Goal: Task Accomplishment & Management: Manage account settings

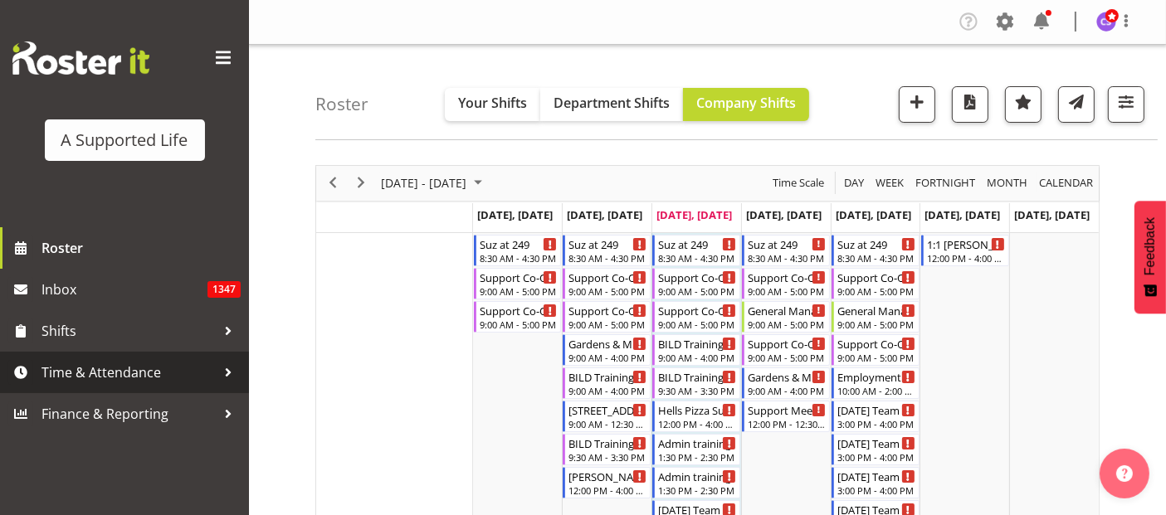
click at [111, 375] on span "Time & Attendance" at bounding box center [129, 372] width 174 height 25
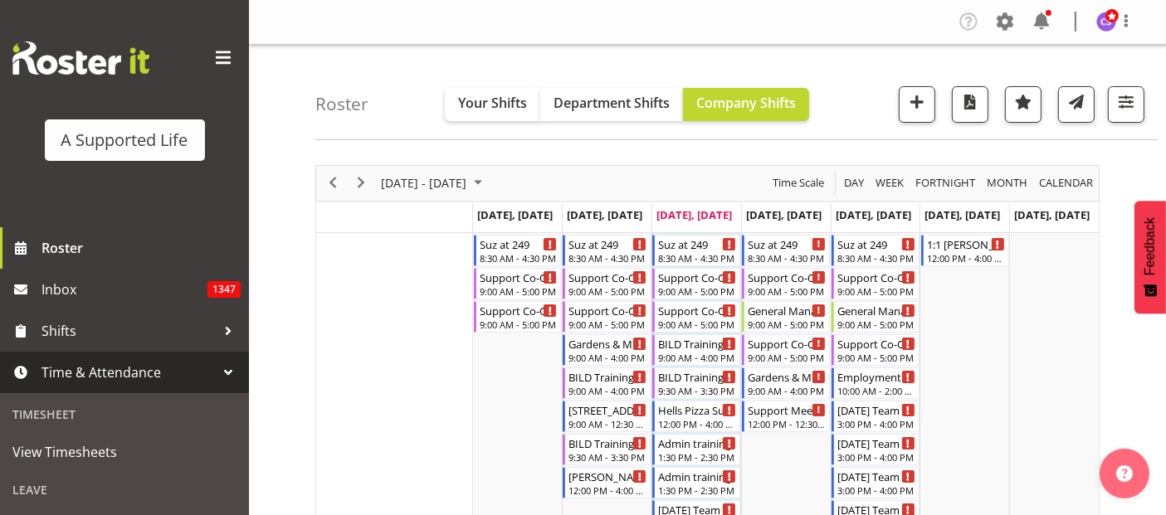
scroll to position [320, 0]
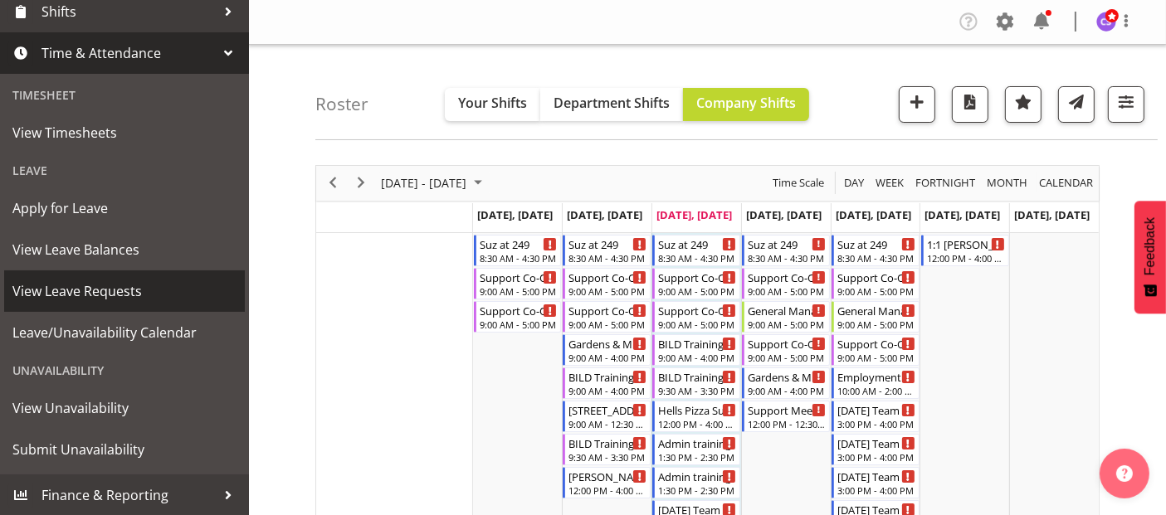
click at [123, 286] on span "View Leave Requests" at bounding box center [124, 291] width 224 height 25
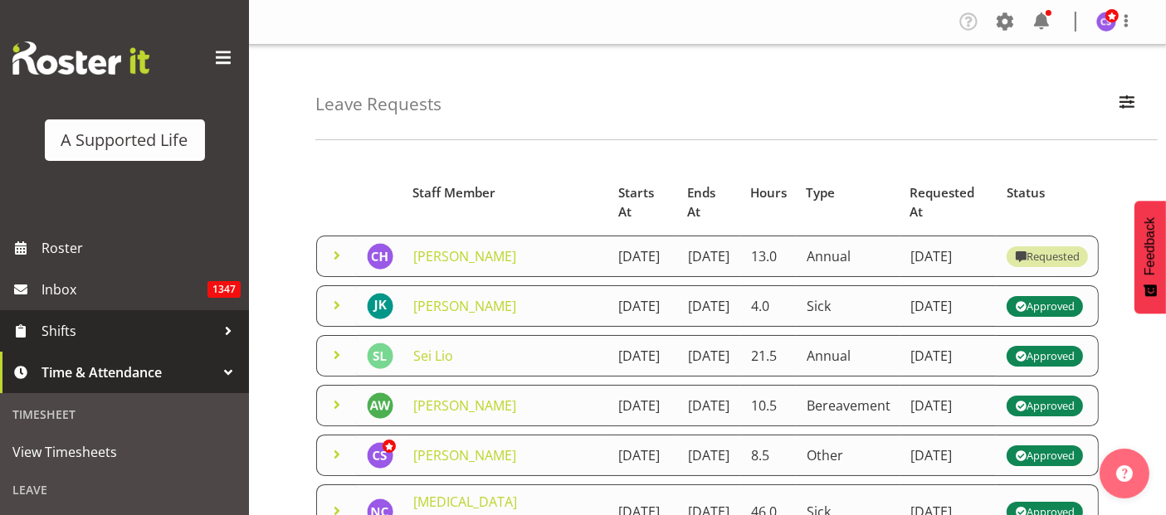
scroll to position [92, 0]
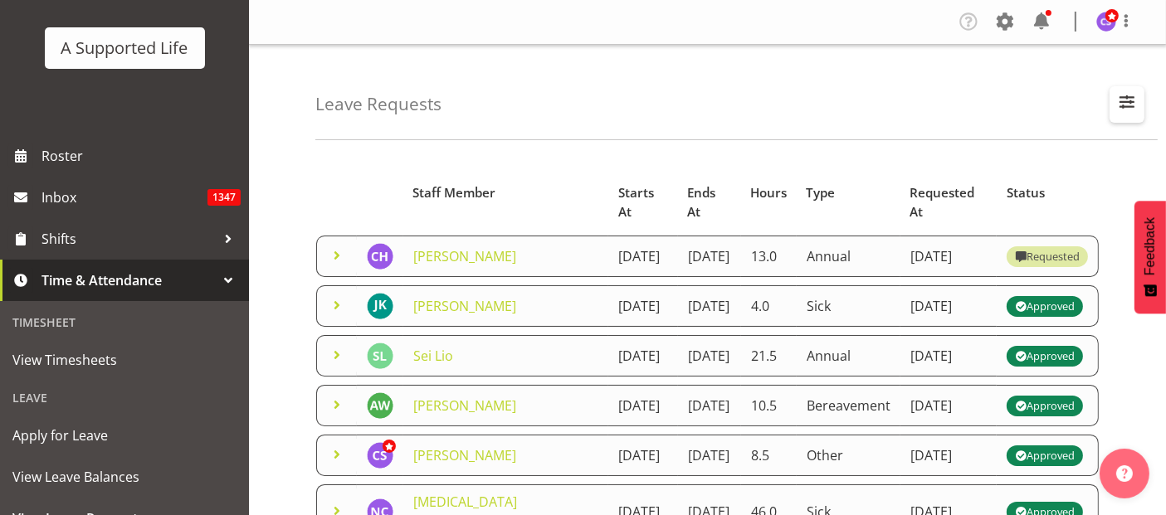
click at [1132, 103] on span "button" at bounding box center [1127, 102] width 22 height 22
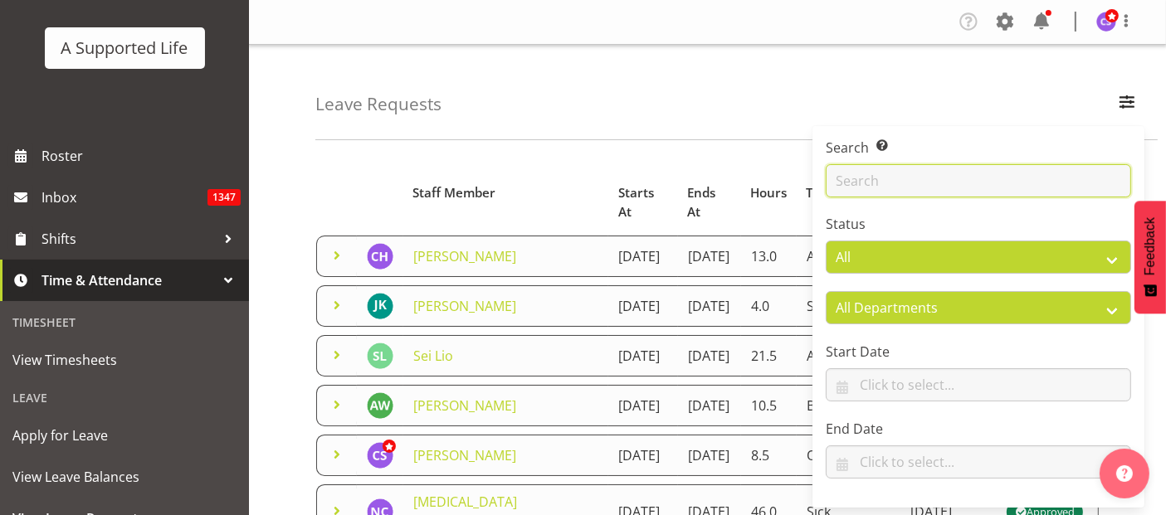
click at [881, 188] on input "text" at bounding box center [978, 180] width 305 height 33
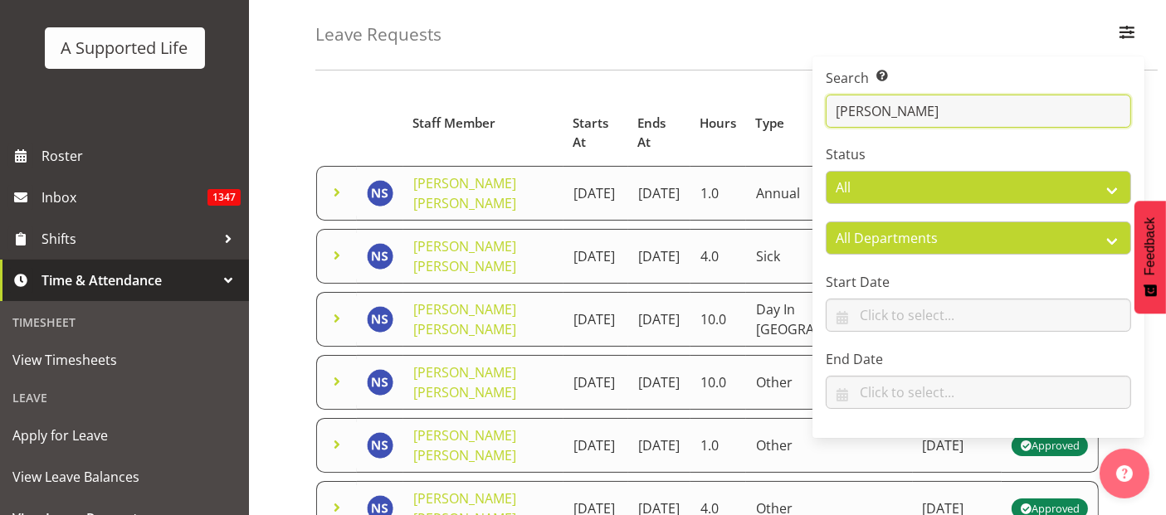
scroll to position [254, 0]
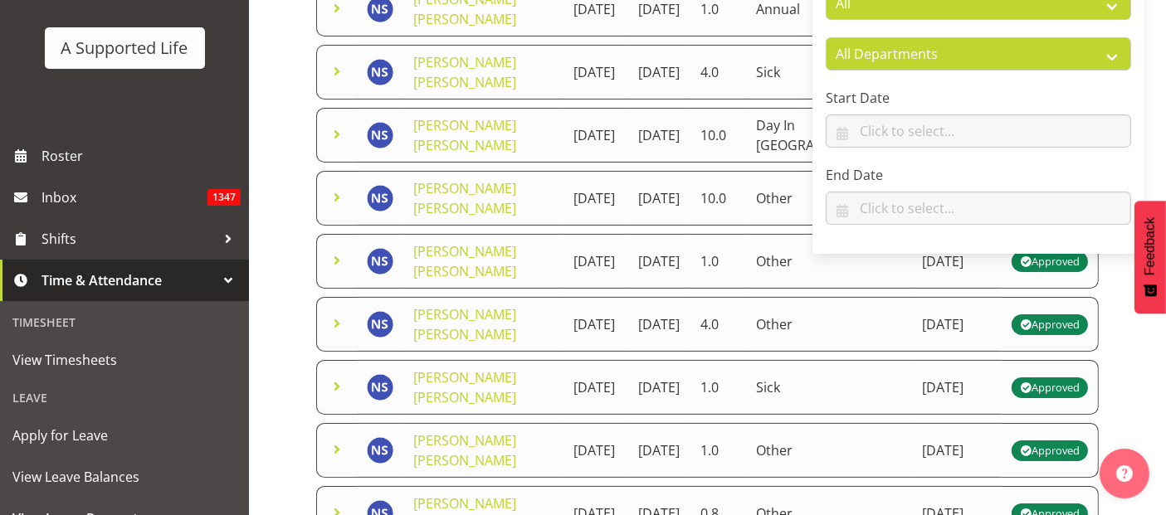
type input "Nicola"
click at [269, 247] on div "Leave Requests Search Search for a particular employee Nicola Status All Approv…" at bounding box center [707, 393] width 917 height 1204
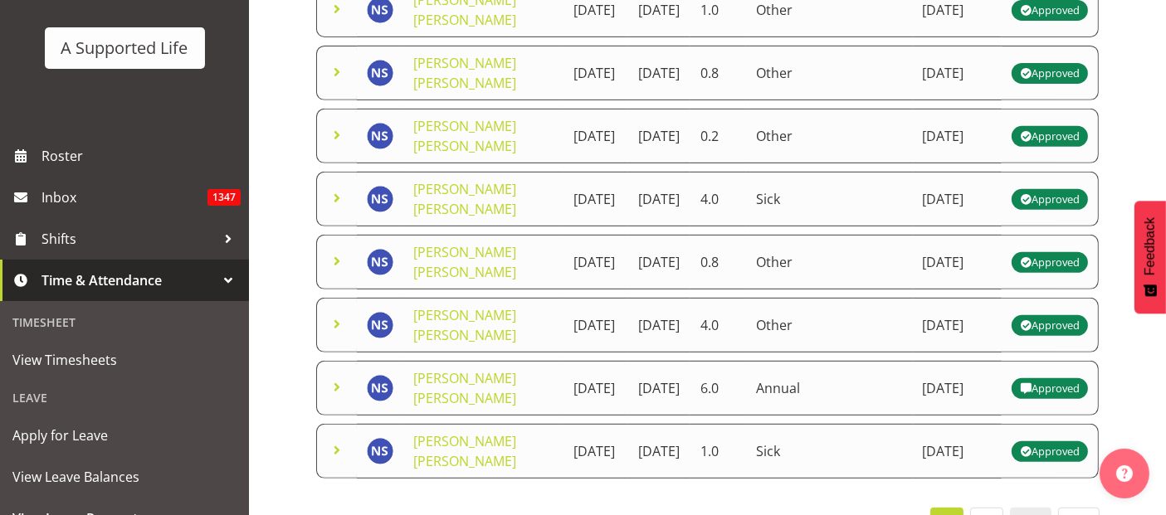
scroll to position [715, 0]
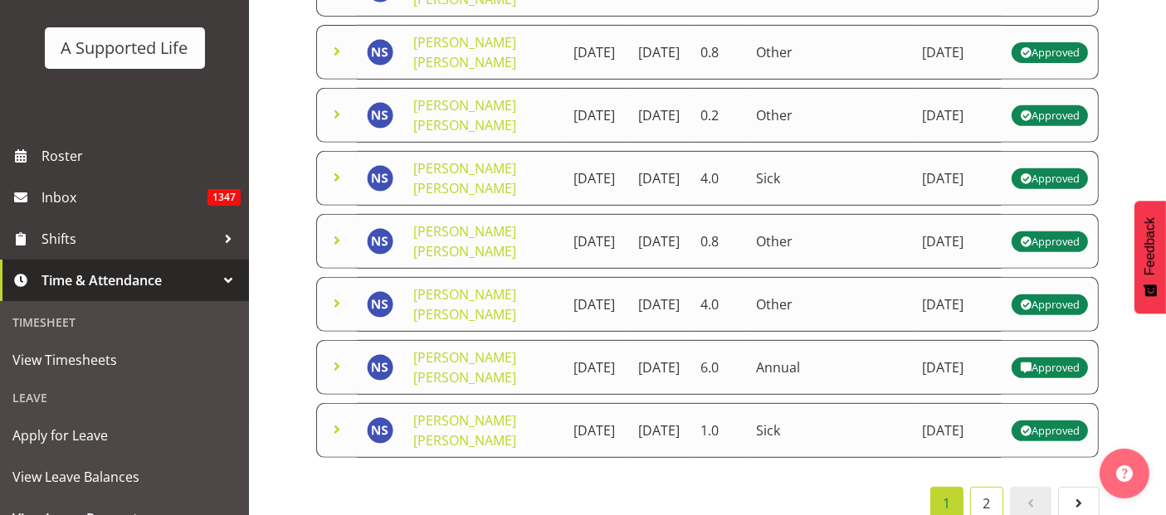
click at [987, 487] on link "2" at bounding box center [986, 503] width 33 height 33
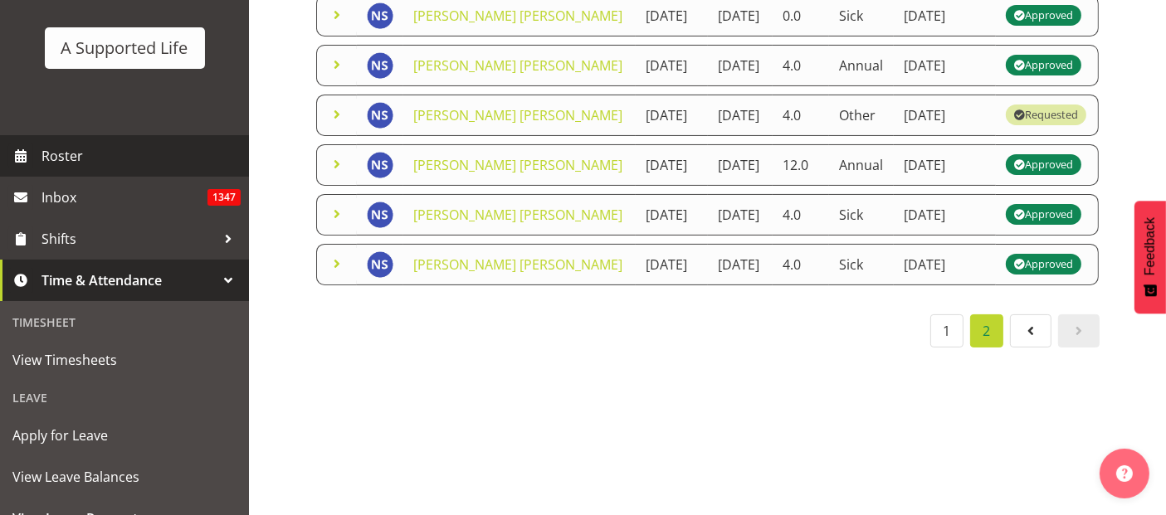
scroll to position [276, 0]
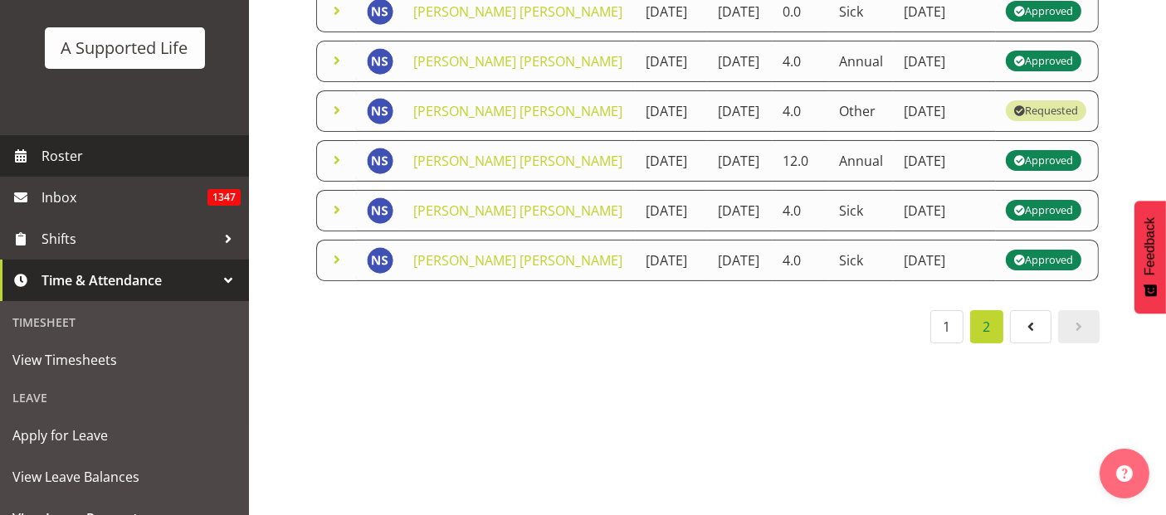
click at [82, 155] on span "Roster" at bounding box center [141, 156] width 199 height 25
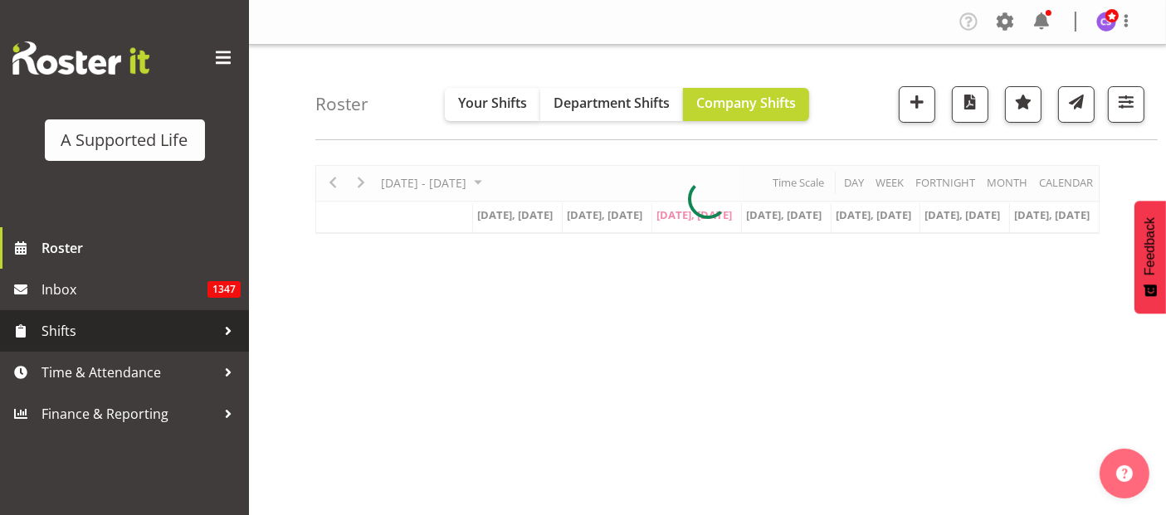
click at [81, 327] on span "Shifts" at bounding box center [129, 331] width 174 height 25
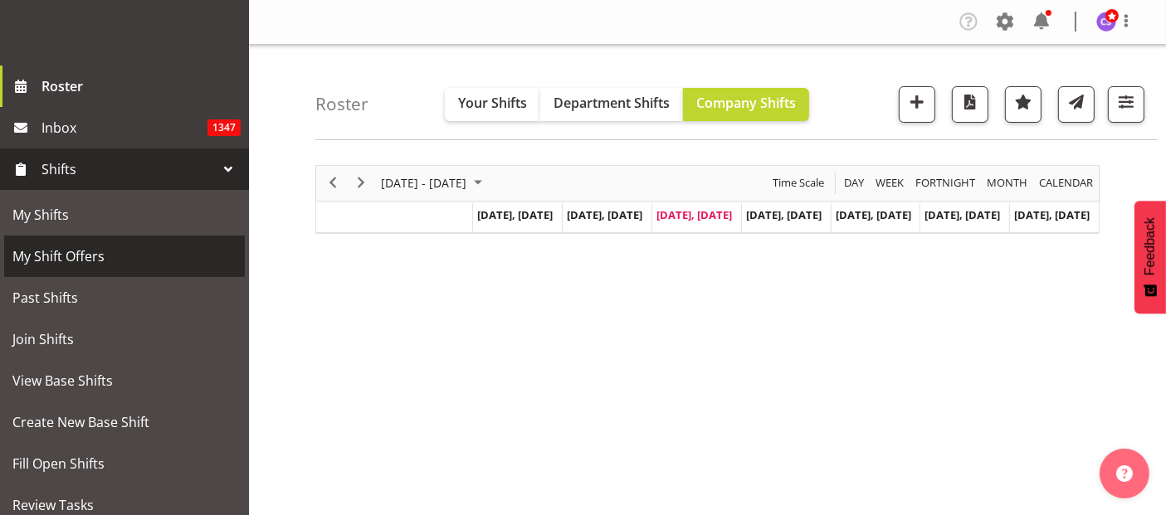
scroll to position [276, 0]
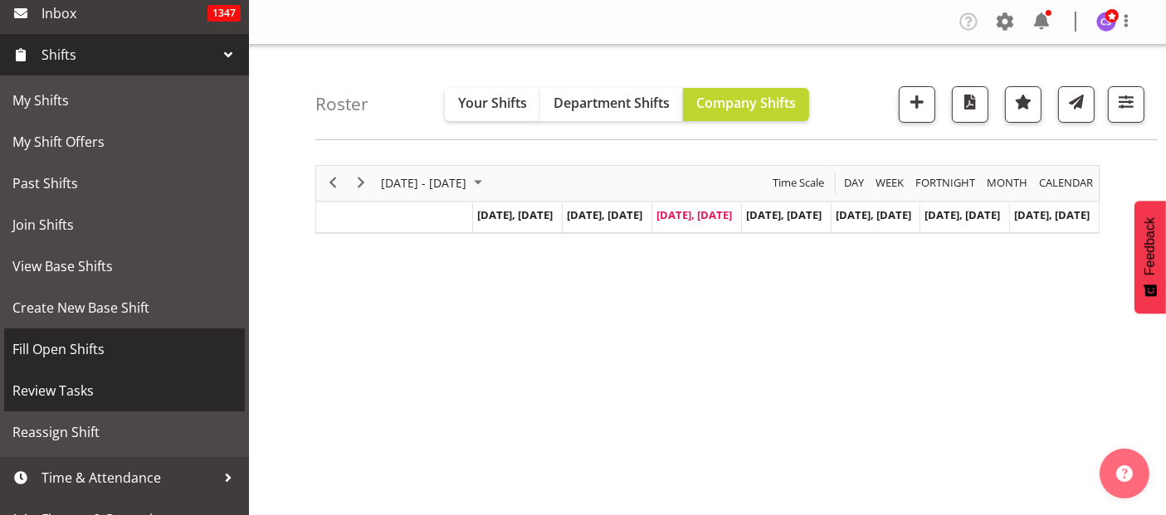
click at [74, 271] on span "View Base Shifts" at bounding box center [124, 266] width 224 height 25
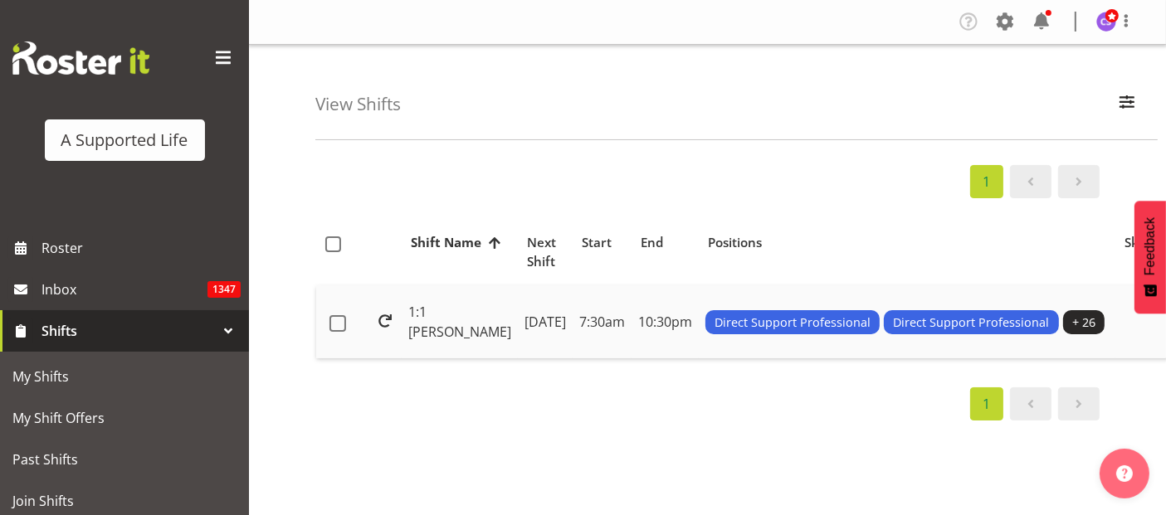
click at [518, 318] on td "Monday, 9th Jun 2025" at bounding box center [545, 322] width 55 height 73
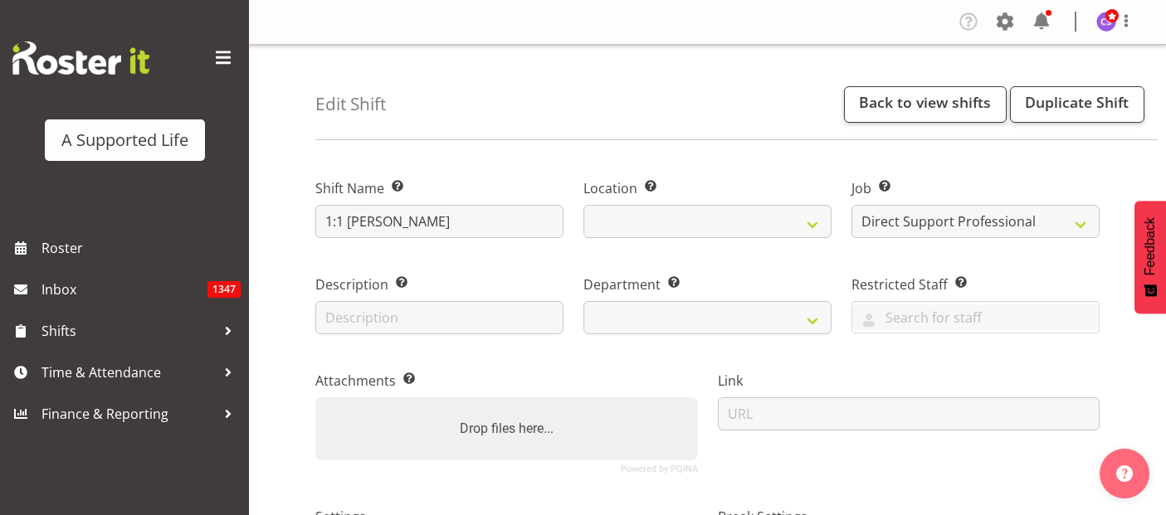
select select "4112"
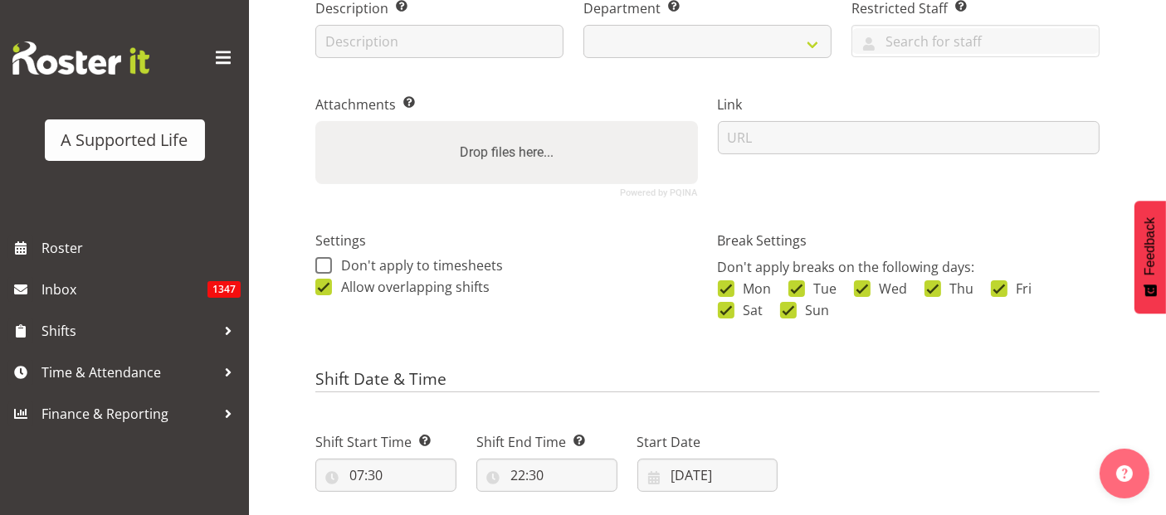
select select
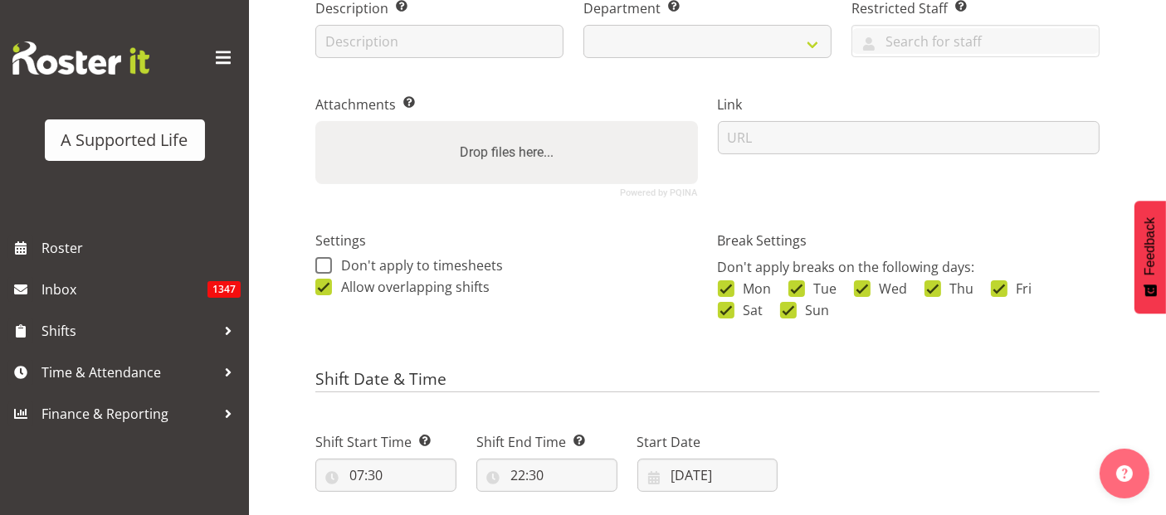
select select
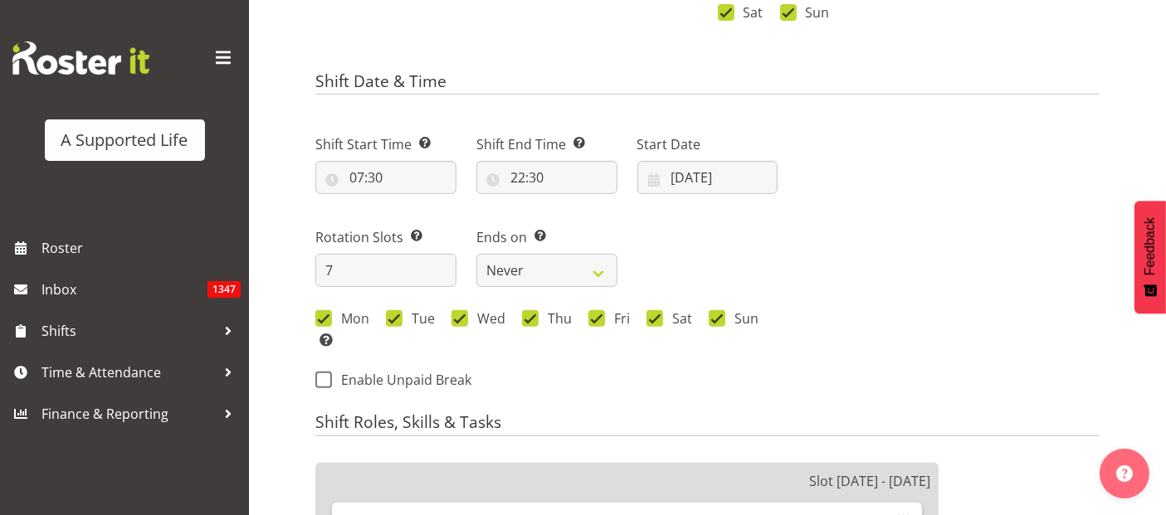
scroll to position [553, 0]
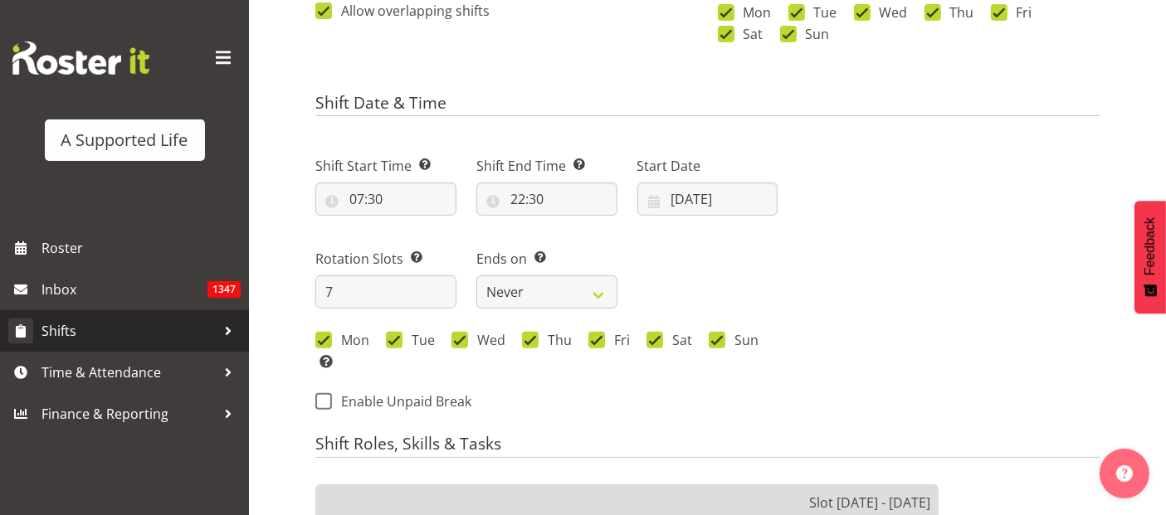
select select "1123"
click at [56, 330] on span "Shifts" at bounding box center [129, 331] width 174 height 25
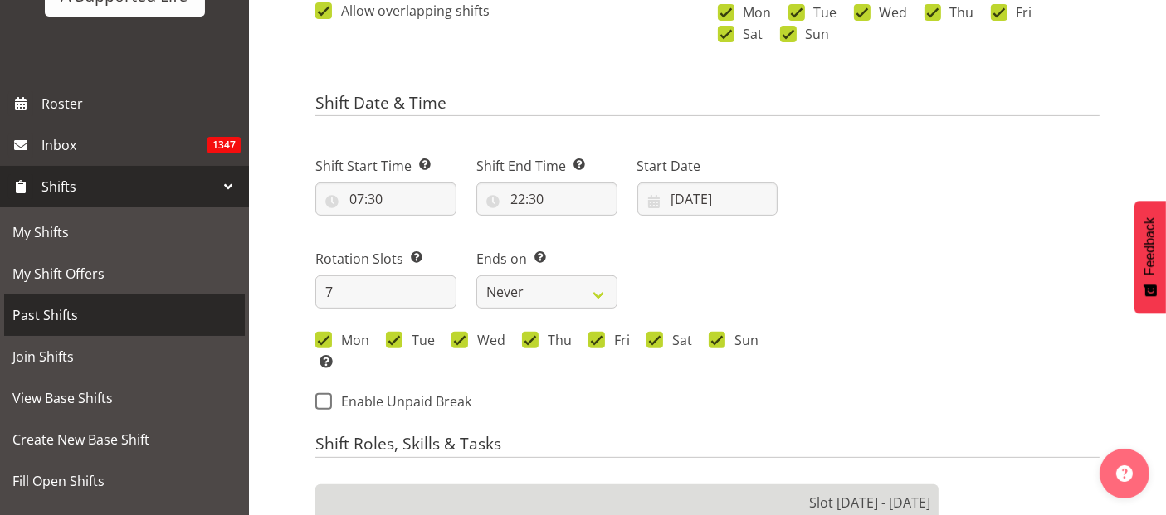
scroll to position [276, 0]
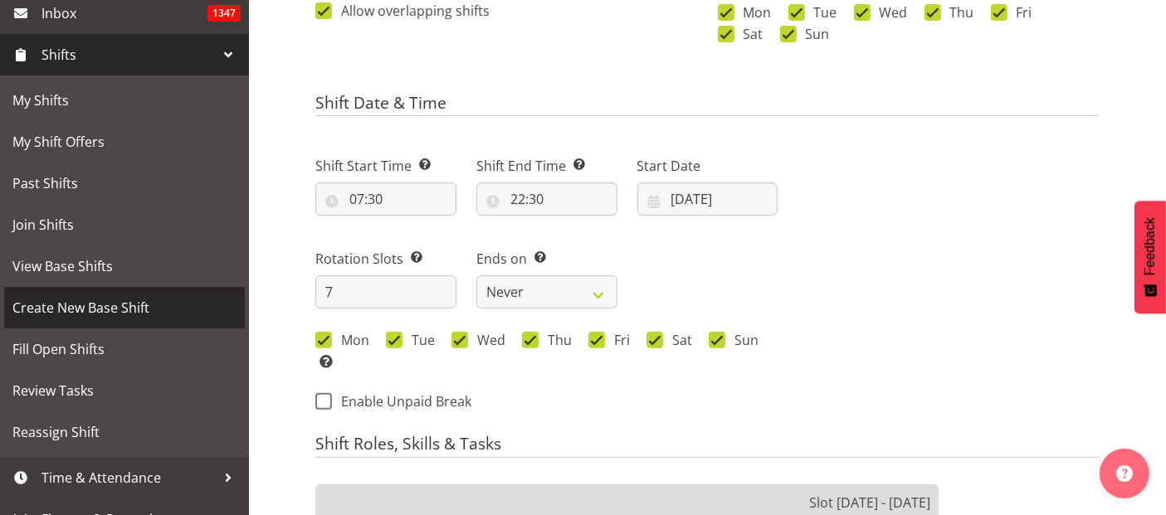
click at [102, 308] on span "Create New Base Shift" at bounding box center [124, 307] width 224 height 25
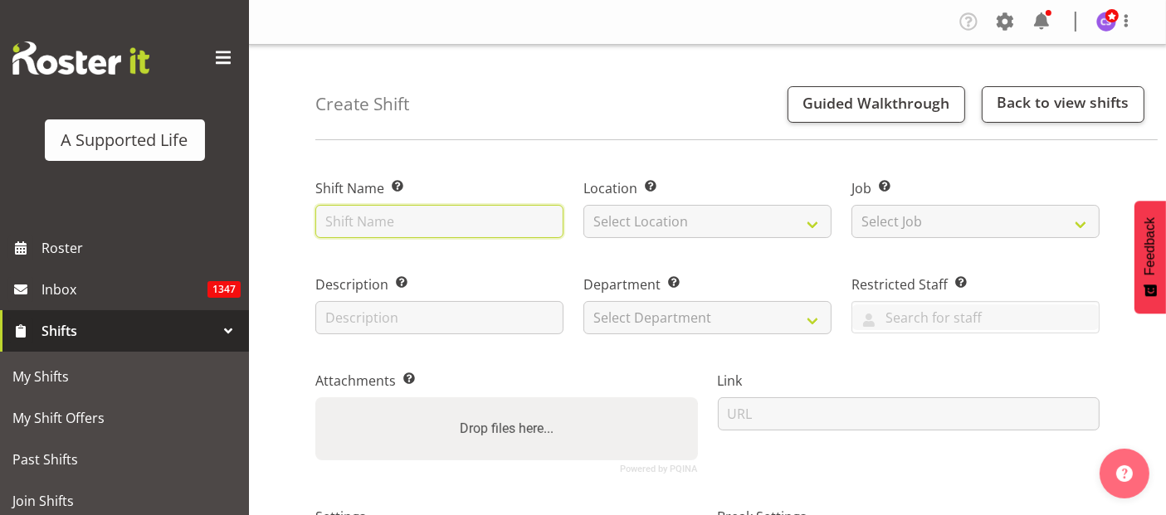
click at [481, 223] on input "text" at bounding box center [439, 221] width 248 height 33
type input "[PERSON_NAME] 1:1 support"
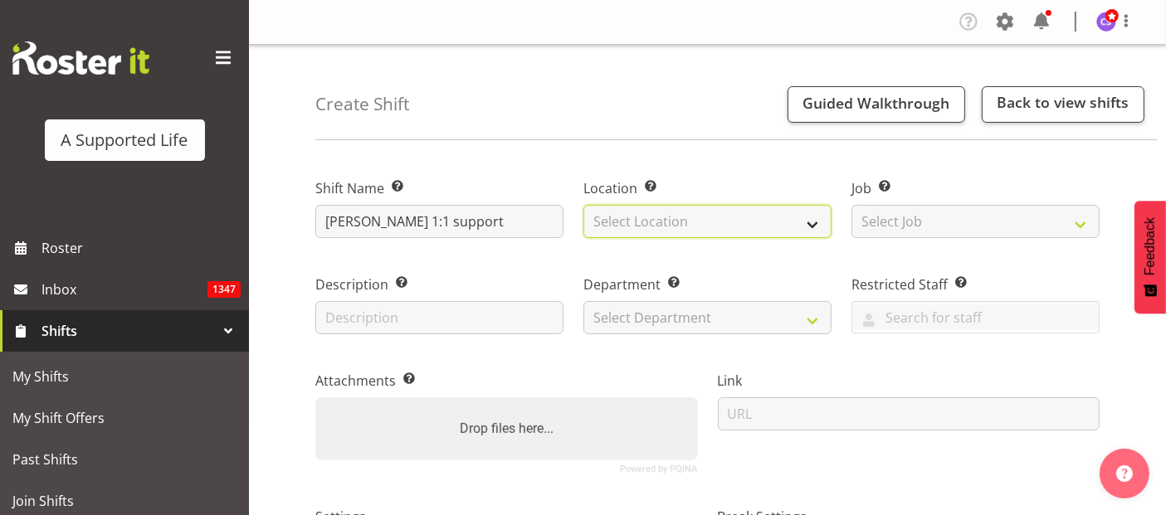
click at [706, 222] on select "Select Location 1.241 Edmonton Road 1/23 Taitua Drive 102 Lincoln Road 12b Cole…" at bounding box center [707, 221] width 248 height 33
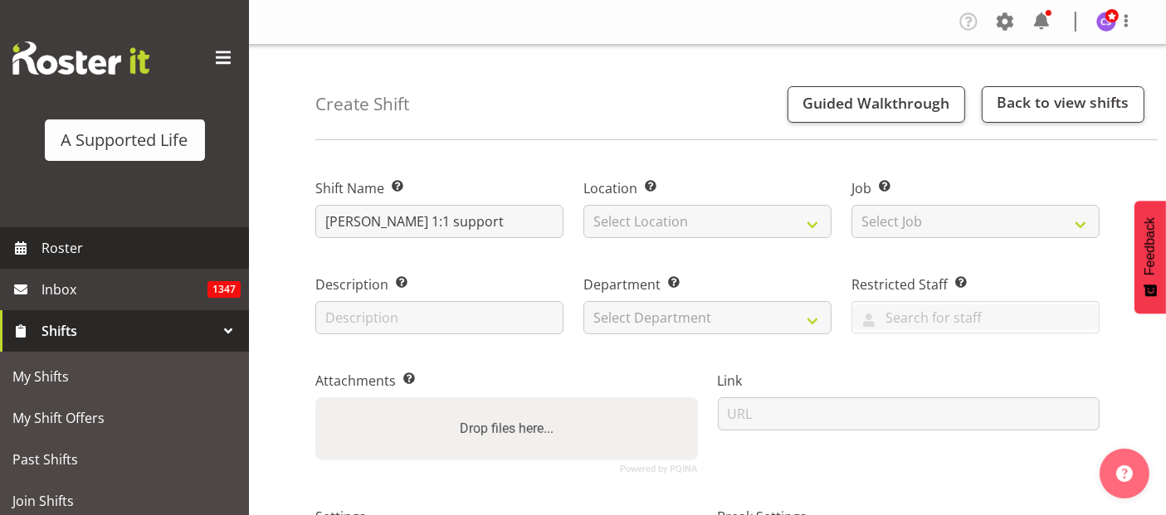
click at [50, 244] on span "Roster" at bounding box center [141, 248] width 199 height 25
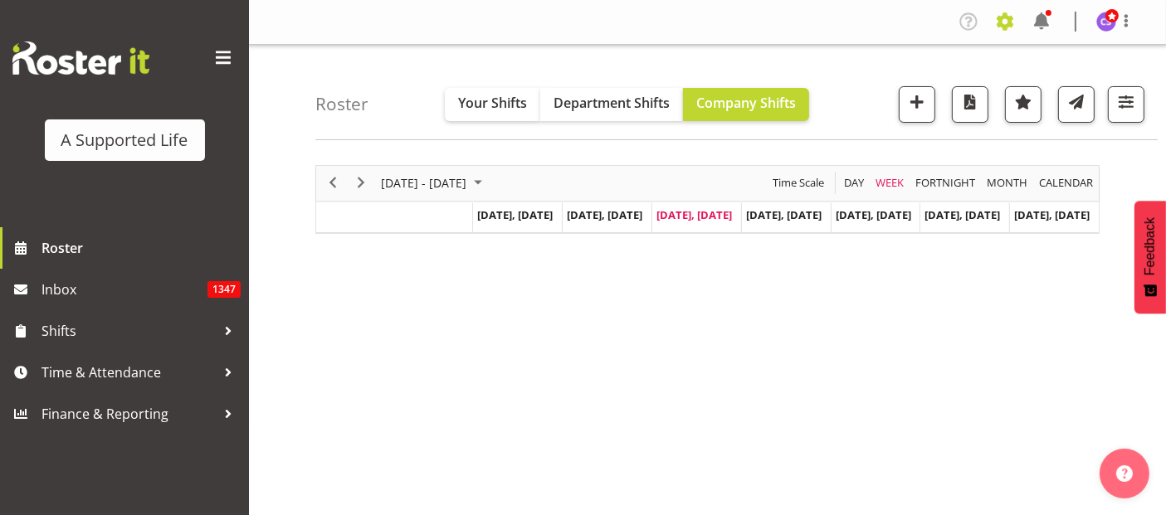
click at [1005, 23] on span at bounding box center [1005, 21] width 27 height 27
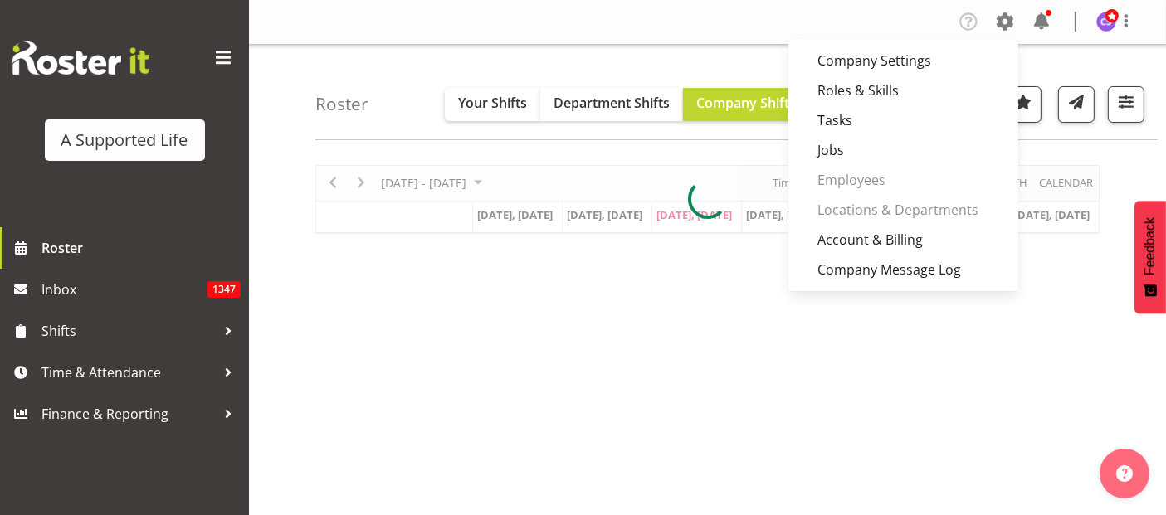
click at [880, 183] on div at bounding box center [707, 199] width 784 height 69
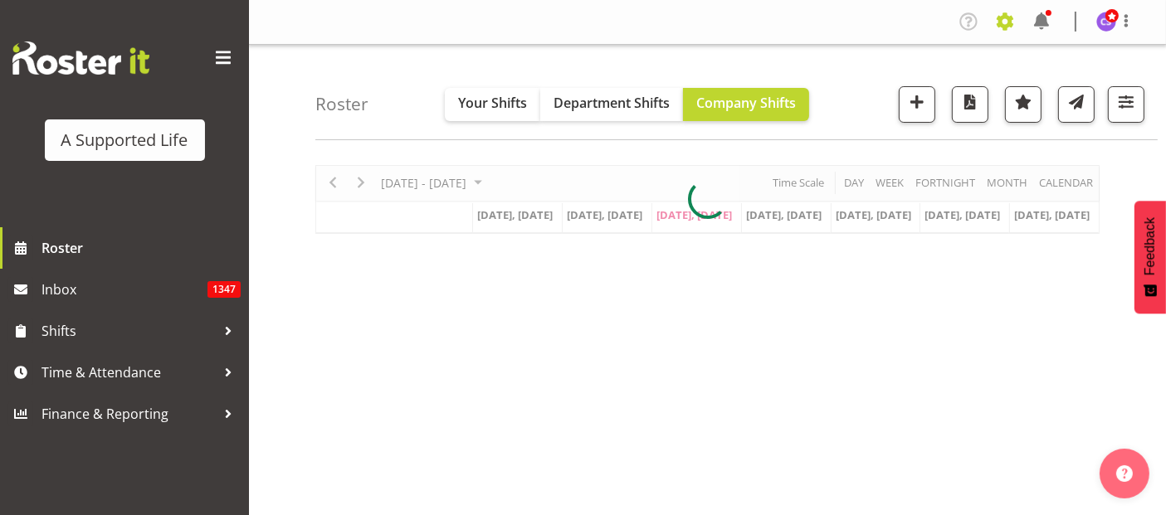
click at [1009, 15] on span at bounding box center [1005, 21] width 27 height 27
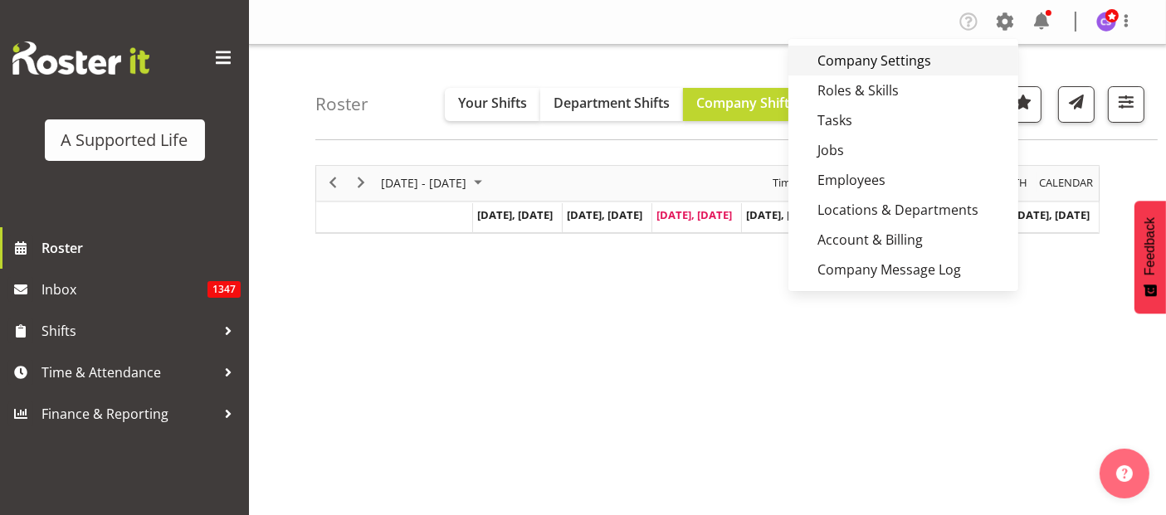
click at [895, 56] on link "Company Settings" at bounding box center [904, 61] width 230 height 30
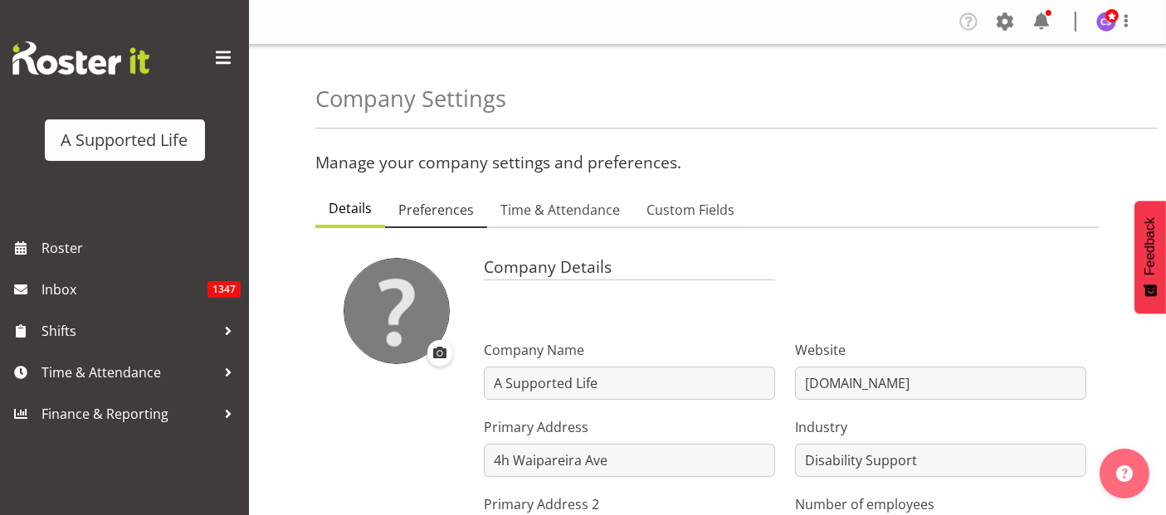
click at [442, 216] on span "Preferences" at bounding box center [436, 210] width 76 height 20
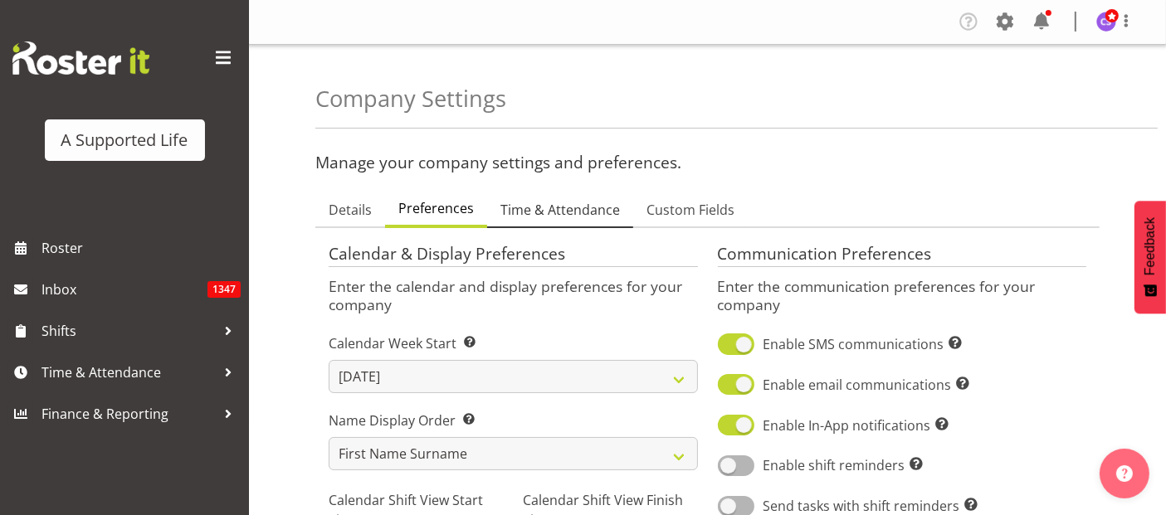
click at [559, 214] on span "Time & Attendance" at bounding box center [560, 210] width 120 height 20
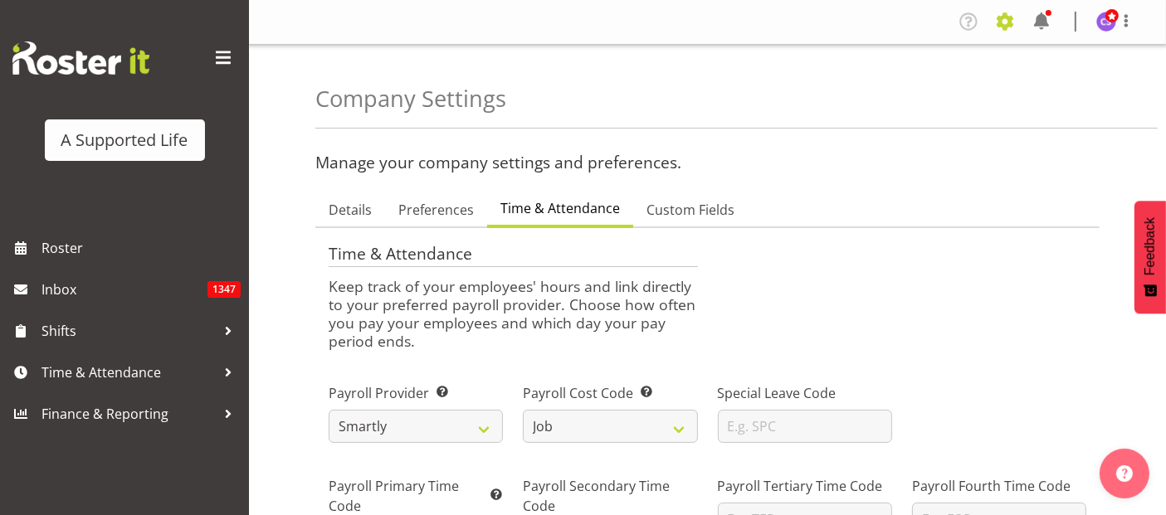
click at [1010, 22] on span at bounding box center [1005, 21] width 27 height 27
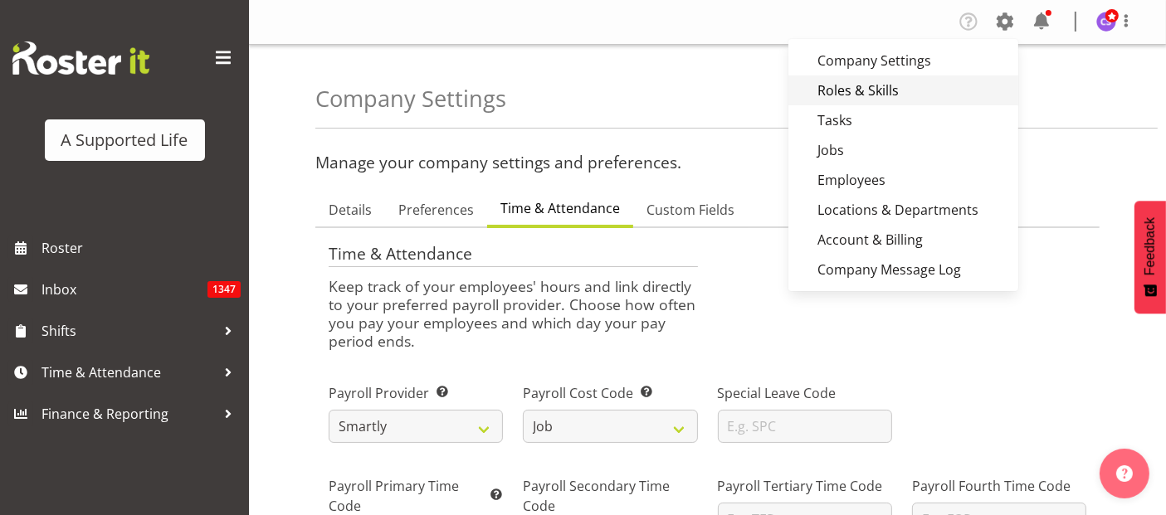
click at [859, 98] on link "Roles & Skills" at bounding box center [904, 91] width 230 height 30
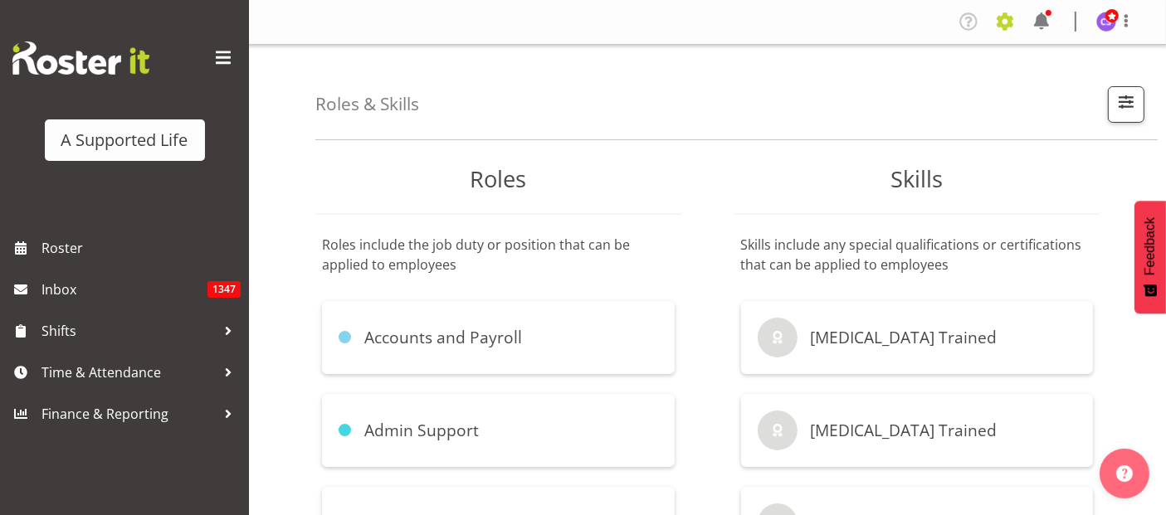
click at [1009, 18] on span at bounding box center [1005, 21] width 27 height 27
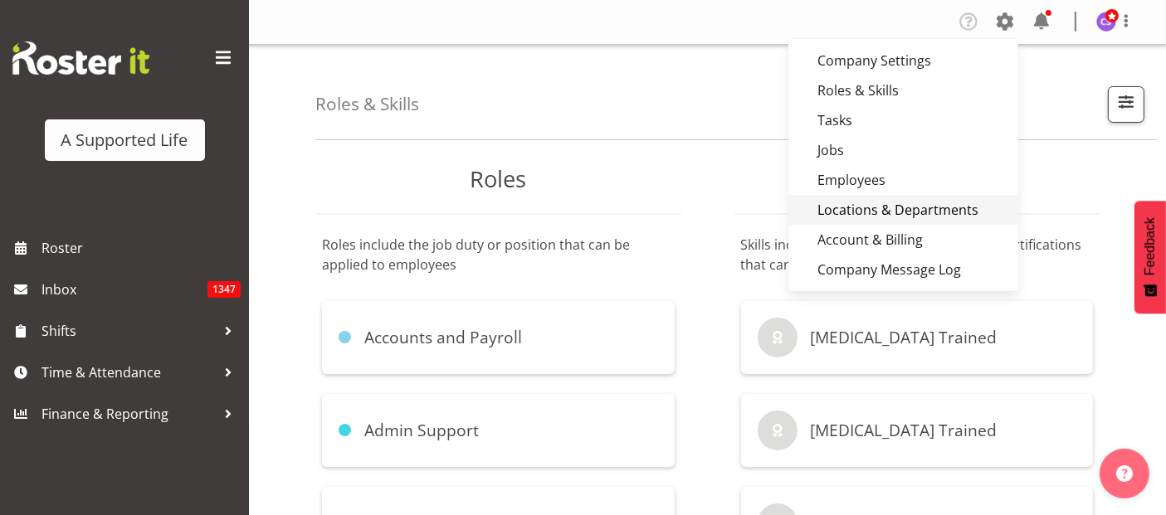
click at [907, 213] on link "Locations & Departments" at bounding box center [904, 210] width 230 height 30
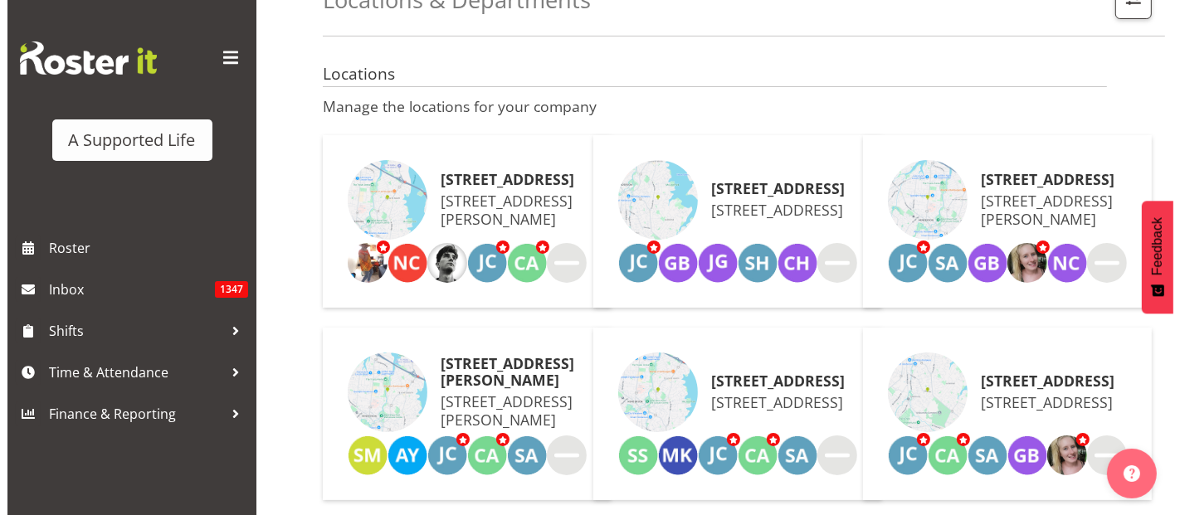
scroll to position [92, 0]
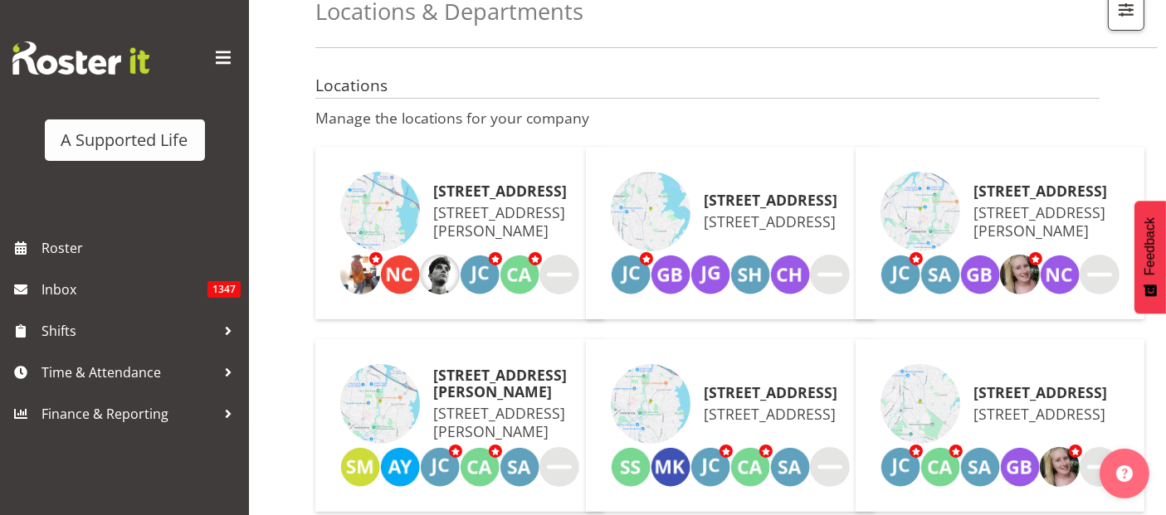
click at [791, 231] on p "1/23 Taitua Drive, Te Atatū South, Auckland 0610, New Zealand" at bounding box center [771, 221] width 134 height 18
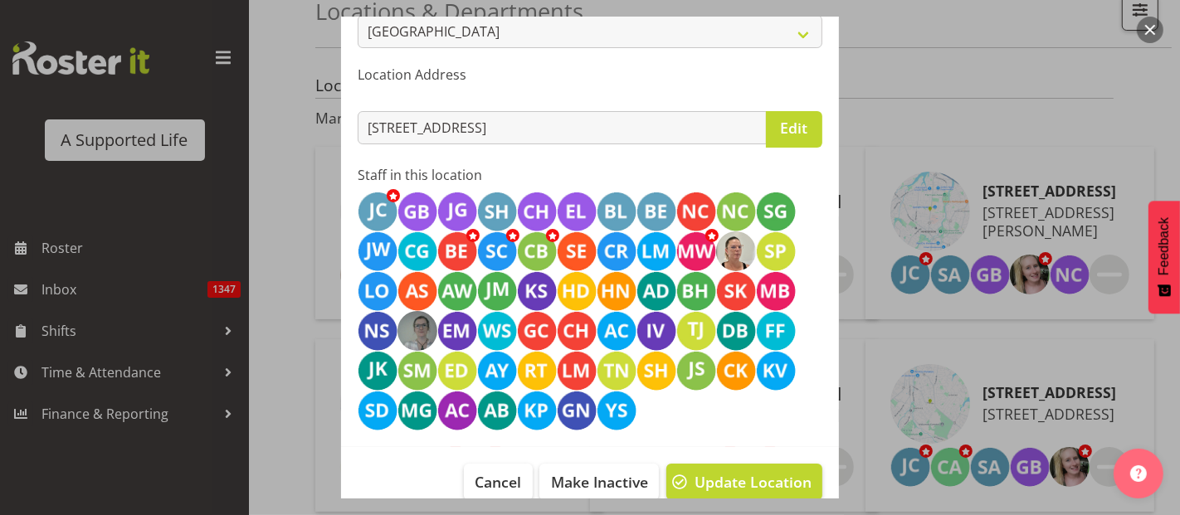
scroll to position [431, 0]
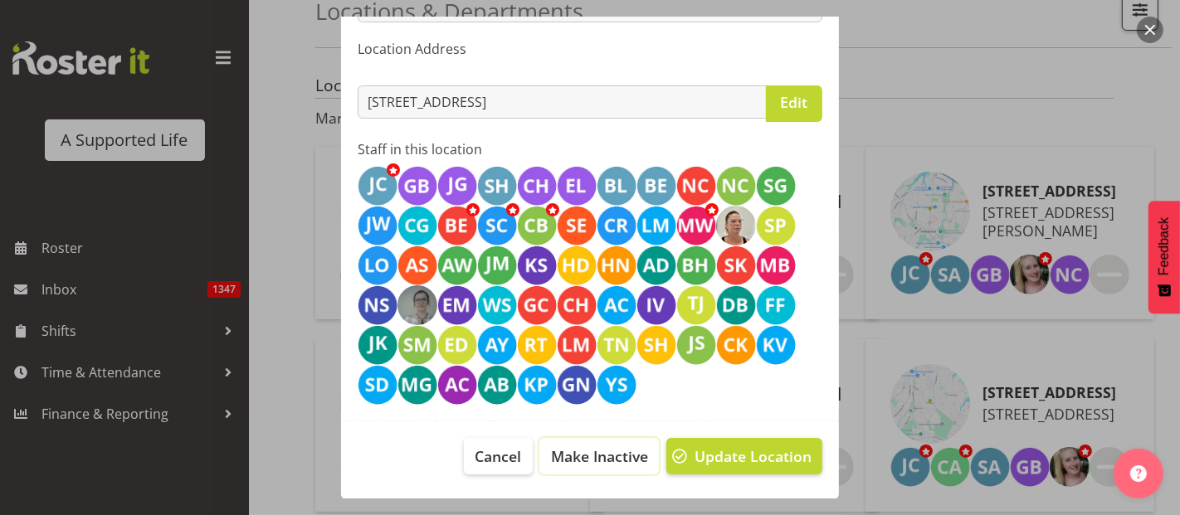
click at [609, 456] on span "Make Inactive" at bounding box center [599, 457] width 97 height 22
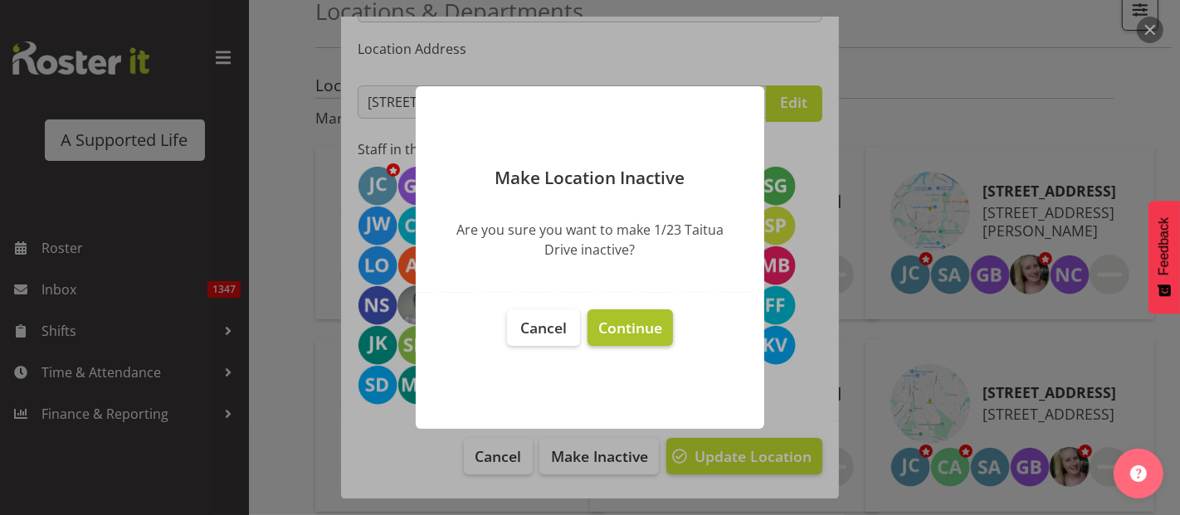
click at [611, 327] on span "Continue" at bounding box center [630, 328] width 64 height 20
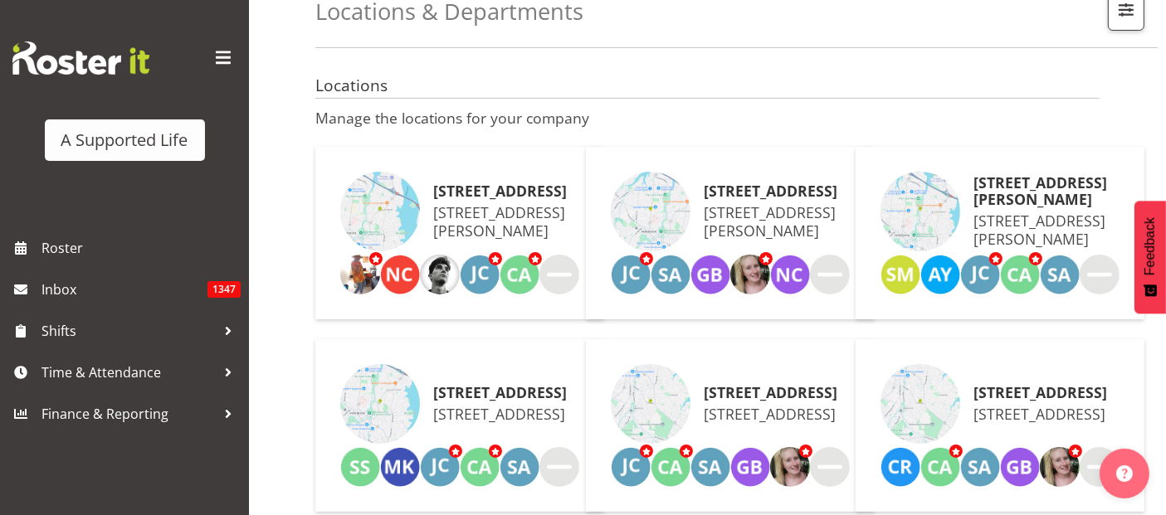
click at [723, 220] on p "102 Lincoln Road, Henderson, Auckland 0610, New Zealand" at bounding box center [777, 221] width 146 height 37
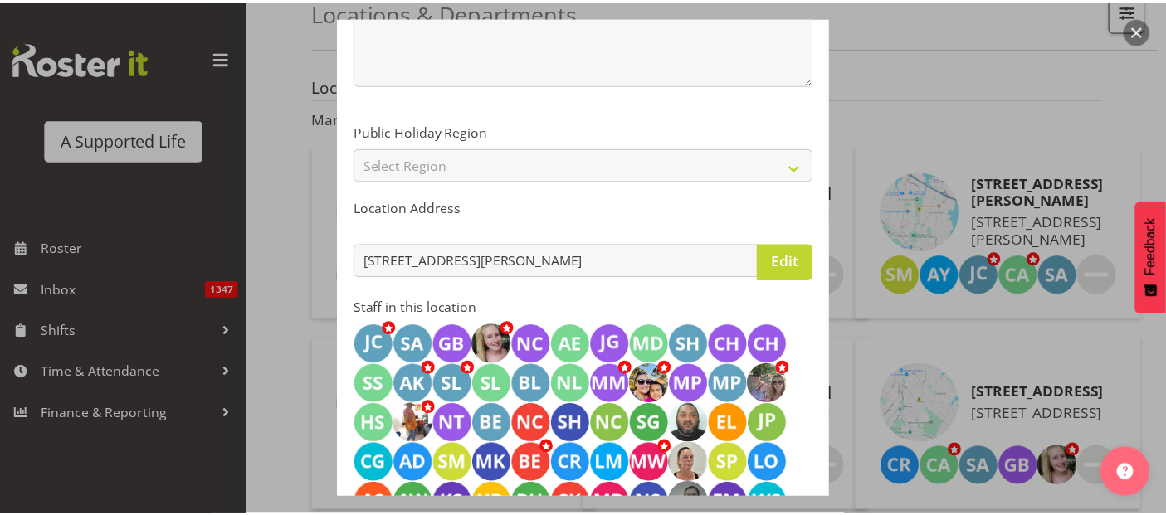
scroll to position [510, 0]
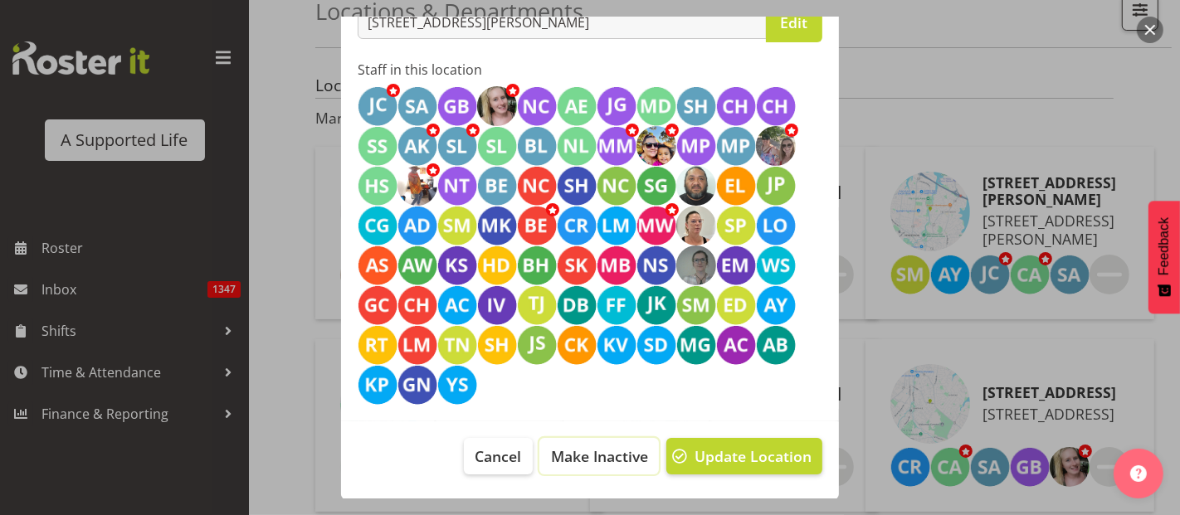
click at [615, 458] on span "Make Inactive" at bounding box center [599, 457] width 97 height 22
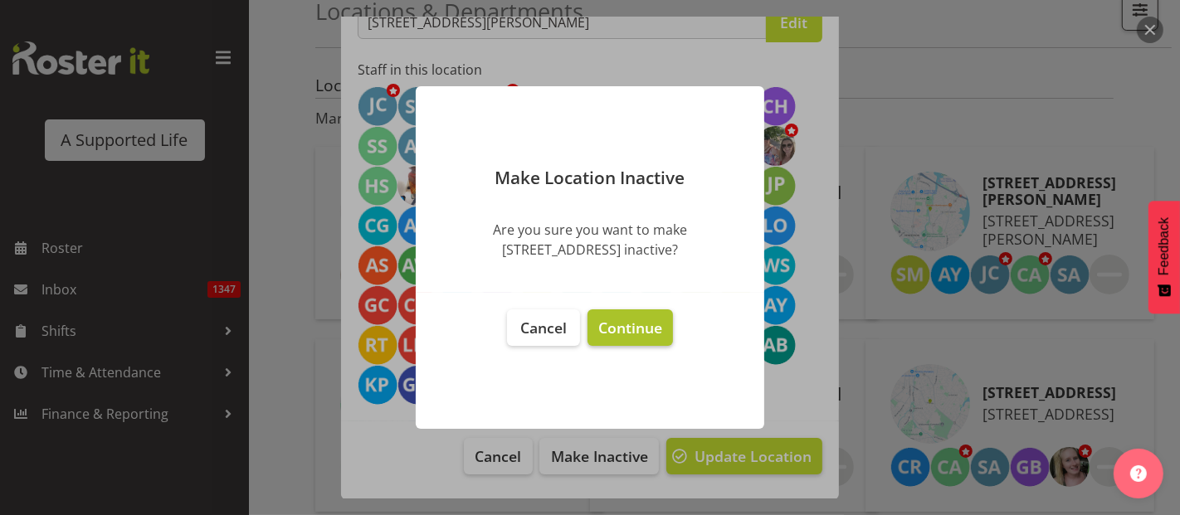
click at [637, 325] on span "Continue" at bounding box center [630, 328] width 64 height 20
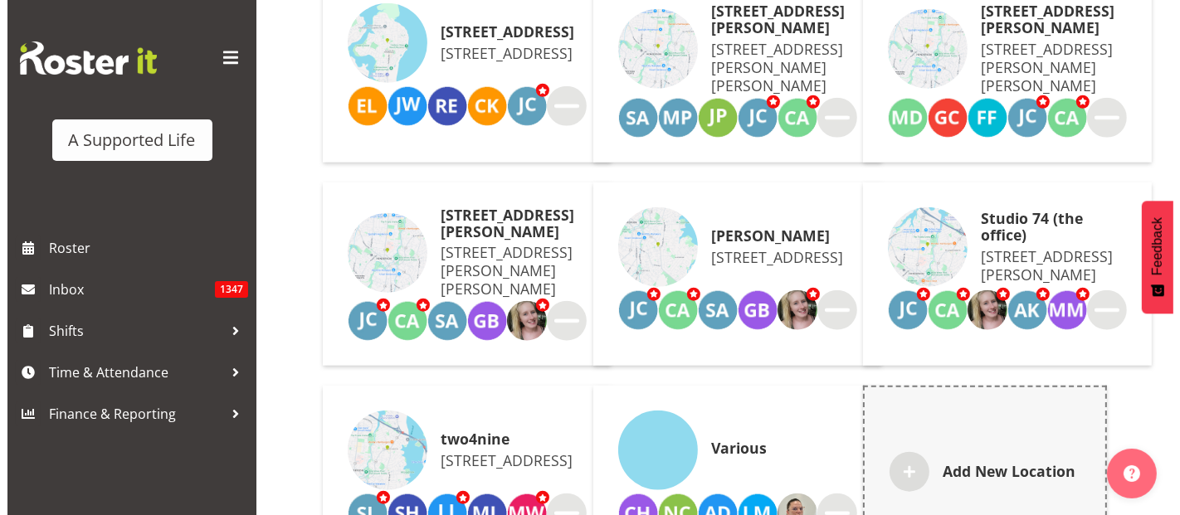
scroll to position [1660, 0]
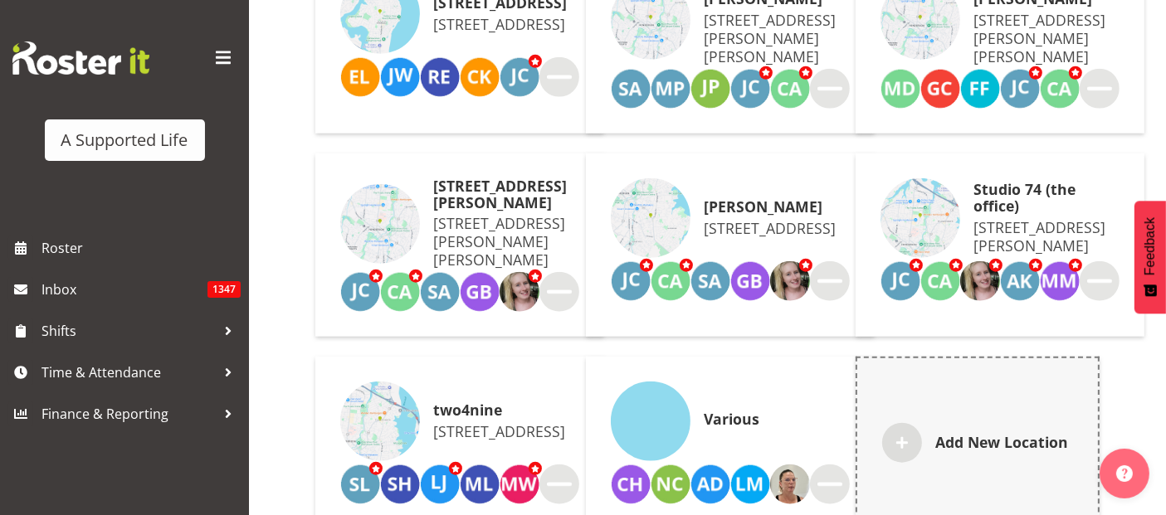
click at [501, 33] on p "663A Te Atatu Road, Te Atatū Peninsula, Auckland 0610, New Zealand" at bounding box center [500, 24] width 134 height 18
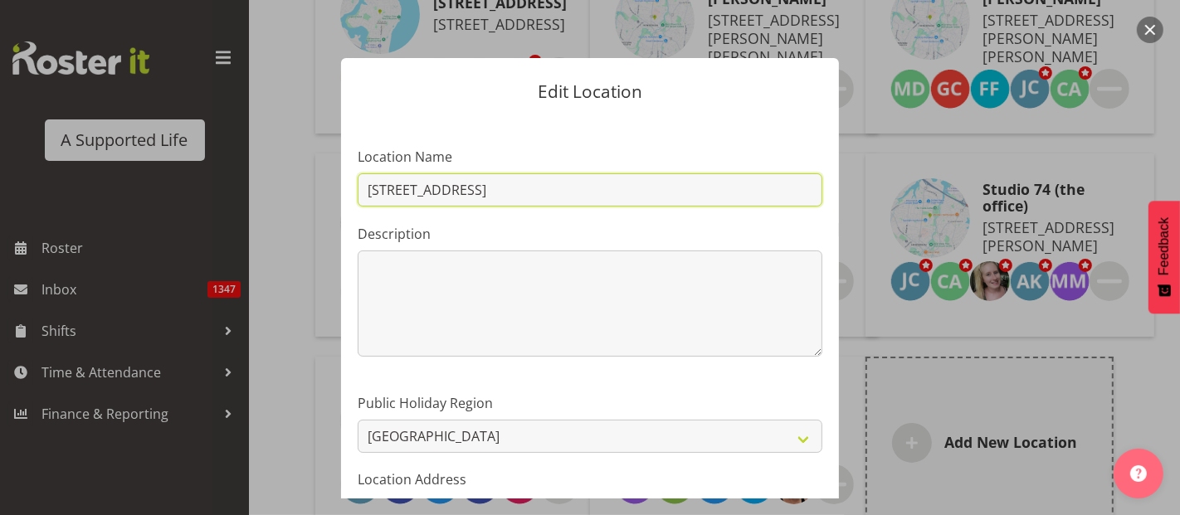
drag, startPoint x: 505, startPoint y: 189, endPoint x: 359, endPoint y: 187, distance: 146.1
click at [359, 187] on input "663A Te Atatu Road" at bounding box center [590, 189] width 465 height 33
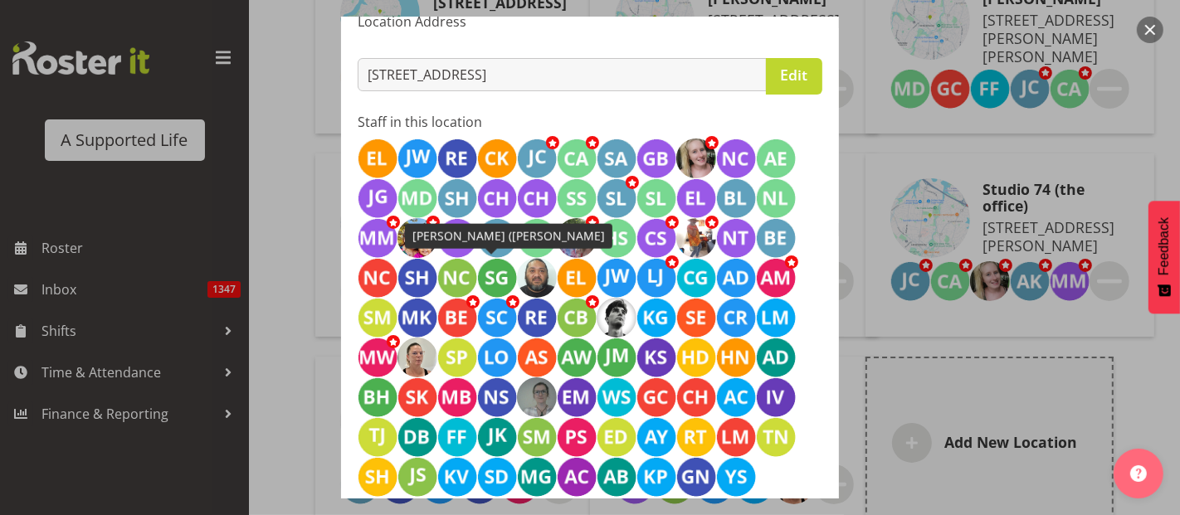
scroll to position [274, 0]
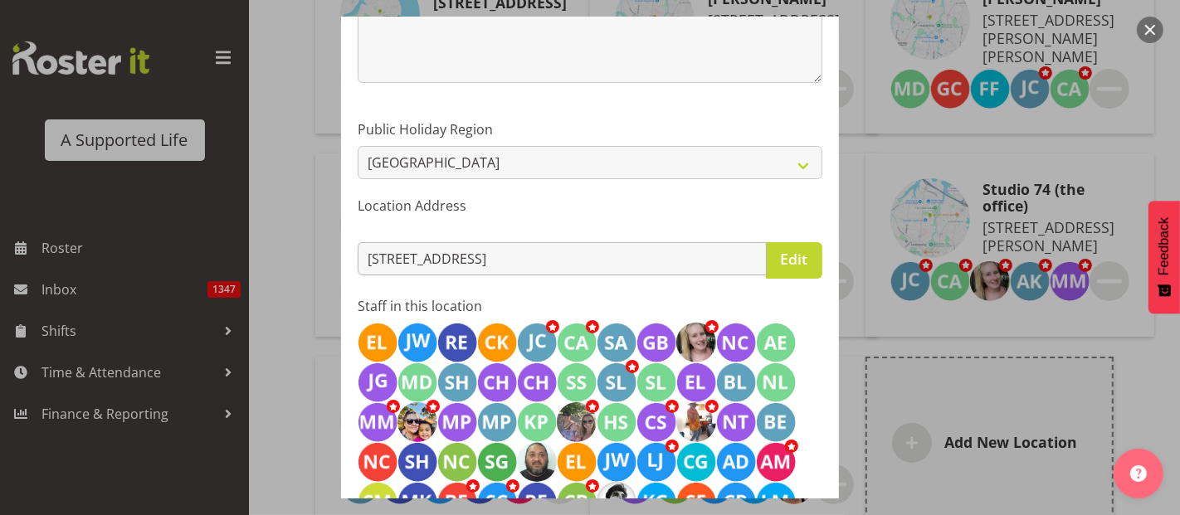
type input "[STREET_ADDRESS][PERSON_NAME][PERSON_NAME]"
drag, startPoint x: 604, startPoint y: 257, endPoint x: 361, endPoint y: 259, distance: 243.2
click at [361, 259] on input "663A Te Atatu Road, Te Atatū Peninsula, Auckland 0610, New Zealand" at bounding box center [562, 258] width 409 height 33
click at [794, 255] on button "Edit" at bounding box center [794, 260] width 56 height 37
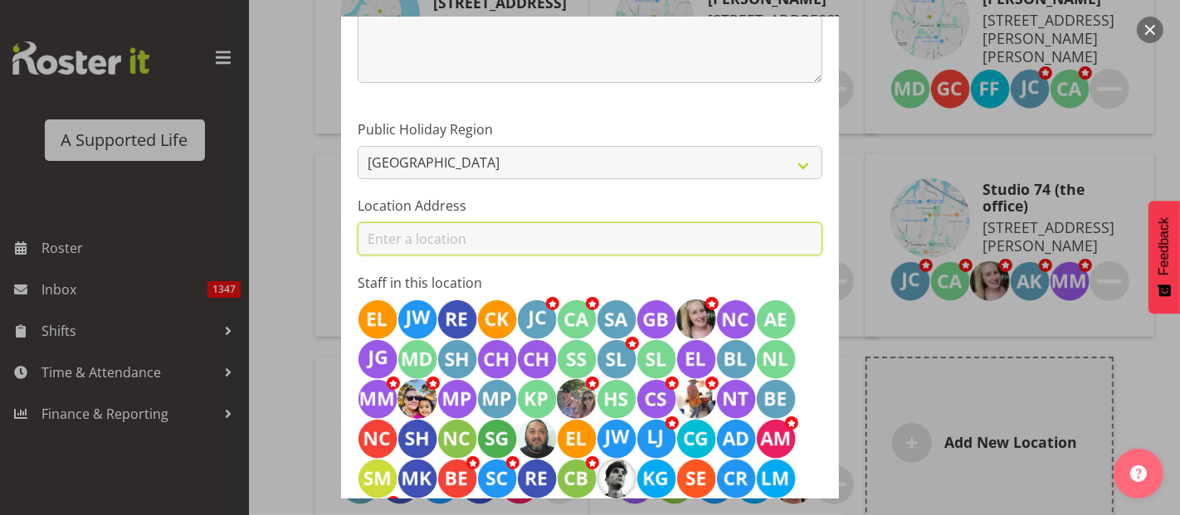
click at [397, 233] on input at bounding box center [590, 238] width 465 height 33
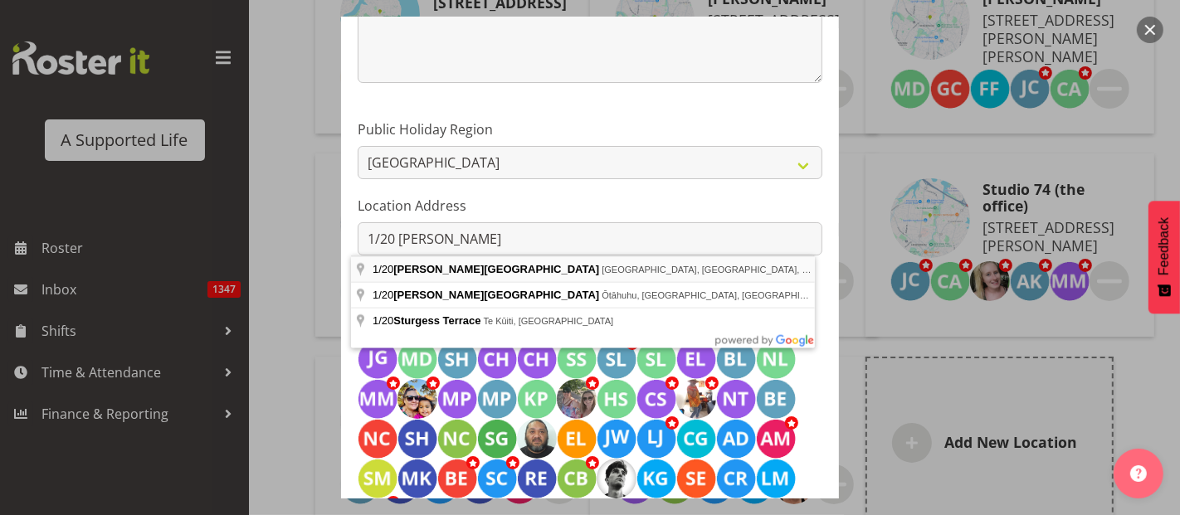
type input "1/20 Sturges Road, Henderson, Auckland, New Zealand"
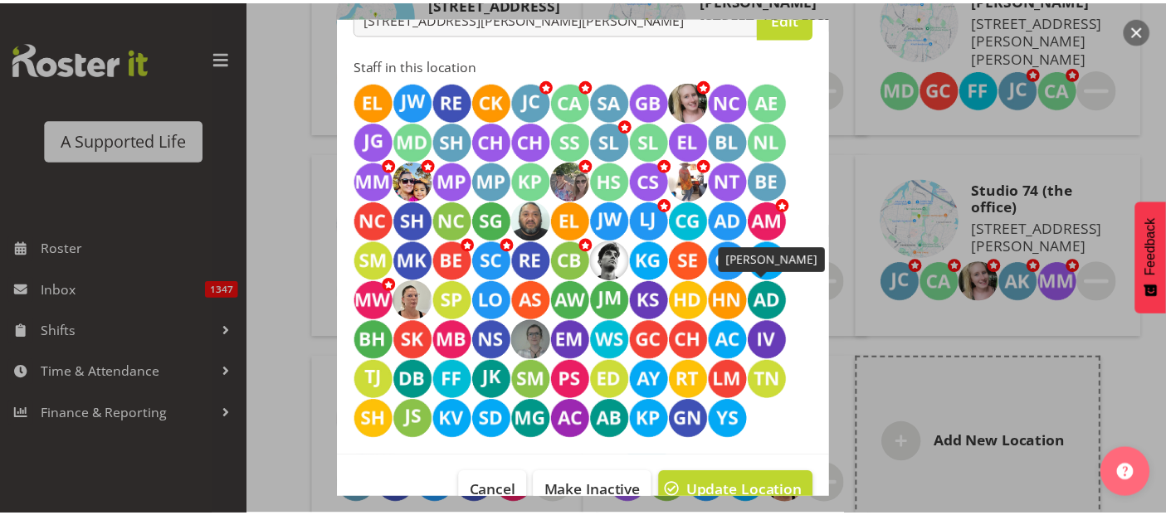
scroll to position [550, 0]
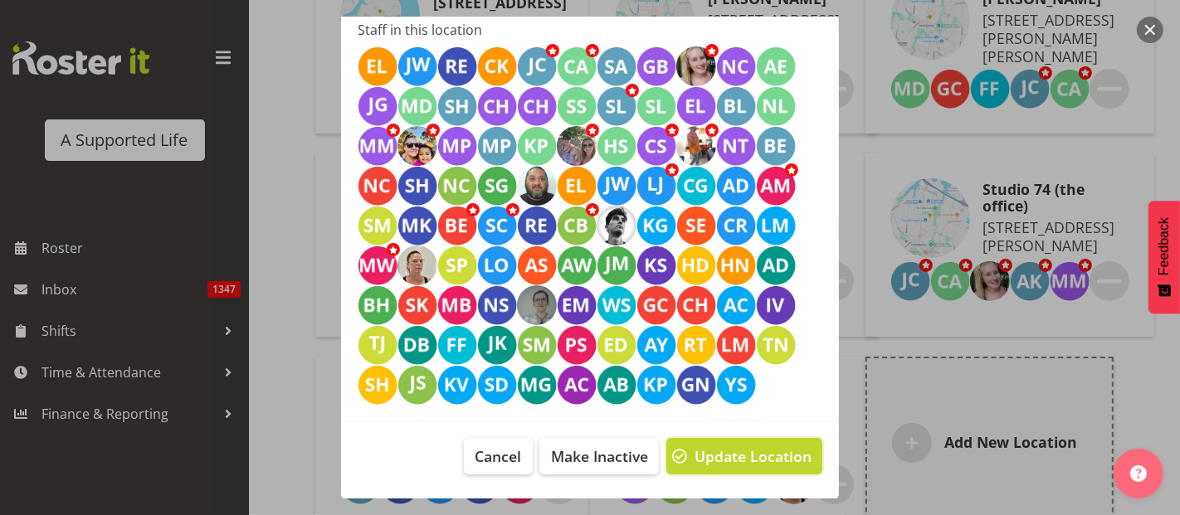
click at [738, 452] on span "Update Location" at bounding box center [753, 457] width 117 height 22
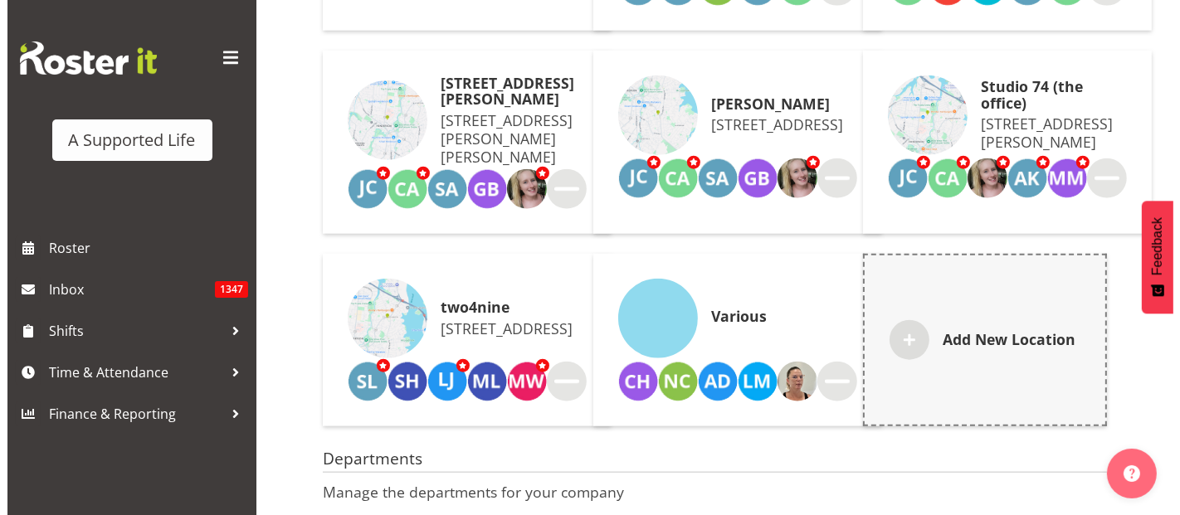
scroll to position [1780, 0]
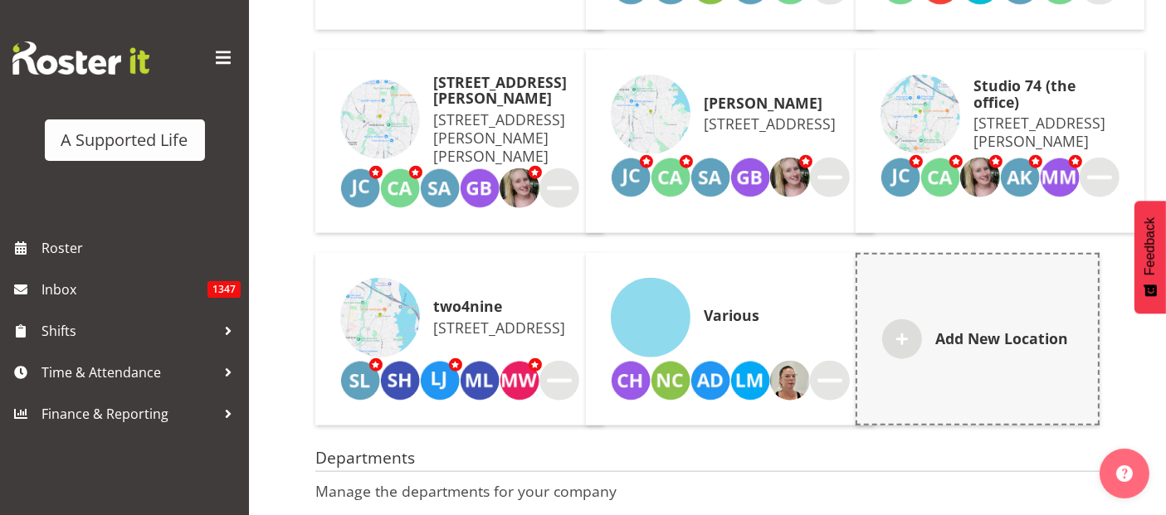
click at [491, 165] on p "7 Abel Tasman Avenue, Henderson, Auckland 0610, New Zealand" at bounding box center [506, 137] width 146 height 55
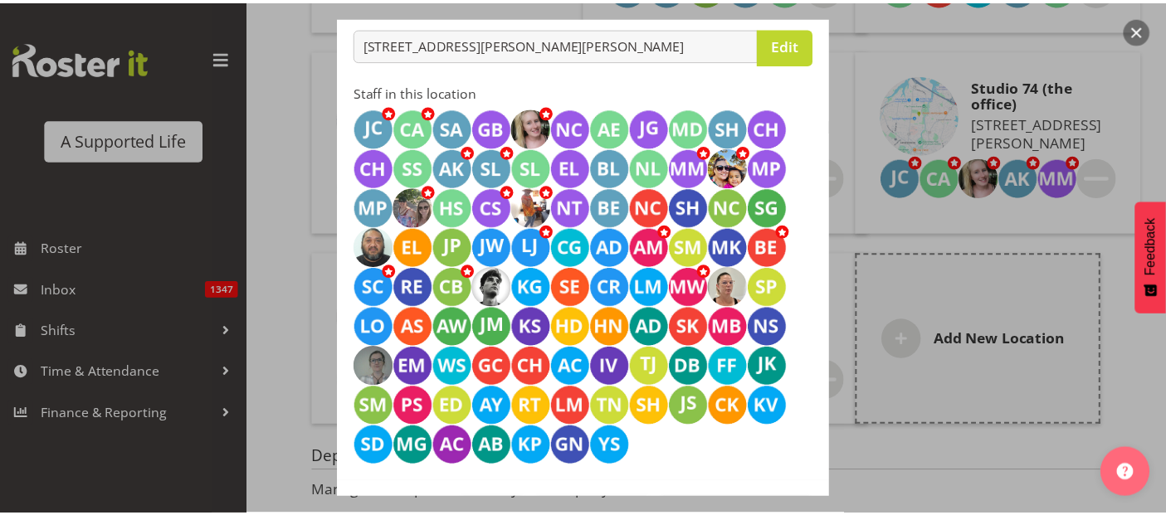
scroll to position [550, 0]
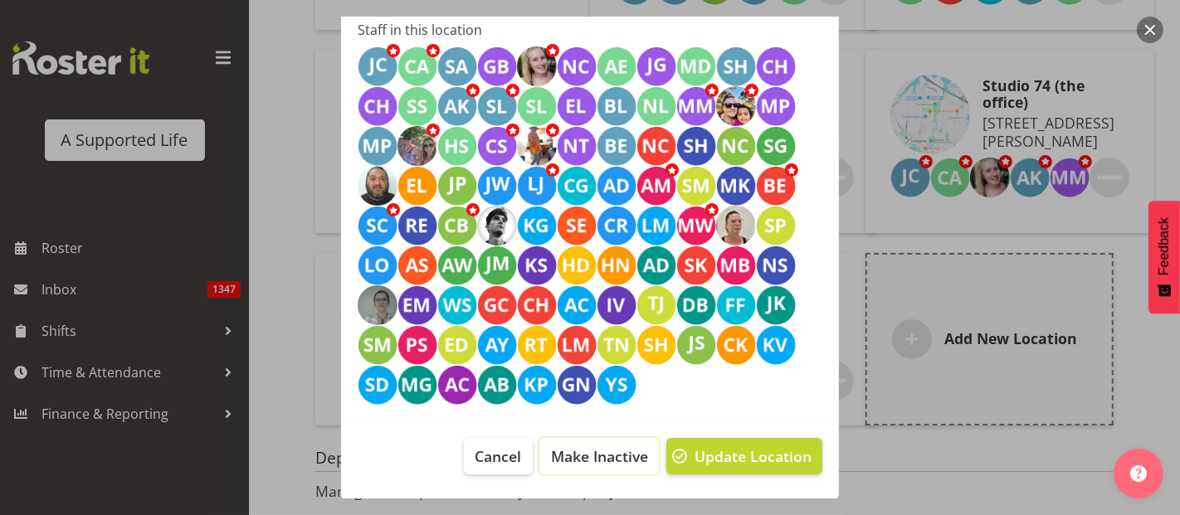
click at [571, 458] on span "Make Inactive" at bounding box center [599, 457] width 97 height 22
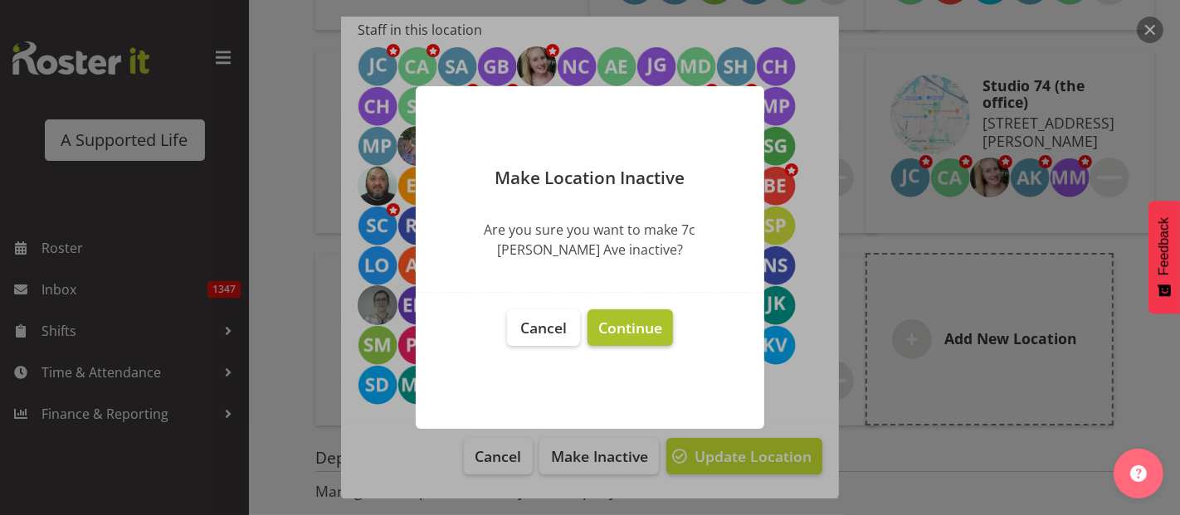
click at [632, 334] on span "Continue" at bounding box center [630, 328] width 64 height 20
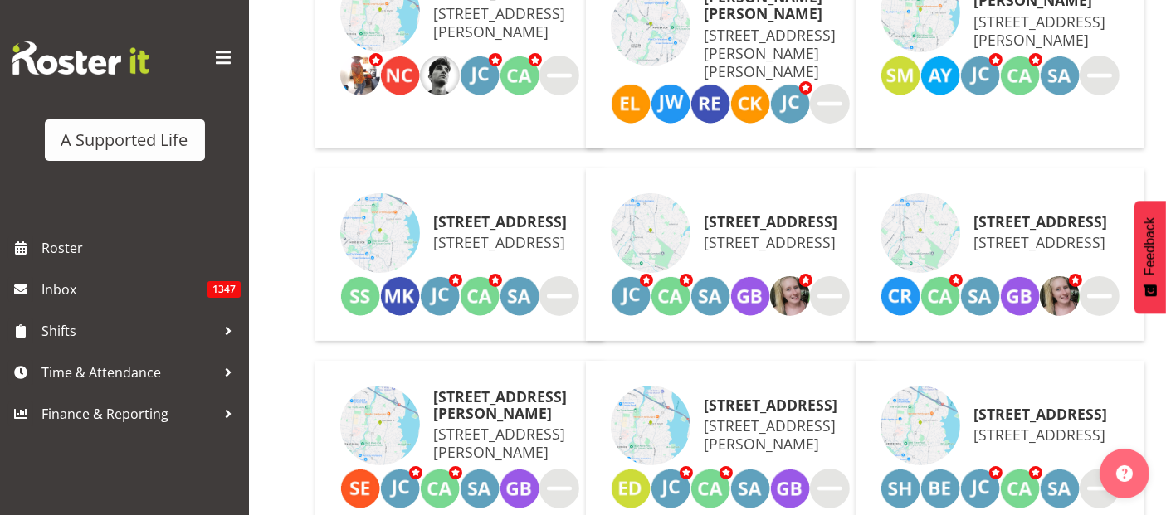
scroll to position [0, 0]
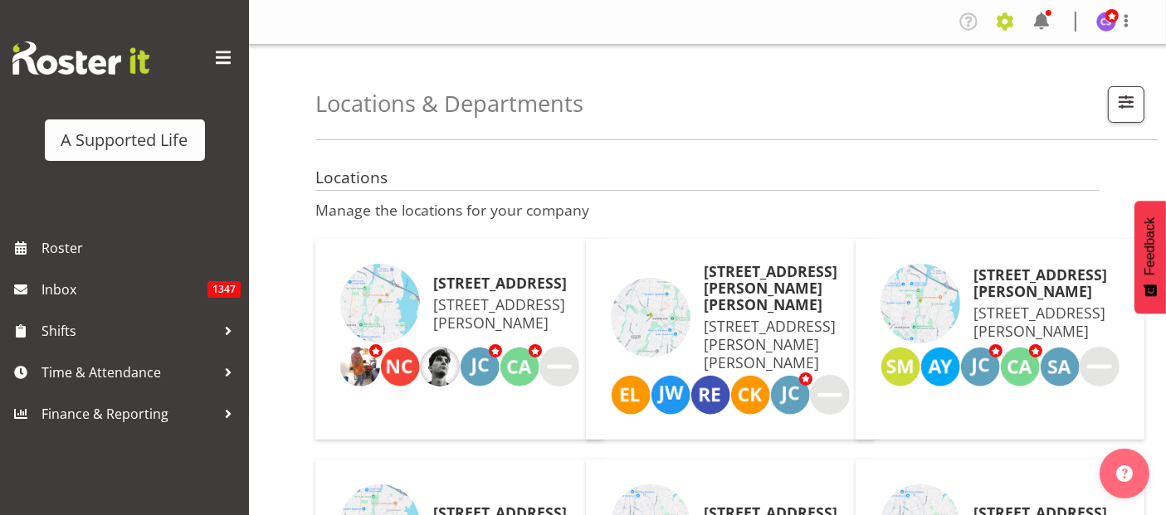
click at [998, 17] on span at bounding box center [1005, 21] width 27 height 27
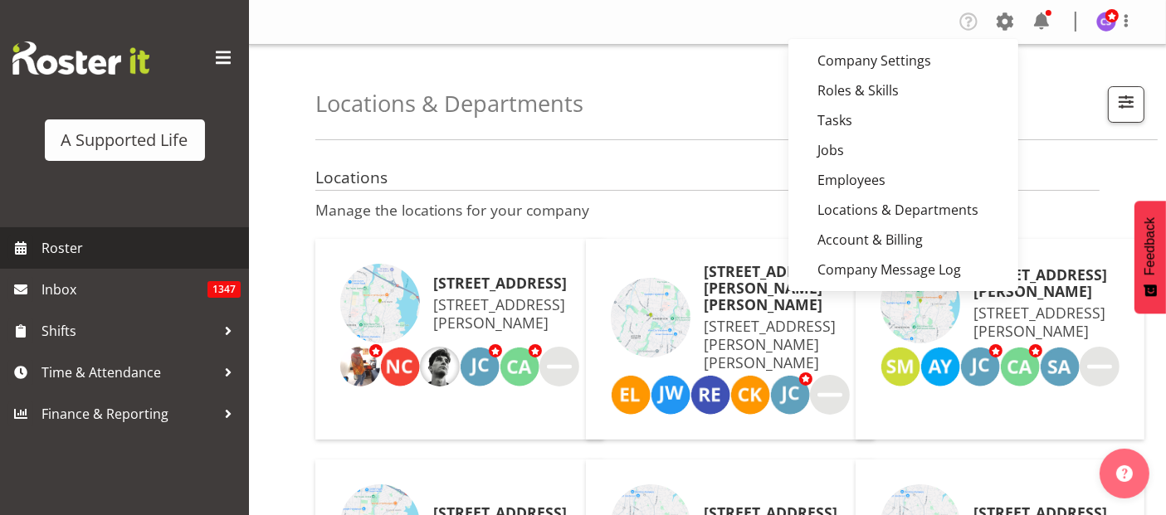
click at [71, 251] on span "Roster" at bounding box center [141, 248] width 199 height 25
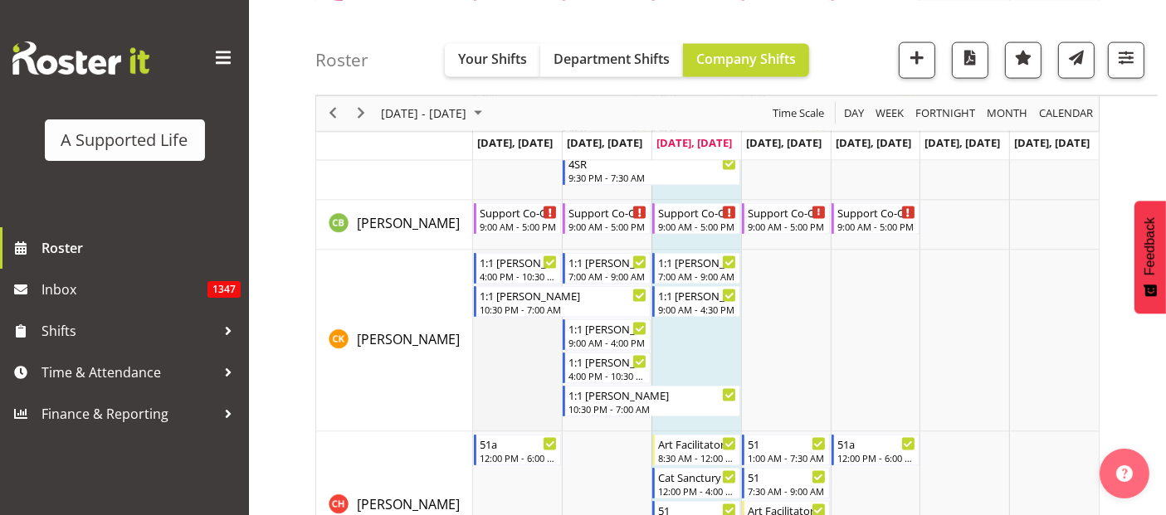
scroll to position [2582, 0]
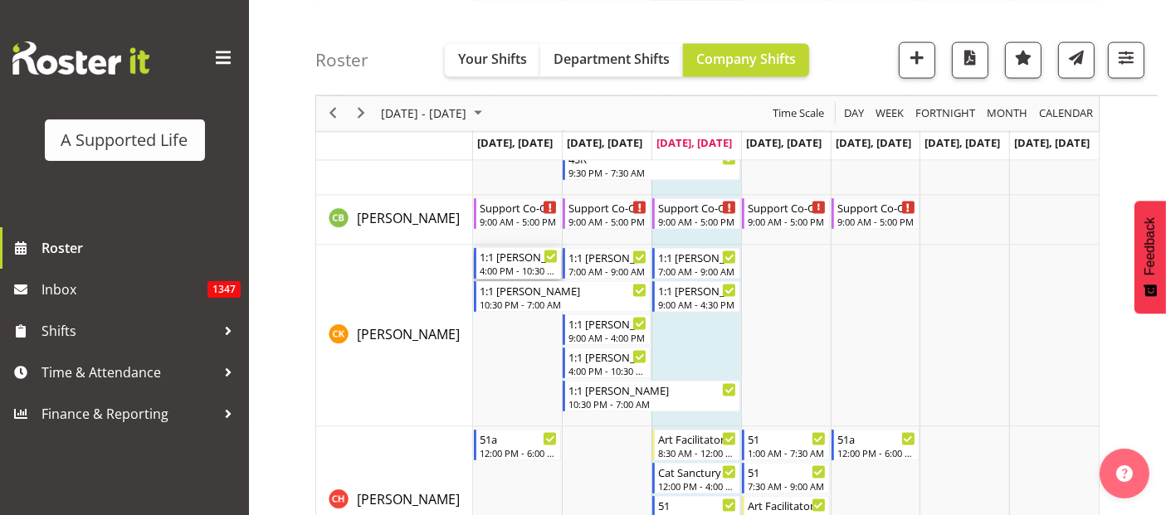
click at [524, 266] on div "4:00 PM - 10:30 PM" at bounding box center [519, 270] width 79 height 13
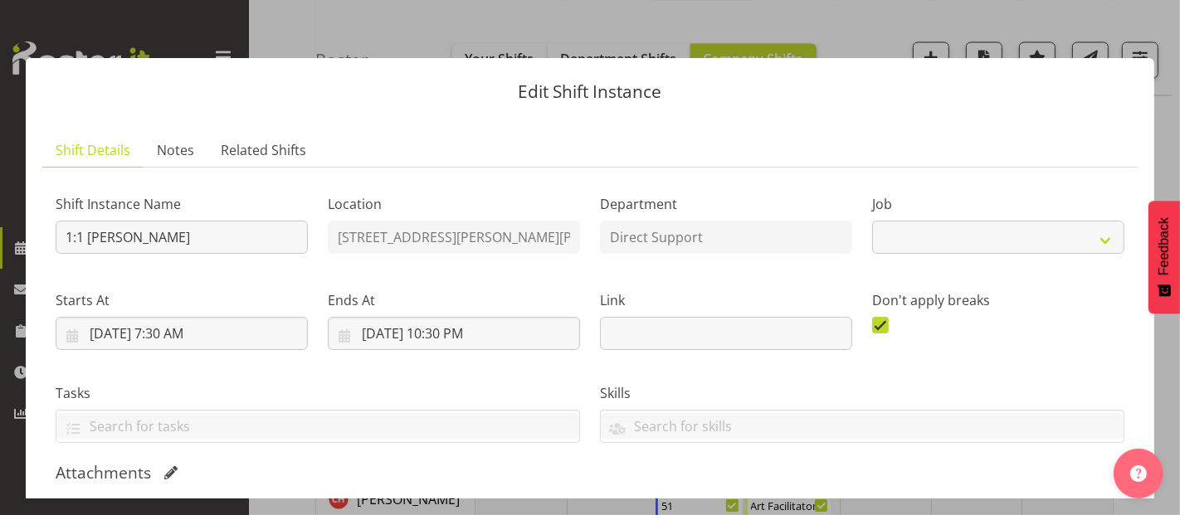
select select "4112"
click at [836, 29] on div "Edit Shift Instance Shift Details Notes Related Shifts Shift Instance Name 1:1 …" at bounding box center [590, 258] width 1162 height 482
click at [1152, 25] on button "button" at bounding box center [1150, 30] width 27 height 27
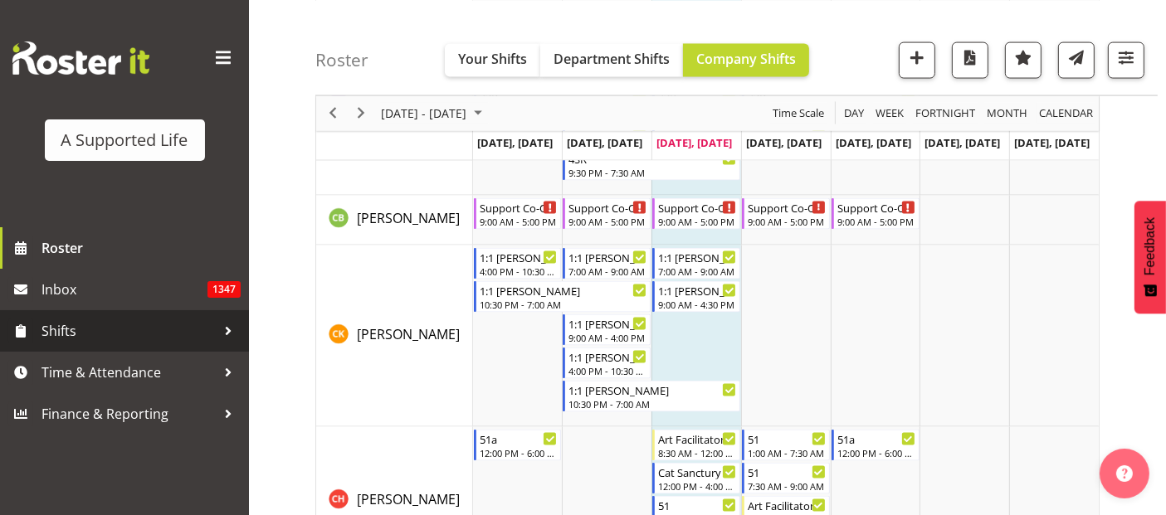
click at [60, 334] on span "Shifts" at bounding box center [129, 331] width 174 height 25
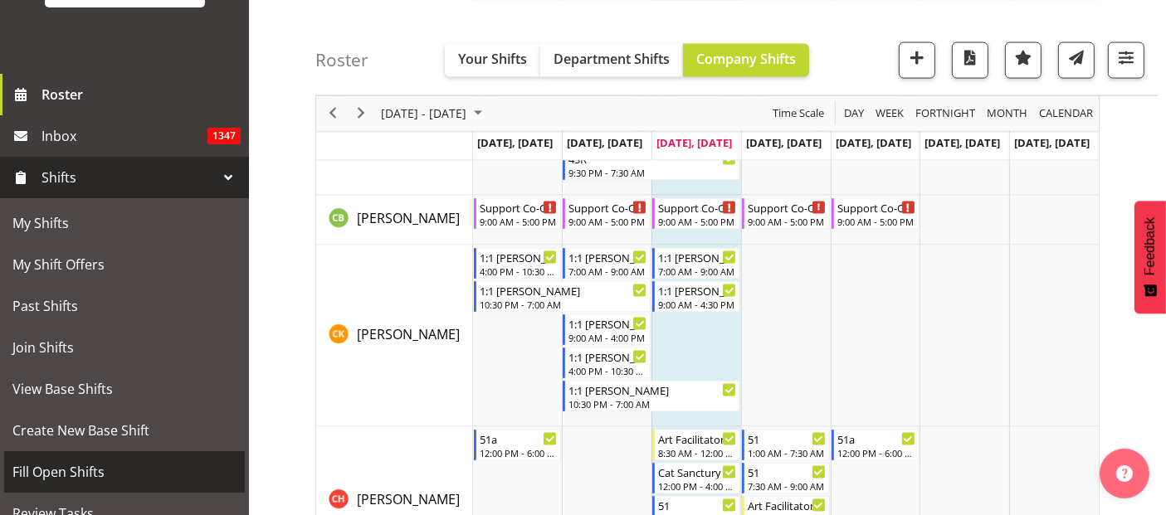
scroll to position [300, 0]
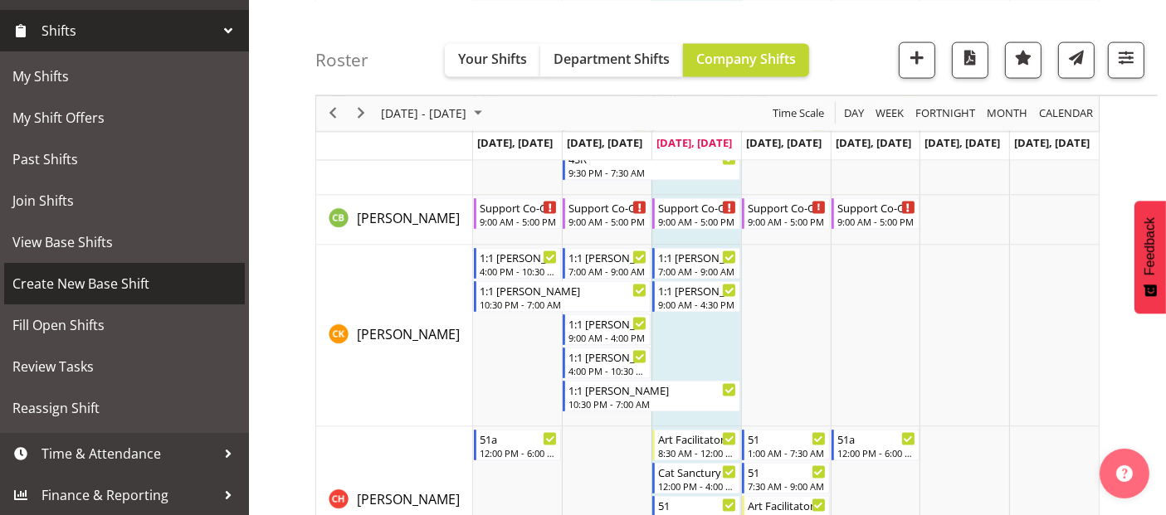
click at [131, 289] on span "Create New Base Shift" at bounding box center [124, 283] width 224 height 25
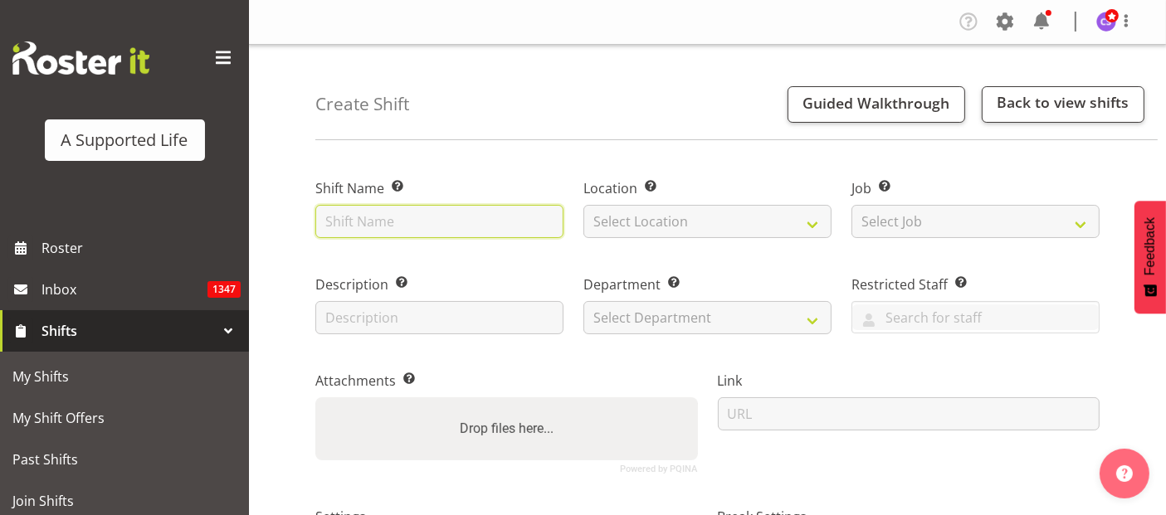
click at [406, 222] on input "text" at bounding box center [439, 221] width 248 height 33
type input "[PERSON_NAME] 1:1 Support"
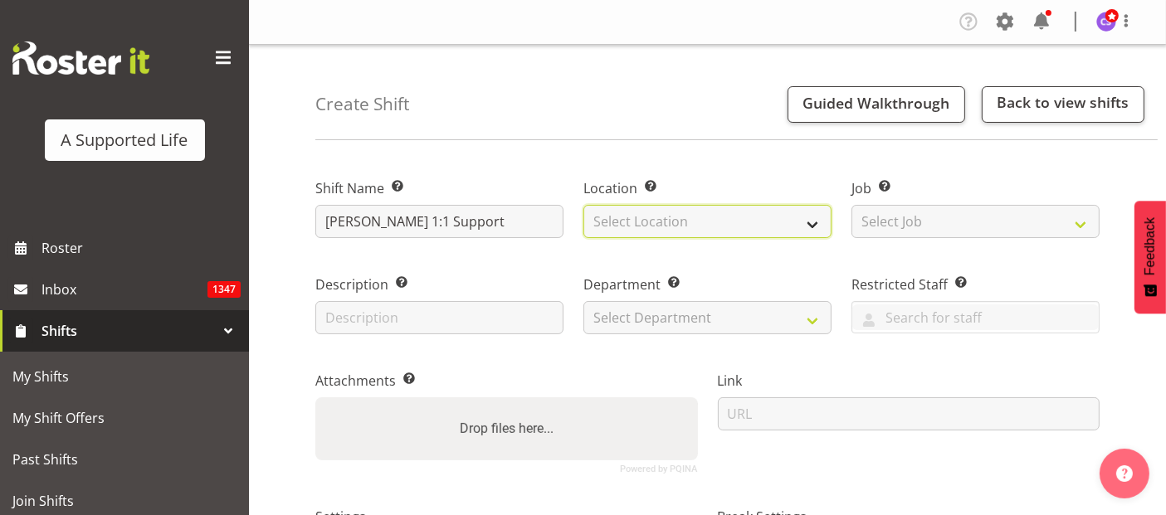
click at [737, 219] on select "Select Location [STREET_ADDRESS][GEOGRAPHIC_DATA][PERSON_NAME][PERSON_NAME][PER…" at bounding box center [707, 221] width 248 height 33
select select "1123"
click at [583, 205] on select "Select Location [STREET_ADDRESS][GEOGRAPHIC_DATA][PERSON_NAME][PERSON_NAME][PER…" at bounding box center [707, 221] width 248 height 33
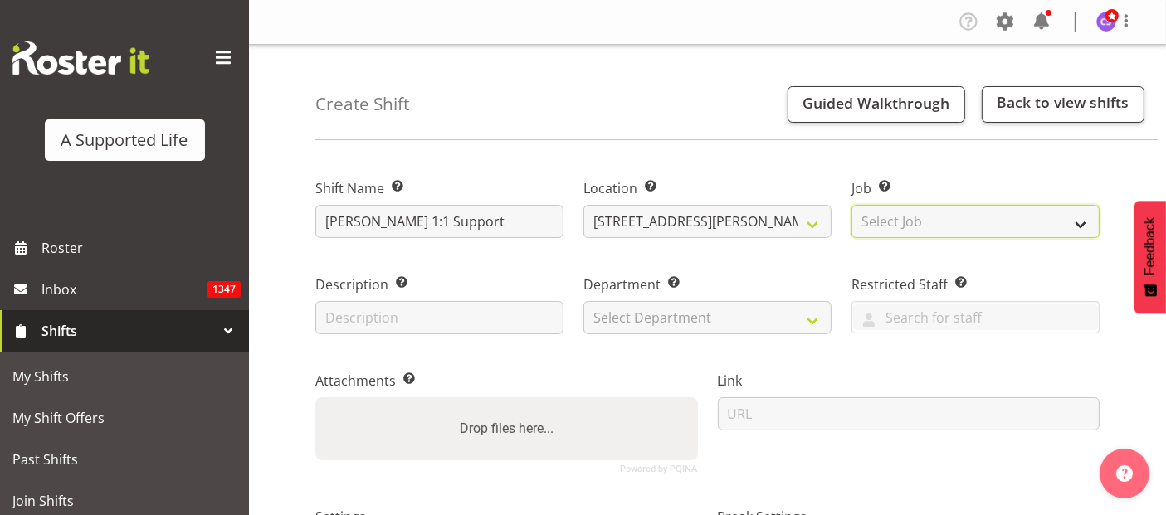
click at [922, 219] on select "Select Job Create new job Accounts and Payroll Admin Support Aspirations and Su…" at bounding box center [976, 221] width 248 height 33
select select "4112"
click at [852, 205] on select "Select Job Create new job Accounts and Payroll Admin Support Aspirations and Su…" at bounding box center [976, 221] width 248 height 33
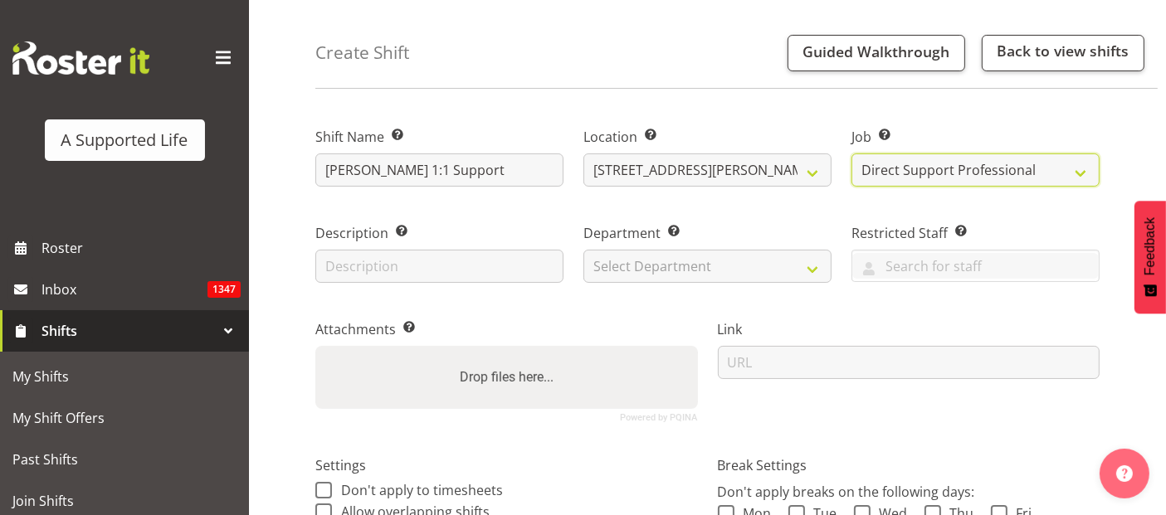
scroll to position [92, 0]
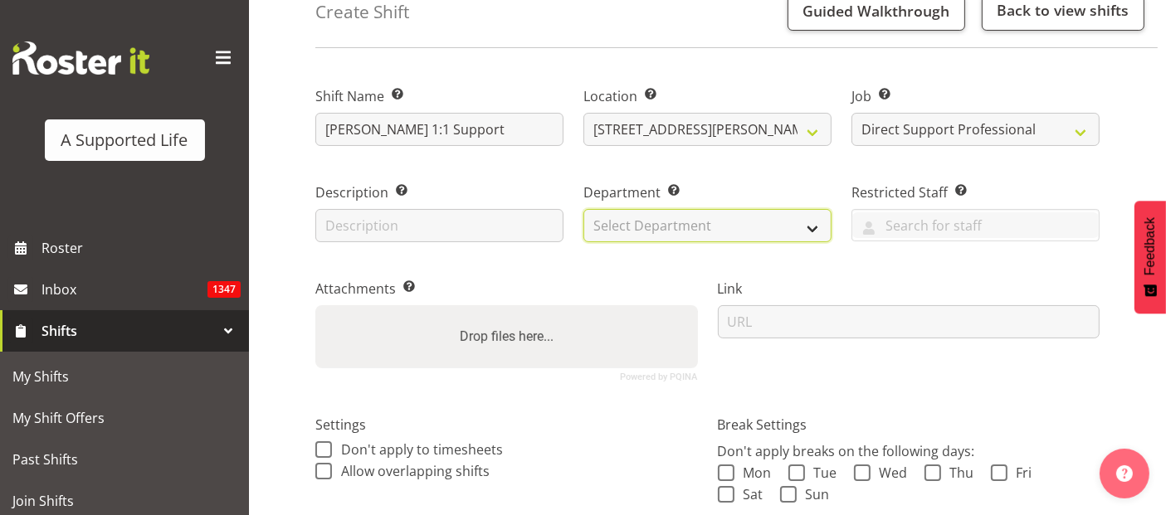
click at [683, 224] on select "Select Department Direct Support Office Crew Other two4nine" at bounding box center [707, 225] width 248 height 33
select select "564"
click at [583, 209] on select "Select Department Direct Support Office Crew Other two4nine" at bounding box center [707, 225] width 248 height 33
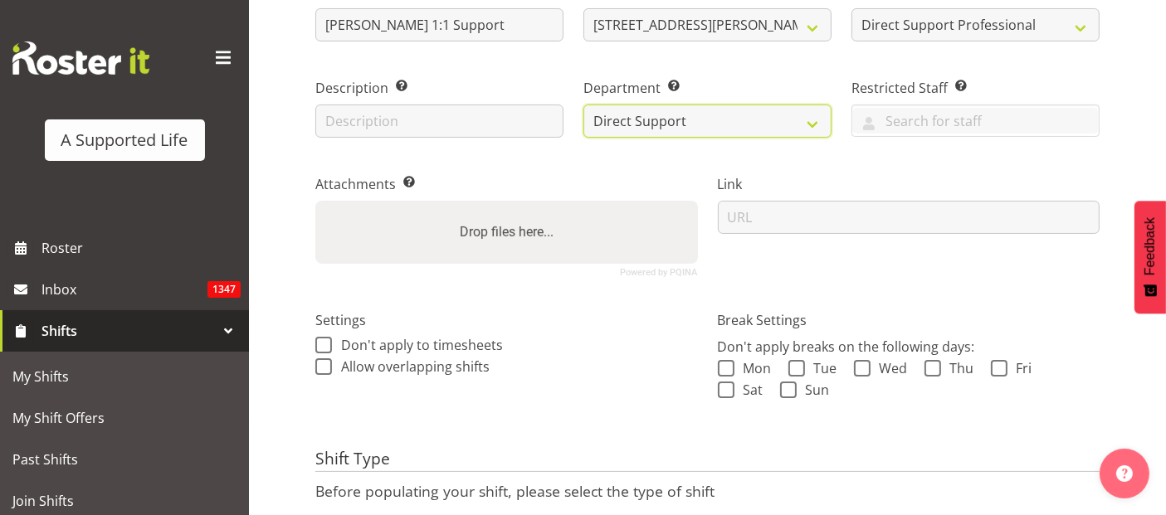
scroll to position [276, 0]
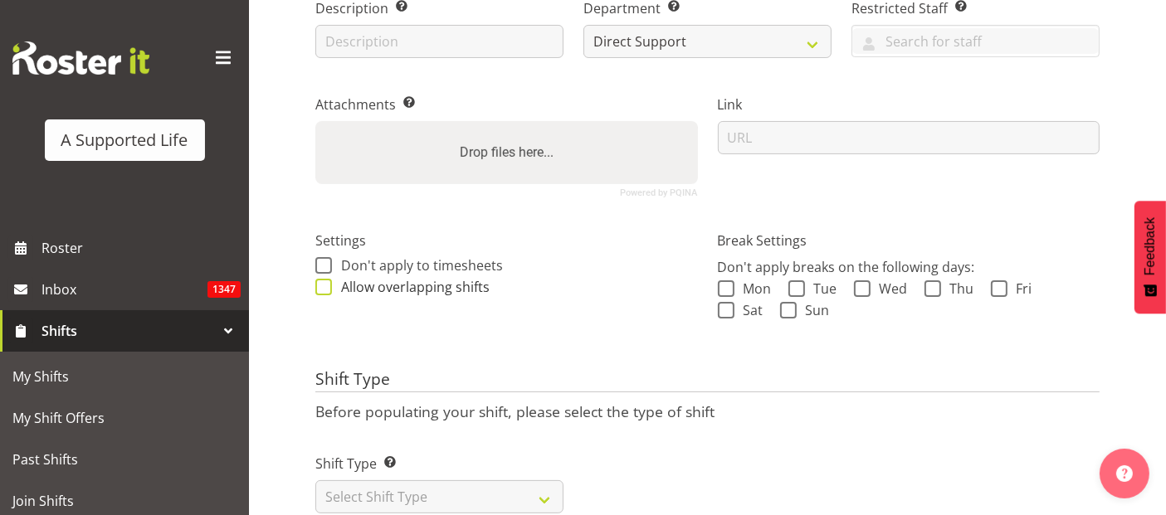
click at [320, 284] on span at bounding box center [323, 287] width 17 height 17
click at [320, 284] on input "Allow overlapping shifts" at bounding box center [320, 286] width 11 height 11
checkbox input "true"
click at [729, 286] on span at bounding box center [726, 289] width 17 height 17
click at [729, 286] on input "Mon" at bounding box center [723, 288] width 11 height 11
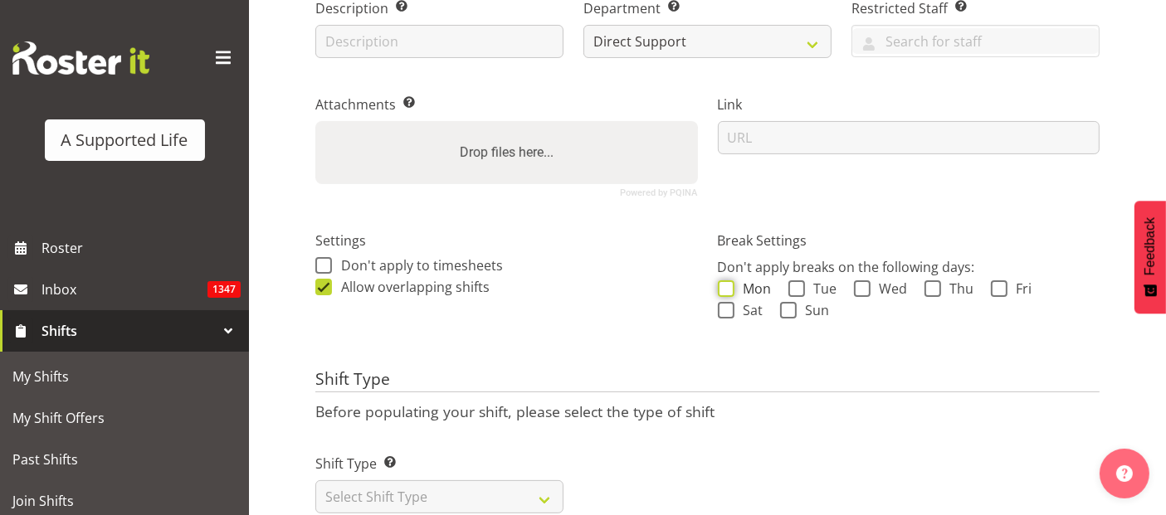
checkbox input "true"
click at [796, 283] on span at bounding box center [797, 289] width 17 height 17
click at [796, 283] on input "Tue" at bounding box center [794, 288] width 11 height 11
checkbox input "true"
click at [869, 283] on span at bounding box center [862, 289] width 17 height 17
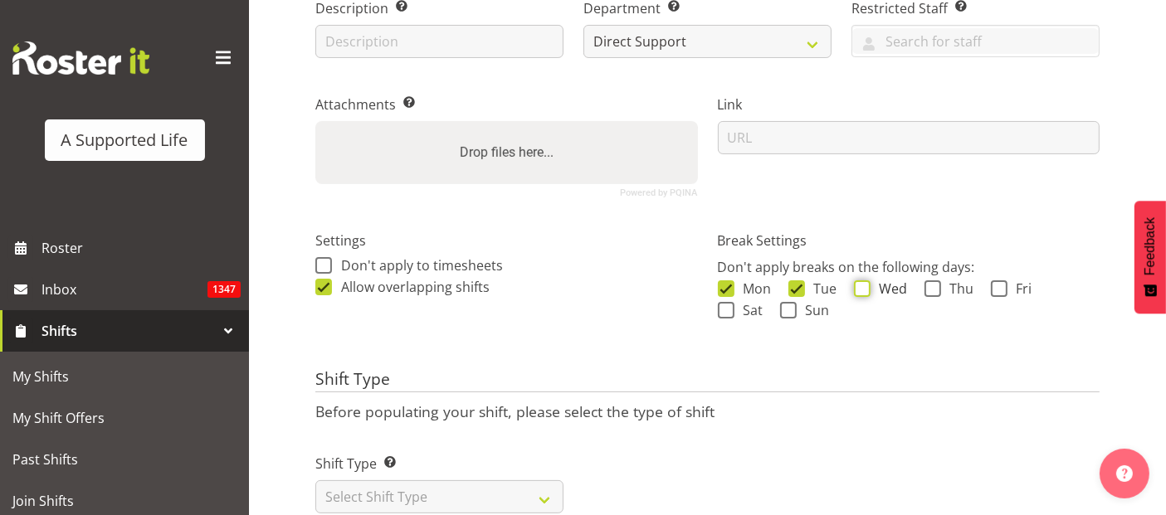
click at [865, 283] on input "Wed" at bounding box center [859, 288] width 11 height 11
checkbox input "true"
click at [934, 288] on span at bounding box center [933, 289] width 17 height 17
click at [934, 288] on input "Thu" at bounding box center [930, 288] width 11 height 11
checkbox input "true"
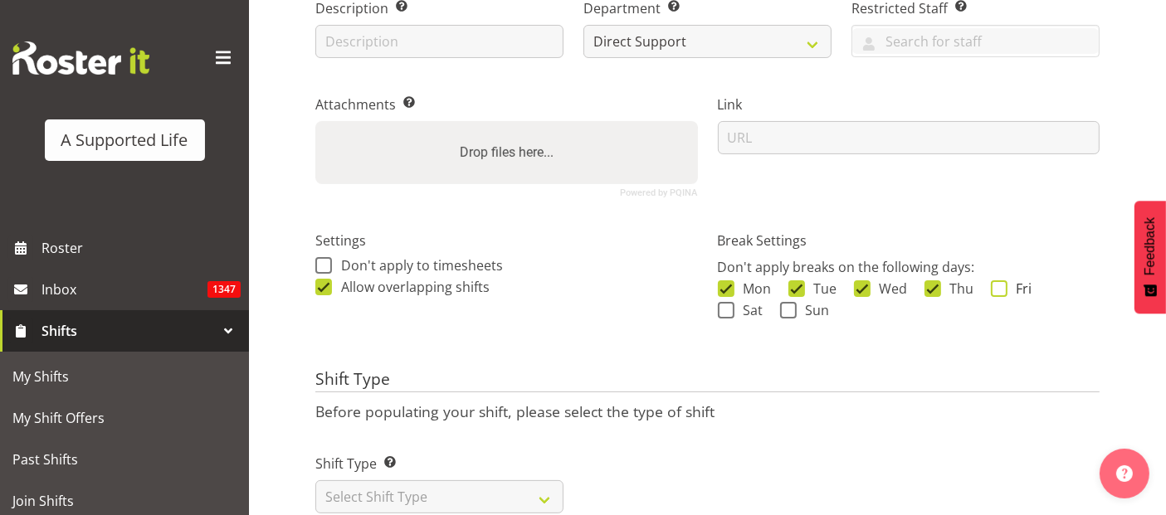
click at [1004, 288] on span at bounding box center [999, 289] width 17 height 17
click at [1002, 288] on input "Fri" at bounding box center [996, 288] width 11 height 11
checkbox input "true"
click at [721, 307] on span at bounding box center [726, 310] width 17 height 17
click at [721, 307] on input "Sat" at bounding box center [723, 310] width 11 height 11
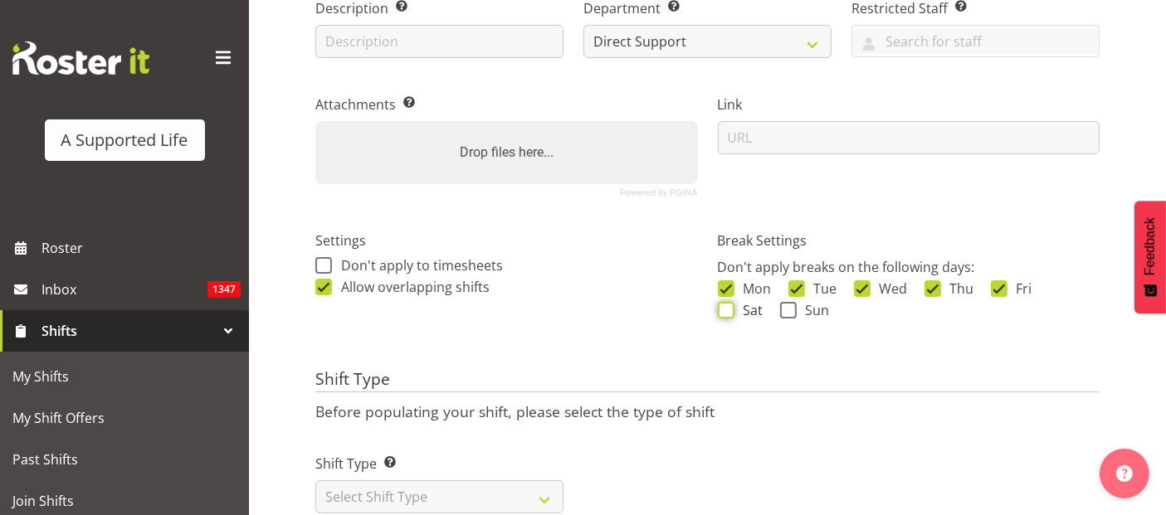
checkbox input "true"
click at [788, 311] on span at bounding box center [788, 310] width 17 height 17
click at [788, 311] on input "Sun" at bounding box center [785, 310] width 11 height 11
checkbox input "true"
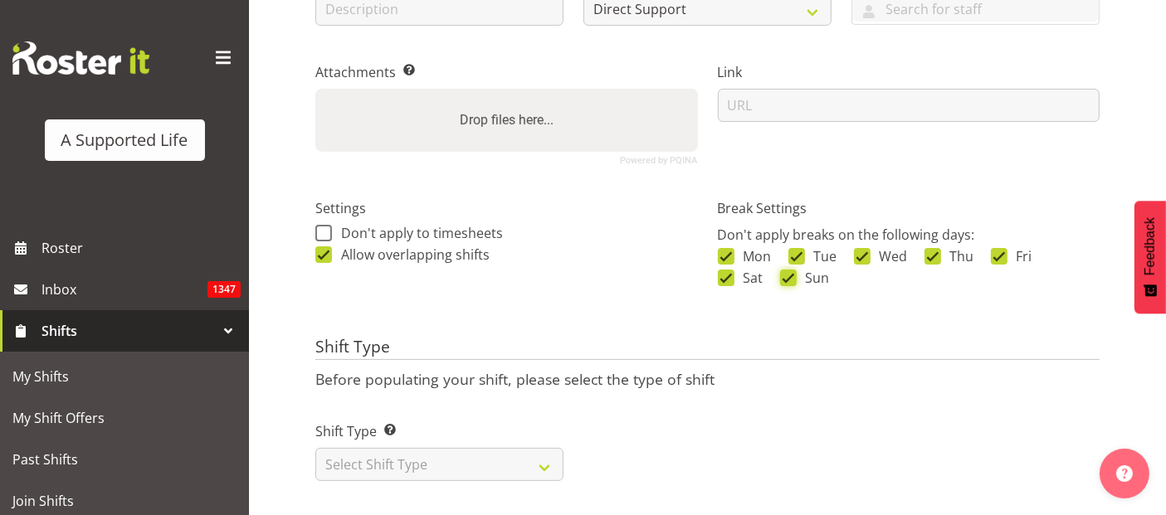
scroll to position [327, 0]
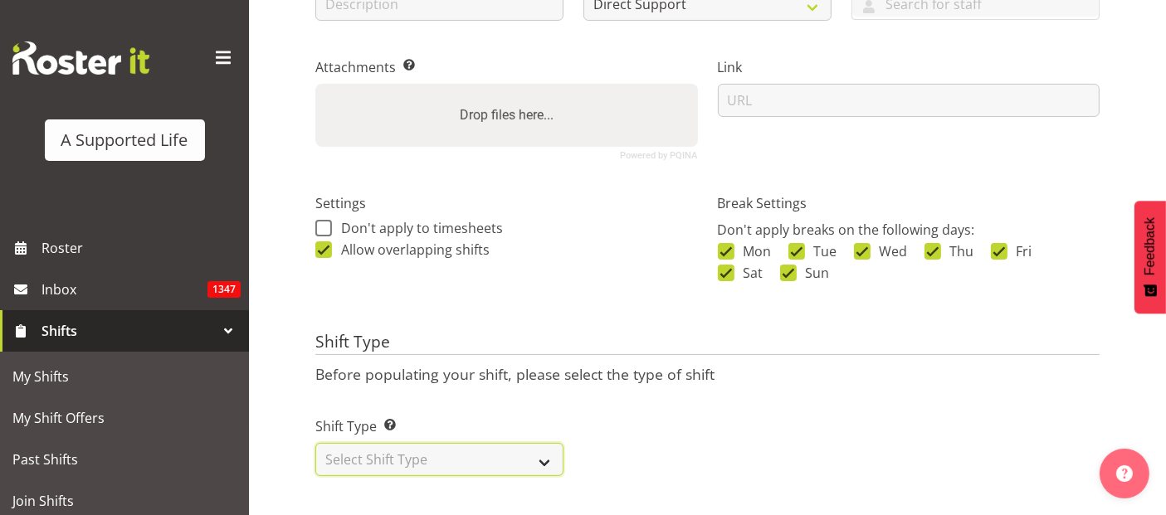
click at [475, 443] on select "Select Shift Type One Off Shift Recurring Shift Rotating Shift" at bounding box center [439, 459] width 248 height 33
select select "rotating"
click at [315, 443] on select "Select Shift Type One Off Shift Recurring Shift Rotating Shift" at bounding box center [439, 459] width 248 height 33
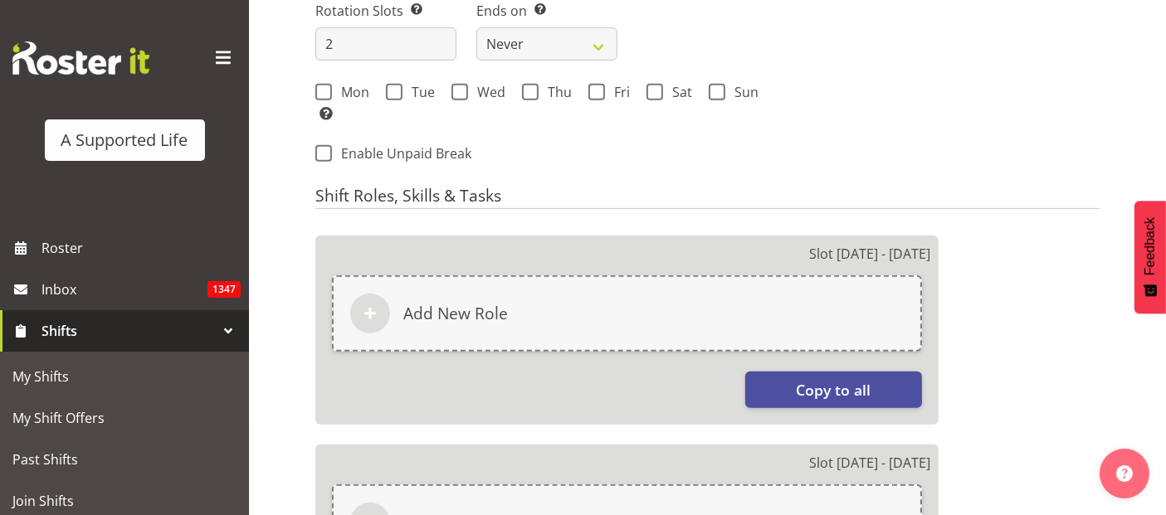
scroll to position [880, 0]
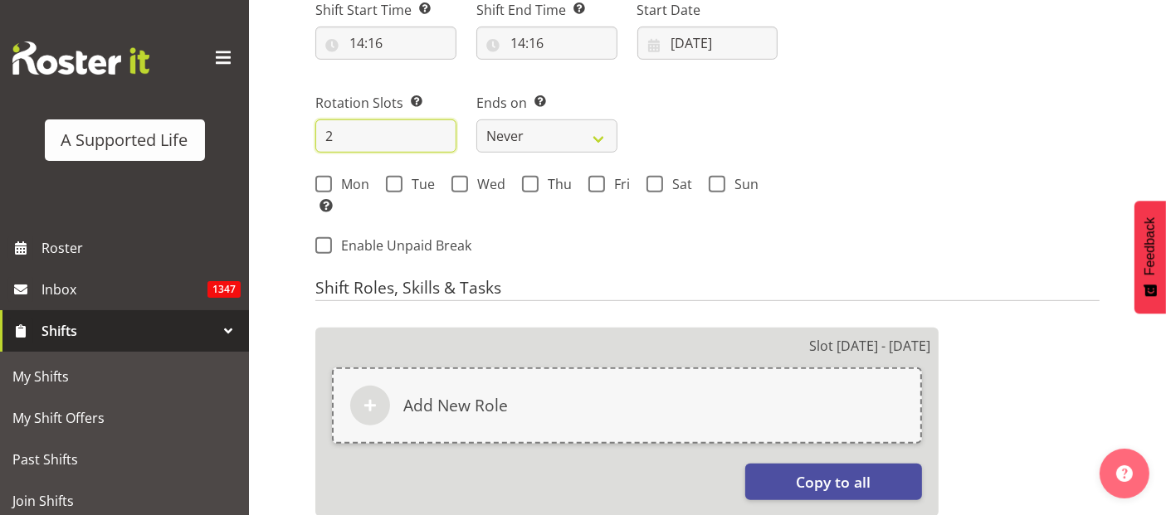
click at [344, 139] on input "2" at bounding box center [385, 136] width 141 height 33
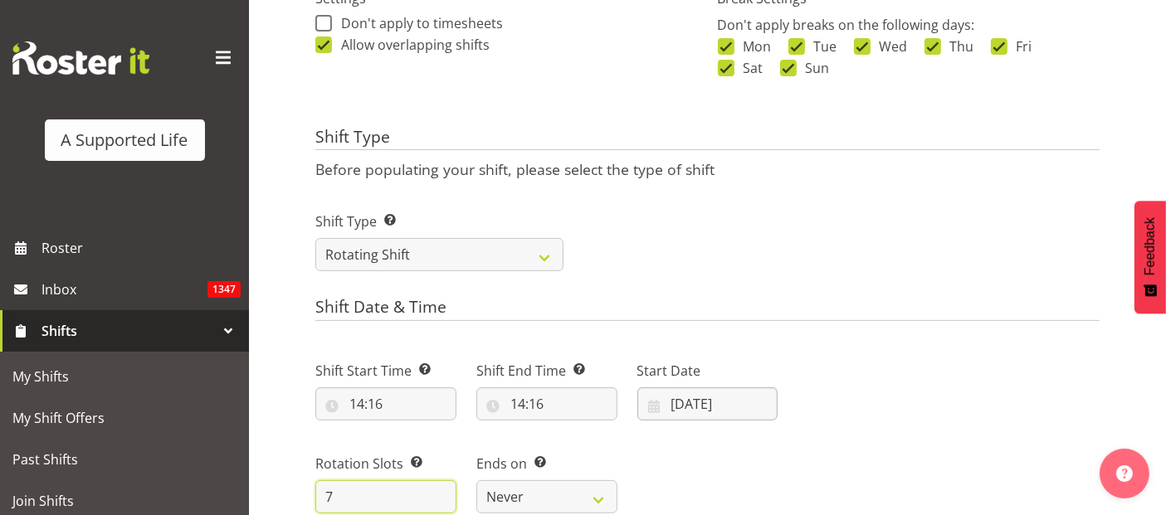
scroll to position [603, 0]
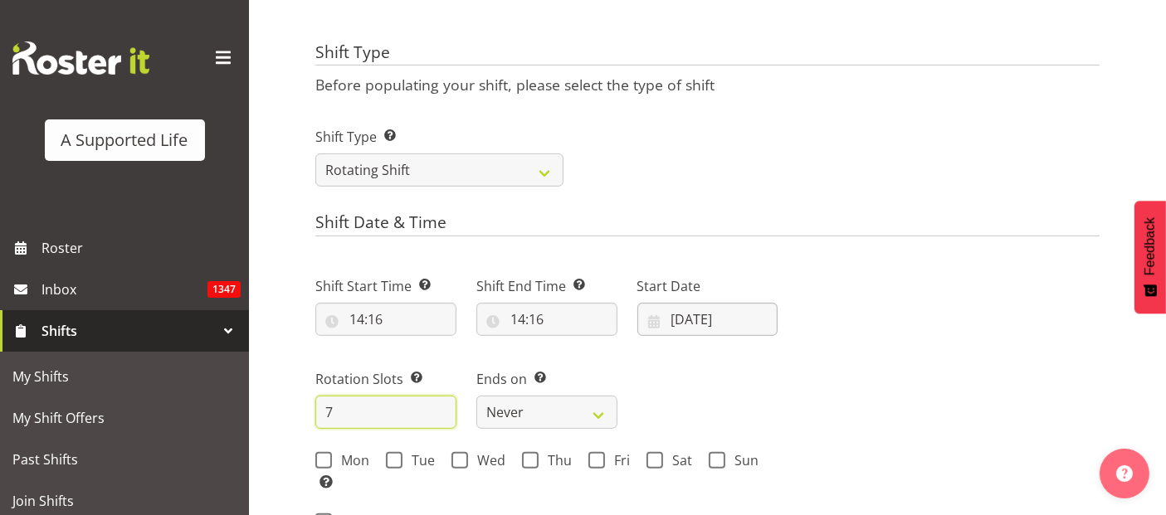
type input "7"
click at [696, 316] on input "[DATE]" at bounding box center [707, 319] width 141 height 33
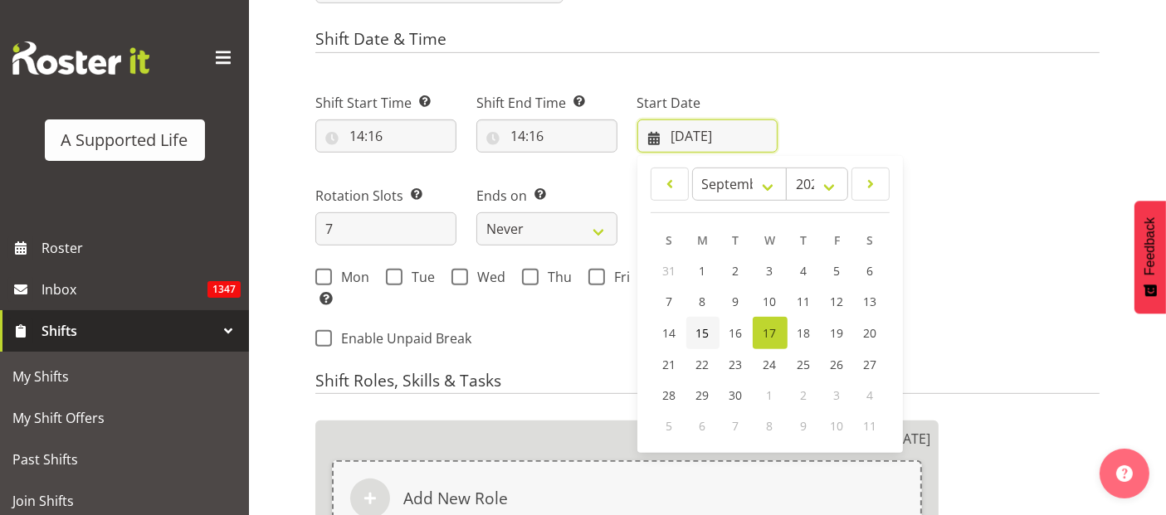
scroll to position [788, 0]
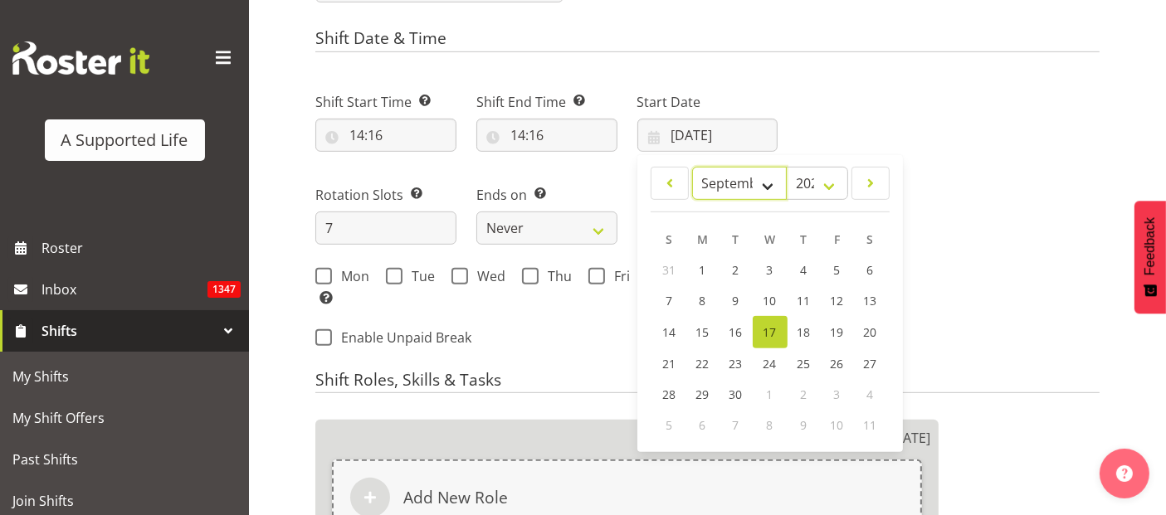
click at [749, 181] on select "January February March April May June July August September October November De…" at bounding box center [739, 183] width 95 height 33
select select "9"
click at [692, 167] on select "January February March April May June July August September October November De…" at bounding box center [739, 183] width 95 height 33
click at [703, 296] on span "6" at bounding box center [704, 301] width 7 height 16
type input "[DATE]"
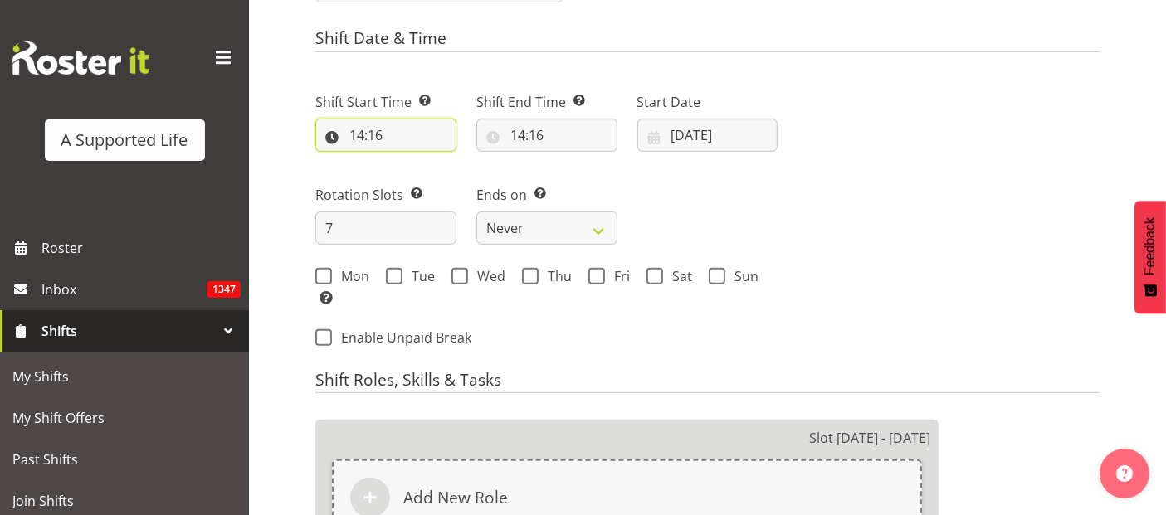
click at [365, 134] on input "14:16" at bounding box center [385, 135] width 141 height 33
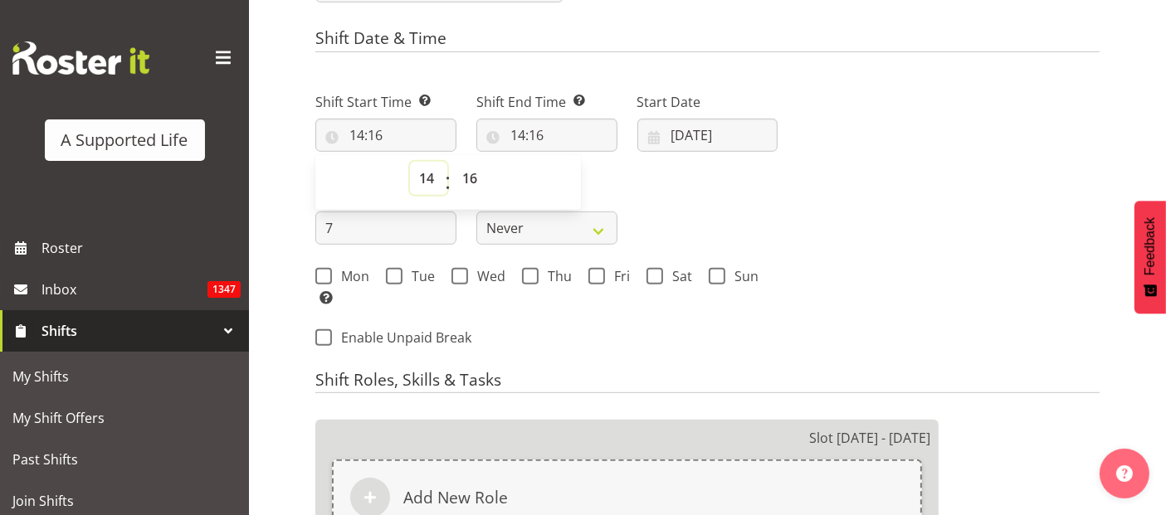
click at [422, 176] on select "00 01 02 03 04 05 06 07 08 09 10 11 12 13 14 15 16 17 18 19 20 21 22 23" at bounding box center [428, 178] width 37 height 33
select select "7"
click at [410, 162] on select "00 01 02 03 04 05 06 07 08 09 10 11 12 13 14 15 16 17 18 19 20 21 22 23" at bounding box center [428, 178] width 37 height 33
type input "07:16"
click at [480, 170] on select "00 01 02 03 04 05 06 07 08 09 10 11 12 13 14 15 16 17 18 19 20 21 22 23 24 25 2…" at bounding box center [471, 178] width 37 height 33
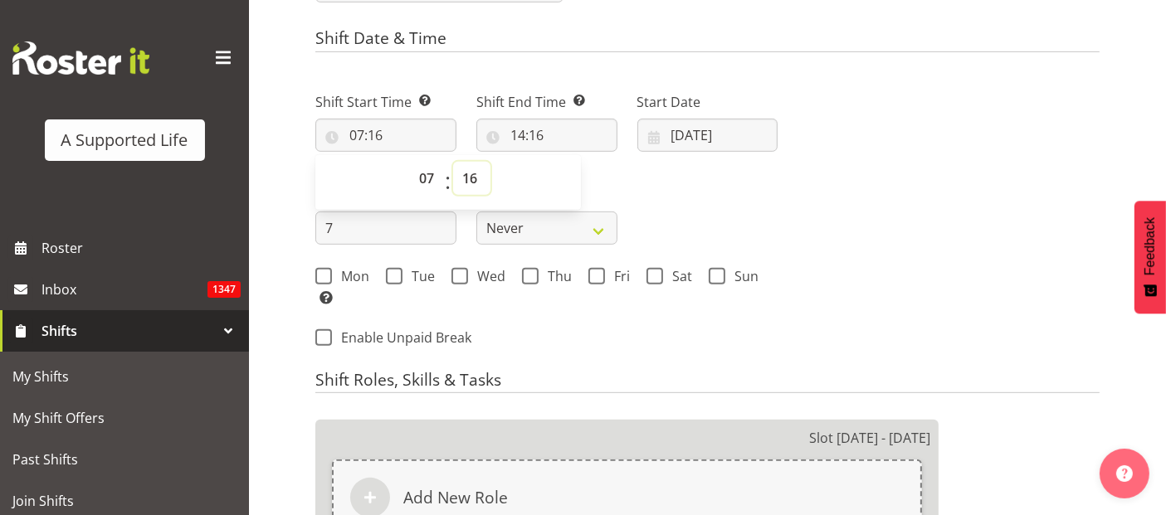
select select "0"
click at [453, 162] on select "00 01 02 03 04 05 06 07 08 09 10 11 12 13 14 15 16 17 18 19 20 21 22 23 24 25 2…" at bounding box center [471, 178] width 37 height 33
type input "07:00"
click at [530, 127] on input "14:16" at bounding box center [546, 135] width 141 height 33
drag, startPoint x: 580, startPoint y: 174, endPoint x: 593, endPoint y: 173, distance: 13.3
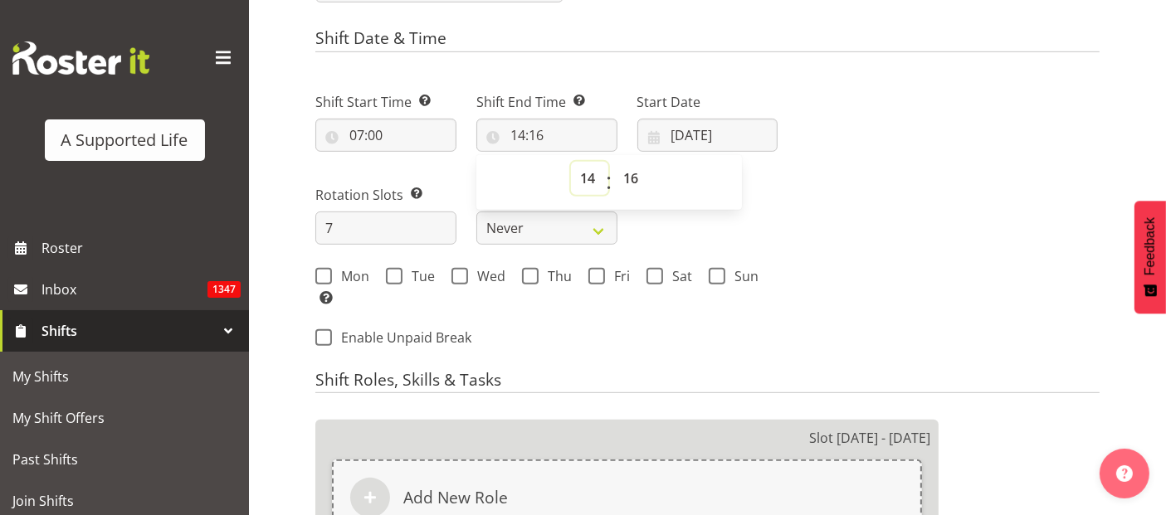
click at [581, 176] on select "00 01 02 03 04 05 06 07 08 09 10 11 12 13 14 15 16 17 18 19 20 21 22 23" at bounding box center [589, 178] width 37 height 33
select select "22"
click at [571, 162] on select "00 01 02 03 04 05 06 07 08 09 10 11 12 13 14 15 16 17 18 19 20 21 22 23" at bounding box center [589, 178] width 37 height 33
type input "22:16"
click at [634, 176] on select "00 01 02 03 04 05 06 07 08 09 10 11 12 13 14 15 16 17 18 19 20 21 22 23 24 25 2…" at bounding box center [632, 178] width 37 height 33
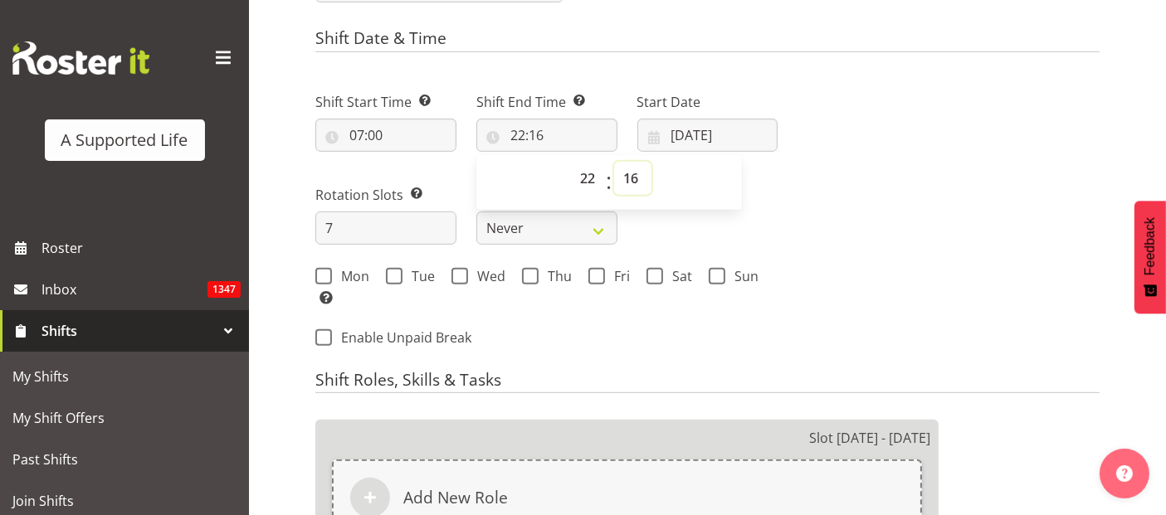
select select "30"
click at [614, 162] on select "00 01 02 03 04 05 06 07 08 09 10 11 12 13 14 15 16 17 18 19 20 21 22 23 24 25 2…" at bounding box center [632, 178] width 37 height 33
type input "22:30"
click at [324, 280] on span at bounding box center [323, 276] width 17 height 17
click at [324, 280] on input "Mon" at bounding box center [320, 276] width 11 height 11
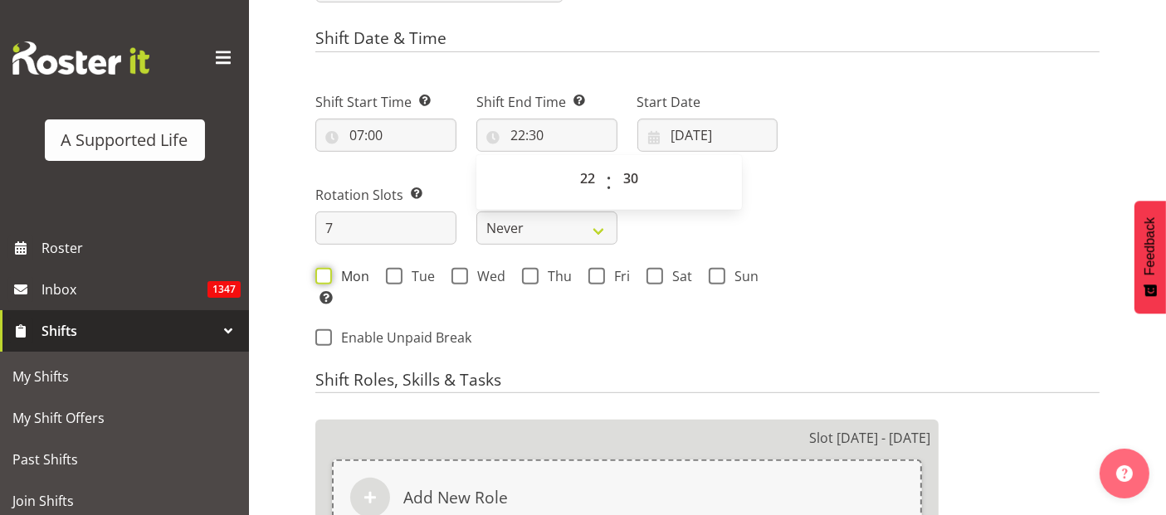
checkbox input "true"
click at [396, 273] on span at bounding box center [394, 276] width 17 height 17
click at [396, 273] on input "Tue" at bounding box center [391, 276] width 11 height 11
checkbox input "true"
click at [460, 274] on span at bounding box center [460, 276] width 17 height 17
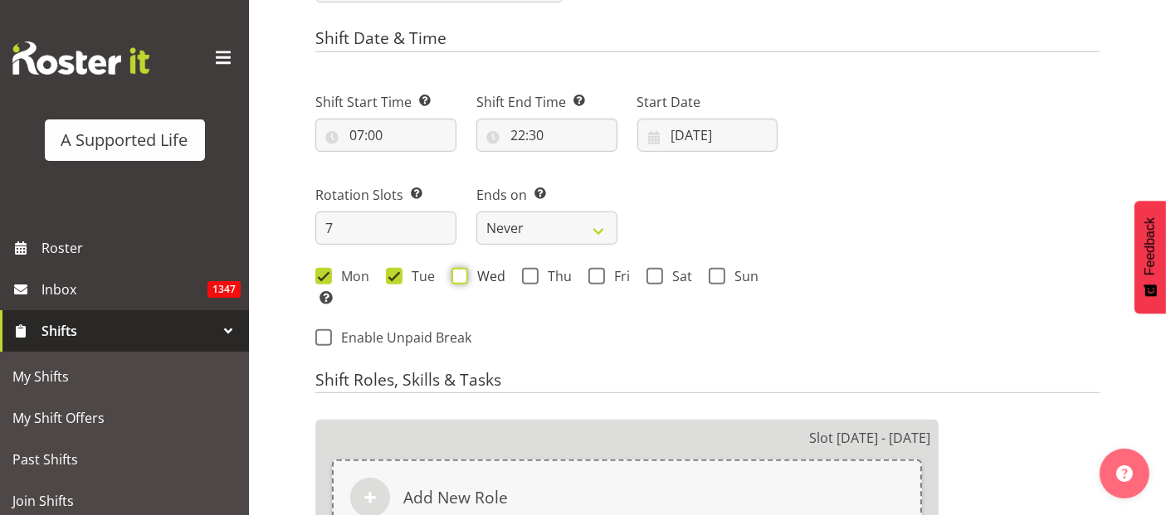
click at [460, 274] on input "Wed" at bounding box center [457, 276] width 11 height 11
checkbox input "true"
click at [539, 274] on span "Thu" at bounding box center [555, 276] width 33 height 17
click at [533, 274] on input "Thu" at bounding box center [527, 276] width 11 height 11
checkbox input "true"
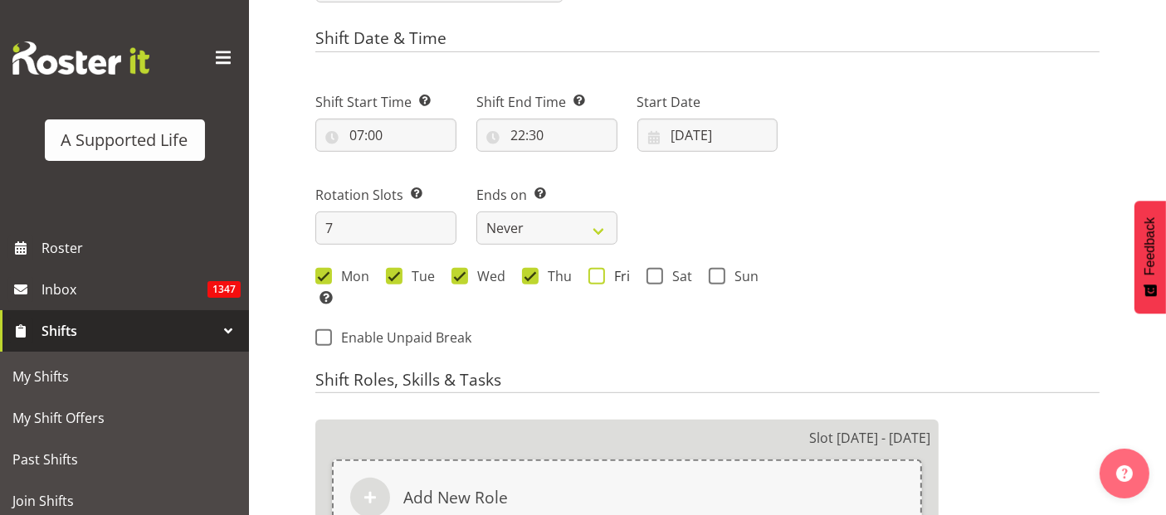
drag, startPoint x: 589, startPoint y: 275, endPoint x: 621, endPoint y: 272, distance: 31.6
click at [590, 275] on span at bounding box center [596, 276] width 17 height 17
click at [590, 275] on input "Fri" at bounding box center [593, 276] width 11 height 11
checkbox input "true"
click at [657, 276] on span at bounding box center [655, 276] width 17 height 17
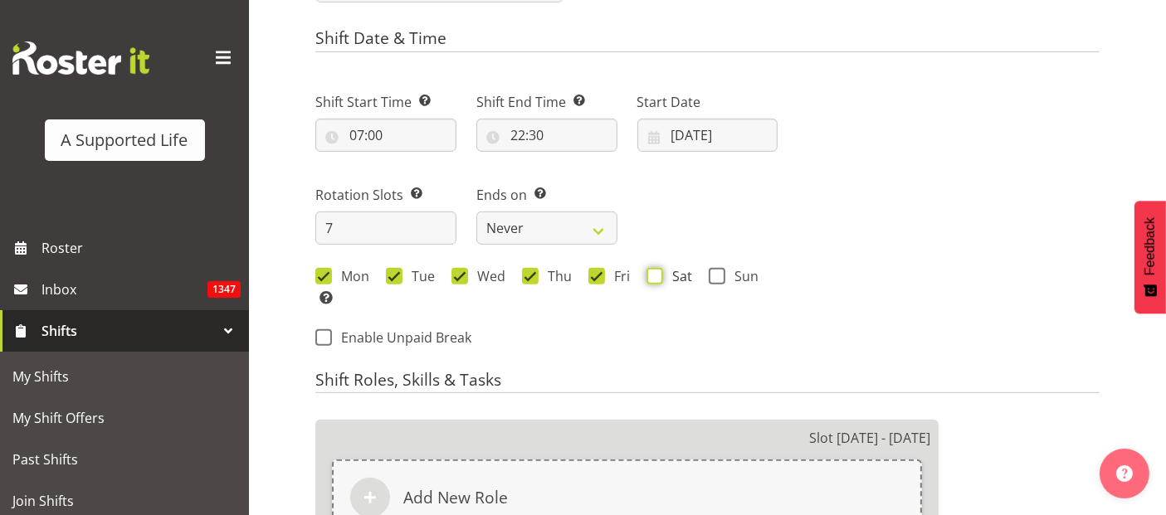
click at [657, 276] on input "Sat" at bounding box center [652, 276] width 11 height 11
checkbox input "true"
click at [709, 276] on span at bounding box center [717, 276] width 17 height 17
click at [709, 276] on input "Sun" at bounding box center [714, 276] width 11 height 11
checkbox input "true"
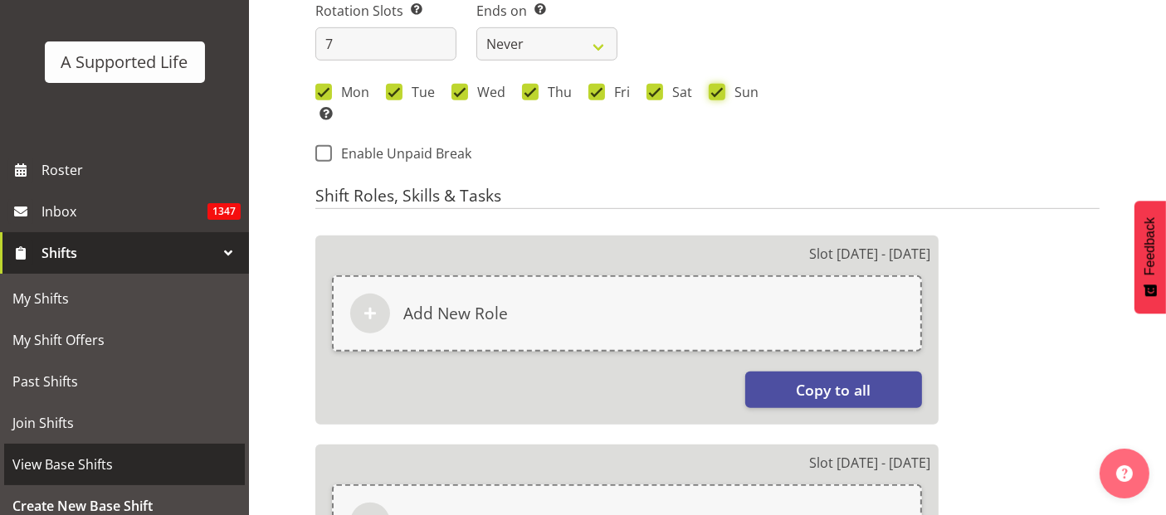
scroll to position [184, 0]
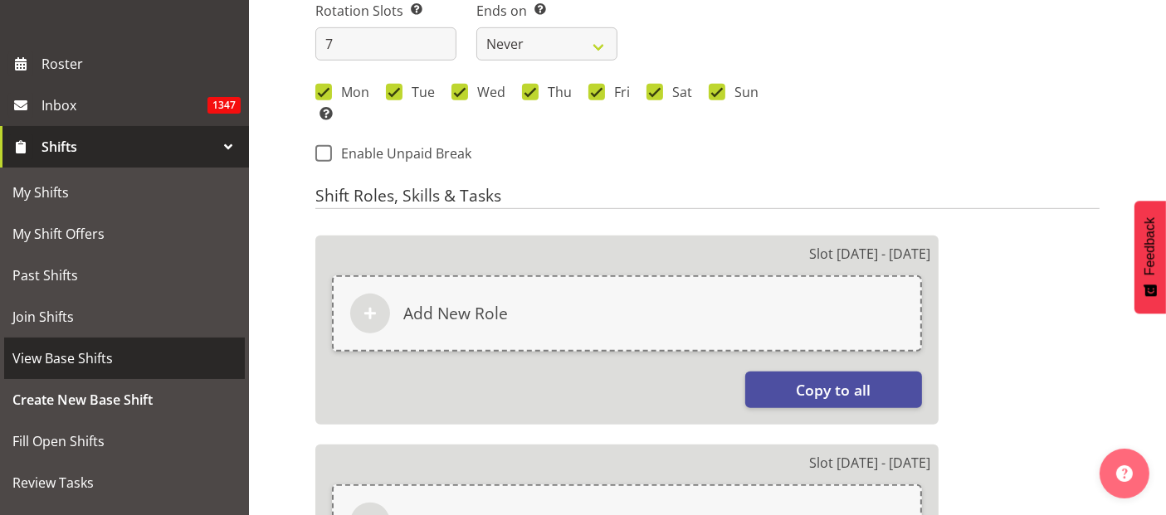
click at [92, 361] on span "View Base Shifts" at bounding box center [124, 358] width 224 height 25
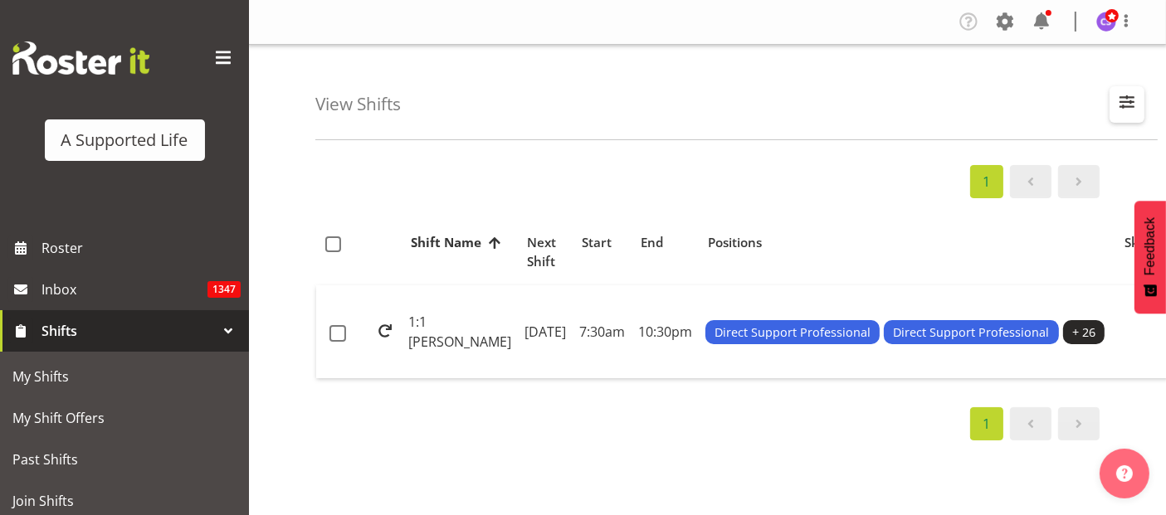
click at [1131, 97] on span "button" at bounding box center [1127, 102] width 22 height 22
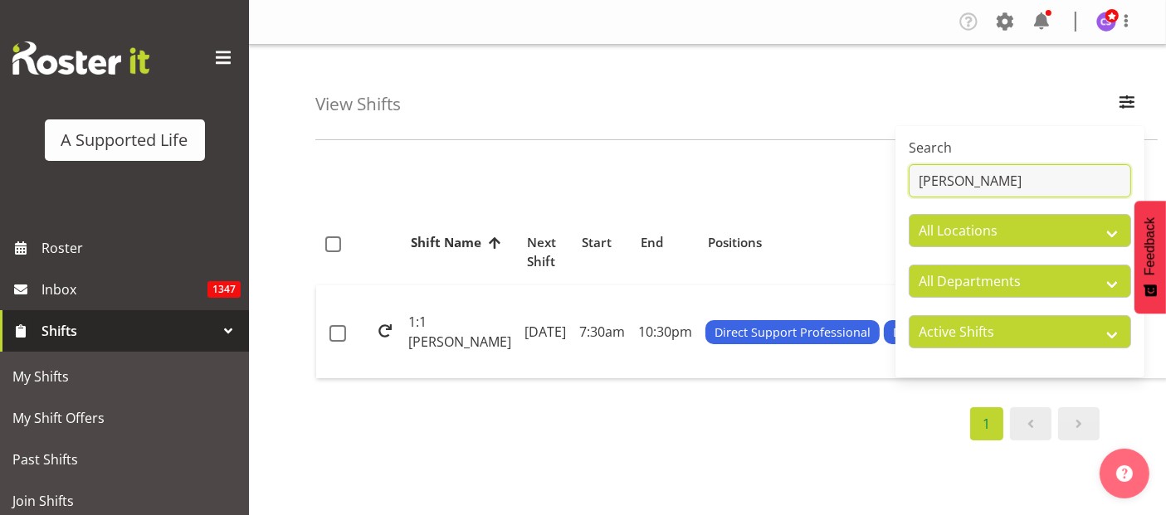
click at [955, 169] on input "Paul" at bounding box center [1020, 180] width 222 height 33
type input "P"
type input "PAul"
click at [518, 333] on td "Monday, 9th Jun 2025" at bounding box center [545, 332] width 55 height 93
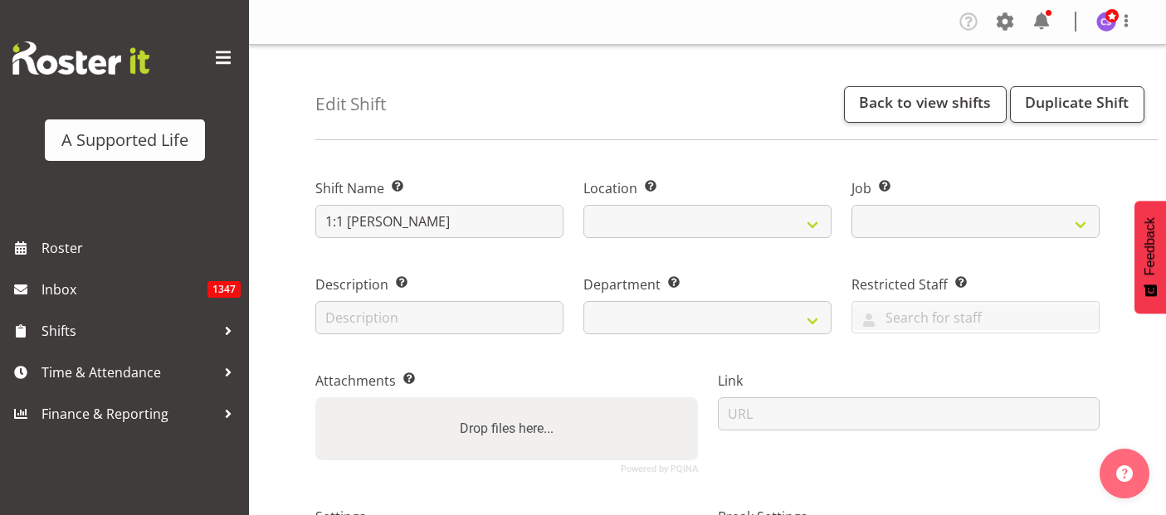
select select
select select "4112"
select select
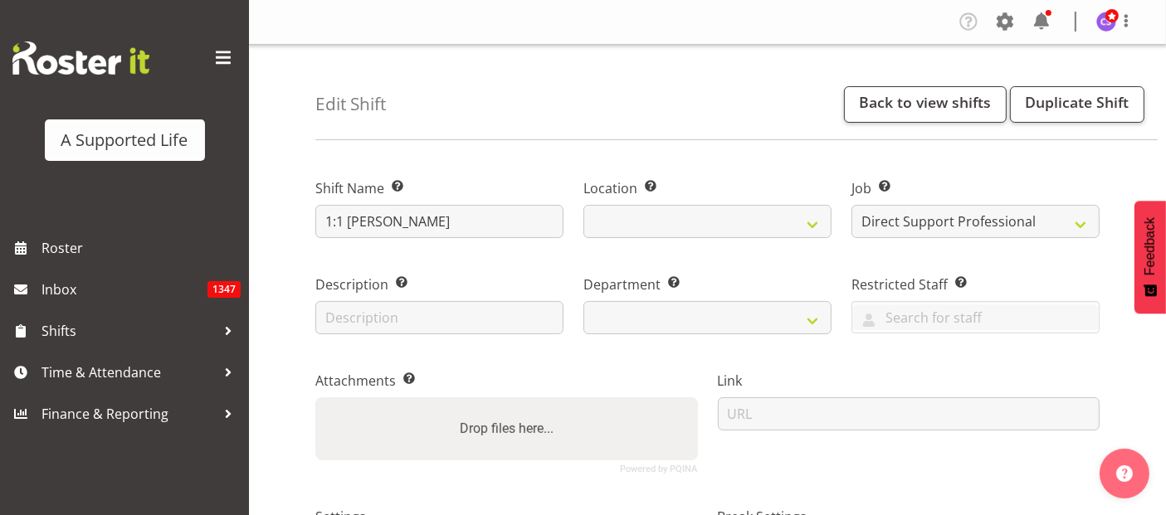
select select
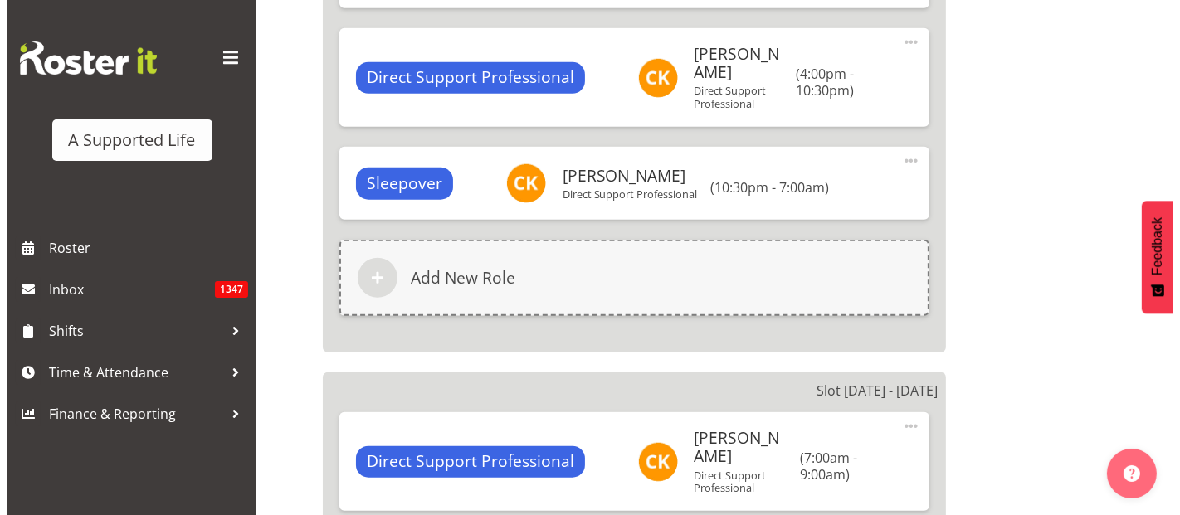
scroll to position [1291, 0]
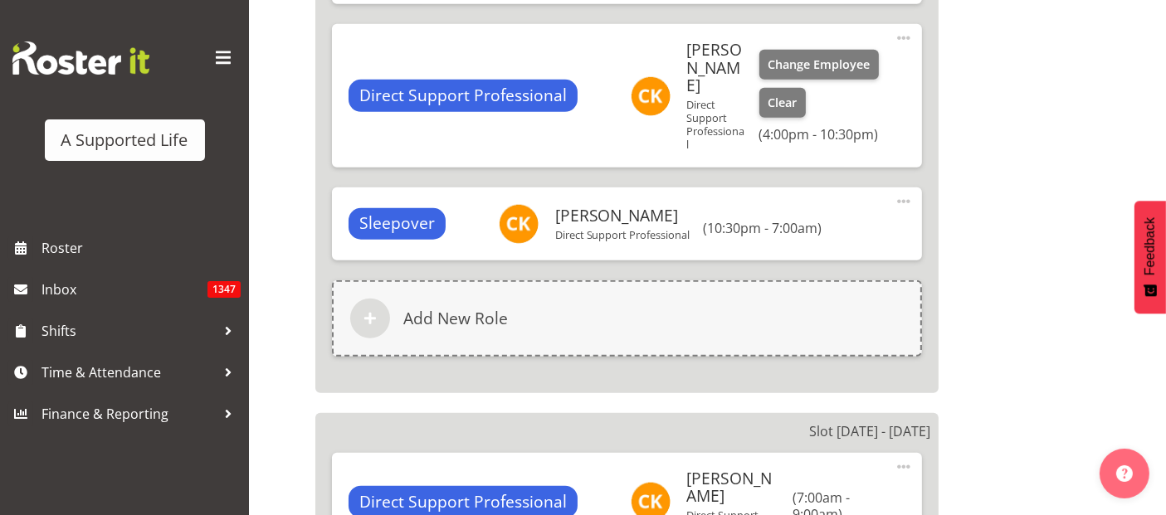
select select "1123"
click at [780, 56] on span "Change Employee" at bounding box center [819, 65] width 102 height 18
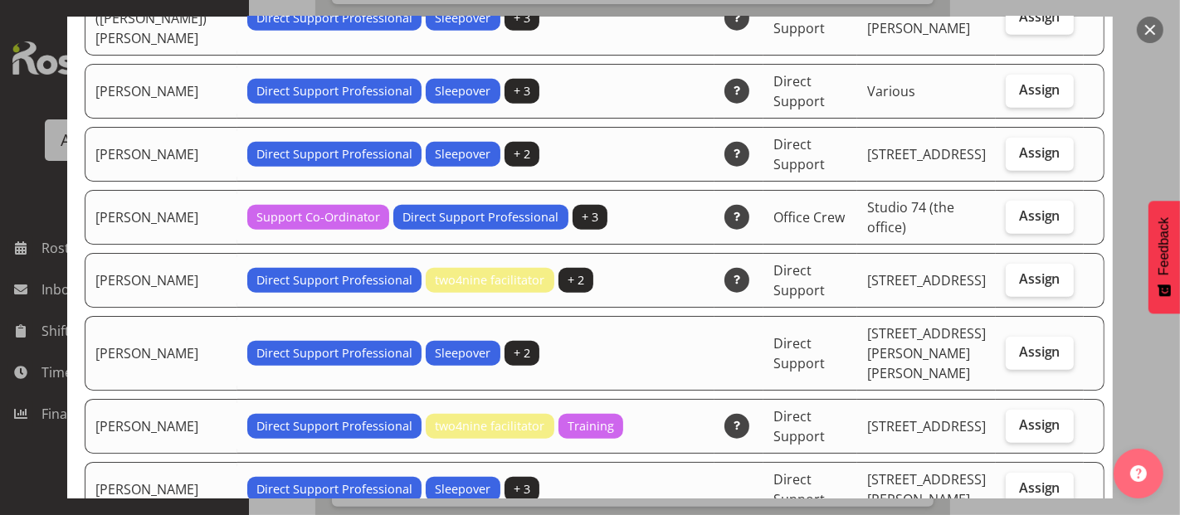
scroll to position [1475, 0]
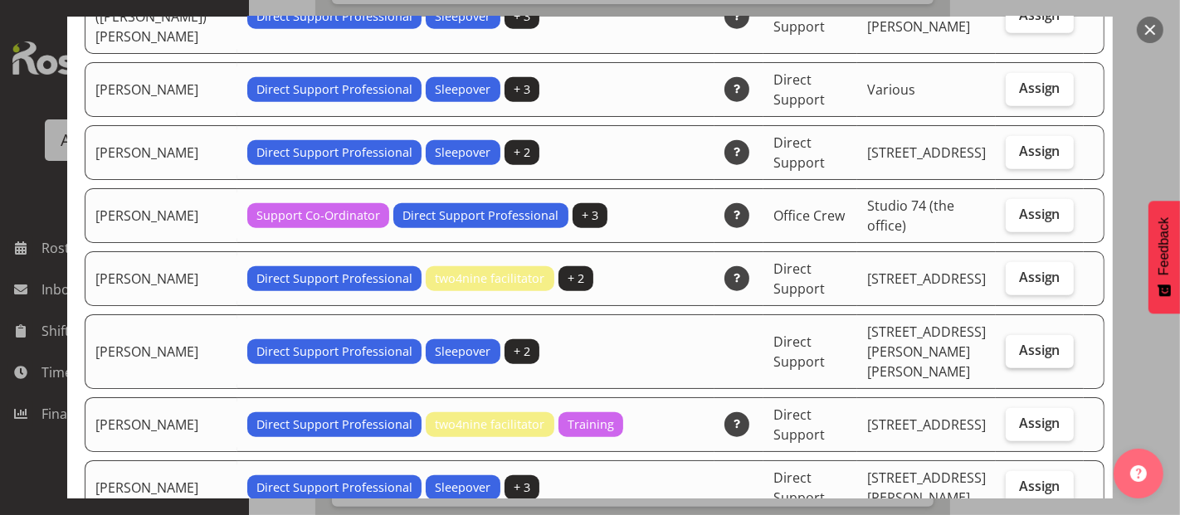
click at [1037, 342] on span "Assign" at bounding box center [1040, 350] width 42 height 17
click at [1017, 345] on input "Assign" at bounding box center [1011, 350] width 11 height 11
checkbox input "true"
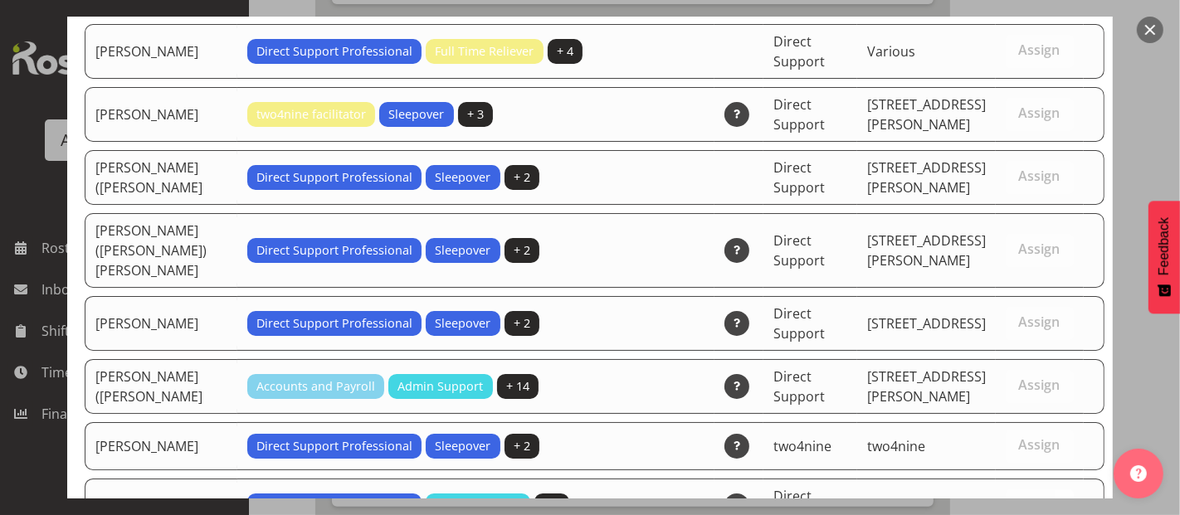
scroll to position [5606, 0]
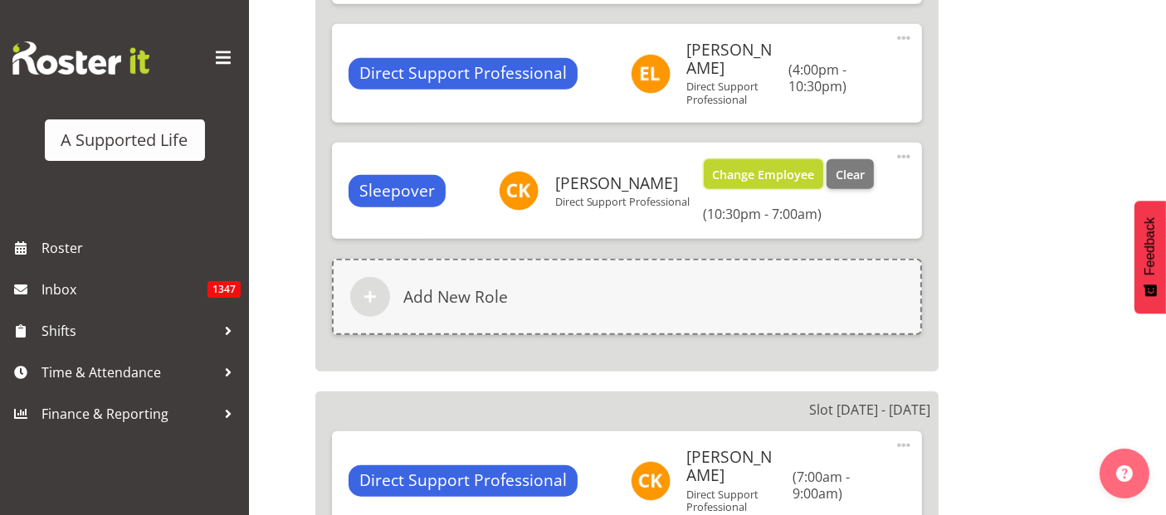
click at [806, 166] on span "Change Employee" at bounding box center [763, 175] width 102 height 18
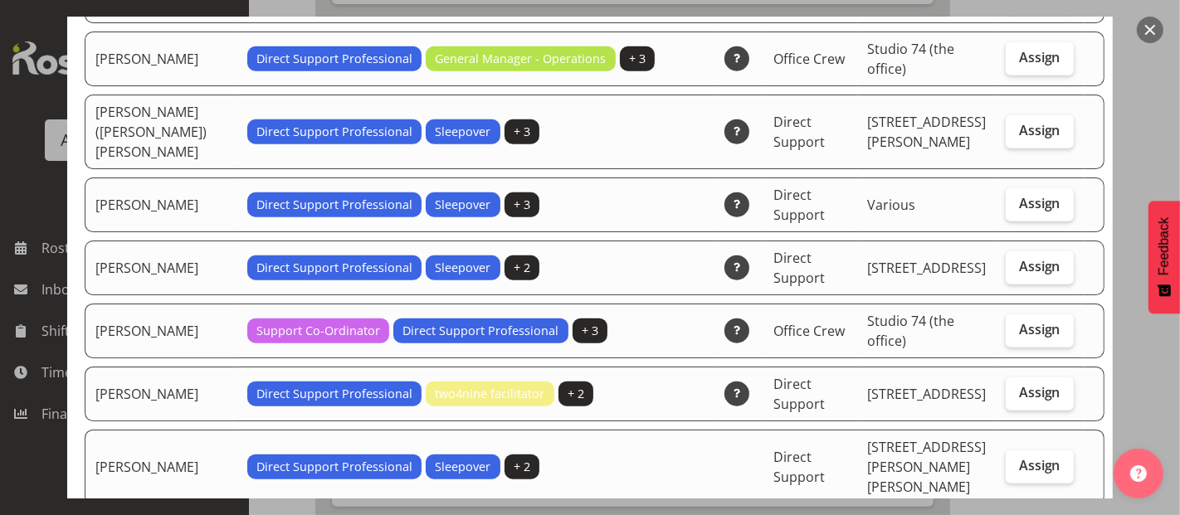
scroll to position [1567, 0]
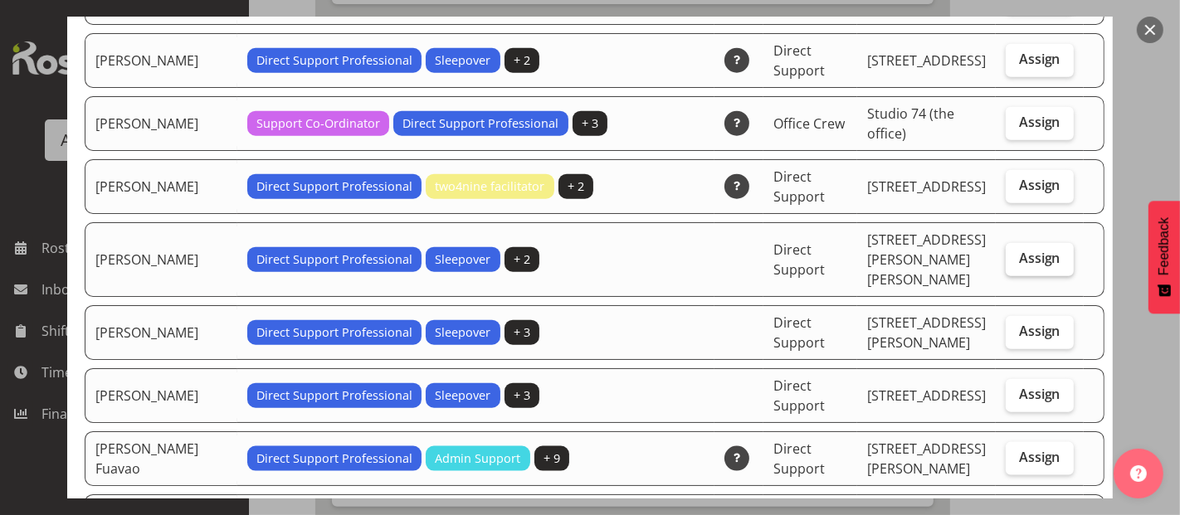
click at [1019, 250] on span "Assign" at bounding box center [1040, 258] width 42 height 17
click at [1006, 253] on input "Assign" at bounding box center [1011, 258] width 11 height 11
checkbox input "true"
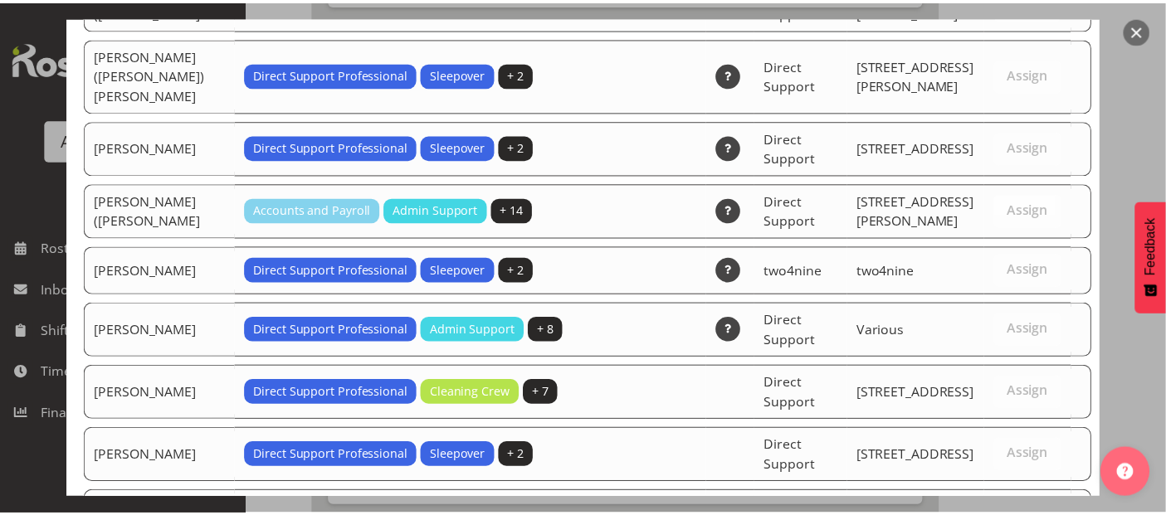
scroll to position [5544, 0]
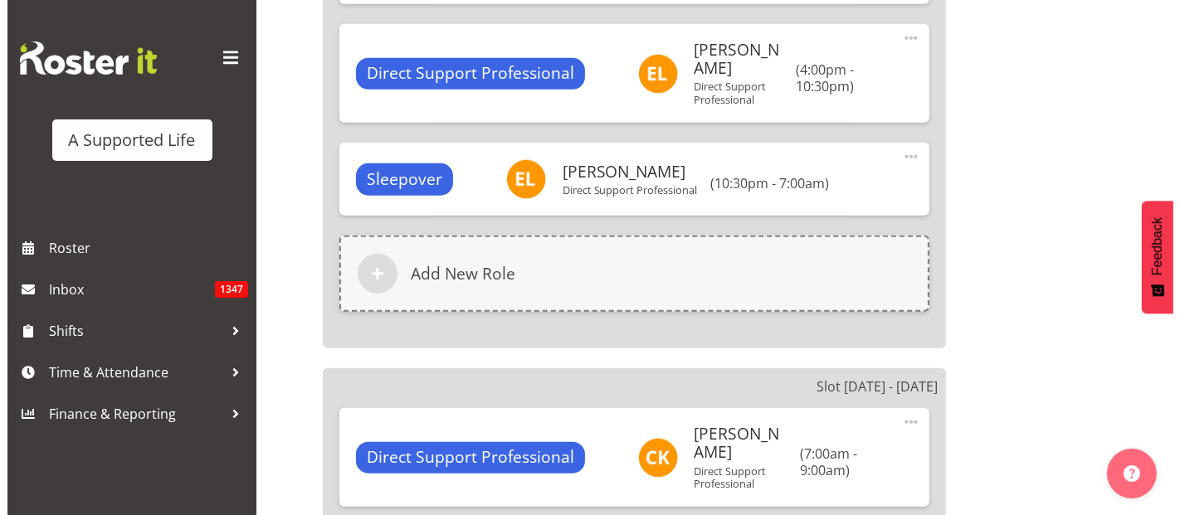
scroll to position [1383, 0]
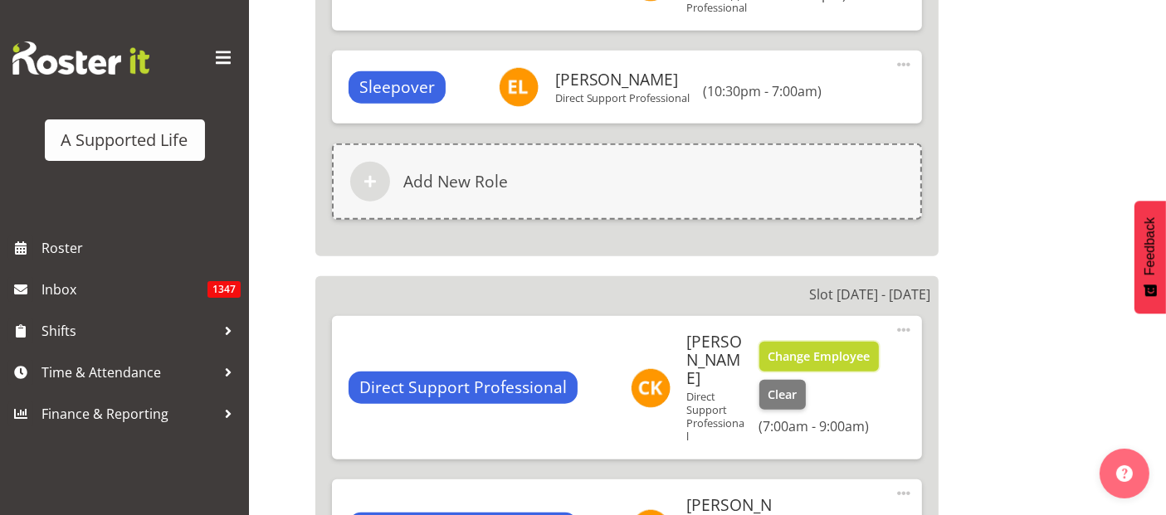
click at [788, 348] on span "Change Employee" at bounding box center [819, 357] width 102 height 18
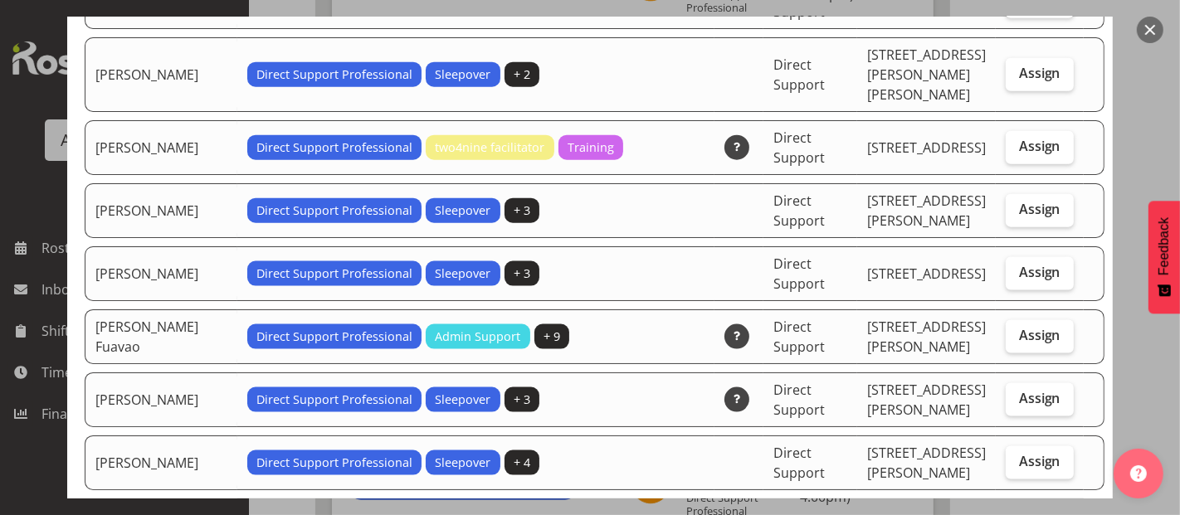
scroll to position [1660, 0]
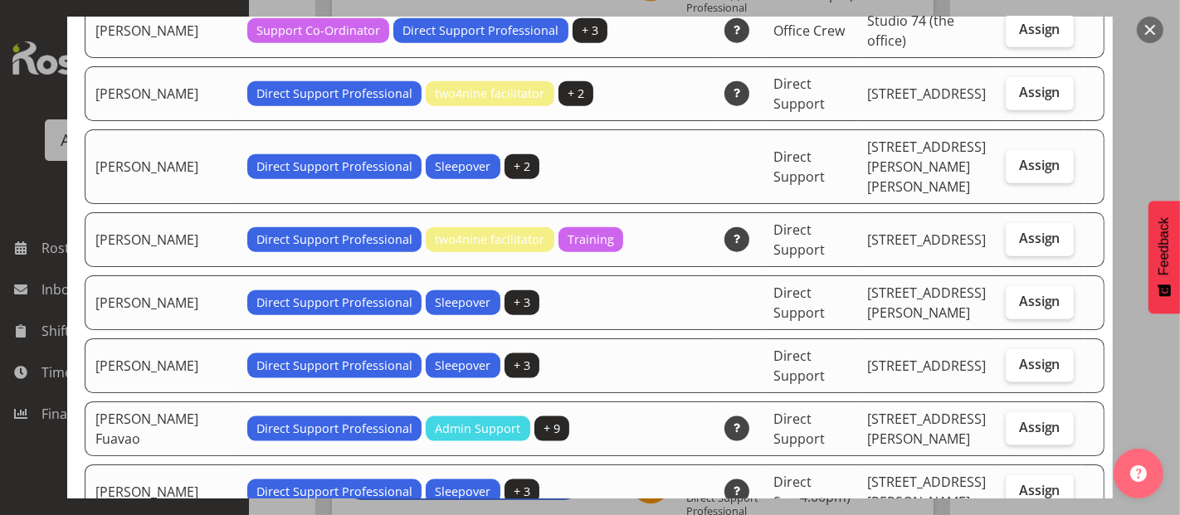
drag, startPoint x: 1029, startPoint y: 103, endPoint x: 1070, endPoint y: 146, distance: 59.3
click at [1029, 157] on span "Assign" at bounding box center [1040, 165] width 42 height 17
click at [1017, 160] on input "Assign" at bounding box center [1011, 165] width 11 height 11
checkbox input "true"
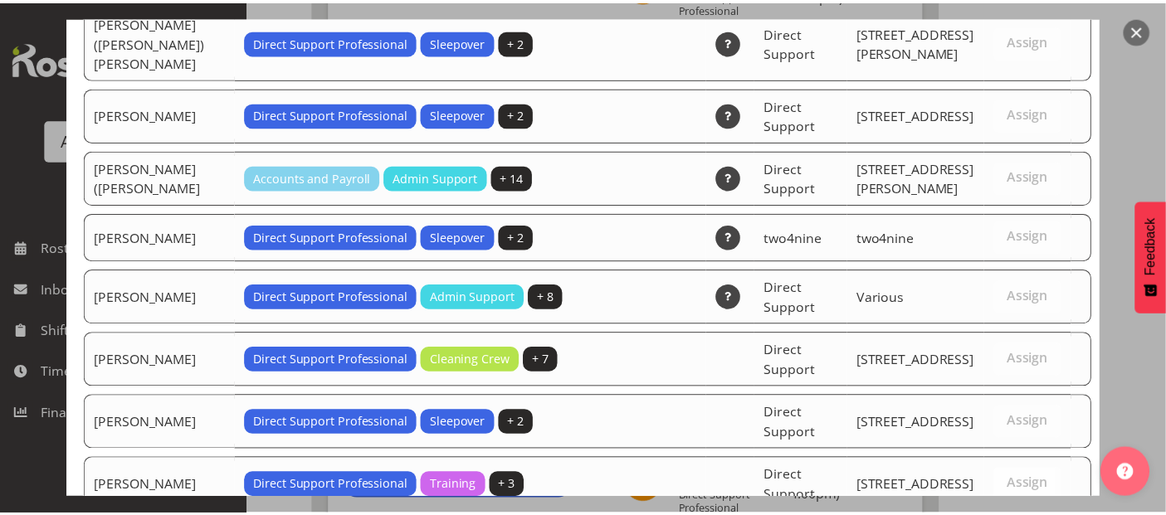
scroll to position [5606, 0]
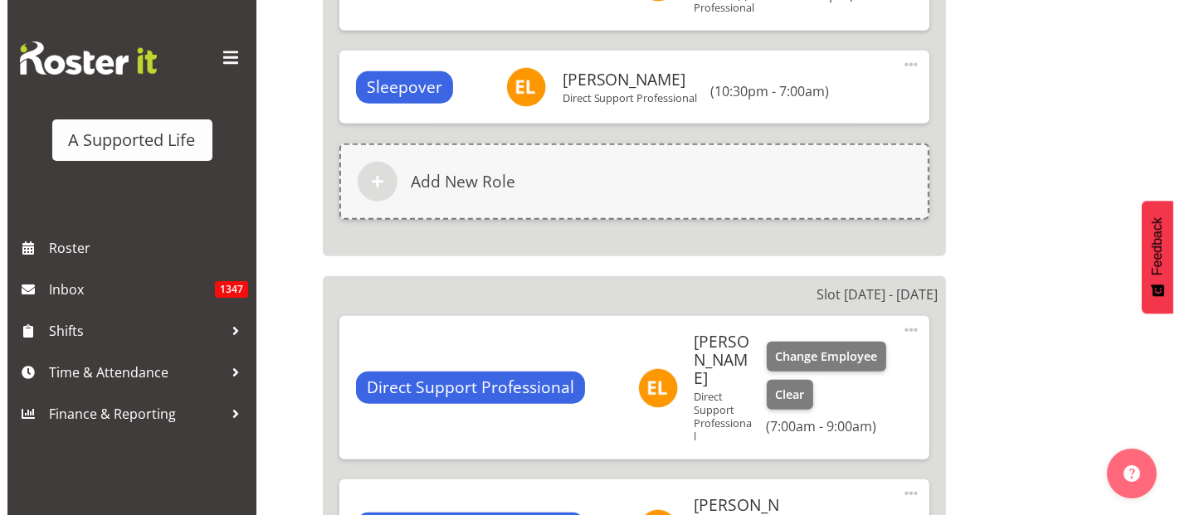
scroll to position [1567, 0]
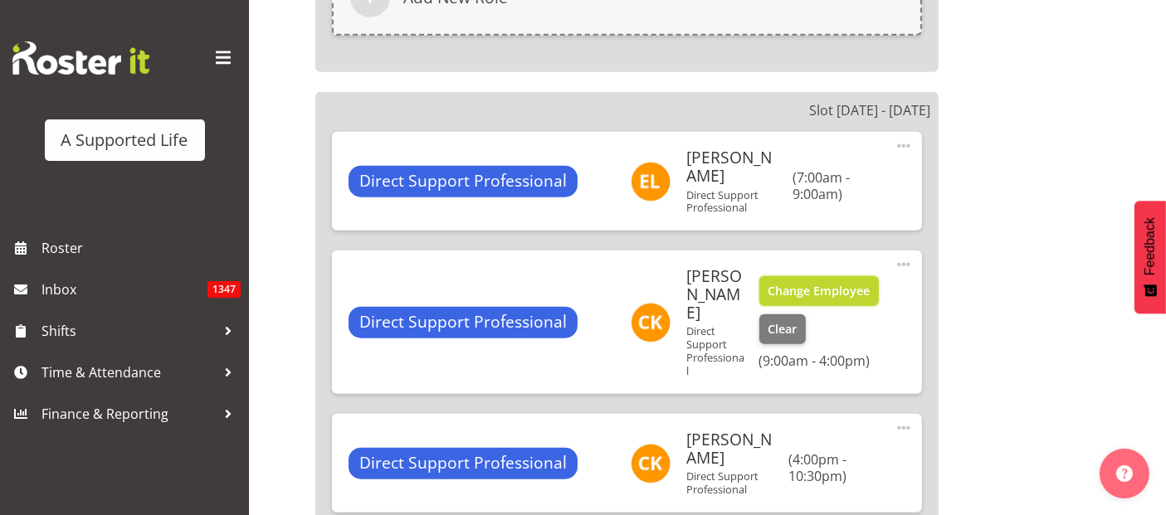
click at [789, 282] on span "Change Employee" at bounding box center [819, 291] width 102 height 18
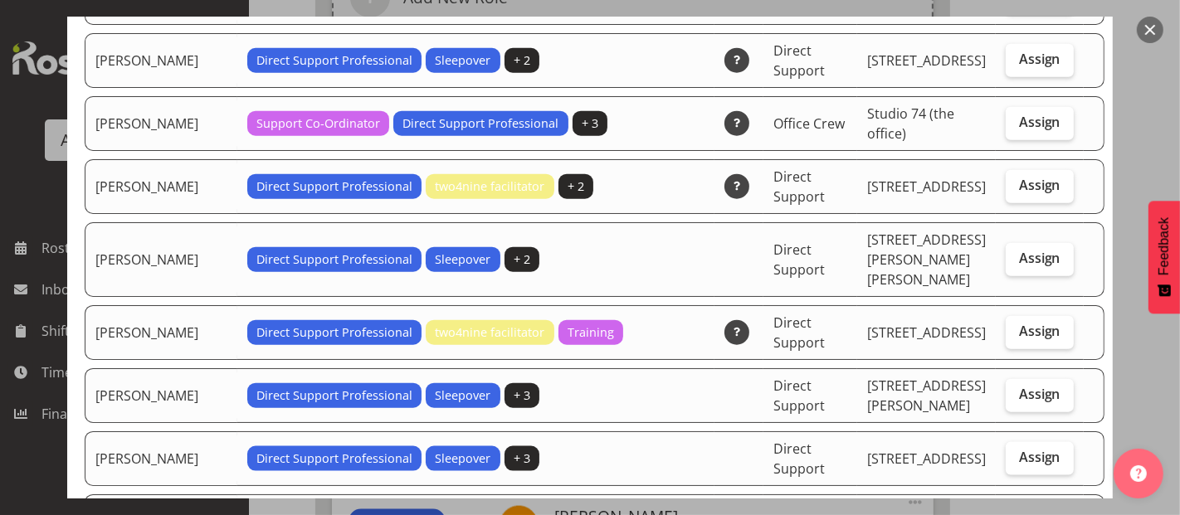
drag, startPoint x: 1022, startPoint y: 181, endPoint x: 1078, endPoint y: 175, distance: 56.7
click at [1022, 250] on span "Assign" at bounding box center [1040, 258] width 42 height 17
click at [1017, 253] on input "Assign" at bounding box center [1011, 258] width 11 height 11
checkbox input "true"
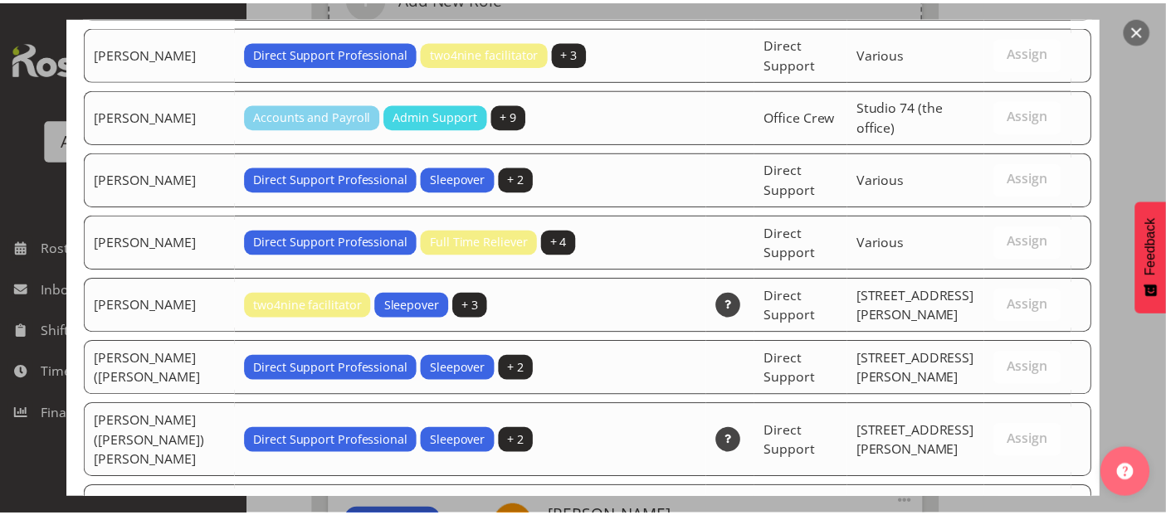
scroll to position [5606, 0]
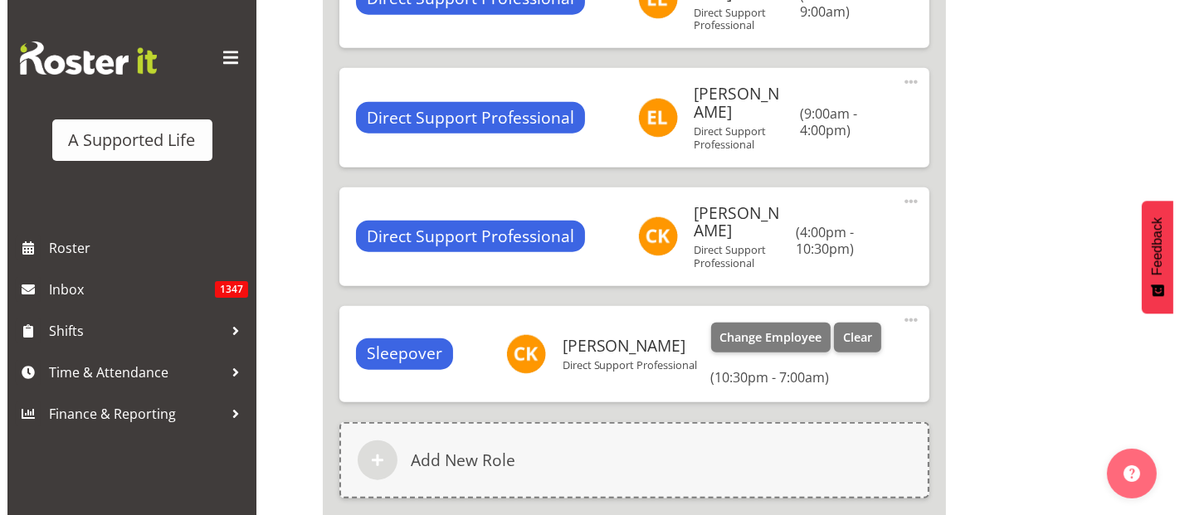
scroll to position [1752, 0]
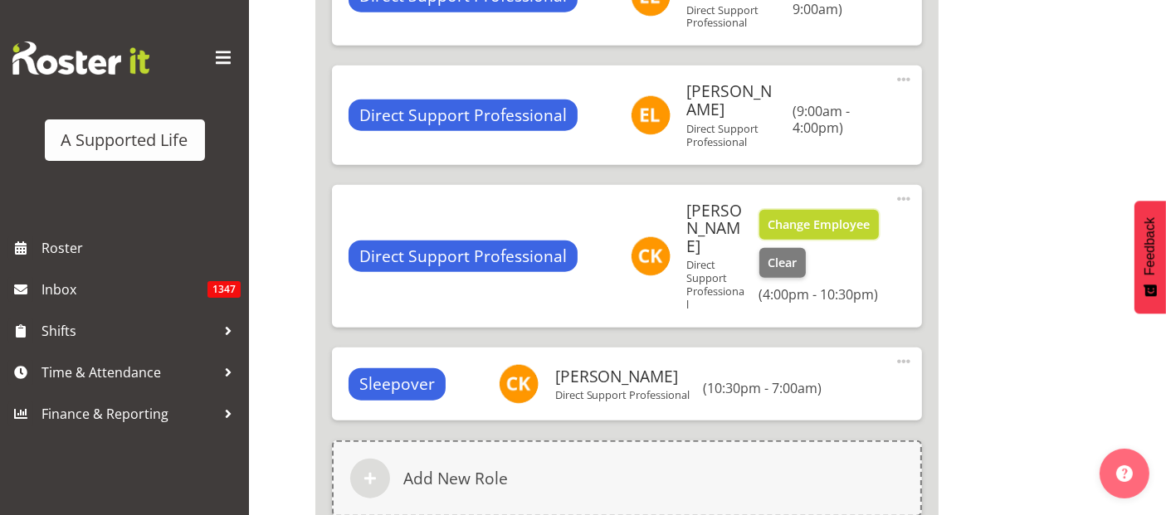
click at [808, 216] on span "Change Employee" at bounding box center [819, 225] width 102 height 18
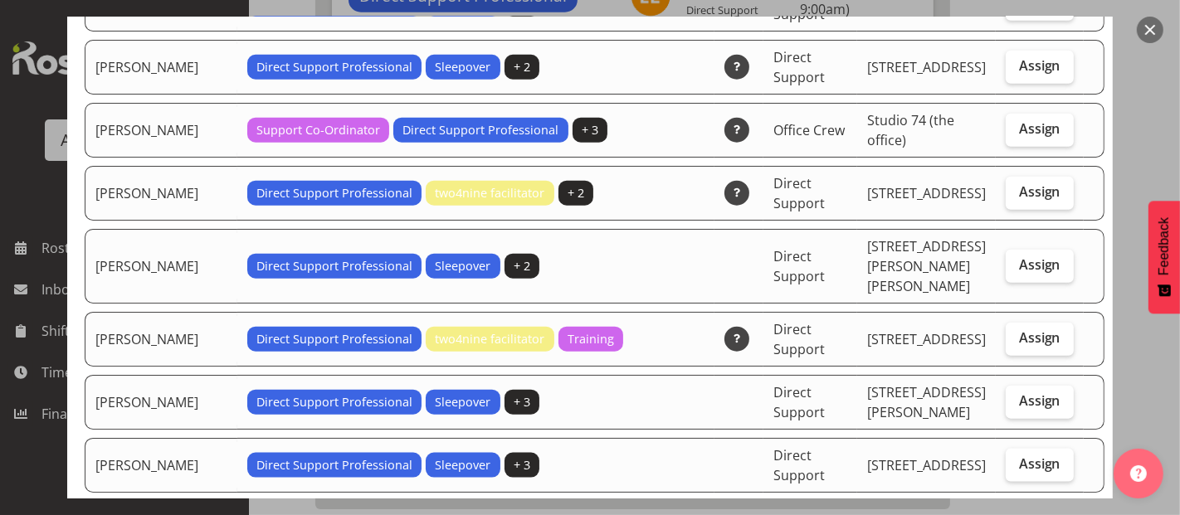
scroll to position [1475, 0]
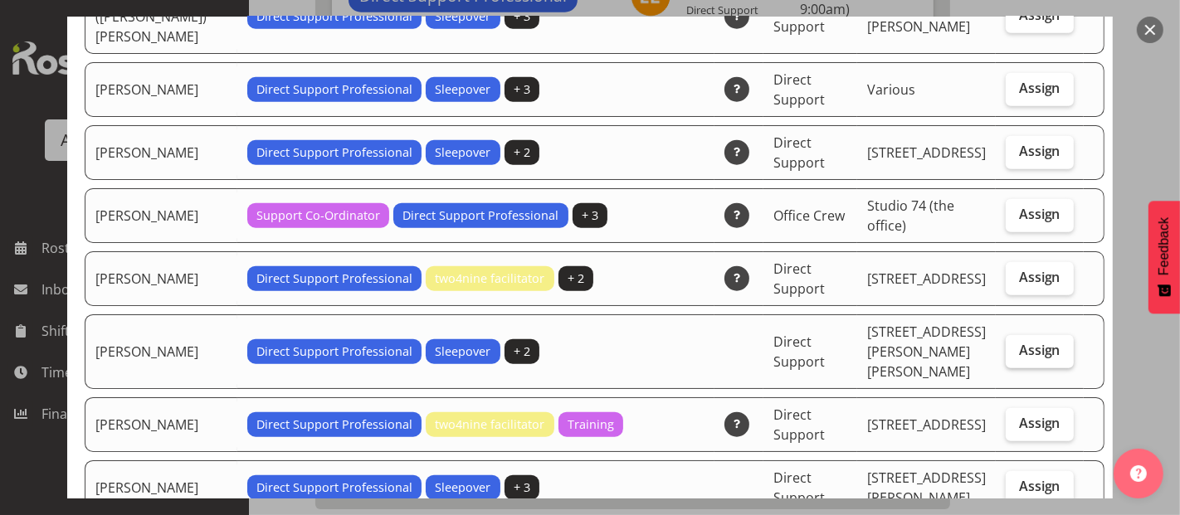
click at [1019, 342] on span "Assign" at bounding box center [1040, 350] width 42 height 17
click at [1017, 345] on input "Assign" at bounding box center [1011, 350] width 11 height 11
checkbox input "true"
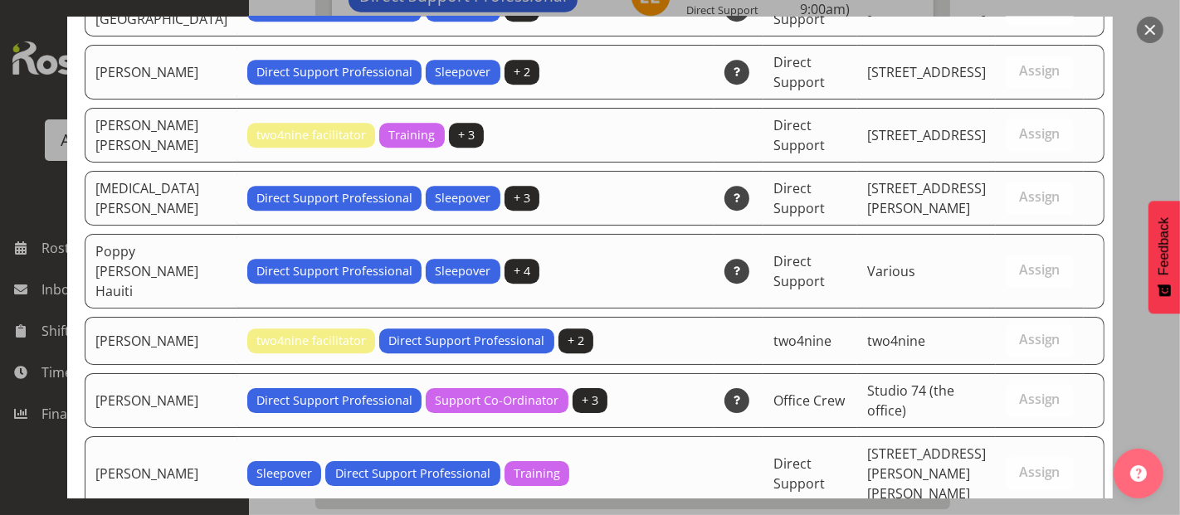
scroll to position [5606, 0]
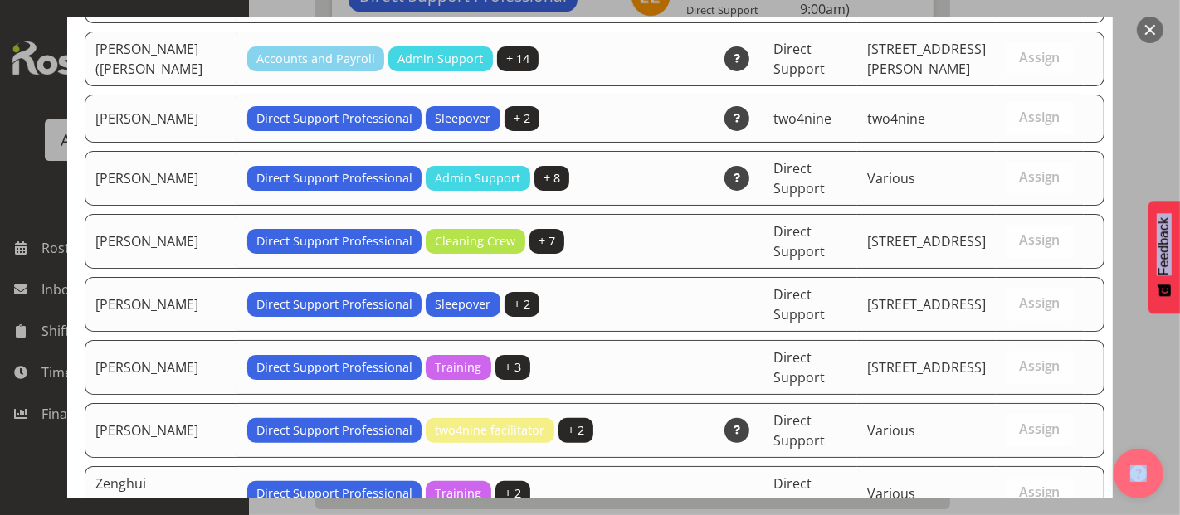
drag, startPoint x: 1129, startPoint y: 150, endPoint x: 1118, endPoint y: 513, distance: 362.9
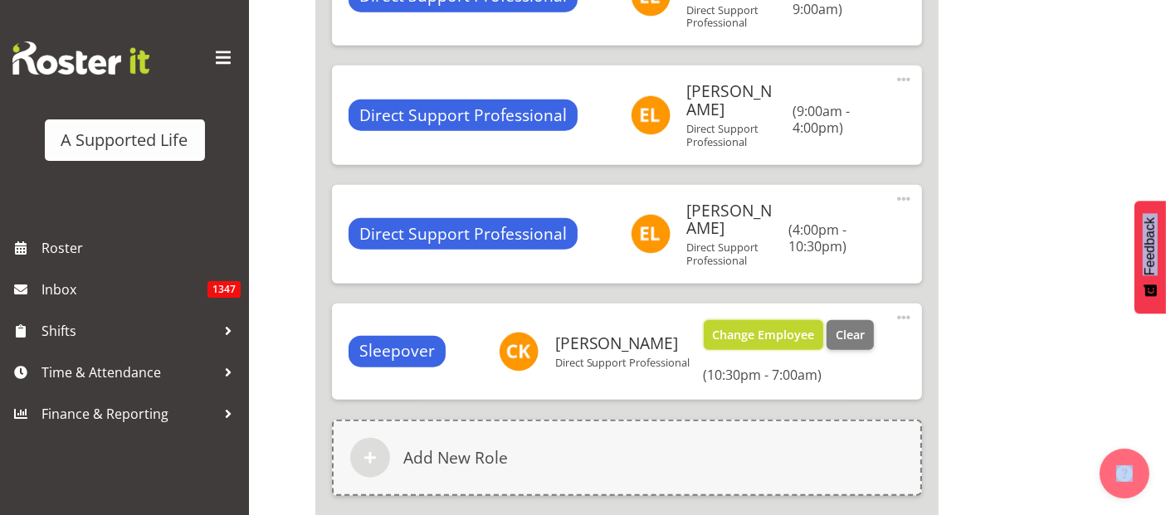
click at [773, 326] on span "Change Employee" at bounding box center [763, 335] width 102 height 18
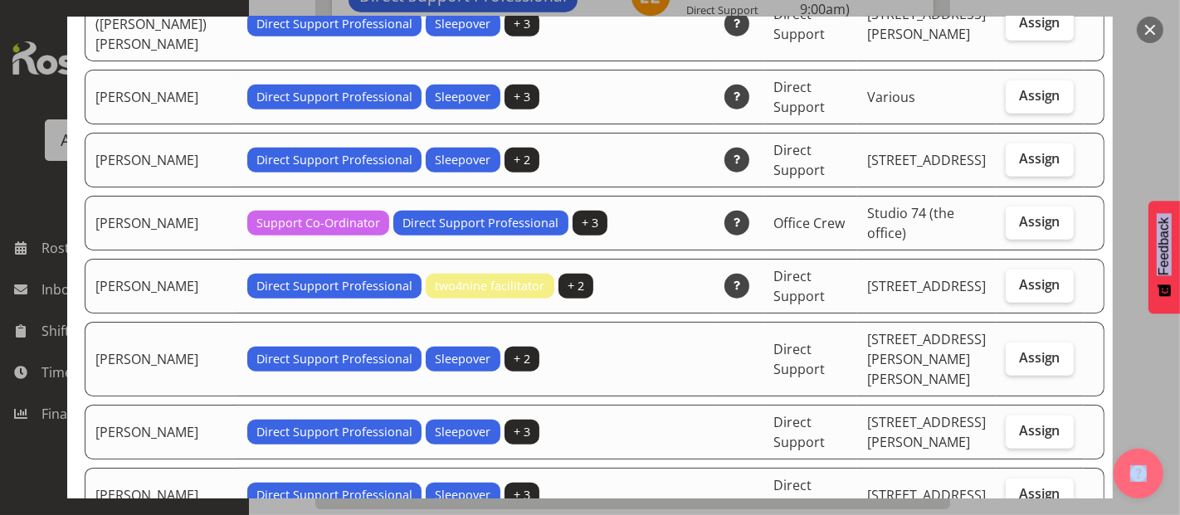
scroll to position [1475, 0]
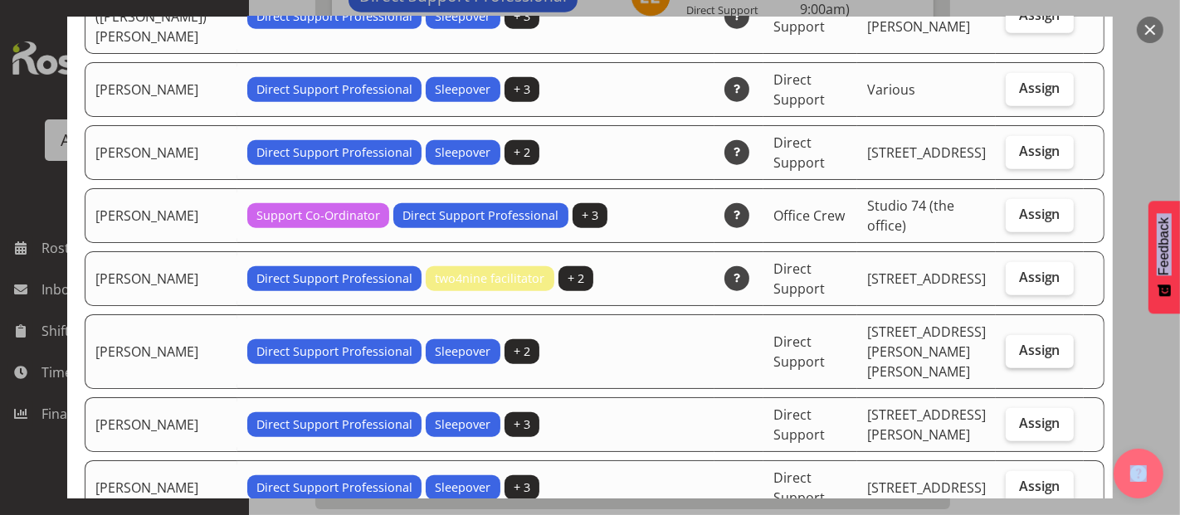
click at [1034, 342] on span "Assign" at bounding box center [1040, 350] width 42 height 17
click at [1017, 345] on input "Assign" at bounding box center [1011, 350] width 11 height 11
checkbox input "true"
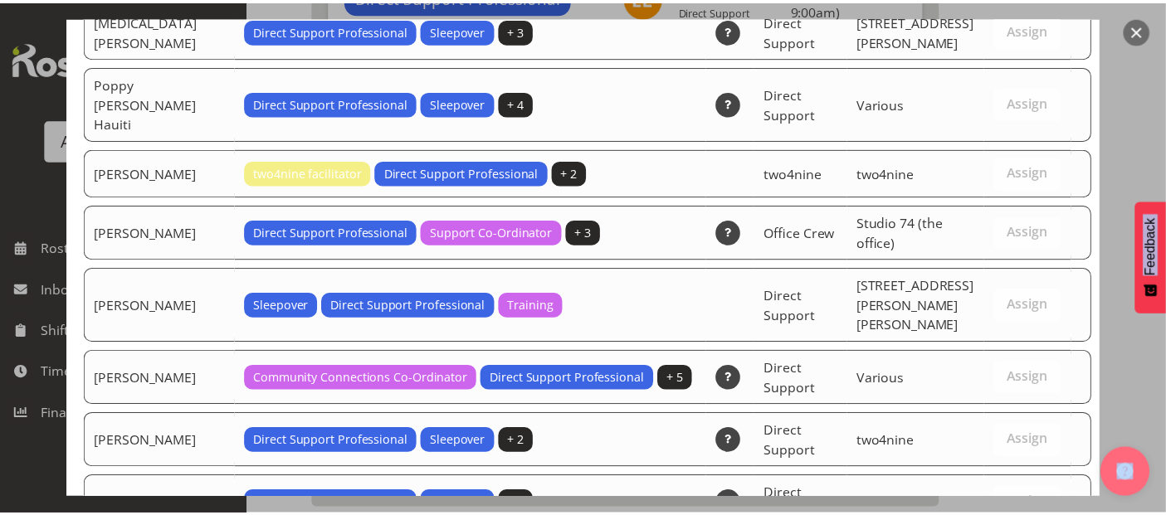
scroll to position [5544, 0]
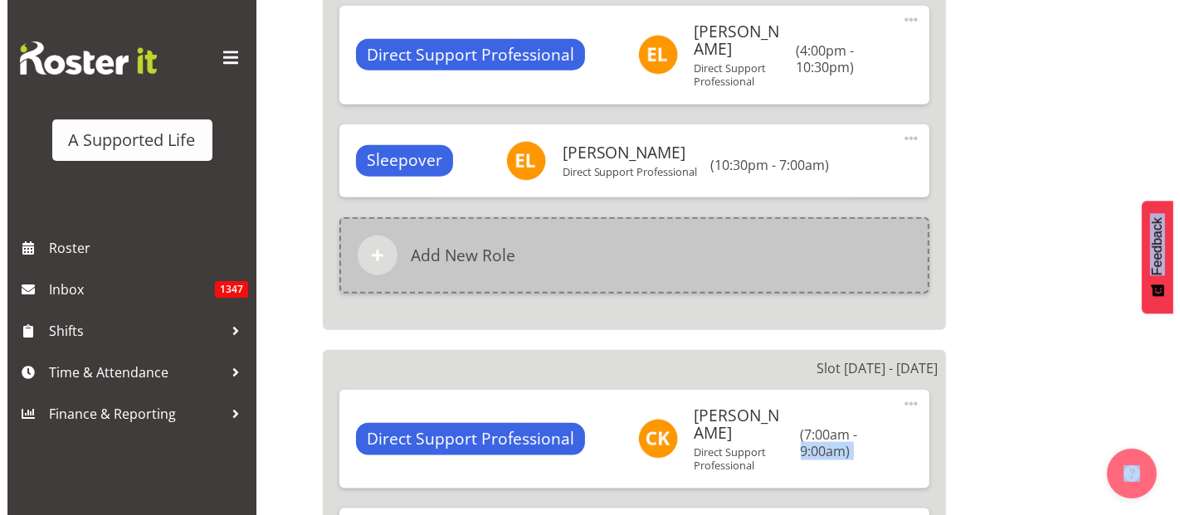
scroll to position [1936, 0]
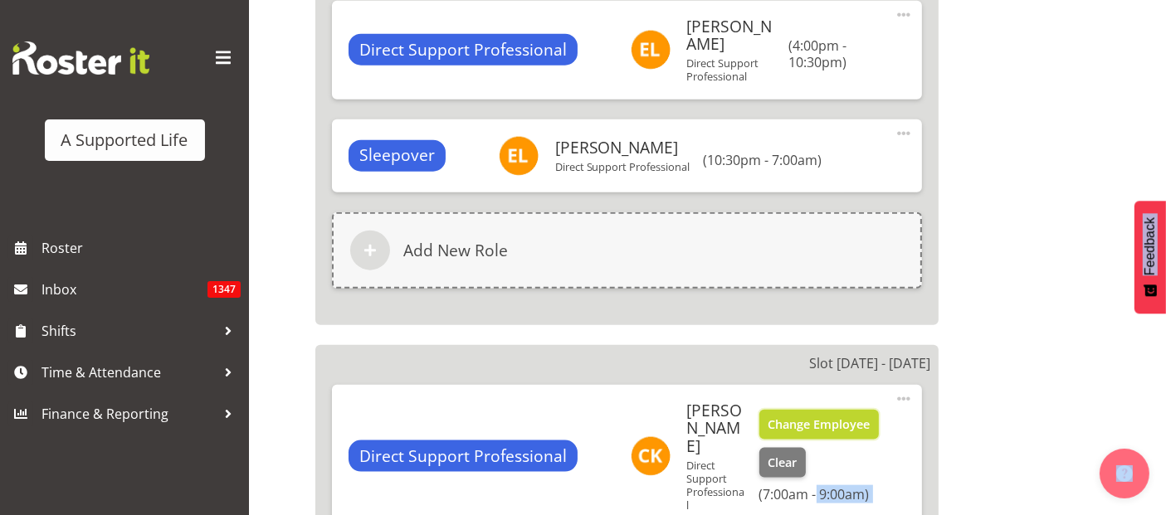
click at [820, 416] on span "Change Employee" at bounding box center [819, 425] width 102 height 18
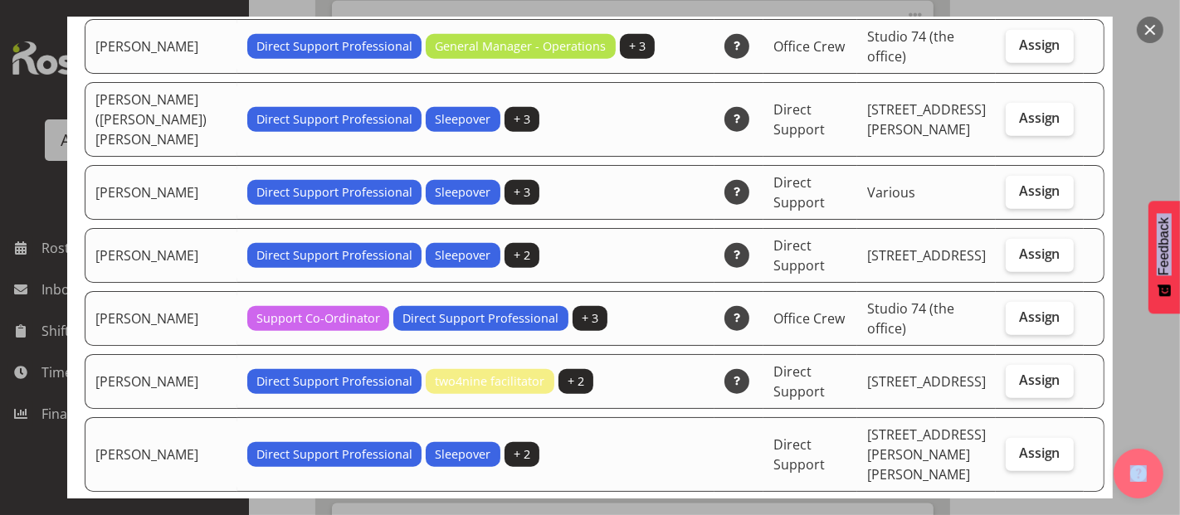
scroll to position [1475, 0]
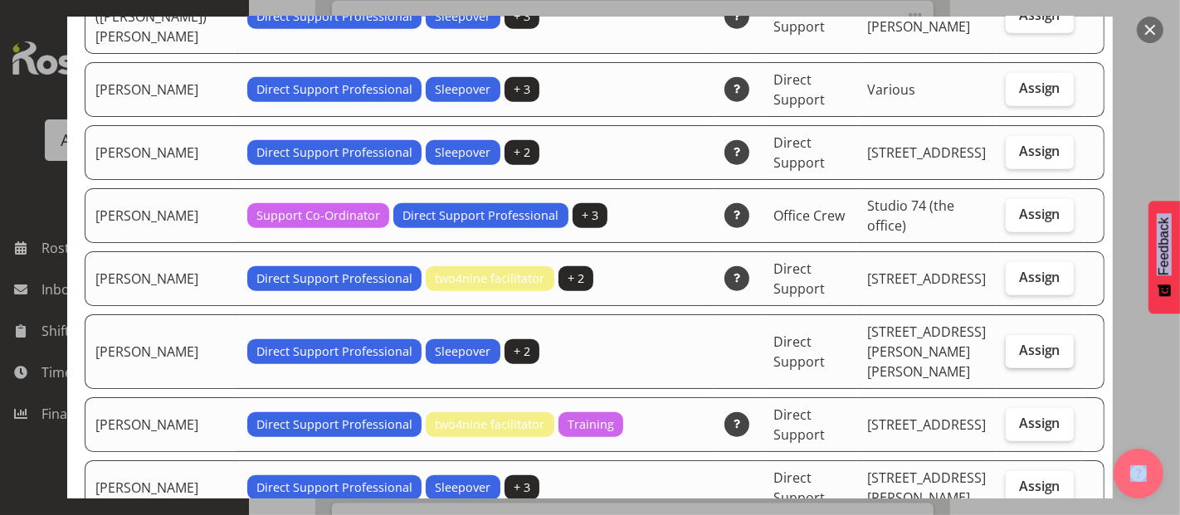
click at [1033, 342] on span "Assign" at bounding box center [1040, 350] width 42 height 17
click at [1017, 345] on input "Assign" at bounding box center [1011, 350] width 11 height 11
checkbox input "true"
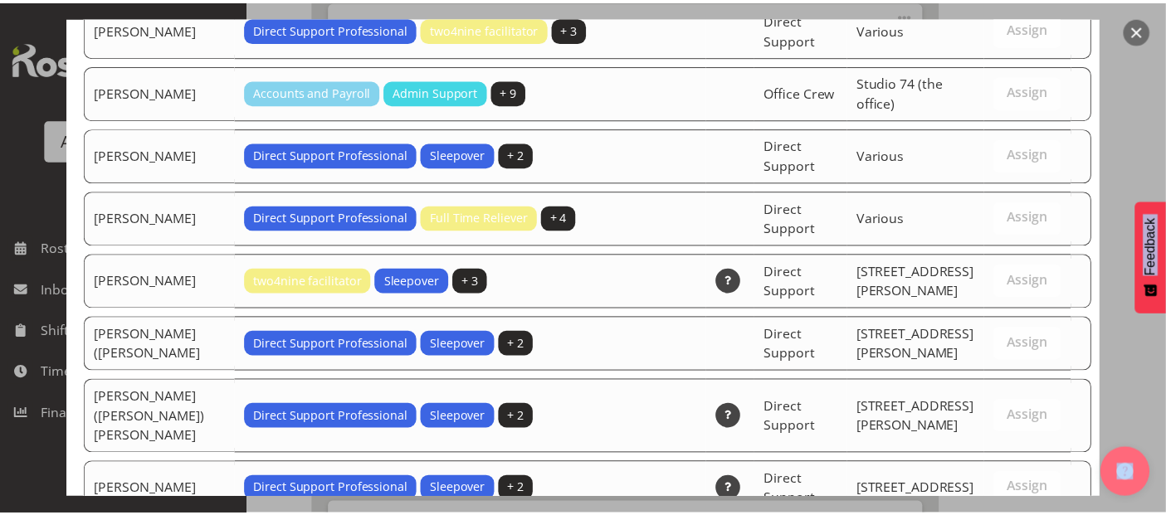
scroll to position [5606, 0]
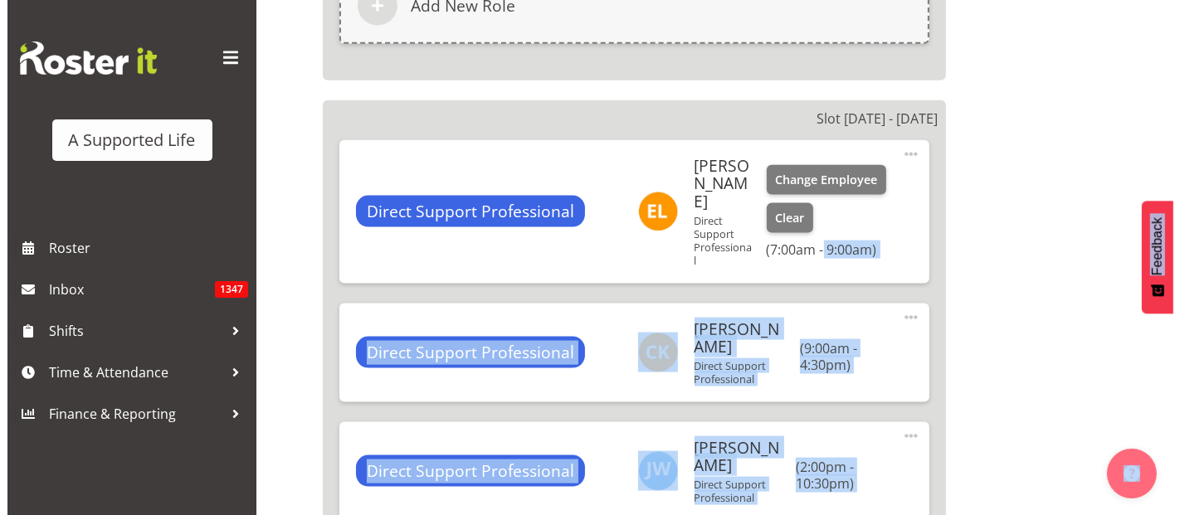
scroll to position [2213, 0]
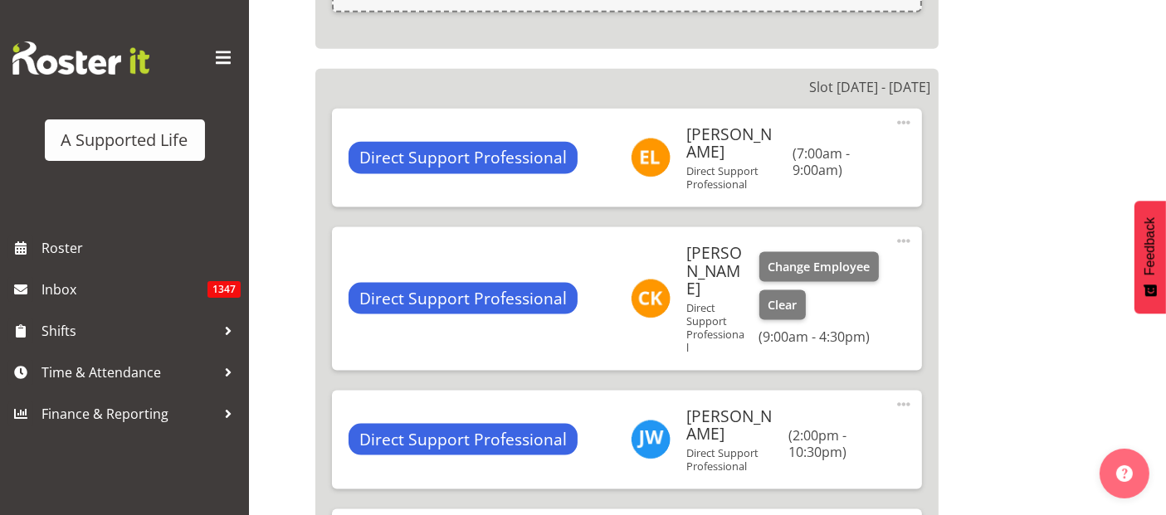
click at [706, 244] on h6 "[PERSON_NAME]" at bounding box center [716, 271] width 59 height 54
click at [818, 258] on span "Change Employee" at bounding box center [819, 267] width 102 height 18
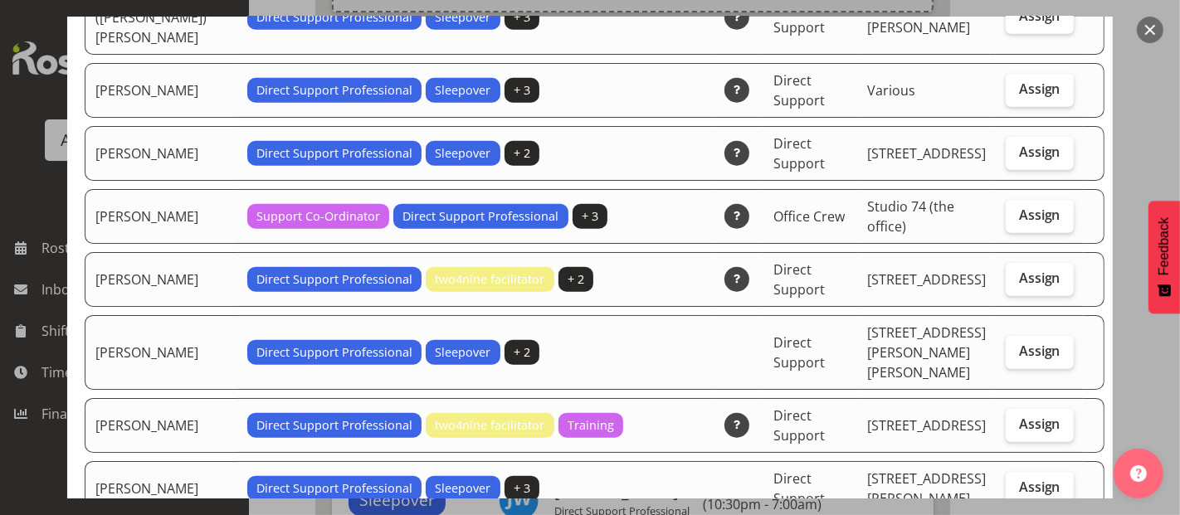
scroll to position [1475, 0]
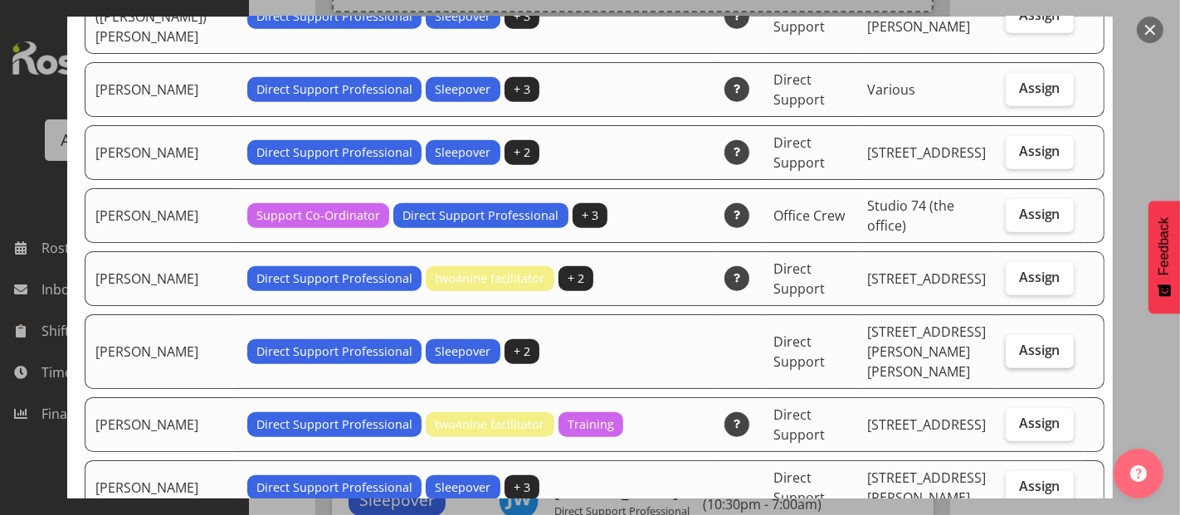
click at [1019, 342] on span "Assign" at bounding box center [1040, 350] width 42 height 17
click at [1006, 345] on input "Assign" at bounding box center [1011, 350] width 11 height 11
checkbox input "true"
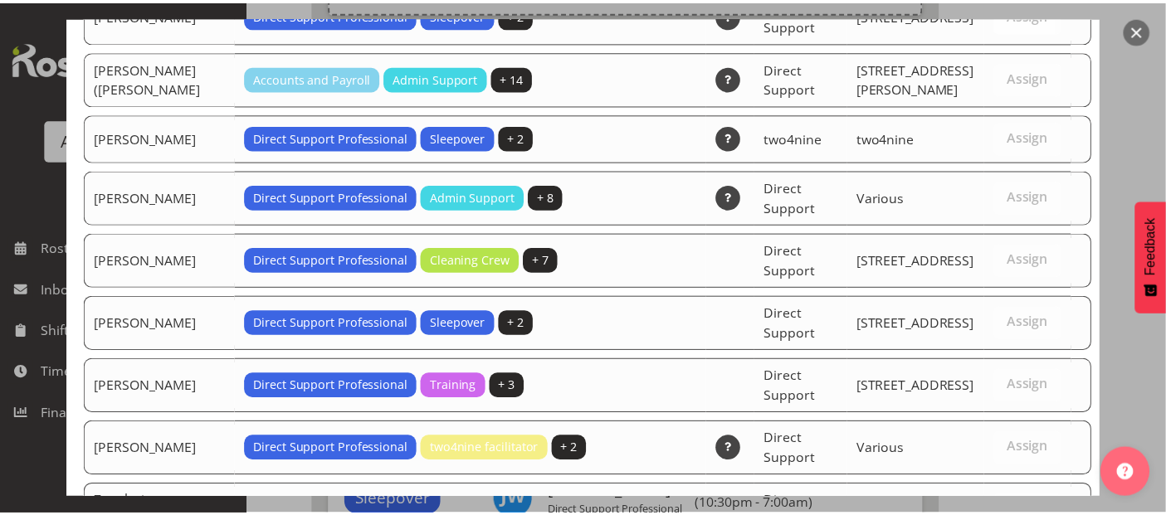
scroll to position [5606, 0]
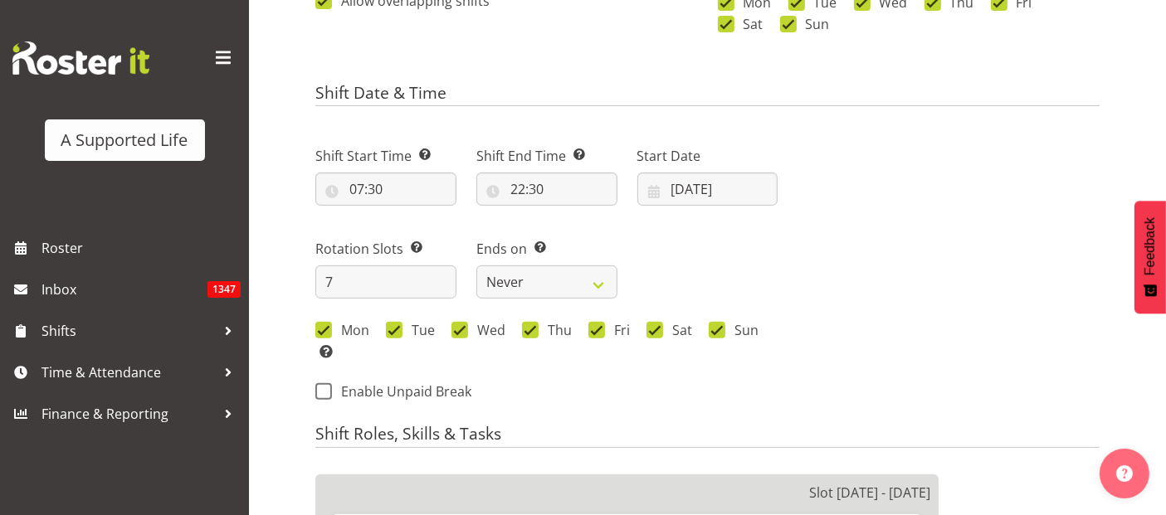
scroll to position [553, 0]
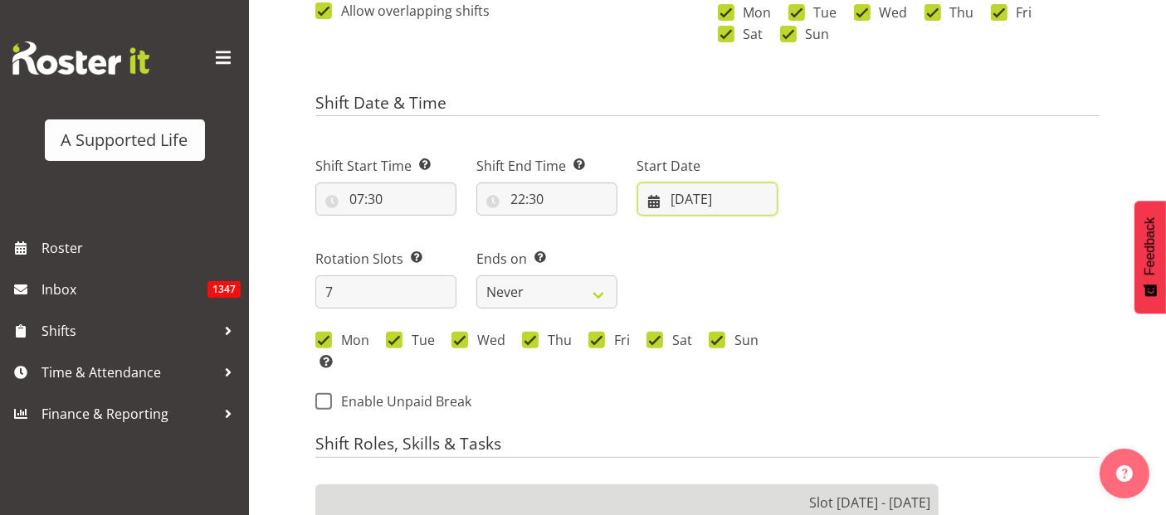
click at [708, 193] on input "09/06/2025" at bounding box center [707, 199] width 141 height 33
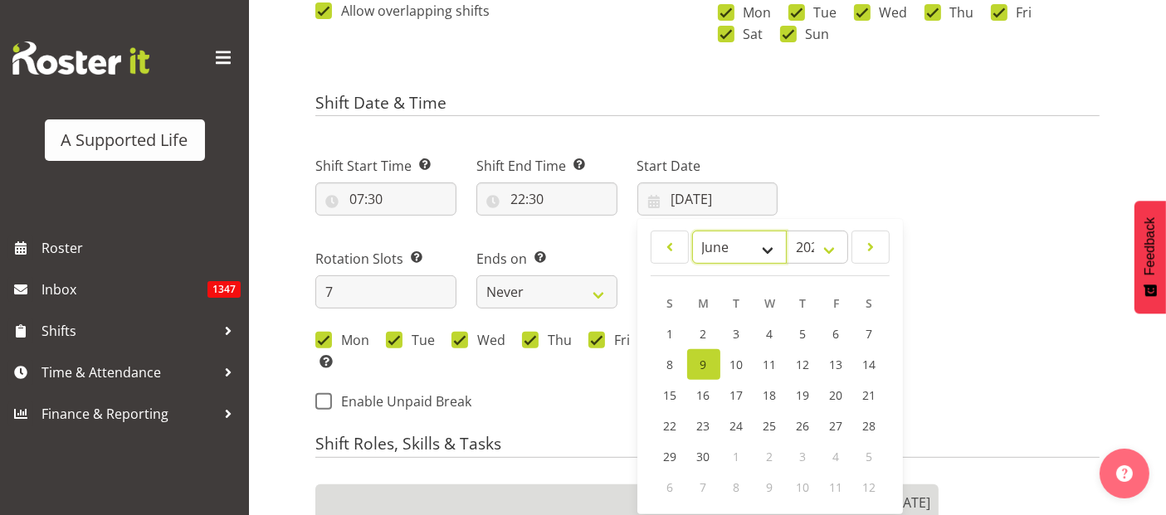
click at [780, 242] on select "January February March April May June July August September October November De…" at bounding box center [739, 247] width 95 height 33
select select "9"
click at [692, 231] on select "January February March April May June July August September October November De…" at bounding box center [739, 247] width 95 height 33
click at [704, 368] on span "6" at bounding box center [704, 365] width 7 height 16
type input "06/10/2025"
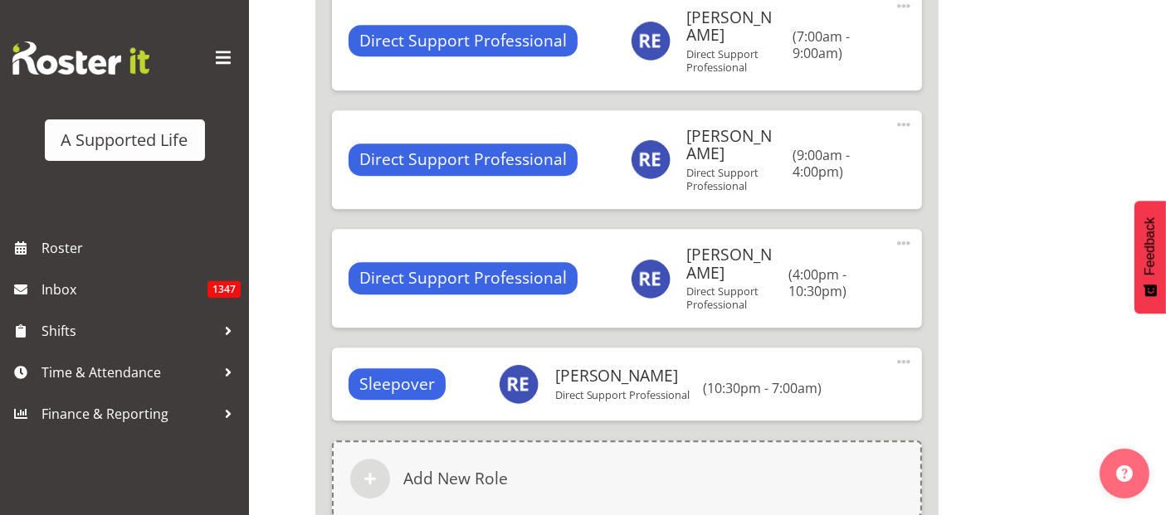
scroll to position [5027, 0]
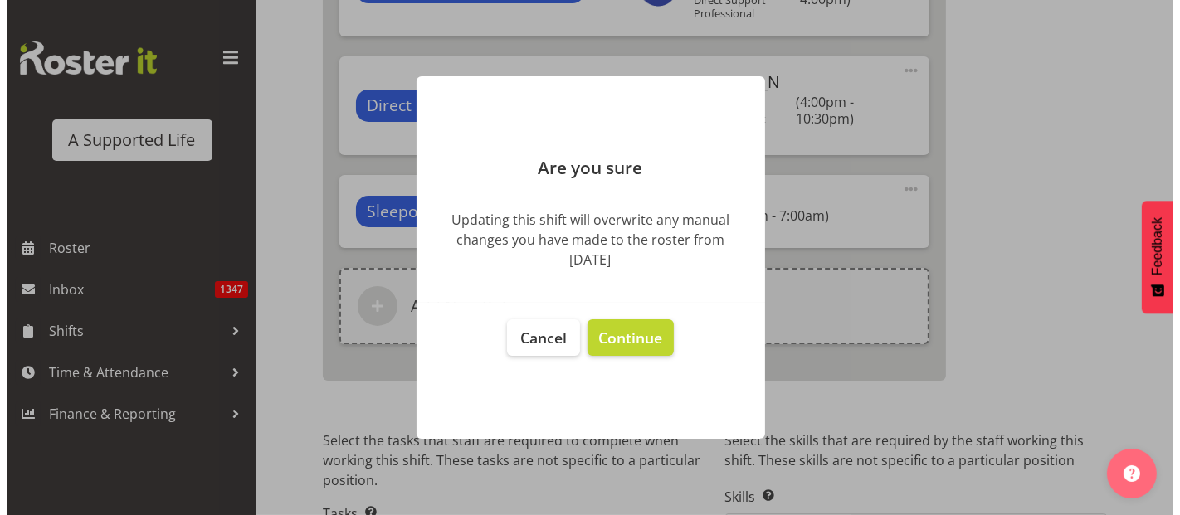
scroll to position [4955, 0]
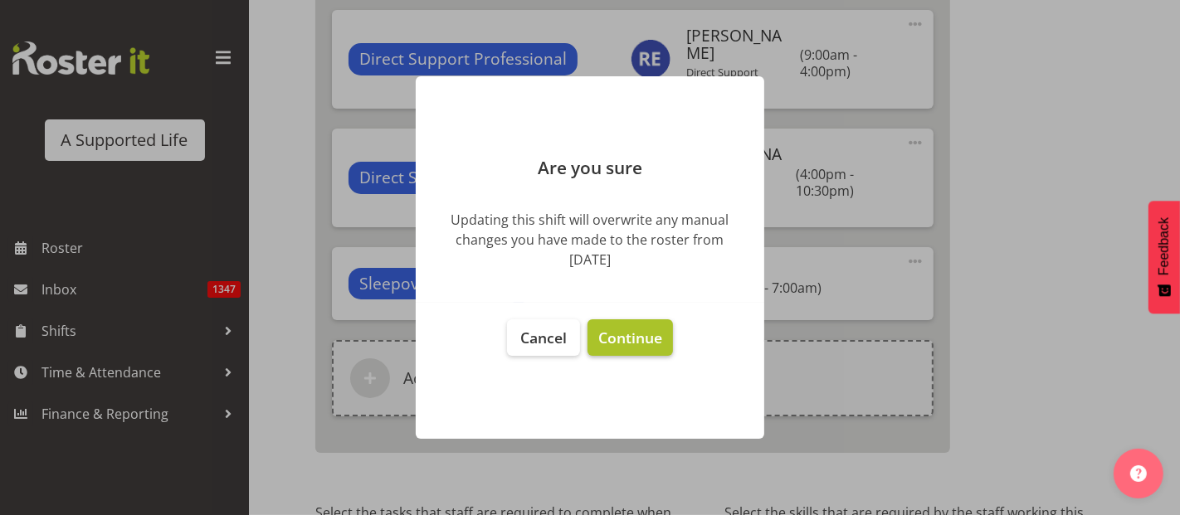
click at [645, 333] on span "Continue" at bounding box center [630, 338] width 64 height 20
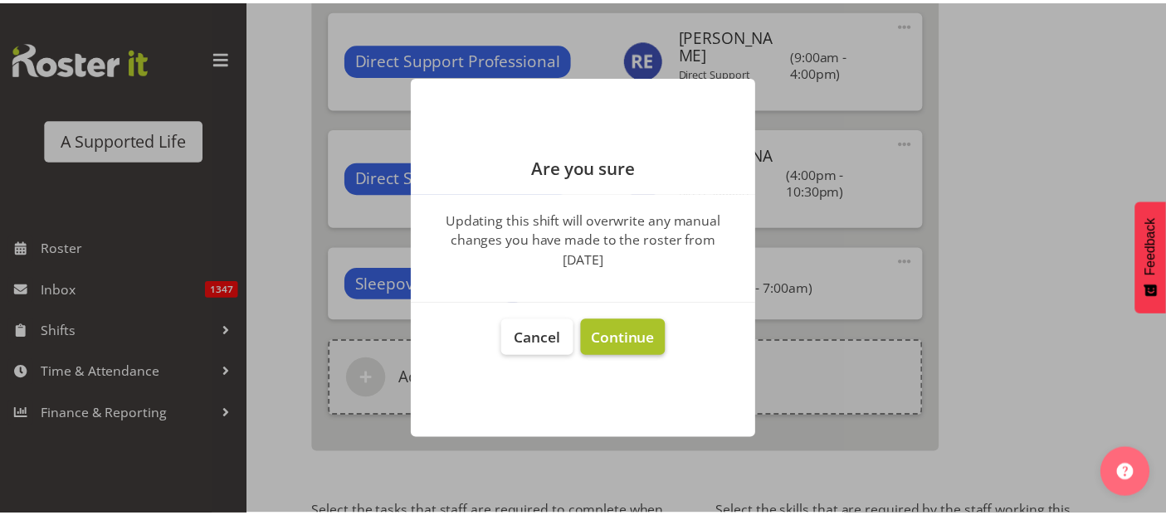
scroll to position [5027, 0]
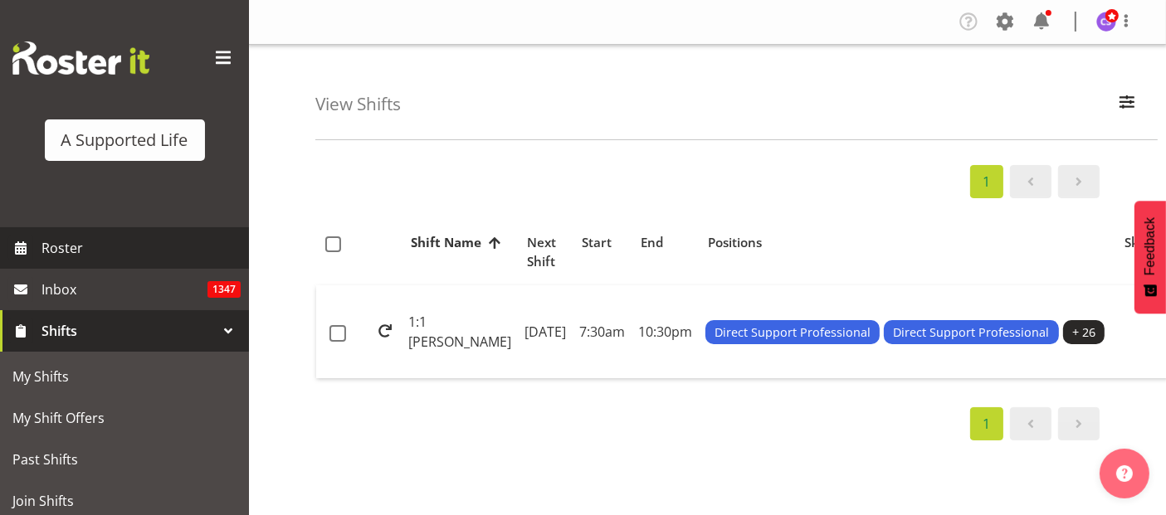
click at [61, 247] on span "Roster" at bounding box center [141, 248] width 199 height 25
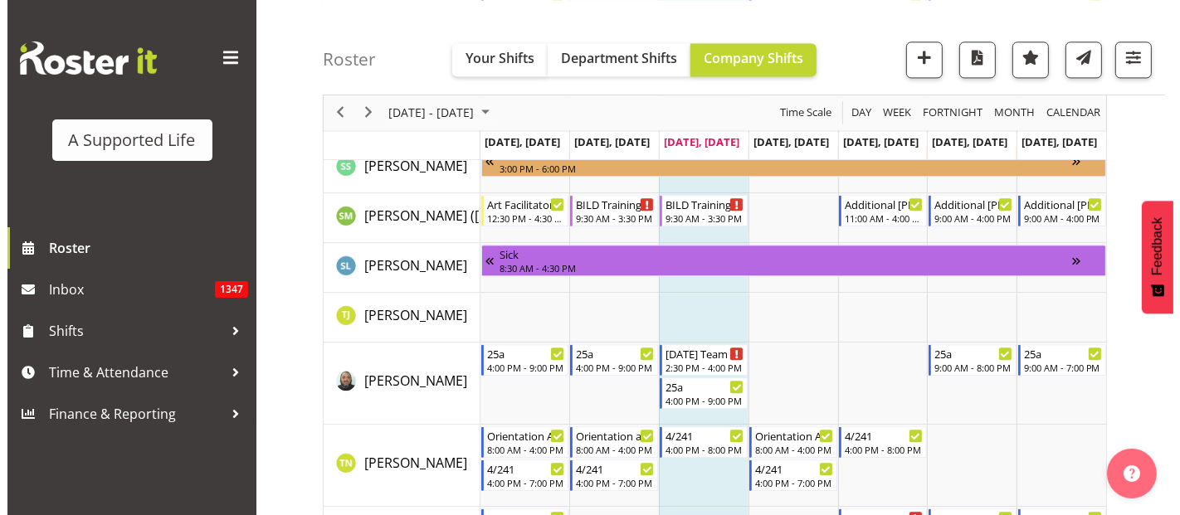
scroll to position [10144, 0]
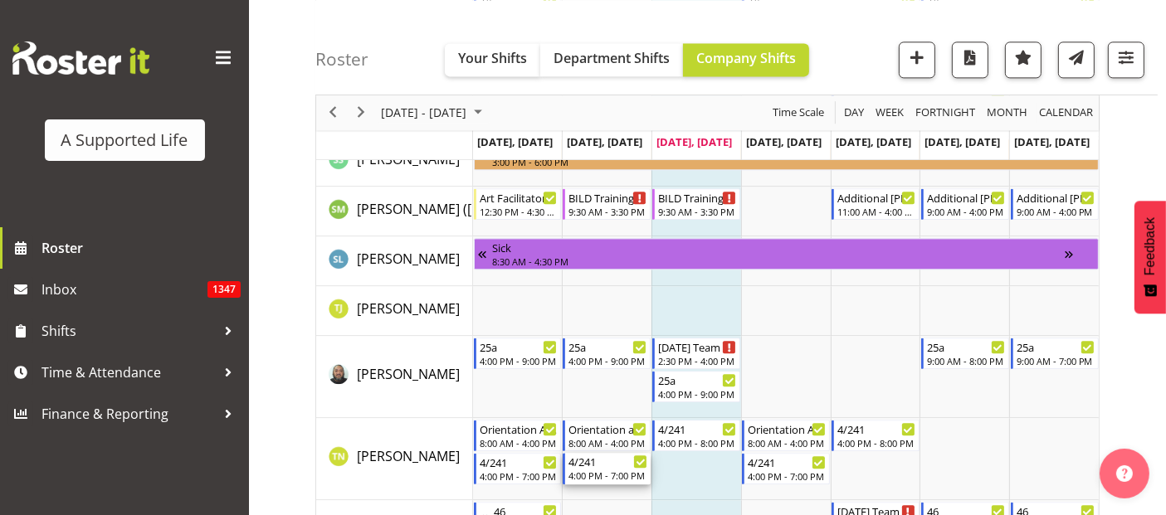
click at [621, 467] on div "4/241" at bounding box center [608, 461] width 79 height 17
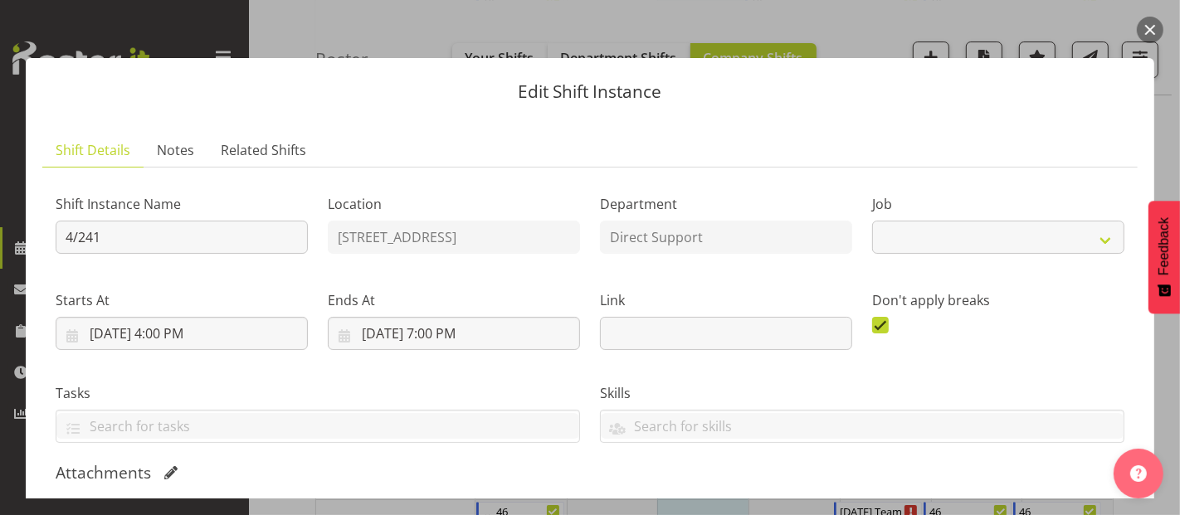
select select "4112"
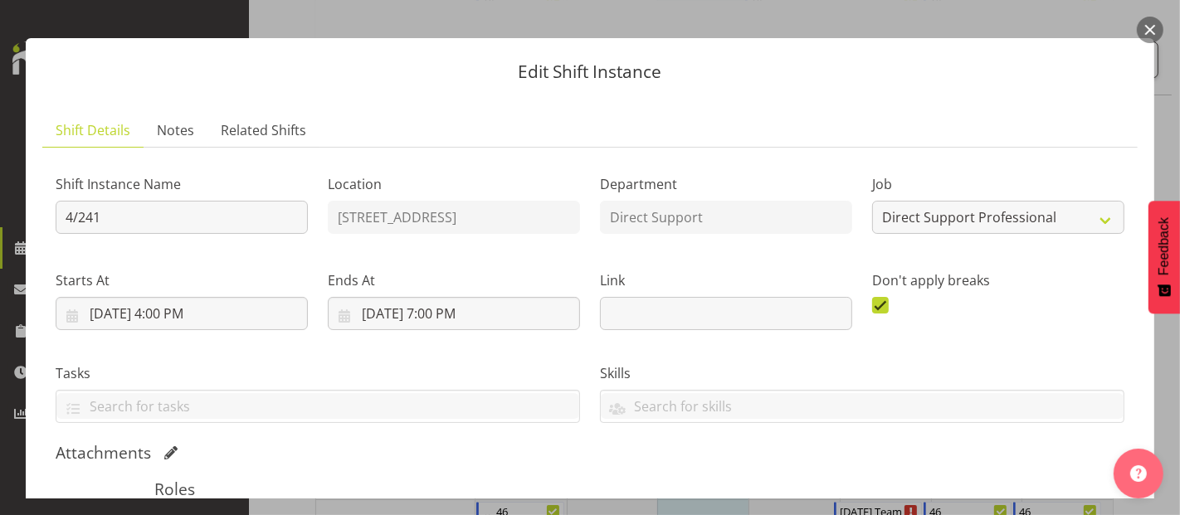
scroll to position [0, 0]
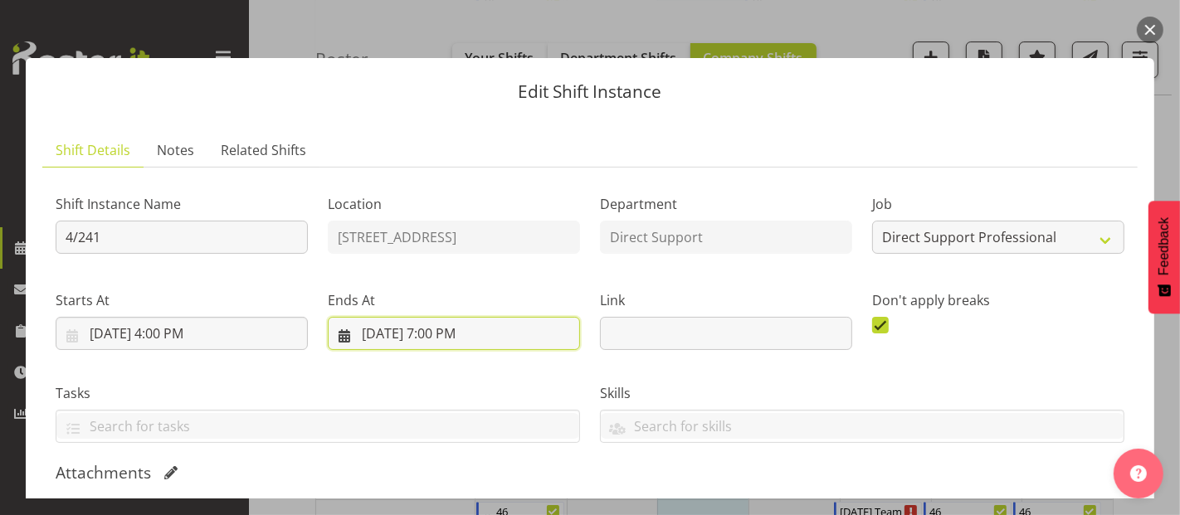
click at [456, 334] on input "9/16/2025, 7:00 PM" at bounding box center [454, 333] width 252 height 33
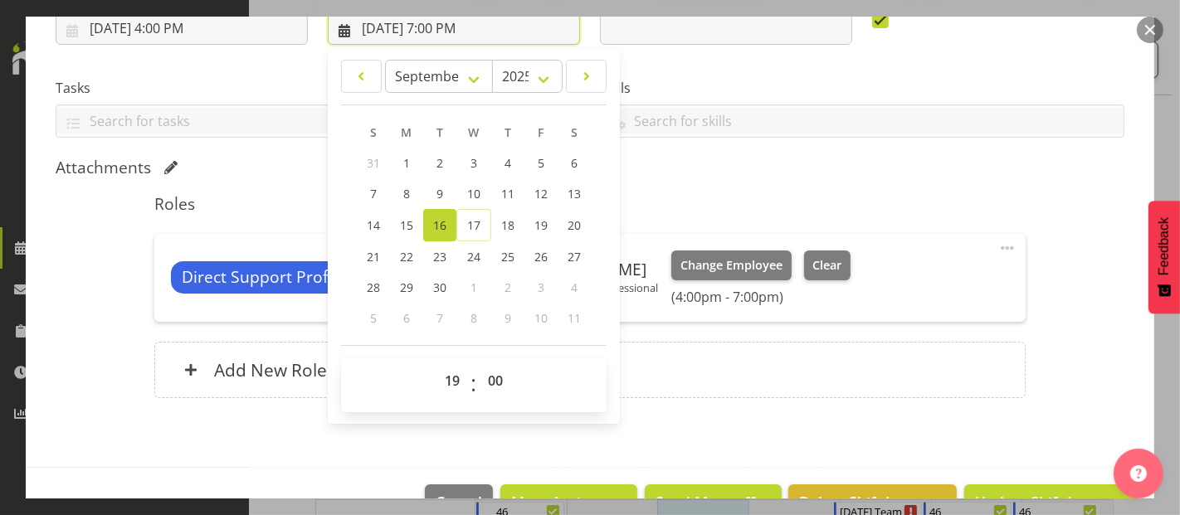
scroll to position [350, 0]
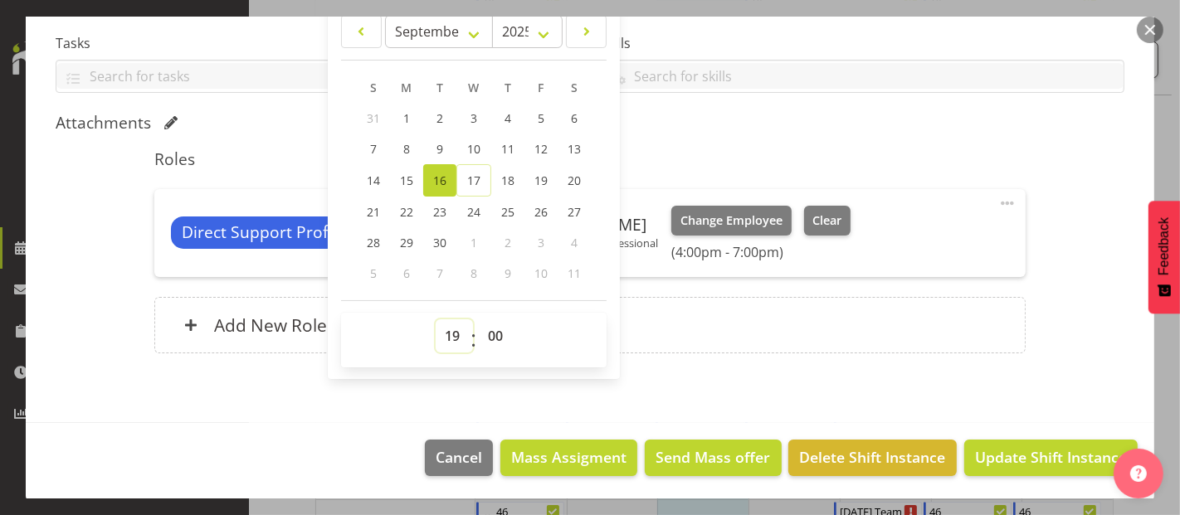
click at [447, 338] on select "00 01 02 03 04 05 06 07 08 09 10 11 12 13 14 15 16 17 18 19 20 21 22 23" at bounding box center [454, 336] width 37 height 33
select select "20"
click at [436, 320] on select "00 01 02 03 04 05 06 07 08 09 10 11 12 13 14 15 16 17 18 19 20 21 22 23" at bounding box center [454, 336] width 37 height 33
type input "9/16/2025, 8:00 PM"
click at [1008, 471] on button "Update Shift Instance" at bounding box center [1050, 458] width 173 height 37
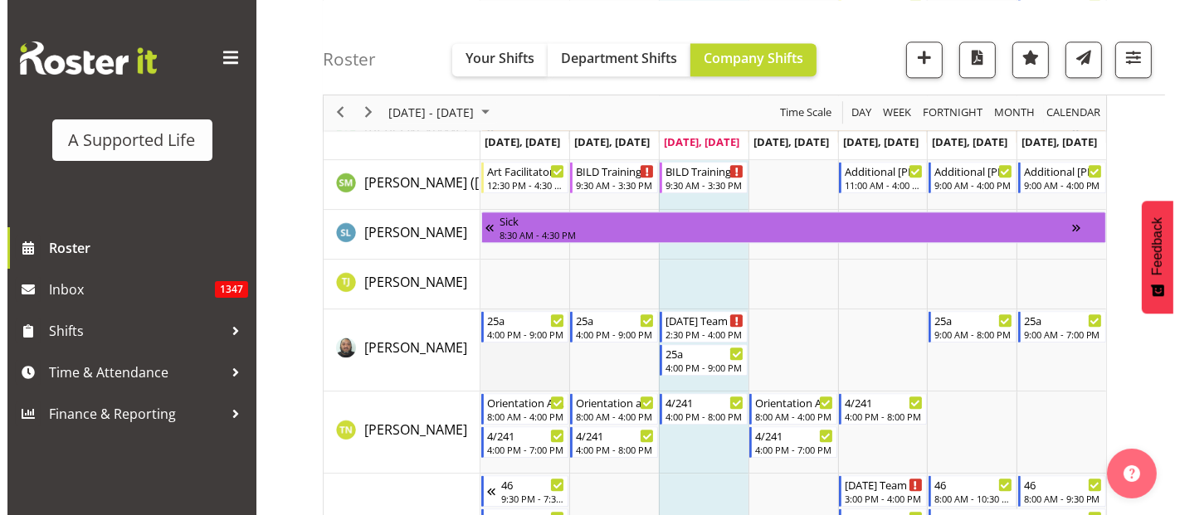
scroll to position [10236, 0]
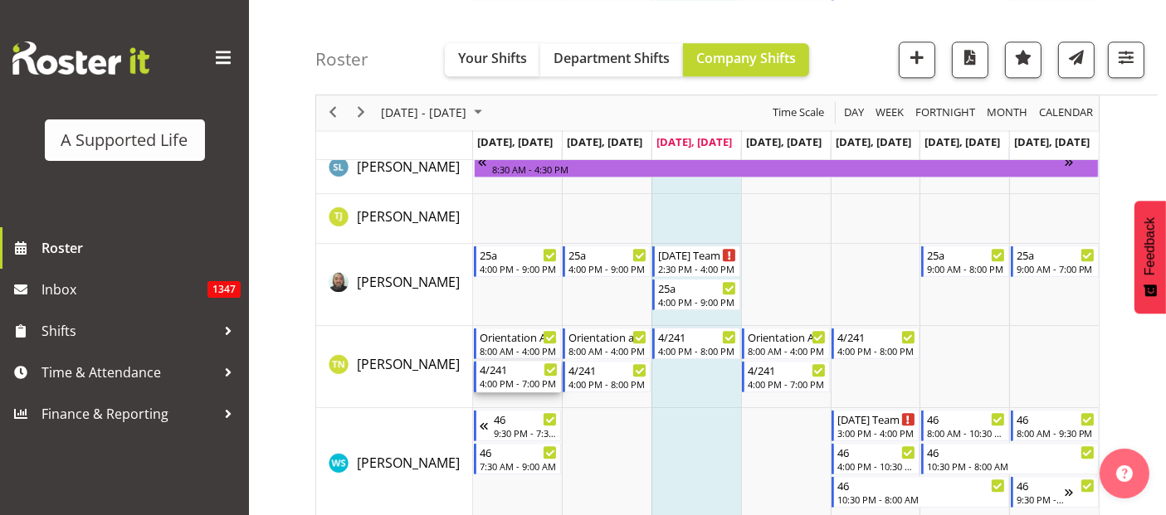
click at [521, 377] on div "4:00 PM - 7:00 PM" at bounding box center [519, 383] width 79 height 13
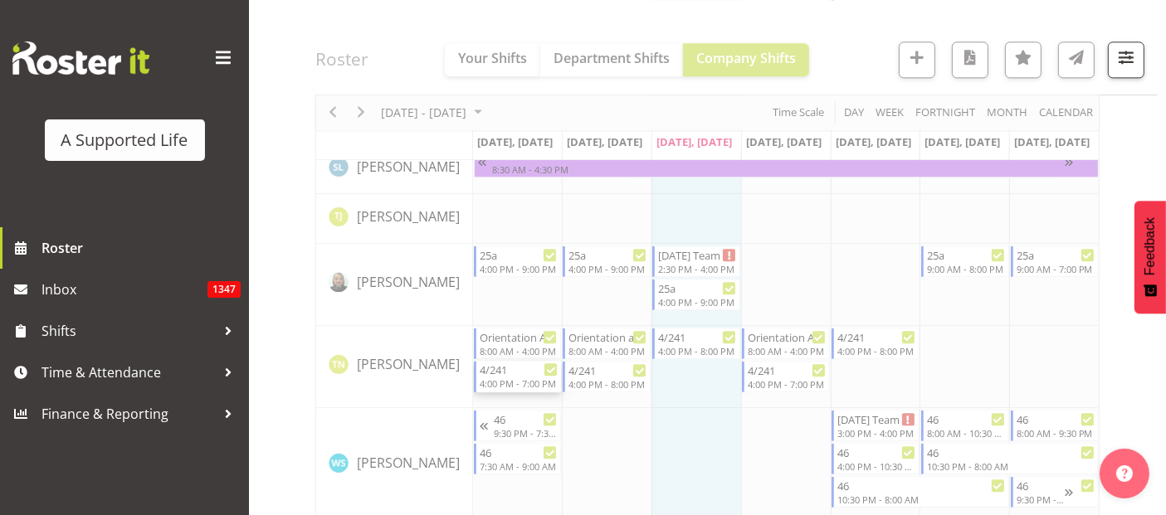
select select
select select "8"
select select "2025"
select select "19"
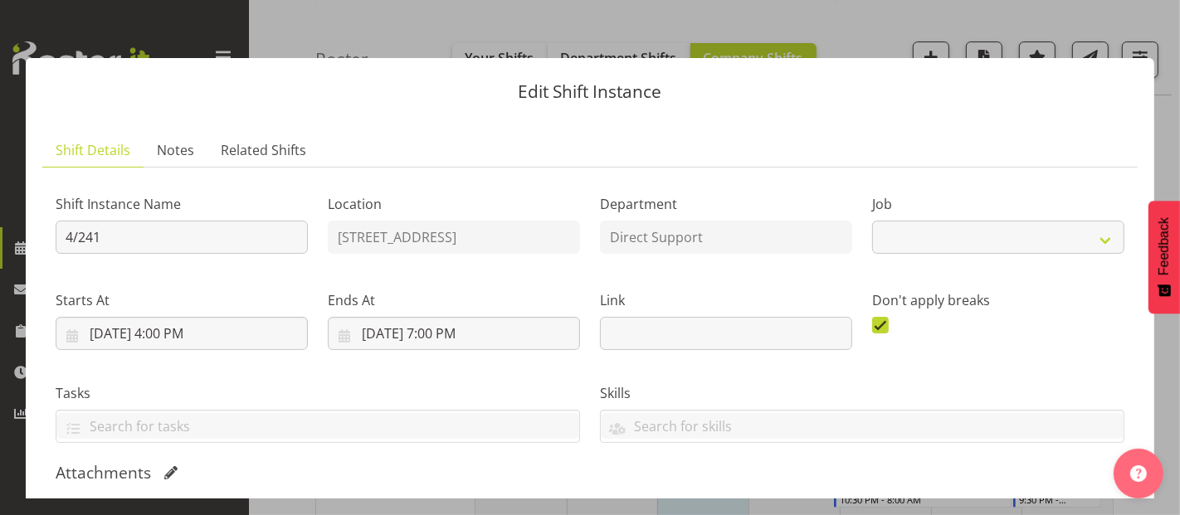
select select "4112"
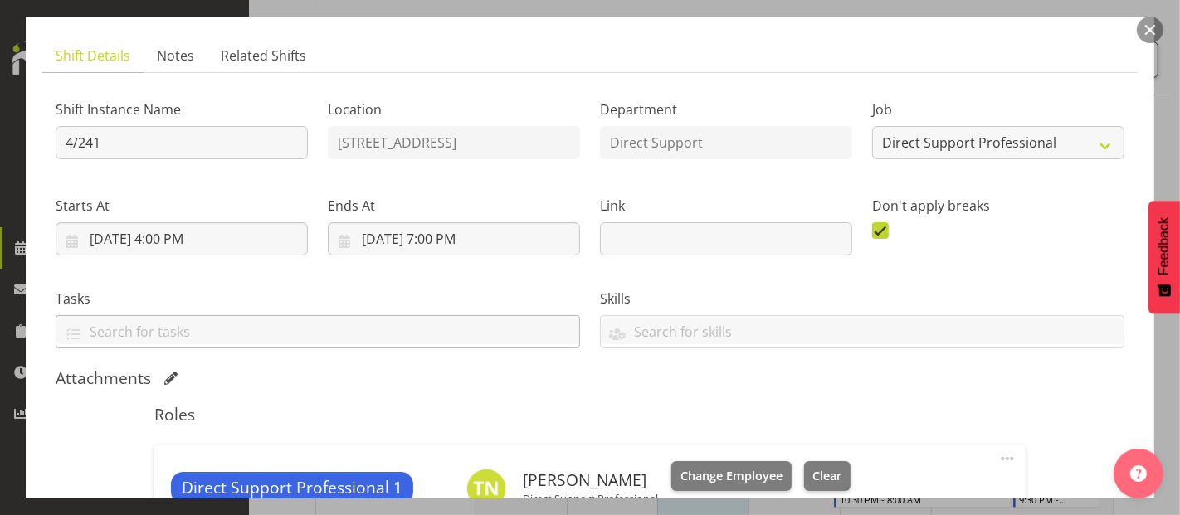
scroll to position [92, 0]
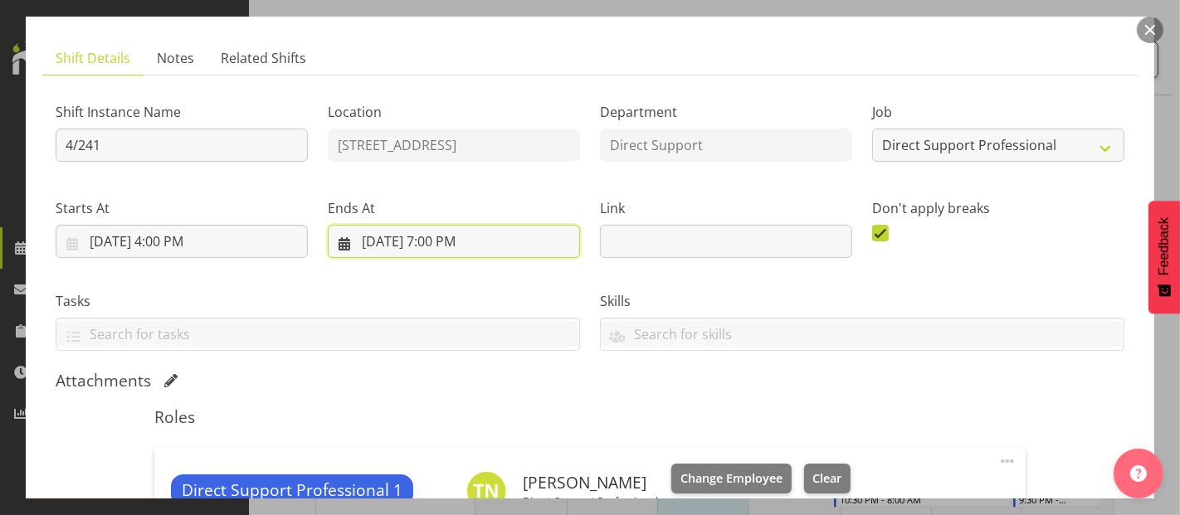
click at [457, 244] on input "9/15/2025, 7:00 PM" at bounding box center [454, 241] width 252 height 33
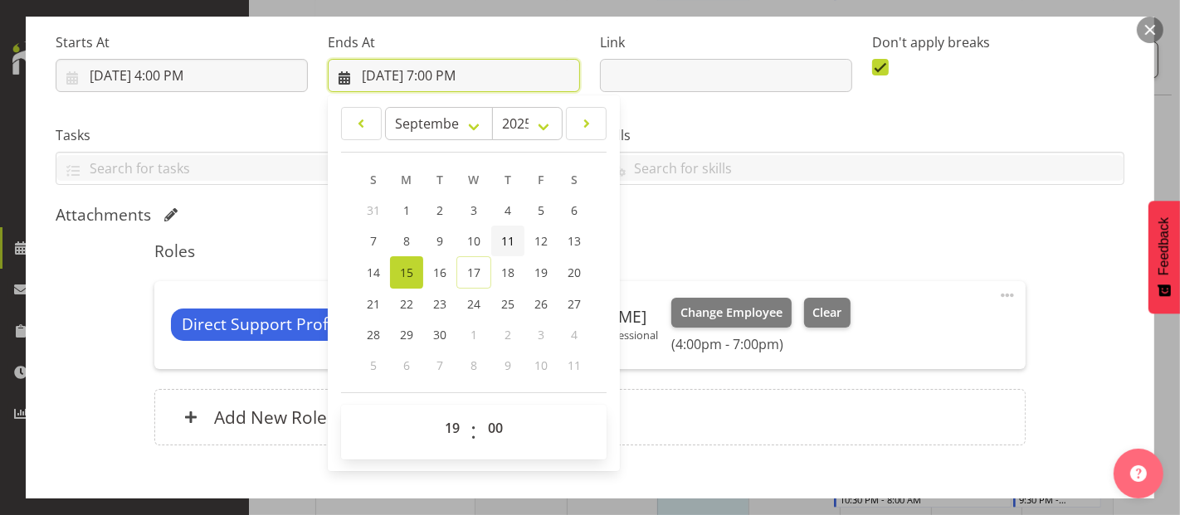
scroll to position [350, 0]
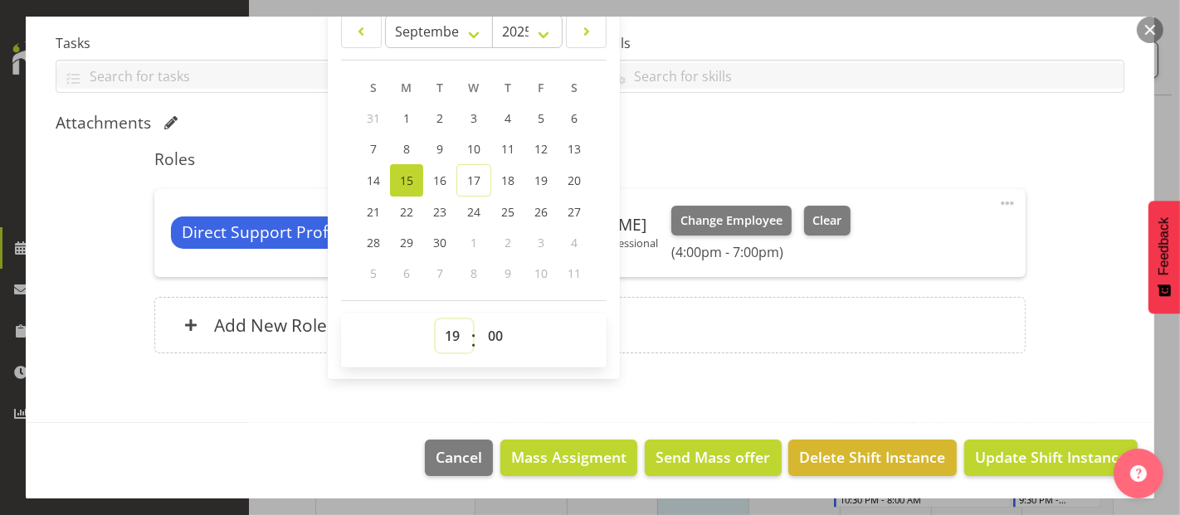
click at [445, 339] on select "00 01 02 03 04 05 06 07 08 09 10 11 12 13 14 15 16 17 18 19 20 21 22 23" at bounding box center [454, 336] width 37 height 33
select select "20"
click at [436, 320] on select "00 01 02 03 04 05 06 07 08 09 10 11 12 13 14 15 16 17 18 19 20 21 22 23" at bounding box center [454, 336] width 37 height 33
type input "9/15/2025, 8:00 PM"
click at [1016, 455] on span "Update Shift Instance" at bounding box center [1051, 458] width 152 height 22
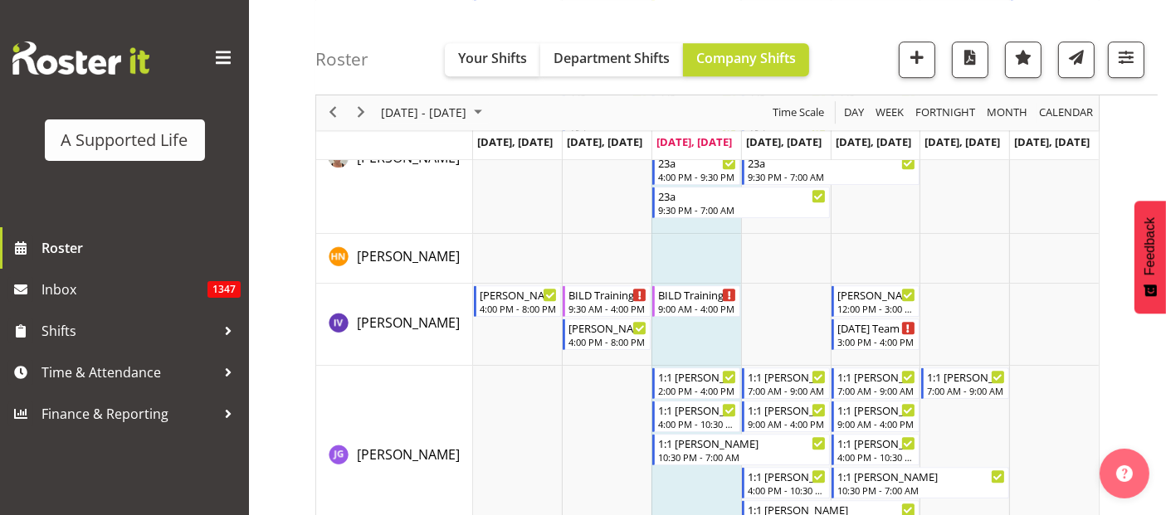
scroll to position [10325, 0]
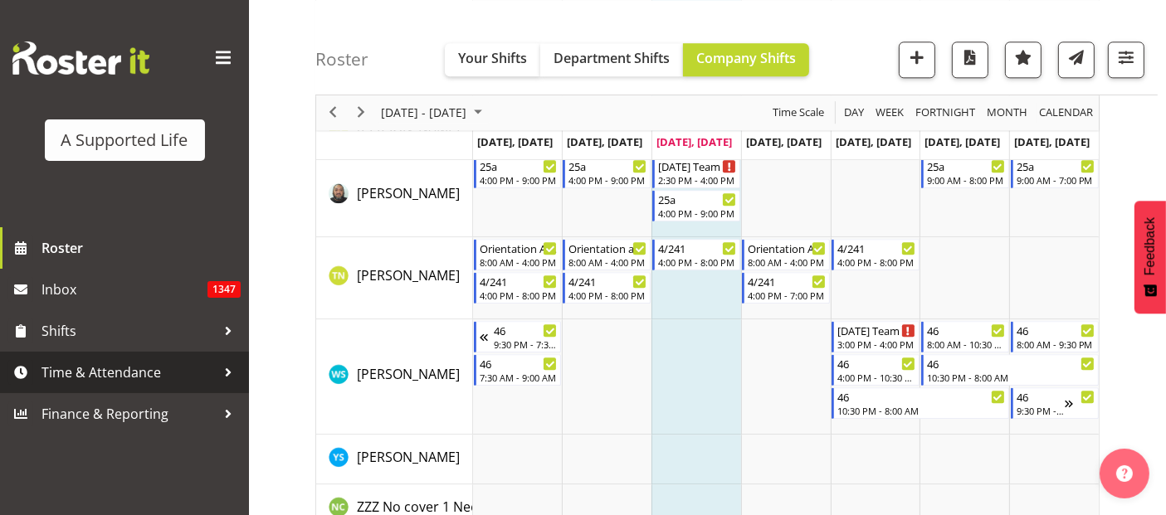
click at [90, 372] on span "Time & Attendance" at bounding box center [129, 372] width 174 height 25
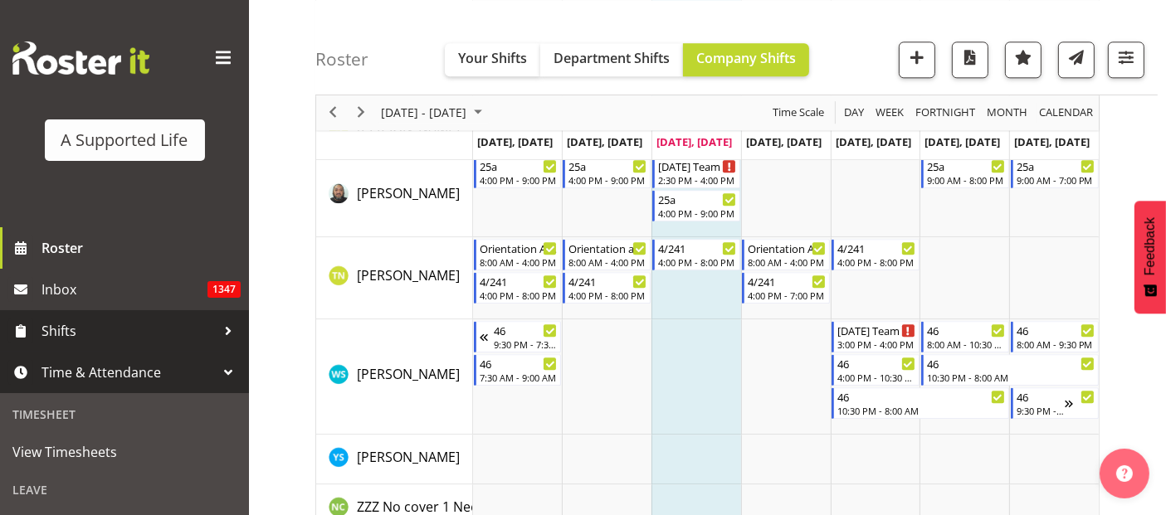
click at [42, 330] on span "Shifts" at bounding box center [129, 331] width 174 height 25
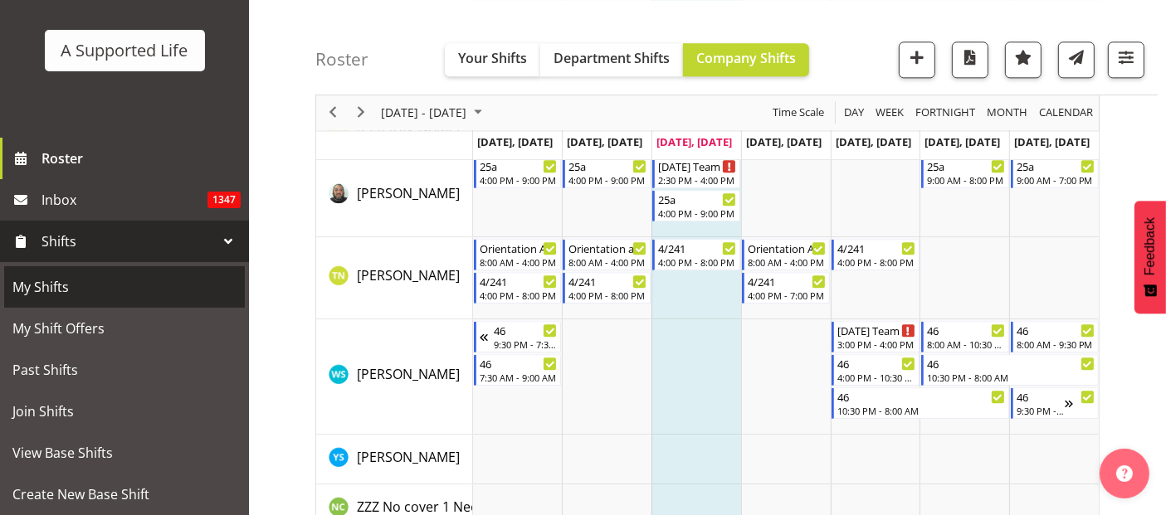
scroll to position [276, 0]
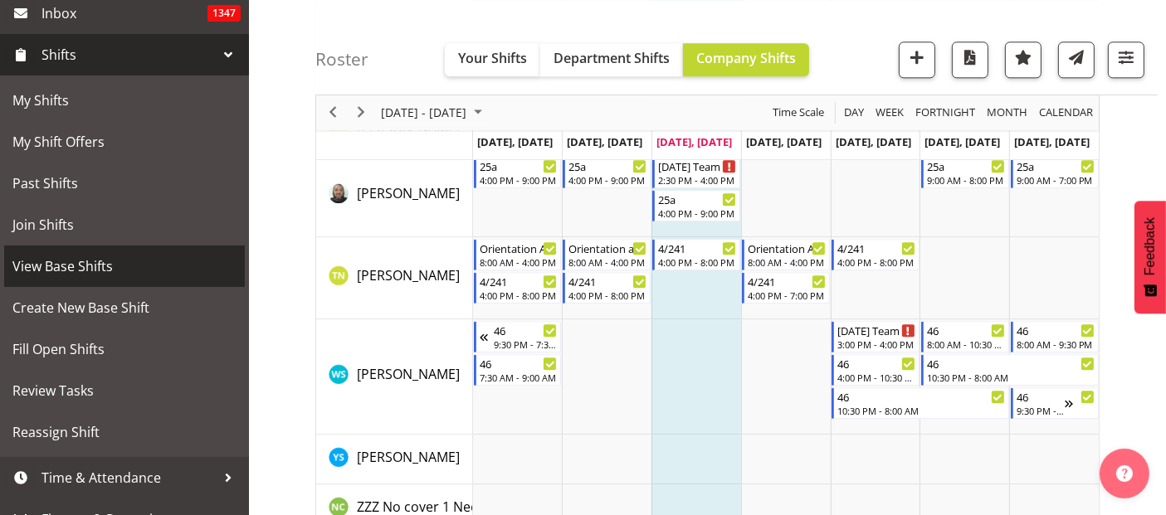
click at [107, 274] on span "View Base Shifts" at bounding box center [124, 266] width 224 height 25
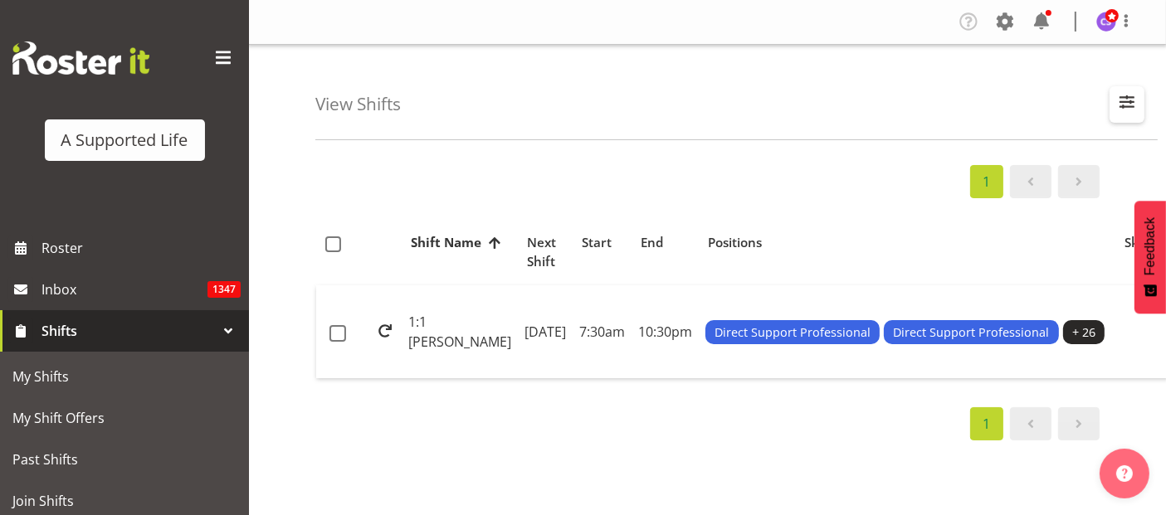
click at [1126, 100] on span "button" at bounding box center [1127, 102] width 22 height 22
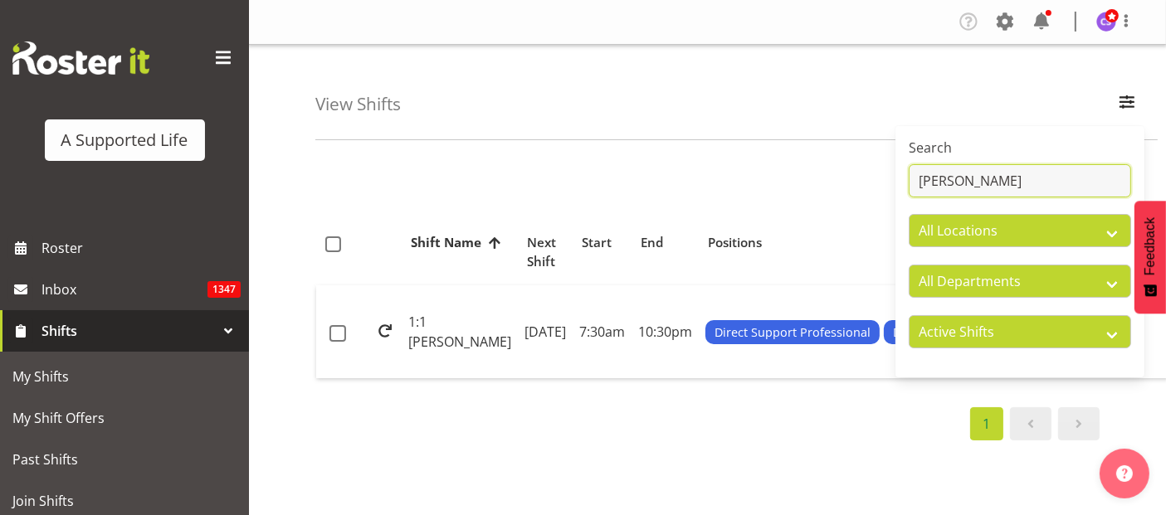
click at [957, 172] on input "[PERSON_NAME]" at bounding box center [1020, 180] width 222 height 33
type input "P"
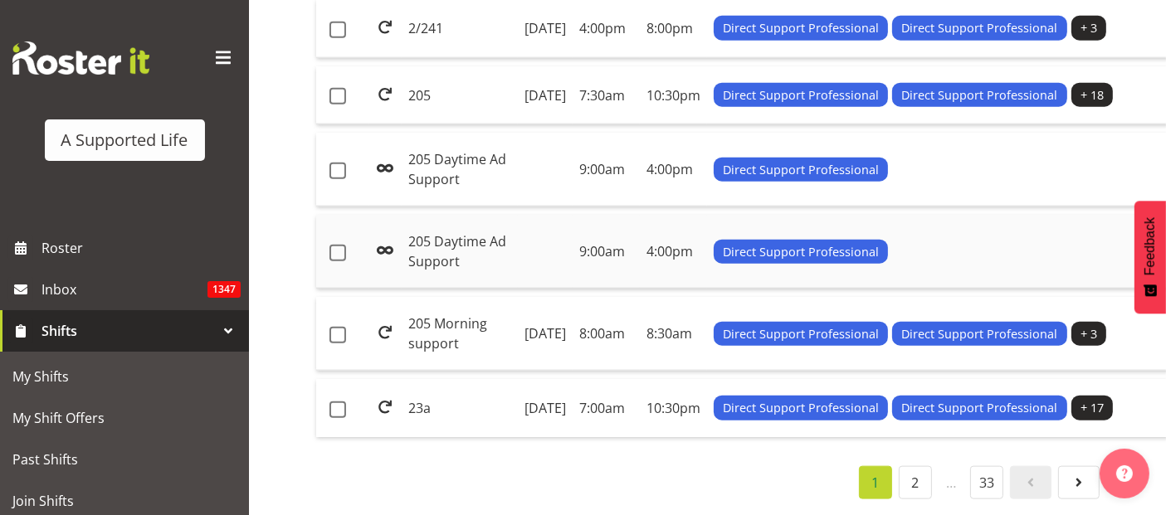
scroll to position [2388, 0]
click at [1079, 473] on span at bounding box center [1079, 483] width 20 height 20
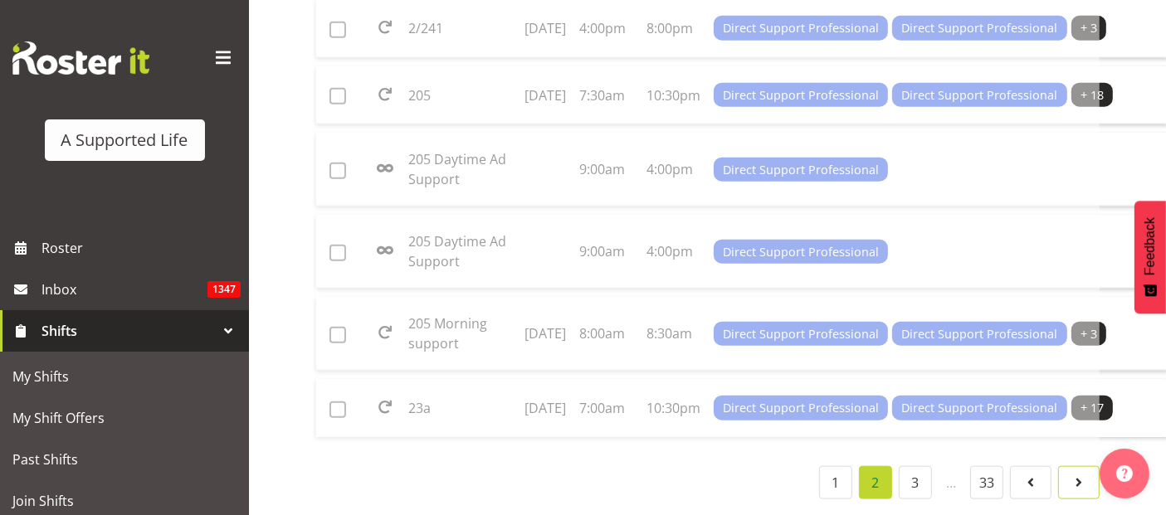
click at [1077, 473] on span at bounding box center [1079, 483] width 20 height 20
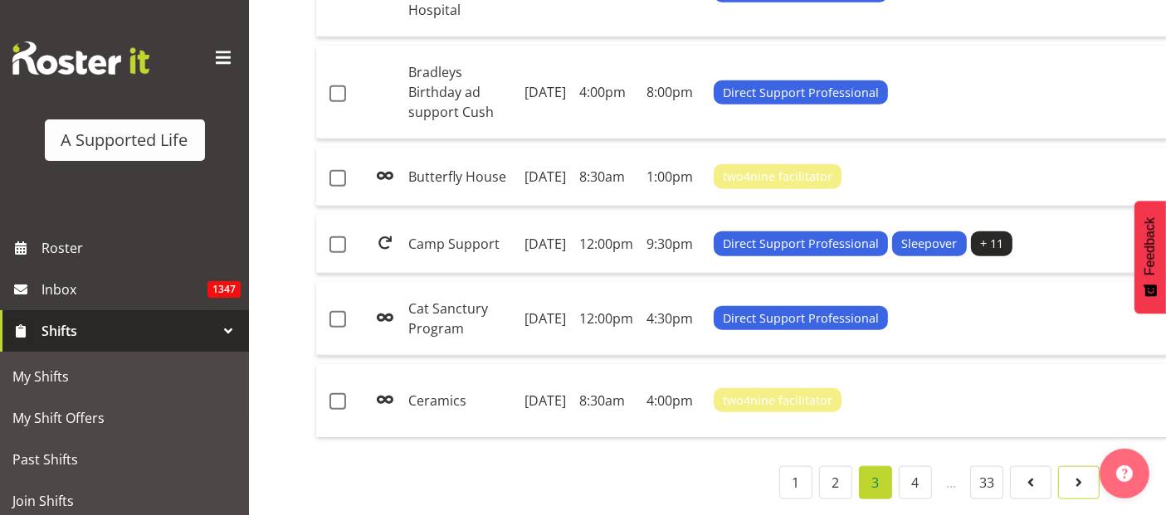
scroll to position [2269, 0]
click at [1077, 473] on span at bounding box center [1079, 483] width 20 height 20
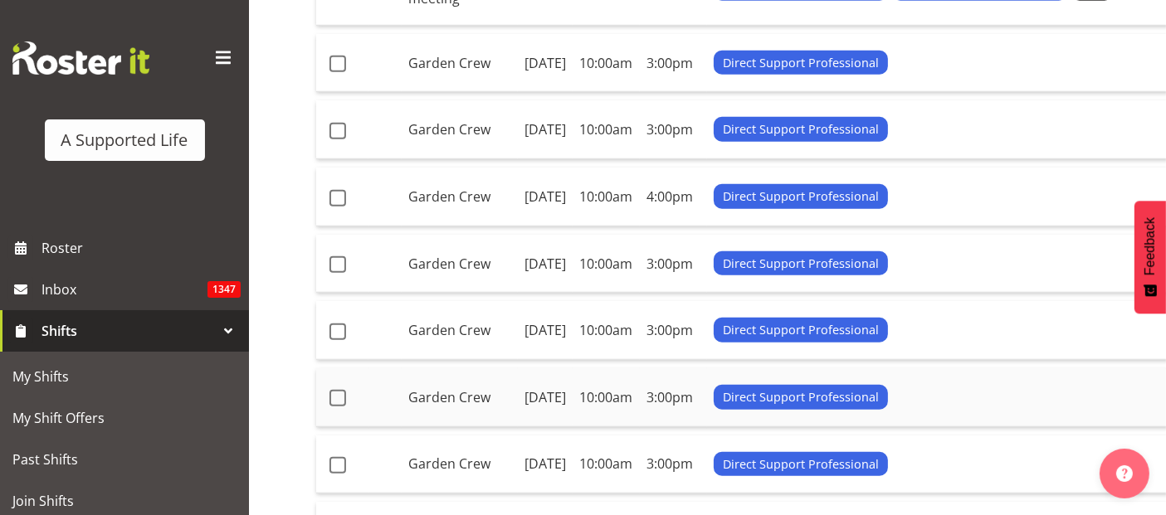
scroll to position [1215, 0]
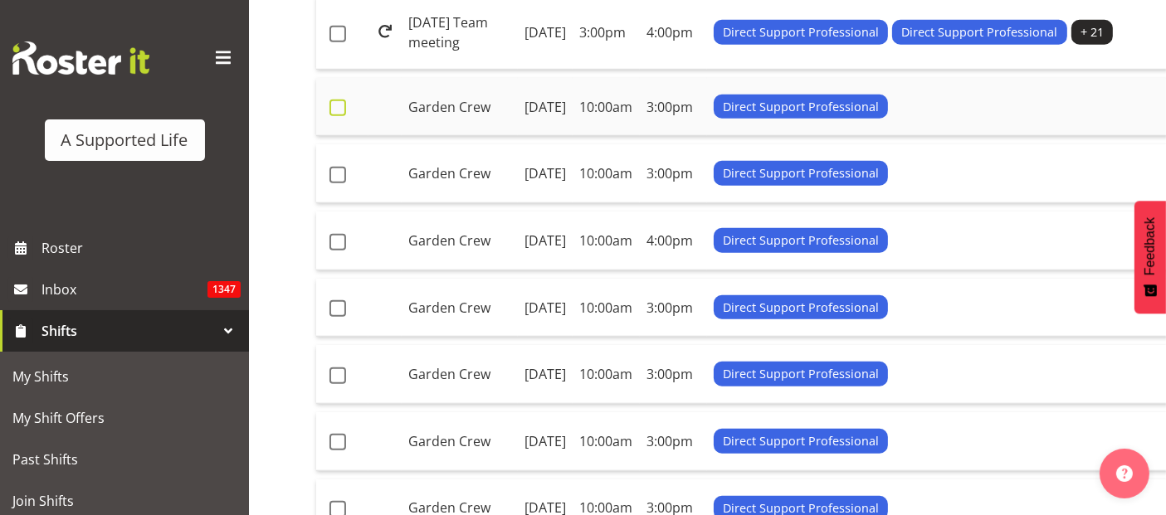
click at [339, 116] on span at bounding box center [338, 108] width 17 height 17
checkbox input "true"
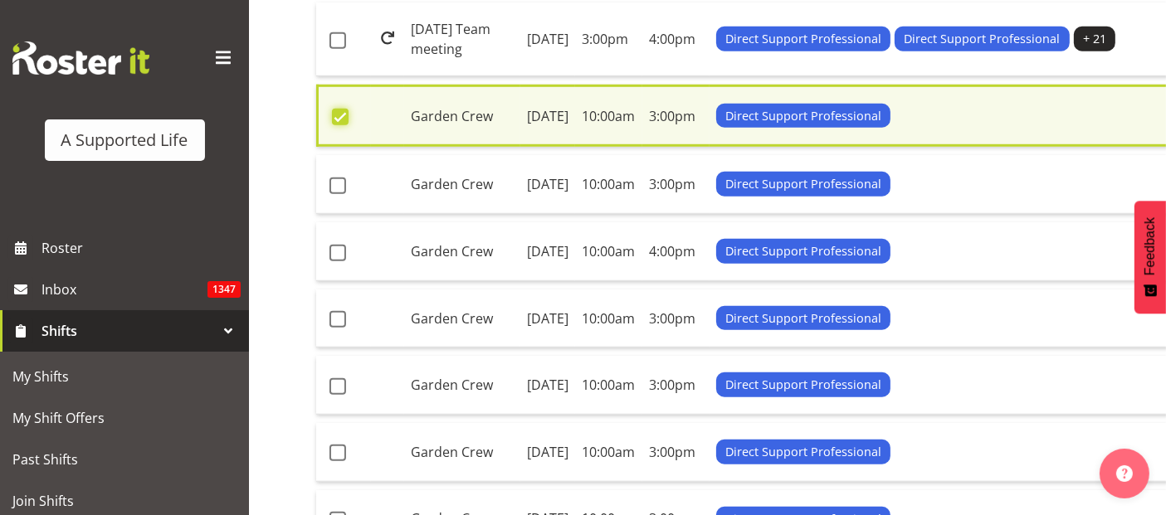
scroll to position [1221, 0]
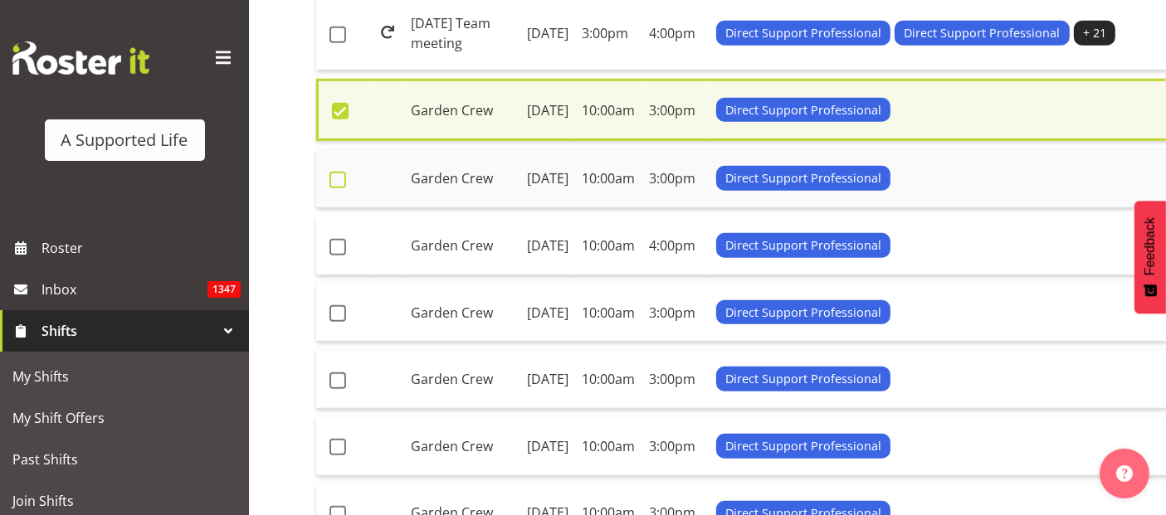
click at [341, 188] on span at bounding box center [338, 180] width 17 height 17
checkbox input "true"
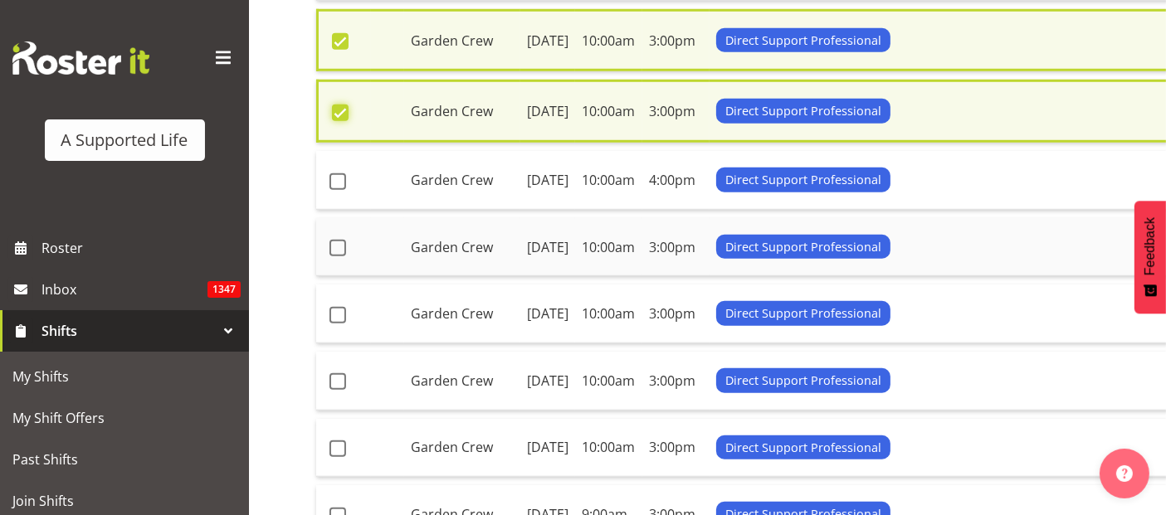
scroll to position [1498, 0]
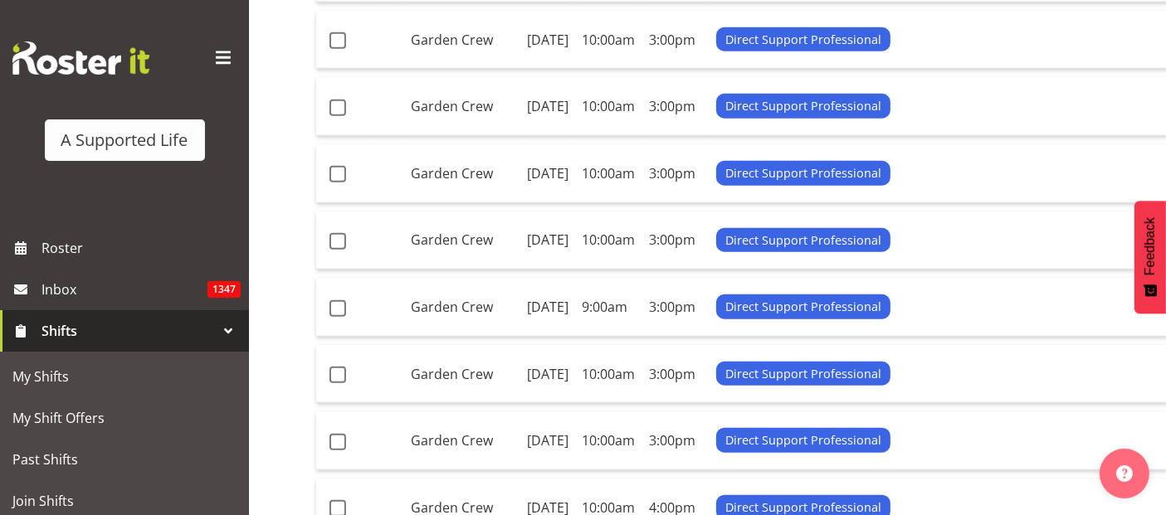
checkbox input "true"
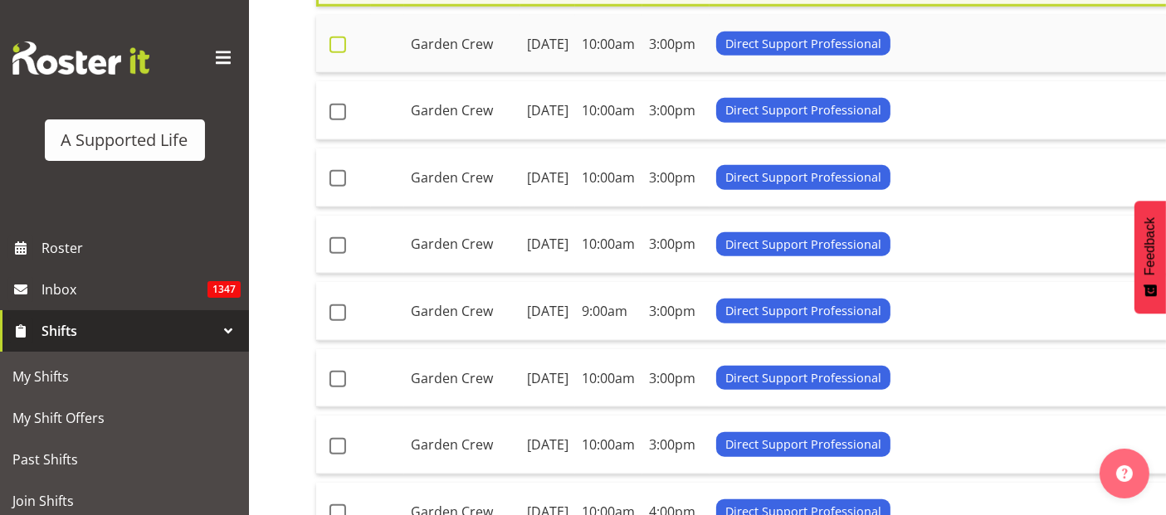
click at [337, 53] on span at bounding box center [338, 45] width 17 height 17
checkbox input "true"
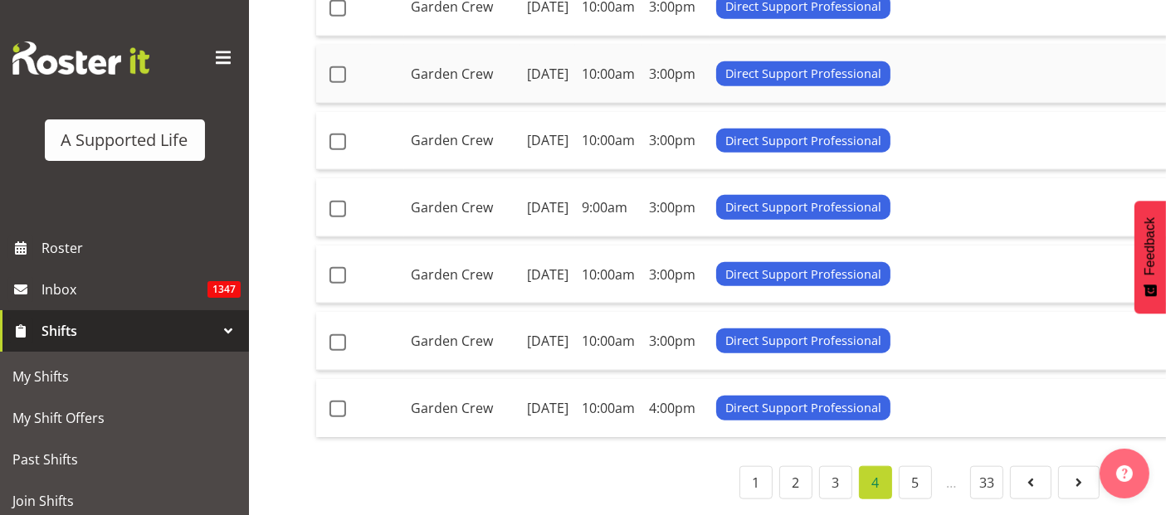
scroll to position [1775, 0]
click at [337, 83] on span at bounding box center [338, 74] width 17 height 17
checkbox input "true"
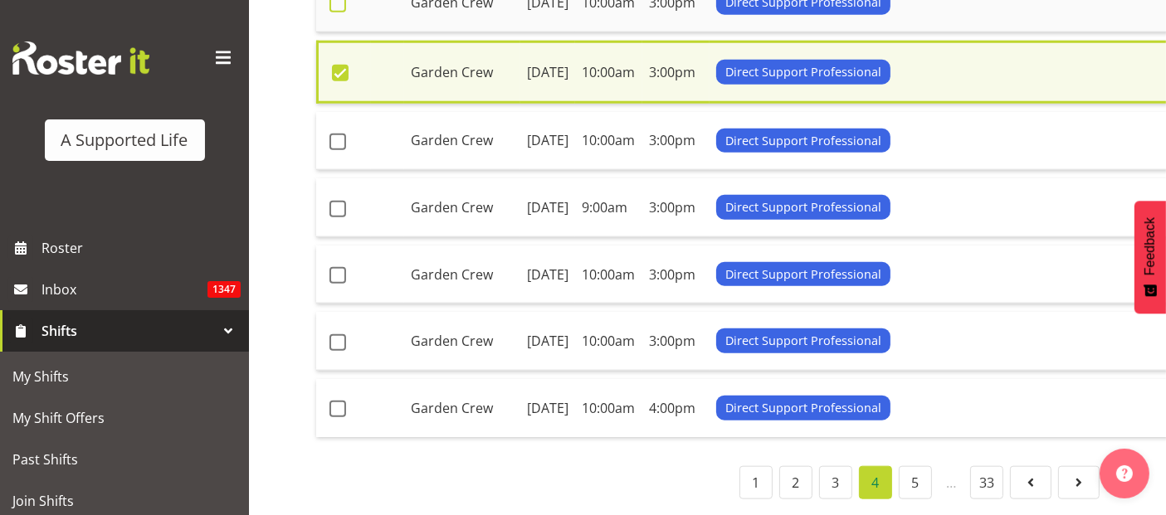
click at [339, 12] on span at bounding box center [338, 4] width 17 height 17
checkbox input "true"
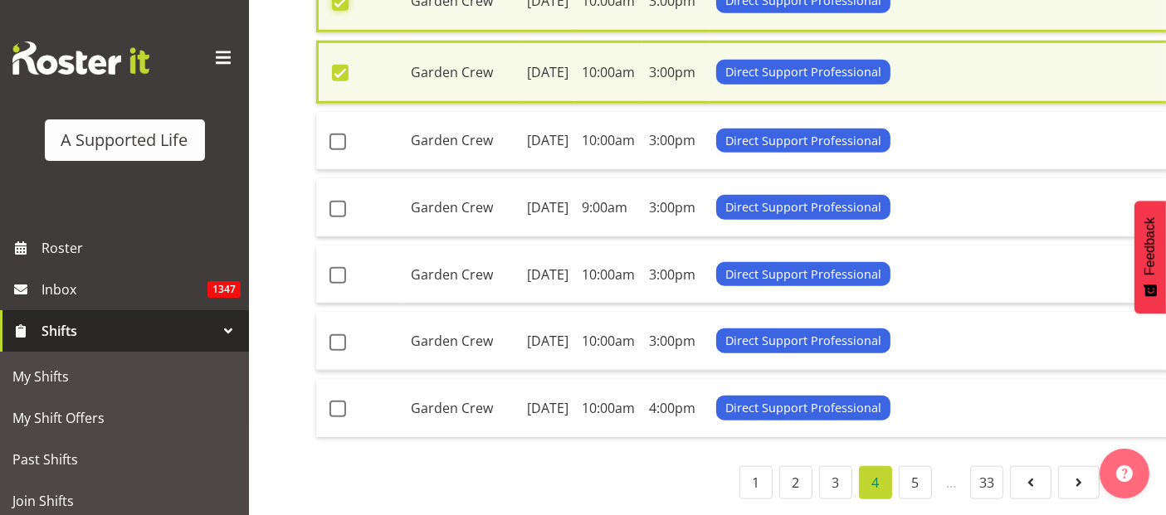
scroll to position [2051, 0]
click at [343, 217] on span at bounding box center [338, 209] width 17 height 17
checkbox input "true"
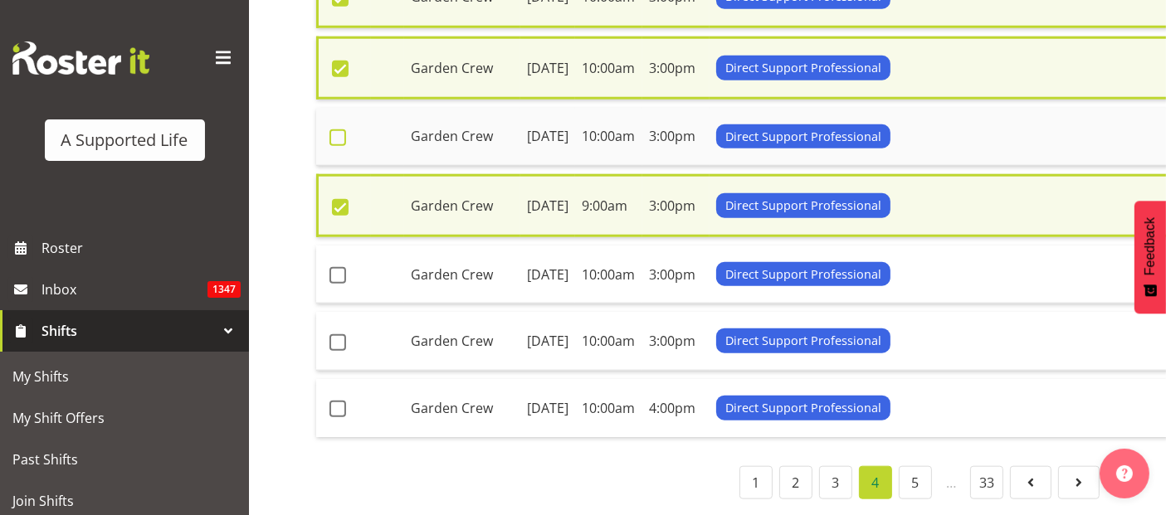
click at [339, 146] on span at bounding box center [338, 137] width 17 height 17
checkbox input "true"
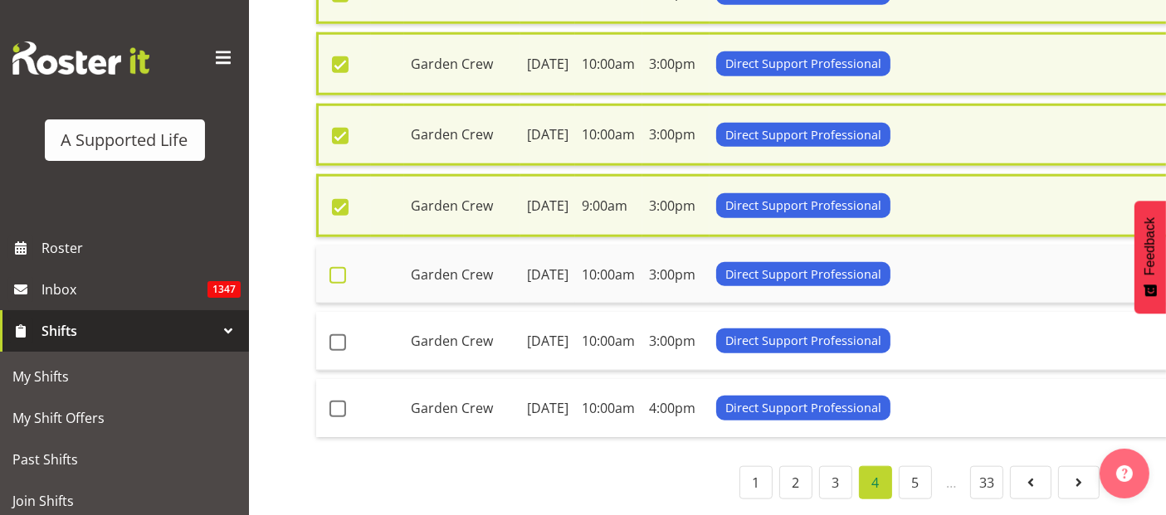
click at [342, 284] on span at bounding box center [338, 275] width 17 height 17
checkbox input "true"
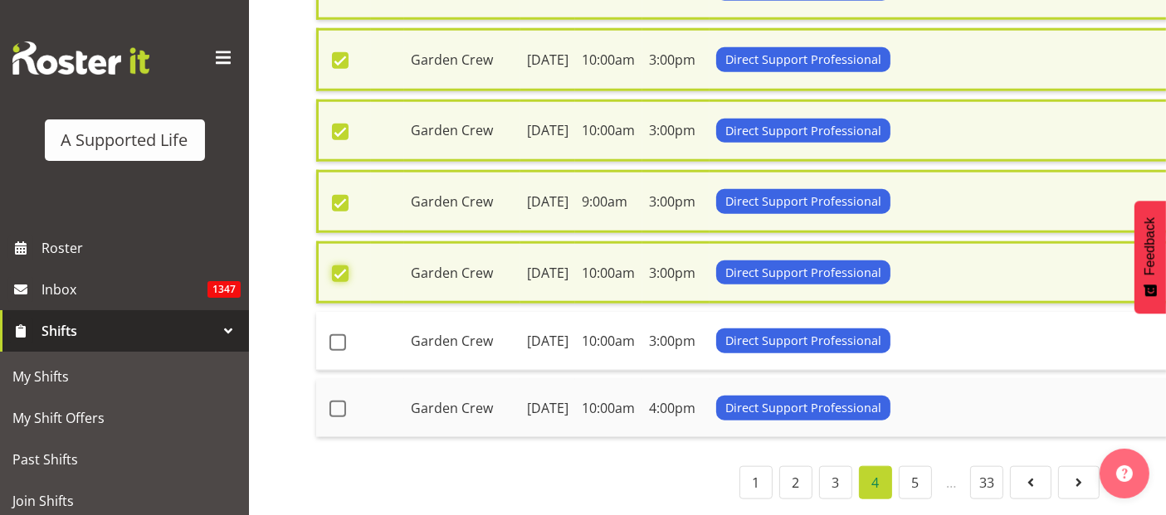
scroll to position [2275, 0]
click at [345, 334] on span at bounding box center [338, 342] width 17 height 17
checkbox input "true"
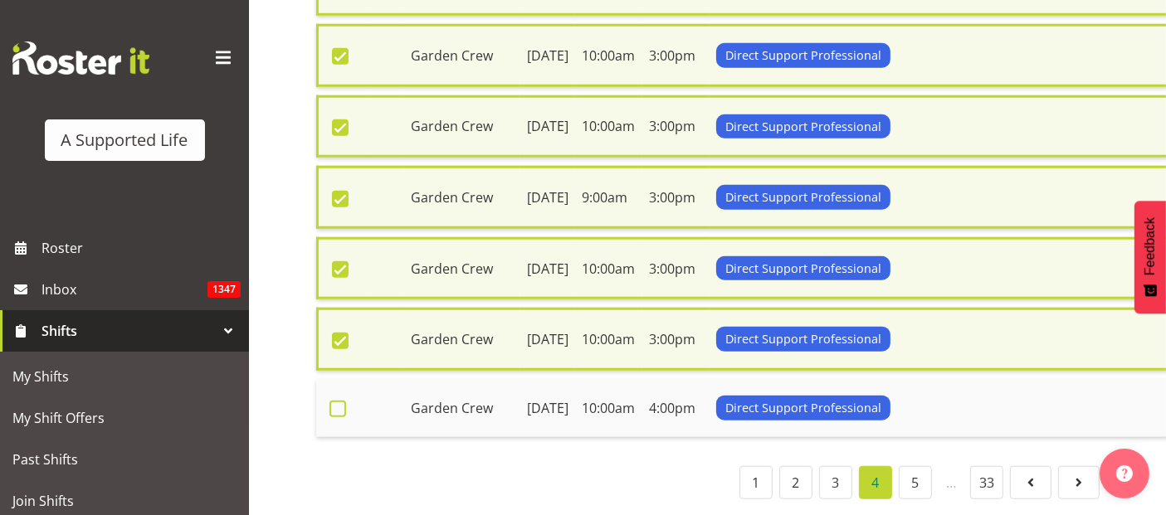
drag, startPoint x: 334, startPoint y: 385, endPoint x: 352, endPoint y: 384, distance: 18.3
click at [334, 401] on span at bounding box center [338, 409] width 17 height 17
checkbox input "true"
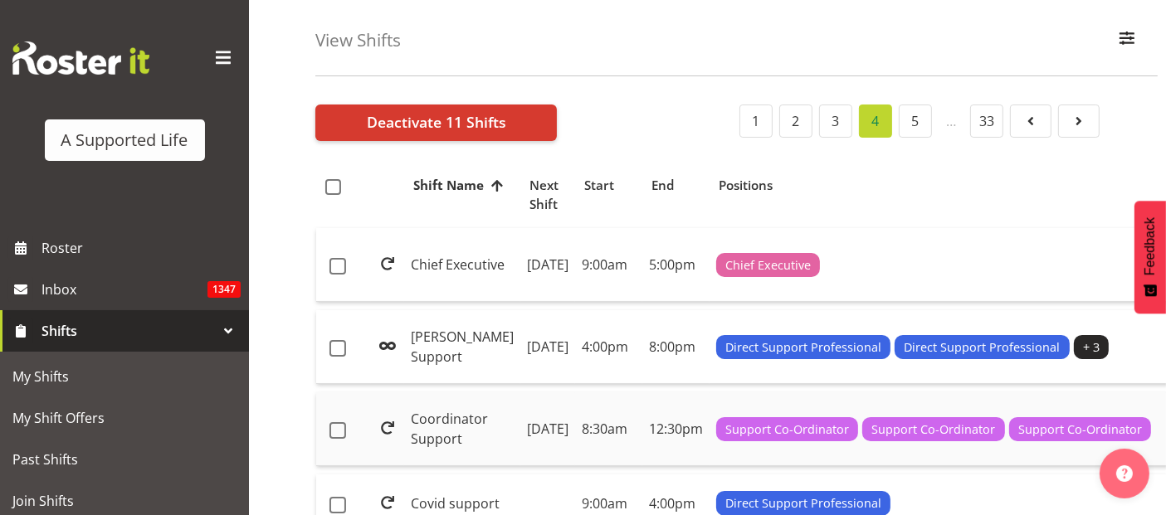
scroll to position [0, 0]
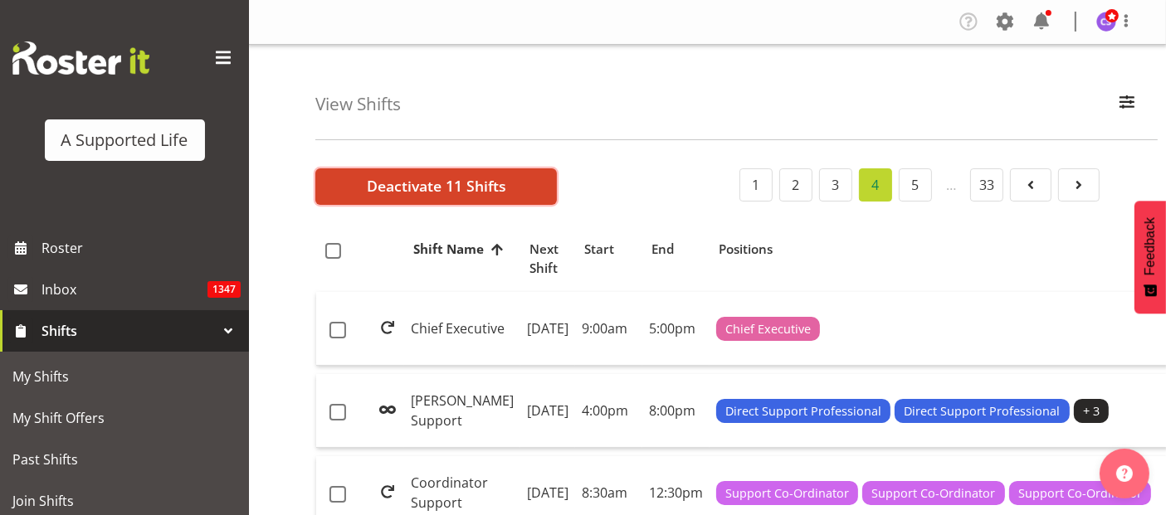
click at [451, 188] on span "Deactivate 11 Shifts" at bounding box center [436, 186] width 139 height 22
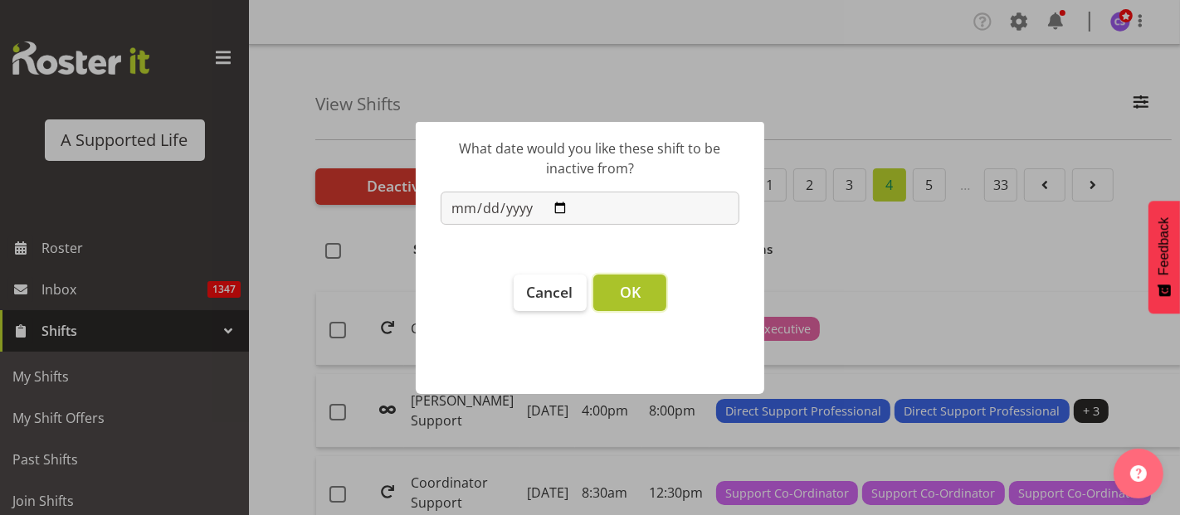
click at [621, 283] on span "OK" at bounding box center [630, 292] width 21 height 20
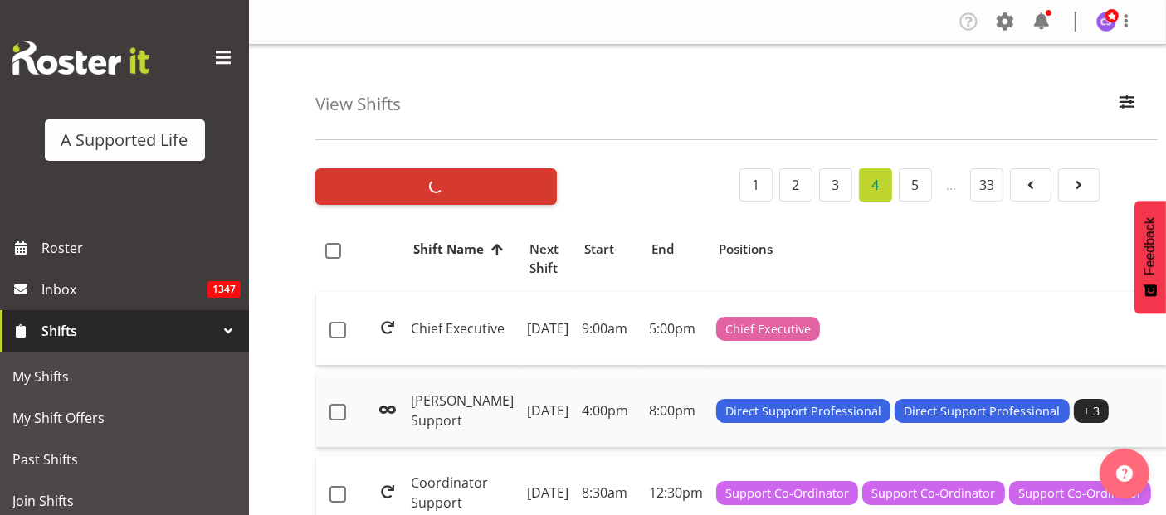
checkbox input "false"
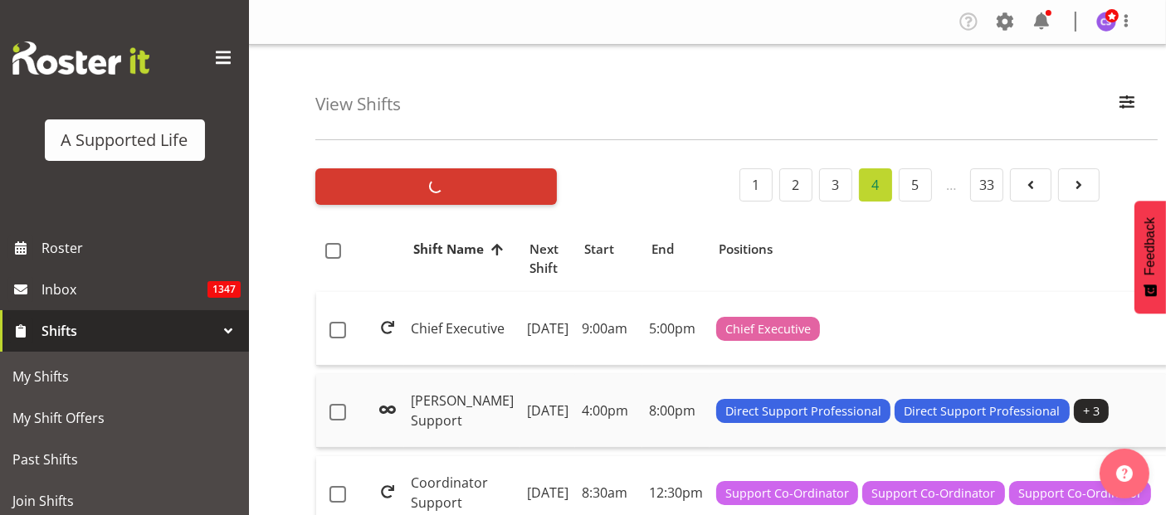
checkbox input "false"
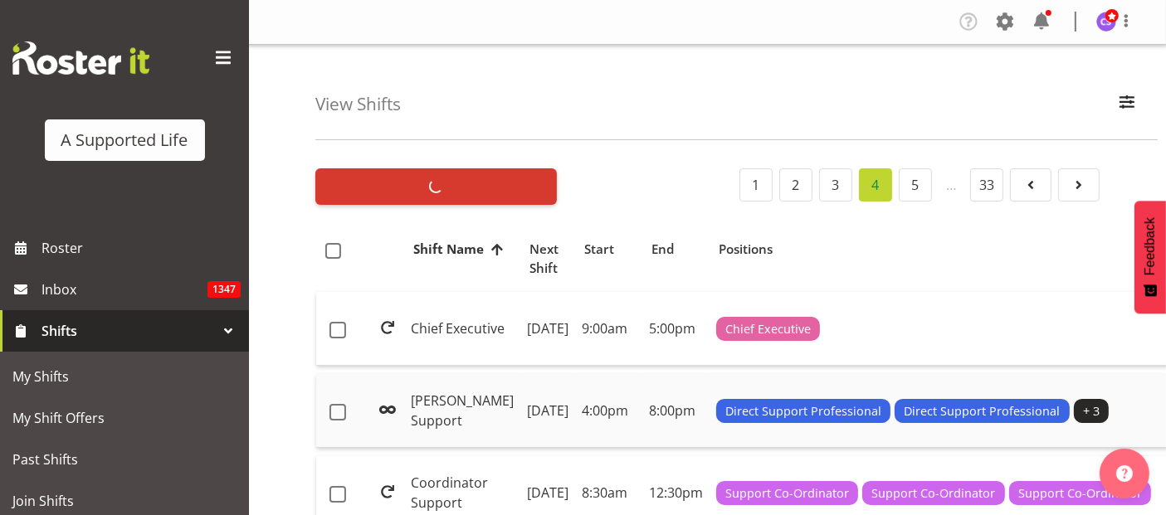
checkbox input "false"
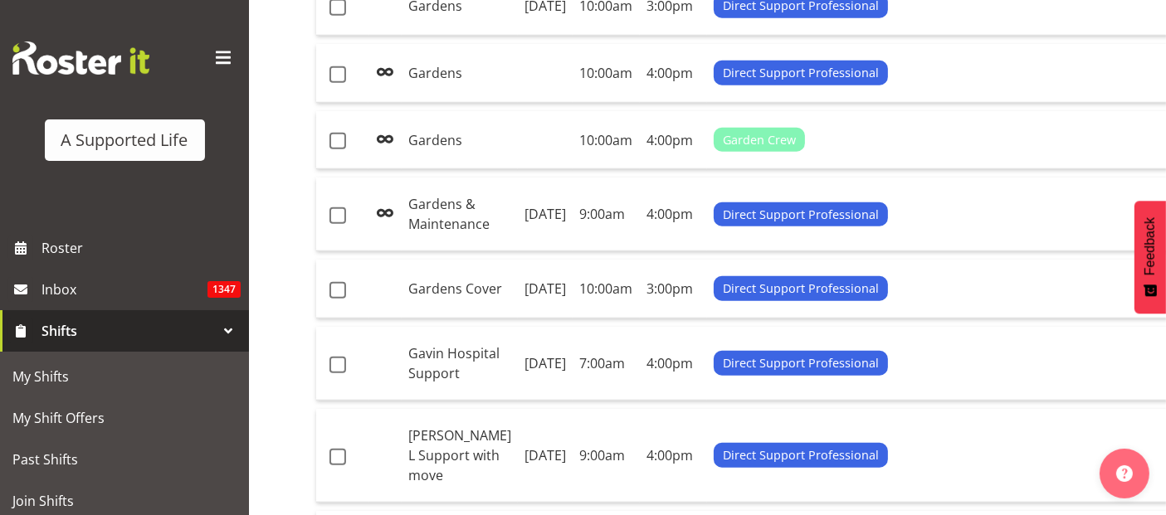
scroll to position [1475, 0]
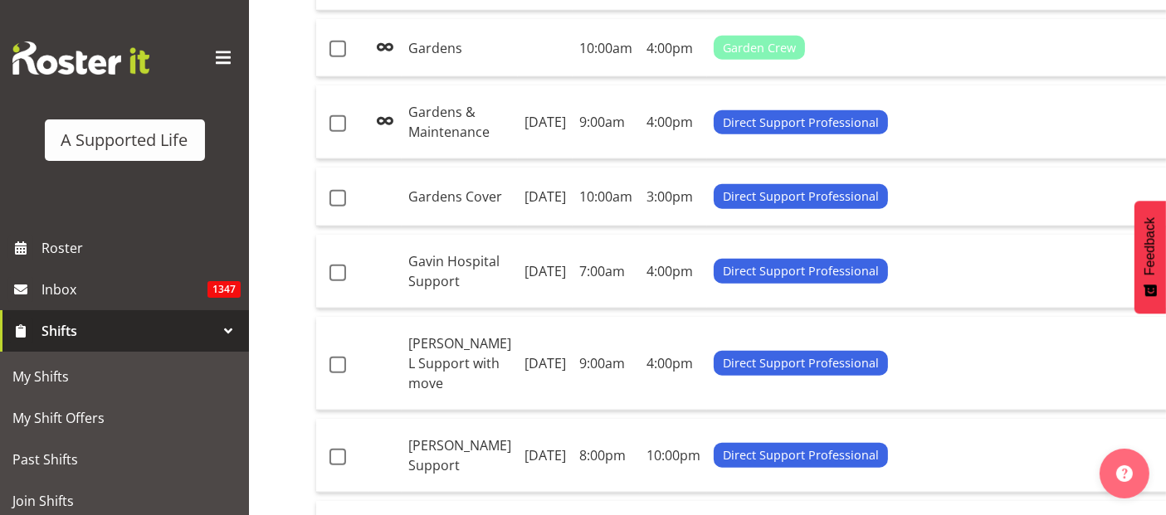
checkbox input "true"
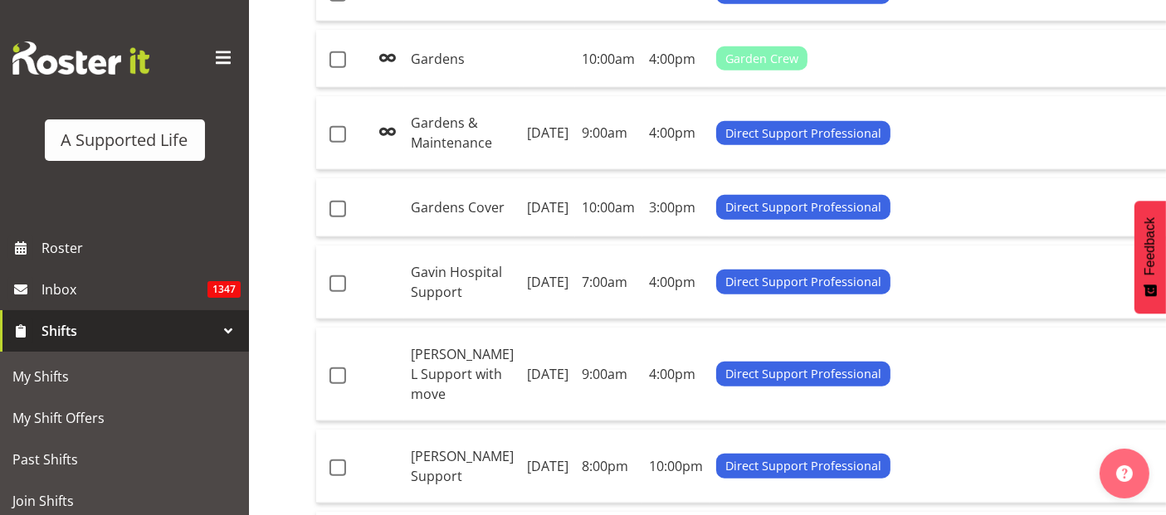
scroll to position [1482, 0]
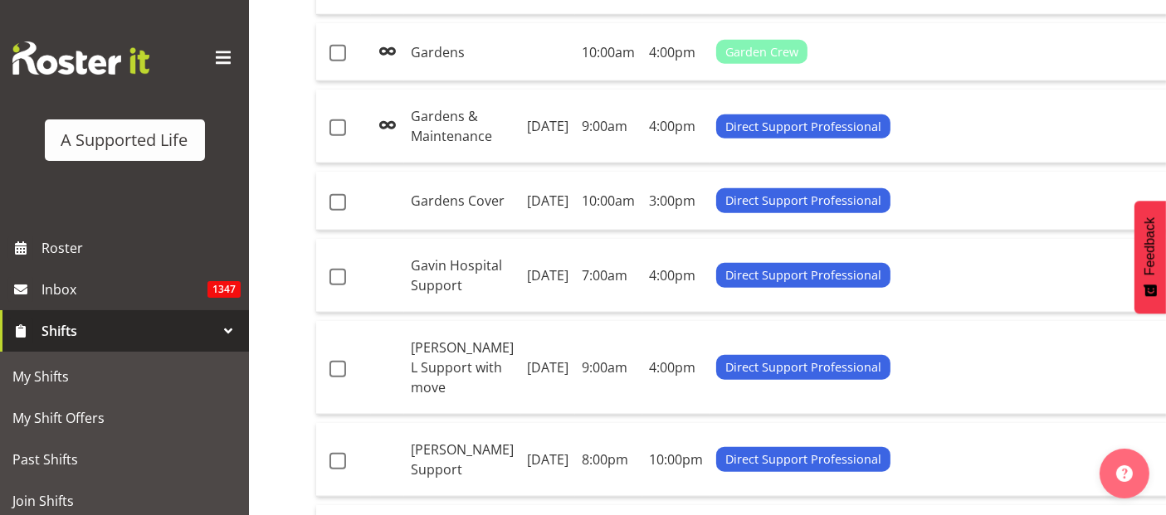
checkbox input "true"
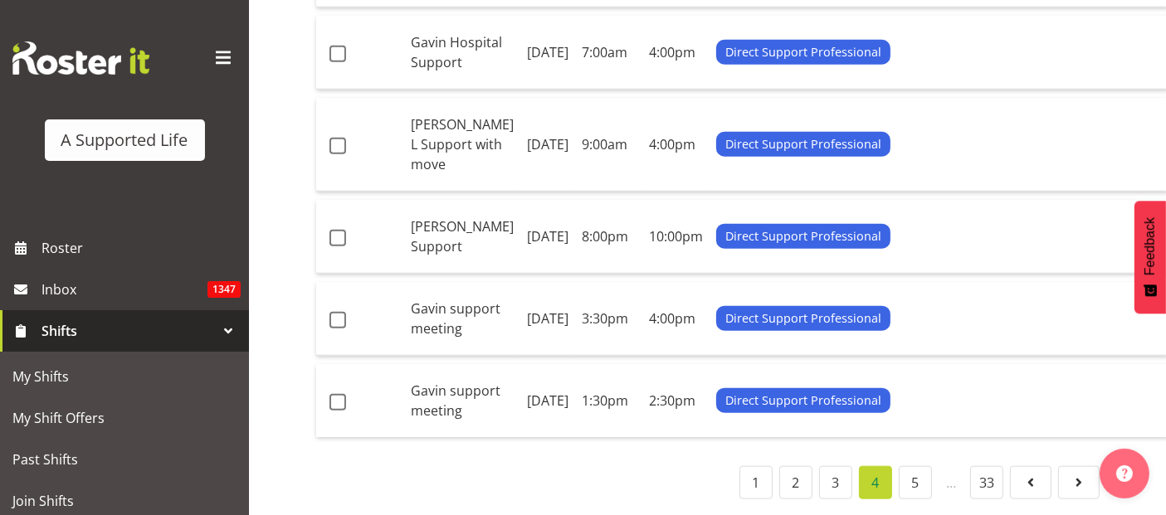
scroll to position [1850, 0]
checkbox input "true"
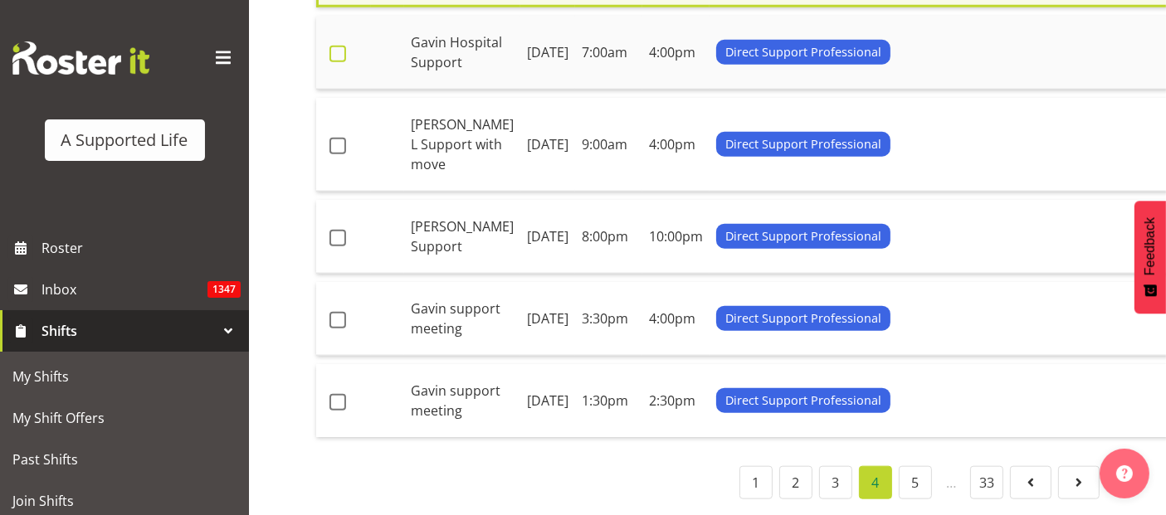
click at [346, 62] on label at bounding box center [343, 54] width 26 height 17
checkbox input "true"
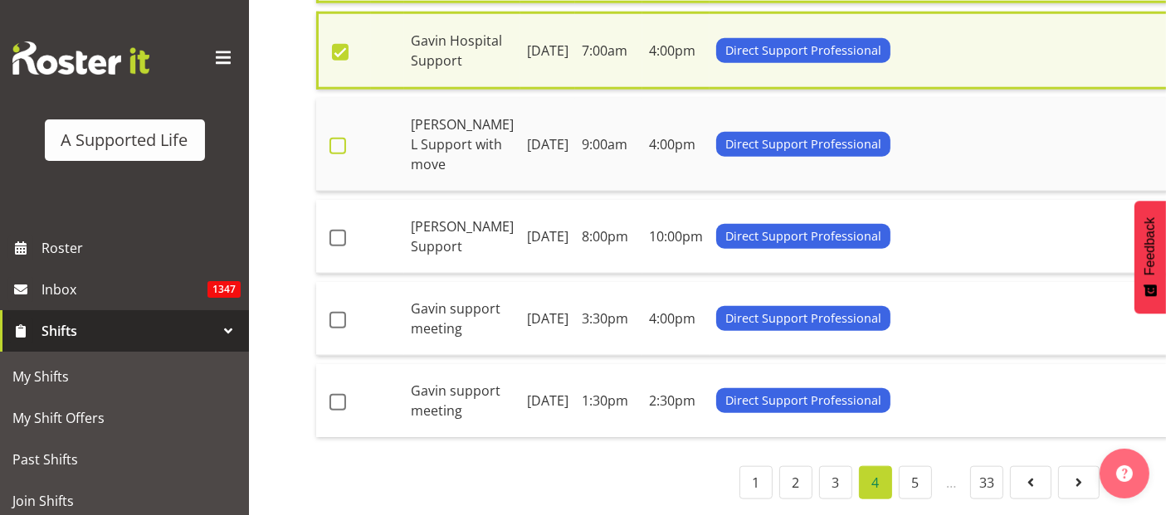
drag, startPoint x: 333, startPoint y: 384, endPoint x: 339, endPoint y: 391, distance: 8.8
click at [333, 154] on span at bounding box center [338, 146] width 17 height 17
checkbox input "true"
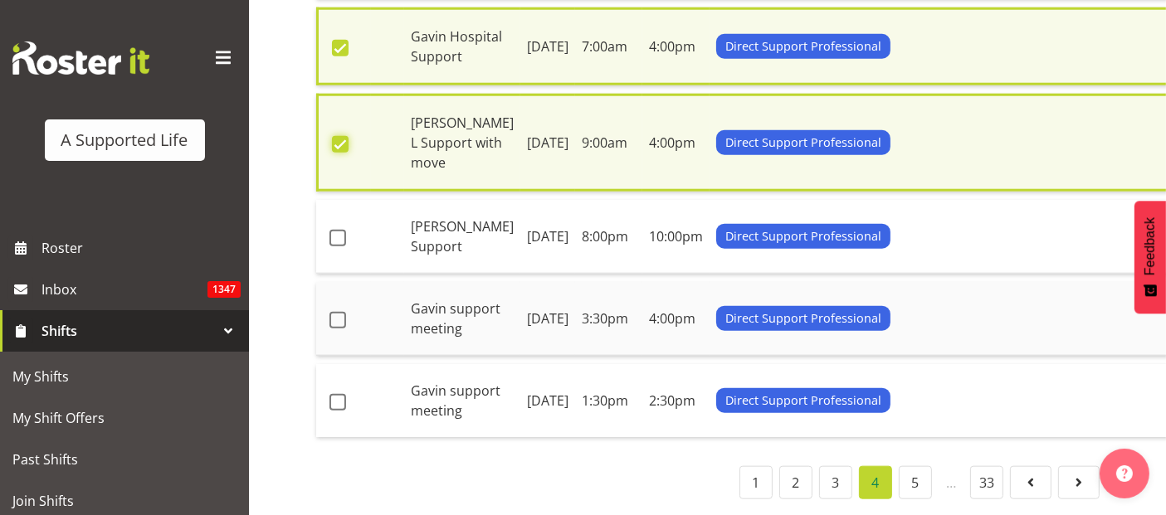
scroll to position [2034, 0]
click at [339, 247] on span at bounding box center [338, 238] width 17 height 17
checkbox input "true"
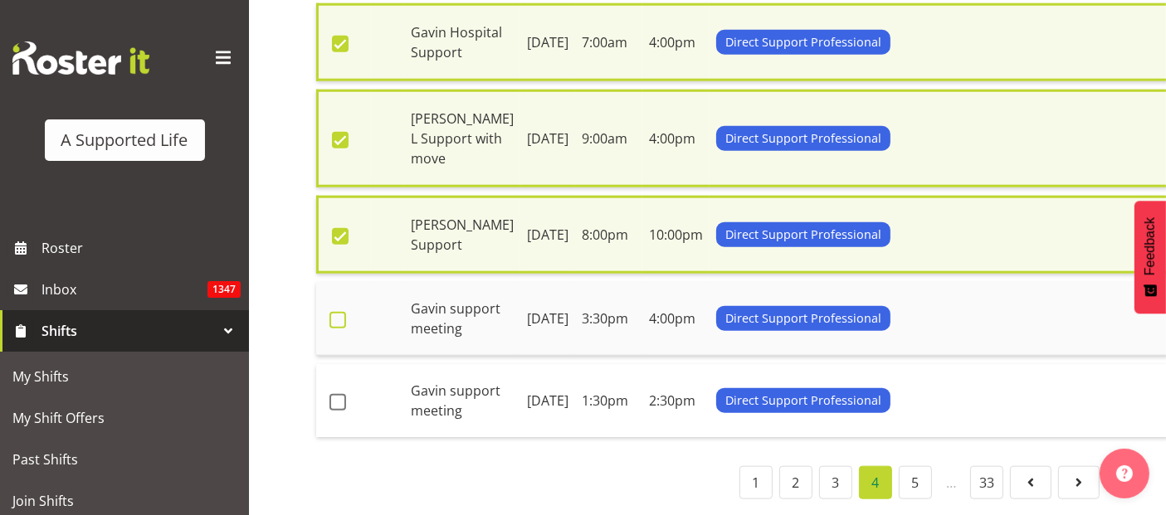
click at [341, 329] on span at bounding box center [338, 320] width 17 height 17
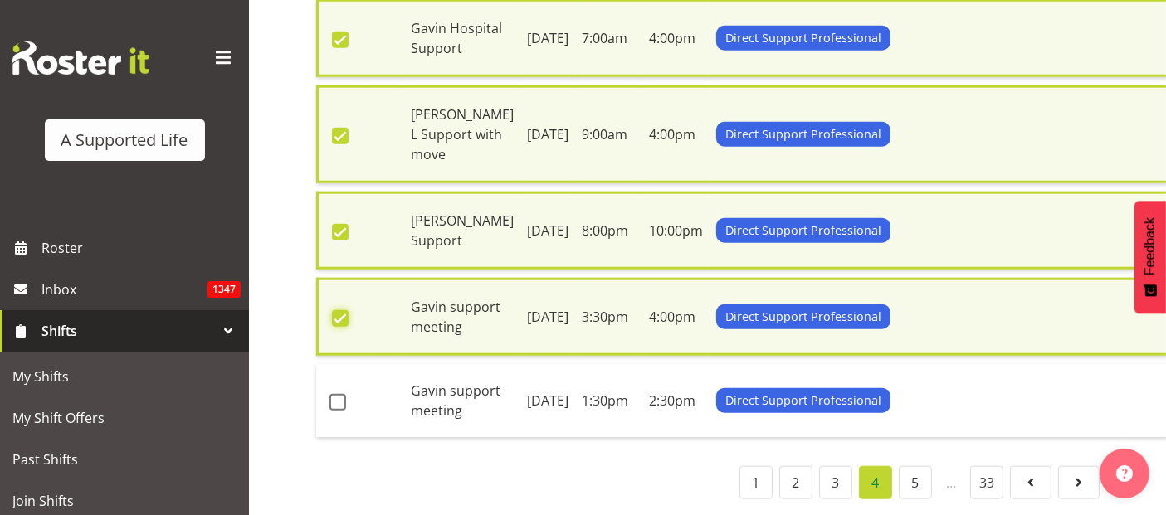
checkbox input "true"
click at [336, 394] on span at bounding box center [338, 402] width 17 height 17
checkbox input "true"
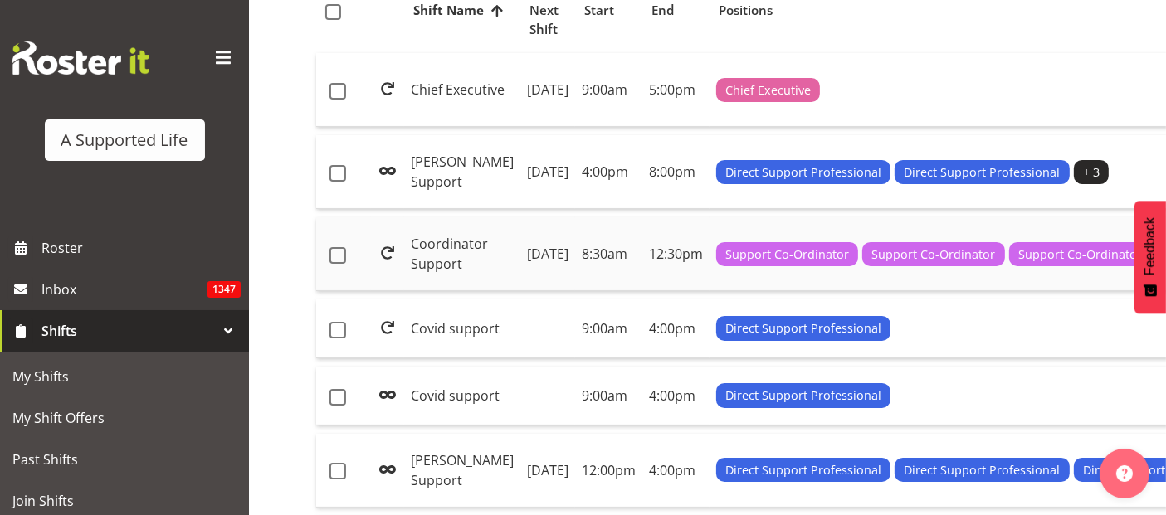
scroll to position [0, 0]
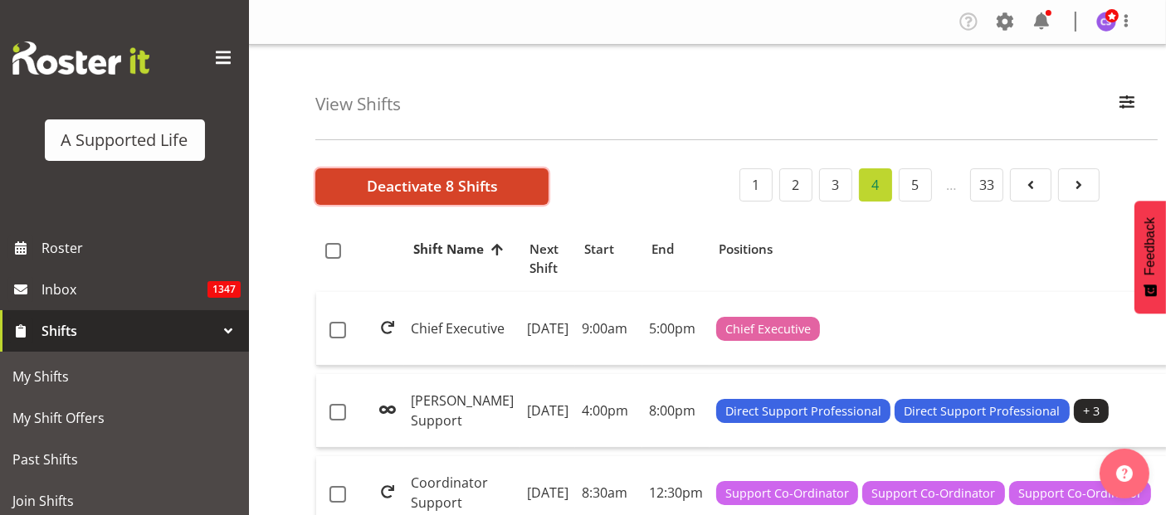
click at [425, 182] on span "Deactivate 8 Shifts" at bounding box center [432, 186] width 131 height 22
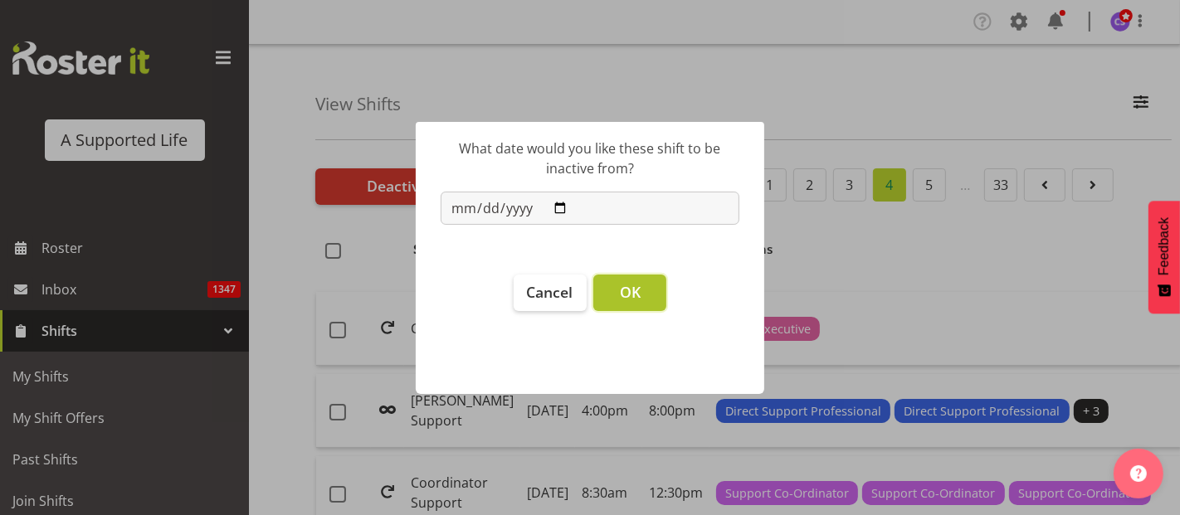
click at [646, 291] on button "OK" at bounding box center [629, 293] width 73 height 37
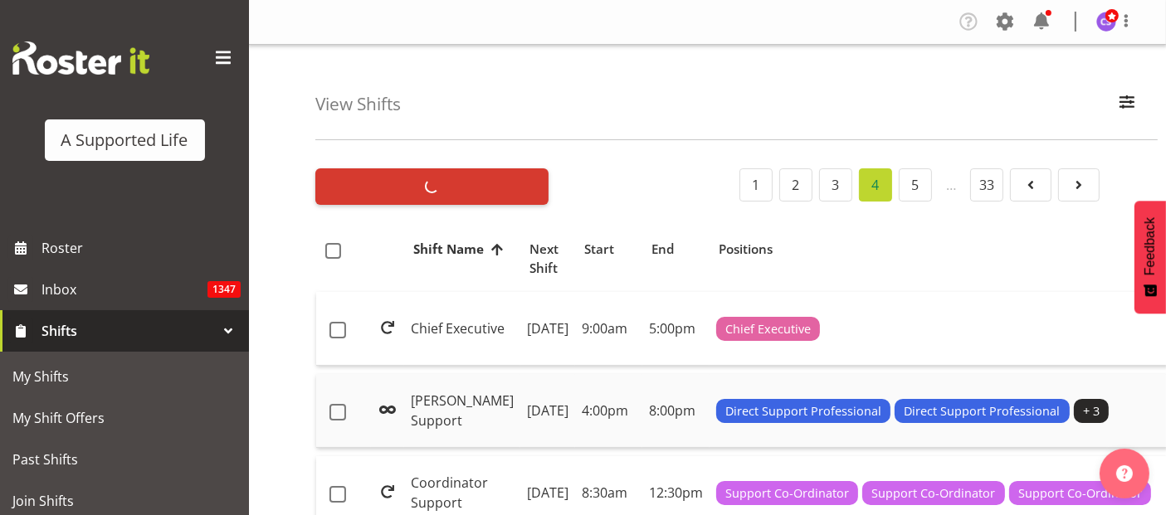
checkbox input "false"
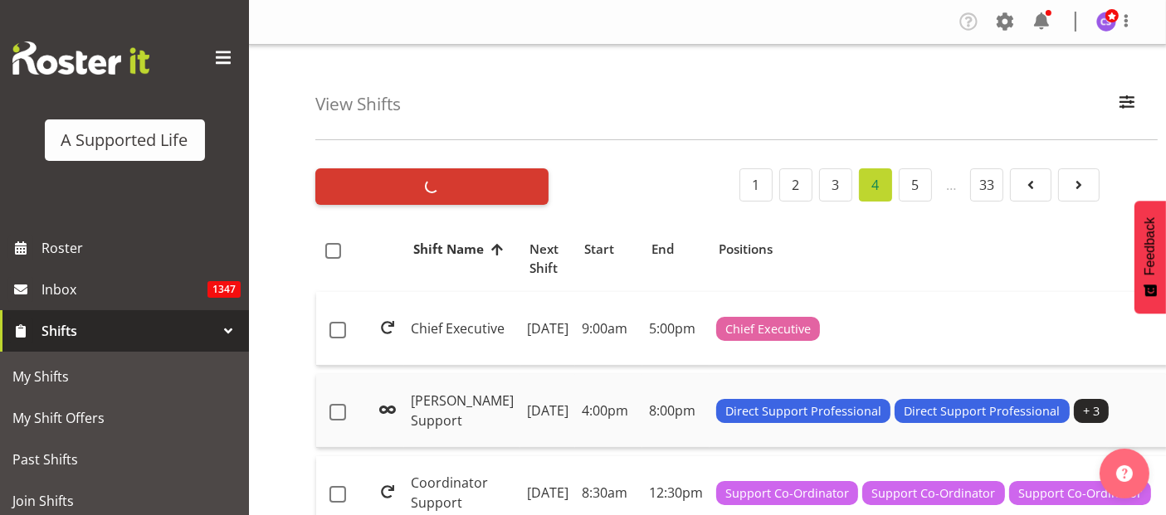
checkbox input "false"
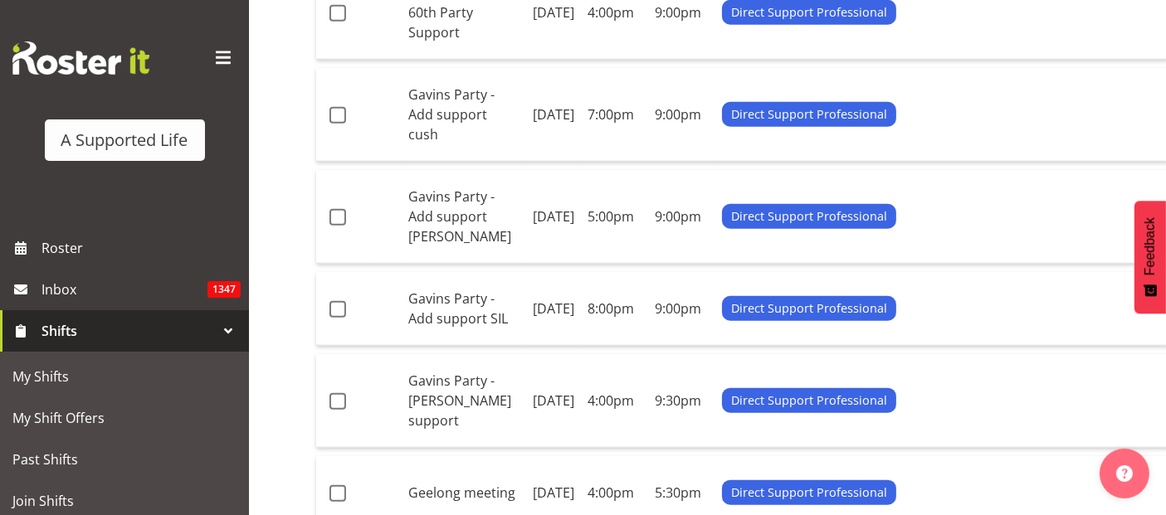
scroll to position [1567, 0]
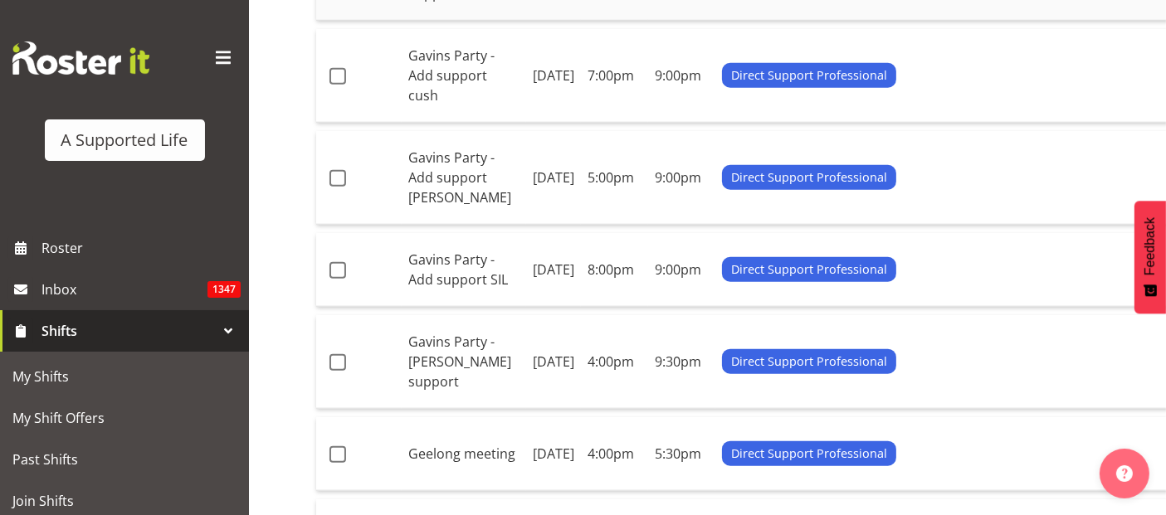
checkbox input "true"
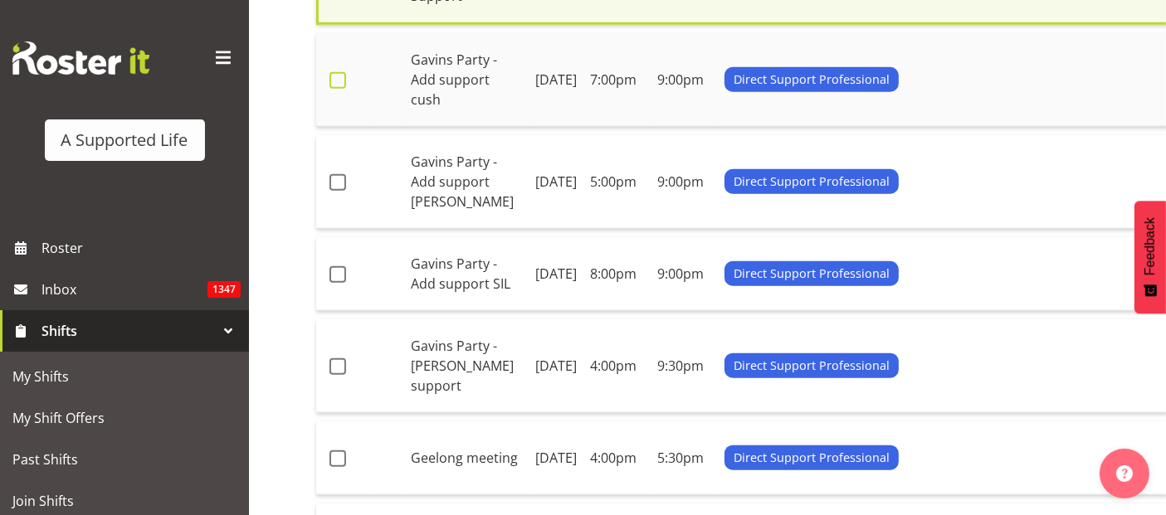
click at [341, 89] on span at bounding box center [338, 80] width 17 height 17
checkbox input "true"
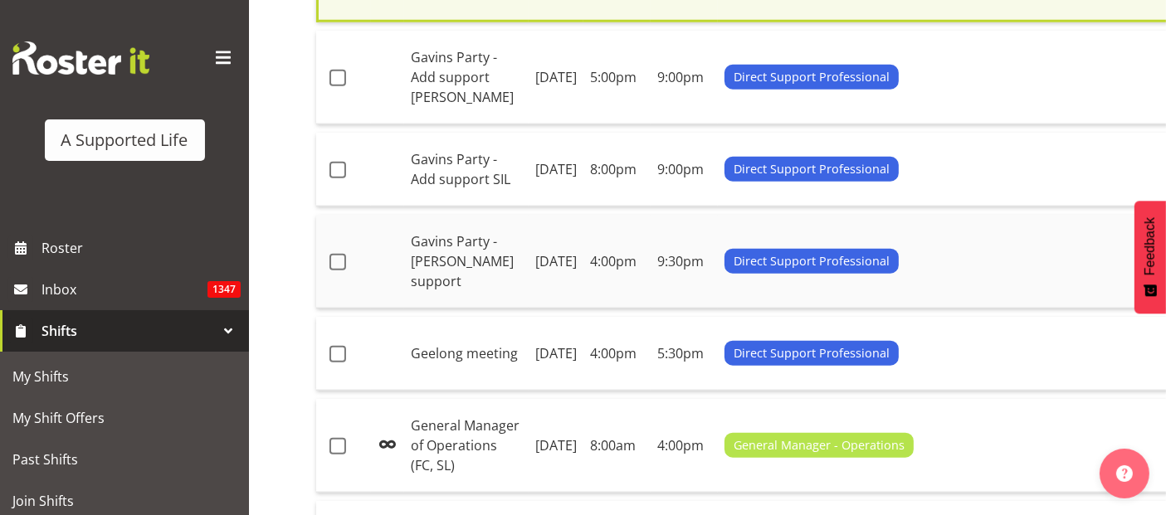
scroll to position [1850, 0]
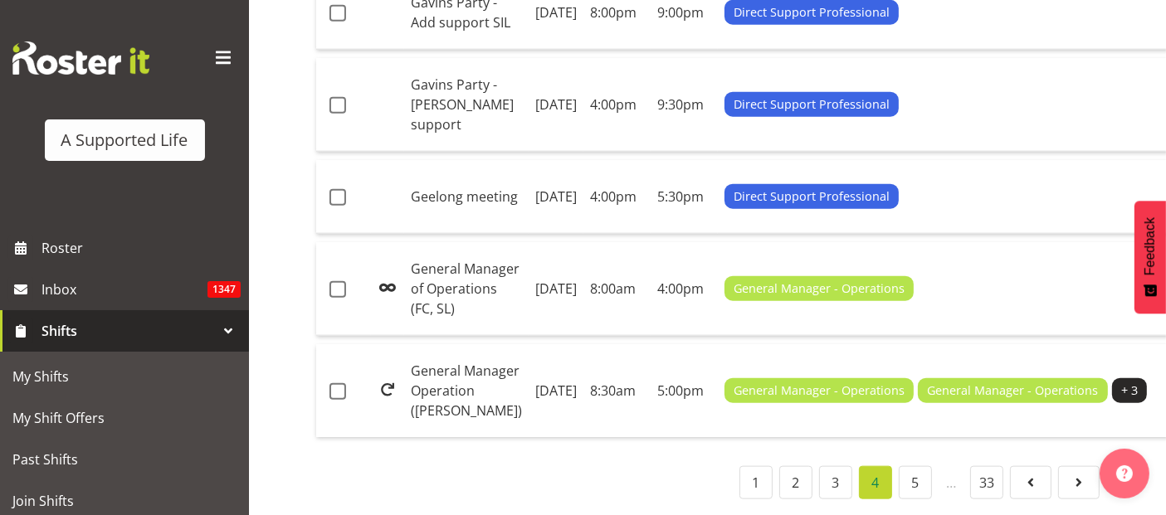
checkbox input "true"
click at [338, 22] on span at bounding box center [338, 13] width 17 height 17
checkbox input "true"
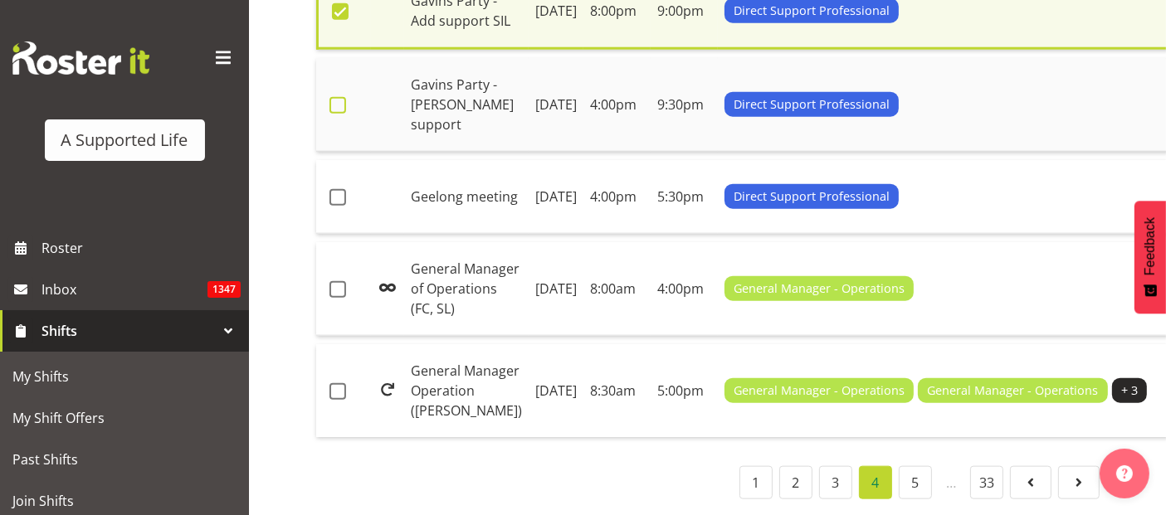
click at [344, 114] on span at bounding box center [338, 105] width 17 height 17
checkbox input "true"
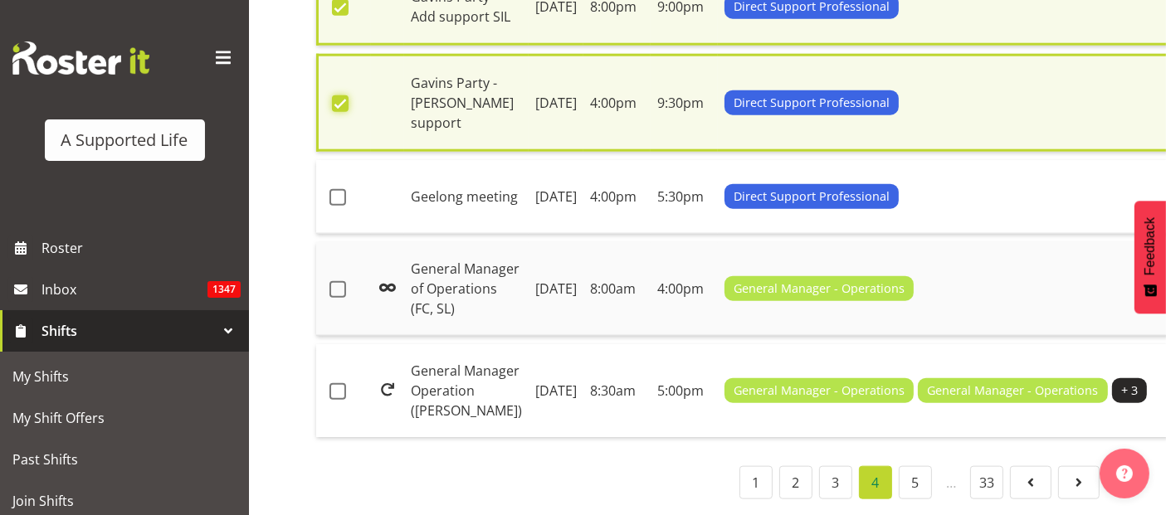
scroll to position [2126, 0]
click at [341, 234] on td at bounding box center [343, 197] width 55 height 74
click at [335, 206] on span at bounding box center [338, 197] width 17 height 17
checkbox input "true"
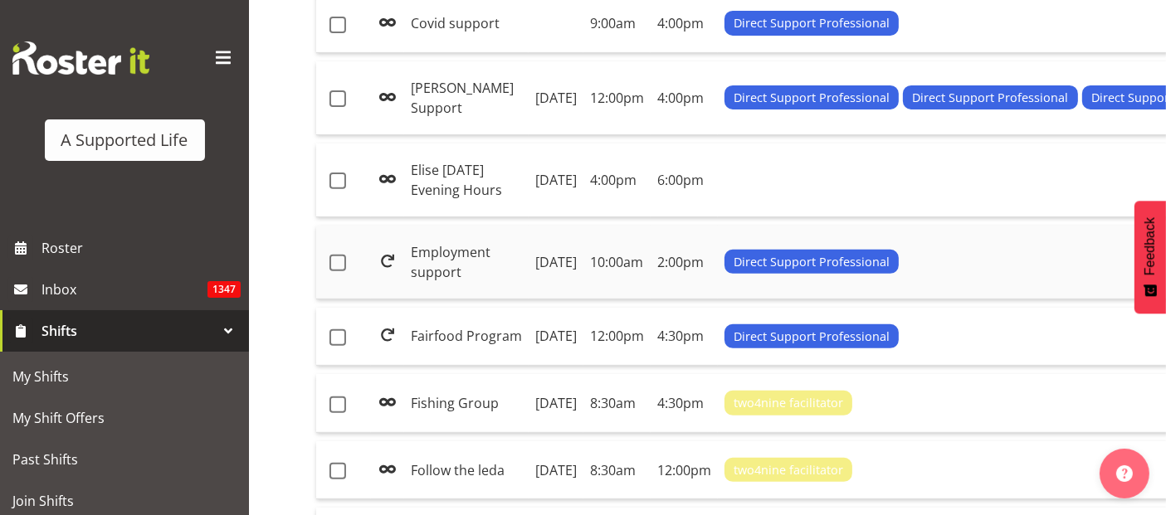
scroll to position [58, 0]
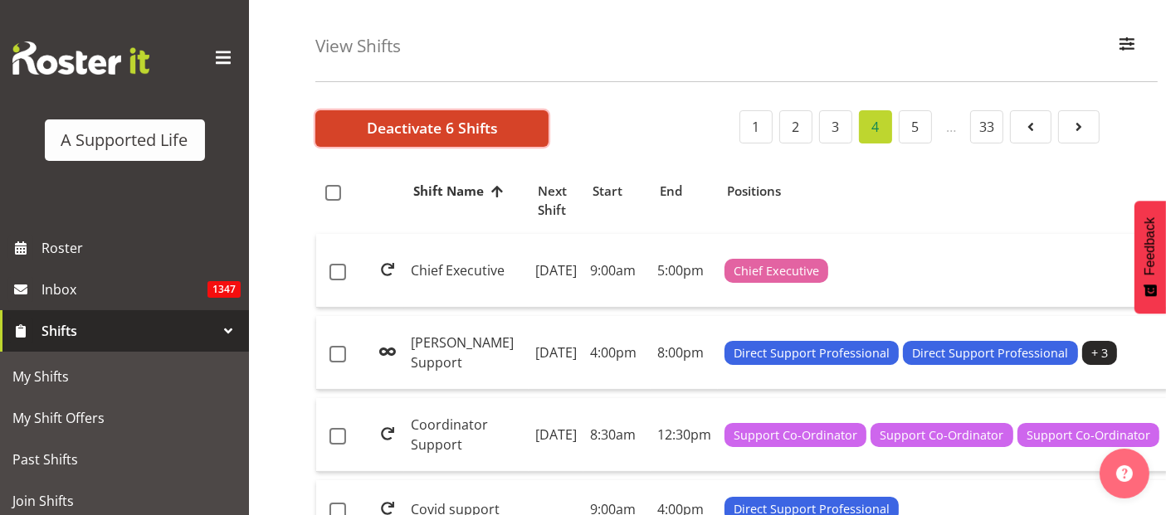
click at [374, 125] on span "Deactivate 6 Shifts" at bounding box center [432, 128] width 131 height 22
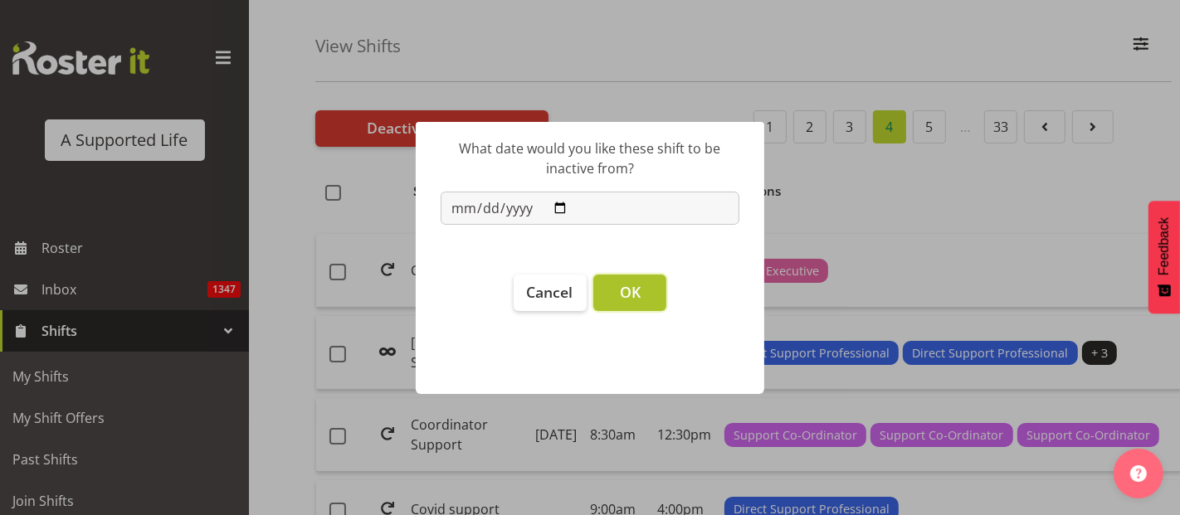
click at [621, 283] on span "OK" at bounding box center [630, 292] width 21 height 20
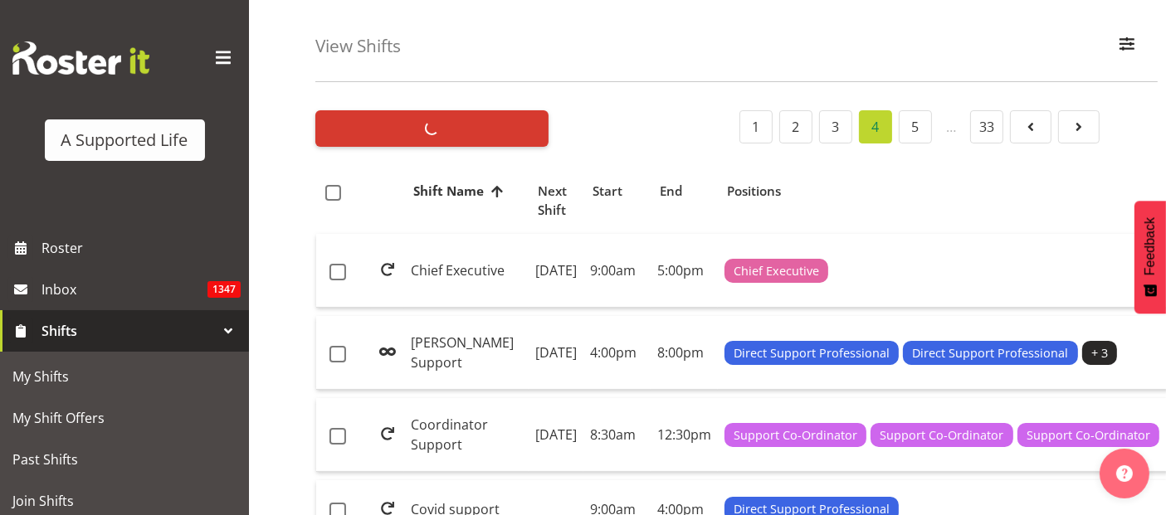
checkbox input "false"
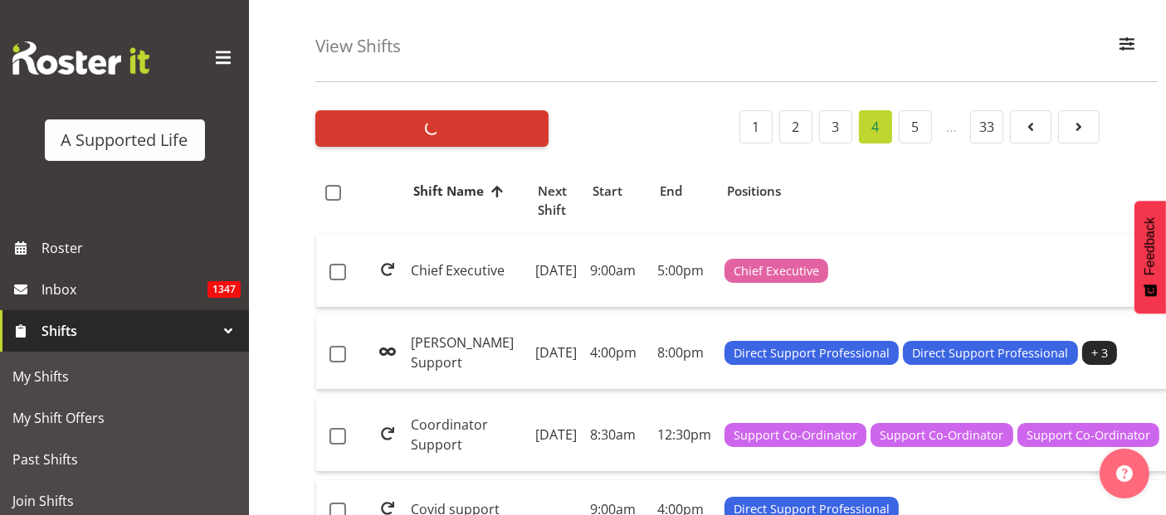
checkbox input "false"
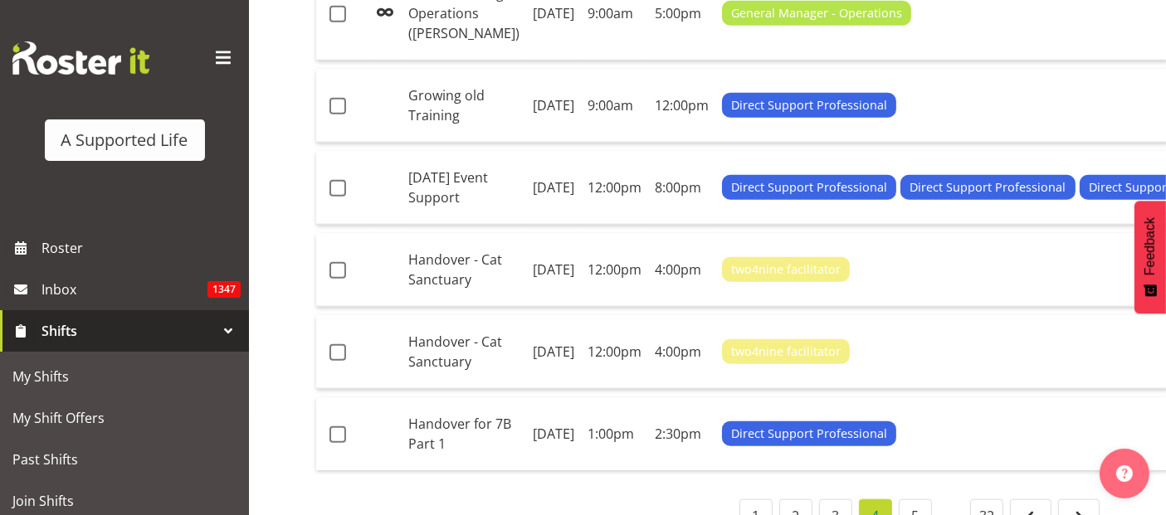
scroll to position [1902, 0]
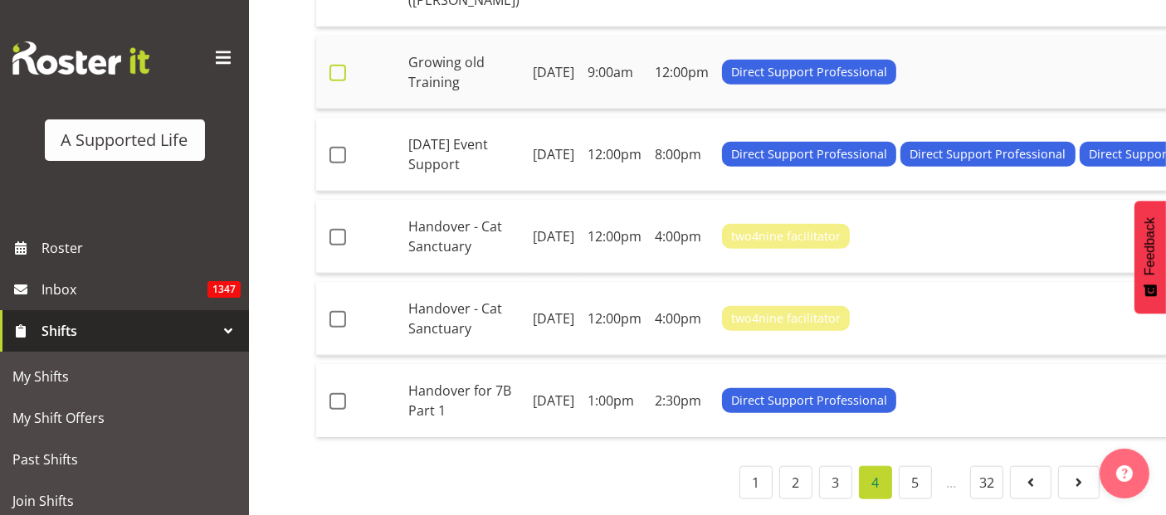
click at [334, 81] on span at bounding box center [338, 73] width 17 height 17
checkbox input "true"
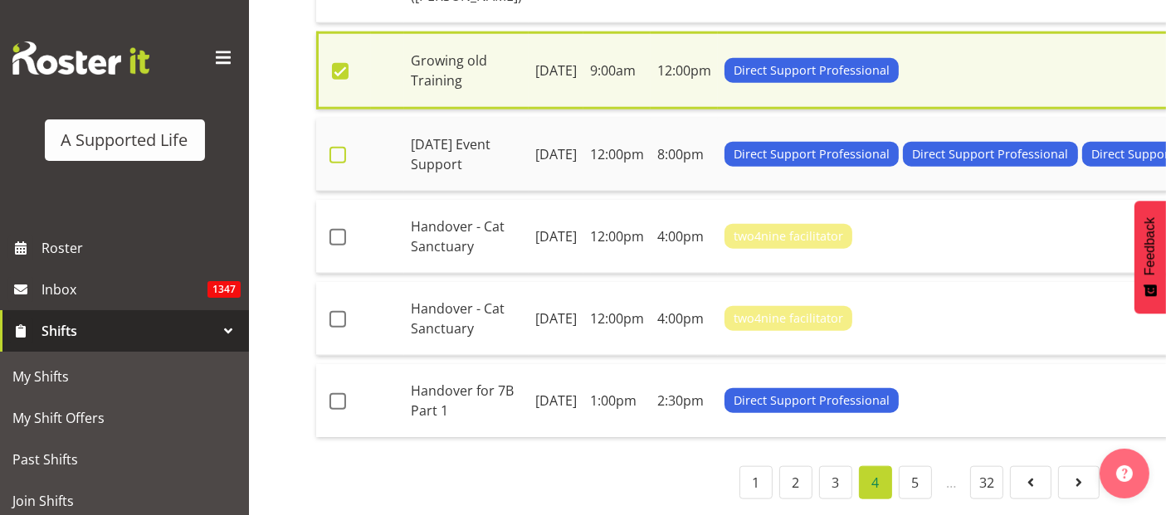
click at [337, 164] on span at bounding box center [338, 155] width 17 height 17
checkbox input "true"
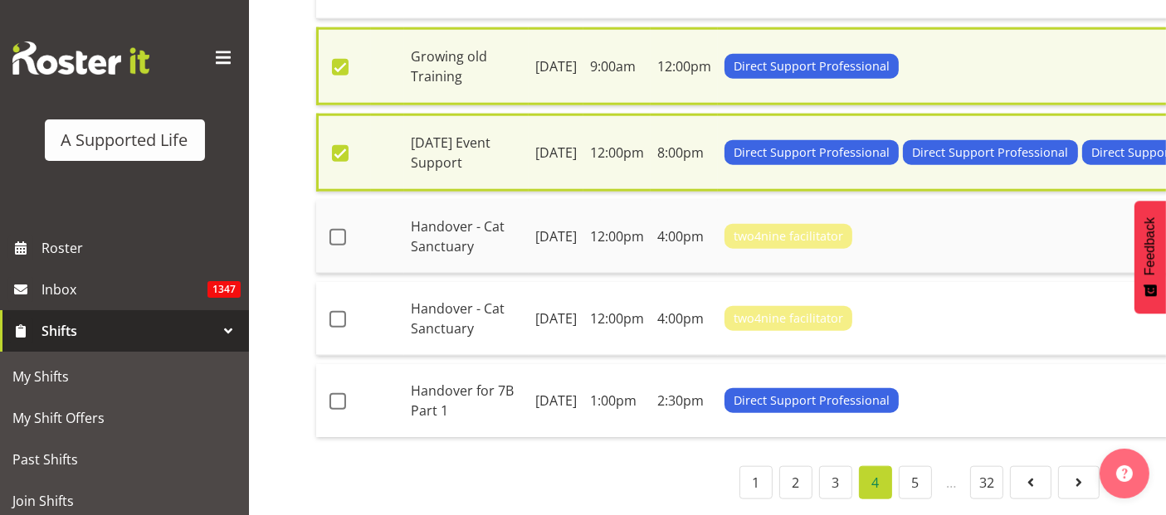
click at [336, 246] on span at bounding box center [338, 237] width 17 height 17
checkbox input "true"
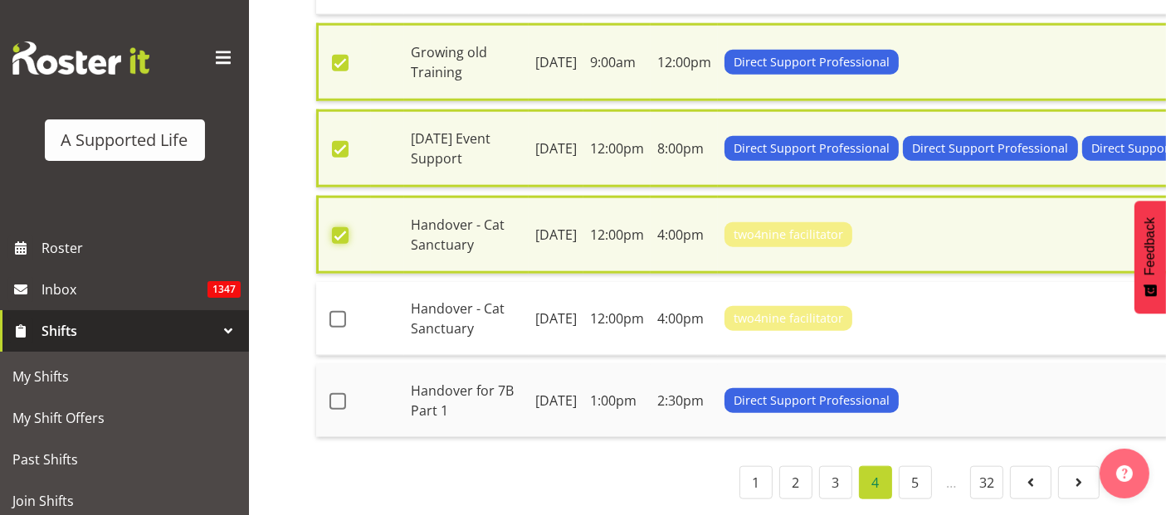
scroll to position [2186, 0]
click at [334, 325] on span at bounding box center [338, 319] width 17 height 17
checkbox input "true"
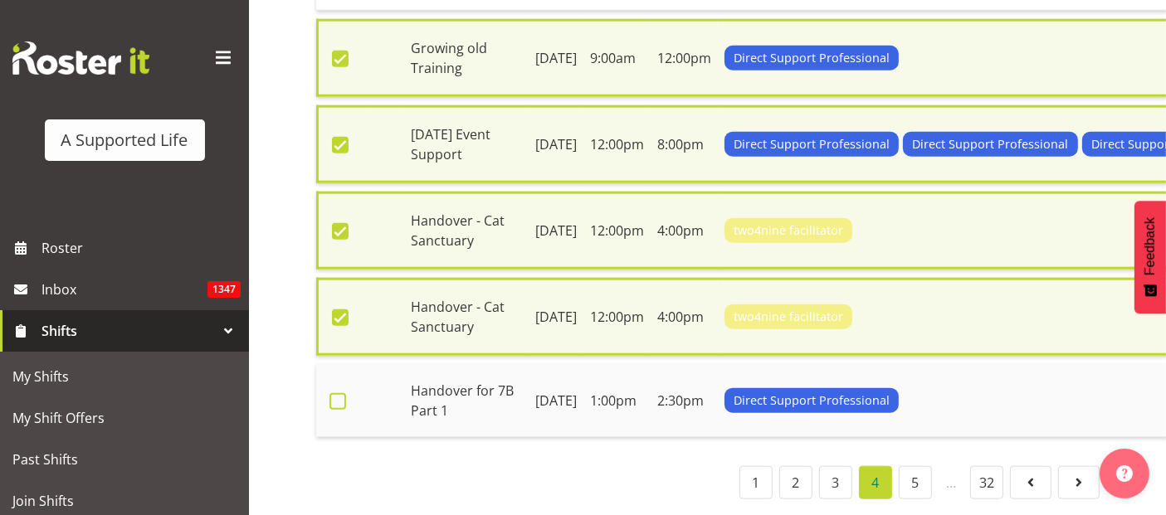
click at [333, 410] on span at bounding box center [338, 401] width 17 height 17
checkbox input "true"
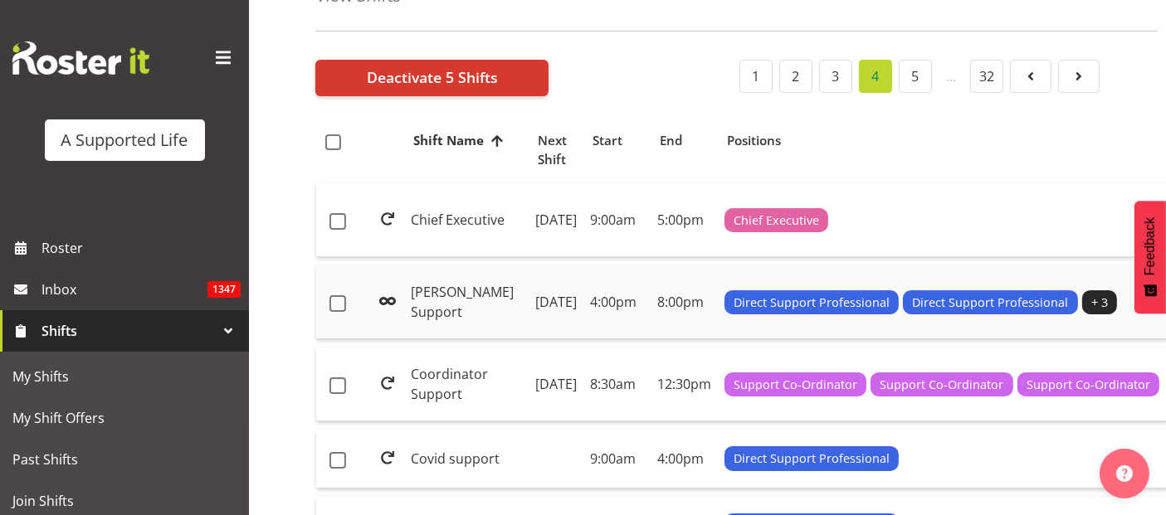
scroll to position [0, 0]
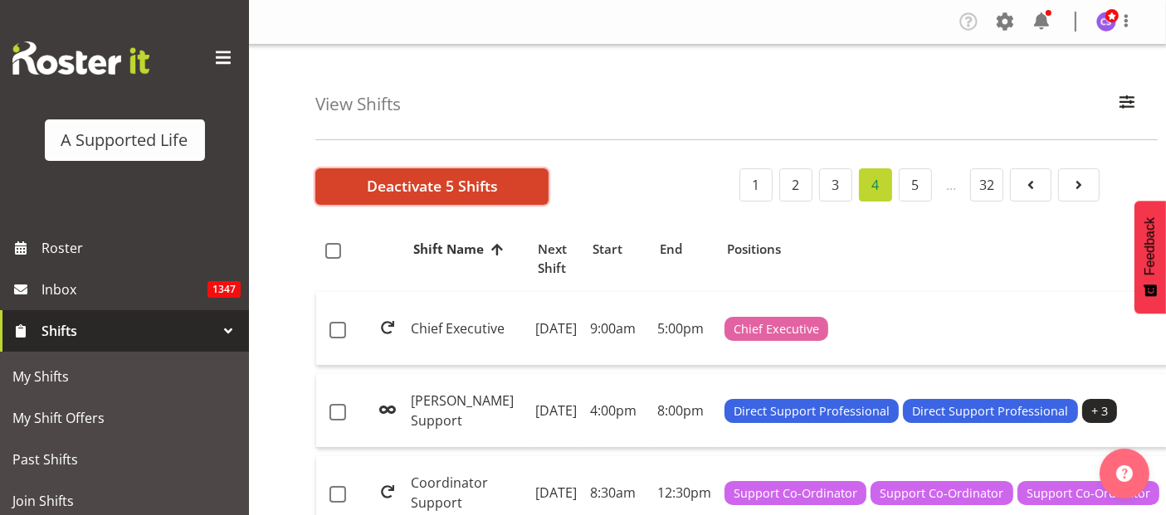
click at [450, 181] on span "Deactivate 5 Shifts" at bounding box center [432, 186] width 131 height 22
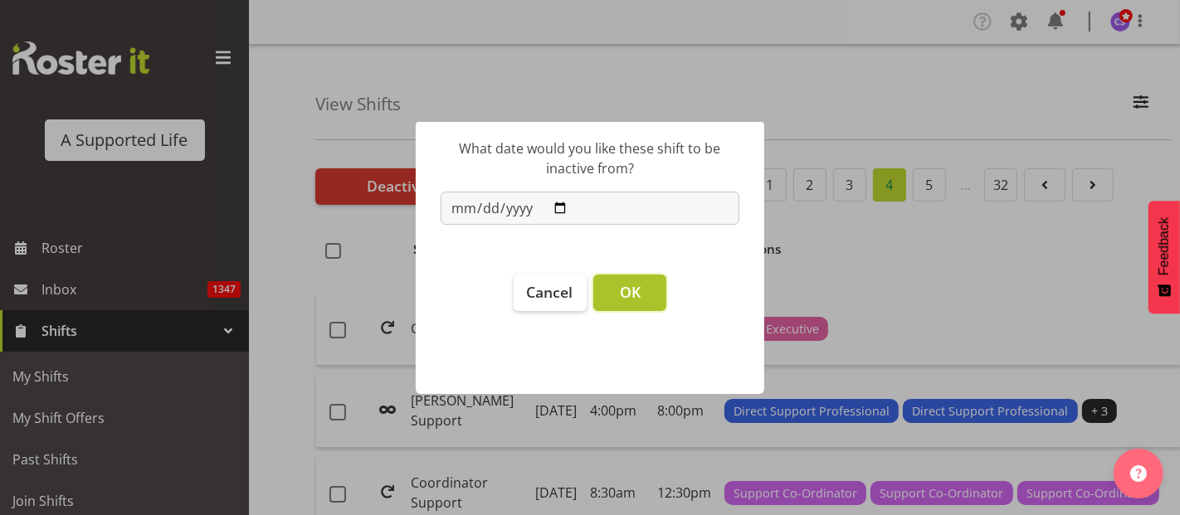
click at [635, 288] on span "OK" at bounding box center [630, 292] width 21 height 20
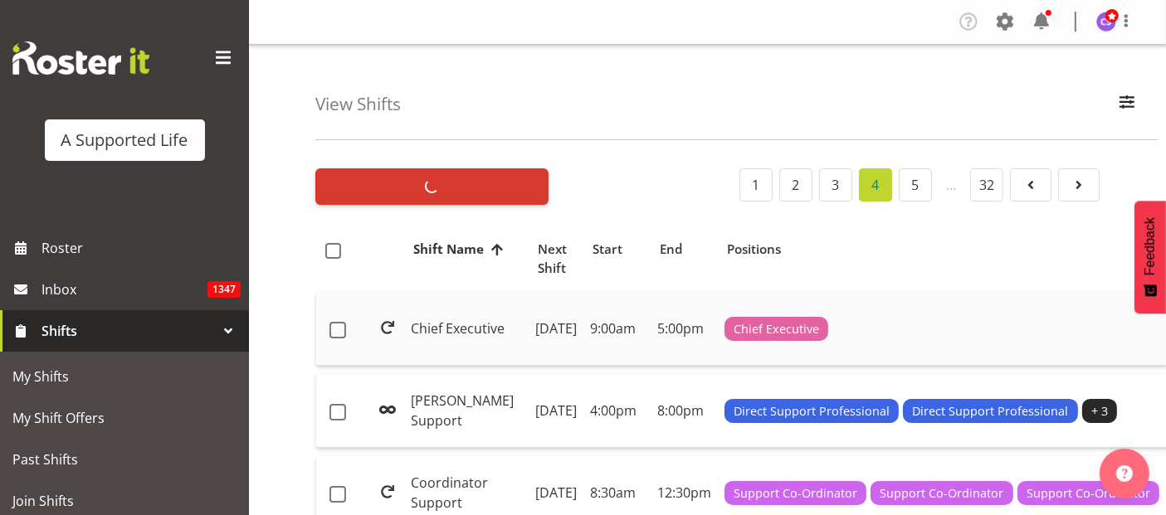
checkbox input "false"
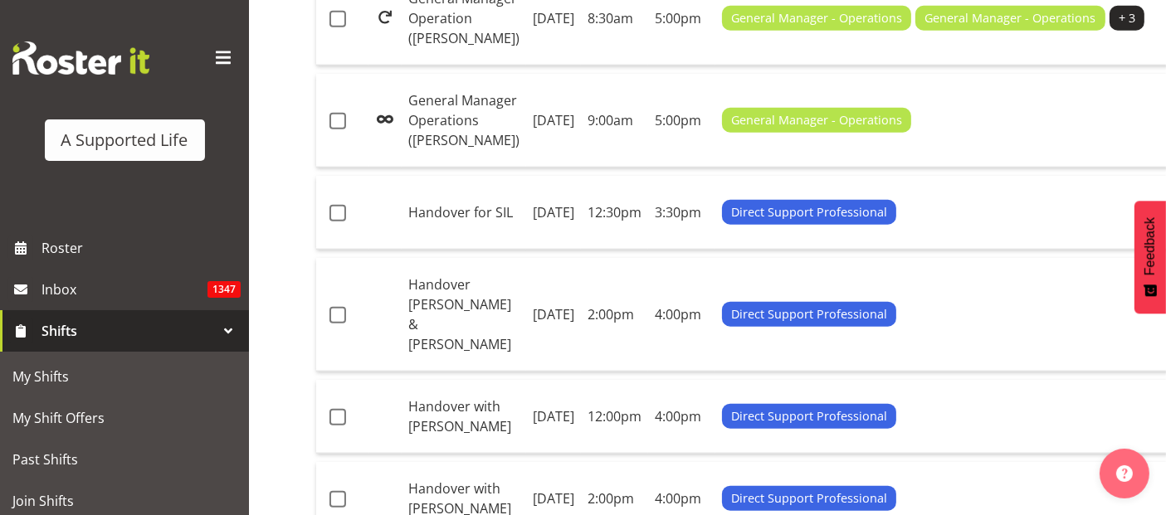
scroll to position [1844, 0]
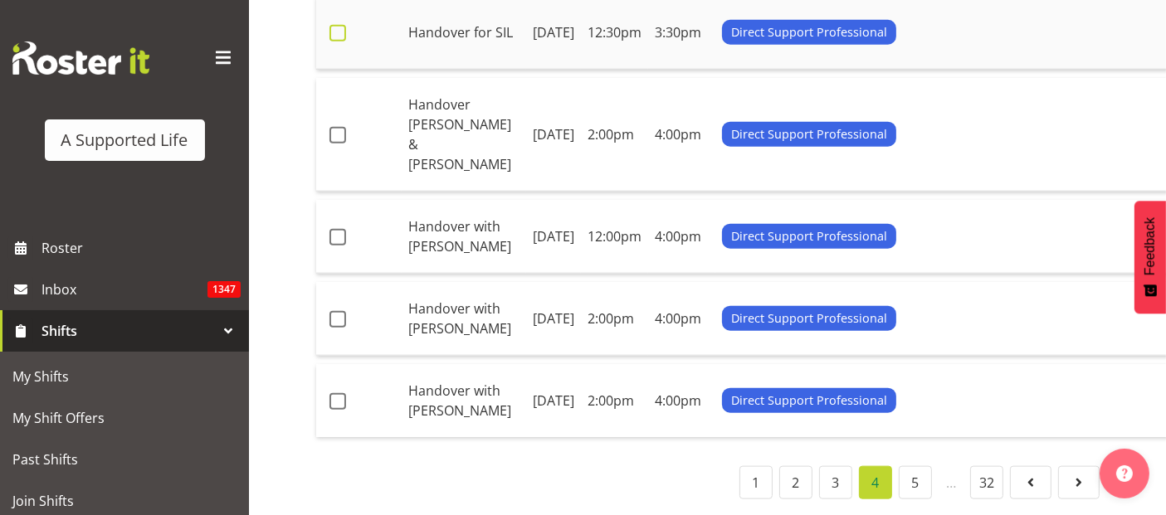
click at [336, 42] on span at bounding box center [338, 33] width 17 height 17
checkbox input "true"
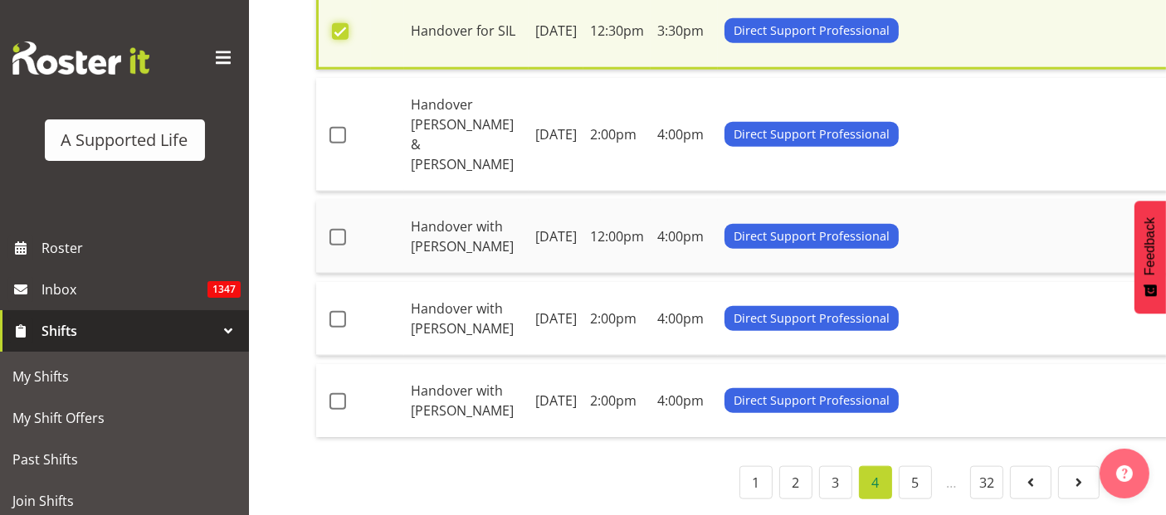
scroll to position [2034, 0]
click at [336, 144] on span at bounding box center [338, 135] width 17 height 17
checkbox input "true"
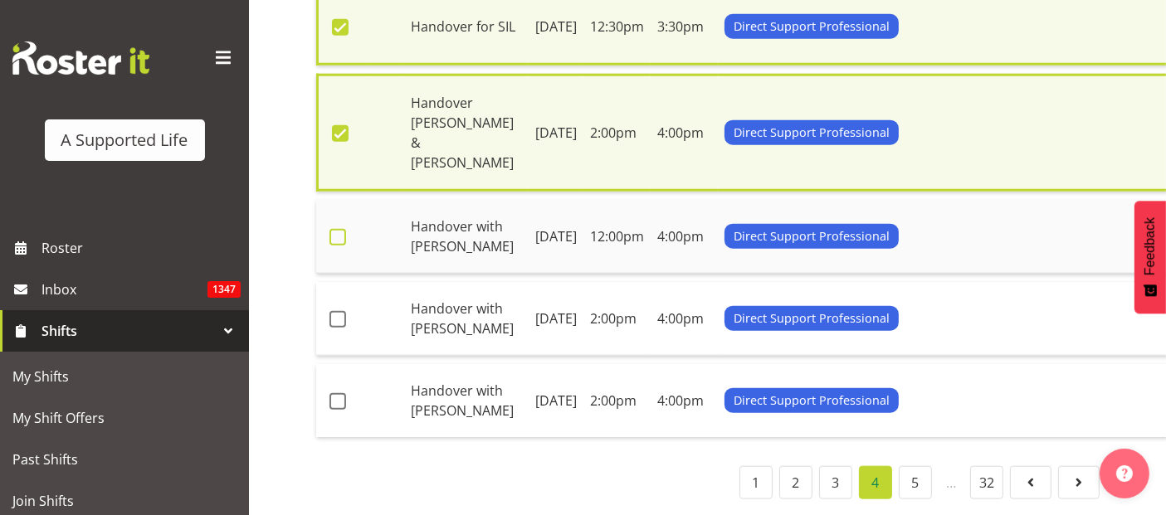
click at [339, 246] on span at bounding box center [338, 237] width 17 height 17
checkbox input "true"
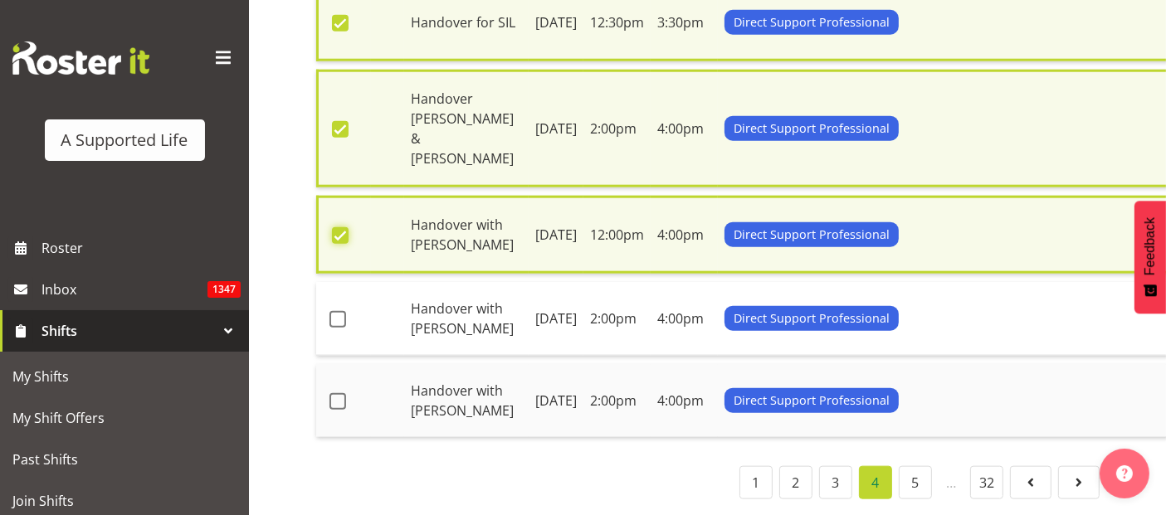
scroll to position [2239, 0]
click at [337, 311] on span at bounding box center [338, 319] width 17 height 17
checkbox input "true"
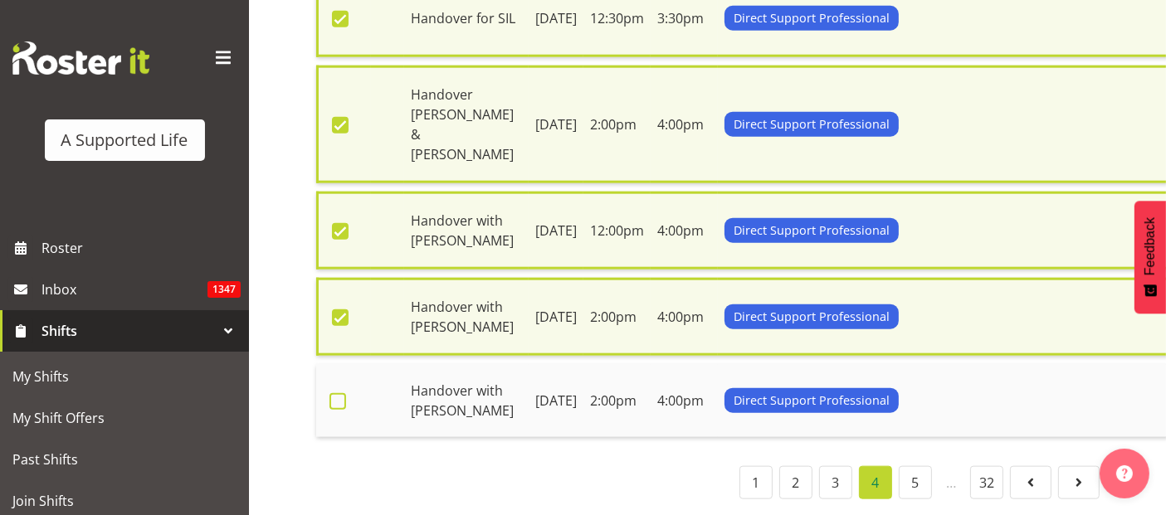
click at [334, 393] on span at bounding box center [338, 401] width 17 height 17
checkbox input "true"
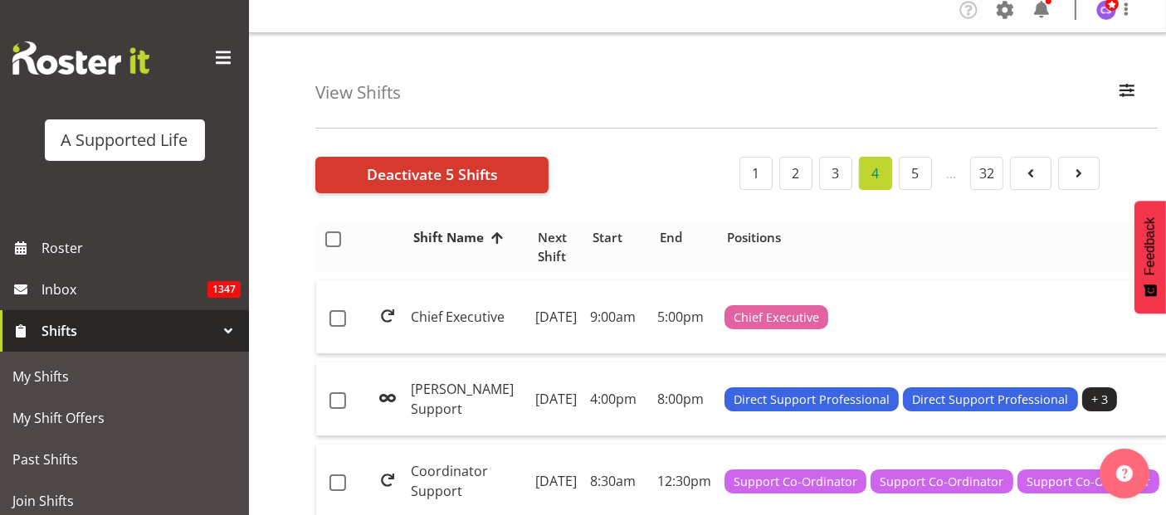
scroll to position [0, 0]
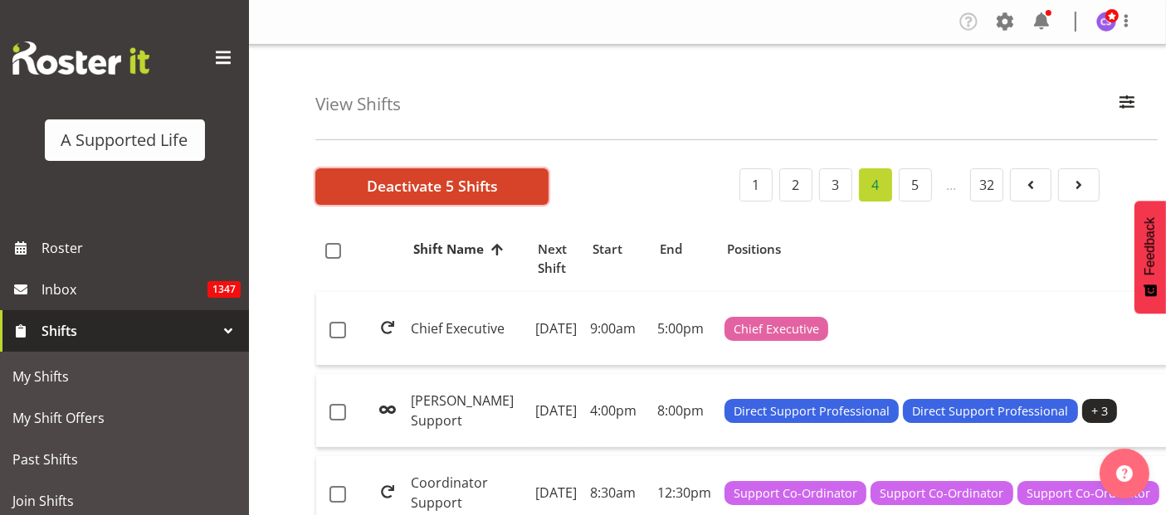
click at [429, 191] on span "Deactivate 5 Shifts" at bounding box center [432, 186] width 131 height 22
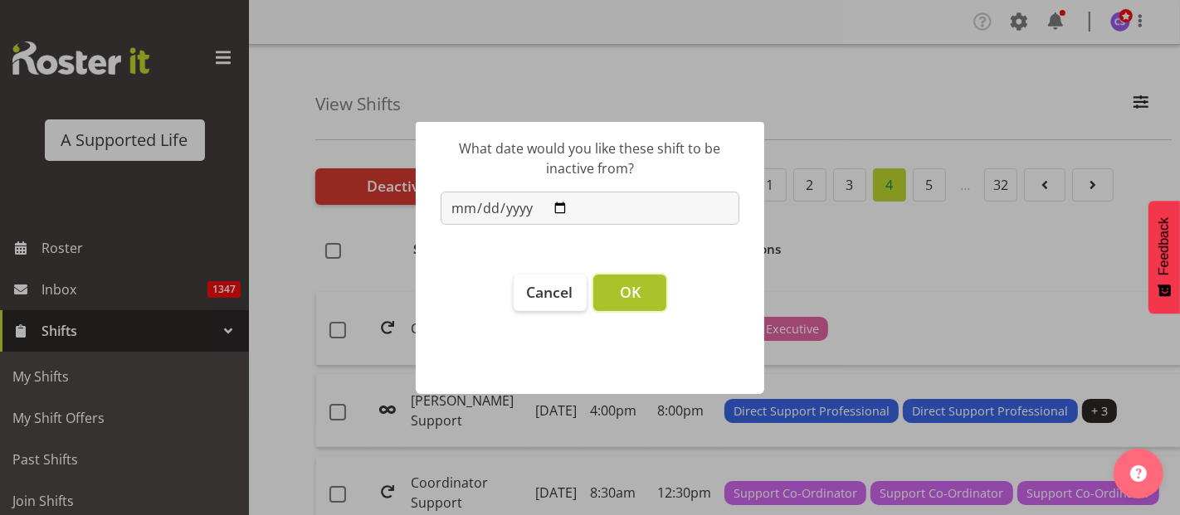
click at [637, 302] on button "OK" at bounding box center [629, 293] width 73 height 37
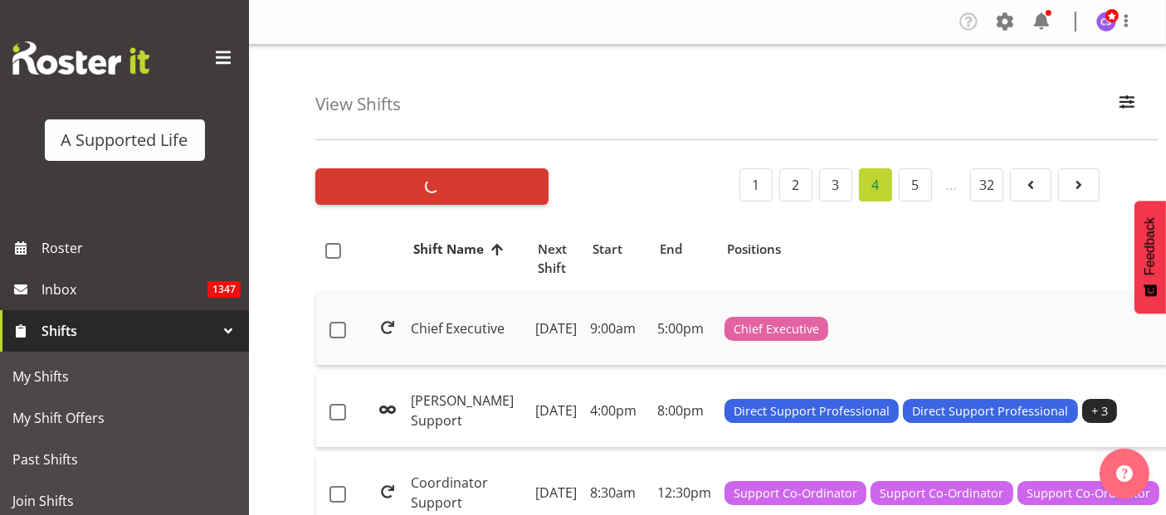
checkbox input "false"
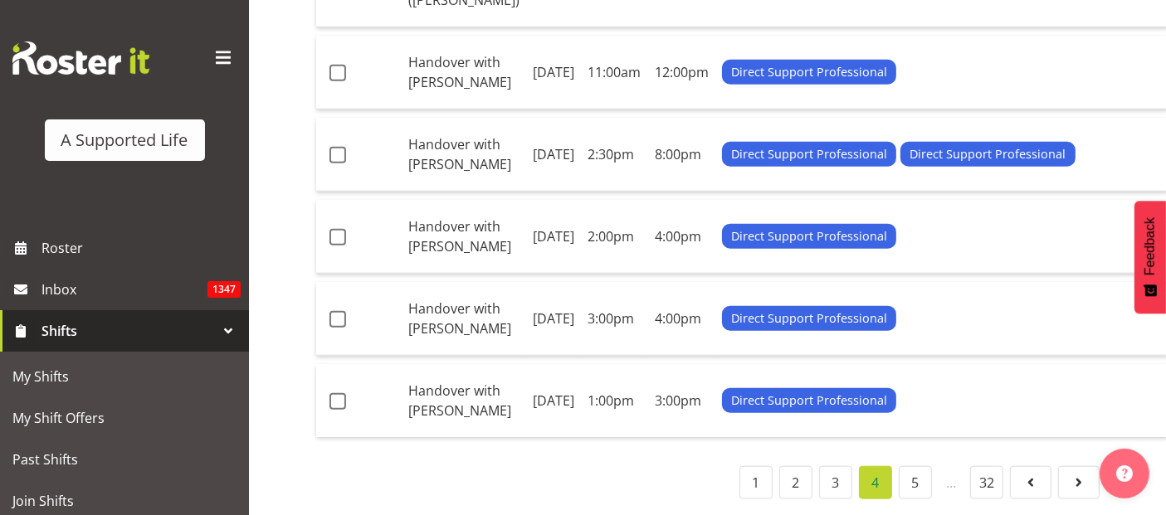
scroll to position [1844, 0]
click at [339, 81] on span at bounding box center [338, 73] width 17 height 17
checkbox input "true"
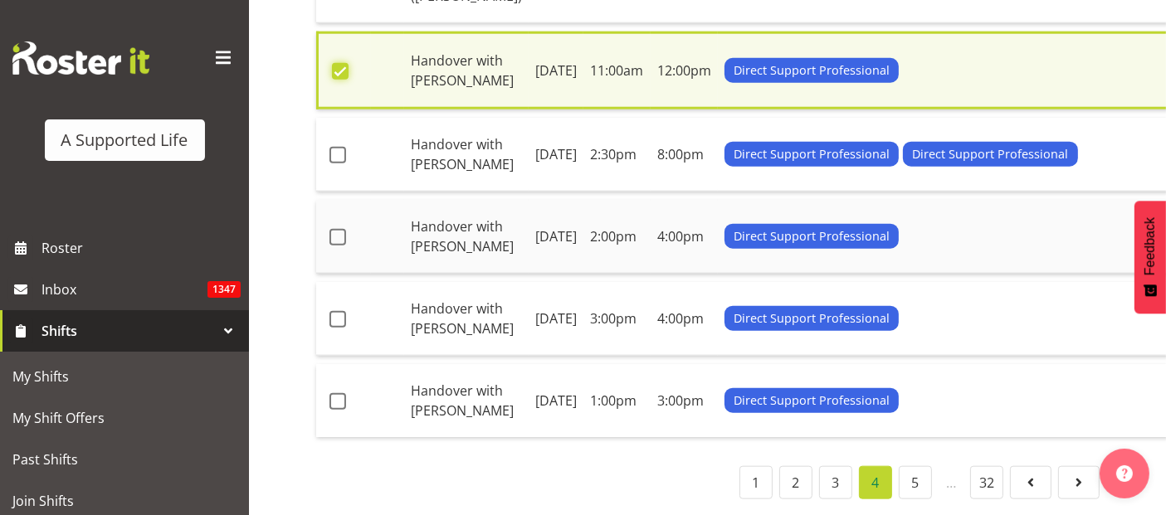
scroll to position [2126, 0]
click at [339, 164] on span at bounding box center [338, 155] width 17 height 17
checkbox input "true"
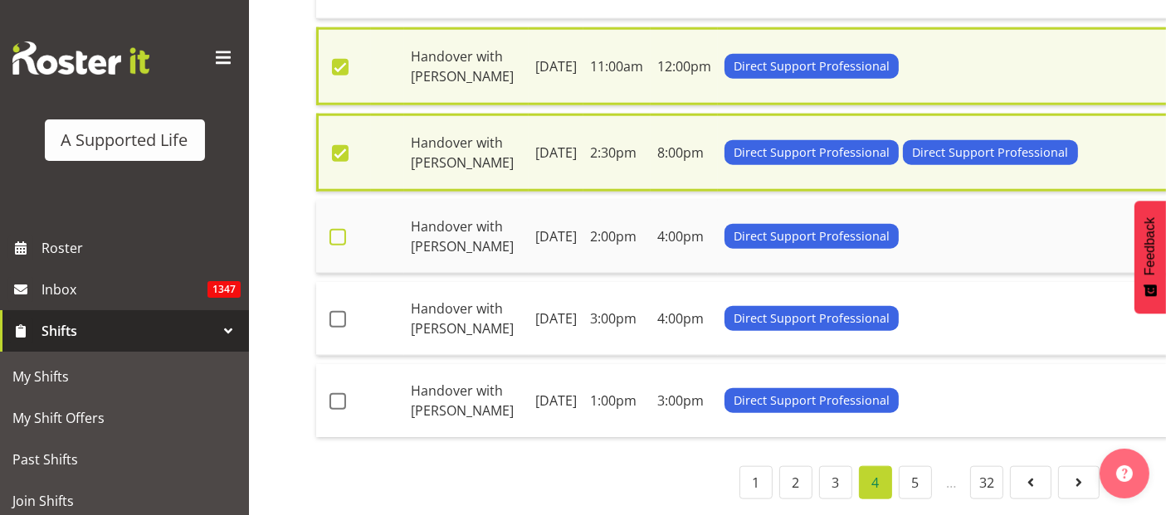
click at [332, 246] on span at bounding box center [338, 237] width 17 height 17
checkbox input "true"
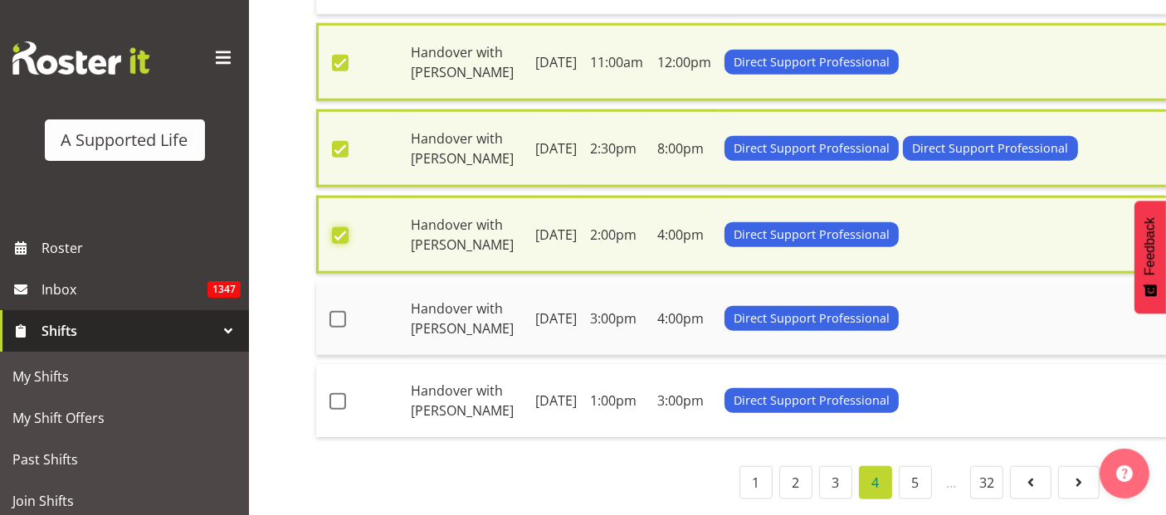
scroll to position [2219, 0]
click at [341, 311] on span at bounding box center [338, 319] width 17 height 17
checkbox input "true"
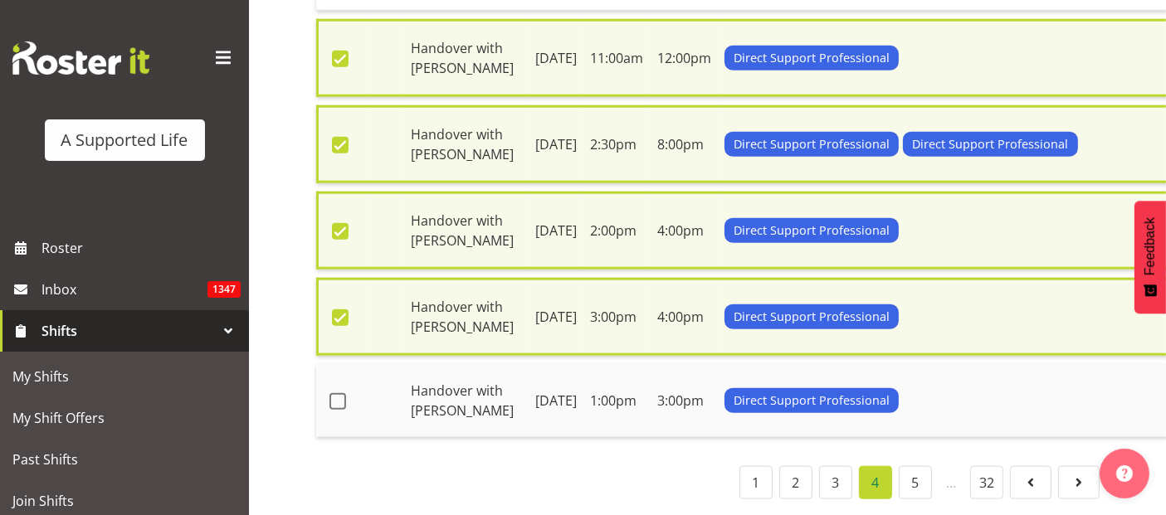
drag, startPoint x: 334, startPoint y: 385, endPoint x: 338, endPoint y: 360, distance: 25.1
click at [334, 393] on span at bounding box center [338, 401] width 17 height 17
checkbox input "true"
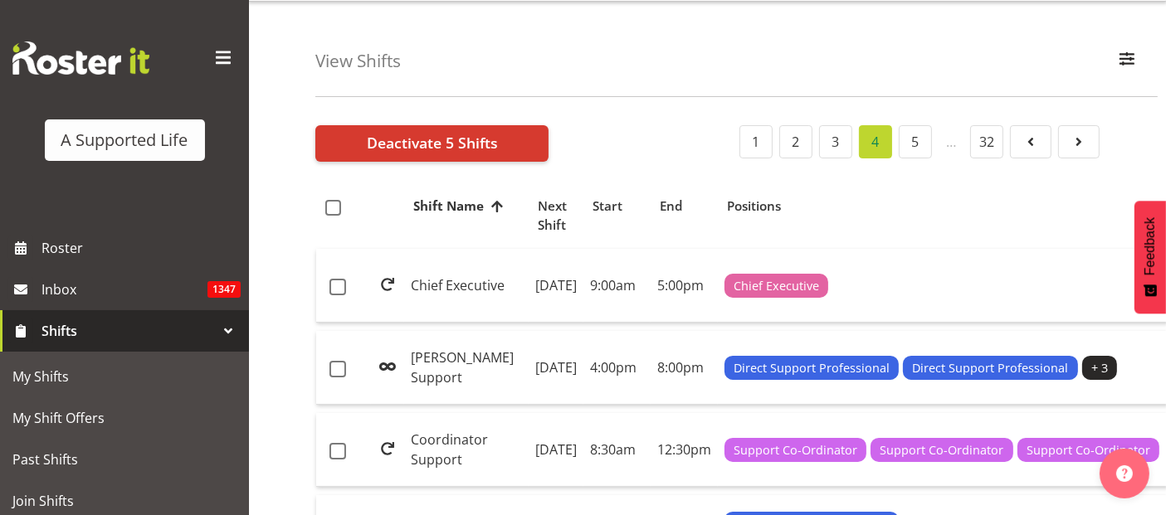
scroll to position [0, 0]
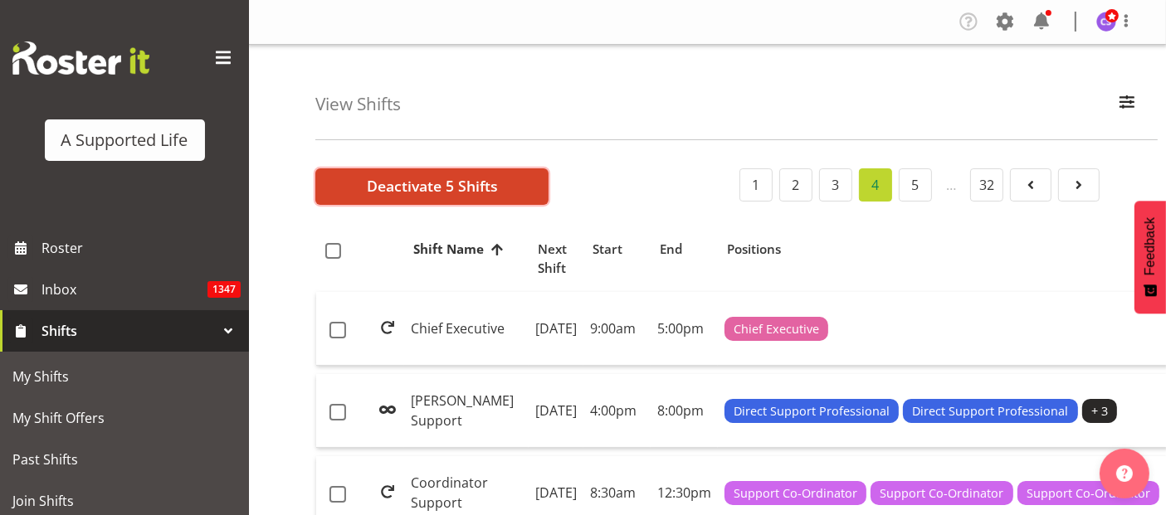
click at [386, 186] on span "Deactivate 5 Shifts" at bounding box center [432, 186] width 131 height 22
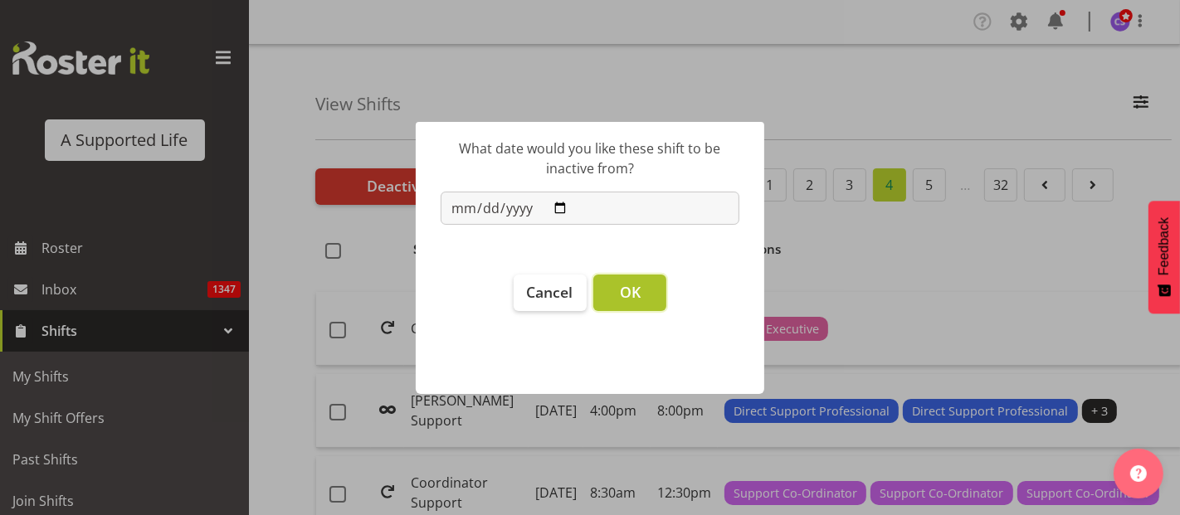
click at [640, 292] on span "OK" at bounding box center [630, 292] width 21 height 20
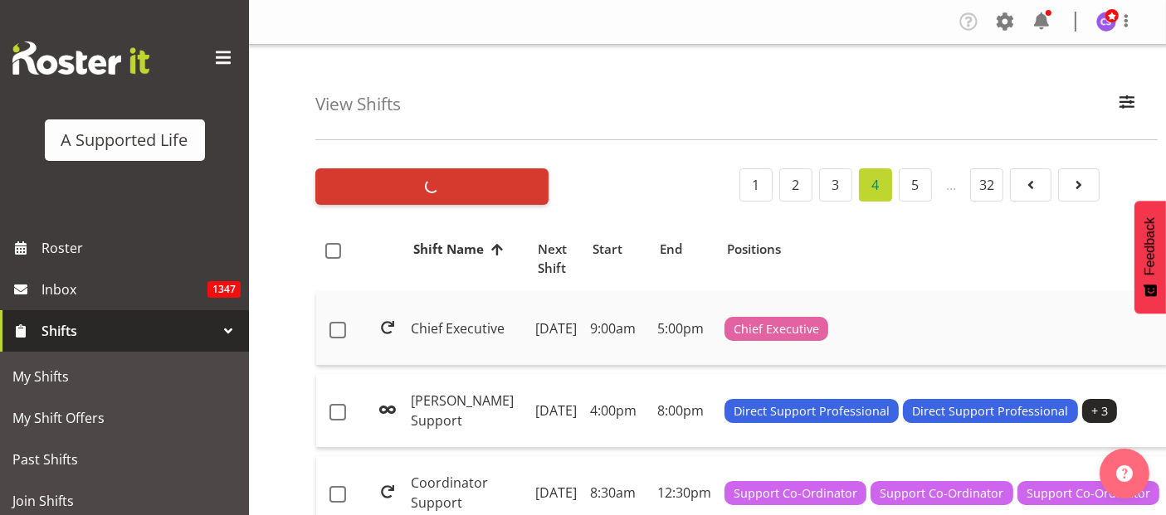
checkbox input "false"
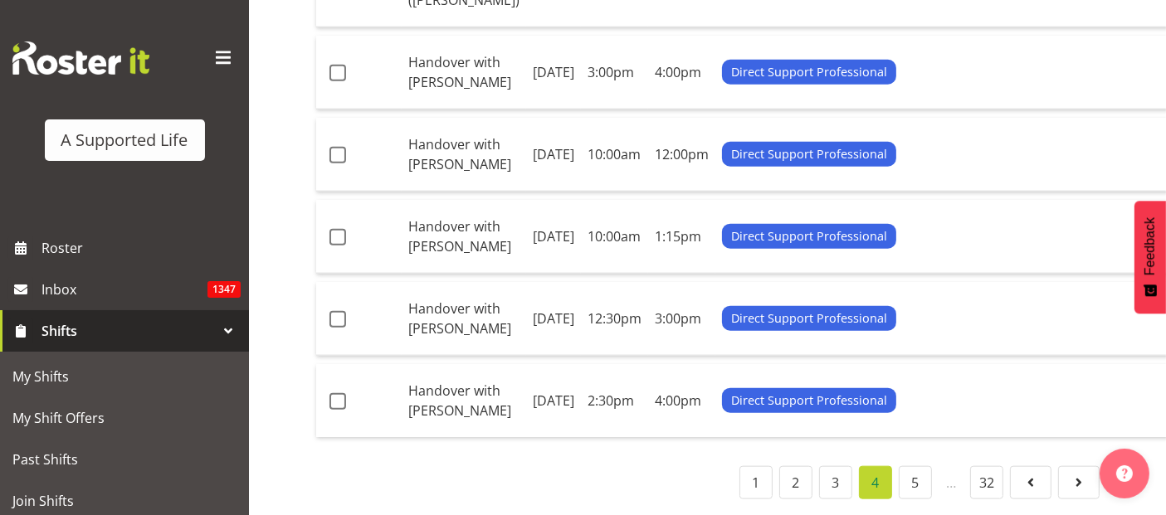
scroll to position [1936, 0]
click at [338, 81] on span at bounding box center [338, 73] width 17 height 17
checkbox input "true"
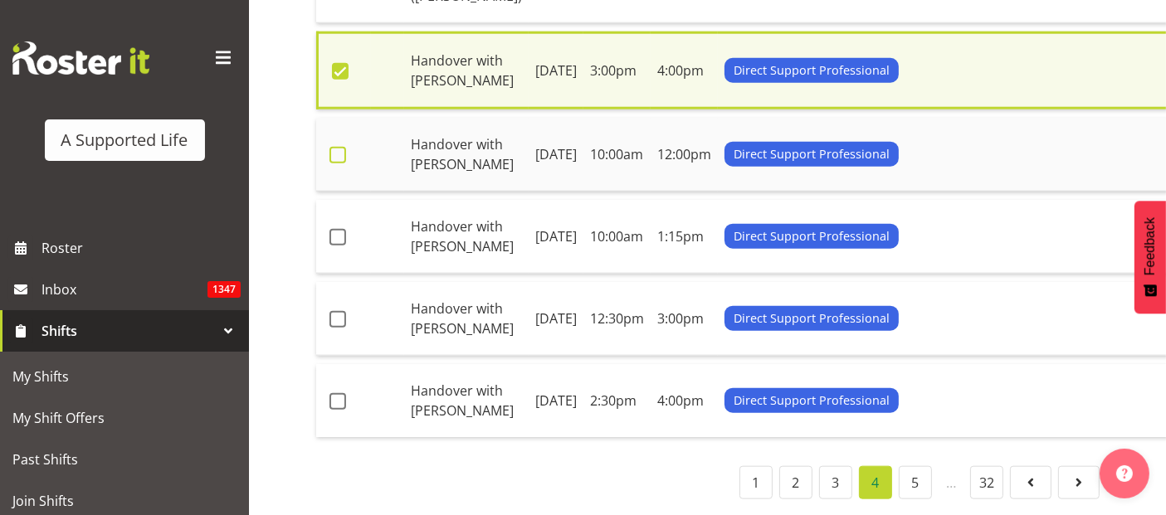
click at [335, 164] on span at bounding box center [338, 155] width 17 height 17
checkbox input "true"
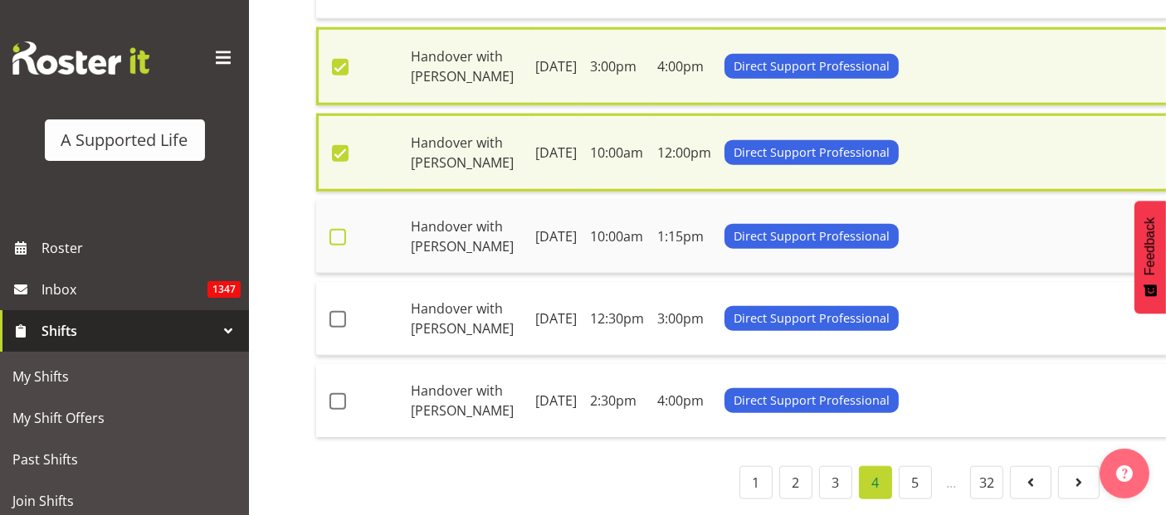
click at [335, 246] on span at bounding box center [338, 237] width 17 height 17
checkbox input "true"
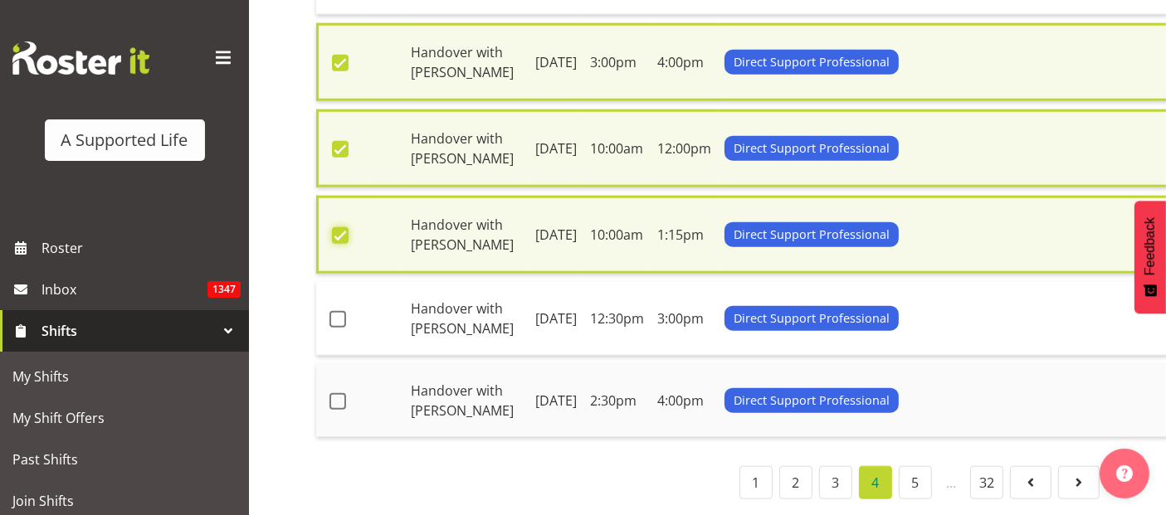
scroll to position [2199, 0]
click at [338, 311] on span at bounding box center [338, 319] width 17 height 17
checkbox input "true"
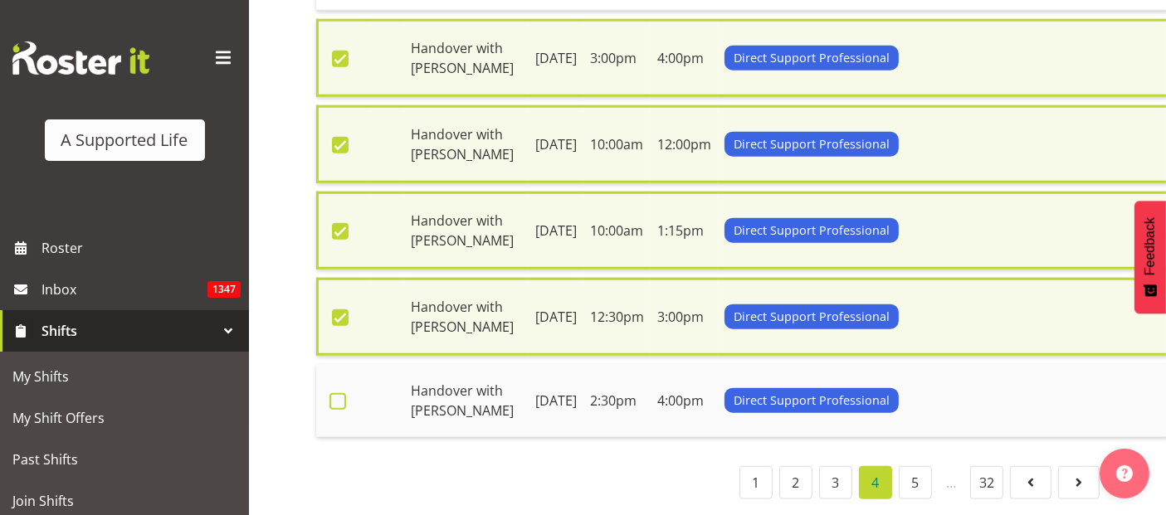
click at [341, 393] on span at bounding box center [338, 401] width 17 height 17
checkbox input "true"
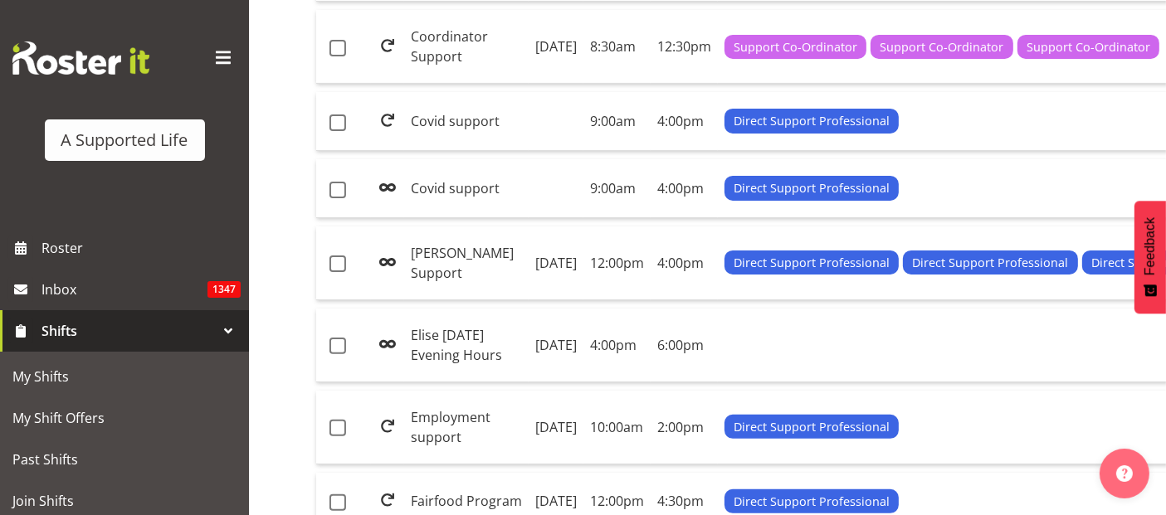
scroll to position [0, 0]
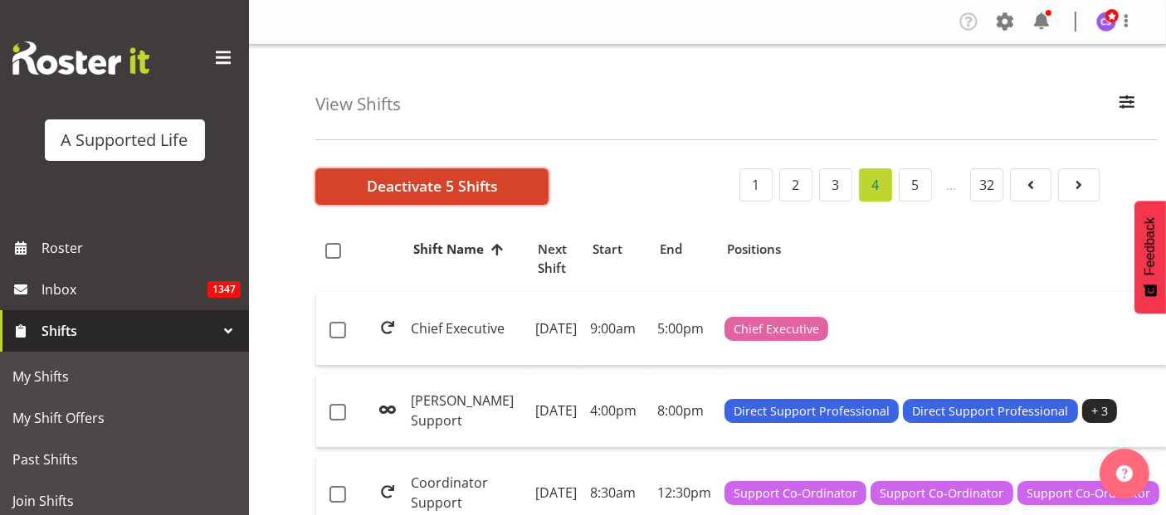
click at [410, 188] on span "Deactivate 5 Shifts" at bounding box center [432, 186] width 131 height 22
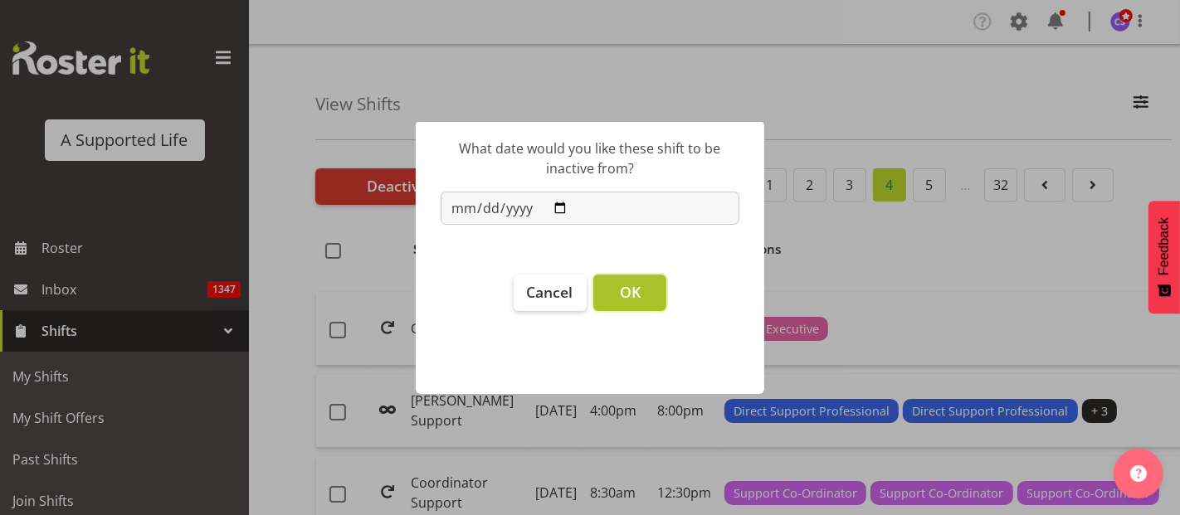
click at [634, 283] on span "OK" at bounding box center [630, 292] width 21 height 20
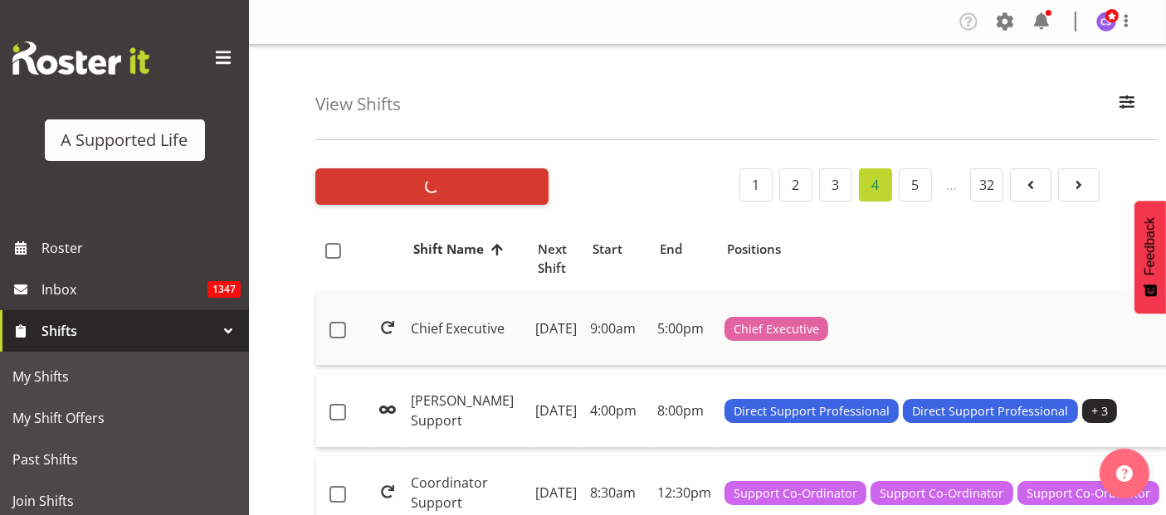
checkbox input "false"
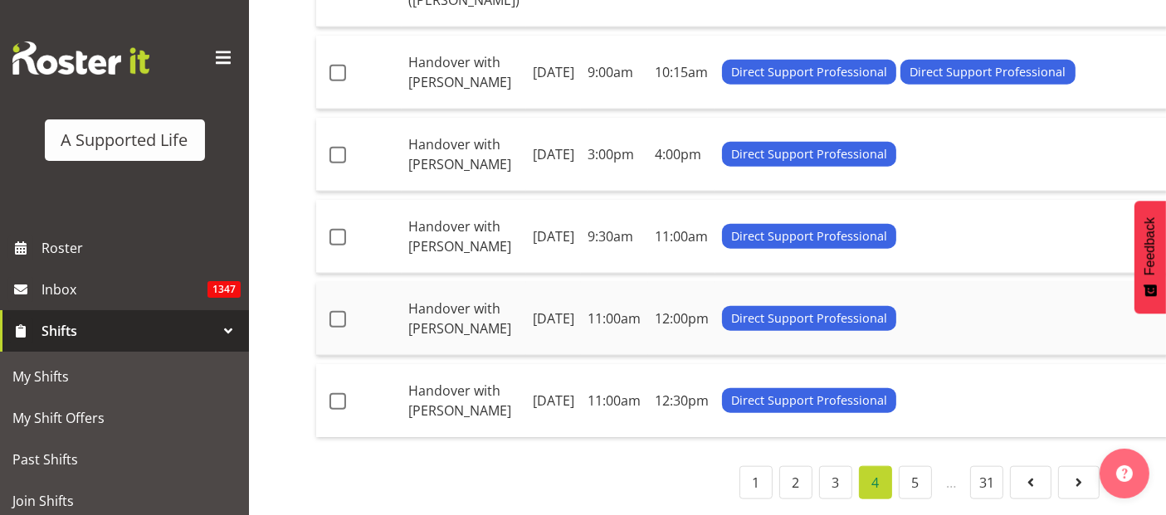
scroll to position [2179, 0]
click at [339, 393] on span at bounding box center [338, 401] width 17 height 17
checkbox input "true"
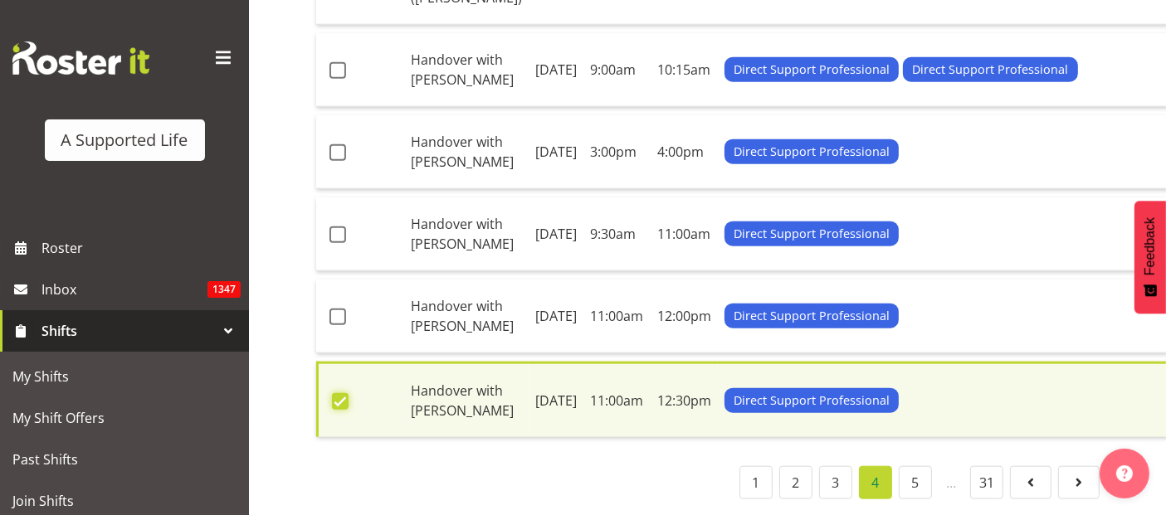
scroll to position [2186, 0]
click at [337, 309] on span at bounding box center [338, 317] width 17 height 17
checkbox input "true"
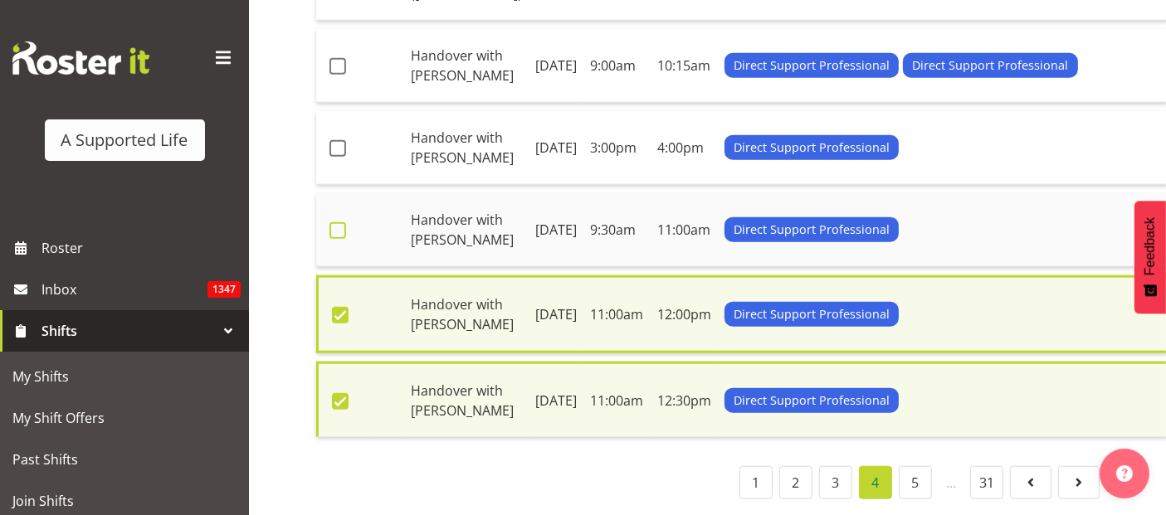
click at [331, 222] on span at bounding box center [338, 230] width 17 height 17
checkbox input "true"
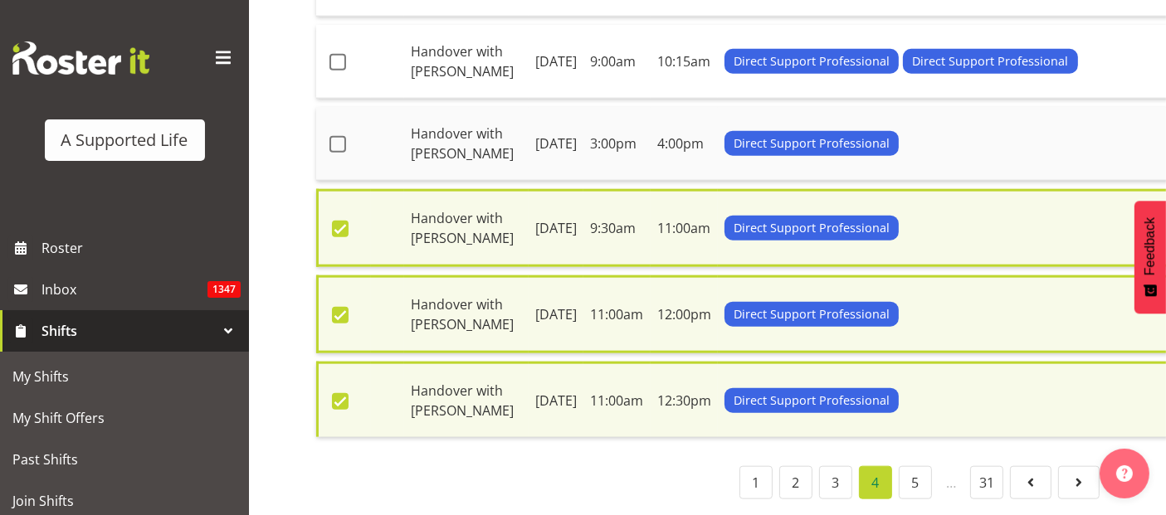
drag, startPoint x: 343, startPoint y: 105, endPoint x: 343, endPoint y: 87, distance: 18.3
click at [343, 136] on span at bounding box center [338, 144] width 17 height 17
checkbox input "true"
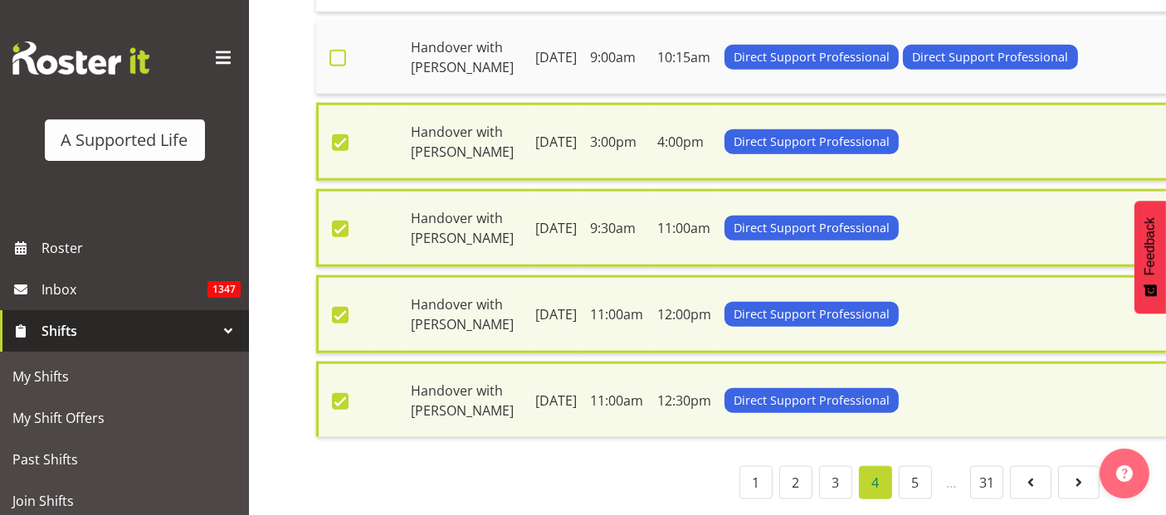
click at [341, 50] on span at bounding box center [338, 58] width 17 height 17
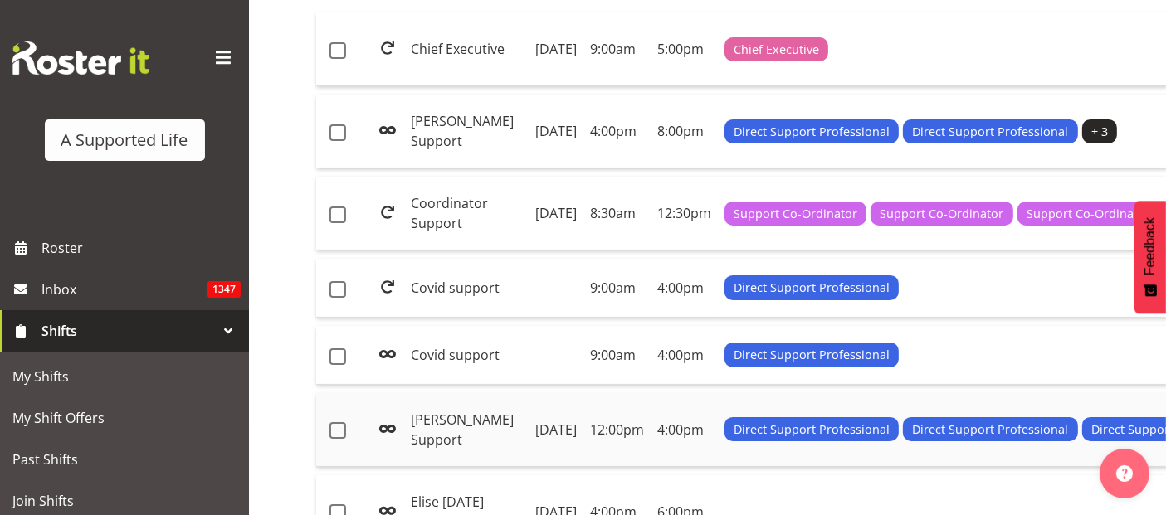
scroll to position [67, 0]
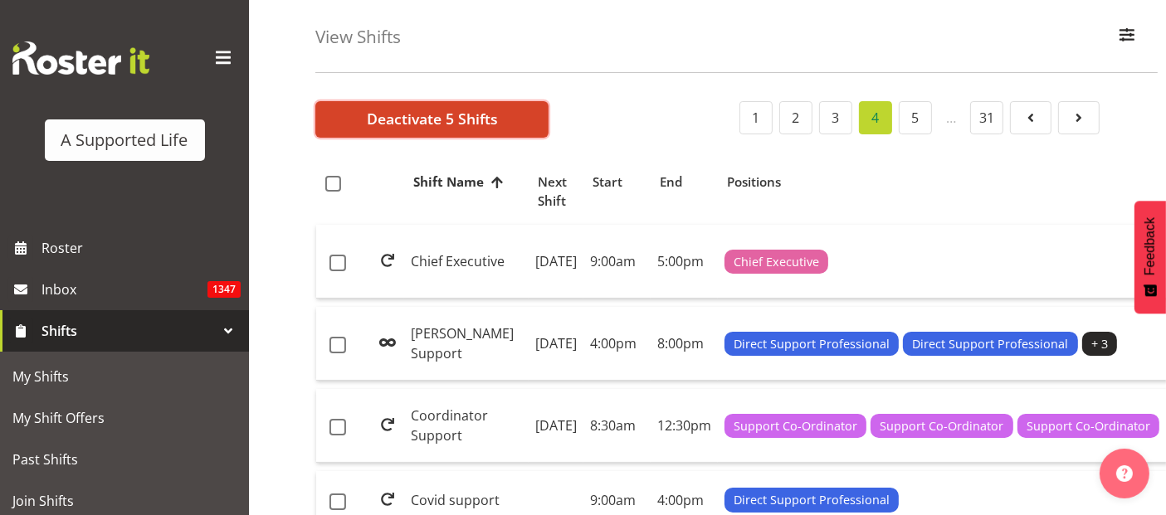
click at [382, 120] on span "Deactivate 5 Shifts" at bounding box center [432, 119] width 131 height 22
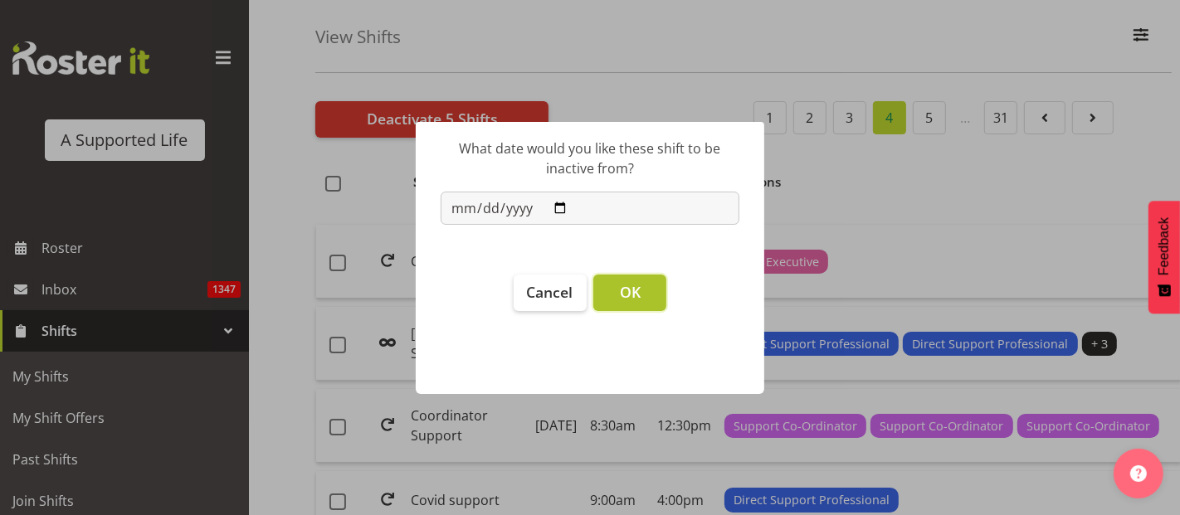
click at [632, 297] on span "OK" at bounding box center [630, 292] width 21 height 20
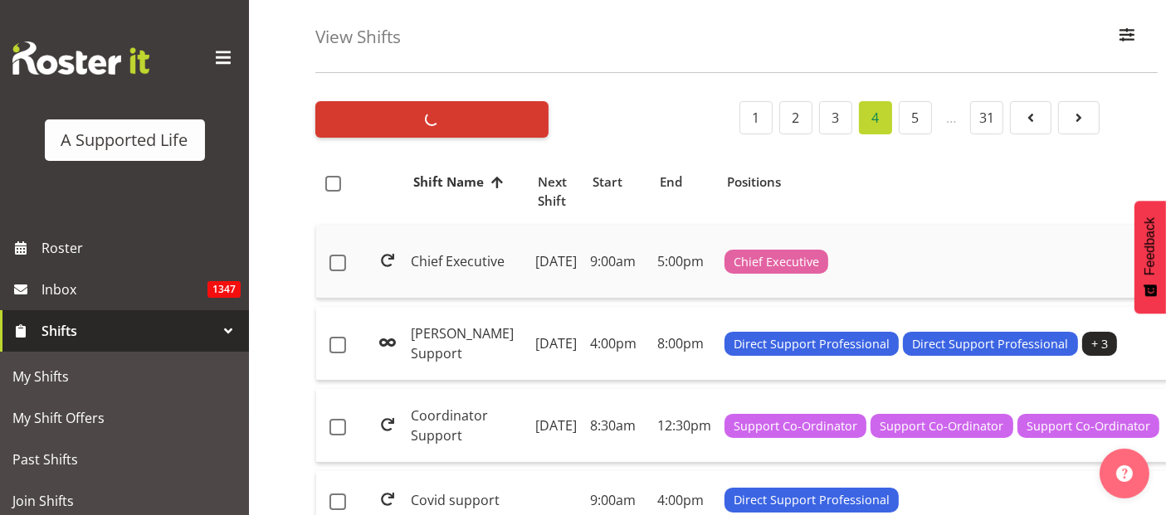
checkbox input "false"
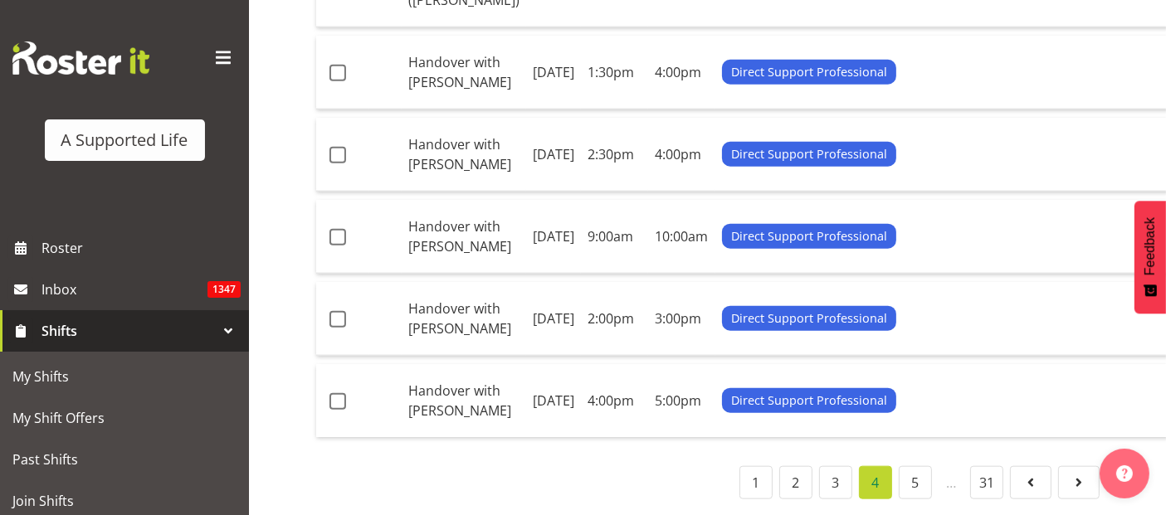
scroll to position [2179, 0]
click at [339, 393] on span at bounding box center [338, 401] width 17 height 17
checkbox input "true"
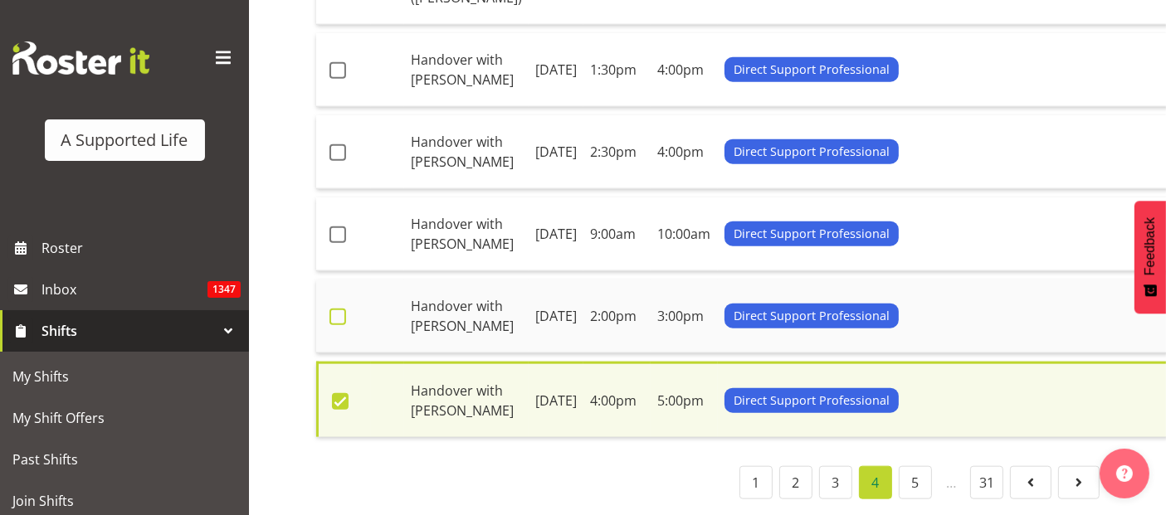
click at [335, 313] on span at bounding box center [338, 317] width 17 height 17
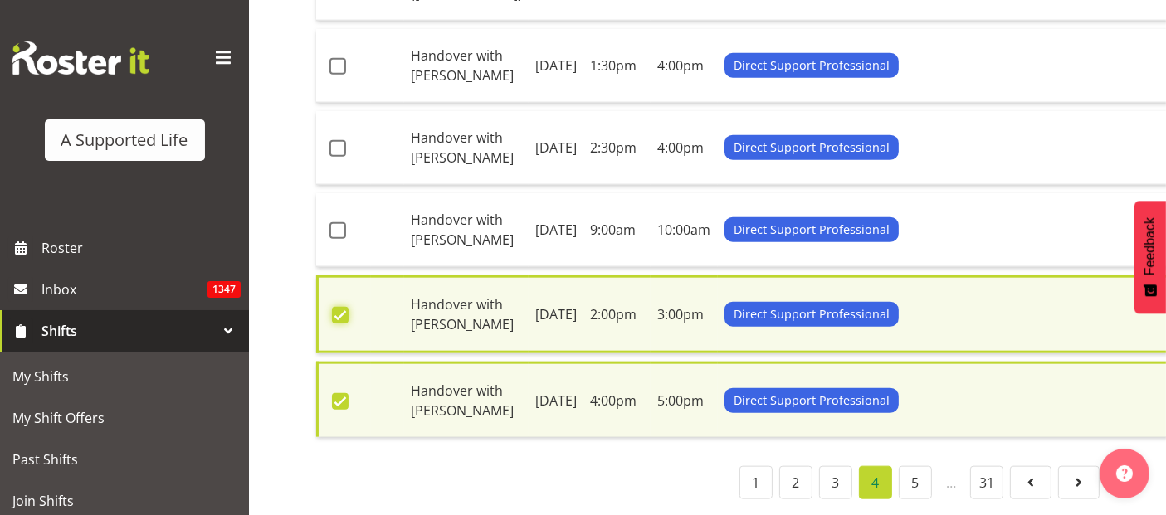
checkbox input "true"
drag, startPoint x: 339, startPoint y: 222, endPoint x: 336, endPoint y: 189, distance: 33.4
click at [336, 222] on span at bounding box center [338, 230] width 17 height 17
checkbox input "true"
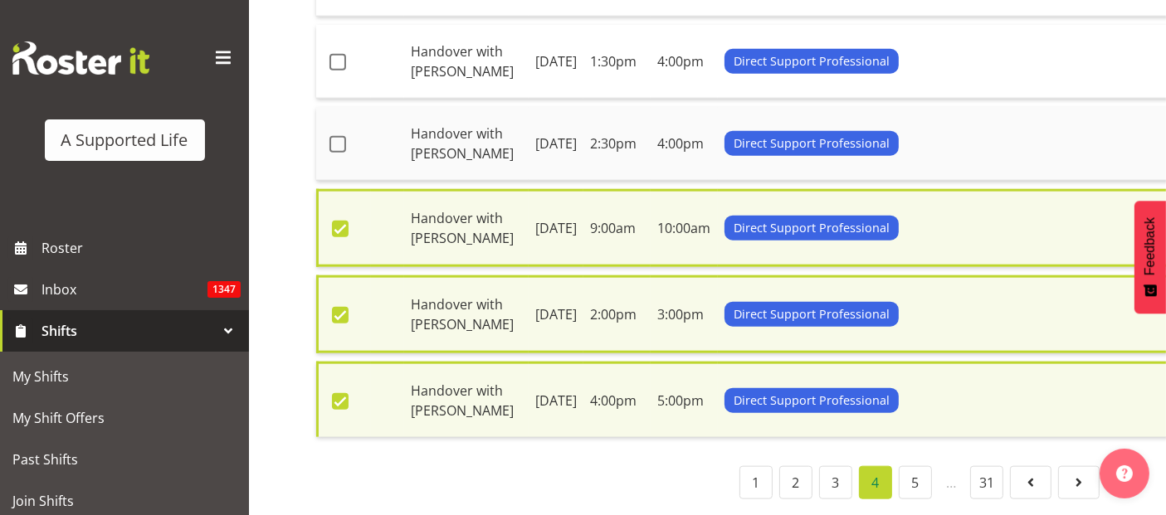
click at [336, 107] on td at bounding box center [343, 144] width 55 height 74
click at [339, 136] on span at bounding box center [338, 144] width 17 height 17
checkbox input "true"
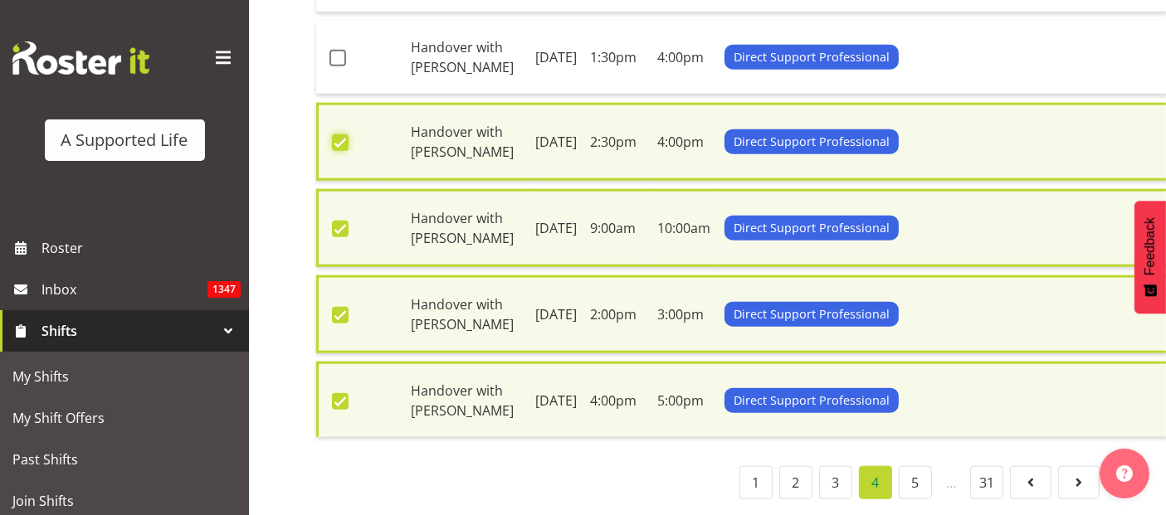
scroll to position [1909, 0]
click at [334, 66] on span at bounding box center [338, 58] width 17 height 17
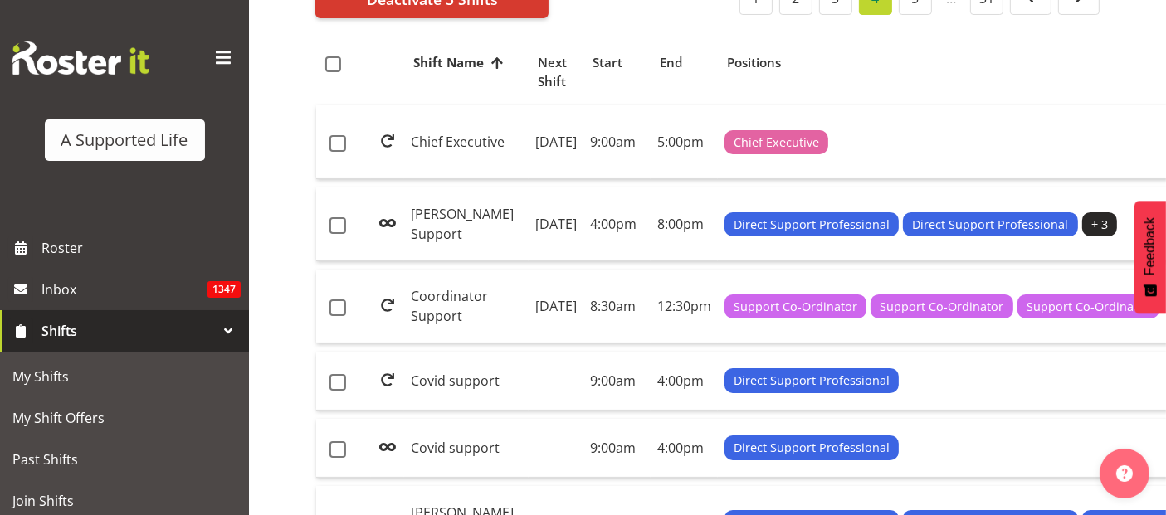
scroll to position [0, 0]
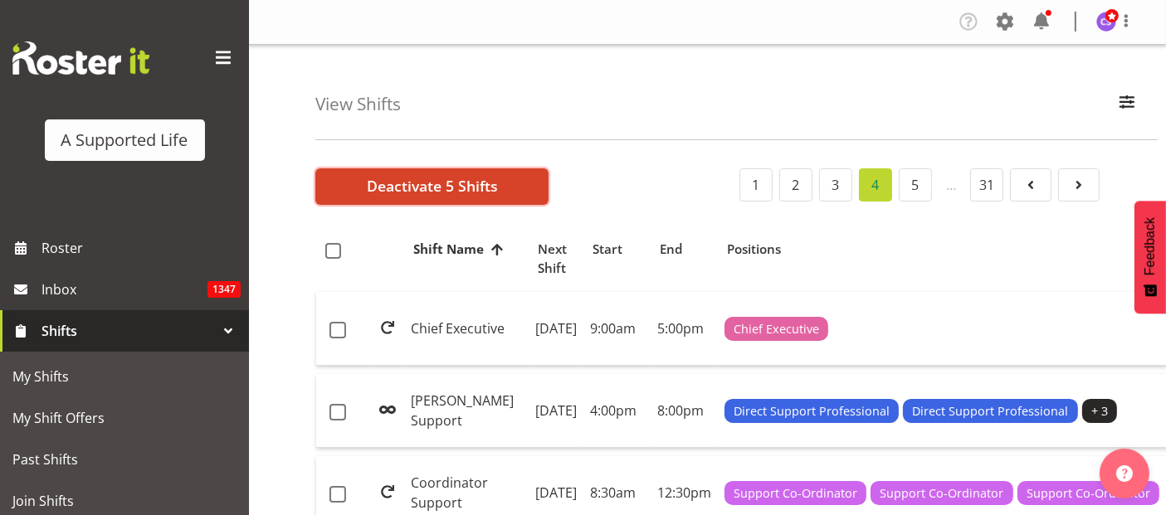
click at [398, 182] on span "Deactivate 5 Shifts" at bounding box center [432, 186] width 131 height 22
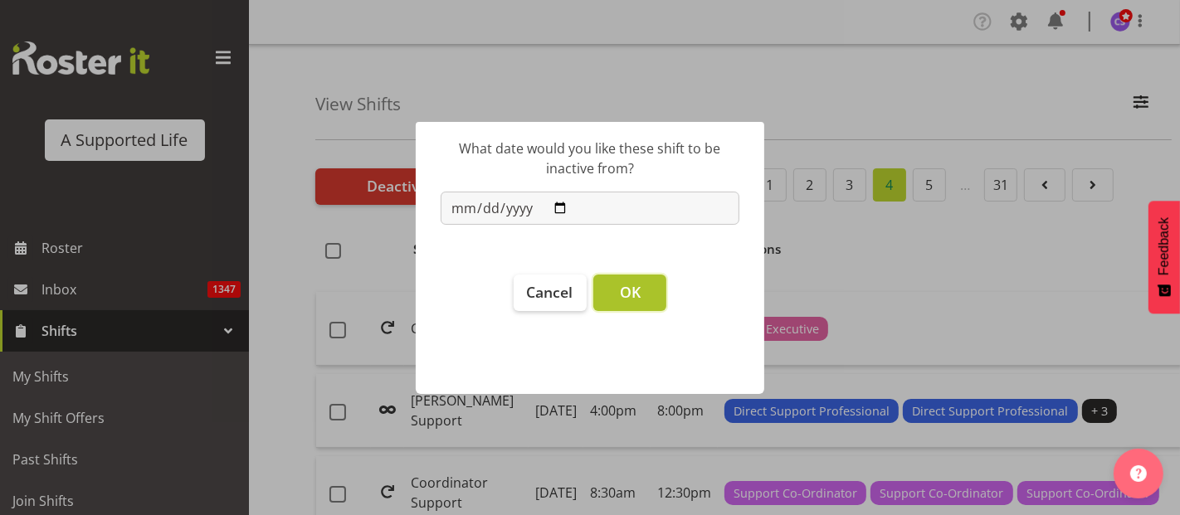
click at [640, 292] on span "OK" at bounding box center [630, 292] width 21 height 20
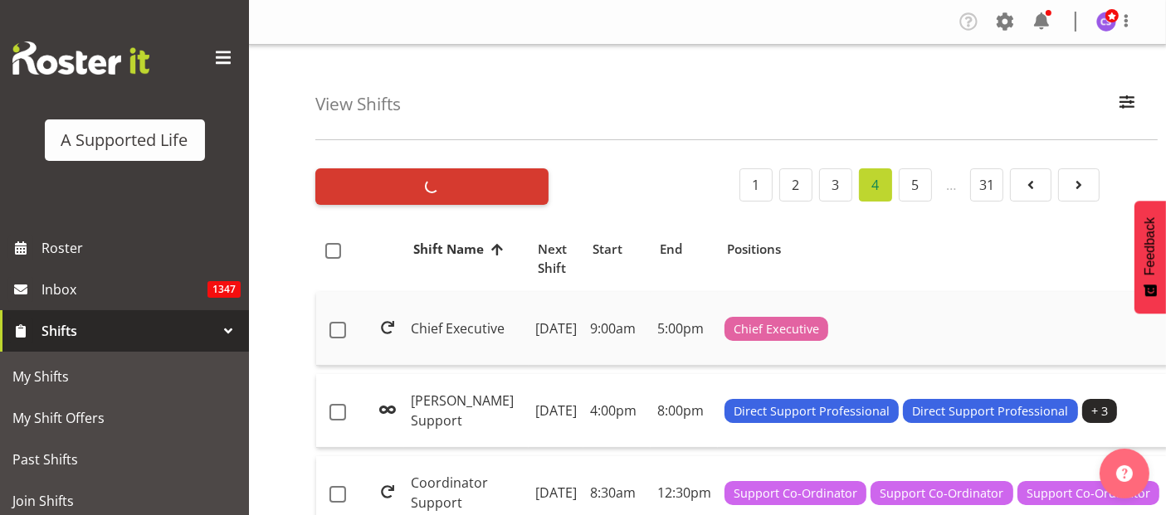
checkbox input "false"
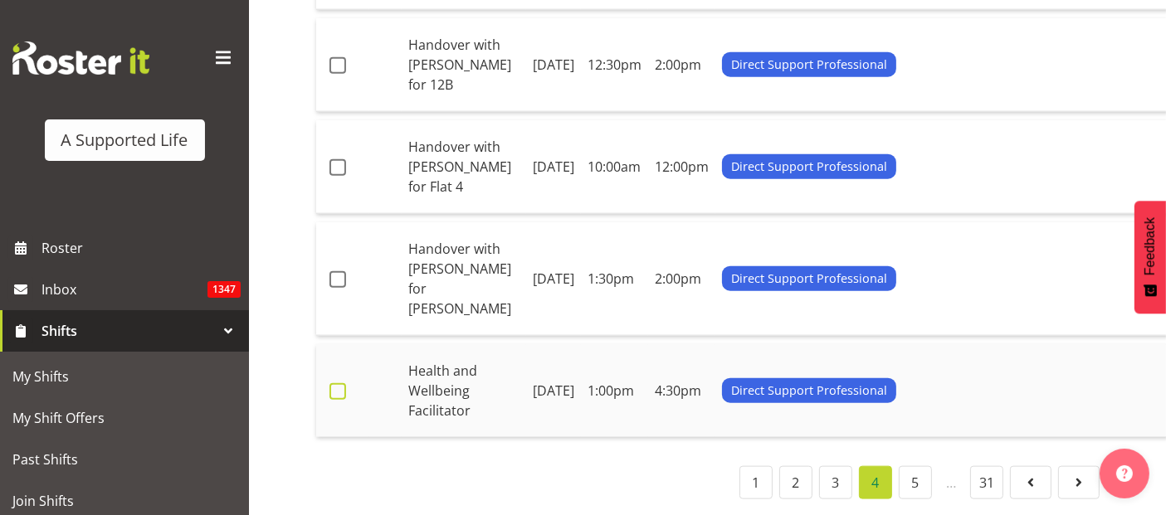
click at [337, 383] on span at bounding box center [338, 391] width 17 height 17
checkbox input "true"
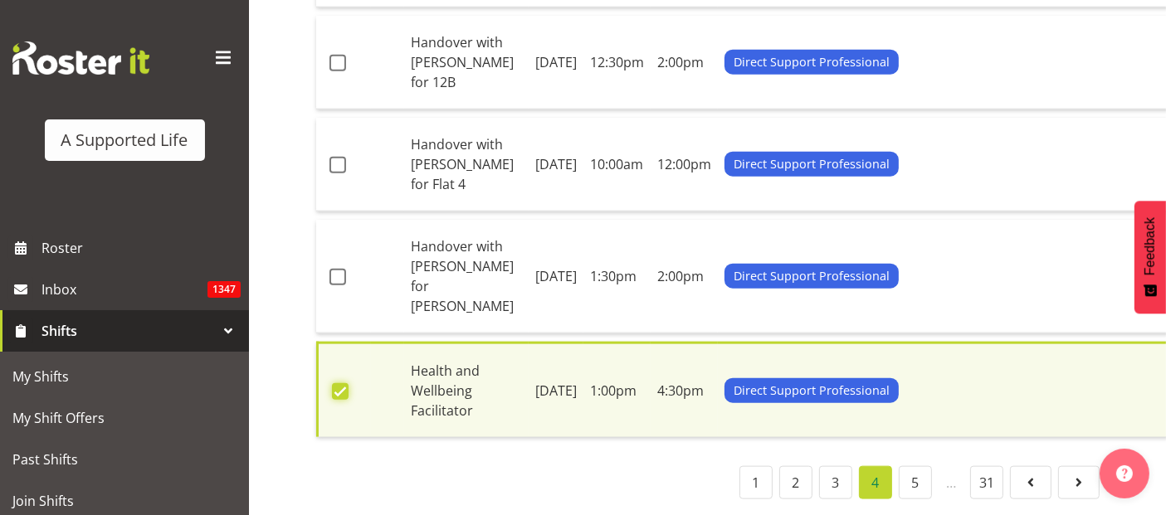
scroll to position [2226, 0]
click at [336, 278] on span at bounding box center [338, 277] width 17 height 17
checkbox input "true"
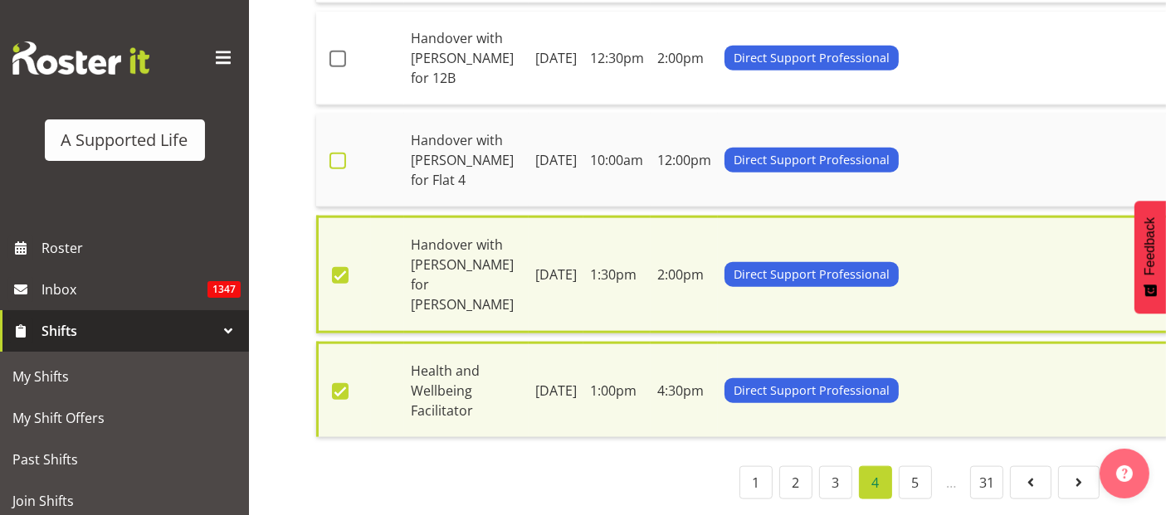
click at [334, 169] on span at bounding box center [338, 161] width 17 height 17
checkbox input "true"
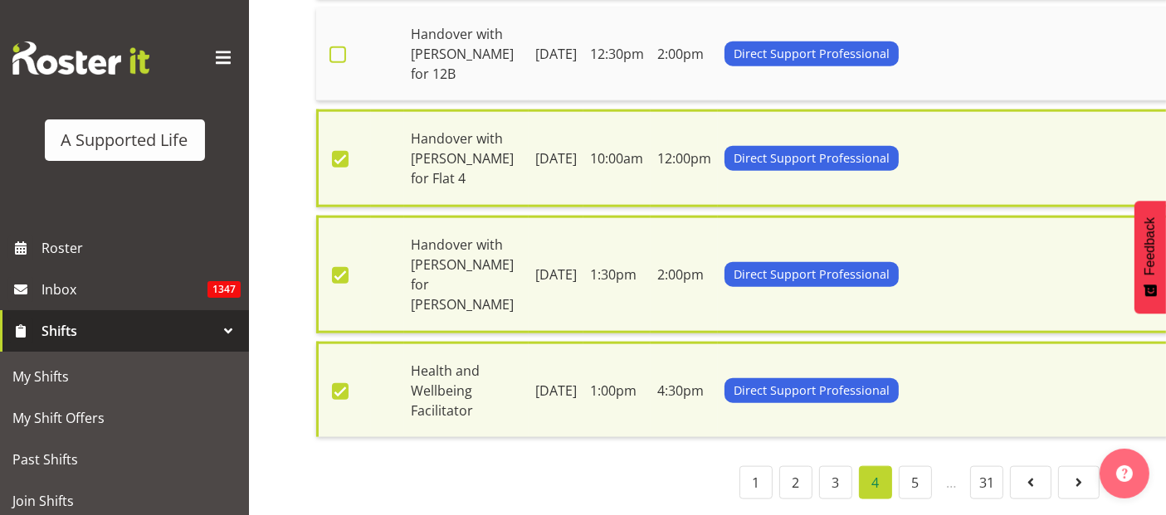
click at [334, 63] on span at bounding box center [338, 54] width 17 height 17
checkbox input "true"
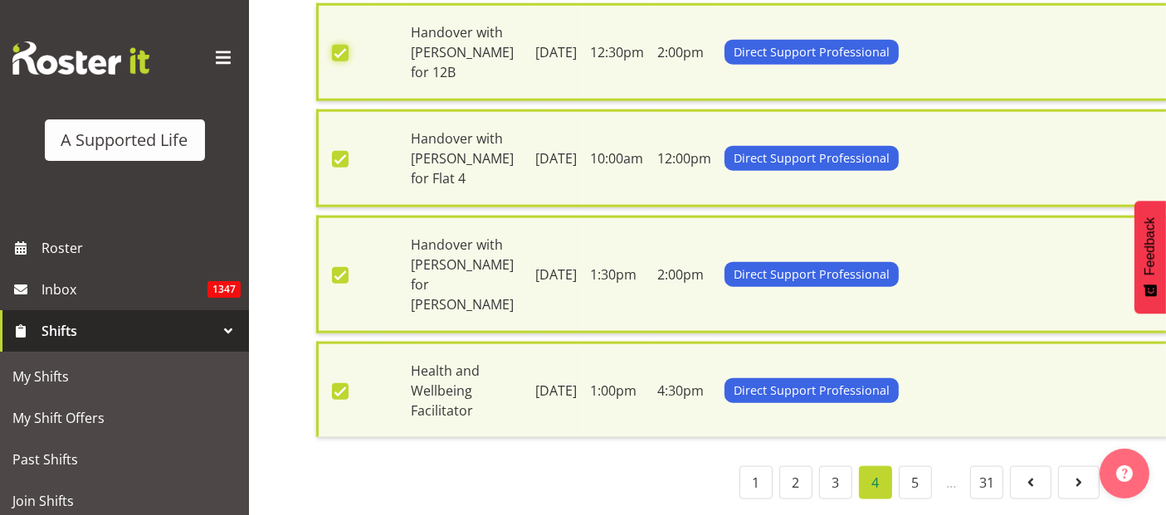
scroll to position [1949, 0]
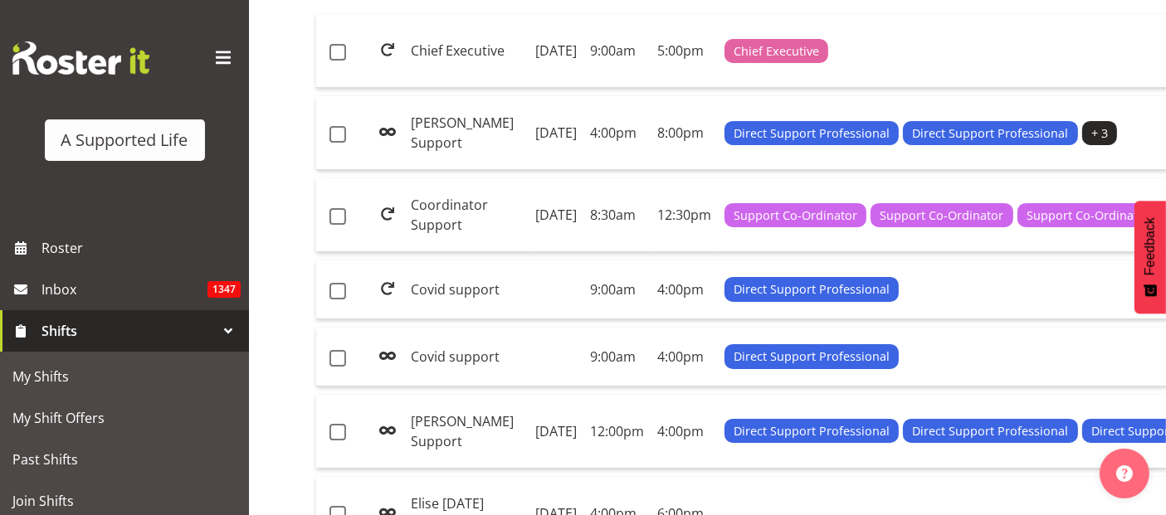
scroll to position [105, 0]
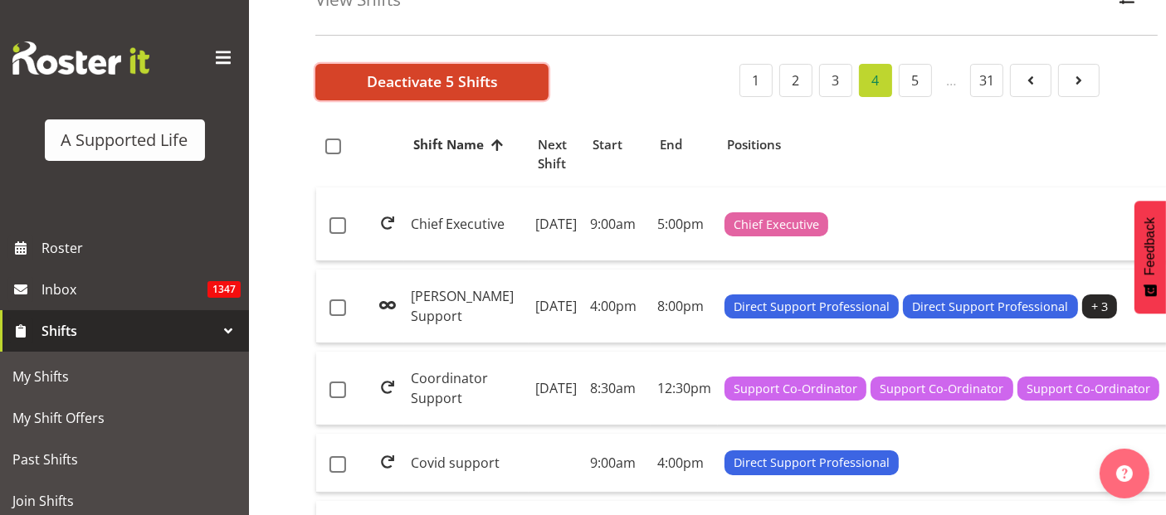
click at [388, 78] on span "Deactivate 5 Shifts" at bounding box center [432, 82] width 131 height 22
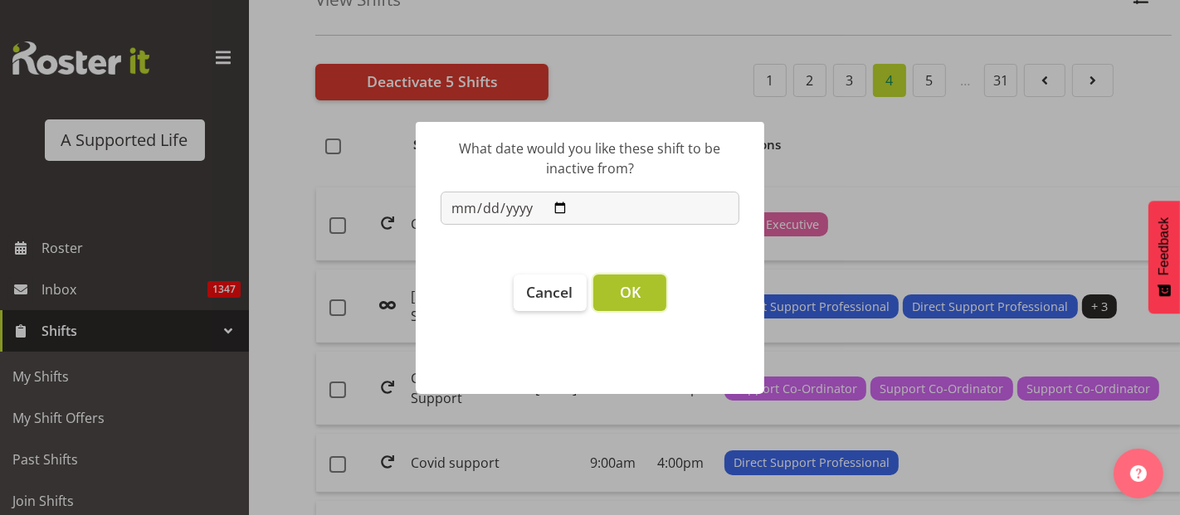
click at [652, 288] on button "OK" at bounding box center [629, 293] width 73 height 37
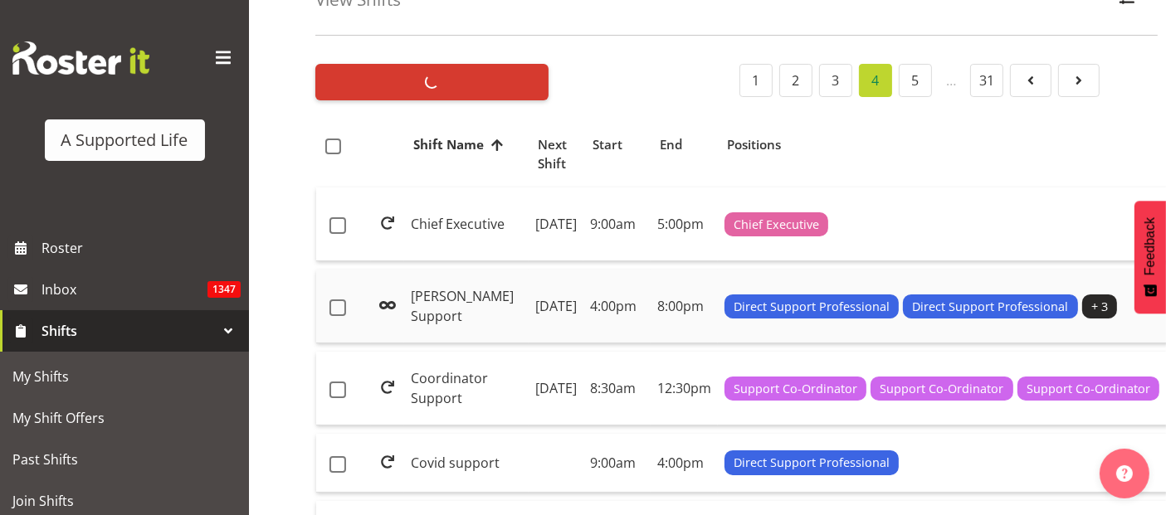
checkbox input "false"
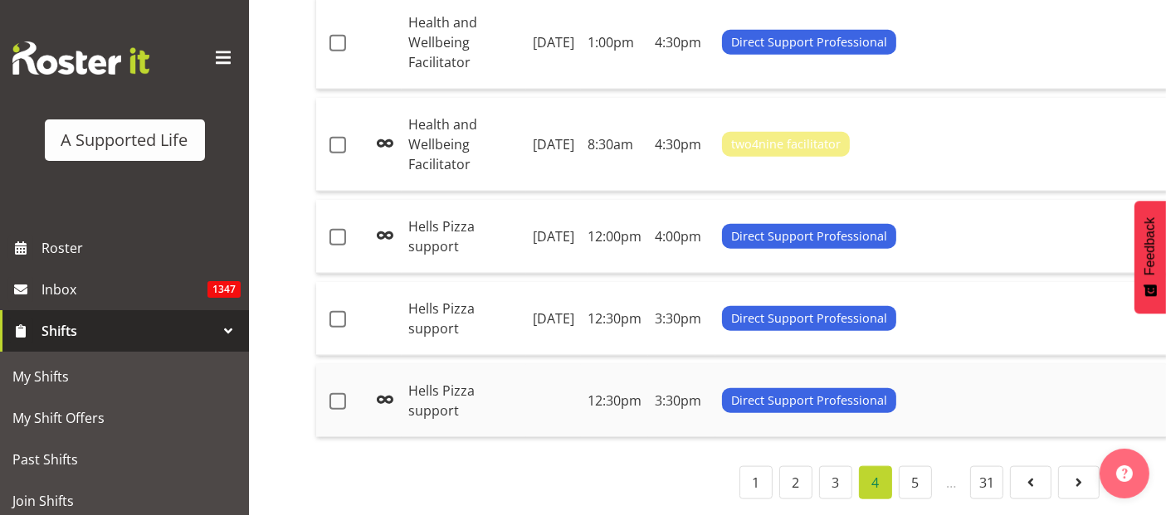
scroll to position [2179, 0]
click at [340, 311] on span at bounding box center [338, 319] width 17 height 17
checkbox input "true"
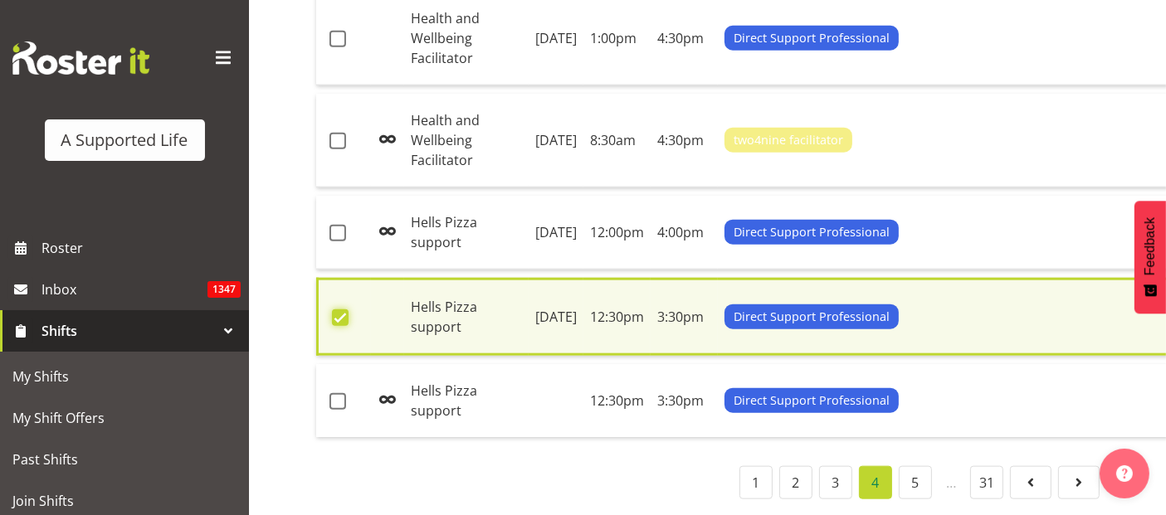
scroll to position [1909, 0]
click at [332, 47] on span at bounding box center [338, 39] width 17 height 17
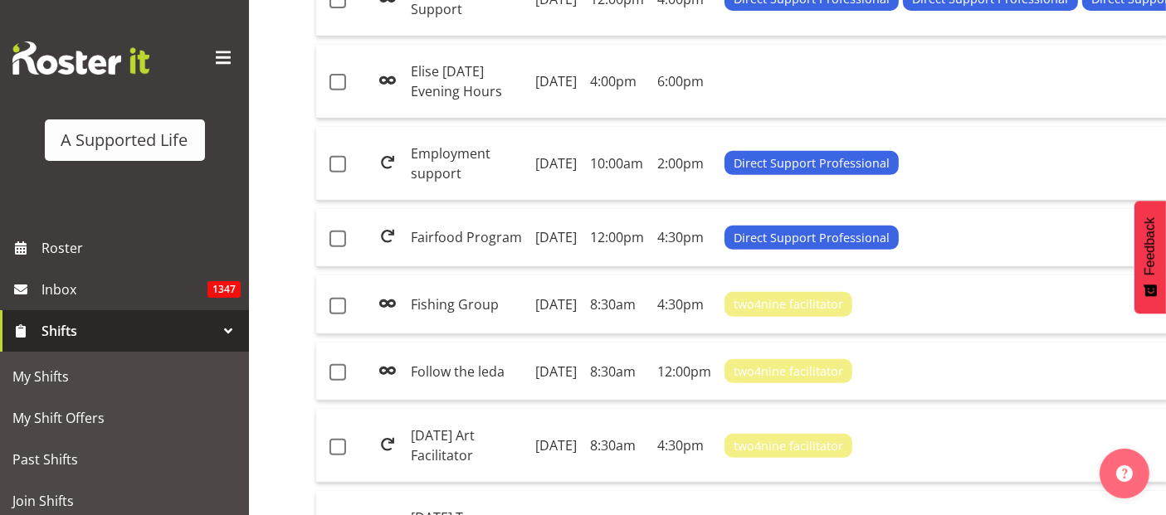
scroll to position [65, 0]
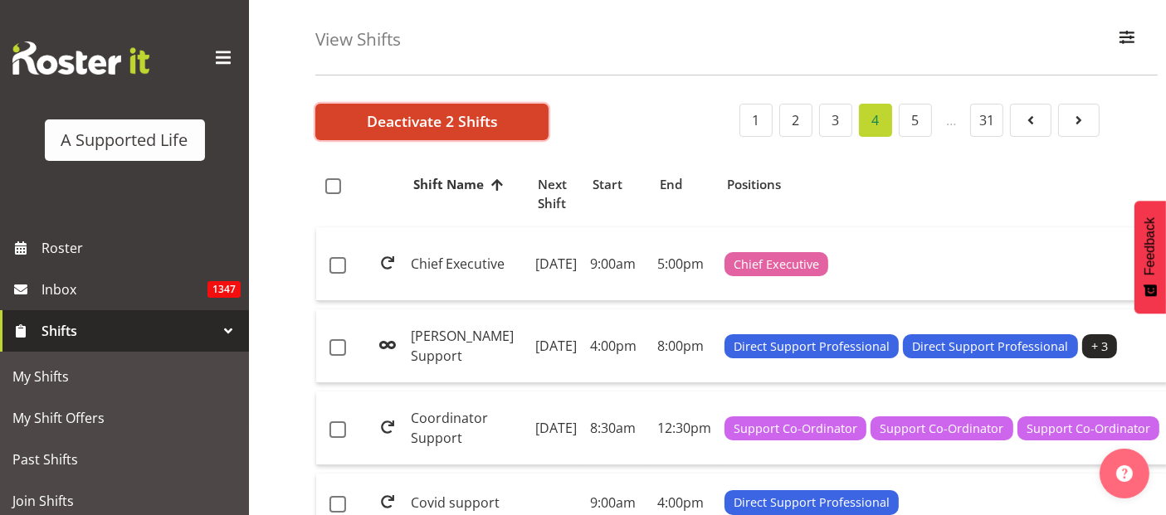
click at [385, 125] on span "Deactivate 2 Shifts" at bounding box center [432, 121] width 131 height 22
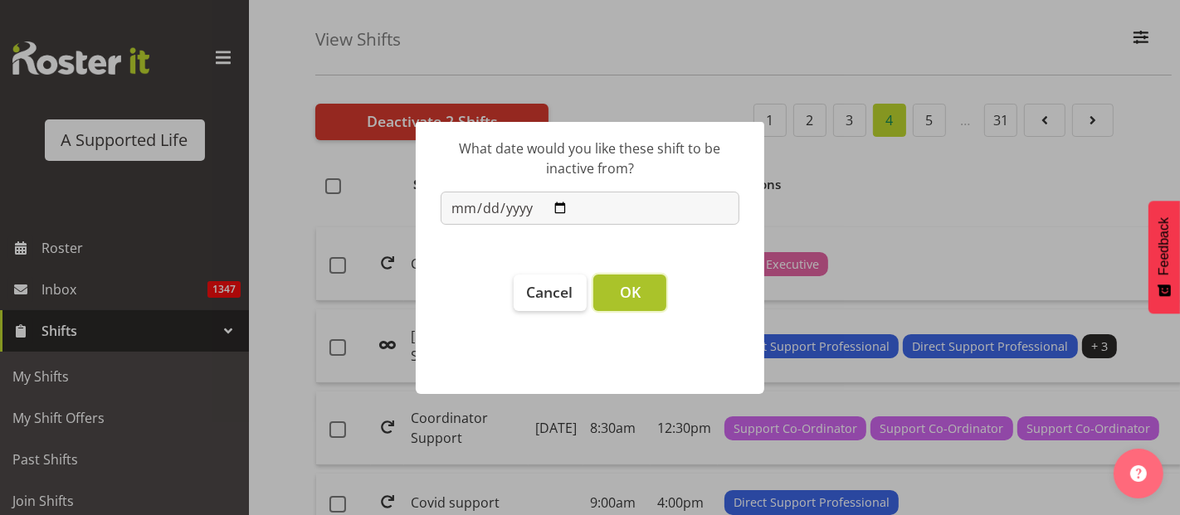
click at [620, 300] on span "OK" at bounding box center [630, 292] width 21 height 20
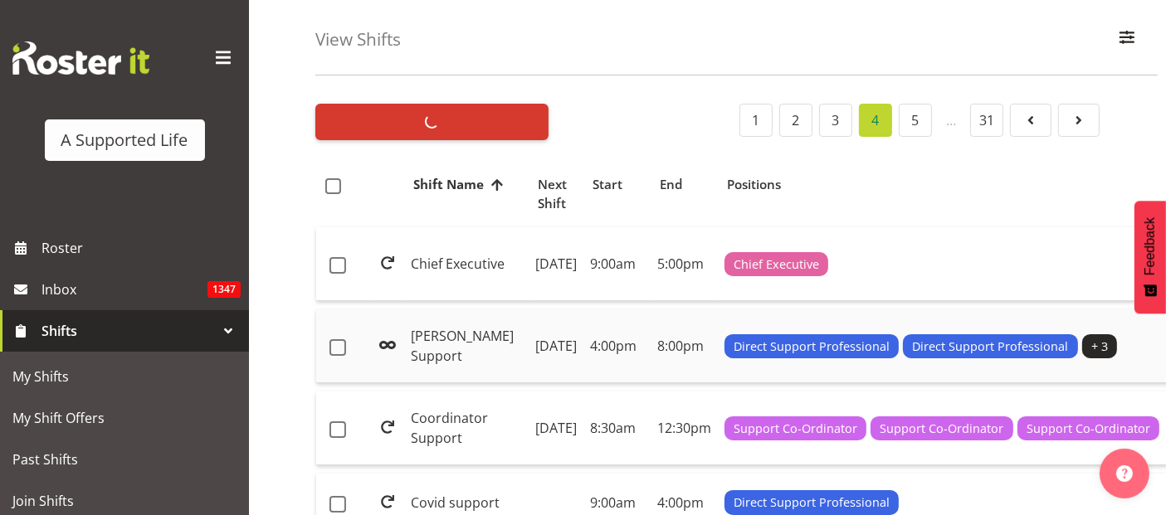
checkbox input "false"
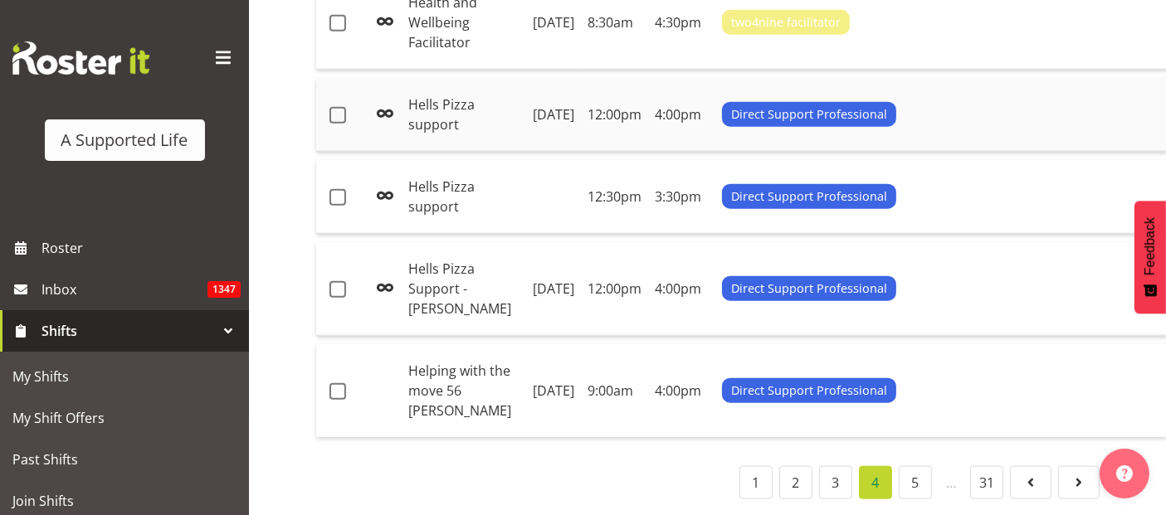
scroll to position [2179, 0]
click at [410, 174] on td "Hells Pizza support" at bounding box center [464, 197] width 125 height 74
click at [339, 383] on span at bounding box center [338, 391] width 17 height 17
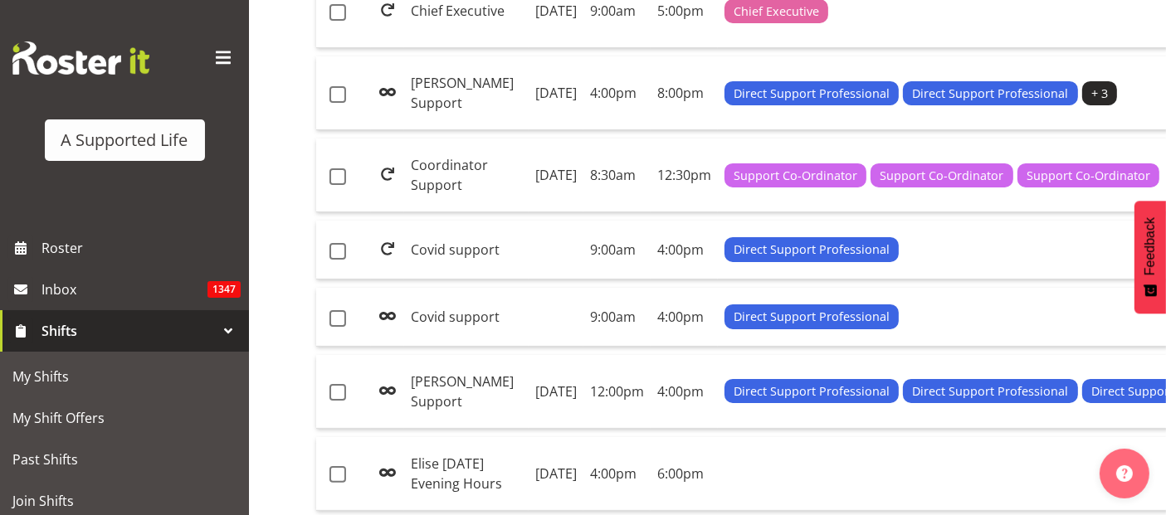
scroll to position [65, 0]
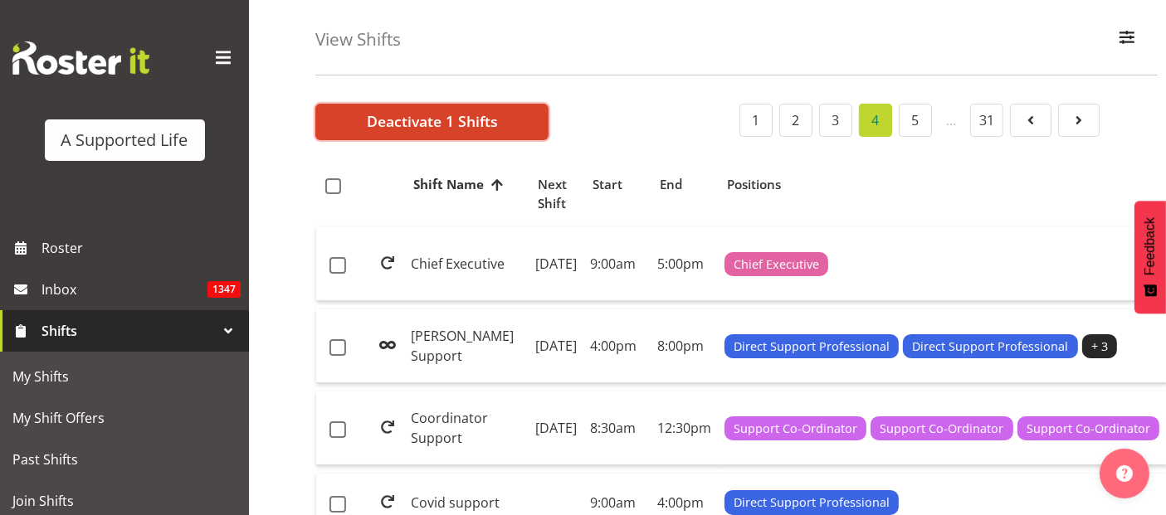
click at [432, 112] on span "Deactivate 1 Shifts" at bounding box center [432, 121] width 131 height 22
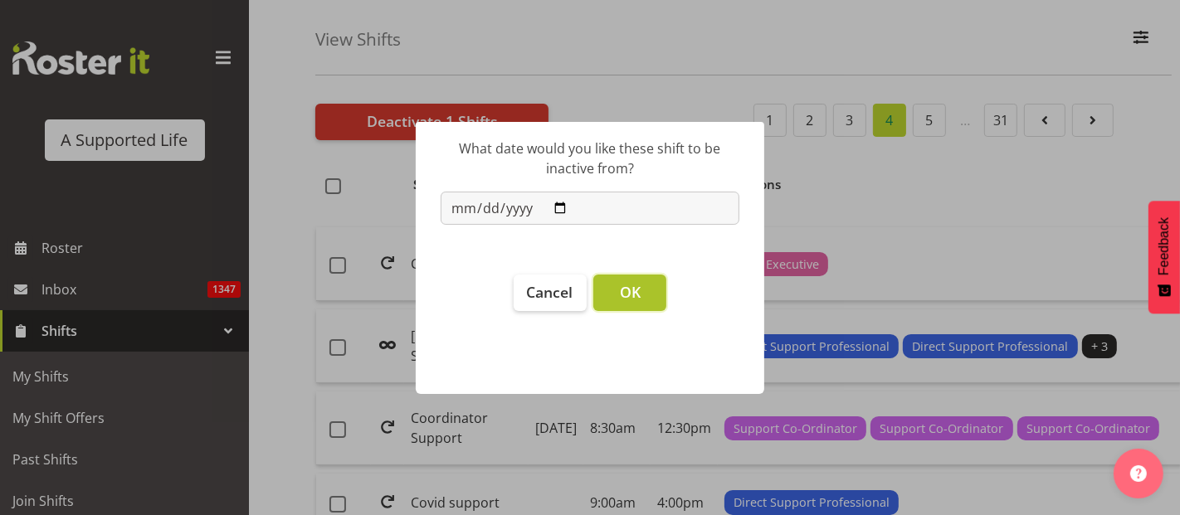
click at [608, 289] on button "OK" at bounding box center [629, 293] width 73 height 37
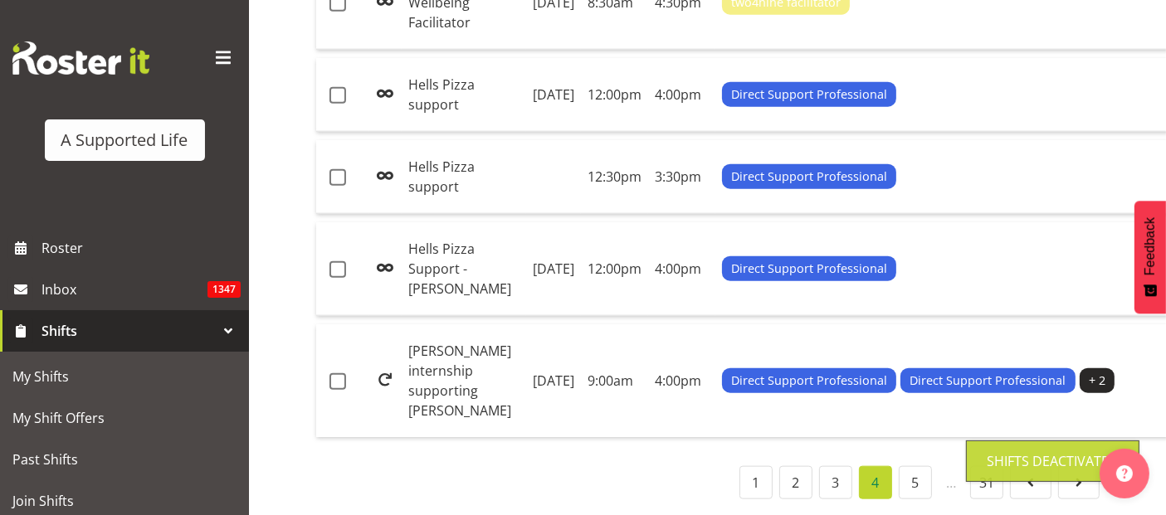
scroll to position [2199, 0]
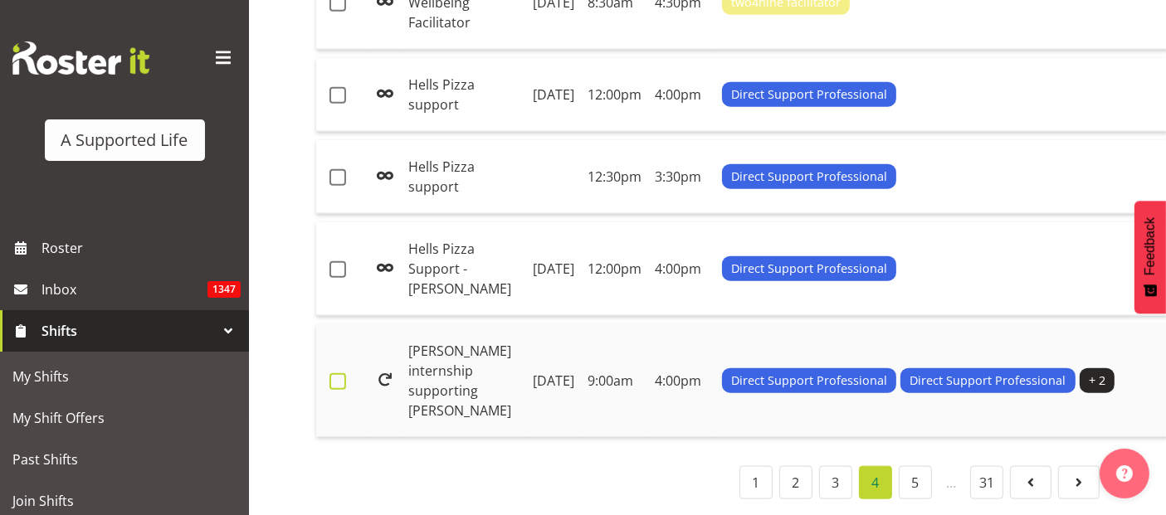
click at [337, 374] on span at bounding box center [338, 382] width 17 height 17
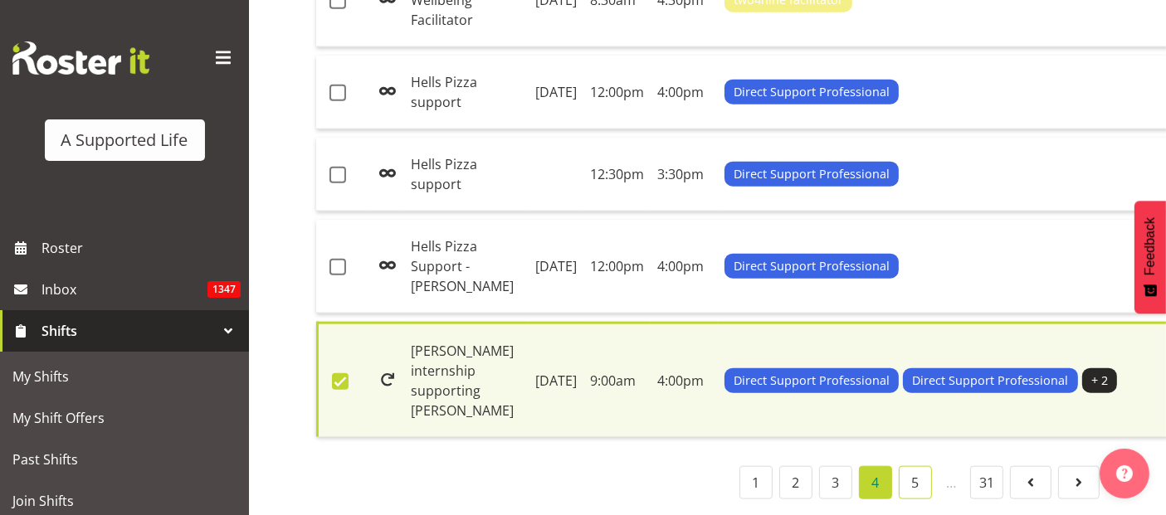
click at [926, 475] on link "5" at bounding box center [915, 482] width 33 height 33
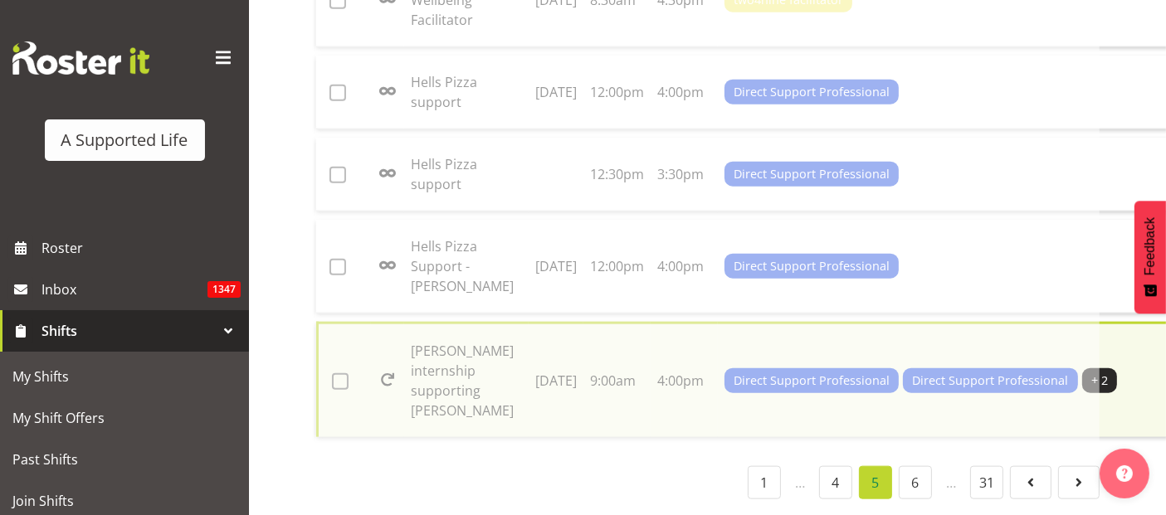
checkbox input "false"
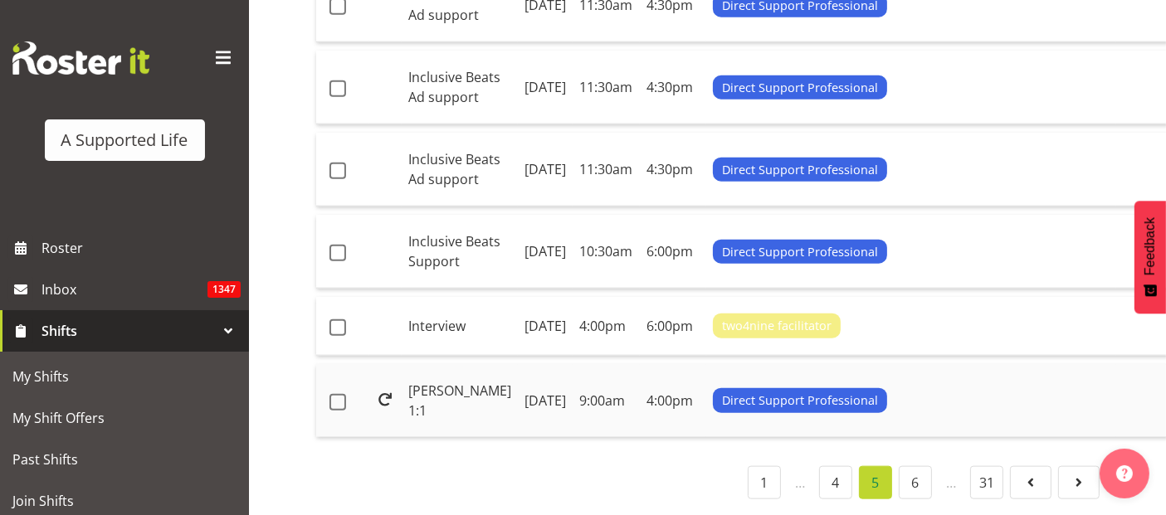
scroll to position [2268, 0]
click at [339, 320] on span at bounding box center [338, 328] width 17 height 17
checkbox input "true"
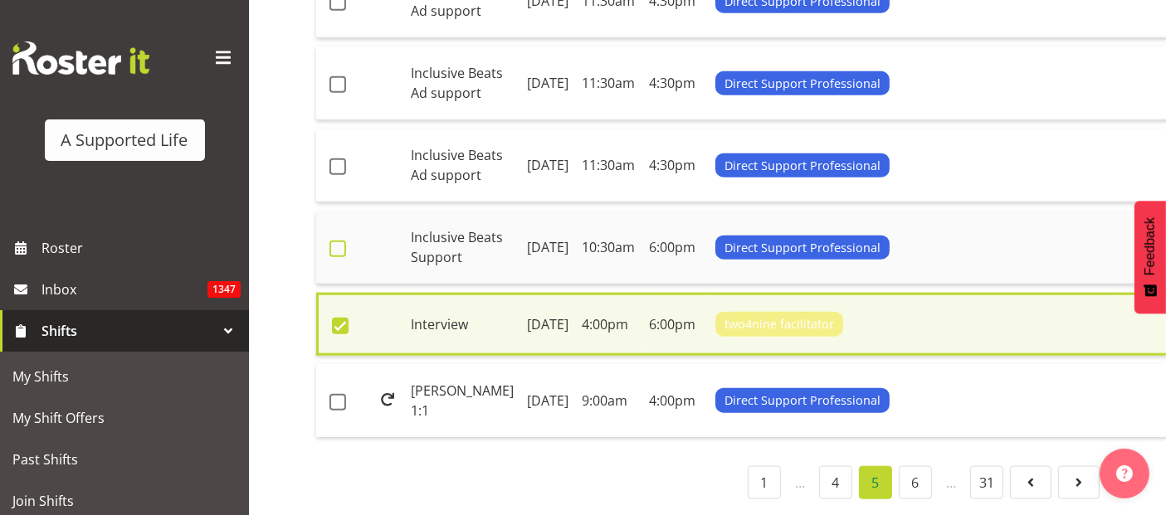
click at [332, 241] on span at bounding box center [338, 249] width 17 height 17
checkbox input "true"
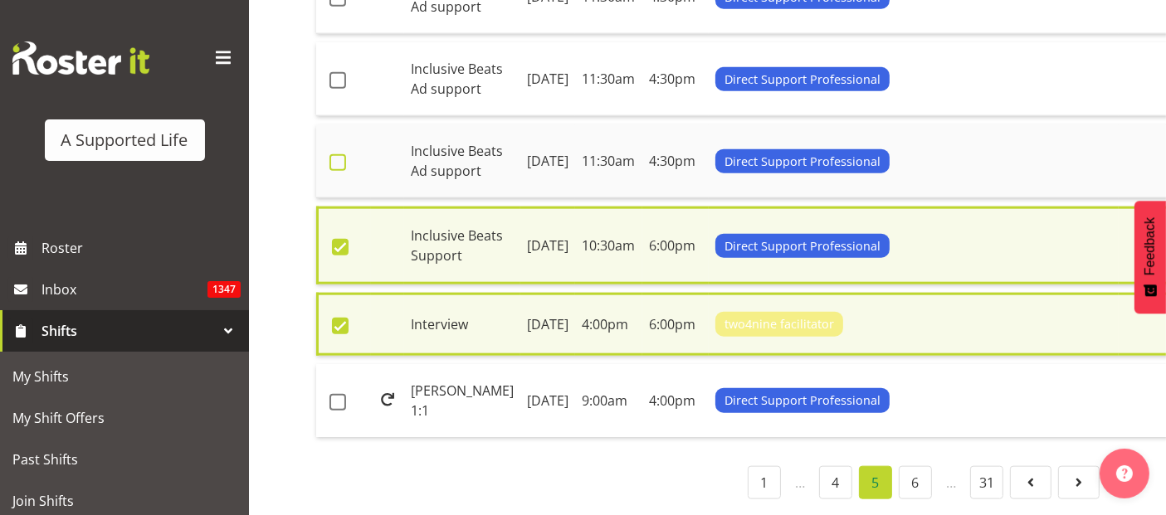
click at [339, 154] on span at bounding box center [338, 162] width 17 height 17
checkbox input "true"
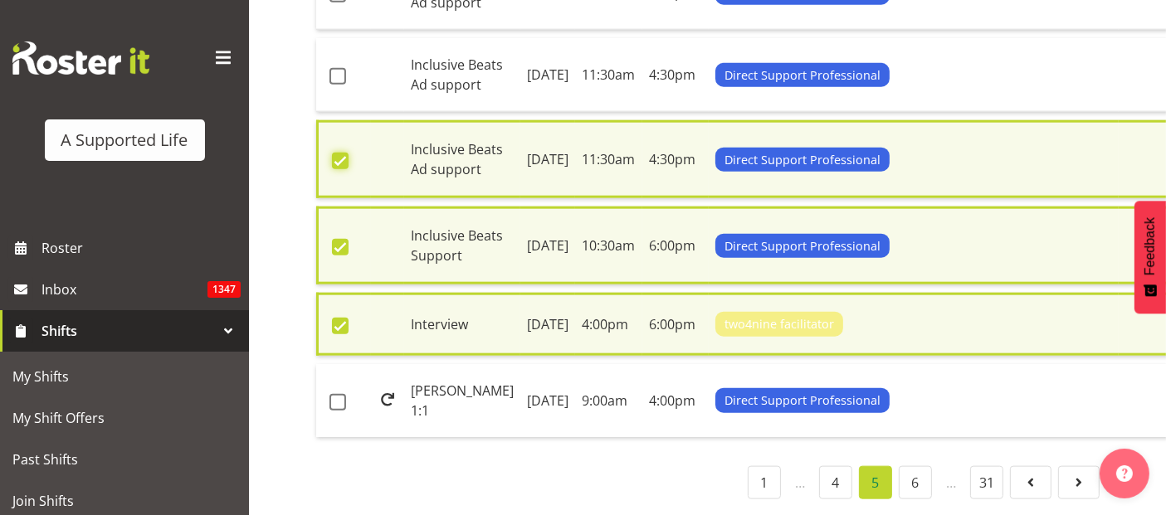
scroll to position [2091, 0]
click at [340, 85] on span at bounding box center [338, 76] width 17 height 17
checkbox input "true"
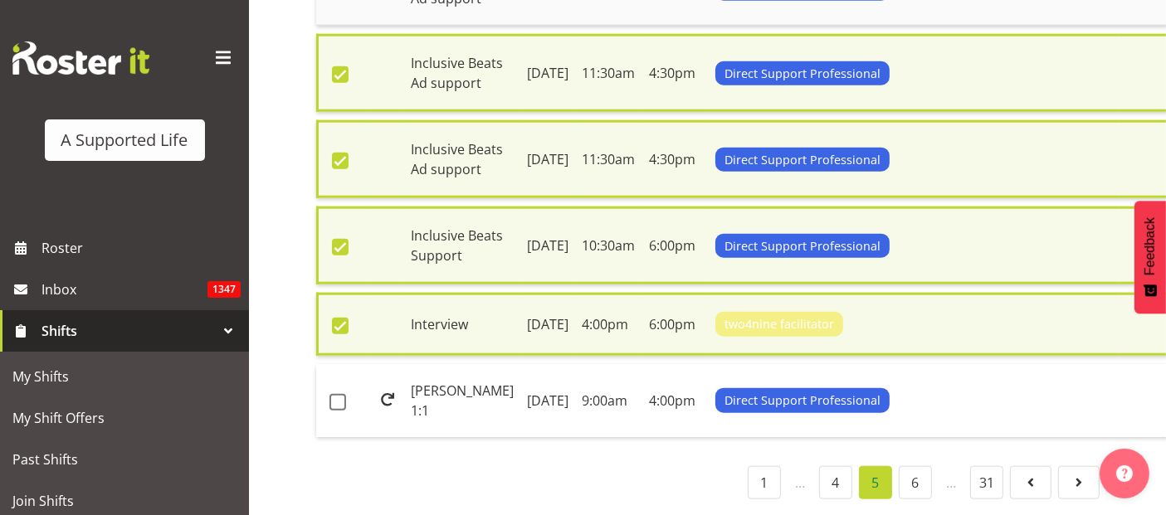
checkbox input "true"
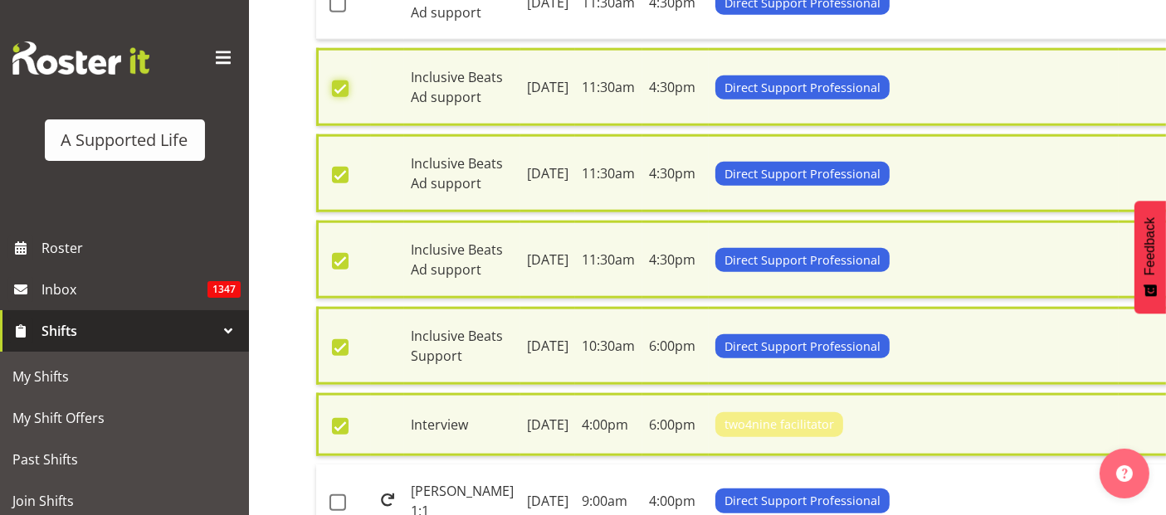
scroll to position [1721, 0]
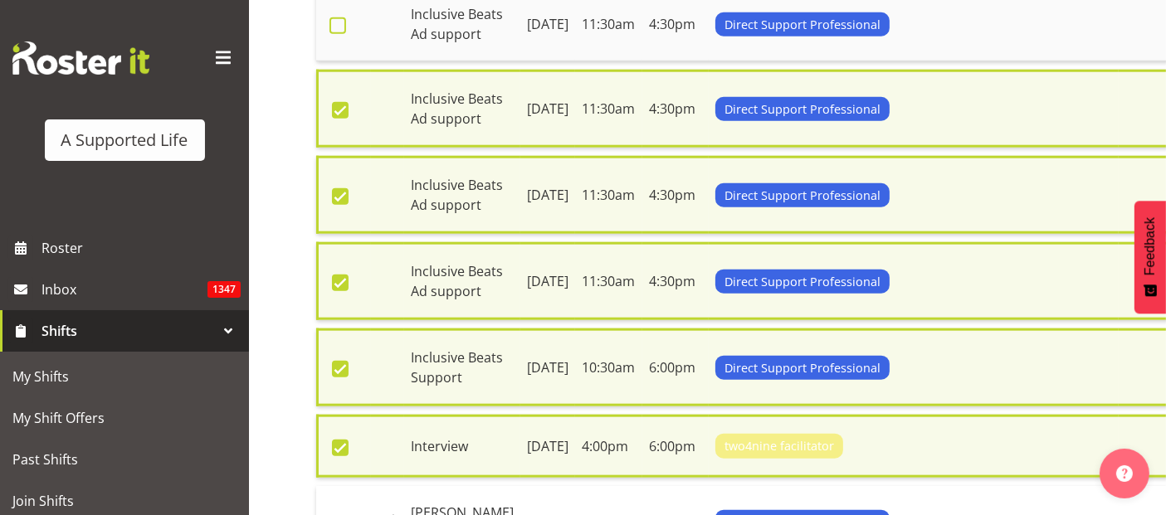
click at [341, 34] on span at bounding box center [338, 25] width 17 height 17
checkbox input "true"
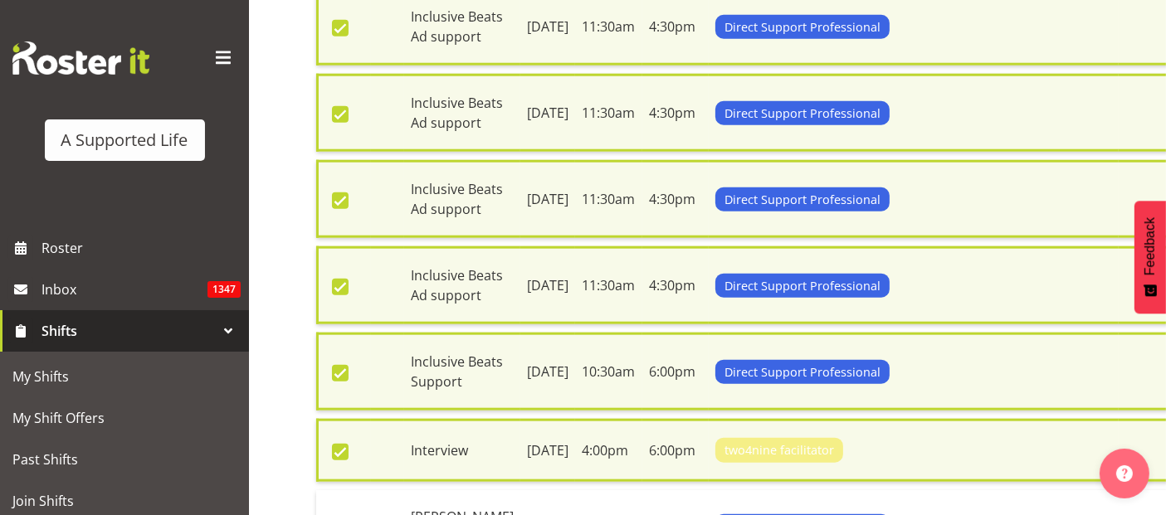
checkbox input "true"
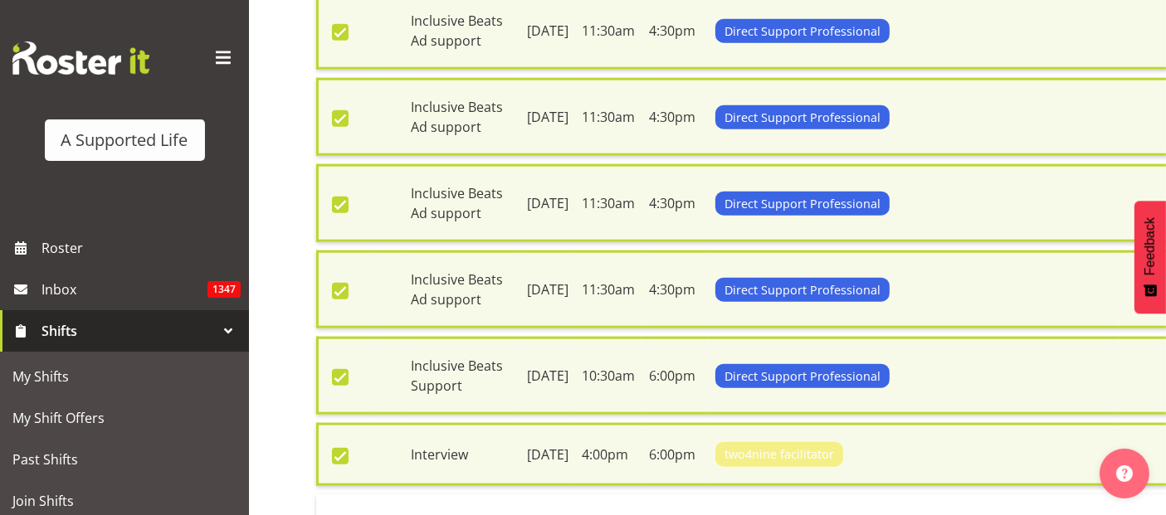
checkbox input "true"
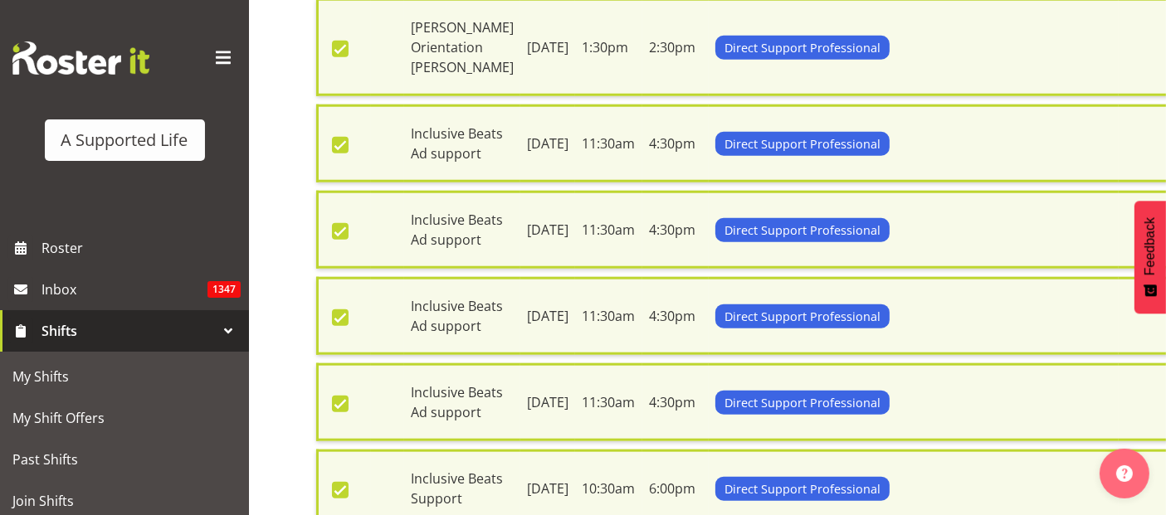
scroll to position [1537, 0]
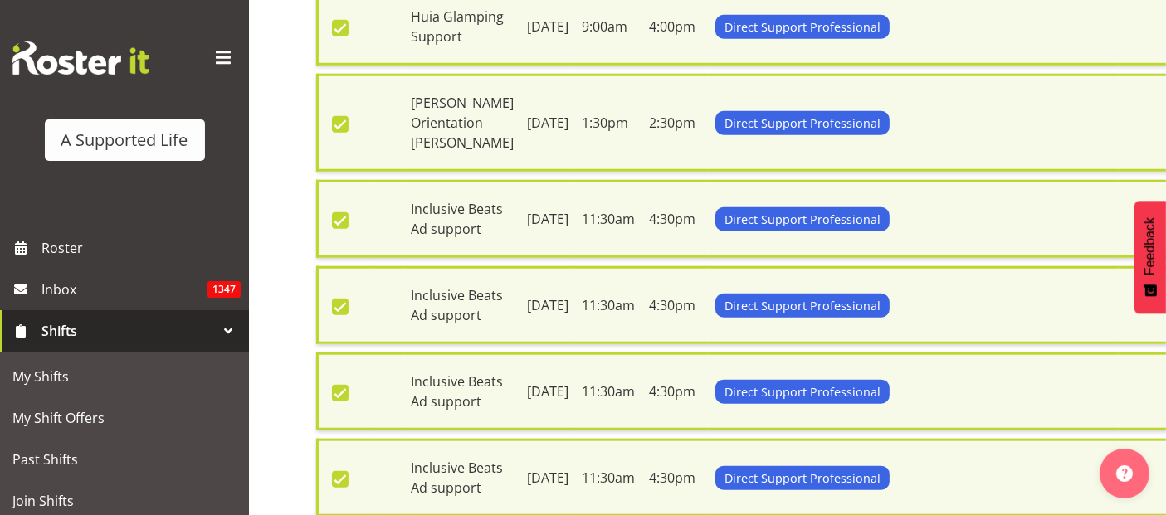
checkbox input "true"
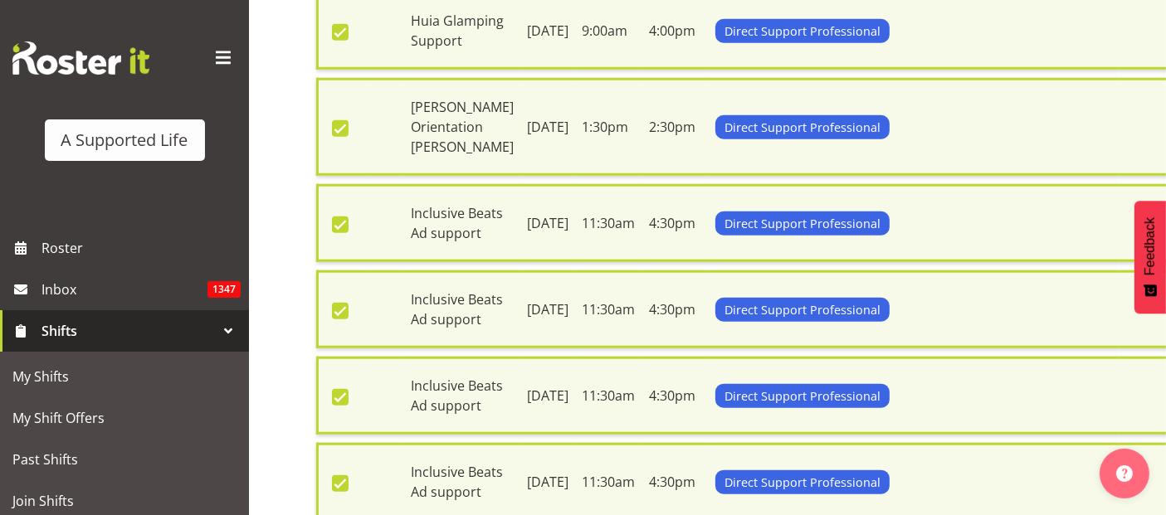
checkbox input "true"
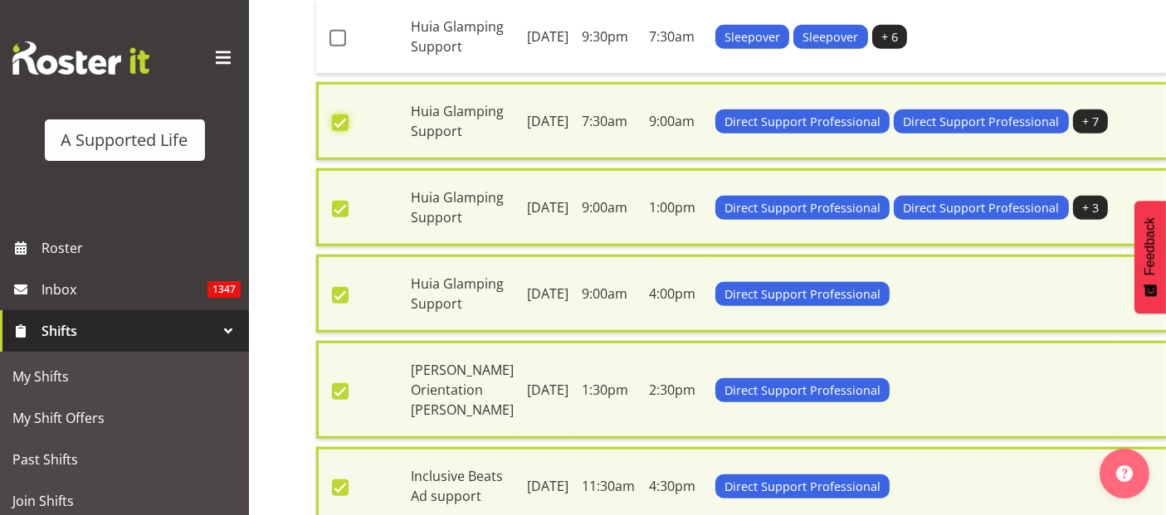
scroll to position [1261, 0]
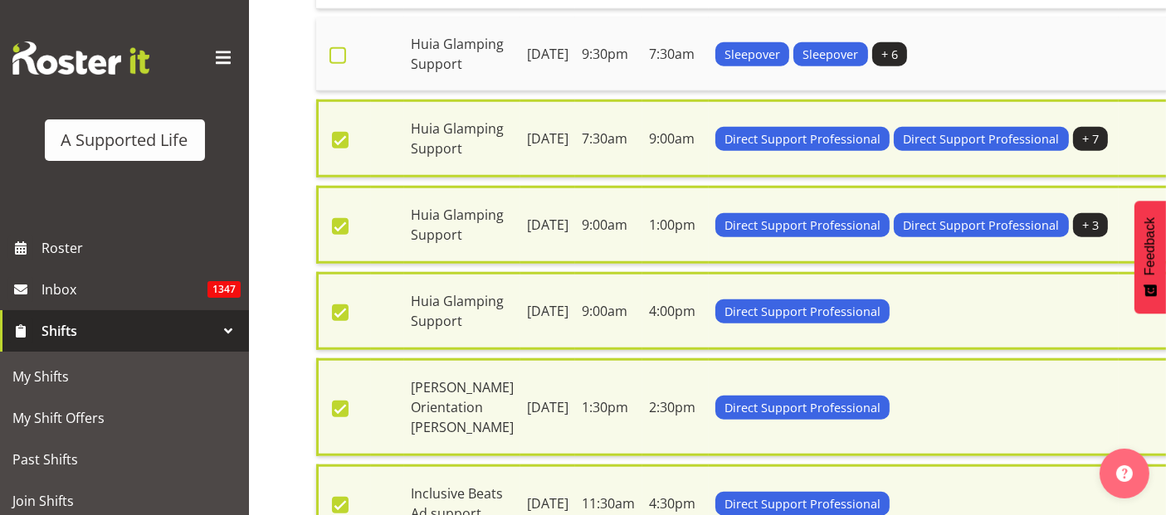
click at [337, 64] on span at bounding box center [338, 55] width 17 height 17
checkbox input "true"
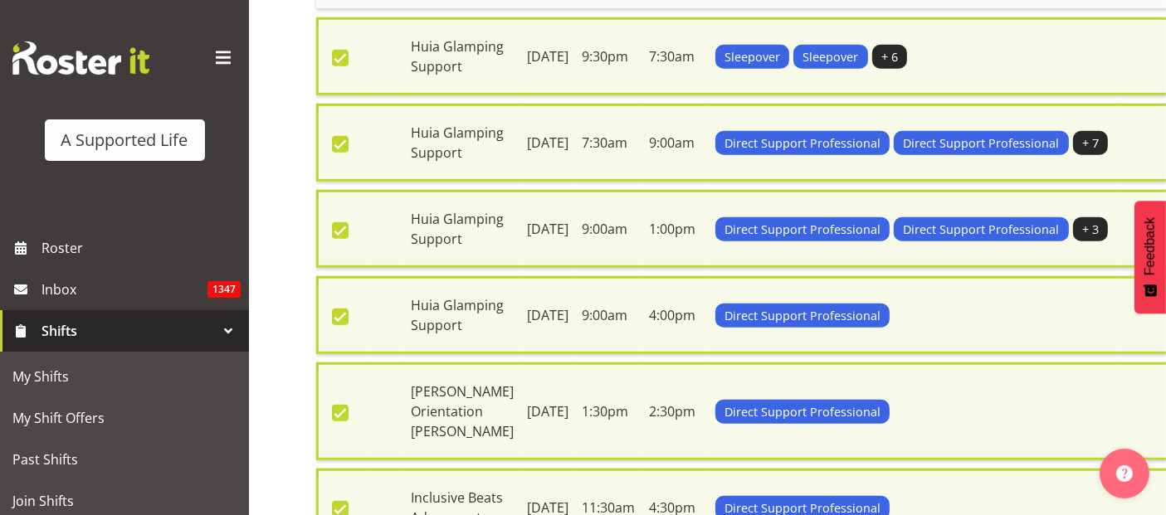
checkbox input "true"
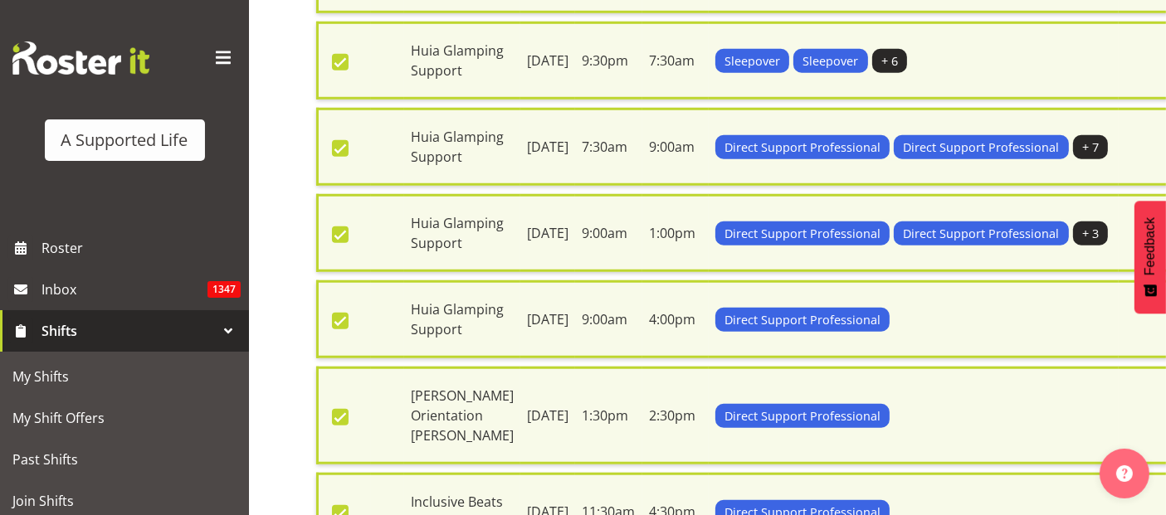
checkbox input "true"
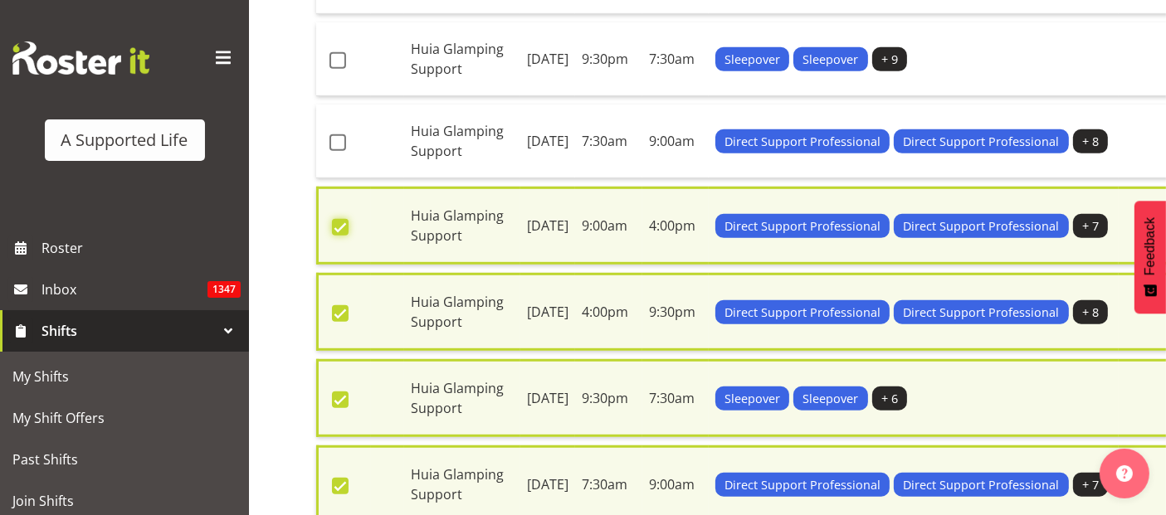
scroll to position [891, 0]
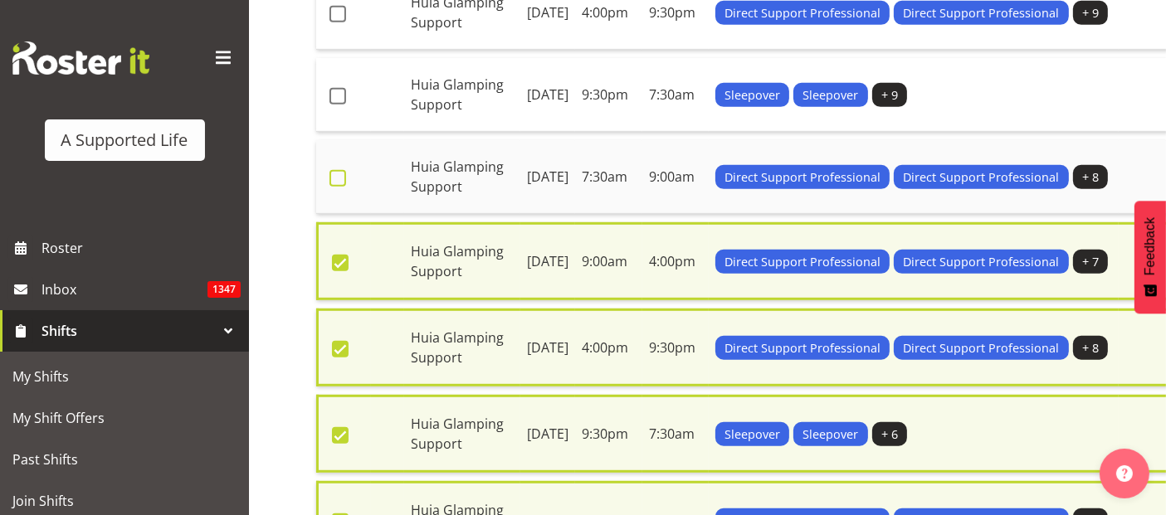
click at [339, 187] on span at bounding box center [338, 178] width 17 height 17
checkbox input "true"
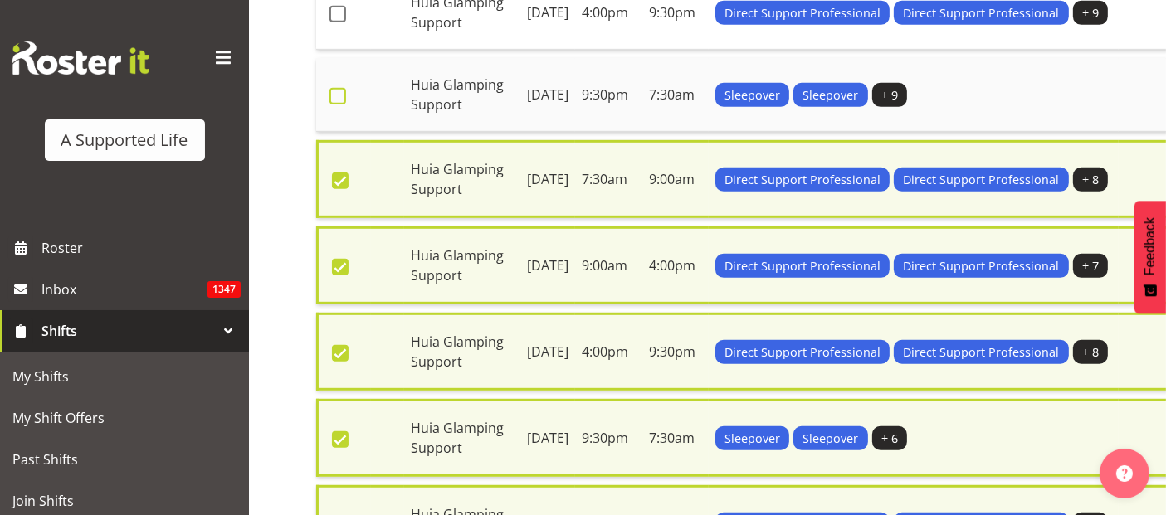
click at [332, 105] on span at bounding box center [338, 96] width 17 height 17
checkbox input "true"
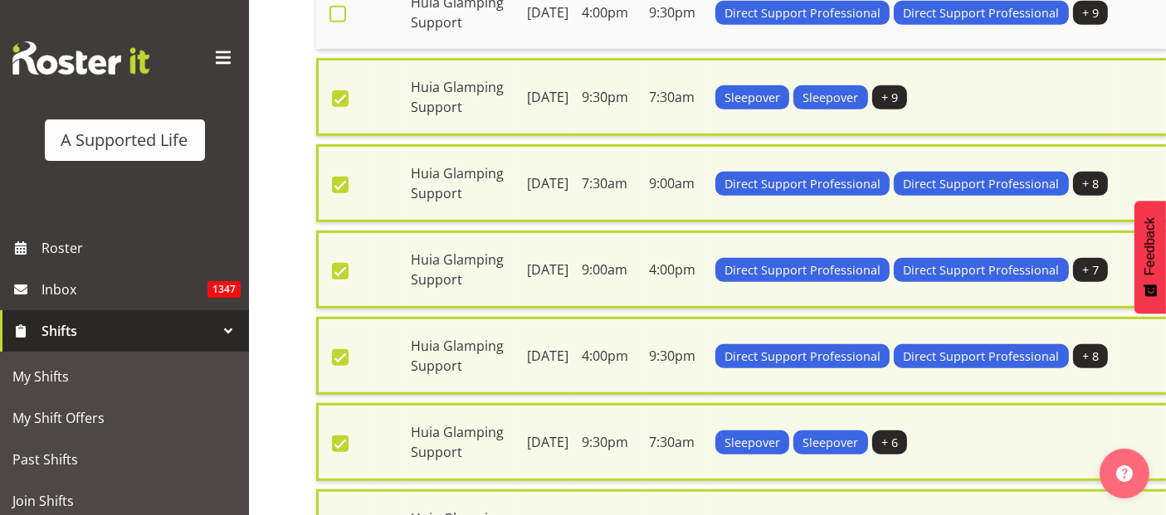
click at [340, 22] on span at bounding box center [338, 14] width 17 height 17
checkbox input "true"
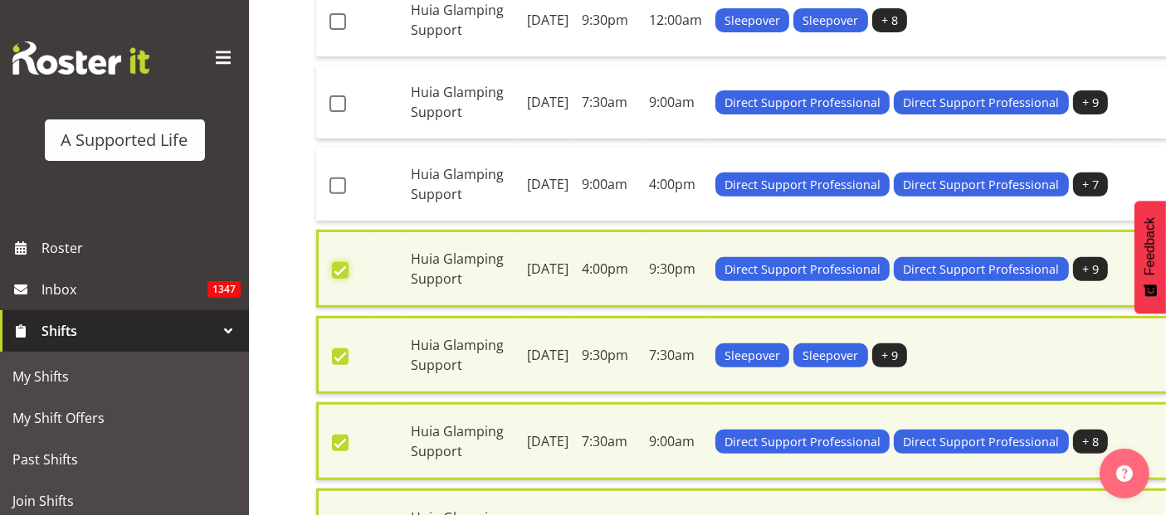
scroll to position [615, 0]
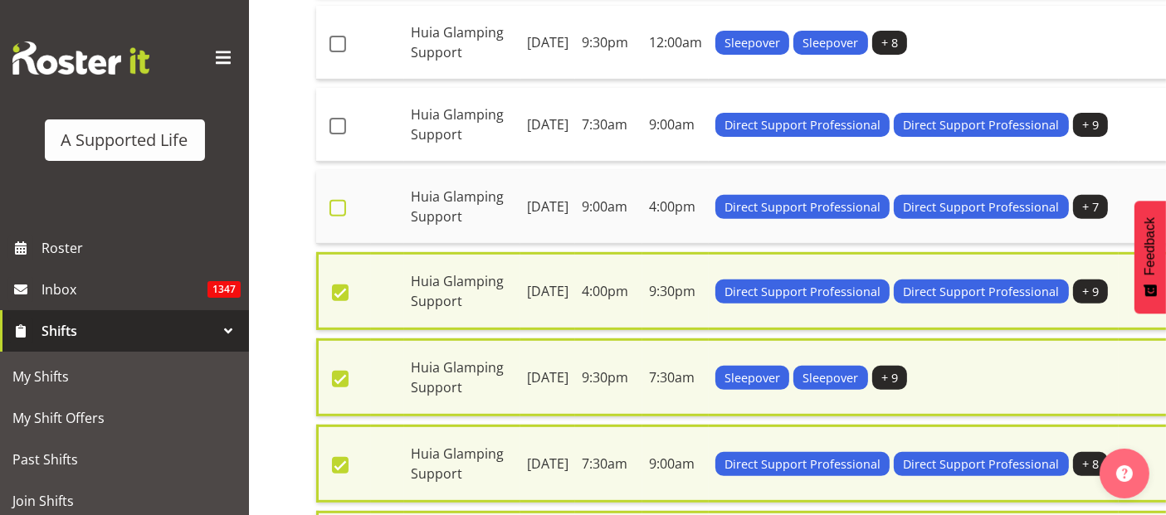
click at [339, 217] on span at bounding box center [338, 208] width 17 height 17
checkbox input "true"
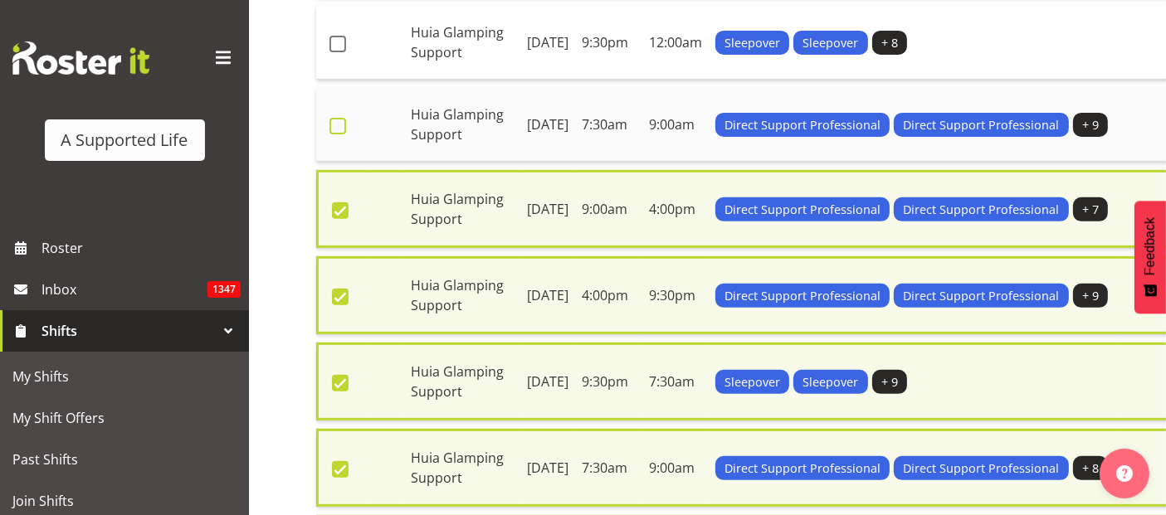
click at [339, 134] on span at bounding box center [338, 126] width 17 height 17
checkbox input "true"
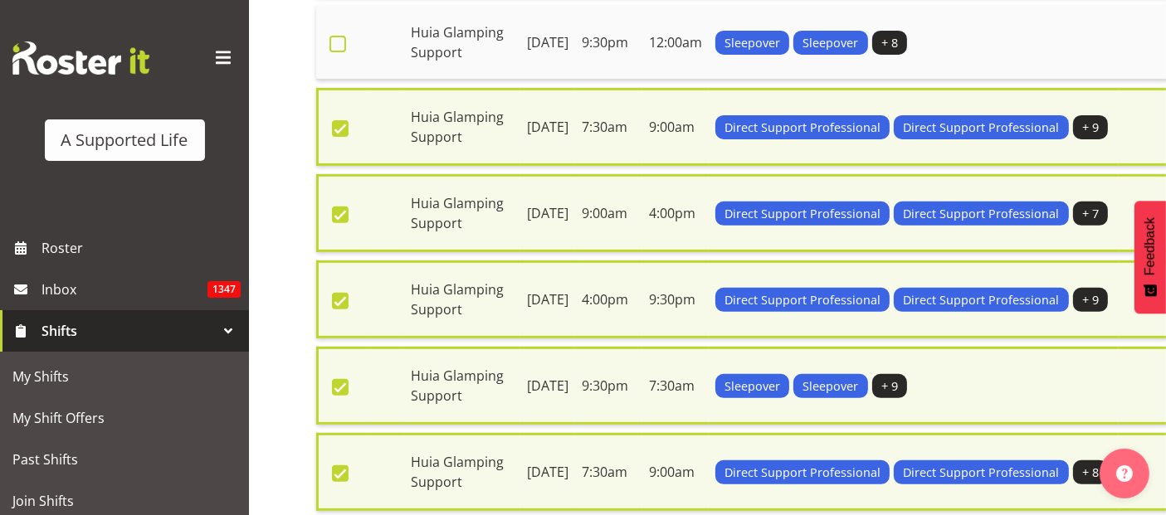
click at [334, 52] on span at bounding box center [338, 44] width 17 height 17
checkbox input "true"
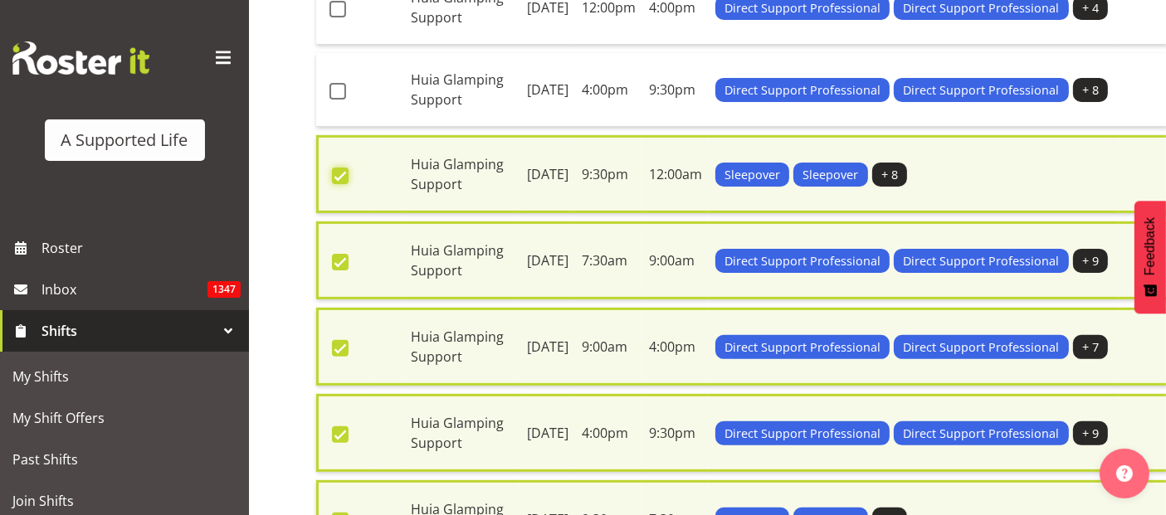
scroll to position [339, 0]
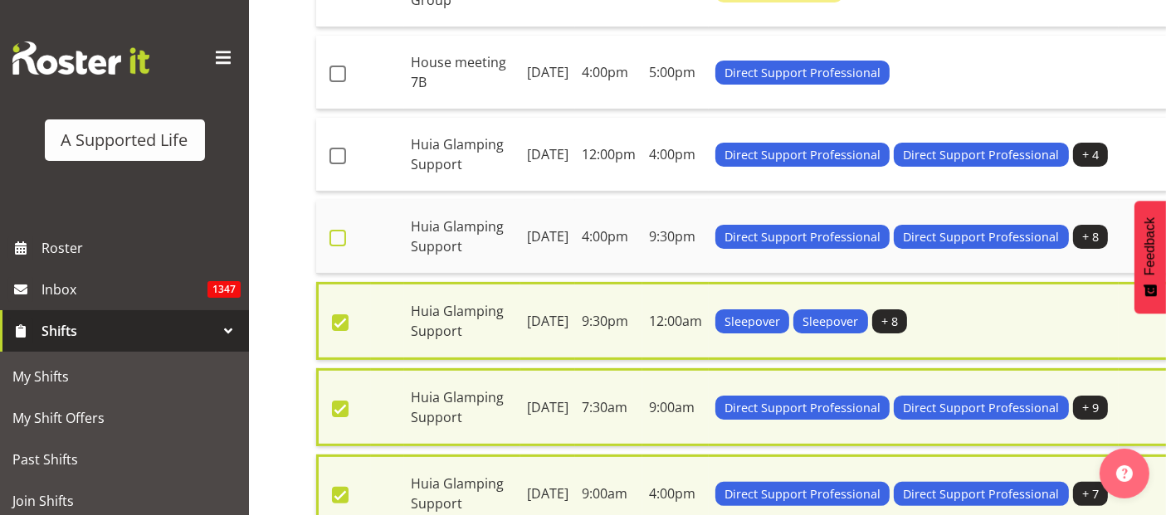
click at [345, 247] on span at bounding box center [338, 238] width 17 height 17
checkbox input "true"
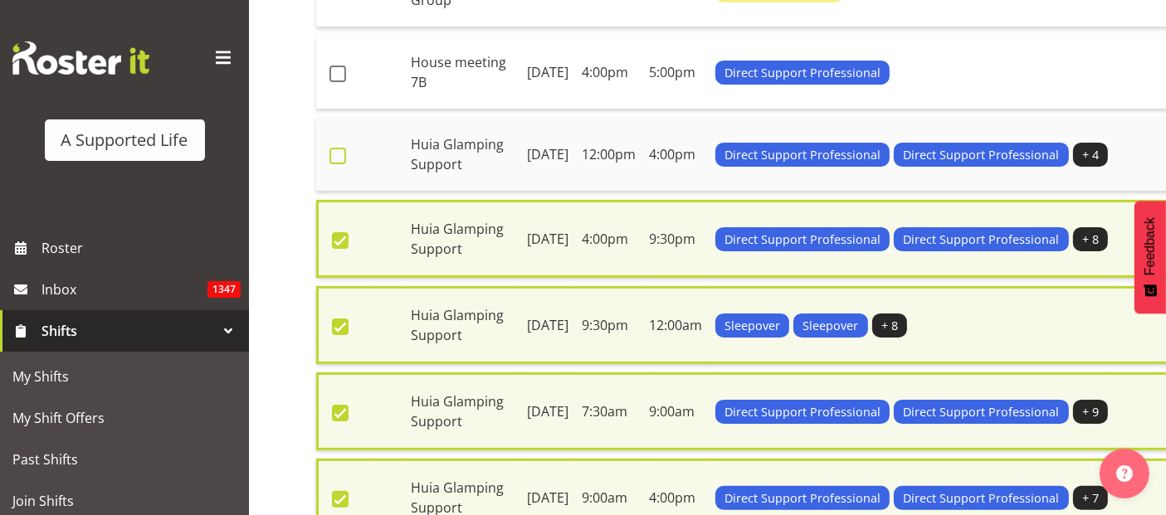
click at [334, 164] on span at bounding box center [338, 156] width 17 height 17
checkbox input "true"
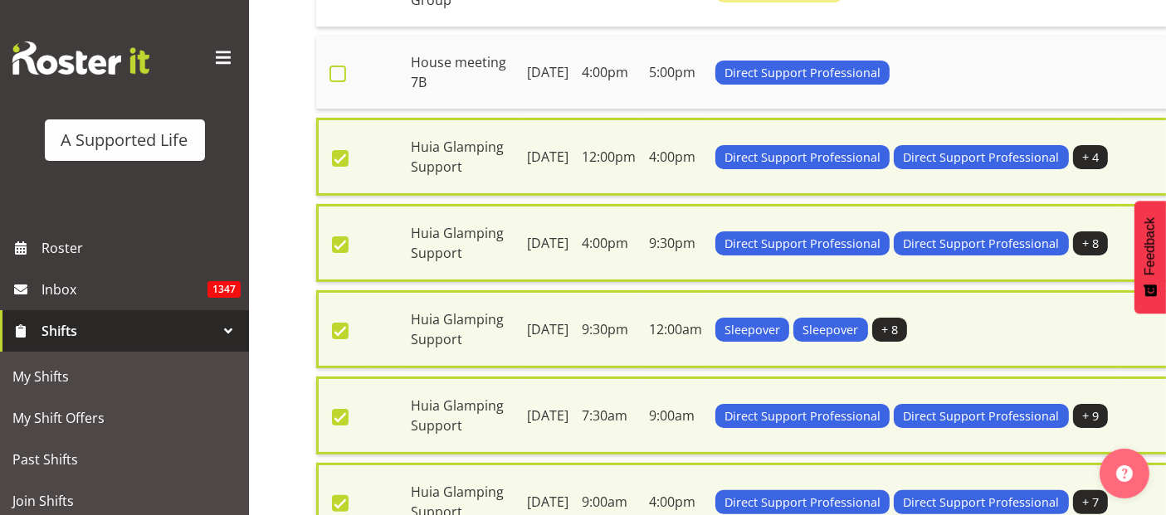
click at [337, 82] on span at bounding box center [338, 74] width 17 height 17
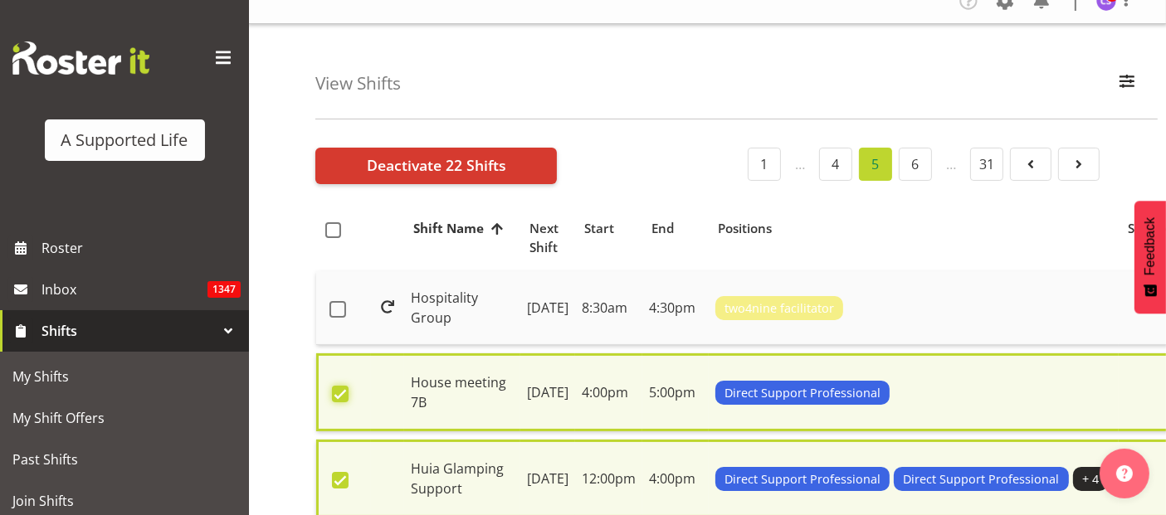
scroll to position [0, 0]
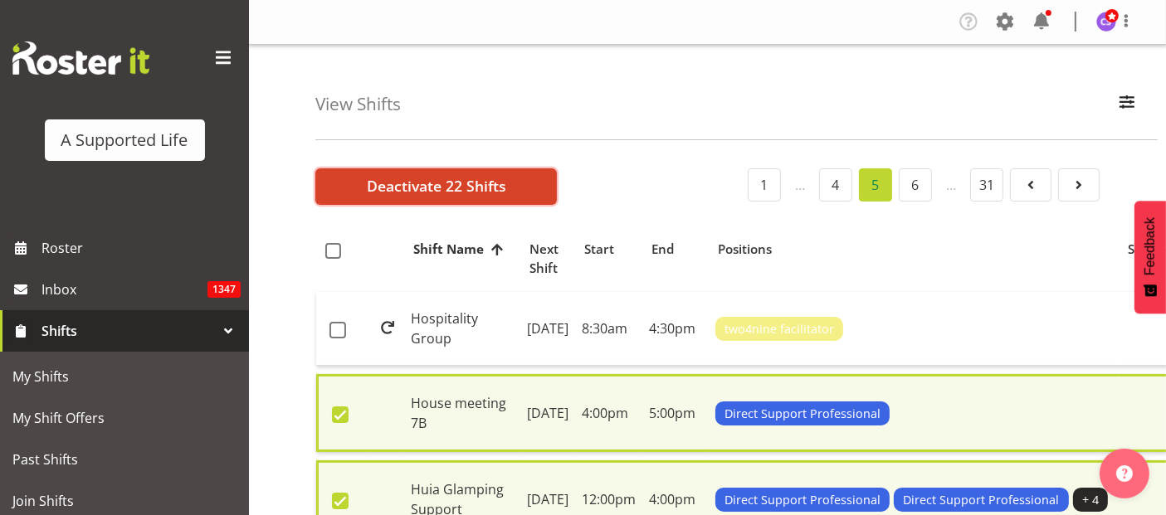
click at [432, 179] on span "Deactivate 22 Shifts" at bounding box center [436, 186] width 139 height 22
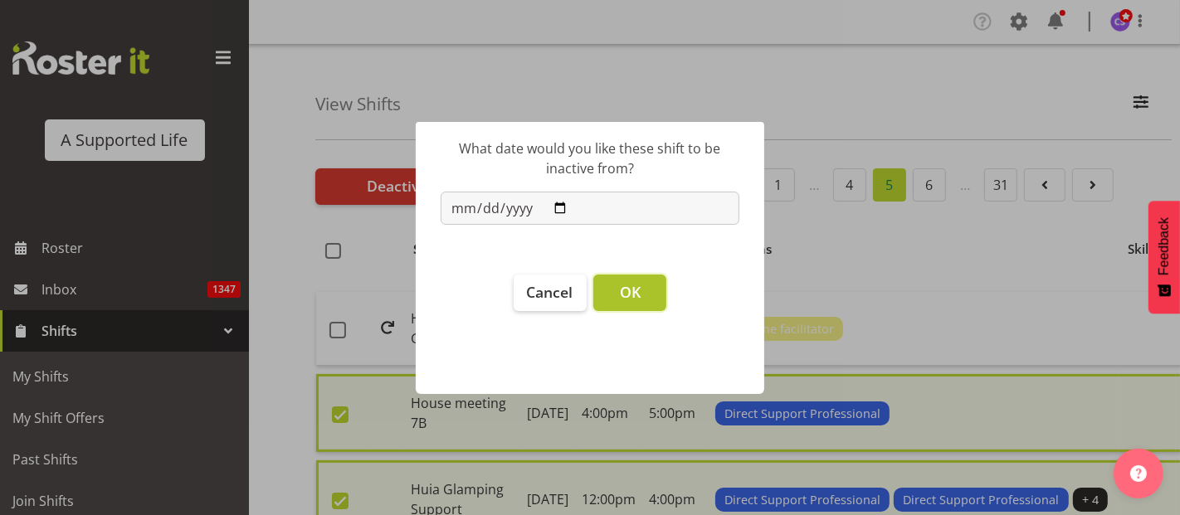
click at [614, 286] on button "OK" at bounding box center [629, 293] width 73 height 37
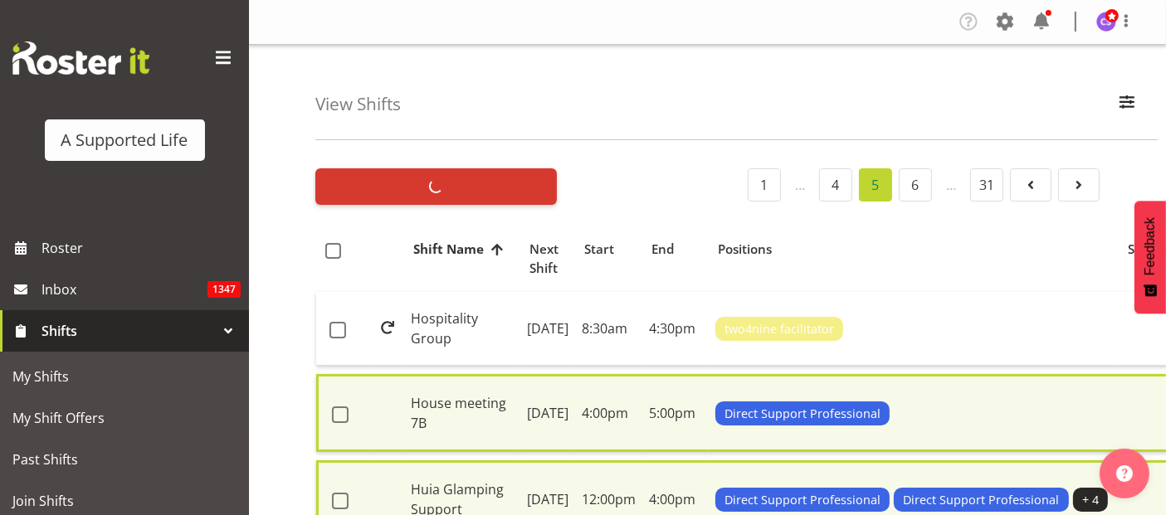
checkbox input "false"
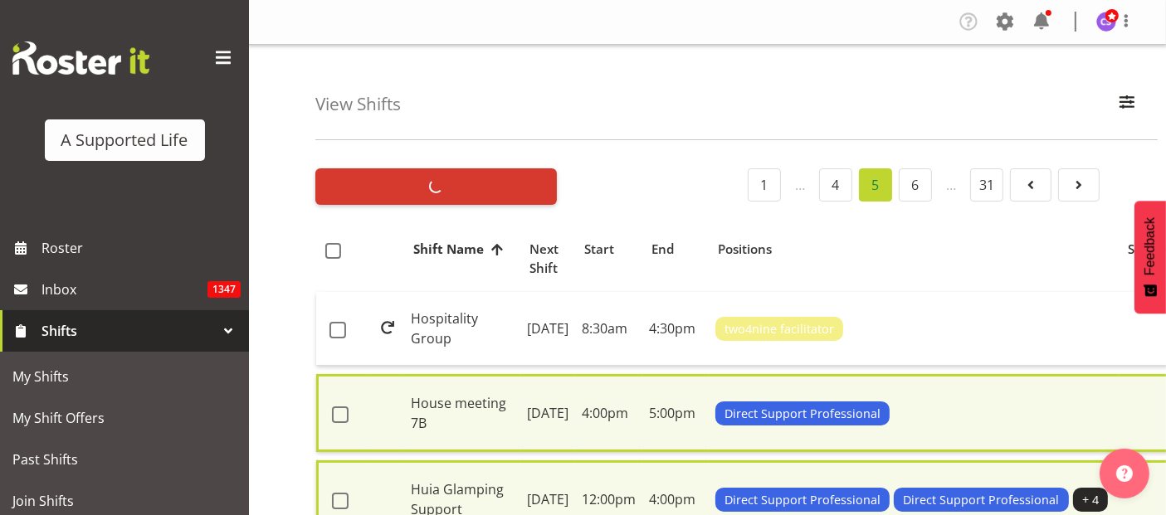
checkbox input "false"
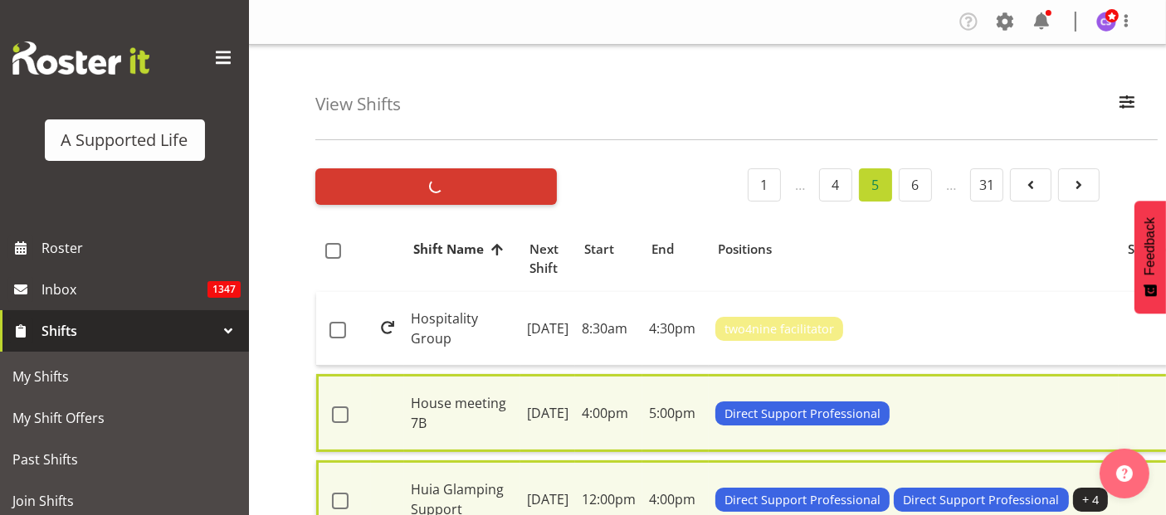
checkbox input "false"
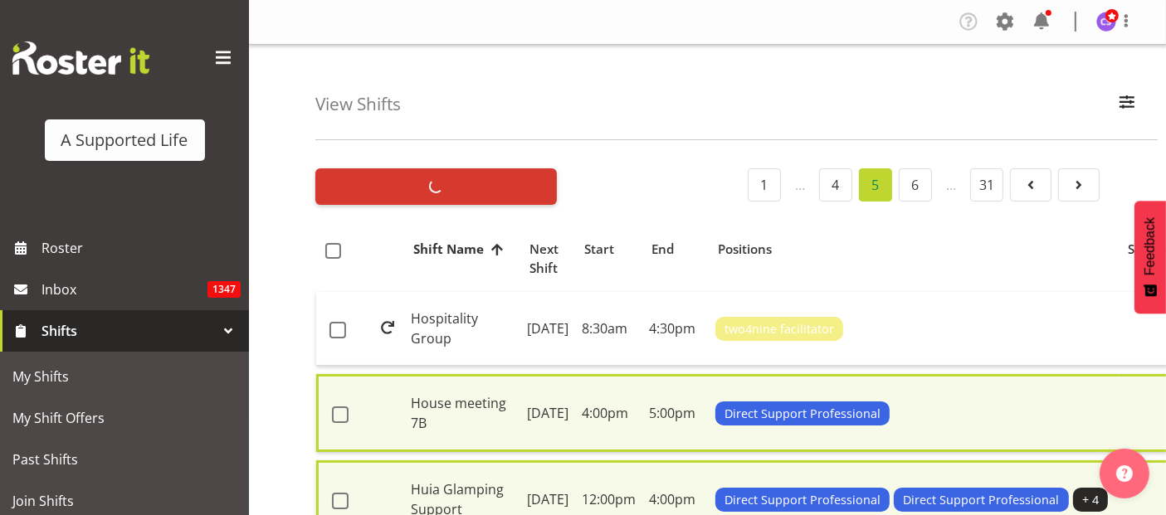
checkbox input "false"
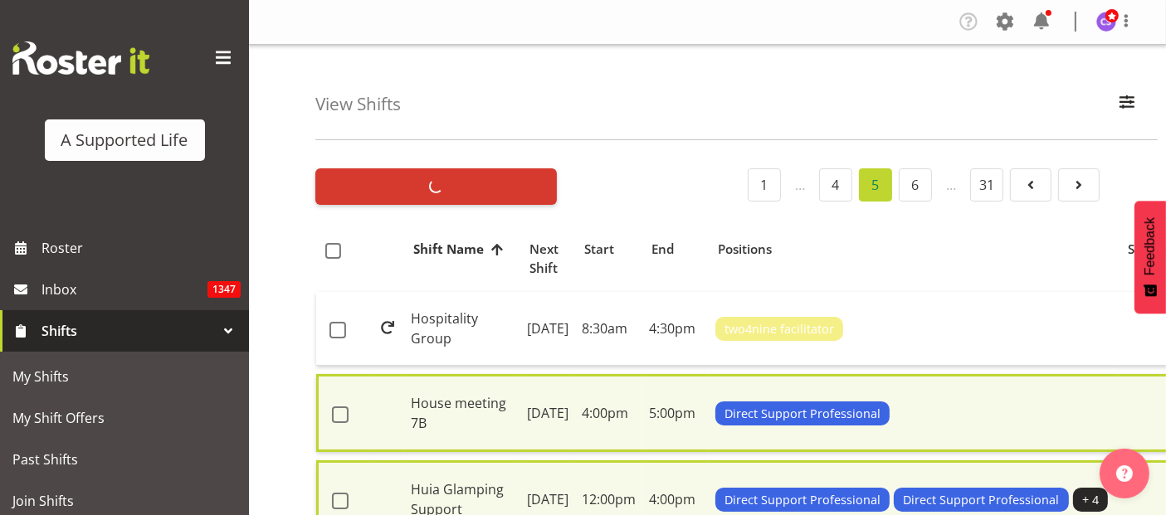
checkbox input "false"
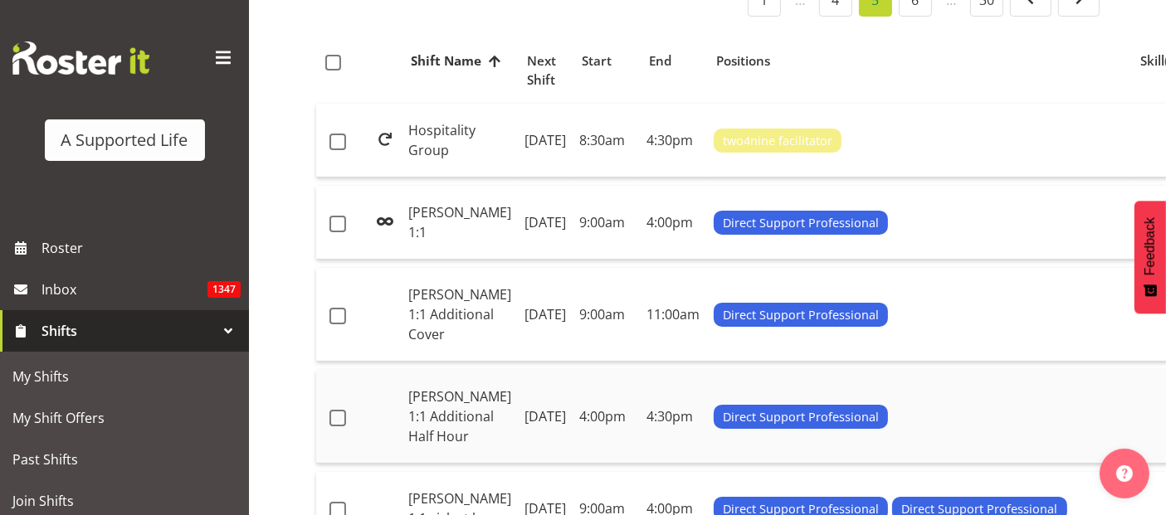
scroll to position [184, 0]
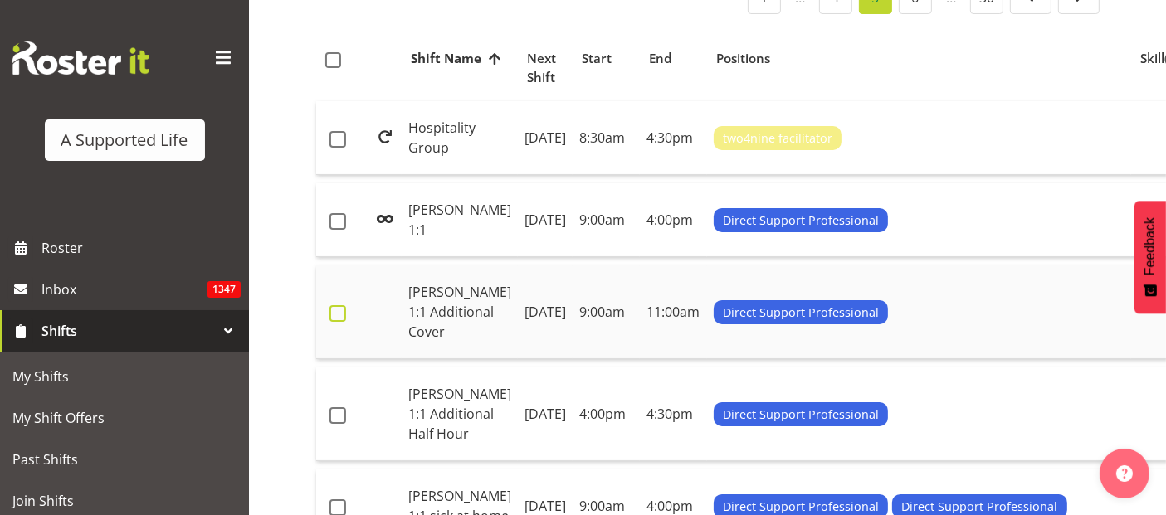
click at [342, 322] on span at bounding box center [338, 313] width 17 height 17
checkbox input "true"
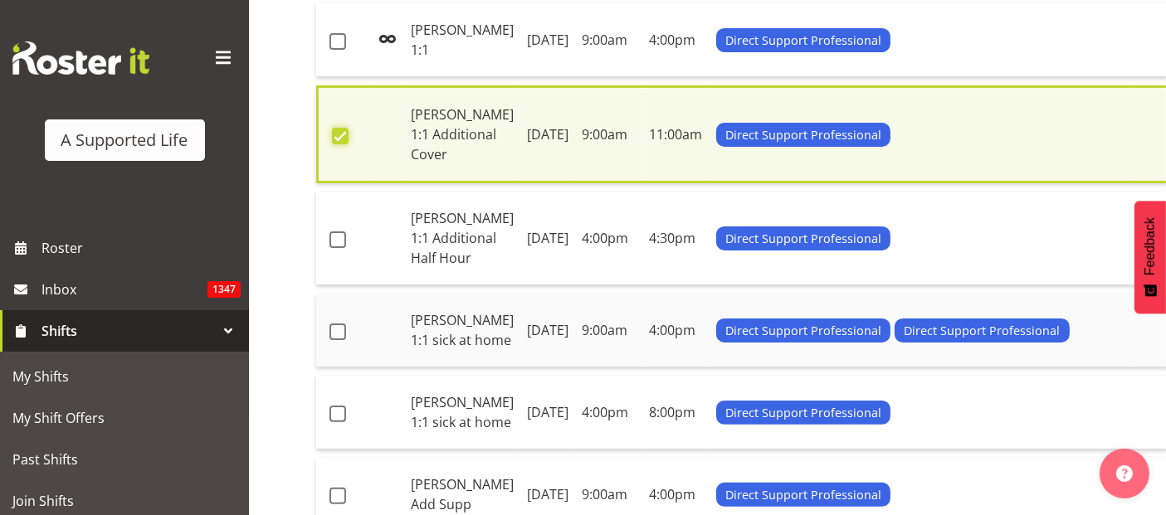
scroll to position [372, 0]
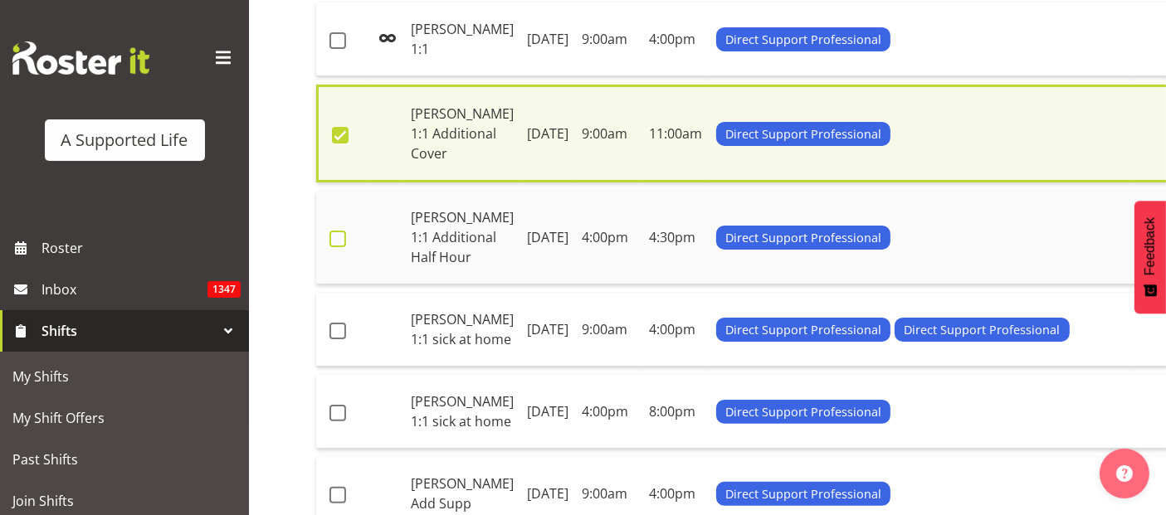
click at [339, 247] on span at bounding box center [338, 239] width 17 height 17
checkbox input "true"
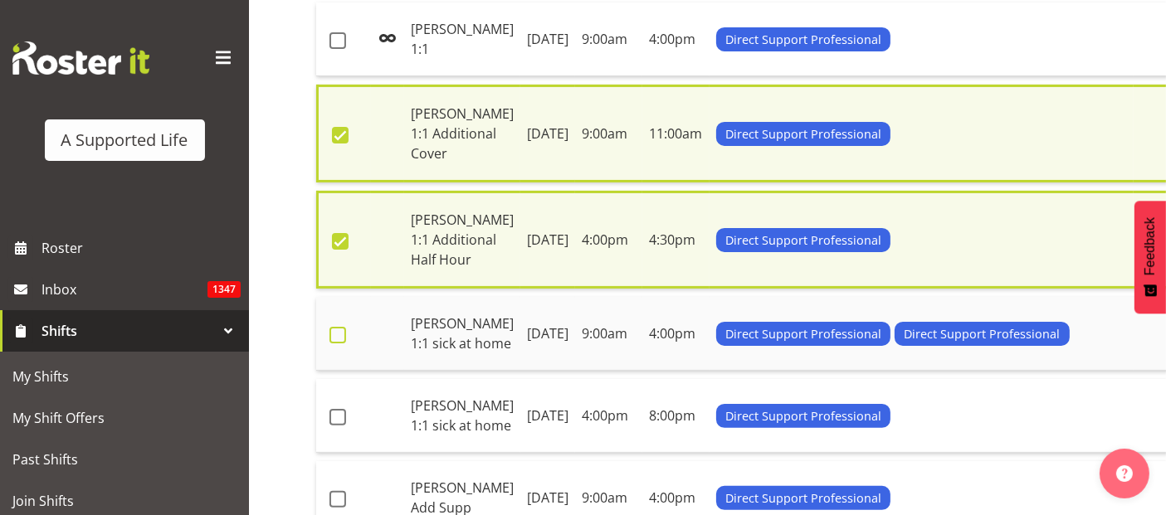
click at [332, 344] on span at bounding box center [338, 335] width 17 height 17
checkbox input "true"
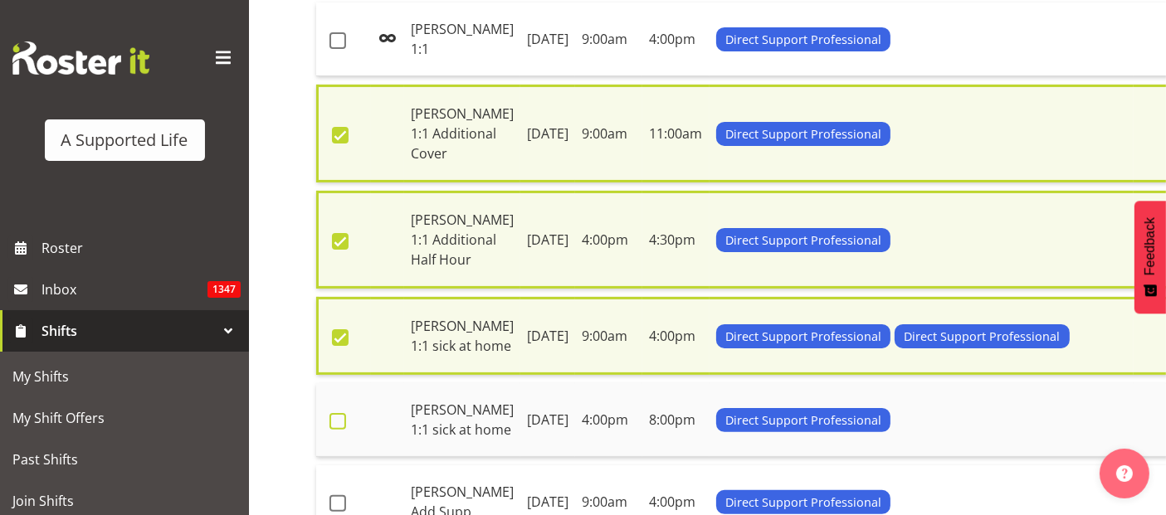
click at [330, 430] on span at bounding box center [338, 421] width 17 height 17
checkbox input "true"
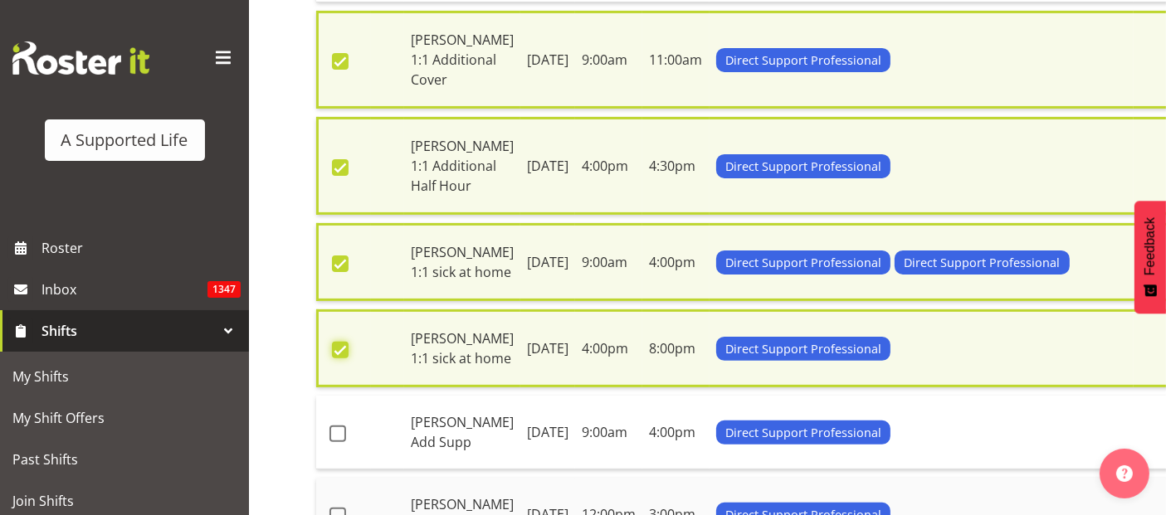
scroll to position [648, 0]
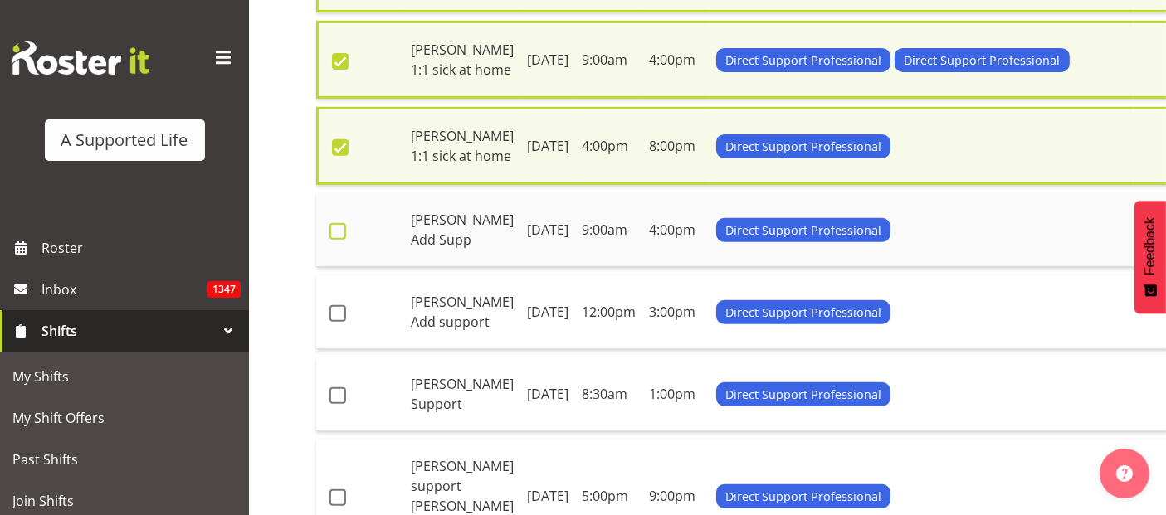
click at [341, 240] on span at bounding box center [338, 231] width 17 height 17
checkbox input "true"
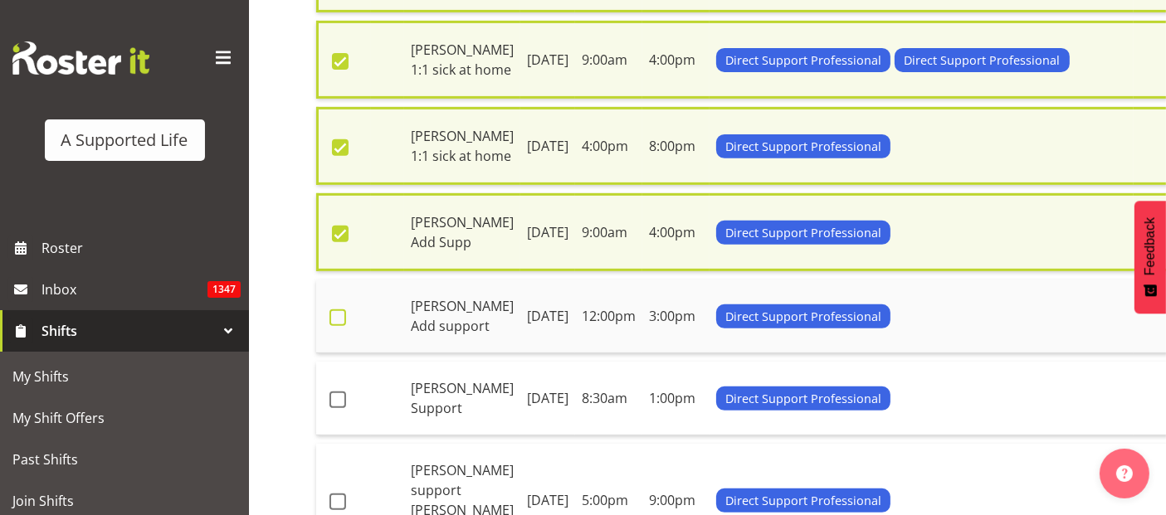
click at [340, 326] on span at bounding box center [338, 318] width 17 height 17
checkbox input "true"
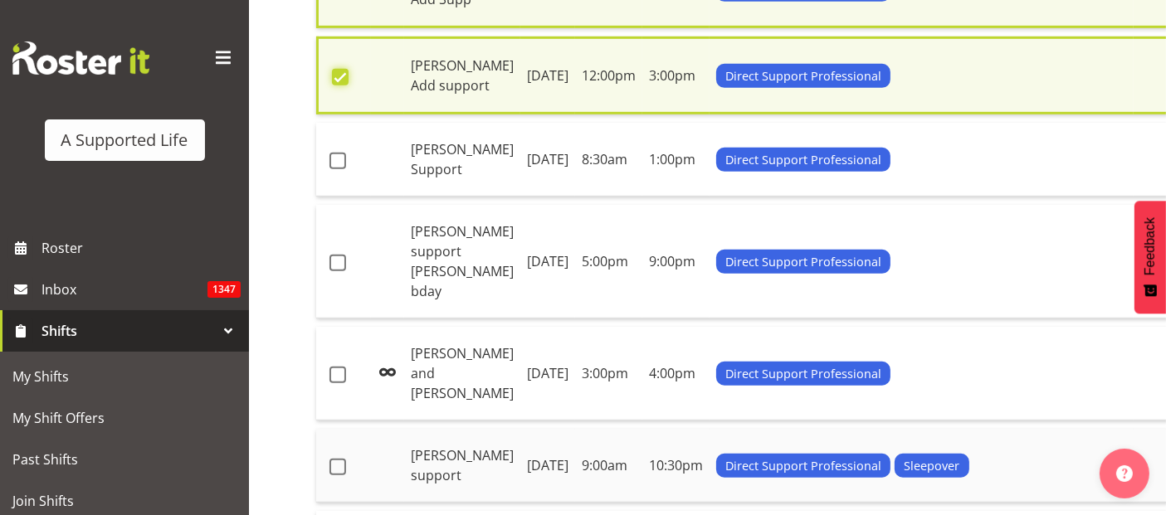
scroll to position [1017, 0]
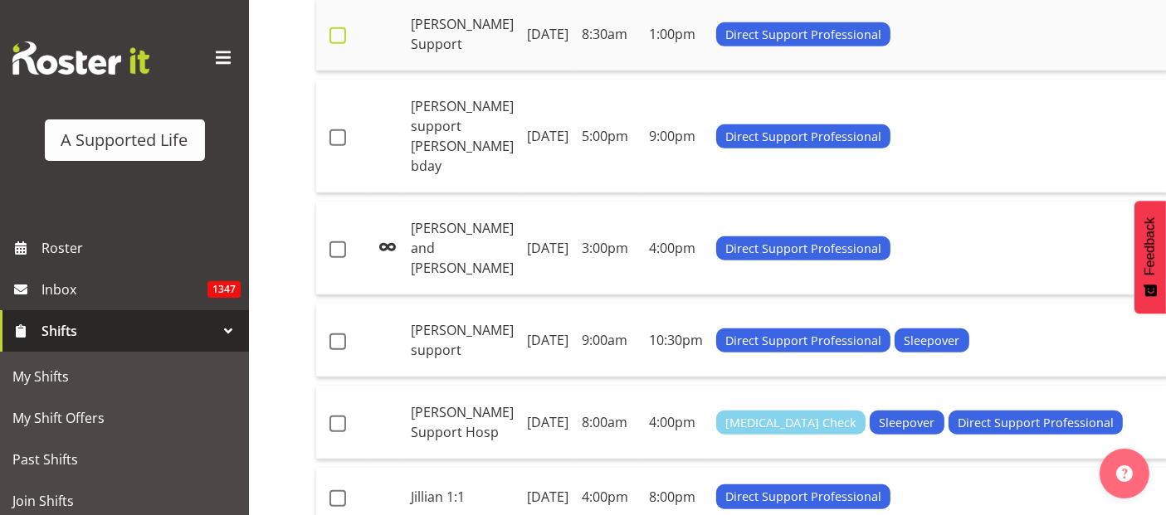
click at [342, 44] on span at bounding box center [338, 35] width 17 height 17
checkbox input "true"
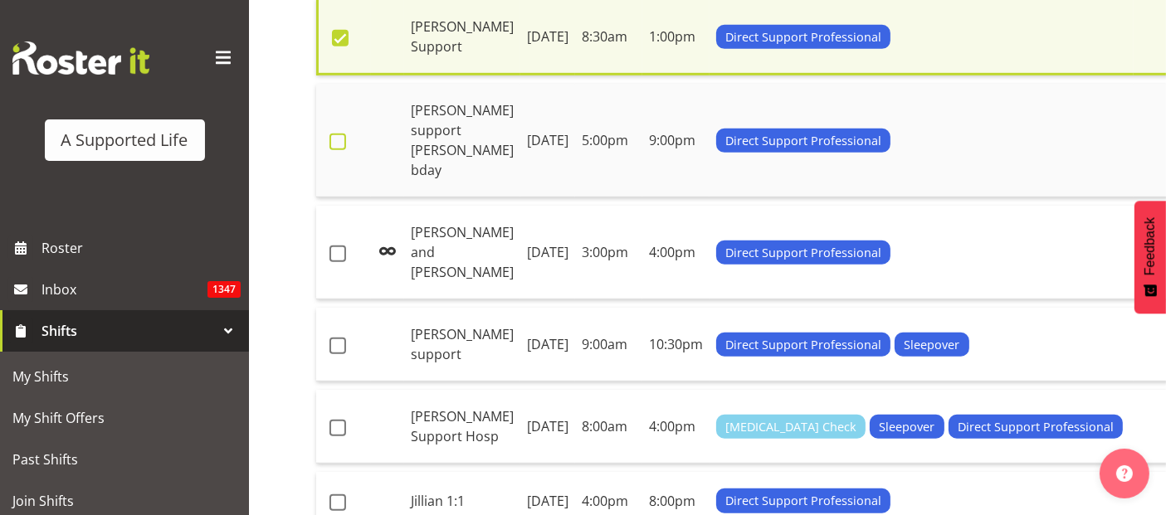
click at [344, 150] on span at bounding box center [338, 142] width 17 height 17
checkbox input "true"
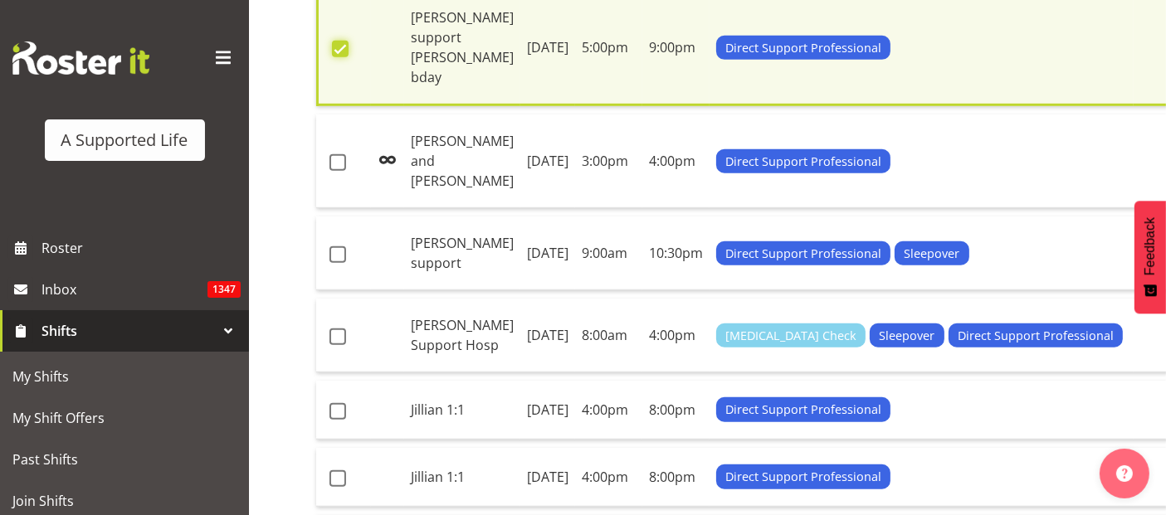
scroll to position [1294, 0]
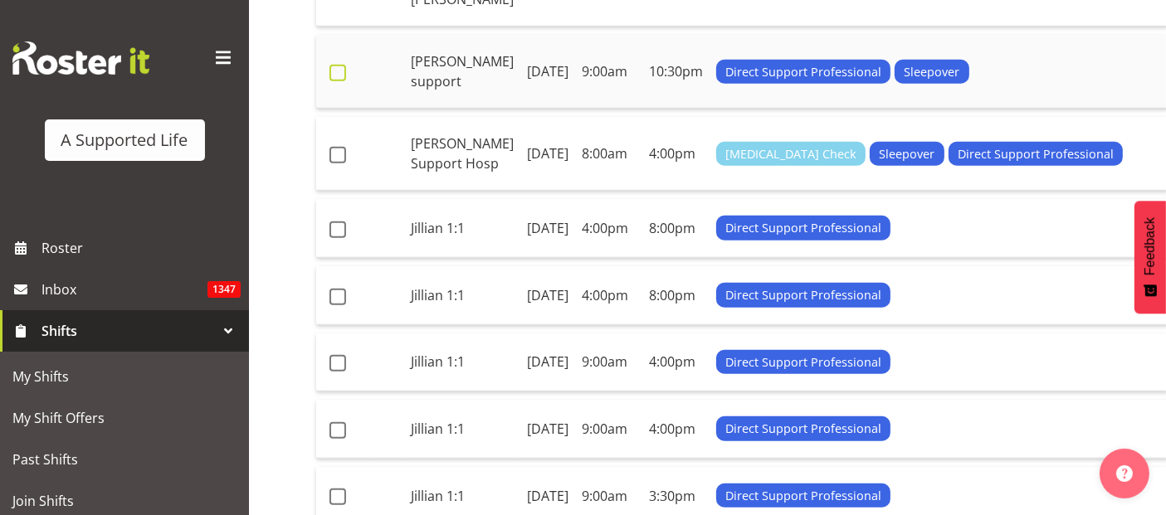
click at [336, 81] on span at bounding box center [338, 73] width 17 height 17
checkbox input "true"
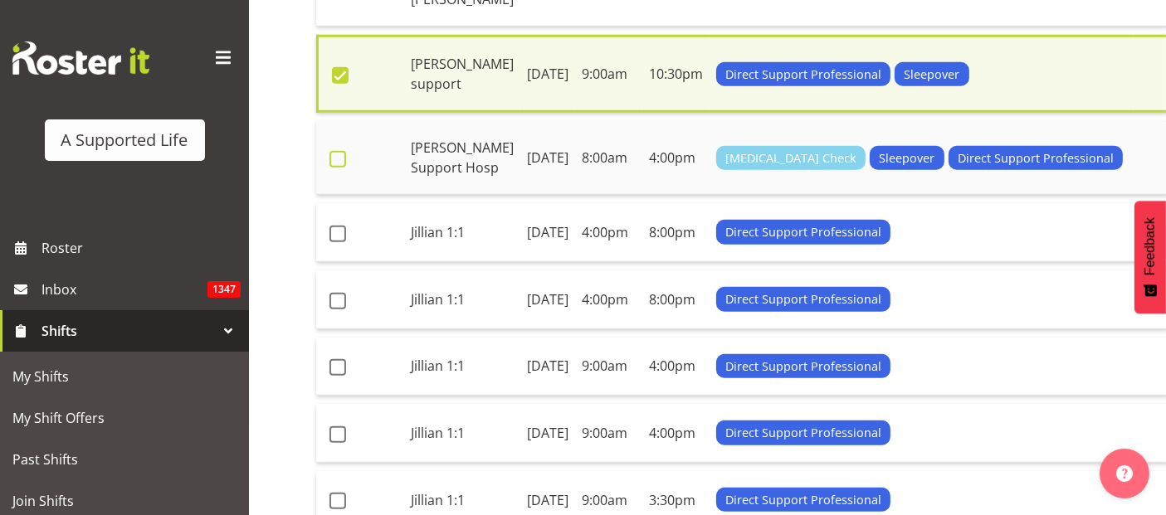
click at [339, 168] on span at bounding box center [338, 159] width 17 height 17
checkbox input "true"
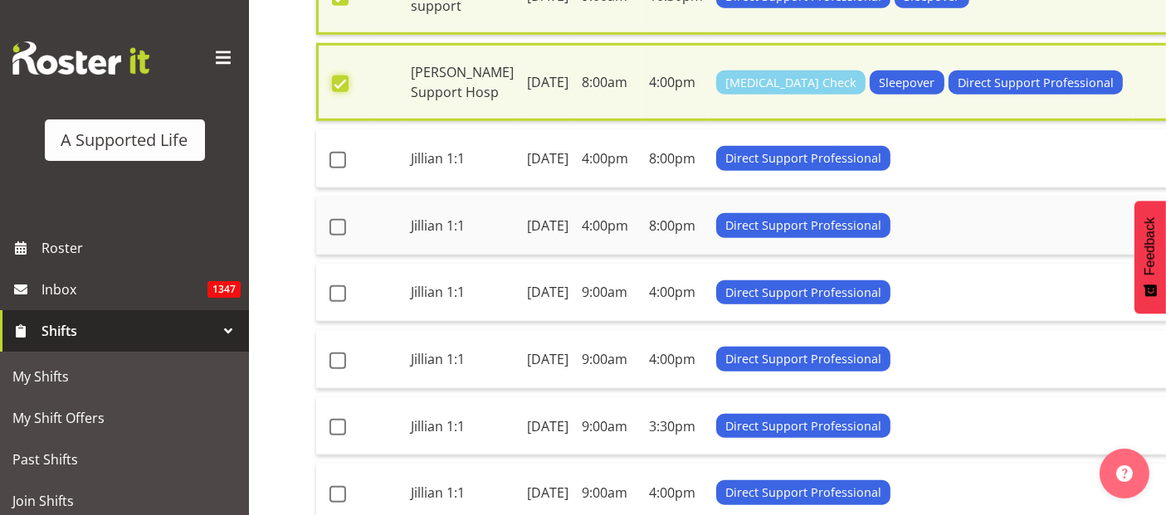
scroll to position [1478, 0]
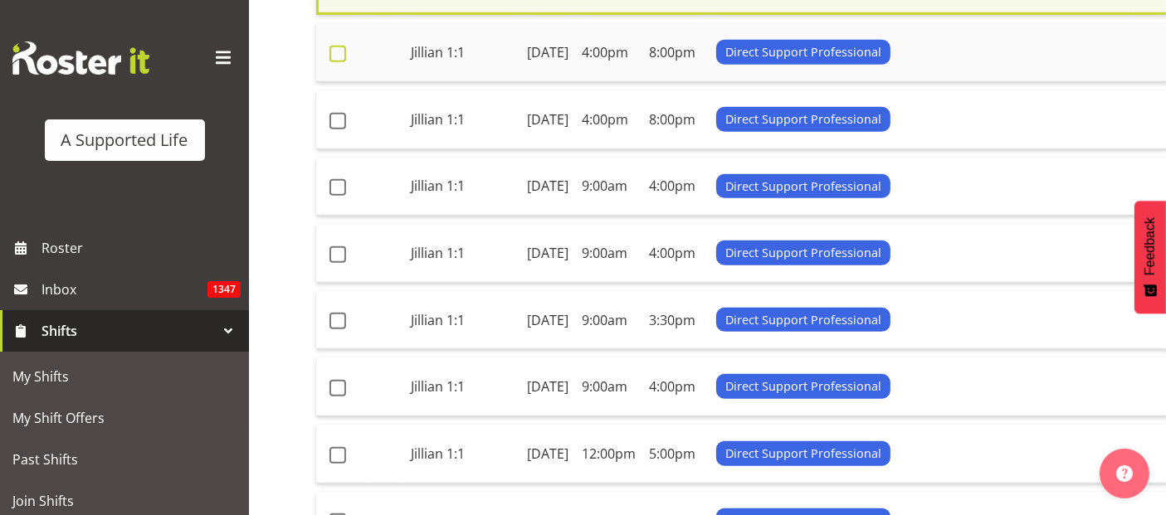
click at [339, 62] on span at bounding box center [338, 54] width 17 height 17
checkbox input "true"
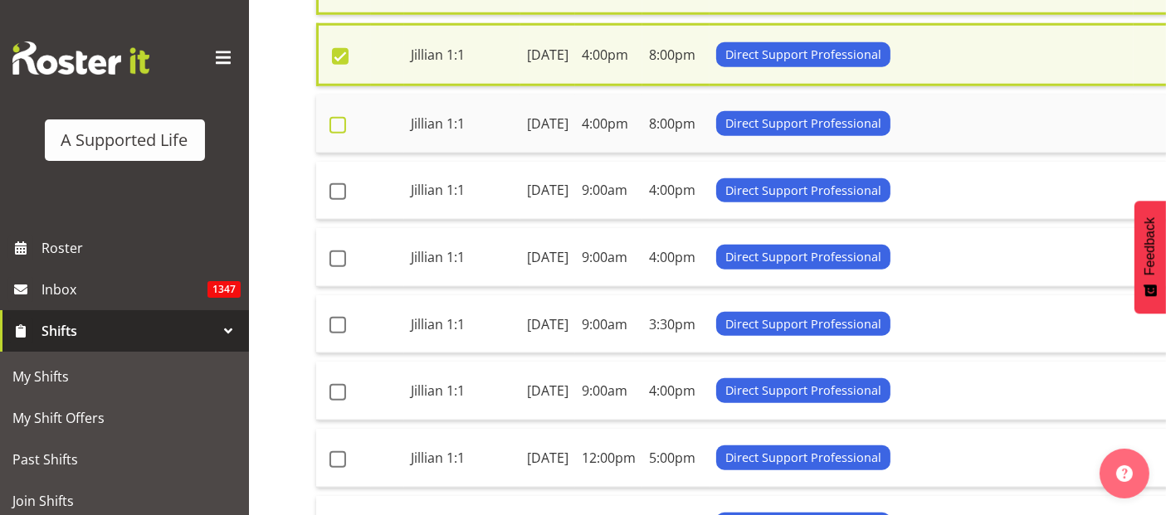
click at [339, 134] on span at bounding box center [338, 125] width 17 height 17
checkbox input "true"
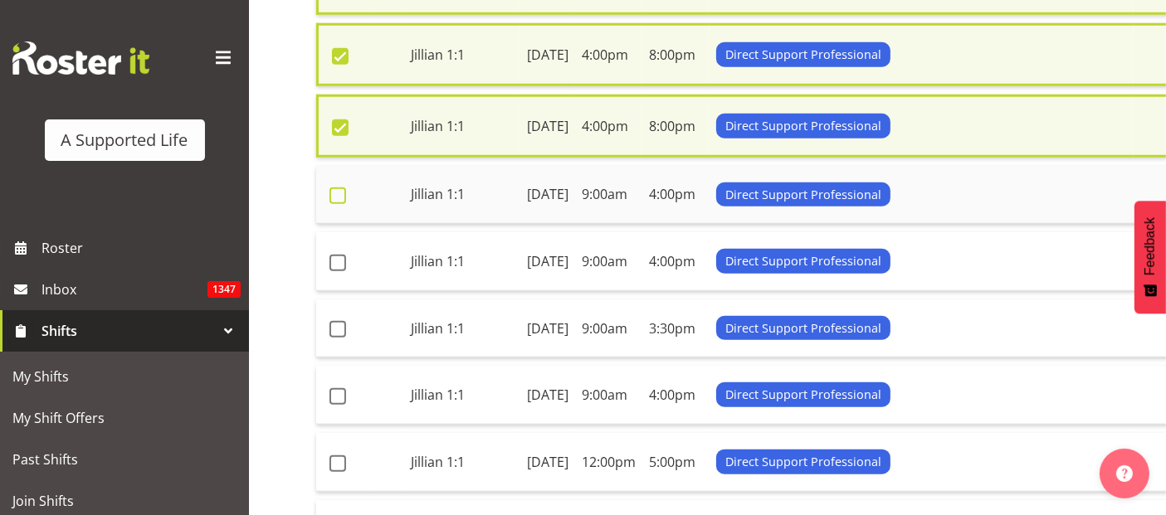
click at [335, 204] on span at bounding box center [338, 196] width 17 height 17
checkbox input "true"
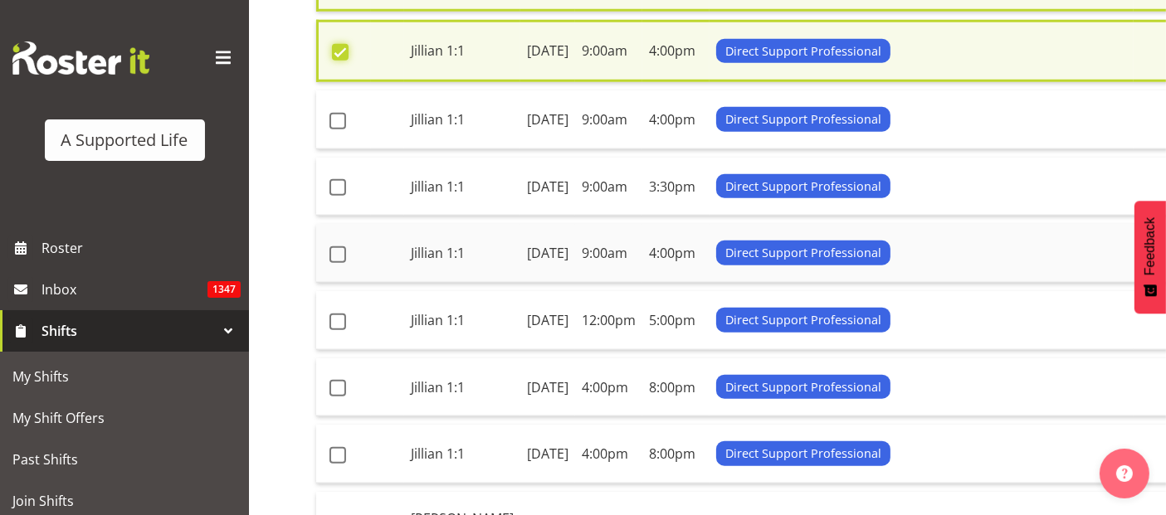
scroll to position [1755, 0]
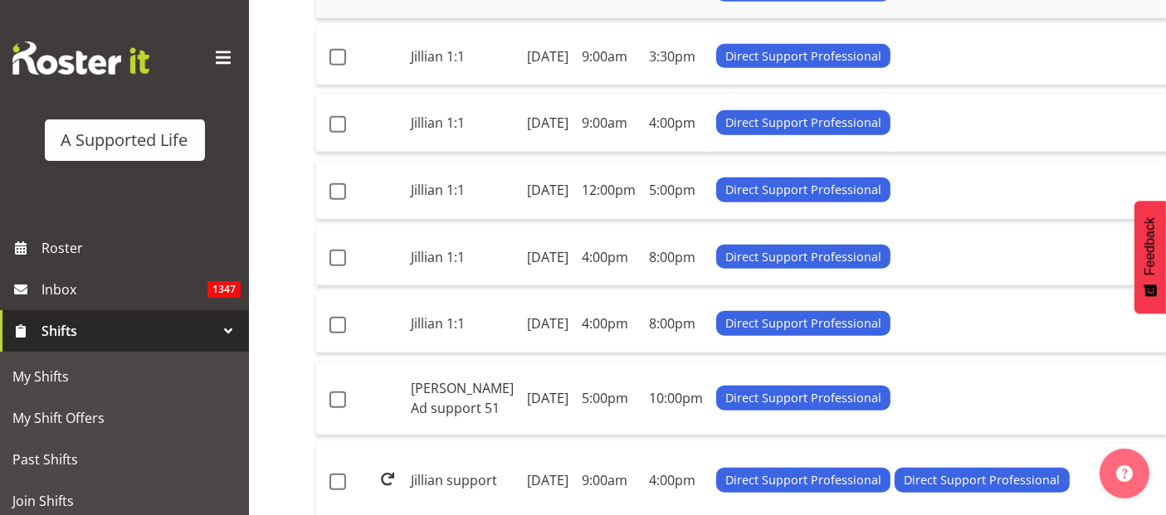
checkbox input "true"
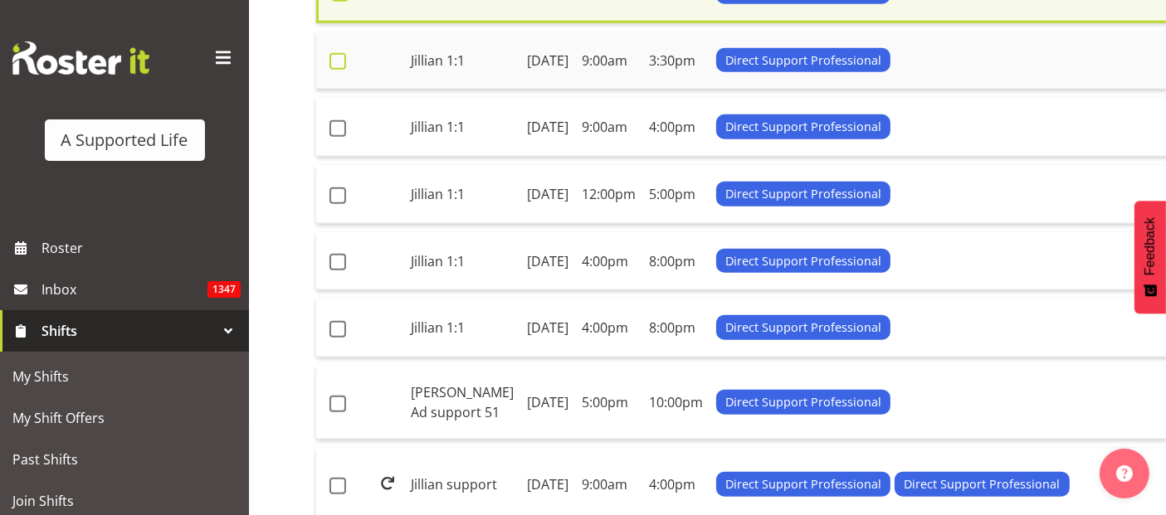
click at [348, 70] on label at bounding box center [343, 61] width 26 height 17
checkbox input "true"
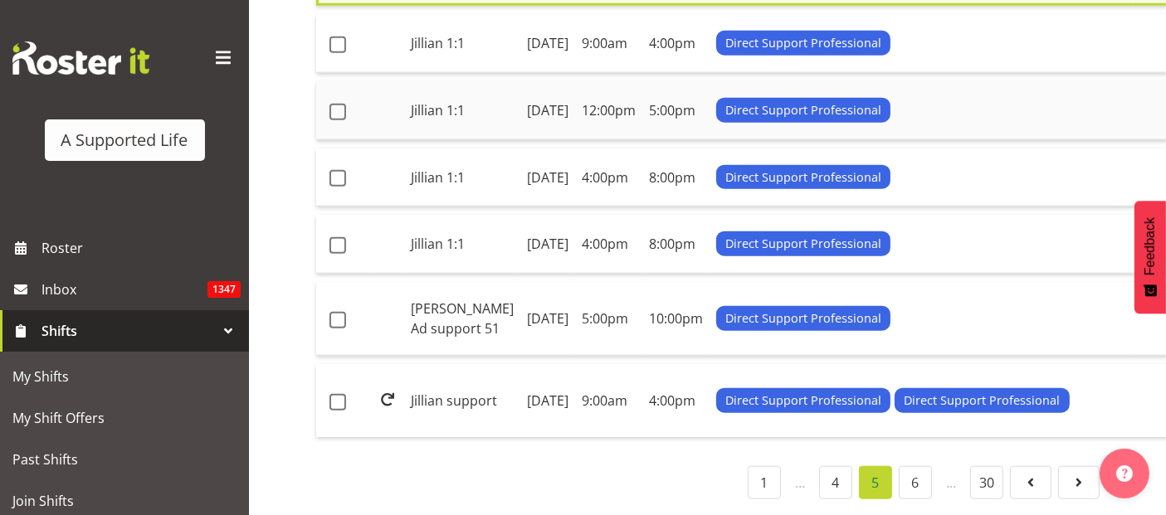
scroll to position [2032, 0]
click at [336, 53] on span at bounding box center [338, 45] width 17 height 17
checkbox input "true"
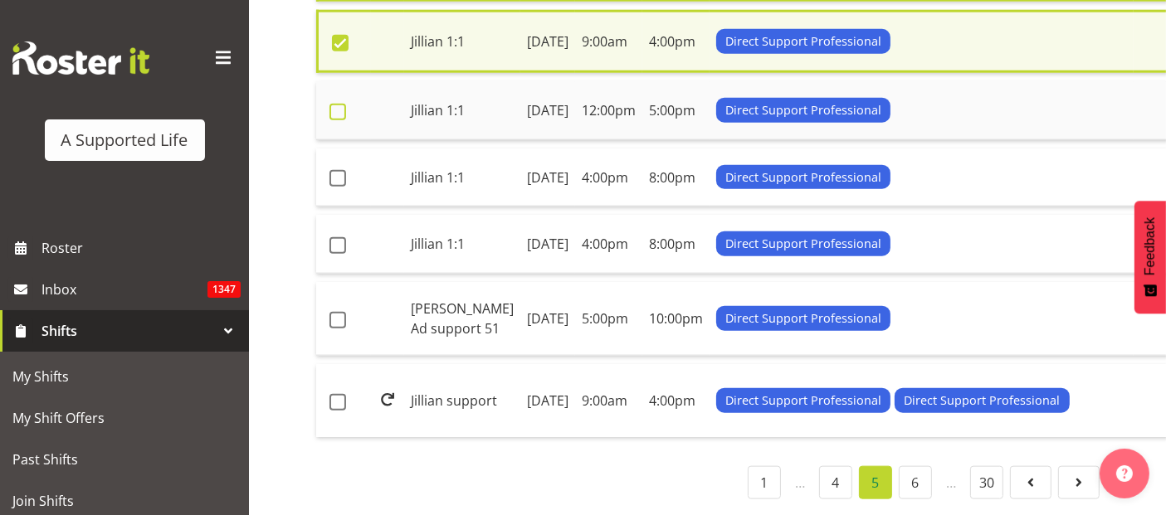
click at [341, 120] on span at bounding box center [338, 112] width 17 height 17
checkbox input "true"
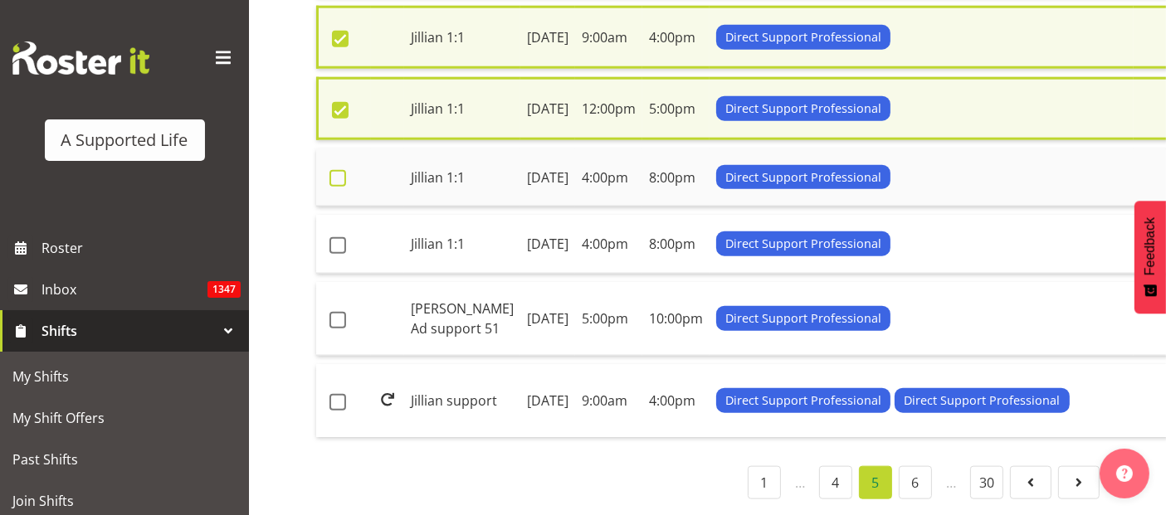
click at [336, 187] on span at bounding box center [338, 178] width 17 height 17
checkbox input "true"
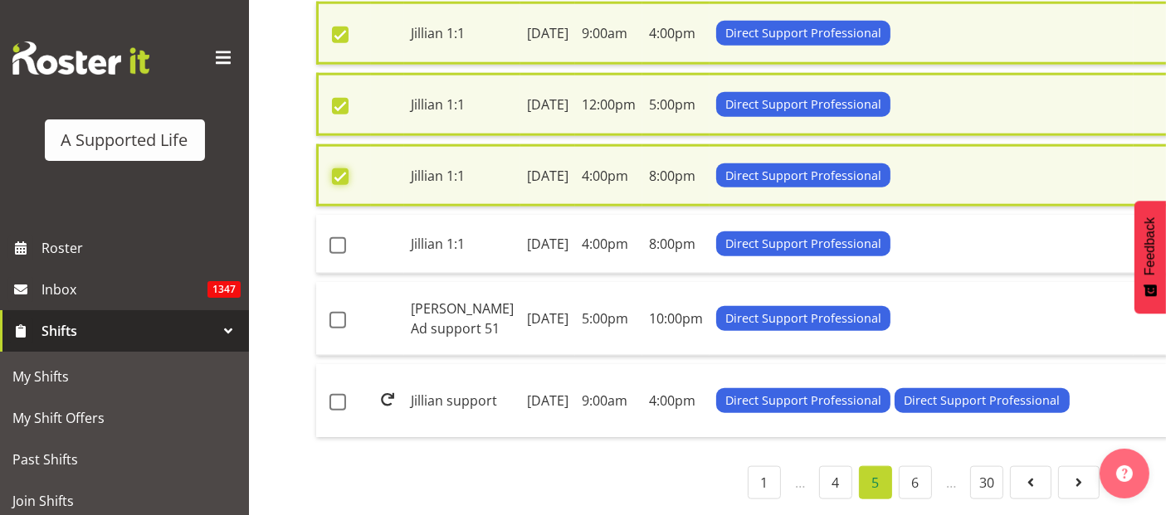
scroll to position [2308, 0]
click at [342, 254] on span at bounding box center [338, 245] width 17 height 17
checkbox input "true"
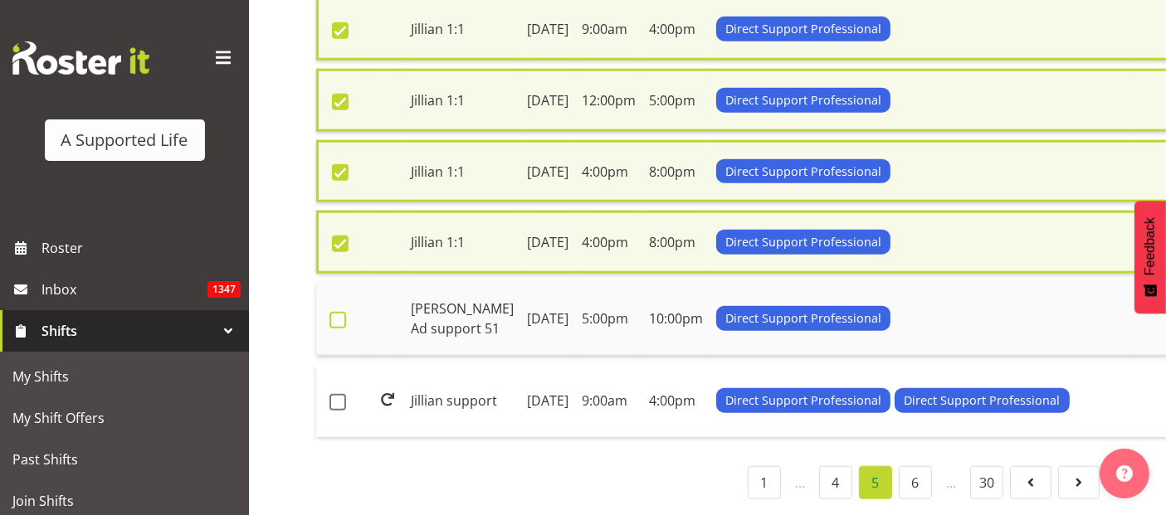
click at [339, 329] on span at bounding box center [338, 320] width 17 height 17
checkbox input "true"
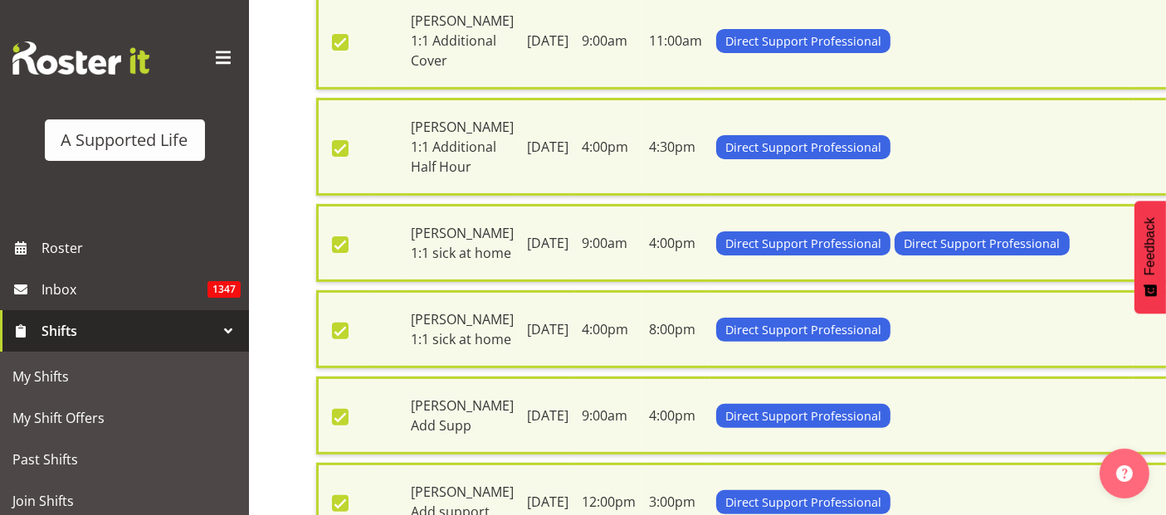
scroll to position [0, 0]
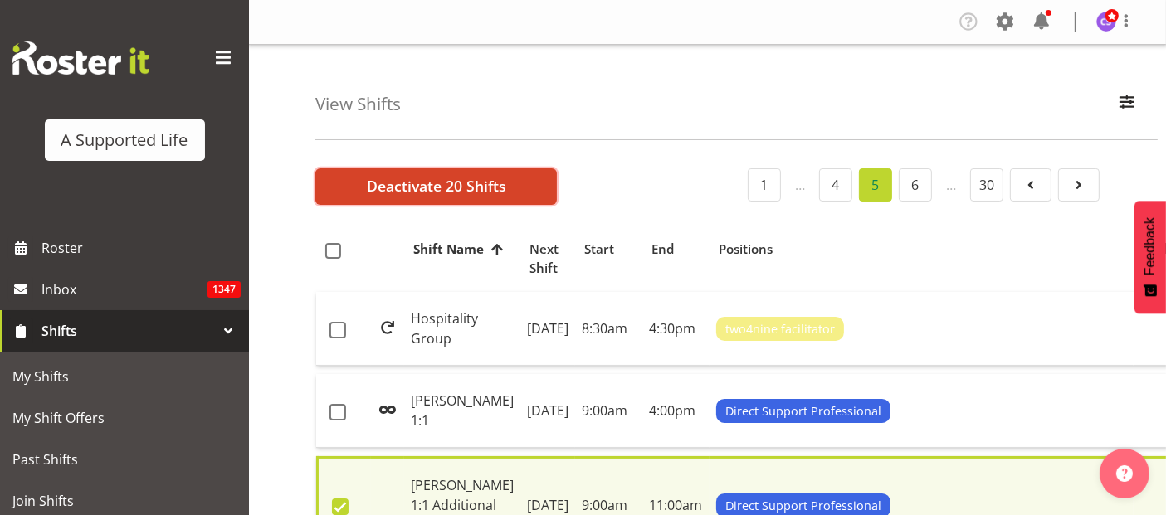
click at [403, 178] on span "Deactivate 20 Shifts" at bounding box center [436, 186] width 139 height 22
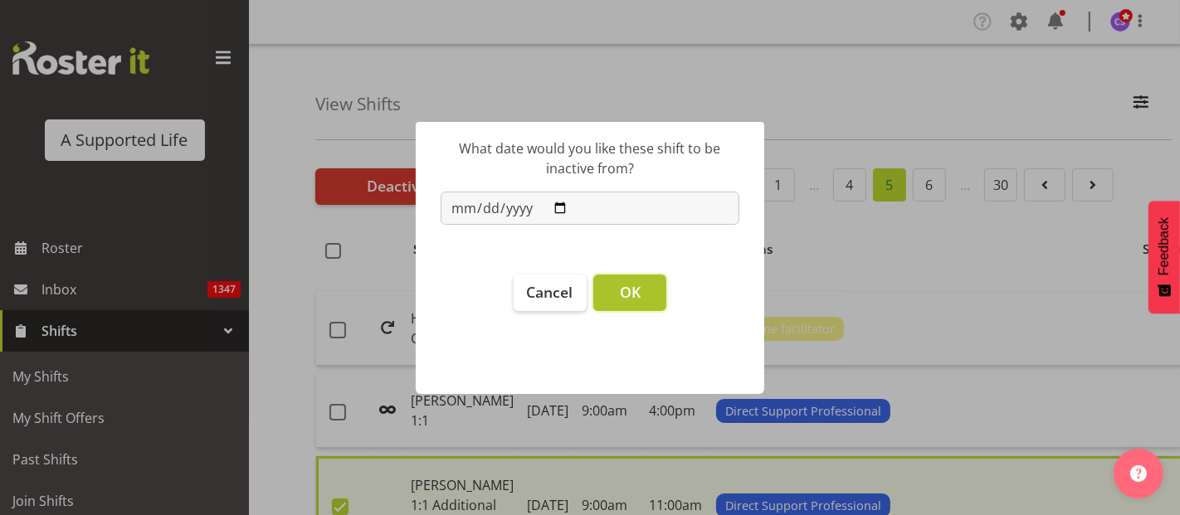
click at [642, 283] on button "OK" at bounding box center [629, 293] width 73 height 37
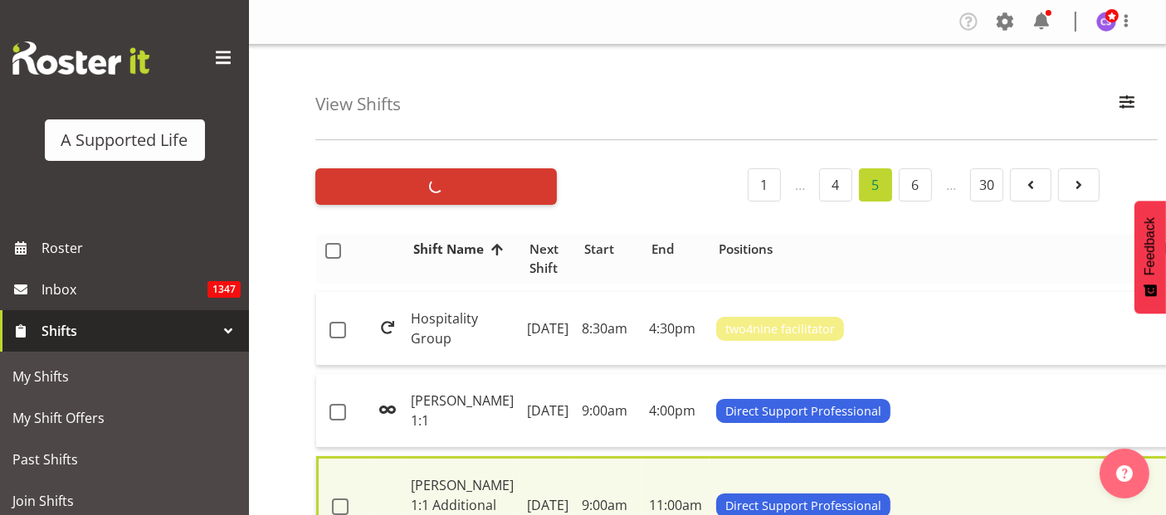
checkbox input "false"
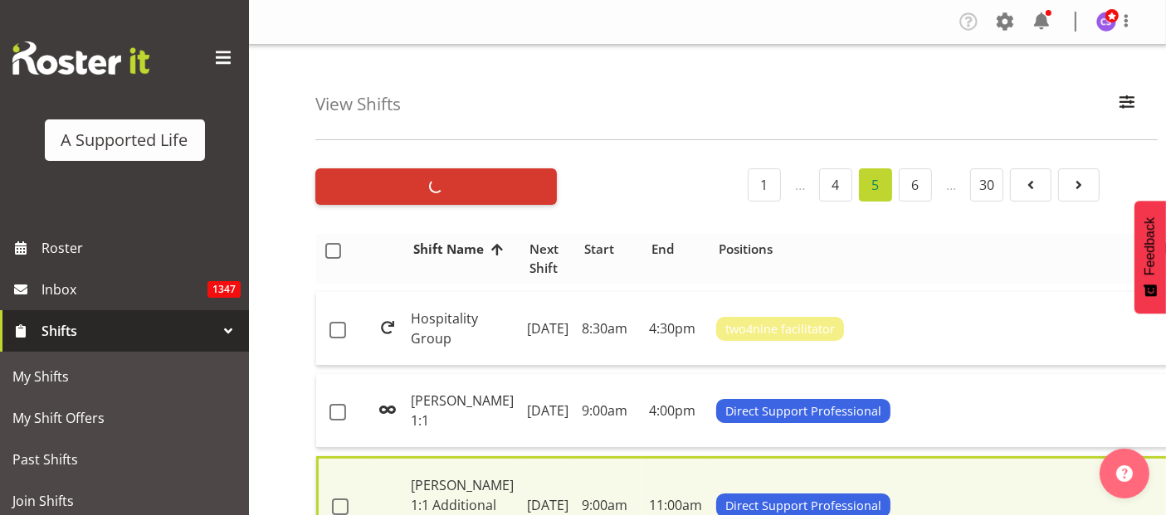
checkbox input "false"
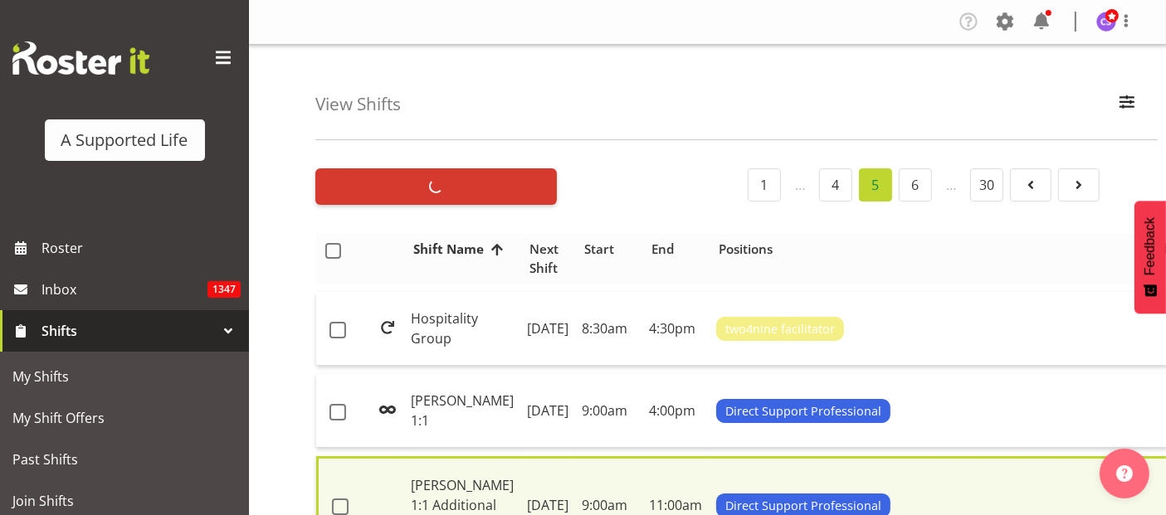
checkbox input "false"
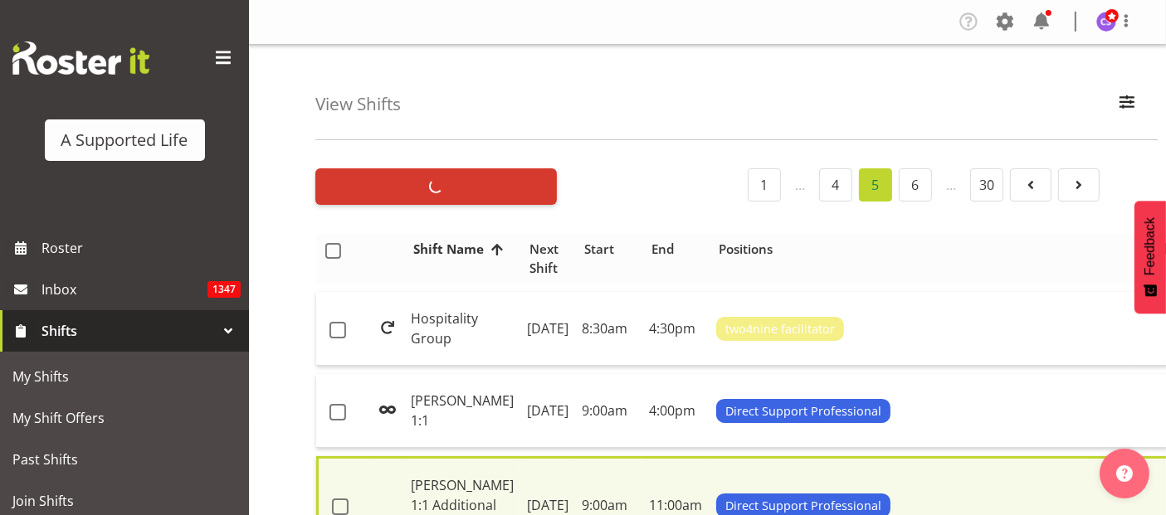
checkbox input "false"
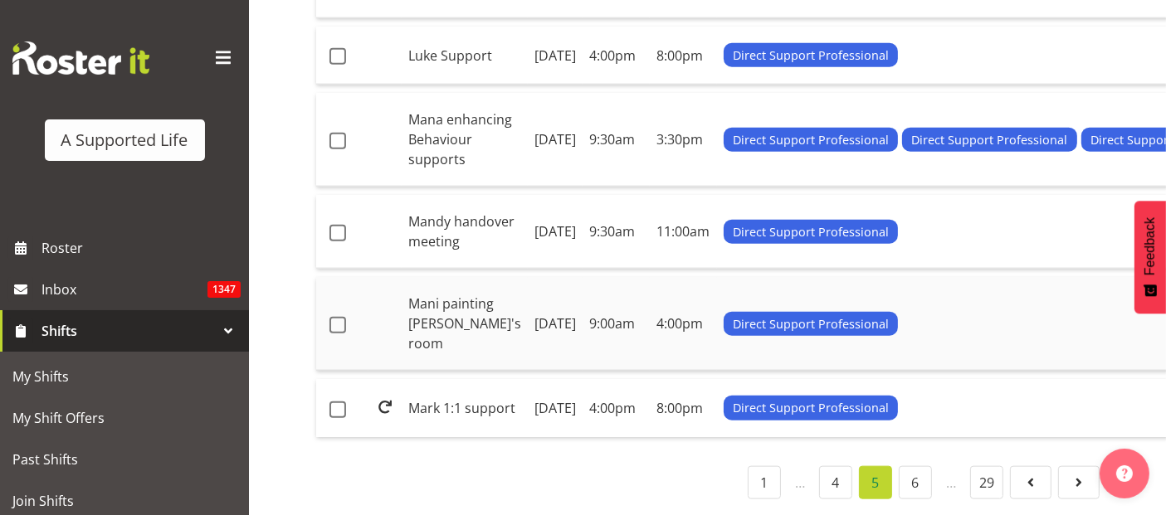
scroll to position [2333, 0]
click at [340, 317] on span at bounding box center [338, 325] width 17 height 17
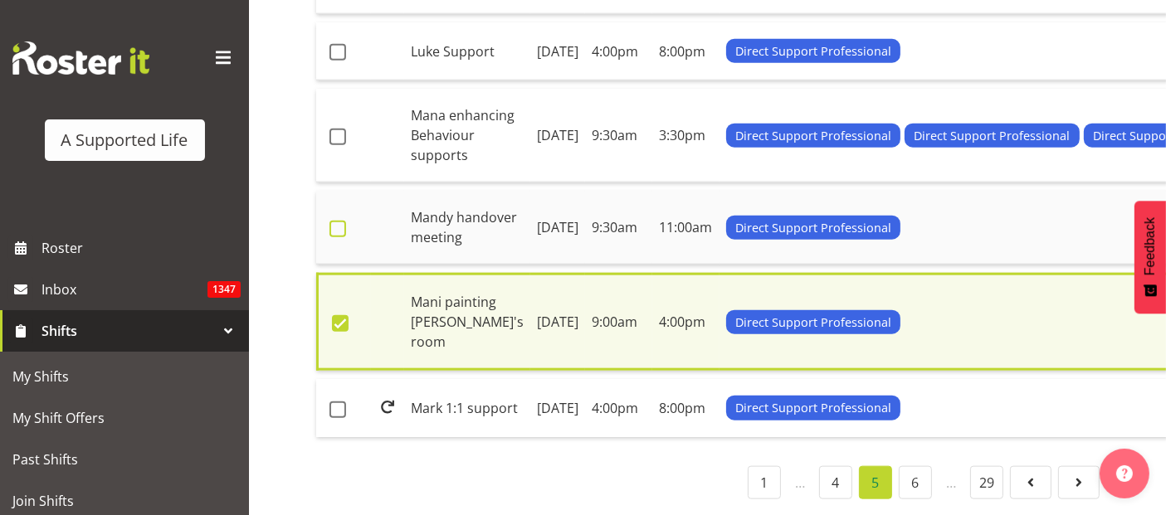
click at [344, 221] on span at bounding box center [338, 229] width 17 height 17
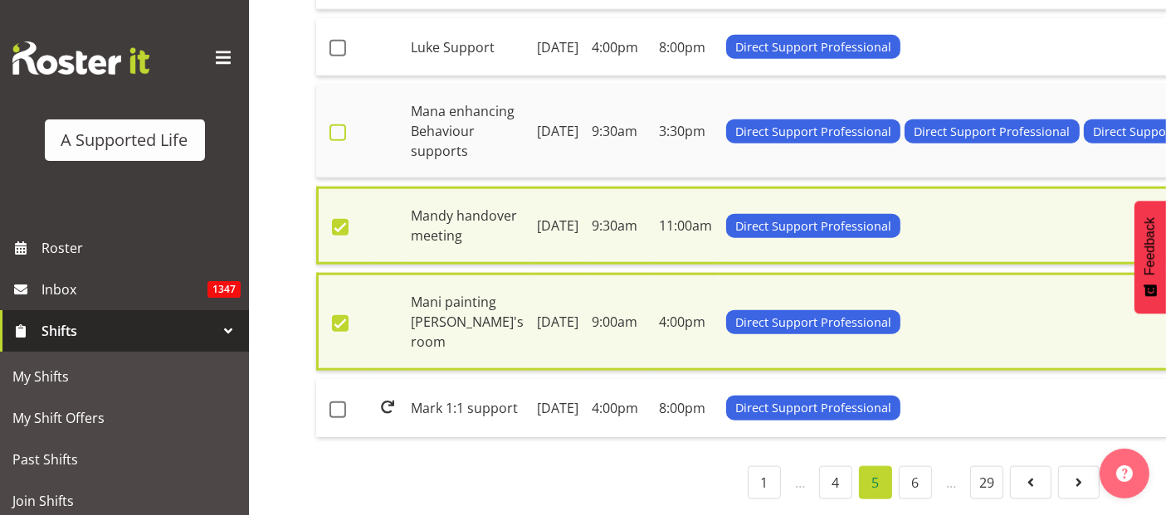
click at [334, 125] on span at bounding box center [338, 133] width 17 height 17
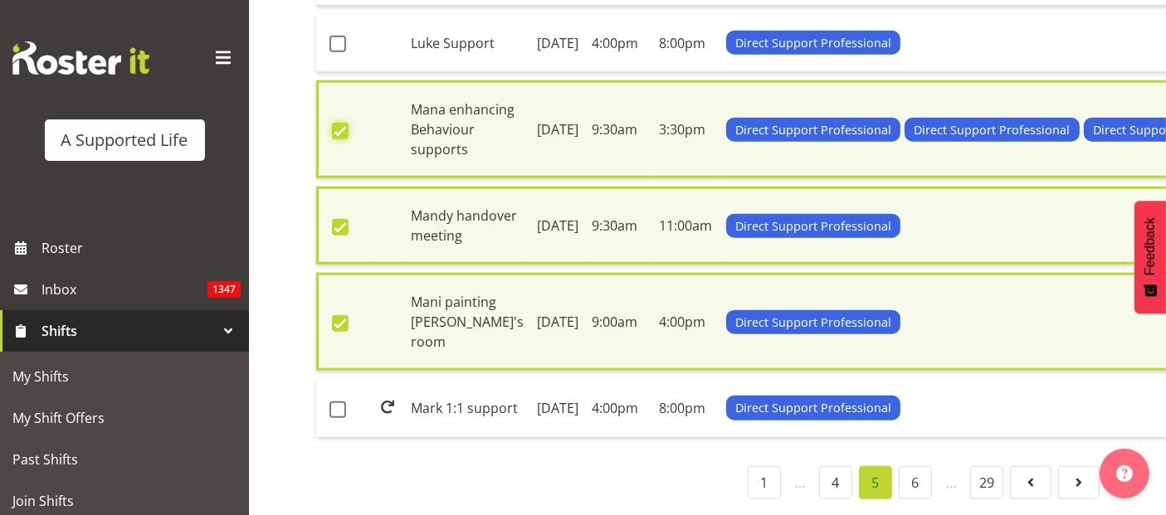
scroll to position [2065, 0]
click at [341, 52] on span at bounding box center [338, 44] width 17 height 17
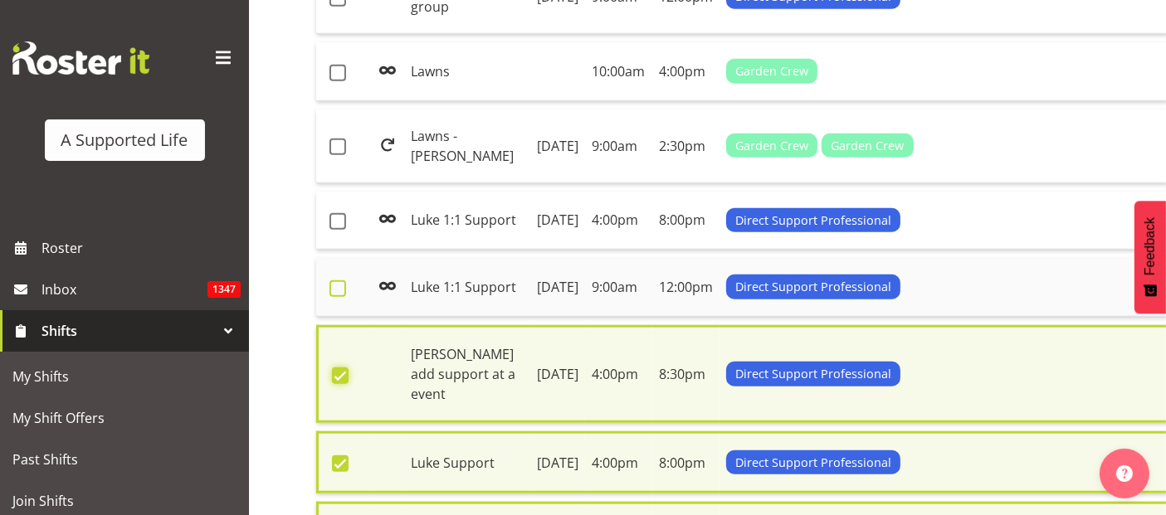
scroll to position [1420, 0]
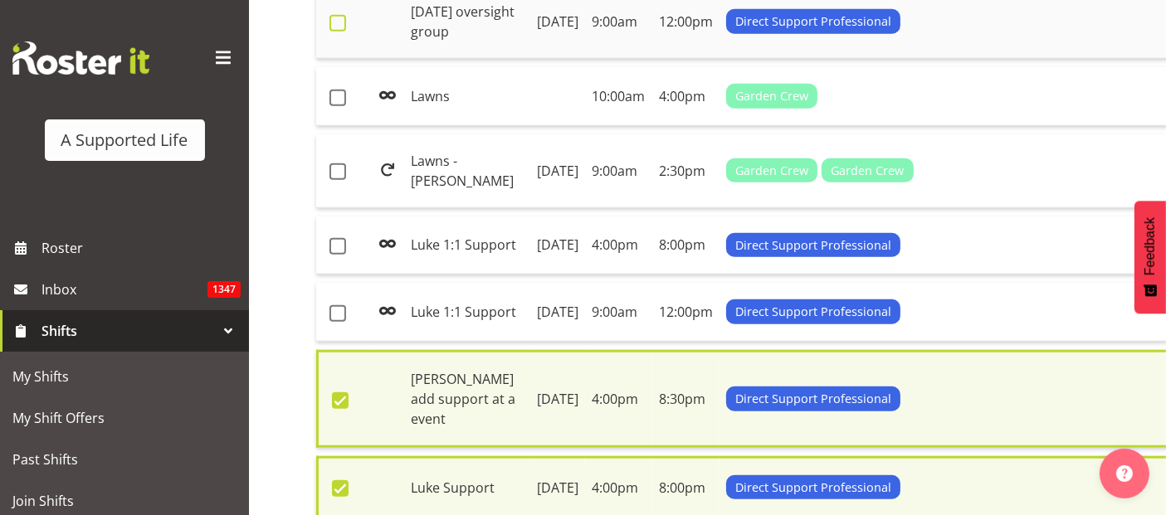
click at [339, 32] on span at bounding box center [338, 23] width 17 height 17
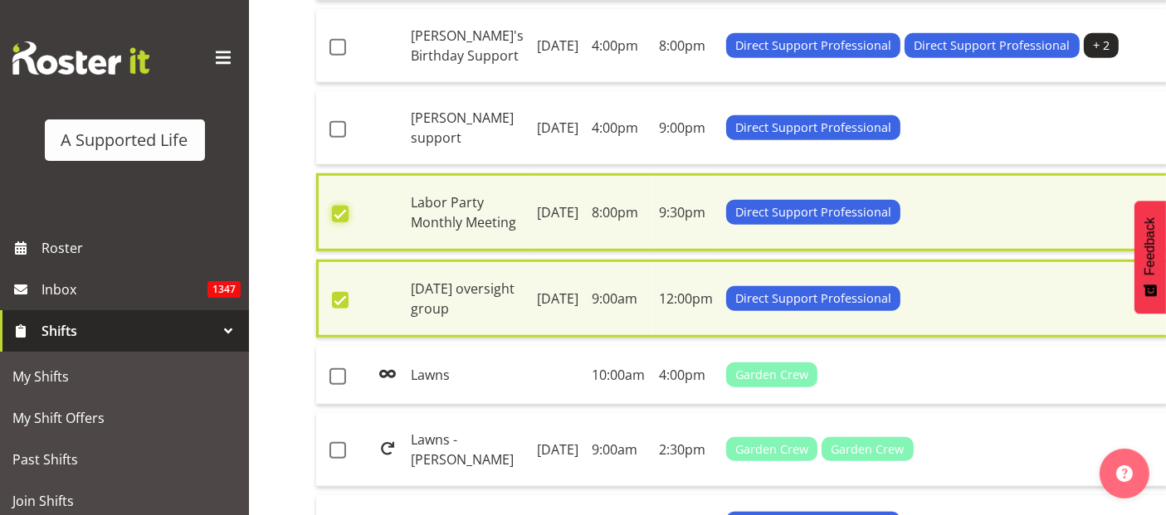
scroll to position [1143, 0]
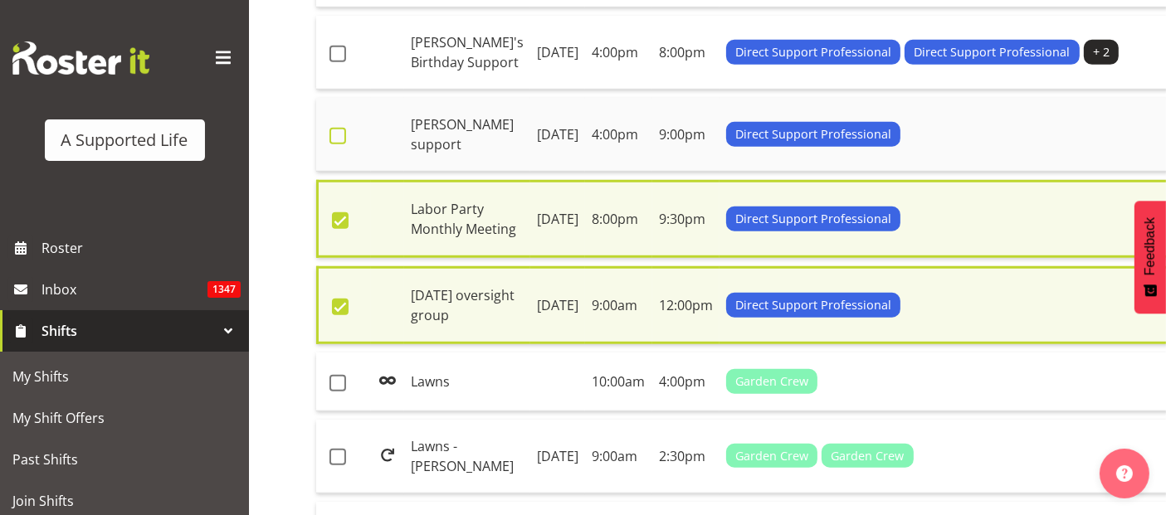
click at [332, 144] on span at bounding box center [338, 136] width 17 height 17
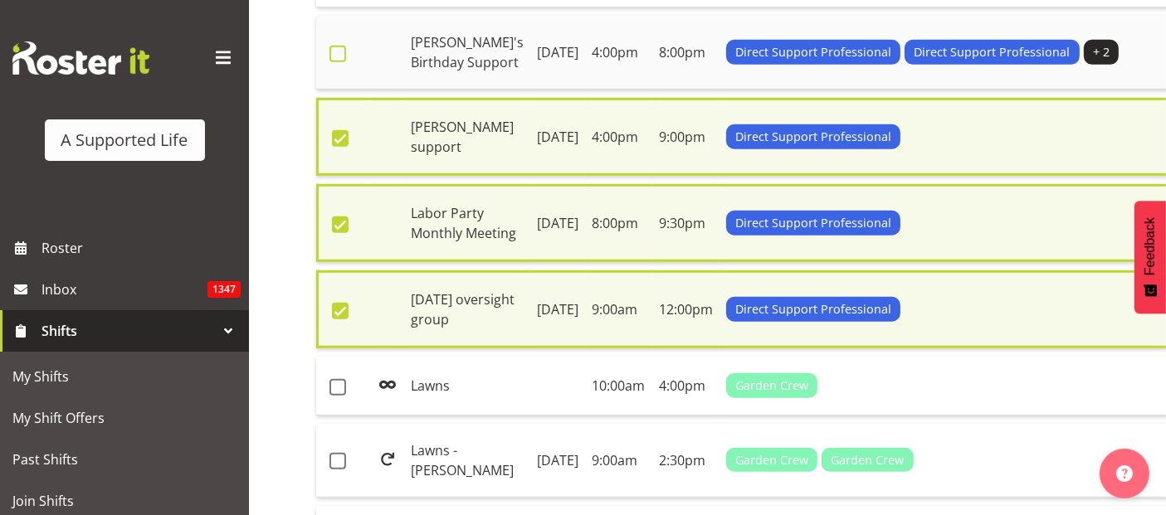
click at [336, 62] on span at bounding box center [338, 54] width 17 height 17
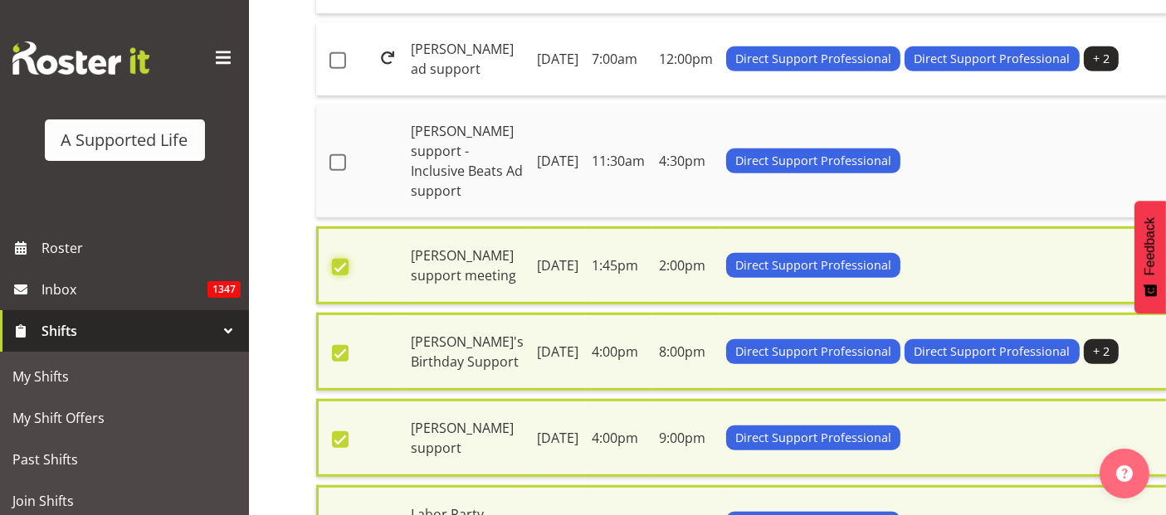
scroll to position [867, 0]
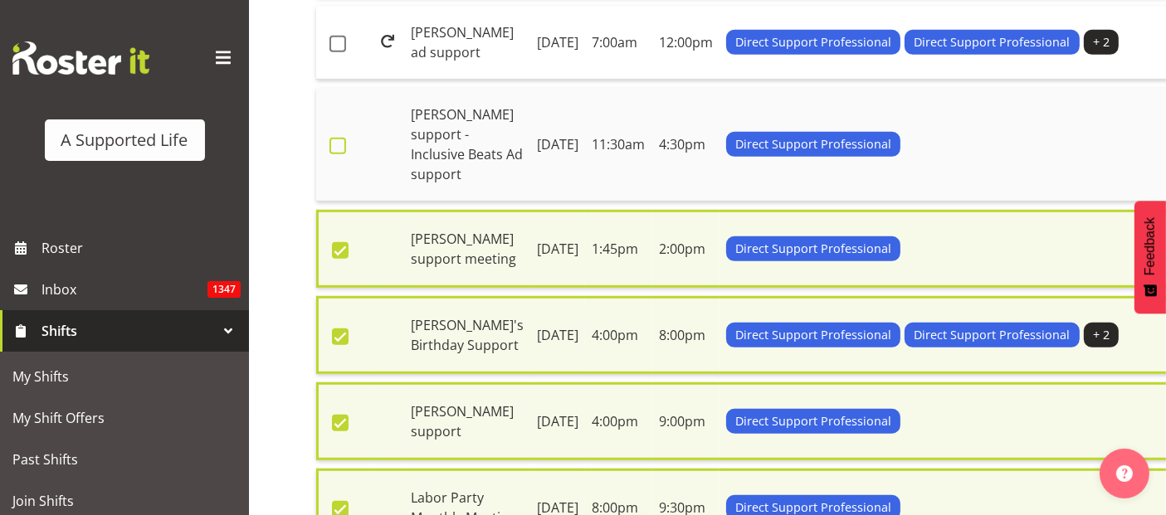
click at [337, 154] on span at bounding box center [338, 146] width 17 height 17
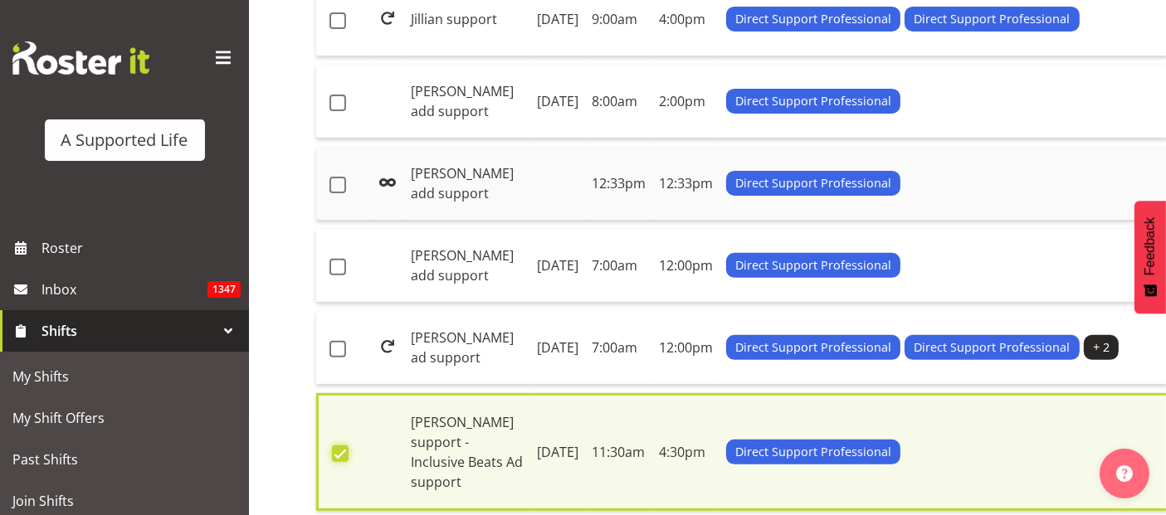
scroll to position [590, 0]
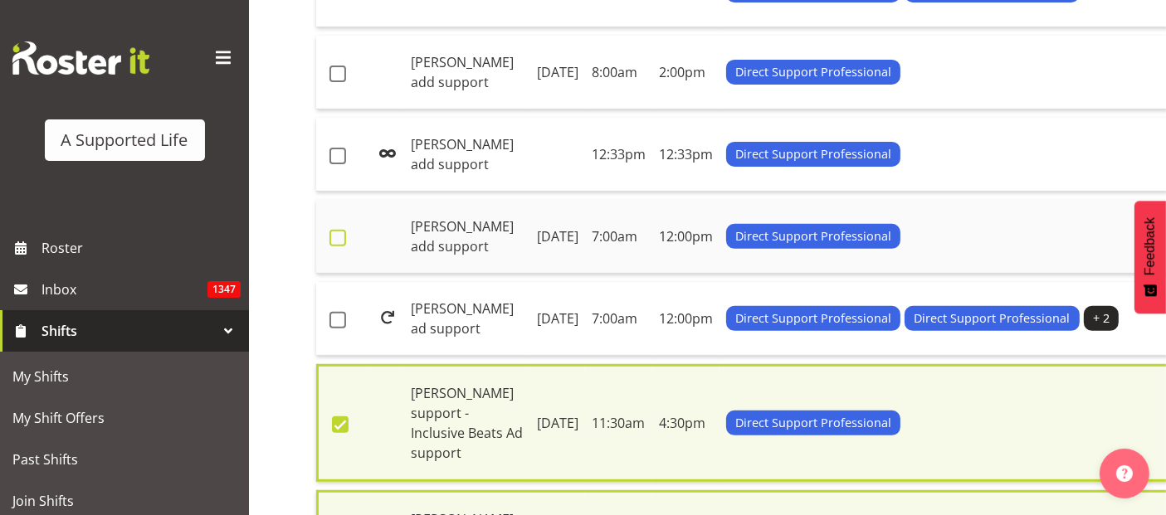
click at [339, 247] on span at bounding box center [338, 238] width 17 height 17
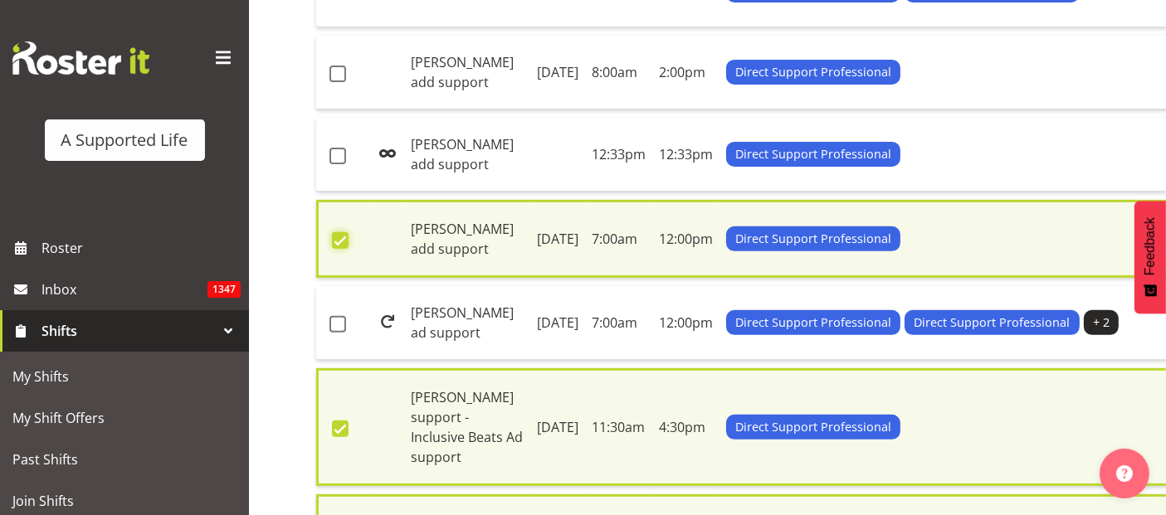
scroll to position [313, 0]
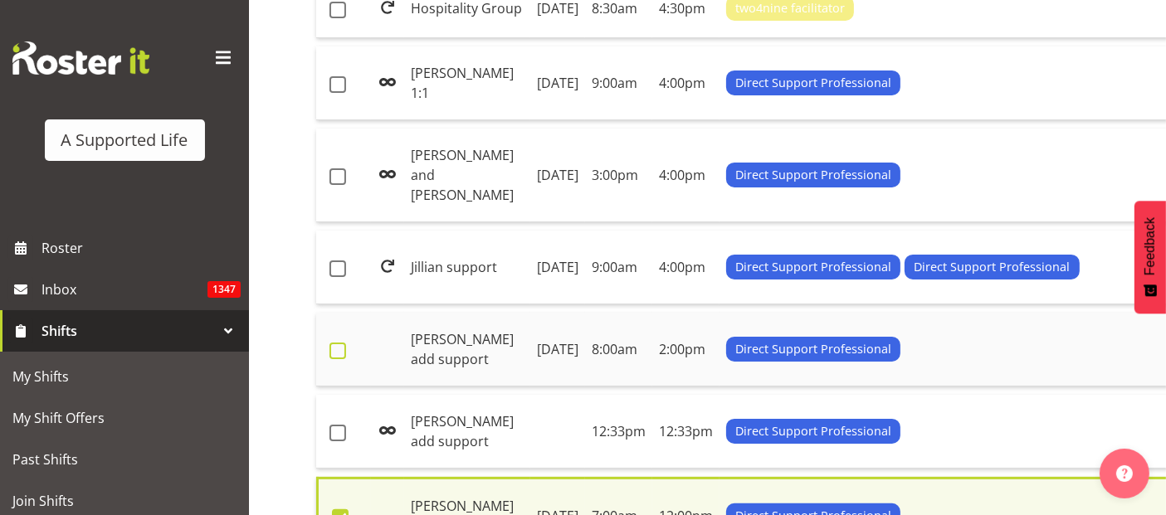
click at [330, 359] on span at bounding box center [338, 351] width 17 height 17
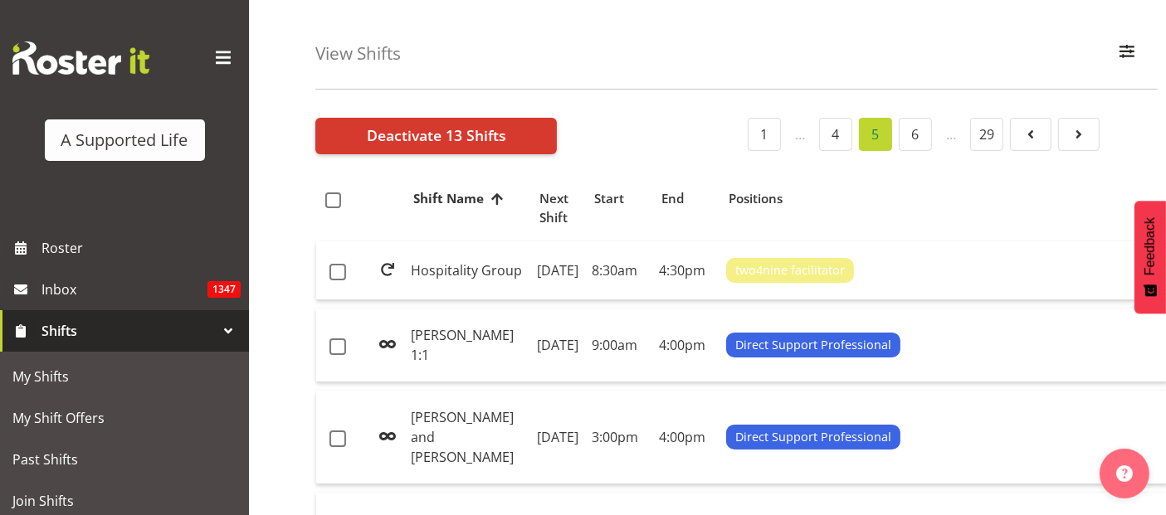
scroll to position [37, 0]
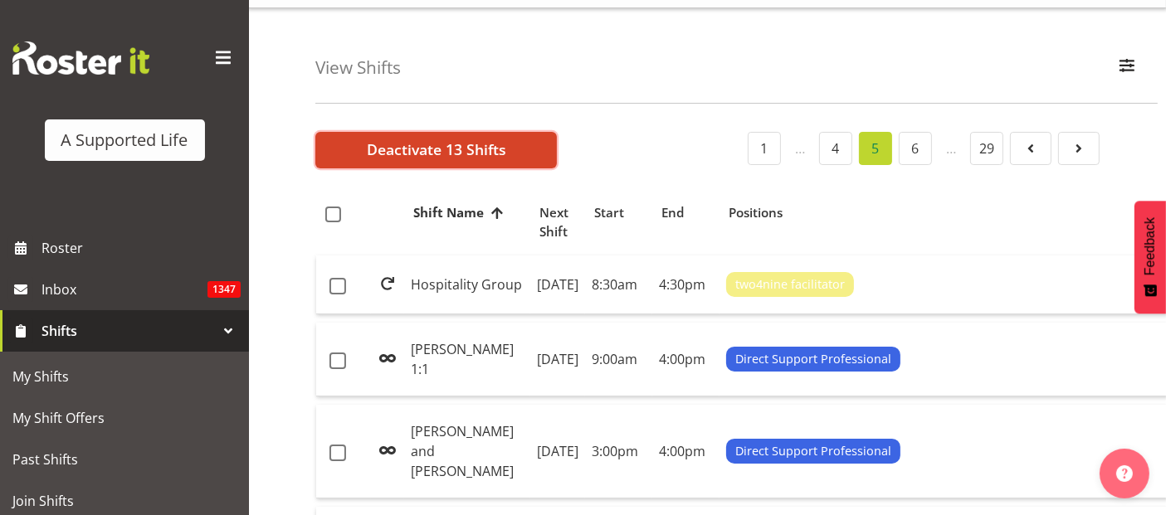
click at [417, 149] on span "Deactivate 13 Shifts" at bounding box center [436, 150] width 139 height 22
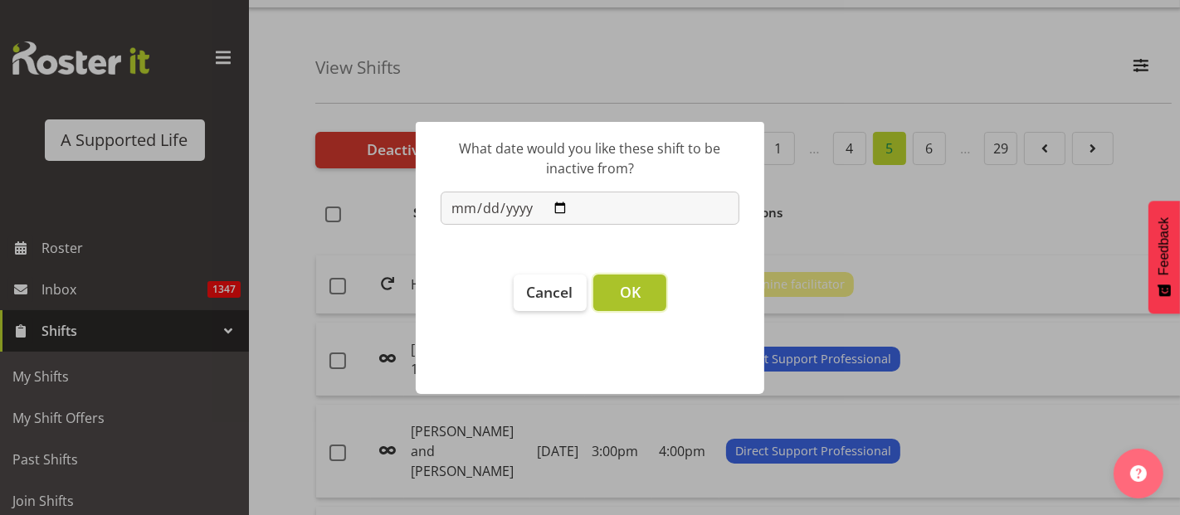
click at [627, 279] on button "OK" at bounding box center [629, 293] width 73 height 37
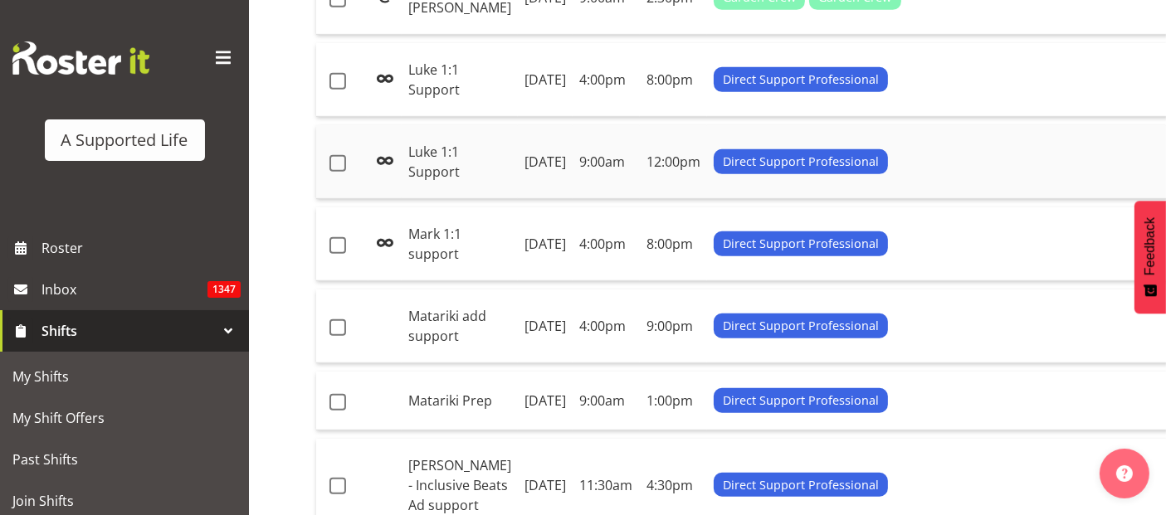
scroll to position [1051, 0]
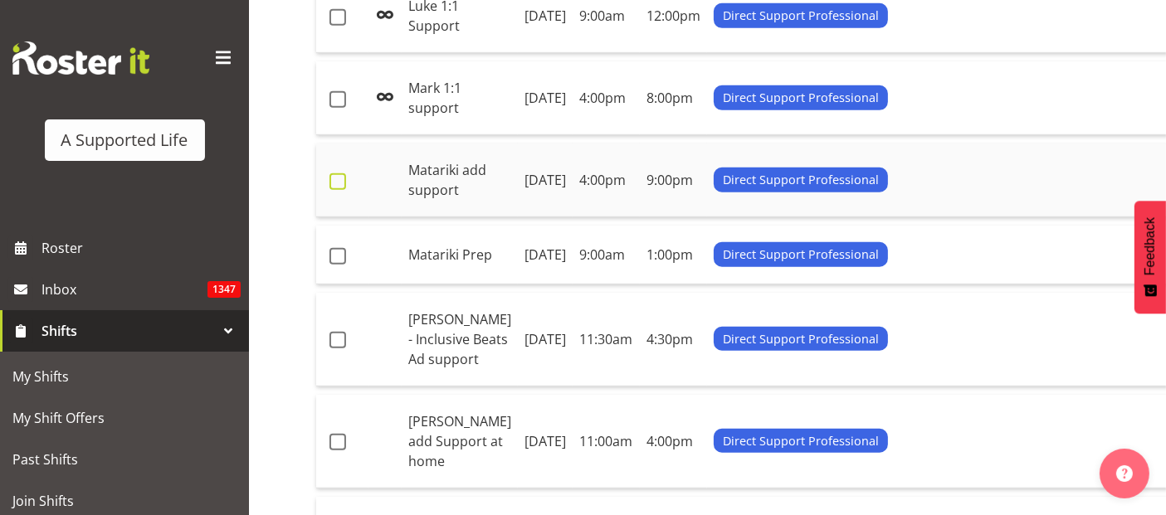
click at [336, 190] on span at bounding box center [338, 181] width 17 height 17
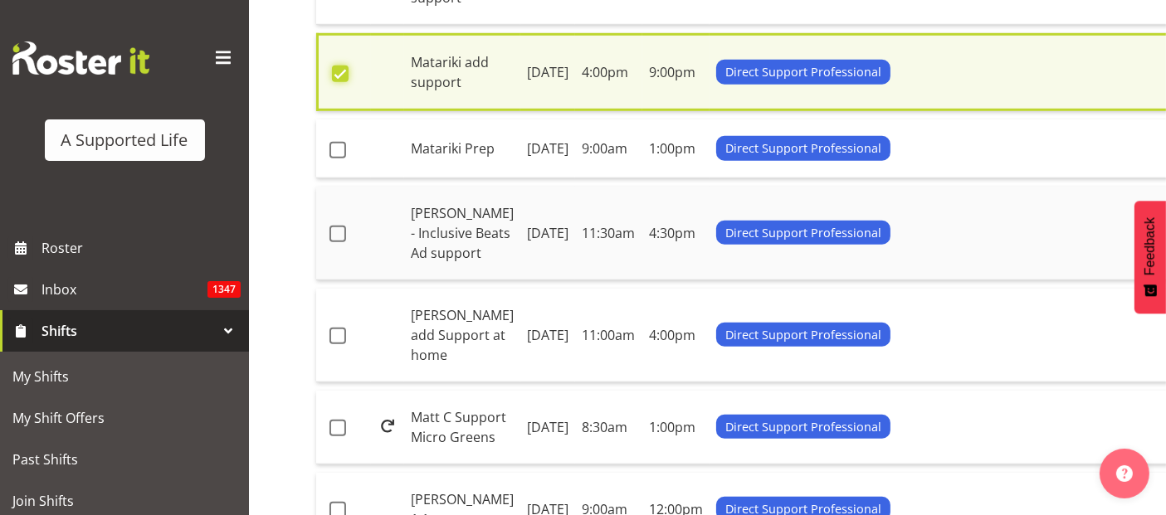
scroll to position [1335, 0]
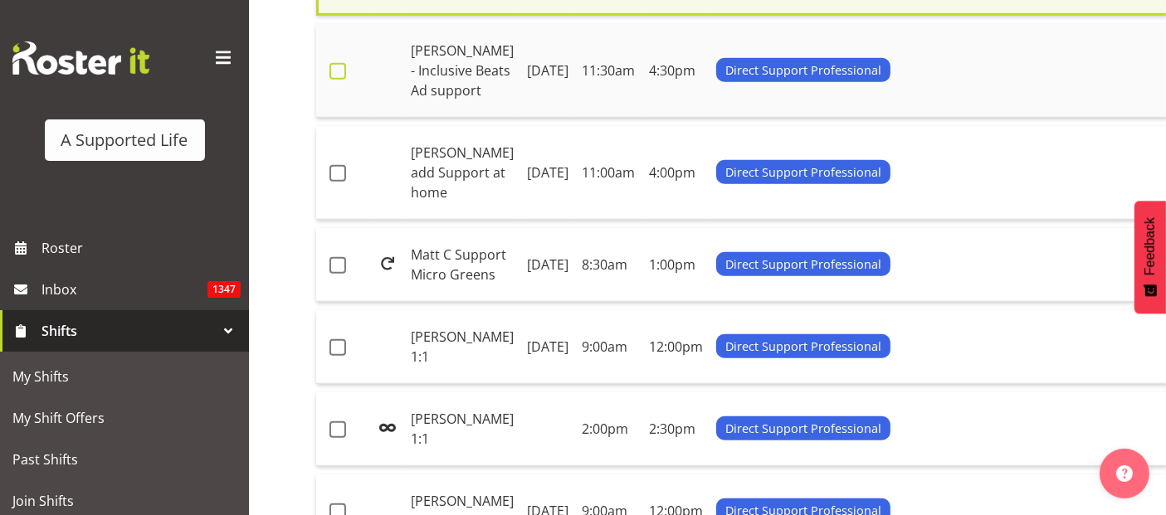
click at [343, 80] on span at bounding box center [338, 71] width 17 height 17
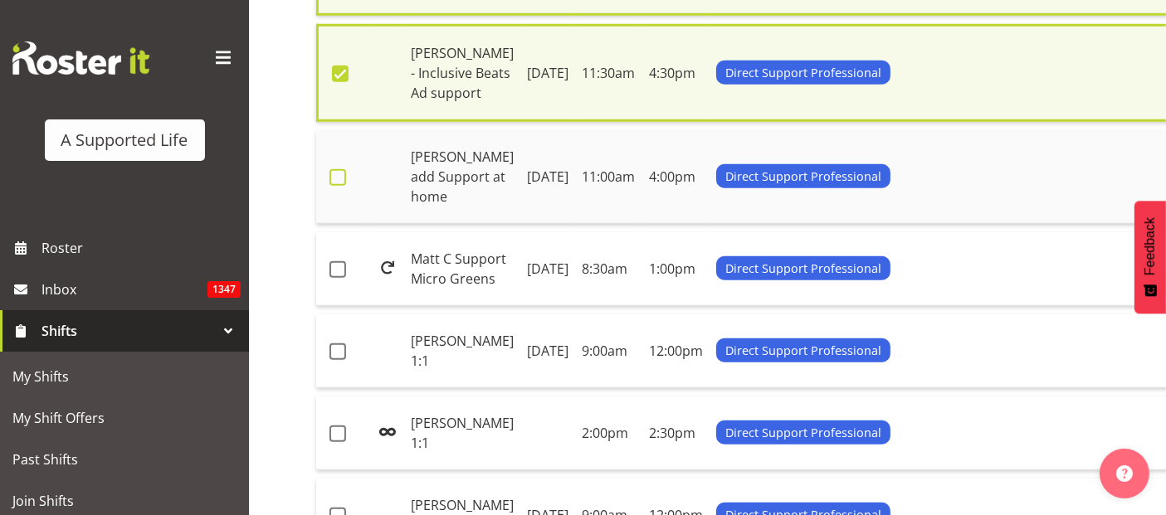
click at [334, 186] on span at bounding box center [338, 177] width 17 height 17
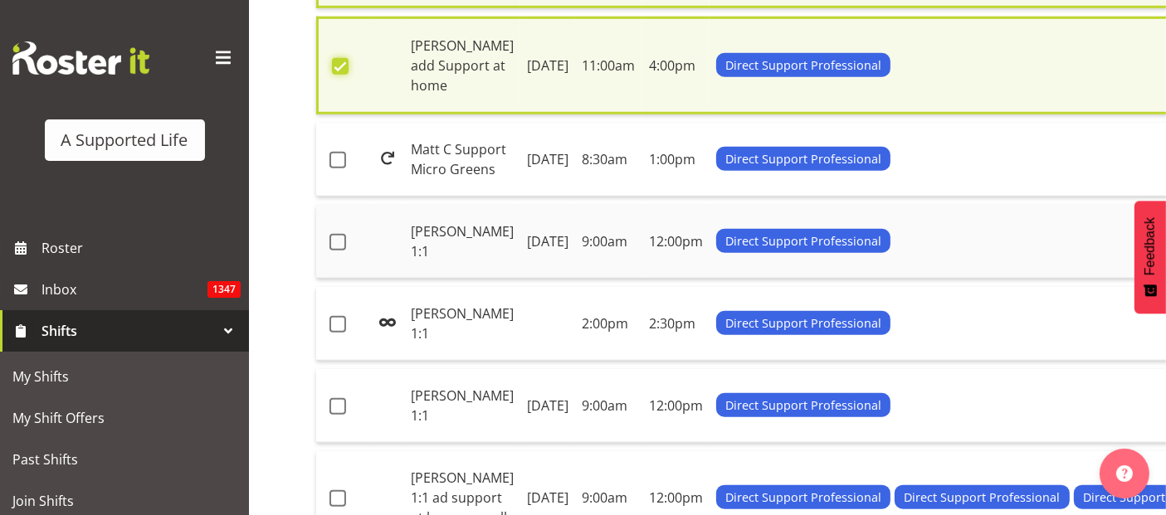
scroll to position [1611, 0]
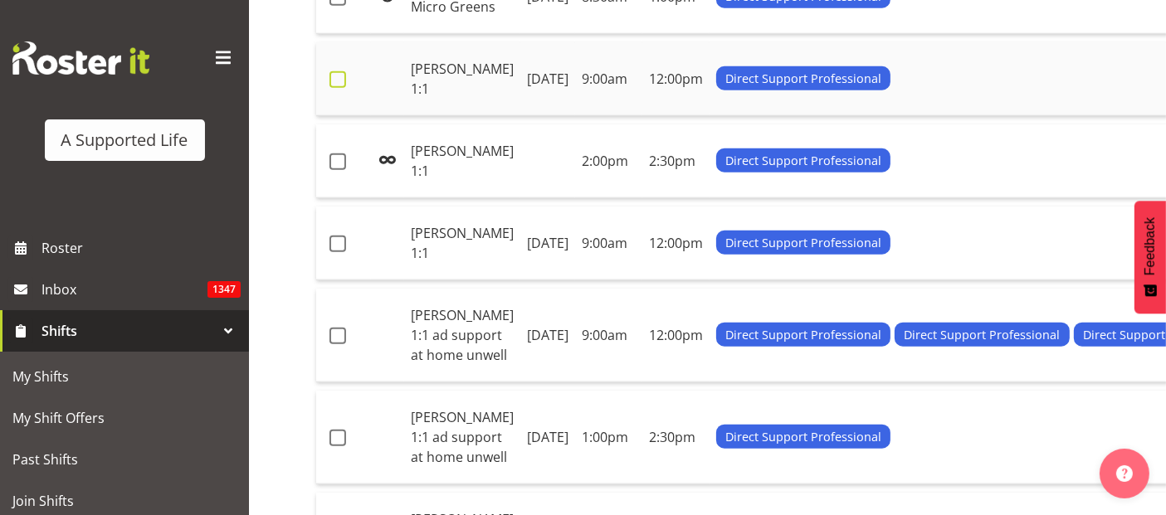
click at [334, 88] on span at bounding box center [338, 79] width 17 height 17
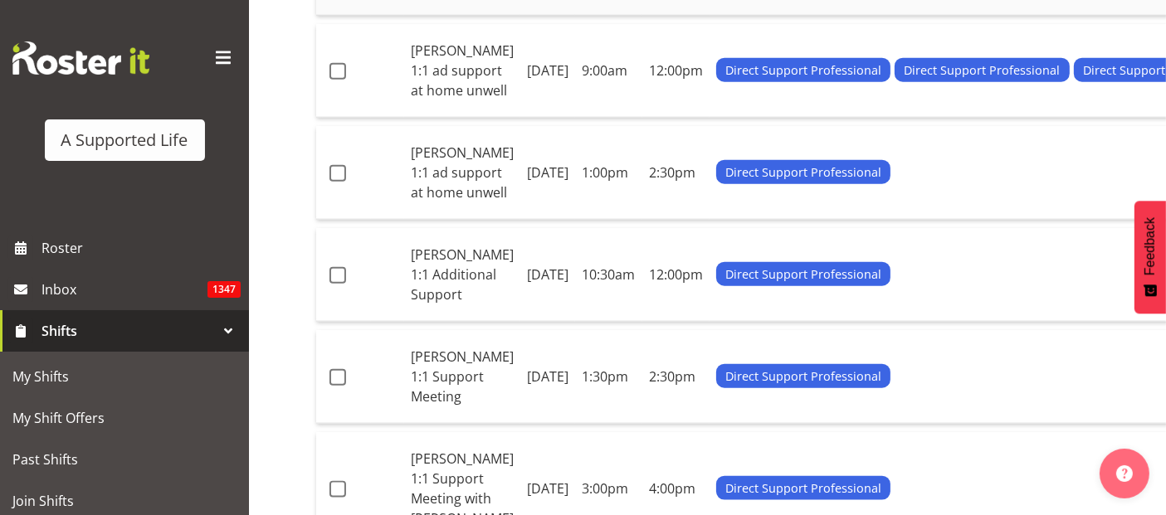
scroll to position [1887, 0]
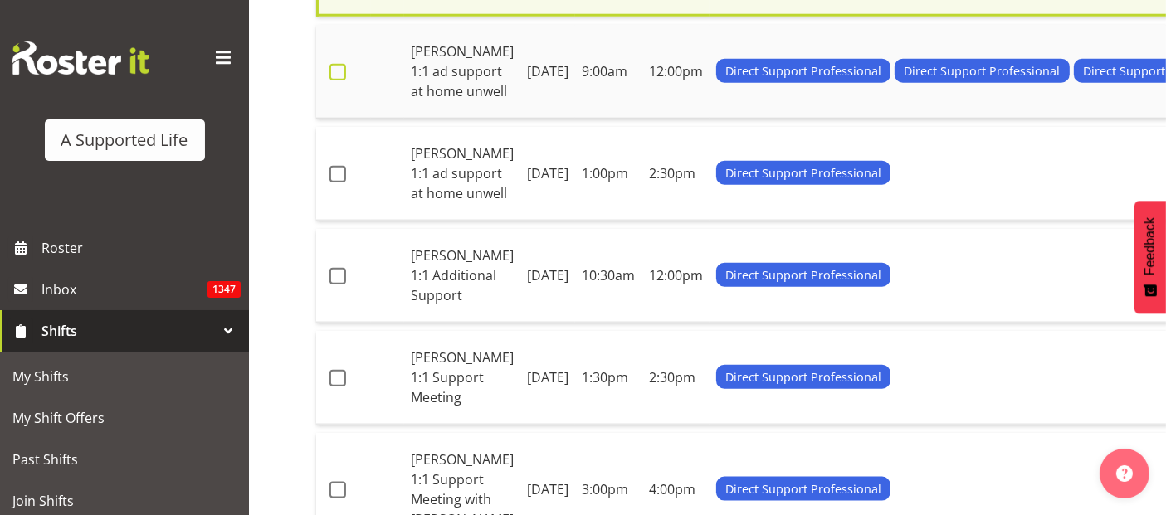
click at [339, 81] on span at bounding box center [338, 72] width 17 height 17
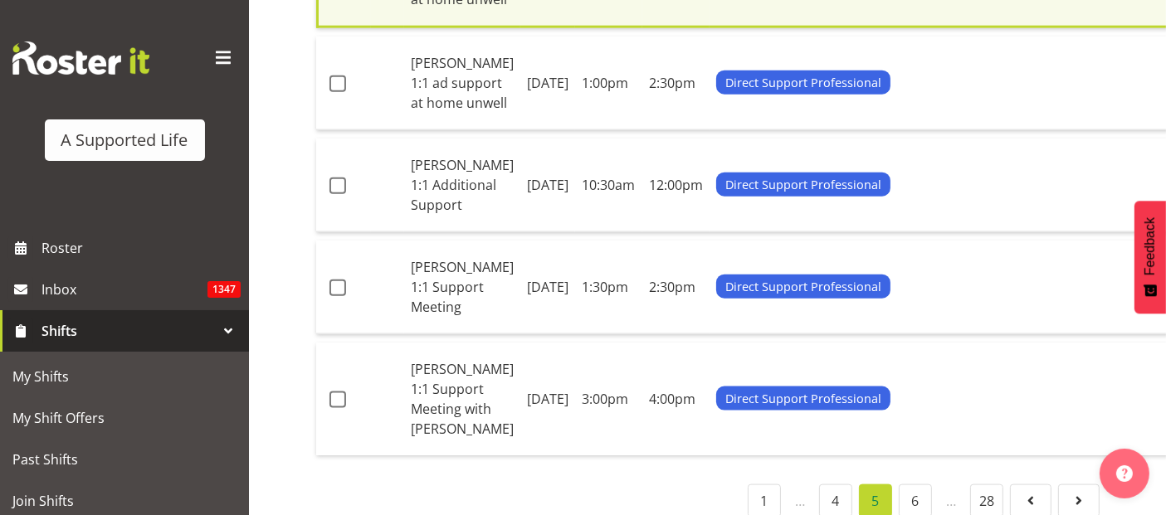
scroll to position [2165, 0]
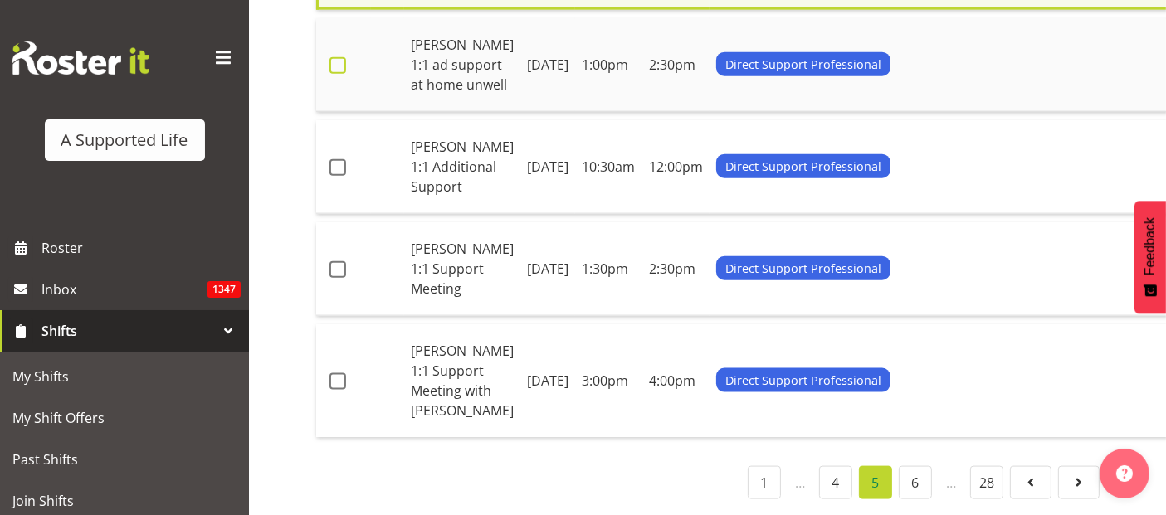
click at [339, 74] on span at bounding box center [338, 65] width 17 height 17
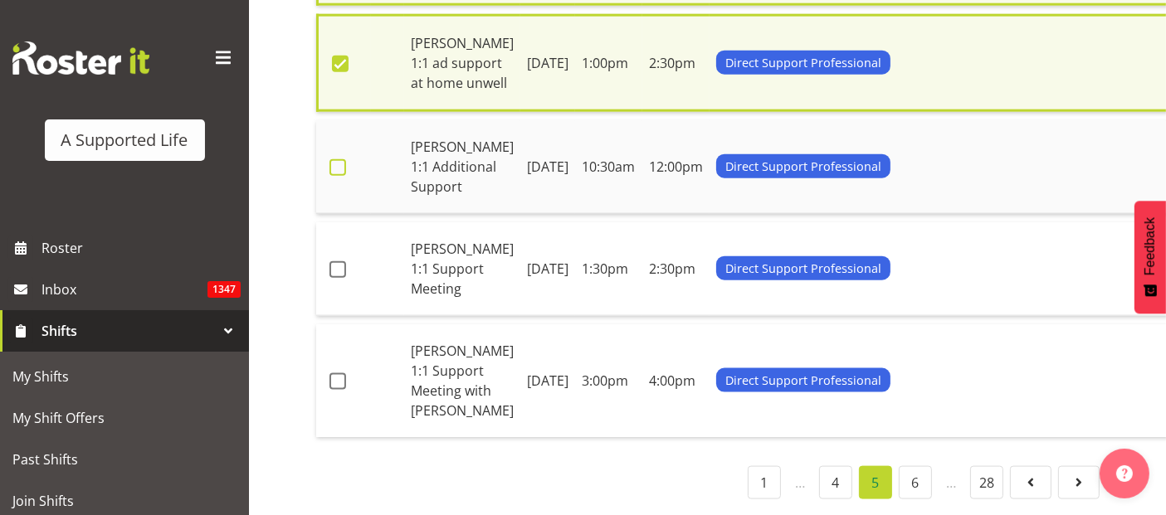
click at [341, 176] on span at bounding box center [338, 167] width 17 height 17
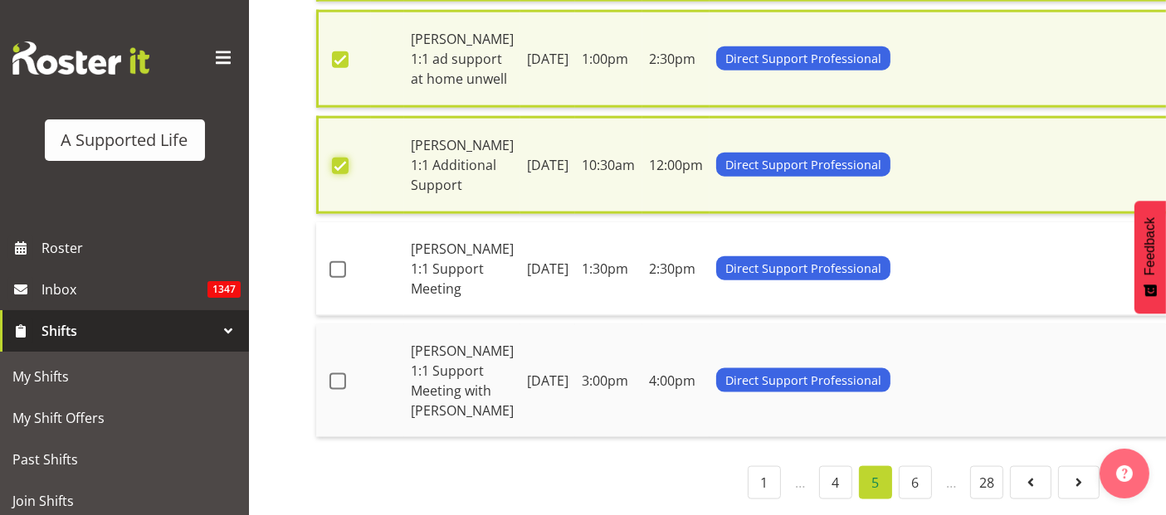
scroll to position [2441, 0]
click at [341, 278] on span at bounding box center [338, 269] width 17 height 17
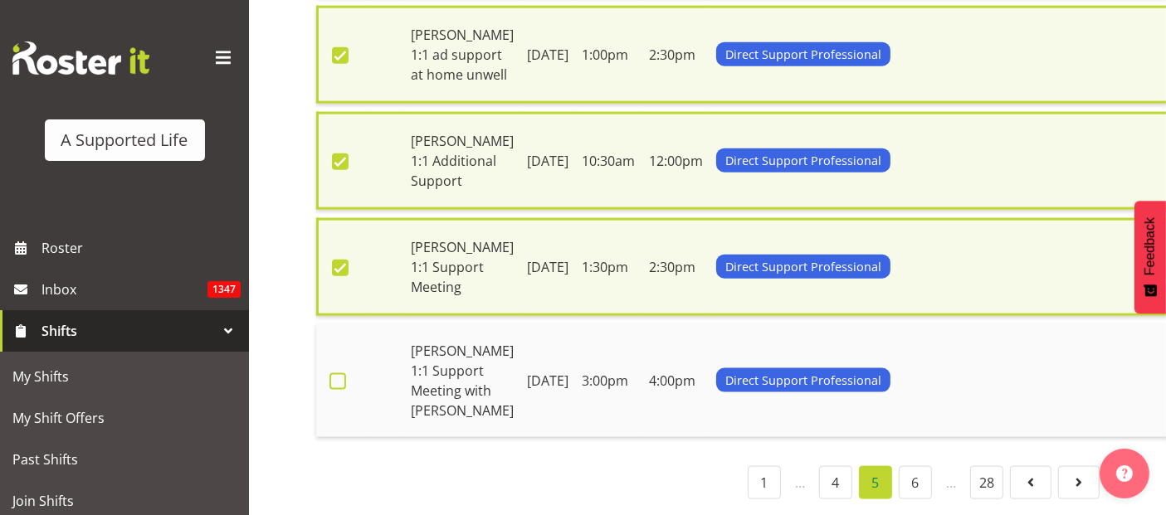
click at [336, 390] on span at bounding box center [338, 382] width 17 height 17
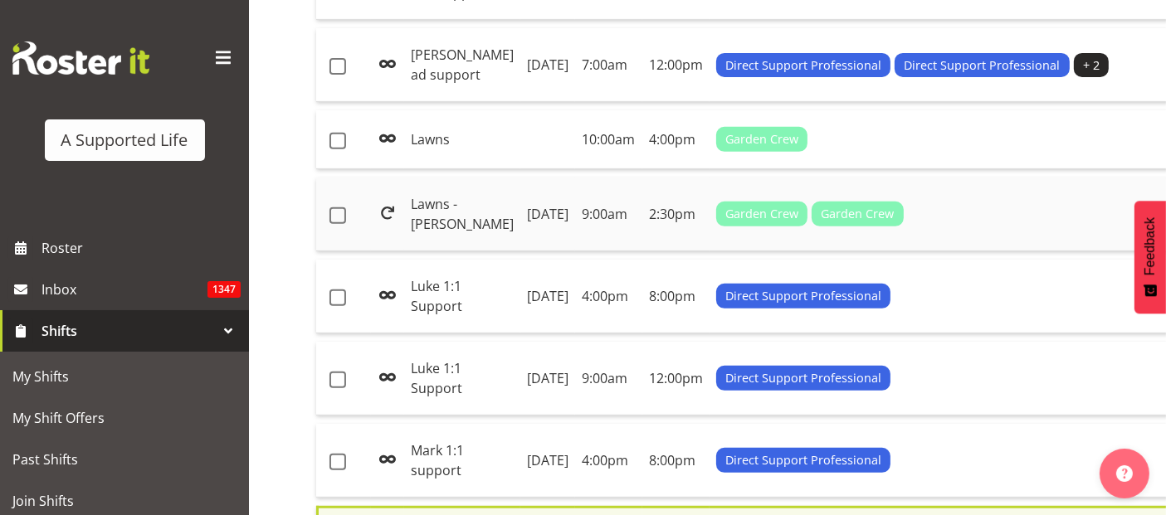
scroll to position [505, 0]
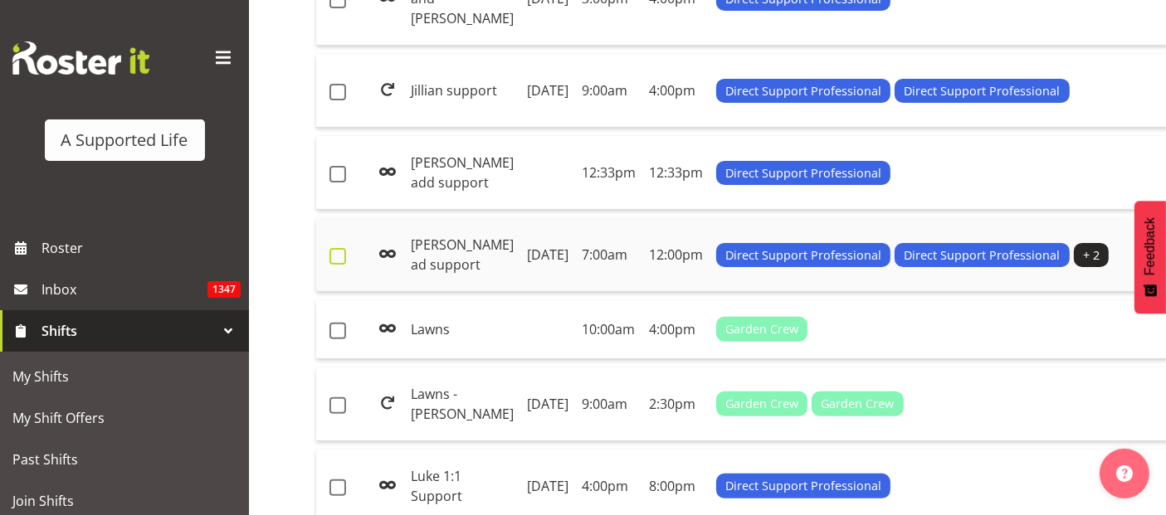
click at [334, 265] on span at bounding box center [338, 256] width 17 height 17
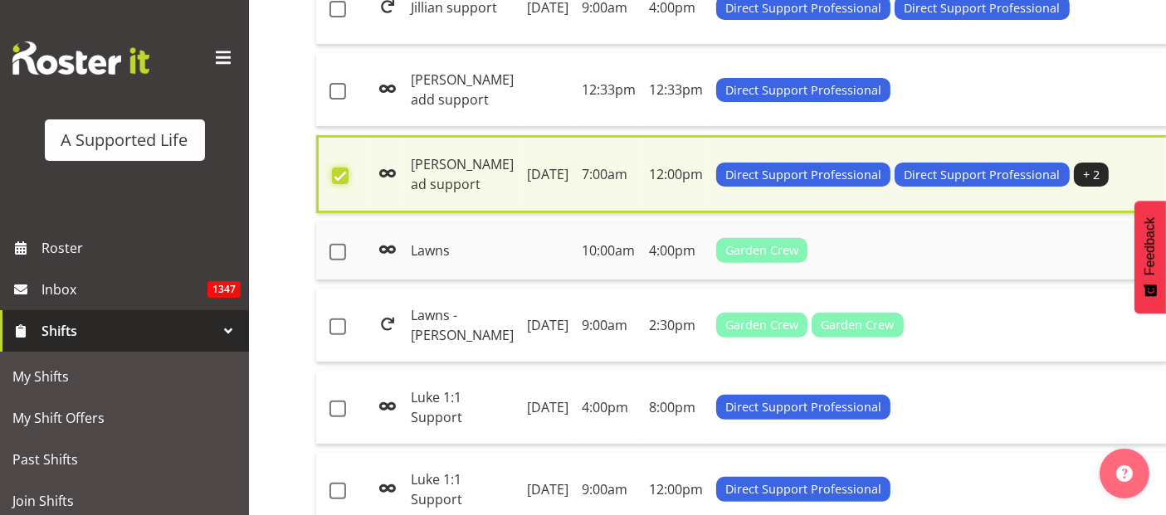
scroll to position [689, 0]
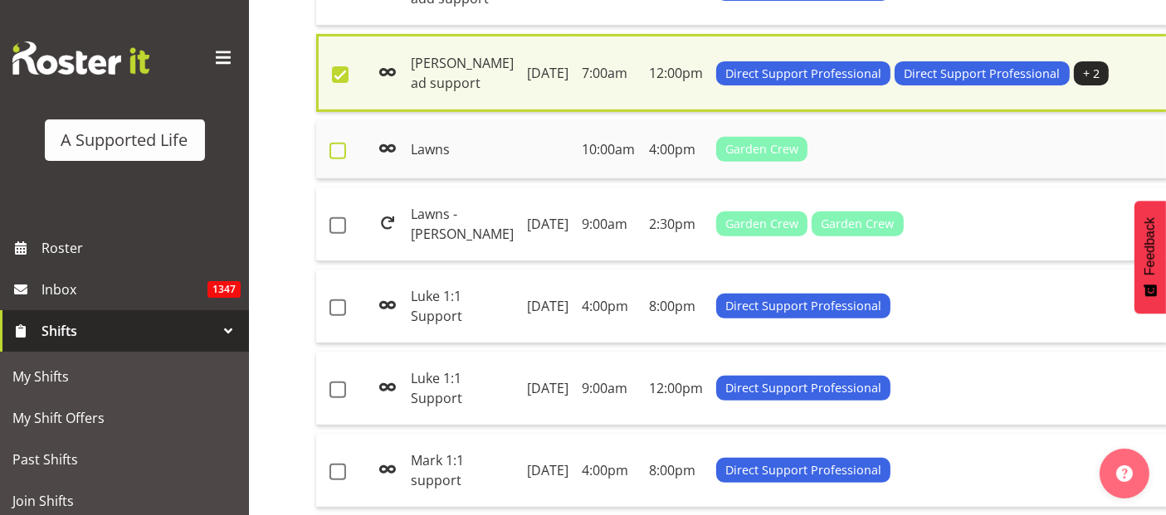
click at [337, 159] on span at bounding box center [338, 151] width 17 height 17
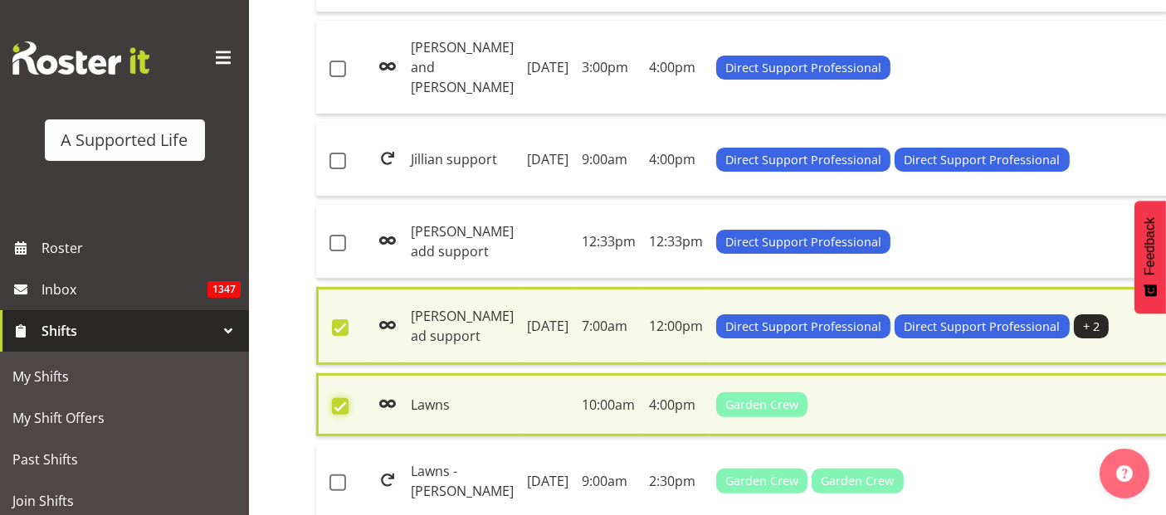
scroll to position [413, 0]
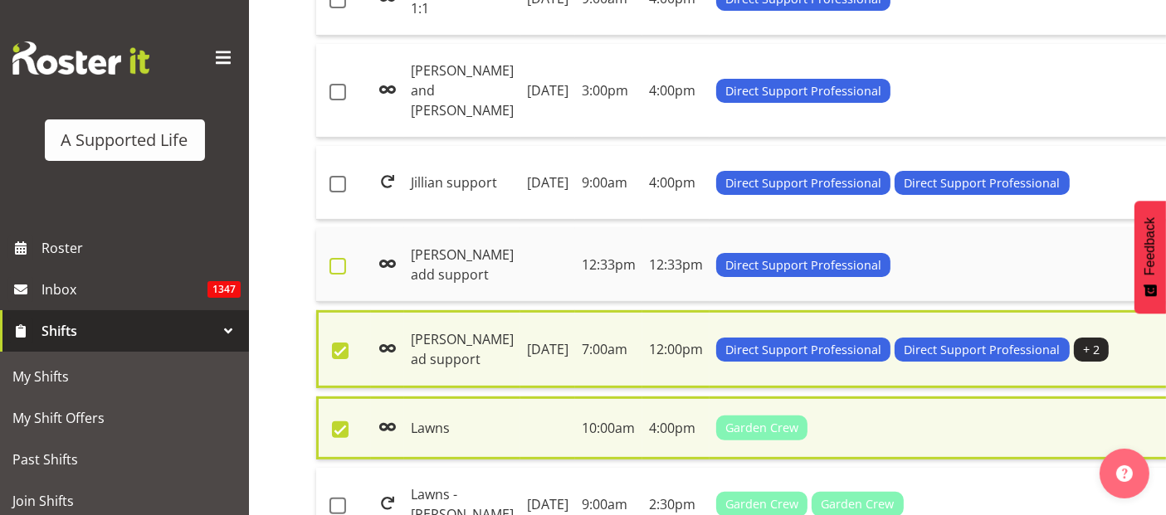
click at [332, 275] on span at bounding box center [338, 266] width 17 height 17
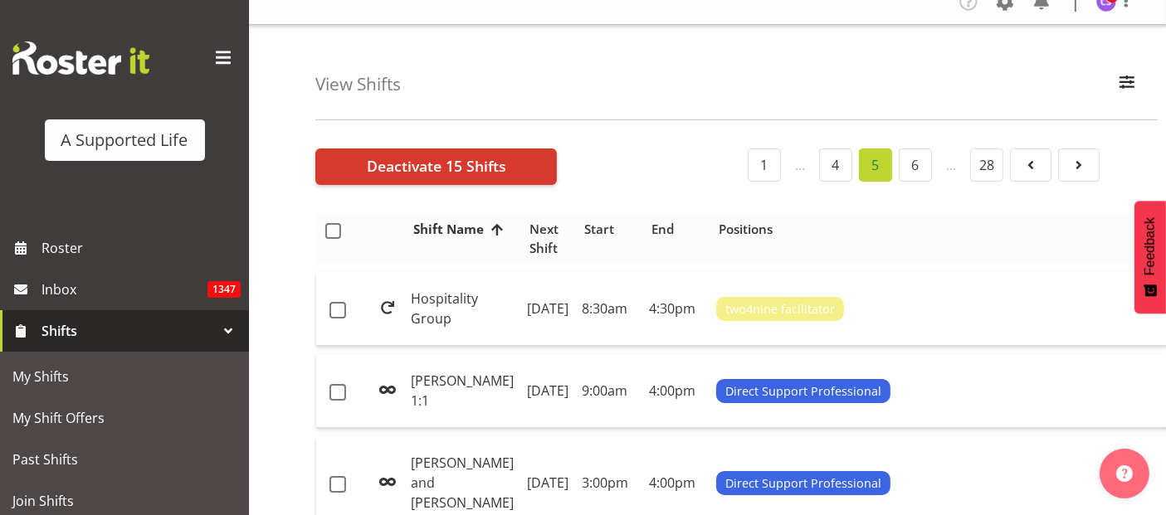
scroll to position [0, 0]
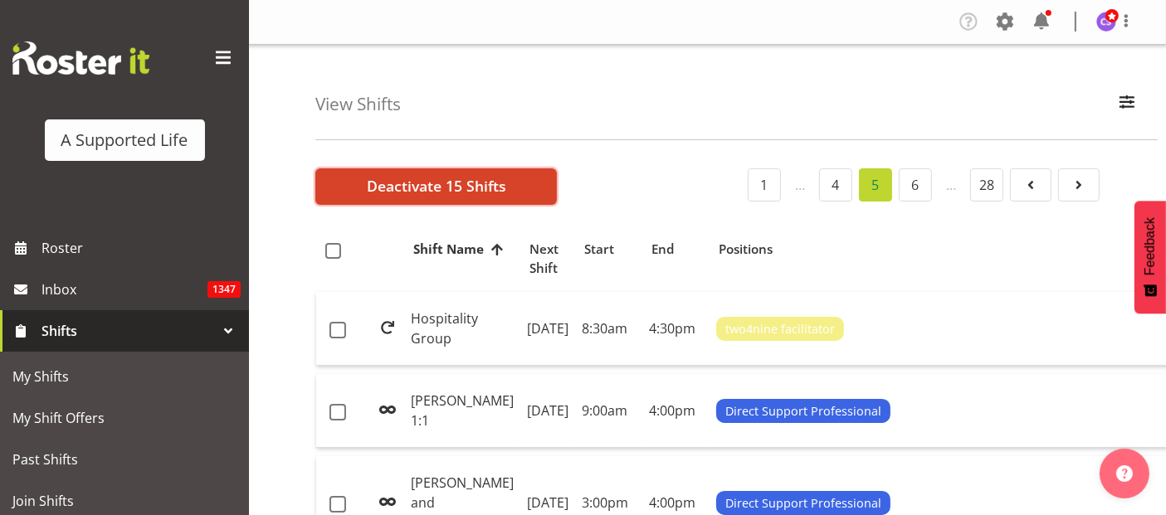
click at [479, 188] on span "Deactivate 15 Shifts" at bounding box center [436, 186] width 139 height 22
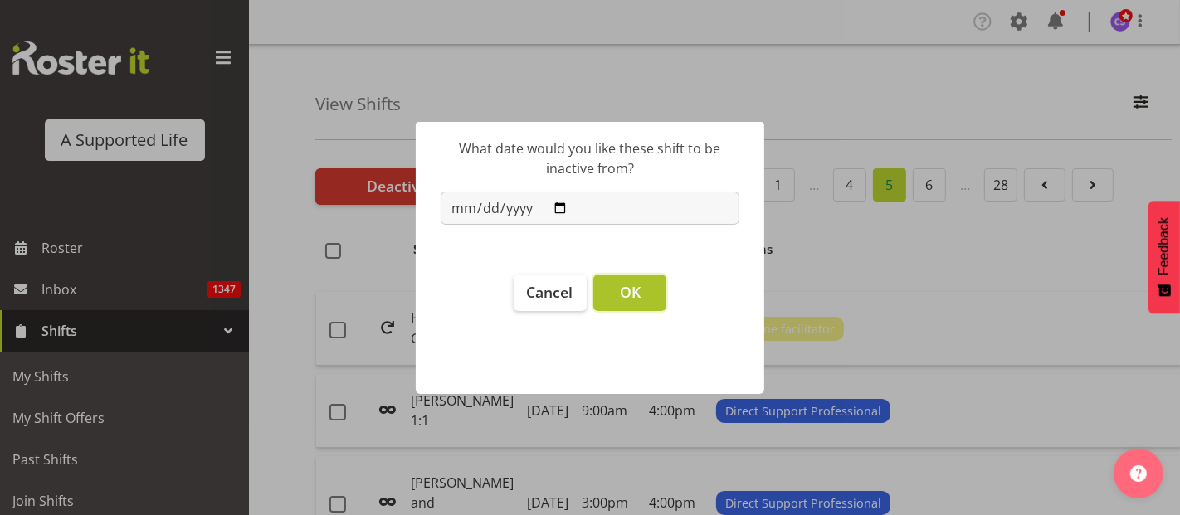
click at [623, 286] on span "OK" at bounding box center [630, 292] width 21 height 20
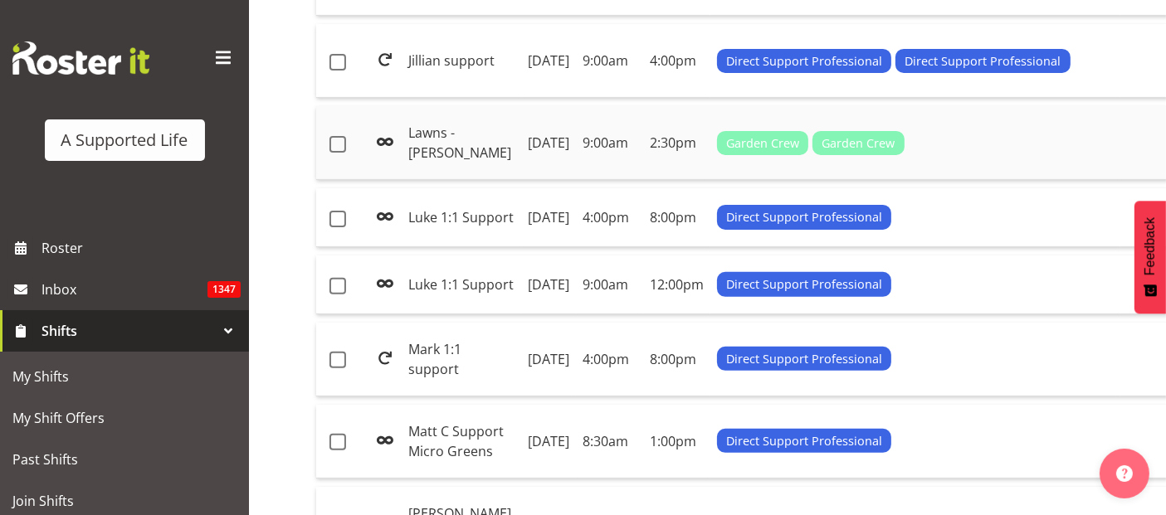
scroll to position [553, 0]
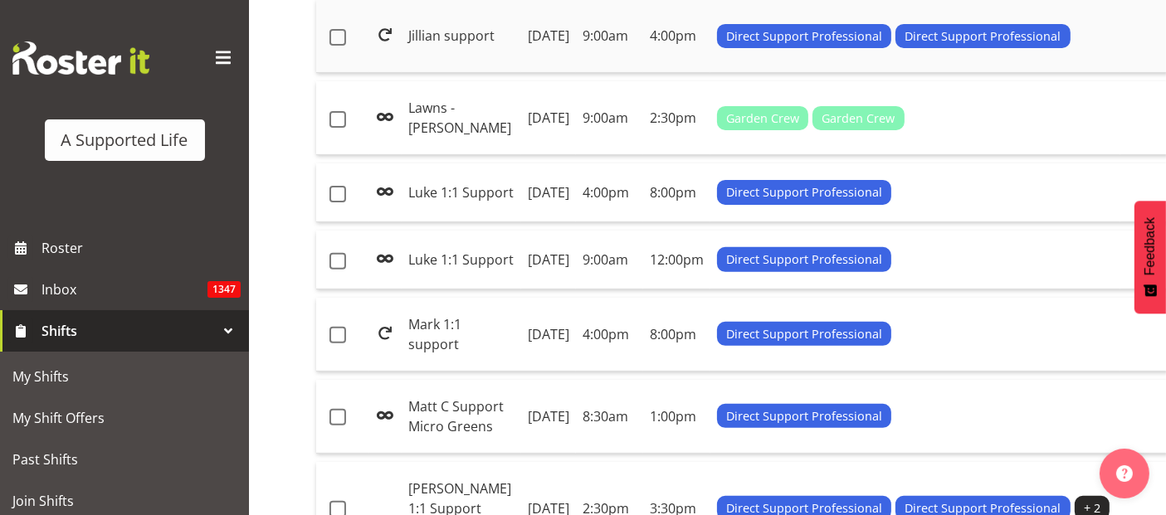
click at [442, 73] on td "Jillian support" at bounding box center [462, 36] width 120 height 74
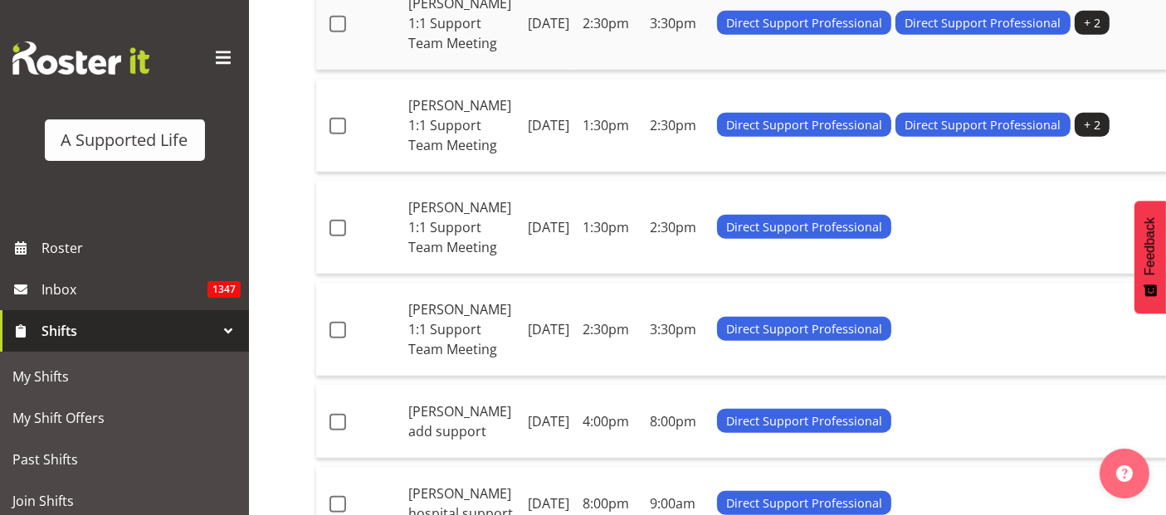
scroll to position [1014, 0]
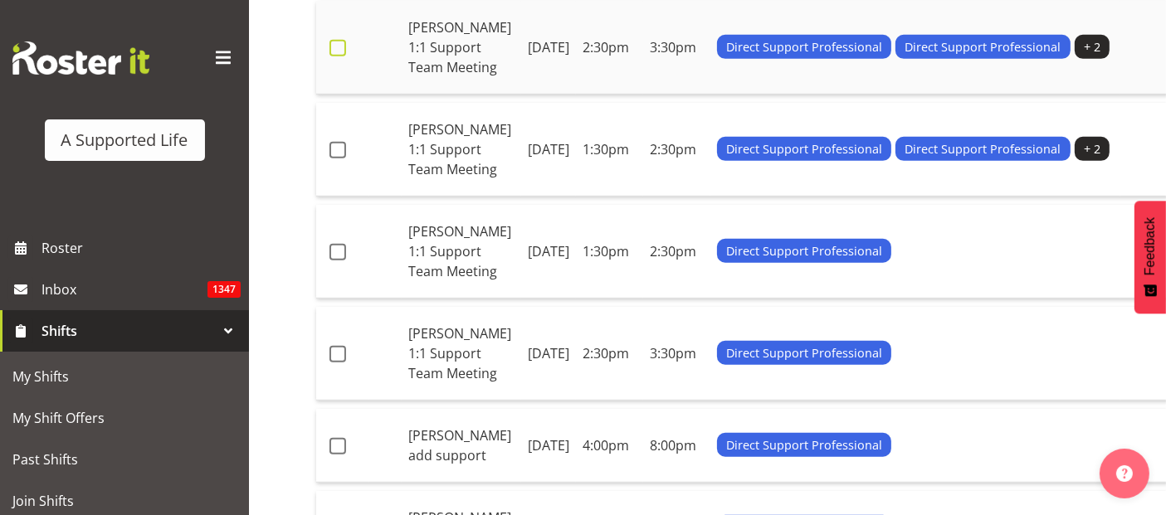
click at [334, 56] on span at bounding box center [338, 48] width 17 height 17
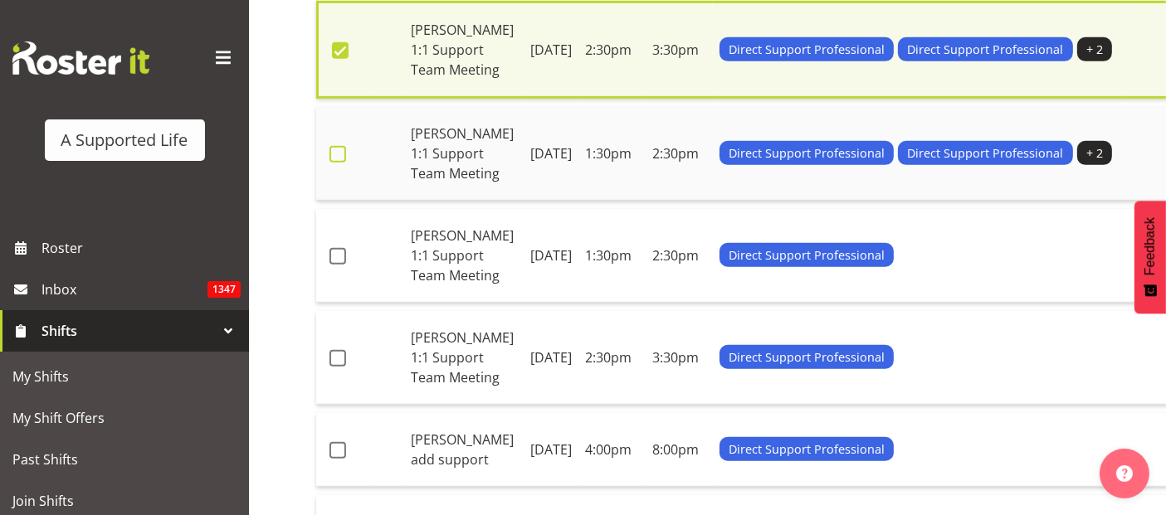
click at [330, 163] on span at bounding box center [338, 154] width 17 height 17
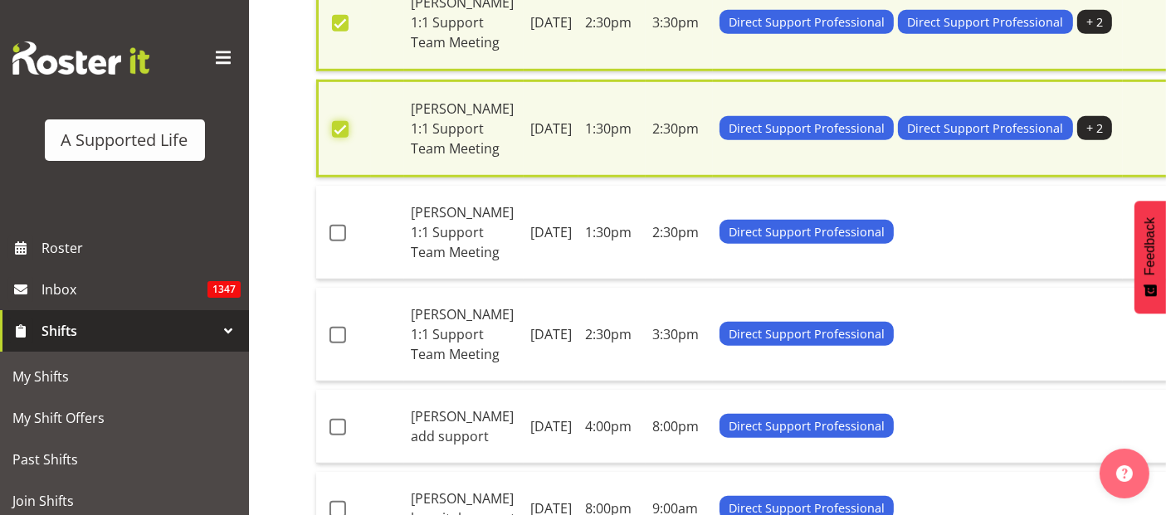
scroll to position [1297, 0]
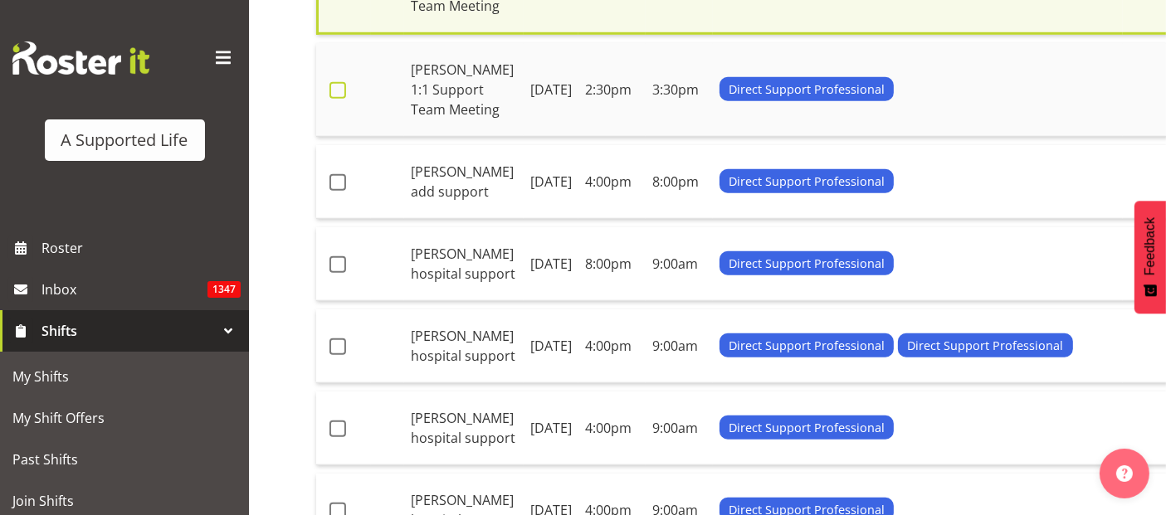
click at [339, 99] on span at bounding box center [338, 90] width 17 height 17
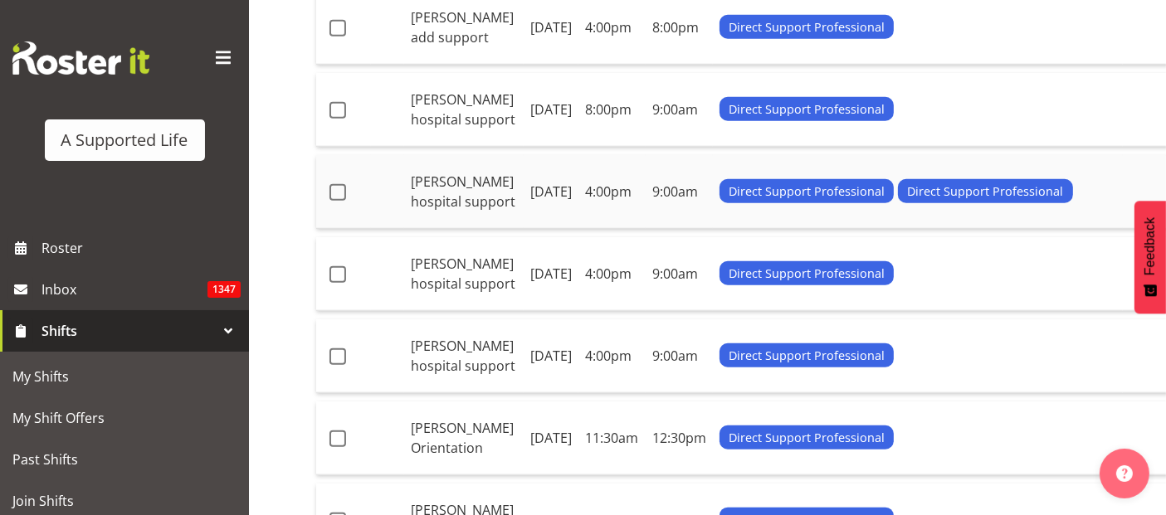
scroll to position [1575, 0]
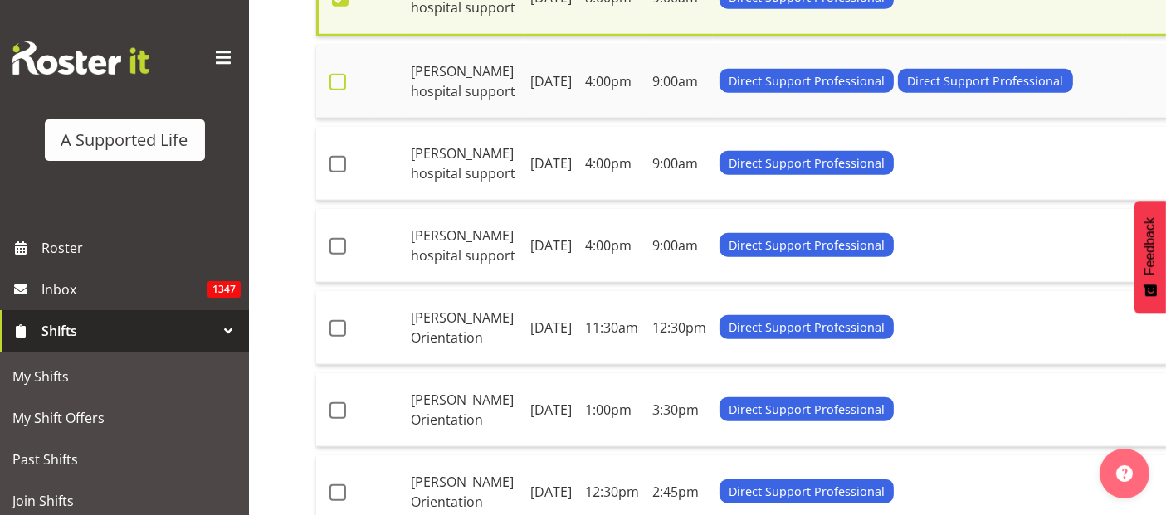
click at [333, 90] on span at bounding box center [338, 82] width 17 height 17
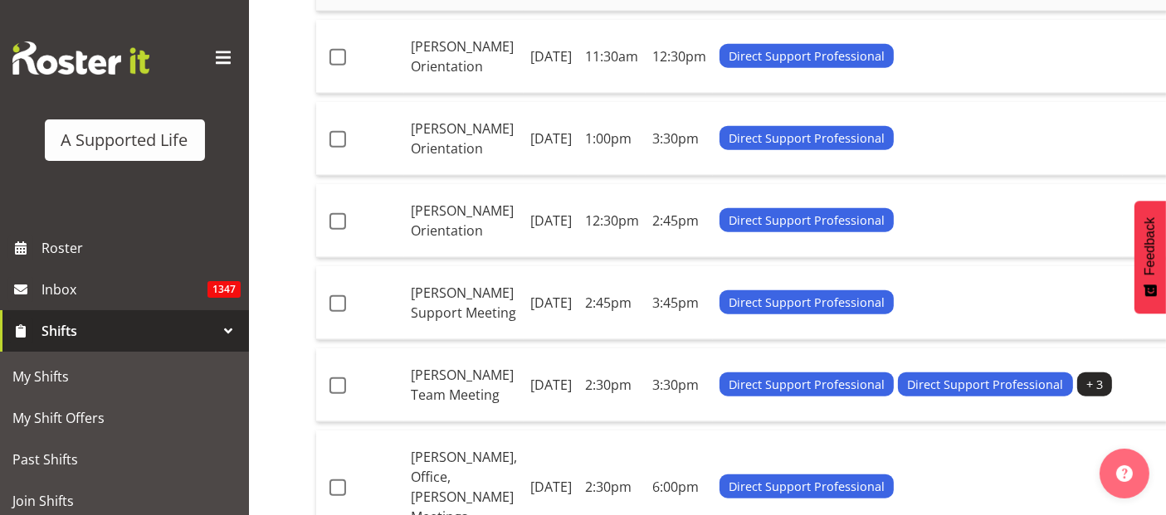
scroll to position [1851, 0]
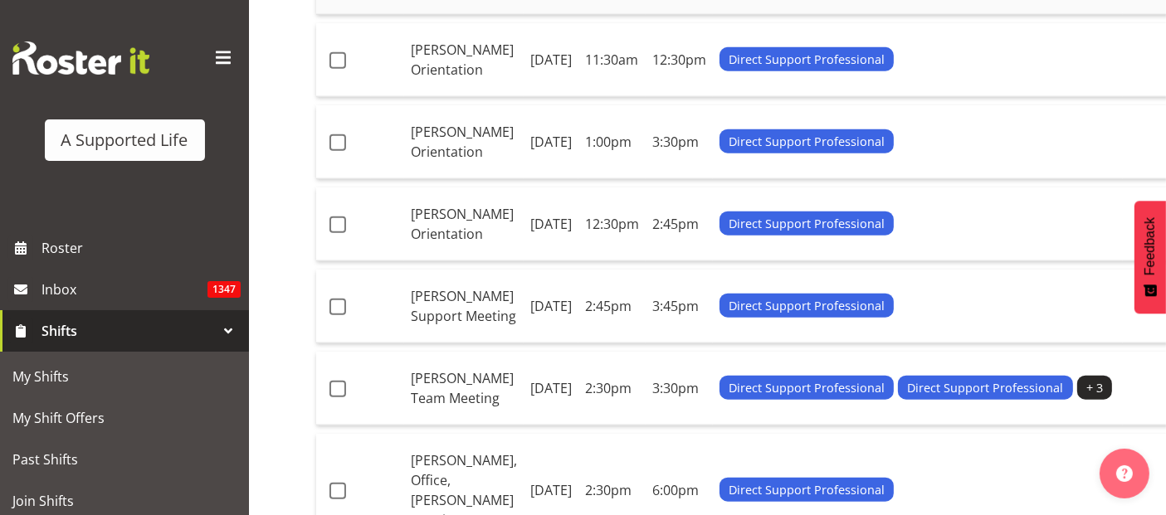
drag, startPoint x: 344, startPoint y: 347, endPoint x: 343, endPoint y: 381, distance: 34.0
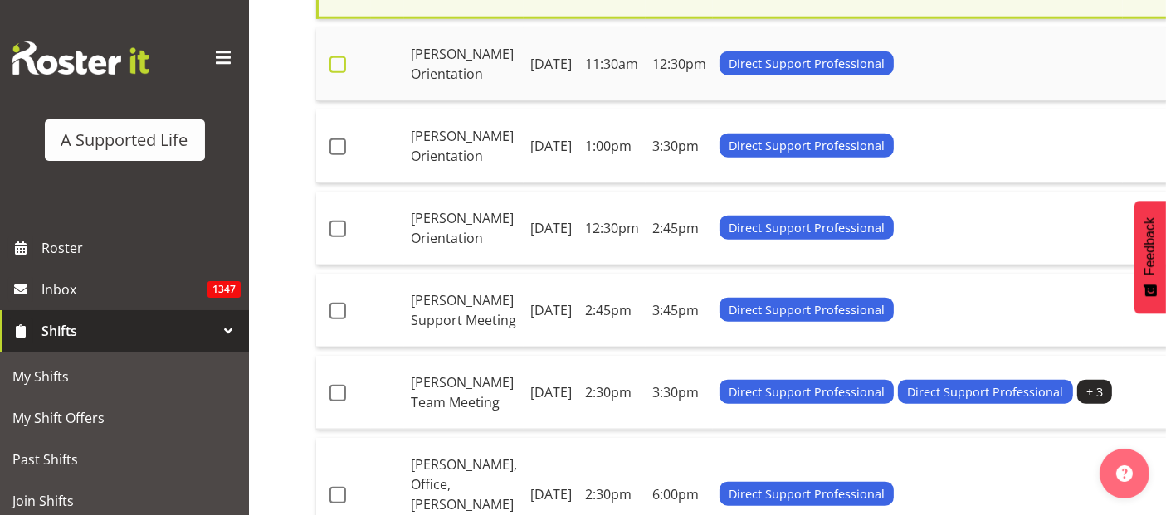
click at [342, 73] on span at bounding box center [338, 64] width 17 height 17
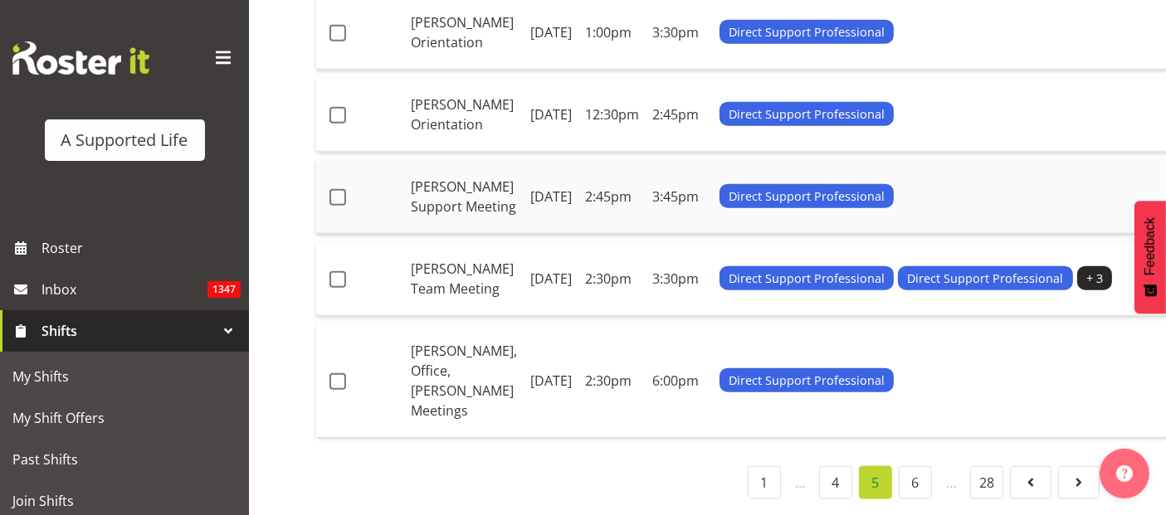
scroll to position [2219, 0]
click at [334, 42] on span at bounding box center [338, 33] width 17 height 17
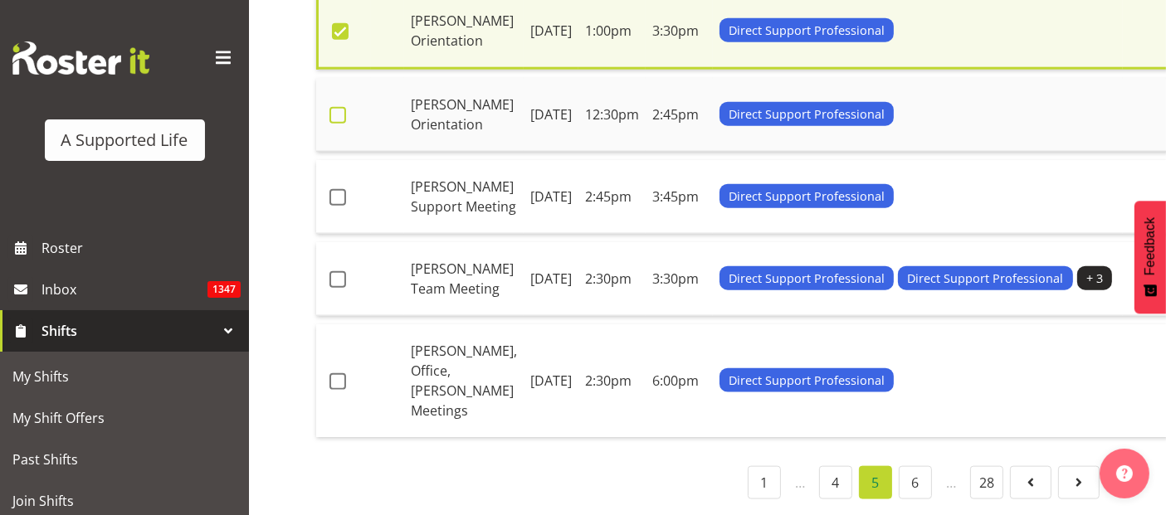
click at [339, 124] on span at bounding box center [338, 115] width 17 height 17
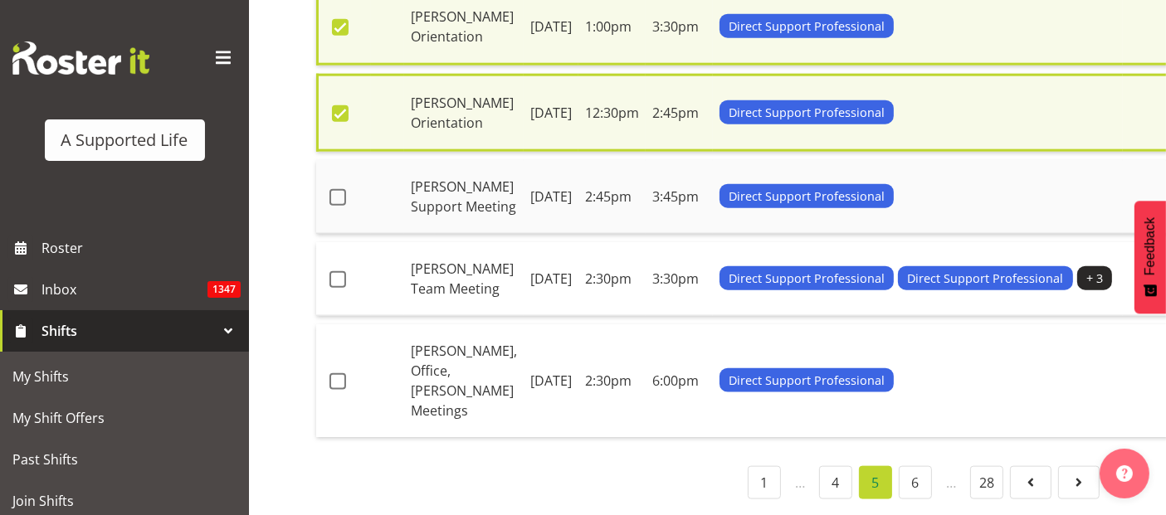
drag, startPoint x: 342, startPoint y: 392, endPoint x: 342, endPoint y: 411, distance: 19.1
click at [342, 234] on td at bounding box center [343, 197] width 55 height 74
click at [328, 160] on td at bounding box center [343, 197] width 55 height 74
click at [335, 189] on span at bounding box center [338, 197] width 17 height 17
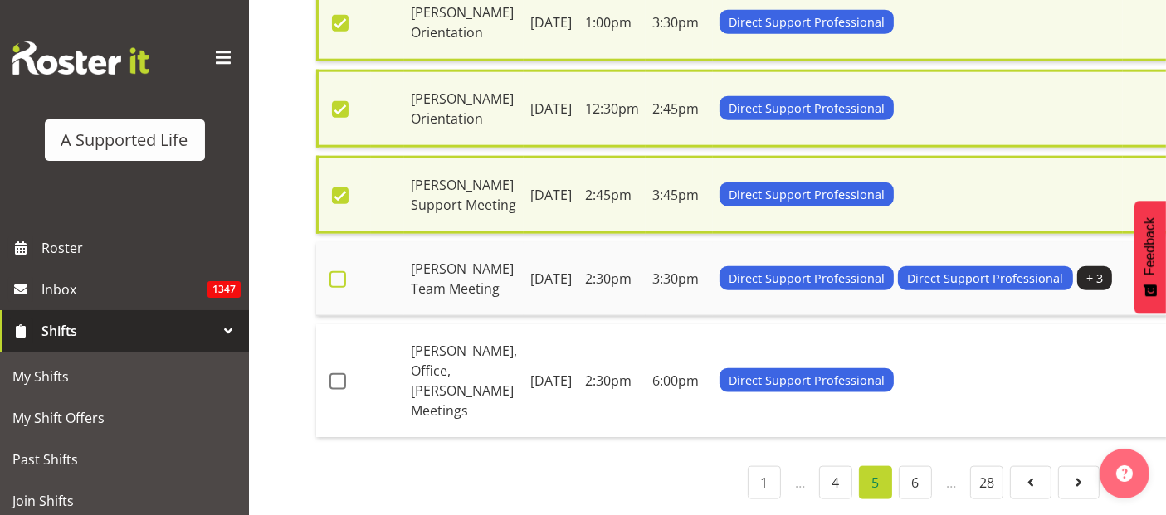
click at [341, 271] on span at bounding box center [338, 279] width 17 height 17
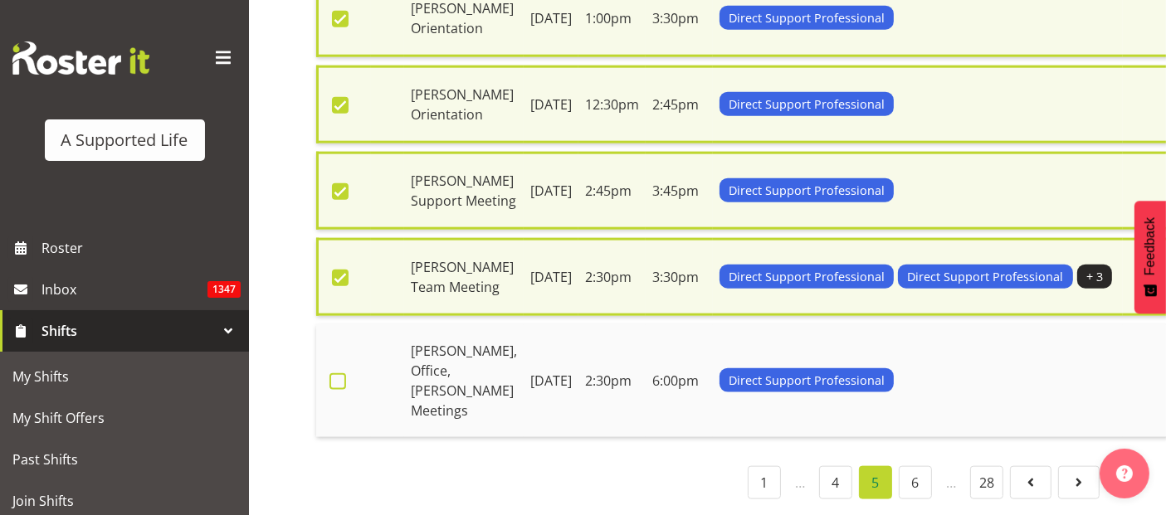
click at [340, 377] on span at bounding box center [338, 382] width 17 height 17
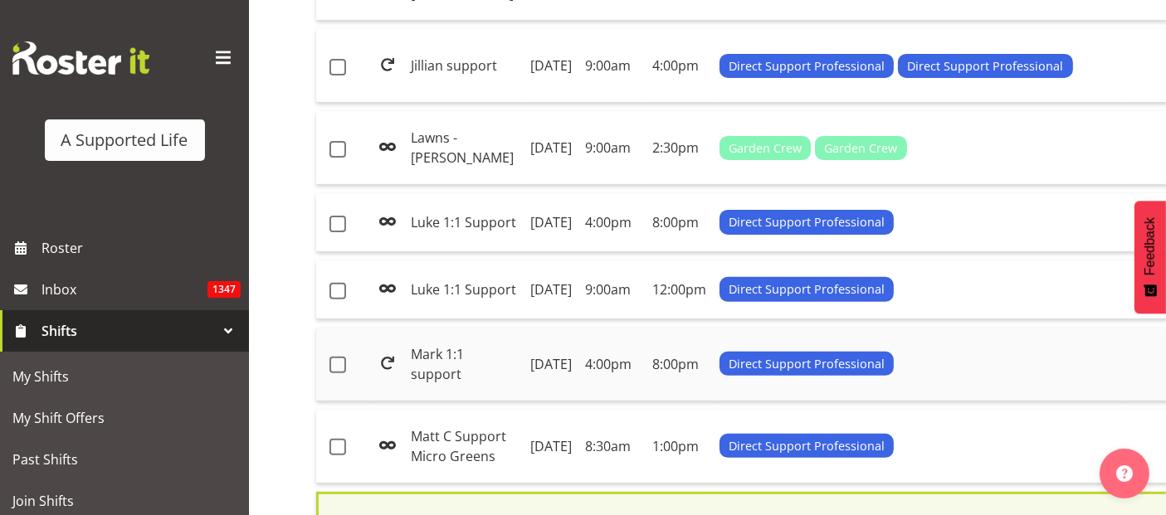
scroll to position [0, 0]
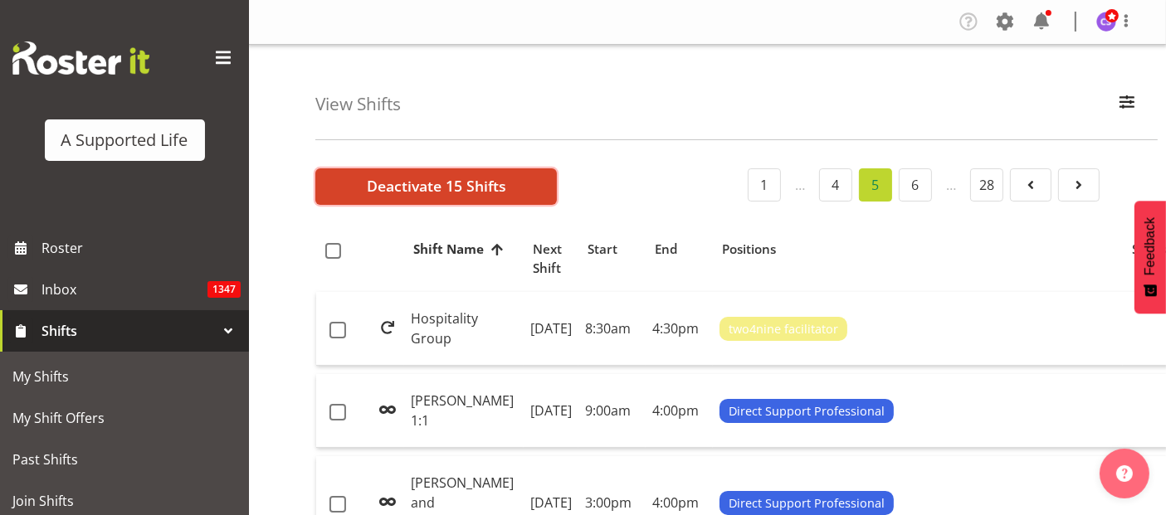
click at [417, 188] on span "Deactivate 15 Shifts" at bounding box center [436, 186] width 139 height 22
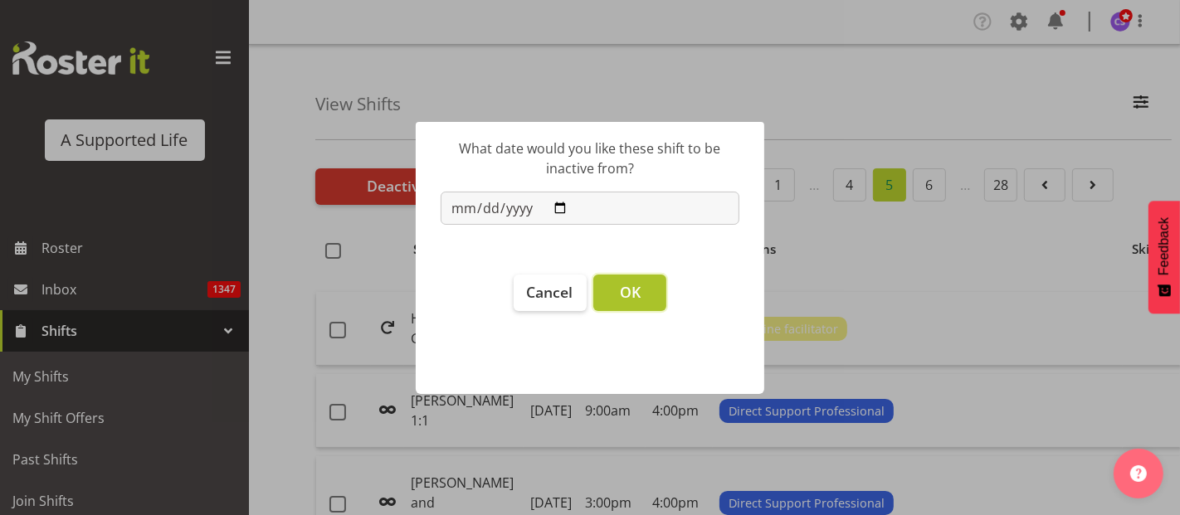
click at [632, 292] on span "OK" at bounding box center [630, 292] width 21 height 20
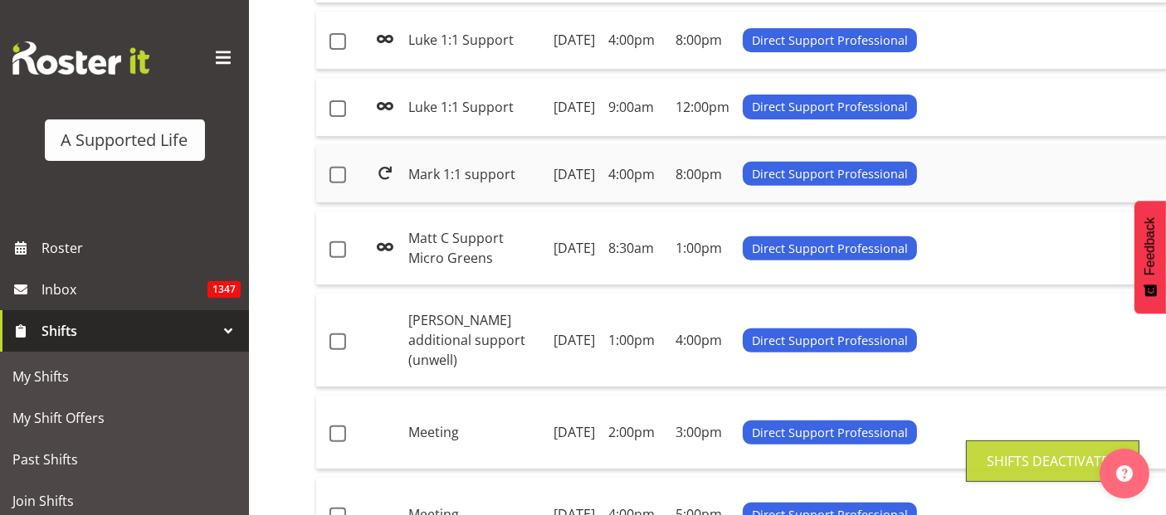
scroll to position [1100, 0]
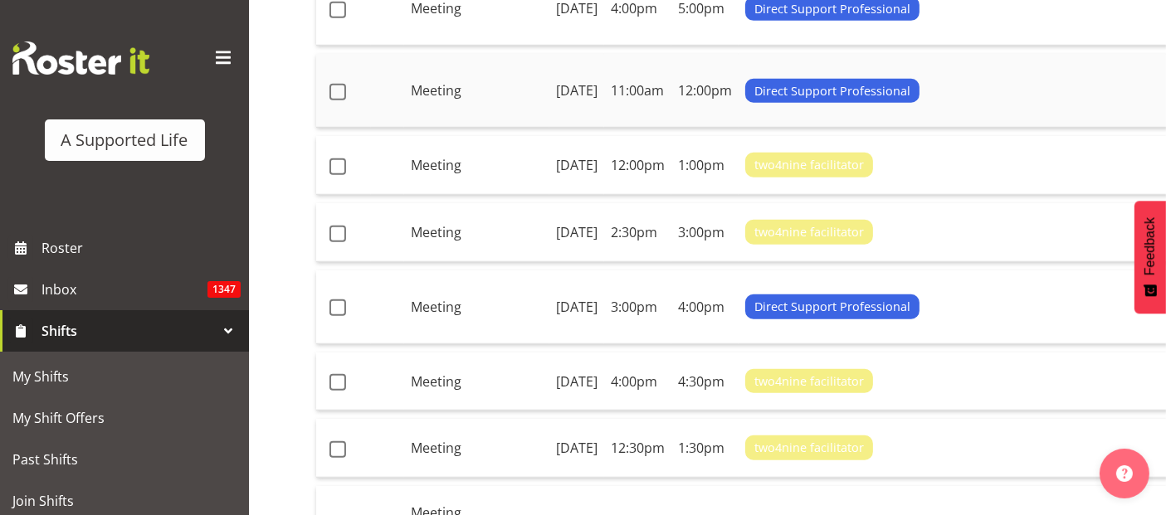
scroll to position [1199, 0]
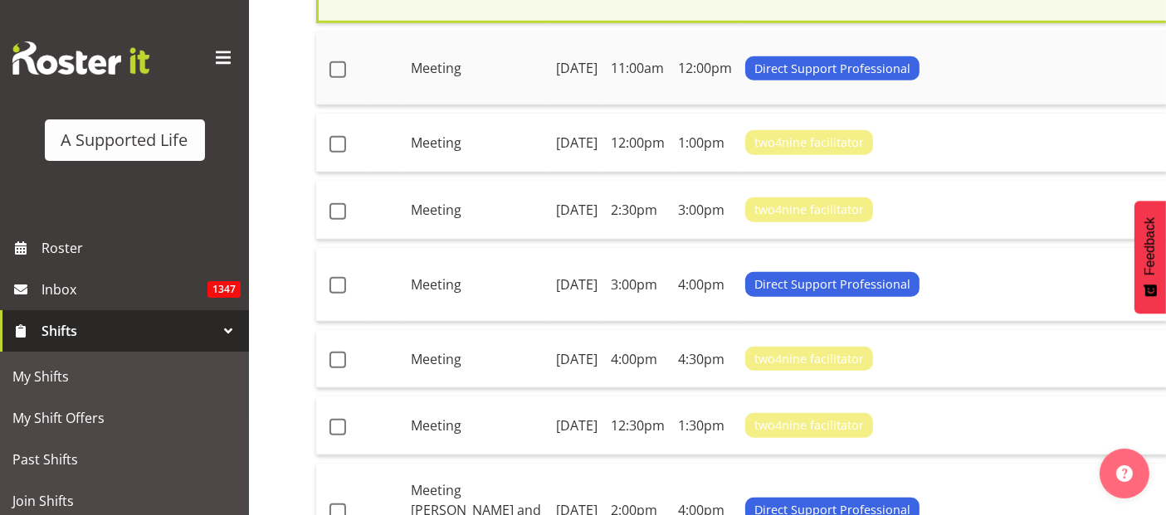
scroll to position [1383, 0]
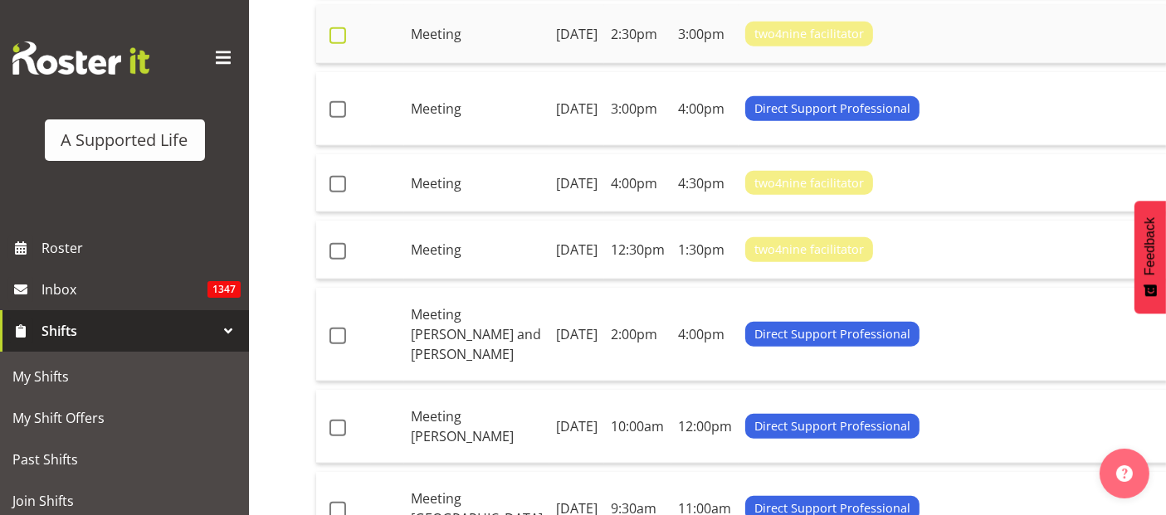
click at [339, 44] on span at bounding box center [338, 35] width 17 height 17
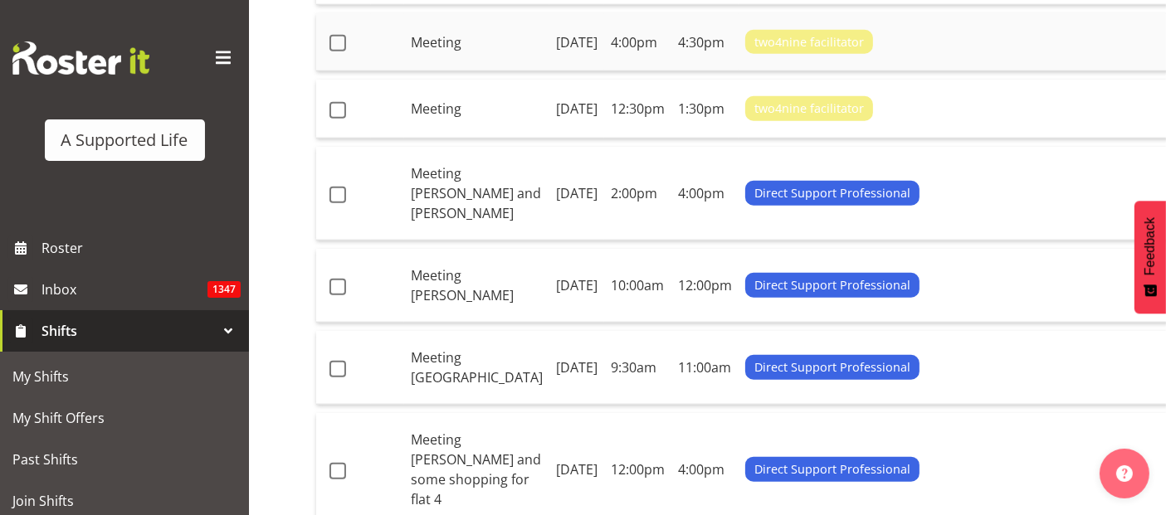
scroll to position [1660, 0]
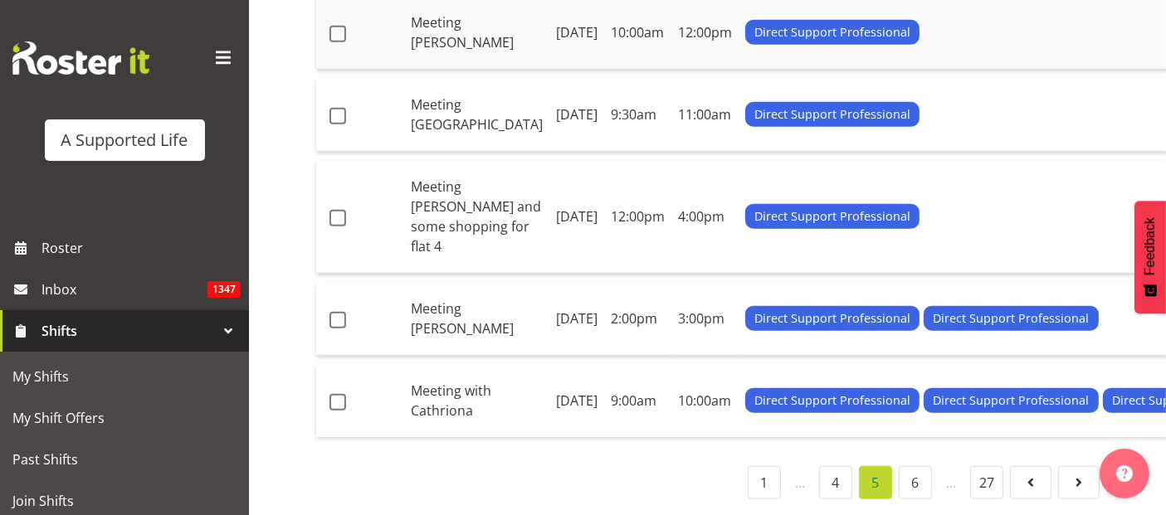
scroll to position [1936, 0]
drag, startPoint x: 340, startPoint y: 302, endPoint x: 342, endPoint y: 314, distance: 11.7
click at [339, 42] on span at bounding box center [338, 34] width 17 height 17
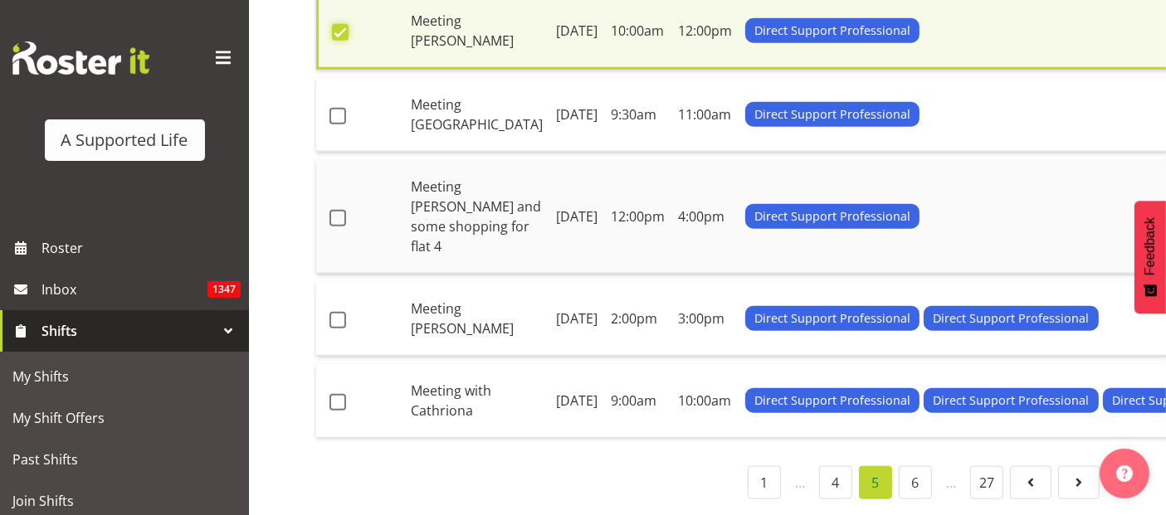
scroll to position [2213, 0]
click at [336, 125] on span at bounding box center [338, 116] width 17 height 17
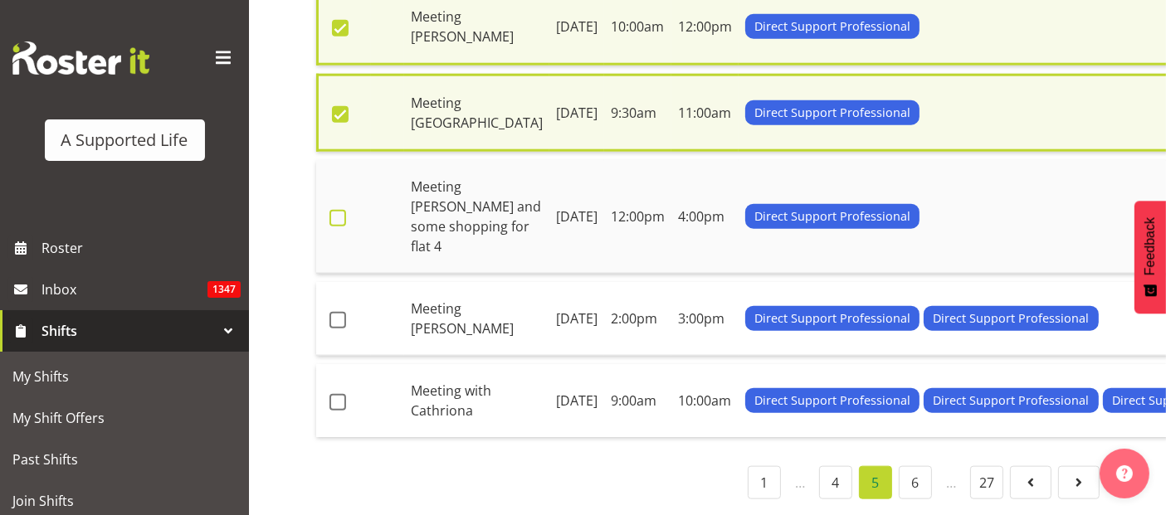
click at [331, 227] on span at bounding box center [338, 218] width 17 height 17
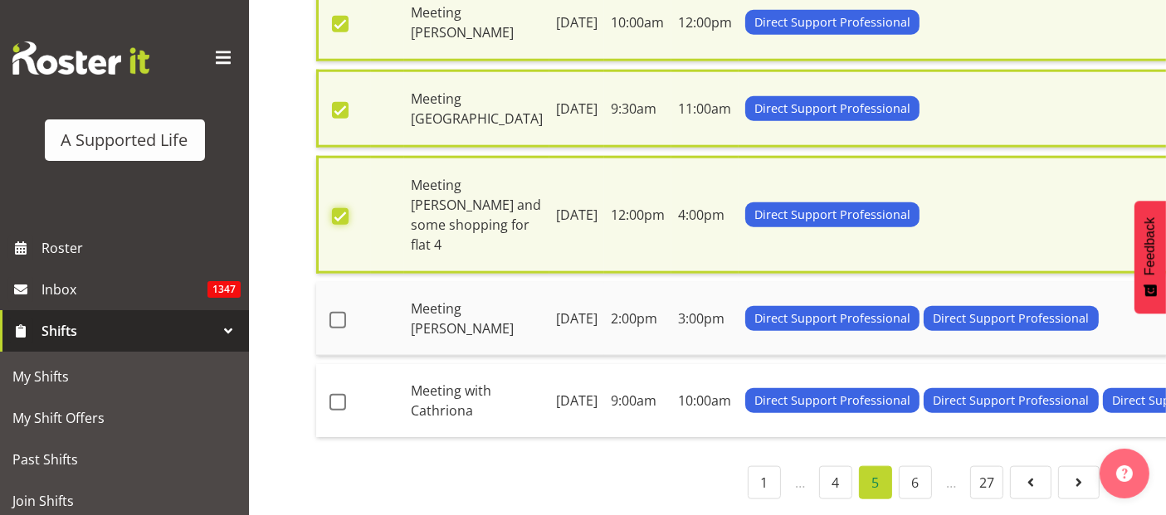
scroll to position [2397, 0]
click at [339, 312] on span at bounding box center [338, 320] width 17 height 17
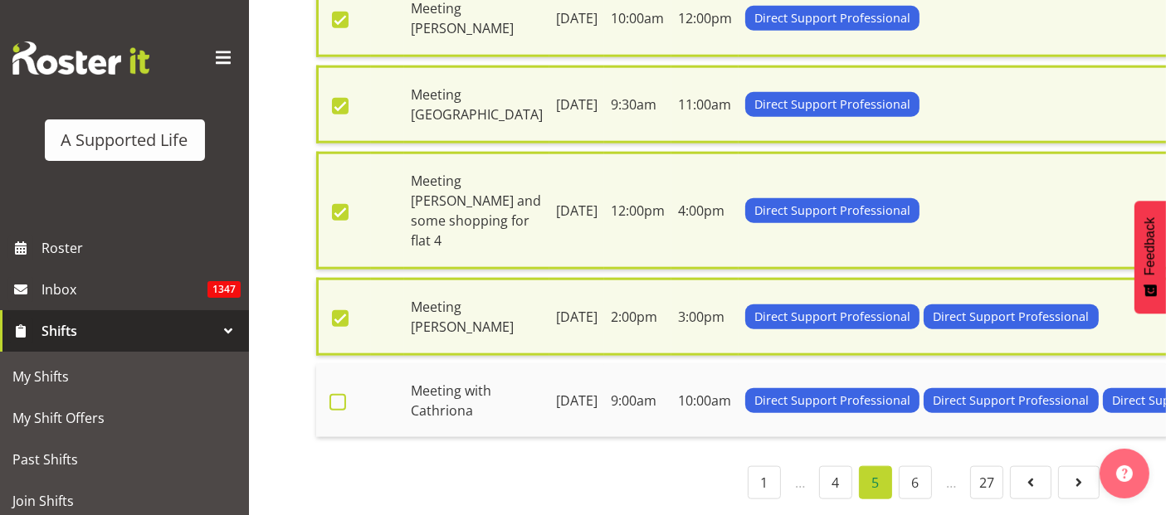
click at [341, 411] on span at bounding box center [338, 402] width 17 height 17
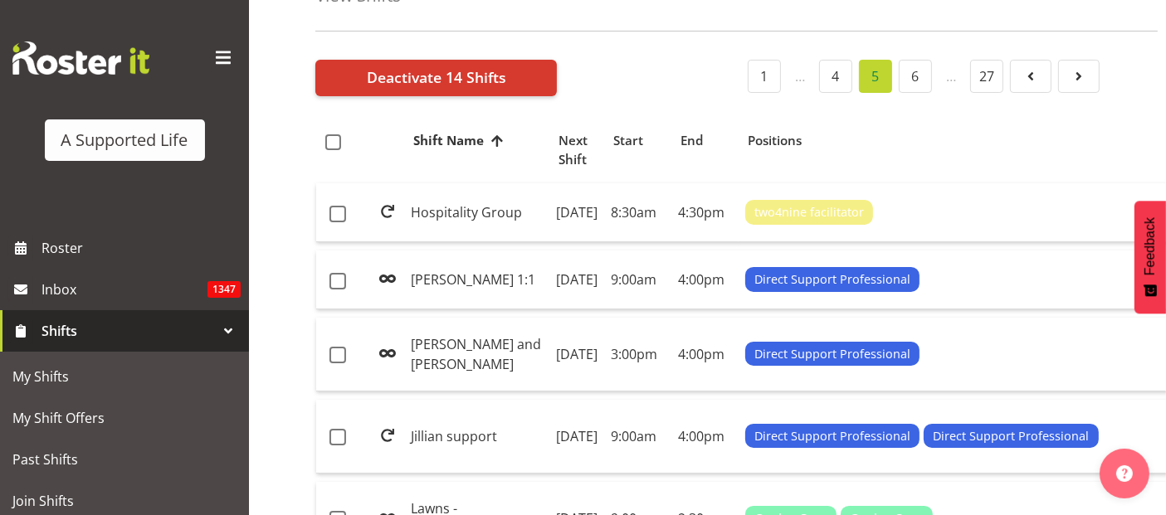
scroll to position [0, 0]
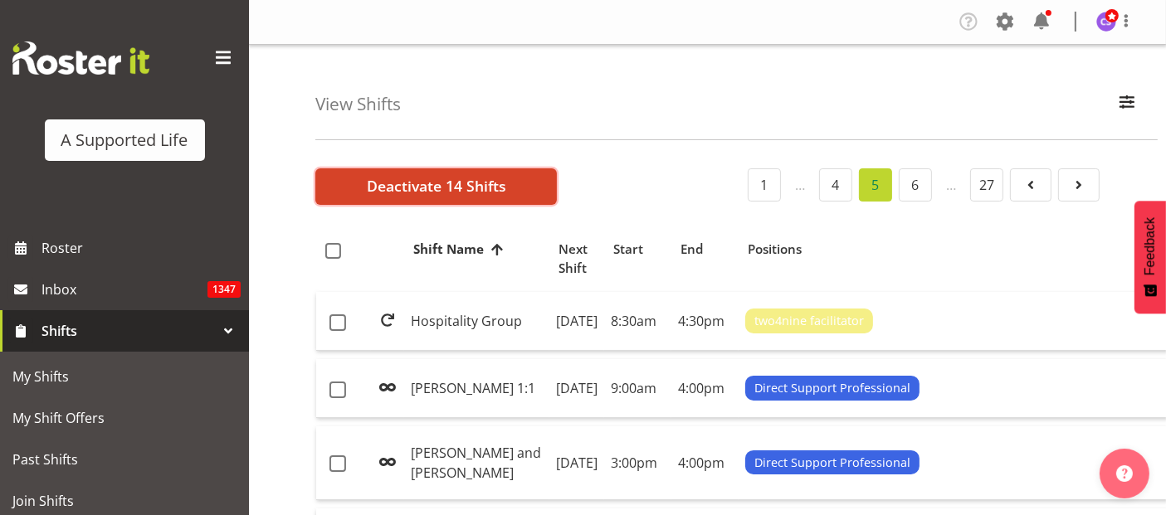
click at [419, 185] on span "Deactivate 14 Shifts" at bounding box center [436, 186] width 139 height 22
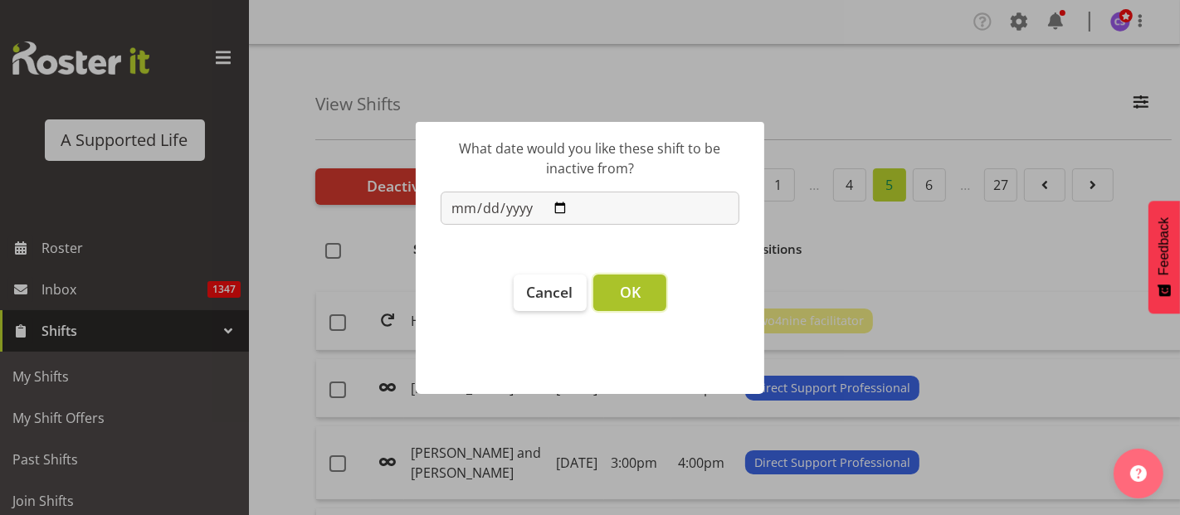
click at [627, 294] on span "OK" at bounding box center [630, 292] width 21 height 20
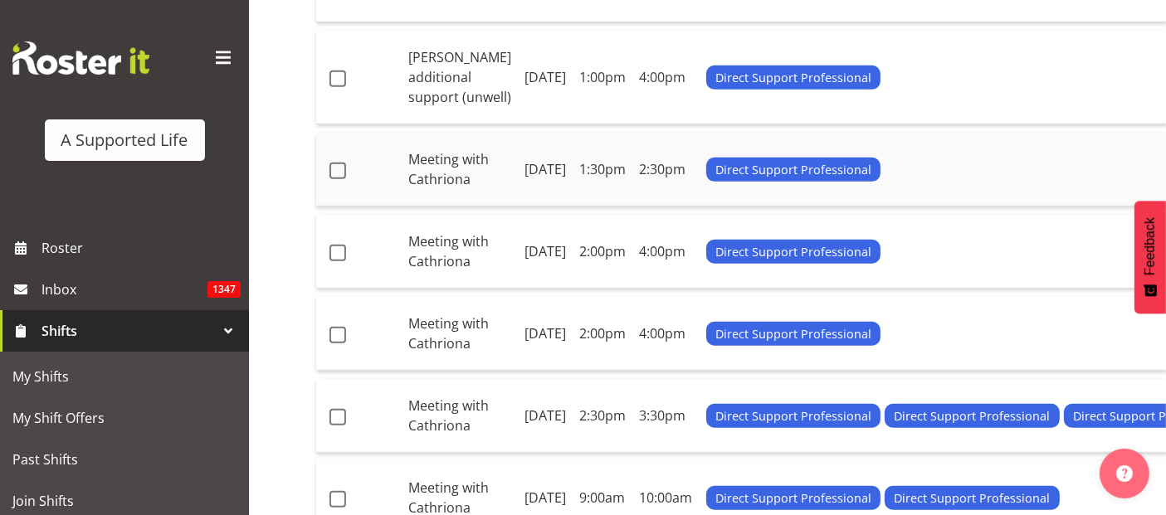
scroll to position [1106, 0]
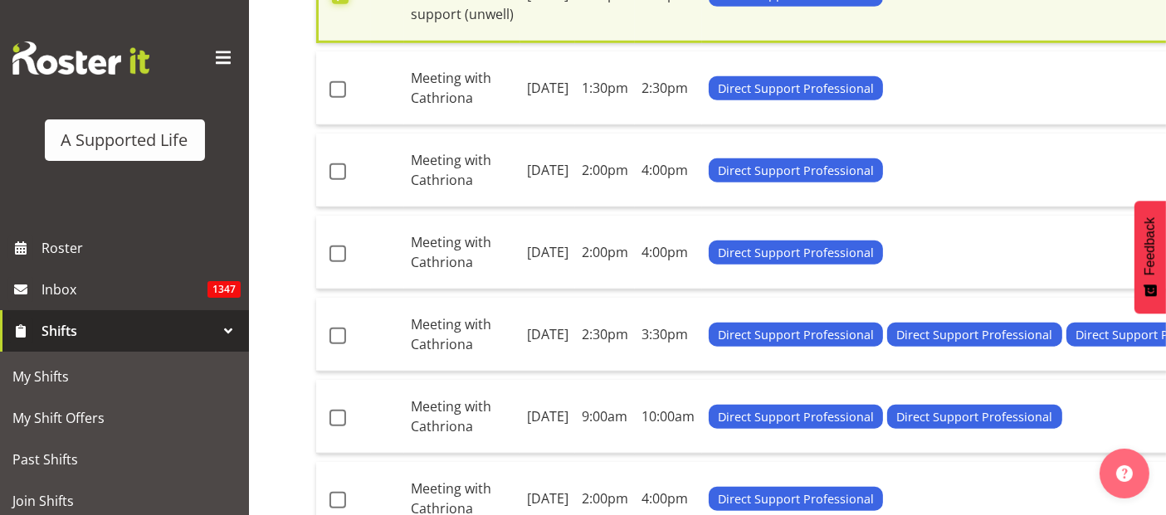
scroll to position [1113, 0]
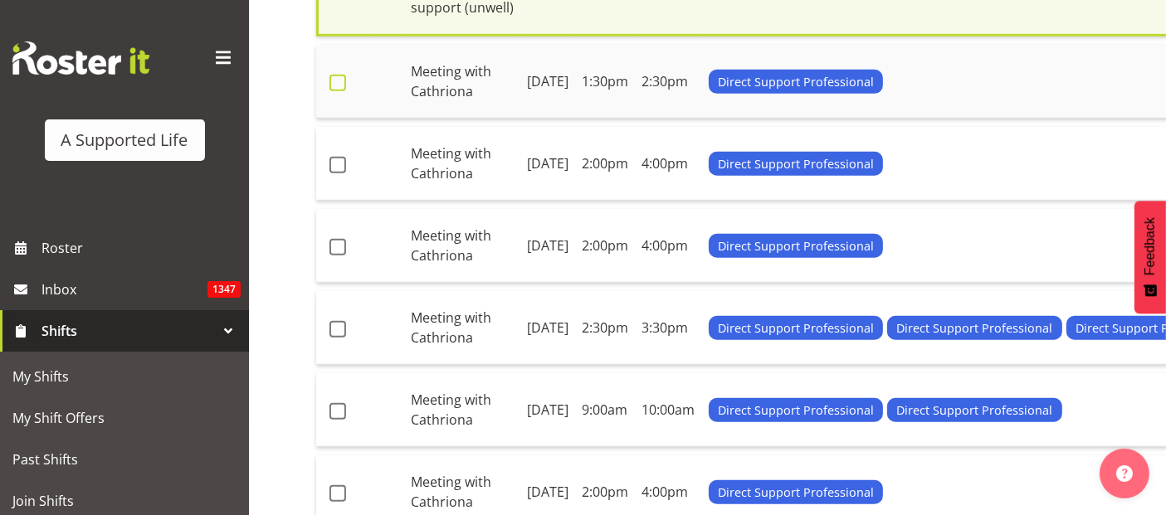
click at [344, 91] on span at bounding box center [338, 83] width 17 height 17
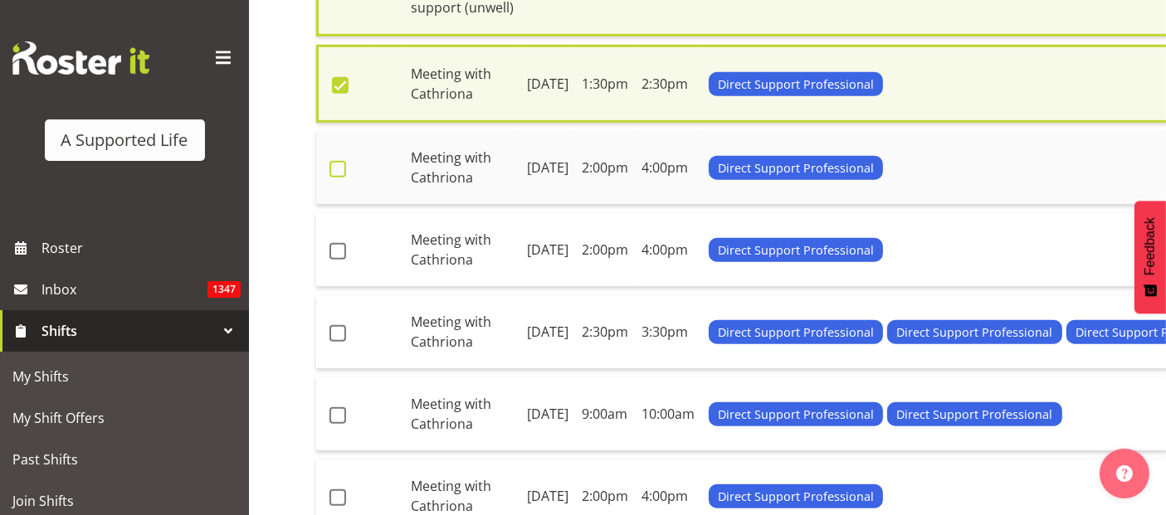
click at [340, 178] on span at bounding box center [338, 169] width 17 height 17
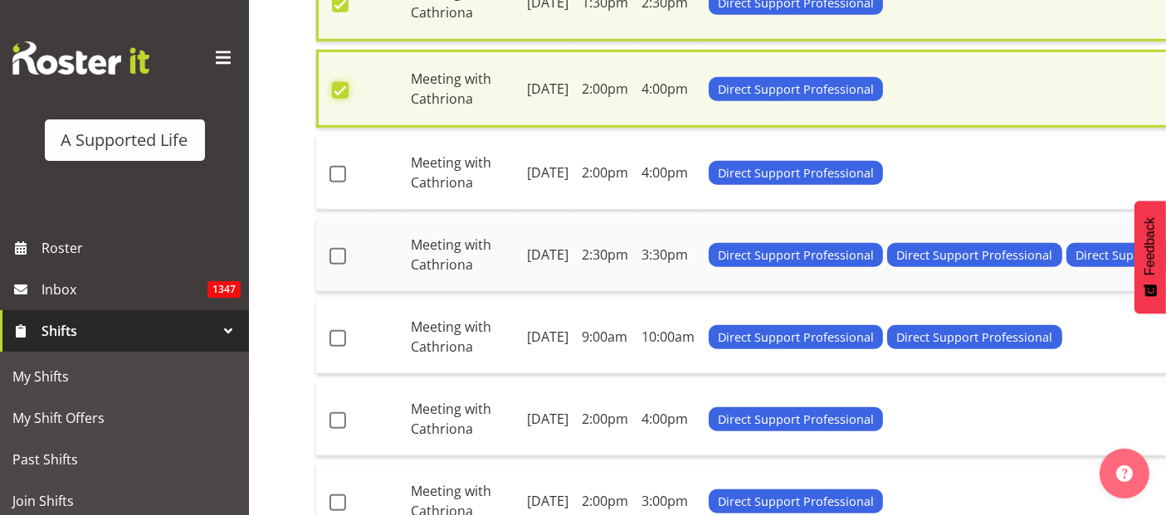
scroll to position [1297, 0]
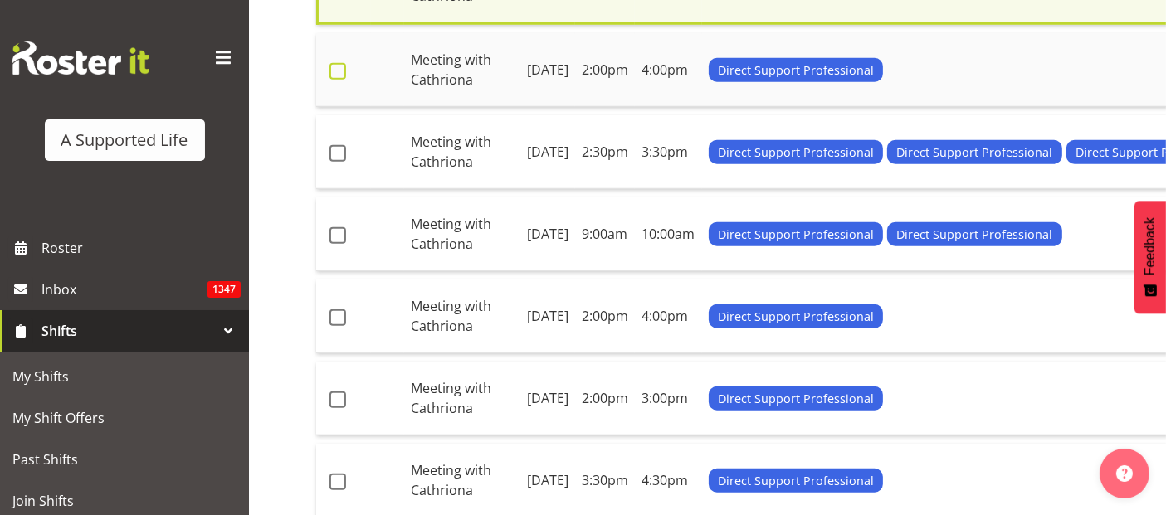
click at [343, 80] on span at bounding box center [338, 71] width 17 height 17
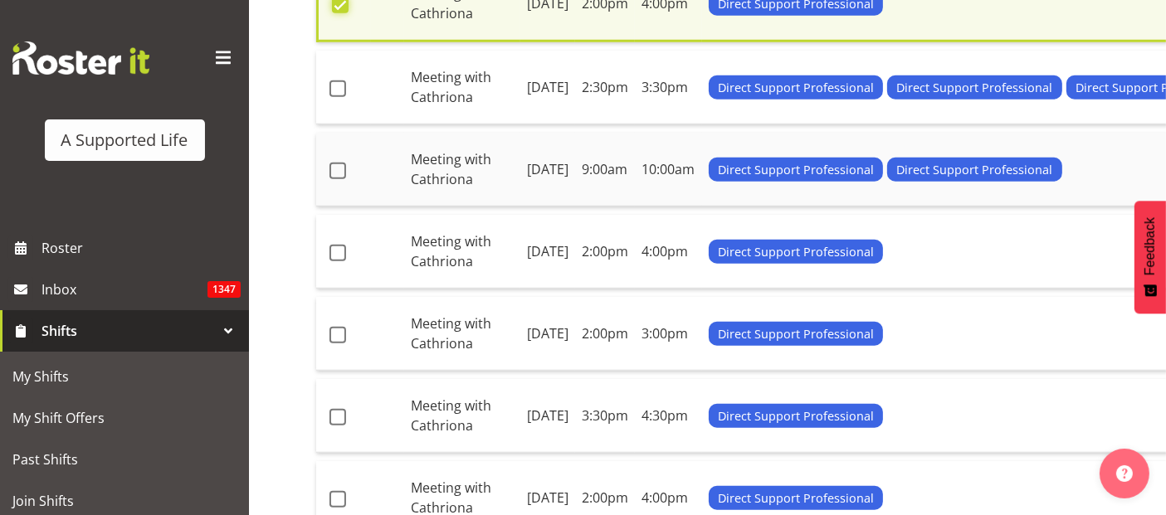
scroll to position [1389, 0]
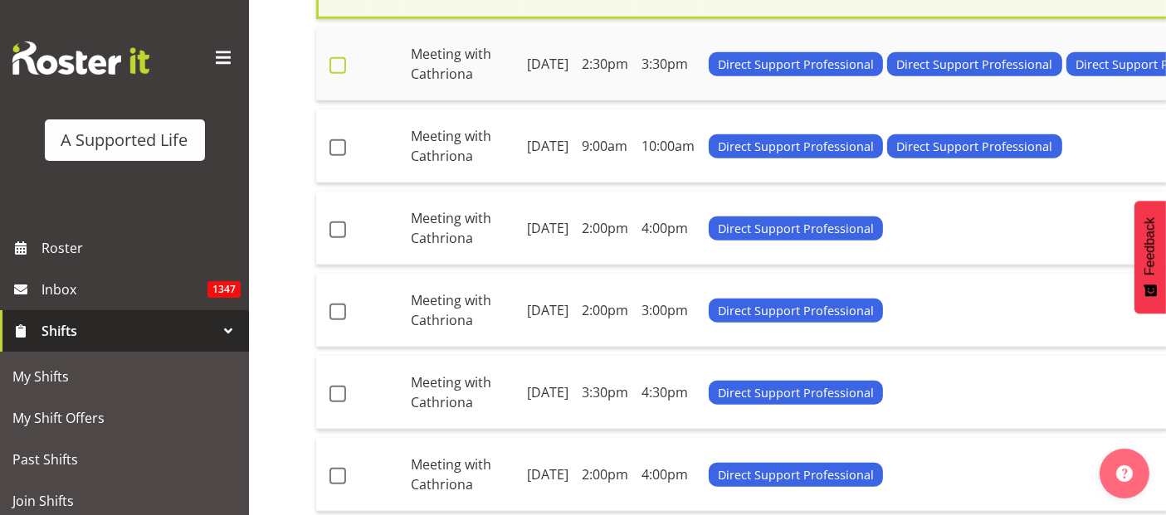
click at [339, 74] on span at bounding box center [338, 65] width 17 height 17
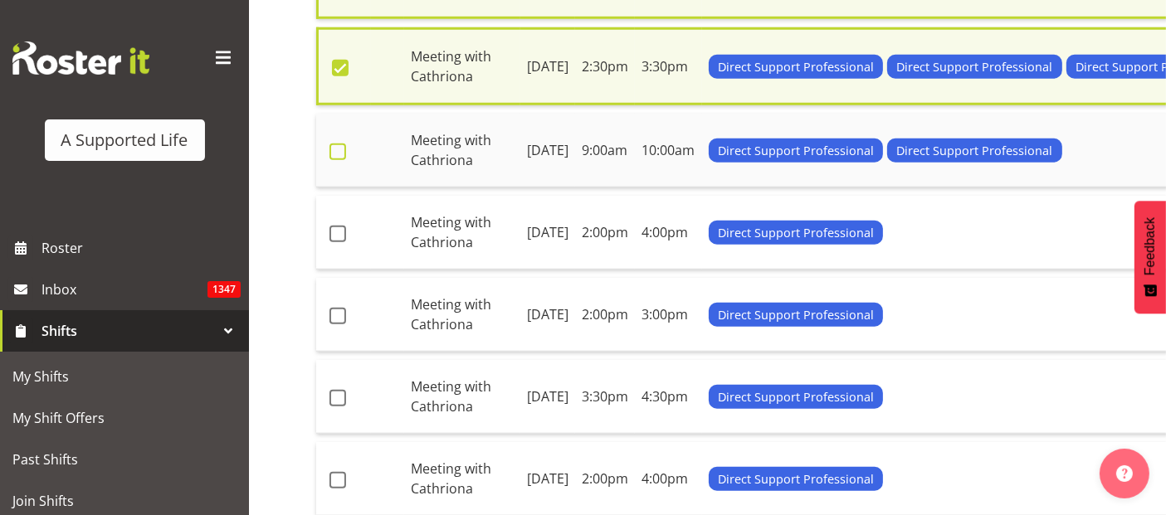
click at [340, 160] on span at bounding box center [338, 152] width 17 height 17
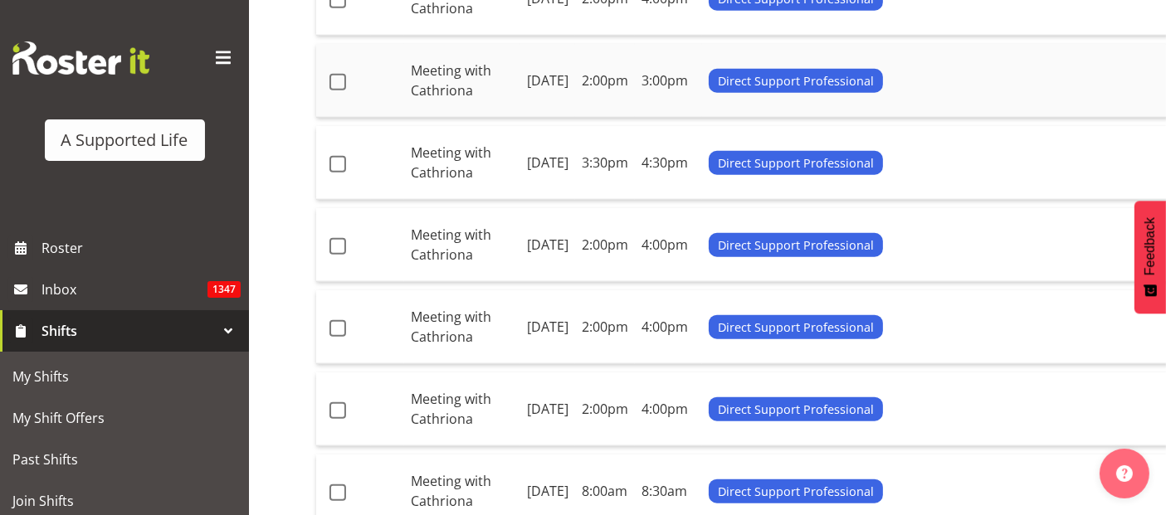
scroll to position [1667, 0]
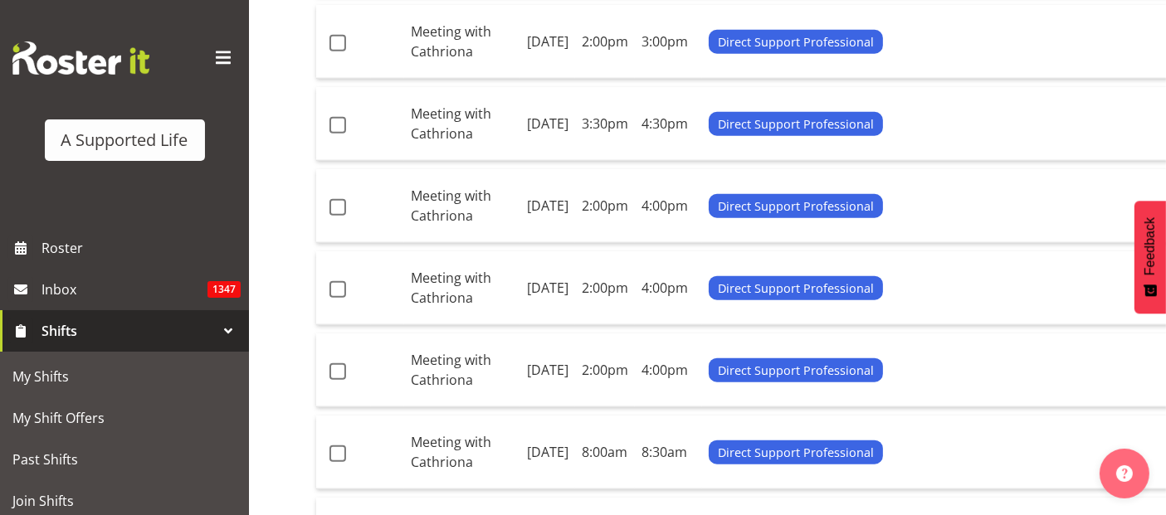
drag, startPoint x: 332, startPoint y: 274, endPoint x: 340, endPoint y: 335, distance: 62.0
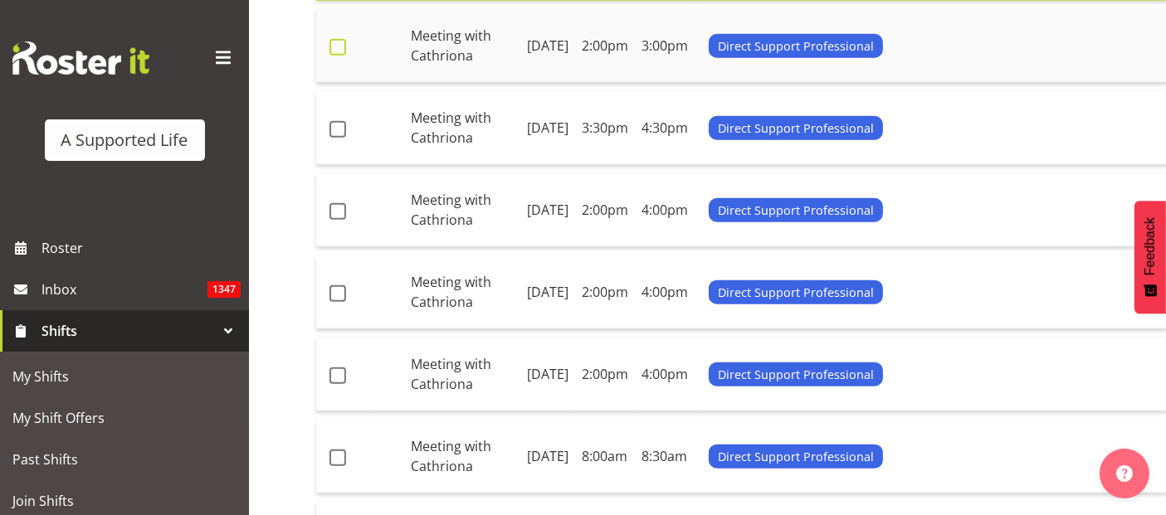
click at [340, 56] on span at bounding box center [338, 47] width 17 height 17
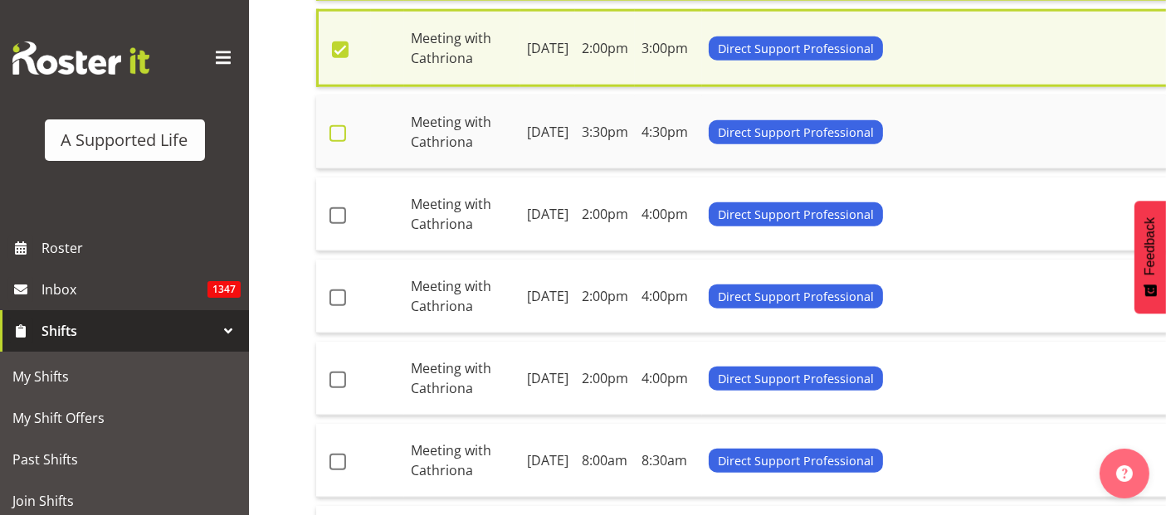
click at [344, 142] on span at bounding box center [338, 133] width 17 height 17
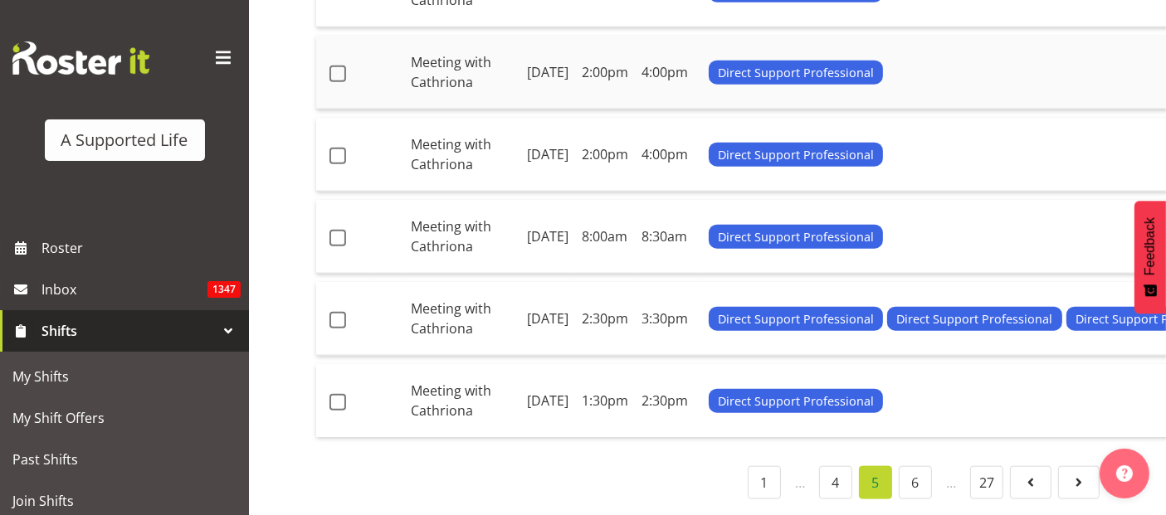
scroll to position [1943, 0]
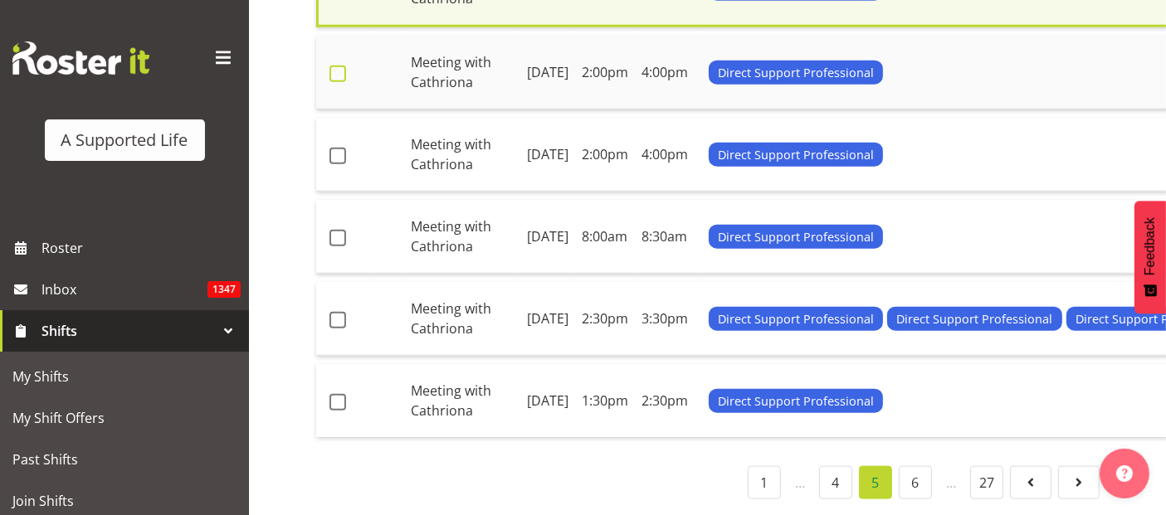
click at [345, 82] on span at bounding box center [338, 74] width 17 height 17
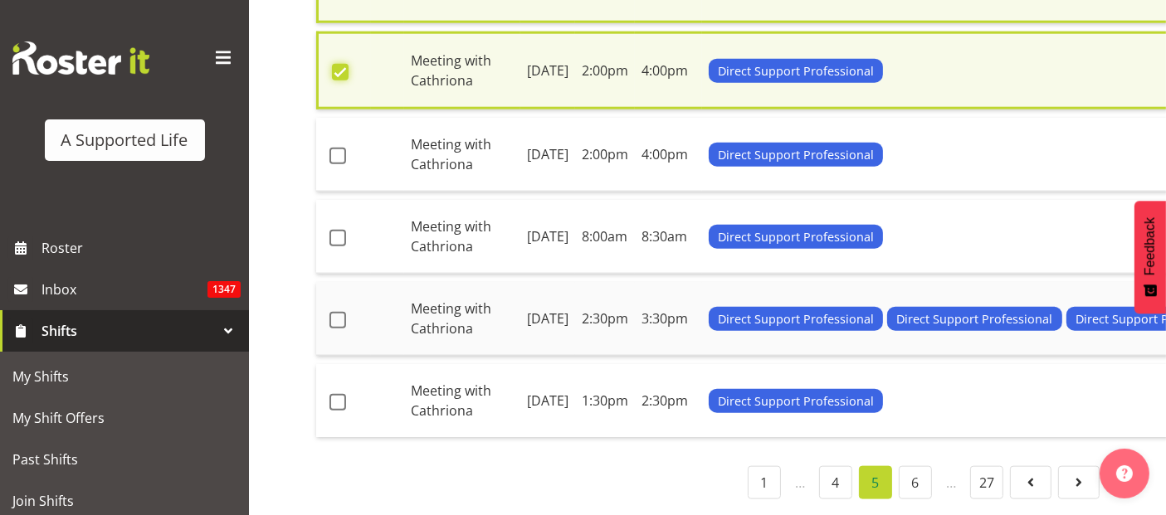
scroll to position [2312, 0]
click at [336, 164] on span at bounding box center [338, 156] width 17 height 17
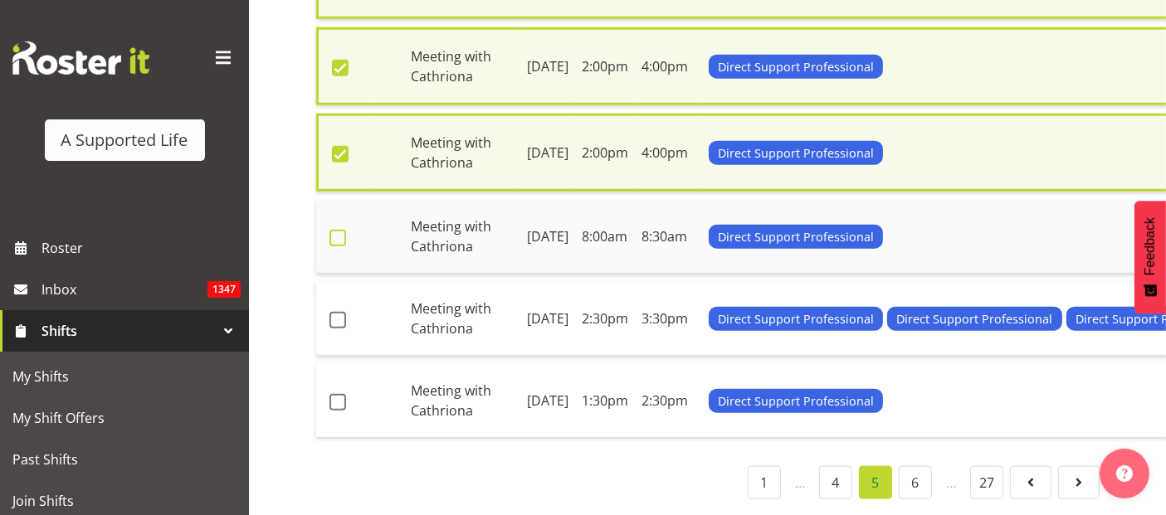
click at [340, 247] on span at bounding box center [338, 238] width 17 height 17
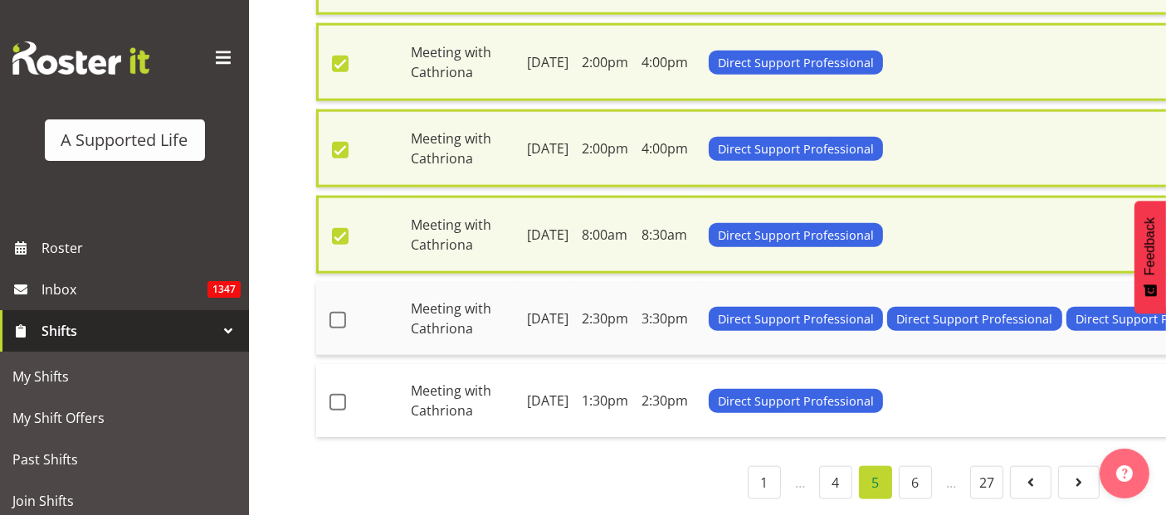
drag, startPoint x: 339, startPoint y: 375, endPoint x: 340, endPoint y: 391, distance: 15.9
click at [339, 329] on span at bounding box center [338, 320] width 17 height 17
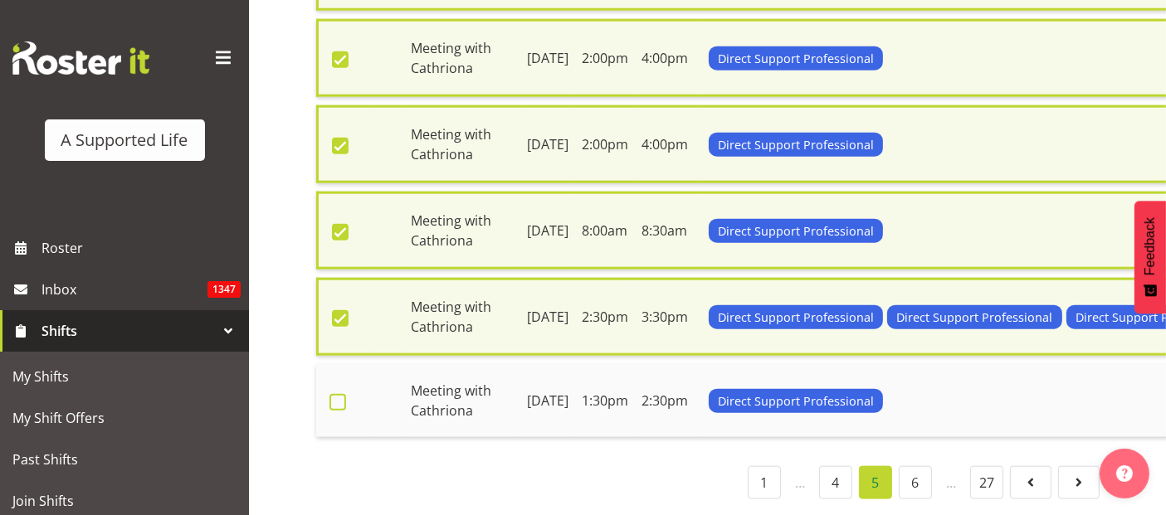
click at [335, 411] on span at bounding box center [338, 402] width 17 height 17
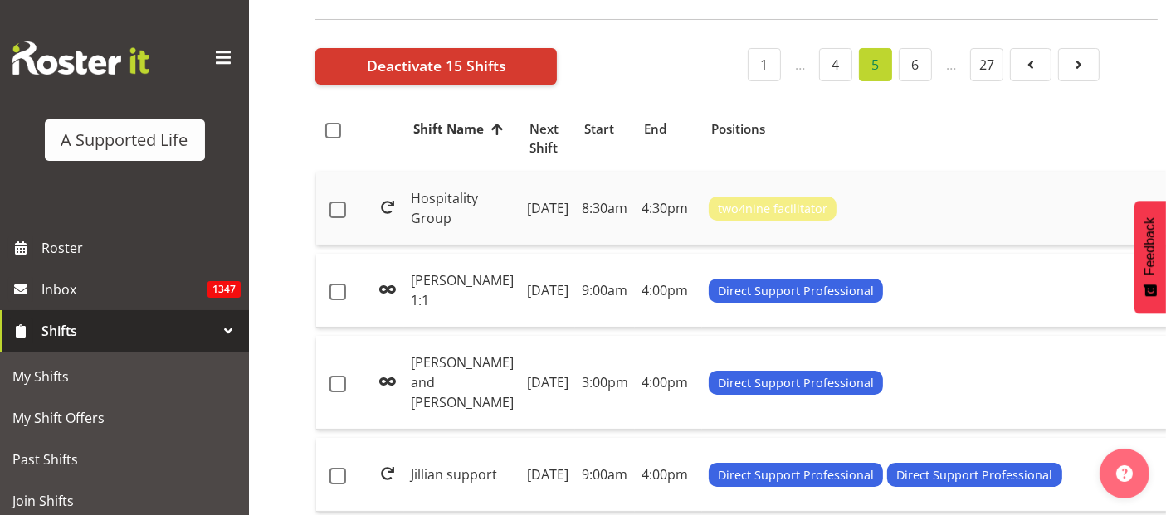
scroll to position [0, 0]
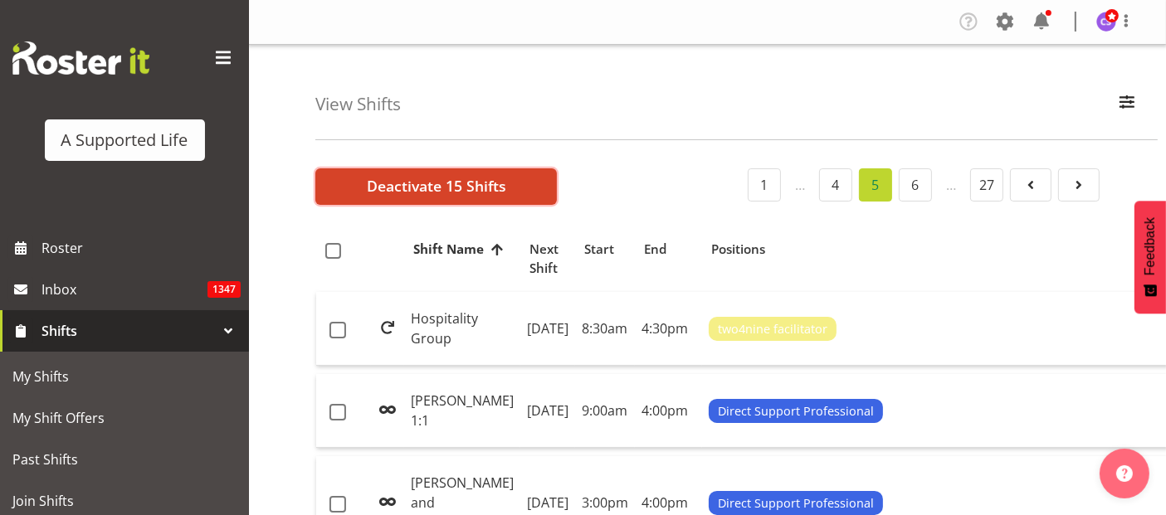
click at [398, 188] on span "Deactivate 15 Shifts" at bounding box center [436, 186] width 139 height 22
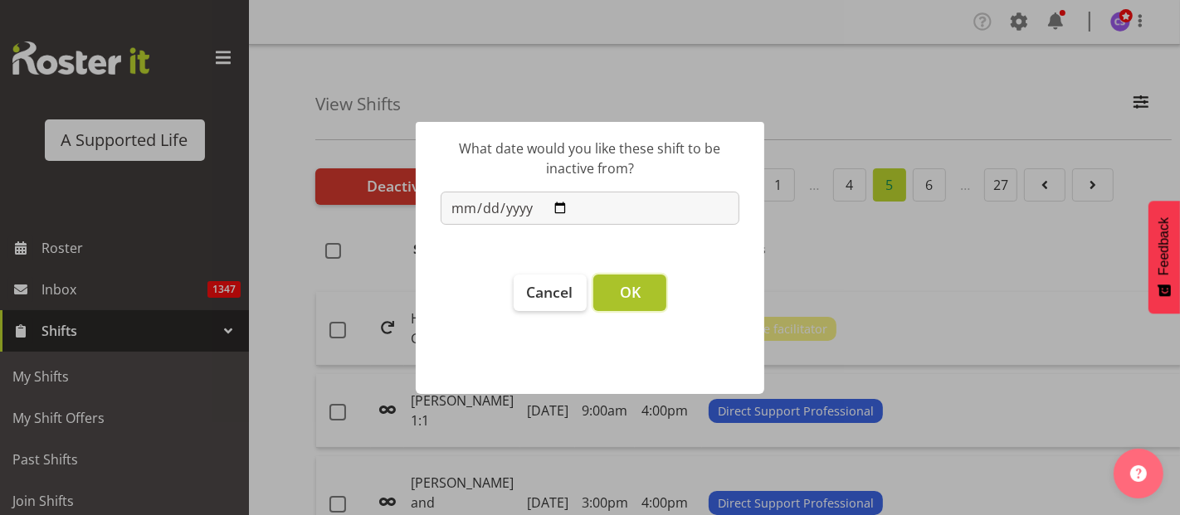
click at [628, 286] on span "OK" at bounding box center [630, 292] width 21 height 20
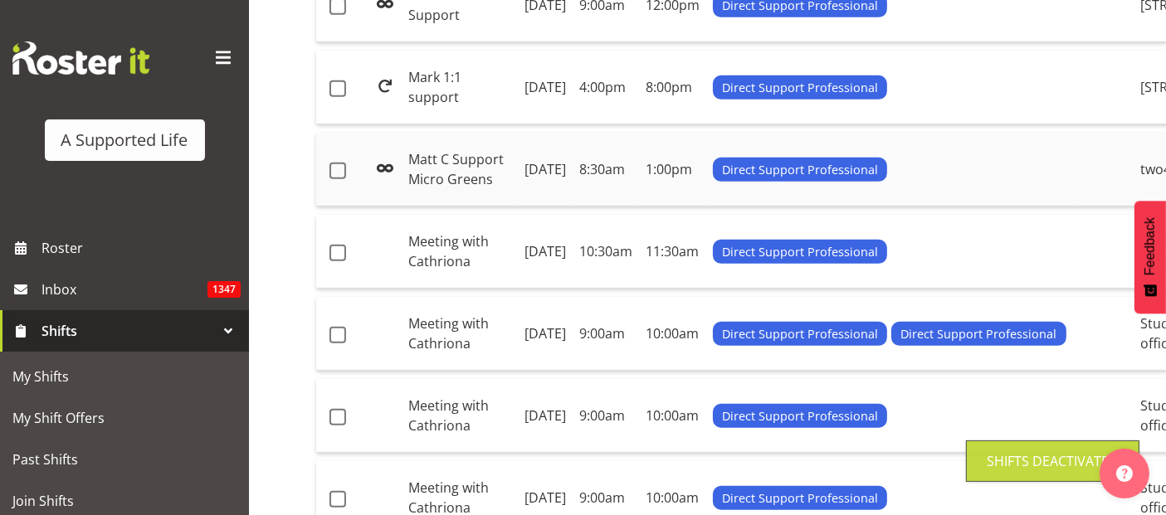
scroll to position [922, 0]
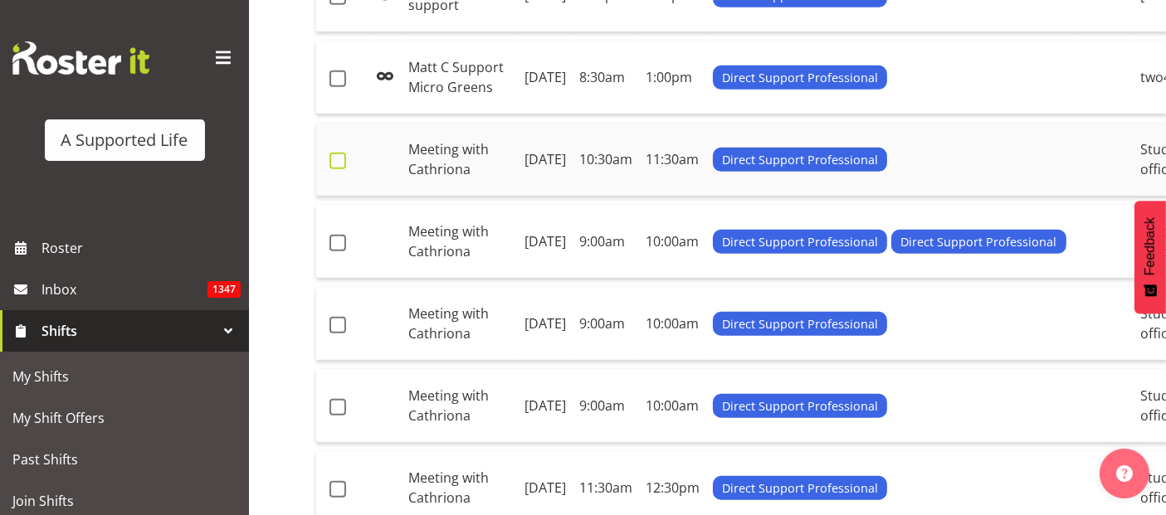
drag, startPoint x: 329, startPoint y: 339, endPoint x: 342, endPoint y: 344, distance: 14.5
click at [329, 197] on td at bounding box center [342, 160] width 52 height 74
click at [338, 169] on span at bounding box center [338, 161] width 17 height 17
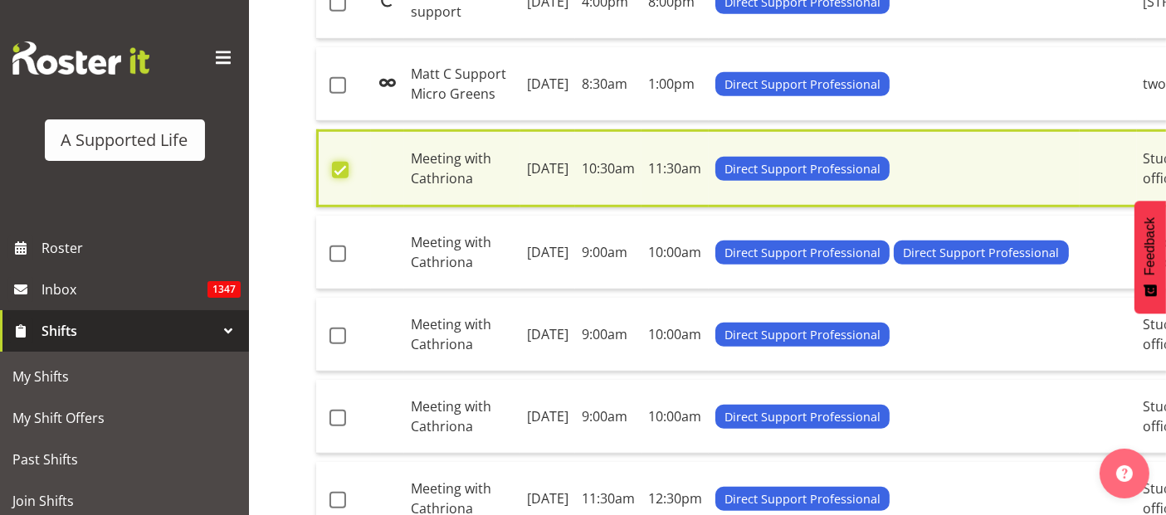
scroll to position [929, 0]
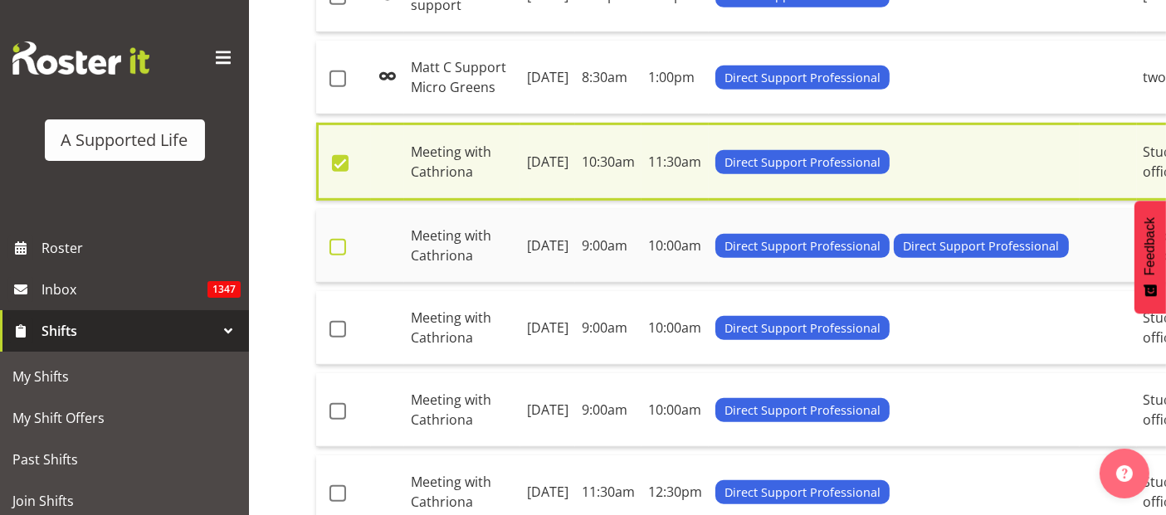
click at [334, 256] on span at bounding box center [338, 247] width 17 height 17
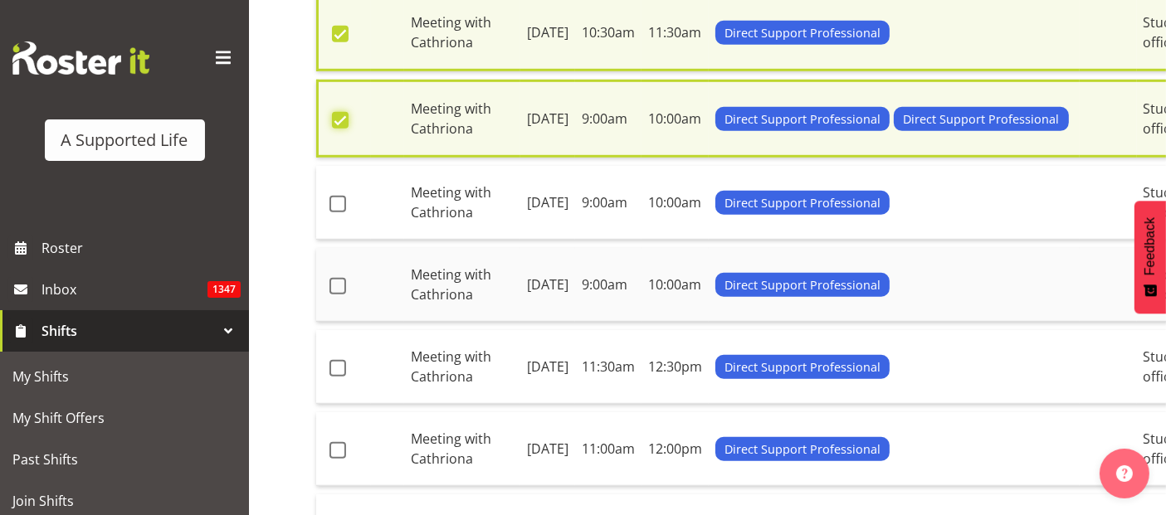
scroll to position [1205, 0]
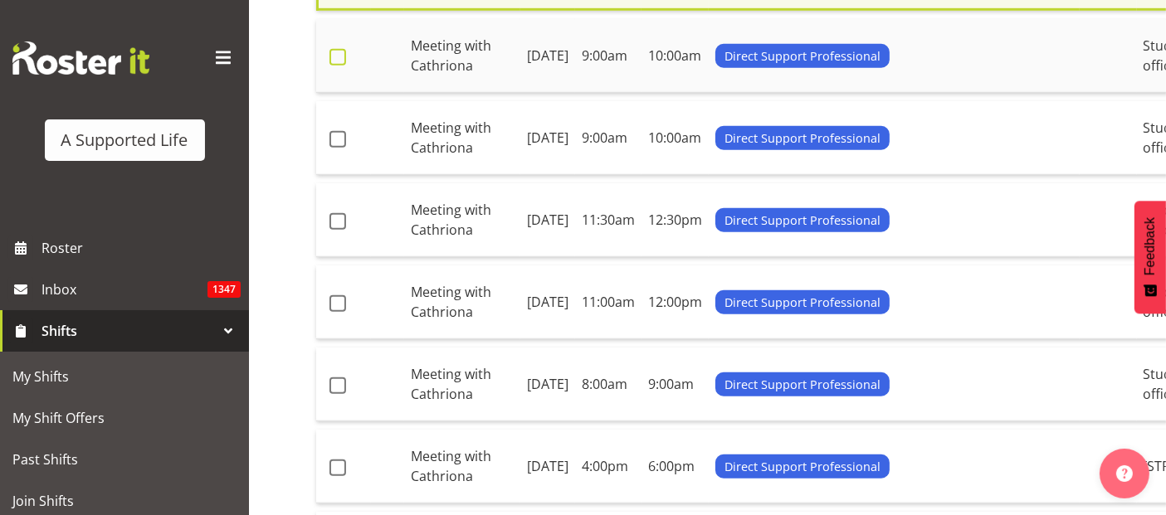
drag, startPoint x: 335, startPoint y: 269, endPoint x: 340, endPoint y: 282, distance: 14.2
click at [336, 93] on td at bounding box center [343, 56] width 55 height 74
click at [335, 66] on span at bounding box center [338, 57] width 17 height 17
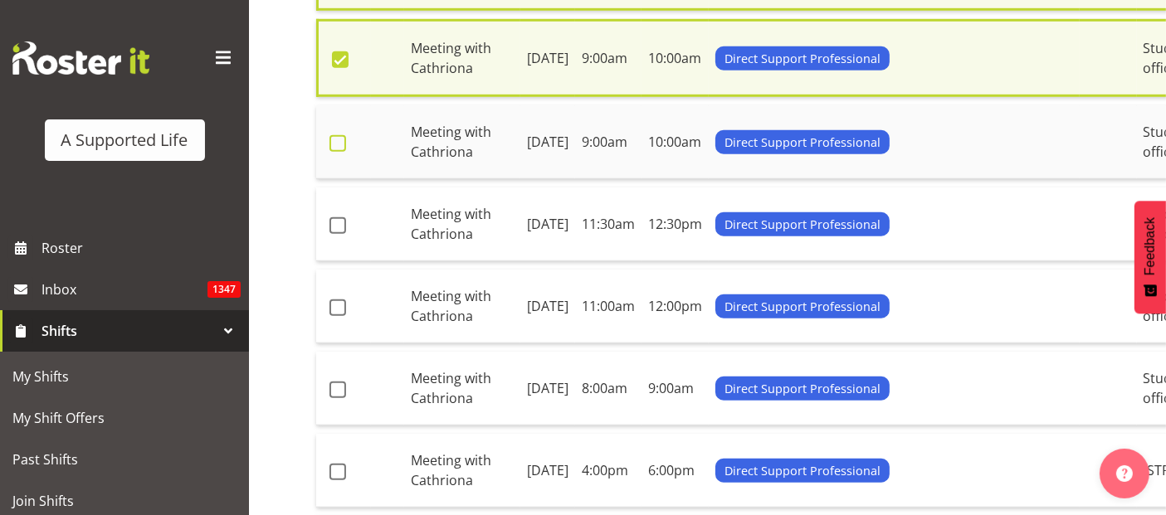
click at [334, 152] on span at bounding box center [338, 143] width 17 height 17
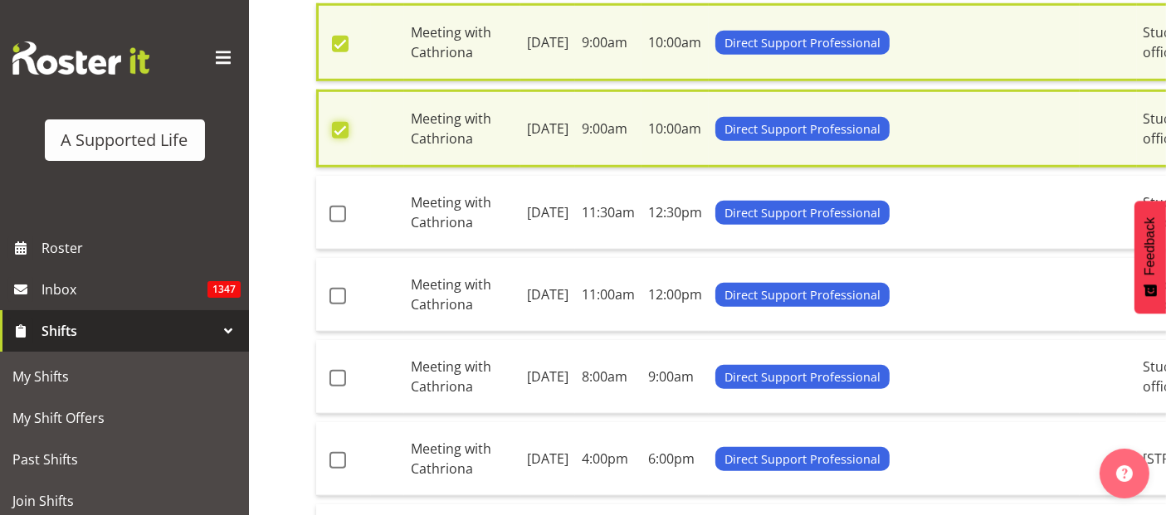
scroll to position [1482, 0]
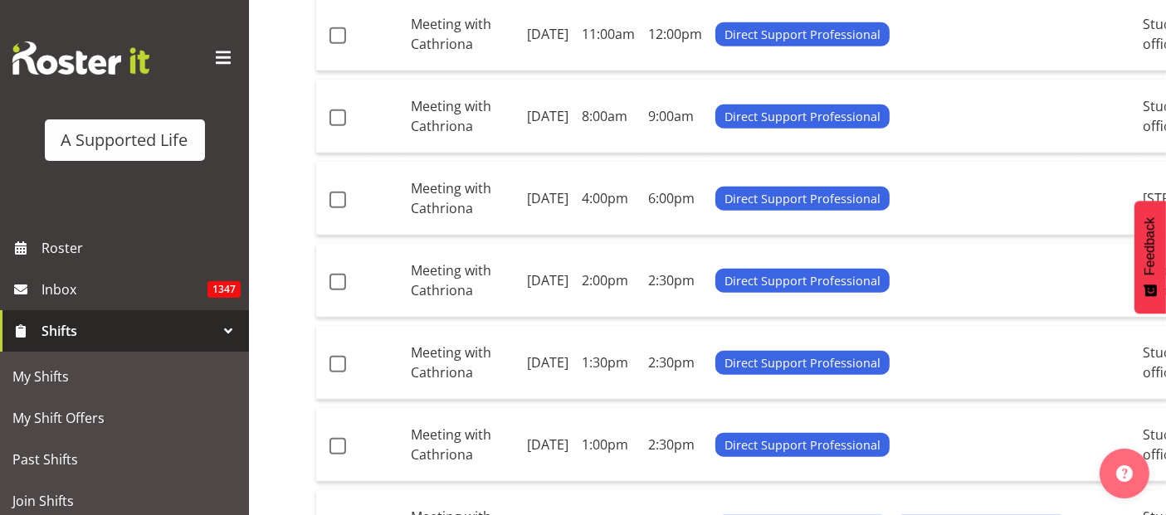
drag, startPoint x: 336, startPoint y: 209, endPoint x: 350, endPoint y: 231, distance: 25.8
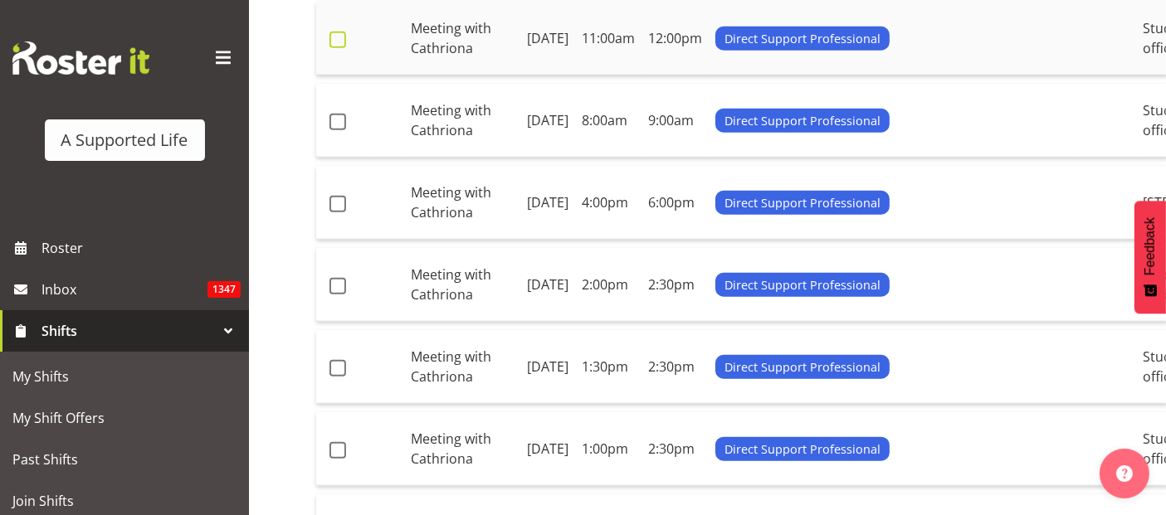
click at [341, 48] on span at bounding box center [338, 40] width 17 height 17
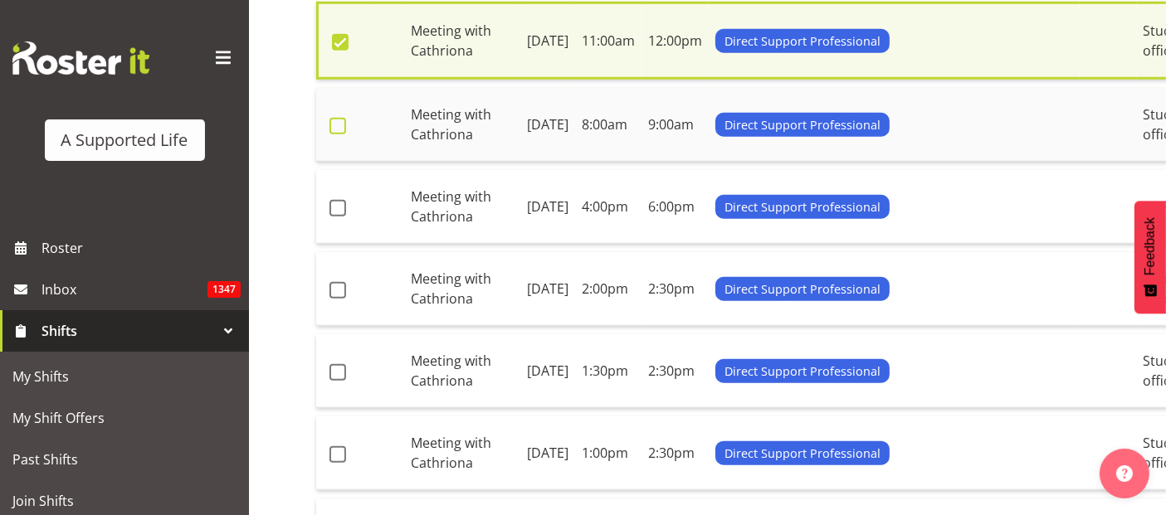
click at [339, 134] on span at bounding box center [338, 126] width 17 height 17
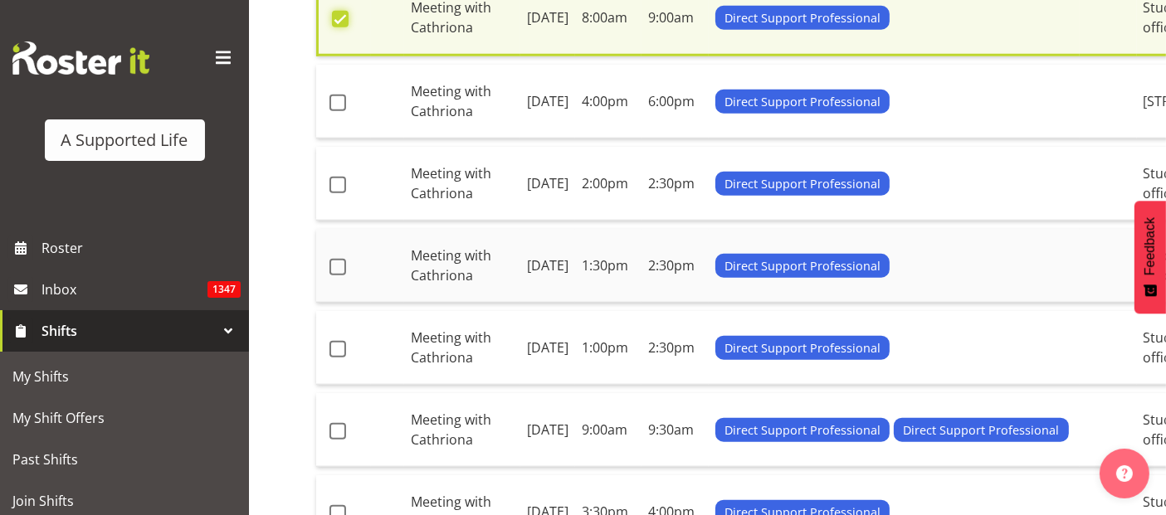
scroll to position [1759, 0]
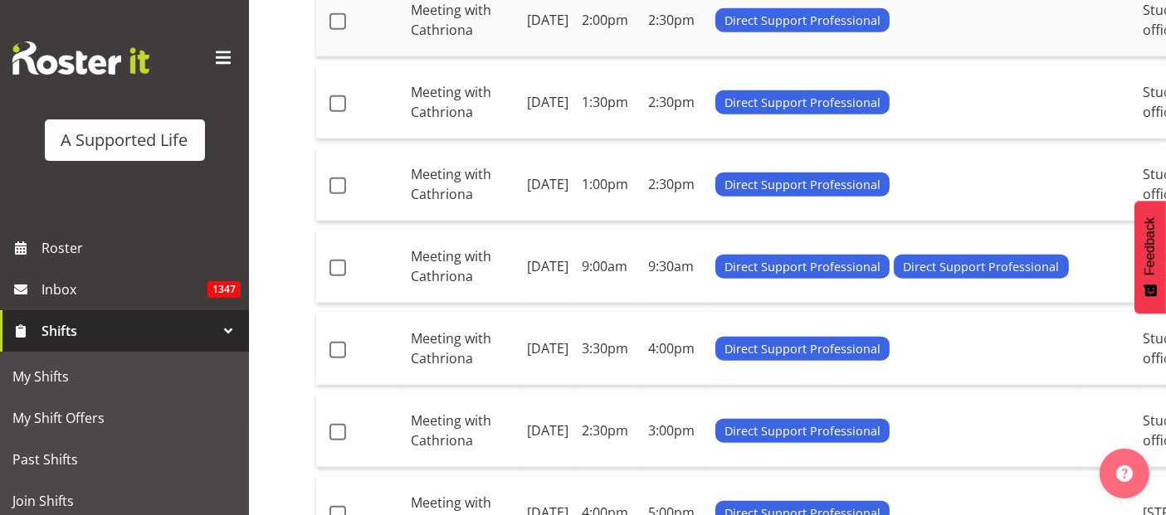
drag, startPoint x: 330, startPoint y: 360, endPoint x: 351, endPoint y: 404, distance: 49.0
click at [331, 30] on span at bounding box center [338, 21] width 17 height 17
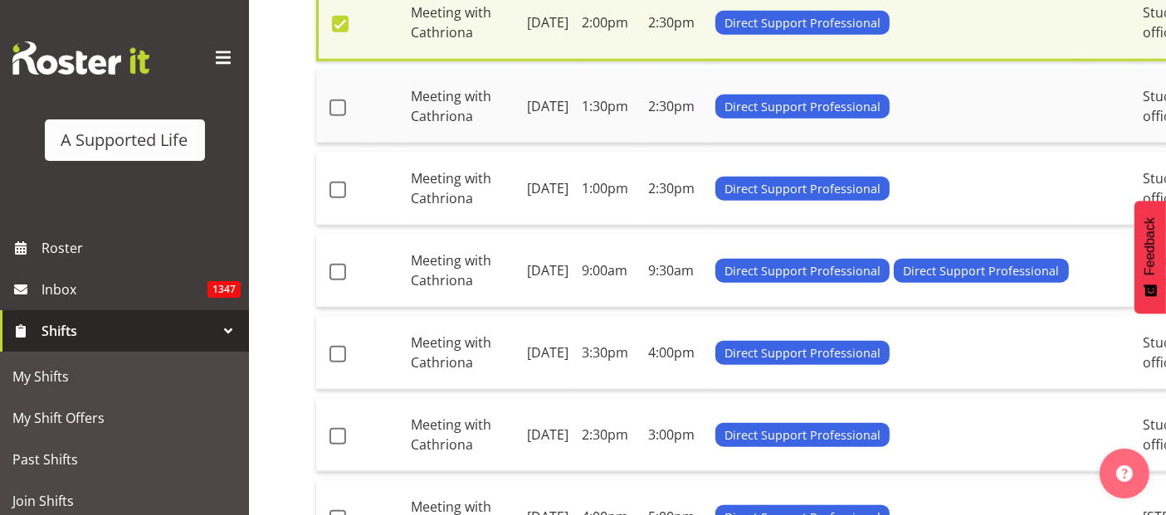
click at [335, 116] on span at bounding box center [338, 108] width 17 height 17
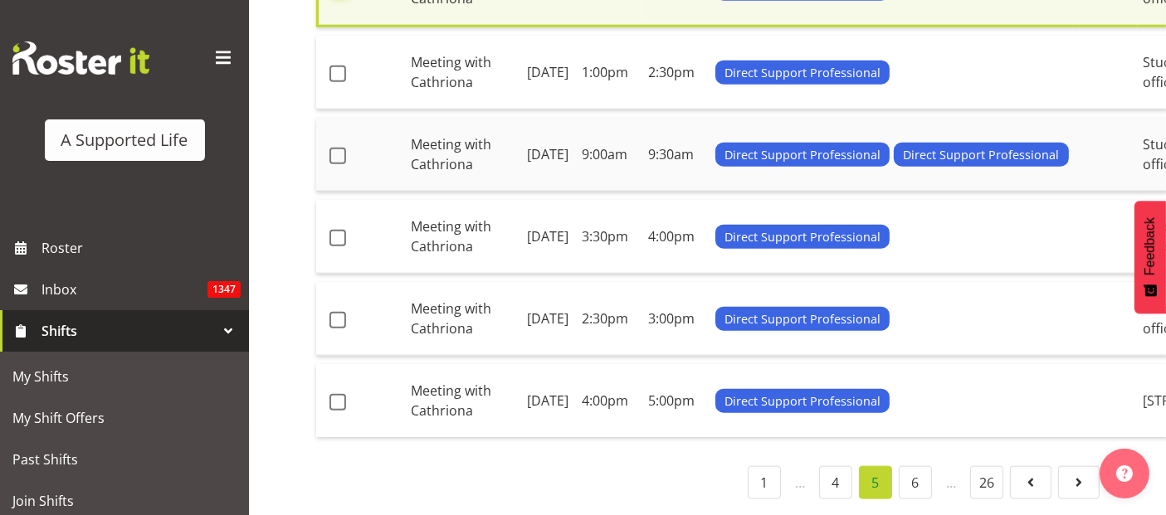
scroll to position [2035, 0]
drag, startPoint x: 339, startPoint y: 295, endPoint x: 344, endPoint y: 315, distance: 20.3
click at [339, 82] on span at bounding box center [338, 74] width 17 height 17
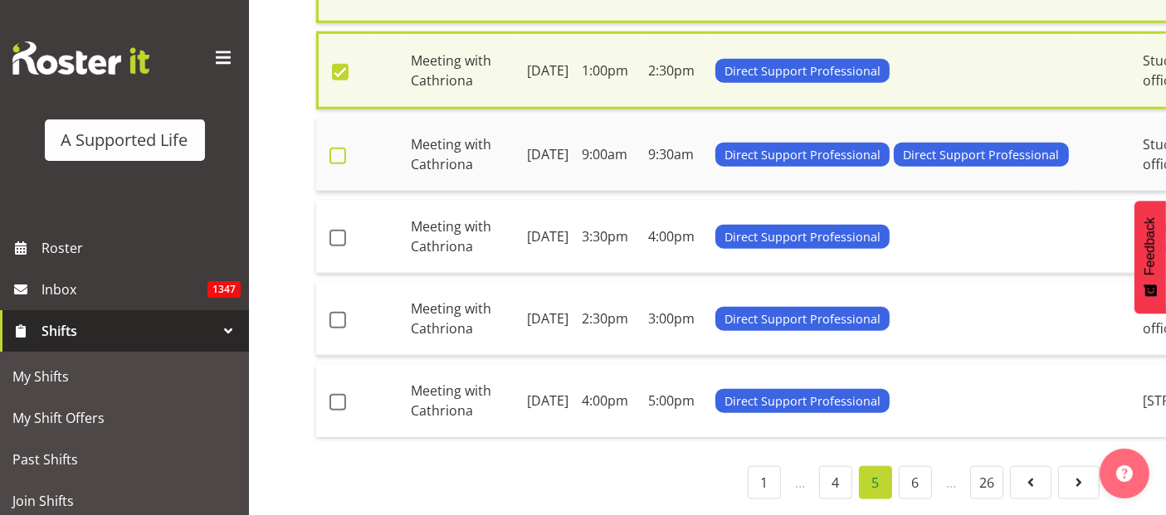
click at [342, 164] on span at bounding box center [338, 156] width 17 height 17
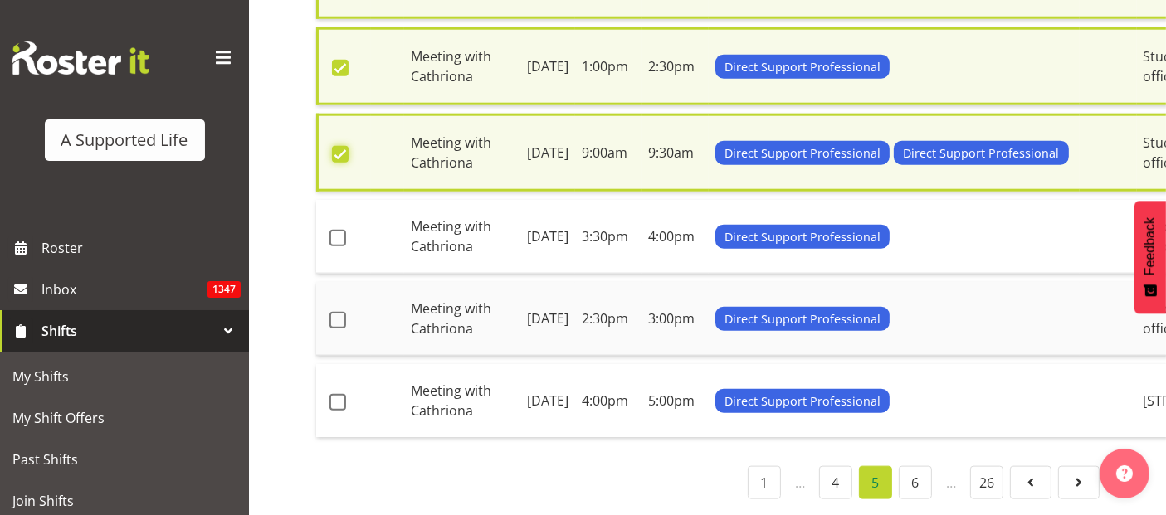
scroll to position [2219, 0]
click at [334, 247] on span at bounding box center [338, 238] width 17 height 17
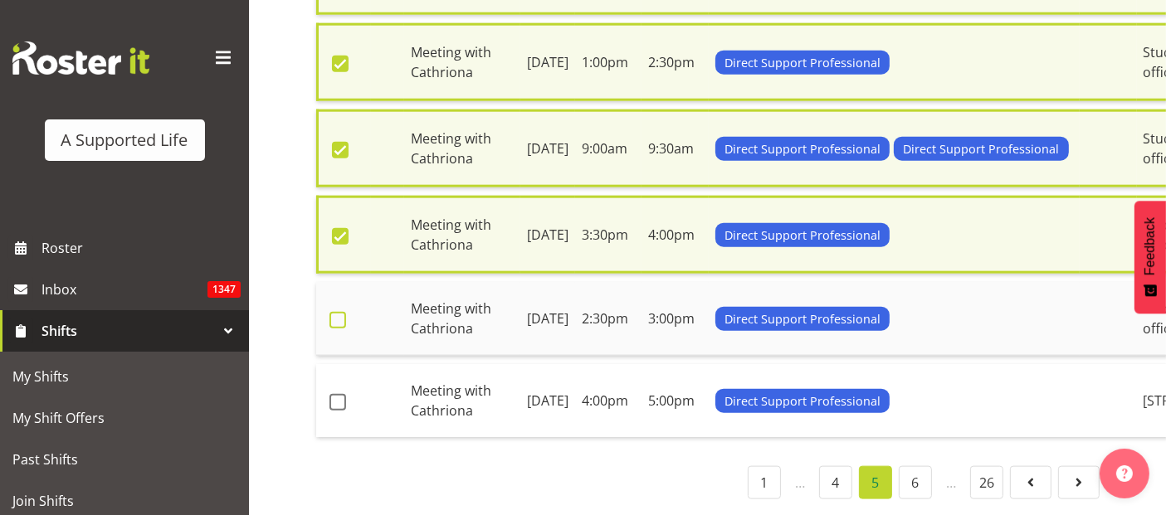
click at [334, 329] on span at bounding box center [338, 320] width 17 height 17
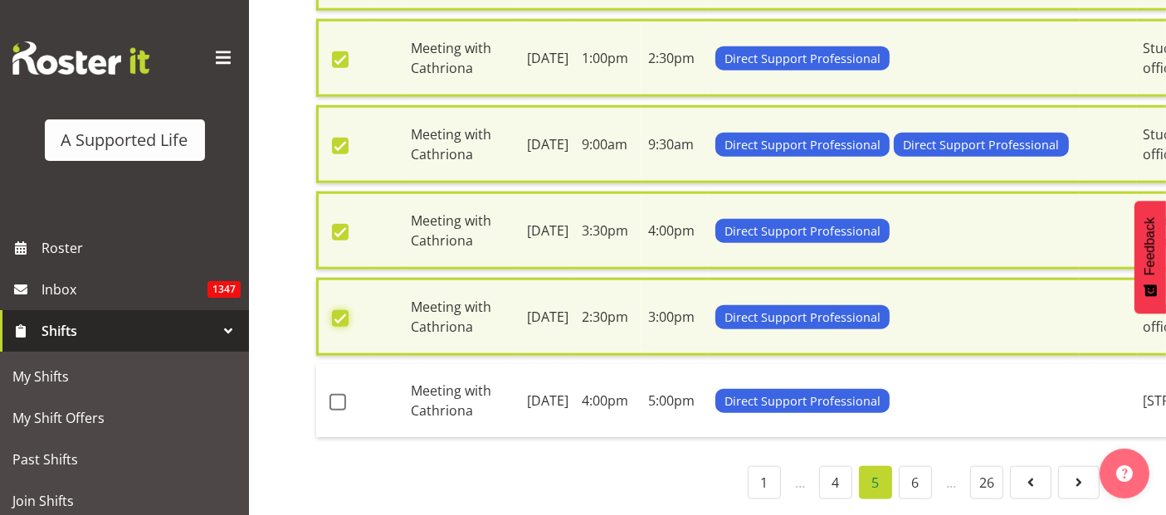
scroll to position [2375, 0]
click at [339, 394] on span at bounding box center [338, 402] width 17 height 17
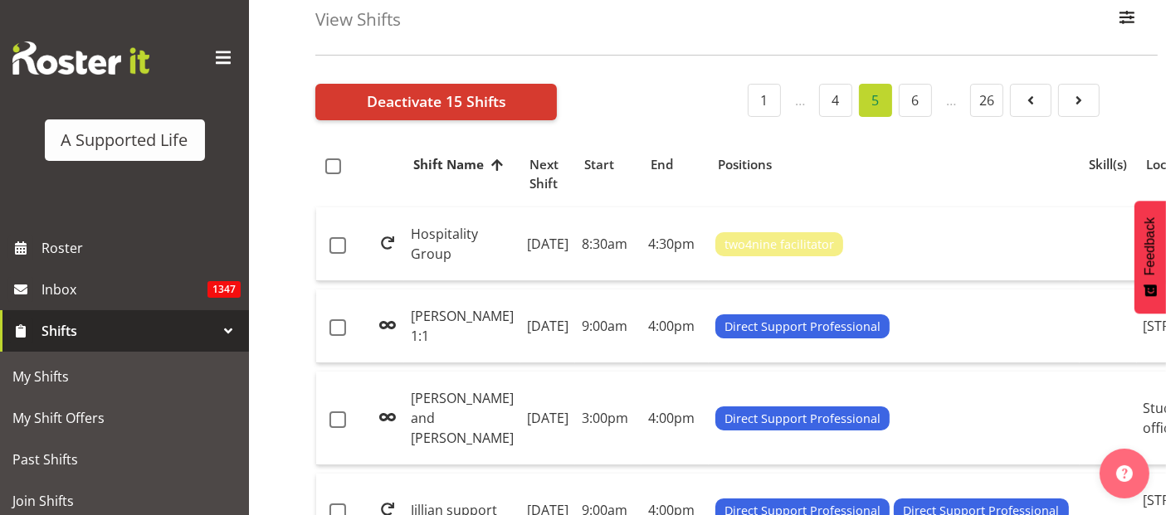
scroll to position [0, 0]
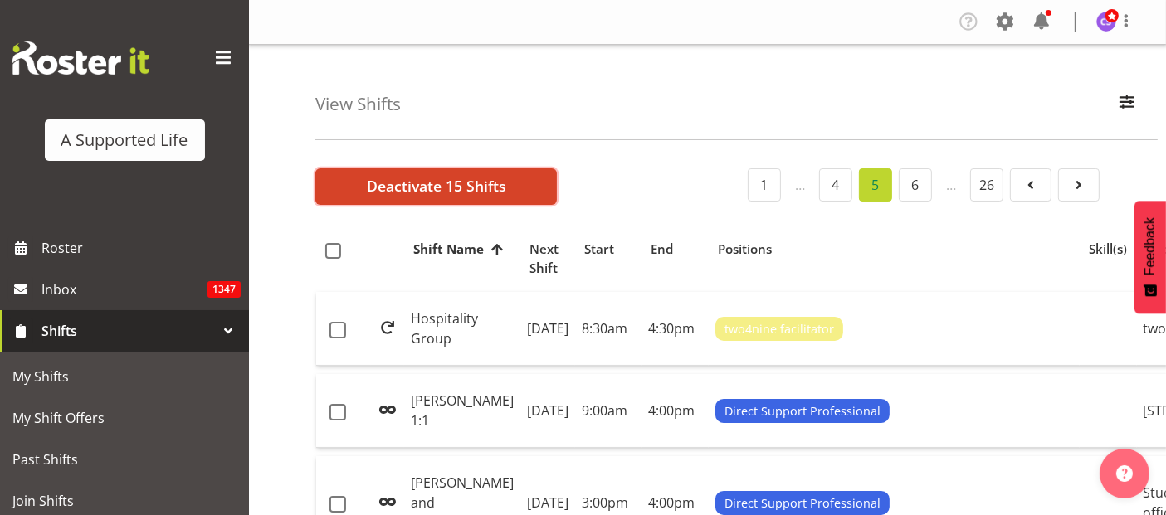
click at [377, 190] on span "Deactivate 15 Shifts" at bounding box center [436, 186] width 139 height 22
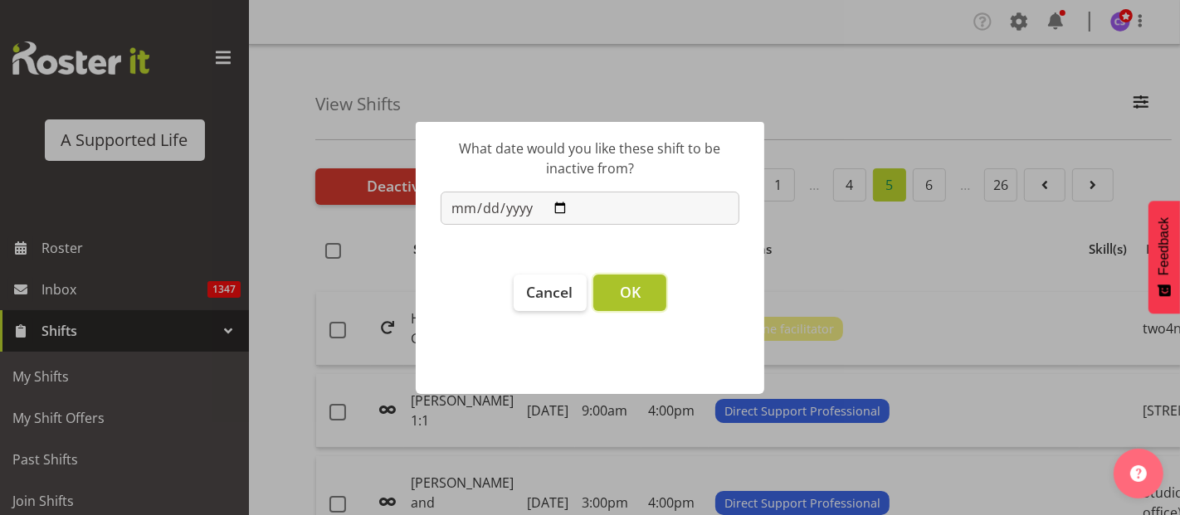
click at [626, 295] on span "OK" at bounding box center [630, 292] width 21 height 20
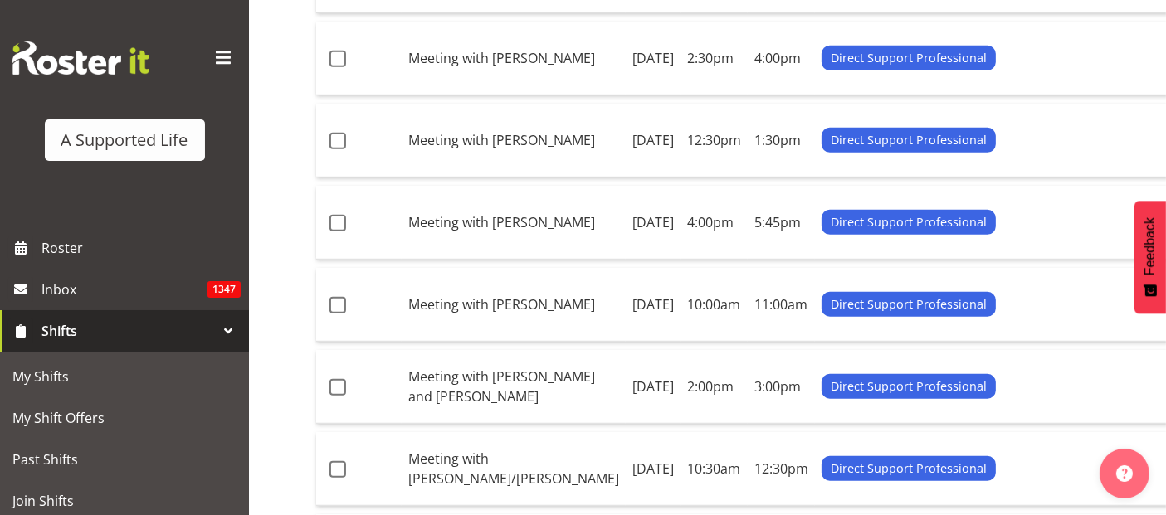
scroll to position [1014, 0]
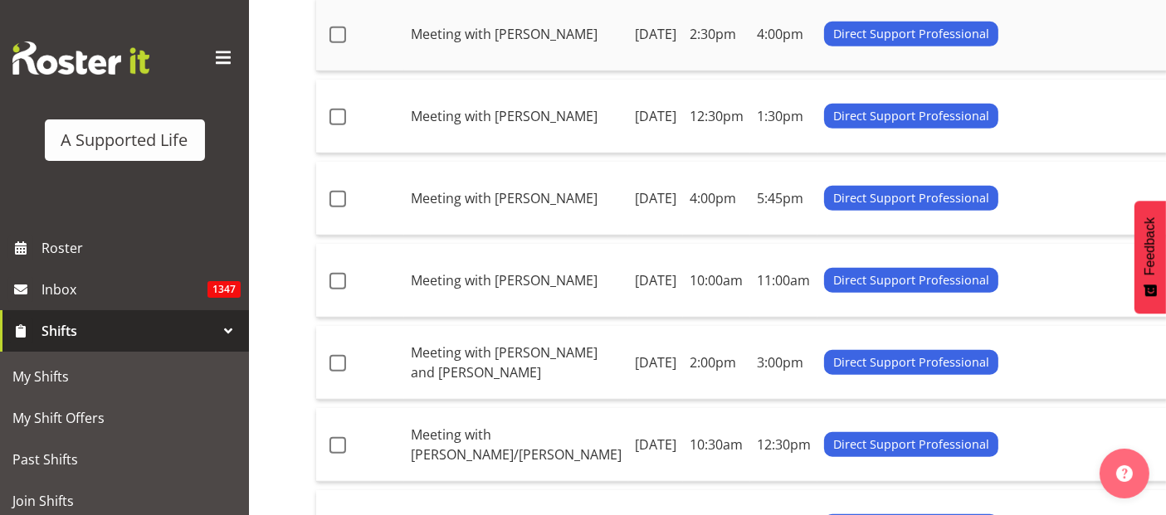
scroll to position [1021, 0]
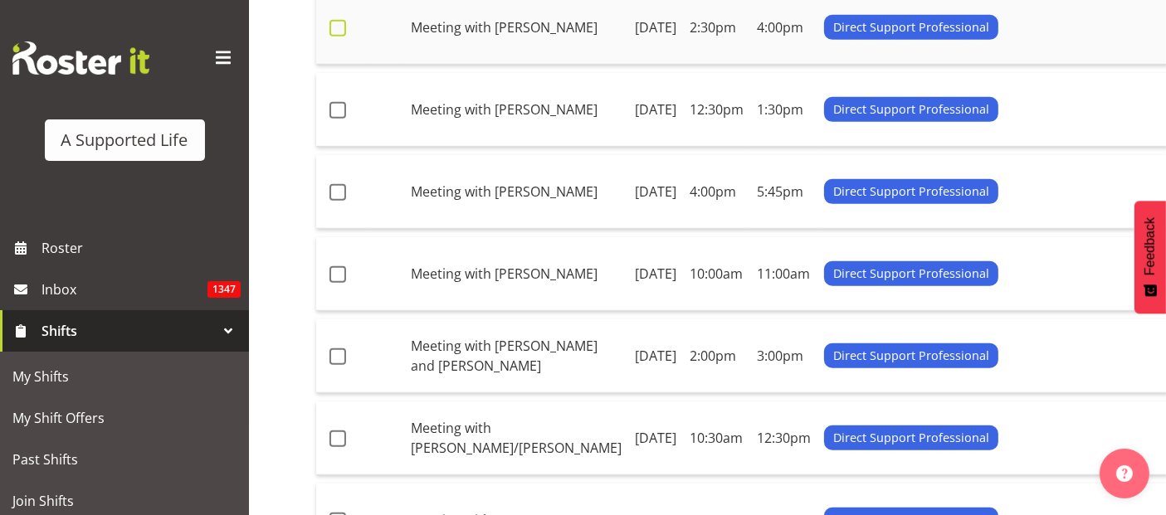
click at [341, 37] on span at bounding box center [338, 28] width 17 height 17
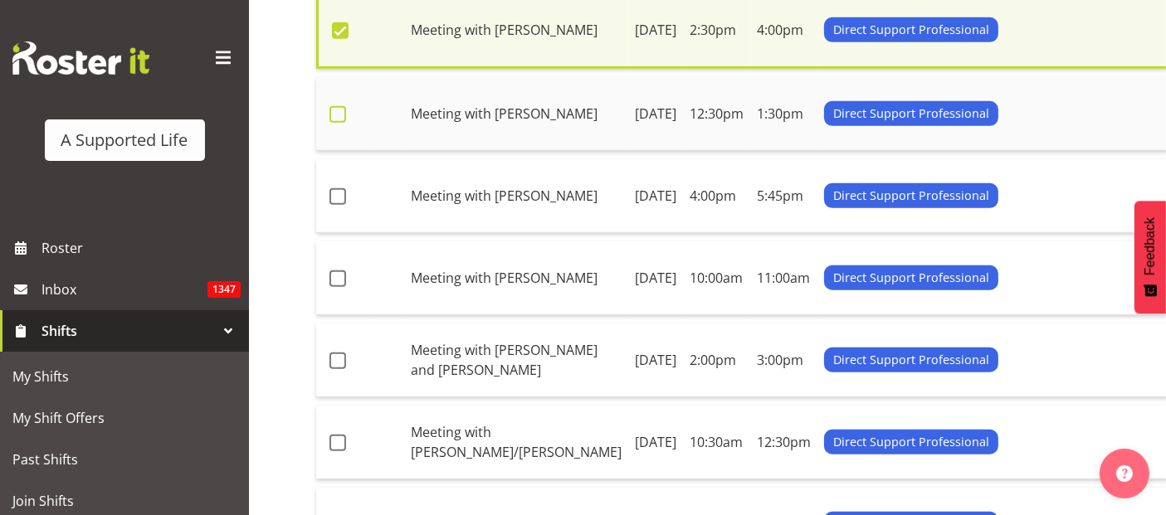
click at [344, 123] on span at bounding box center [338, 114] width 17 height 17
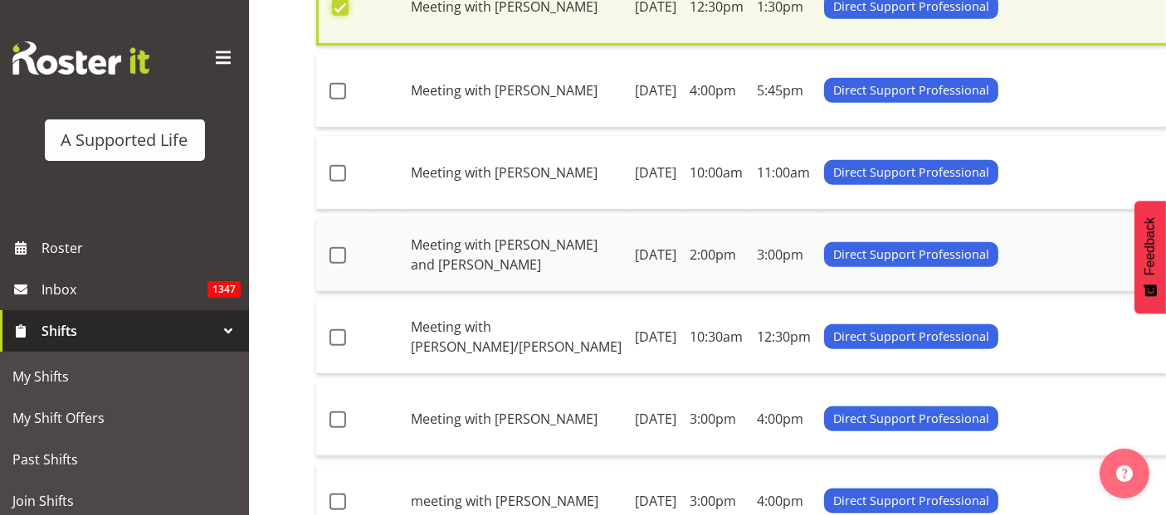
scroll to position [1297, 0]
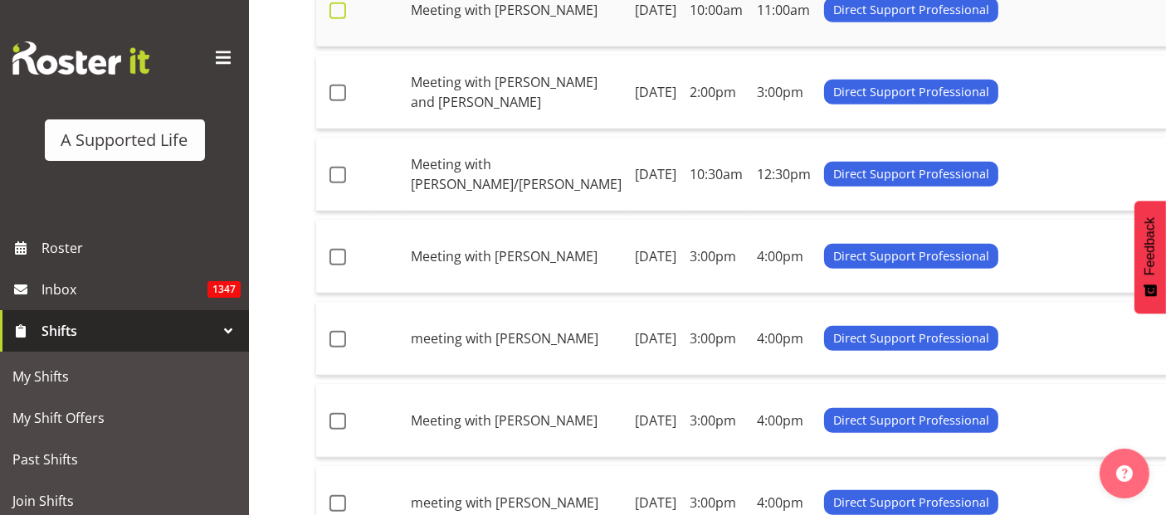
click at [337, 19] on span at bounding box center [338, 10] width 17 height 17
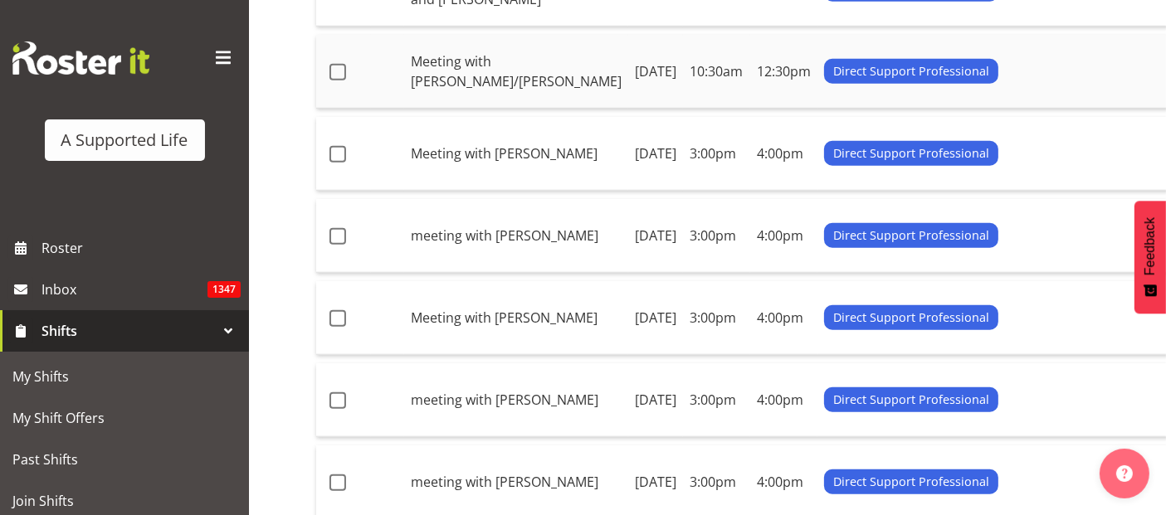
scroll to position [1575, 0]
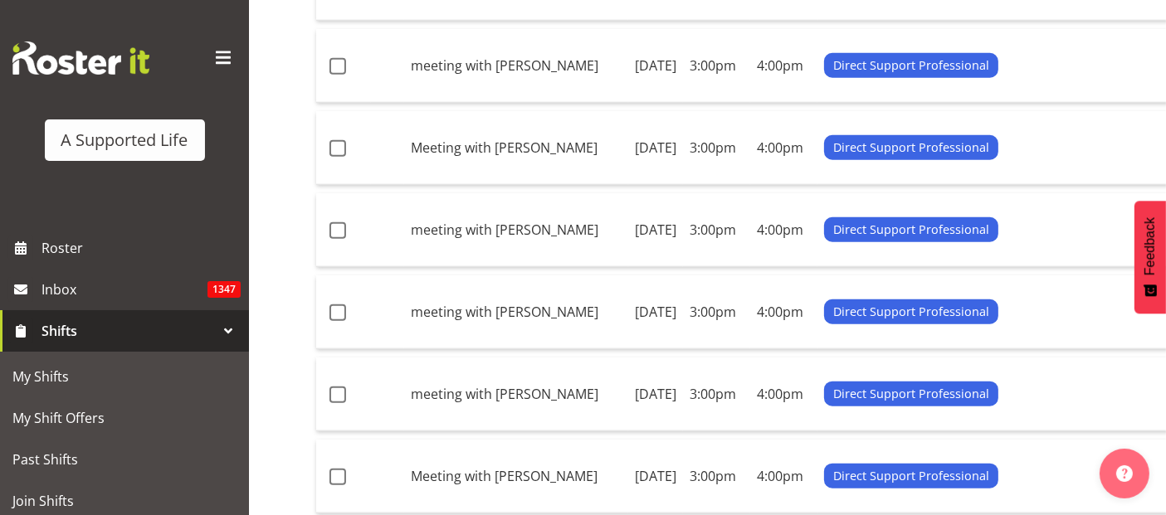
drag, startPoint x: 330, startPoint y: 236, endPoint x: 336, endPoint y: 246, distance: 12.0
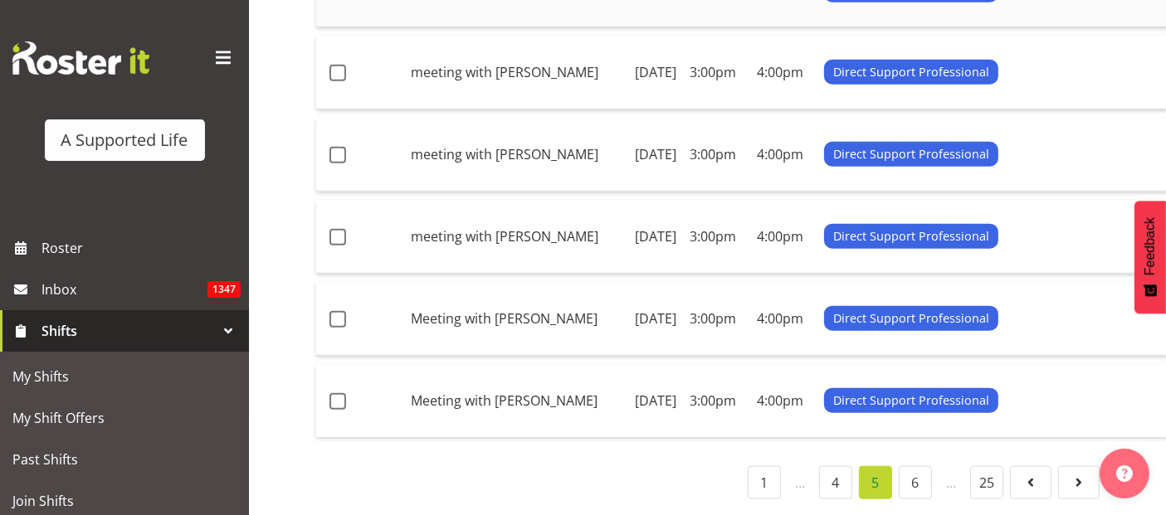
scroll to position [1851, 0]
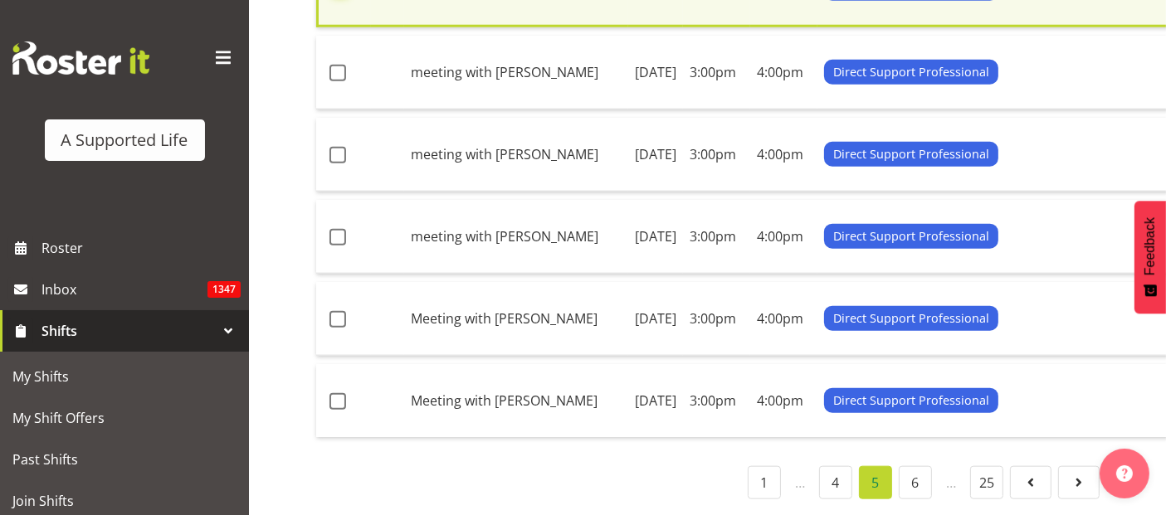
scroll to position [2127, 0]
click at [336, 81] on span at bounding box center [338, 73] width 17 height 17
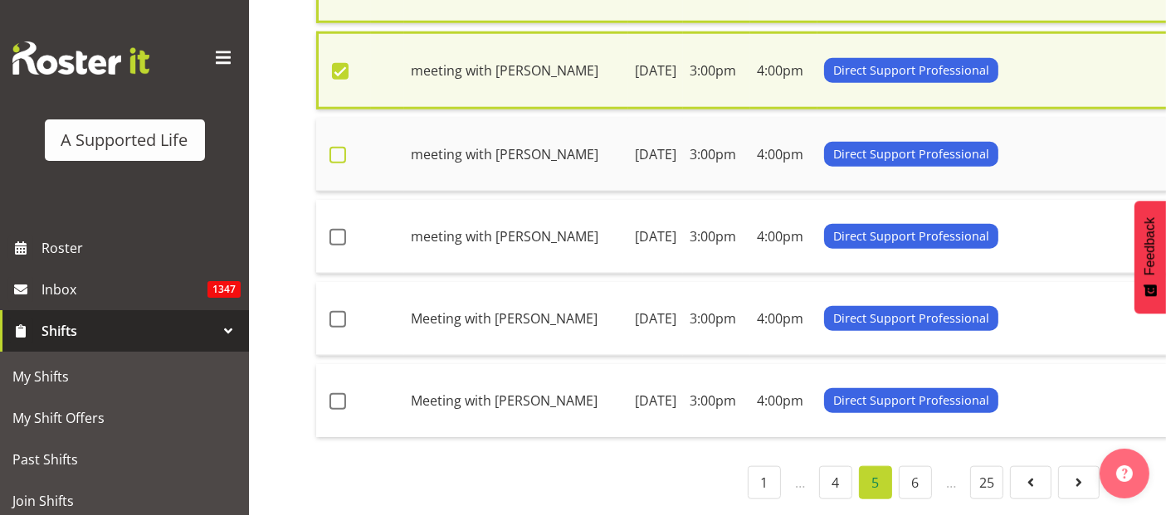
click at [339, 164] on span at bounding box center [338, 155] width 17 height 17
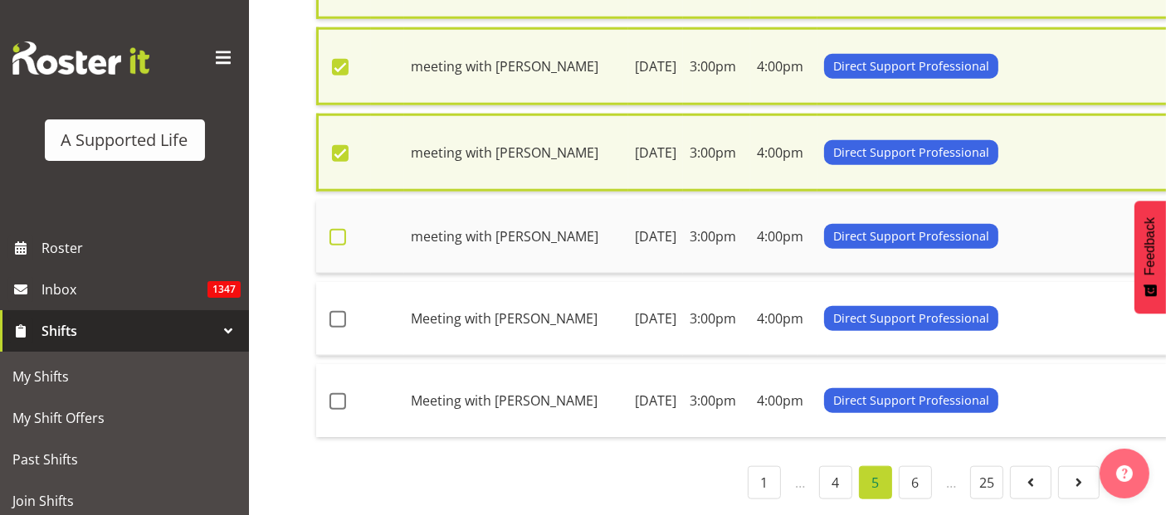
drag, startPoint x: 341, startPoint y: 425, endPoint x: 346, endPoint y: 432, distance: 9.0
click at [341, 274] on td at bounding box center [343, 237] width 55 height 74
click at [335, 200] on td at bounding box center [343, 237] width 55 height 74
click at [334, 229] on span at bounding box center [338, 237] width 17 height 17
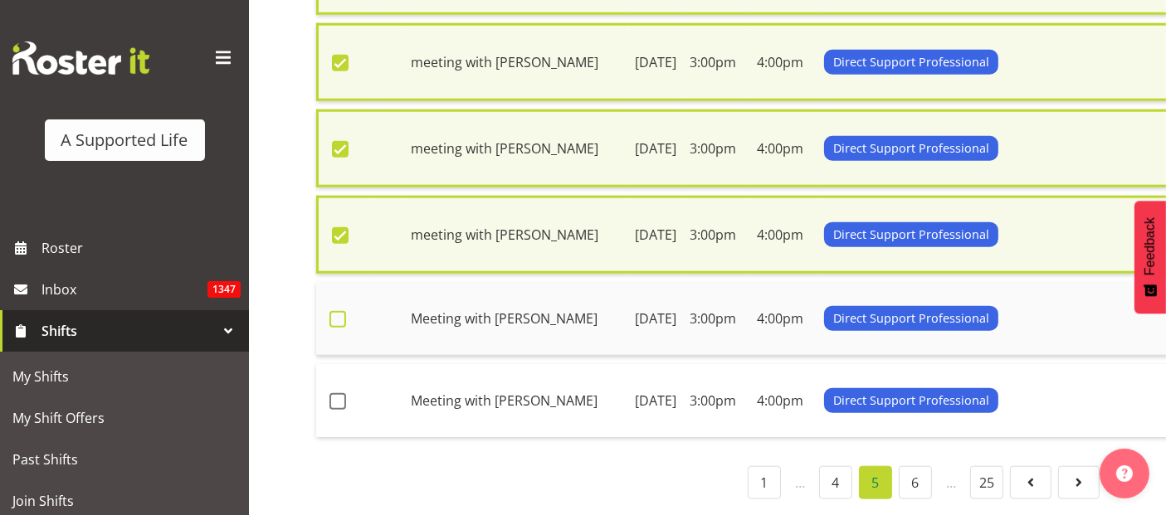
click at [339, 311] on span at bounding box center [338, 319] width 17 height 17
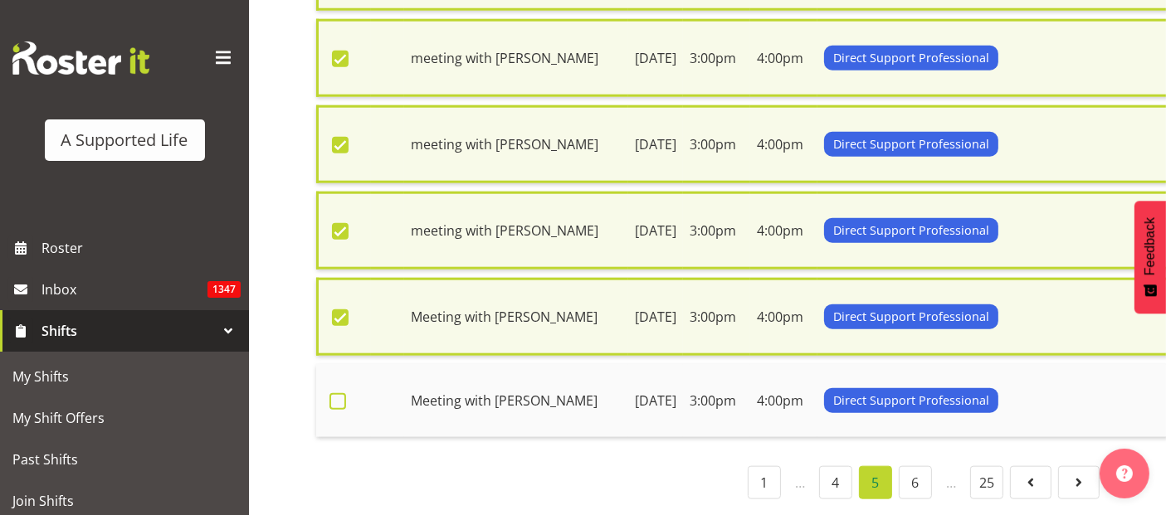
click at [341, 393] on span at bounding box center [338, 401] width 17 height 17
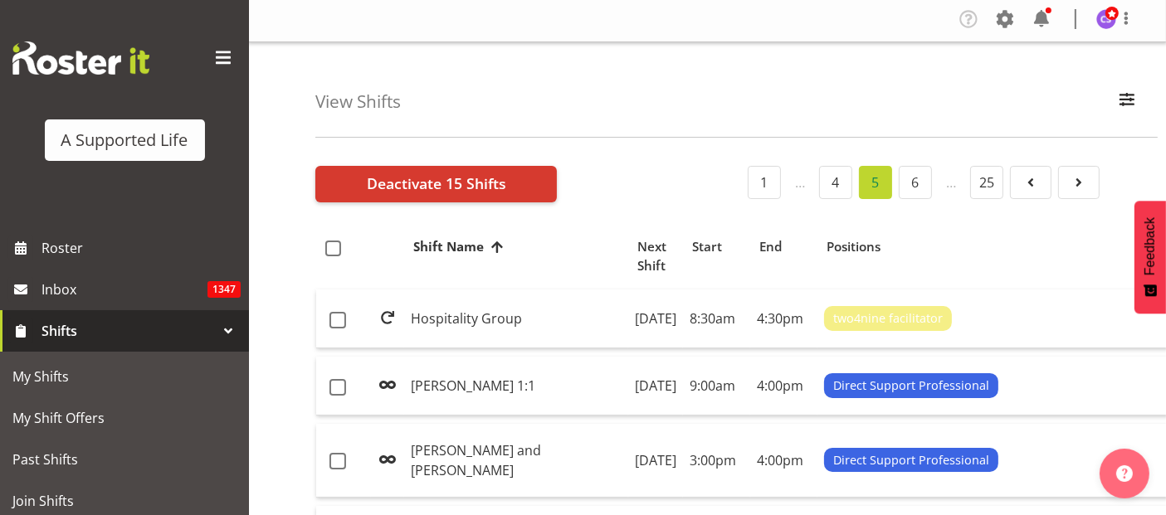
scroll to position [0, 0]
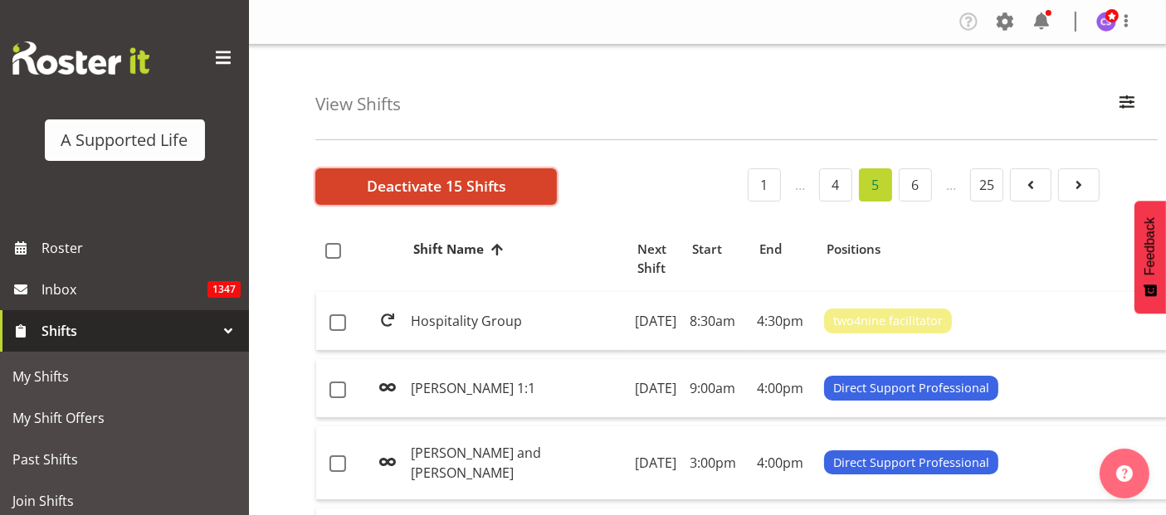
click at [392, 184] on span "Deactivate 15 Shifts" at bounding box center [436, 186] width 139 height 22
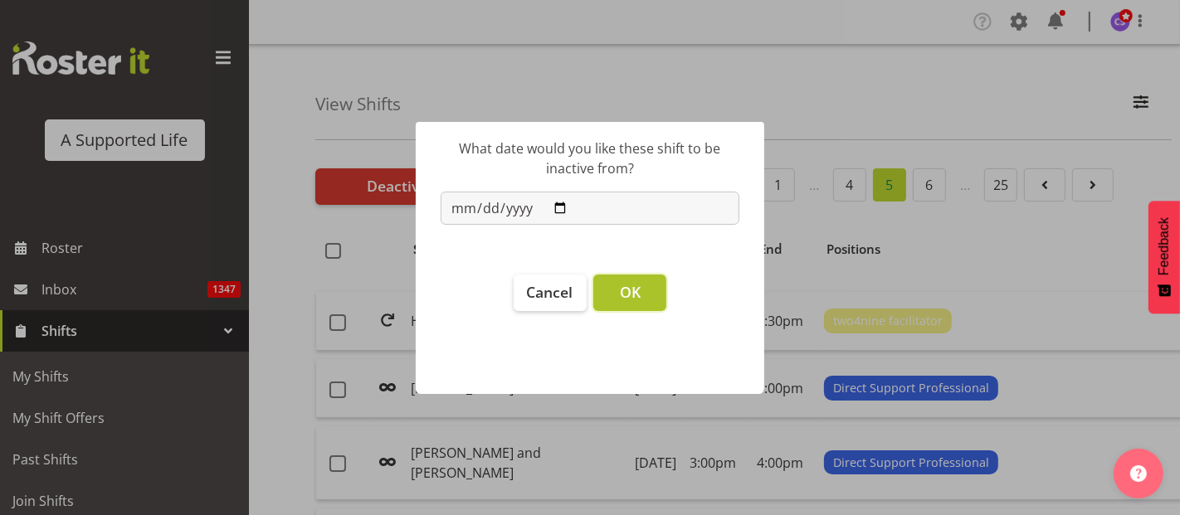
click at [620, 292] on span "OK" at bounding box center [630, 292] width 21 height 20
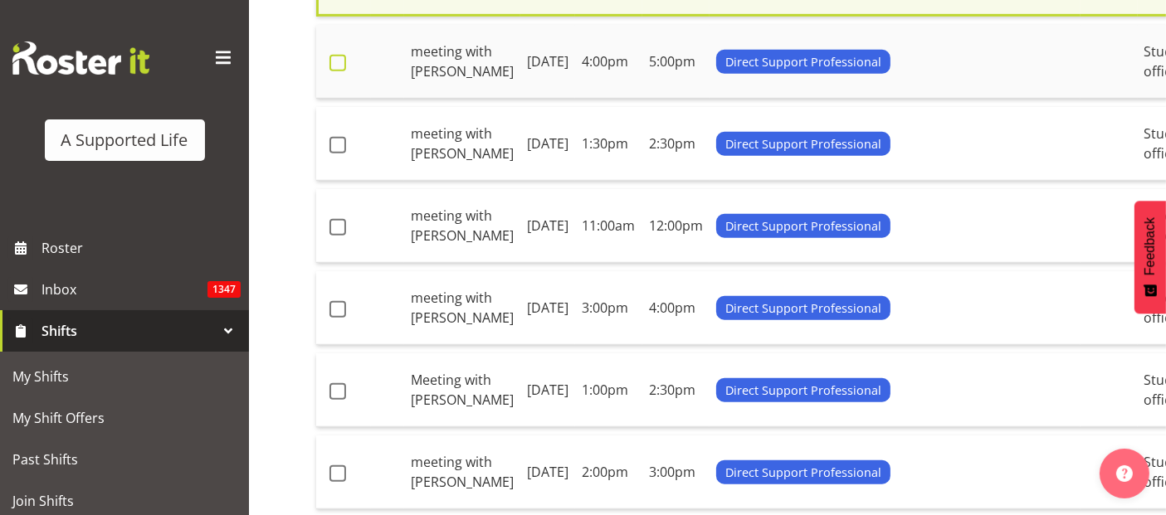
click at [342, 71] on span at bounding box center [338, 63] width 17 height 17
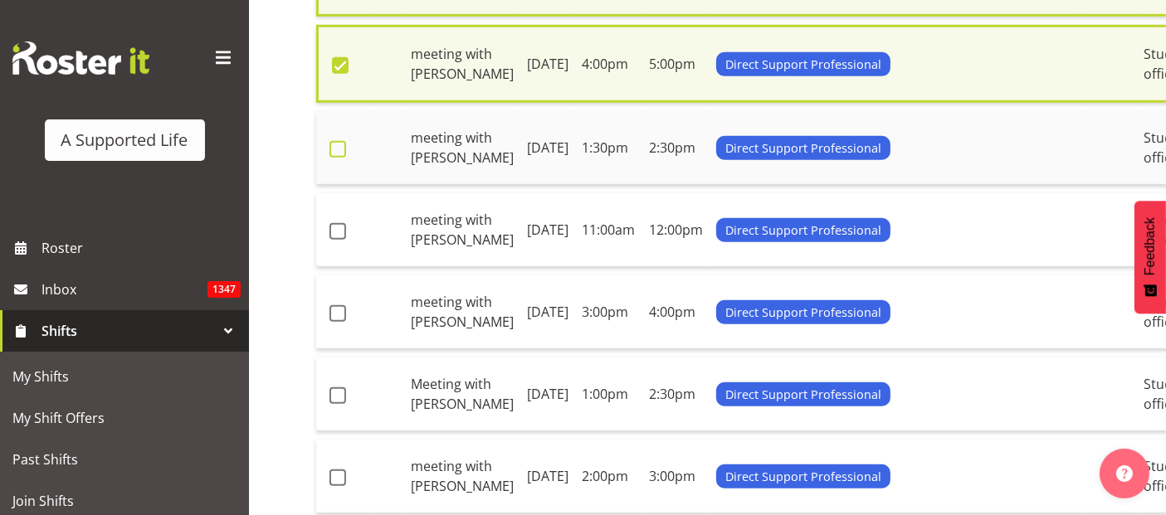
click at [339, 158] on span at bounding box center [338, 149] width 17 height 17
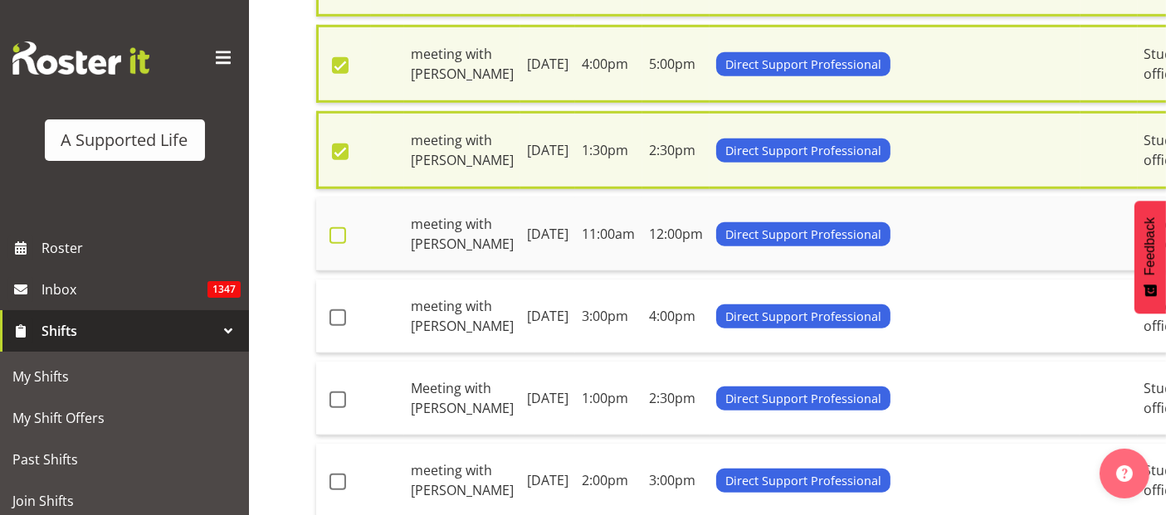
click at [344, 244] on span at bounding box center [338, 235] width 17 height 17
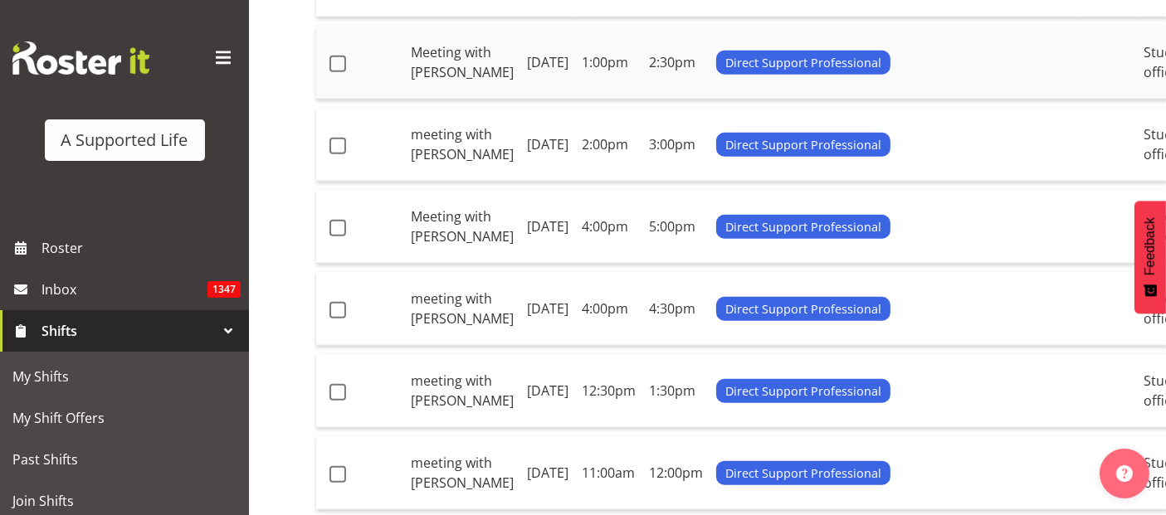
scroll to position [1482, 0]
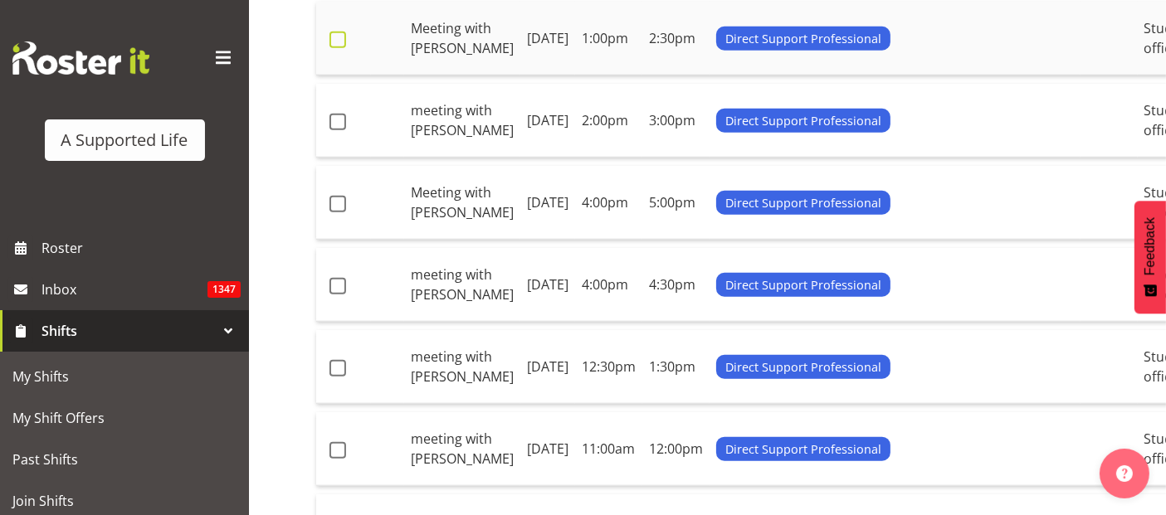
click at [340, 48] on span at bounding box center [338, 40] width 17 height 17
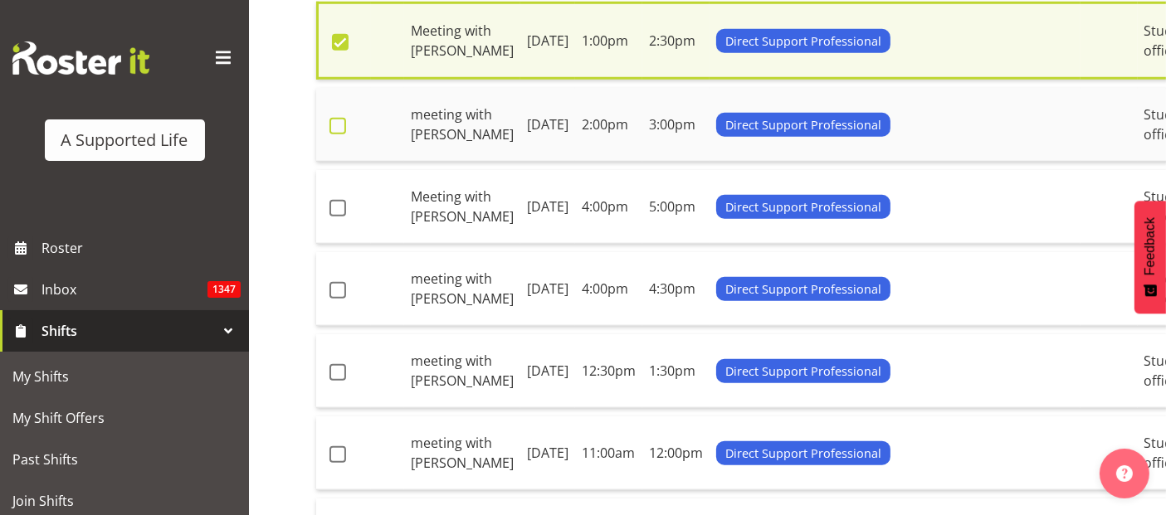
click at [341, 134] on span at bounding box center [338, 126] width 17 height 17
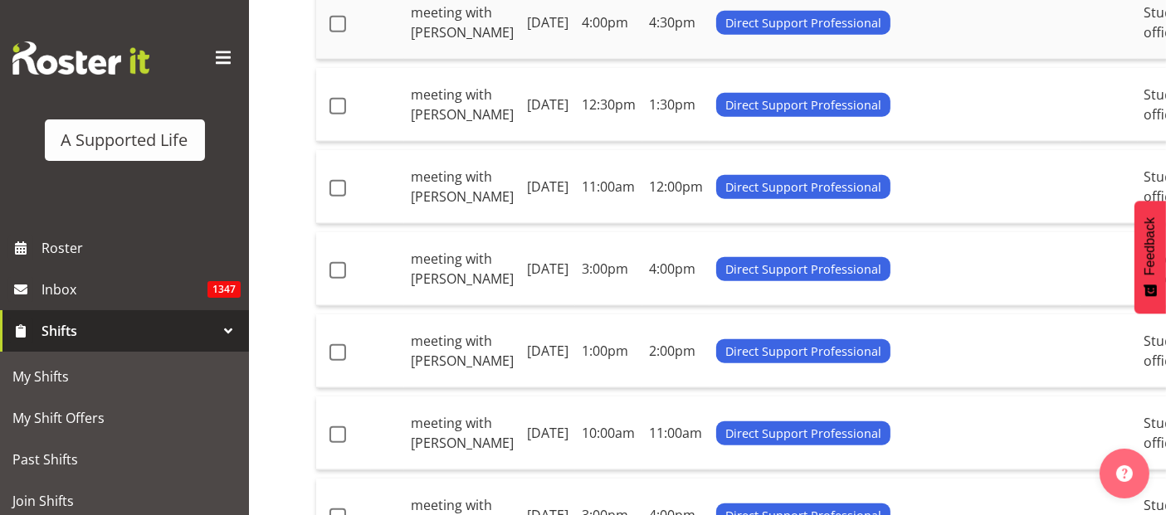
scroll to position [1759, 0]
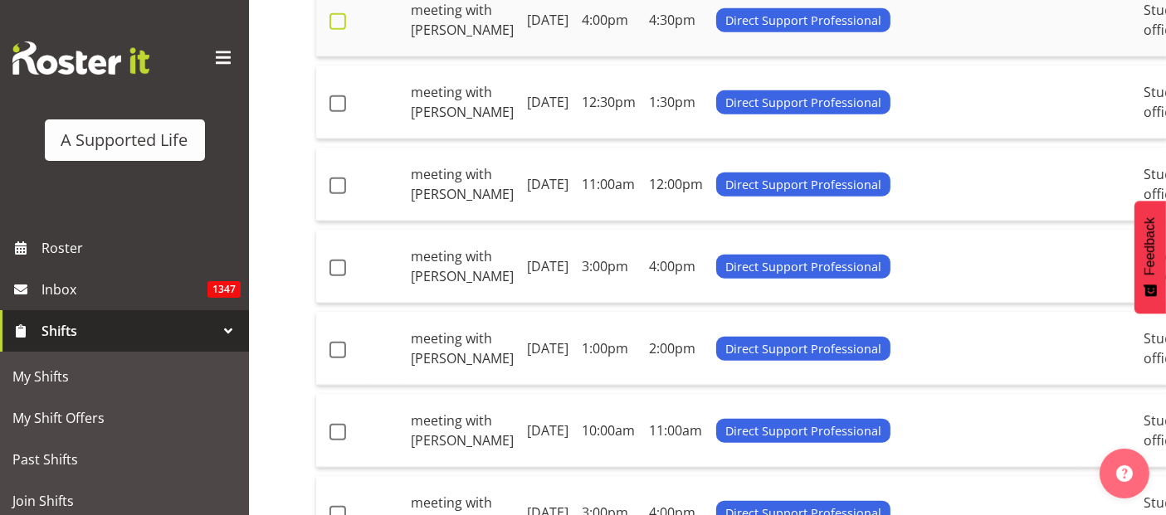
click at [337, 30] on span at bounding box center [338, 21] width 17 height 17
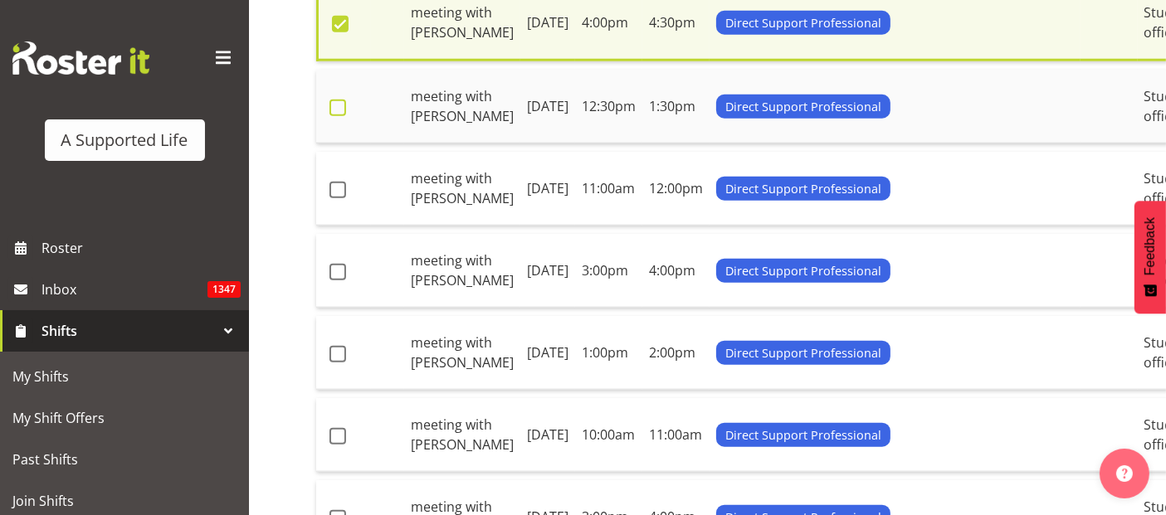
click at [344, 116] on span at bounding box center [338, 108] width 17 height 17
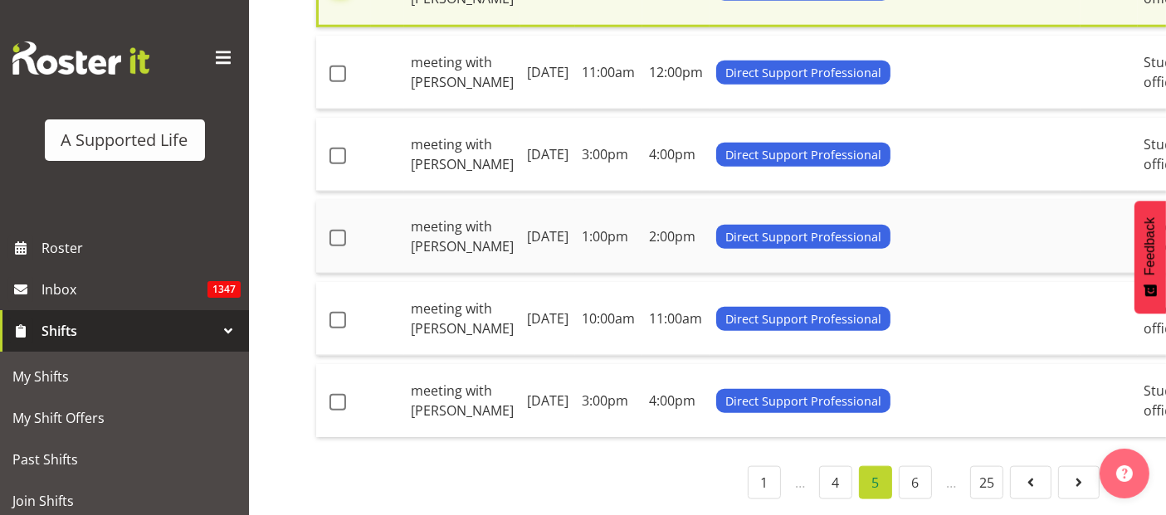
scroll to position [2127, 0]
click at [334, 82] on span at bounding box center [338, 74] width 17 height 17
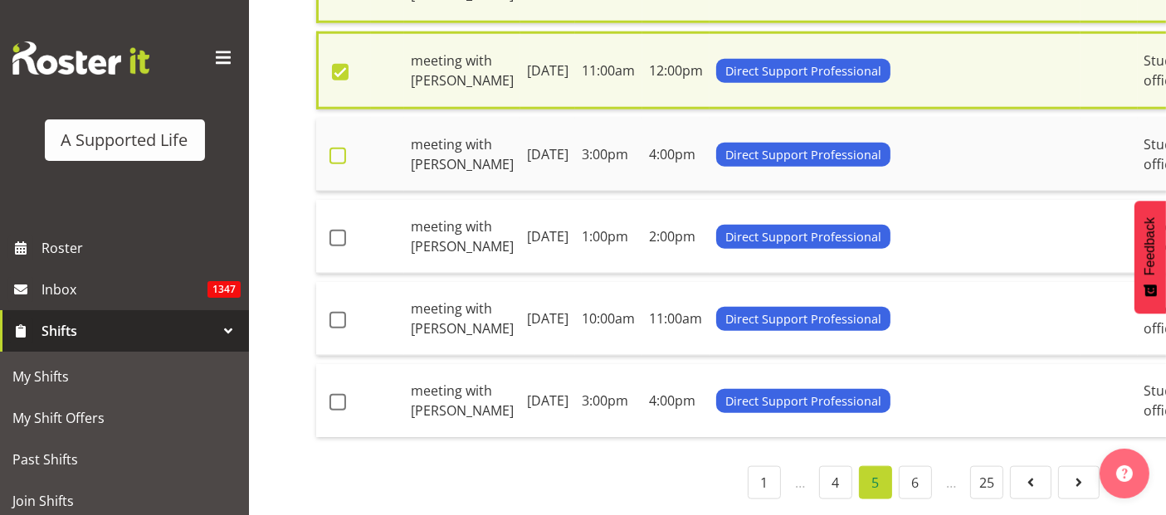
click at [337, 164] on span at bounding box center [338, 156] width 17 height 17
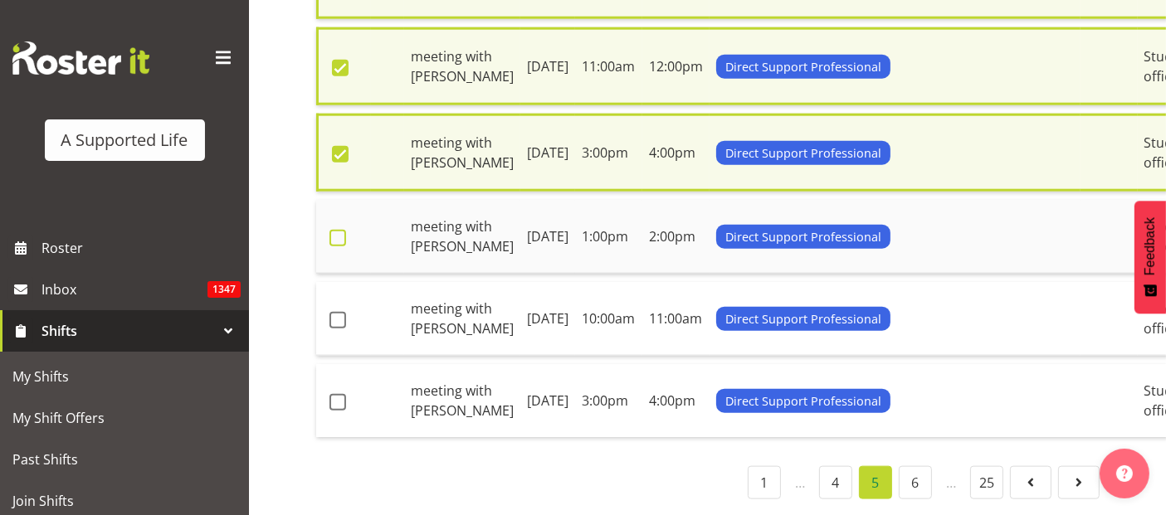
click at [342, 247] on span at bounding box center [338, 238] width 17 height 17
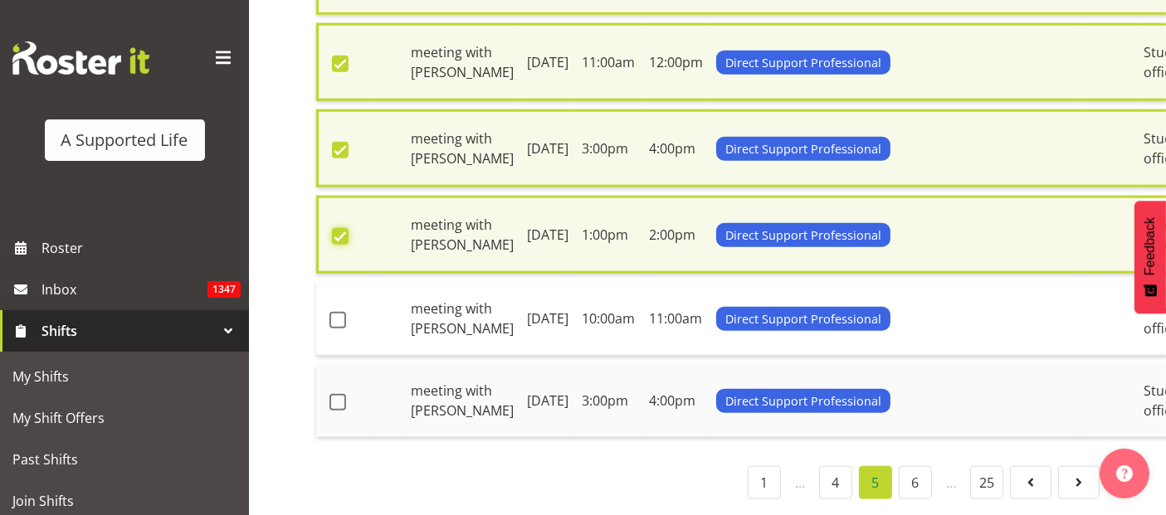
scroll to position [2371, 0]
drag, startPoint x: 340, startPoint y: 274, endPoint x: 345, endPoint y: 298, distance: 24.6
click at [340, 312] on span at bounding box center [338, 320] width 17 height 17
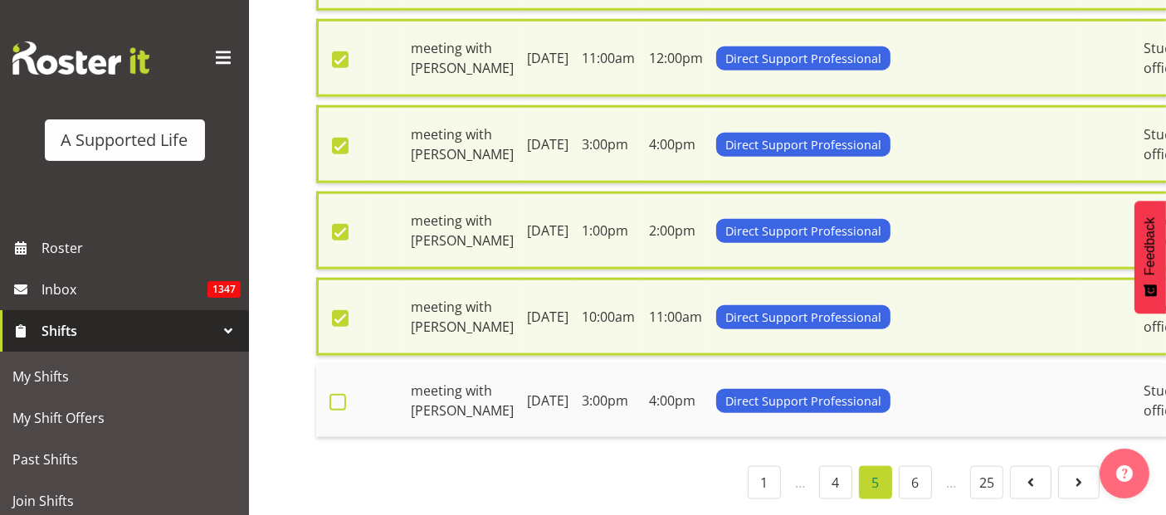
click at [344, 394] on span at bounding box center [338, 402] width 17 height 17
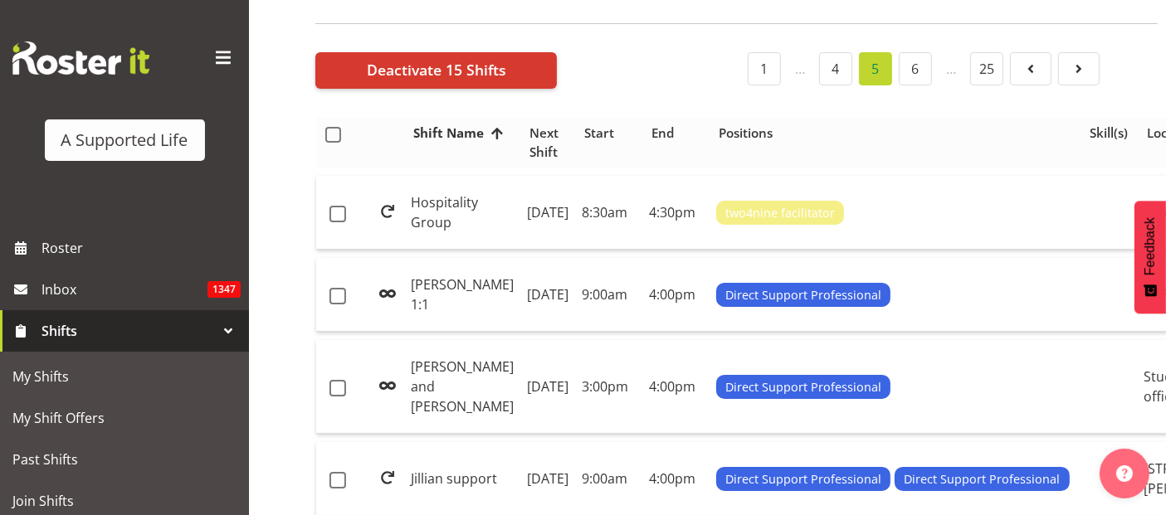
scroll to position [0, 0]
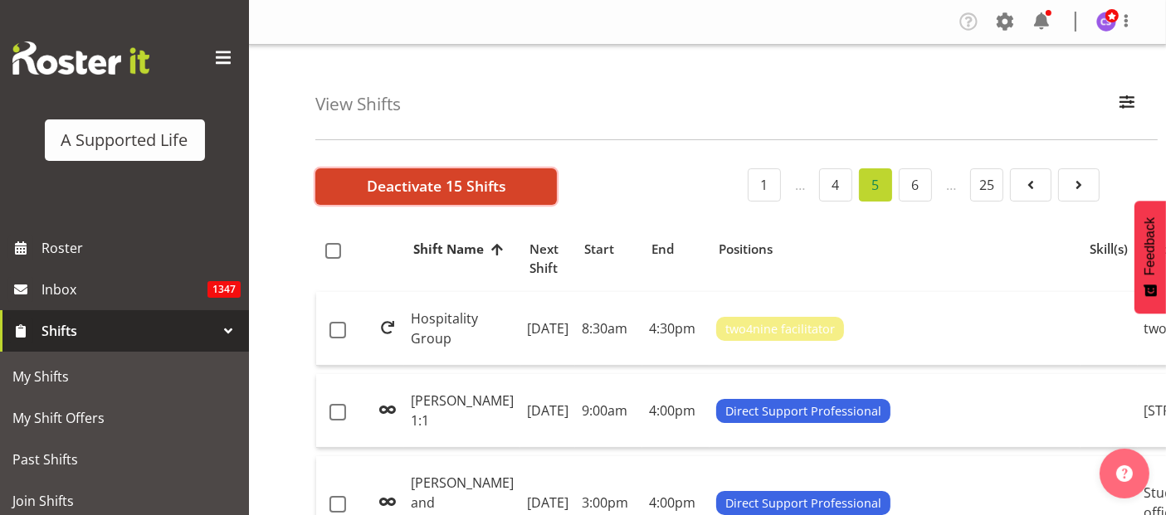
click at [460, 184] on span "Deactivate 15 Shifts" at bounding box center [436, 186] width 139 height 22
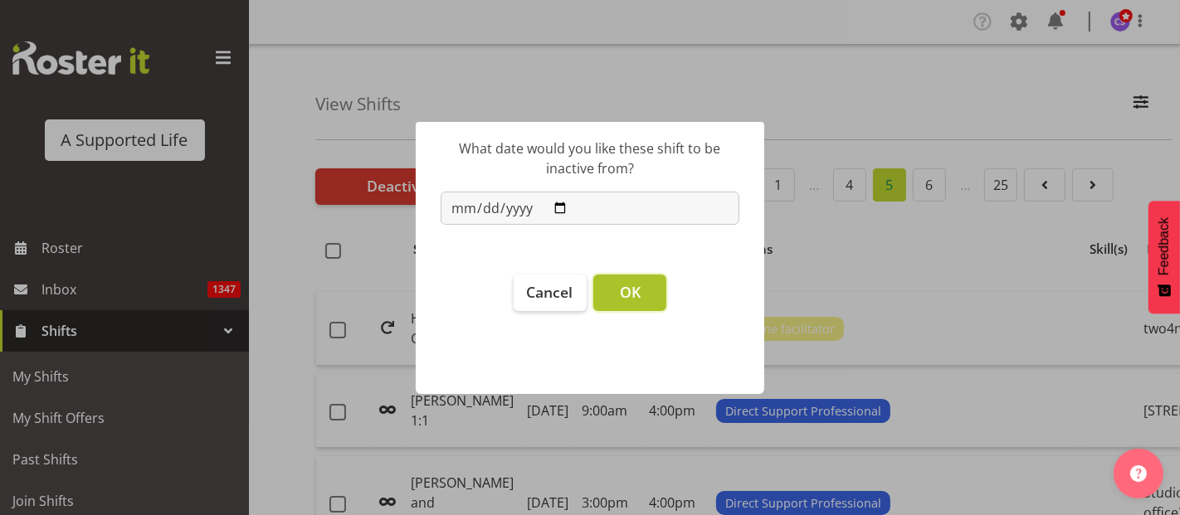
drag, startPoint x: 624, startPoint y: 290, endPoint x: 642, endPoint y: 293, distance: 17.7
click at [626, 290] on span "OK" at bounding box center [630, 292] width 21 height 20
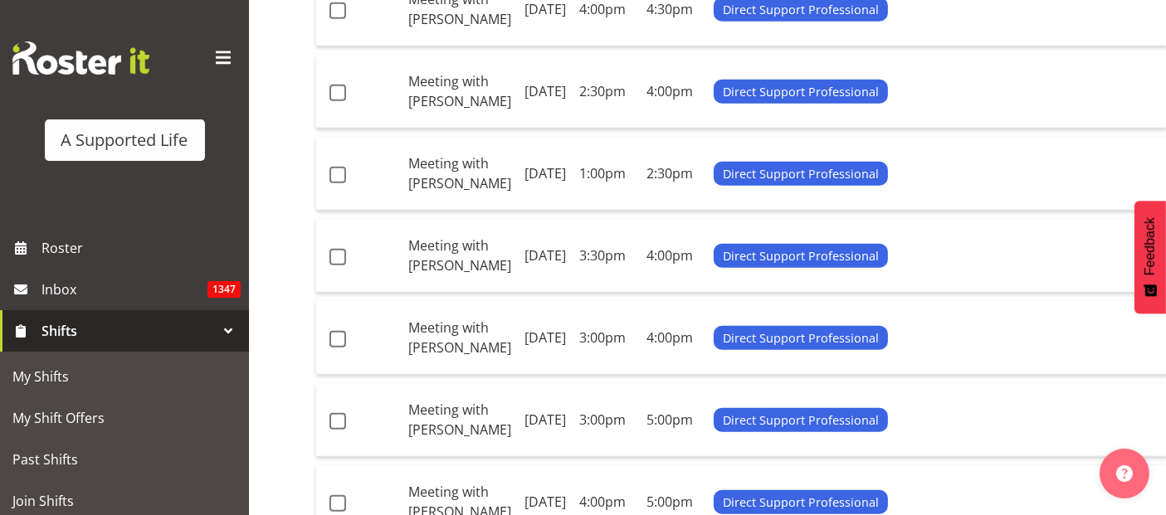
scroll to position [1291, 0]
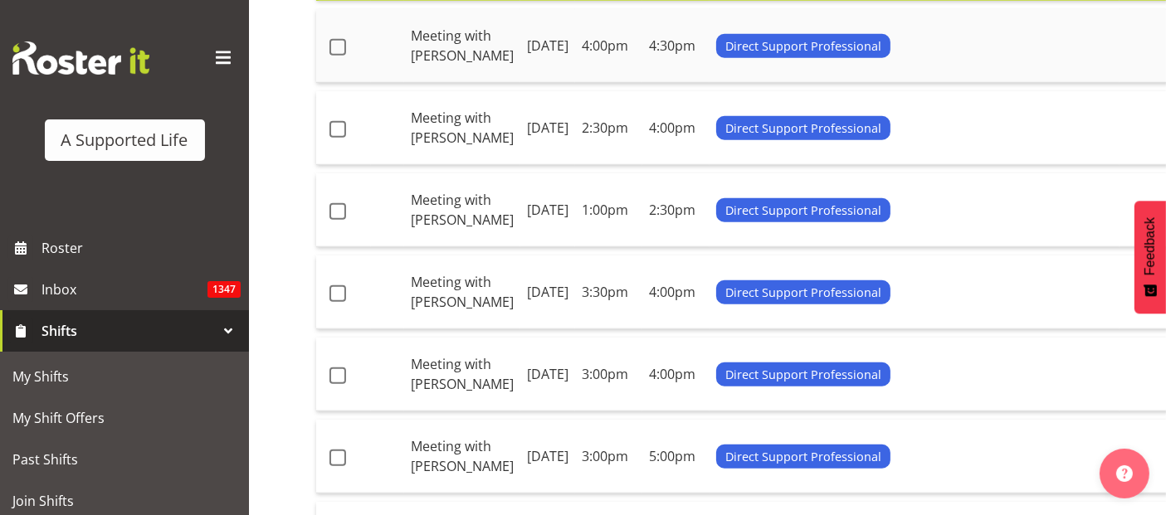
drag, startPoint x: 340, startPoint y: 286, endPoint x: 334, endPoint y: 328, distance: 42.0
click at [339, 56] on span at bounding box center [338, 47] width 17 height 17
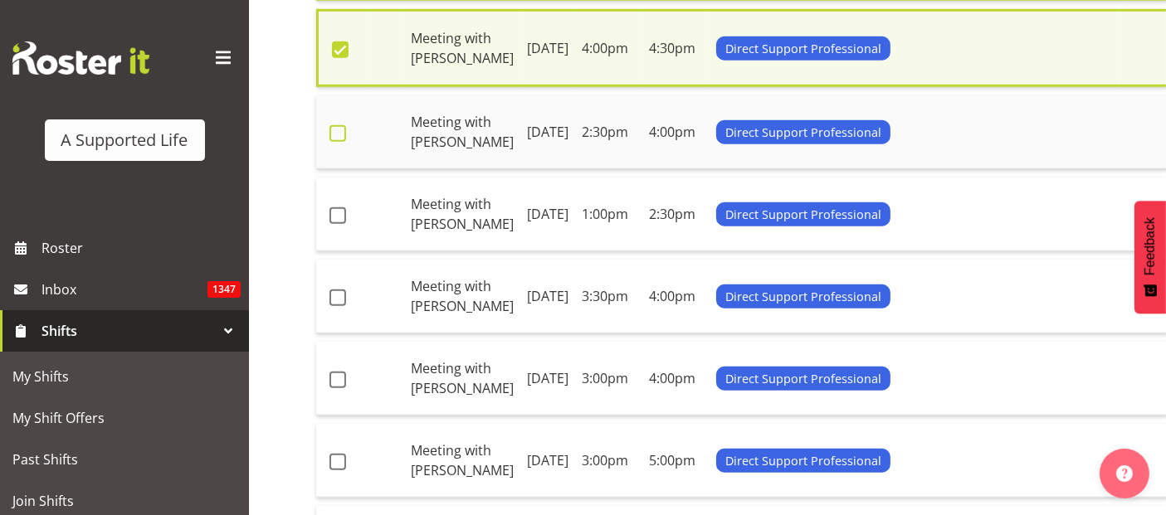
click at [338, 142] on span at bounding box center [338, 133] width 17 height 17
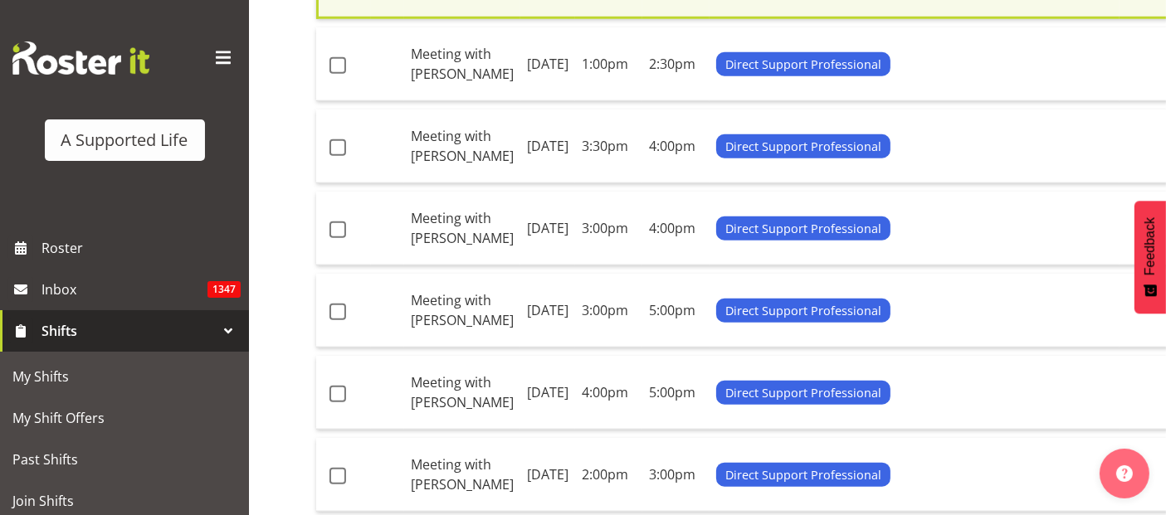
scroll to position [1575, 0]
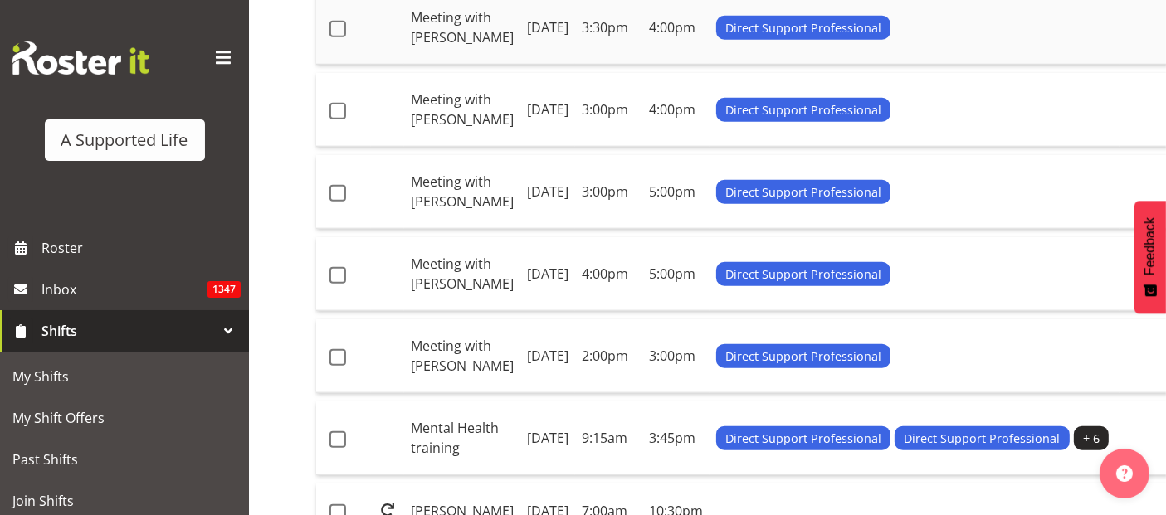
drag, startPoint x: 345, startPoint y: 327, endPoint x: 349, endPoint y: 357, distance: 30.2
click at [344, 37] on span at bounding box center [338, 29] width 17 height 17
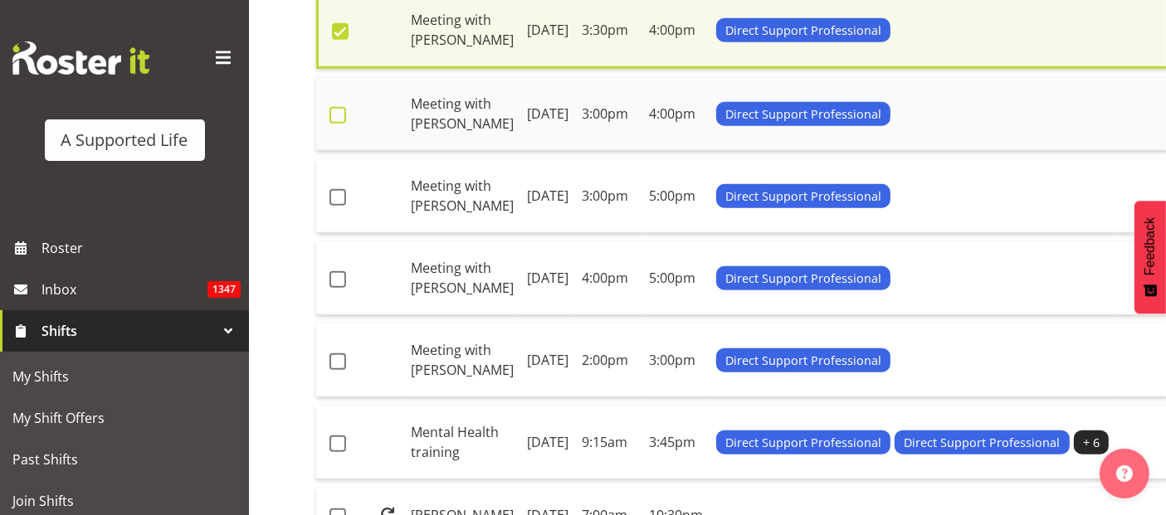
drag, startPoint x: 339, startPoint y: 428, endPoint x: 349, endPoint y: 434, distance: 11.5
click at [341, 124] on span at bounding box center [338, 115] width 17 height 17
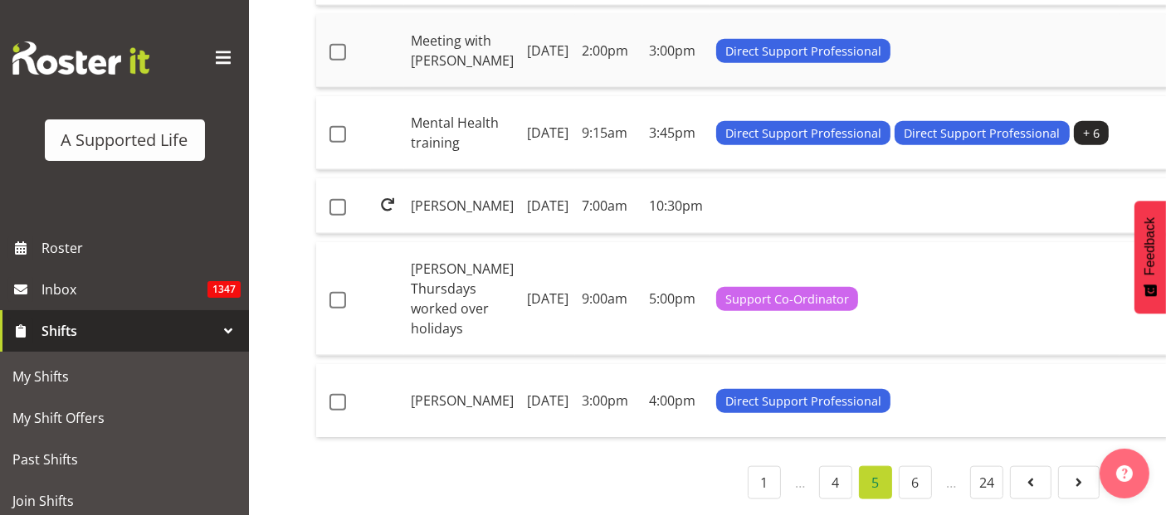
scroll to position [1943, 0]
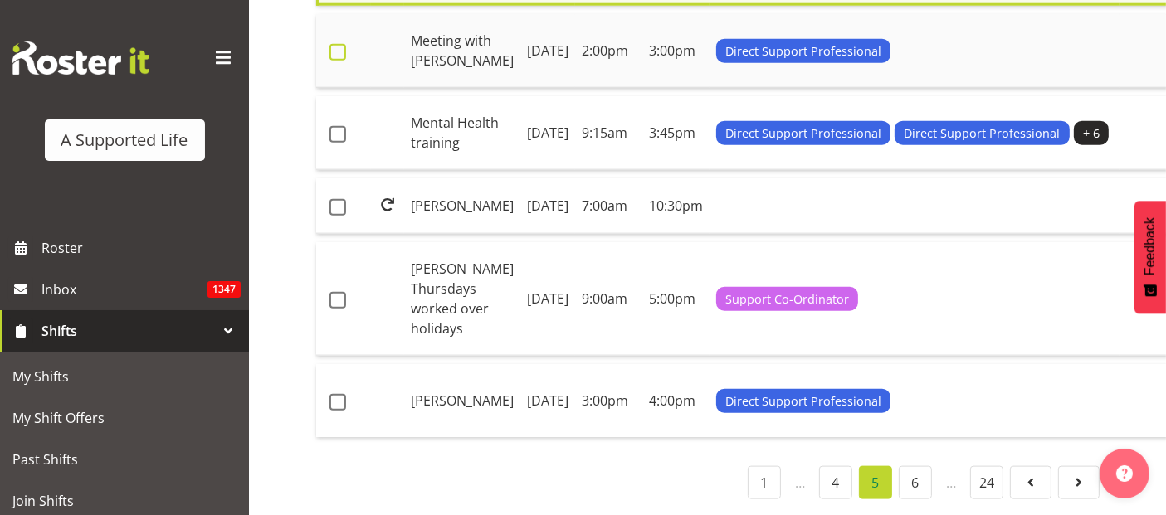
drag, startPoint x: 333, startPoint y: 385, endPoint x: 341, endPoint y: 392, distance: 10.6
click at [333, 61] on span at bounding box center [338, 52] width 17 height 17
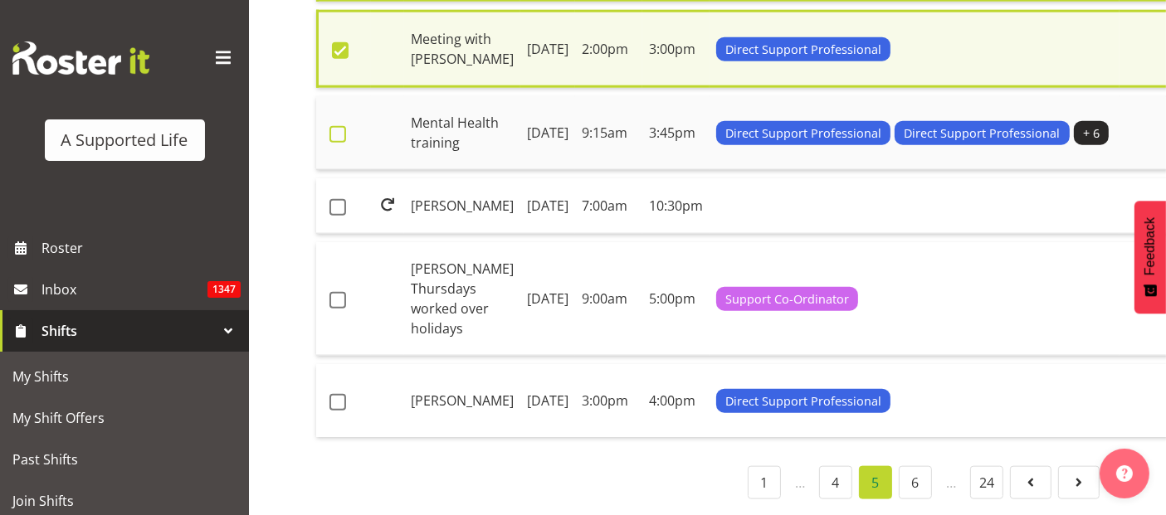
click at [335, 143] on span at bounding box center [338, 134] width 17 height 17
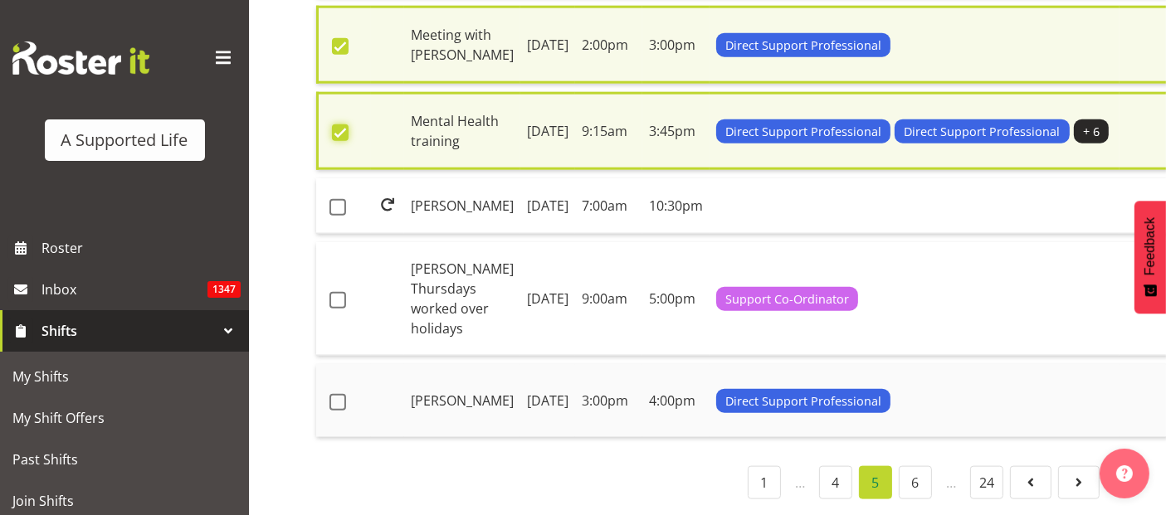
scroll to position [2312, 0]
click at [339, 326] on td at bounding box center [343, 299] width 55 height 114
click at [334, 411] on span at bounding box center [338, 402] width 17 height 17
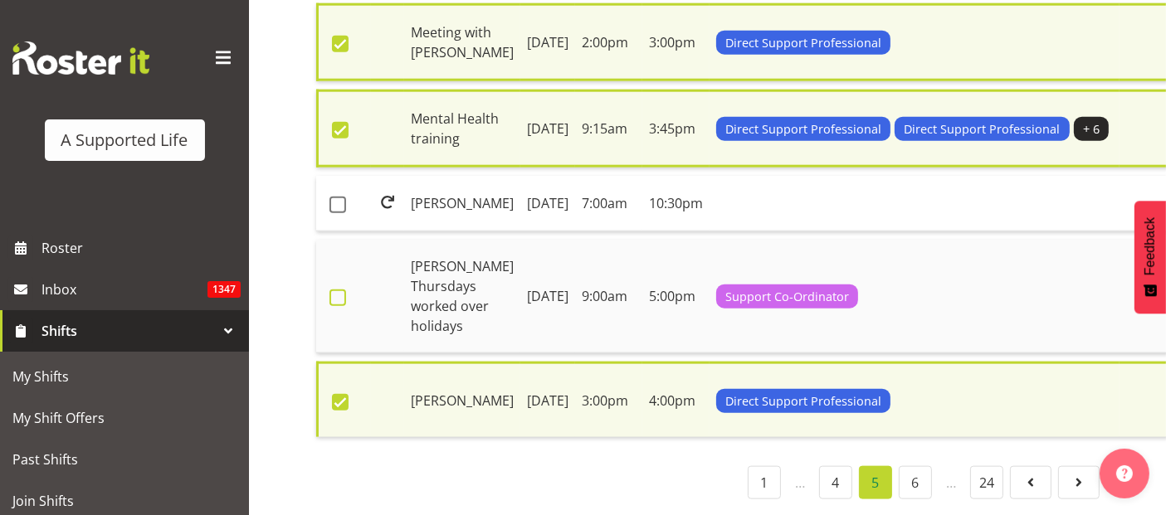
click at [341, 306] on span at bounding box center [338, 298] width 17 height 17
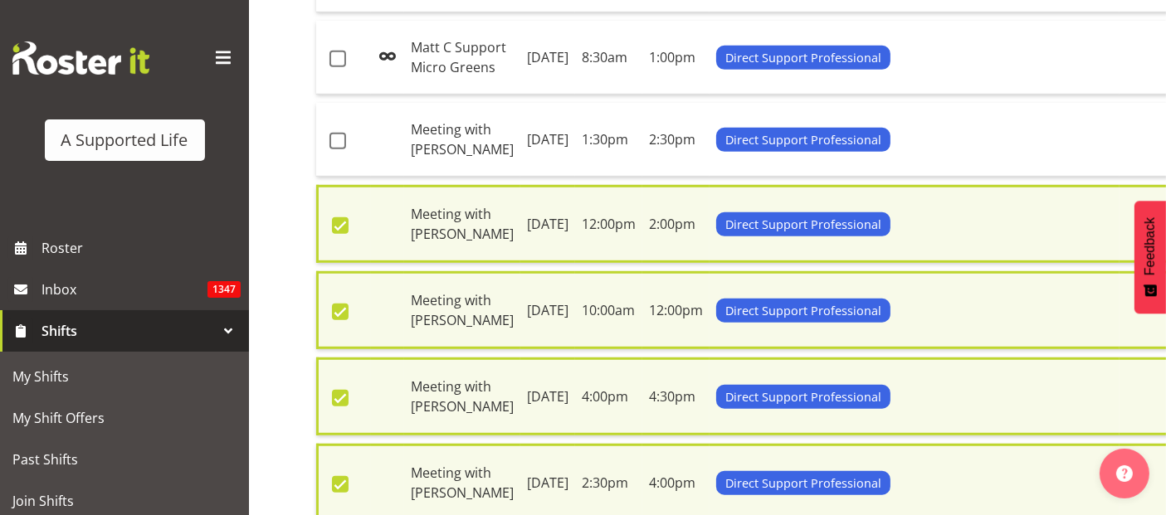
scroll to position [933, 0]
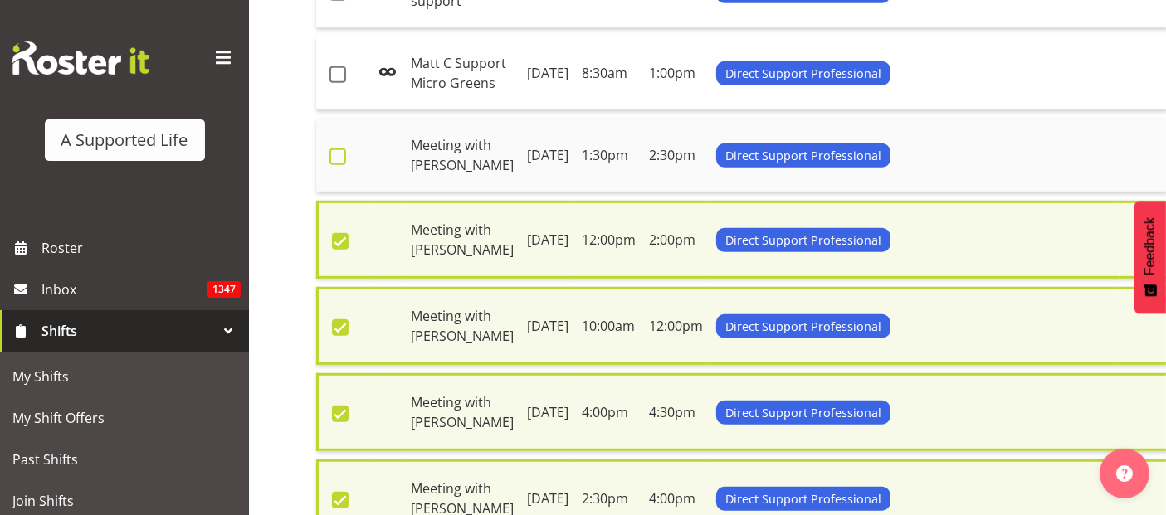
click at [339, 165] on span at bounding box center [338, 157] width 17 height 17
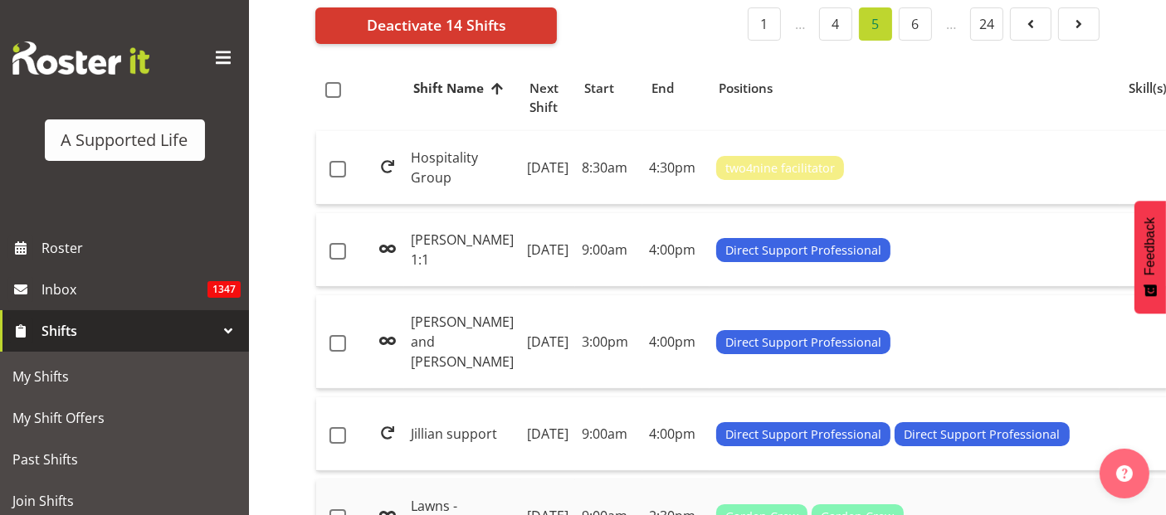
scroll to position [11, 0]
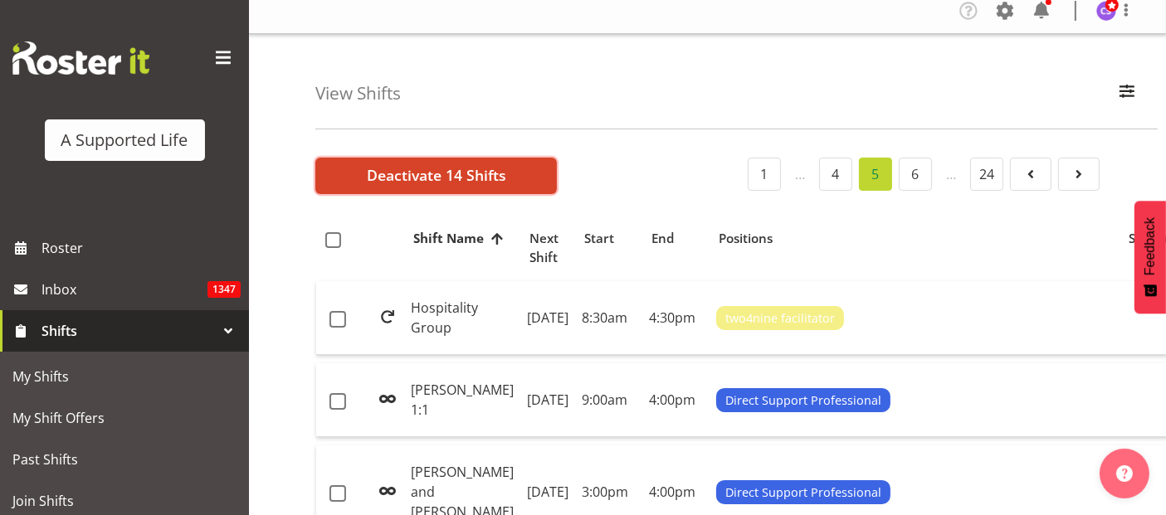
click at [405, 173] on span "Deactivate 14 Shifts" at bounding box center [436, 175] width 139 height 22
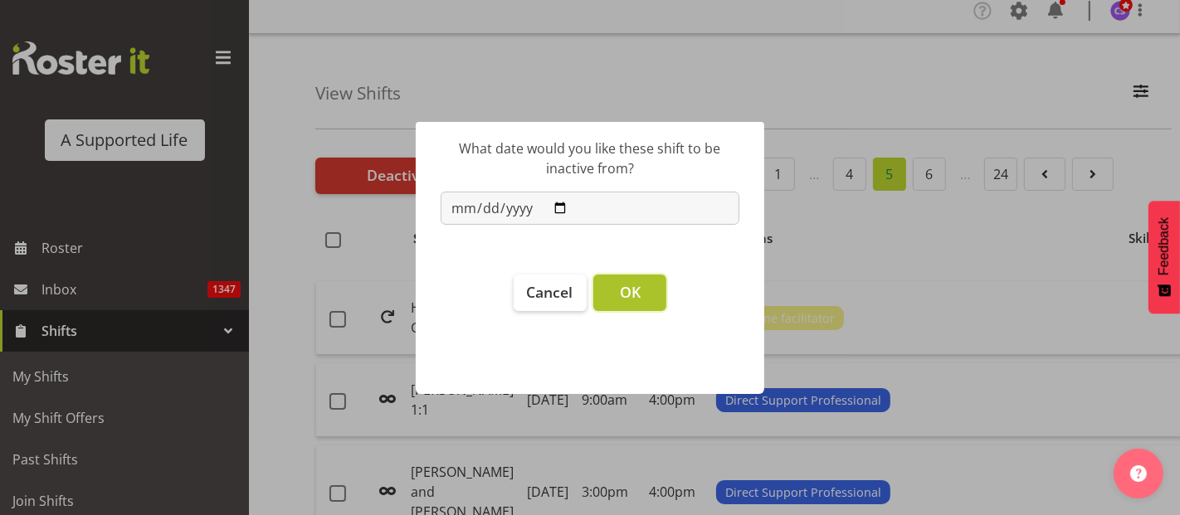
click at [623, 297] on span "OK" at bounding box center [630, 292] width 21 height 20
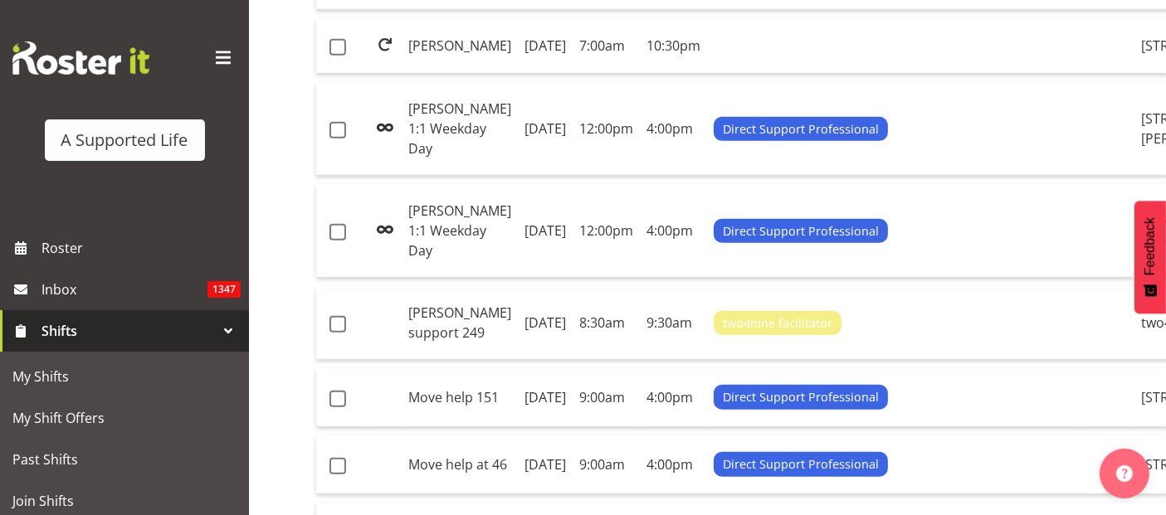
scroll to position [1209, 0]
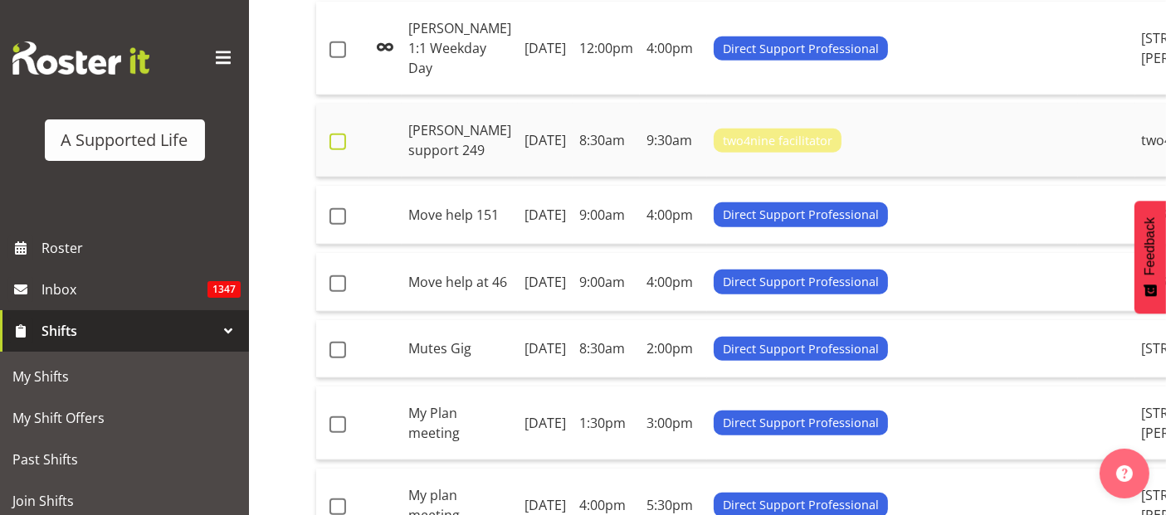
click at [341, 150] on span at bounding box center [338, 142] width 17 height 17
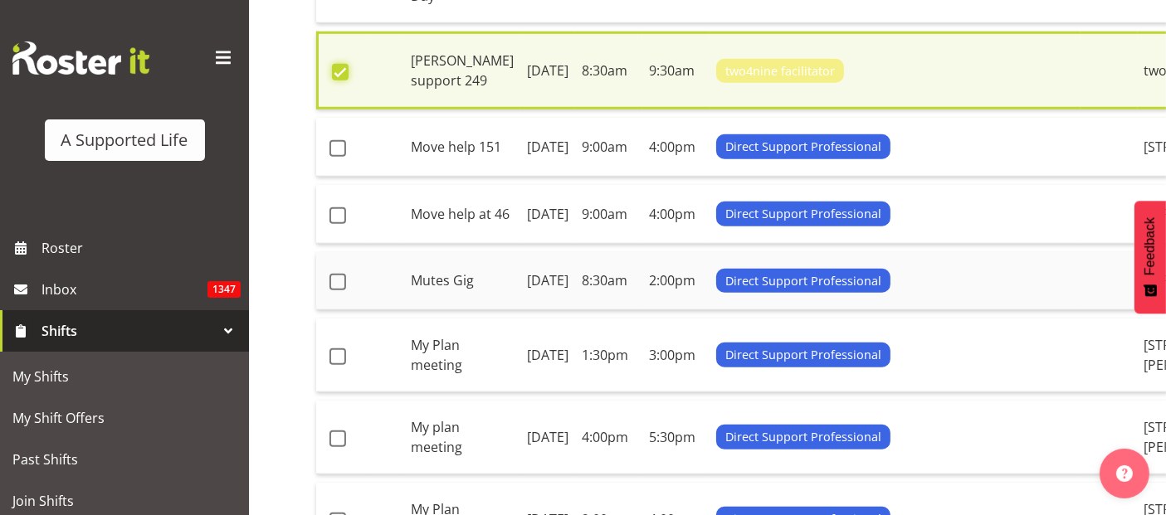
scroll to position [1493, 0]
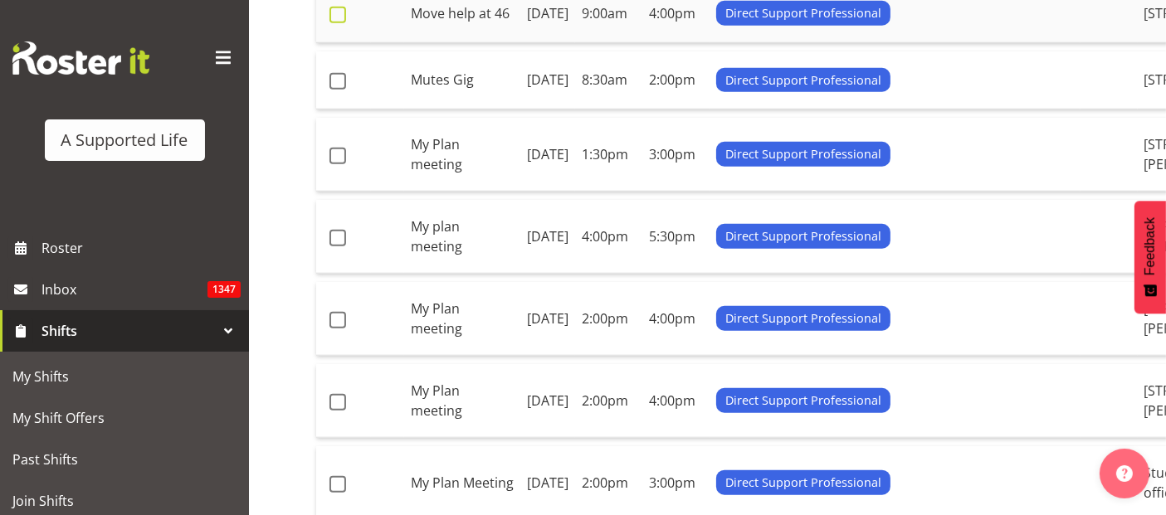
click at [338, 23] on span at bounding box center [338, 15] width 17 height 17
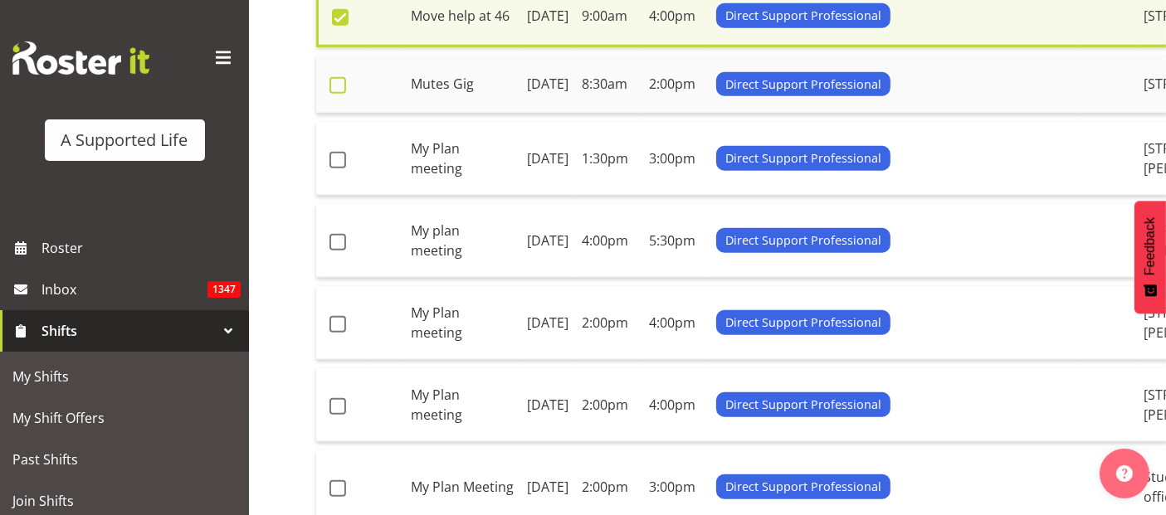
click at [339, 94] on span at bounding box center [338, 85] width 17 height 17
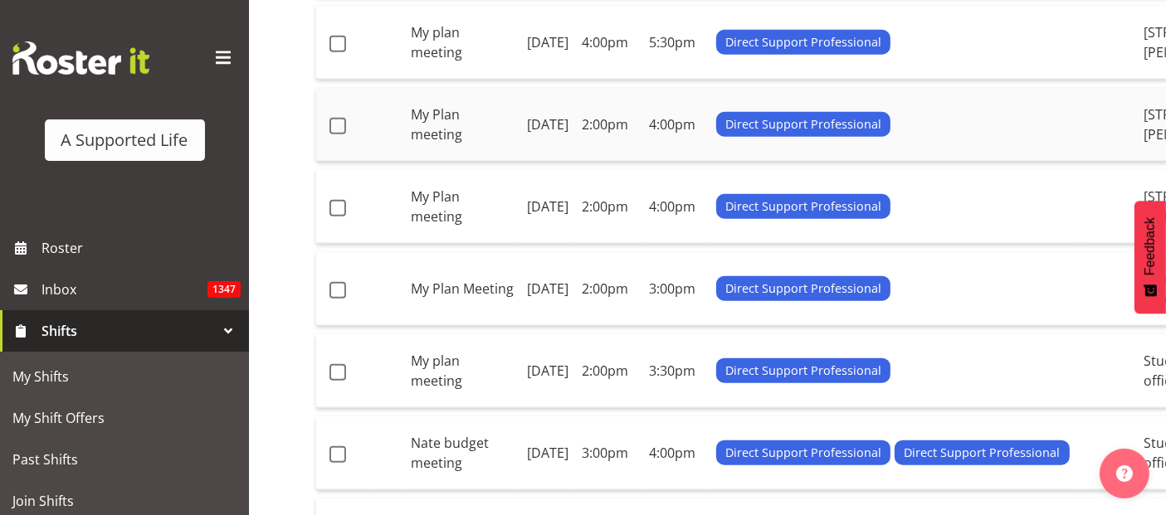
scroll to position [1862, 0]
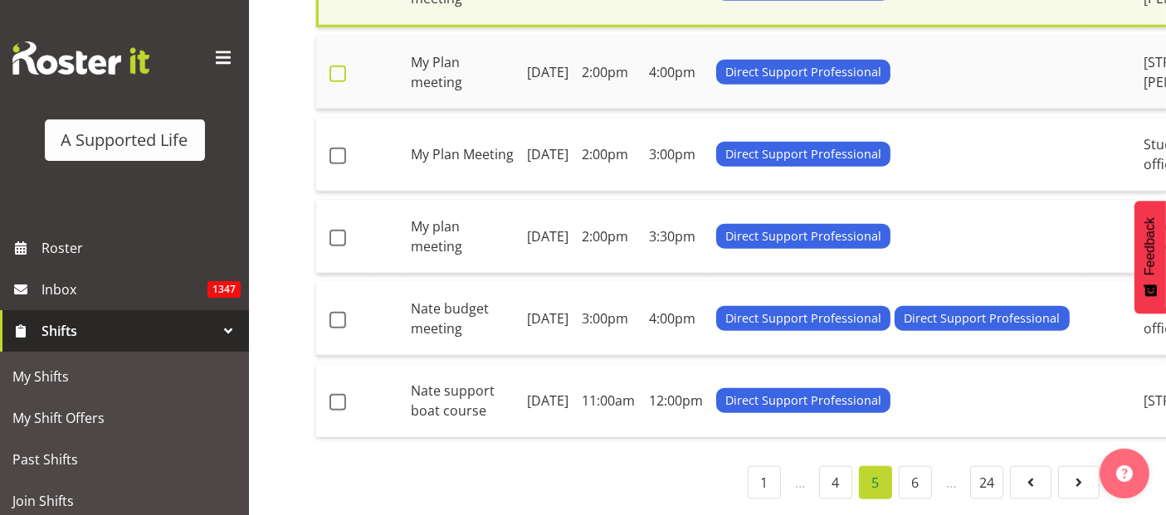
click at [330, 82] on span at bounding box center [338, 74] width 17 height 17
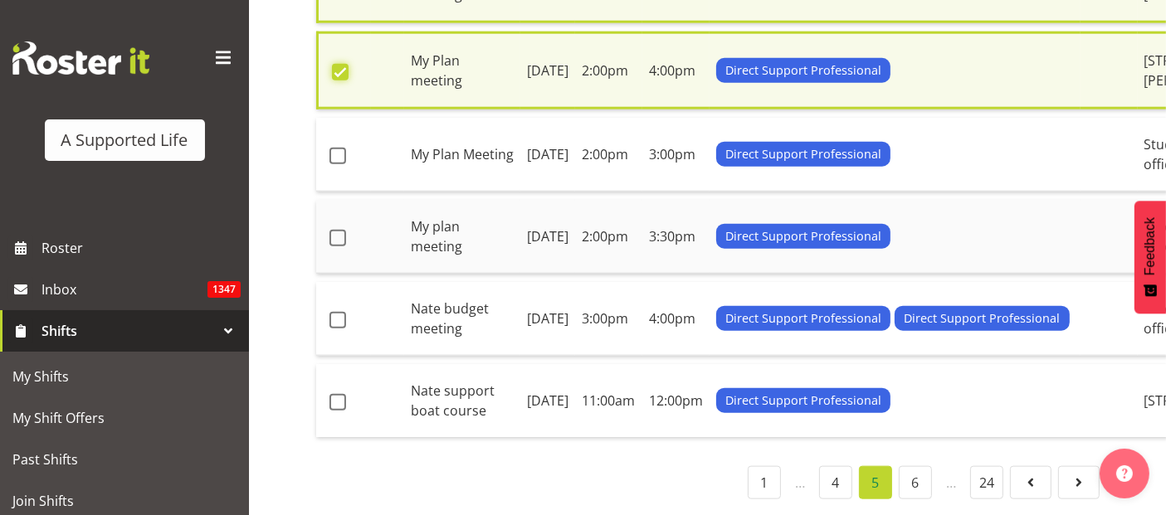
scroll to position [2139, 0]
click at [336, 164] on span at bounding box center [338, 156] width 17 height 17
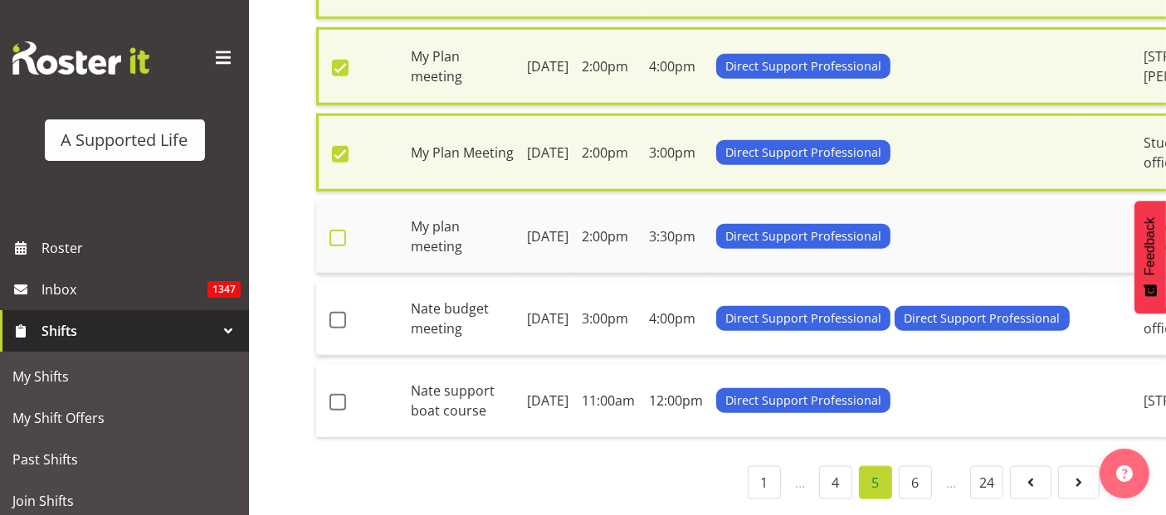
click at [341, 247] on span at bounding box center [338, 238] width 17 height 17
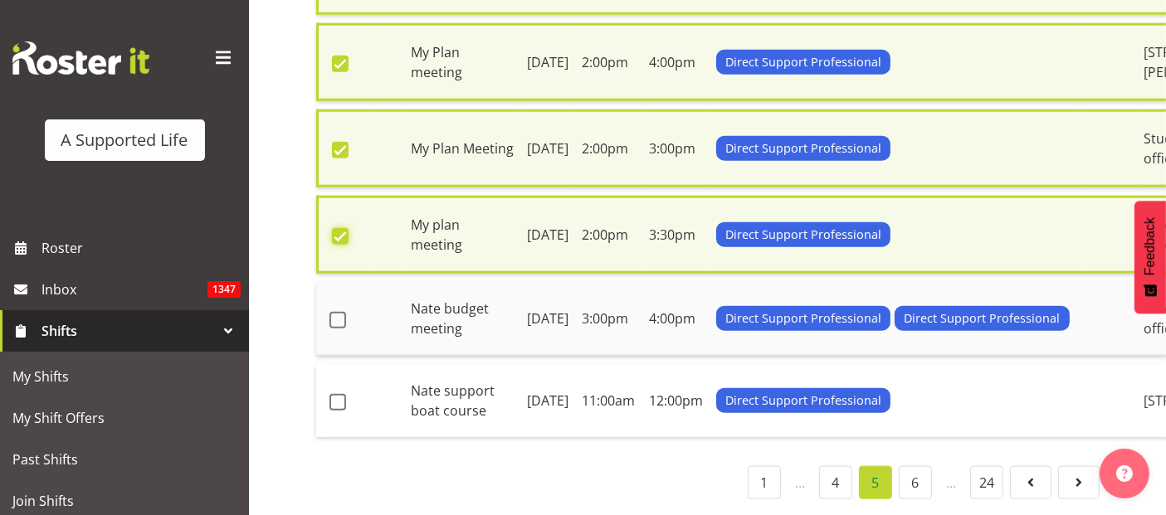
scroll to position [2415, 0]
click at [334, 312] on span at bounding box center [338, 320] width 17 height 17
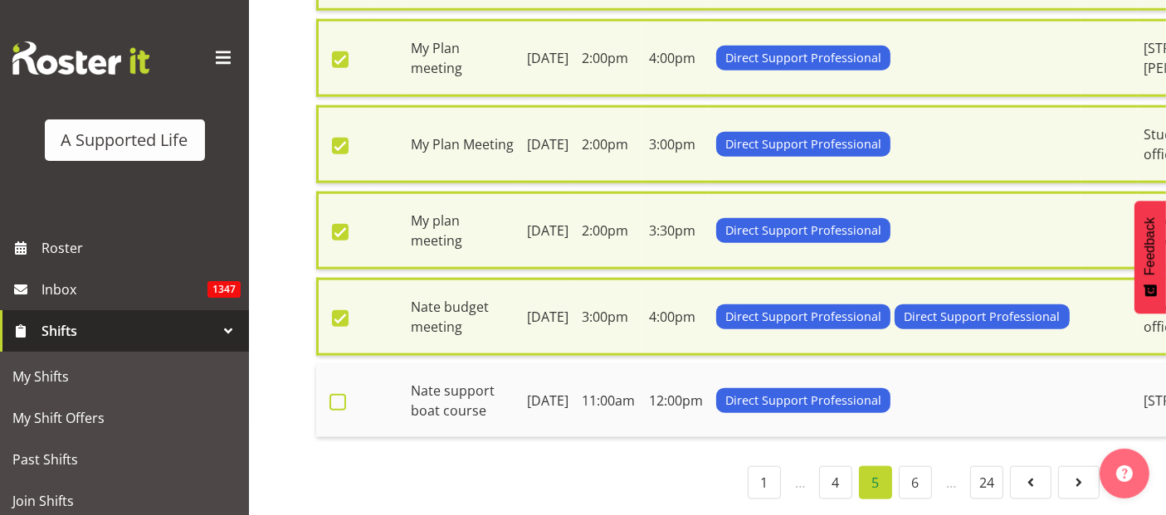
click at [338, 394] on span at bounding box center [338, 402] width 17 height 17
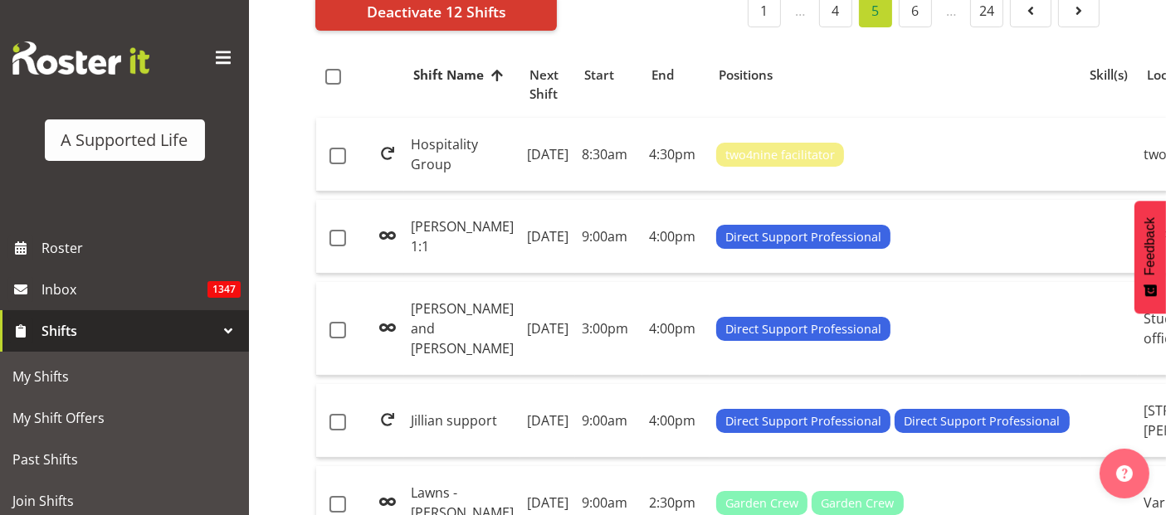
scroll to position [0, 0]
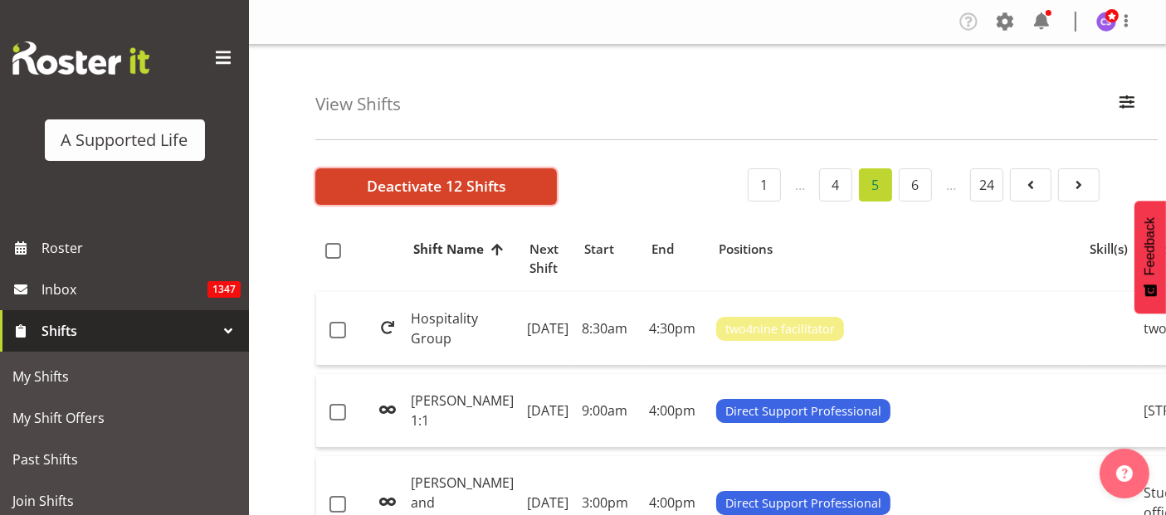
click at [378, 193] on span "Deactivate 12 Shifts" at bounding box center [436, 186] width 139 height 22
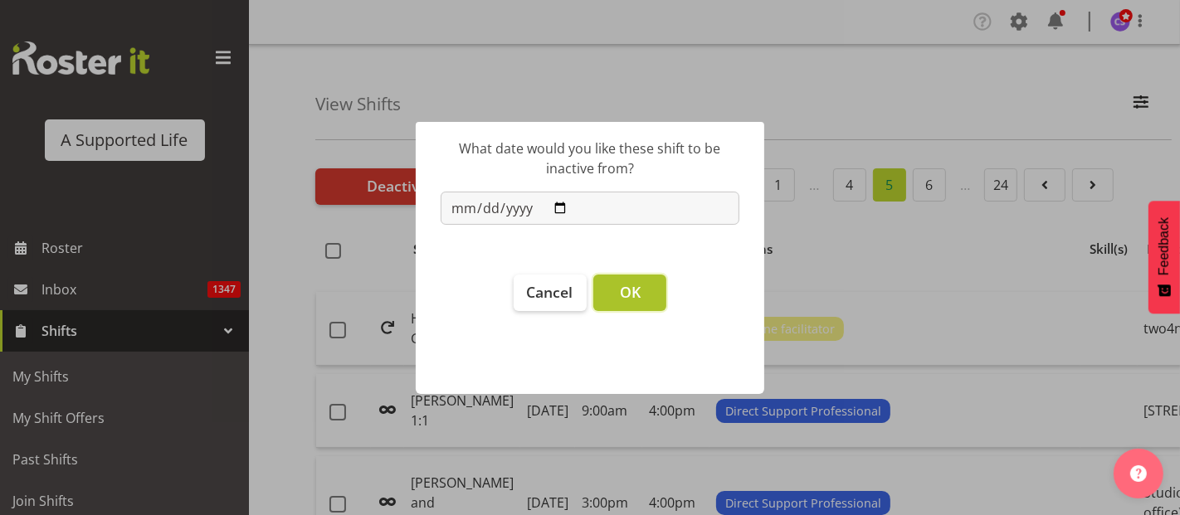
click at [630, 302] on button "OK" at bounding box center [629, 293] width 73 height 37
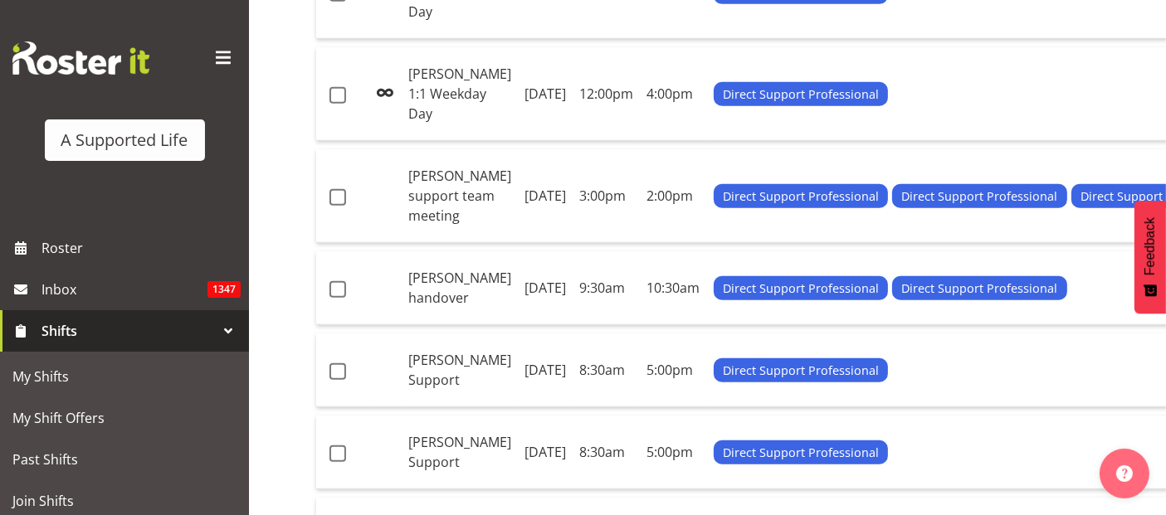
scroll to position [1199, 0]
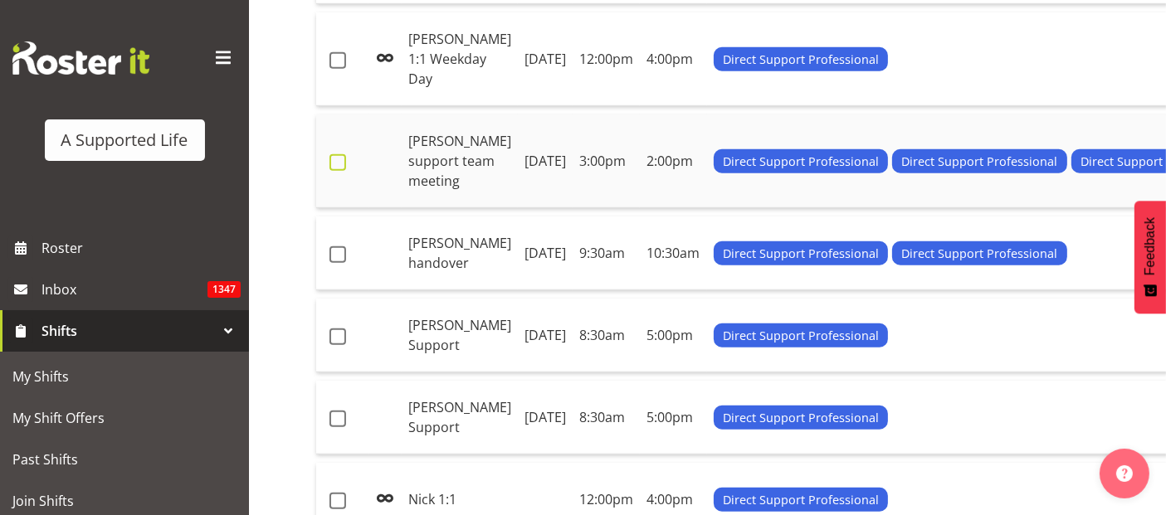
click at [335, 171] on span at bounding box center [338, 162] width 17 height 17
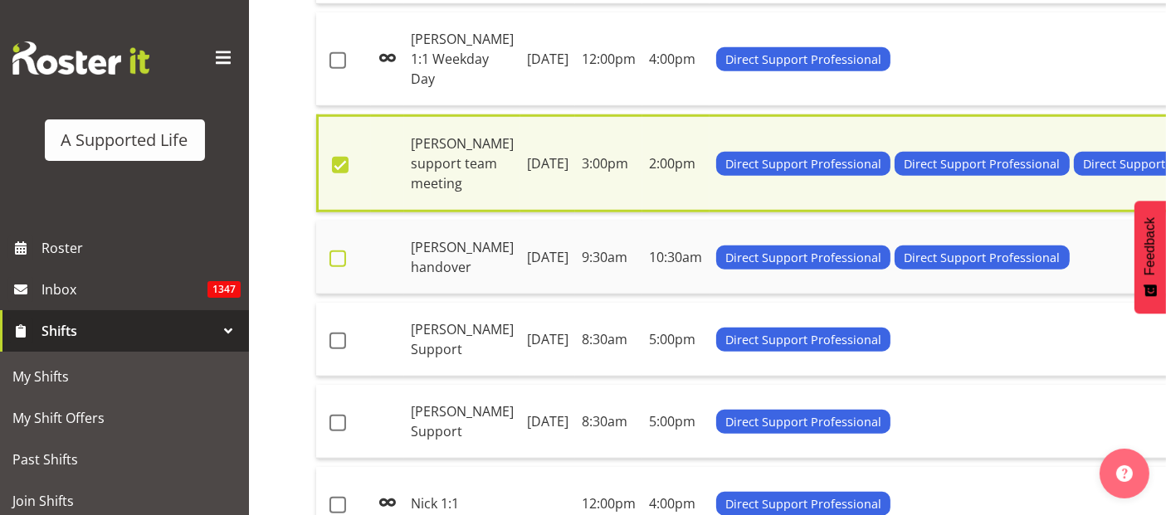
click at [343, 267] on span at bounding box center [338, 259] width 17 height 17
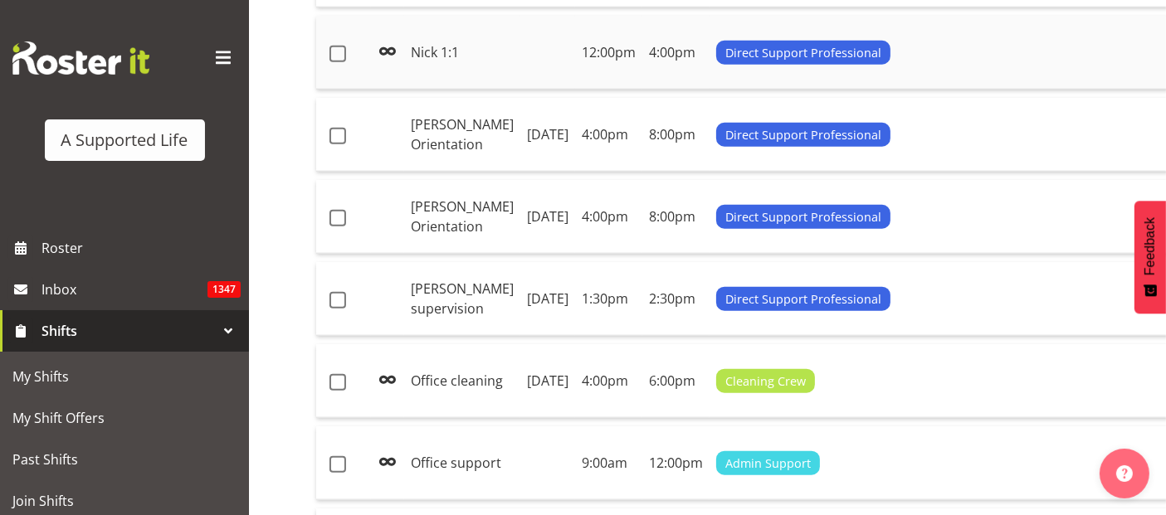
scroll to position [1667, 0]
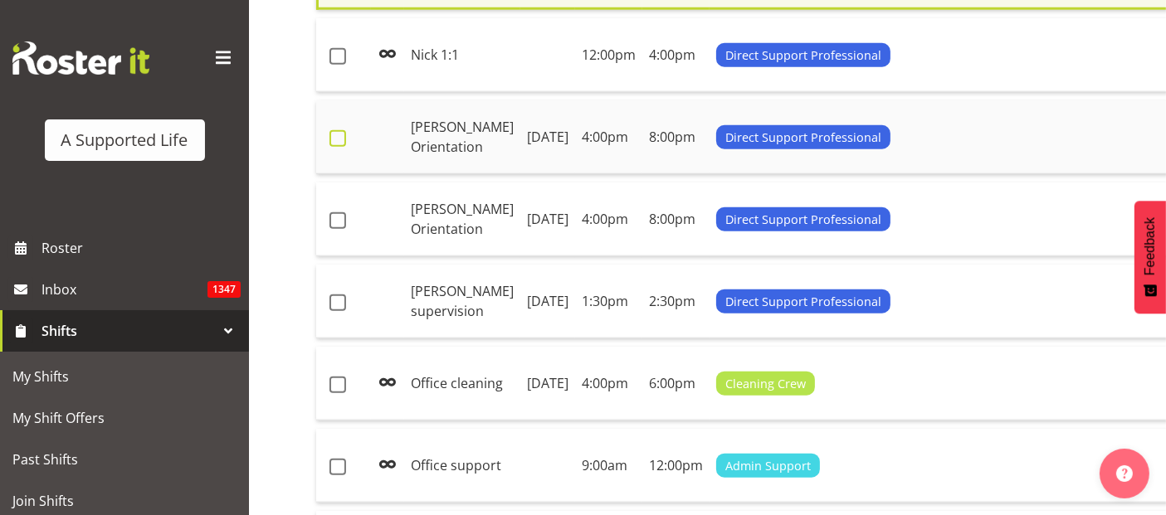
click at [346, 147] on label at bounding box center [343, 138] width 26 height 17
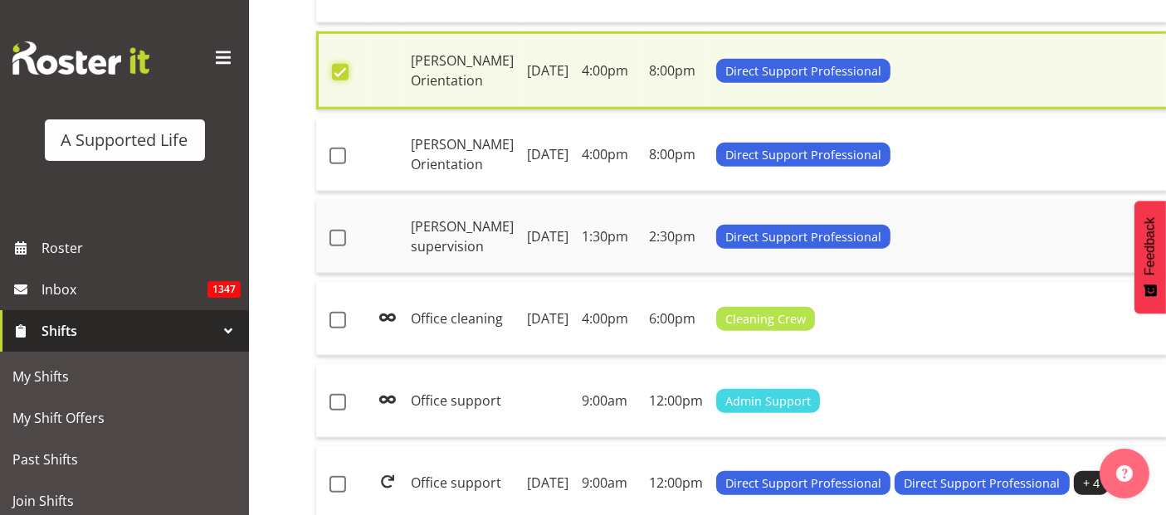
scroll to position [1943, 0]
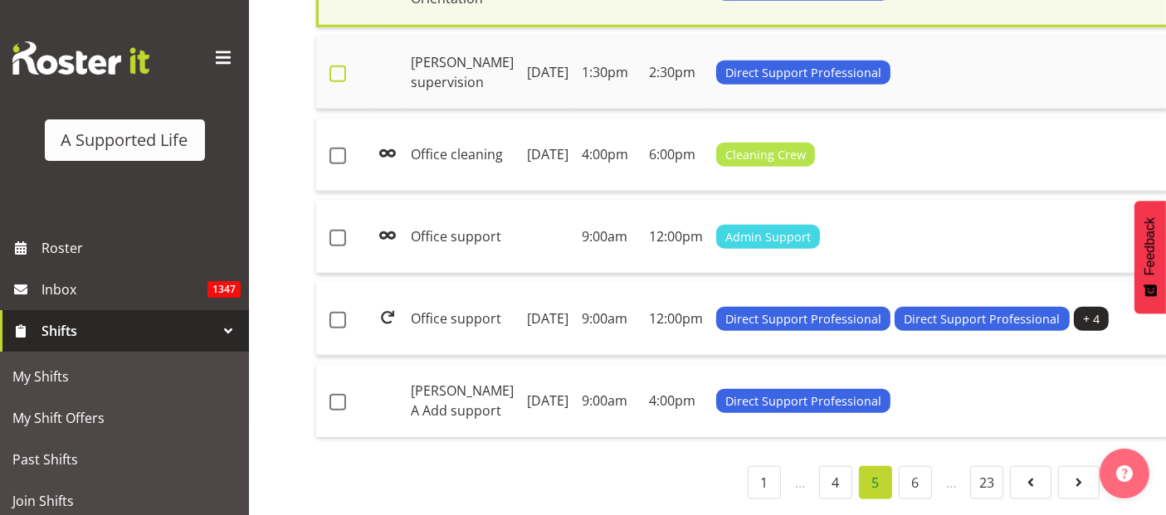
click at [339, 82] on span at bounding box center [338, 74] width 17 height 17
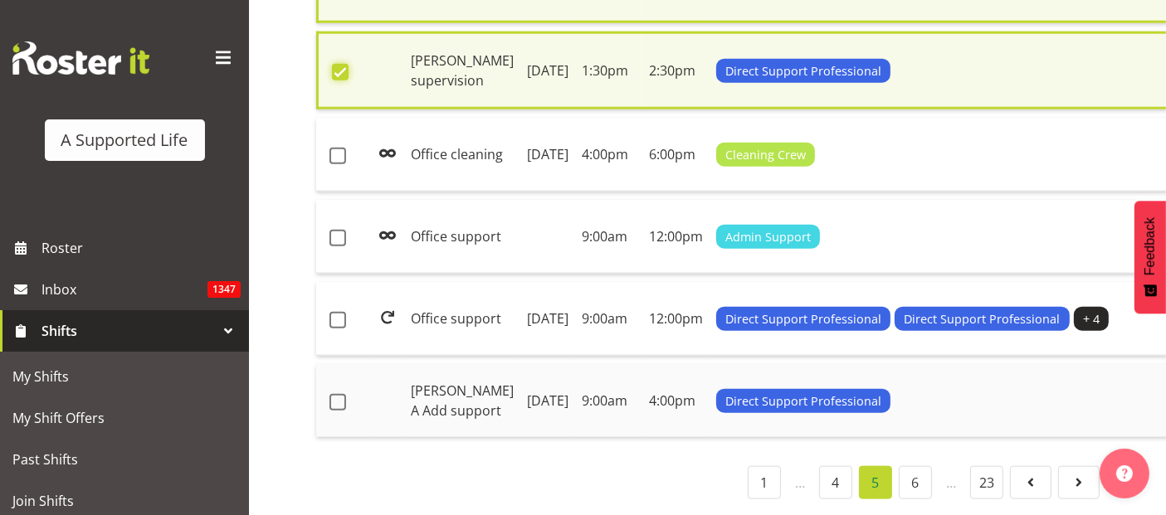
scroll to position [2365, 0]
drag, startPoint x: 333, startPoint y: 380, endPoint x: 349, endPoint y: 383, distance: 16.1
click at [334, 394] on span at bounding box center [338, 402] width 17 height 17
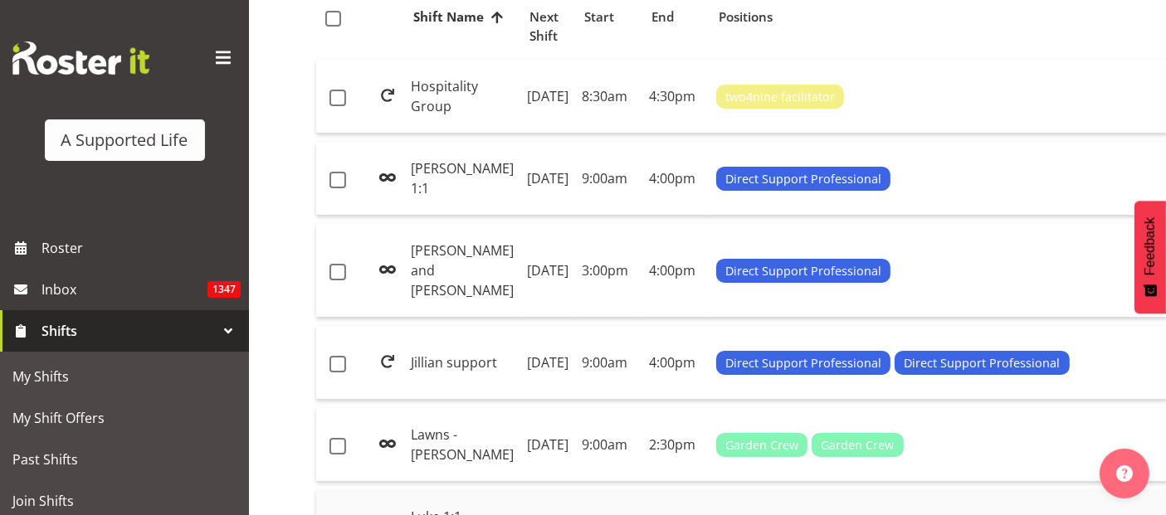
scroll to position [0, 0]
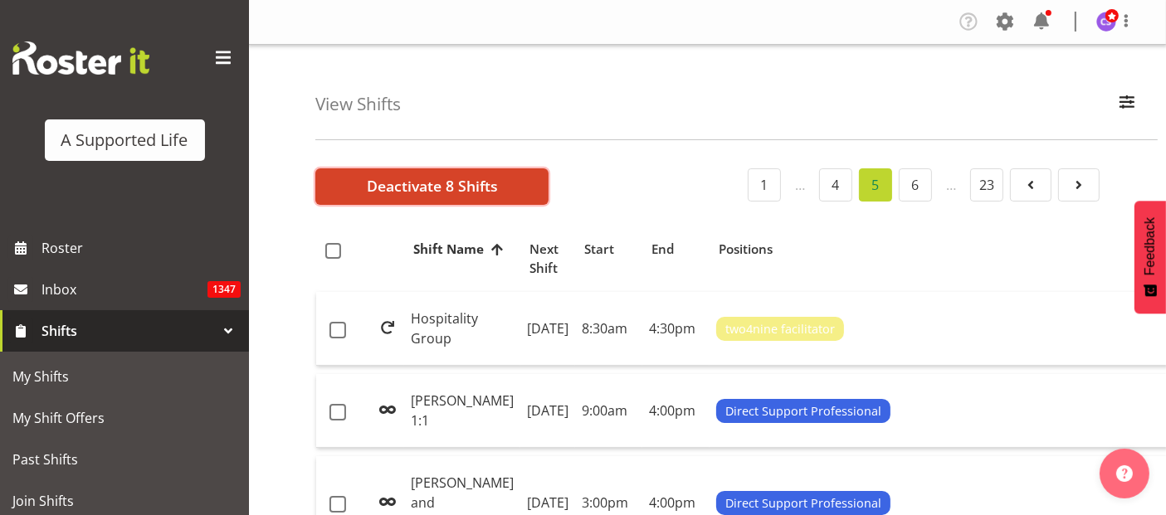
click at [403, 183] on span "Deactivate 8 Shifts" at bounding box center [432, 186] width 131 height 22
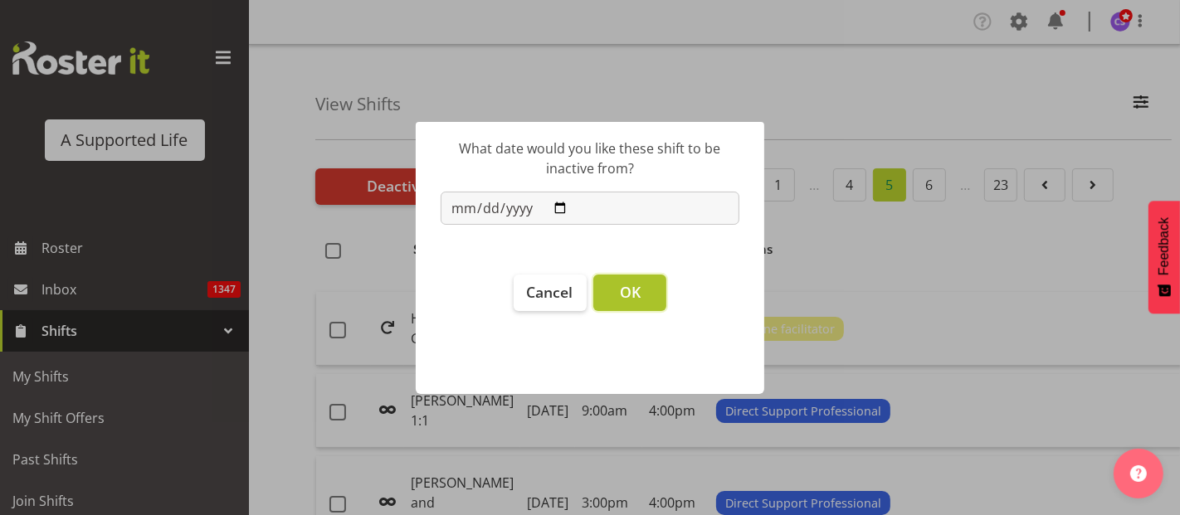
click at [622, 288] on span "OK" at bounding box center [630, 292] width 21 height 20
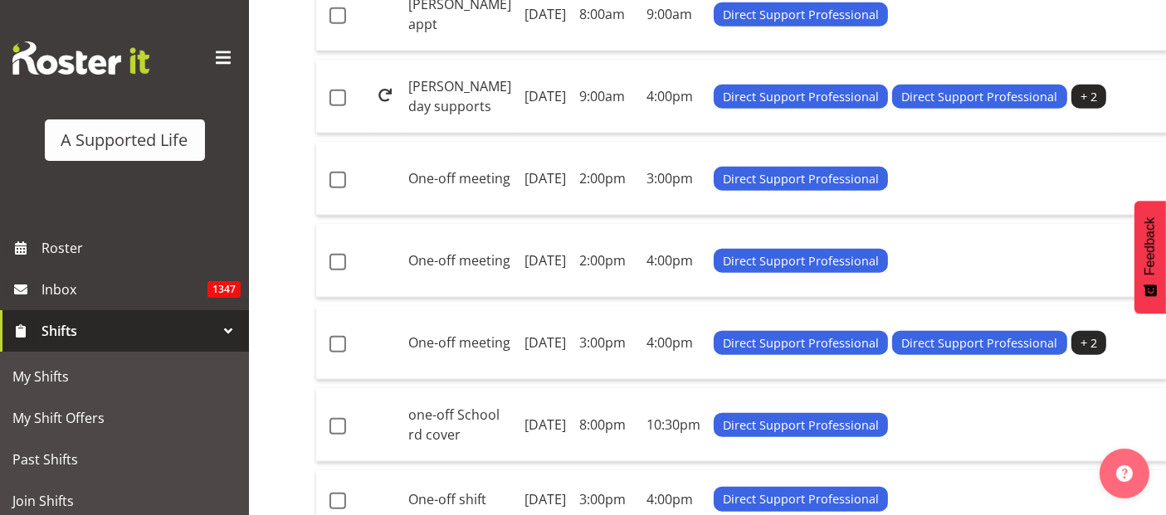
scroll to position [1844, 0]
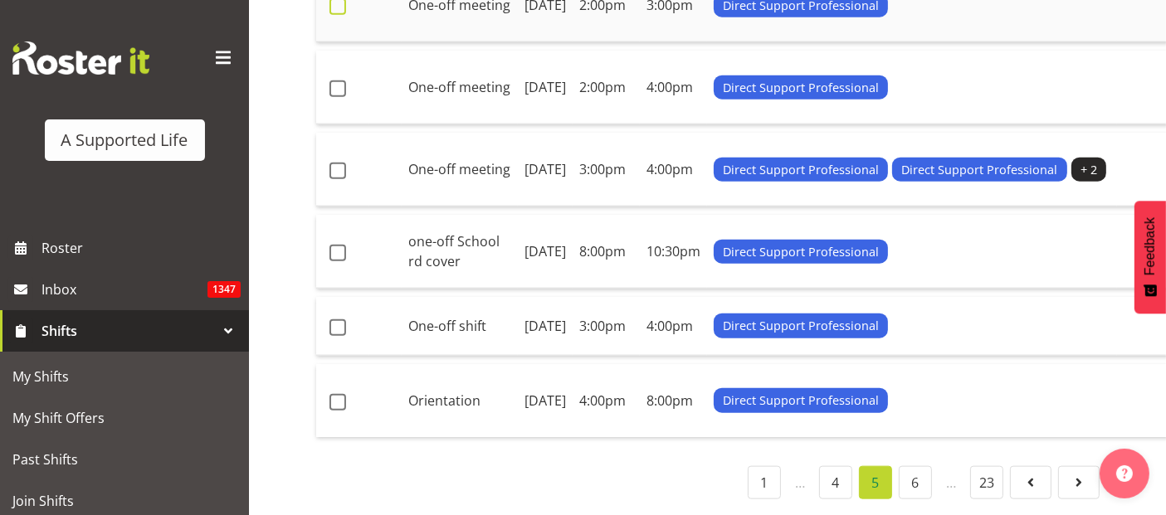
click at [343, 15] on span at bounding box center [338, 6] width 17 height 17
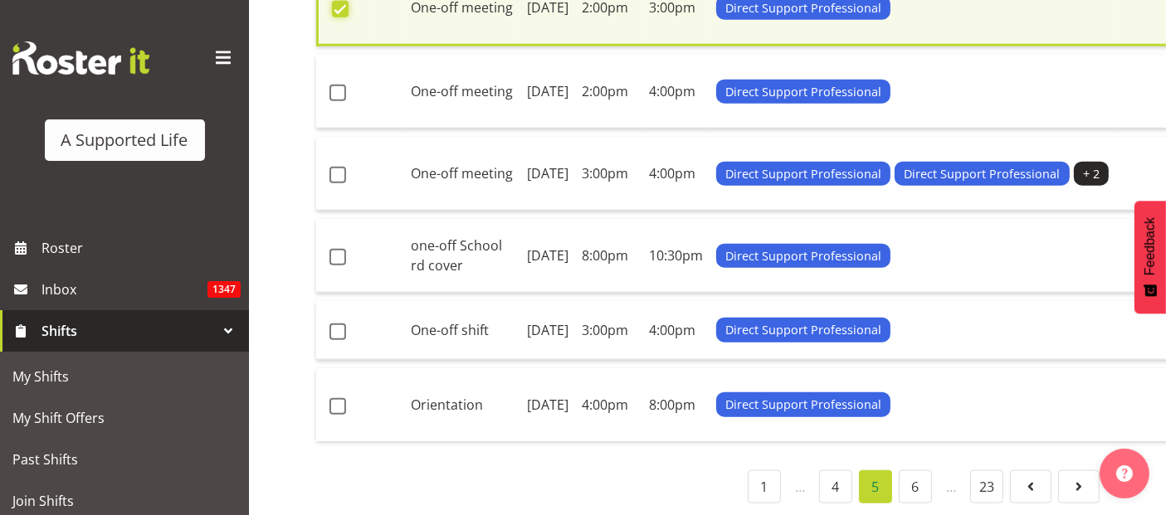
scroll to position [1850, 0]
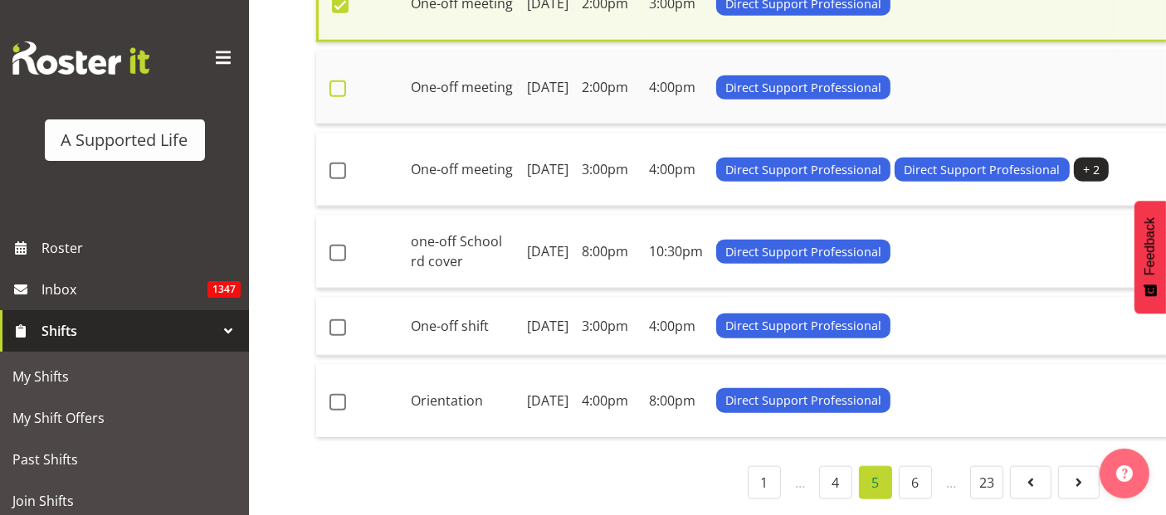
click at [337, 97] on span at bounding box center [338, 89] width 17 height 17
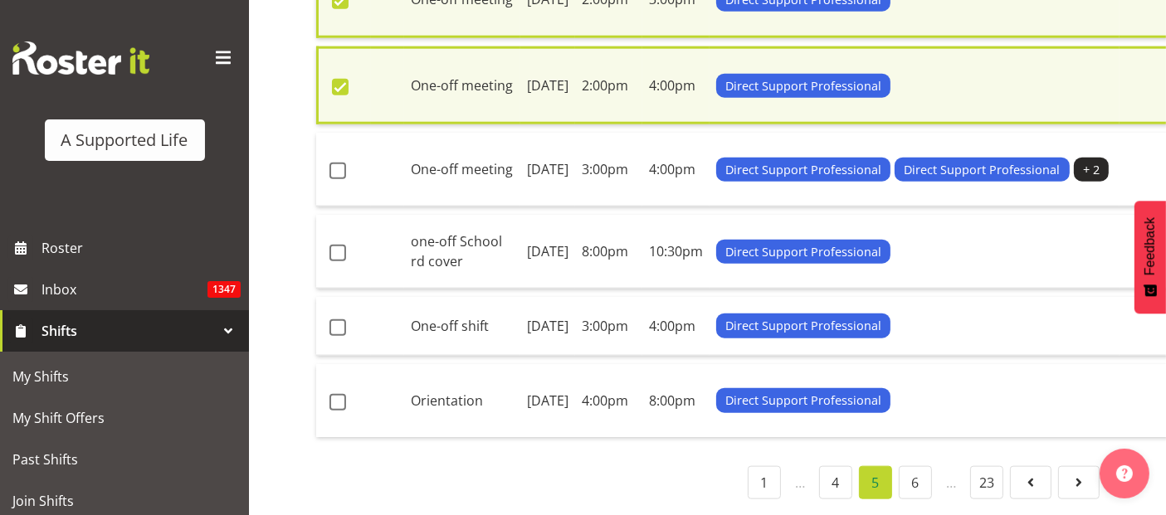
scroll to position [2292, 0]
click at [334, 163] on span at bounding box center [338, 171] width 17 height 17
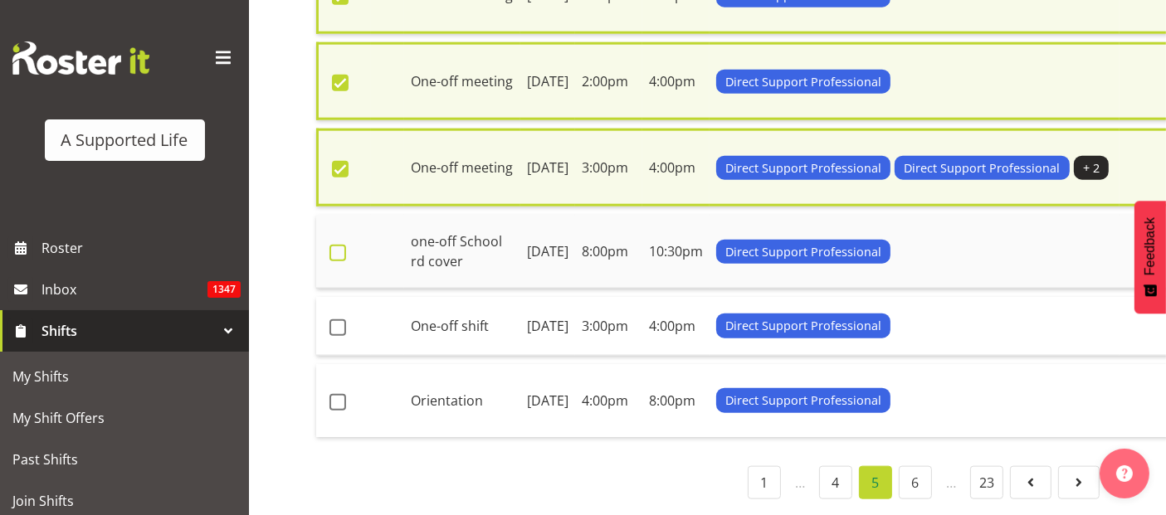
click at [339, 245] on span at bounding box center [338, 253] width 17 height 17
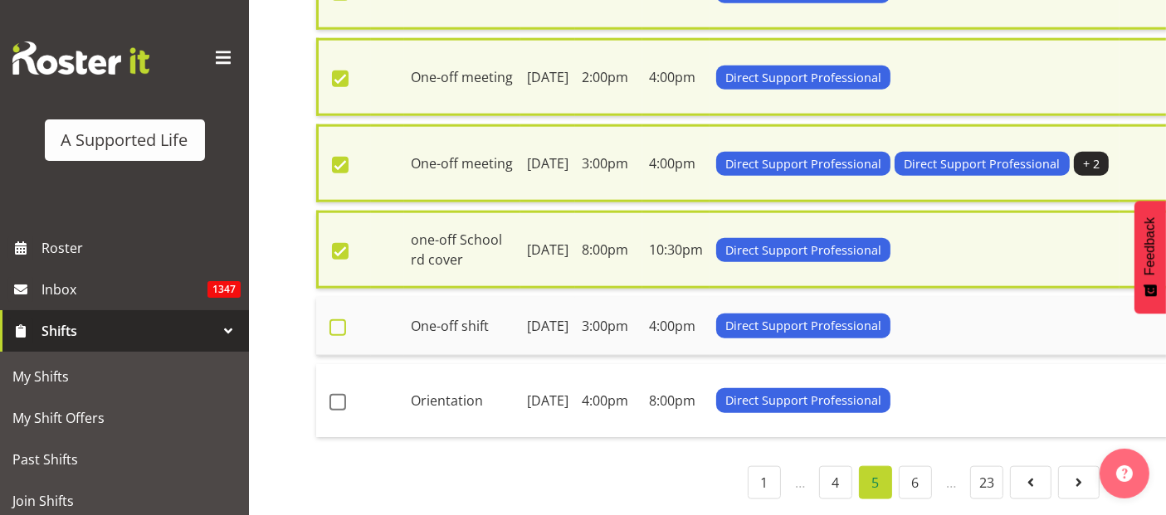
drag, startPoint x: 333, startPoint y: 300, endPoint x: 340, endPoint y: 340, distance: 40.5
click at [334, 320] on span at bounding box center [338, 328] width 17 height 17
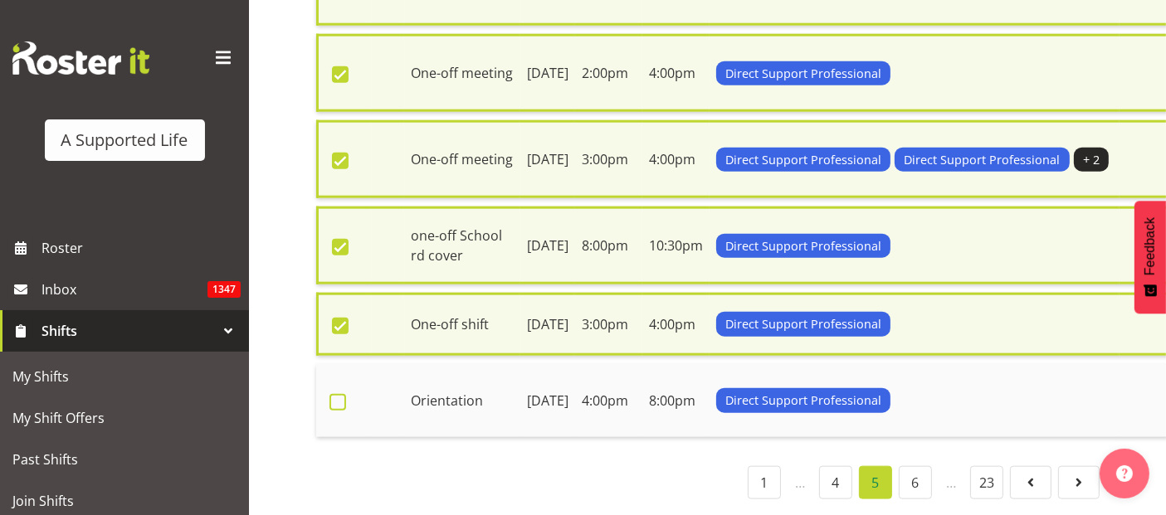
click at [338, 407] on span at bounding box center [338, 402] width 17 height 17
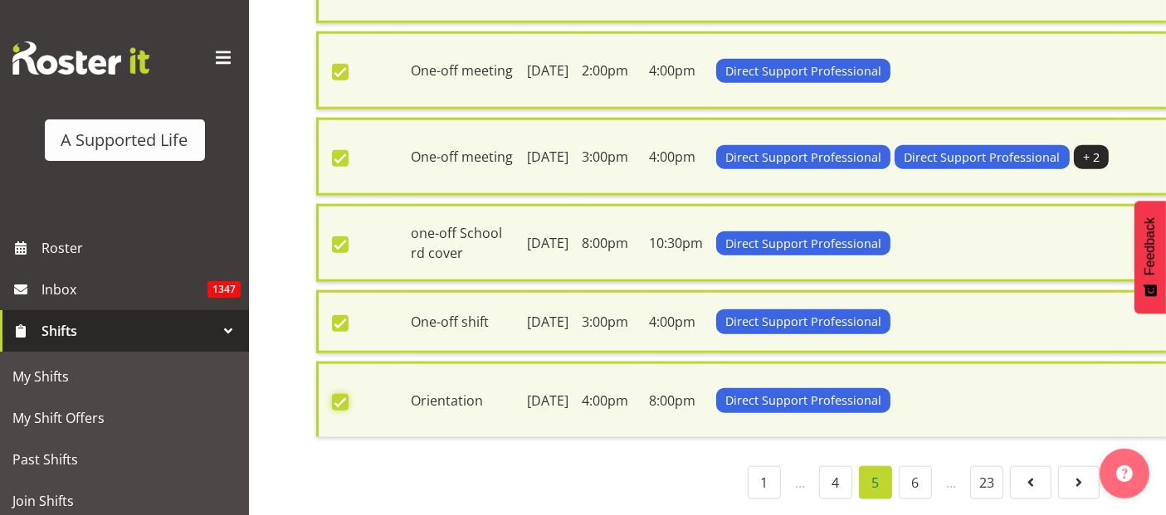
scroll to position [2323, 0]
click at [922, 475] on link "6" at bounding box center [915, 482] width 33 height 33
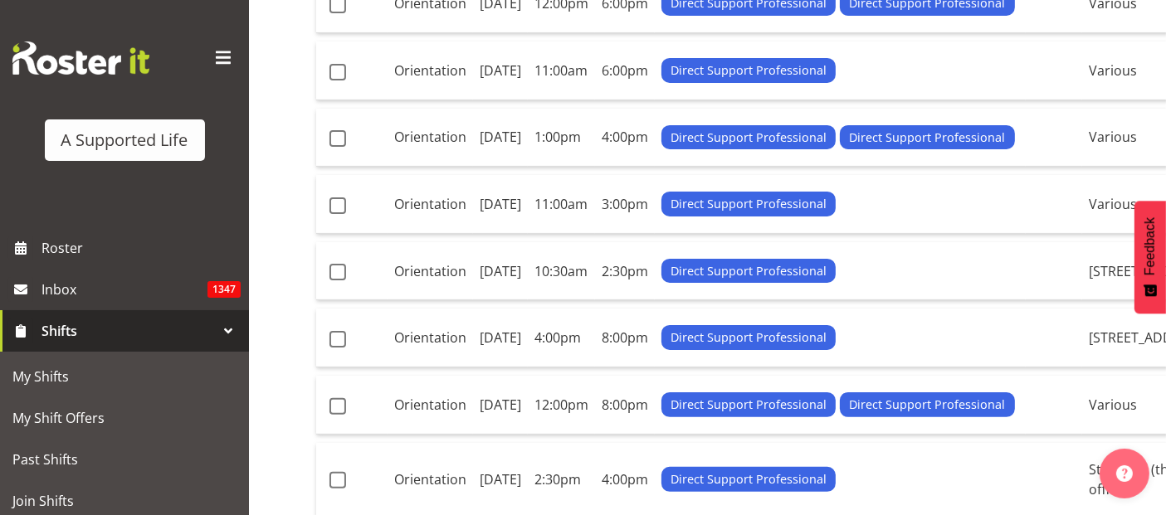
scroll to position [35, 0]
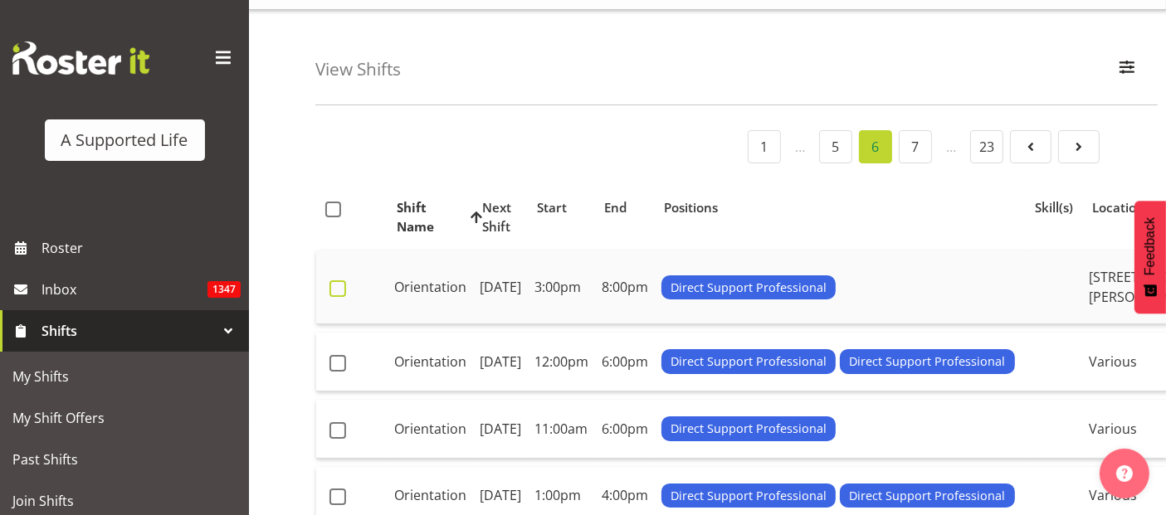
drag, startPoint x: 344, startPoint y: 297, endPoint x: 346, endPoint y: 306, distance: 9.5
click at [344, 297] on span at bounding box center [338, 289] width 17 height 17
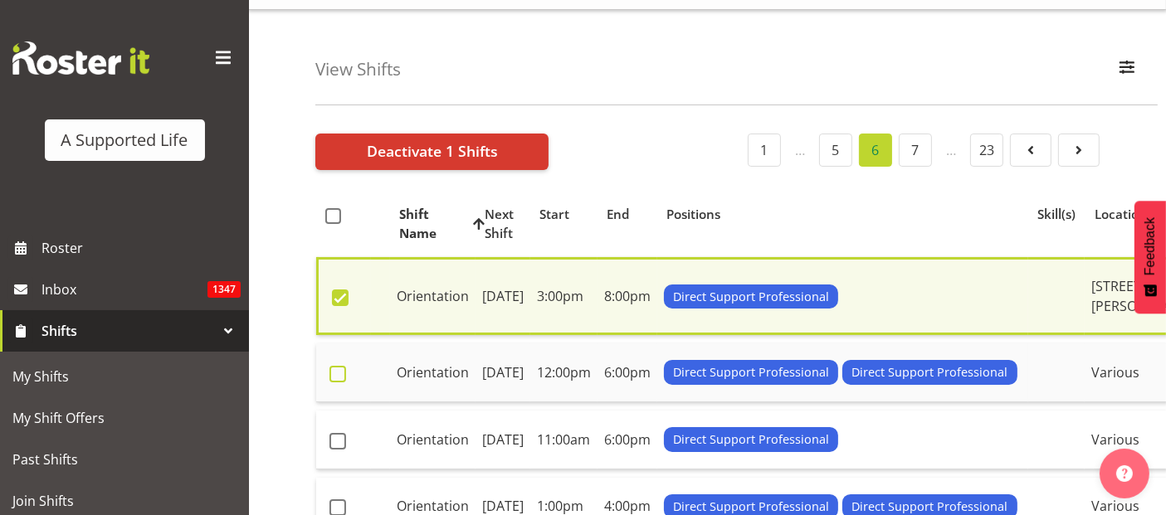
click at [339, 383] on span at bounding box center [338, 374] width 17 height 17
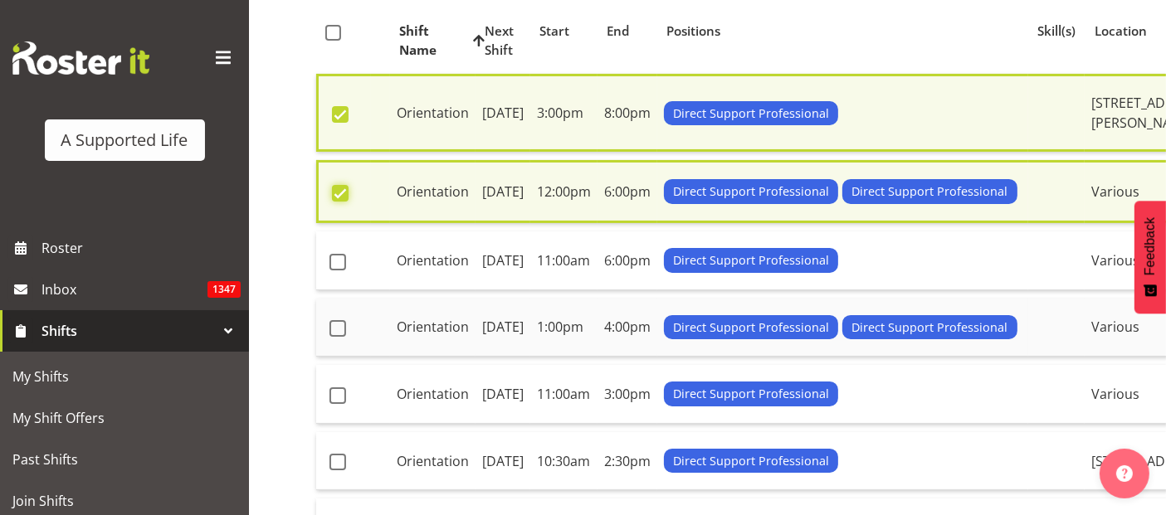
scroll to position [220, 0]
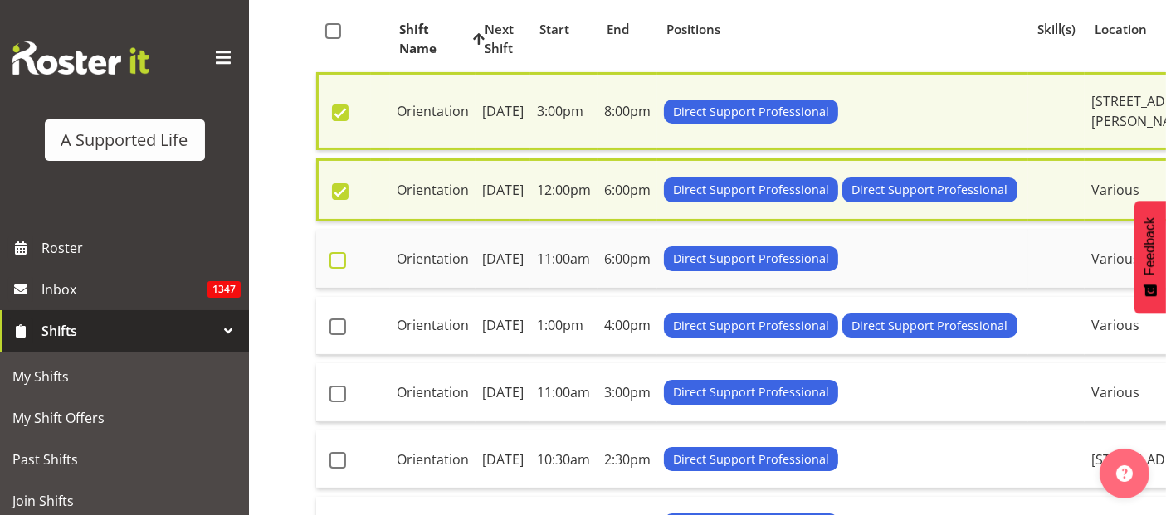
click at [340, 269] on span at bounding box center [338, 260] width 17 height 17
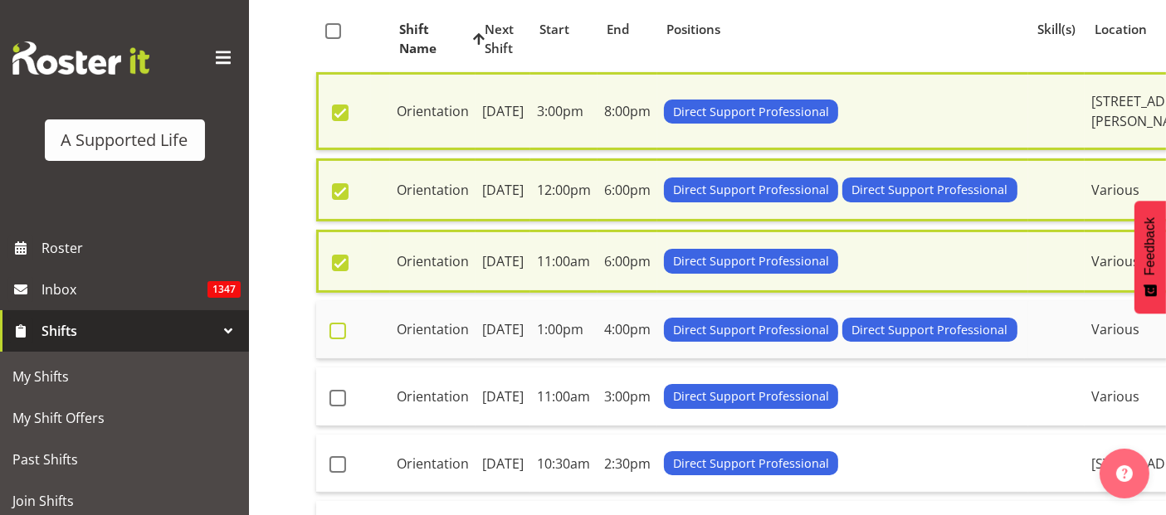
click at [340, 339] on span at bounding box center [338, 331] width 17 height 17
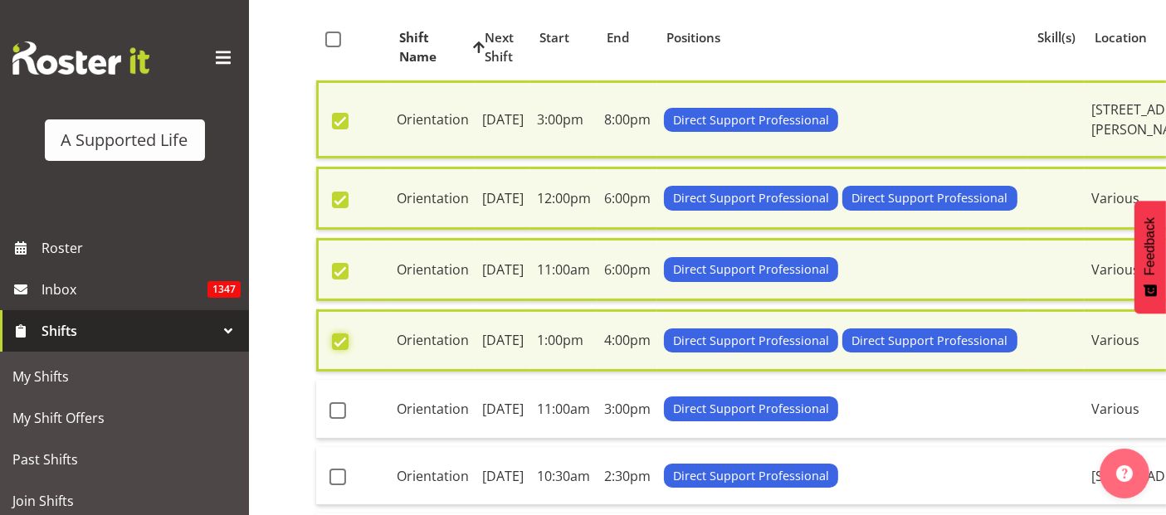
scroll to position [0, 0]
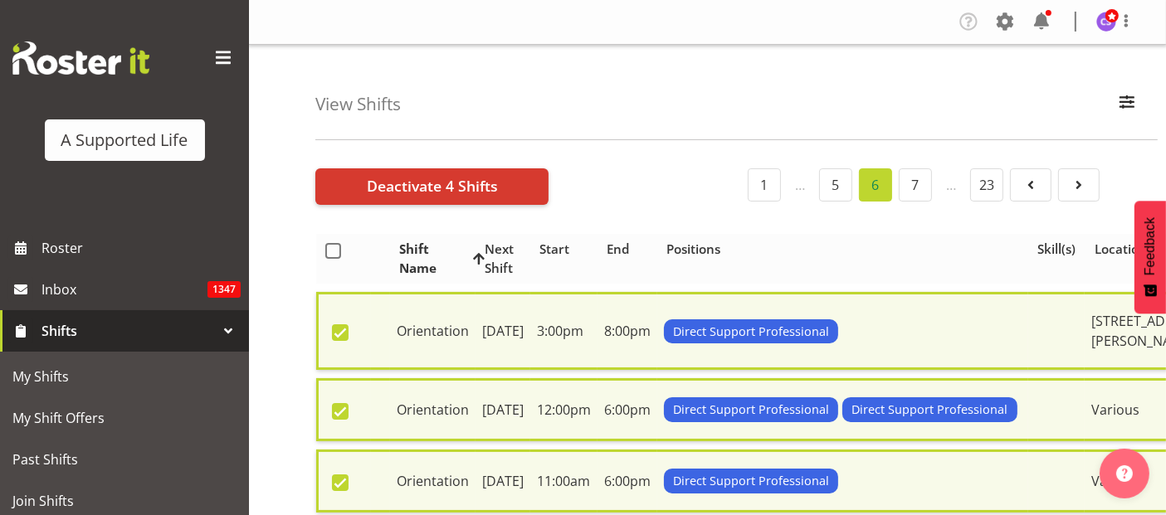
click at [332, 259] on th at bounding box center [343, 259] width 55 height 51
click at [332, 251] on span at bounding box center [333, 251] width 16 height 16
click at [332, 251] on input "checkbox" at bounding box center [330, 251] width 11 height 11
click at [382, 187] on span "Deactivate 24 Shifts" at bounding box center [436, 186] width 139 height 22
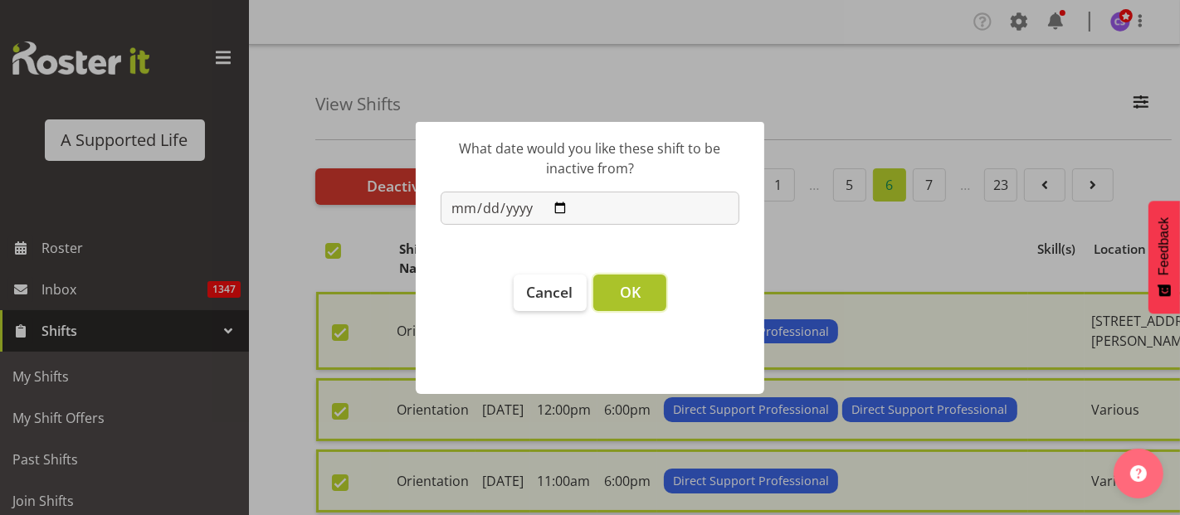
click at [641, 288] on button "OK" at bounding box center [629, 293] width 73 height 37
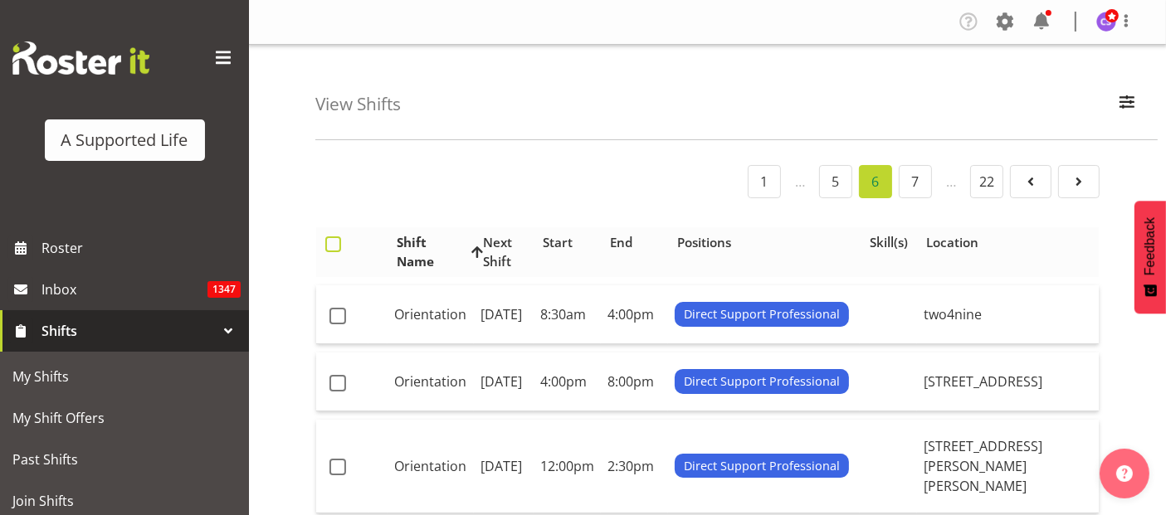
click at [334, 242] on span at bounding box center [333, 245] width 16 height 16
click at [334, 242] on input "checkbox" at bounding box center [330, 244] width 11 height 11
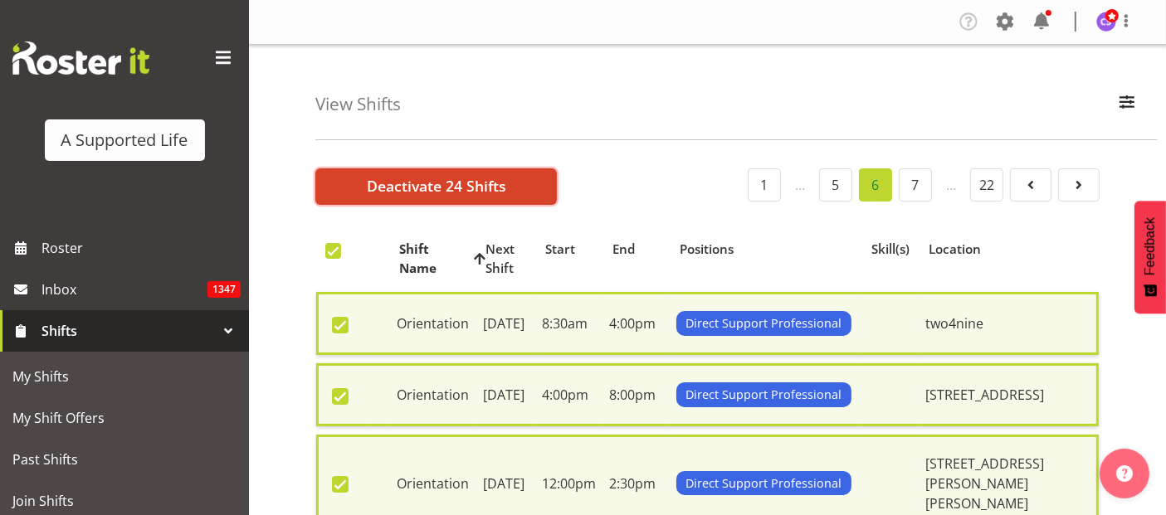
click at [413, 190] on span "Deactivate 24 Shifts" at bounding box center [436, 186] width 139 height 22
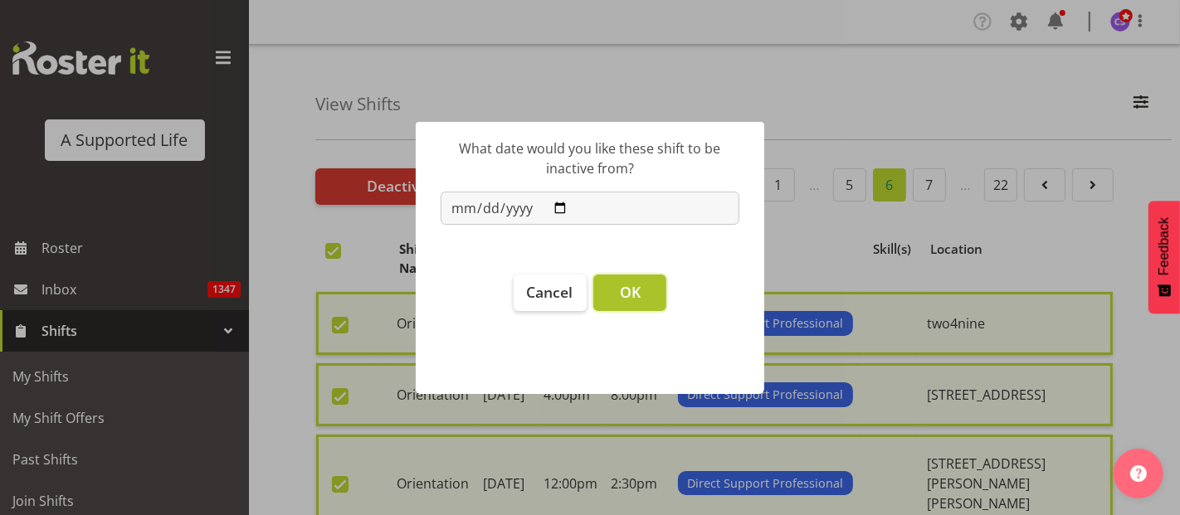
click at [615, 296] on button "OK" at bounding box center [629, 293] width 73 height 37
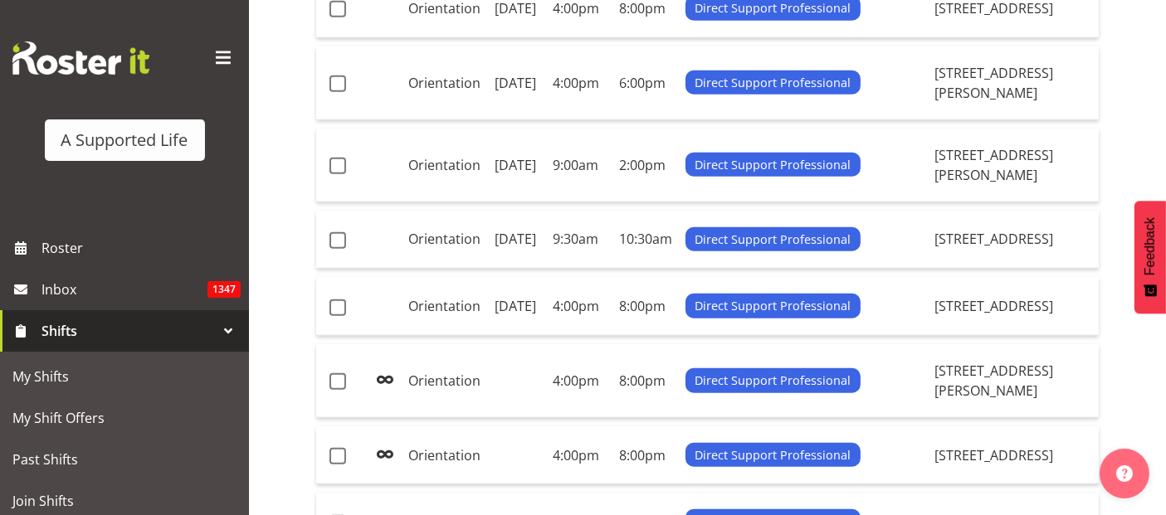
scroll to position [1567, 0]
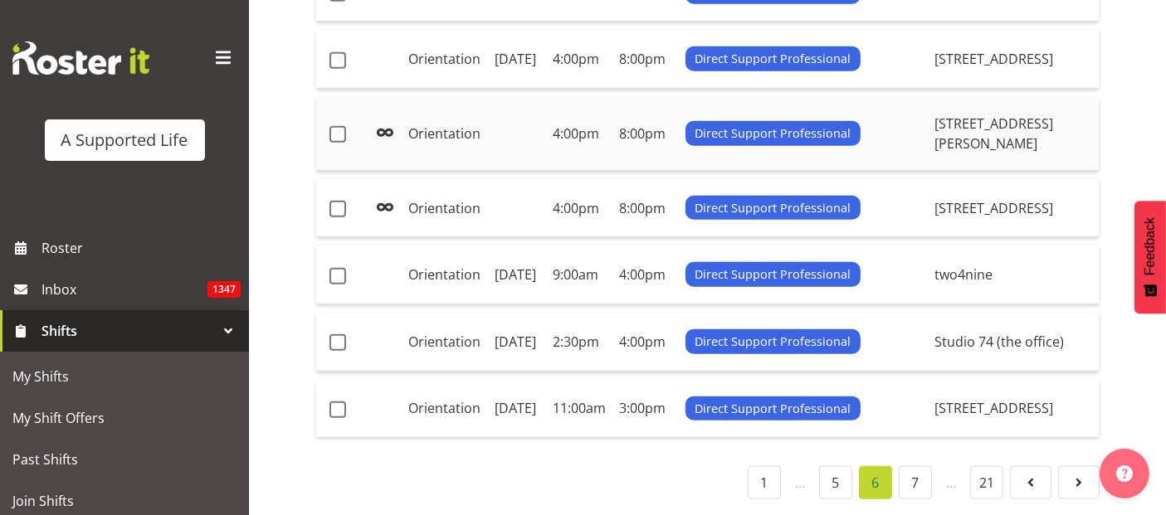
click at [394, 143] on span at bounding box center [385, 133] width 20 height 20
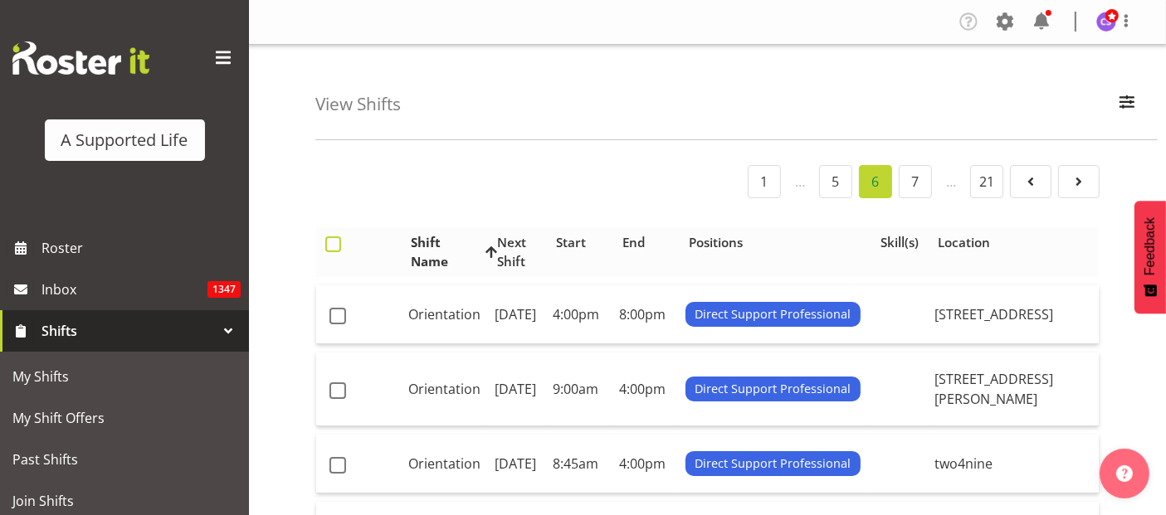
click at [327, 238] on span at bounding box center [333, 245] width 16 height 16
click at [327, 239] on input "checkbox" at bounding box center [330, 244] width 11 height 11
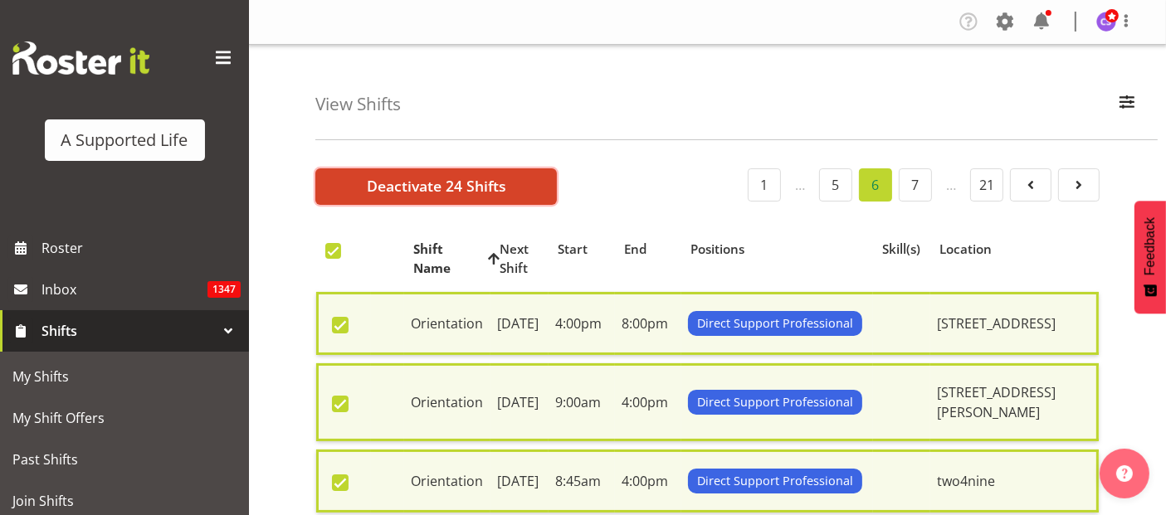
click at [383, 183] on span "Deactivate 24 Shifts" at bounding box center [436, 186] width 139 height 22
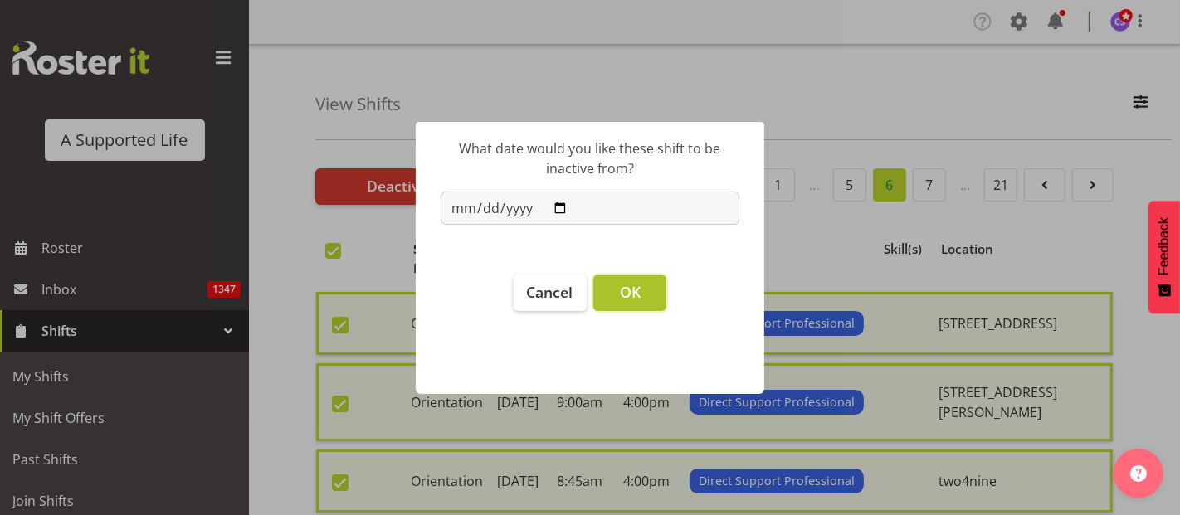
click at [616, 303] on button "OK" at bounding box center [629, 293] width 73 height 37
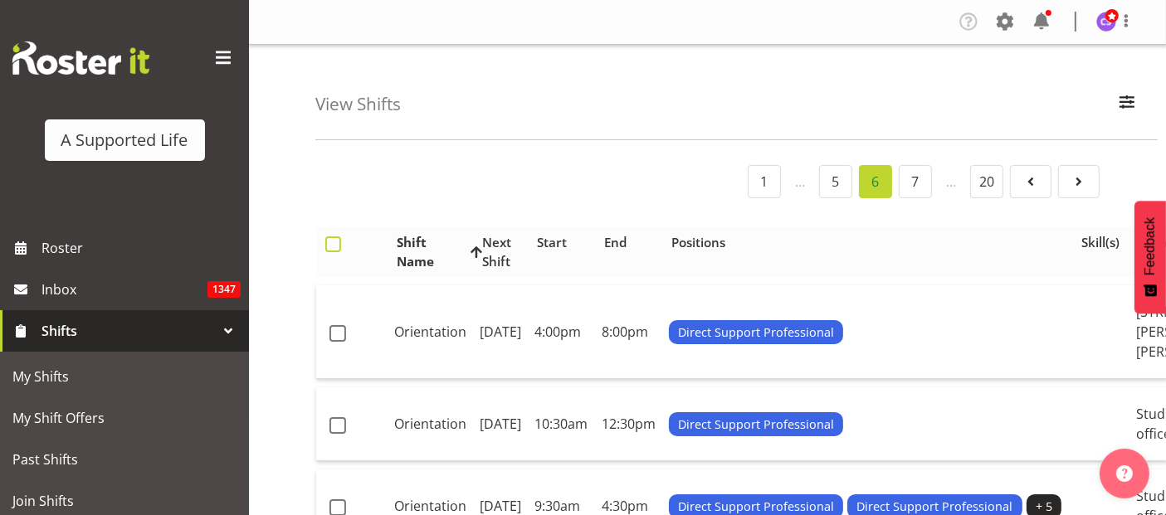
click at [337, 242] on span at bounding box center [333, 245] width 16 height 16
click at [336, 242] on input "checkbox" at bounding box center [330, 244] width 11 height 11
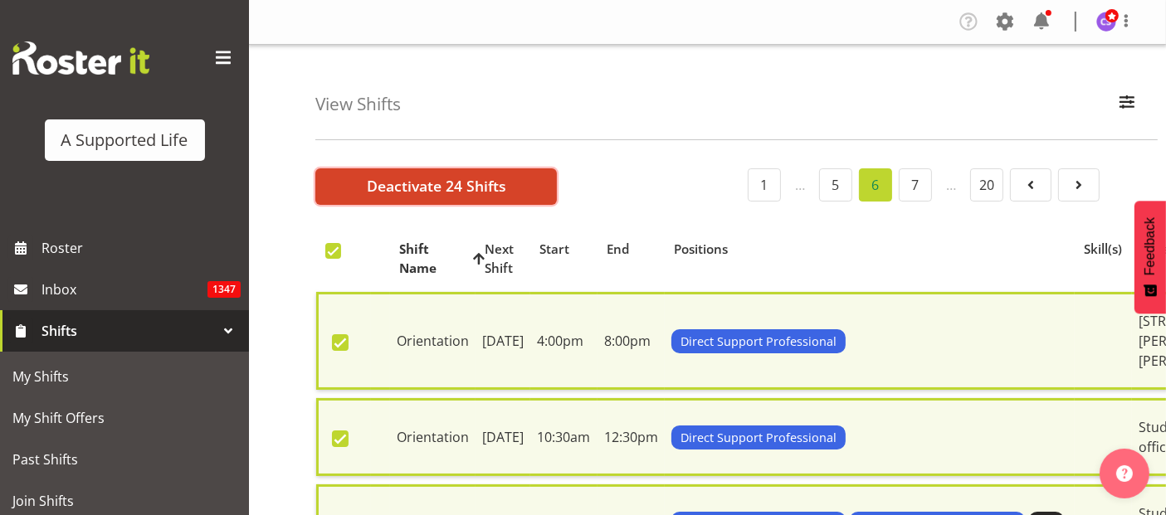
click at [436, 183] on span "Deactivate 24 Shifts" at bounding box center [436, 186] width 139 height 22
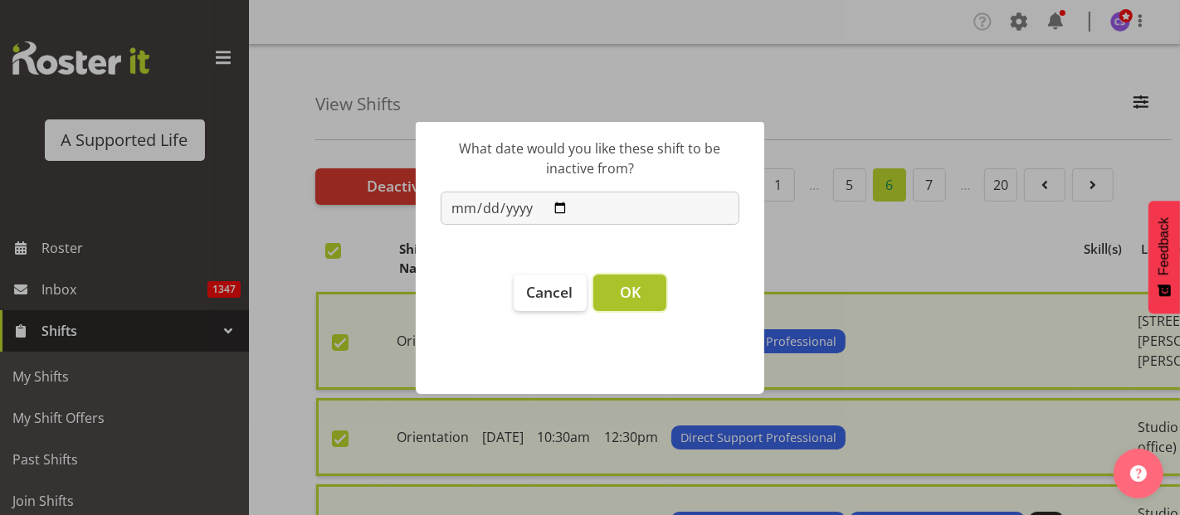
click at [632, 291] on span "OK" at bounding box center [630, 292] width 21 height 20
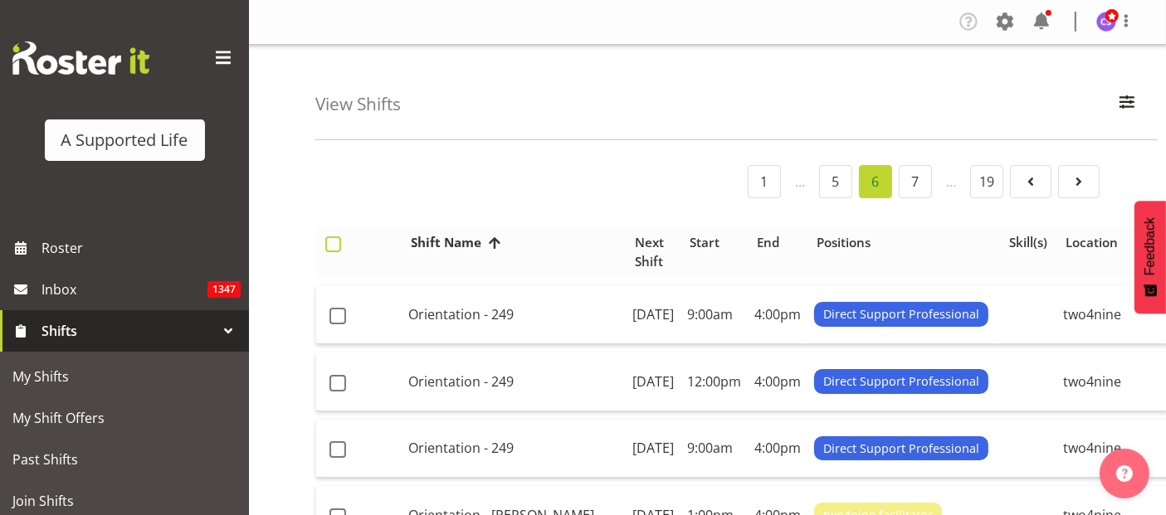
click at [332, 240] on span at bounding box center [333, 245] width 16 height 16
click at [332, 240] on input "checkbox" at bounding box center [330, 244] width 11 height 11
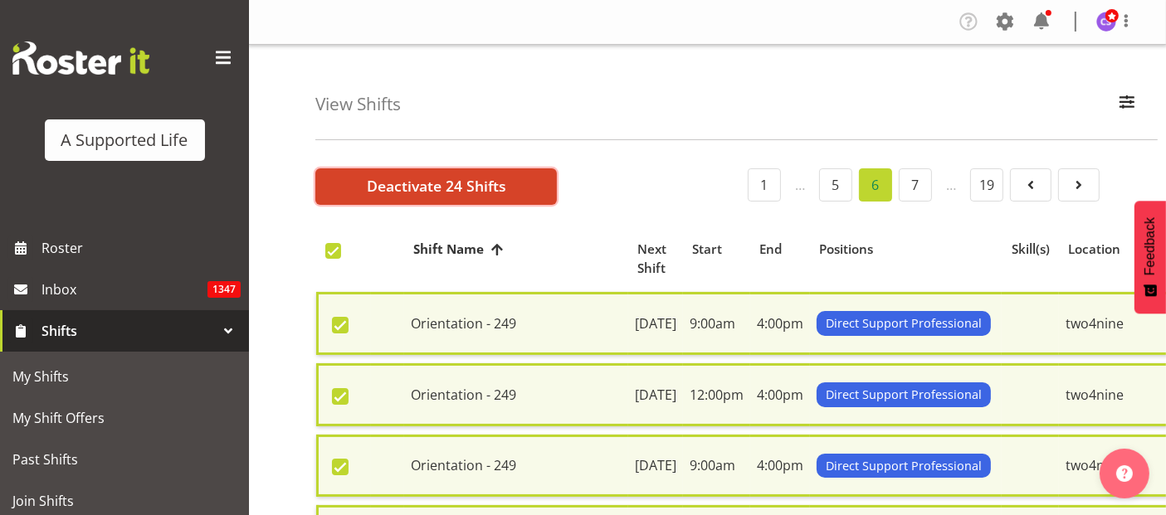
click at [430, 188] on span "Deactivate 24 Shifts" at bounding box center [436, 186] width 139 height 22
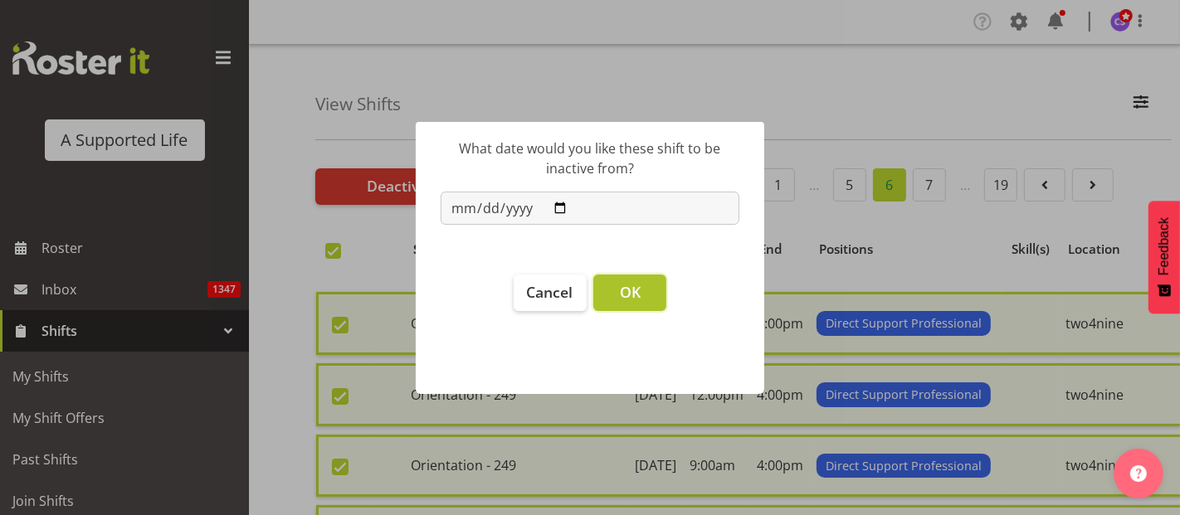
click at [640, 290] on span "OK" at bounding box center [630, 292] width 21 height 20
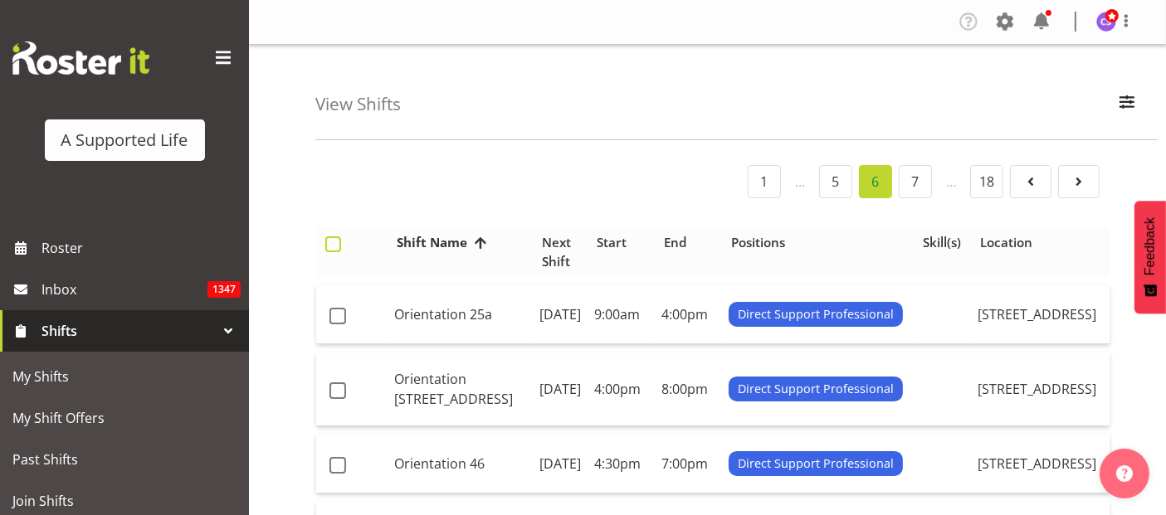
click at [334, 242] on span at bounding box center [333, 245] width 16 height 16
click at [334, 242] on input "checkbox" at bounding box center [330, 244] width 11 height 11
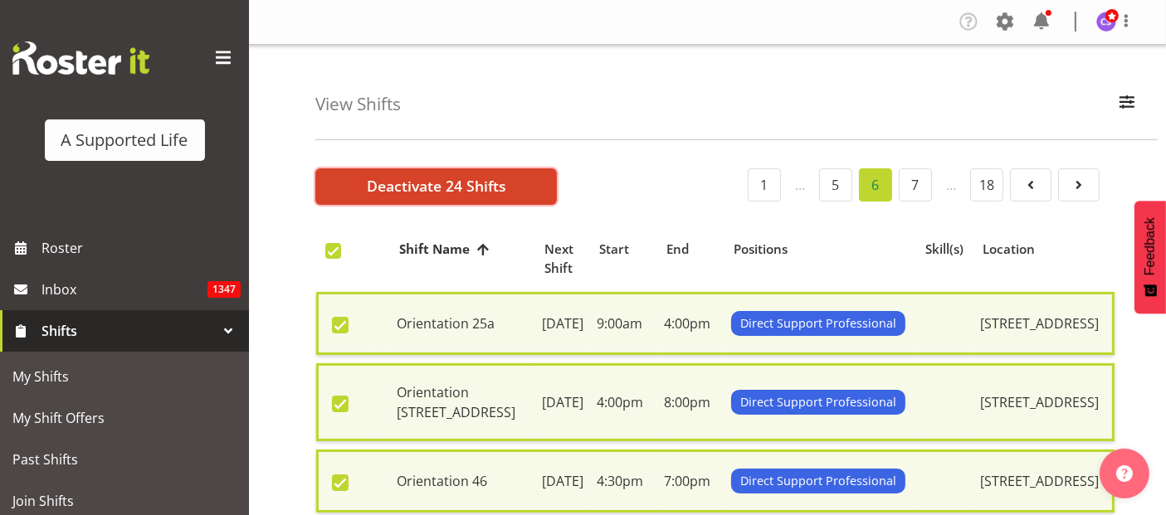
click at [467, 195] on span "Deactivate 24 Shifts" at bounding box center [436, 186] width 139 height 22
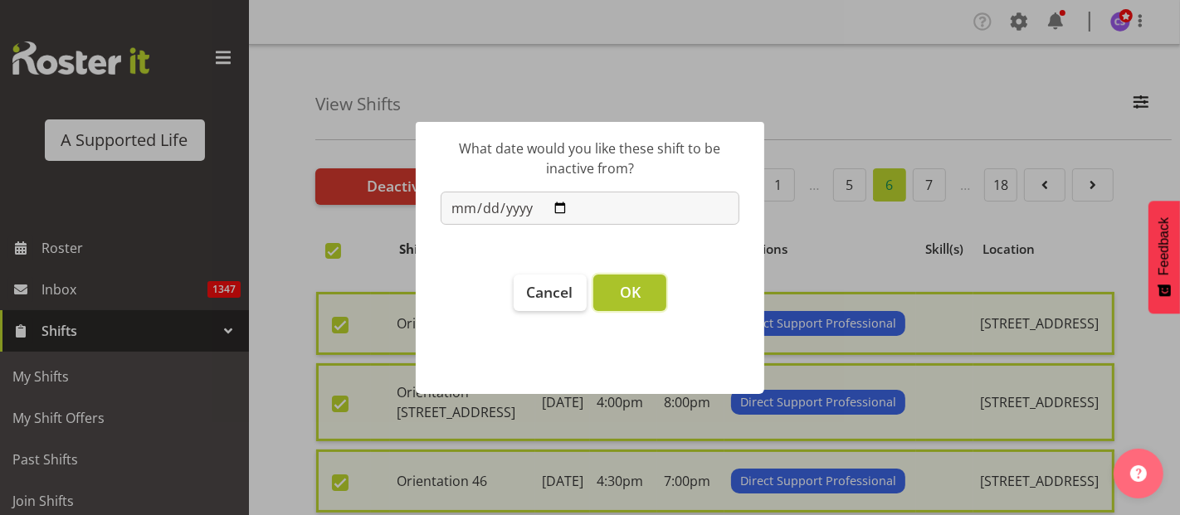
click at [623, 294] on span "OK" at bounding box center [630, 292] width 21 height 20
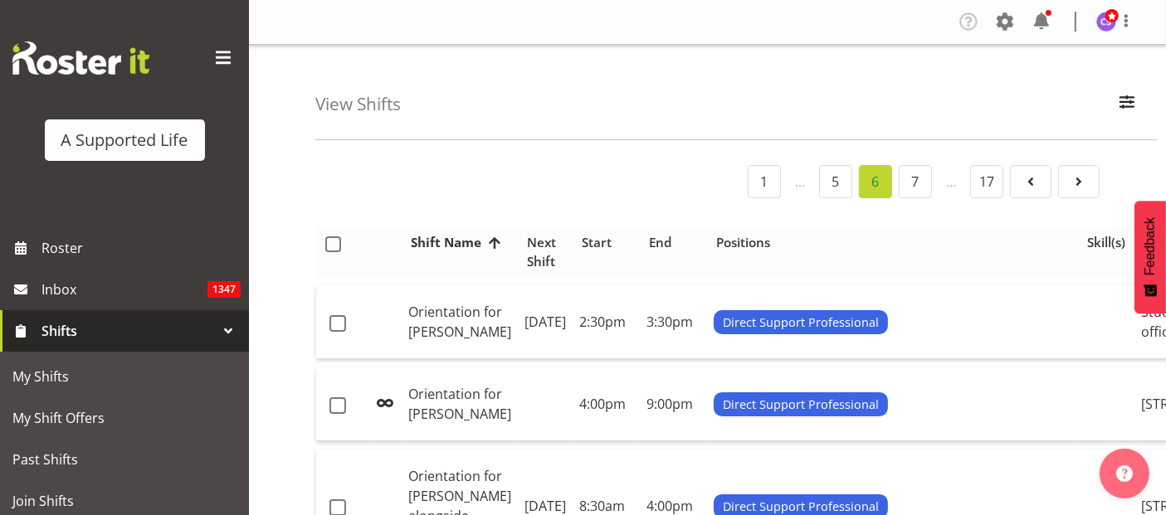
click at [331, 241] on span at bounding box center [333, 245] width 16 height 16
click at [331, 241] on input "checkbox" at bounding box center [330, 244] width 11 height 11
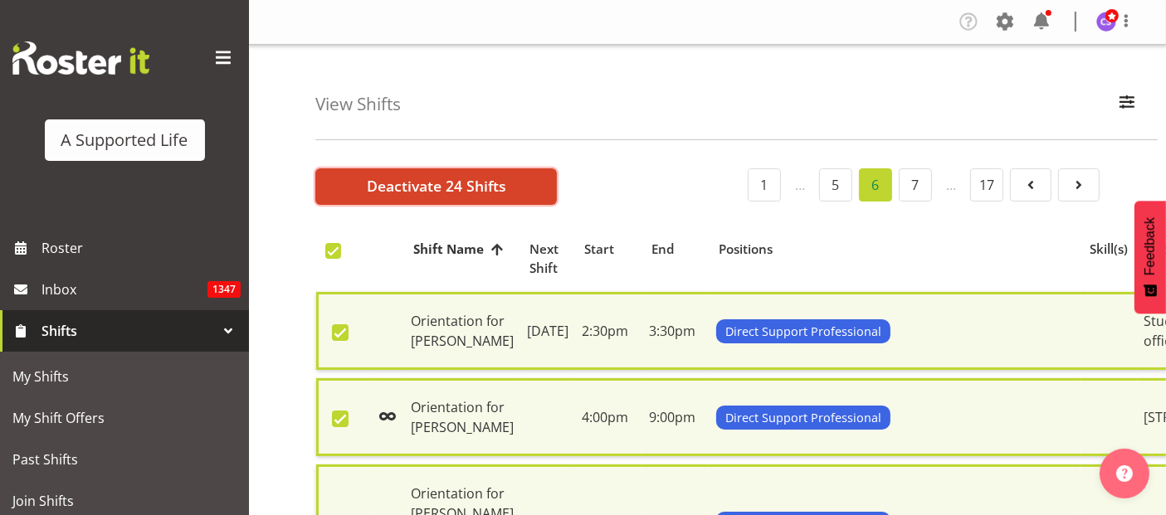
click at [452, 177] on span "Deactivate 24 Shifts" at bounding box center [436, 186] width 139 height 22
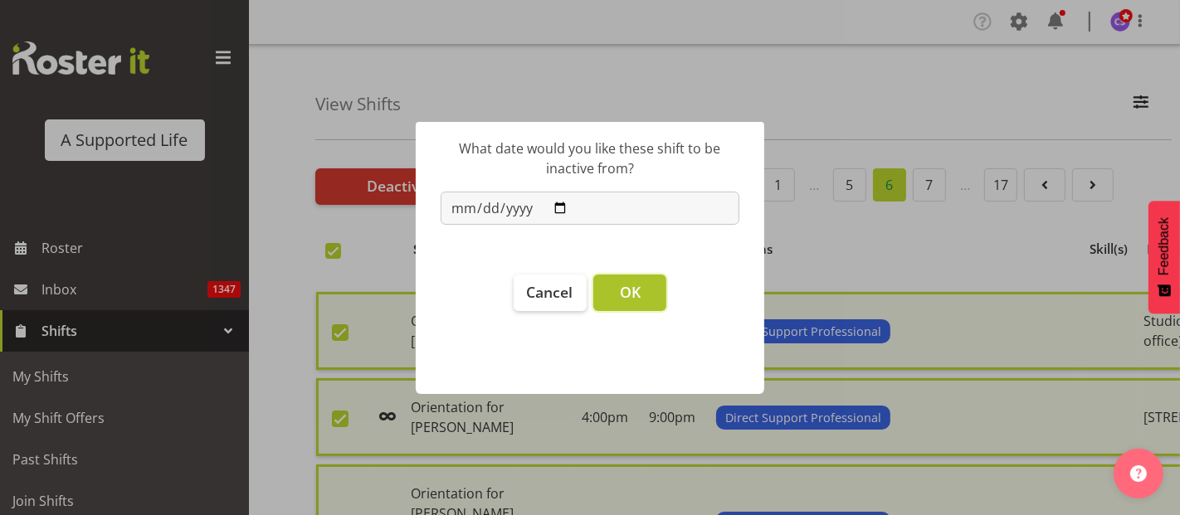
click at [618, 299] on button "OK" at bounding box center [629, 293] width 73 height 37
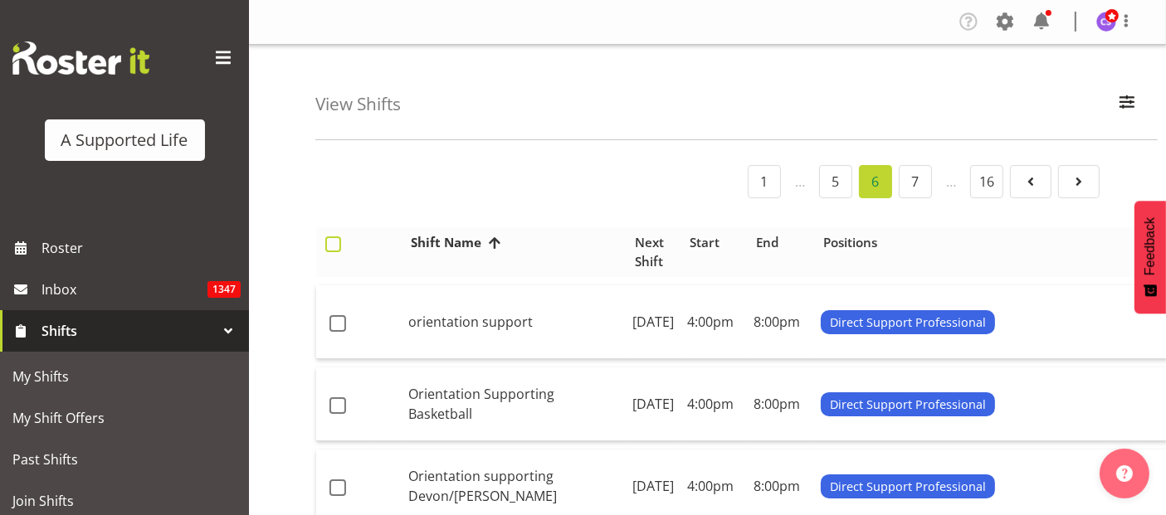
click at [331, 245] on span at bounding box center [333, 245] width 16 height 16
click at [331, 245] on input "checkbox" at bounding box center [330, 244] width 11 height 11
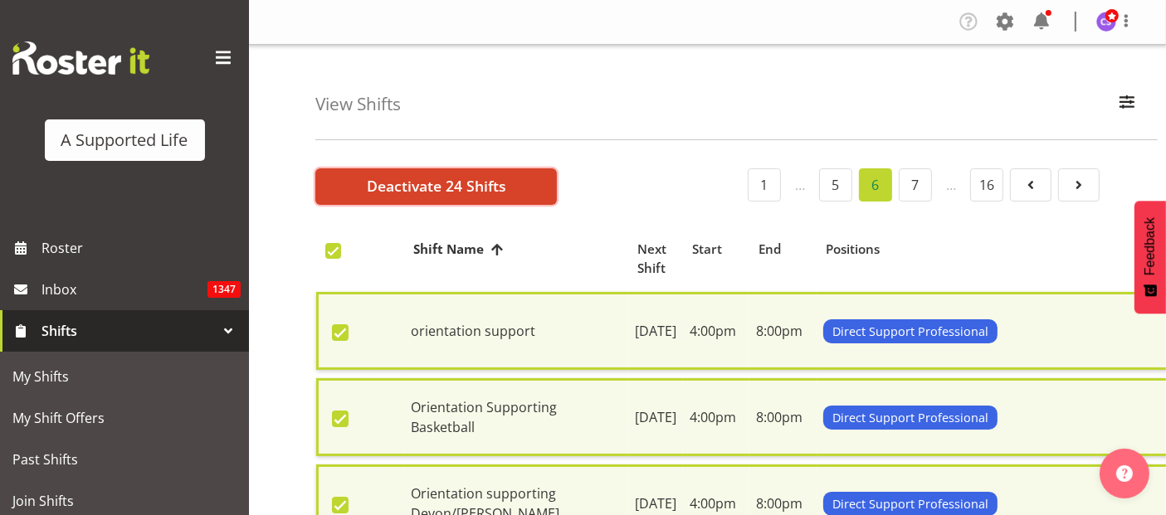
click at [442, 193] on span "Deactivate 24 Shifts" at bounding box center [436, 186] width 139 height 22
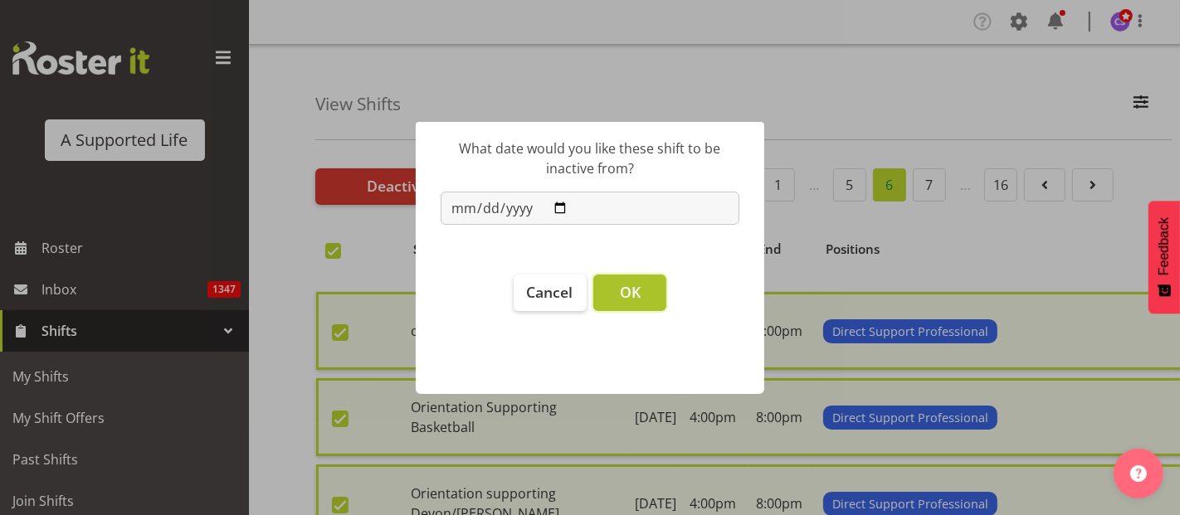
click at [655, 290] on button "OK" at bounding box center [629, 293] width 73 height 37
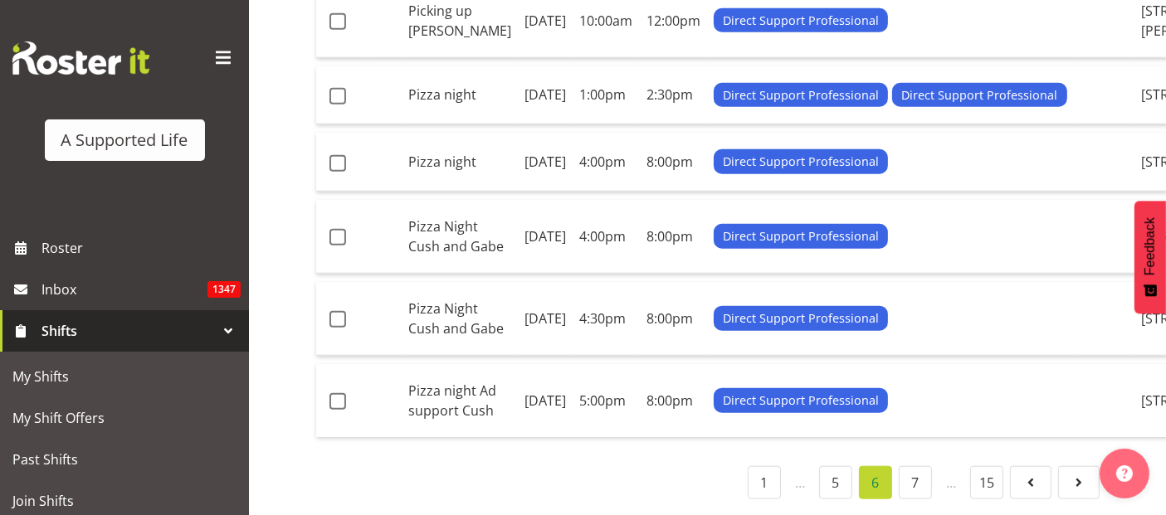
scroll to position [1844, 0]
click at [341, 30] on span at bounding box center [338, 21] width 17 height 17
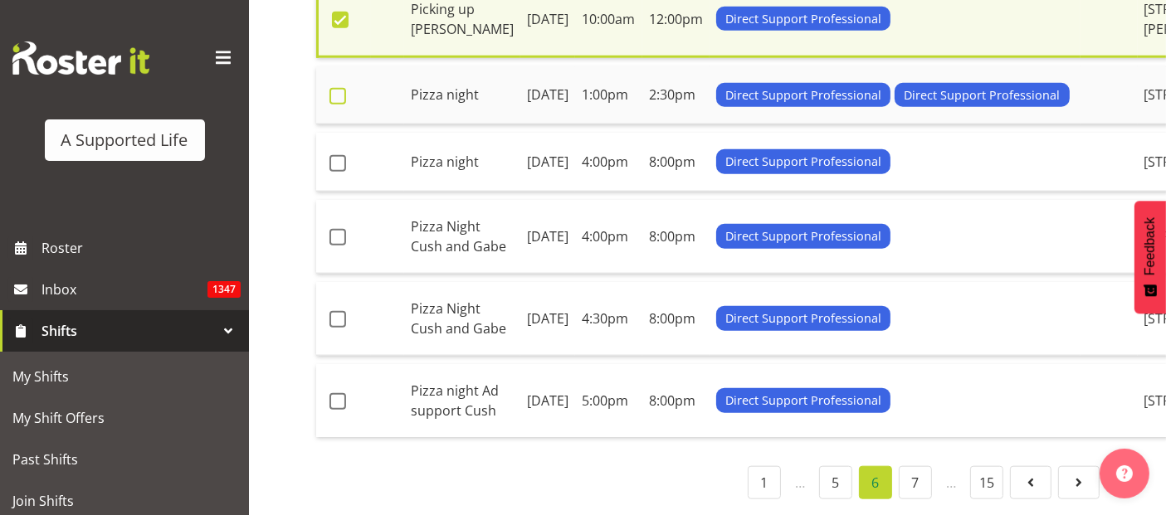
click at [335, 105] on span at bounding box center [338, 96] width 17 height 17
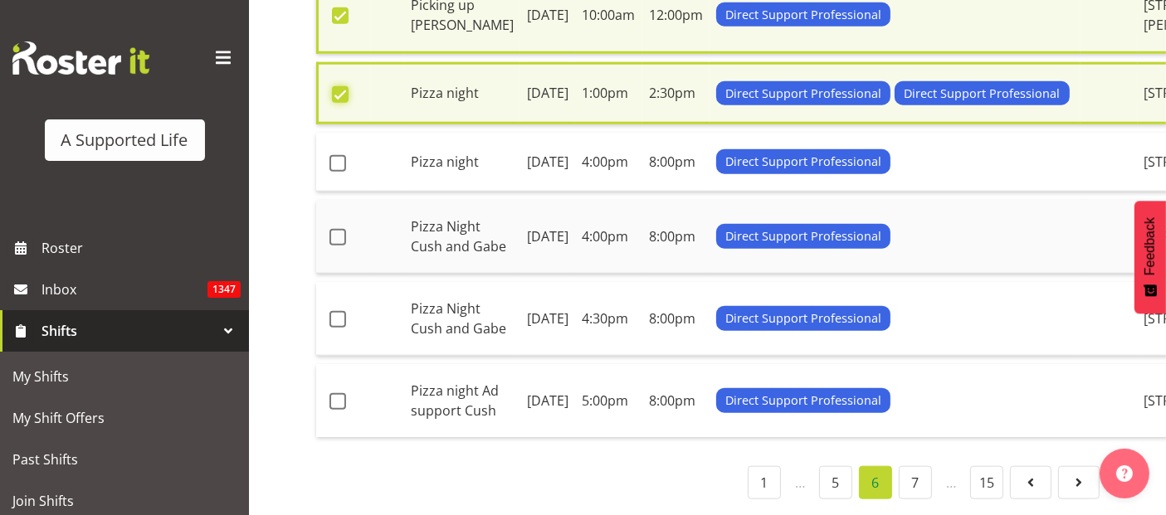
scroll to position [2126, 0]
click at [341, 172] on span at bounding box center [338, 163] width 17 height 17
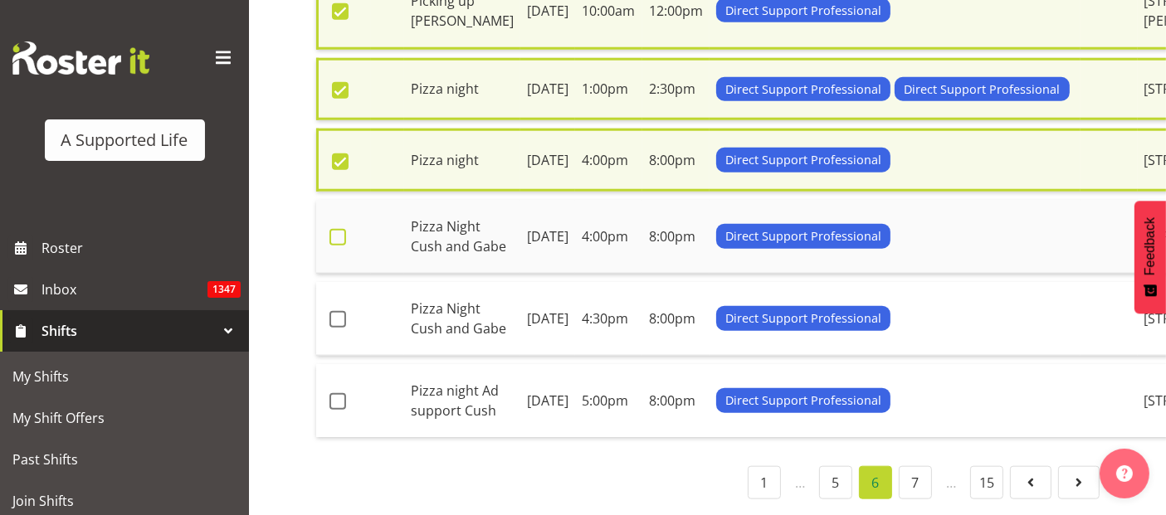
click at [339, 246] on span at bounding box center [338, 237] width 17 height 17
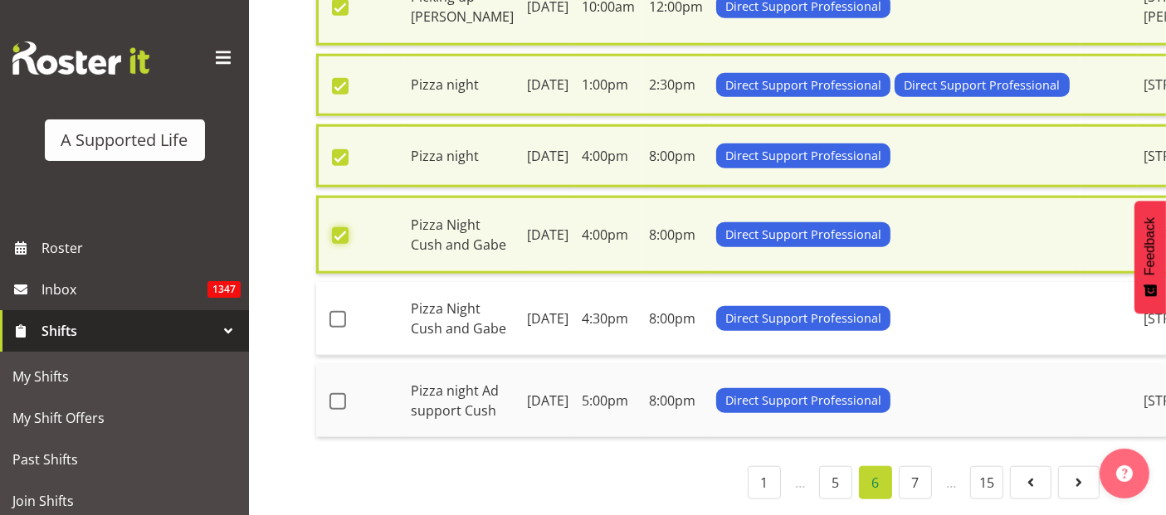
scroll to position [2292, 0]
click at [334, 311] on span at bounding box center [338, 319] width 17 height 17
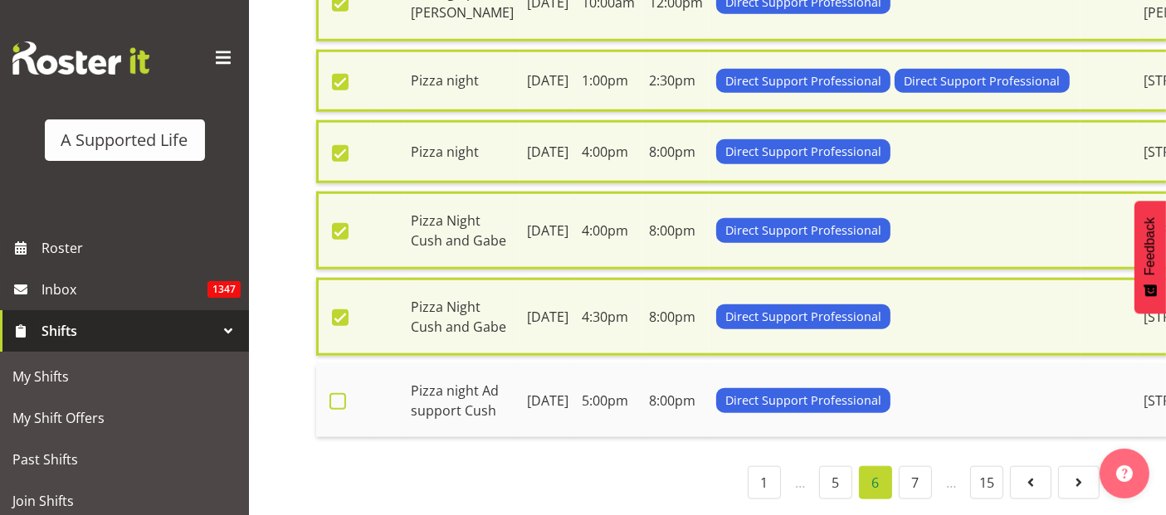
click at [334, 393] on span at bounding box center [338, 401] width 17 height 17
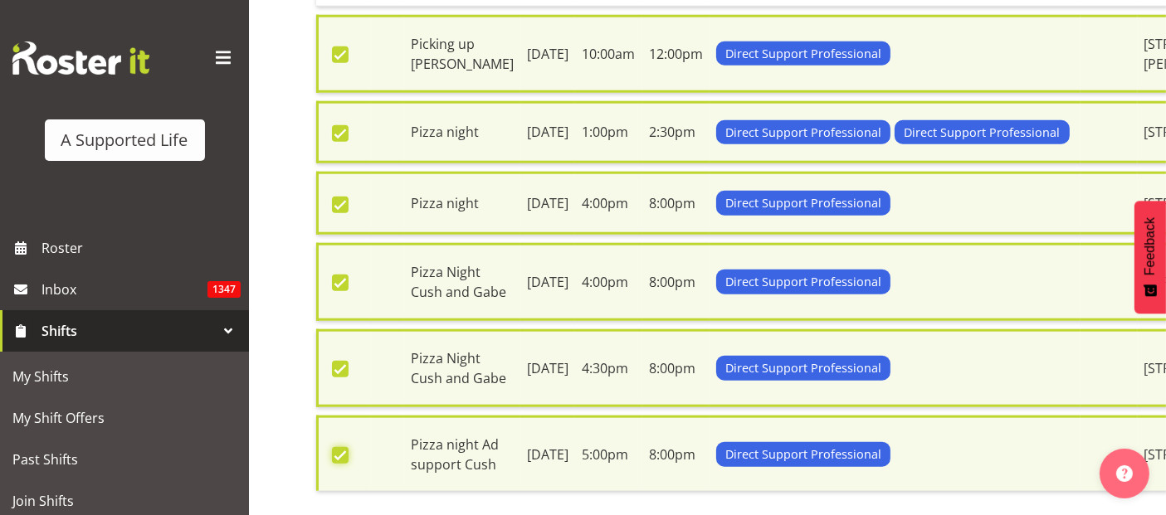
scroll to position [1648, 0]
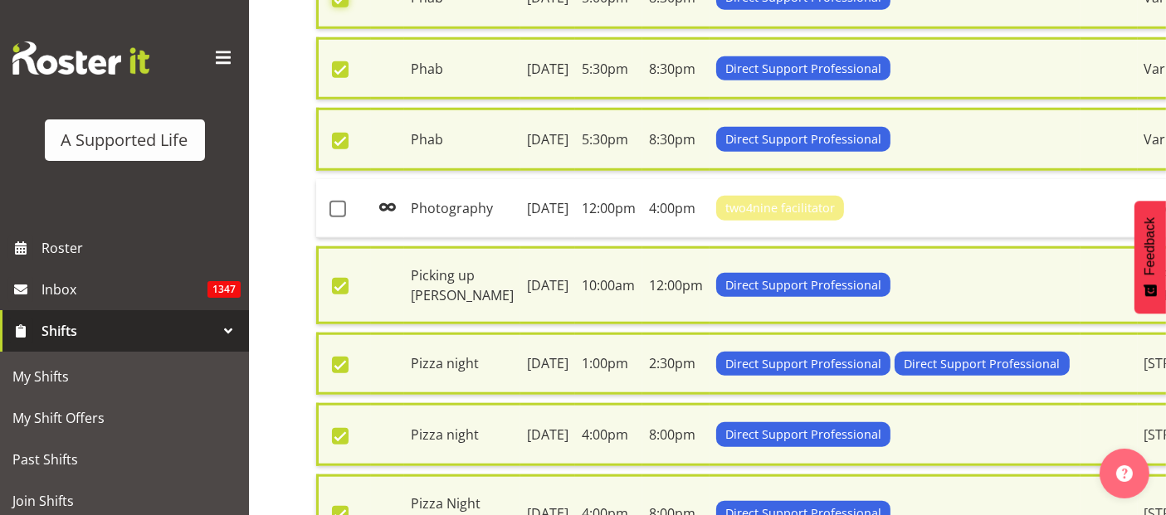
scroll to position [1370, 0]
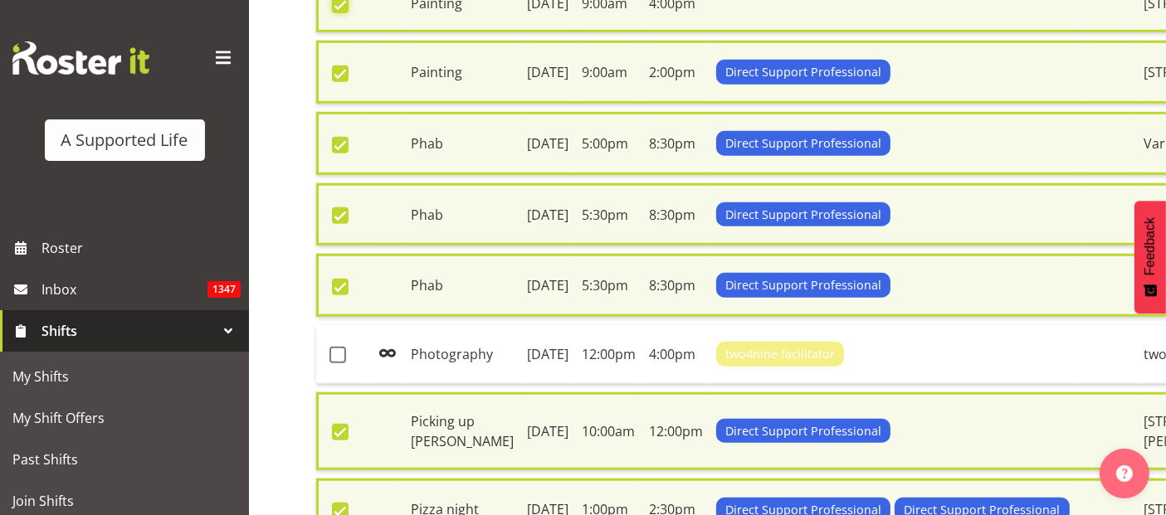
scroll to position [1186, 0]
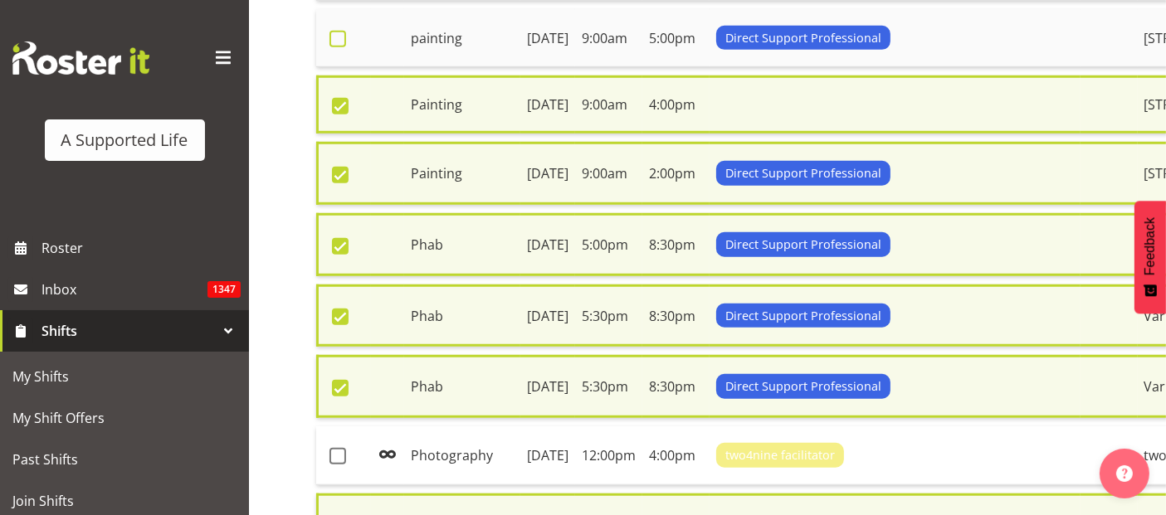
click at [336, 47] on span at bounding box center [338, 39] width 17 height 17
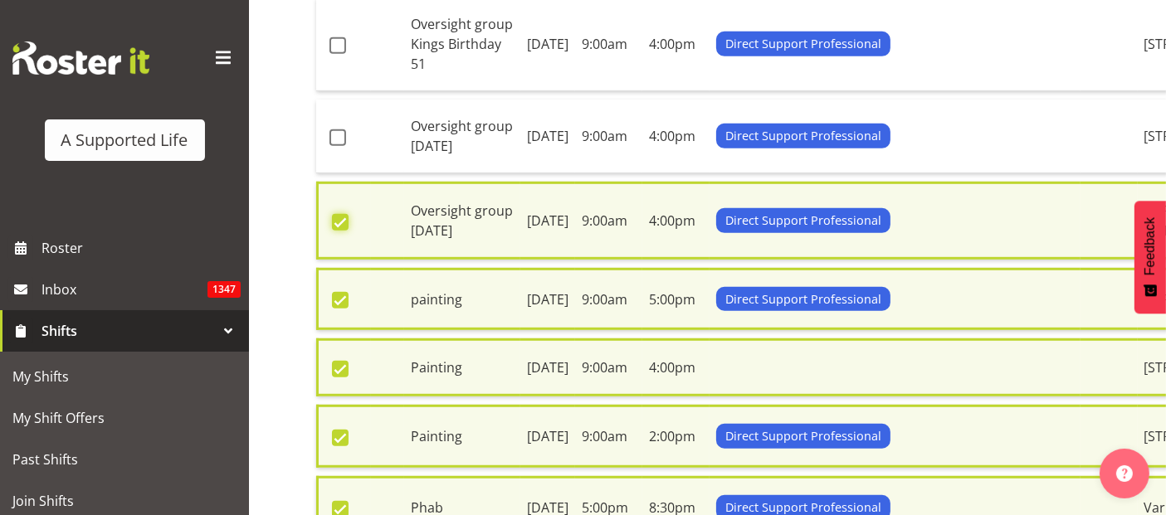
scroll to position [910, 0]
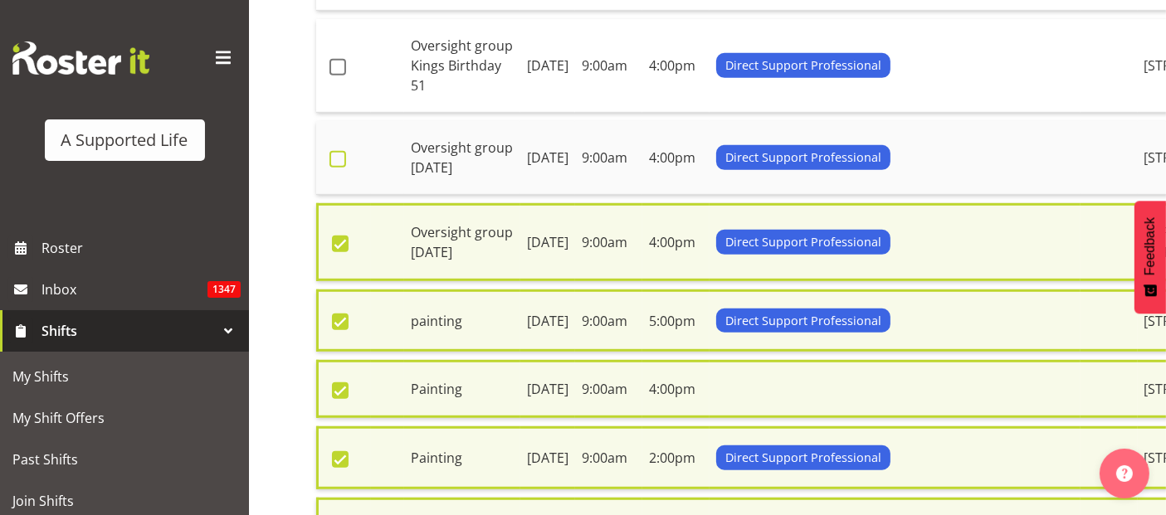
click at [341, 168] on span at bounding box center [338, 159] width 17 height 17
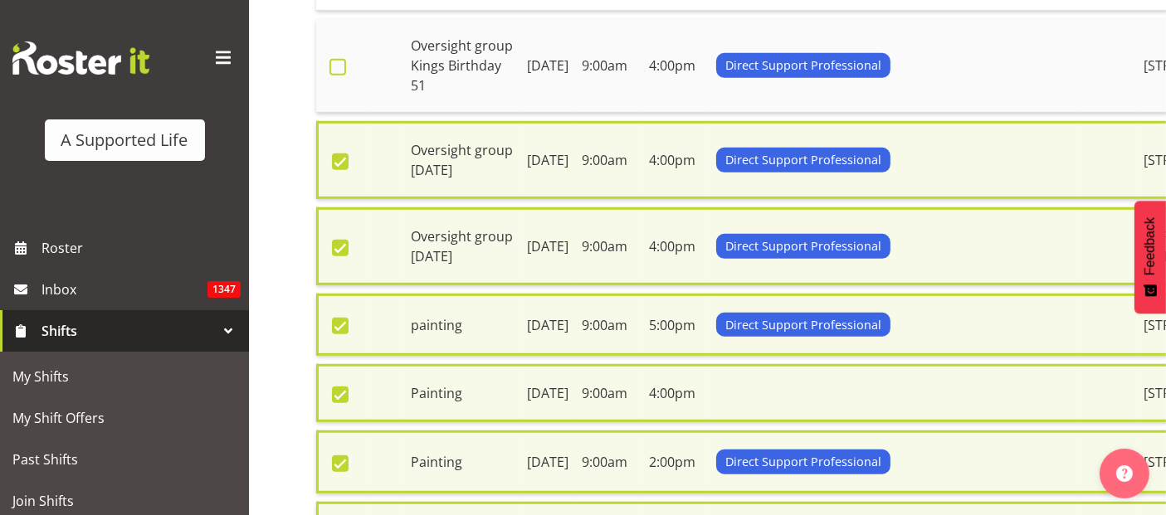
click at [339, 76] on span at bounding box center [338, 67] width 17 height 17
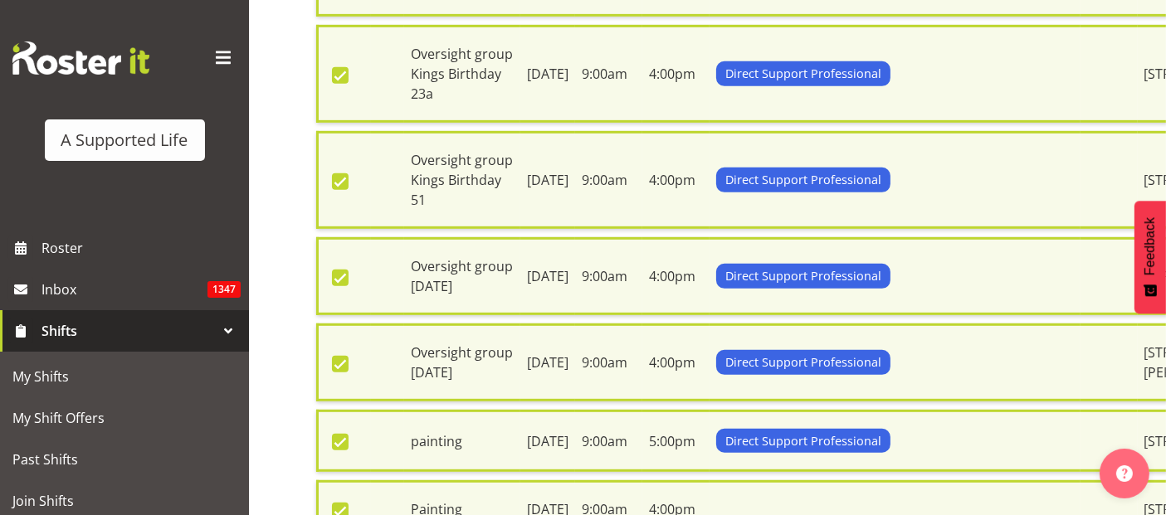
scroll to position [728, 0]
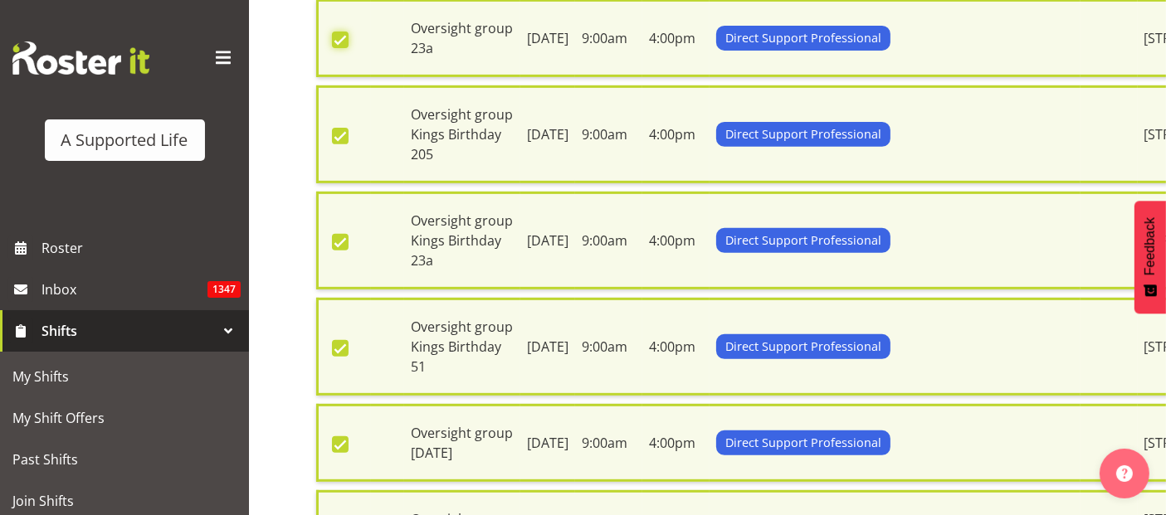
scroll to position [543, 0]
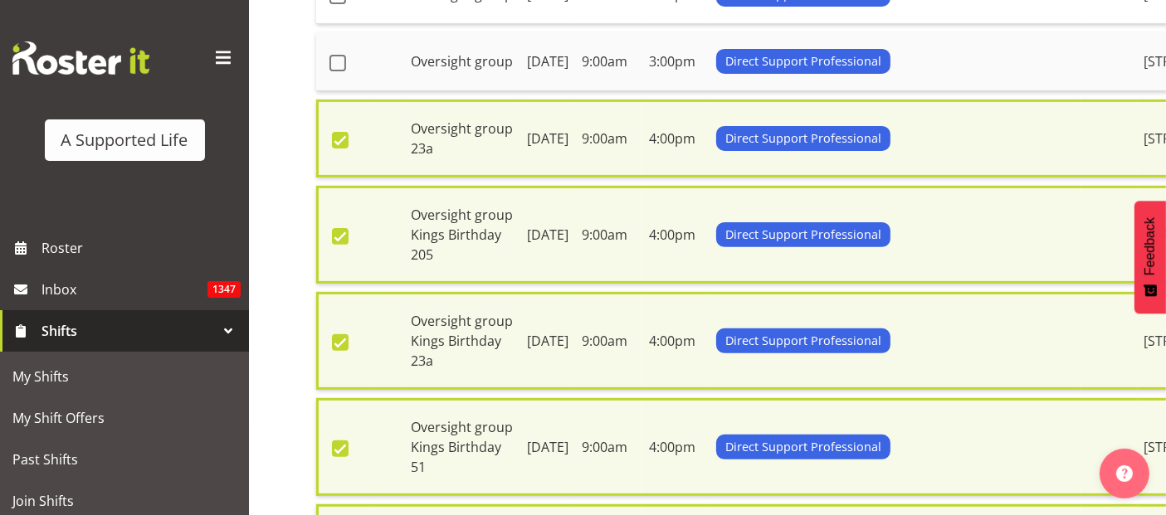
click at [340, 91] on td at bounding box center [343, 61] width 55 height 59
click at [341, 71] on span at bounding box center [338, 63] width 17 height 17
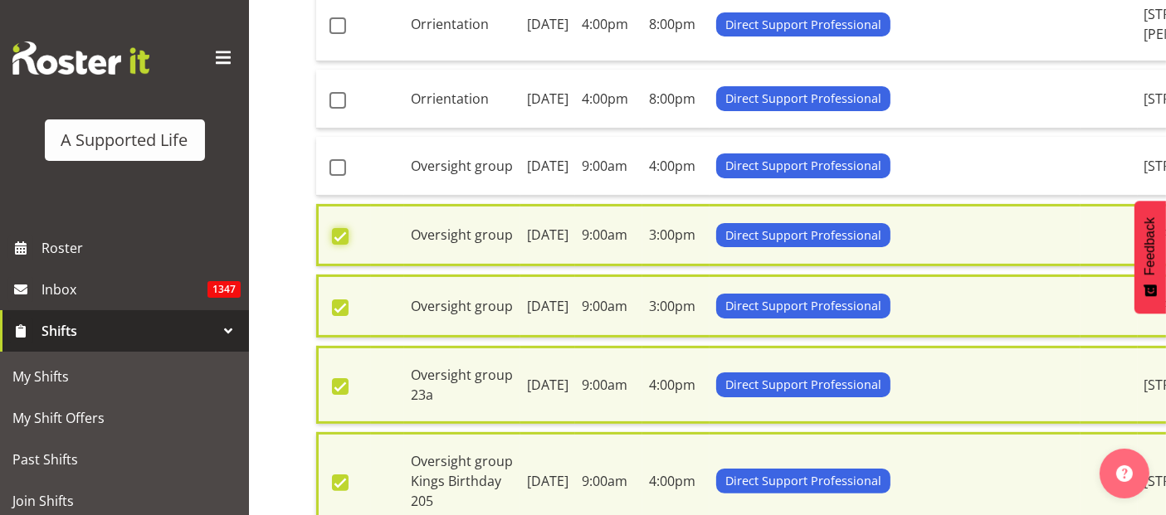
scroll to position [266, 0]
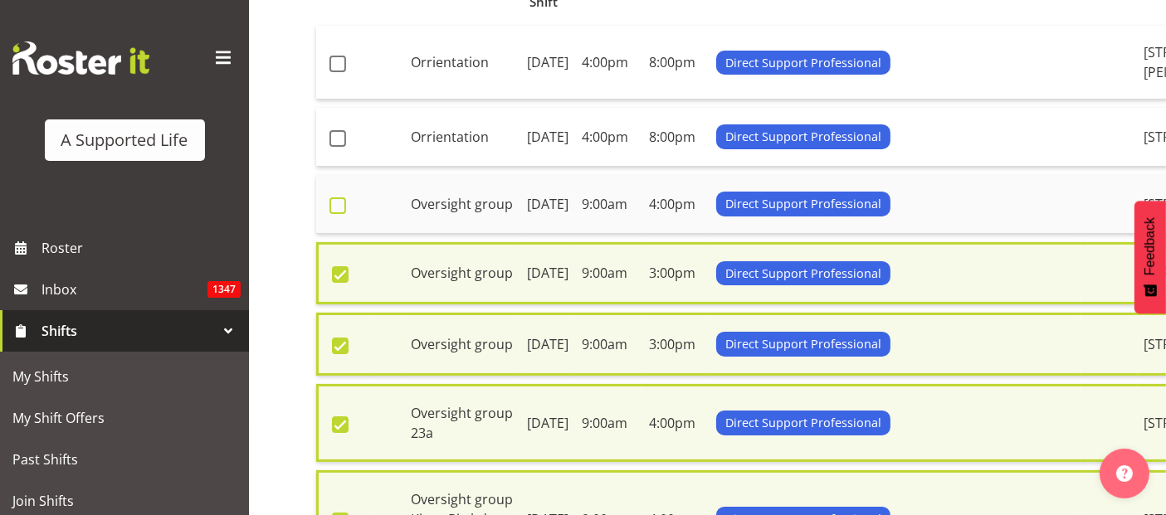
click at [339, 214] on span at bounding box center [338, 206] width 17 height 17
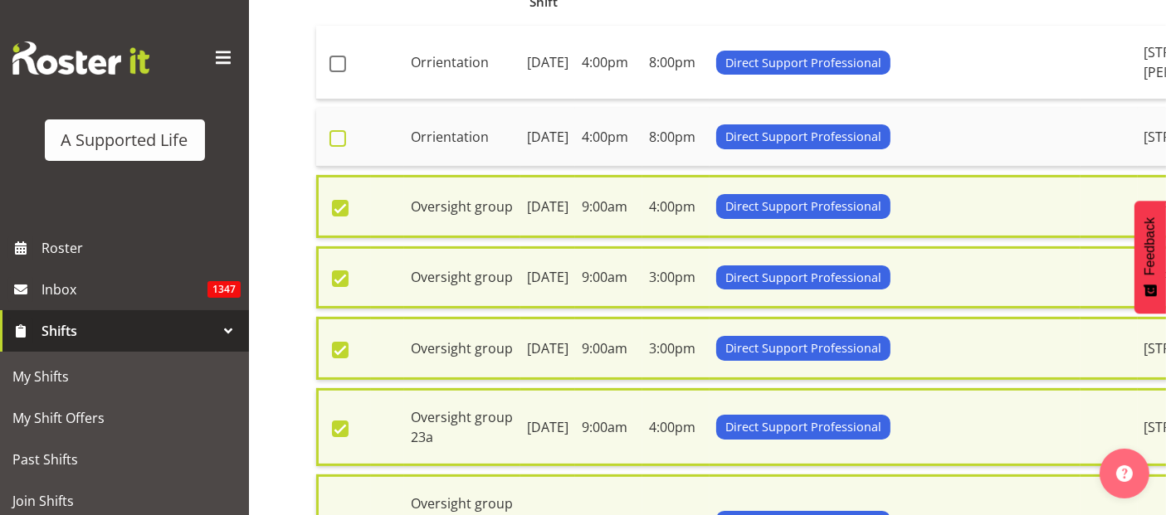
click at [337, 147] on span at bounding box center [338, 138] width 17 height 17
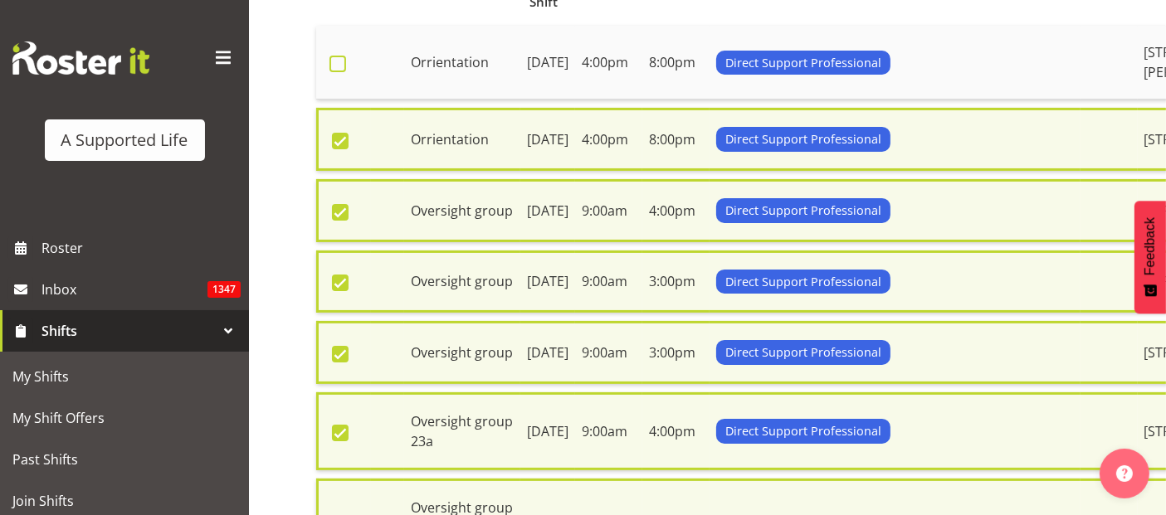
click at [340, 56] on span at bounding box center [338, 64] width 17 height 17
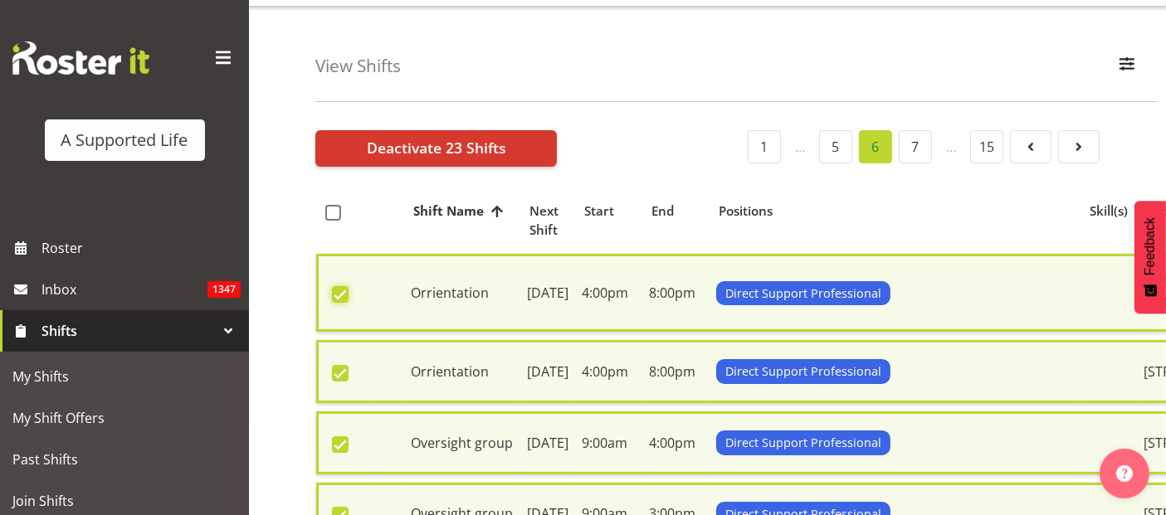
scroll to position [0, 0]
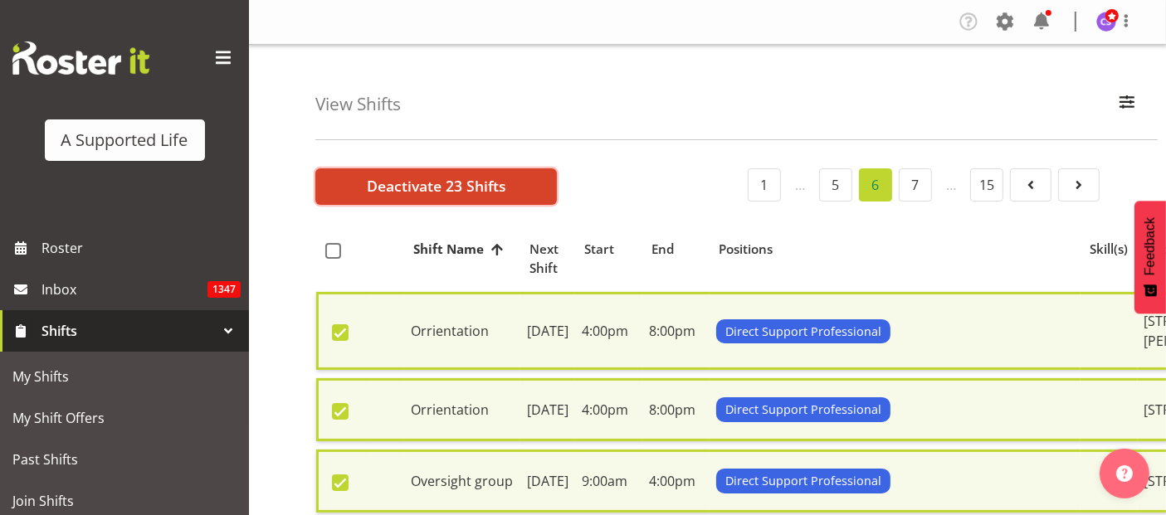
click at [383, 188] on span "Deactivate 23 Shifts" at bounding box center [436, 186] width 139 height 22
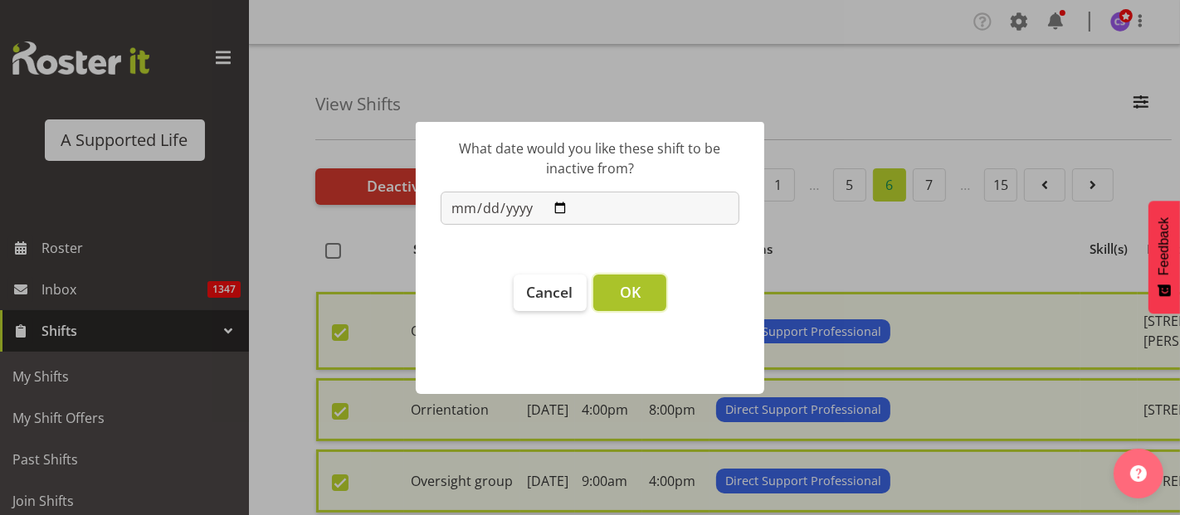
click at [636, 295] on span "OK" at bounding box center [630, 292] width 21 height 20
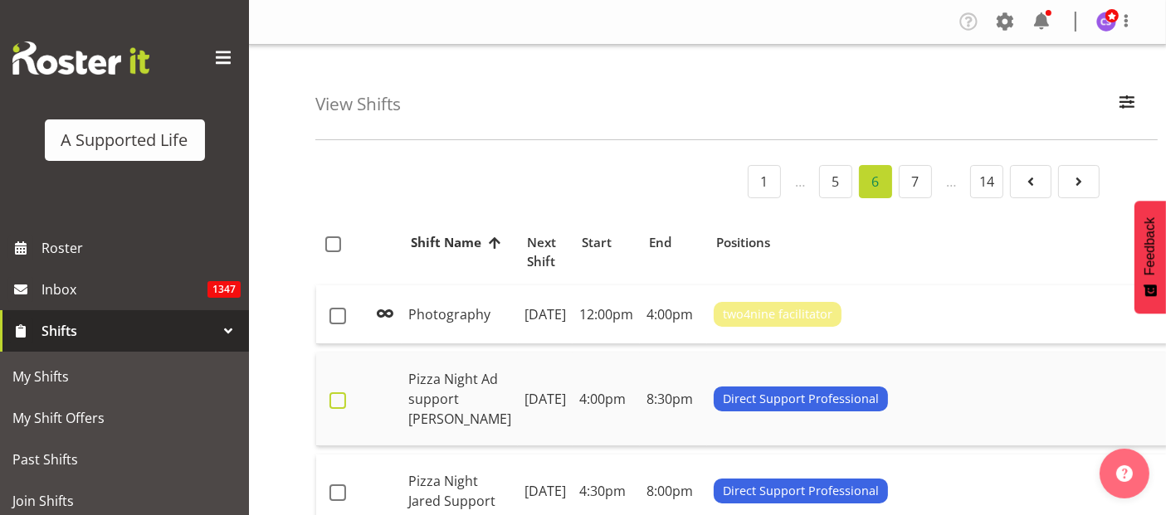
click at [339, 409] on span at bounding box center [338, 401] width 17 height 17
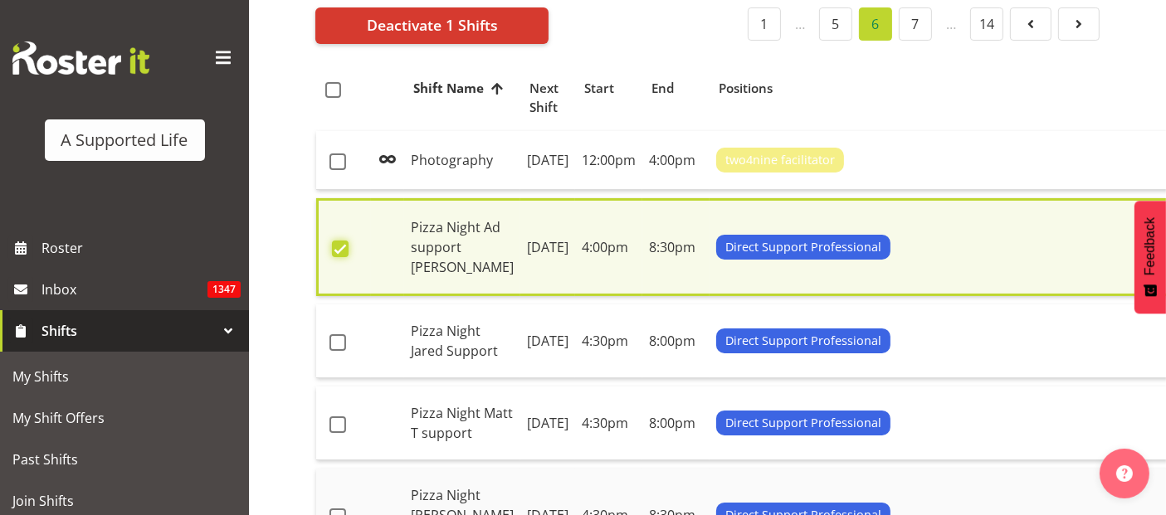
scroll to position [369, 0]
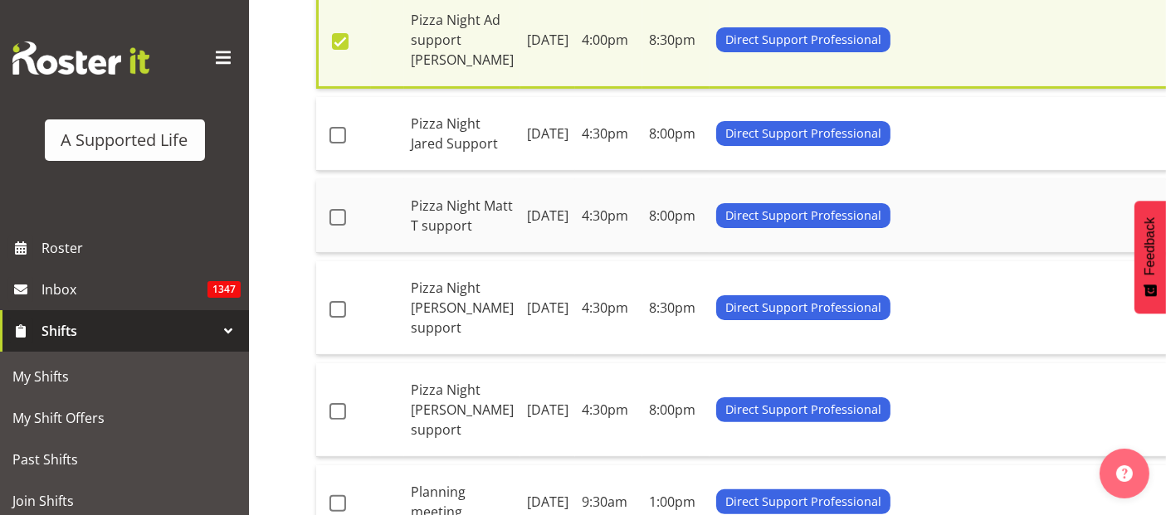
drag, startPoint x: 337, startPoint y: 154, endPoint x: 343, endPoint y: 252, distance: 98.9
click at [337, 144] on span at bounding box center [338, 135] width 17 height 17
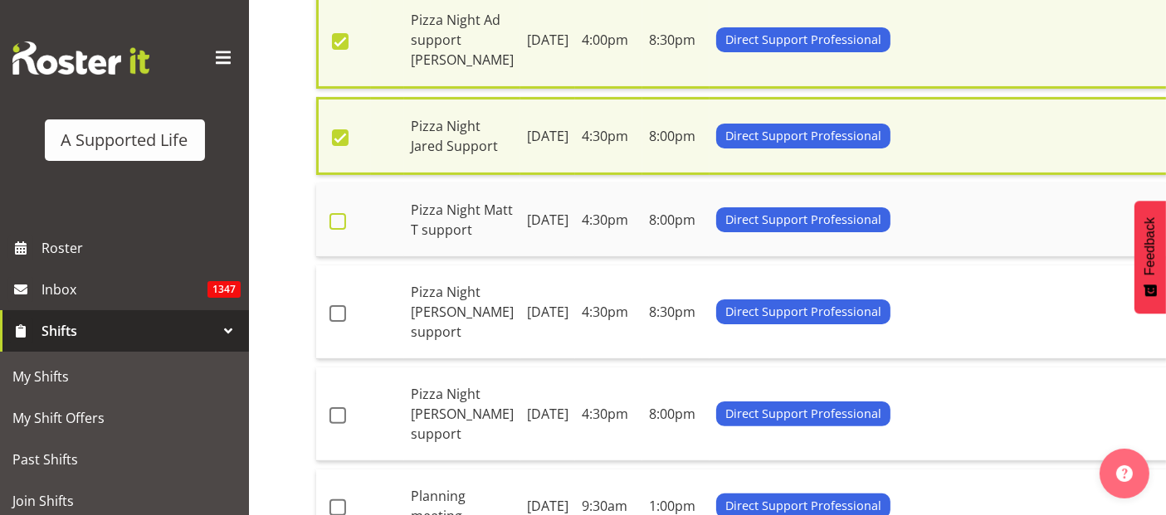
click at [342, 230] on span at bounding box center [338, 221] width 17 height 17
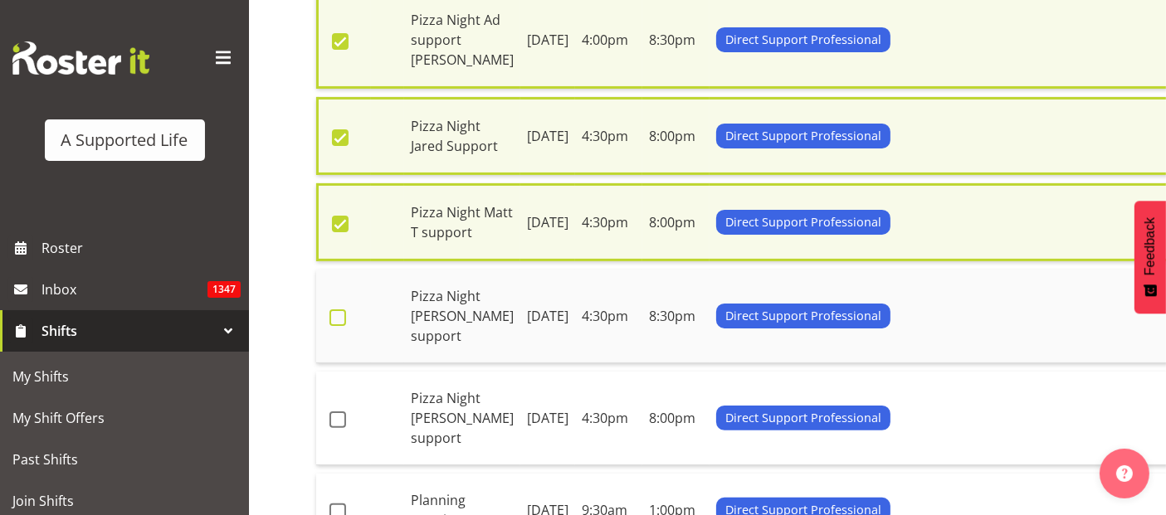
click at [340, 326] on span at bounding box center [338, 318] width 17 height 17
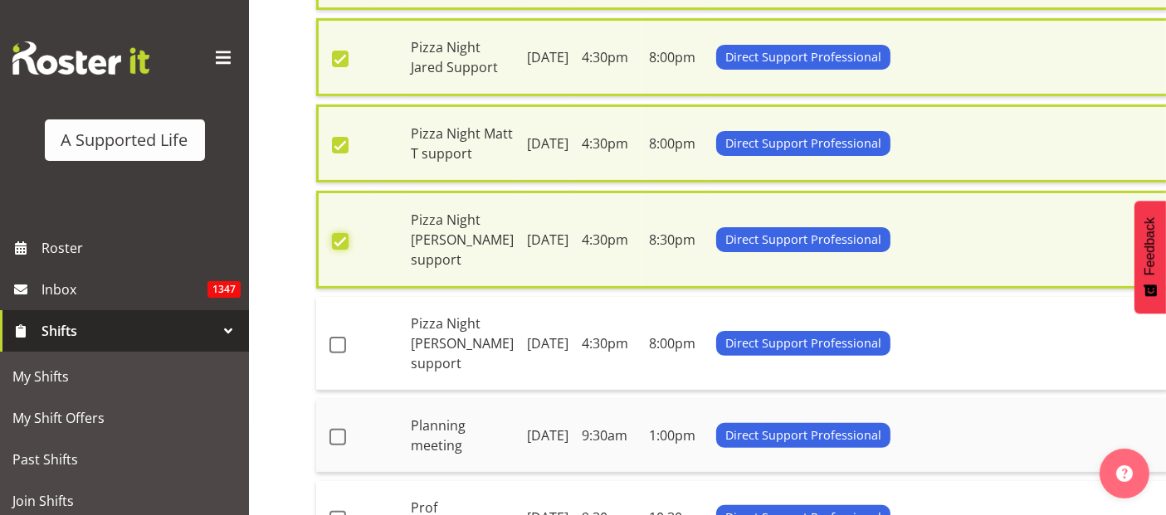
scroll to position [645, 0]
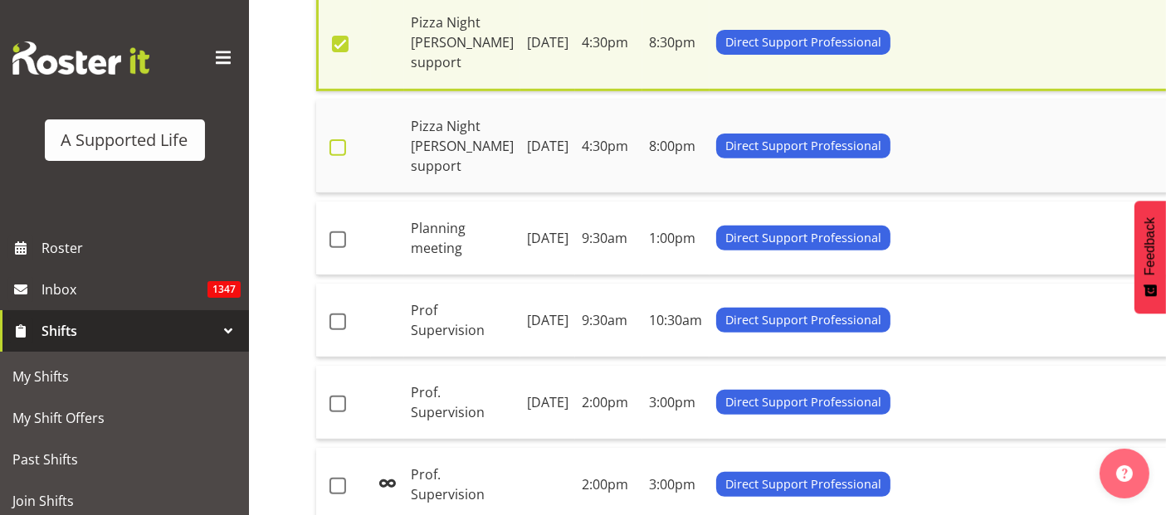
click at [339, 156] on span at bounding box center [338, 147] width 17 height 17
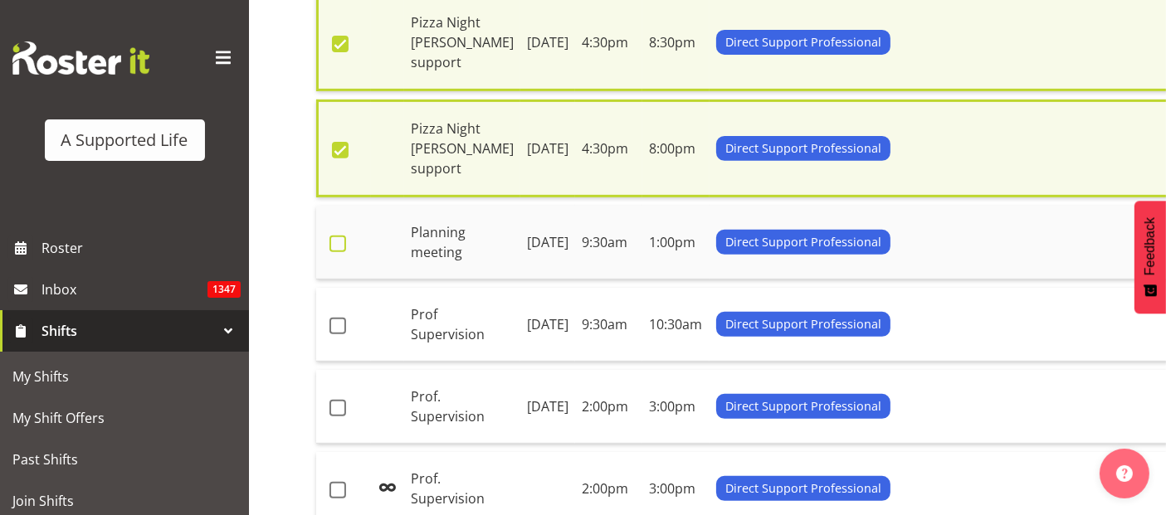
click at [343, 252] on span at bounding box center [338, 244] width 17 height 17
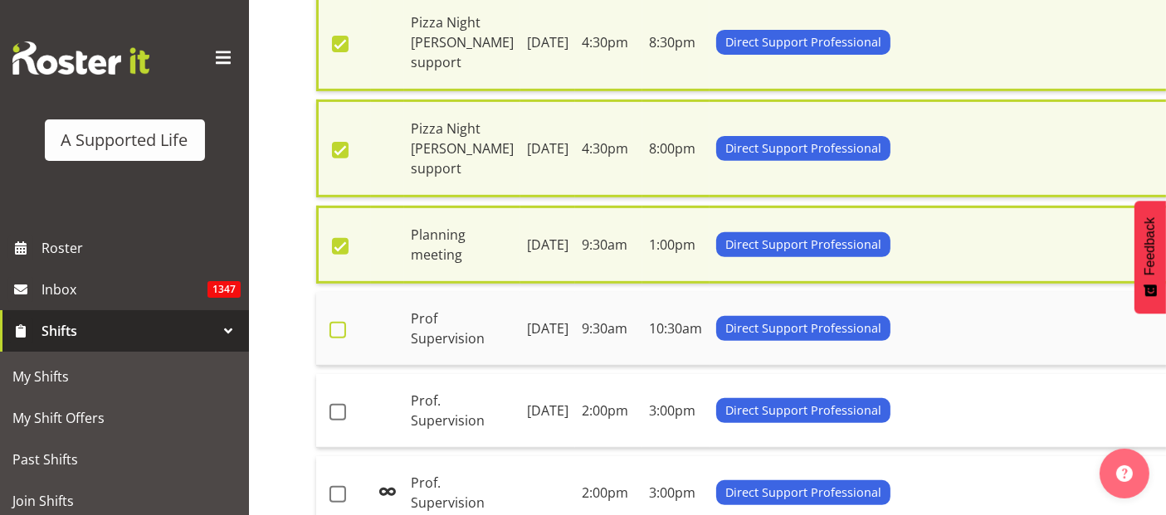
click at [341, 339] on span at bounding box center [338, 330] width 17 height 17
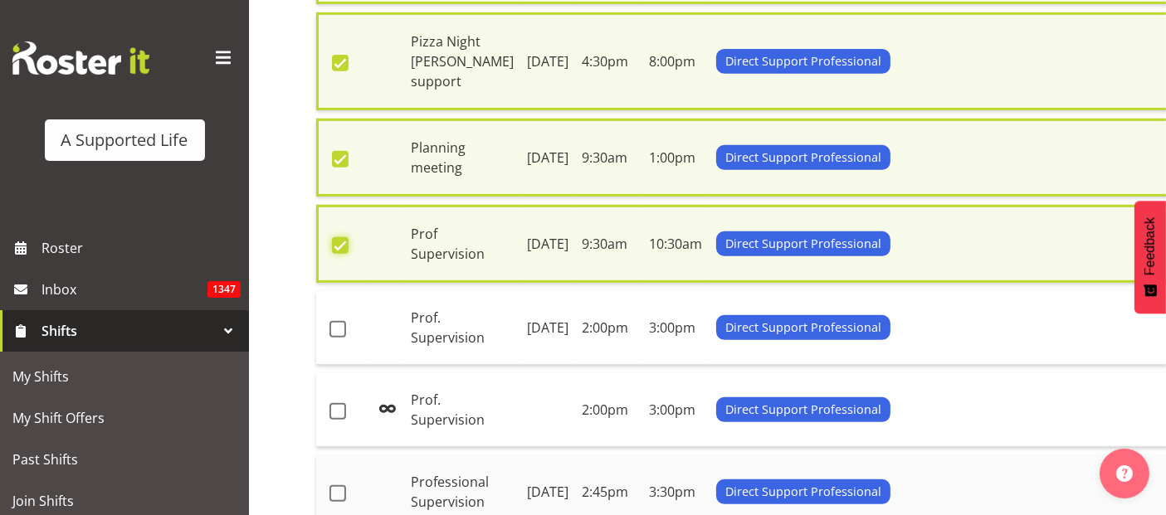
scroll to position [922, 0]
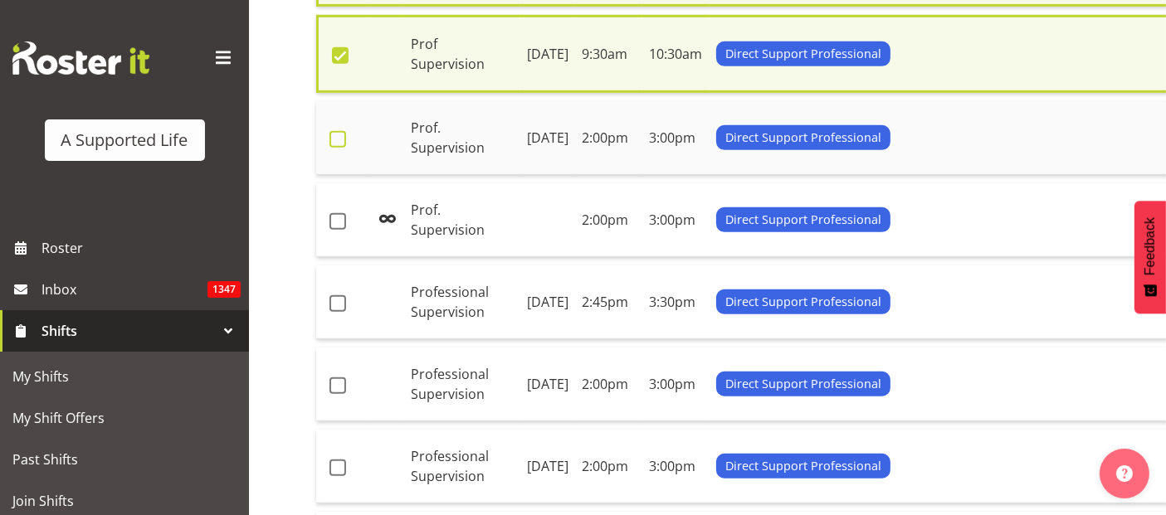
click at [332, 148] on span at bounding box center [338, 139] width 17 height 17
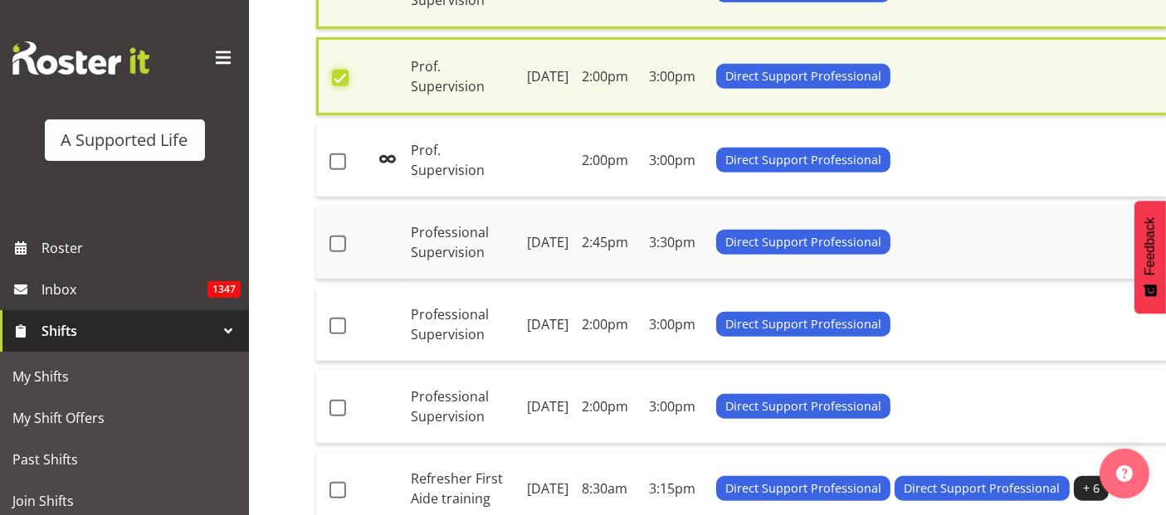
scroll to position [1014, 0]
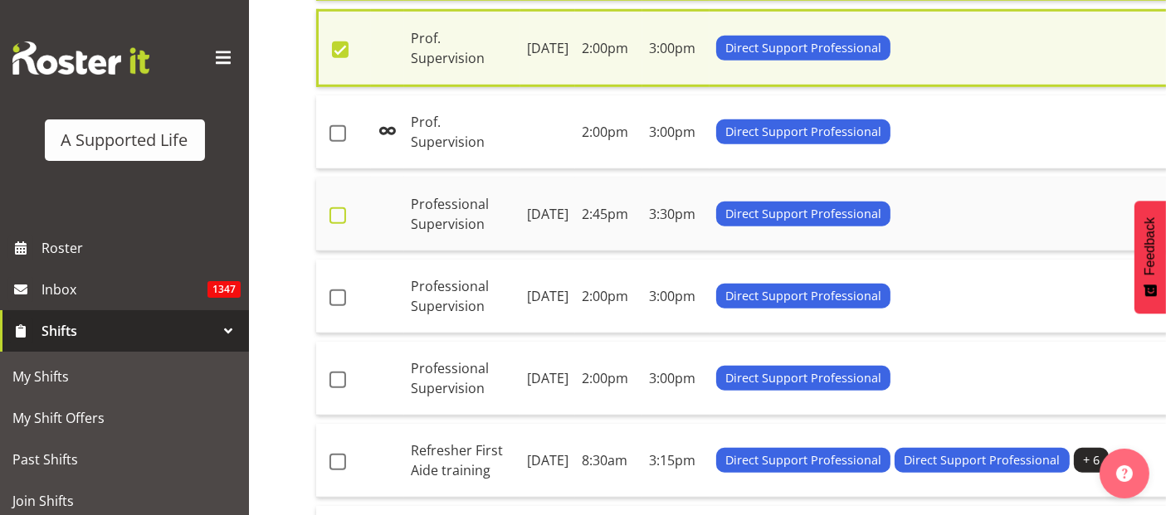
click at [338, 224] on span at bounding box center [338, 216] width 17 height 17
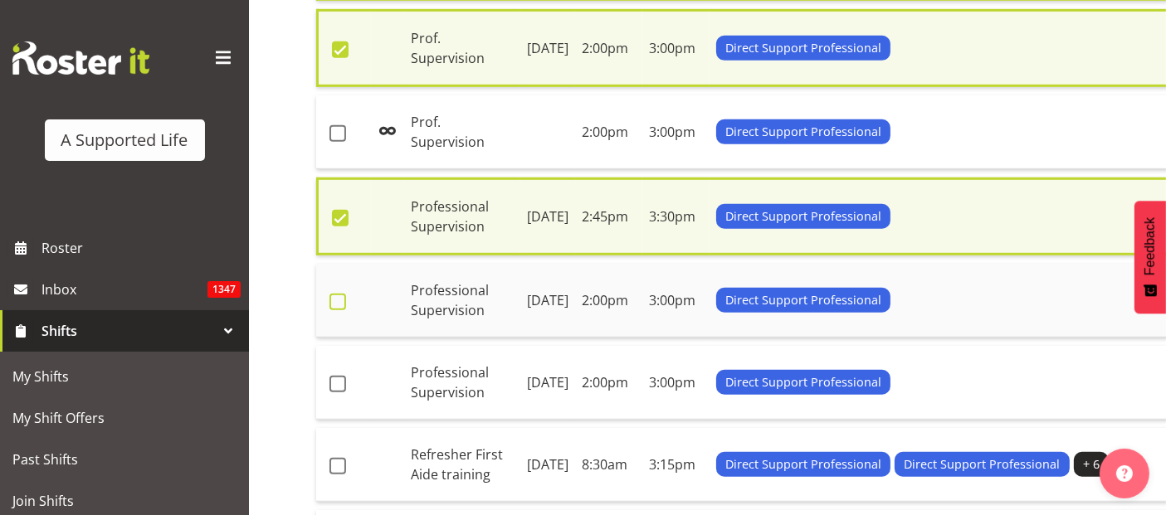
click at [344, 310] on span at bounding box center [338, 302] width 17 height 17
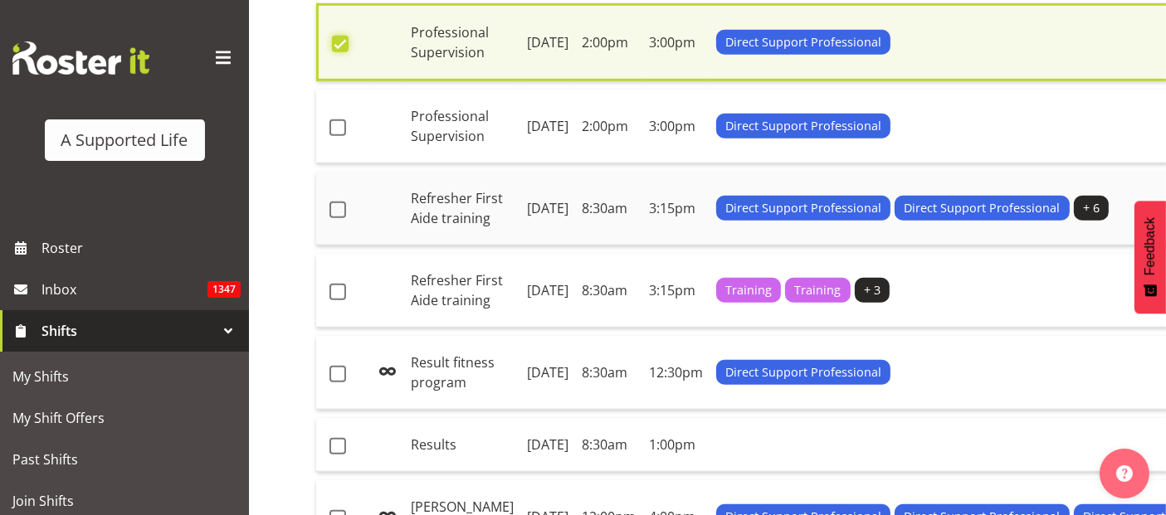
scroll to position [1291, 0]
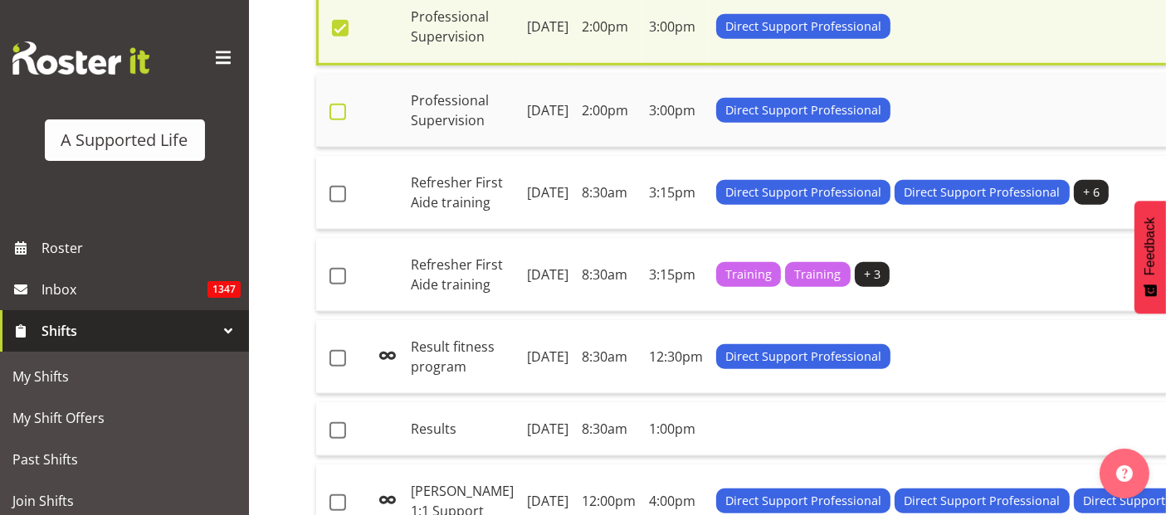
click at [340, 120] on span at bounding box center [338, 112] width 17 height 17
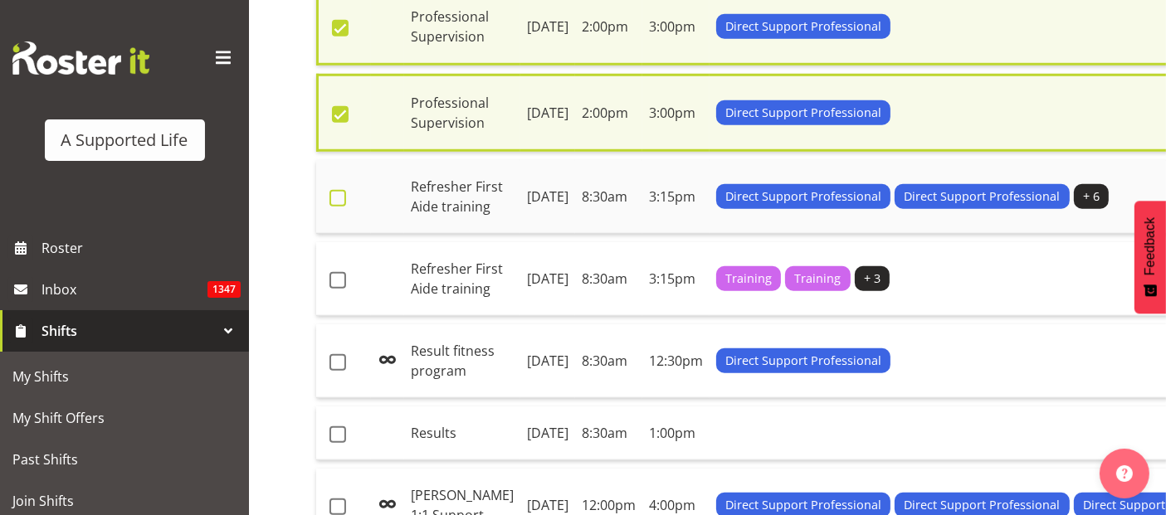
click at [339, 207] on span at bounding box center [338, 198] width 17 height 17
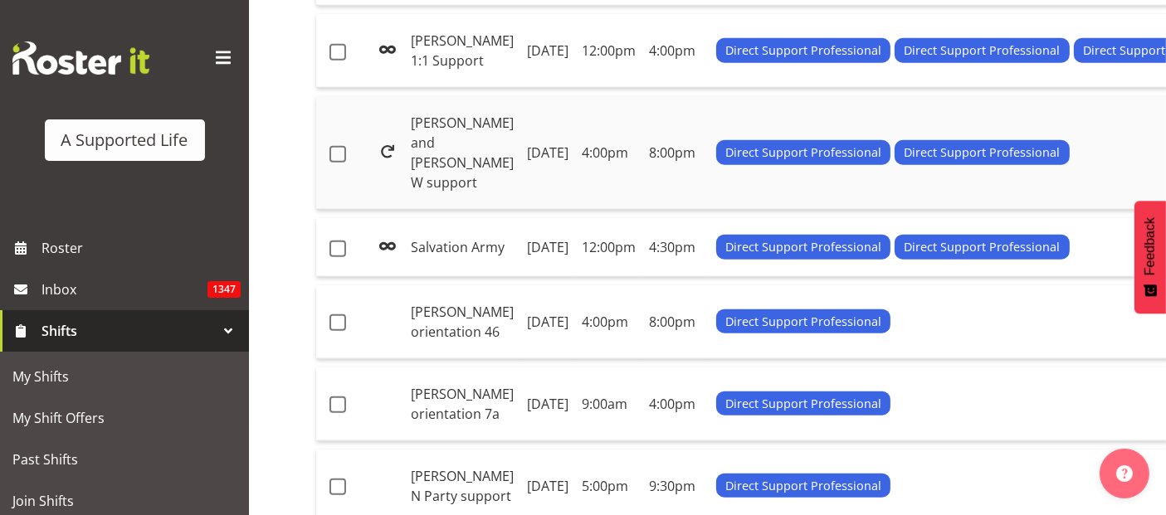
scroll to position [1752, 0]
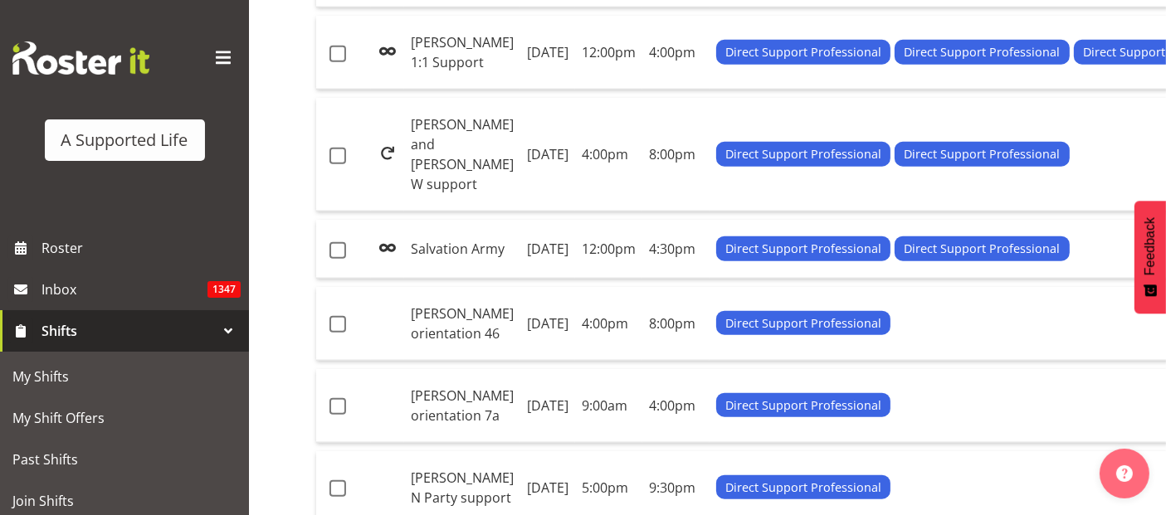
scroll to position [1755, 0]
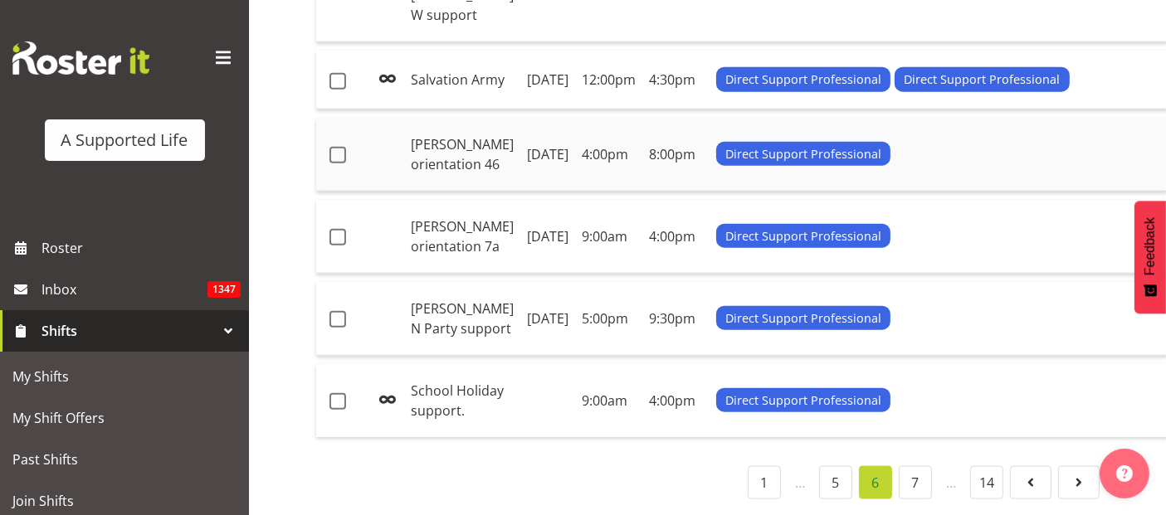
scroll to position [2031, 0]
click at [342, 164] on span at bounding box center [338, 155] width 17 height 17
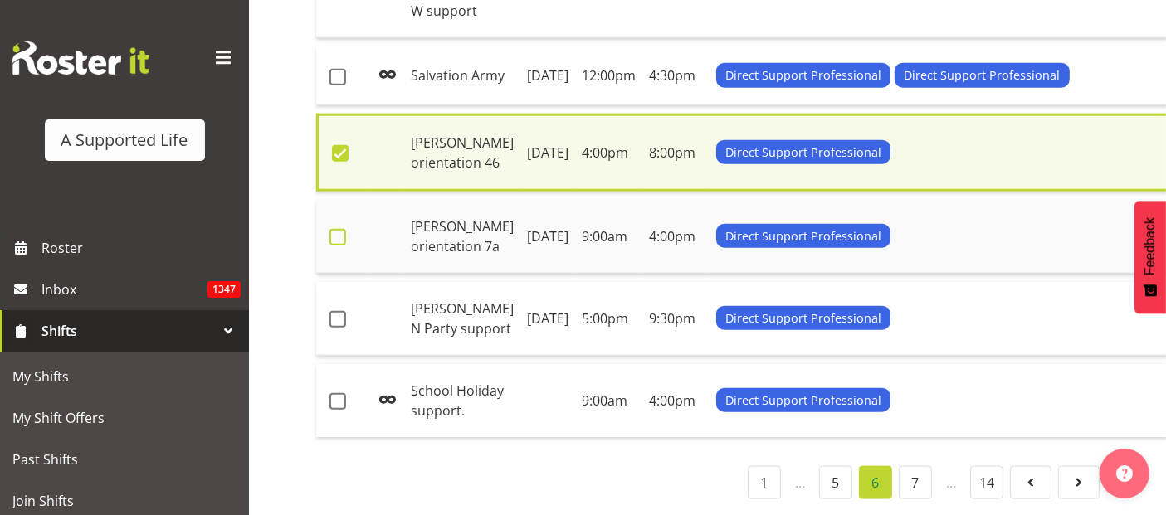
click at [344, 246] on span at bounding box center [338, 237] width 17 height 17
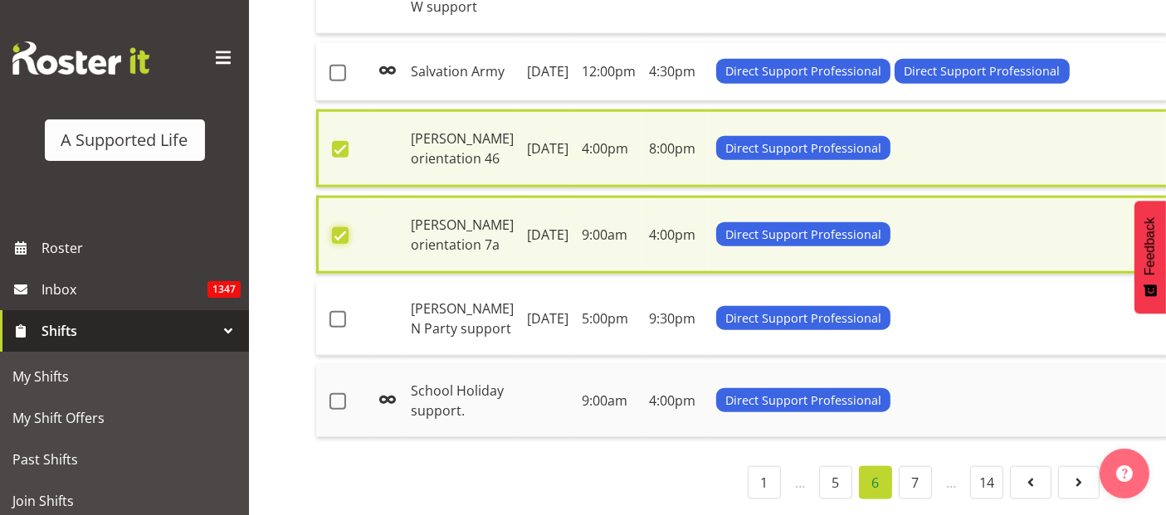
scroll to position [2307, 0]
click at [339, 311] on span at bounding box center [338, 319] width 17 height 17
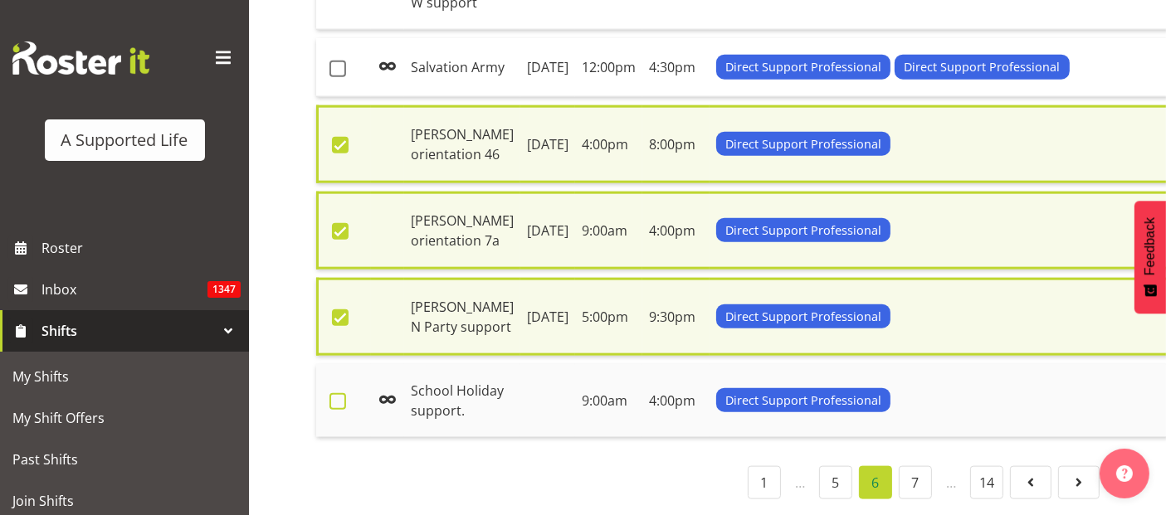
click at [337, 397] on span at bounding box center [338, 401] width 17 height 17
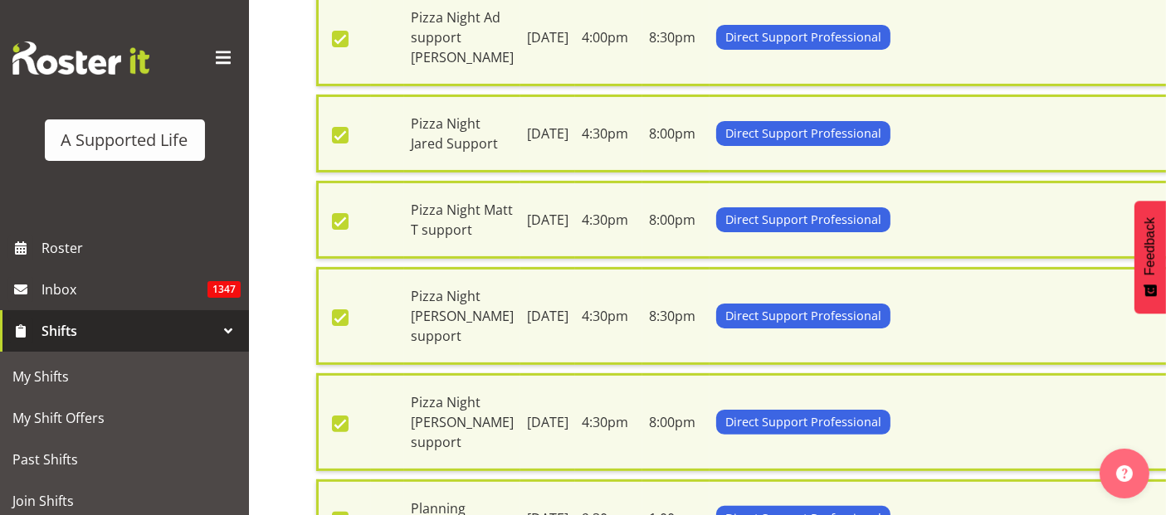
scroll to position [0, 0]
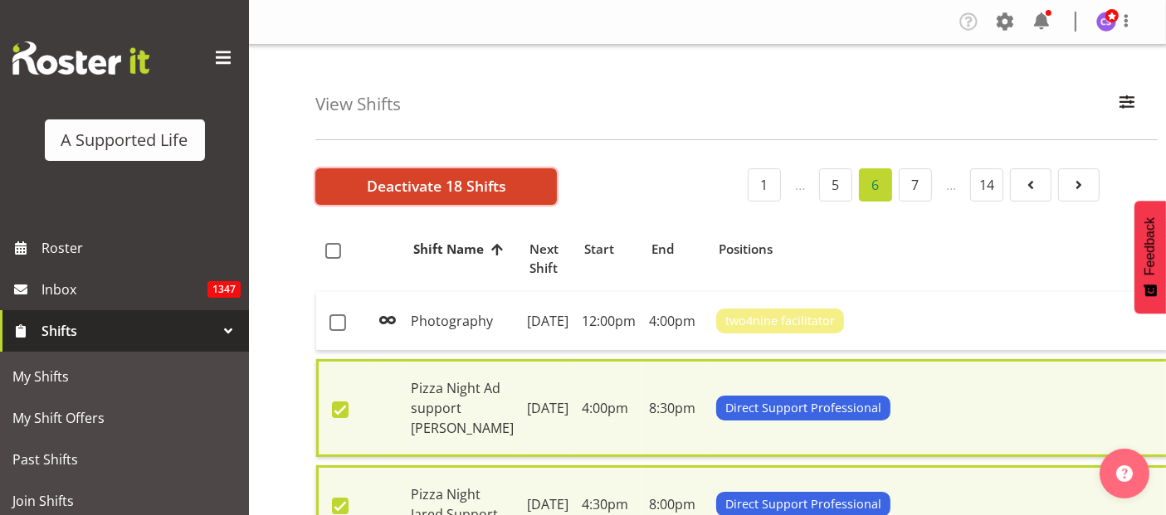
click at [417, 183] on span "Deactivate 18 Shifts" at bounding box center [436, 186] width 139 height 22
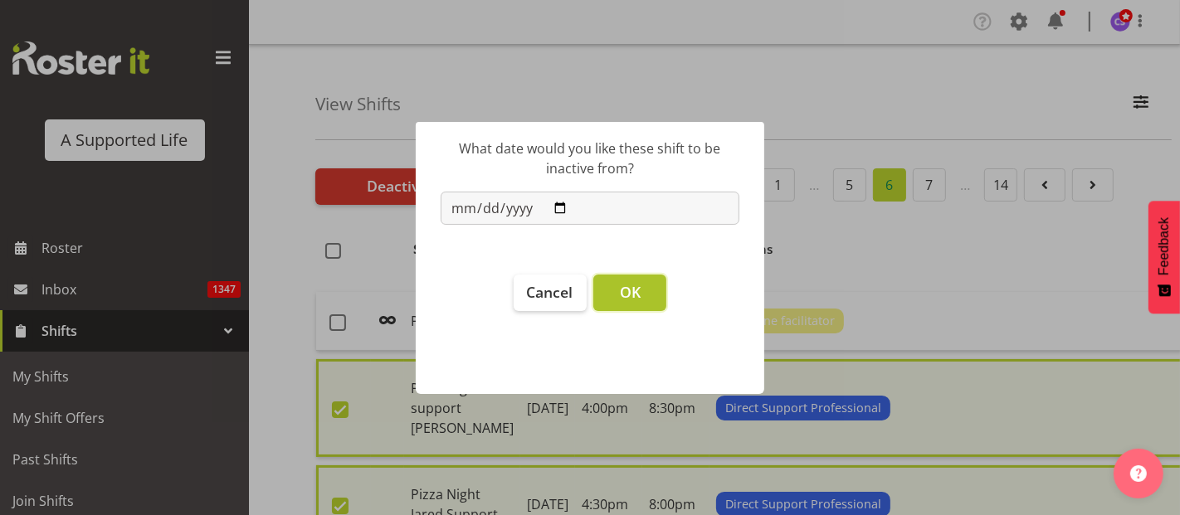
click at [630, 291] on span "OK" at bounding box center [630, 292] width 21 height 20
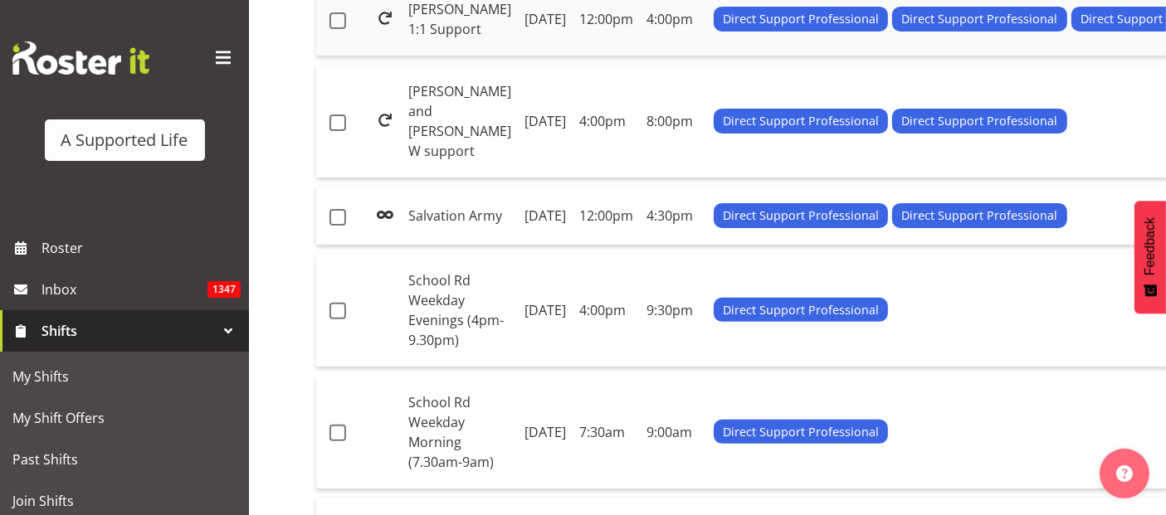
scroll to position [553, 0]
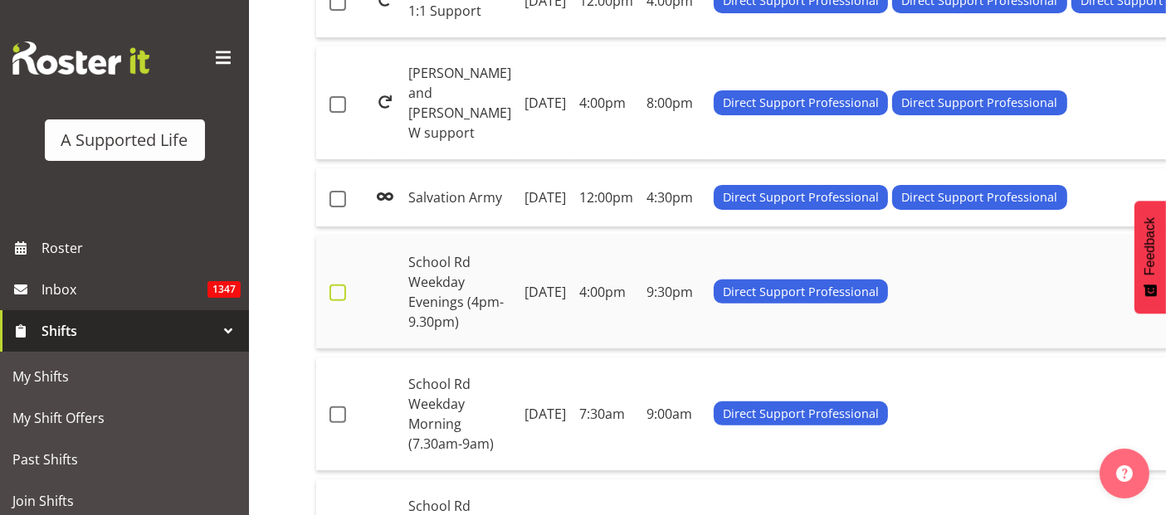
click at [340, 301] on span at bounding box center [338, 293] width 17 height 17
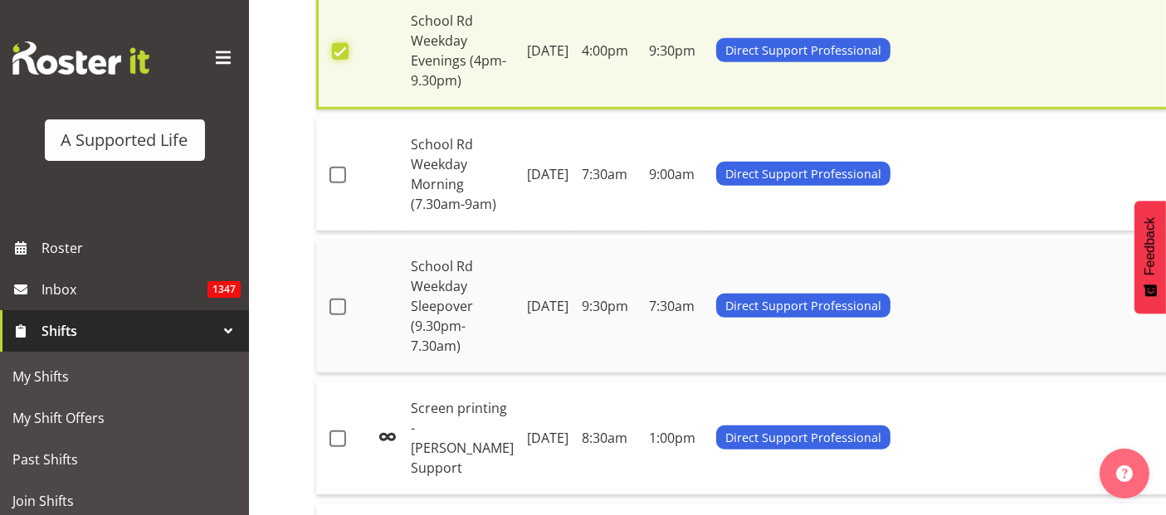
scroll to position [836, 0]
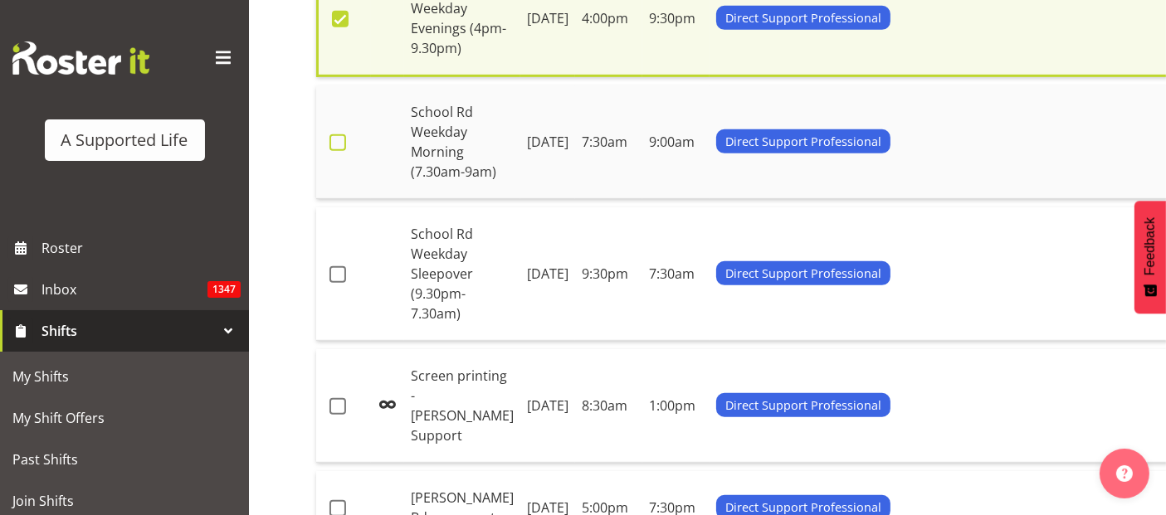
click at [334, 151] on span at bounding box center [338, 142] width 17 height 17
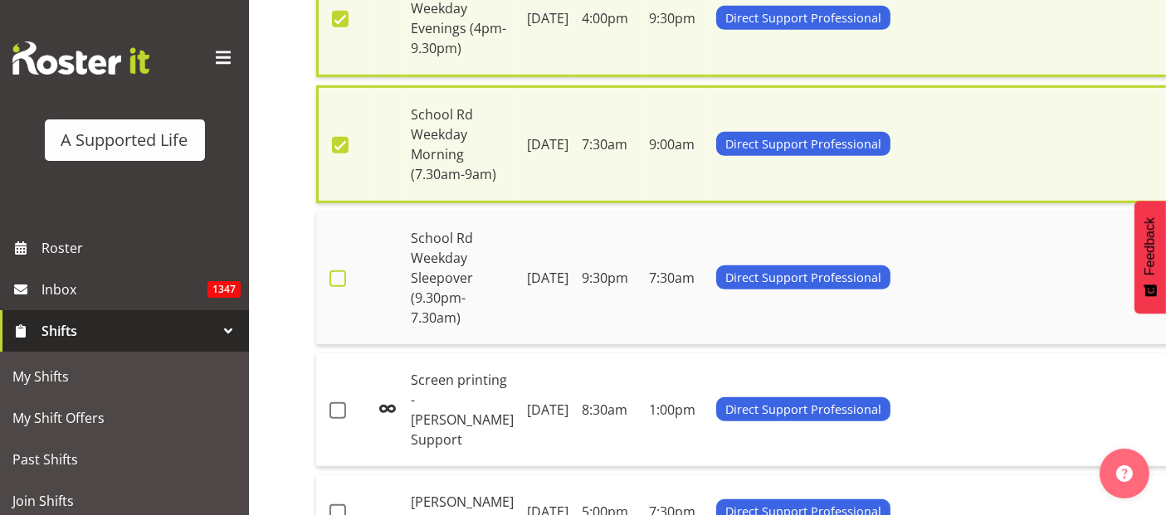
click at [341, 287] on span at bounding box center [338, 279] width 17 height 17
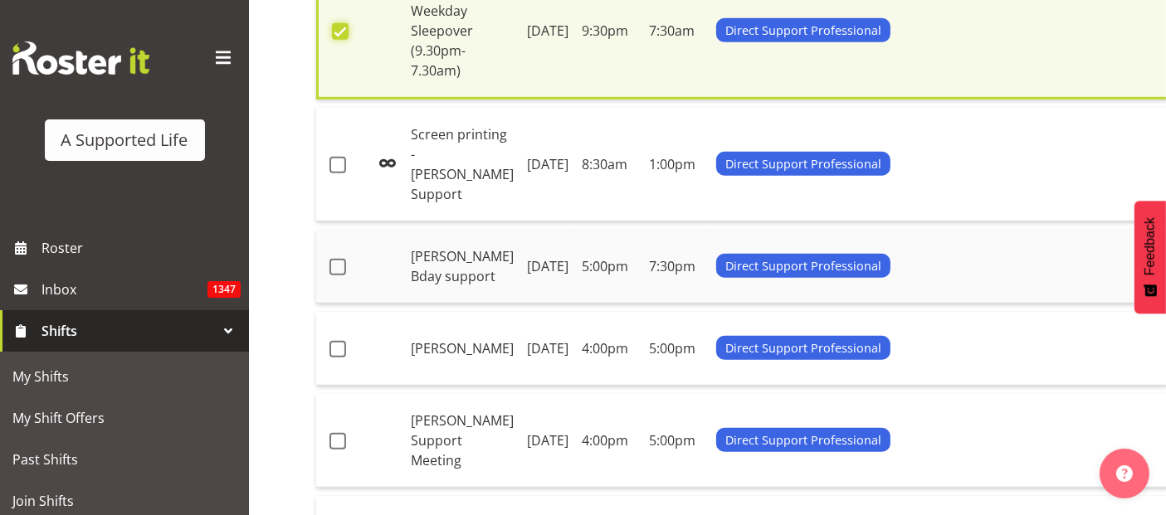
scroll to position [1112, 0]
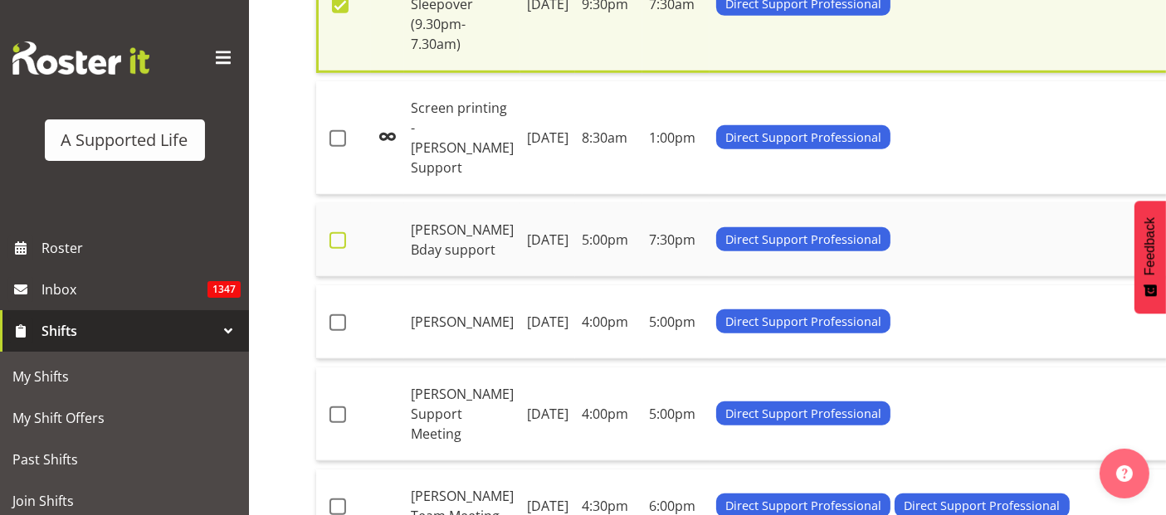
click at [334, 249] on span at bounding box center [338, 240] width 17 height 17
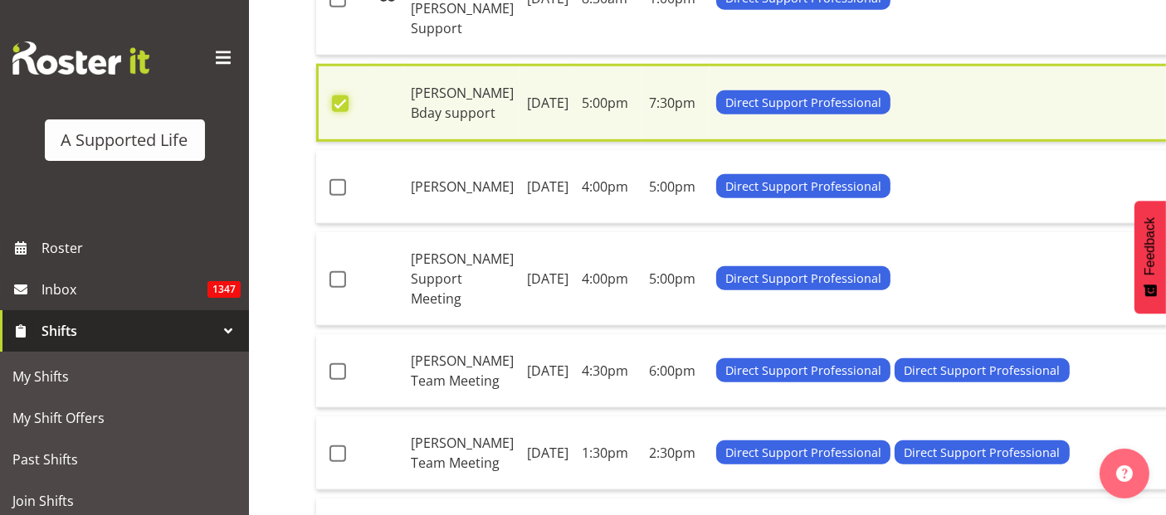
scroll to position [1482, 0]
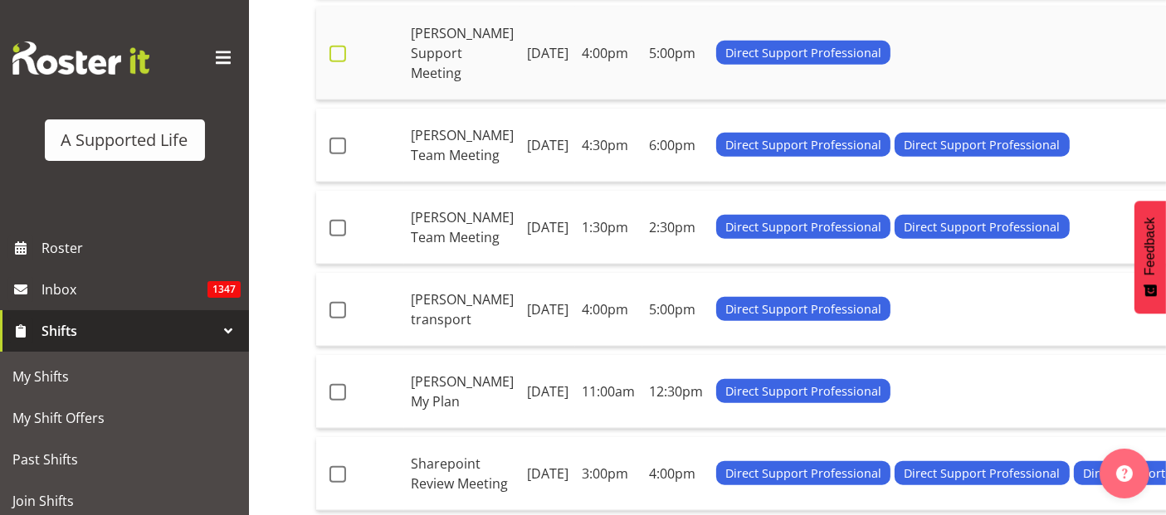
click at [337, 62] on span at bounding box center [338, 54] width 17 height 17
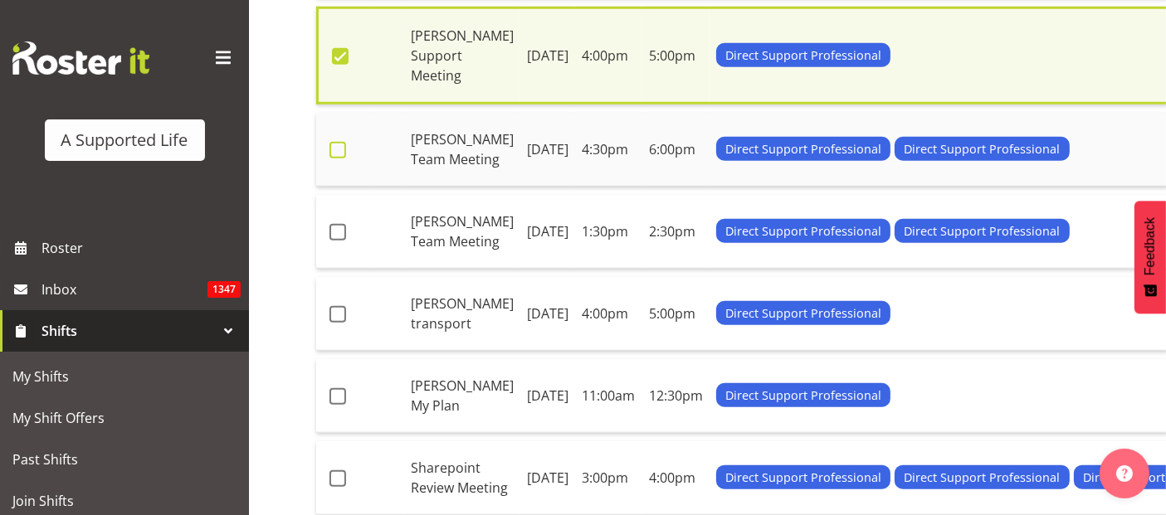
click at [330, 159] on span at bounding box center [338, 150] width 17 height 17
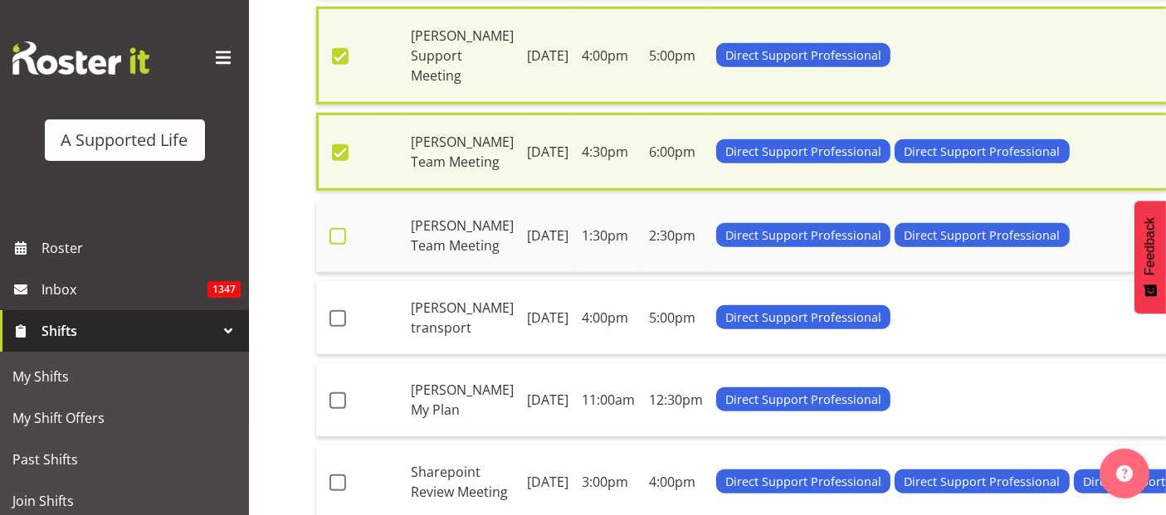
click at [339, 245] on span at bounding box center [338, 236] width 17 height 17
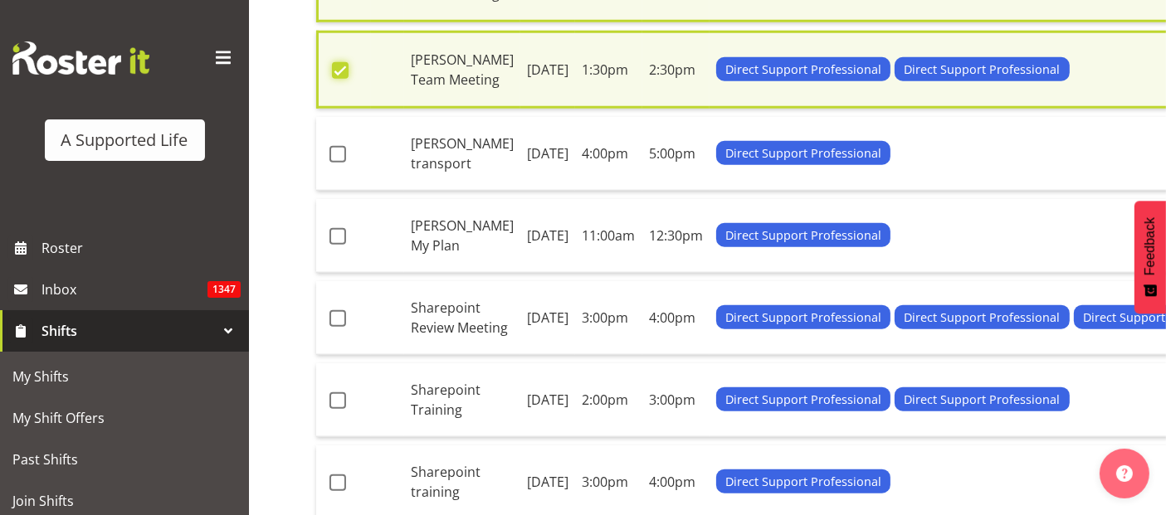
scroll to position [1850, 0]
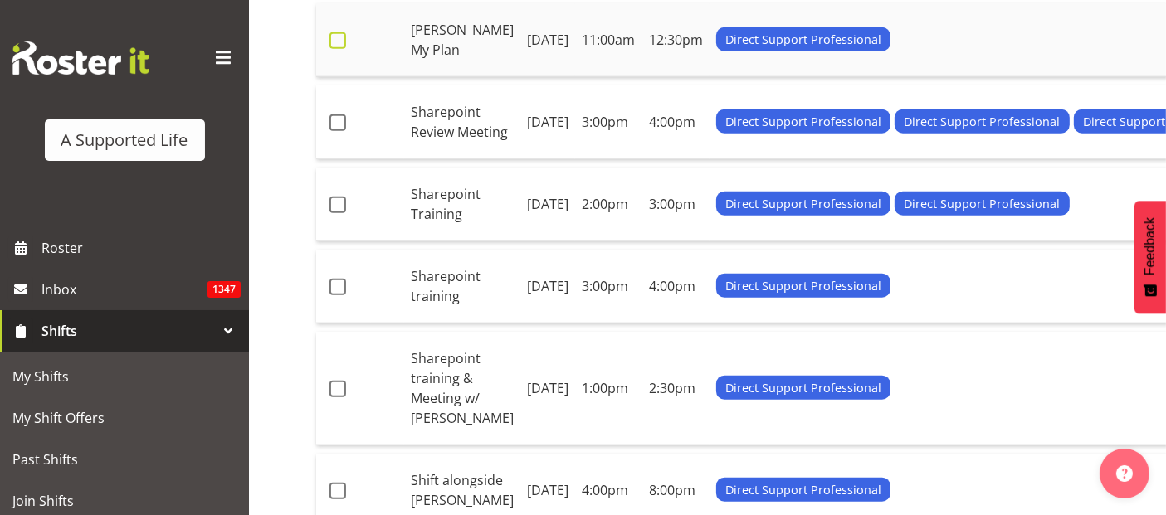
click at [344, 49] on span at bounding box center [338, 40] width 17 height 17
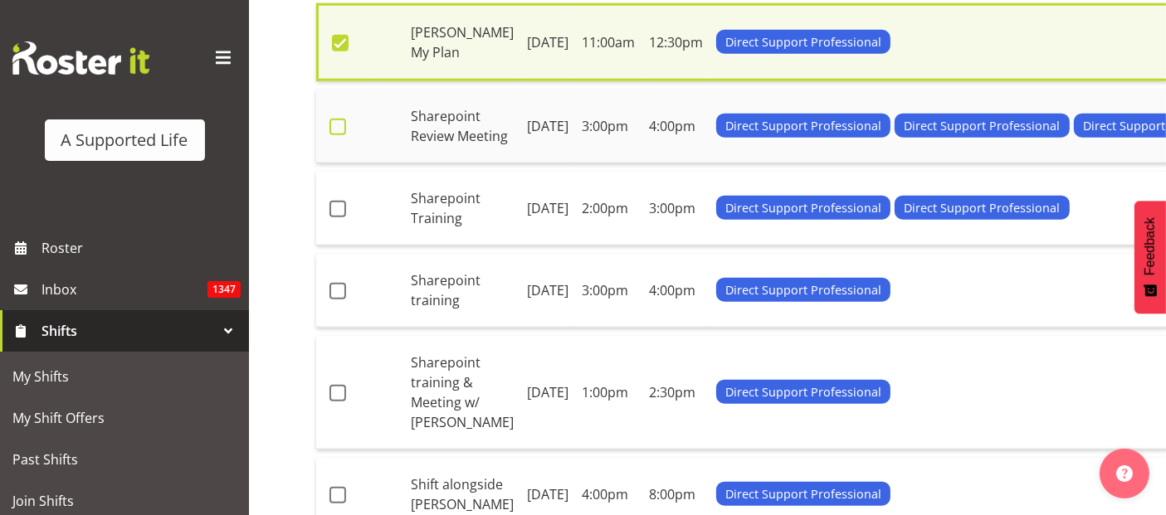
click at [345, 135] on span at bounding box center [338, 127] width 17 height 17
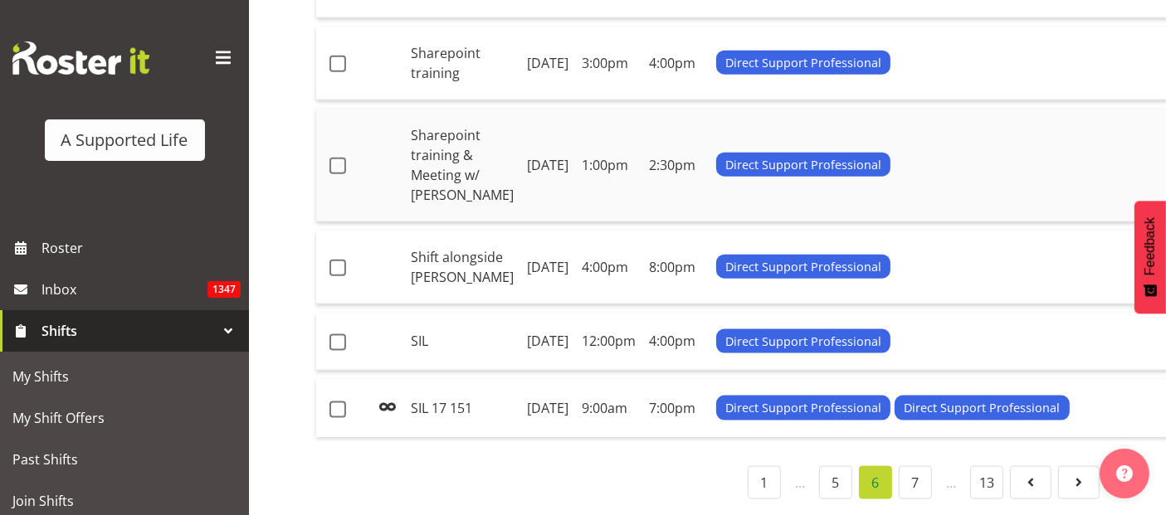
scroll to position [2126, 0]
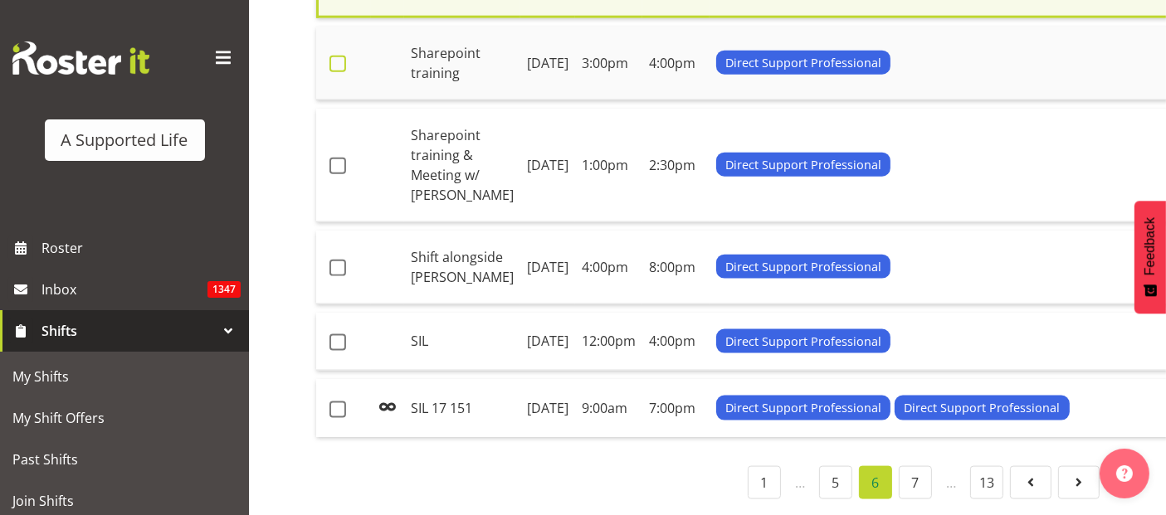
click at [339, 72] on span at bounding box center [338, 64] width 17 height 17
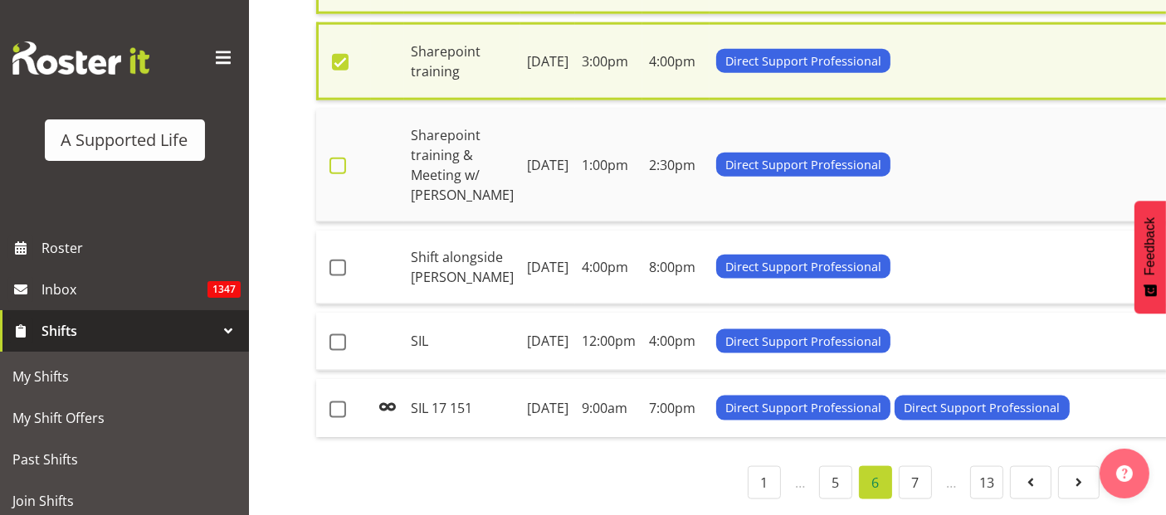
click at [340, 174] on span at bounding box center [338, 166] width 17 height 17
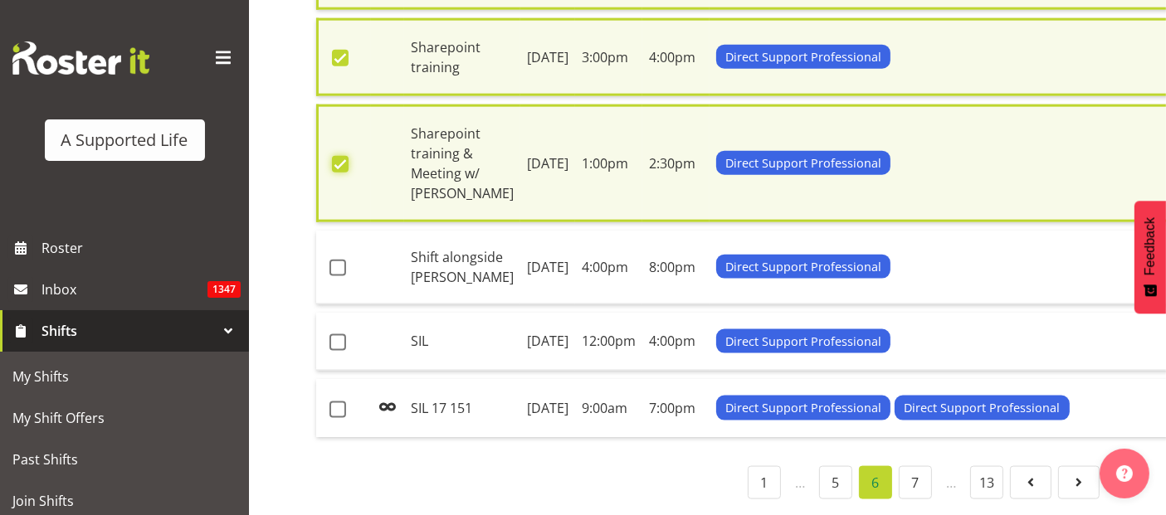
scroll to position [2312, 0]
click at [342, 276] on span at bounding box center [338, 268] width 17 height 17
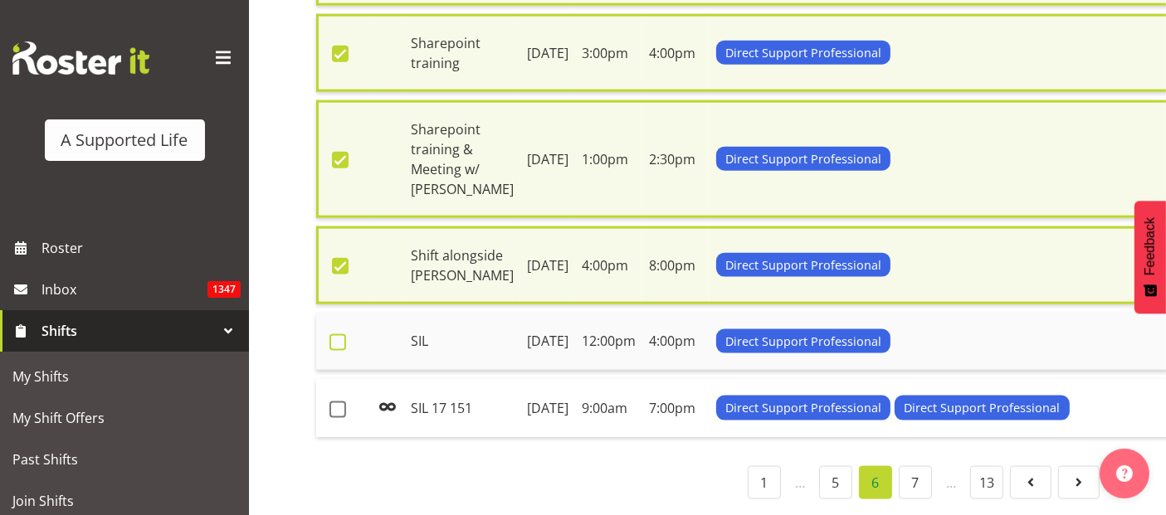
click at [337, 351] on span at bounding box center [338, 342] width 17 height 17
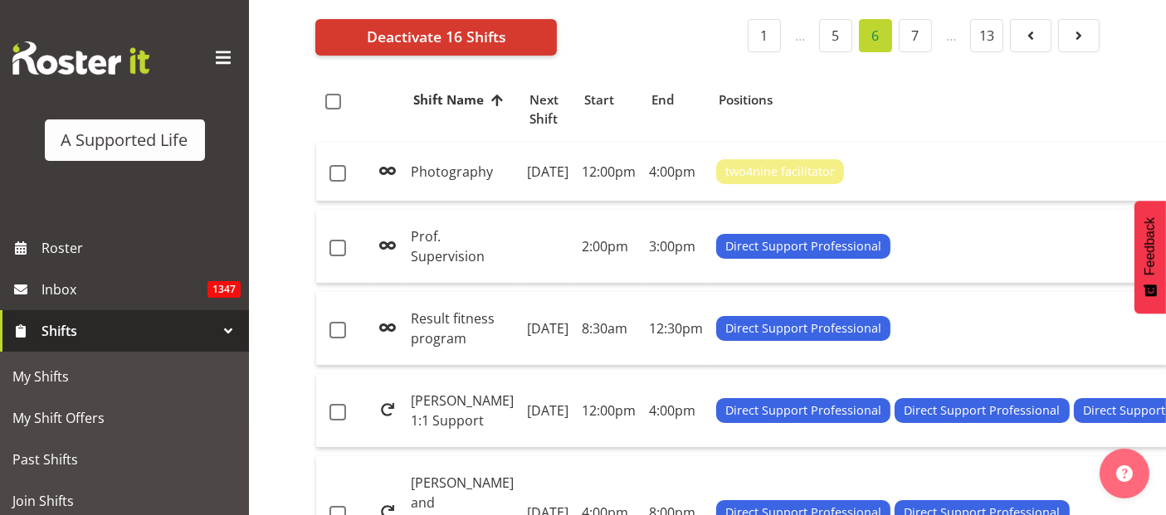
scroll to position [0, 0]
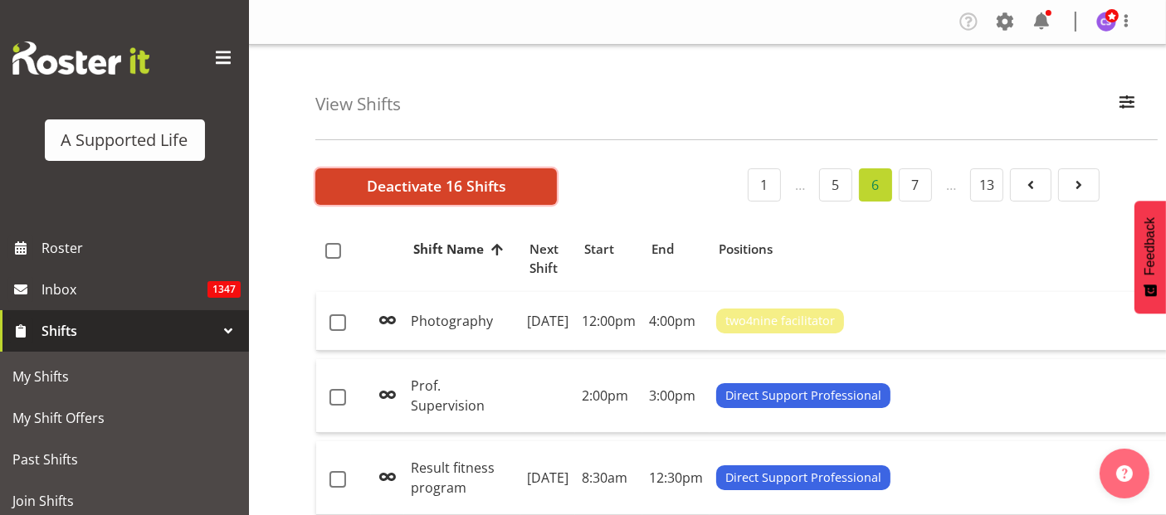
click at [401, 190] on span "Deactivate 16 Shifts" at bounding box center [436, 186] width 139 height 22
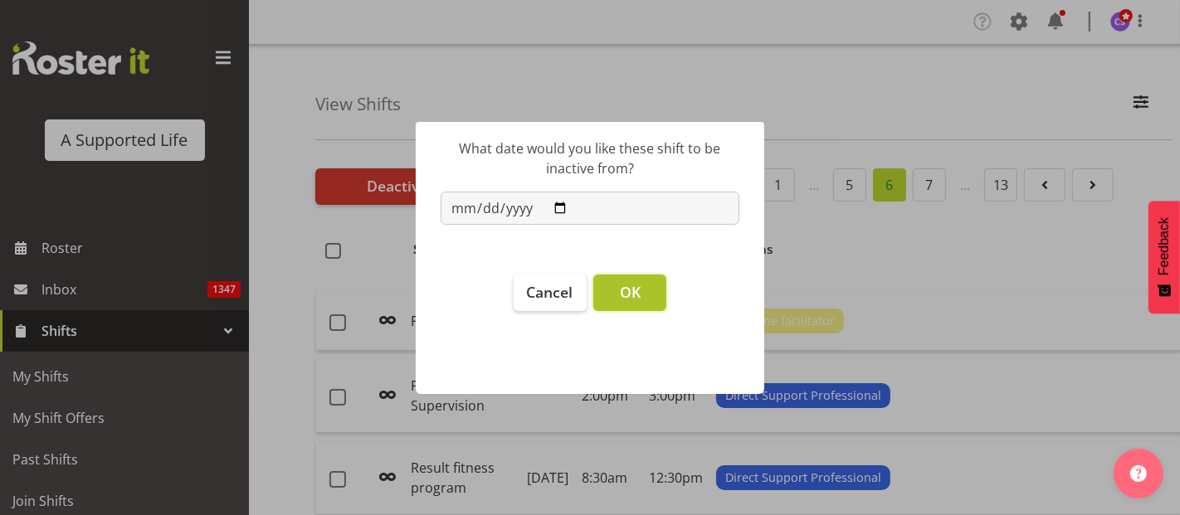
click at [614, 294] on button "OK" at bounding box center [629, 293] width 73 height 37
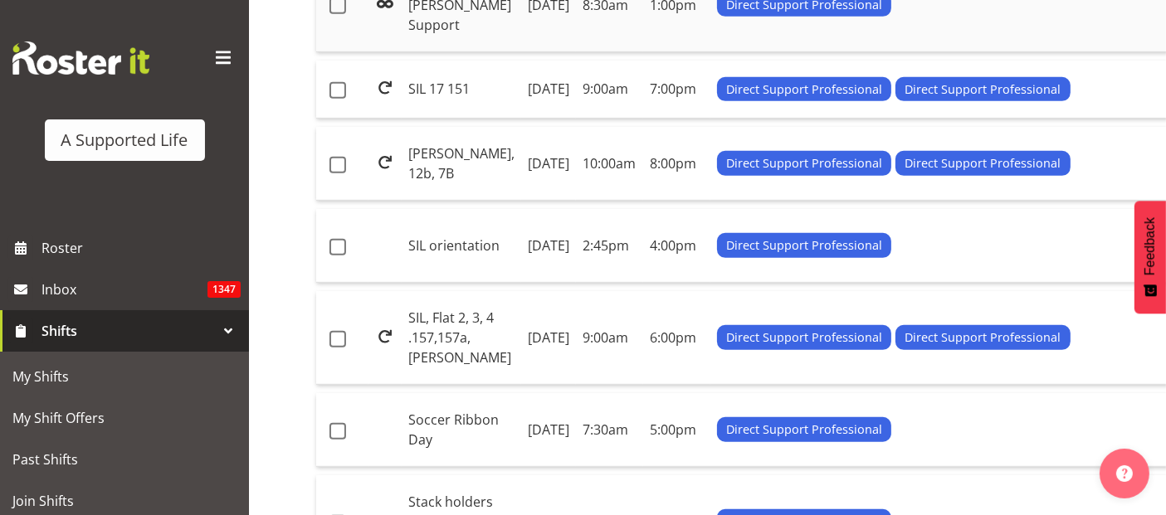
scroll to position [1014, 0]
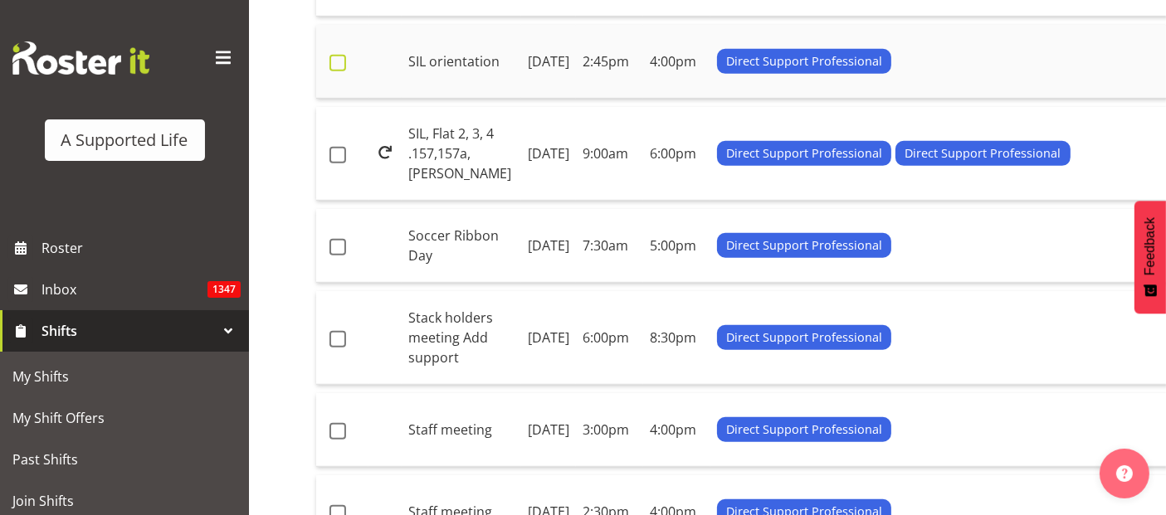
click at [336, 71] on span at bounding box center [338, 63] width 17 height 17
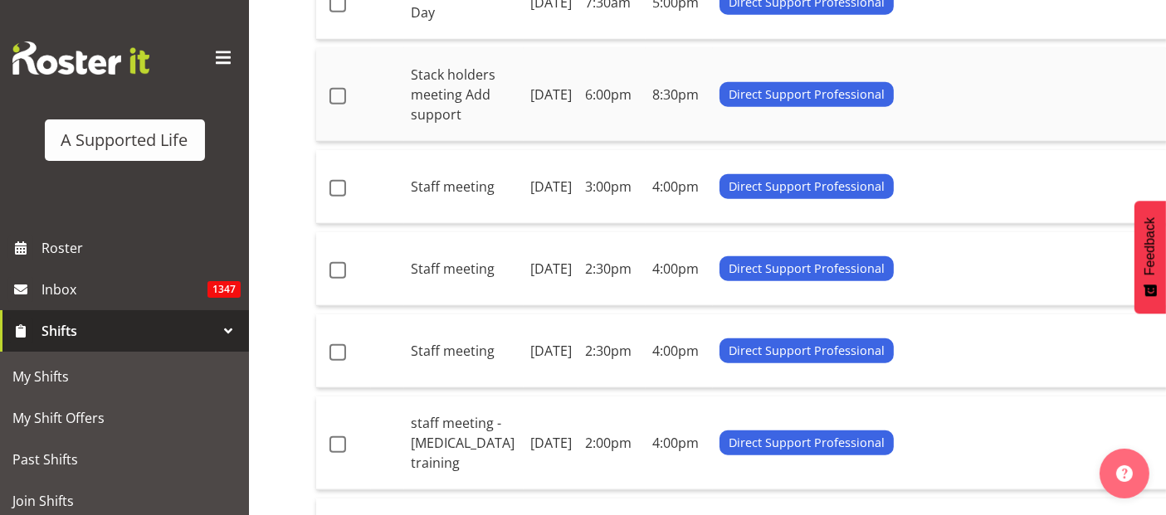
scroll to position [1297, 0]
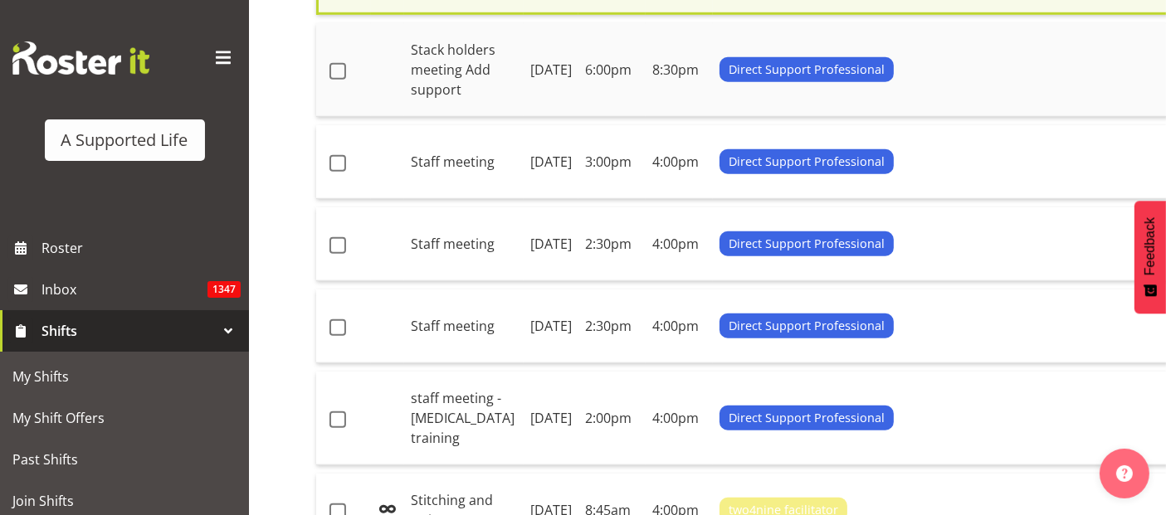
scroll to position [1277, 0]
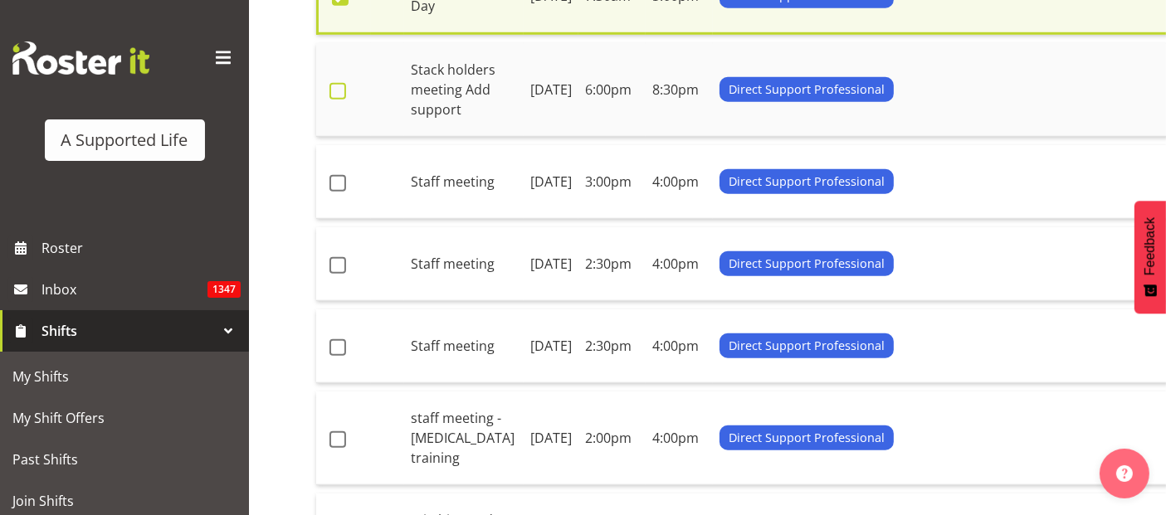
click at [334, 100] on span at bounding box center [338, 91] width 17 height 17
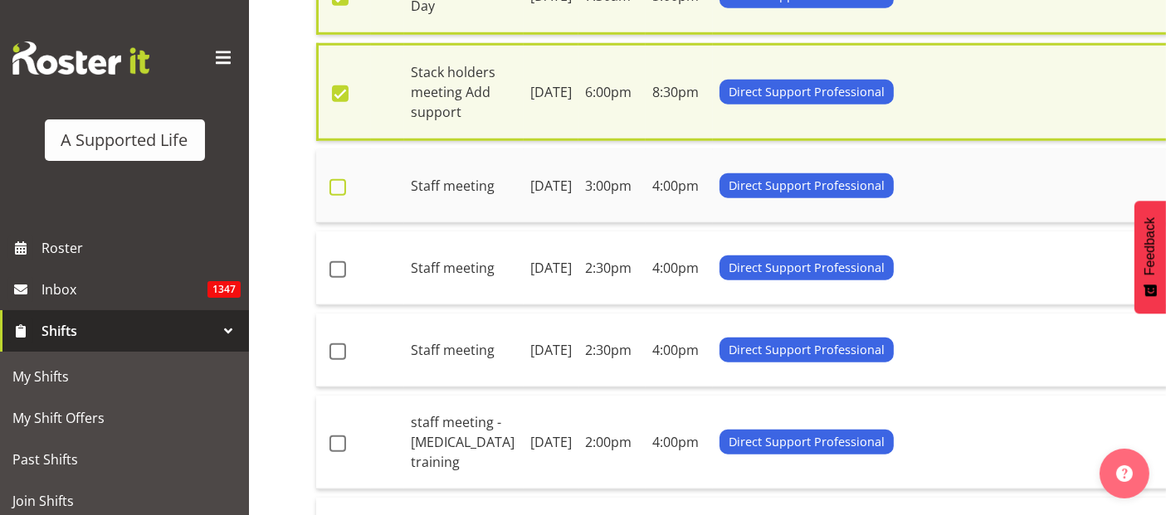
click at [332, 196] on span at bounding box center [338, 187] width 17 height 17
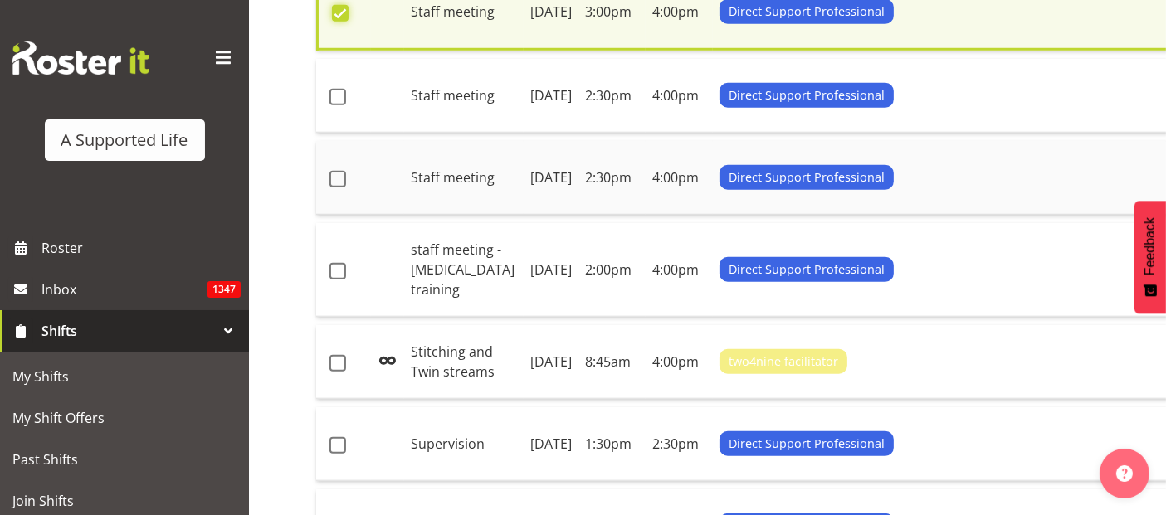
scroll to position [1462, 0]
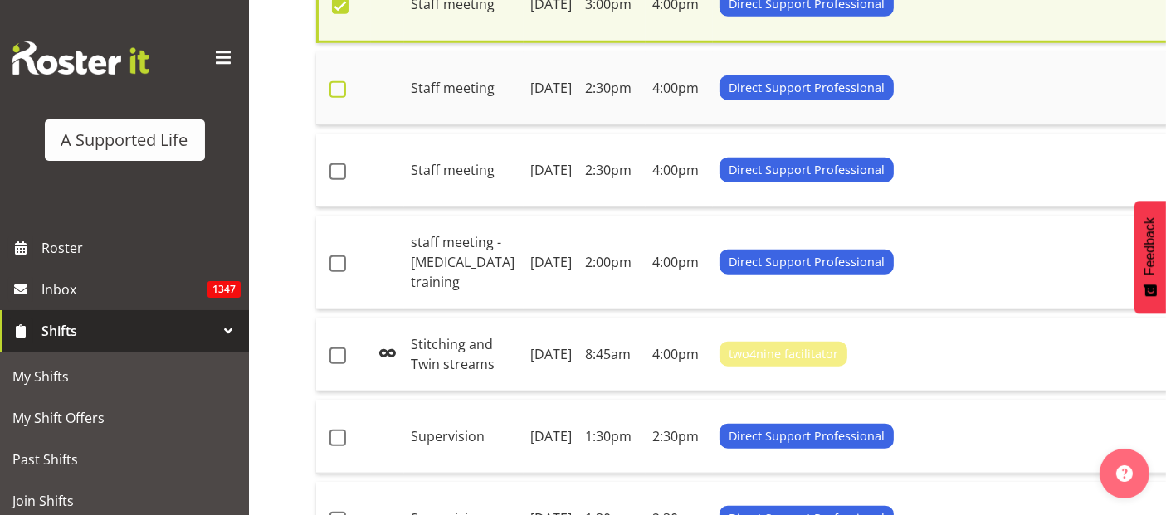
click at [340, 98] on span at bounding box center [338, 89] width 17 height 17
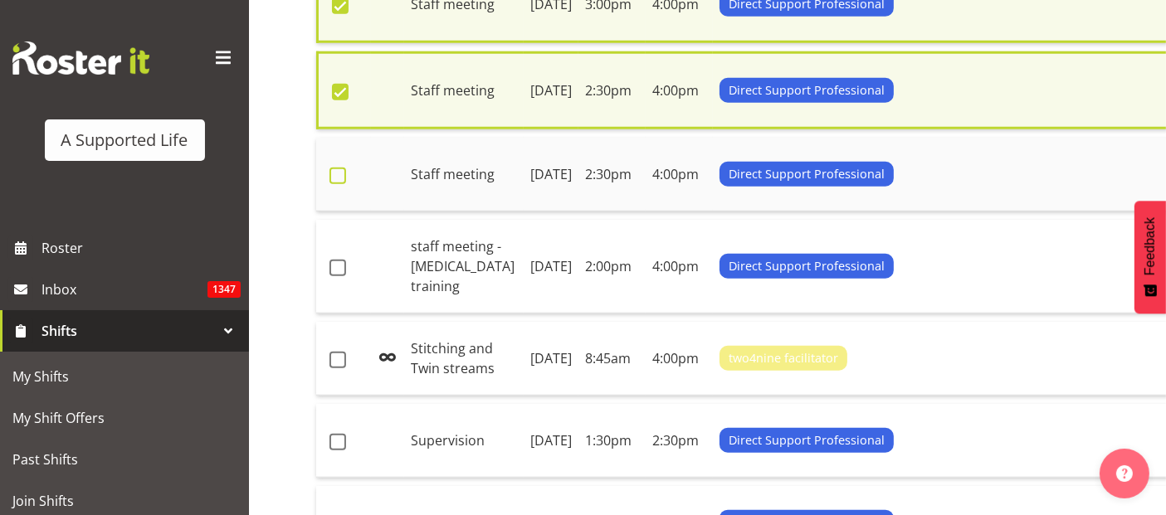
click at [339, 184] on span at bounding box center [338, 176] width 17 height 17
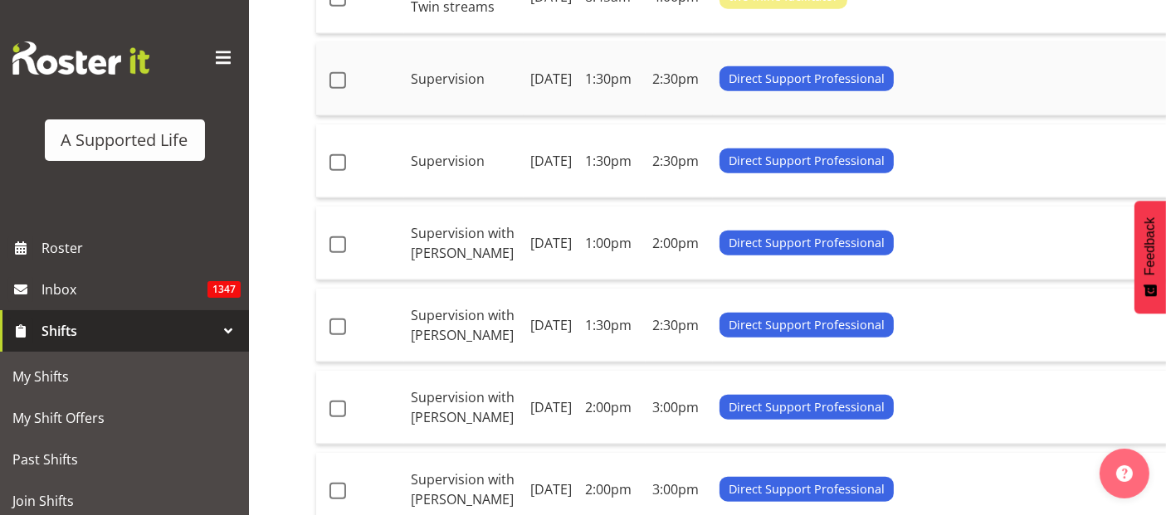
scroll to position [1830, 0]
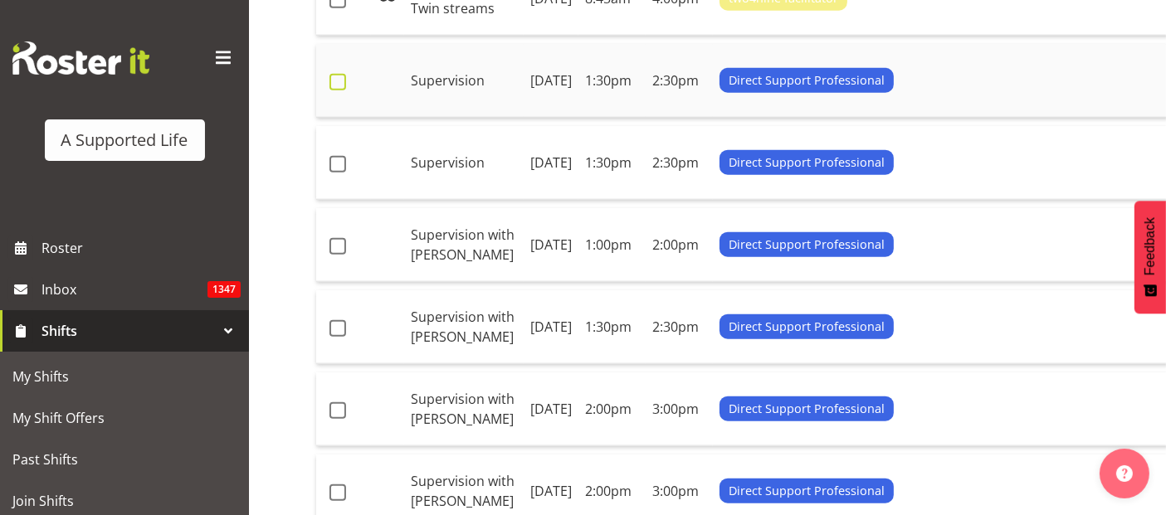
click at [341, 90] on span at bounding box center [338, 82] width 17 height 17
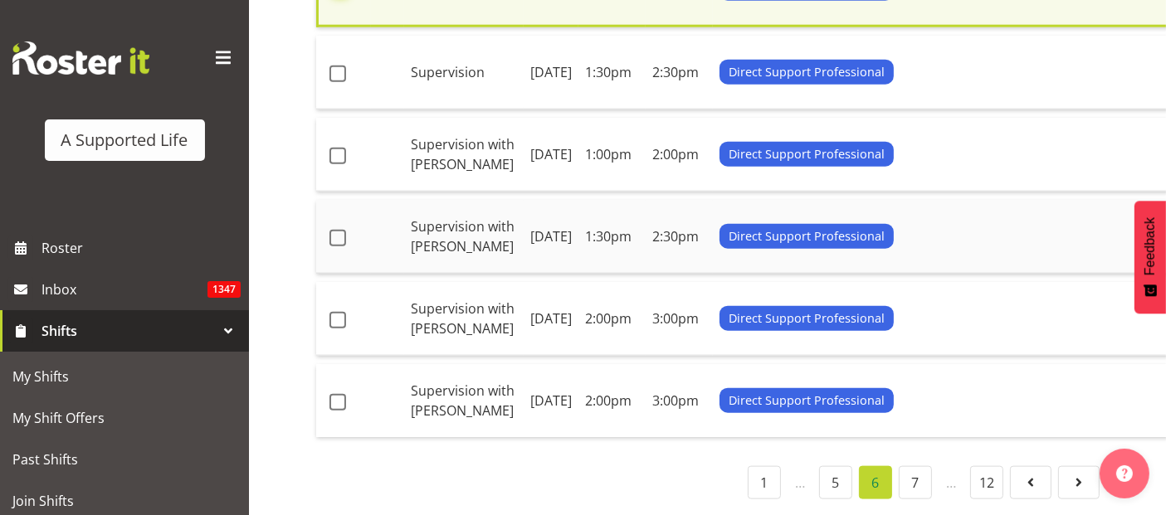
scroll to position [2107, 0]
click at [341, 82] on span at bounding box center [338, 74] width 17 height 17
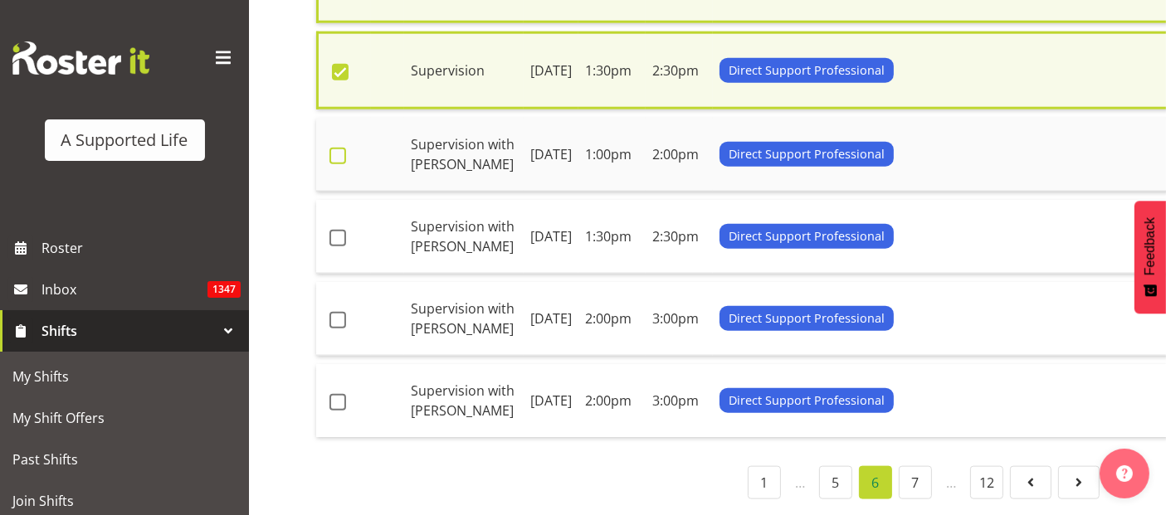
click at [340, 164] on span at bounding box center [338, 156] width 17 height 17
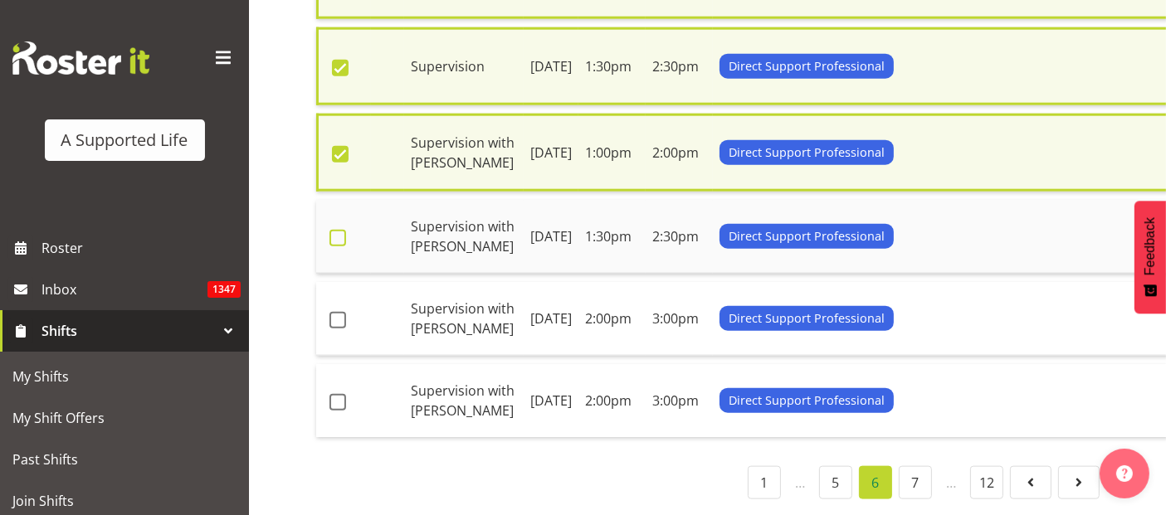
click at [335, 247] on span at bounding box center [338, 238] width 17 height 17
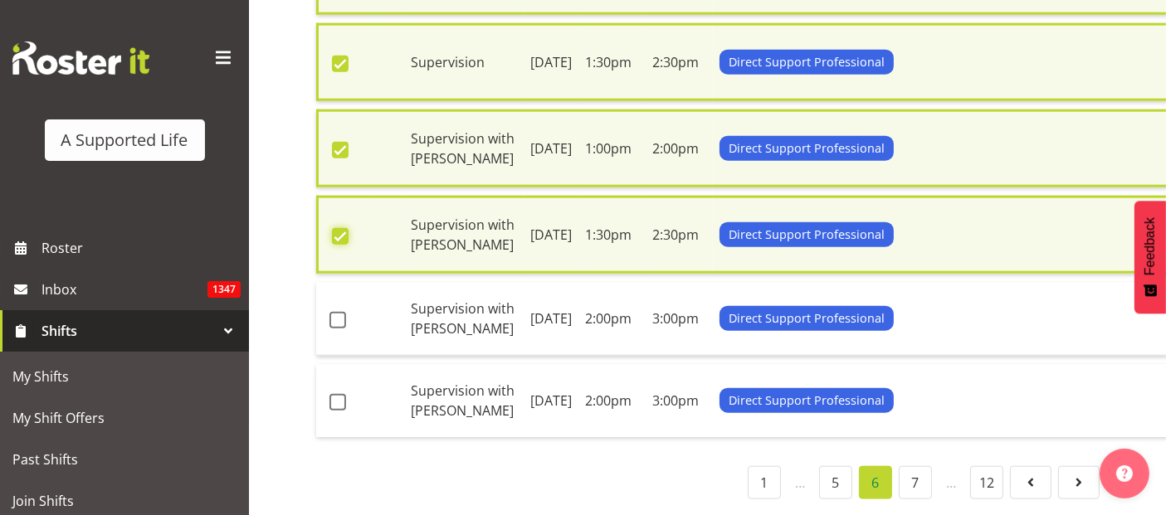
scroll to position [2343, 0]
click at [343, 312] on span at bounding box center [338, 320] width 17 height 17
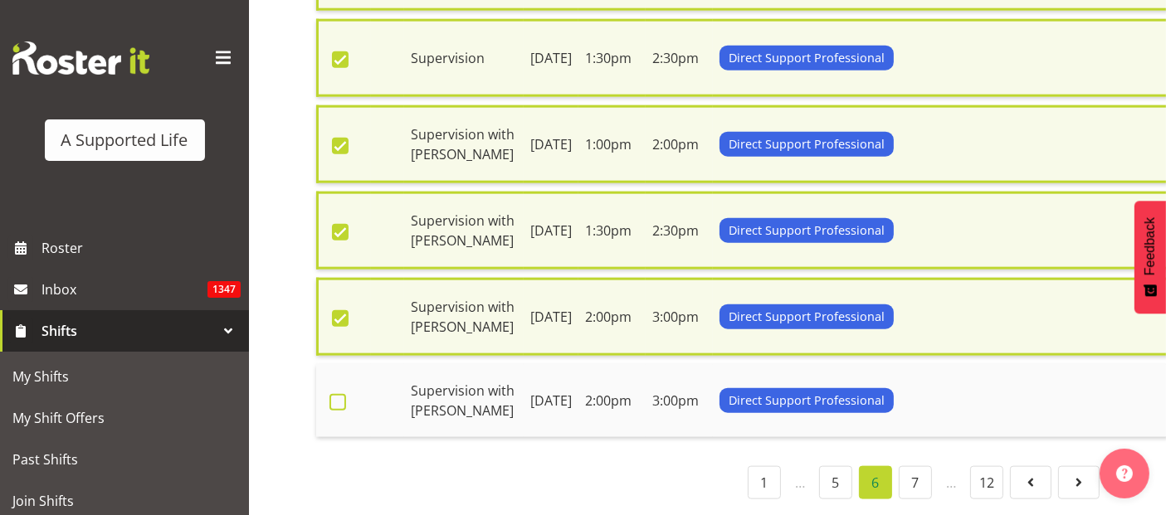
click at [339, 402] on span at bounding box center [338, 402] width 17 height 17
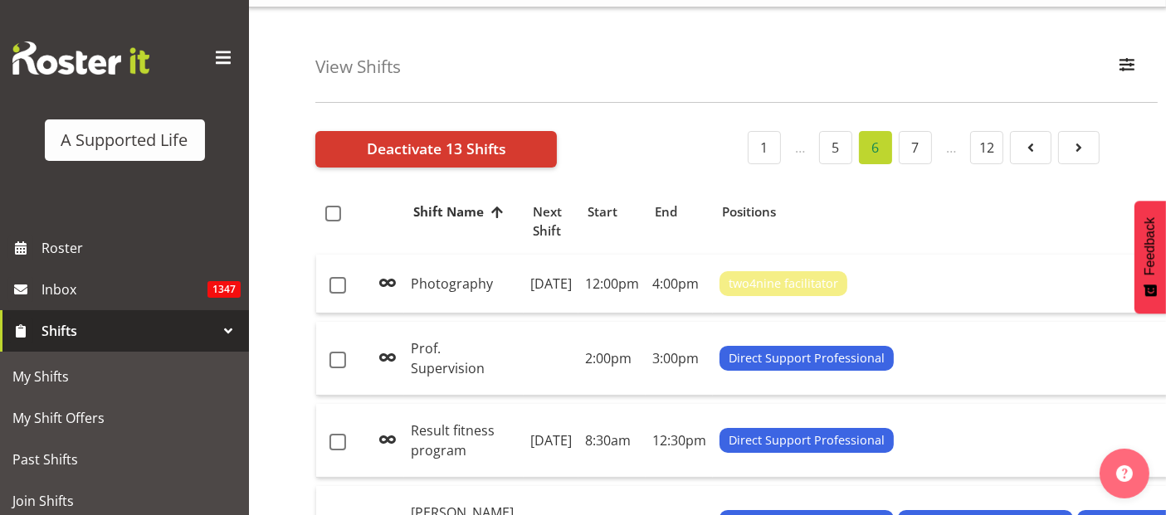
scroll to position [0, 0]
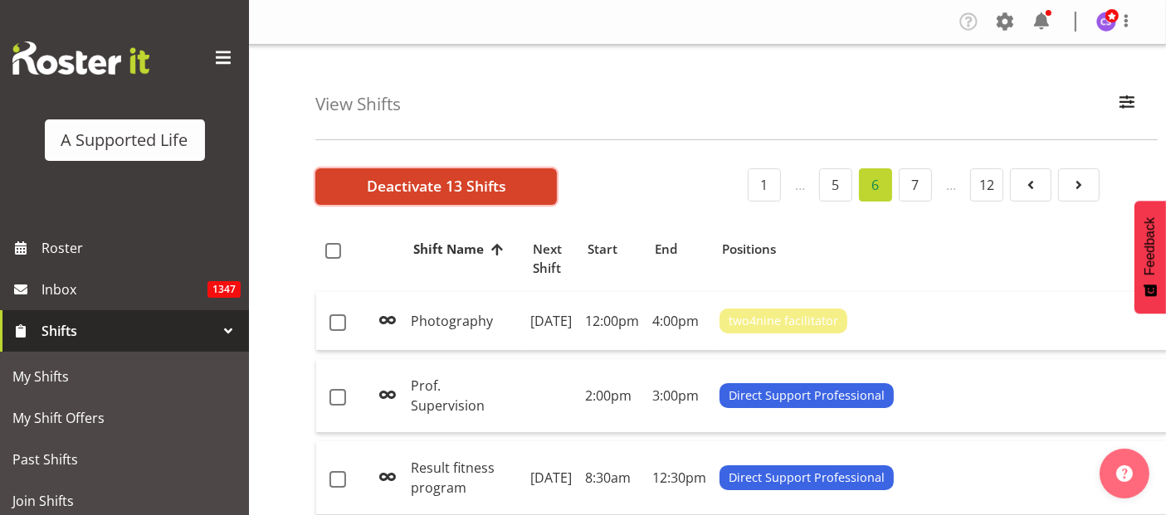
click at [435, 186] on span "Deactivate 13 Shifts" at bounding box center [436, 186] width 139 height 22
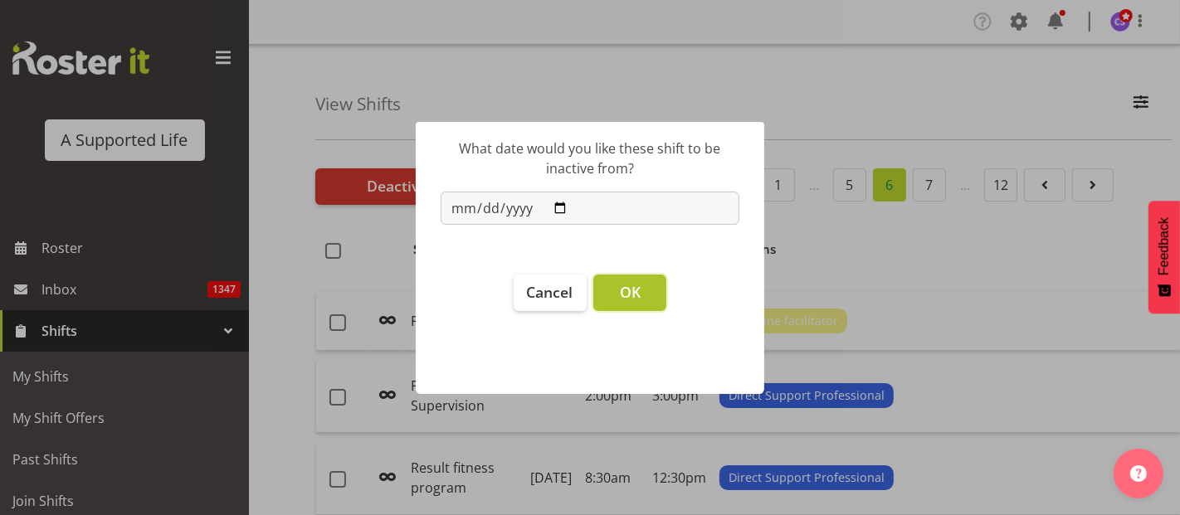
click at [627, 295] on span "OK" at bounding box center [630, 292] width 21 height 20
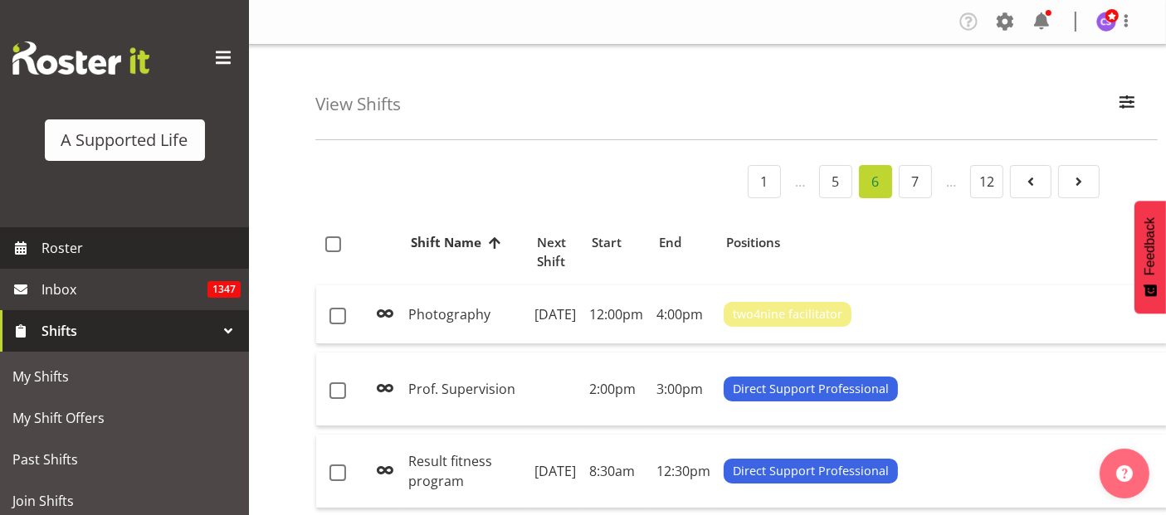
drag, startPoint x: 44, startPoint y: 248, endPoint x: 54, endPoint y: 247, distance: 10.0
click at [45, 248] on span "Roster" at bounding box center [141, 248] width 199 height 25
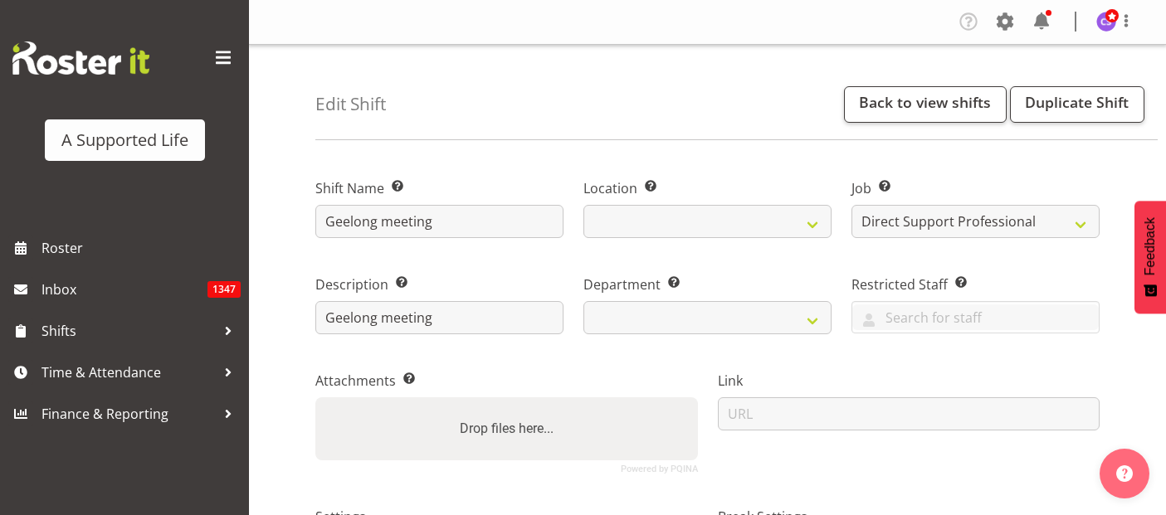
select select "4112"
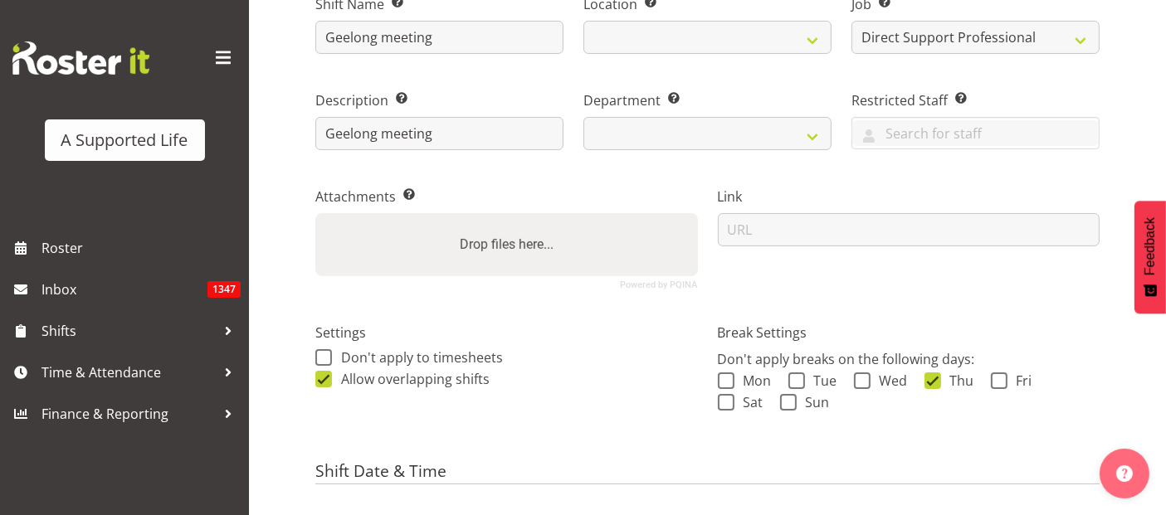
select select
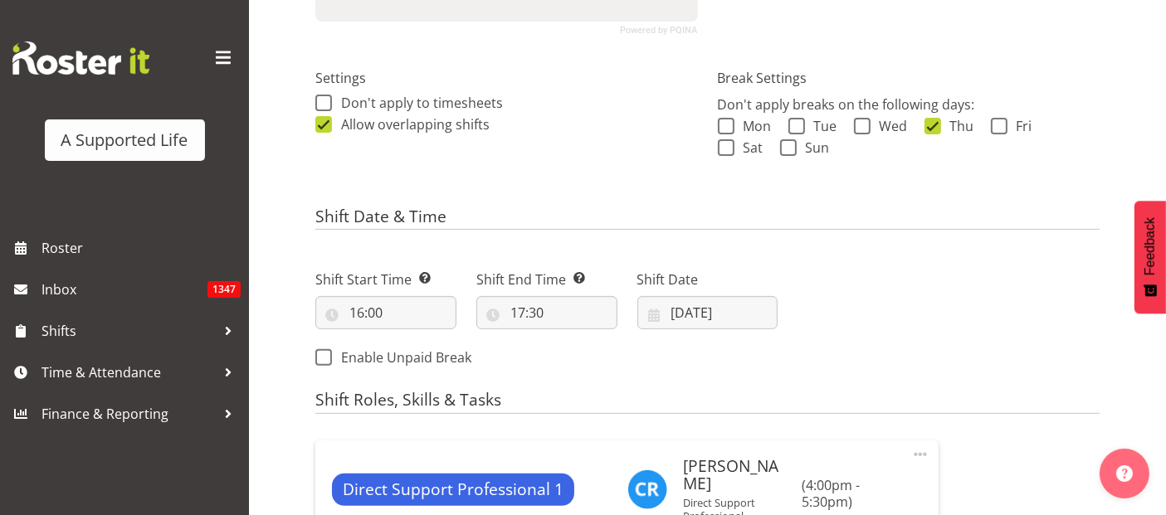
select select
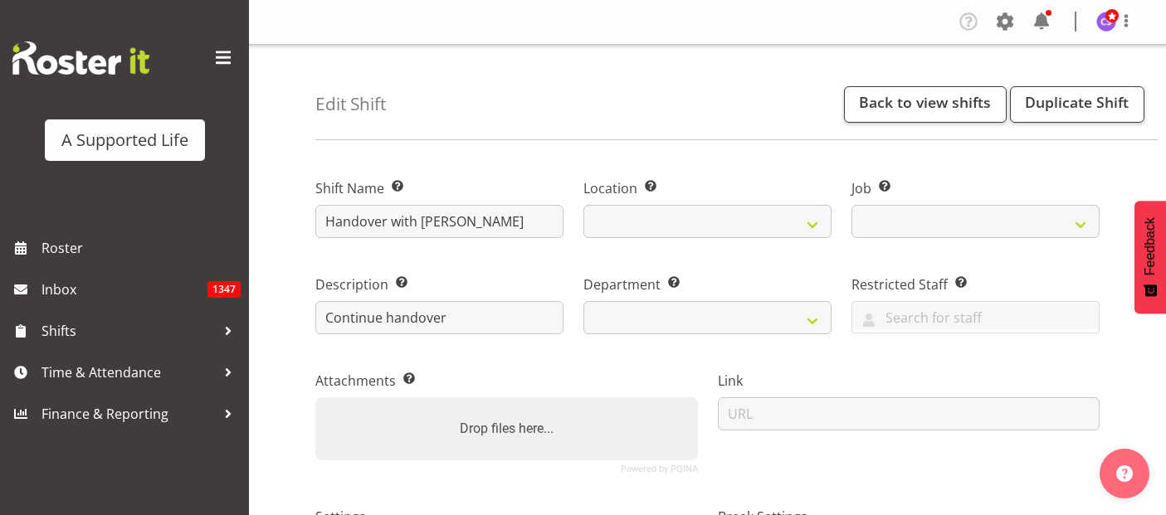
select select
select select "4112"
select select
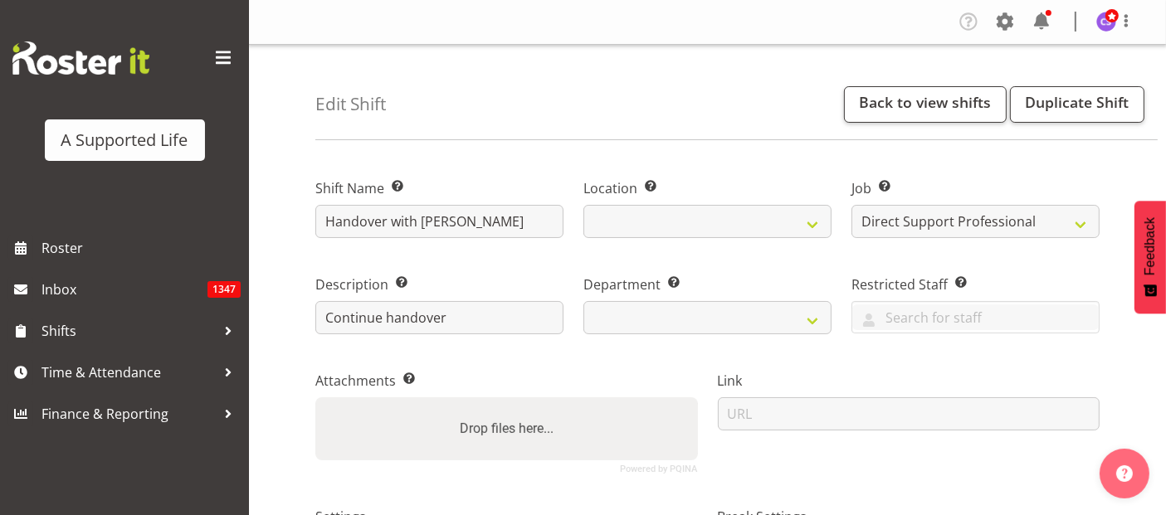
select select
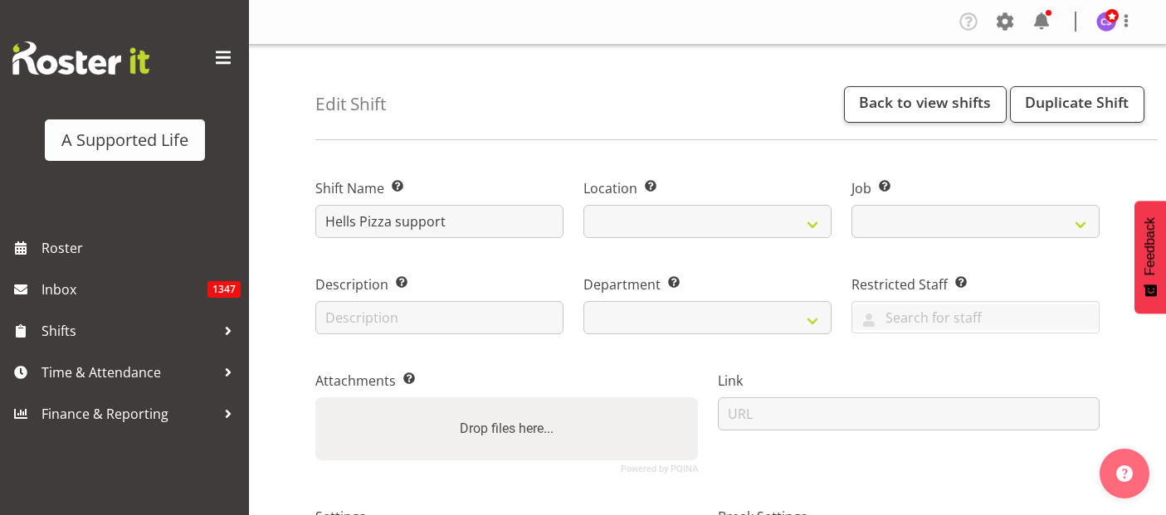
select select
select select "date"
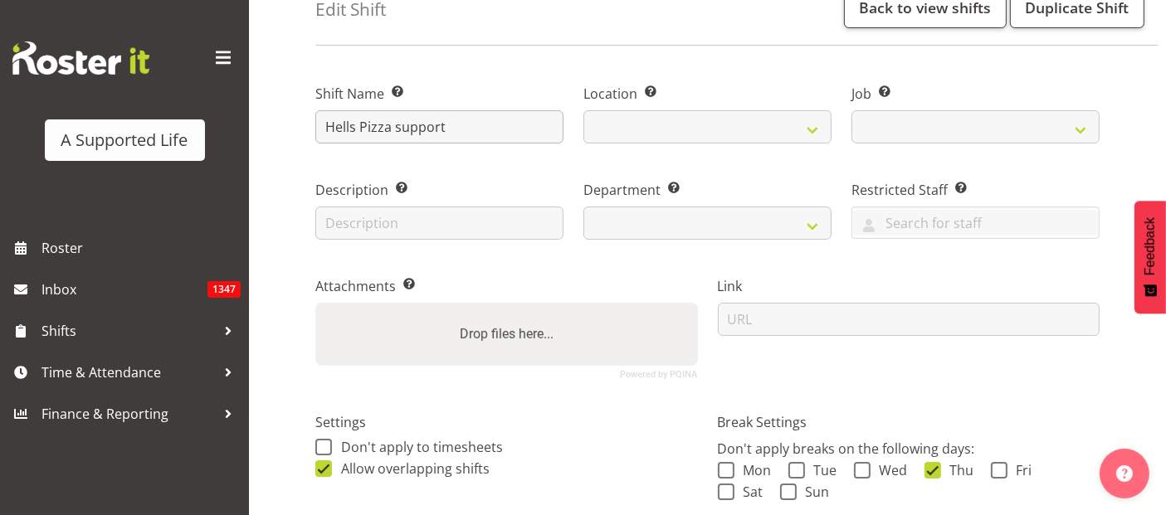
select select
select select "4112"
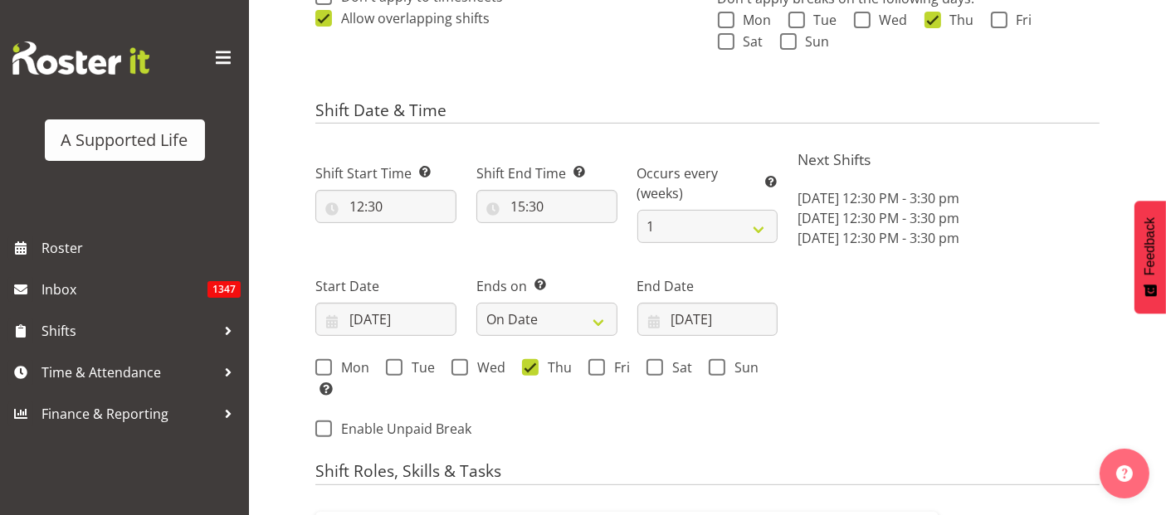
scroll to position [553, 0]
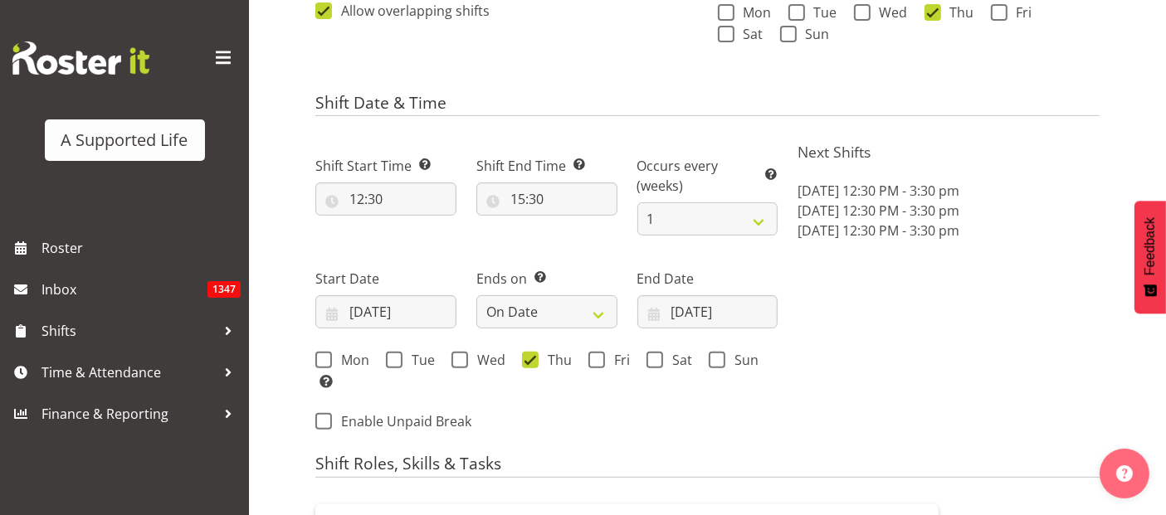
select select
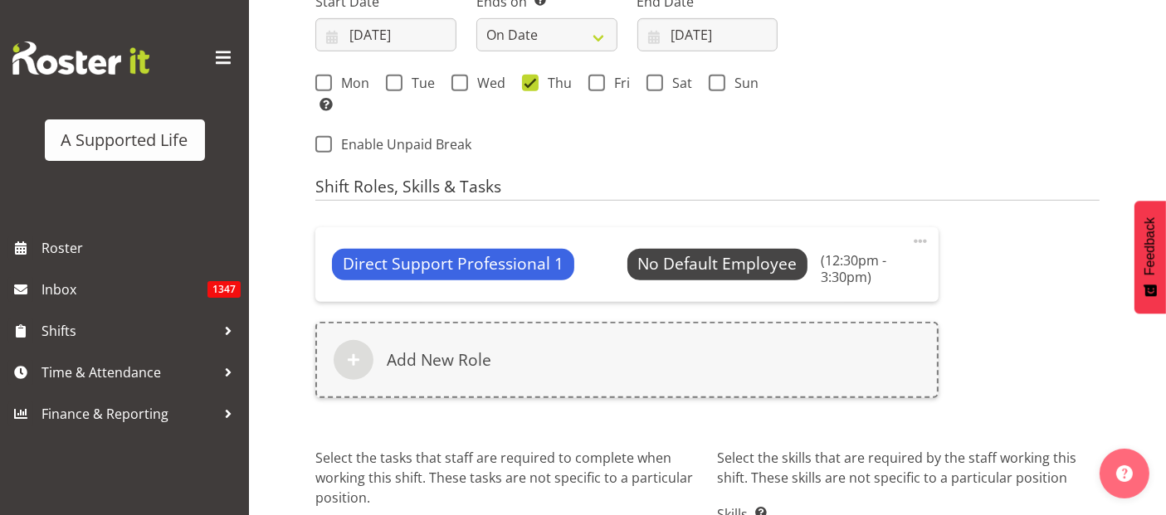
select select "924"
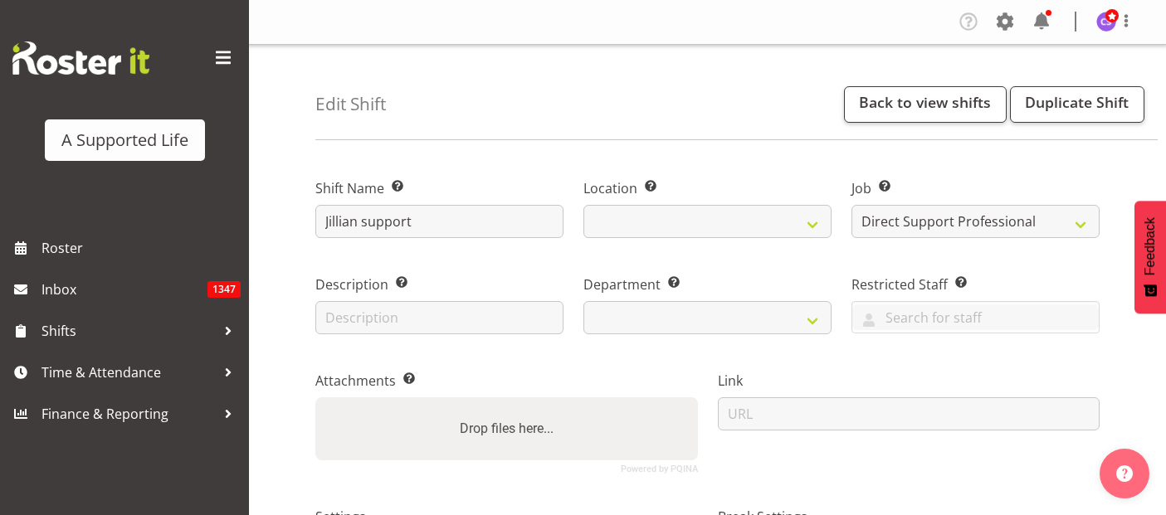
select select "4112"
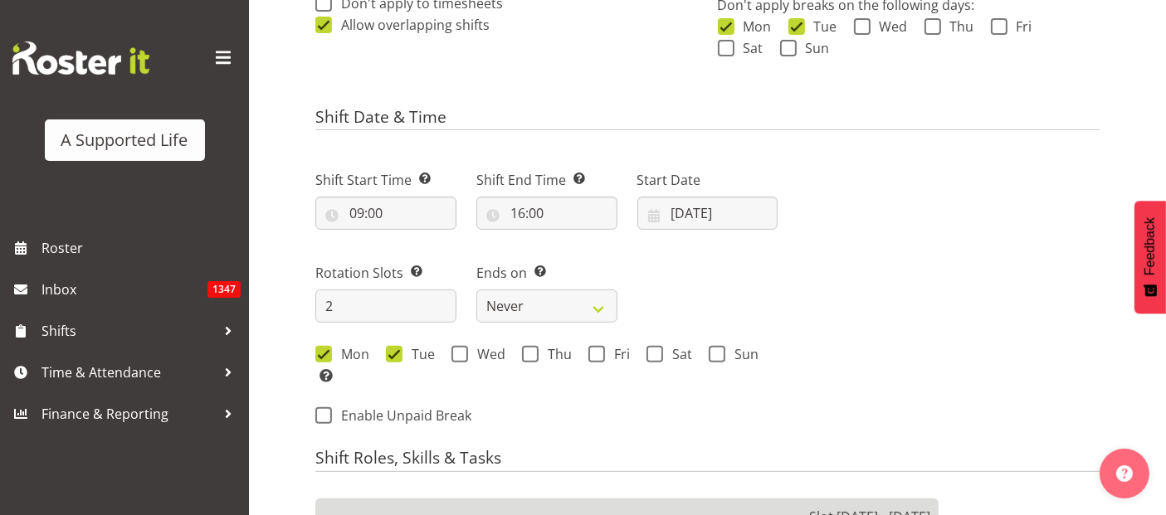
select select
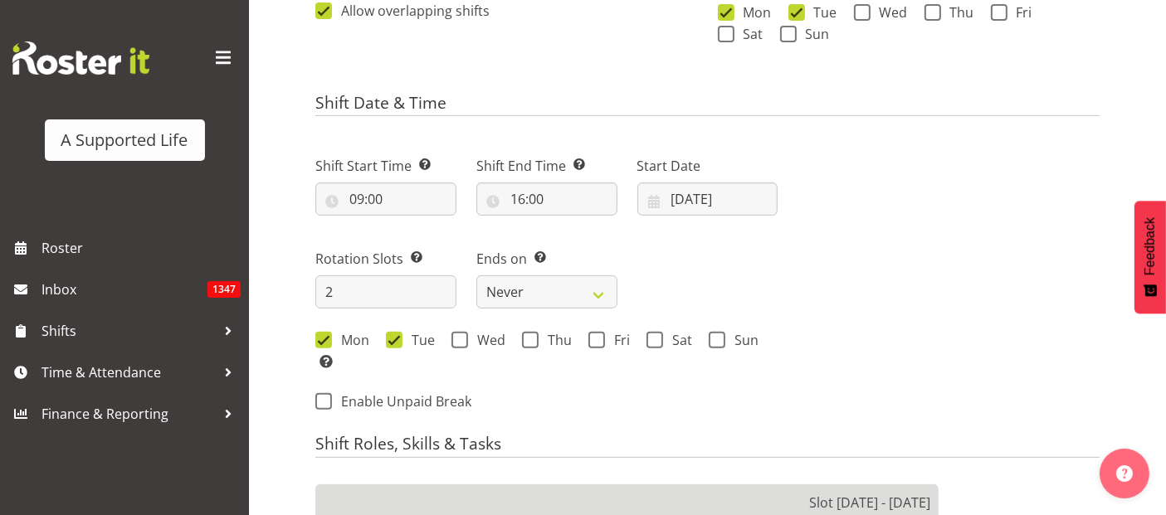
select select
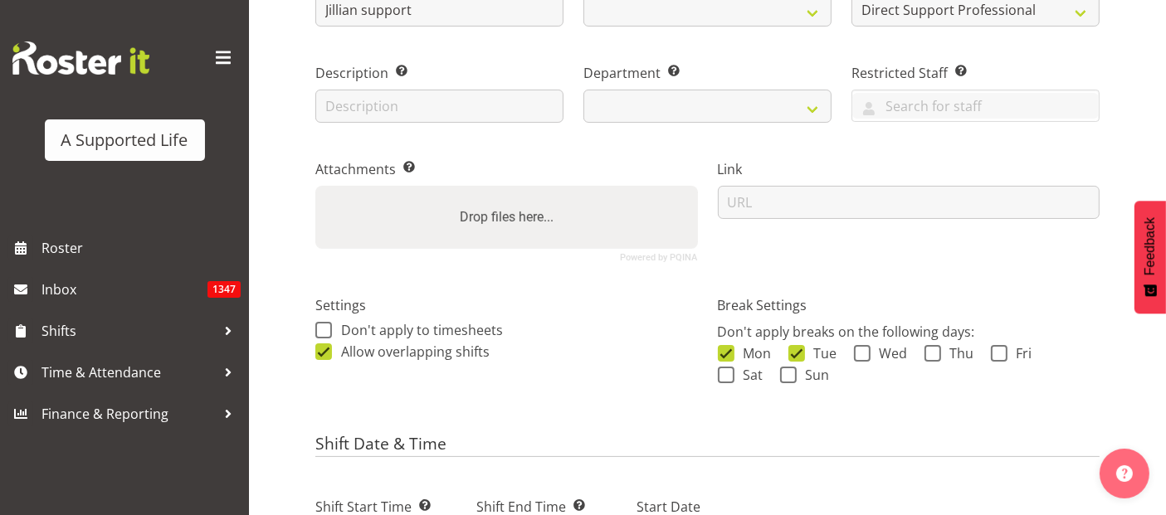
scroll to position [369, 0]
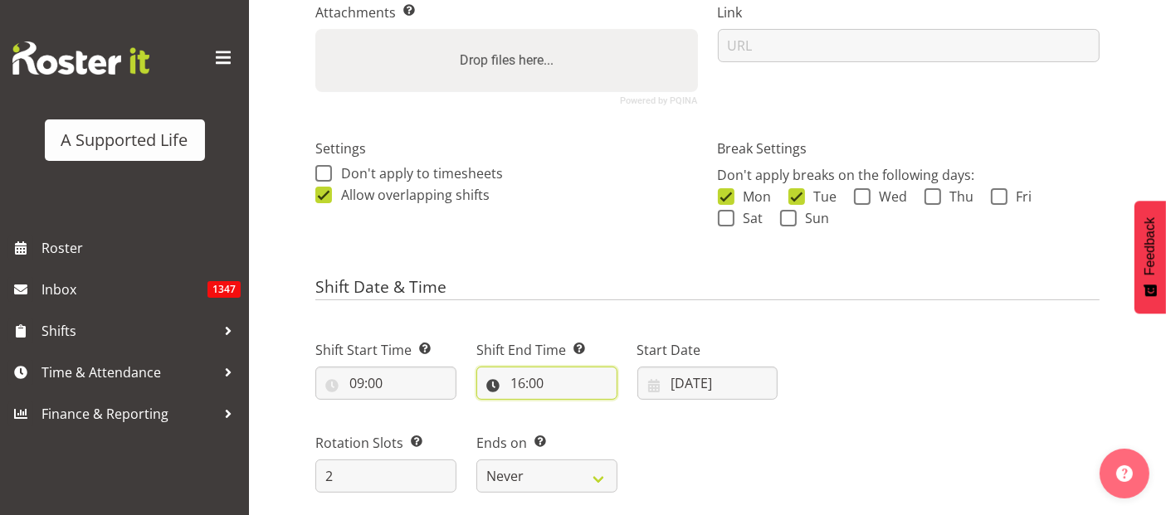
click at [551, 388] on input "16:00" at bounding box center [546, 383] width 141 height 33
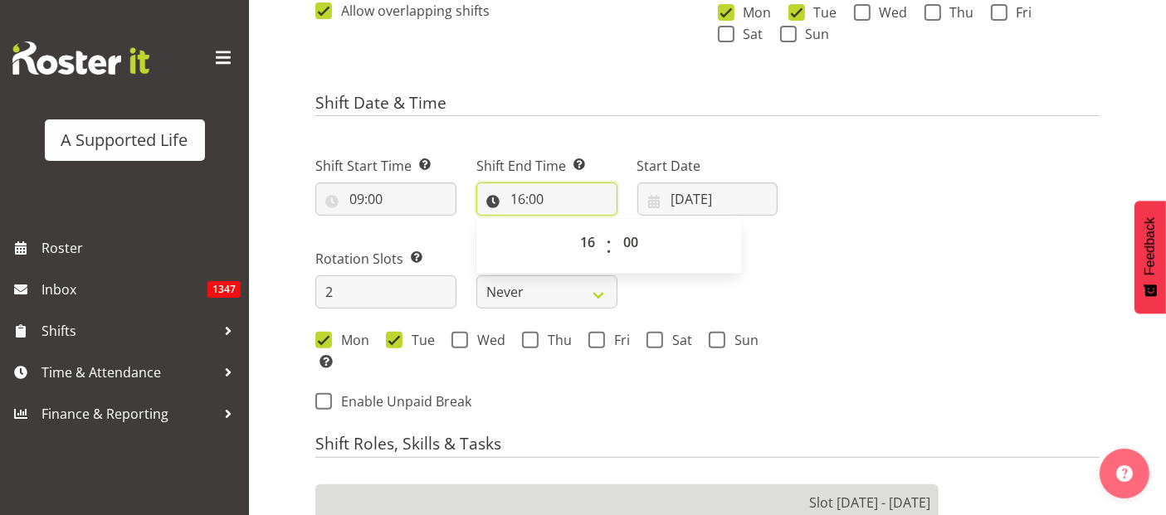
select select "904"
click at [585, 237] on select "00 01 02 03 04 05 06 07 08 09 10 11 12 13 14 15 16 17 18 19 20 21 22 23" at bounding box center [589, 242] width 37 height 33
select select "13"
click at [571, 226] on select "00 01 02 03 04 05 06 07 08 09 10 11 12 13 14 15 16 17 18 19 20 21 22 23" at bounding box center [589, 242] width 37 height 33
type input "13:00"
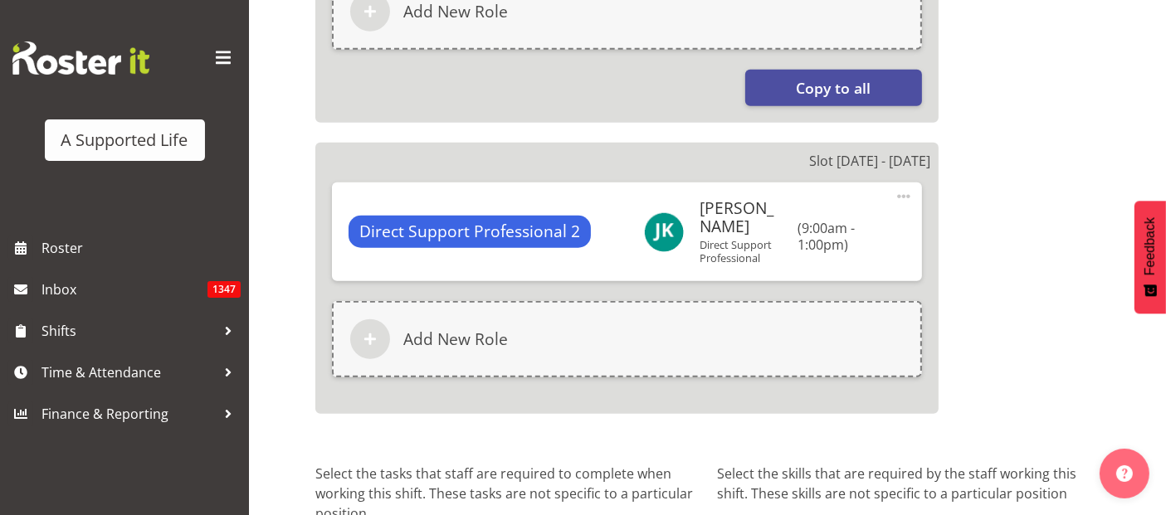
scroll to position [1332, 0]
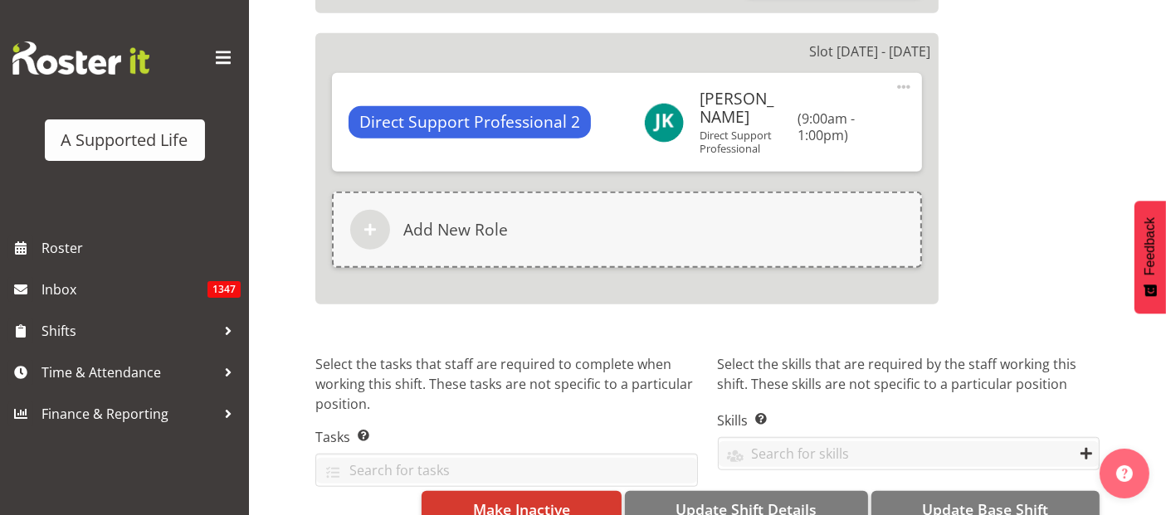
click at [1004, 220] on div "Slot 1 - Mon 7th Apr Direct Support Professional 1 Jade Kruger Direct Support P…" at bounding box center [707, 14] width 804 height 639
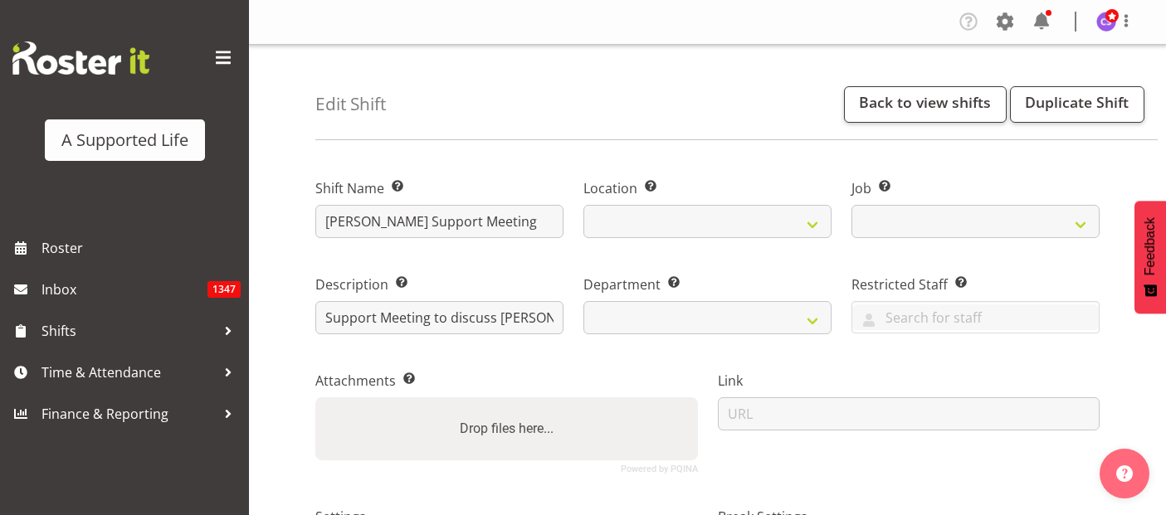
select select
select select "4112"
select select
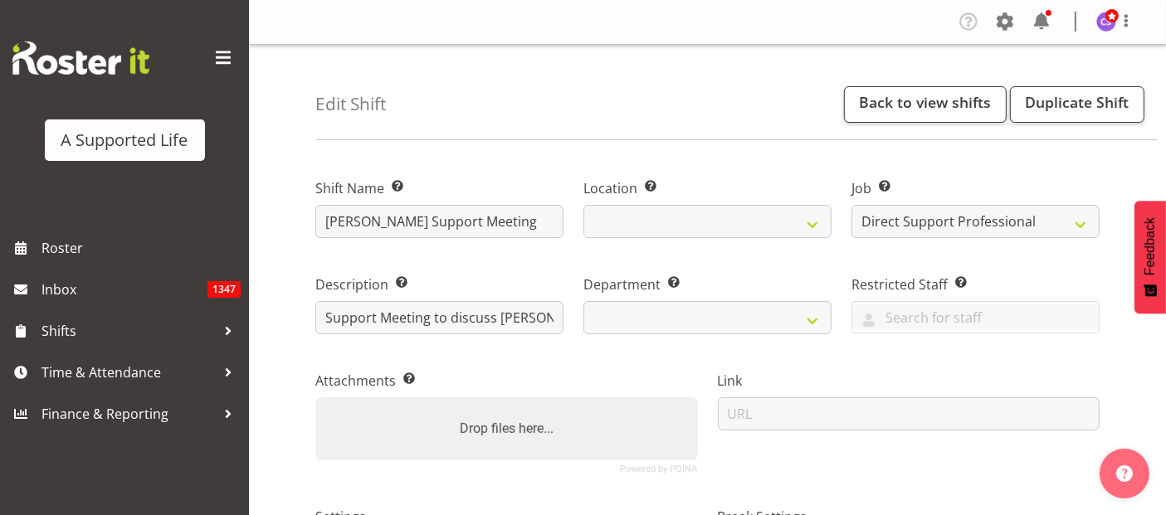
select select
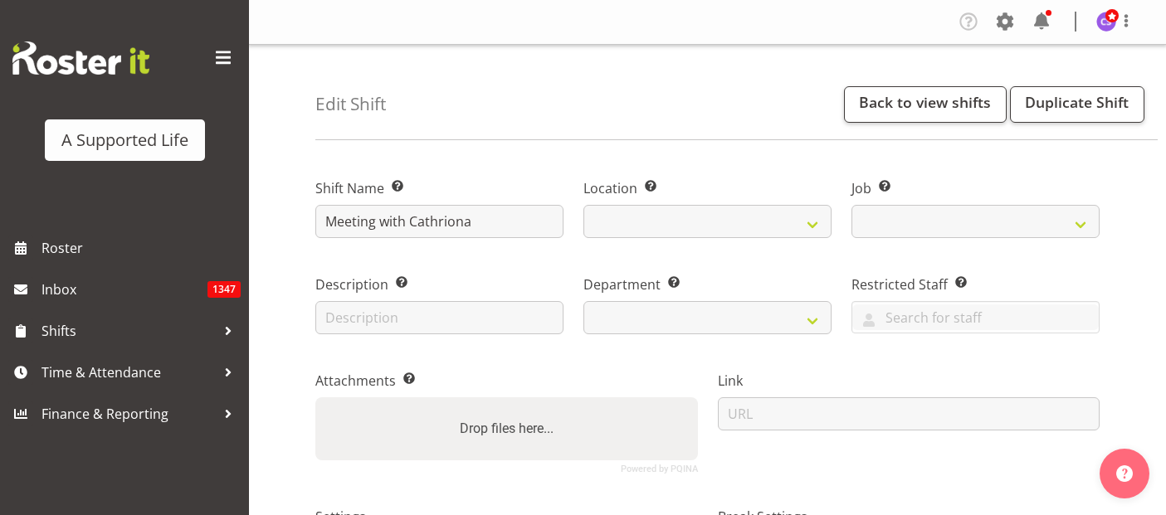
select select
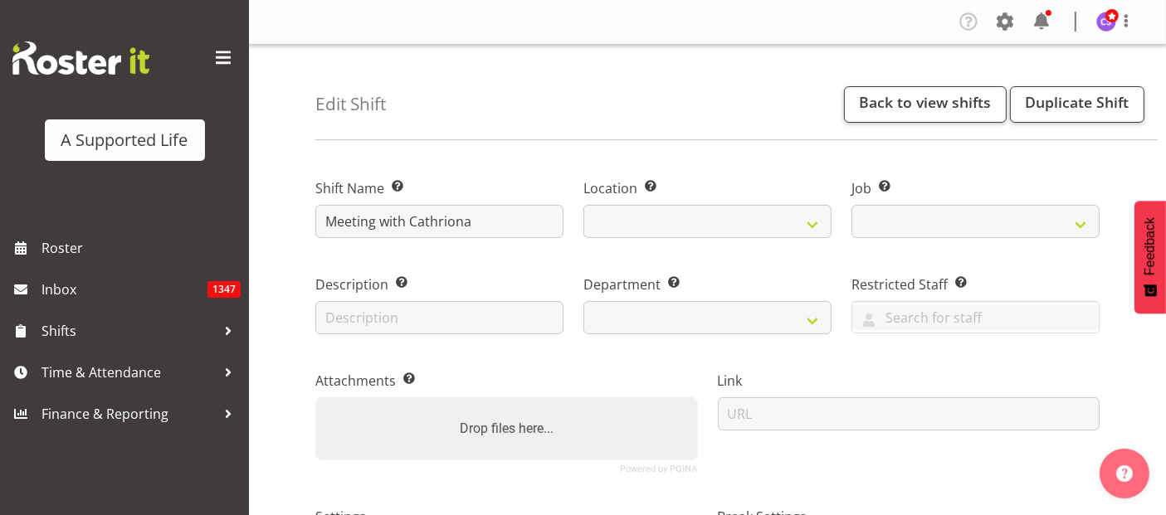
select select
select select "4112"
select select
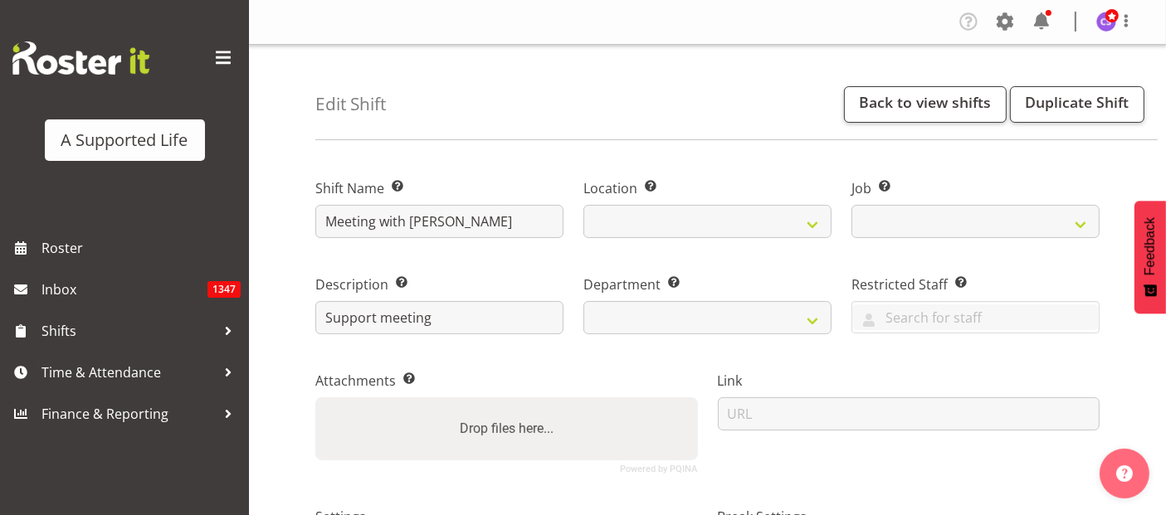
select select
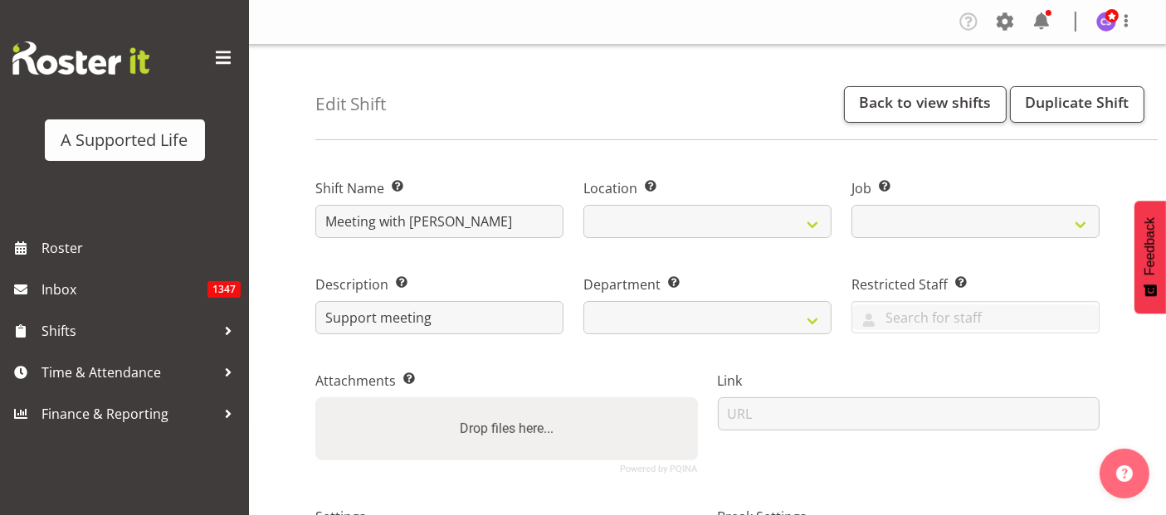
select select
select select "4112"
select select
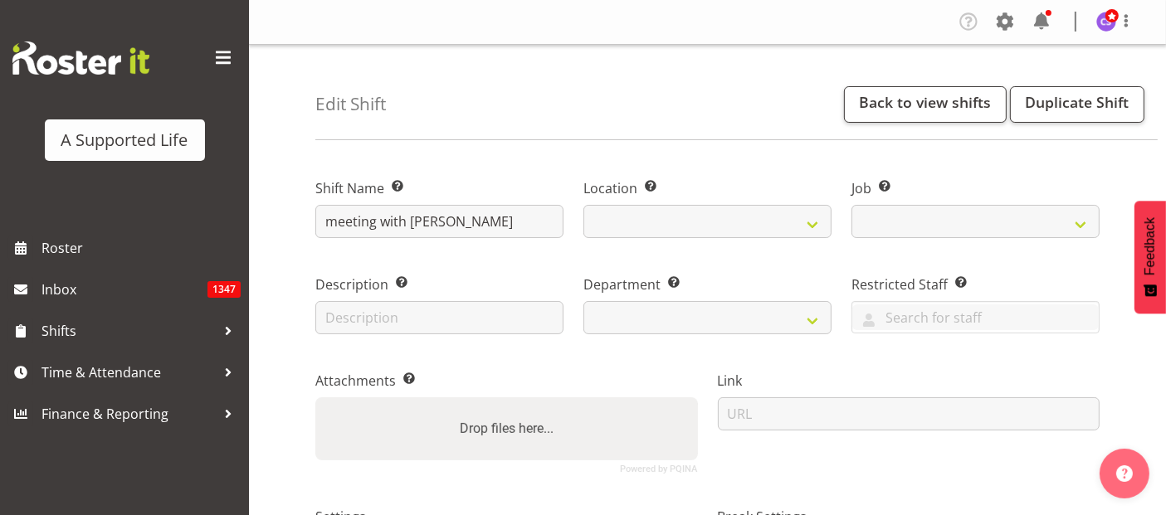
select select
select select "4112"
select select
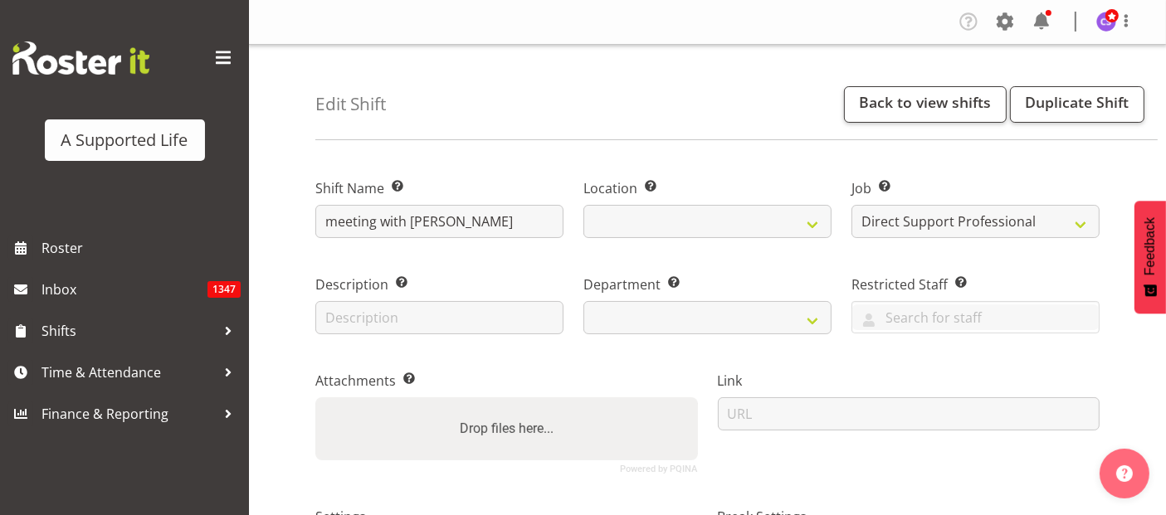
select select
select select "4112"
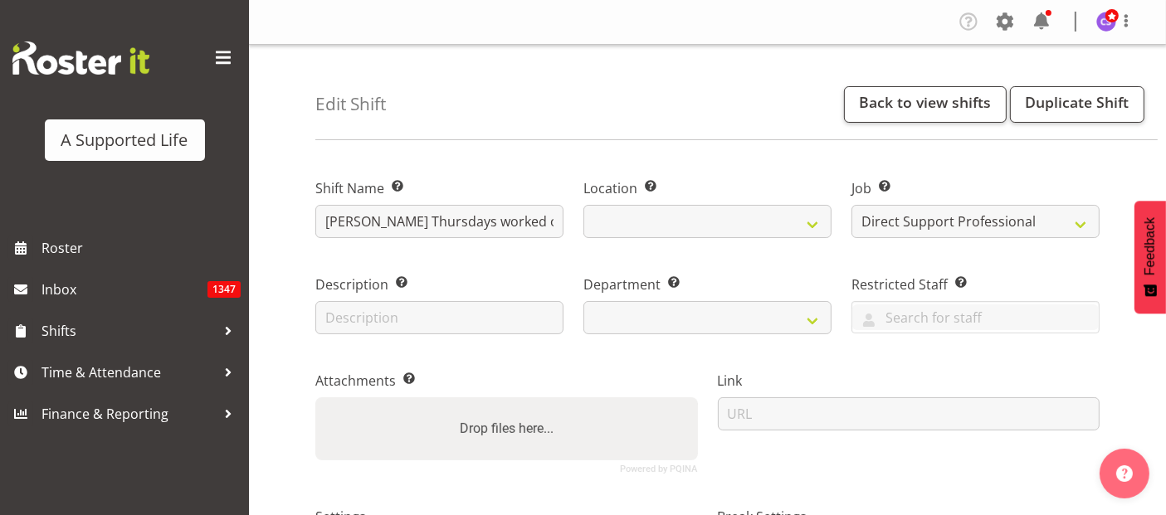
select select
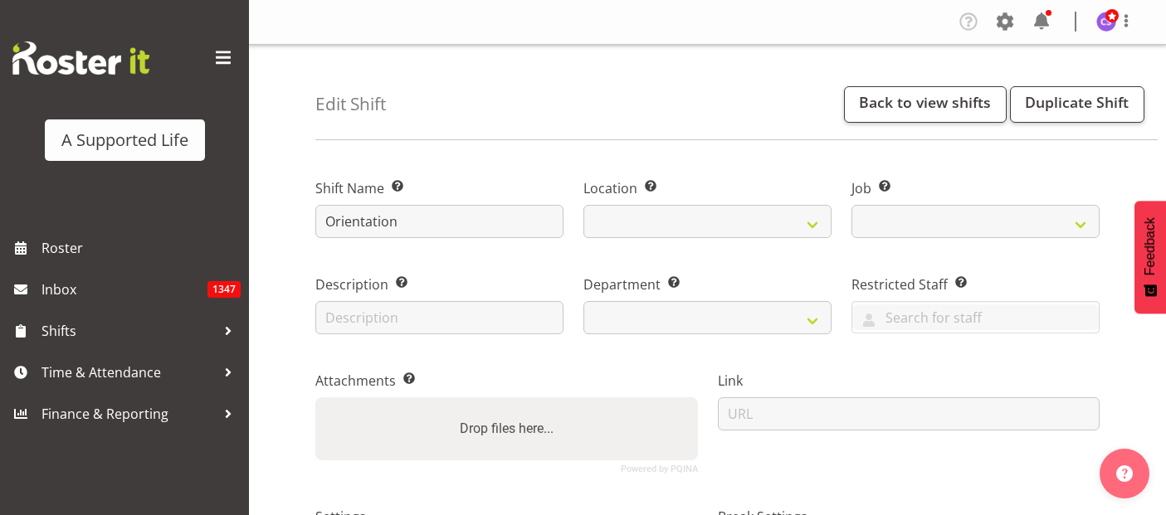
select select "date"
select select
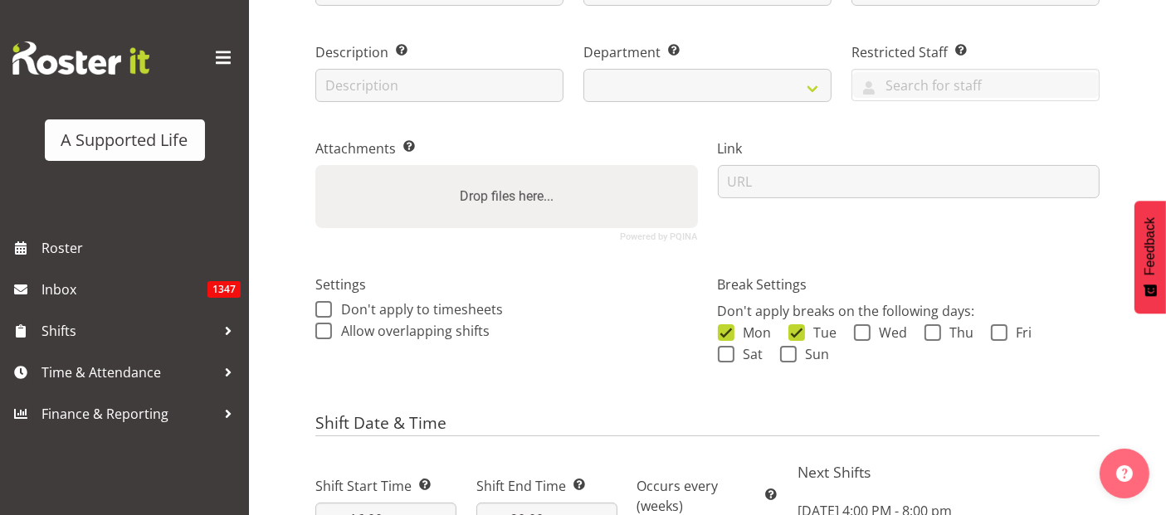
select select "4112"
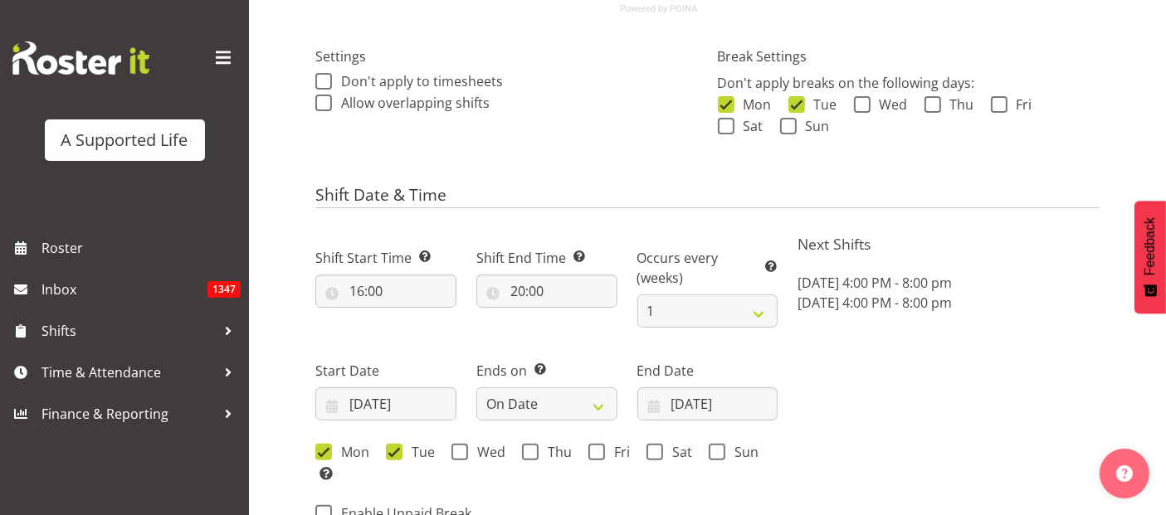
select select
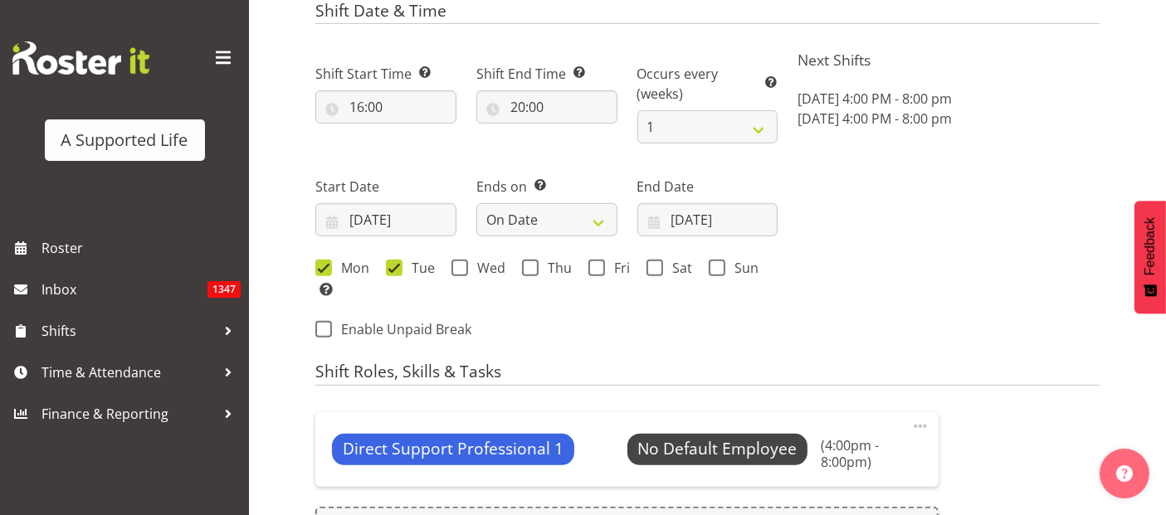
select select
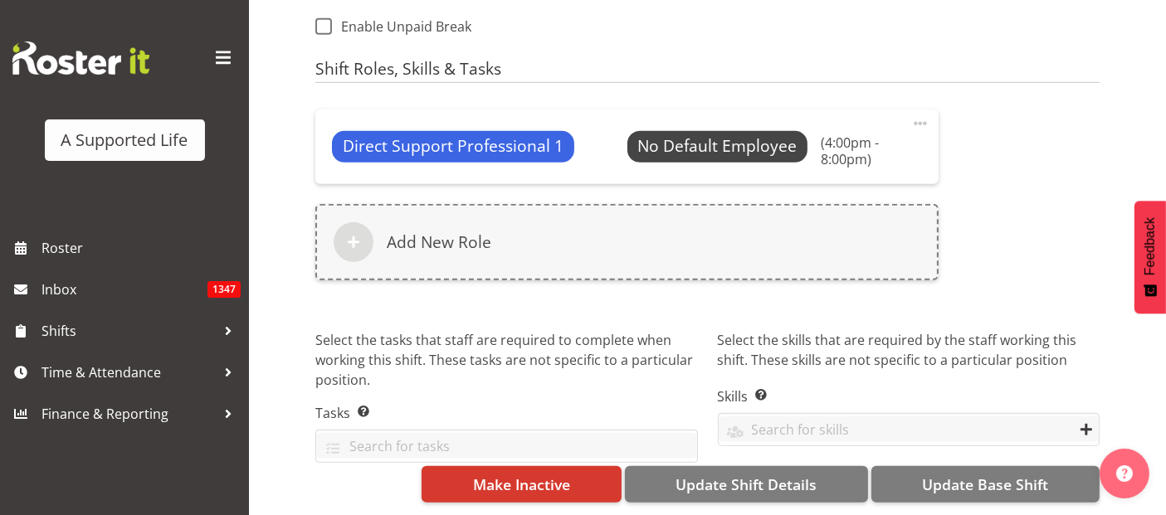
scroll to position [960, 0]
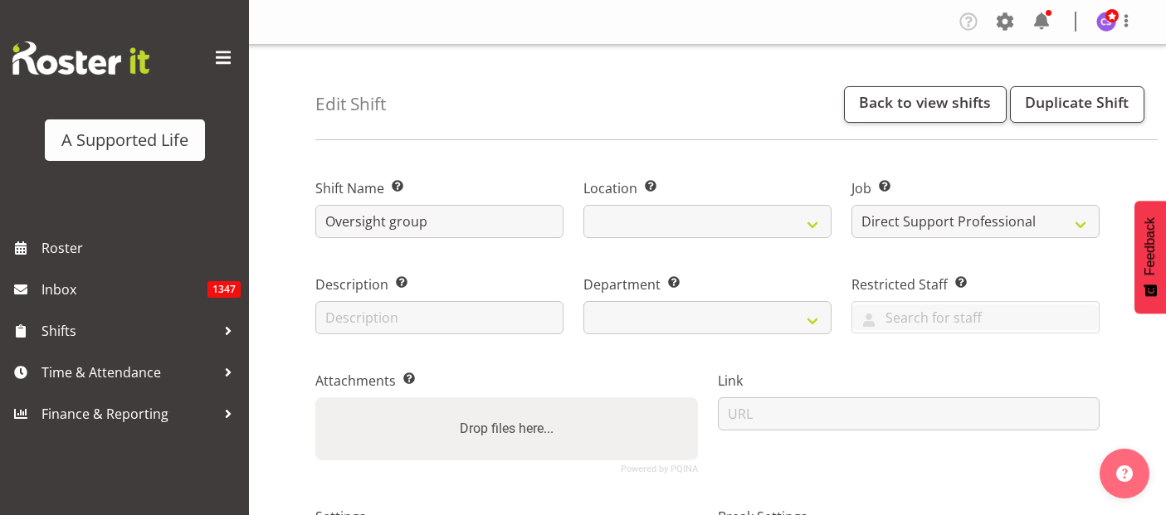
select select "4112"
select select
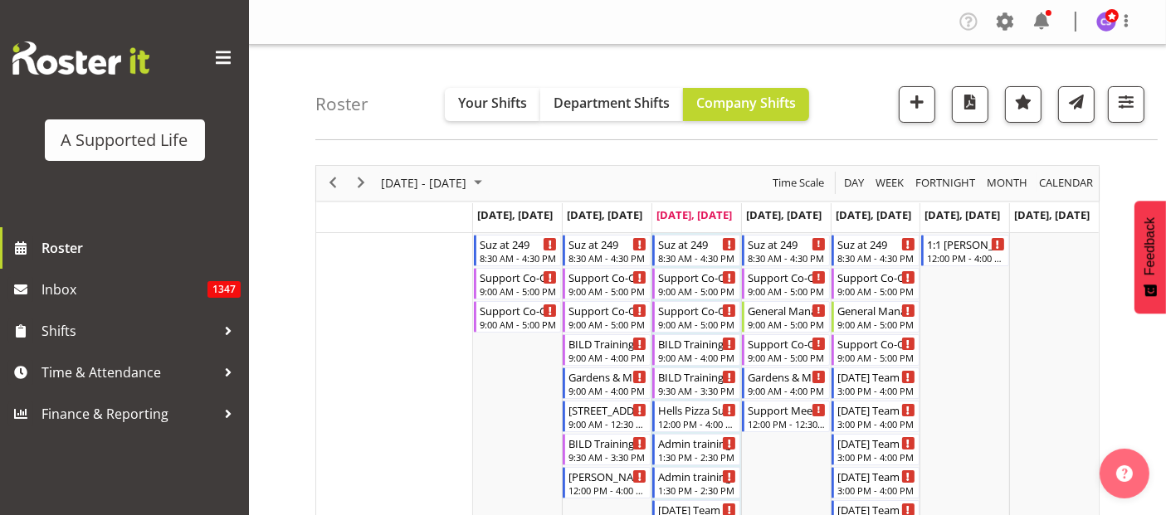
scroll to position [369, 0]
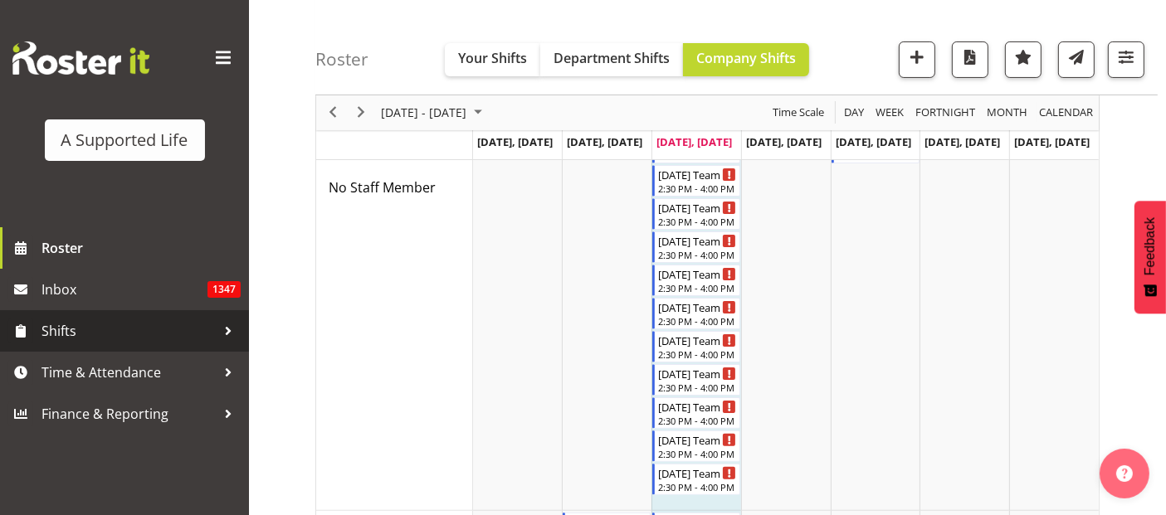
click at [134, 337] on span "Shifts" at bounding box center [129, 331] width 174 height 25
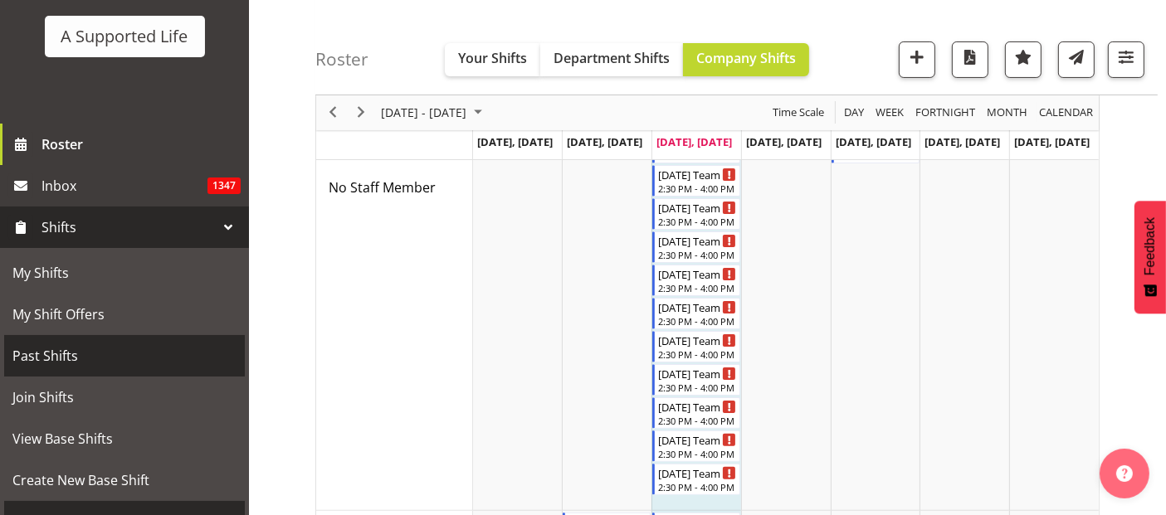
scroll to position [184, 0]
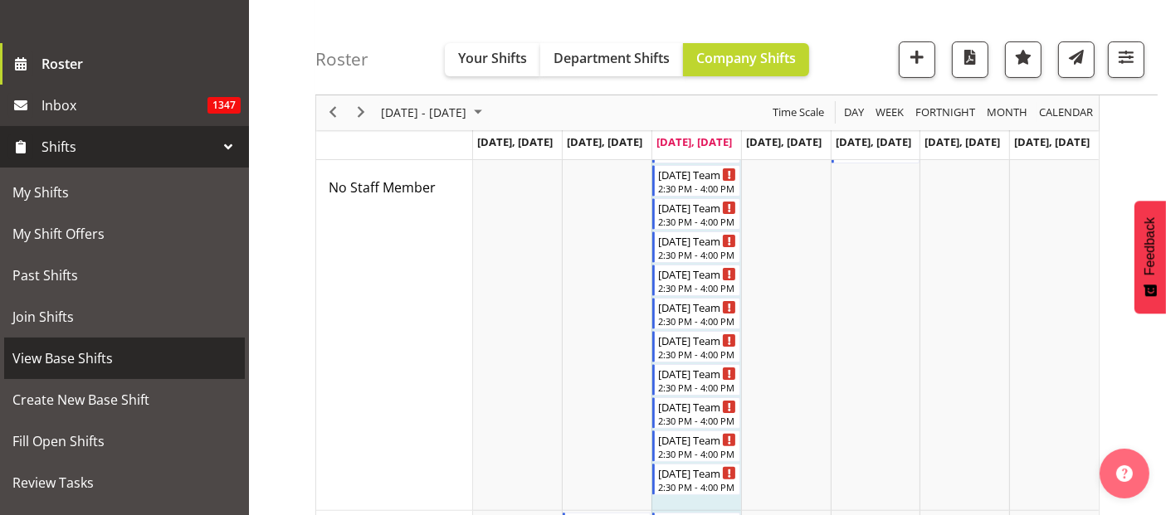
click at [100, 363] on span "View Base Shifts" at bounding box center [124, 358] width 224 height 25
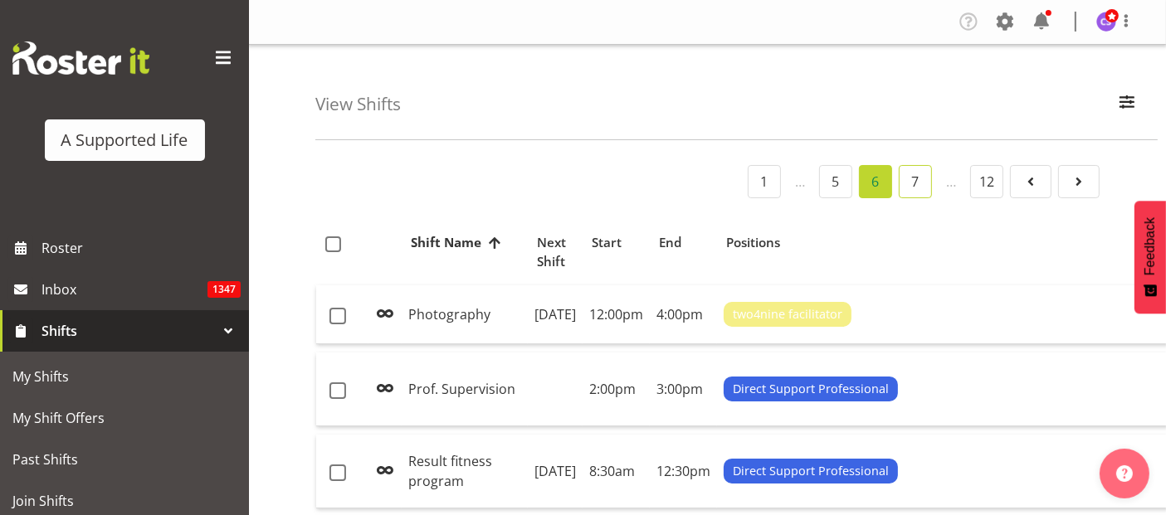
click at [924, 184] on link "7" at bounding box center [915, 181] width 33 height 33
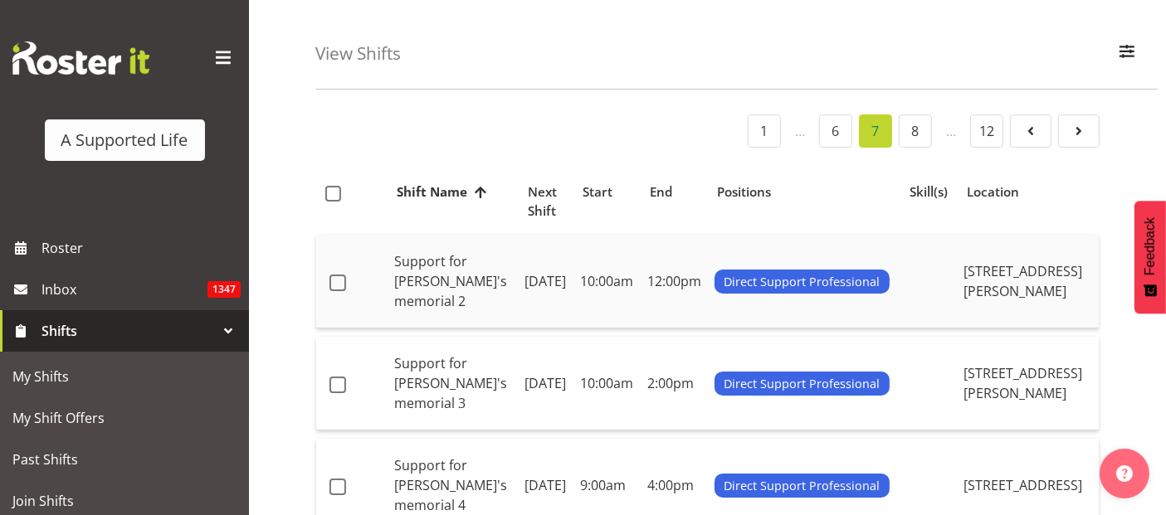
scroll to position [92, 0]
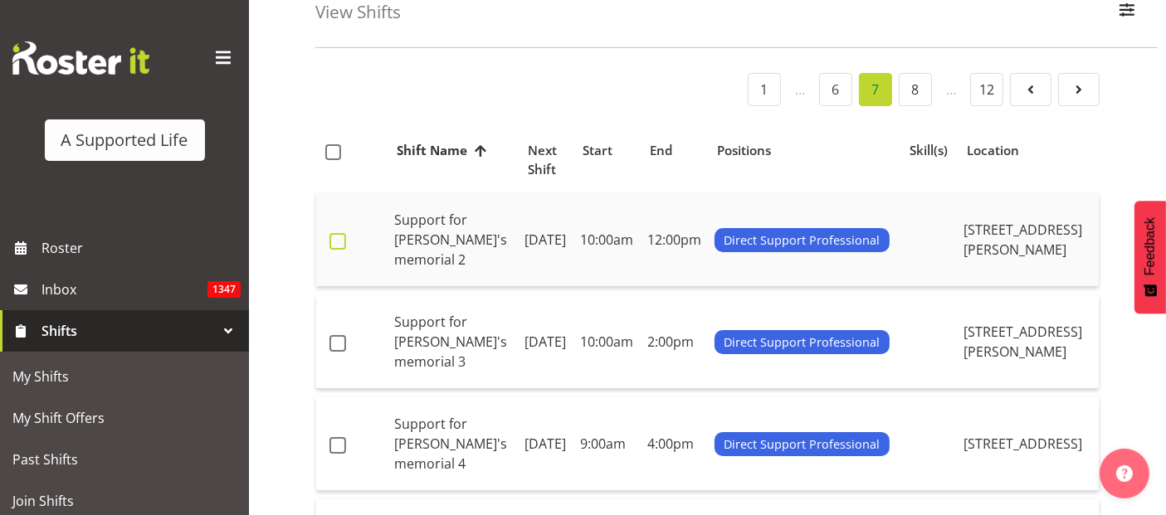
click at [337, 233] on span at bounding box center [338, 241] width 17 height 17
checkbox input "true"
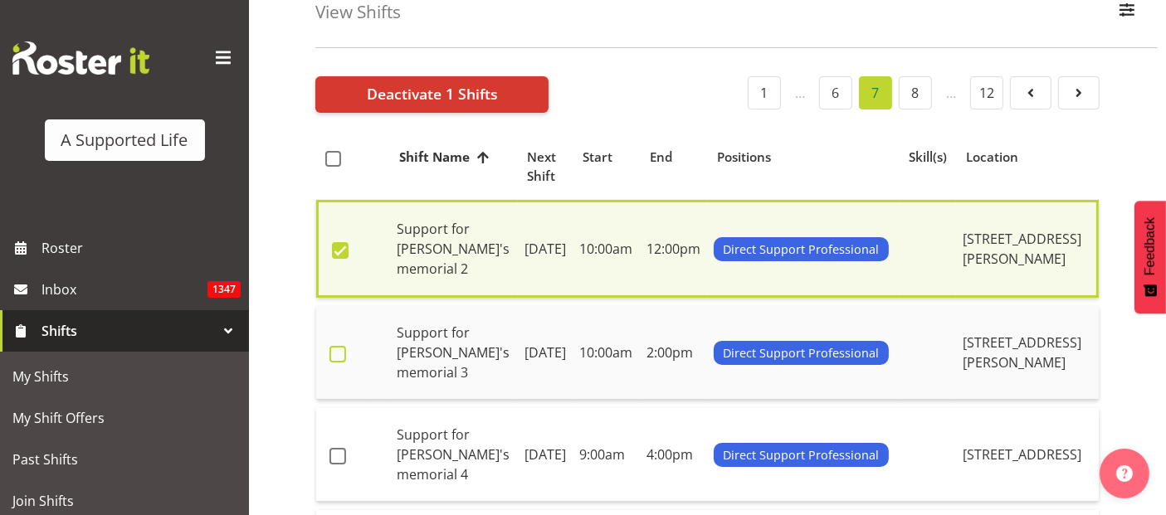
click at [334, 346] on span at bounding box center [338, 354] width 17 height 17
checkbox input "true"
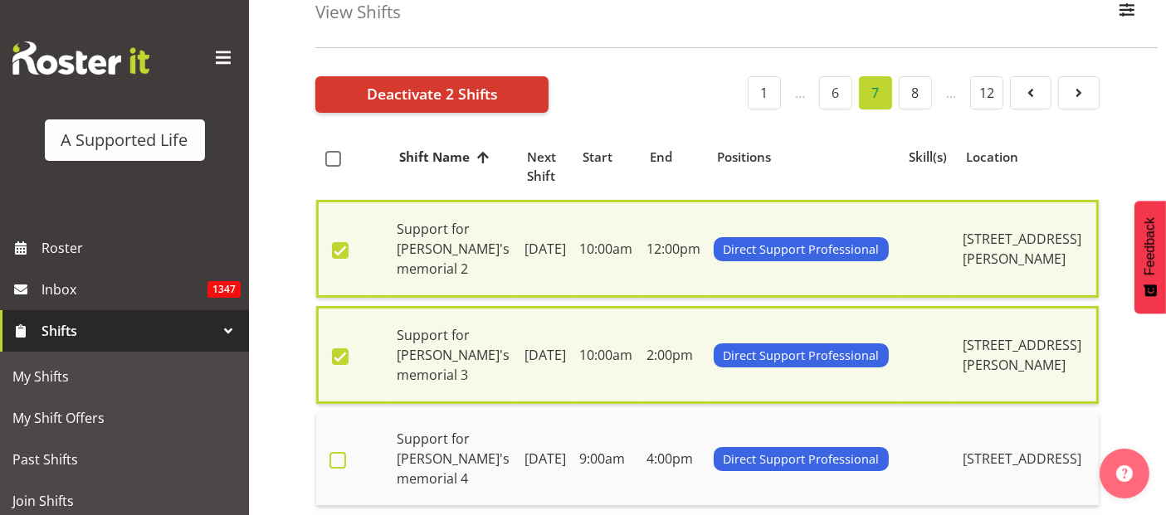
click at [330, 452] on span at bounding box center [338, 460] width 17 height 17
checkbox input "true"
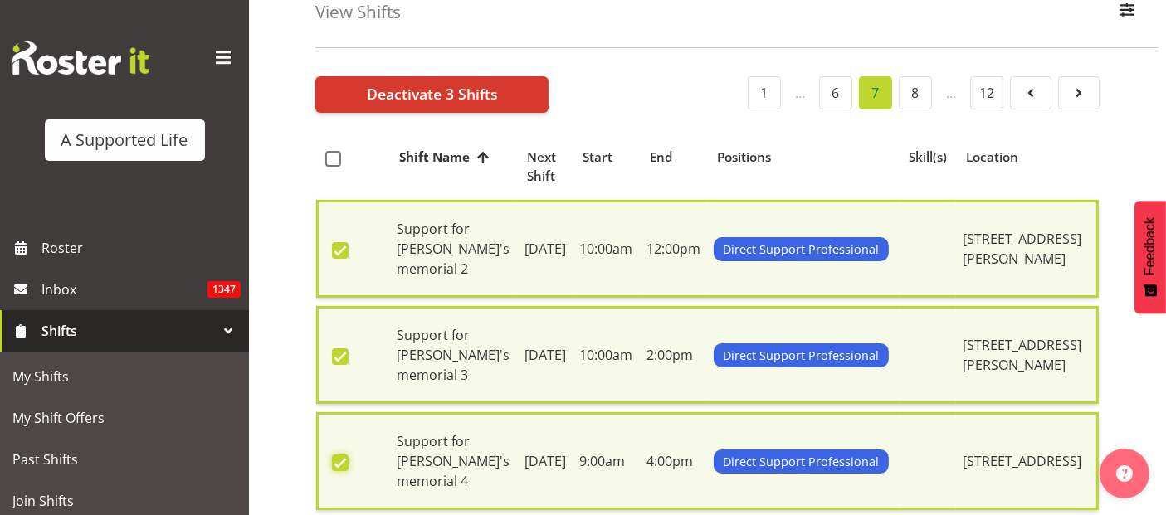
scroll to position [369, 0]
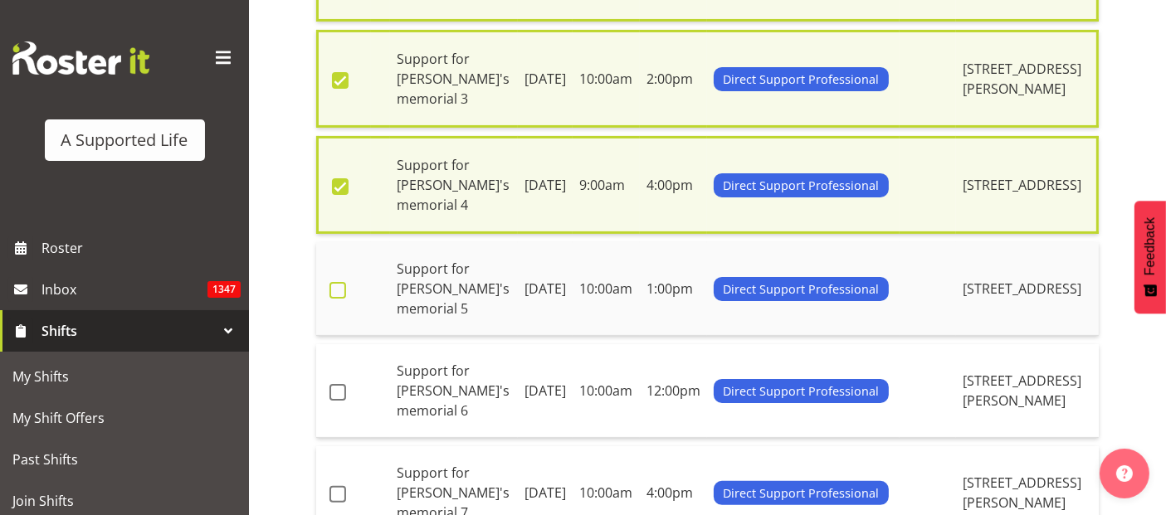
click at [339, 282] on span at bounding box center [338, 290] width 17 height 17
checkbox input "true"
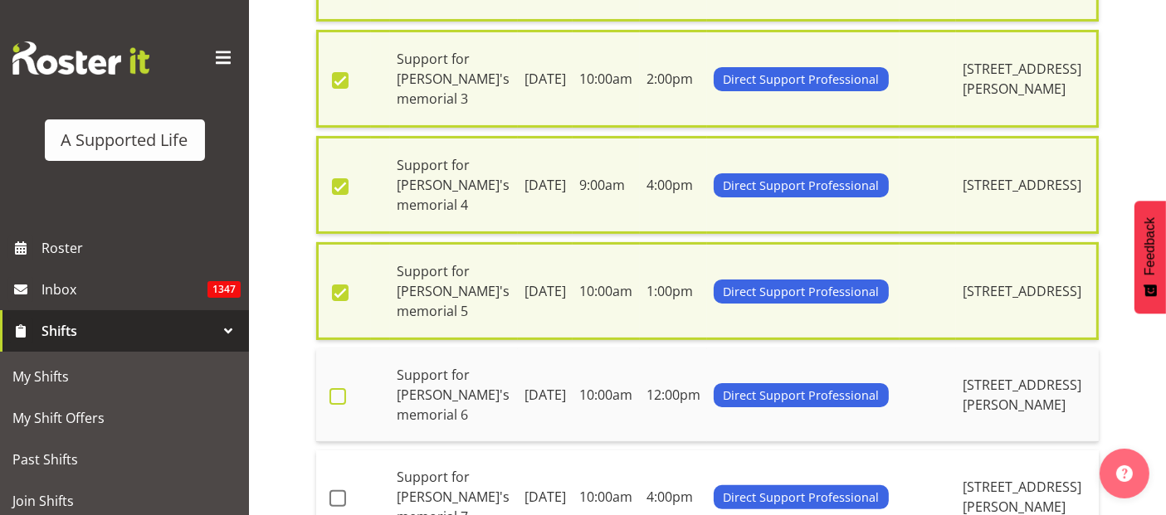
click at [339, 388] on span at bounding box center [338, 396] width 17 height 17
checkbox input "true"
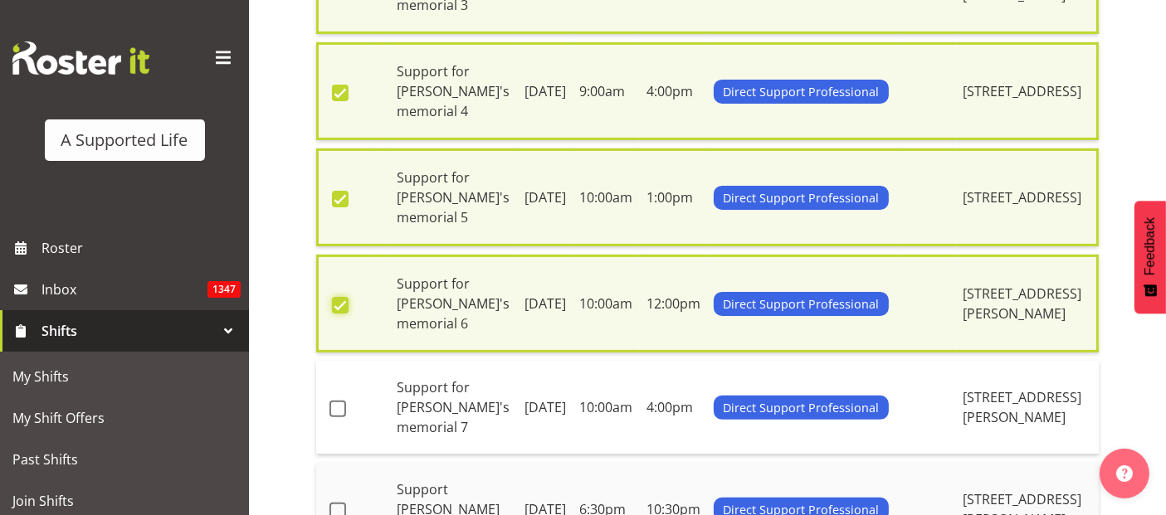
scroll to position [553, 0]
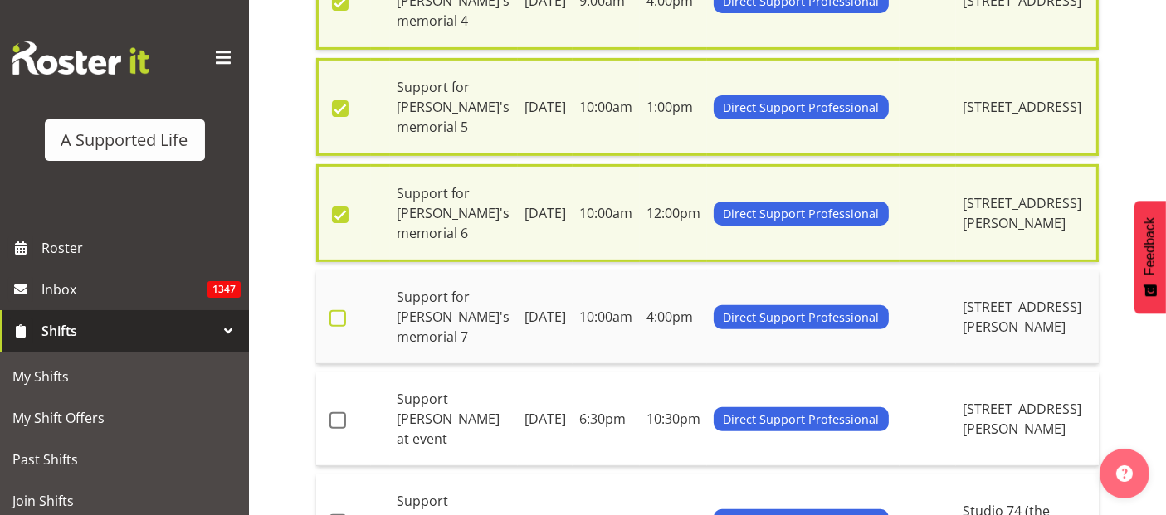
click at [339, 310] on span at bounding box center [338, 318] width 17 height 17
checkbox input "true"
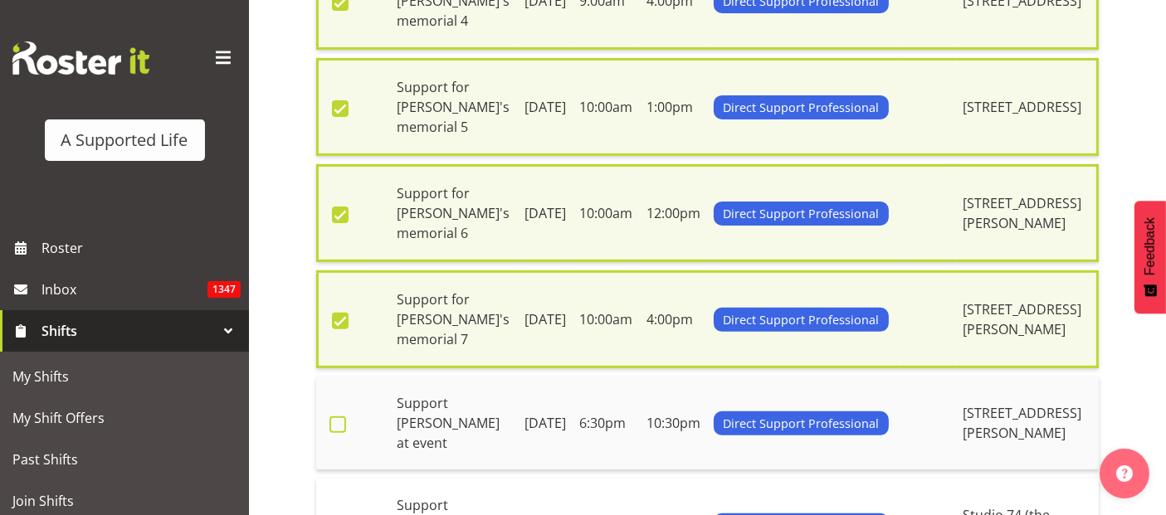
click at [336, 417] on span at bounding box center [338, 425] width 17 height 17
checkbox input "true"
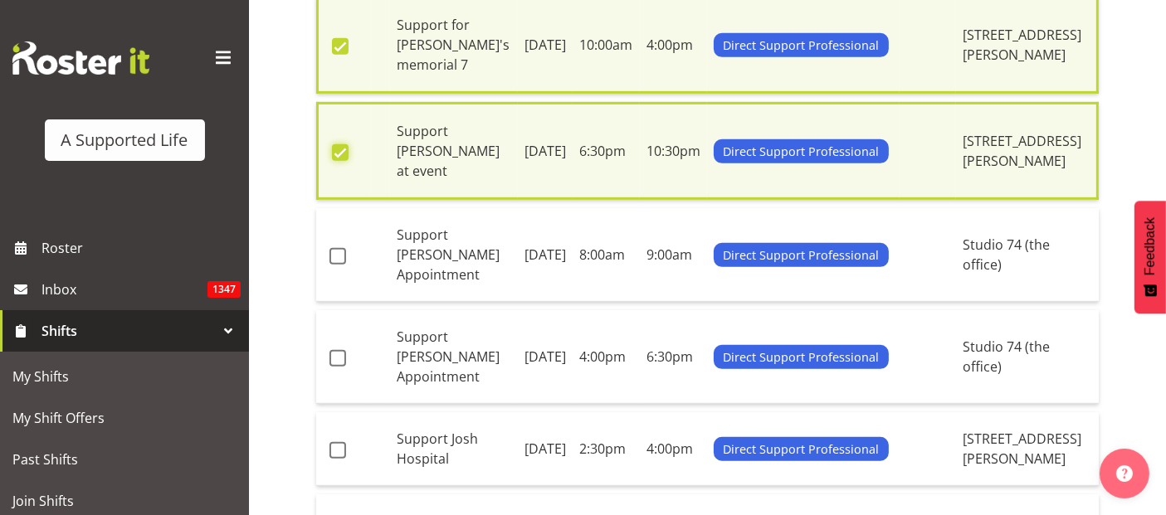
scroll to position [830, 0]
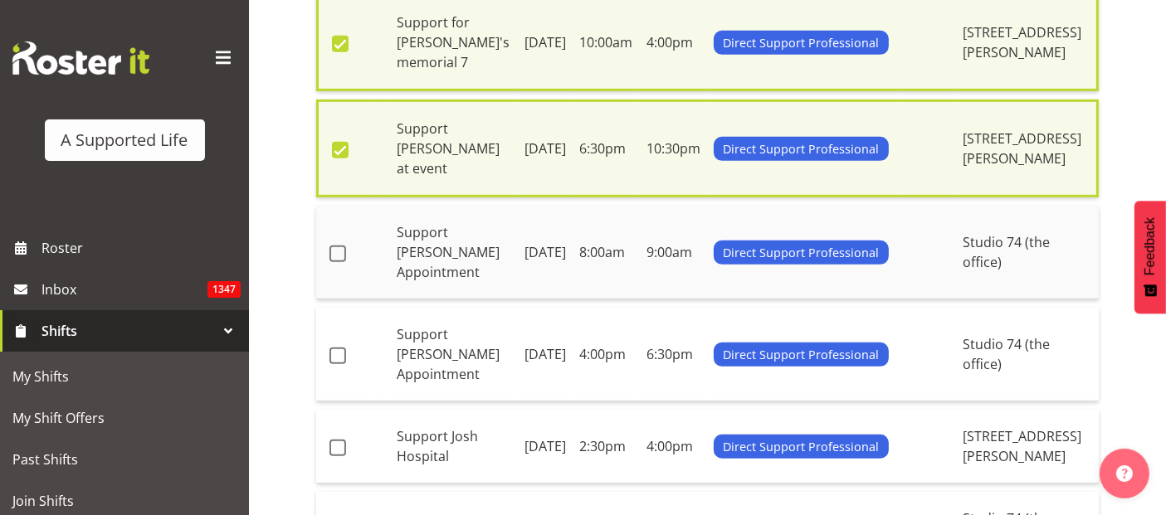
drag, startPoint x: 341, startPoint y: 305, endPoint x: 357, endPoint y: 222, distance: 83.7
click at [341, 348] on span at bounding box center [338, 356] width 17 height 17
checkbox input "true"
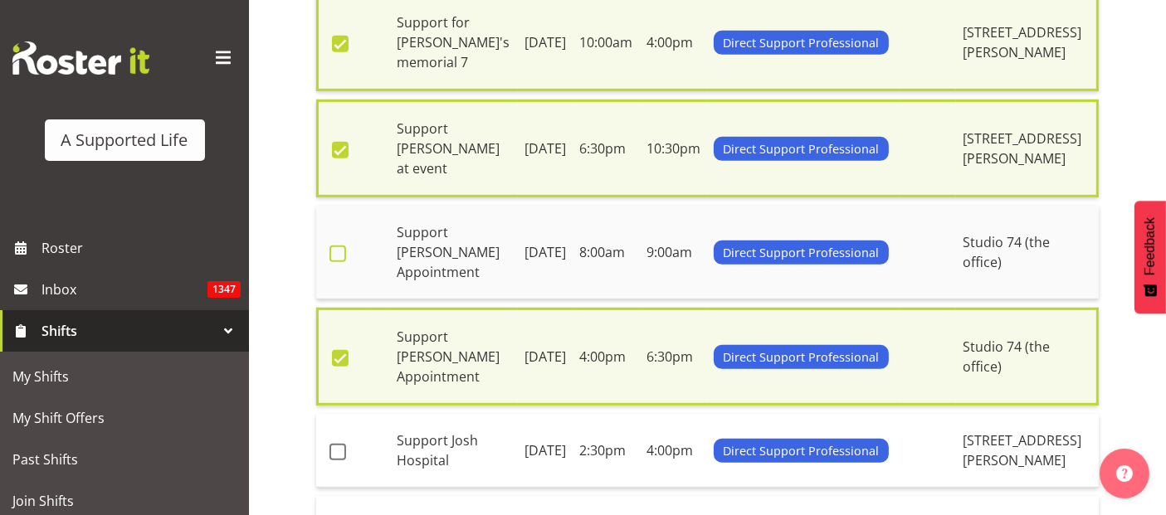
click at [340, 246] on span at bounding box center [338, 254] width 17 height 17
checkbox input "true"
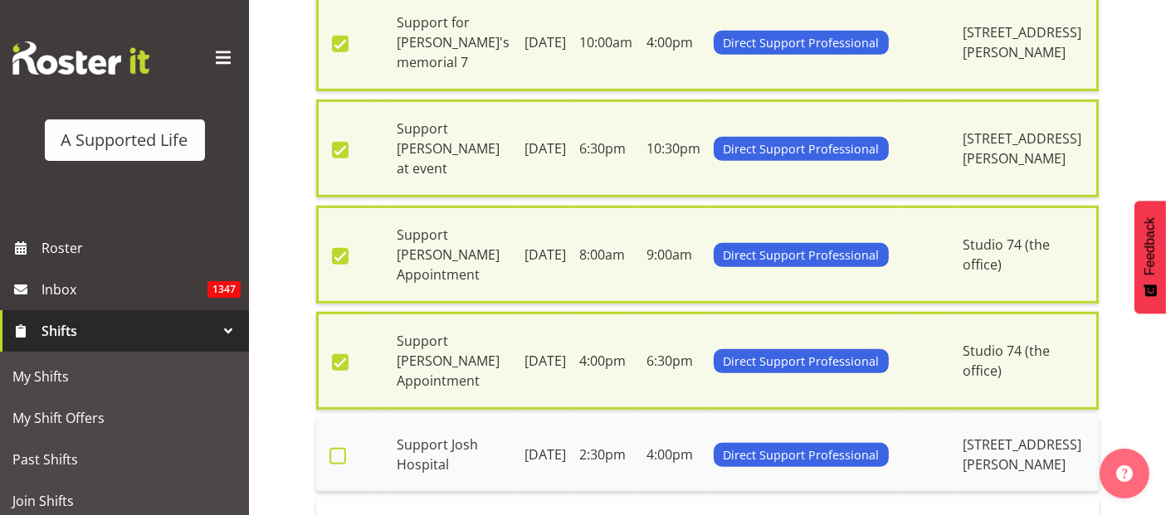
click at [331, 448] on span at bounding box center [338, 456] width 17 height 17
checkbox input "true"
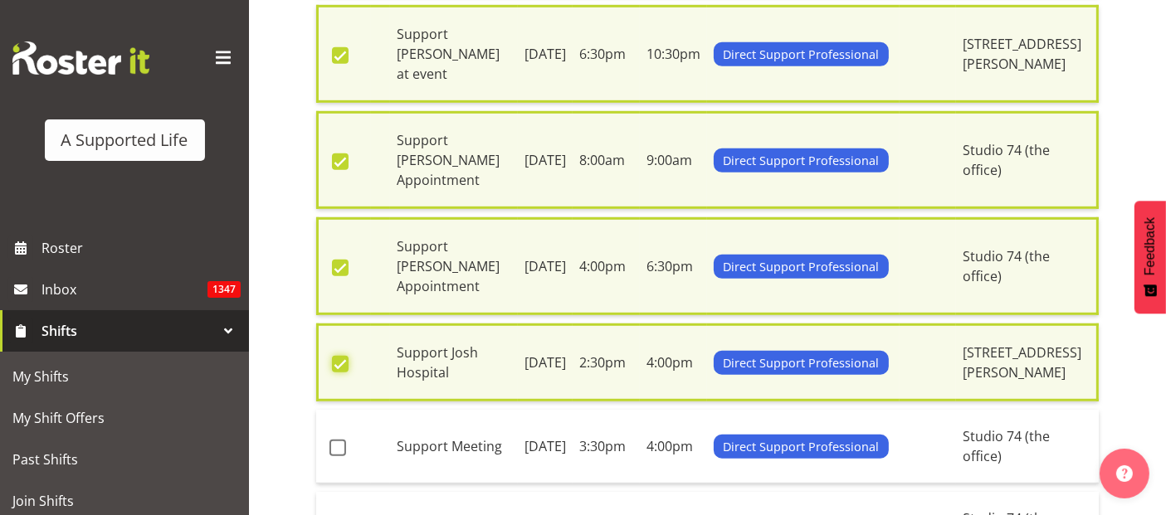
scroll to position [1014, 0]
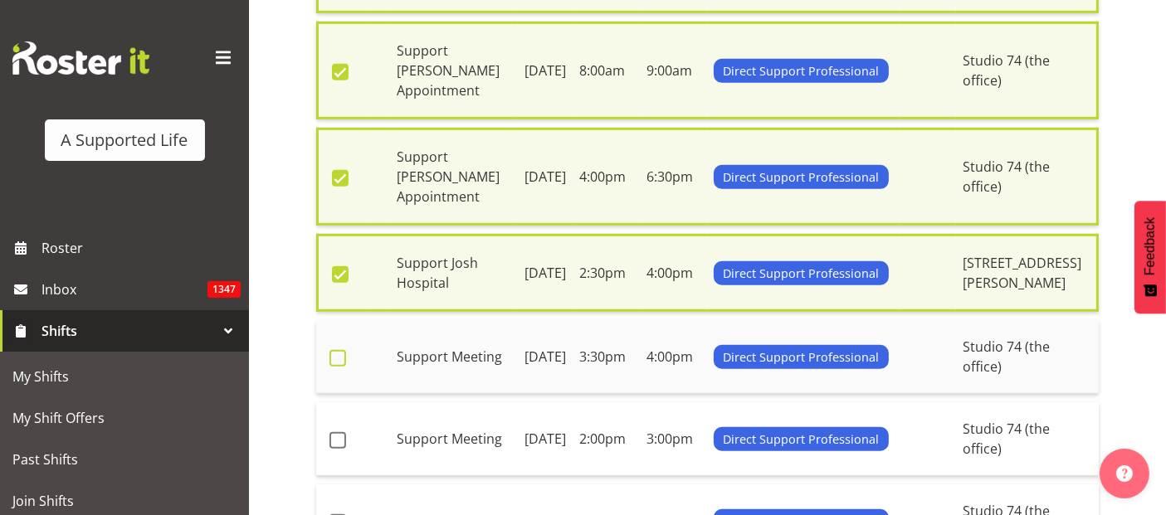
click at [341, 350] on span at bounding box center [338, 358] width 17 height 17
checkbox input "true"
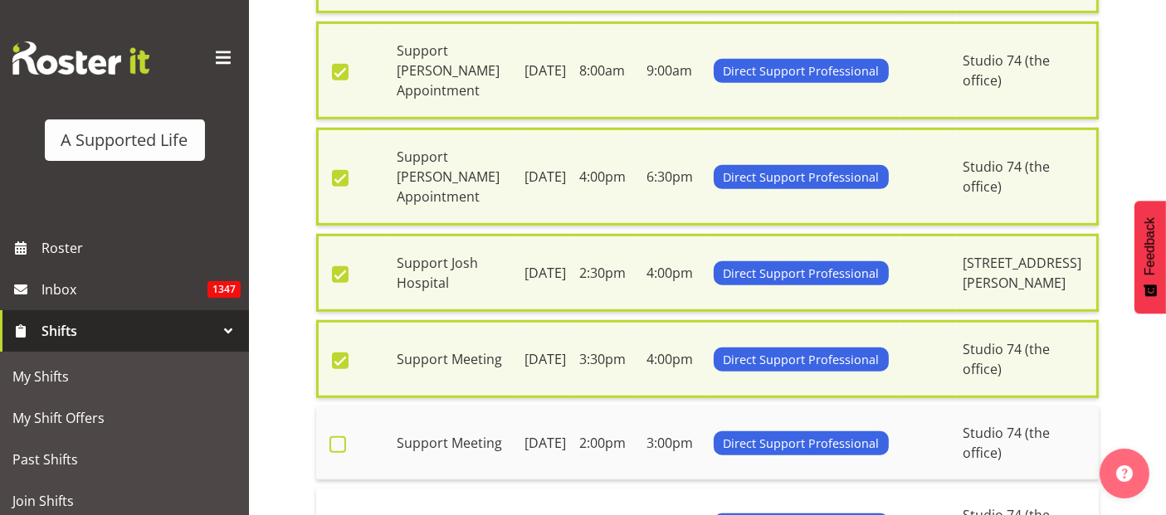
click at [345, 437] on label at bounding box center [343, 445] width 26 height 17
checkbox input "true"
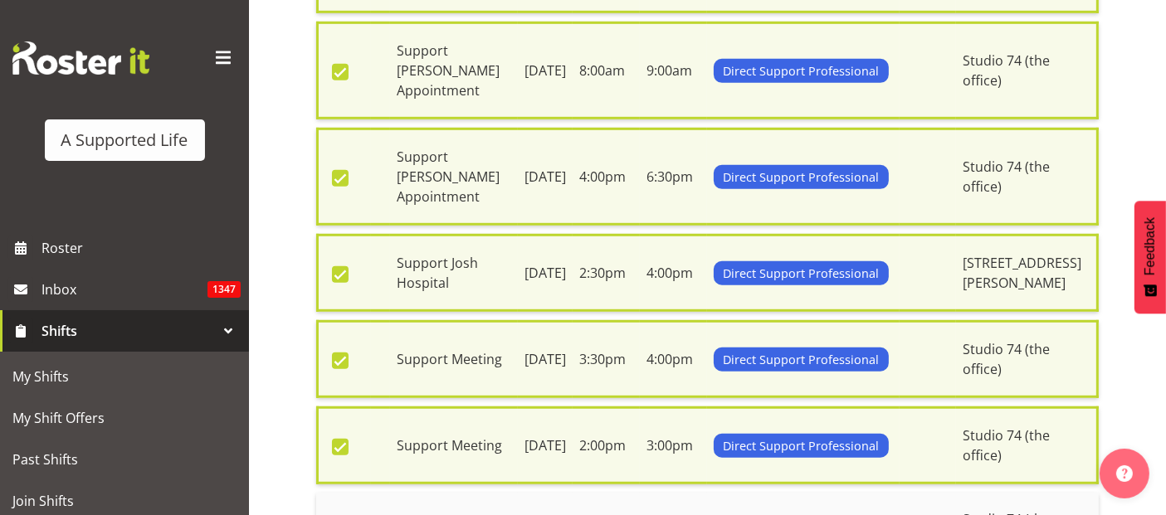
checkbox input "true"
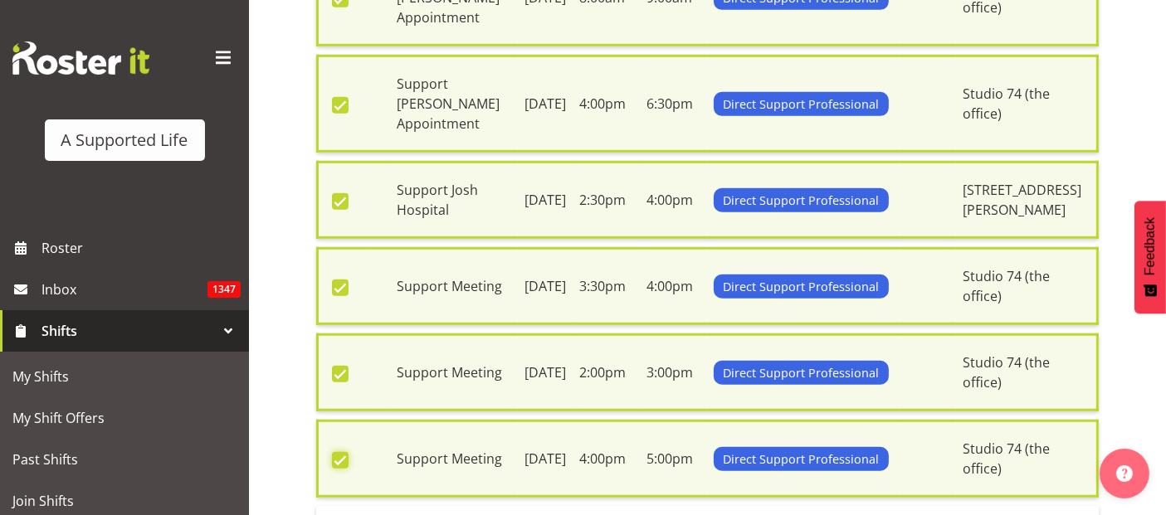
scroll to position [1291, 0]
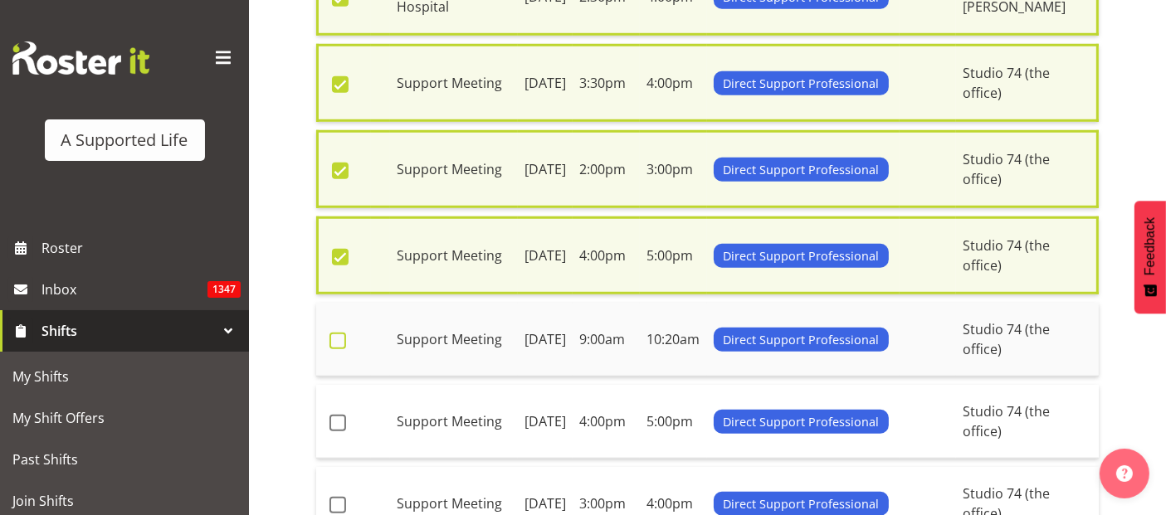
drag, startPoint x: 339, startPoint y: 290, endPoint x: 342, endPoint y: 301, distance: 12.1
click at [338, 333] on span at bounding box center [338, 341] width 17 height 17
checkbox input "true"
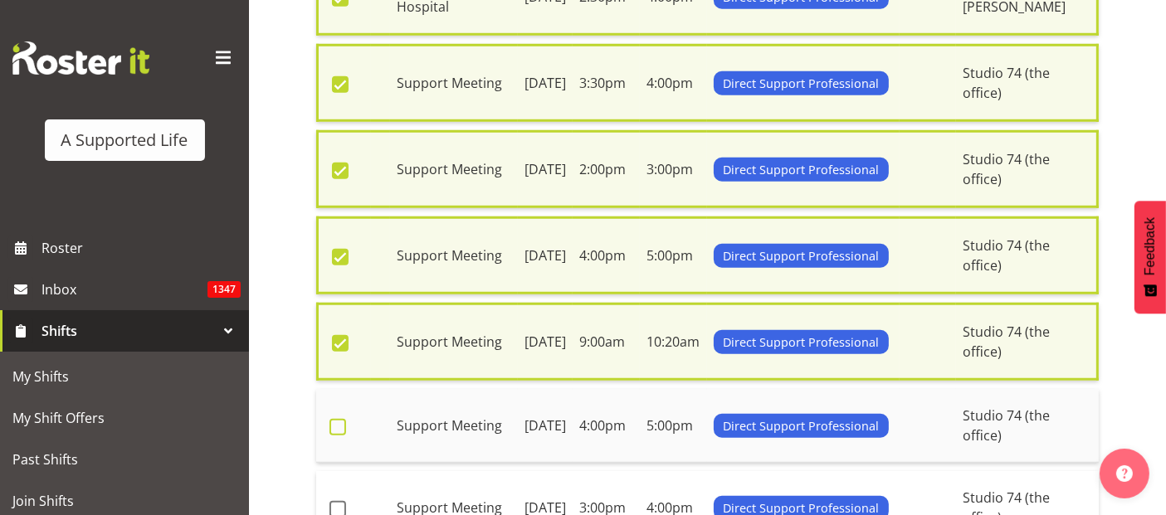
click at [339, 419] on span at bounding box center [338, 427] width 17 height 17
checkbox input "true"
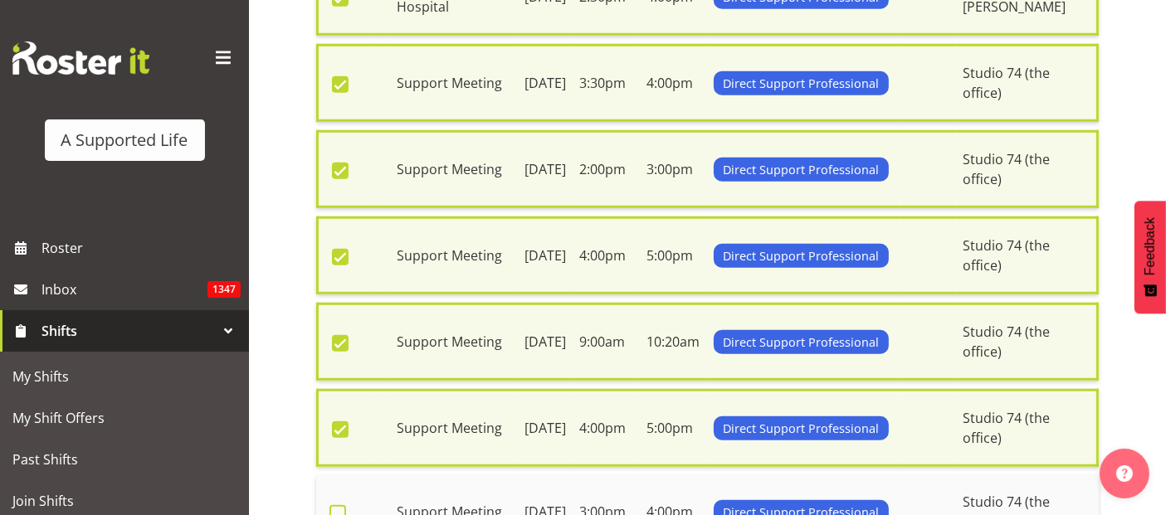
click at [334, 505] on span at bounding box center [338, 513] width 17 height 17
checkbox input "true"
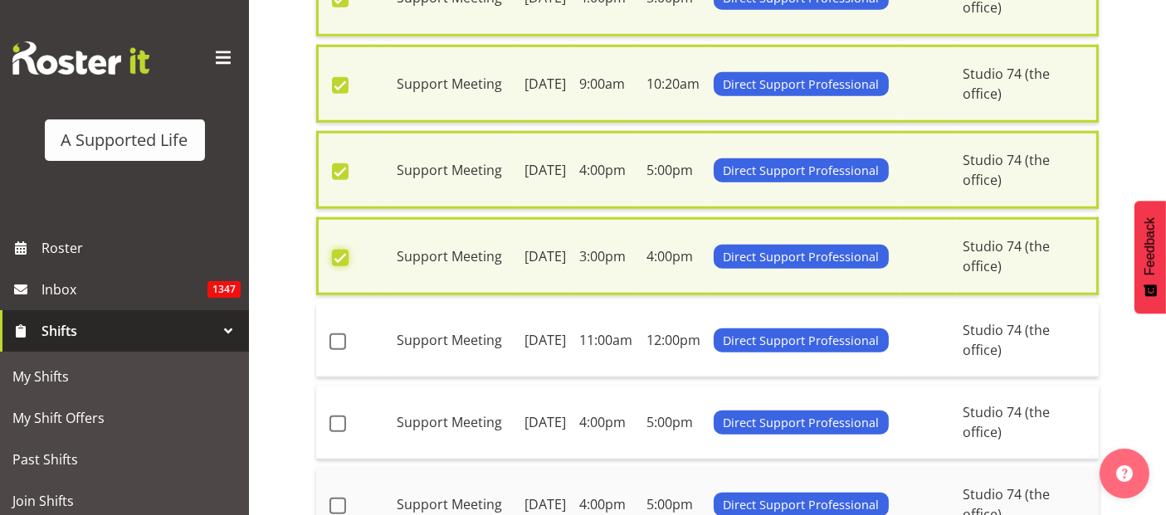
scroll to position [1567, 0]
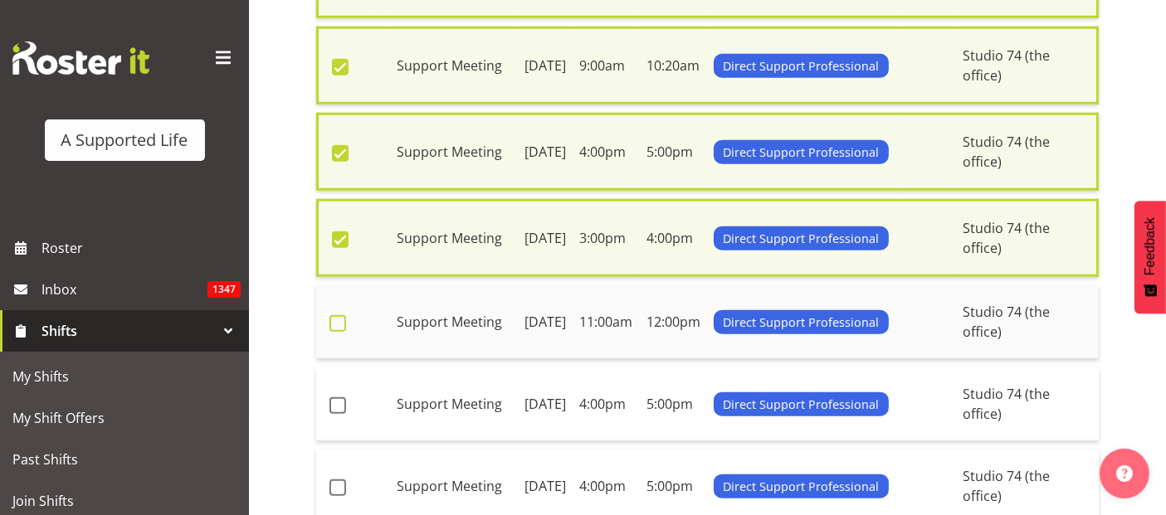
click at [339, 315] on span at bounding box center [338, 323] width 17 height 17
checkbox input "true"
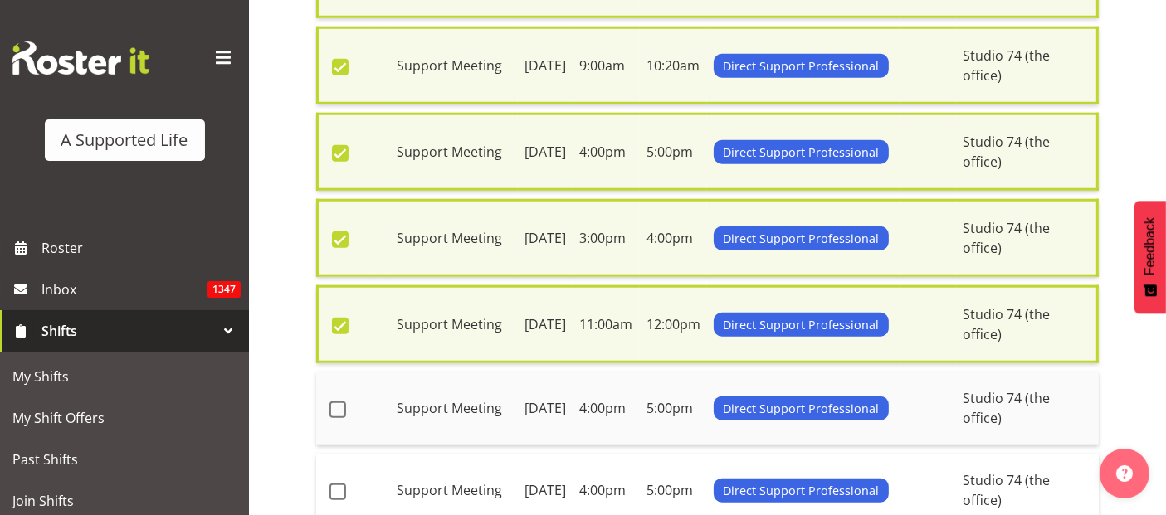
click at [338, 374] on td at bounding box center [343, 409] width 55 height 74
click at [335, 402] on span at bounding box center [338, 410] width 17 height 17
checkbox input "true"
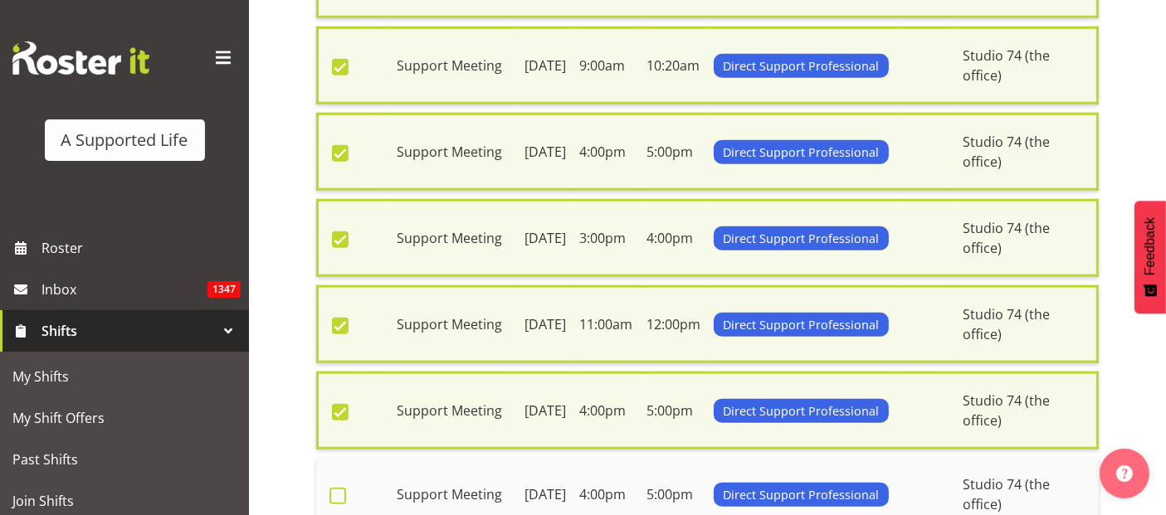
click at [338, 488] on span at bounding box center [338, 496] width 17 height 17
checkbox input "true"
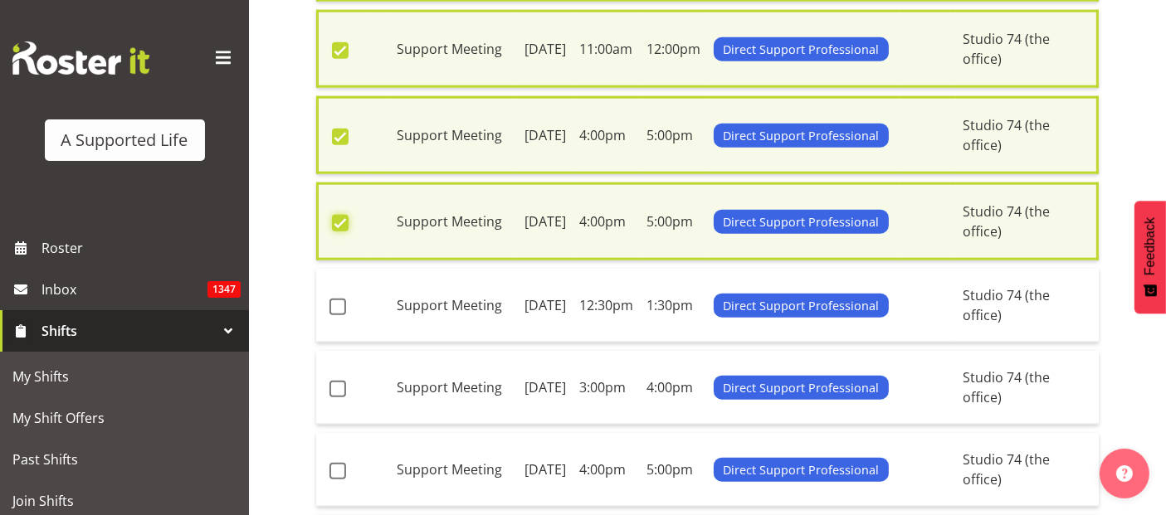
scroll to position [1844, 0]
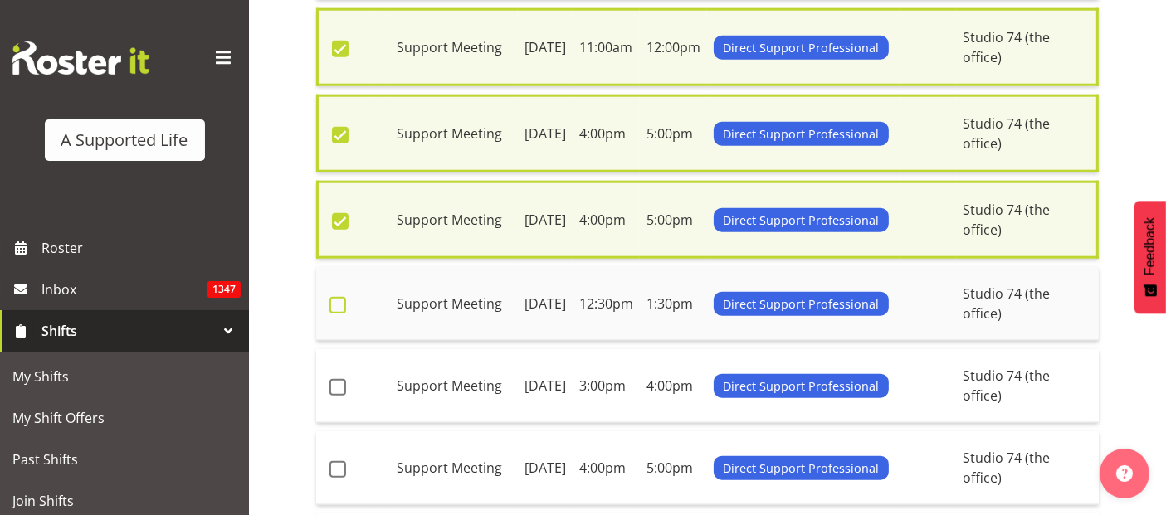
click at [345, 297] on span at bounding box center [338, 305] width 17 height 17
checkbox input "true"
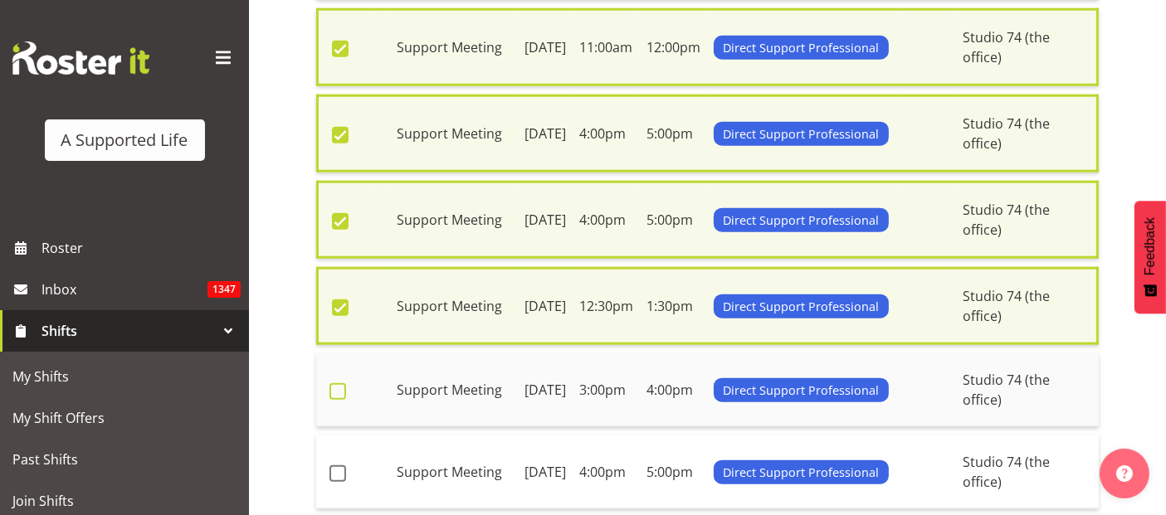
click at [341, 383] on span at bounding box center [338, 391] width 17 height 17
checkbox input "true"
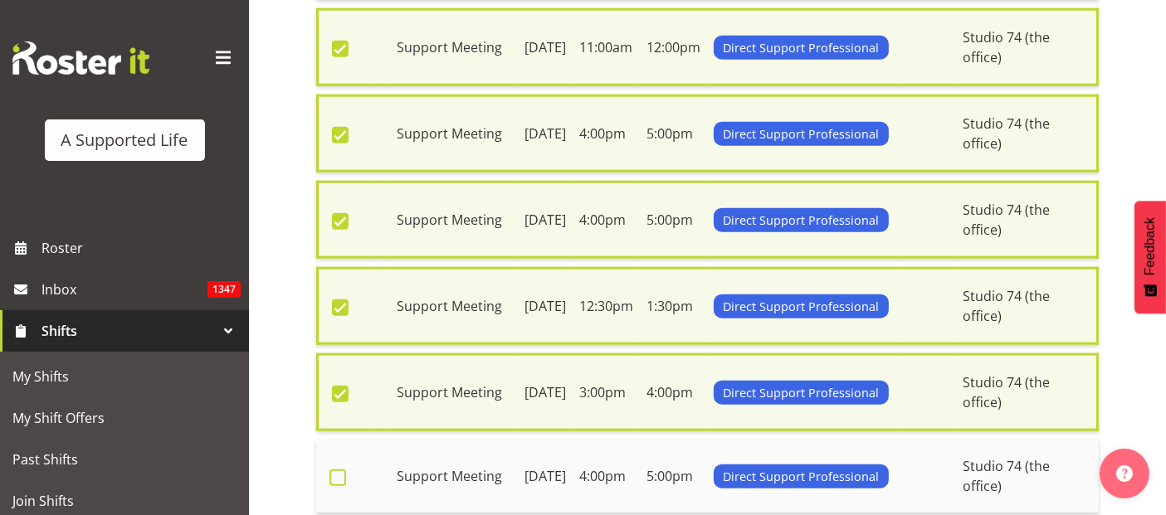
click at [341, 470] on span at bounding box center [338, 478] width 17 height 17
checkbox input "true"
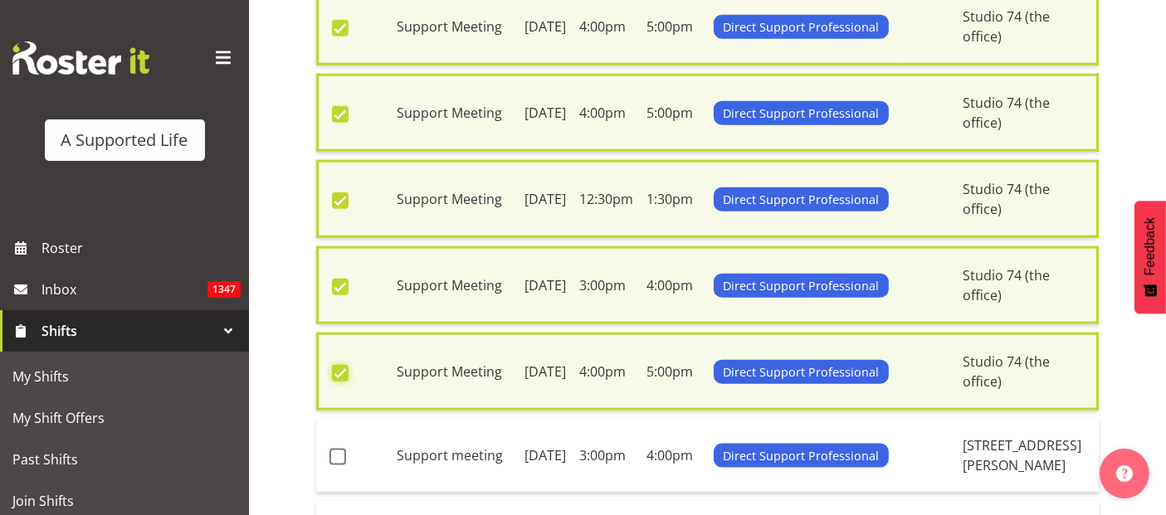
scroll to position [2073, 0]
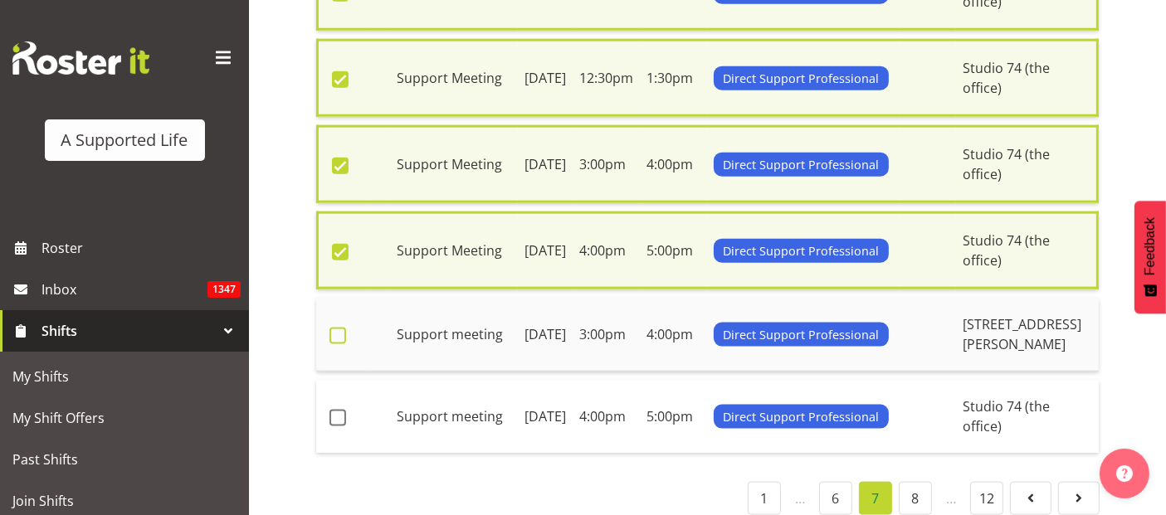
click at [341, 328] on span at bounding box center [338, 336] width 17 height 17
checkbox input "true"
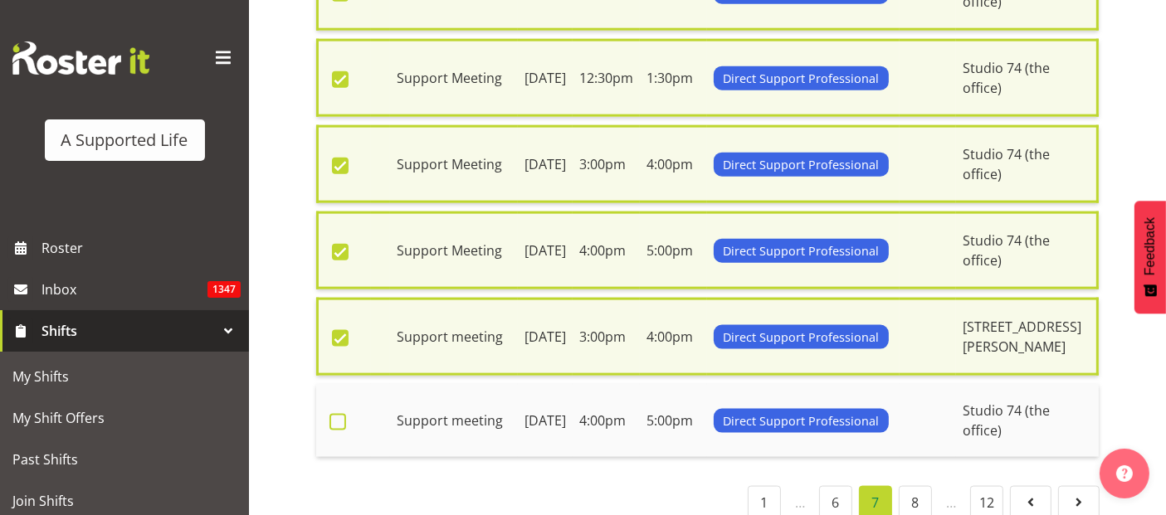
click at [333, 414] on span at bounding box center [338, 422] width 17 height 17
checkbox input "true"
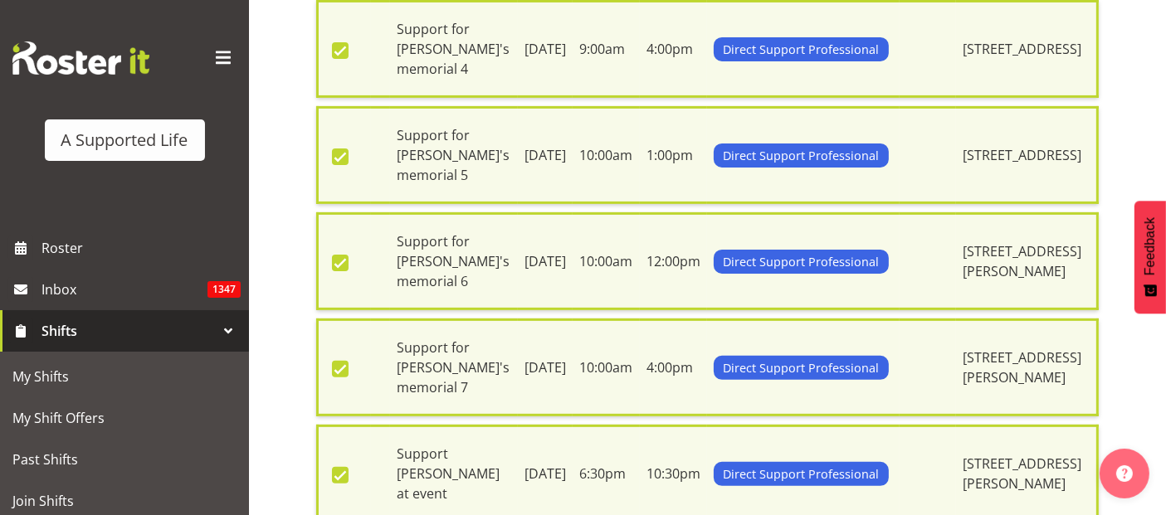
scroll to position [0, 0]
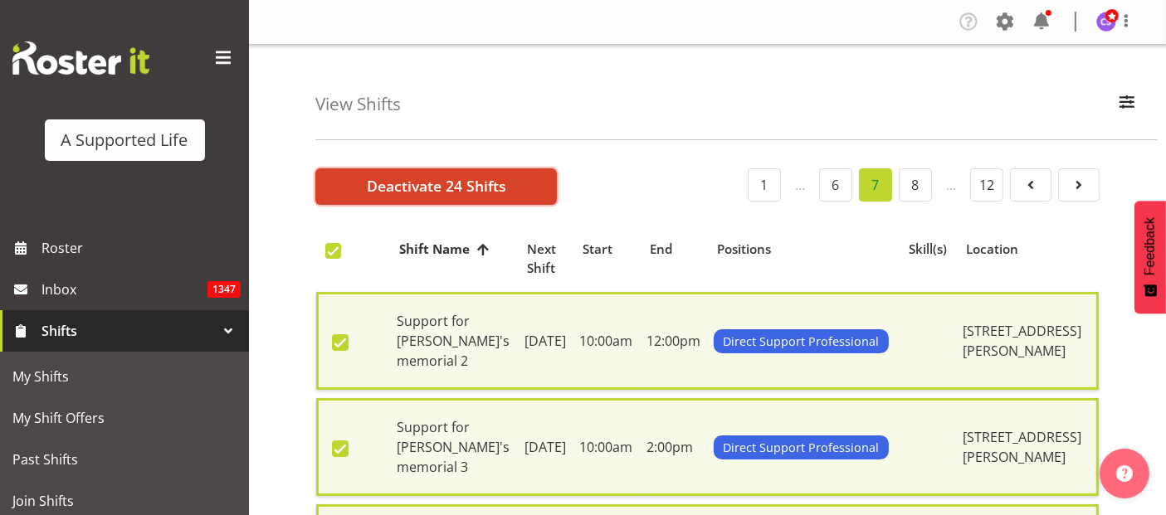
click at [417, 189] on span "Deactivate 24 Shifts" at bounding box center [436, 186] width 139 height 22
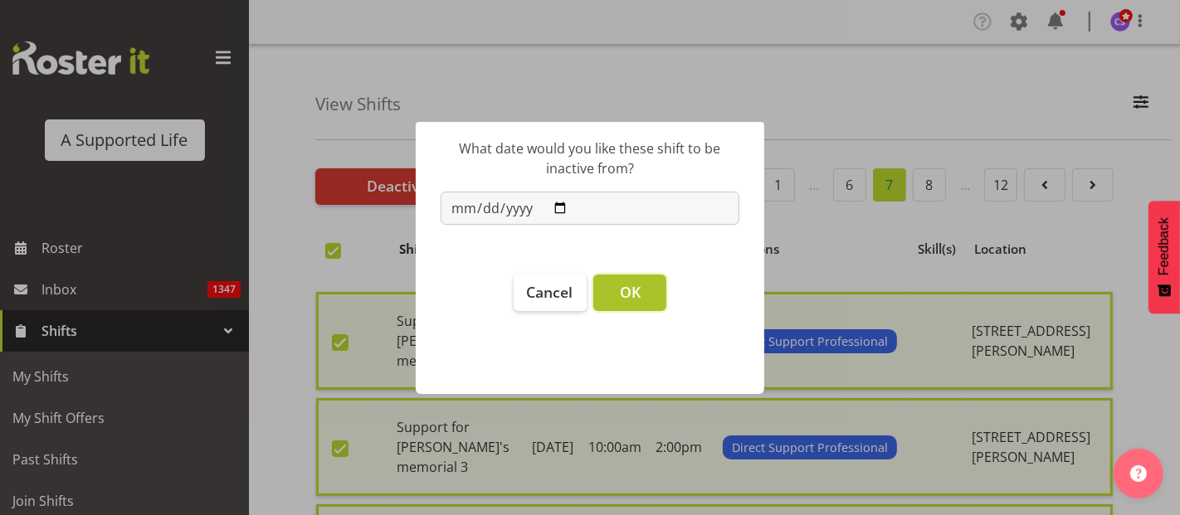
click at [652, 297] on button "OK" at bounding box center [629, 293] width 73 height 37
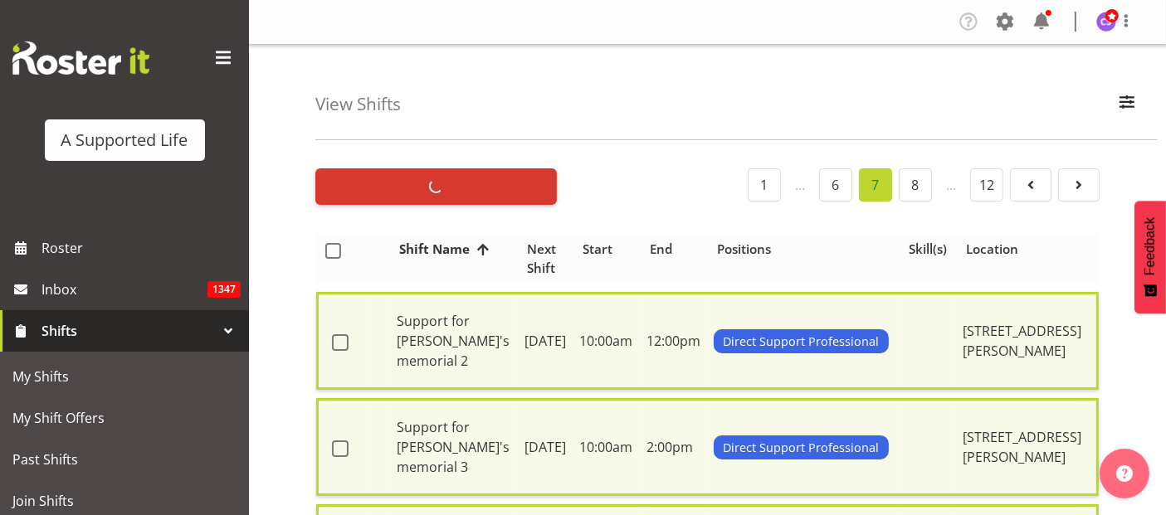
checkbox input "false"
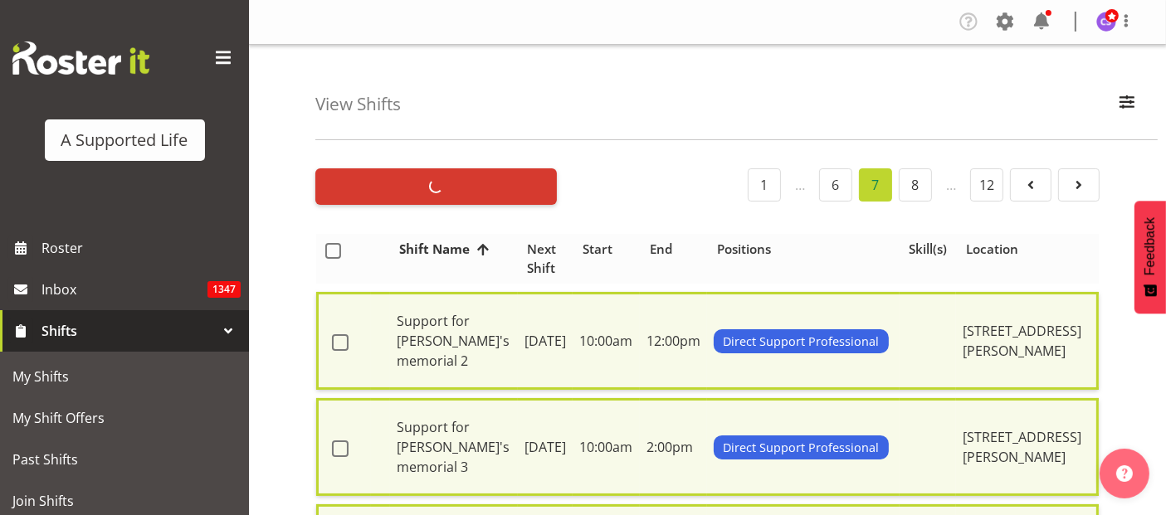
checkbox input "false"
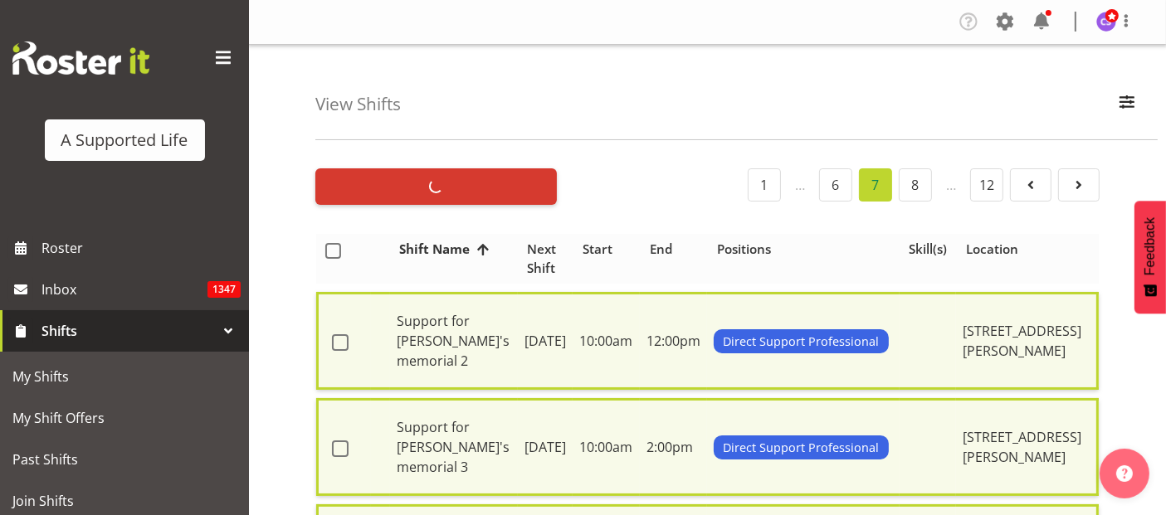
checkbox input "false"
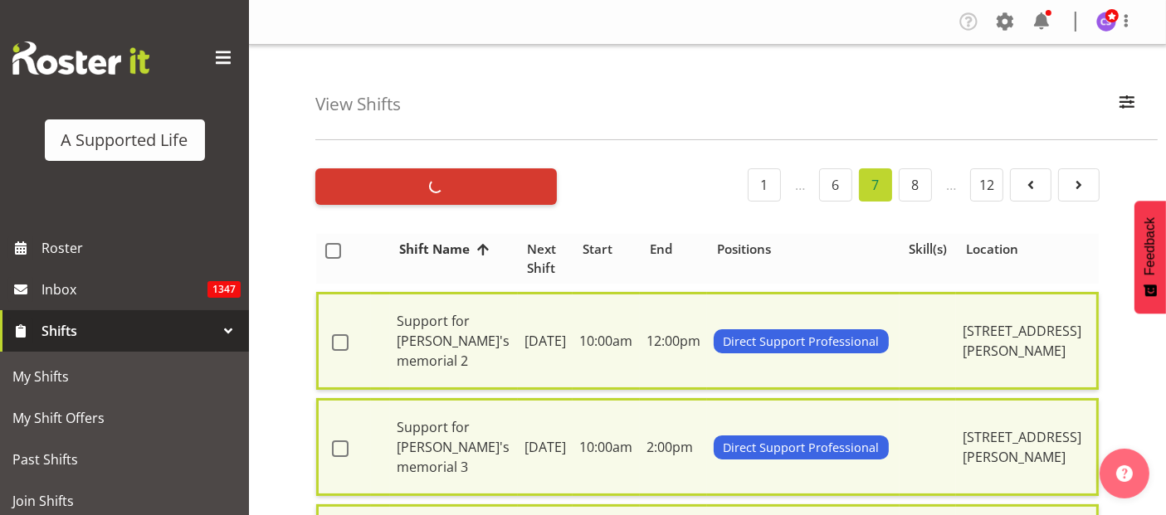
checkbox input "false"
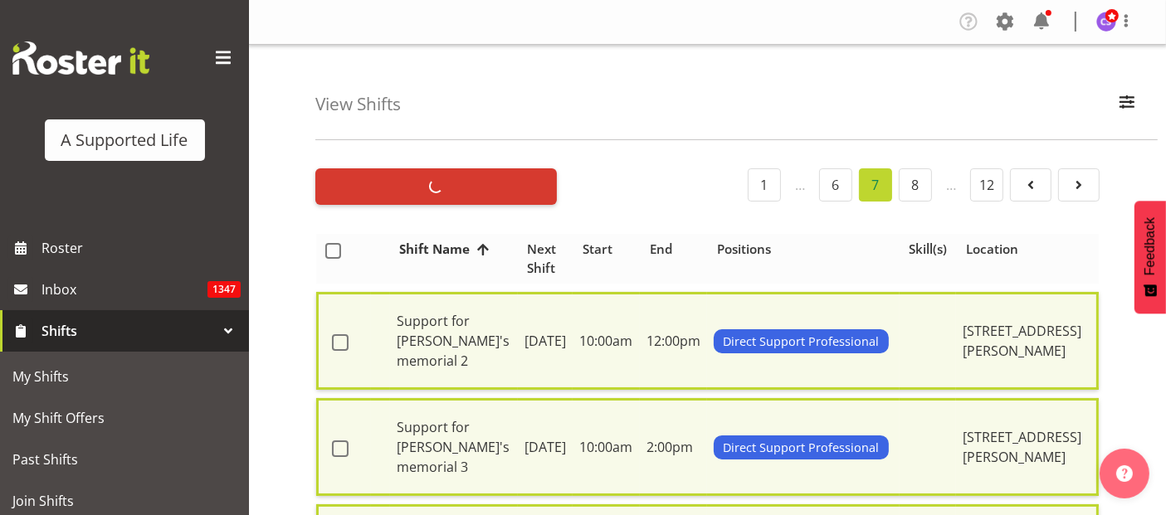
checkbox input "false"
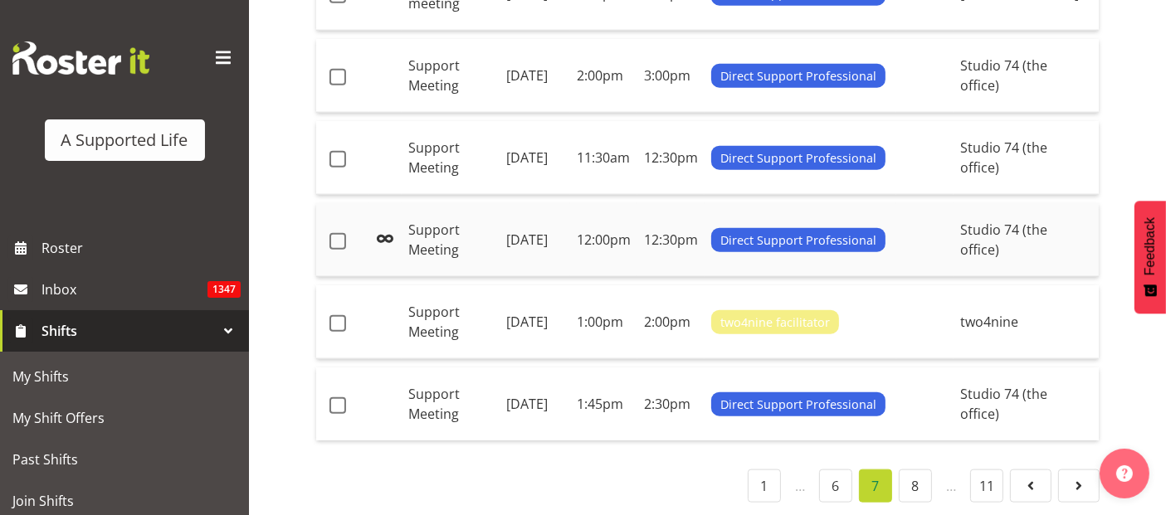
scroll to position [1830, 0]
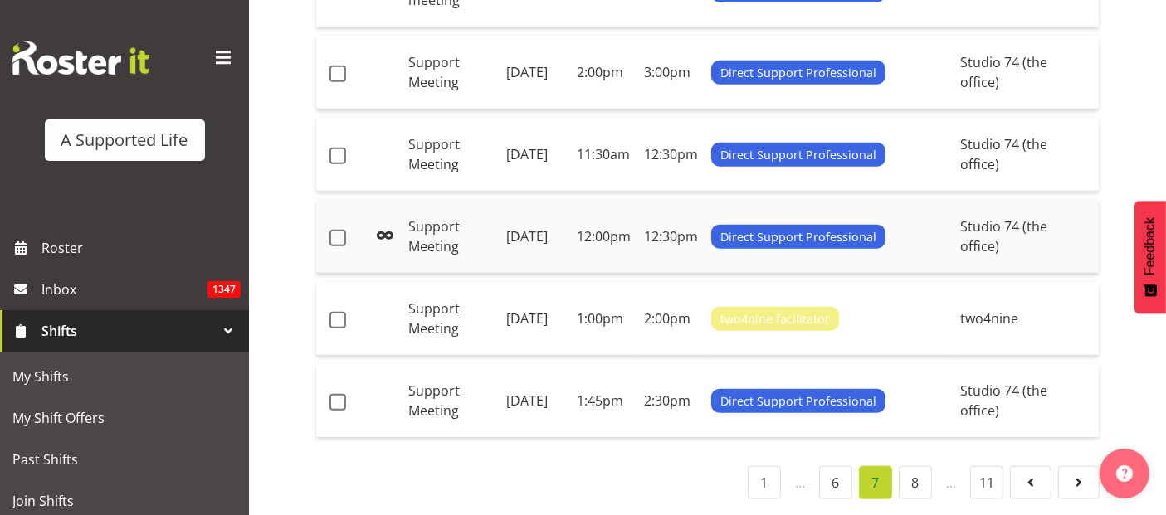
click at [414, 228] on td "Support Meeting" at bounding box center [451, 237] width 99 height 74
click at [334, 148] on span at bounding box center [338, 156] width 17 height 17
checkbox input "true"
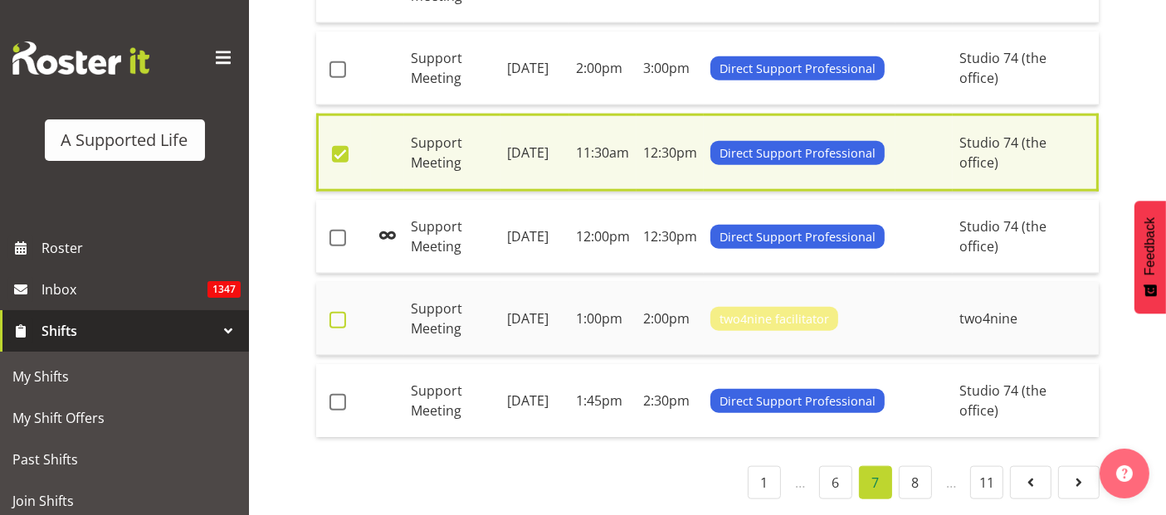
click at [334, 312] on span at bounding box center [338, 320] width 17 height 17
checkbox input "true"
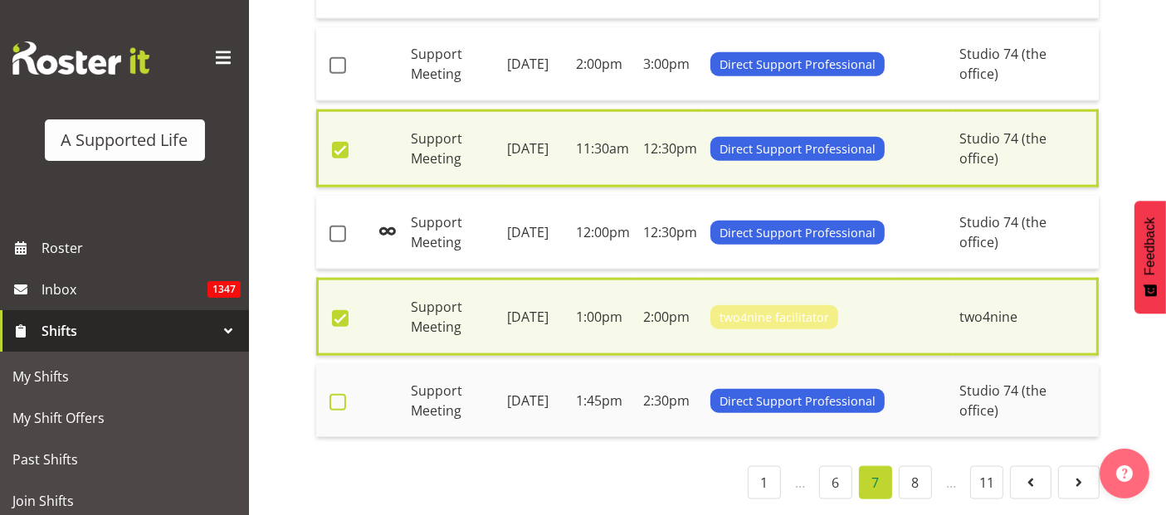
click at [339, 401] on span at bounding box center [338, 402] width 17 height 17
checkbox input "true"
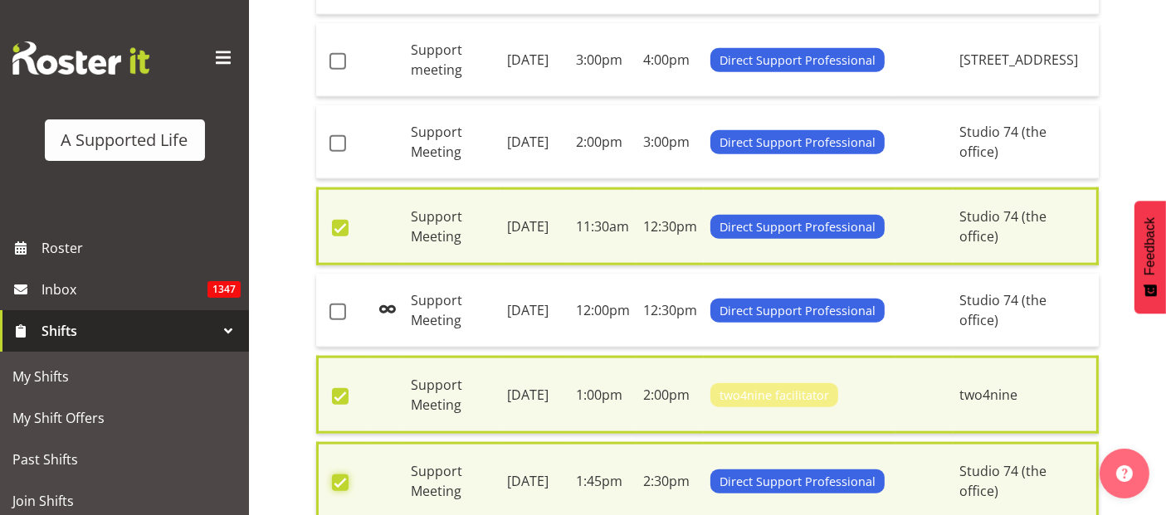
scroll to position [1652, 0]
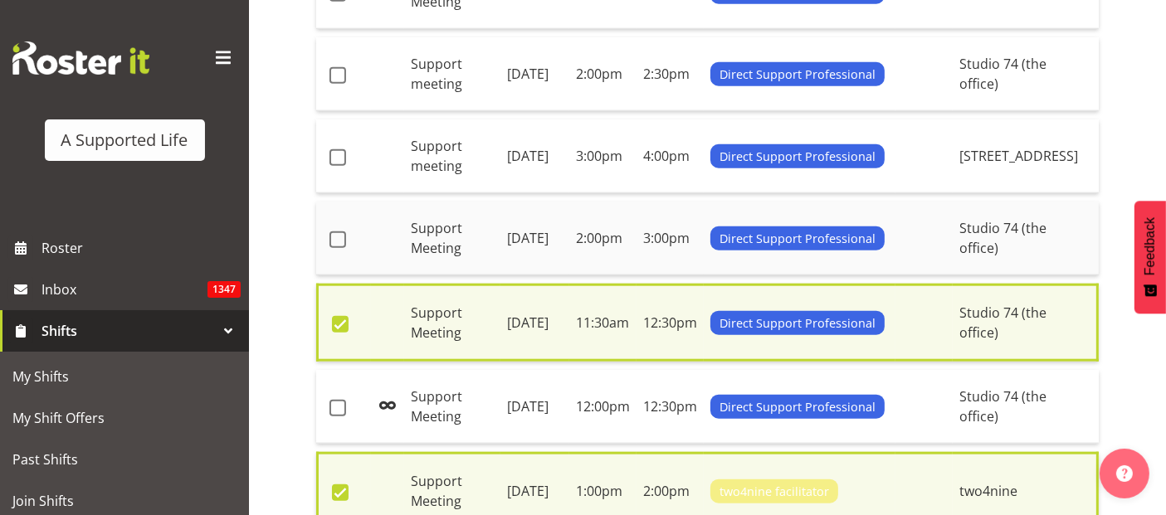
drag, startPoint x: 334, startPoint y: 244, endPoint x: 355, endPoint y: 233, distance: 24.1
click at [337, 246] on span at bounding box center [338, 240] width 17 height 17
checkbox input "true"
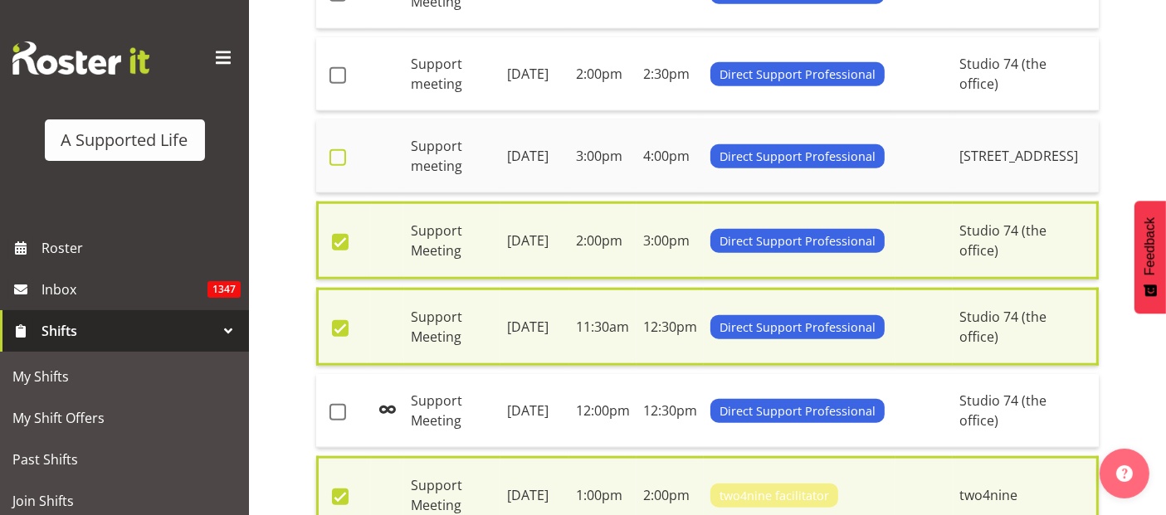
click at [344, 153] on span at bounding box center [338, 157] width 17 height 17
checkbox input "true"
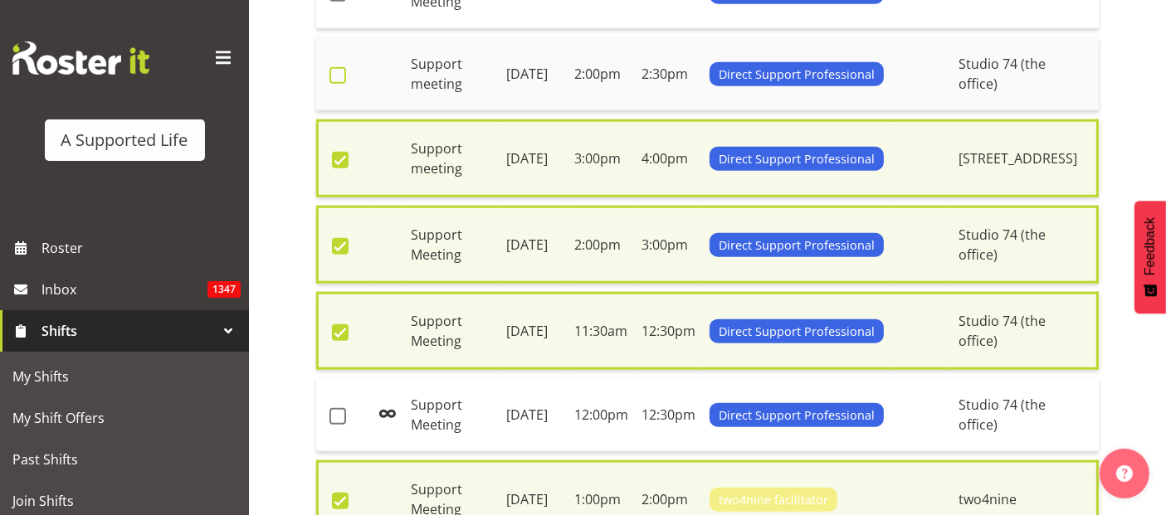
click at [339, 68] on span at bounding box center [338, 75] width 17 height 17
checkbox input "true"
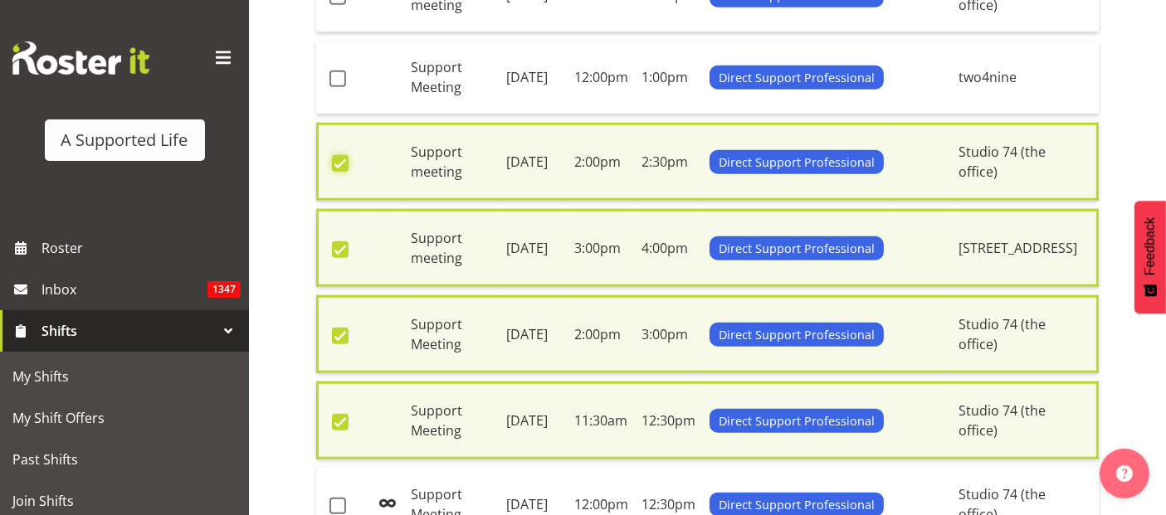
scroll to position [1467, 0]
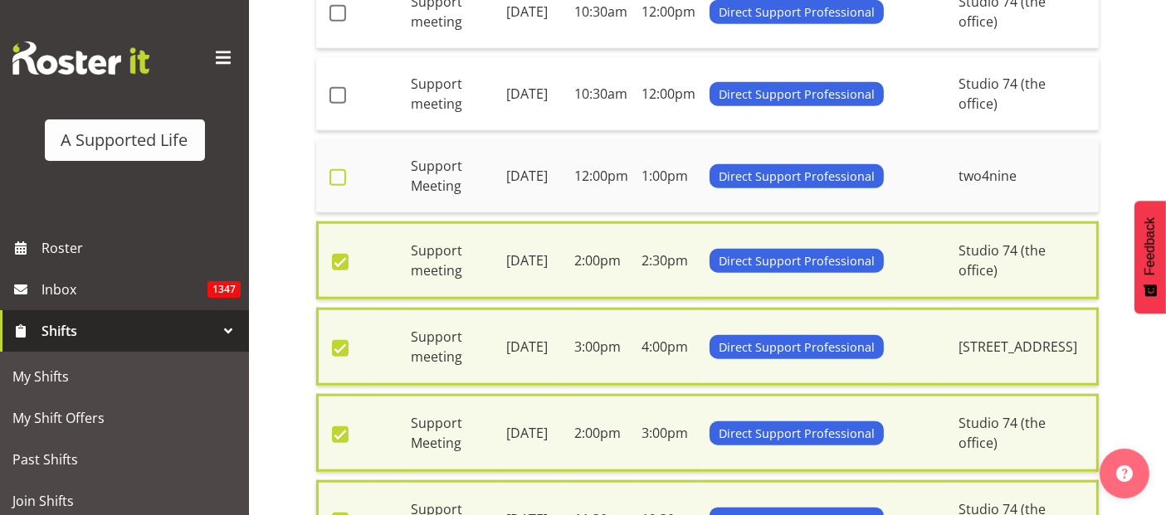
click at [344, 169] on span at bounding box center [338, 177] width 17 height 17
checkbox input "true"
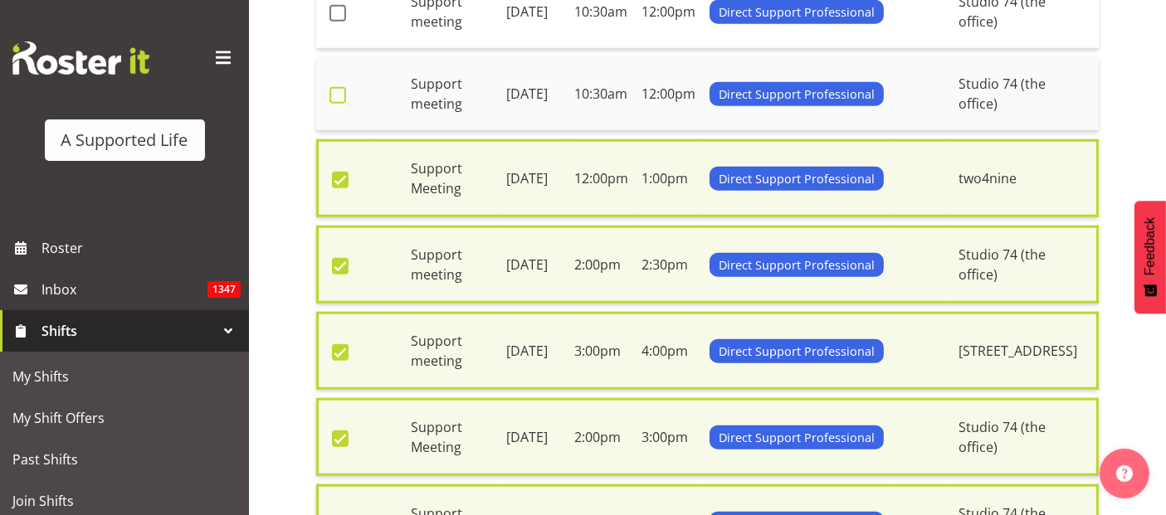
click at [338, 87] on span at bounding box center [338, 95] width 17 height 17
checkbox input "true"
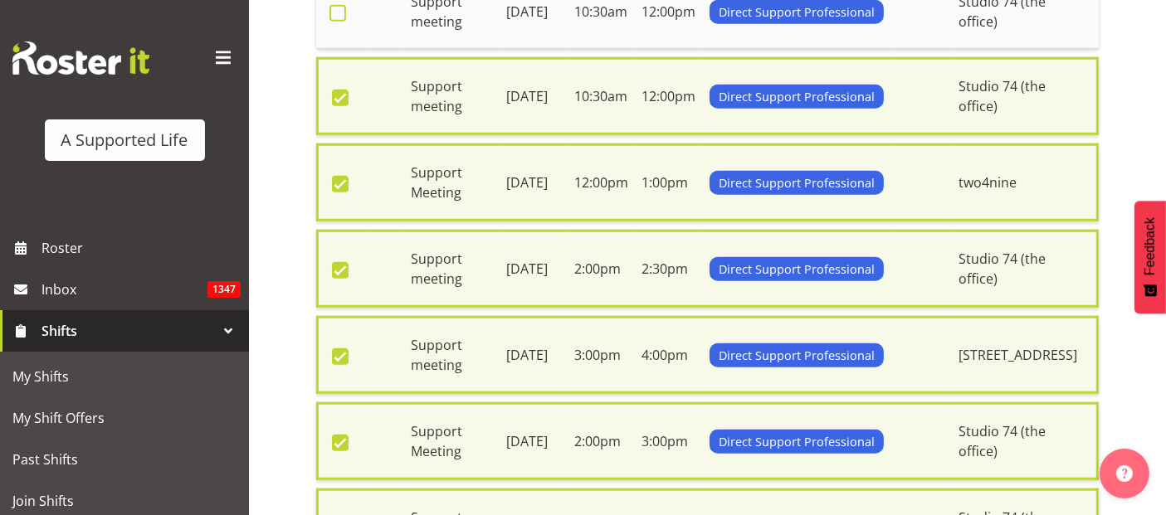
click at [334, 5] on span at bounding box center [338, 13] width 17 height 17
checkbox input "true"
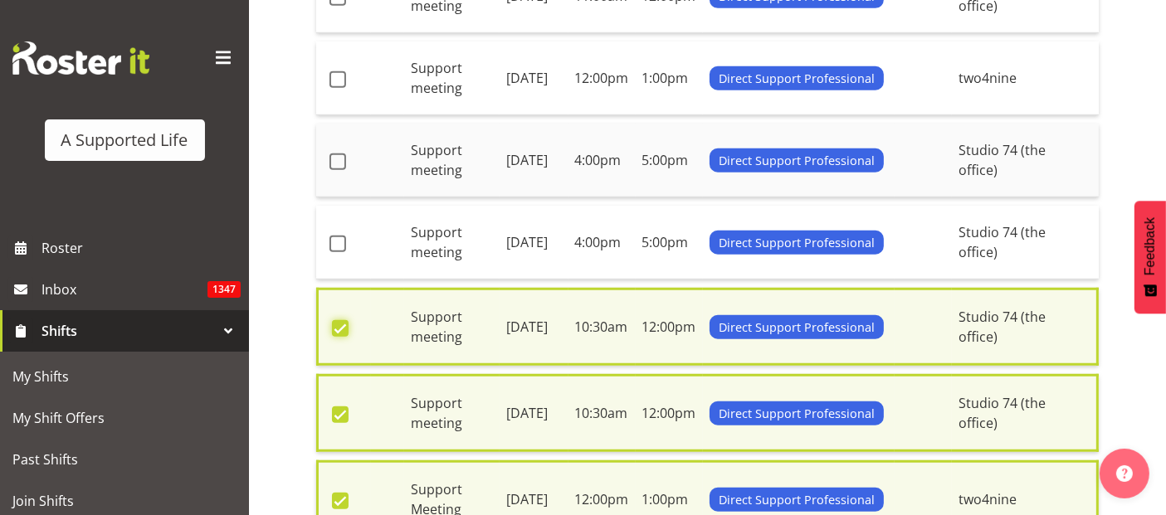
scroll to position [1100, 0]
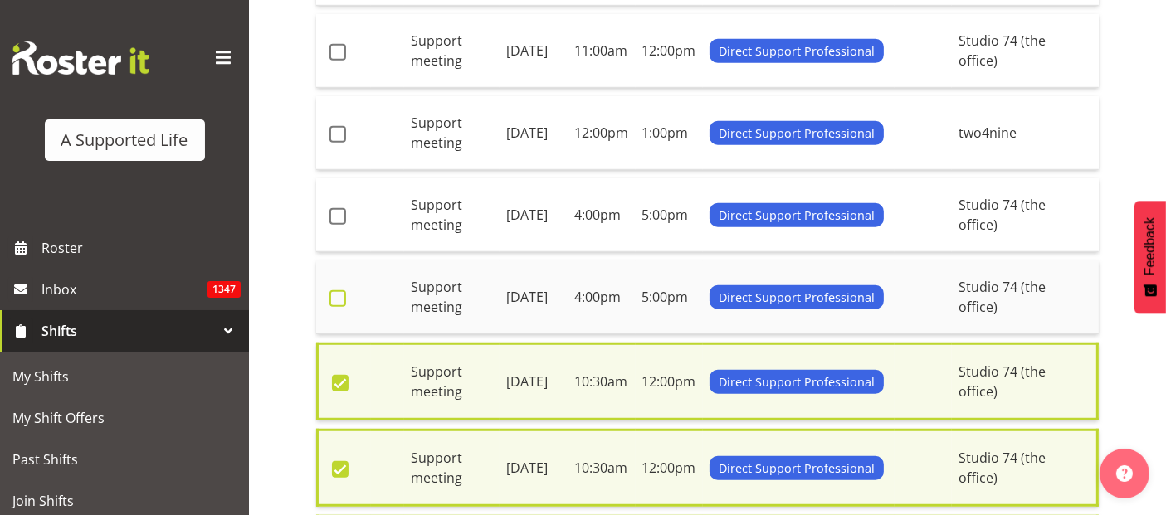
click at [331, 292] on span at bounding box center [338, 299] width 17 height 17
checkbox input "true"
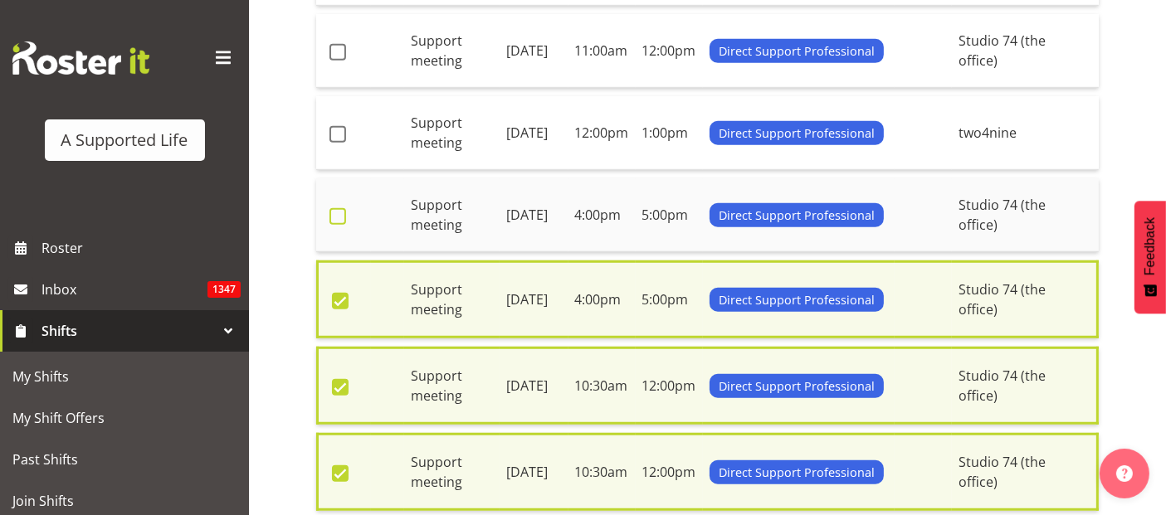
drag, startPoint x: 344, startPoint y: 200, endPoint x: 344, endPoint y: 172, distance: 28.2
click at [344, 208] on label at bounding box center [343, 216] width 26 height 17
checkbox input "true"
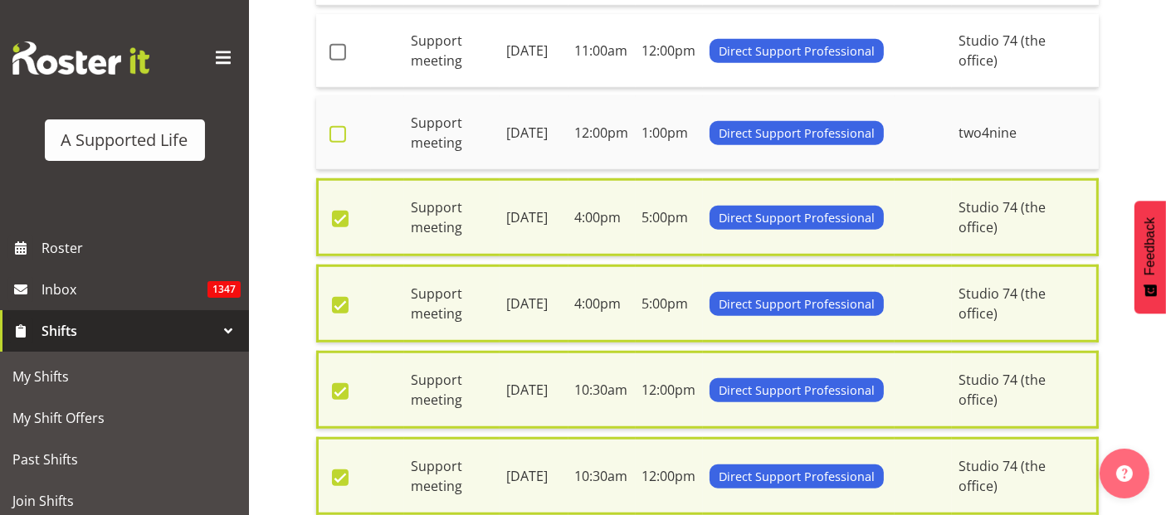
click at [336, 126] on span at bounding box center [338, 134] width 17 height 17
checkbox input "true"
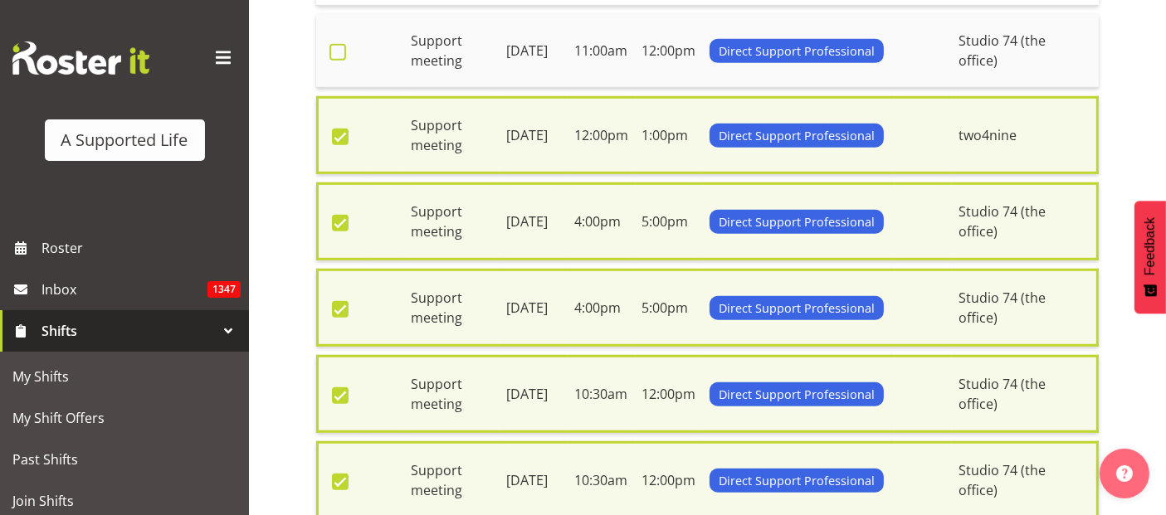
click at [336, 44] on span at bounding box center [338, 52] width 17 height 17
checkbox input "true"
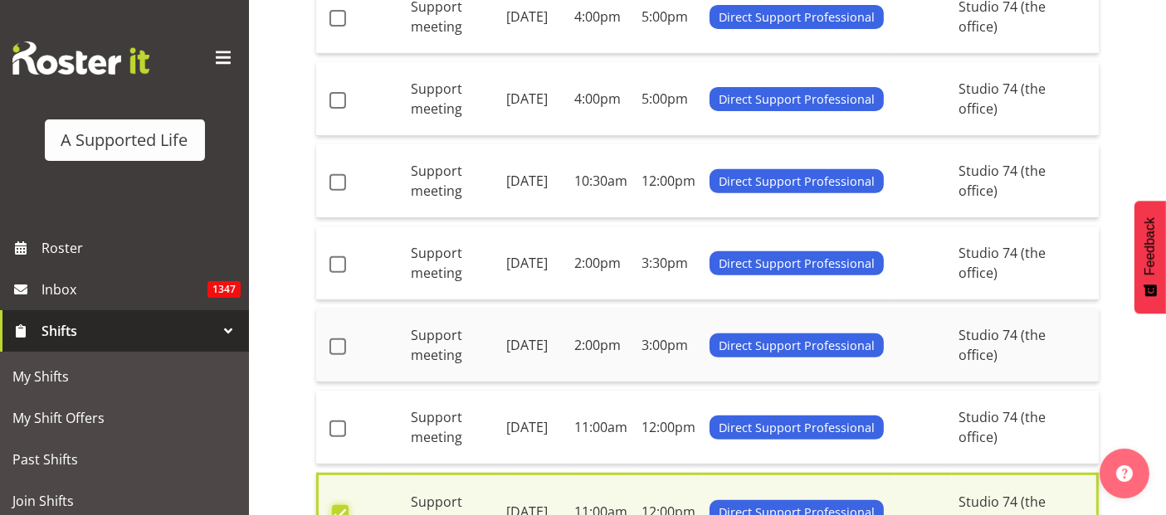
scroll to position [638, 0]
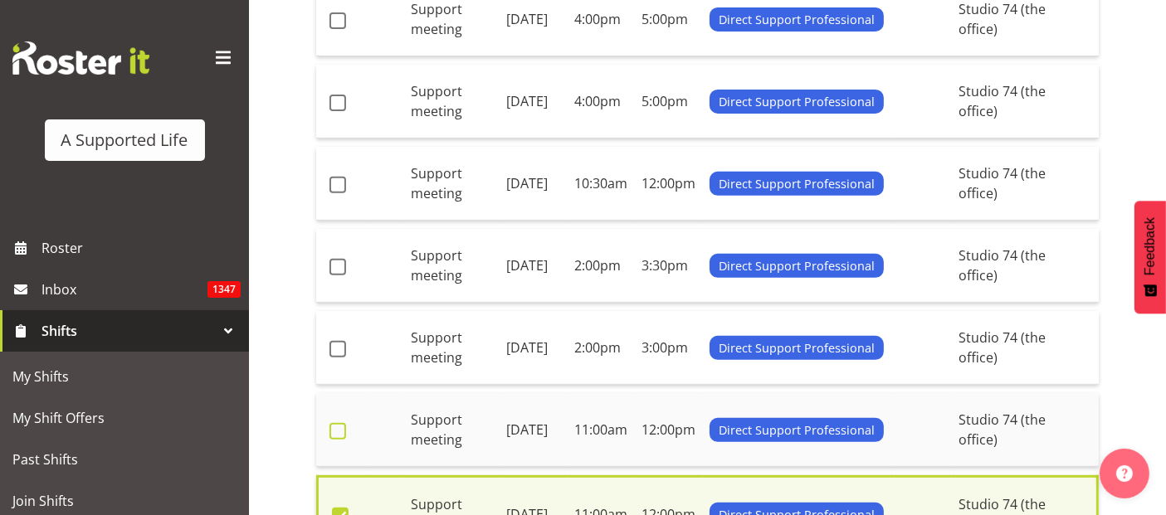
click at [338, 425] on span at bounding box center [338, 431] width 17 height 17
checkbox input "true"
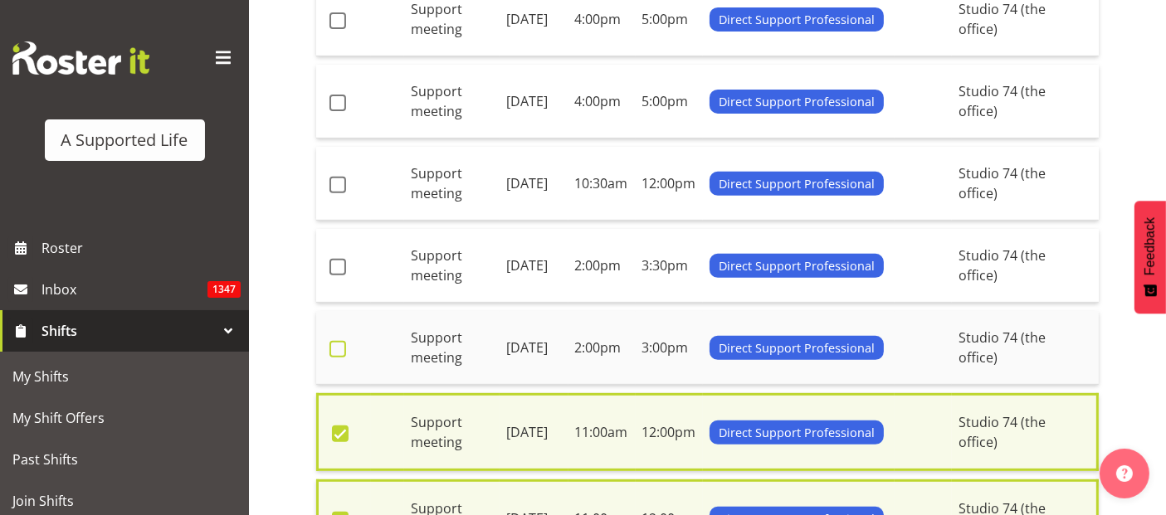
click at [334, 341] on span at bounding box center [338, 349] width 17 height 17
checkbox input "true"
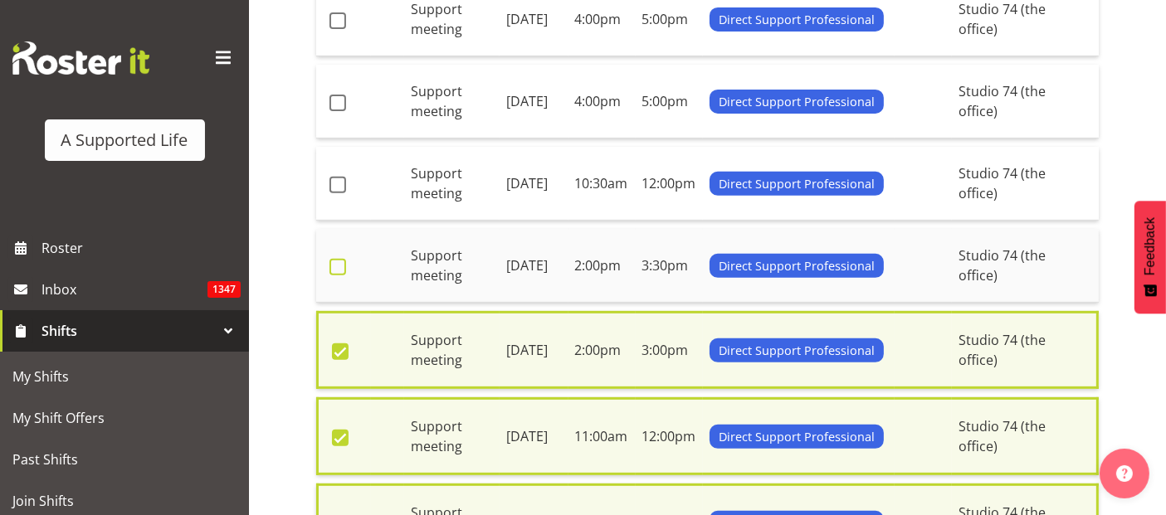
click at [338, 259] on span at bounding box center [338, 267] width 17 height 17
checkbox input "true"
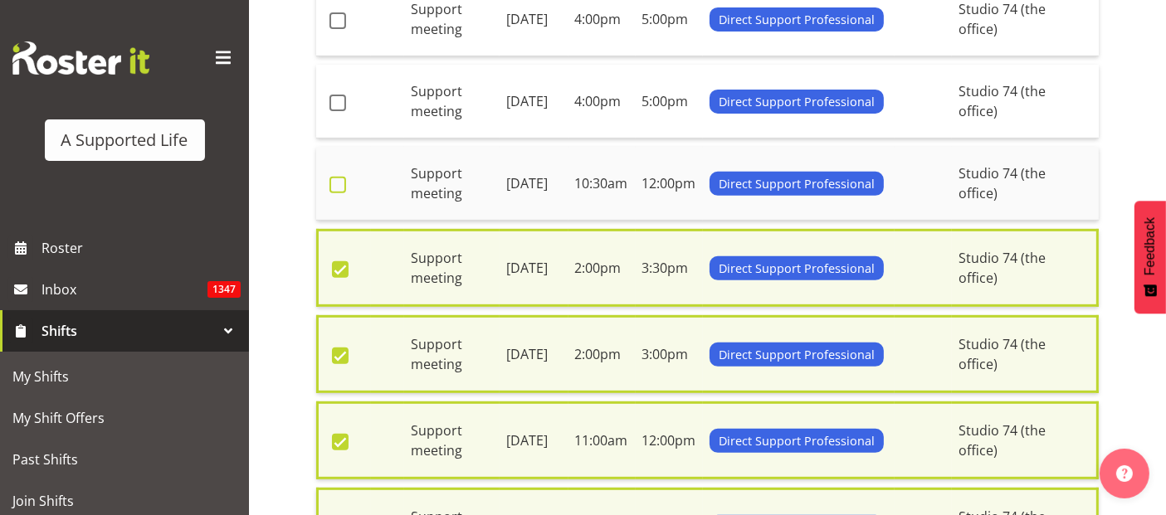
click at [342, 183] on span at bounding box center [338, 185] width 17 height 17
checkbox input "true"
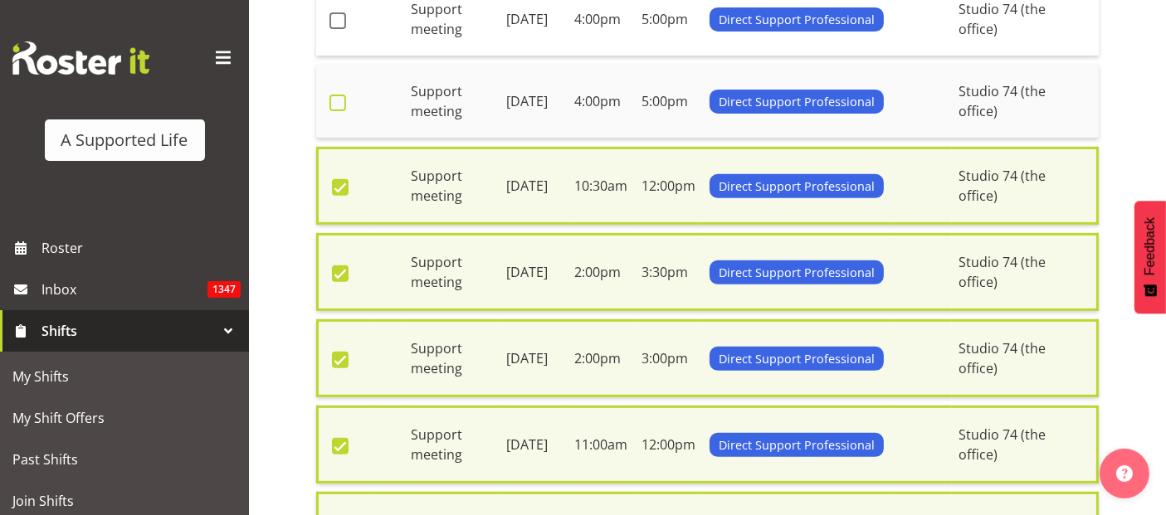
click at [335, 96] on span at bounding box center [338, 103] width 17 height 17
checkbox input "true"
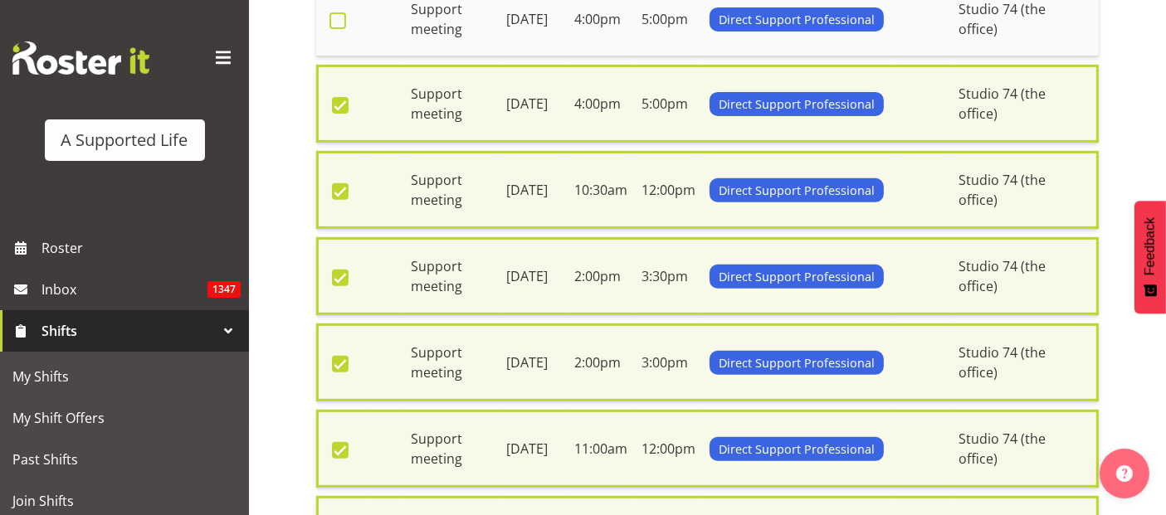
click at [338, 12] on span at bounding box center [338, 20] width 17 height 17
checkbox input "true"
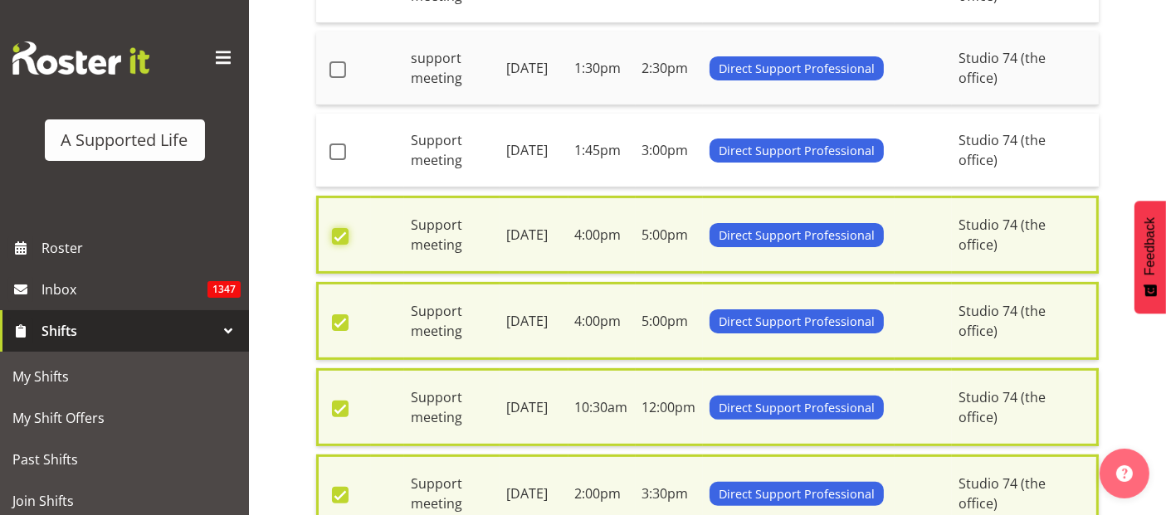
scroll to position [364, 0]
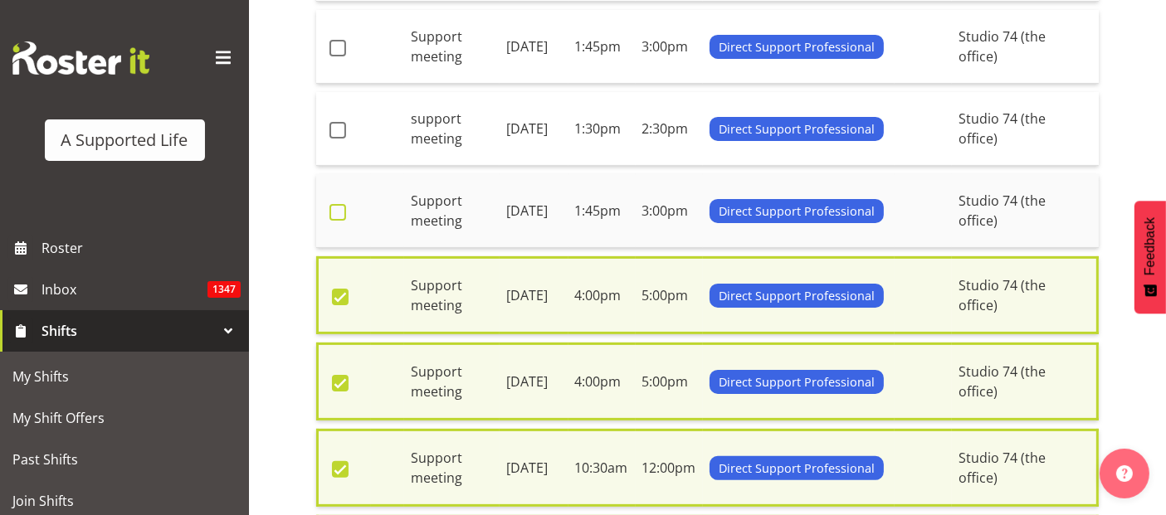
click at [337, 210] on span at bounding box center [338, 212] width 17 height 17
checkbox input "true"
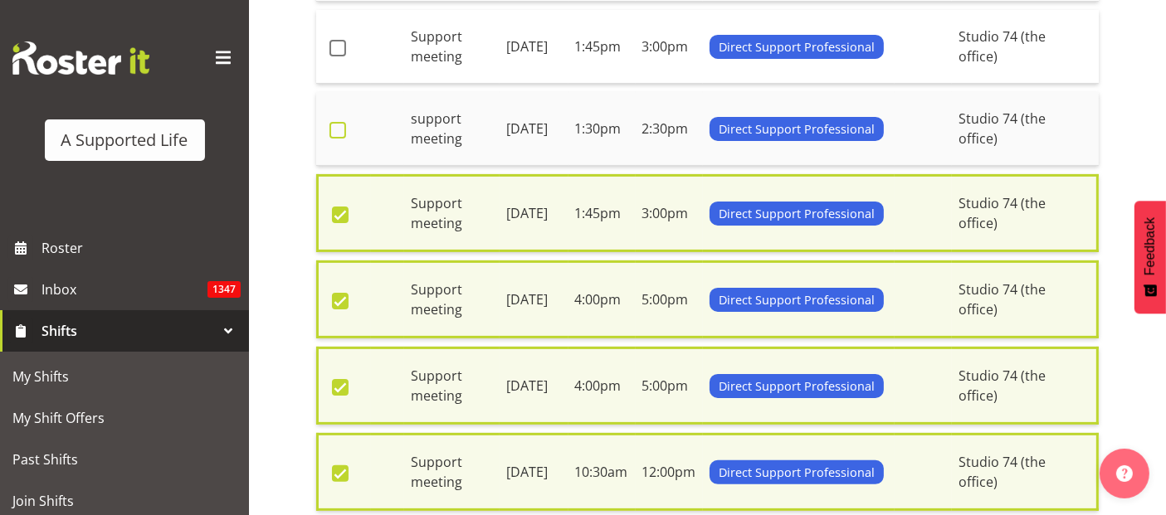
click at [334, 129] on span at bounding box center [338, 130] width 17 height 17
checkbox input "true"
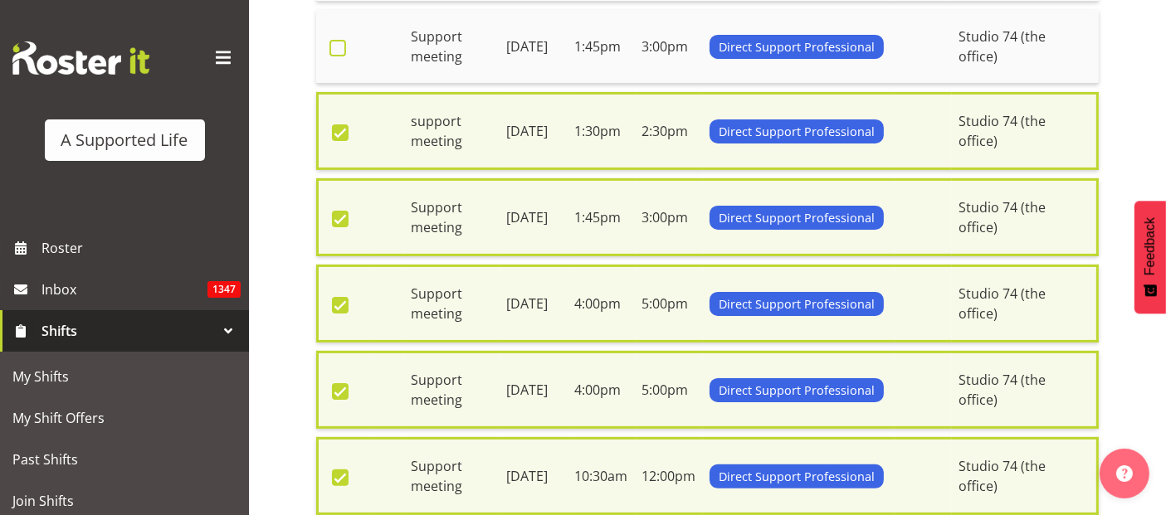
click at [336, 48] on span at bounding box center [338, 48] width 17 height 17
checkbox input "true"
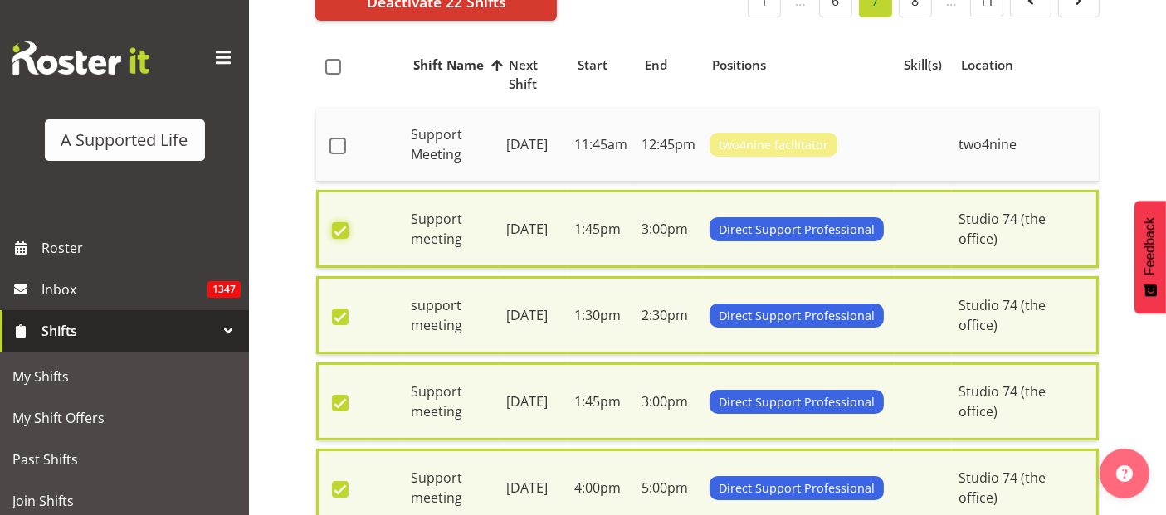
scroll to position [180, 0]
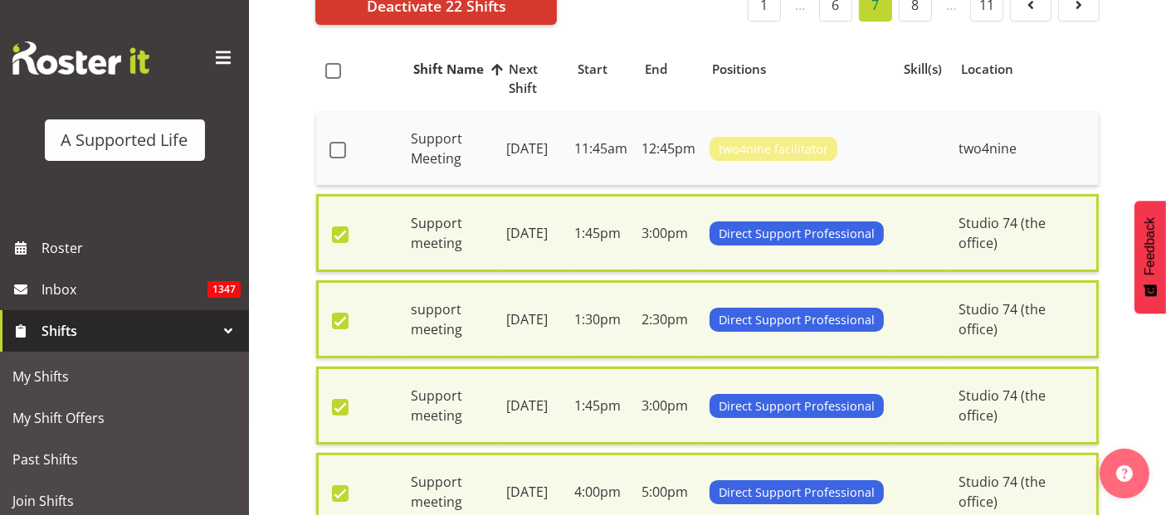
drag, startPoint x: 339, startPoint y: 147, endPoint x: 339, endPoint y: 135, distance: 11.6
click at [339, 145] on span at bounding box center [338, 150] width 17 height 17
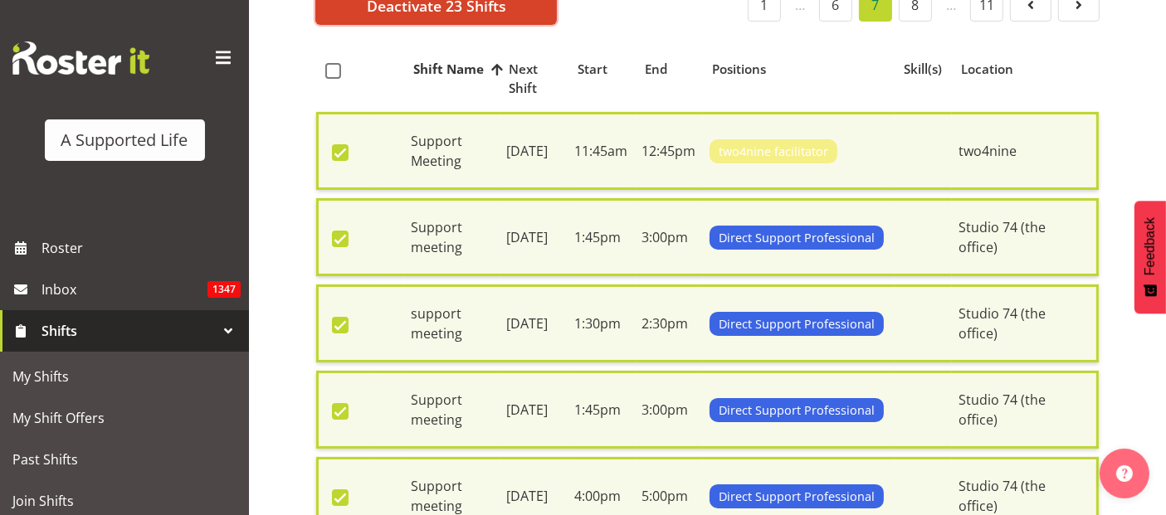
click at [380, 14] on span "Deactivate 23 Shifts" at bounding box center [436, 6] width 139 height 22
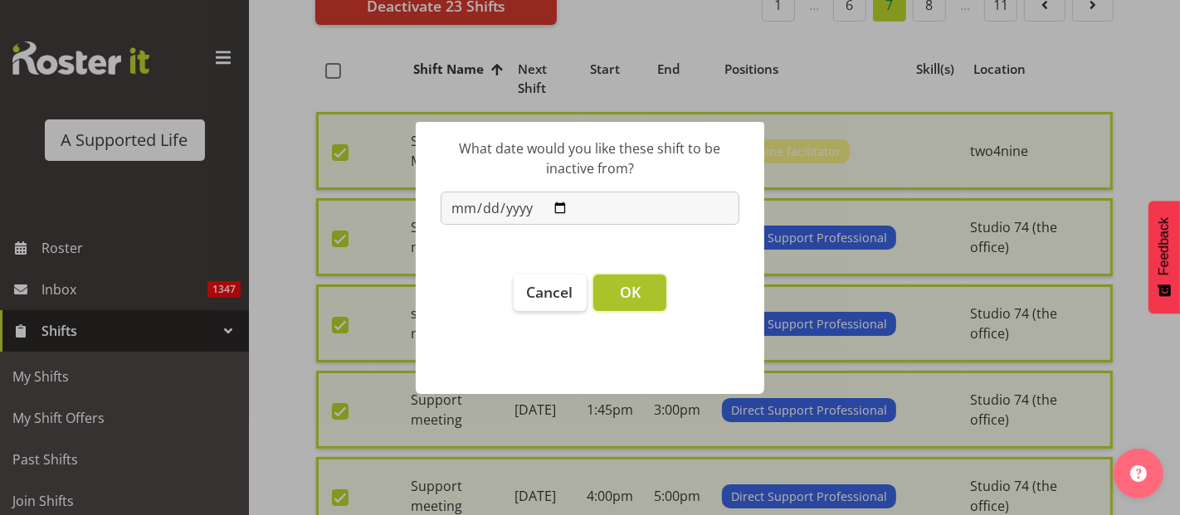
click at [630, 288] on span "OK" at bounding box center [630, 292] width 21 height 20
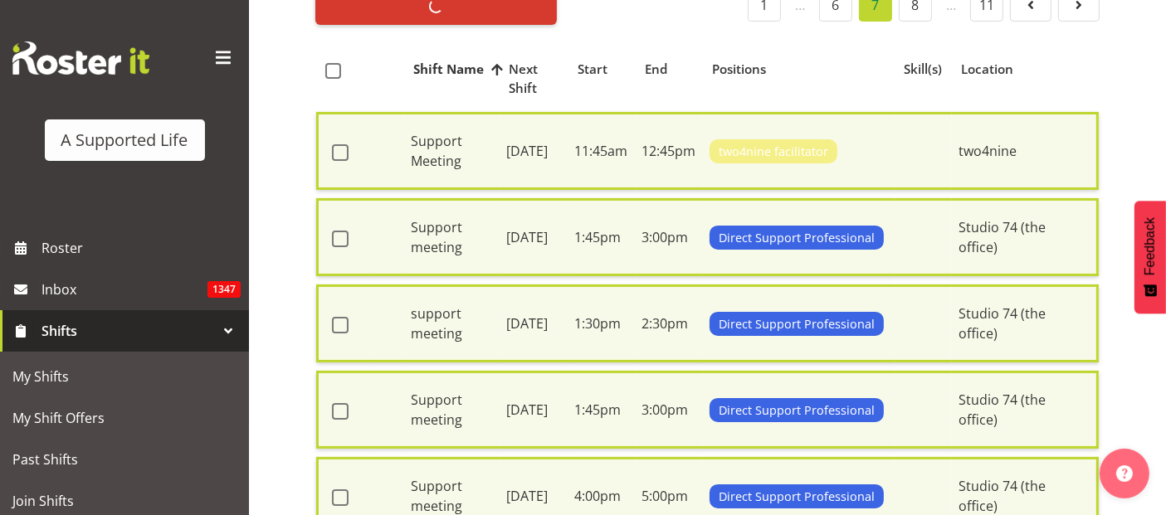
checkbox input "false"
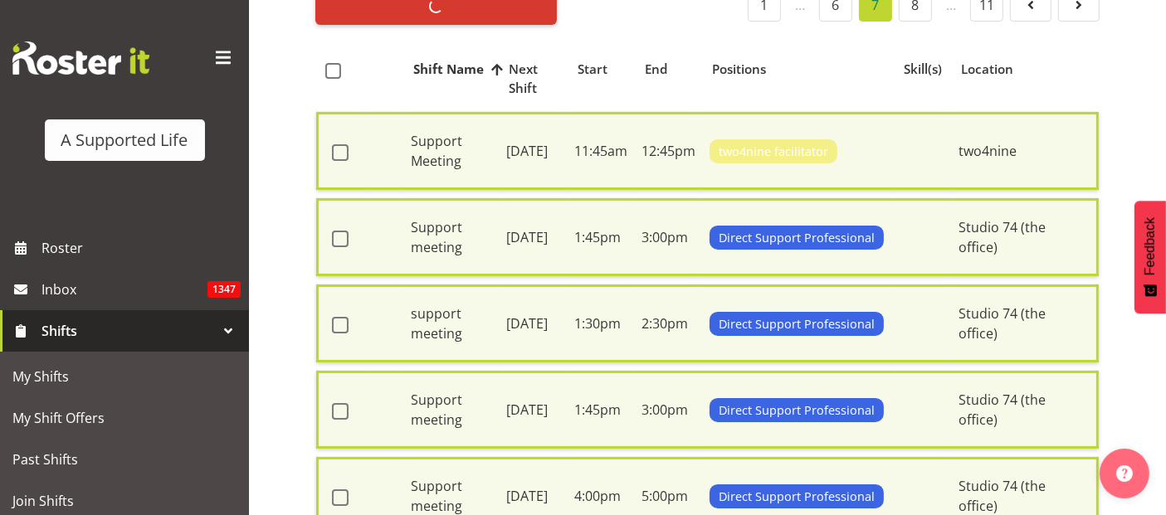
checkbox input "false"
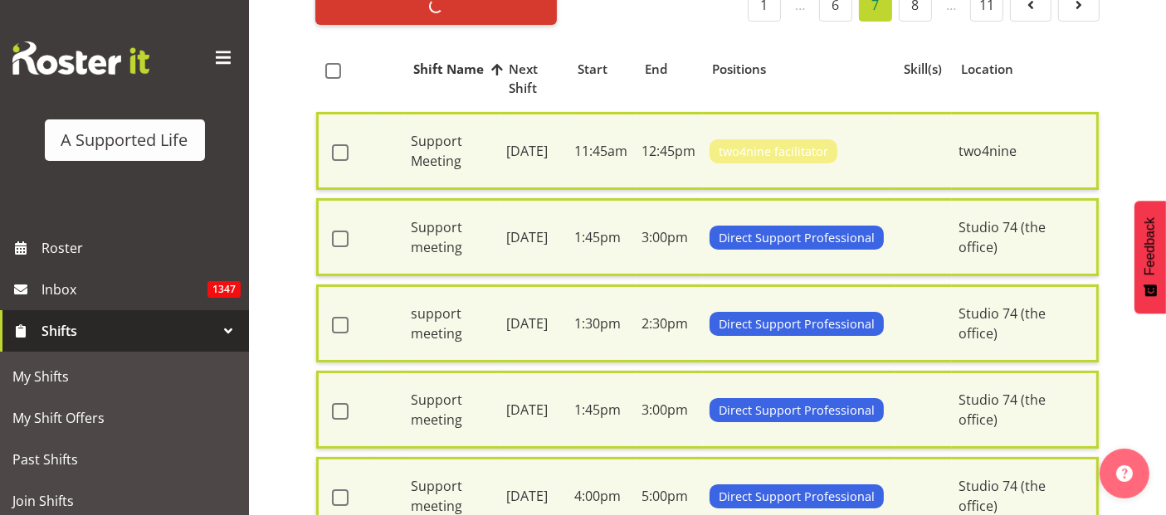
checkbox input "false"
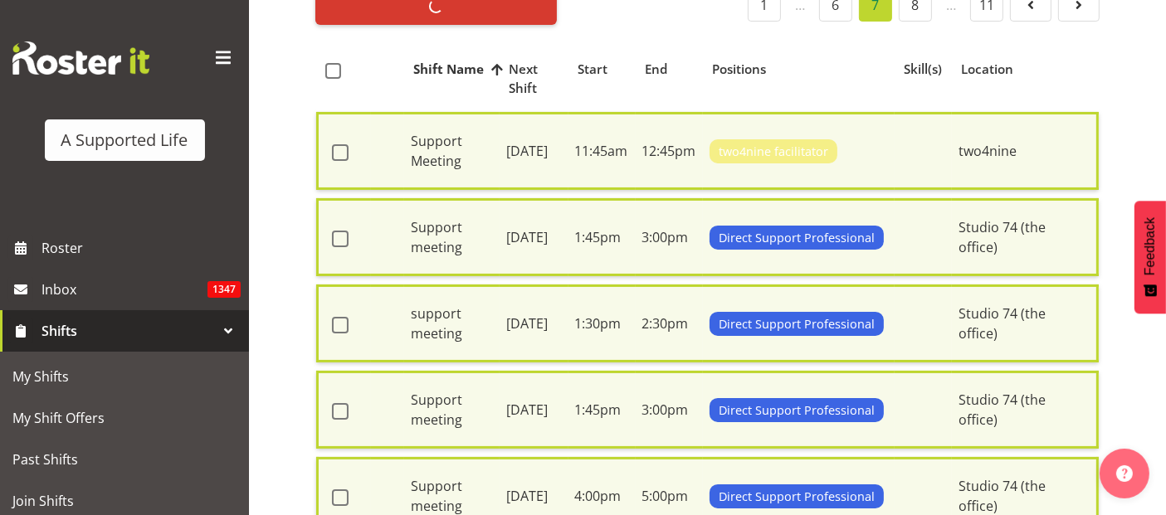
checkbox input "false"
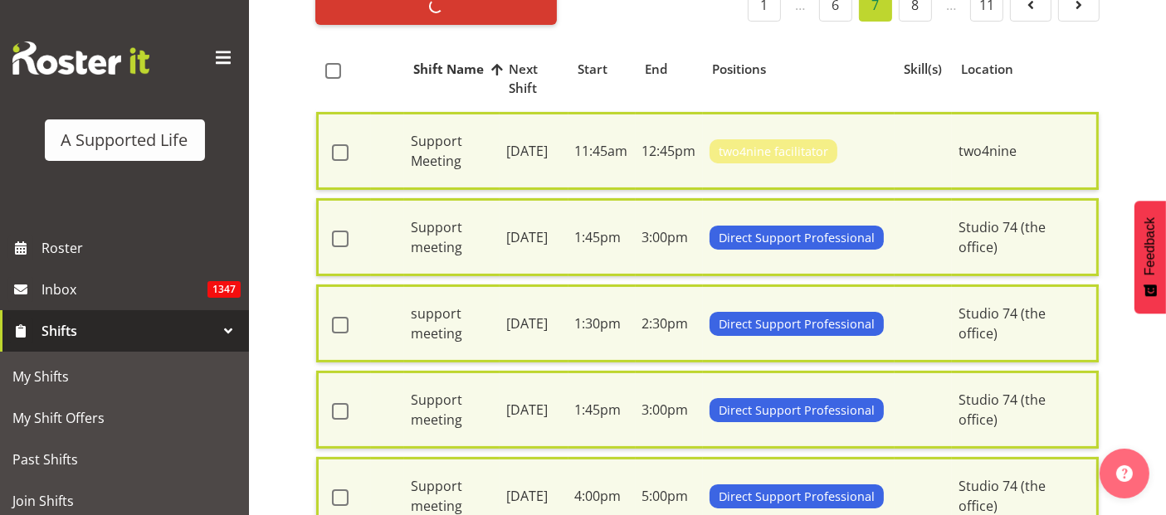
checkbox input "false"
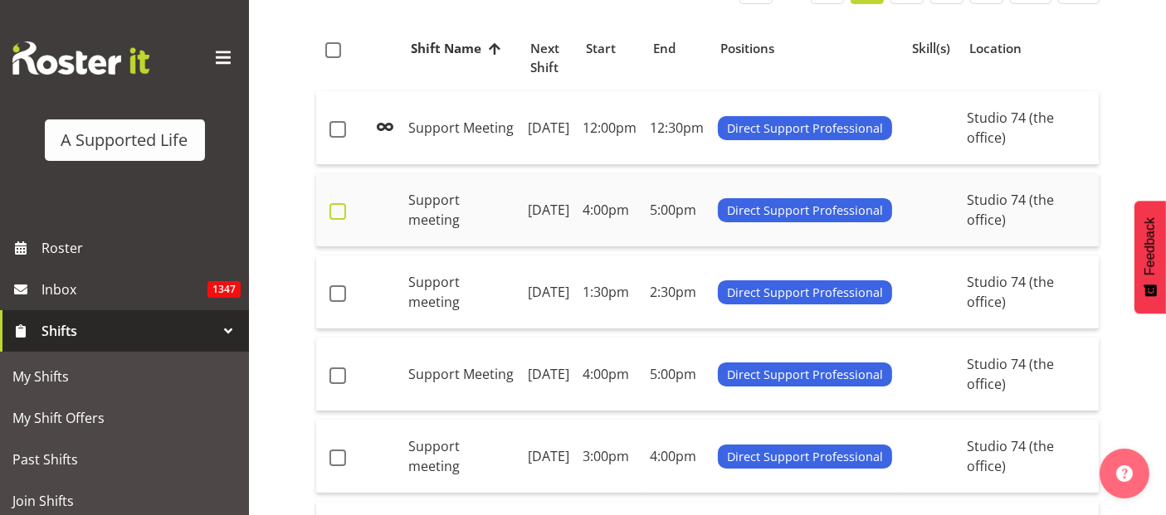
click at [338, 203] on span at bounding box center [338, 211] width 17 height 17
checkbox input "true"
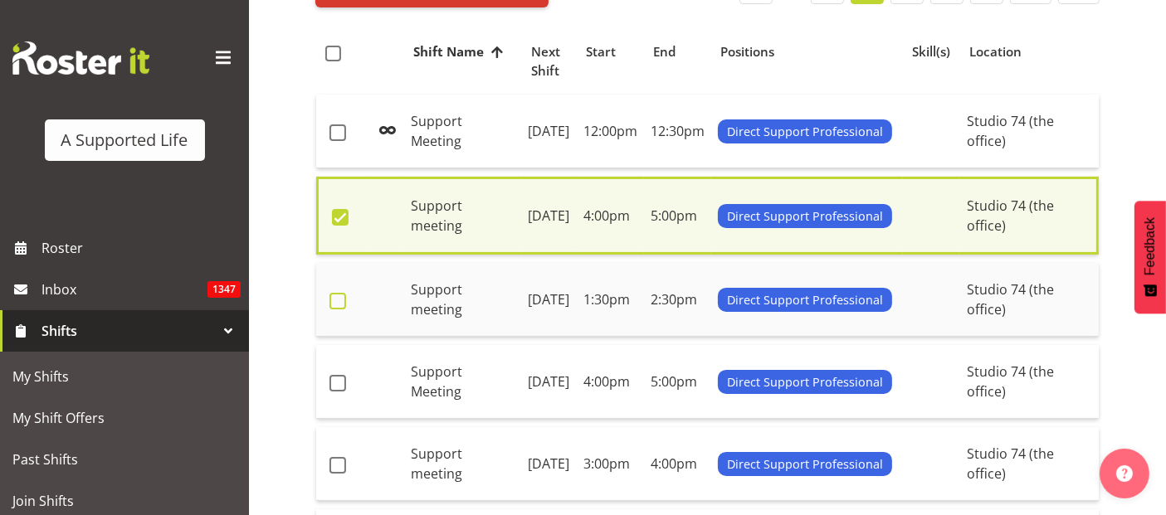
click at [335, 293] on span at bounding box center [338, 301] width 17 height 17
checkbox input "true"
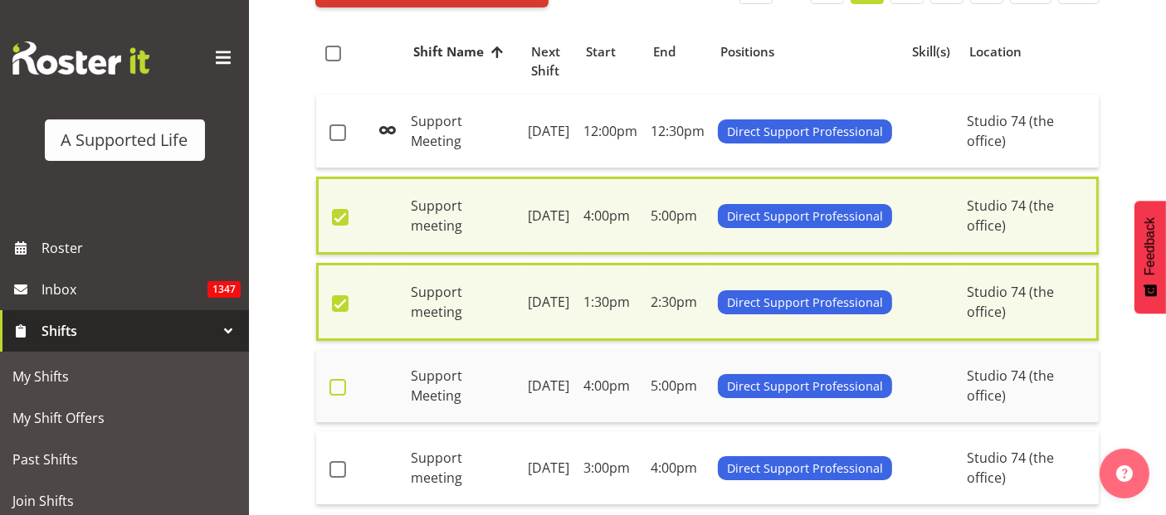
click at [339, 379] on span at bounding box center [338, 387] width 17 height 17
checkbox input "true"
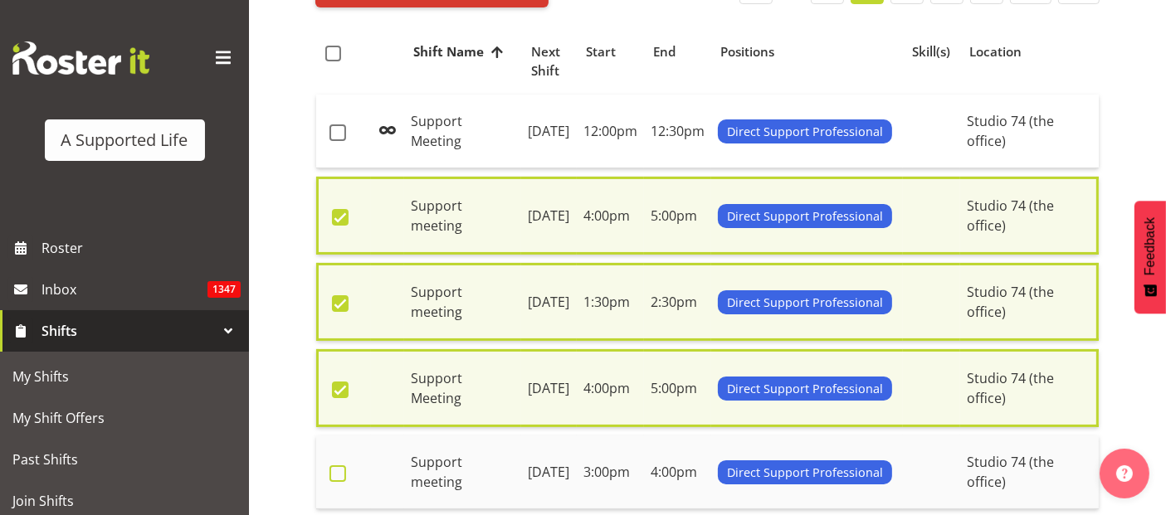
click at [336, 466] on span at bounding box center [338, 474] width 17 height 17
checkbox input "true"
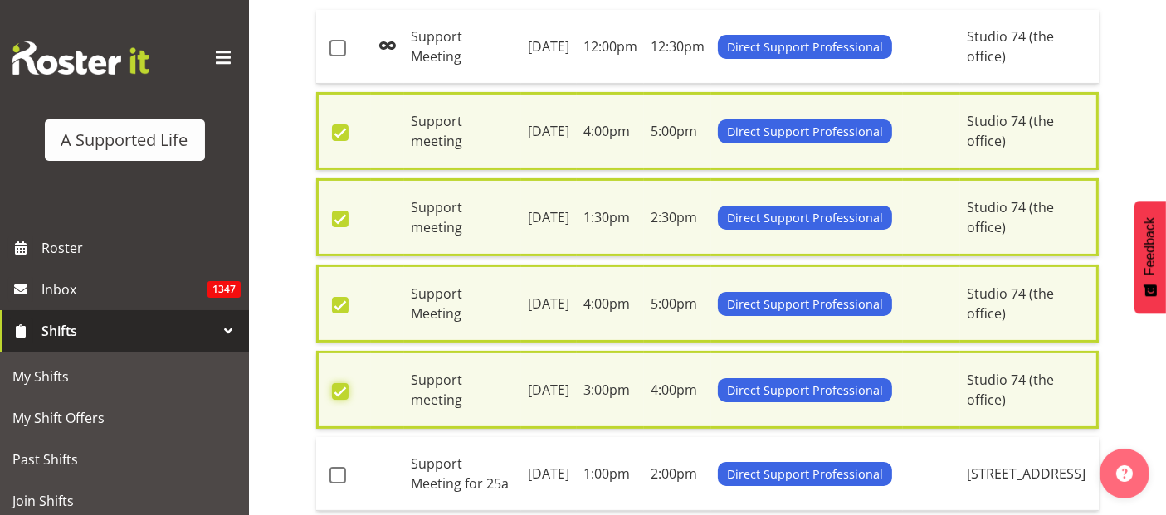
scroll to position [474, 0]
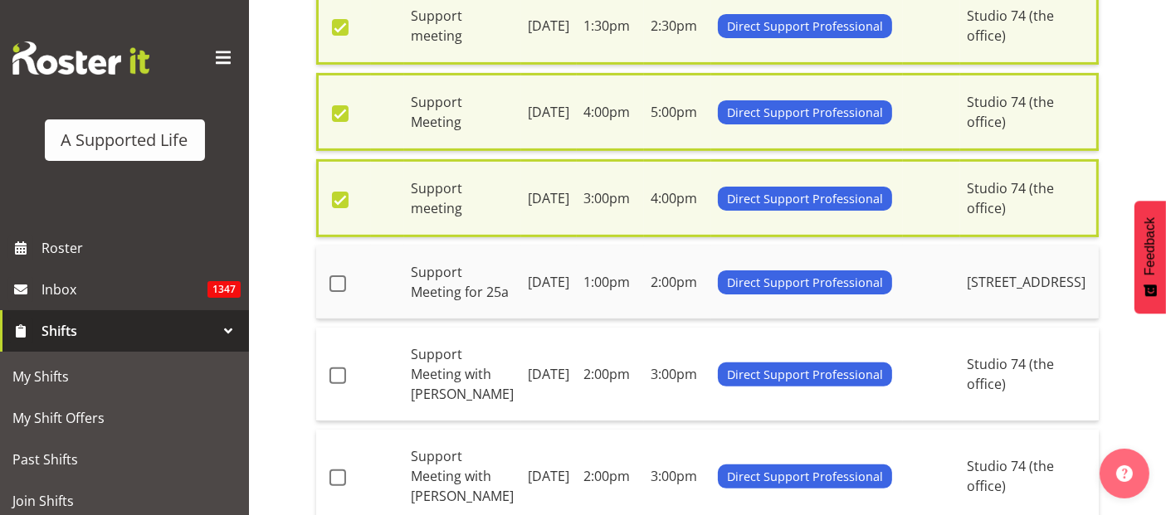
drag, startPoint x: 338, startPoint y: 266, endPoint x: 342, endPoint y: 299, distance: 32.6
click at [338, 276] on span at bounding box center [338, 284] width 17 height 17
checkbox input "true"
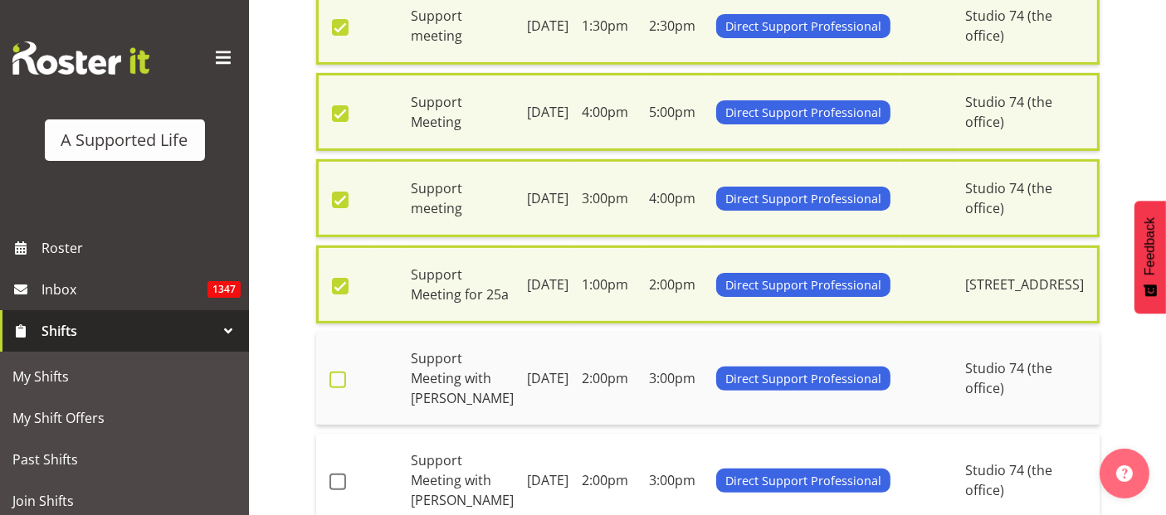
click at [330, 378] on span at bounding box center [338, 380] width 17 height 17
checkbox input "true"
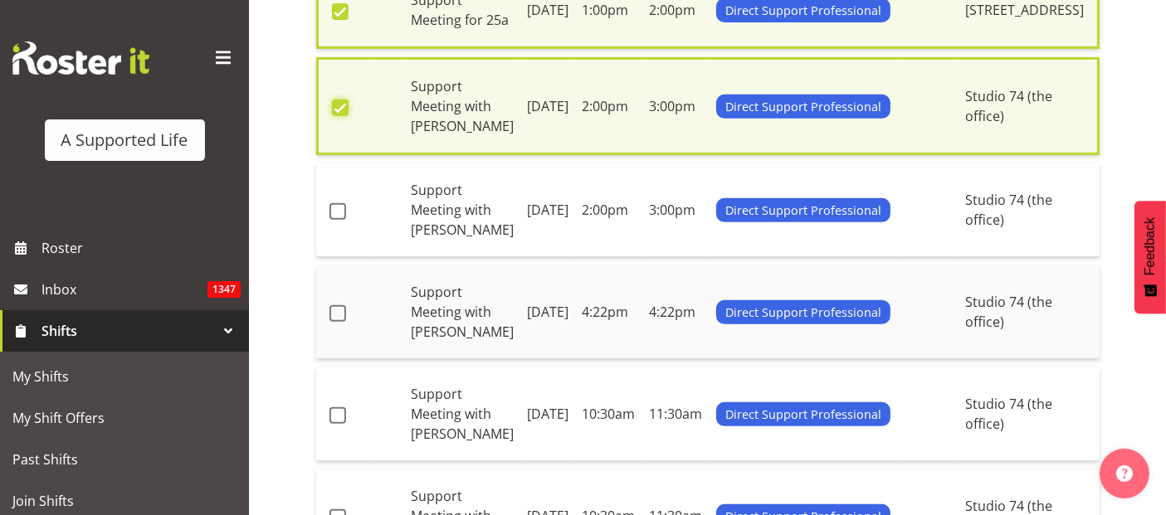
scroll to position [751, 0]
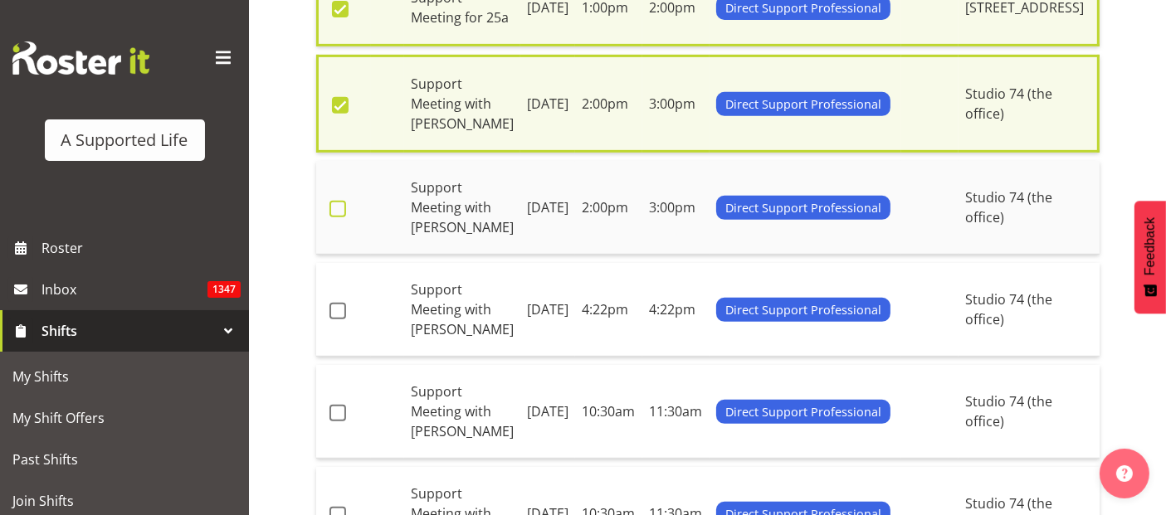
click at [341, 201] on span at bounding box center [338, 209] width 17 height 17
checkbox input "true"
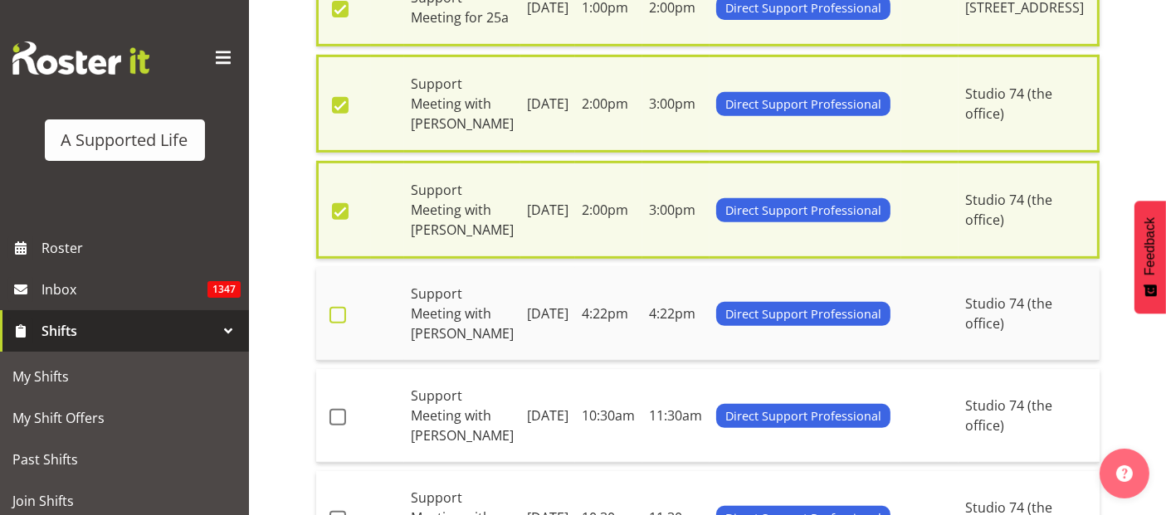
click at [339, 310] on span at bounding box center [338, 315] width 17 height 17
checkbox input "true"
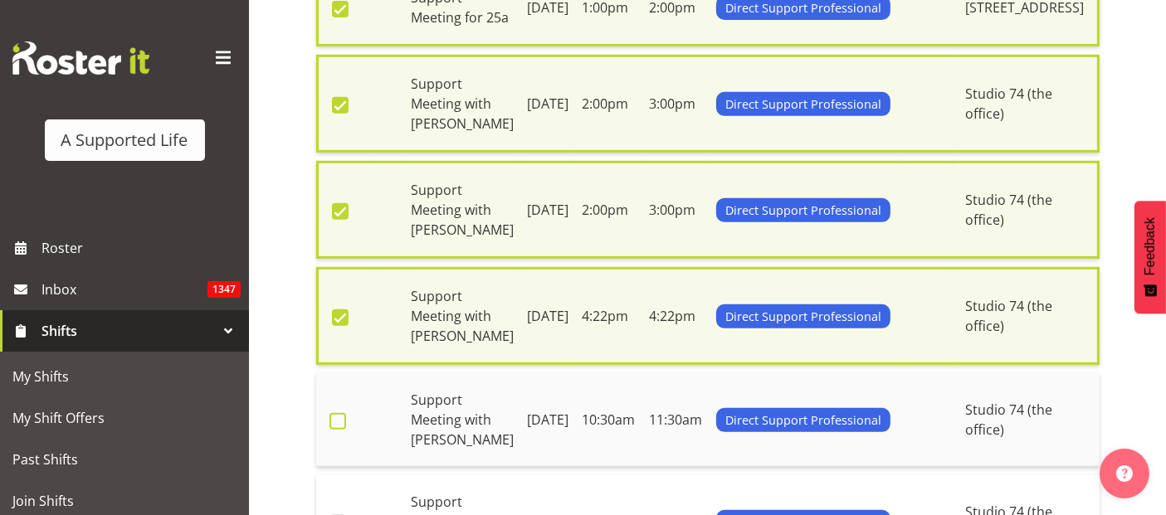
click at [339, 416] on span at bounding box center [338, 421] width 17 height 17
checkbox input "true"
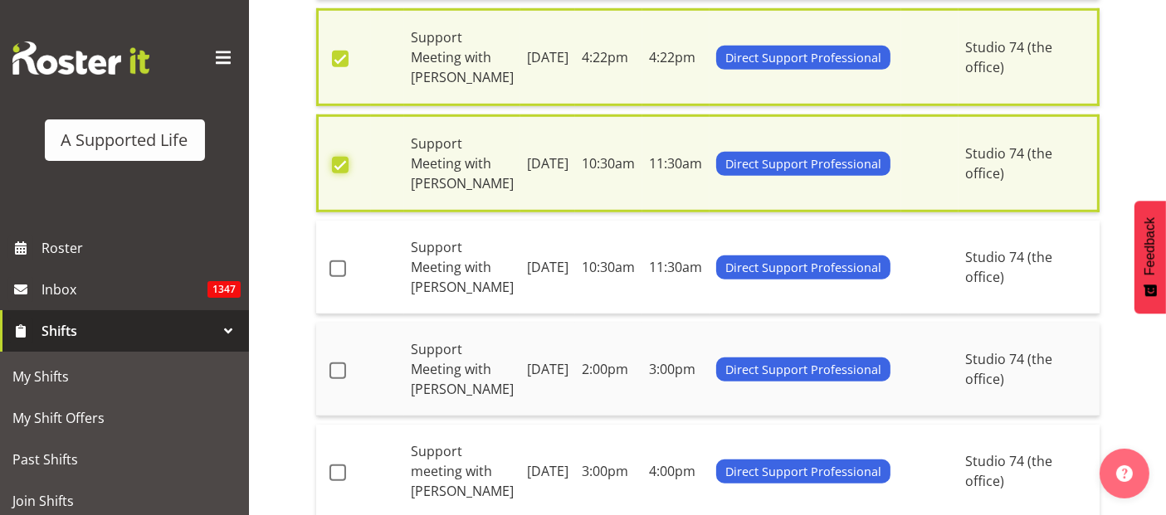
scroll to position [1028, 0]
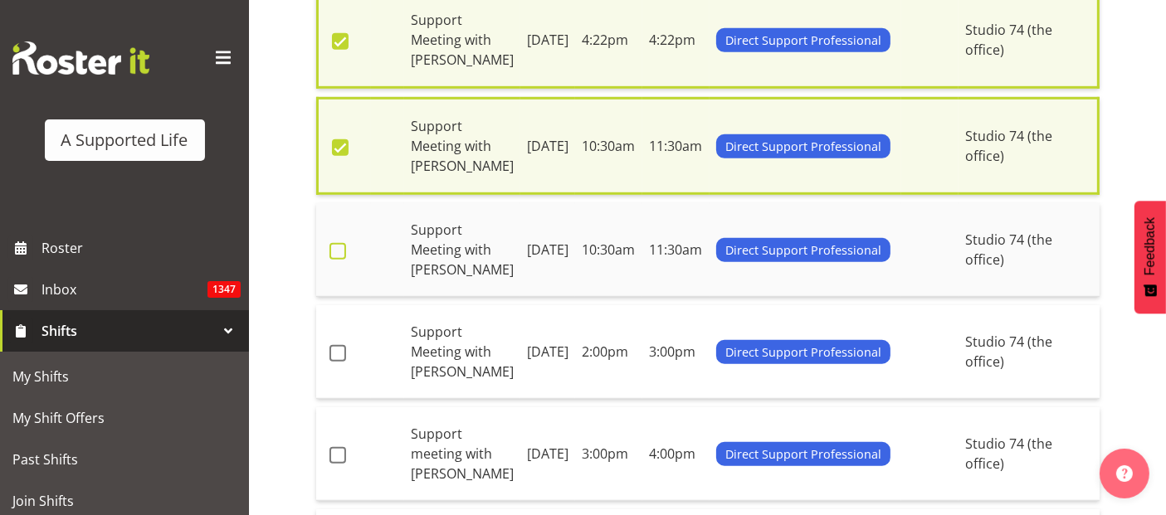
click at [343, 247] on span at bounding box center [338, 251] width 17 height 17
checkbox input "true"
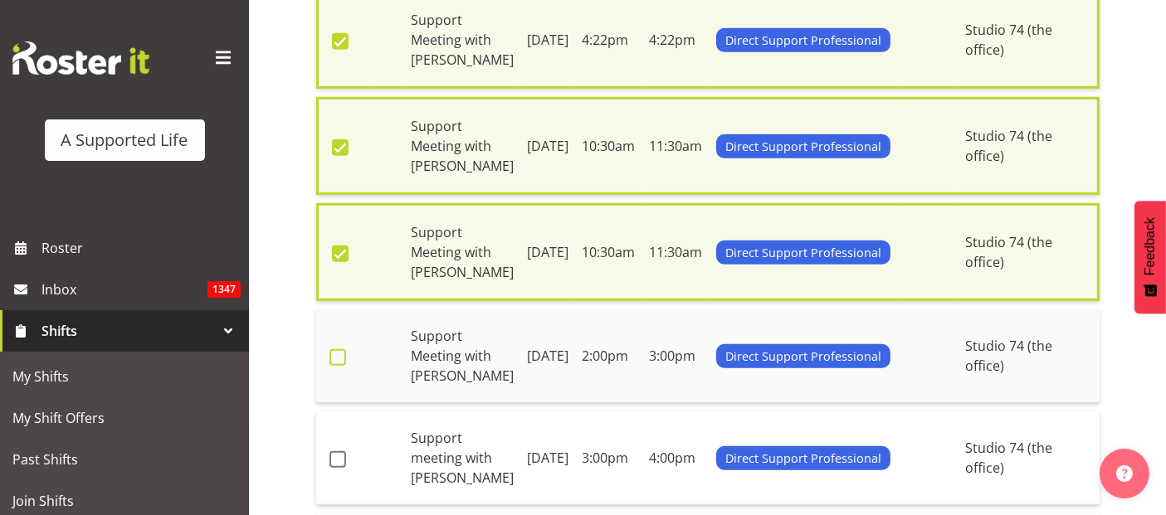
click at [330, 356] on span at bounding box center [338, 357] width 17 height 17
checkbox input "true"
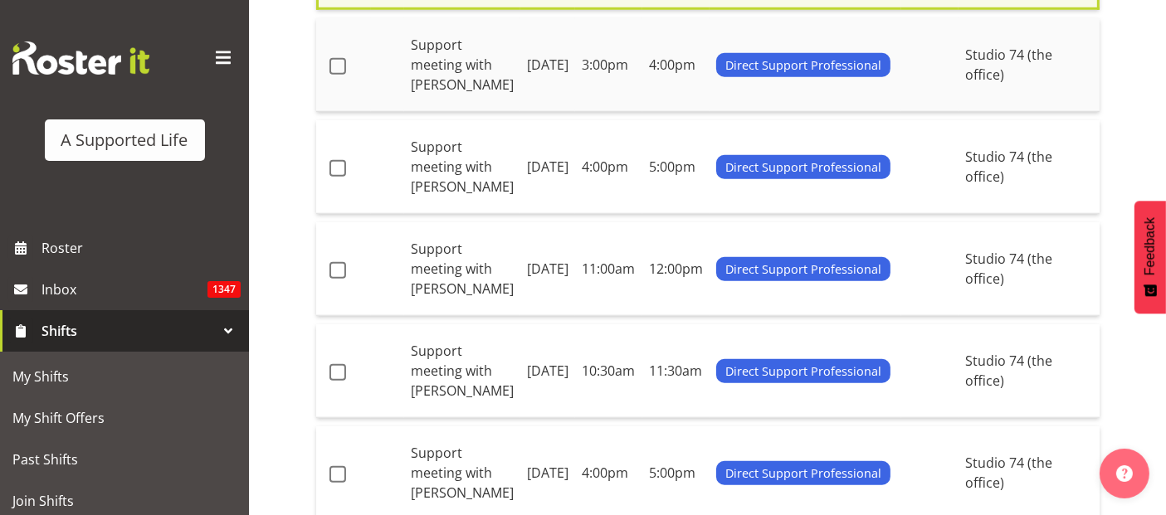
scroll to position [1396, 0]
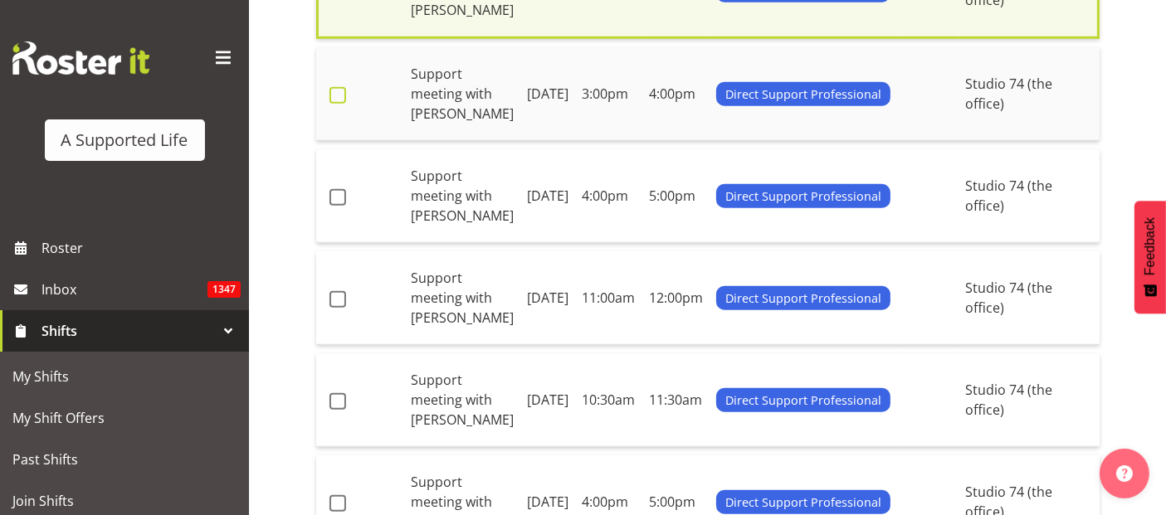
click at [338, 90] on span at bounding box center [338, 95] width 17 height 17
checkbox input "true"
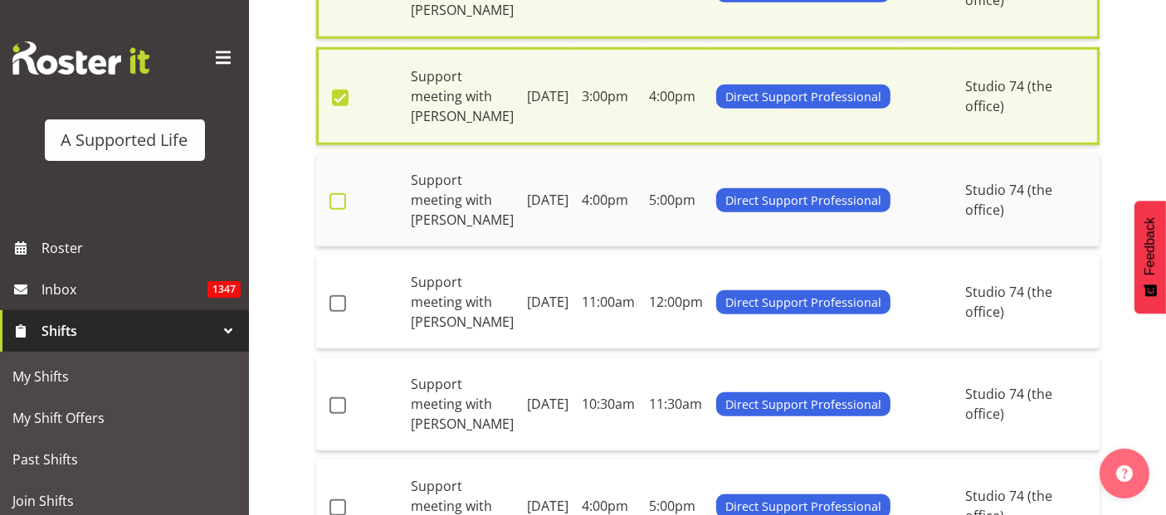
click at [340, 200] on span at bounding box center [338, 201] width 17 height 17
checkbox input "true"
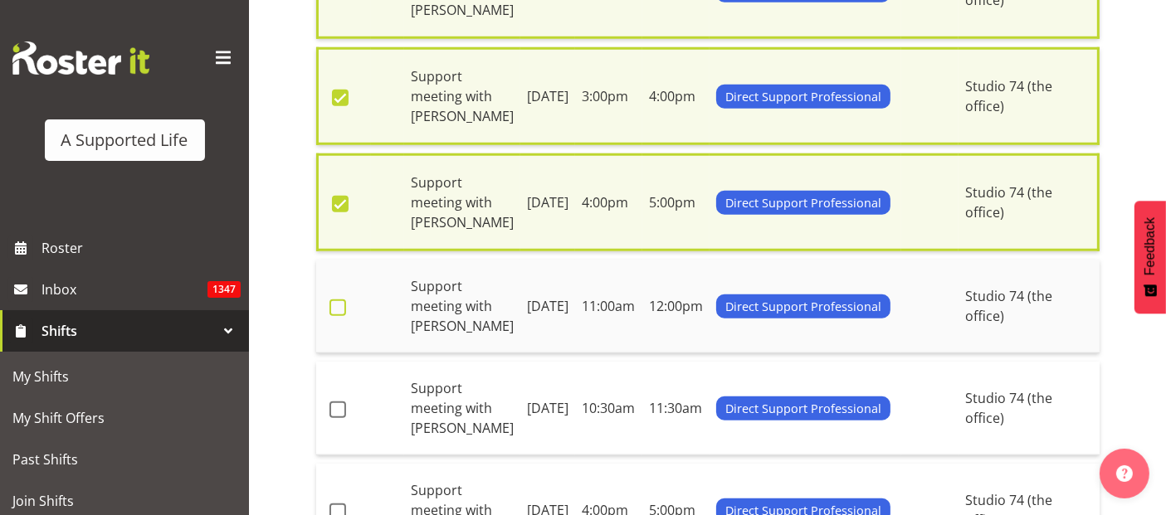
click at [341, 309] on span at bounding box center [338, 308] width 17 height 17
checkbox input "true"
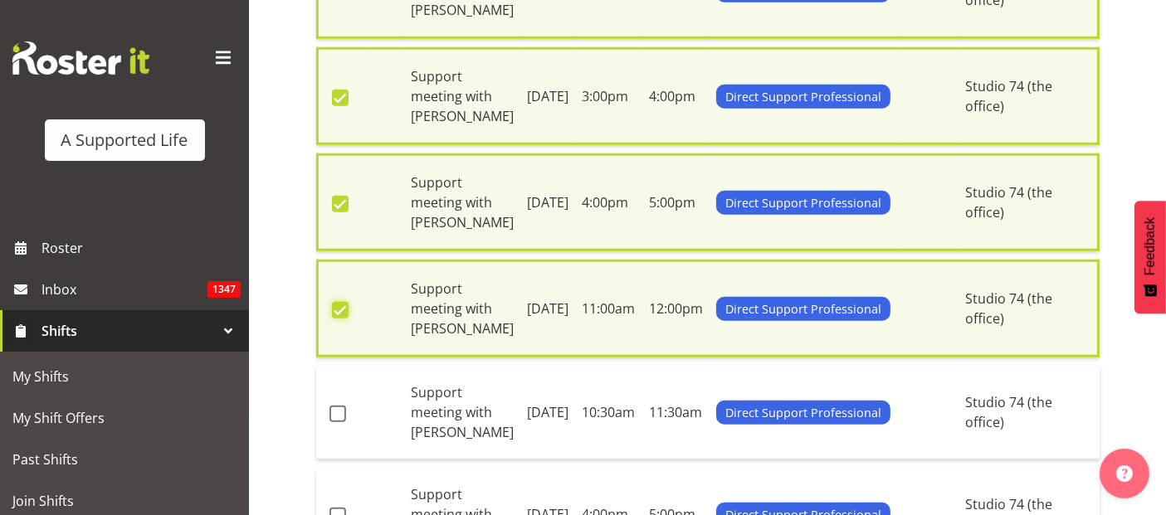
scroll to position [1581, 0]
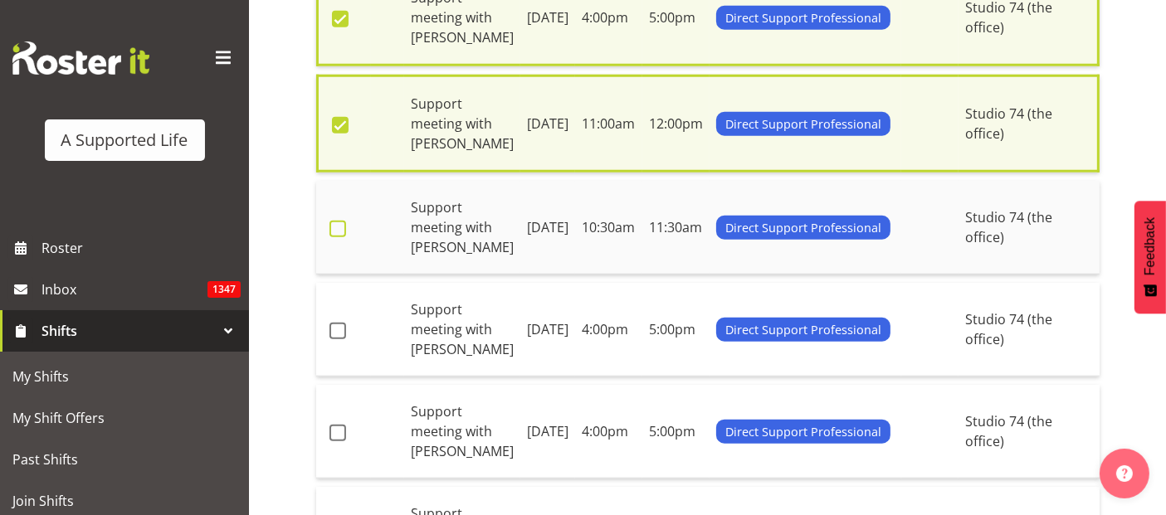
drag, startPoint x: 330, startPoint y: 221, endPoint x: 337, endPoint y: 225, distance: 8.5
click at [332, 222] on span at bounding box center [338, 229] width 17 height 17
checkbox input "true"
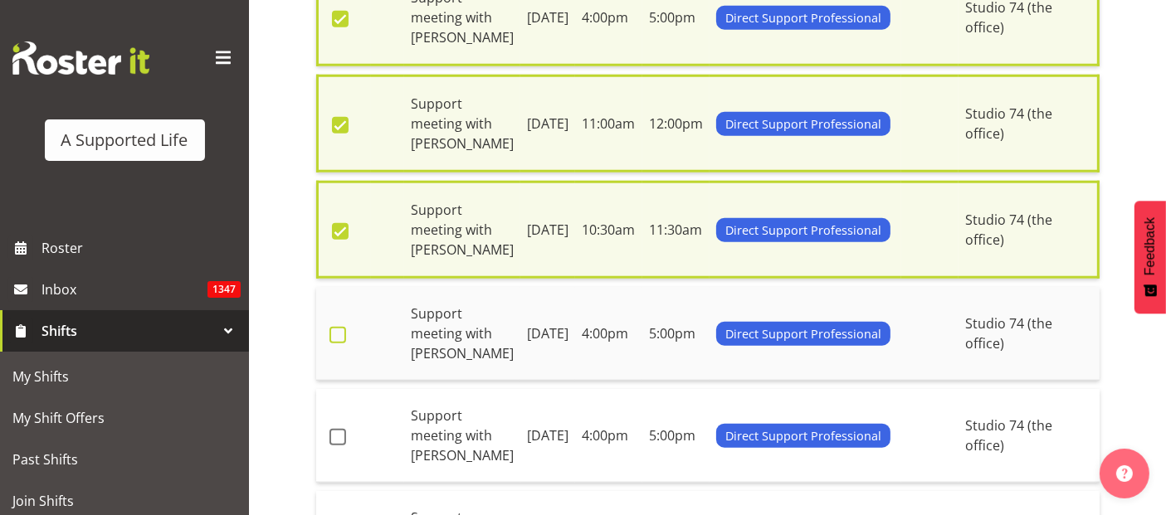
click at [340, 327] on span at bounding box center [338, 335] width 17 height 17
checkbox input "true"
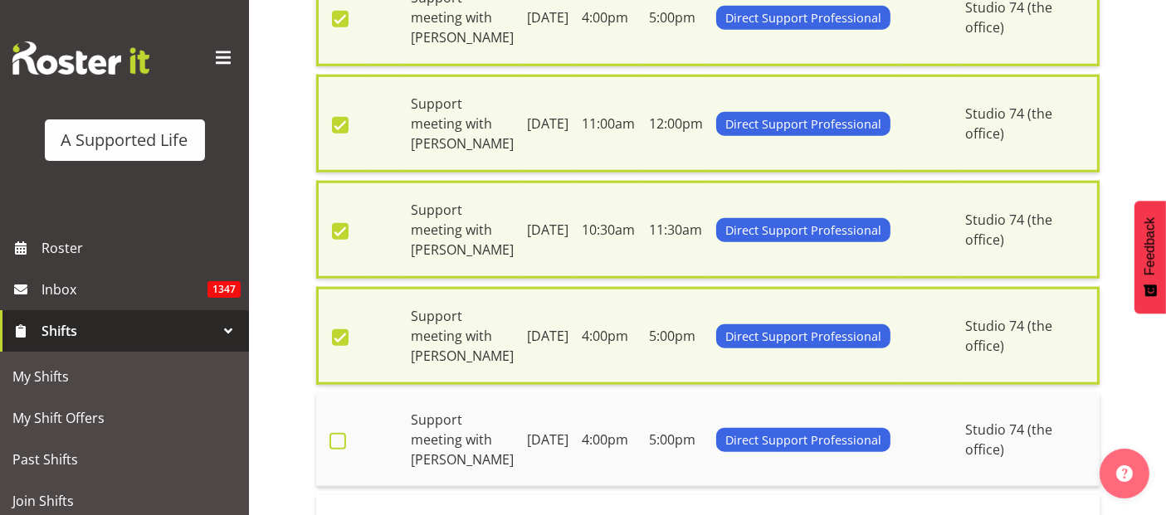
click at [339, 435] on span at bounding box center [338, 441] width 17 height 17
checkbox input "true"
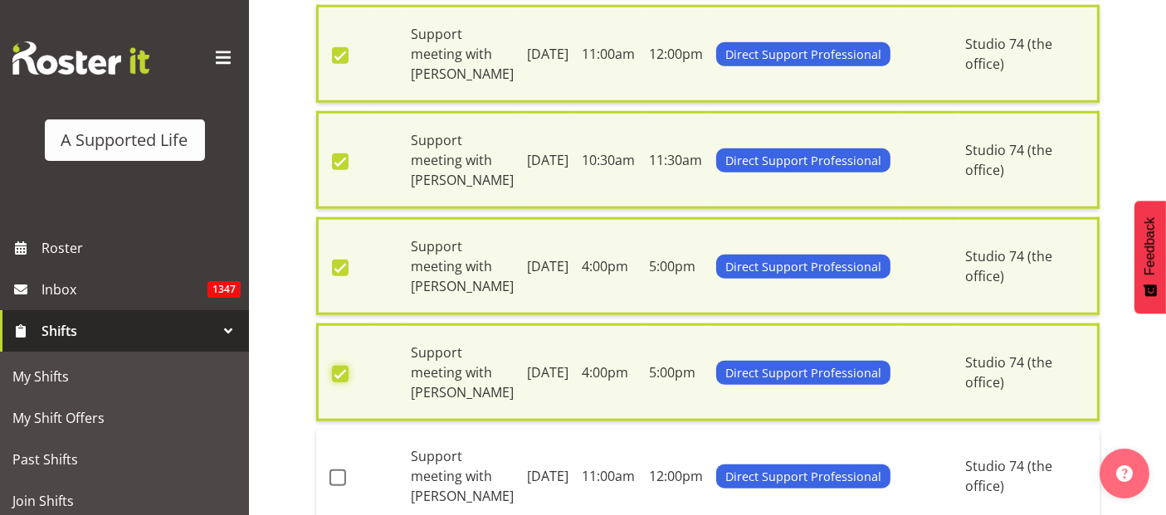
scroll to position [1858, 0]
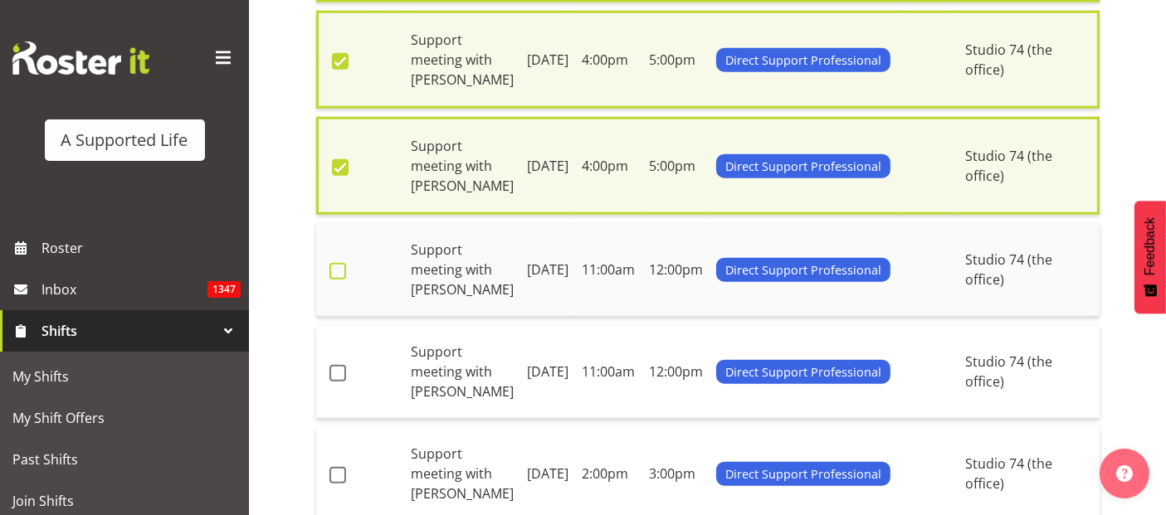
click at [339, 264] on span at bounding box center [338, 271] width 17 height 17
checkbox input "true"
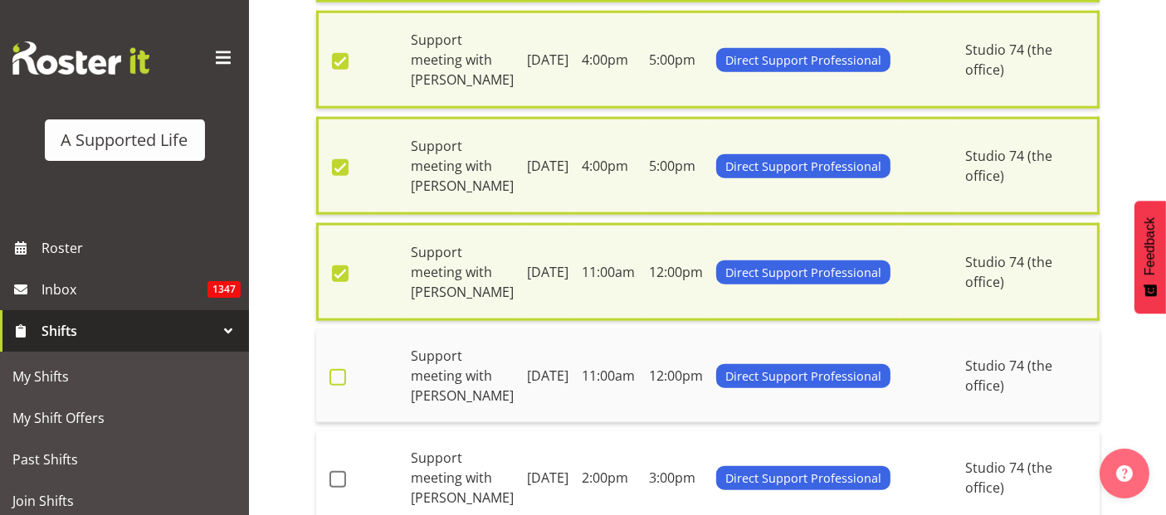
drag, startPoint x: 336, startPoint y: 366, endPoint x: 338, endPoint y: 376, distance: 10.1
click at [336, 369] on span at bounding box center [338, 377] width 17 height 17
checkbox input "true"
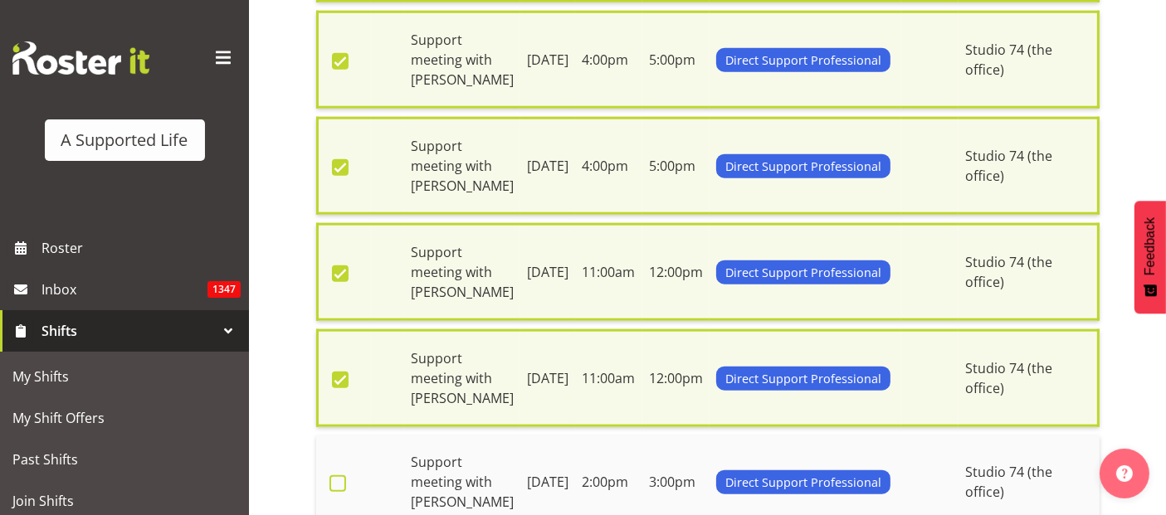
click at [339, 476] on span at bounding box center [338, 484] width 17 height 17
checkbox input "true"
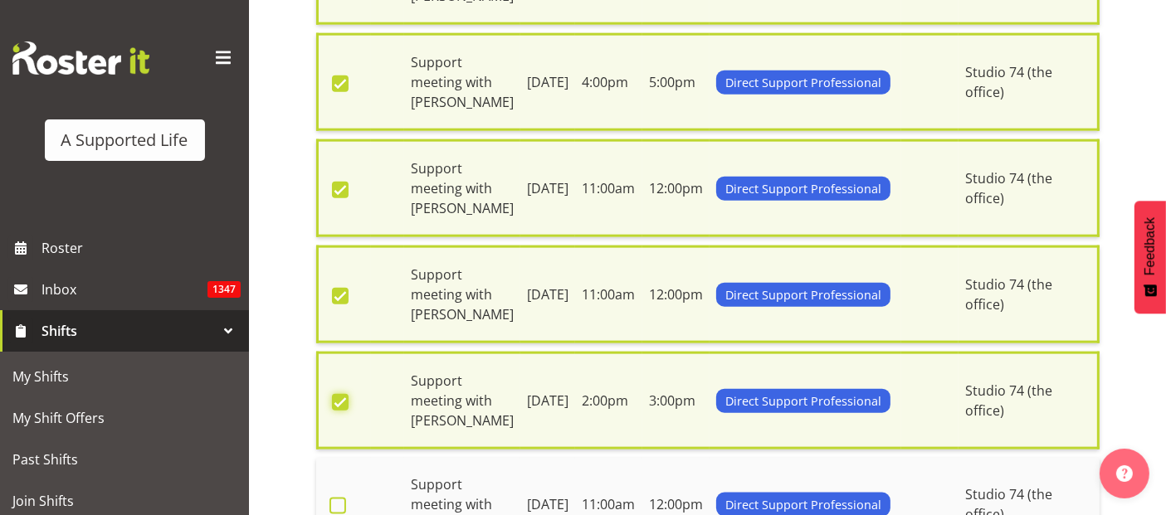
scroll to position [2042, 0]
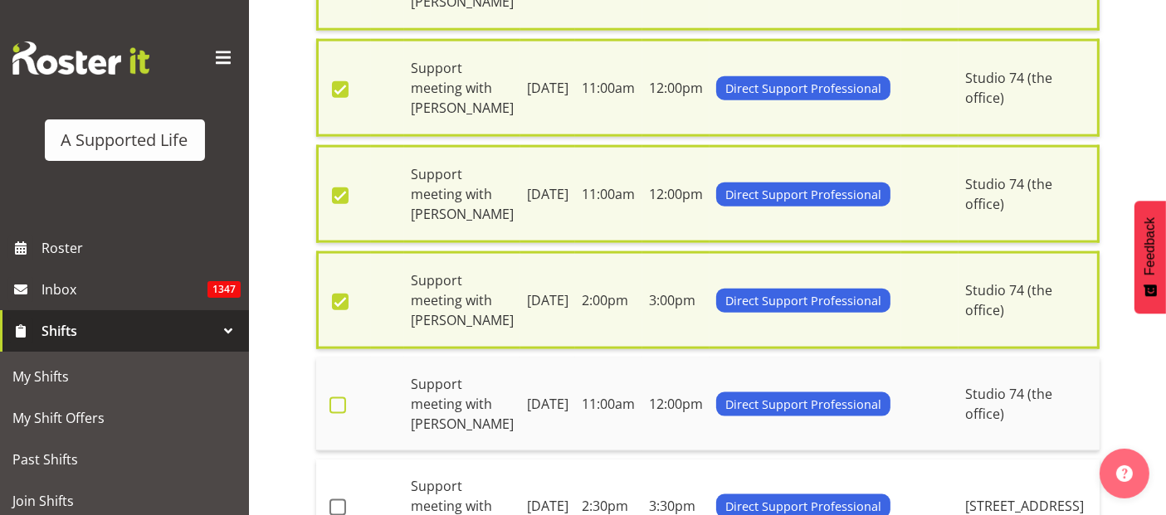
click at [339, 398] on span at bounding box center [338, 406] width 17 height 17
checkbox input "true"
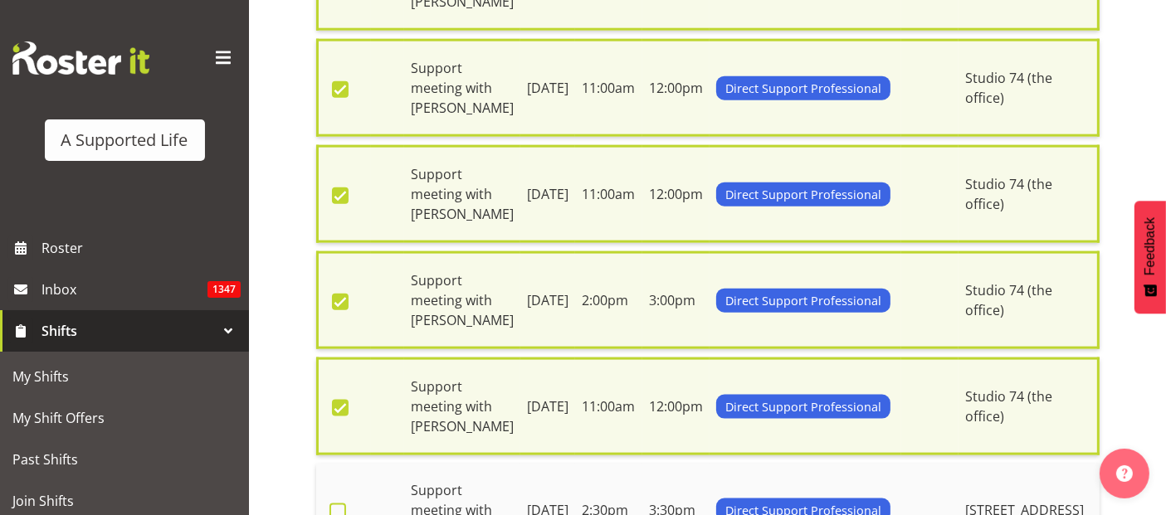
click at [341, 505] on span at bounding box center [338, 512] width 17 height 17
checkbox input "true"
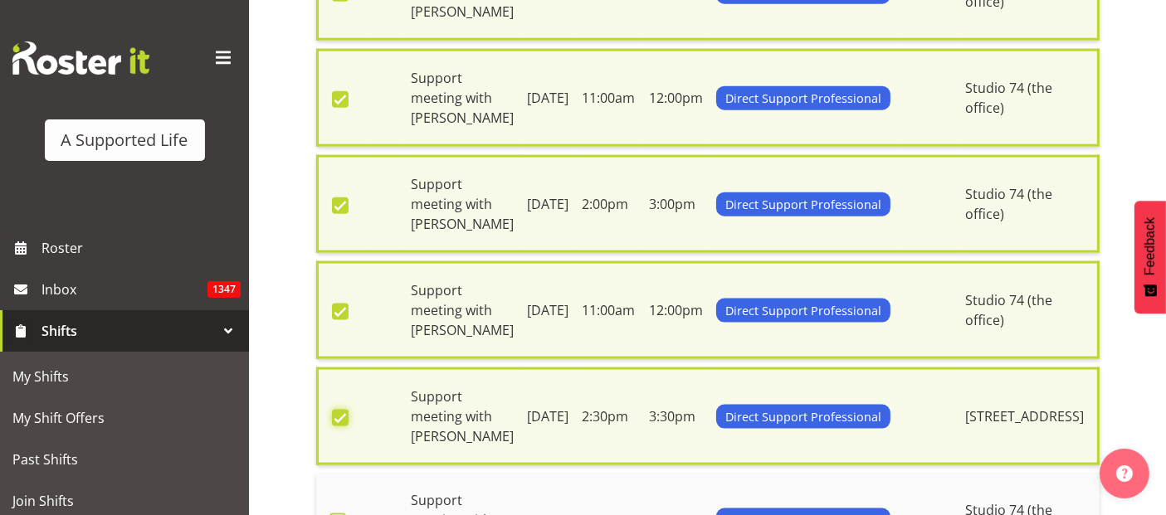
scroll to position [2226, 0]
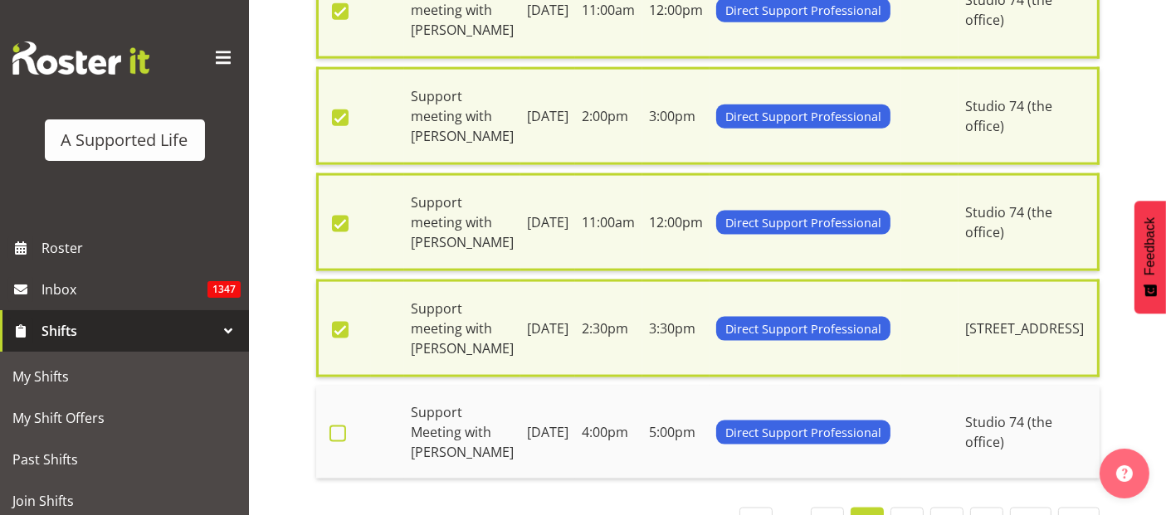
click at [346, 426] on label at bounding box center [343, 434] width 26 height 17
checkbox input "true"
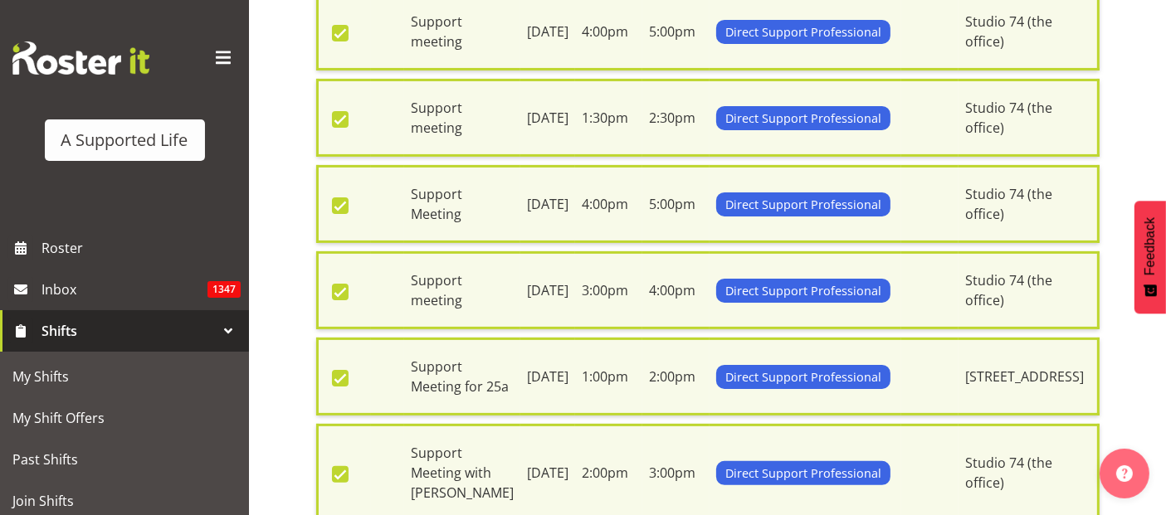
scroll to position [0, 0]
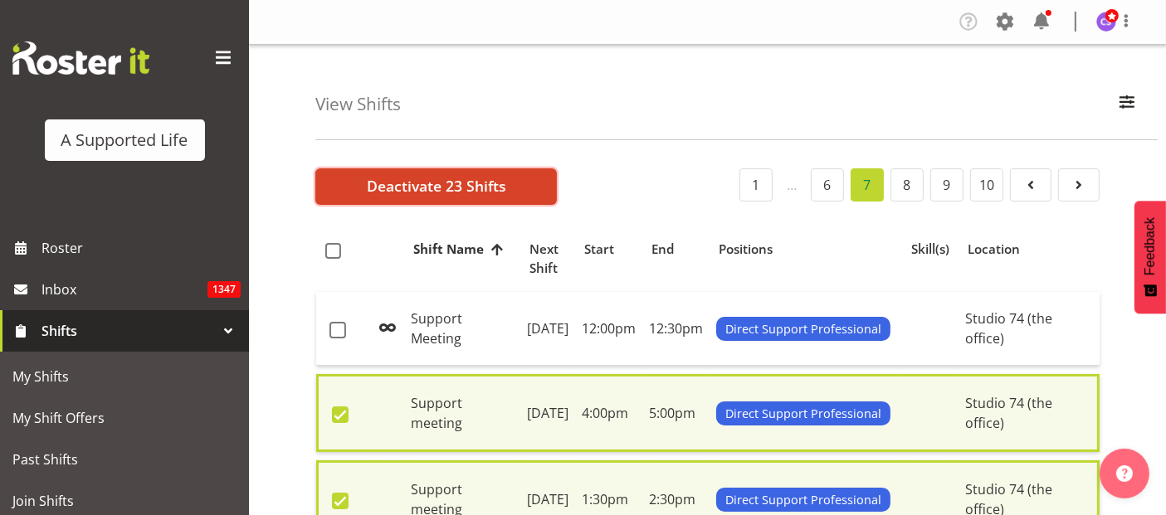
click at [448, 183] on span "Deactivate 23 Shifts" at bounding box center [436, 186] width 139 height 22
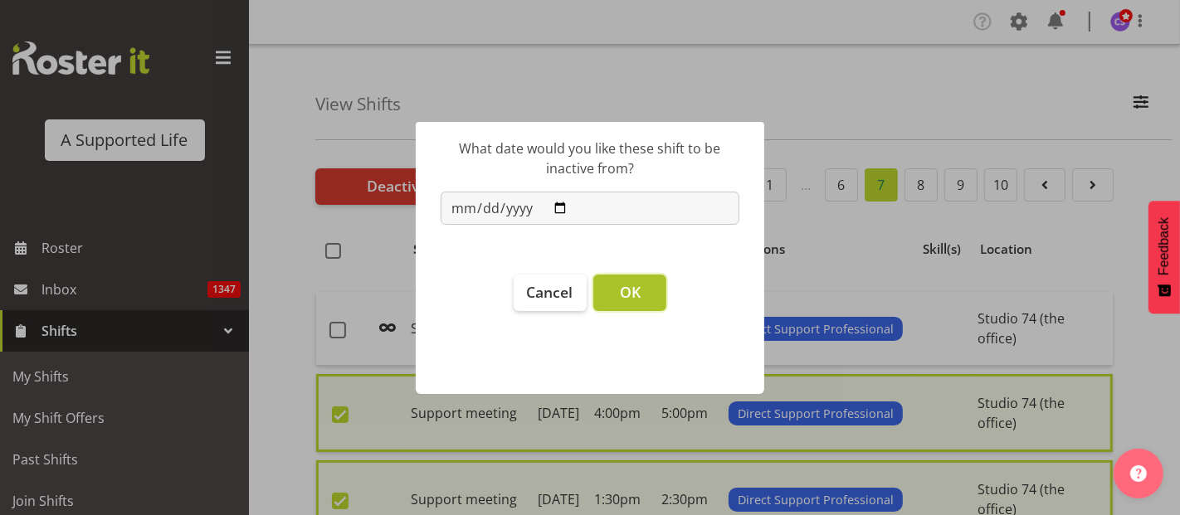
click at [637, 294] on span "OK" at bounding box center [630, 292] width 21 height 20
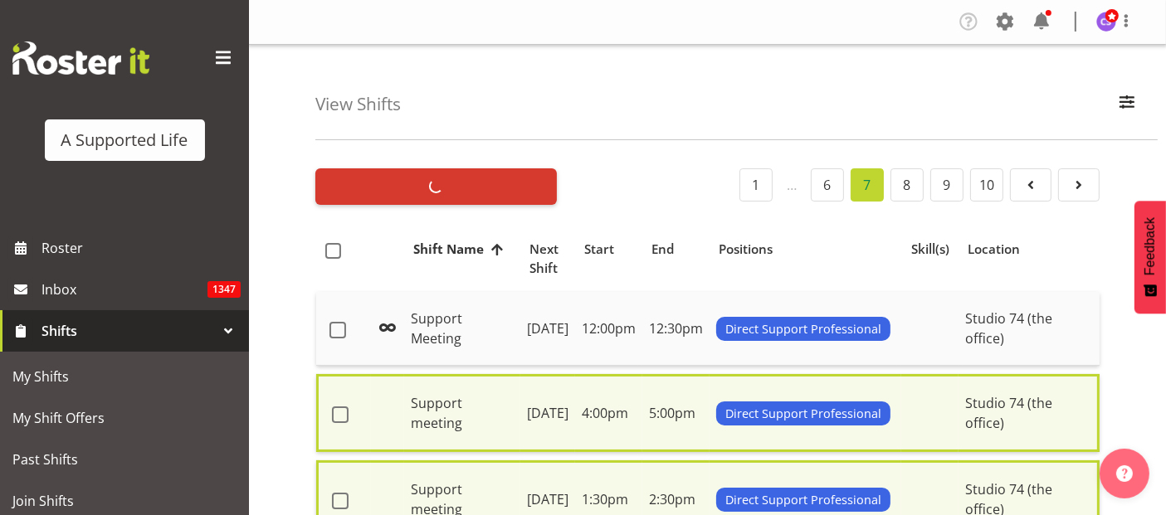
checkbox input "false"
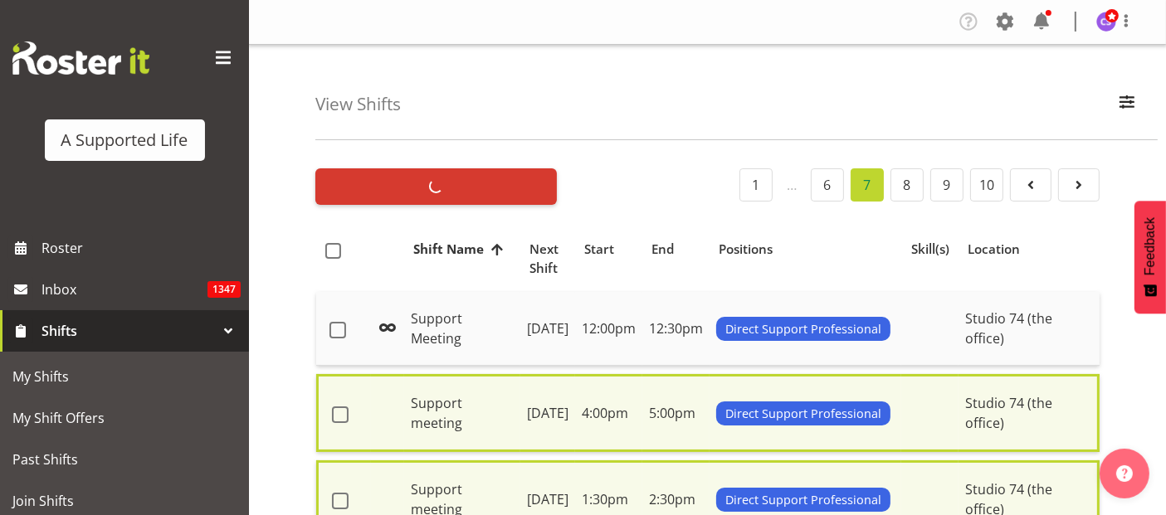
checkbox input "false"
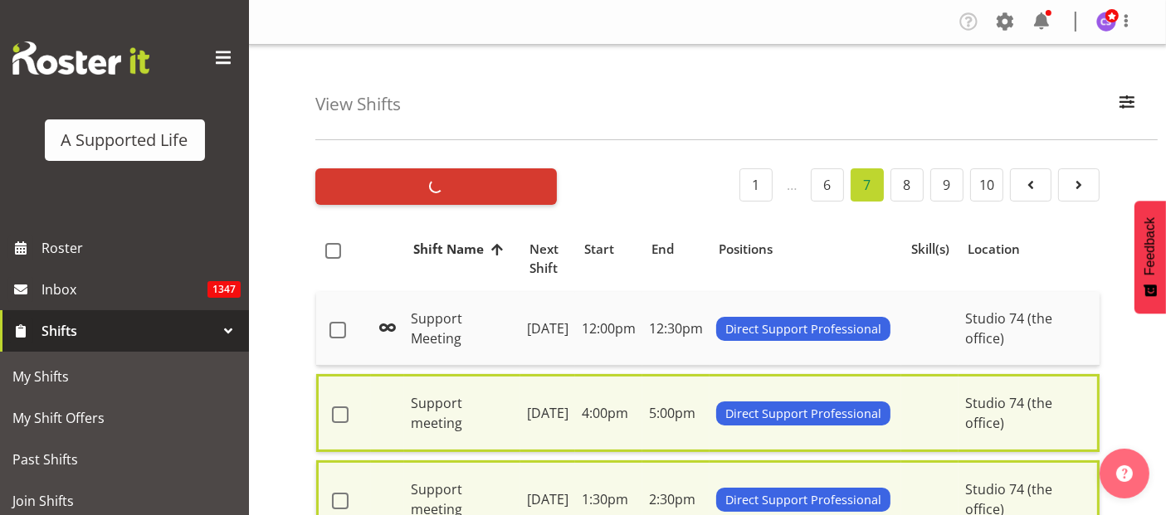
checkbox input "false"
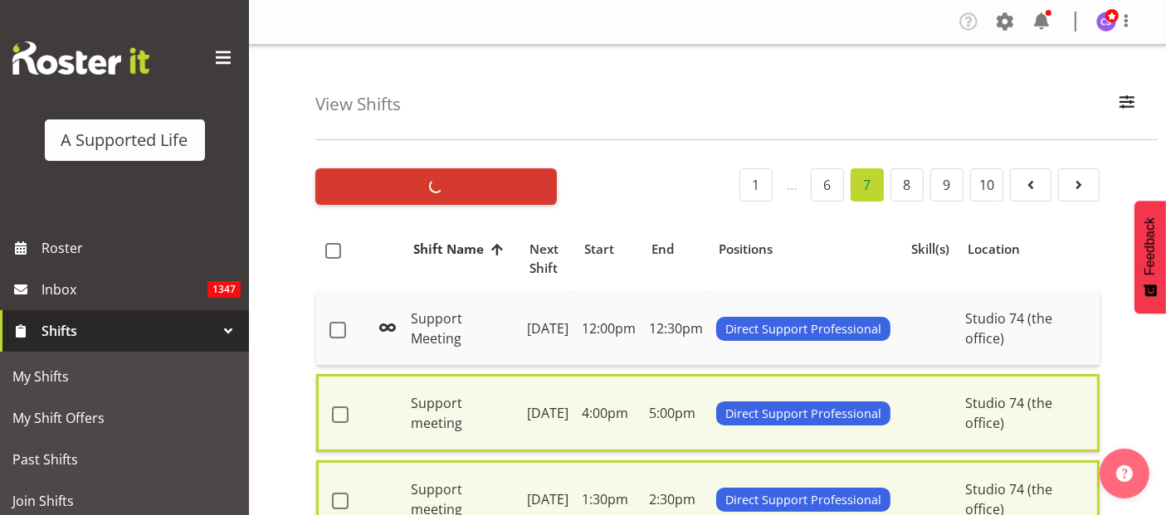
checkbox input "false"
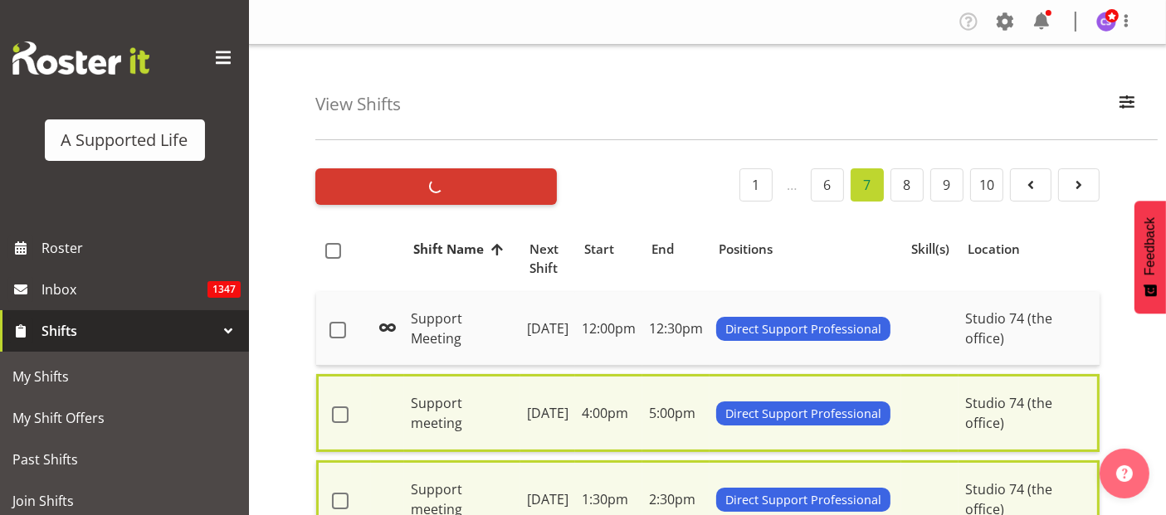
checkbox input "false"
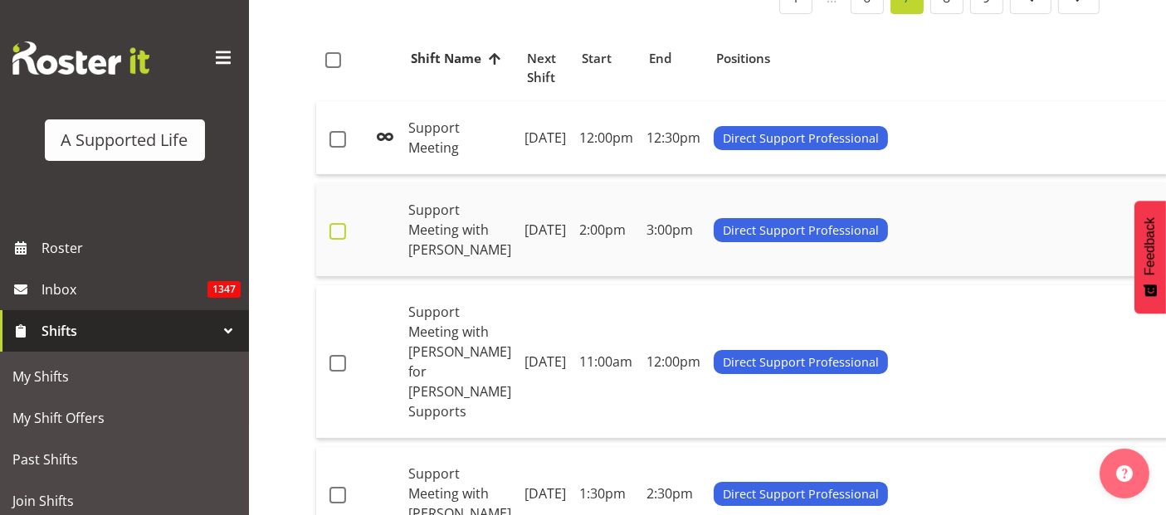
click at [340, 232] on span at bounding box center [338, 231] width 17 height 17
checkbox input "true"
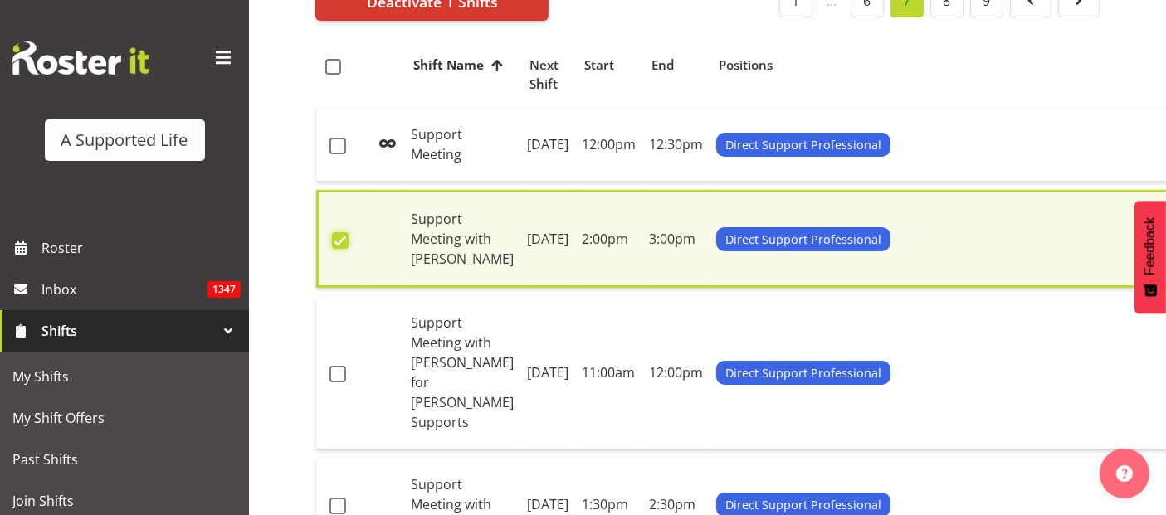
scroll to position [187, 0]
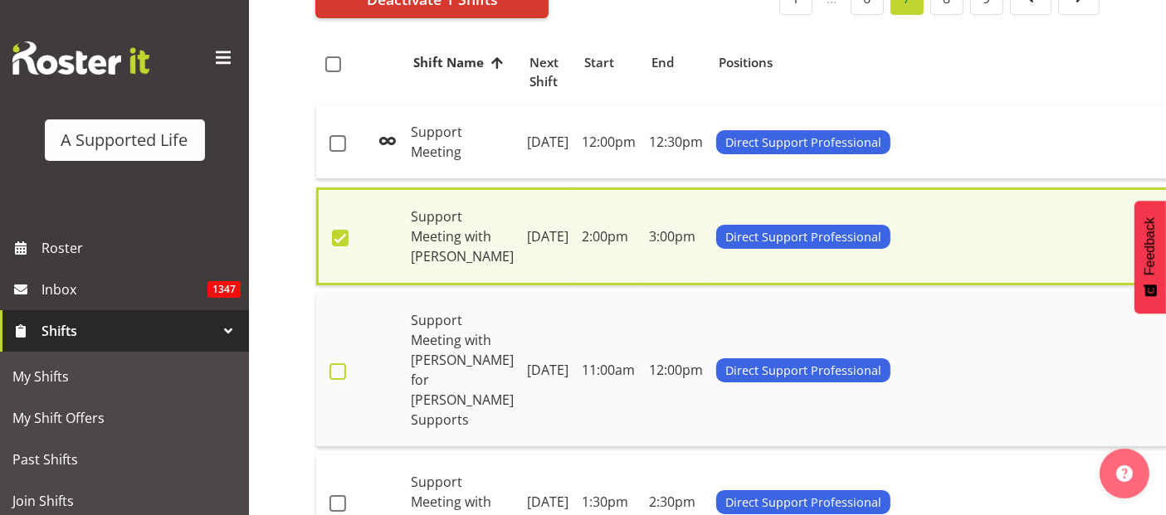
click at [332, 364] on span at bounding box center [338, 372] width 17 height 17
checkbox input "true"
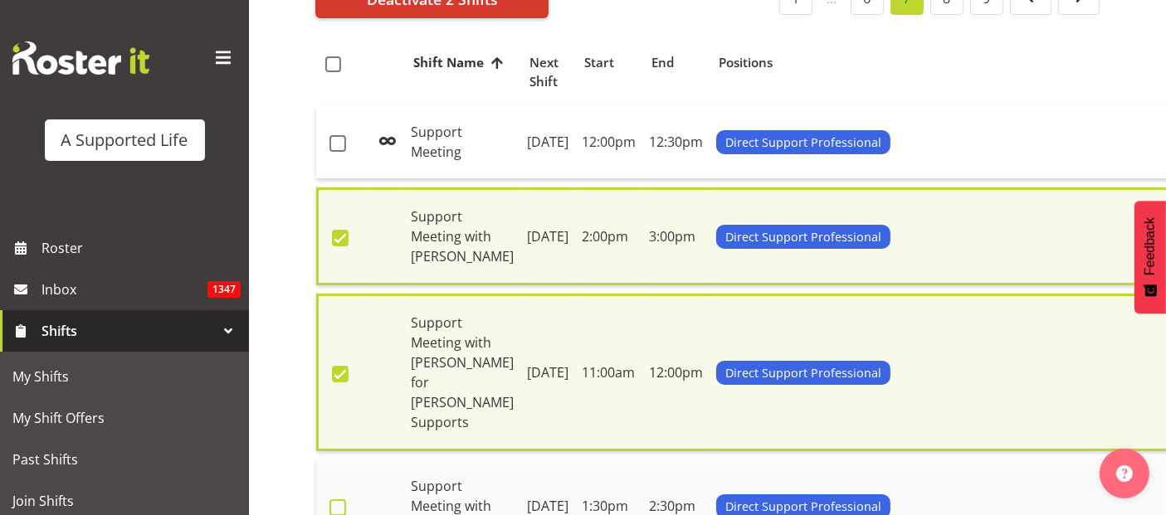
click at [334, 500] on span at bounding box center [338, 508] width 17 height 17
checkbox input "true"
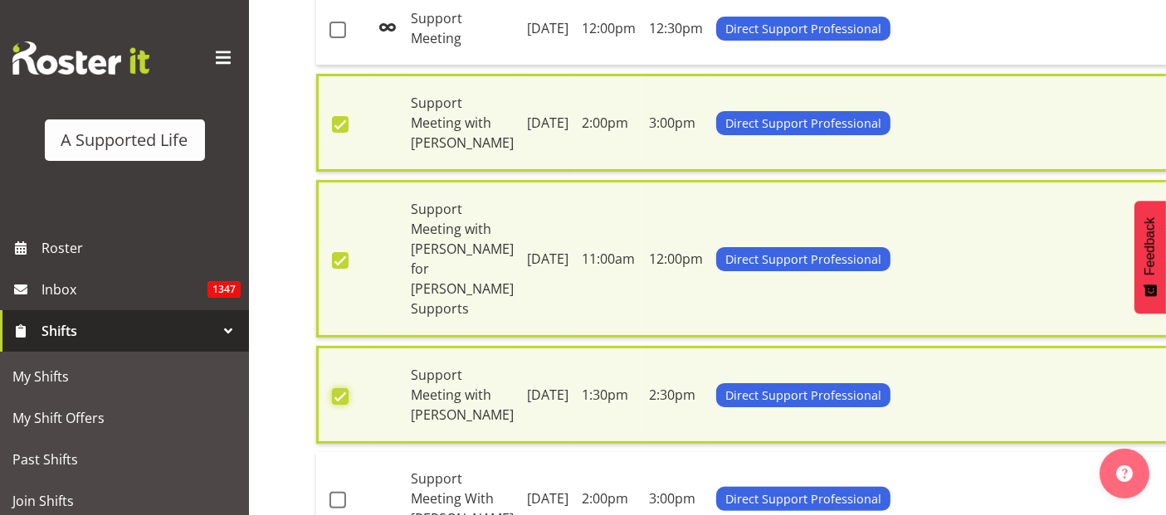
scroll to position [464, 0]
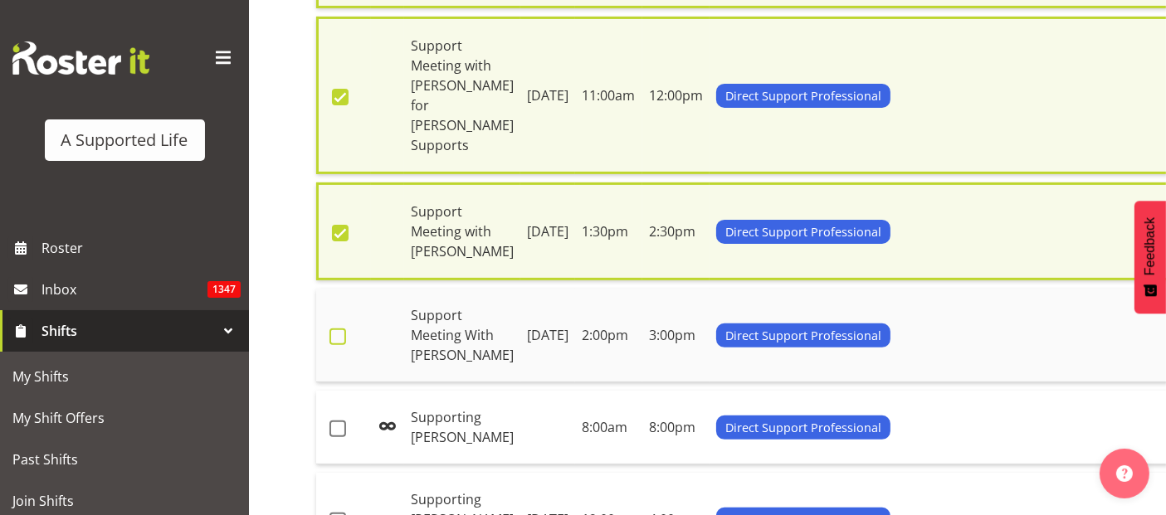
drag, startPoint x: 334, startPoint y: 315, endPoint x: 342, endPoint y: 315, distance: 8.3
click at [336, 329] on span at bounding box center [338, 337] width 17 height 17
checkbox input "true"
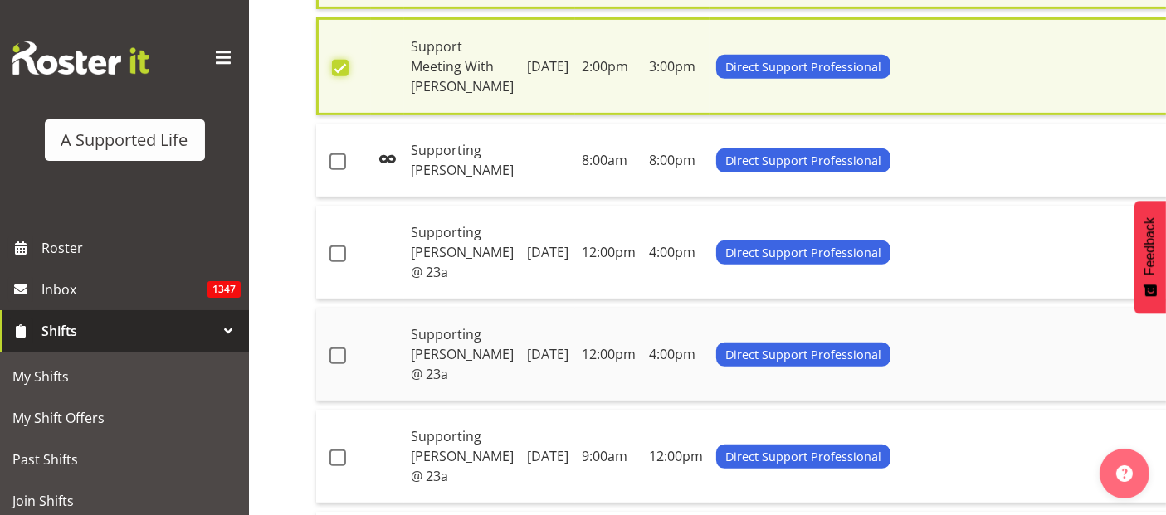
scroll to position [740, 0]
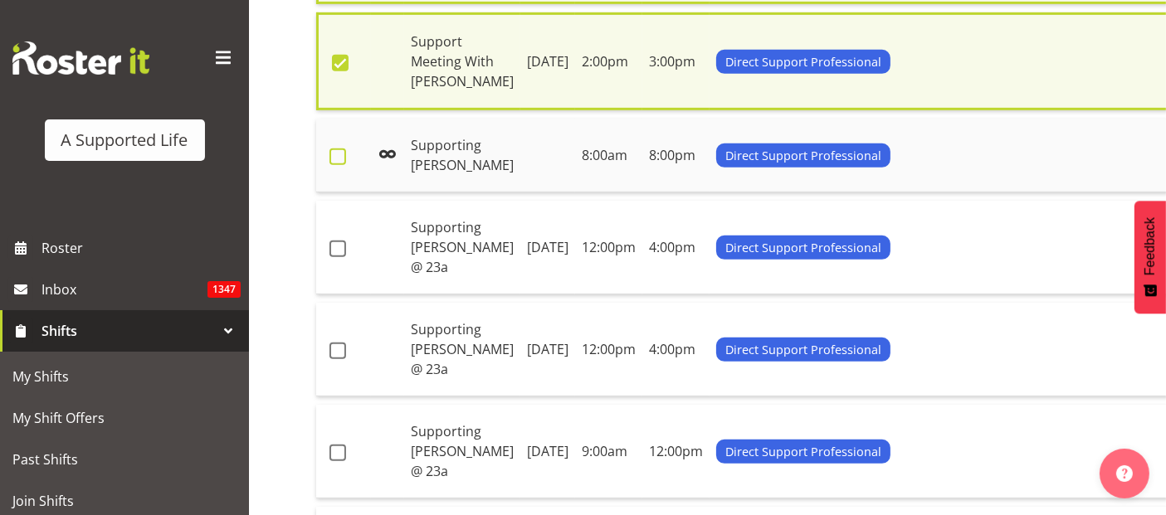
click at [341, 149] on span at bounding box center [338, 157] width 17 height 17
checkbox input "true"
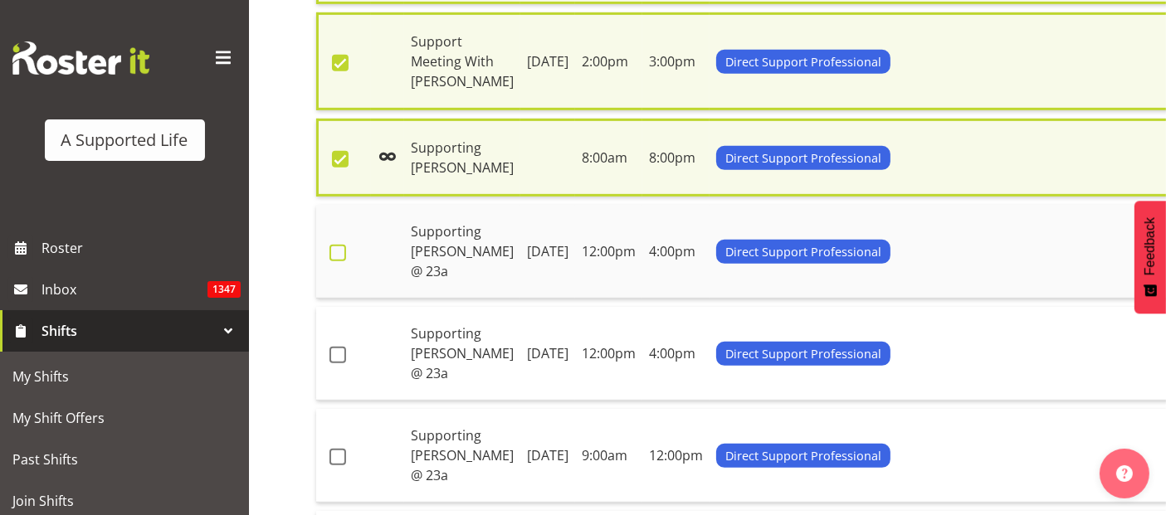
click at [339, 247] on span at bounding box center [338, 253] width 17 height 17
checkbox input "true"
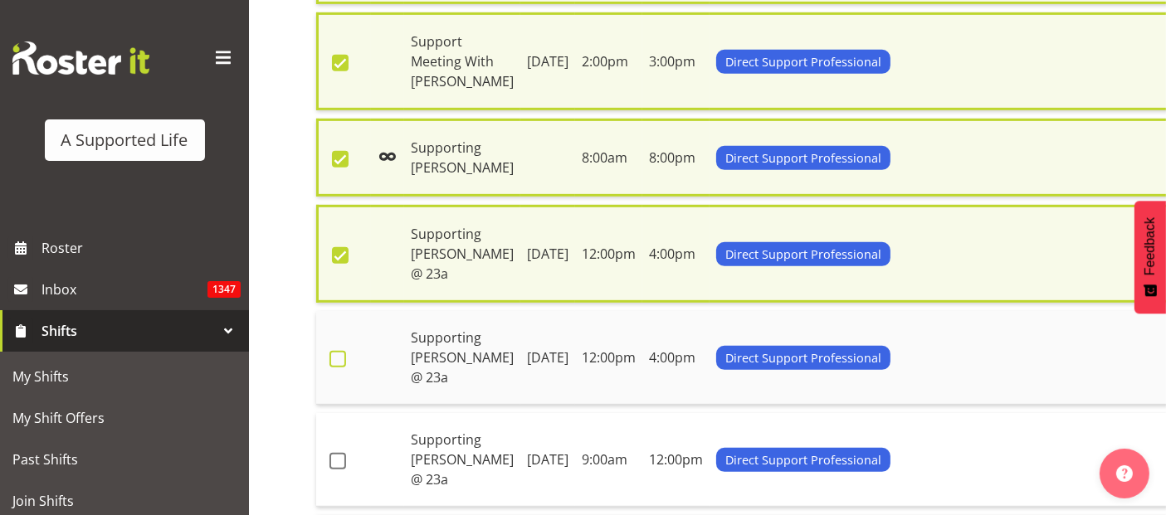
click at [341, 352] on span at bounding box center [338, 359] width 17 height 17
checkbox input "true"
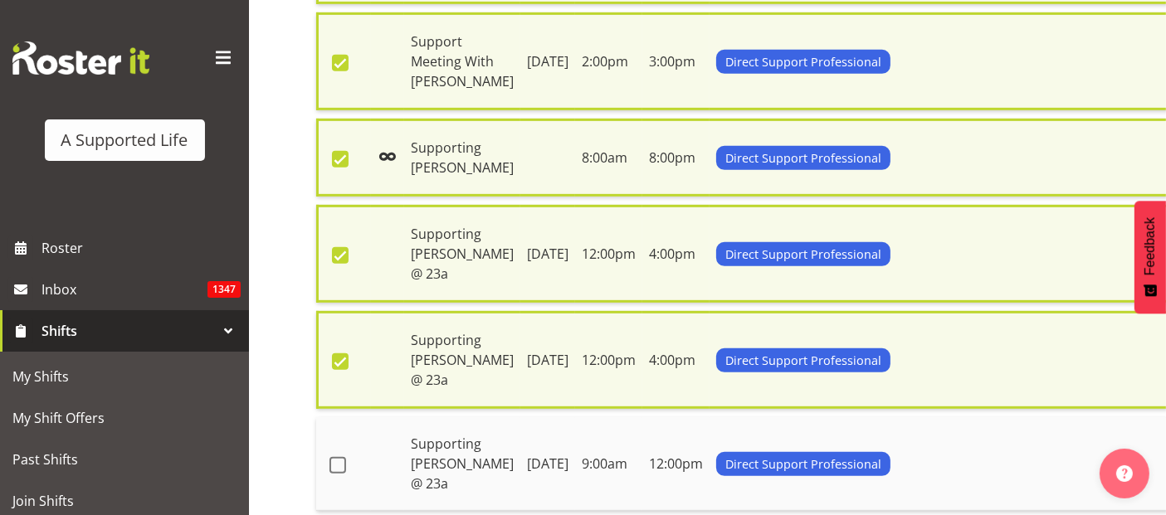
click at [341, 452] on td at bounding box center [343, 464] width 55 height 94
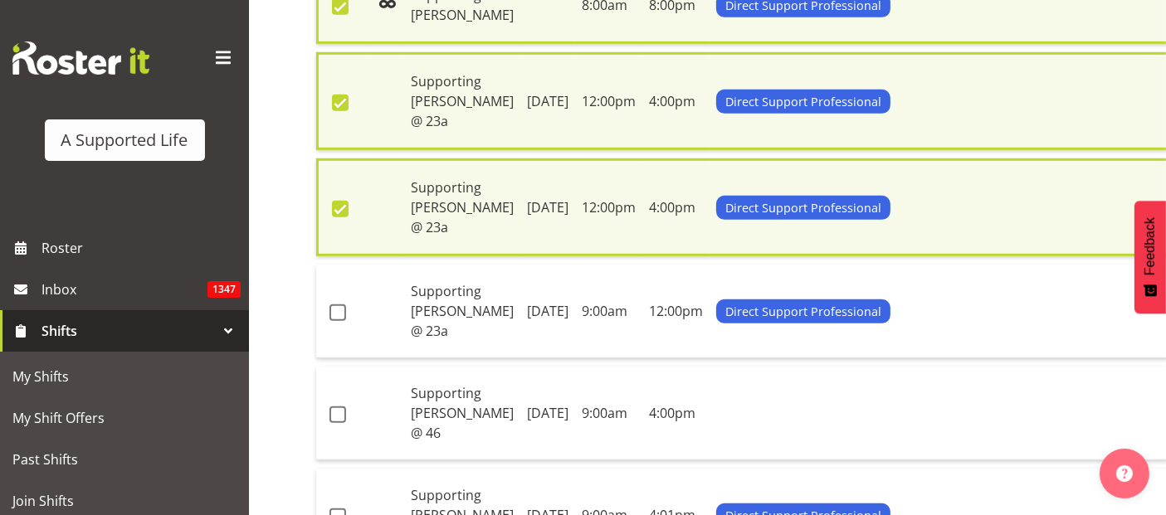
scroll to position [1110, 0]
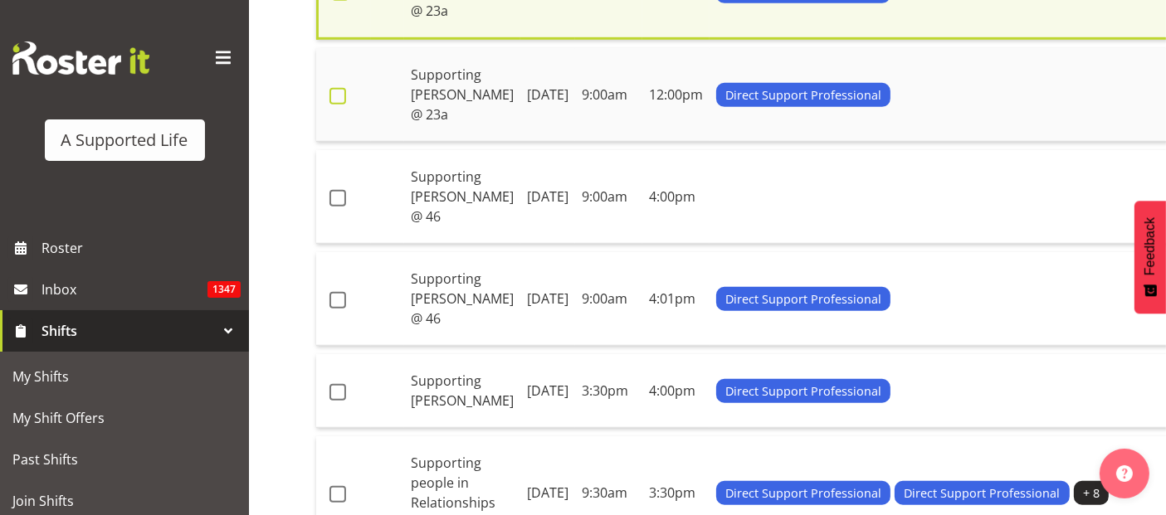
click at [335, 88] on span at bounding box center [338, 96] width 17 height 17
checkbox input "true"
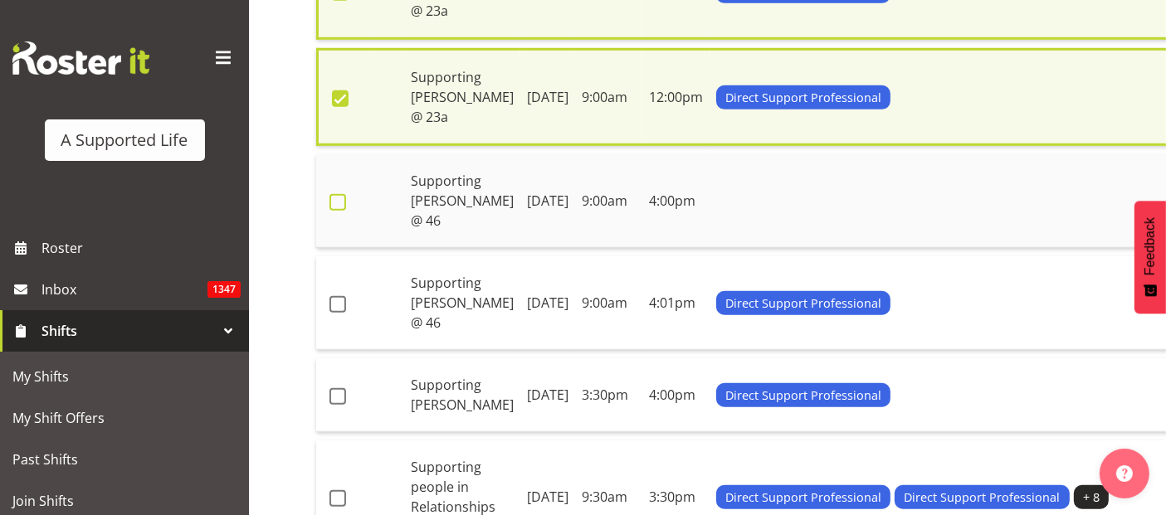
click at [344, 198] on span at bounding box center [338, 202] width 17 height 17
checkbox input "true"
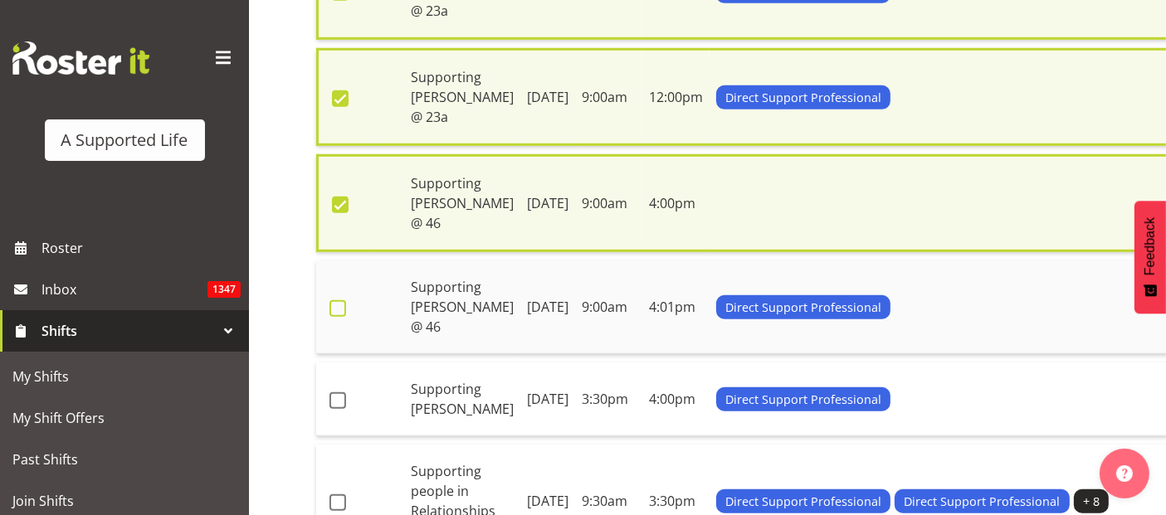
click at [339, 311] on span at bounding box center [338, 308] width 17 height 17
checkbox input "true"
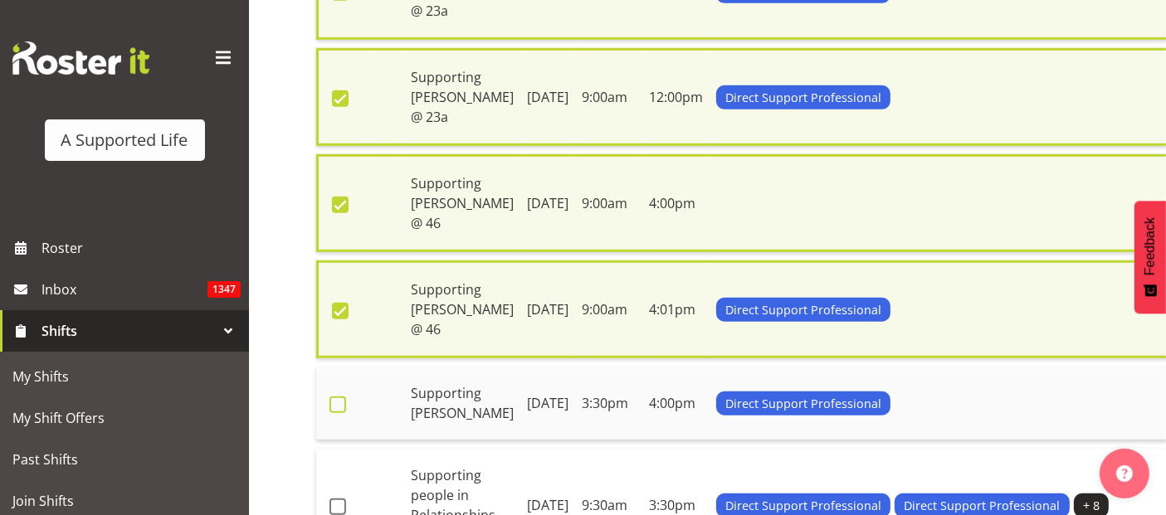
click at [341, 398] on span at bounding box center [338, 405] width 17 height 17
checkbox input "true"
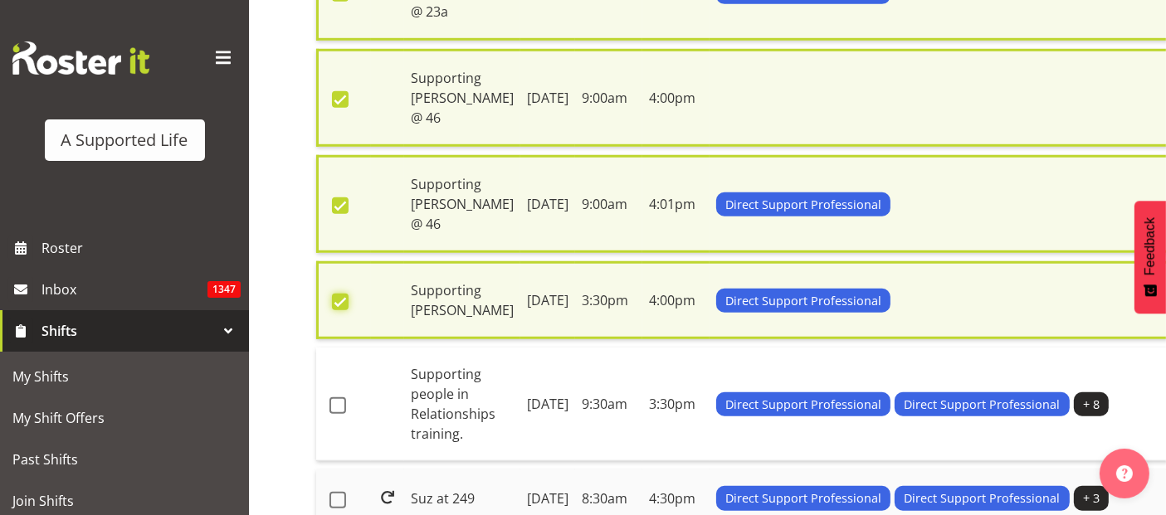
scroll to position [1386, 0]
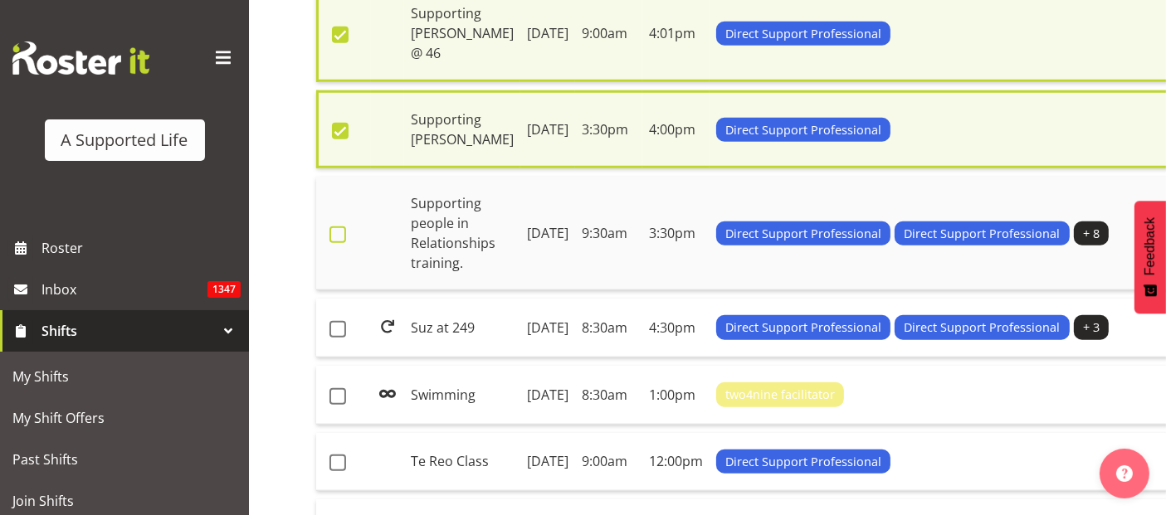
click at [340, 228] on span at bounding box center [338, 235] width 17 height 17
checkbox input "true"
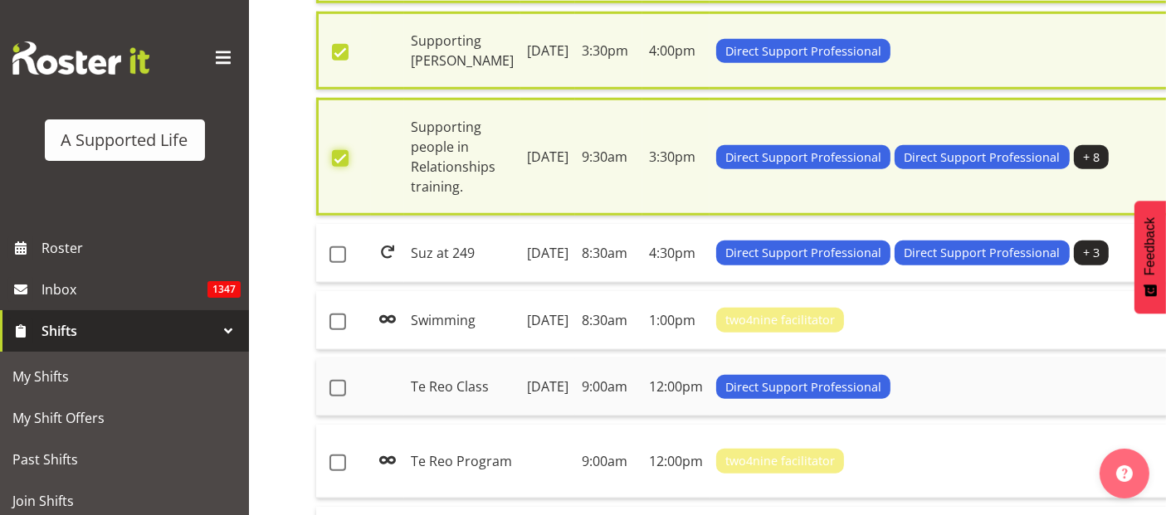
scroll to position [1663, 0]
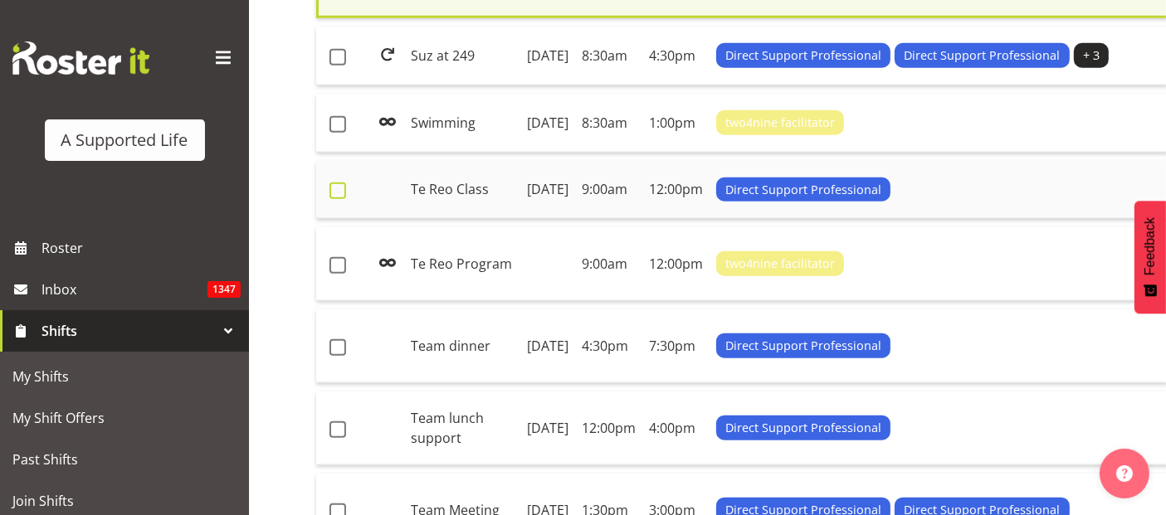
click at [339, 199] on span at bounding box center [338, 191] width 17 height 17
checkbox input "true"
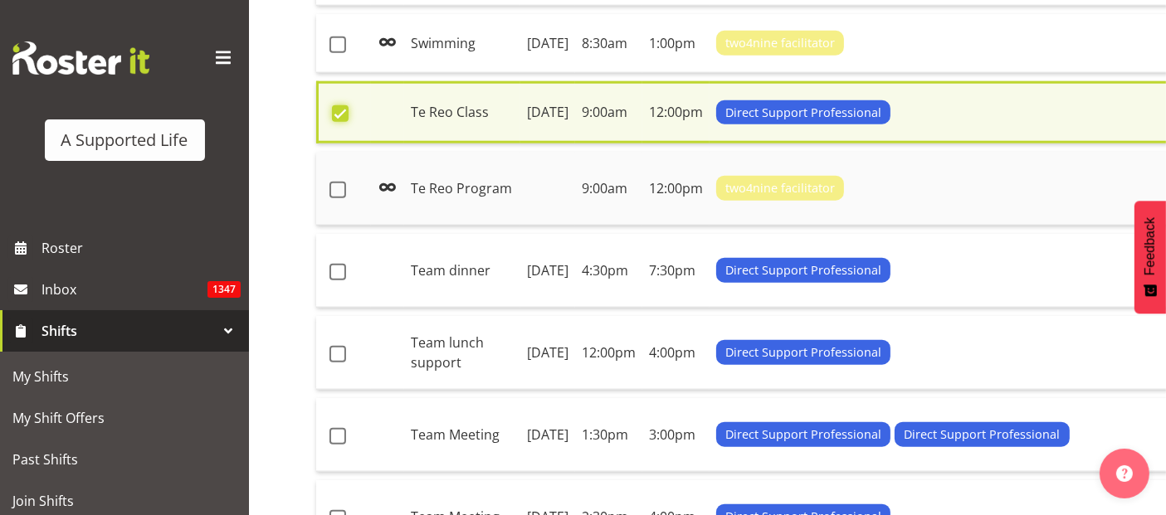
scroll to position [1940, 0]
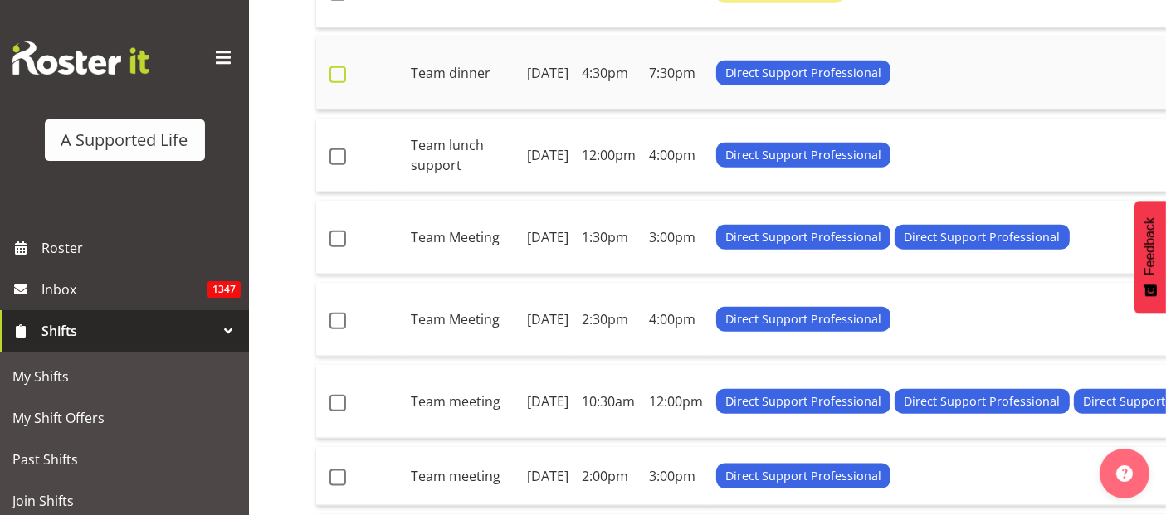
click at [337, 83] on span at bounding box center [338, 74] width 17 height 17
checkbox input "true"
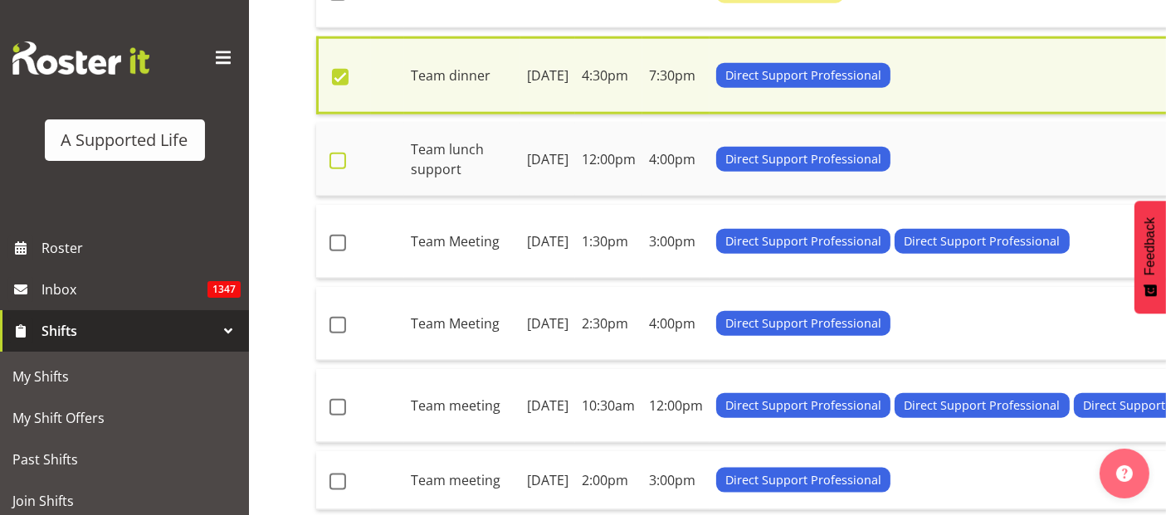
click at [335, 169] on span at bounding box center [338, 161] width 17 height 17
checkbox input "true"
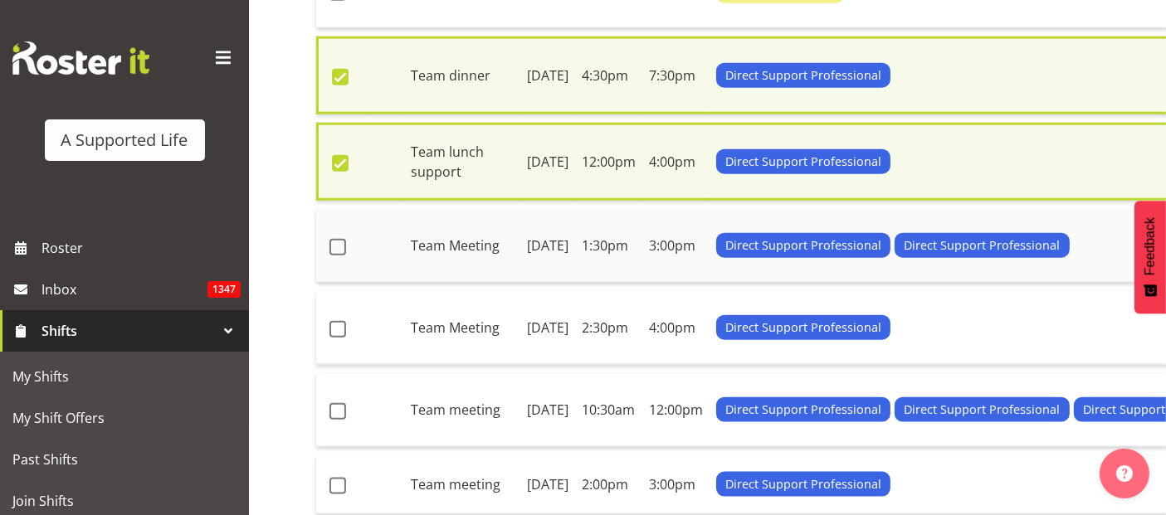
click at [338, 256] on span at bounding box center [338, 247] width 17 height 17
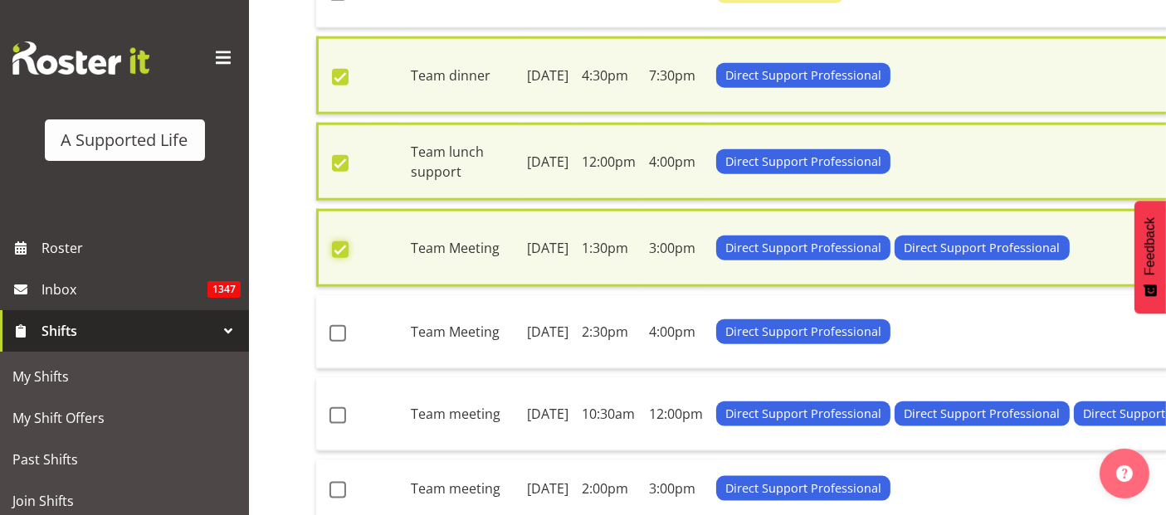
checkbox input "true"
click at [339, 342] on span at bounding box center [338, 333] width 17 height 17
checkbox input "true"
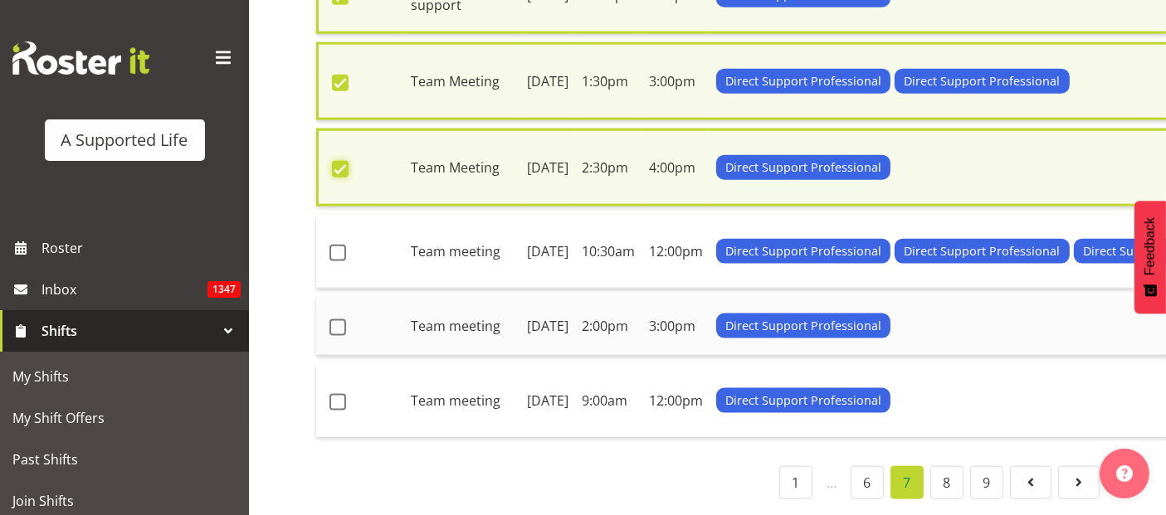
scroll to position [2216, 0]
click at [341, 261] on span at bounding box center [338, 253] width 17 height 17
checkbox input "true"
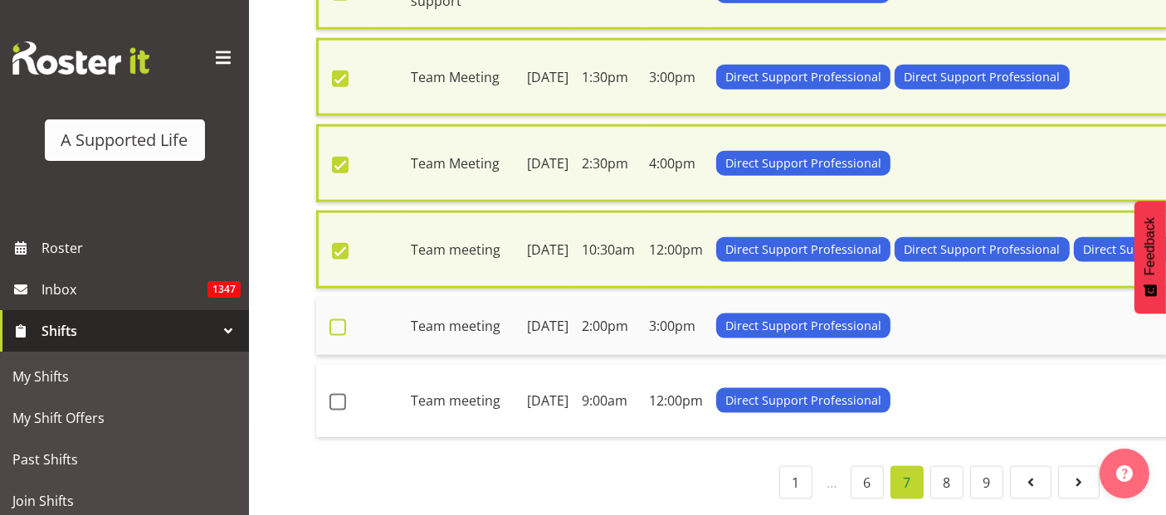
click at [341, 336] on span at bounding box center [338, 328] width 17 height 17
checkbox input "true"
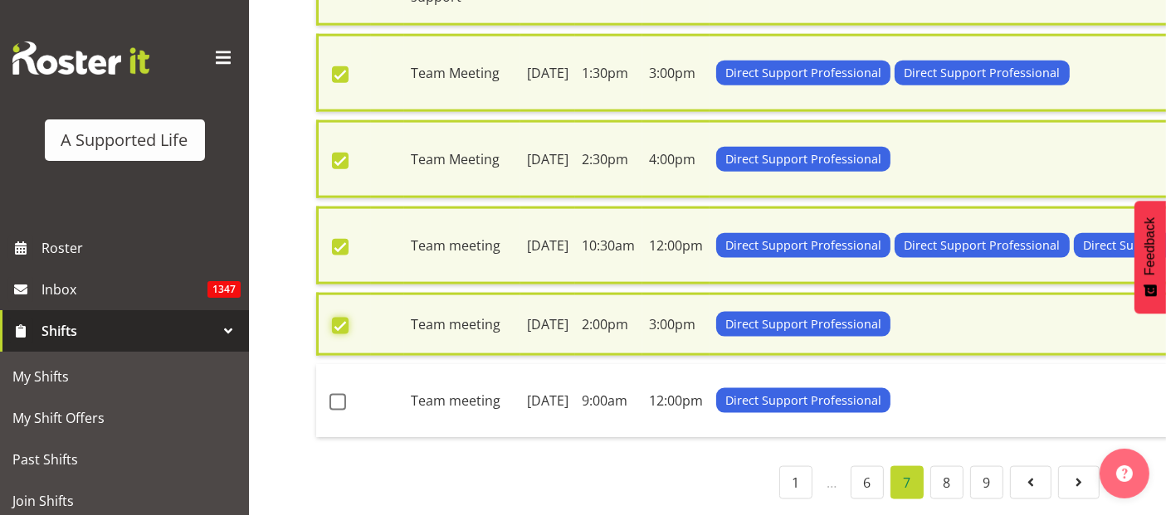
scroll to position [2378, 0]
click at [344, 394] on span at bounding box center [338, 402] width 17 height 17
checkbox input "true"
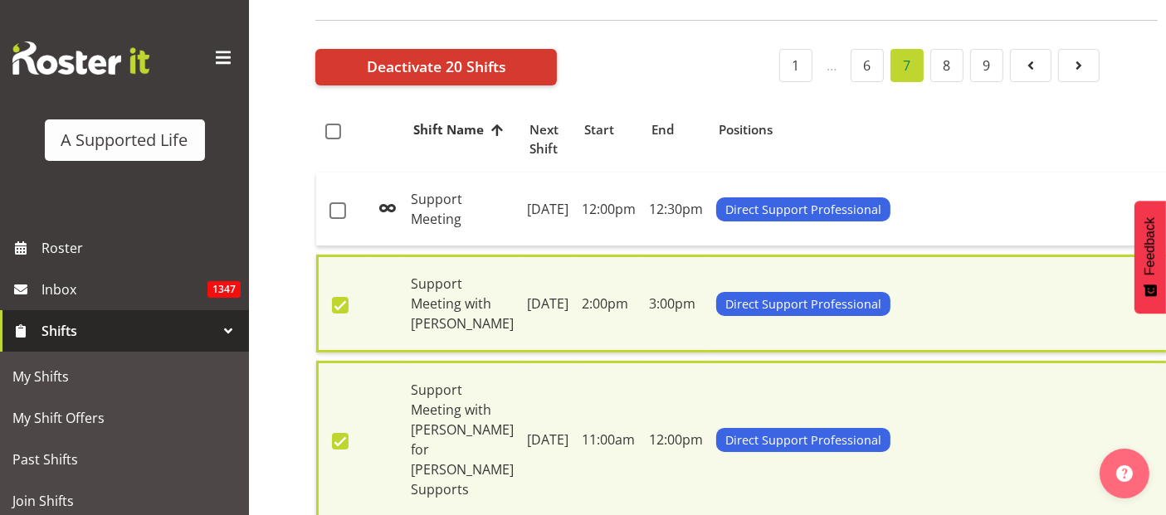
scroll to position [0, 0]
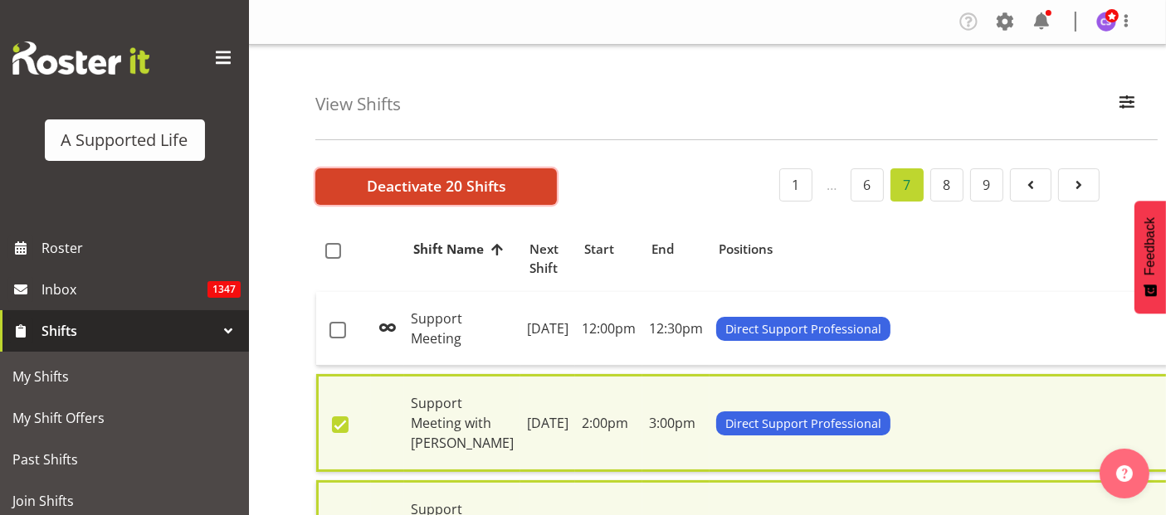
click at [382, 183] on span "Deactivate 20 Shifts" at bounding box center [436, 186] width 139 height 22
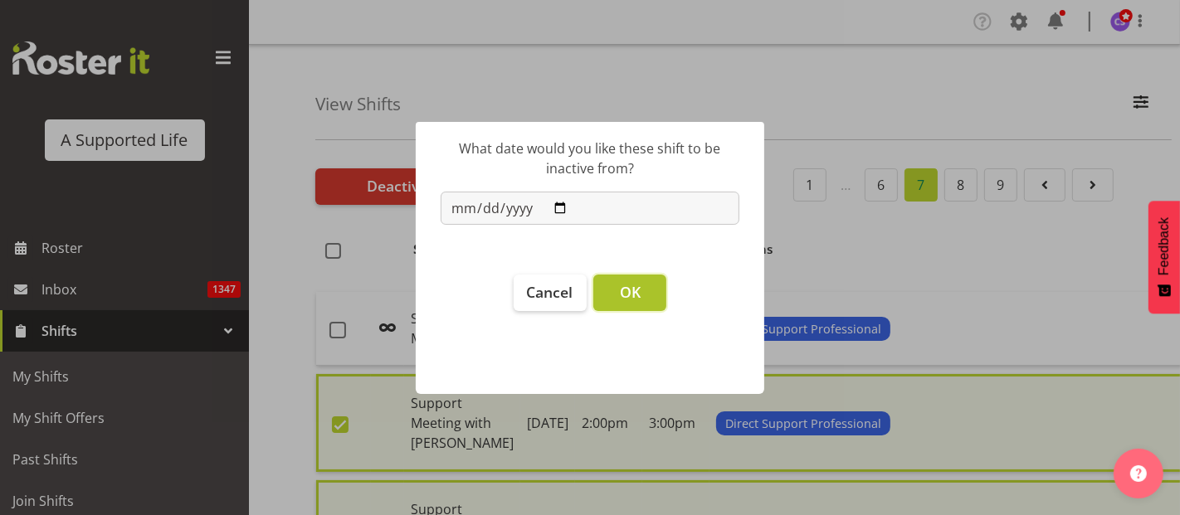
drag, startPoint x: 618, startPoint y: 293, endPoint x: 627, endPoint y: 292, distance: 9.2
click at [618, 293] on button "OK" at bounding box center [629, 293] width 73 height 37
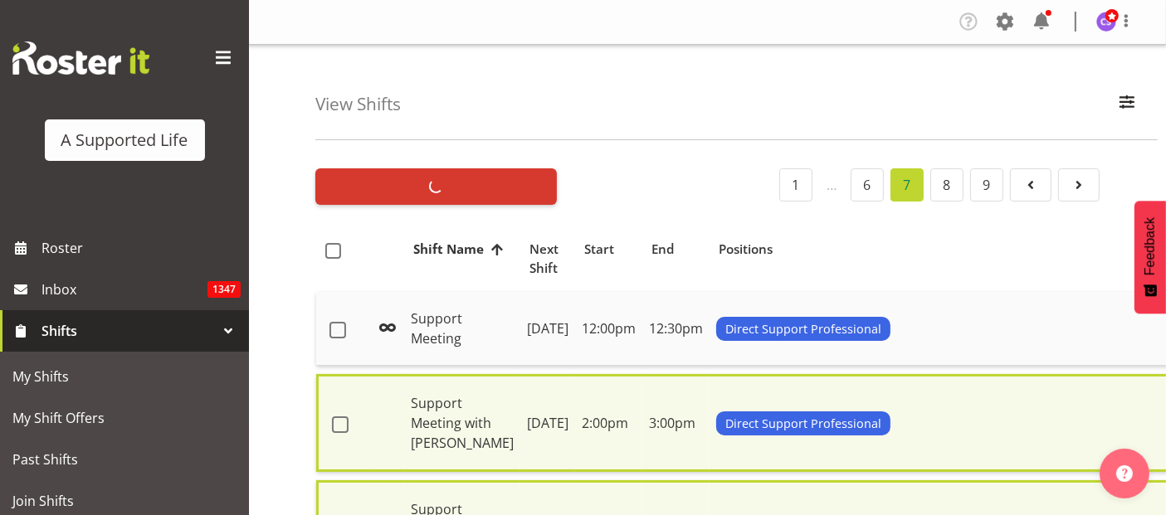
checkbox input "false"
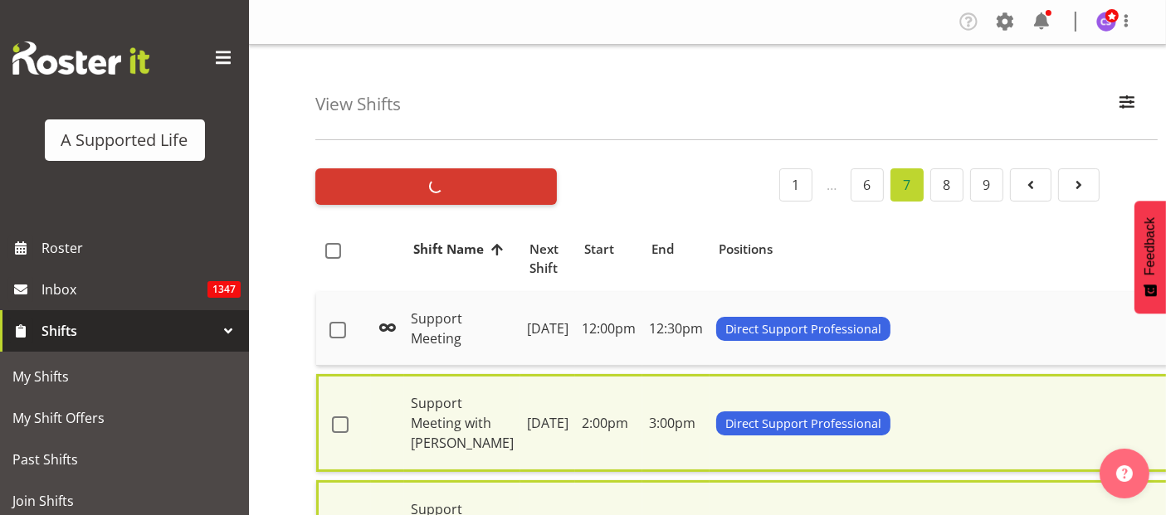
checkbox input "false"
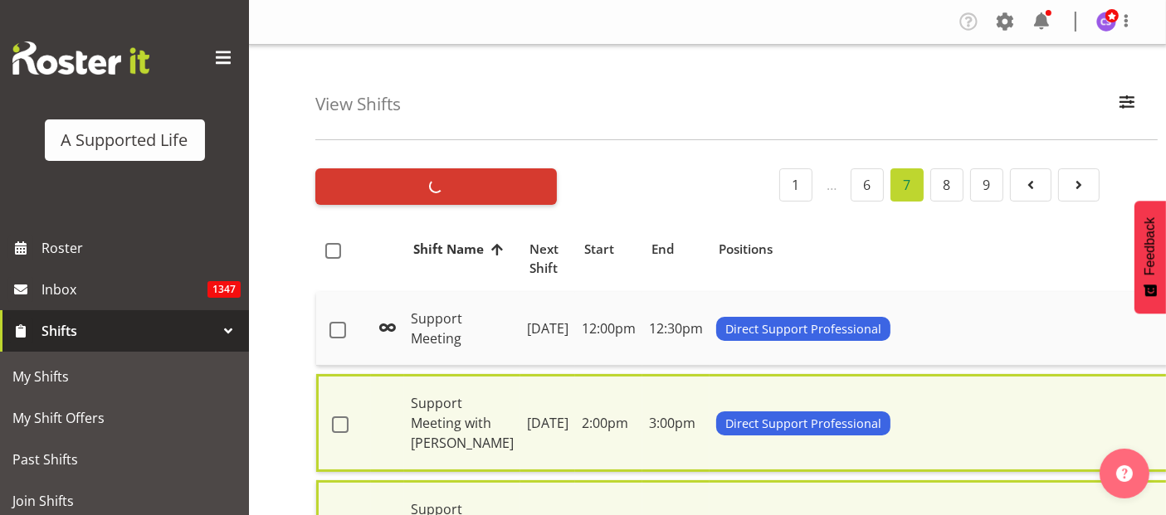
checkbox input "false"
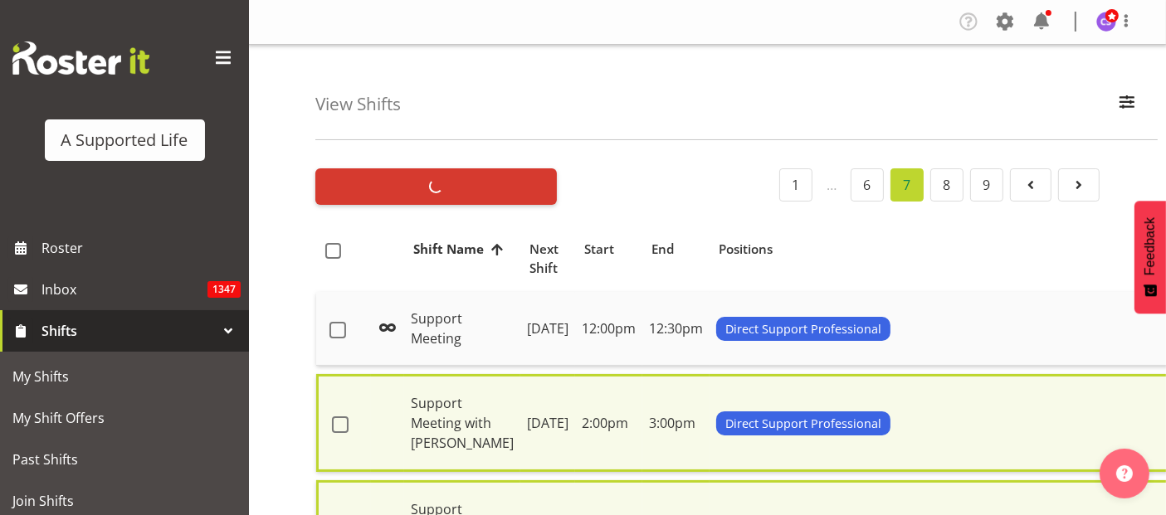
checkbox input "false"
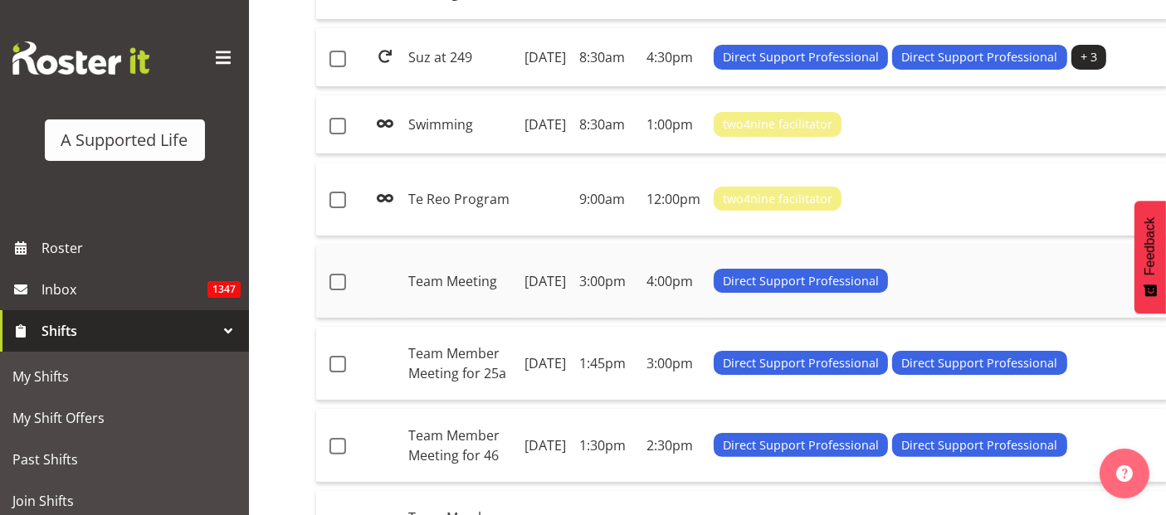
scroll to position [369, 0]
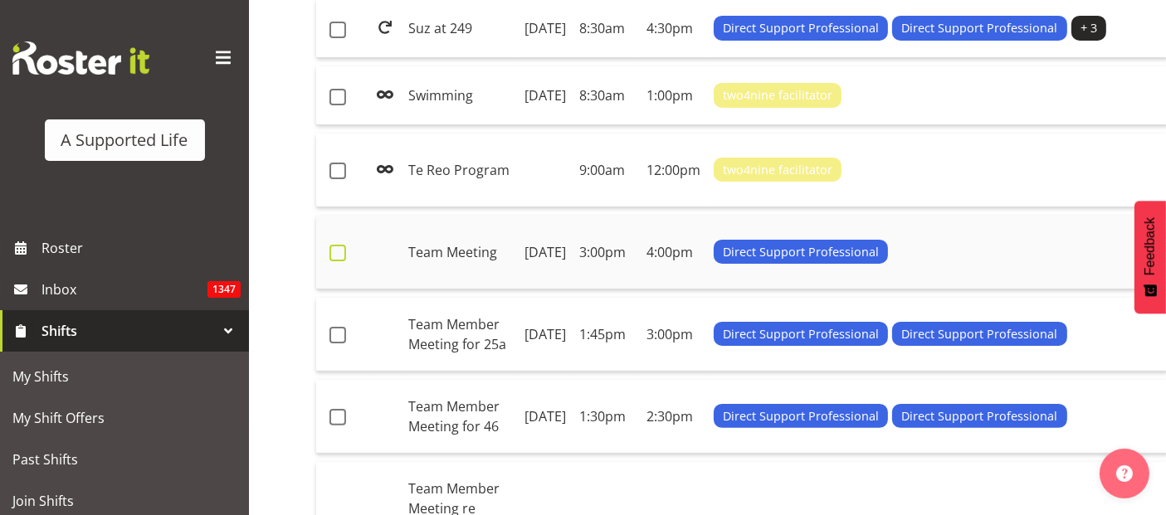
click at [333, 261] on span at bounding box center [338, 253] width 17 height 17
checkbox input "true"
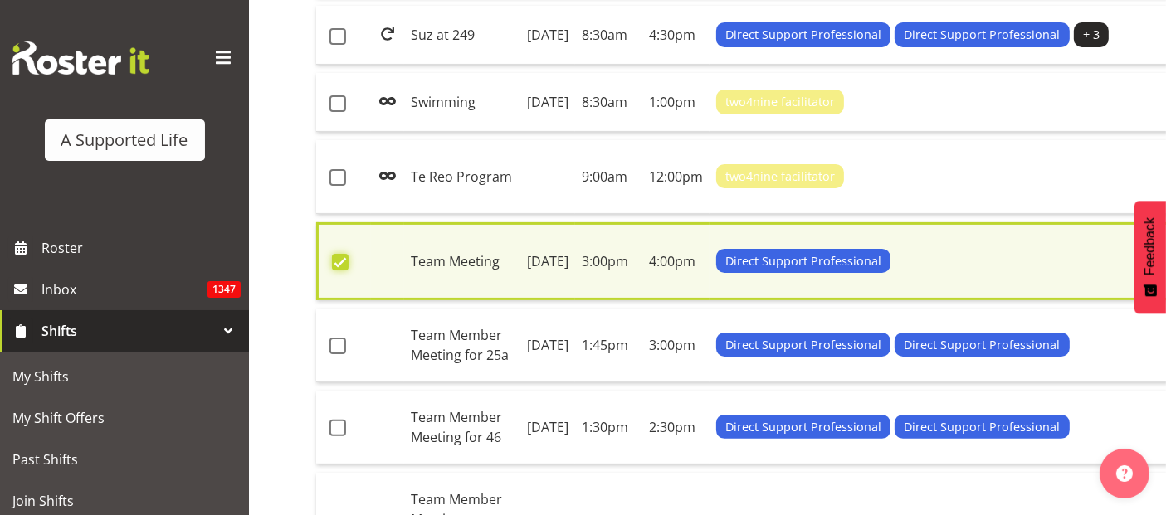
scroll to position [375, 0]
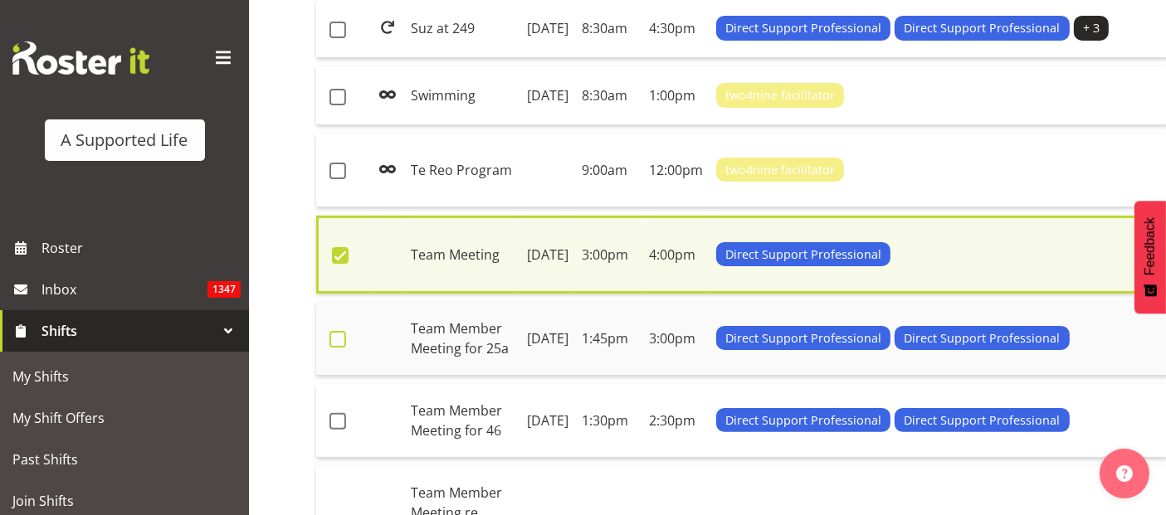
click at [336, 348] on span at bounding box center [338, 339] width 17 height 17
checkbox input "true"
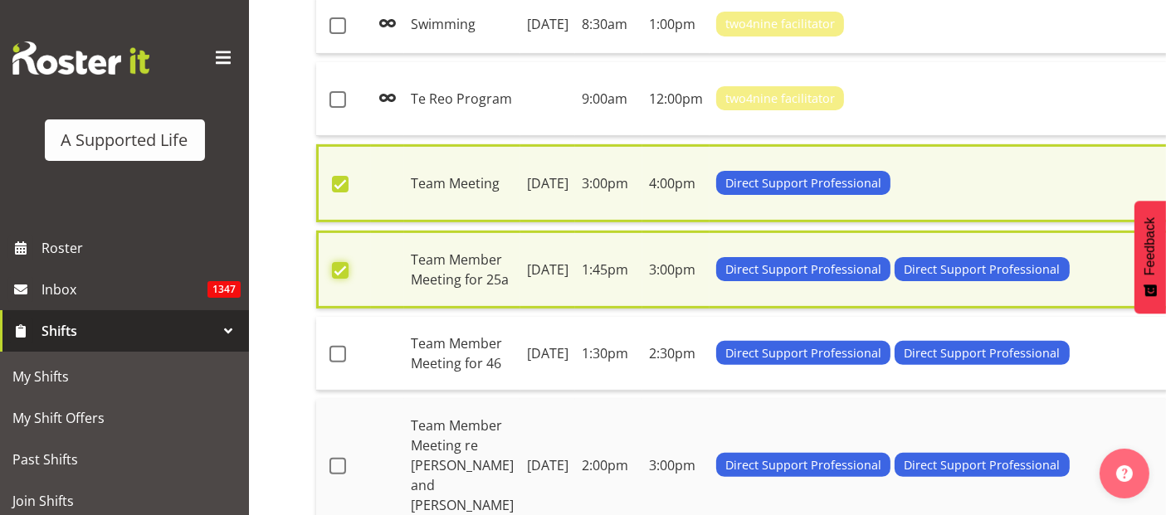
scroll to position [652, 0]
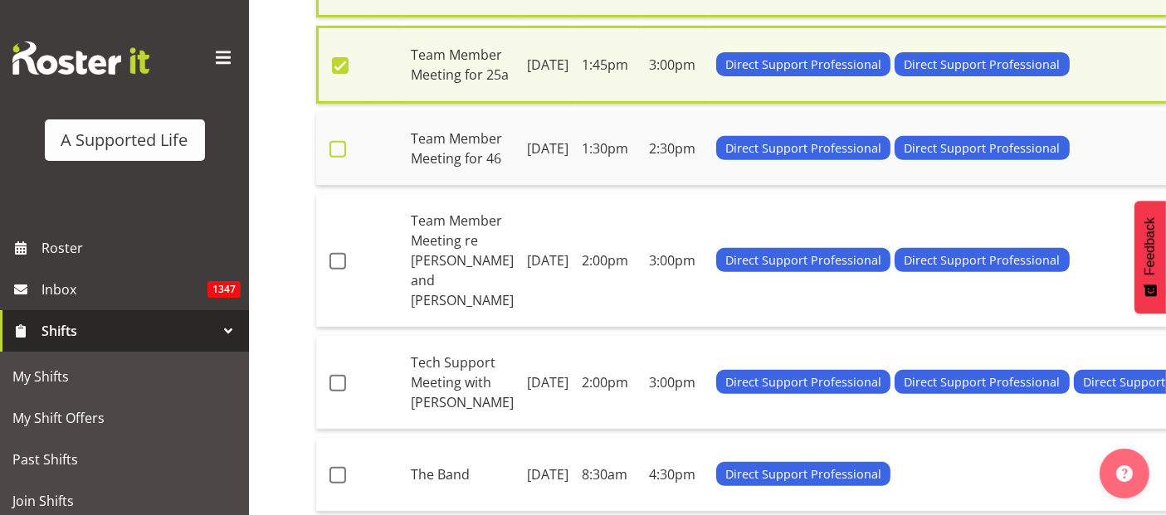
click at [346, 158] on label at bounding box center [343, 149] width 26 height 17
checkbox input "true"
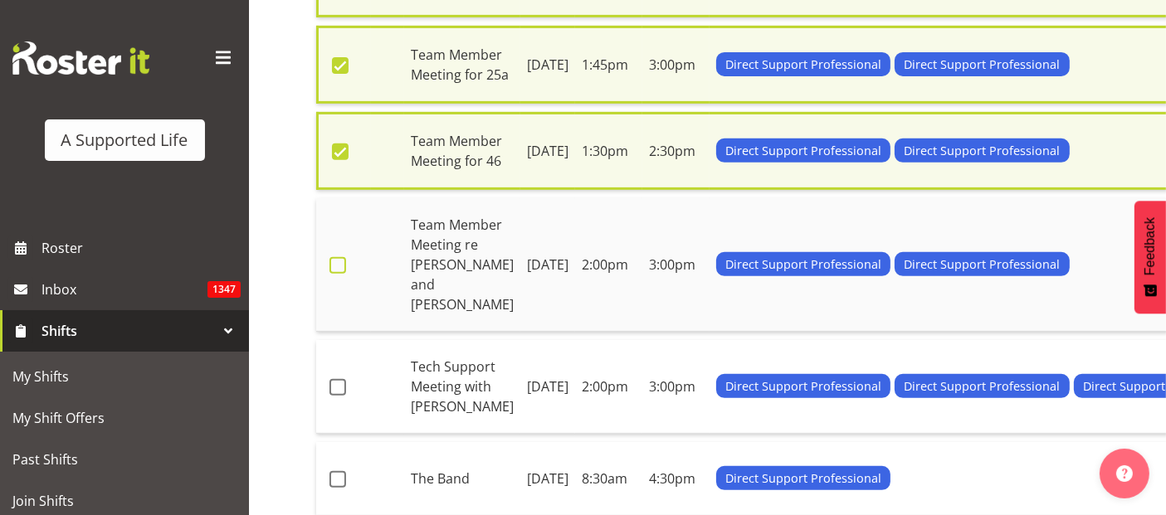
click at [337, 274] on span at bounding box center [338, 265] width 17 height 17
checkbox input "true"
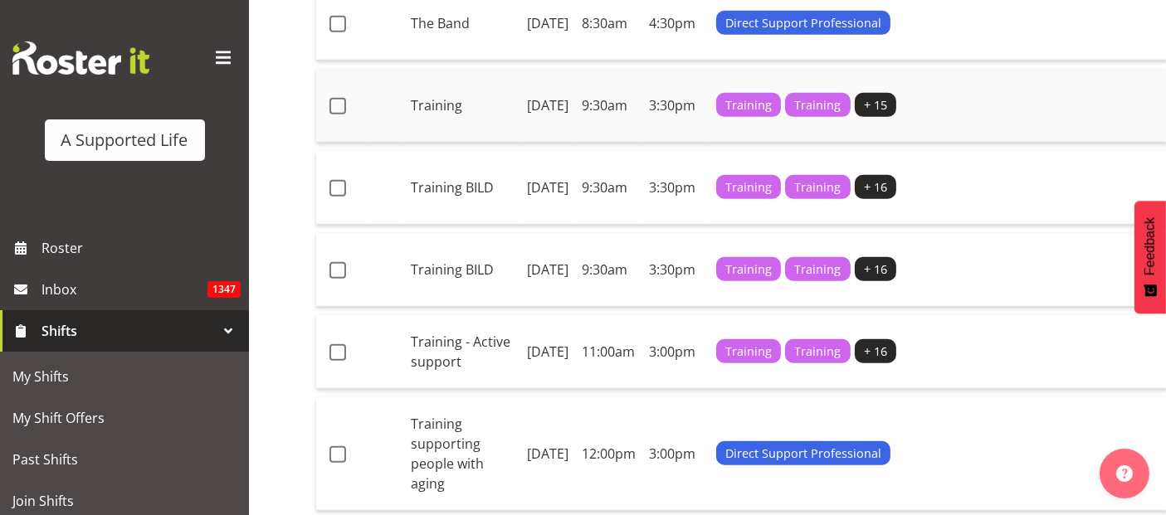
scroll to position [1113, 0]
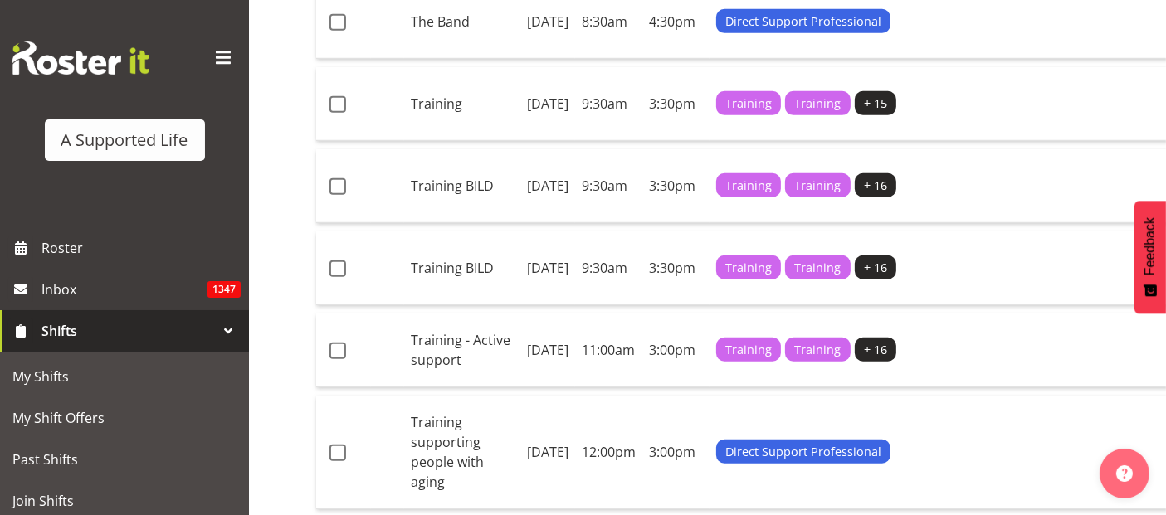
checkbox input "true"
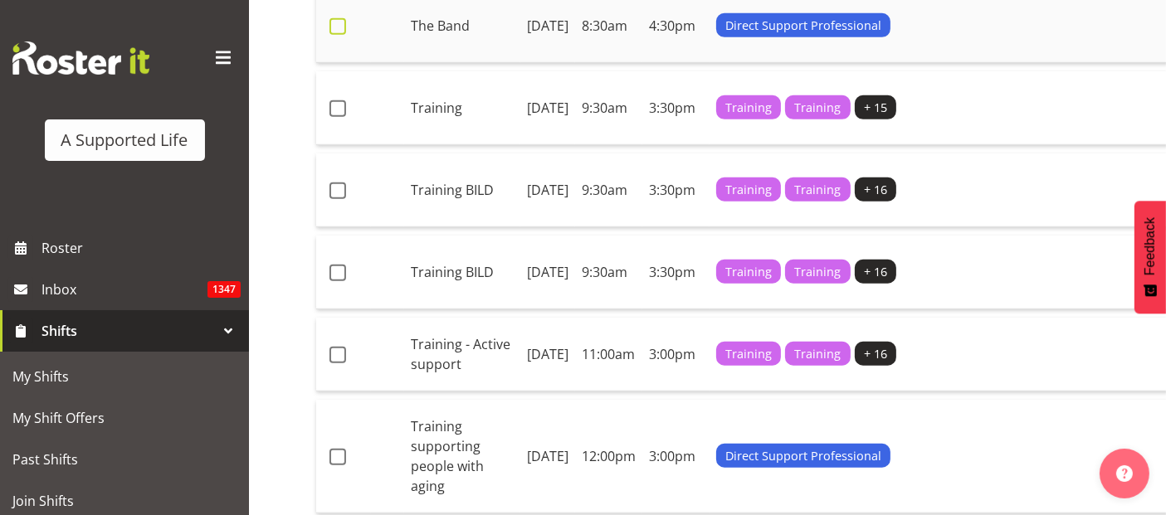
click at [339, 35] on span at bounding box center [338, 26] width 17 height 17
checkbox input "true"
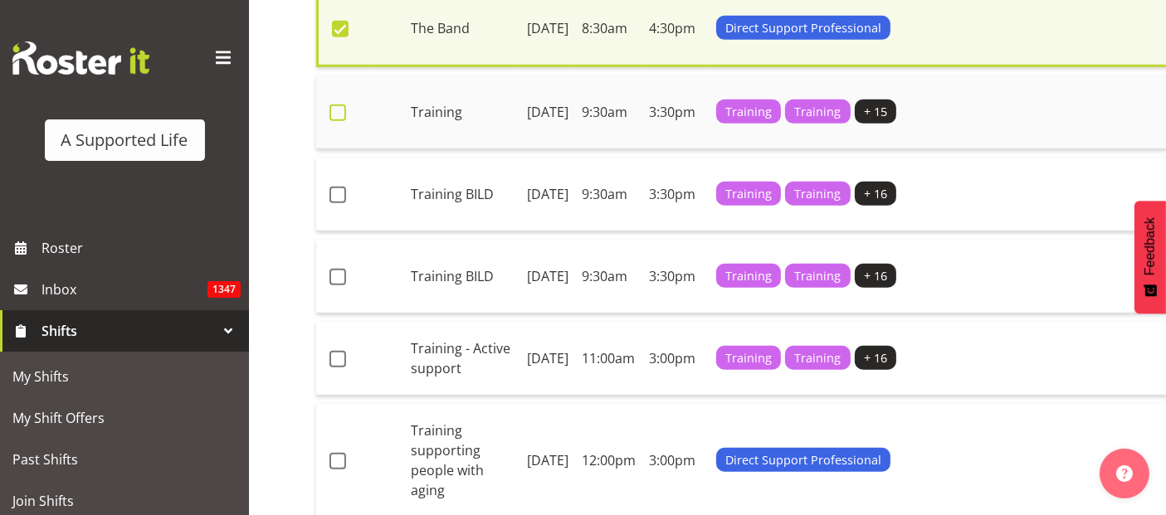
drag, startPoint x: 335, startPoint y: 403, endPoint x: 344, endPoint y: 411, distance: 11.8
click at [339, 121] on span at bounding box center [338, 113] width 17 height 17
checkbox input "true"
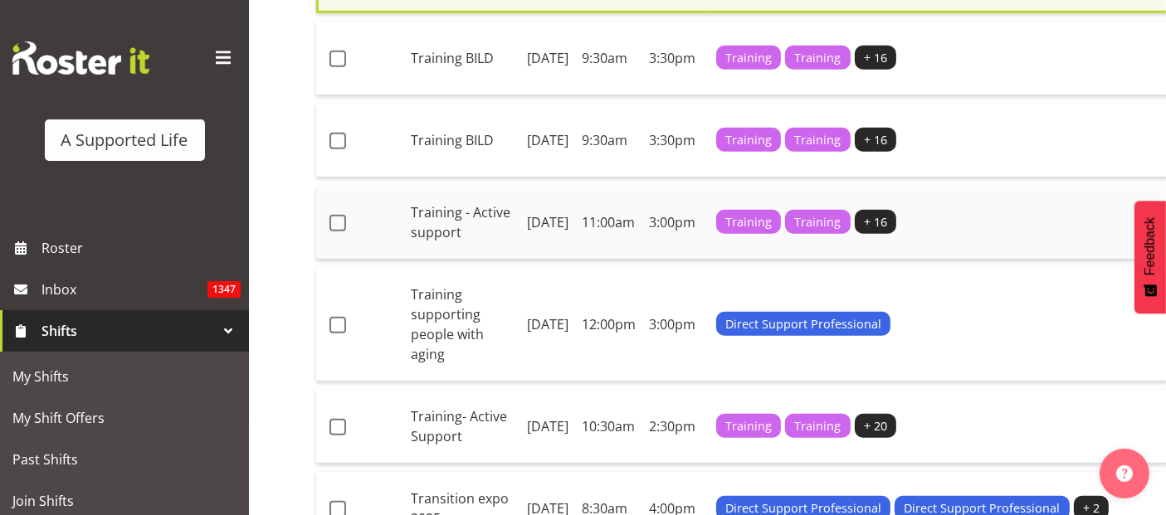
scroll to position [1482, 0]
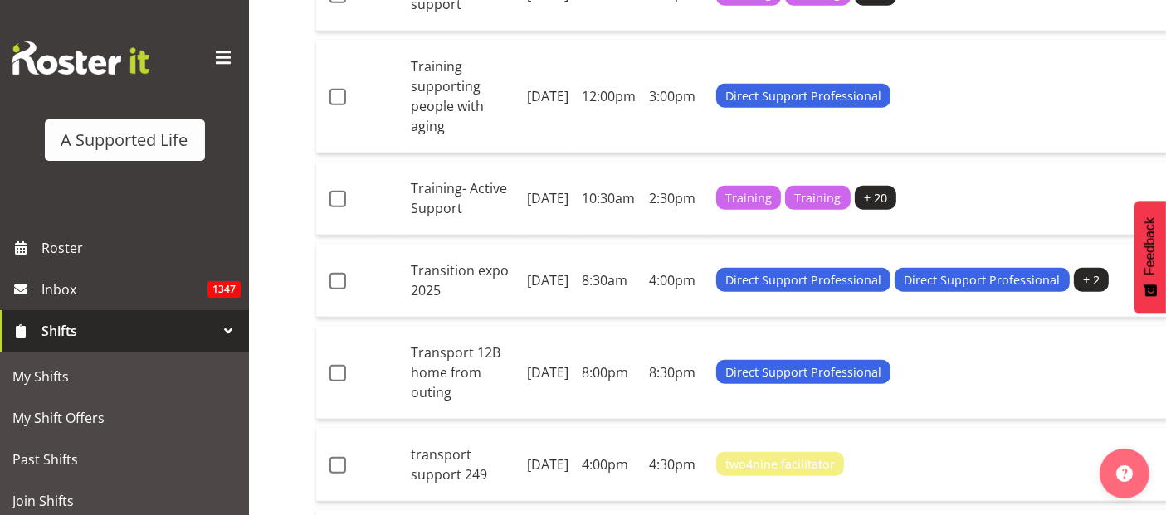
checkbox input "true"
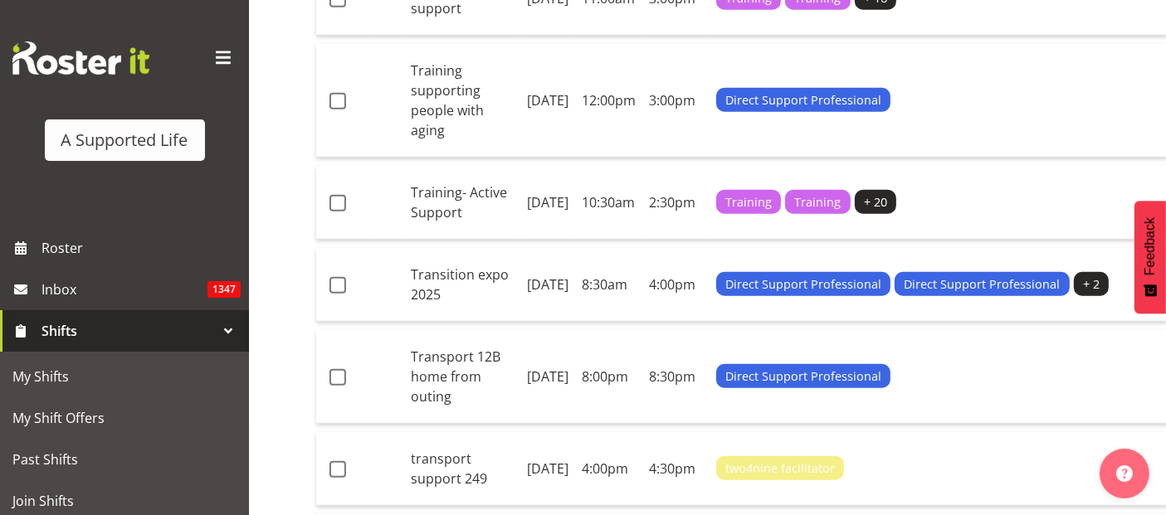
checkbox input "true"
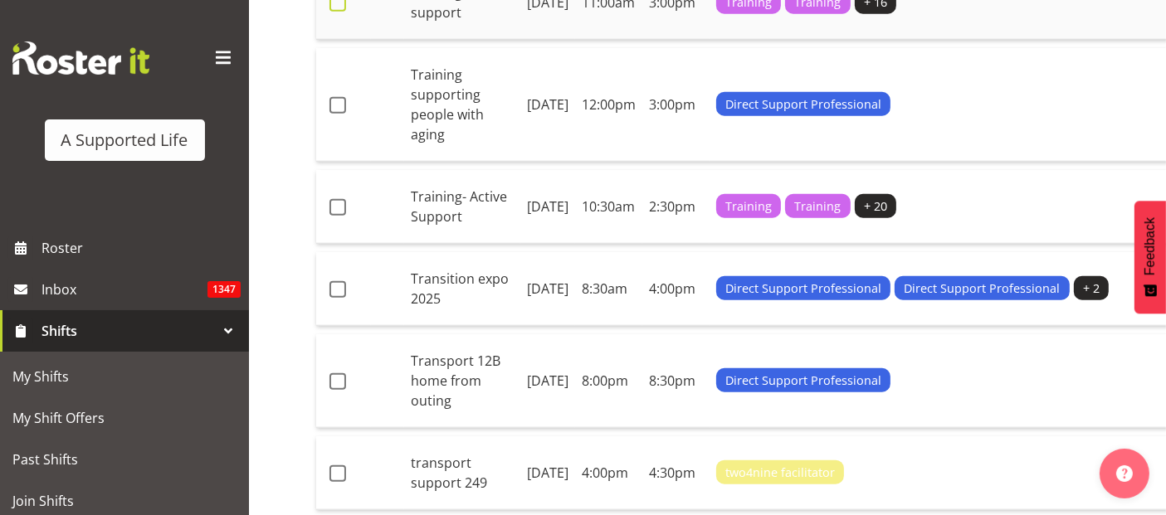
click at [336, 12] on span at bounding box center [338, 3] width 17 height 17
checkbox input "true"
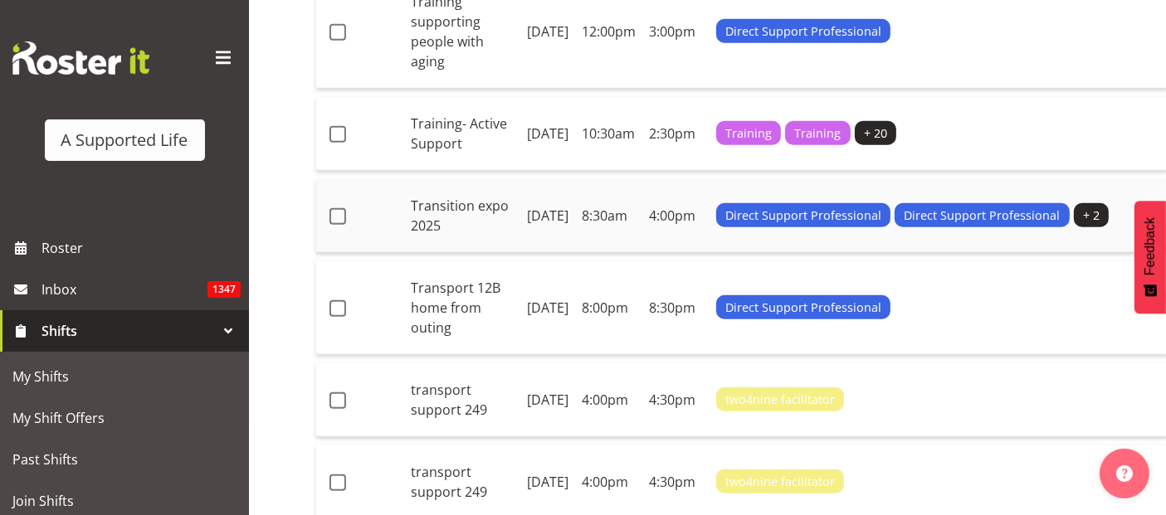
scroll to position [1851, 0]
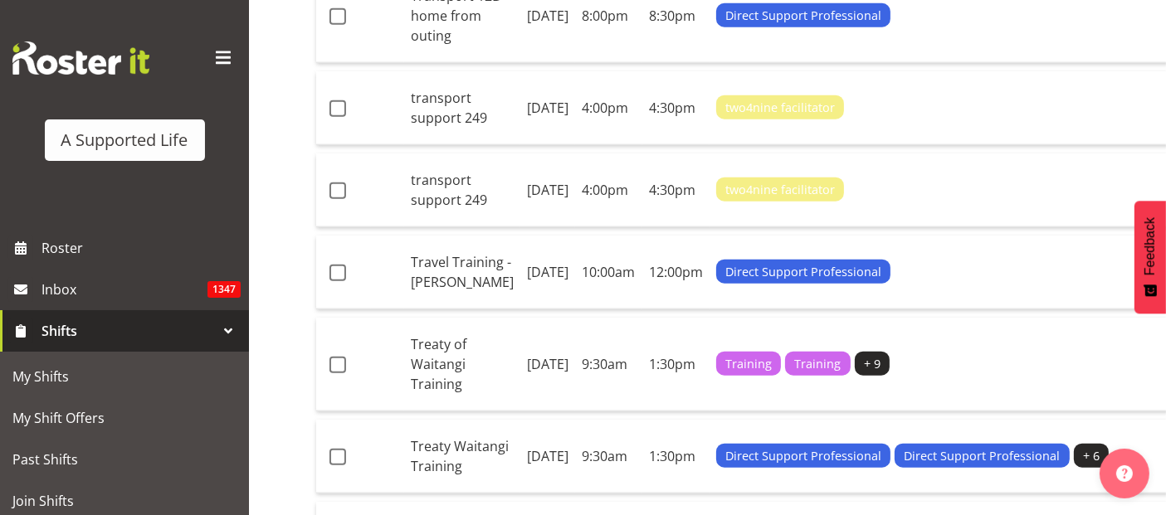
checkbox input "true"
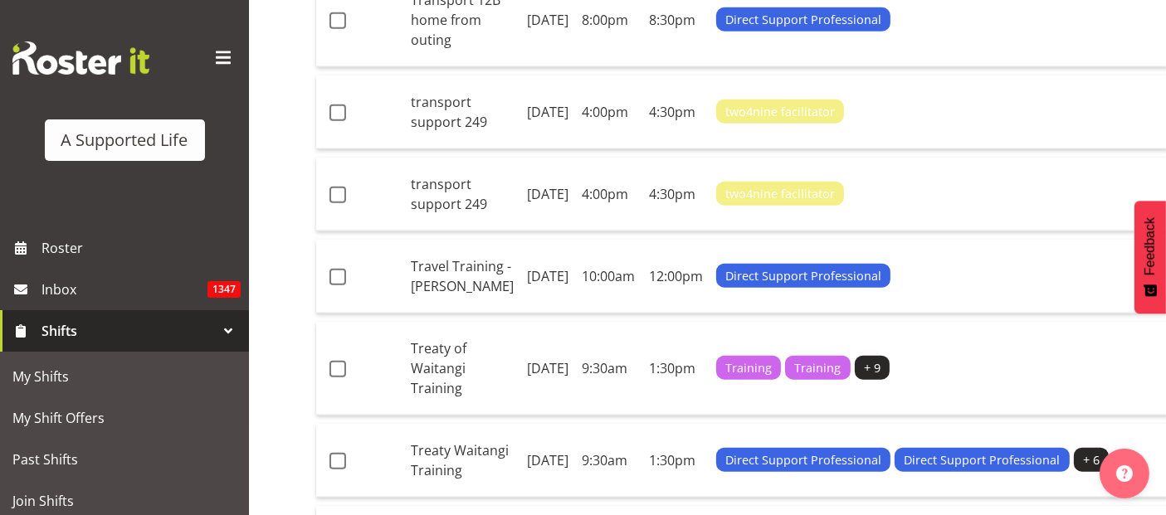
checkbox input "true"
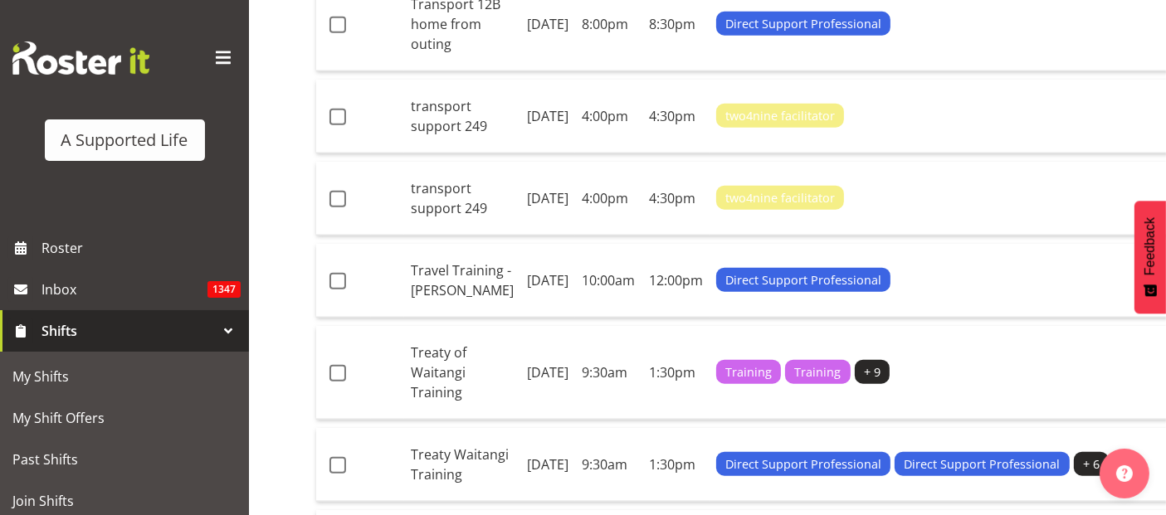
checkbox input "true"
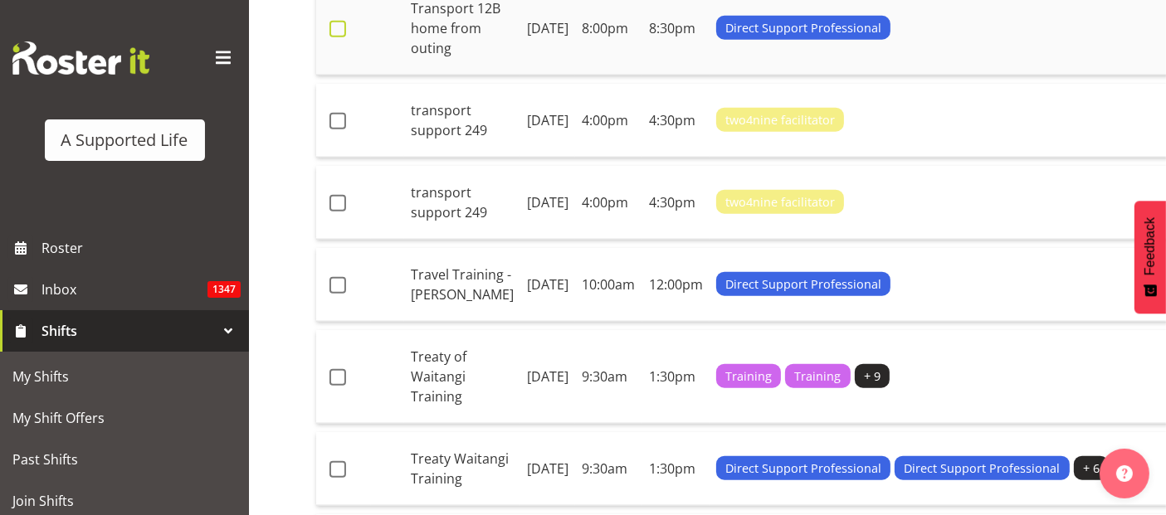
click at [340, 37] on span at bounding box center [338, 29] width 17 height 17
checkbox input "true"
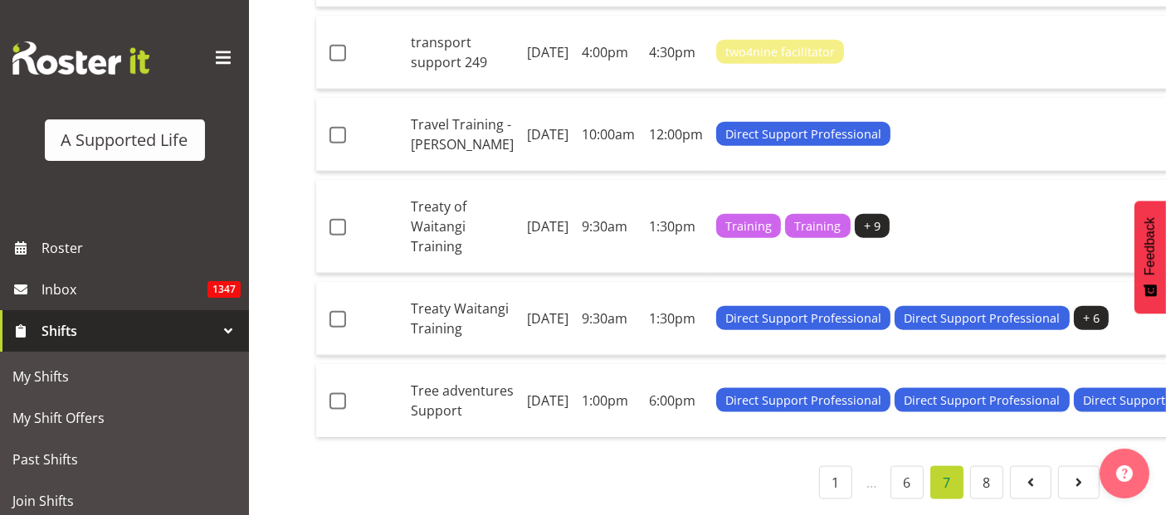
scroll to position [2127, 0]
checkbox input "true"
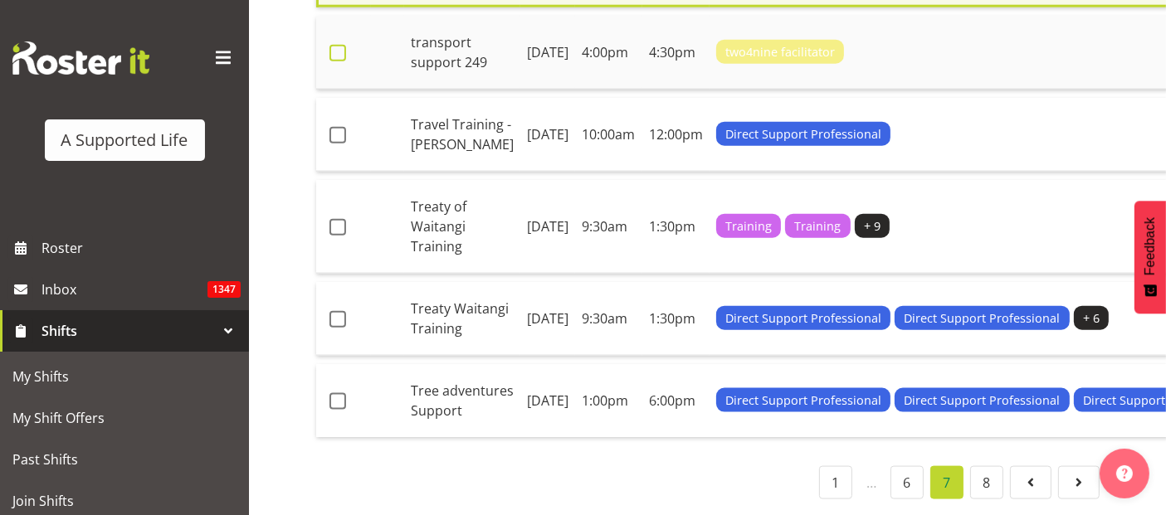
click at [335, 61] on span at bounding box center [338, 53] width 17 height 17
checkbox input "true"
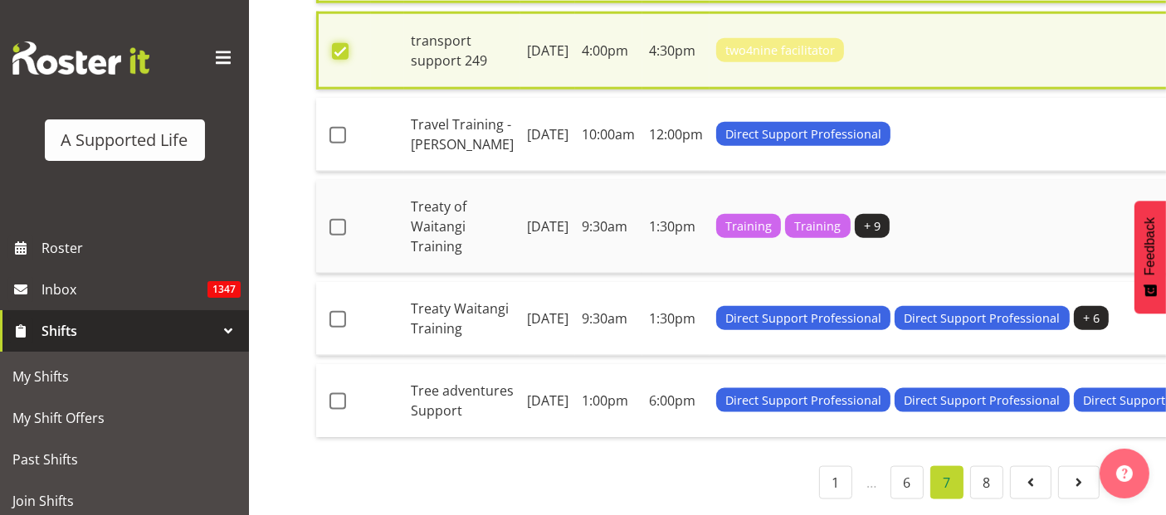
scroll to position [2405, 0]
click at [341, 144] on span at bounding box center [338, 135] width 17 height 17
checkbox input "true"
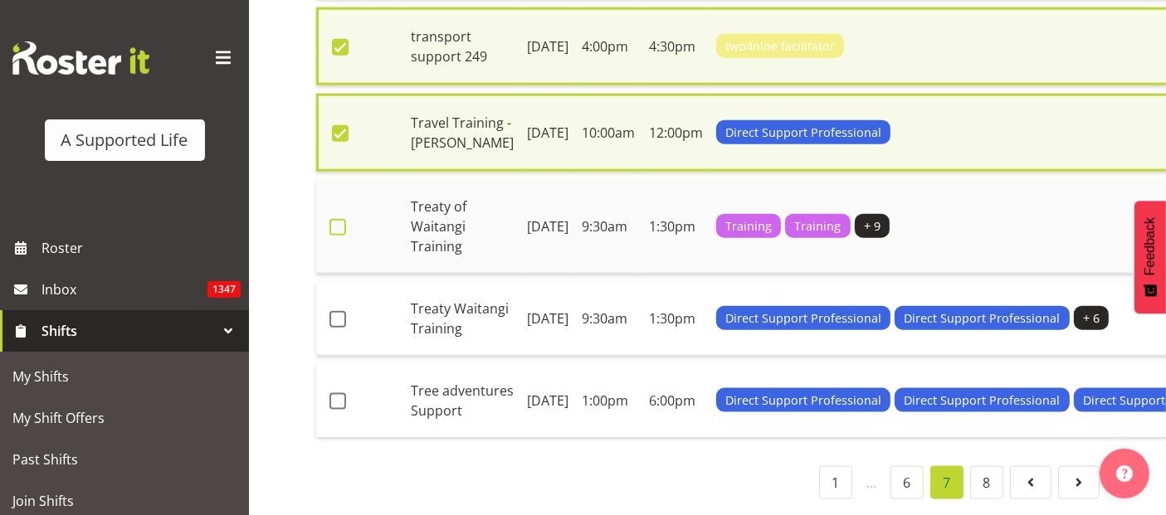
click at [345, 236] on span at bounding box center [338, 227] width 17 height 17
checkbox input "true"
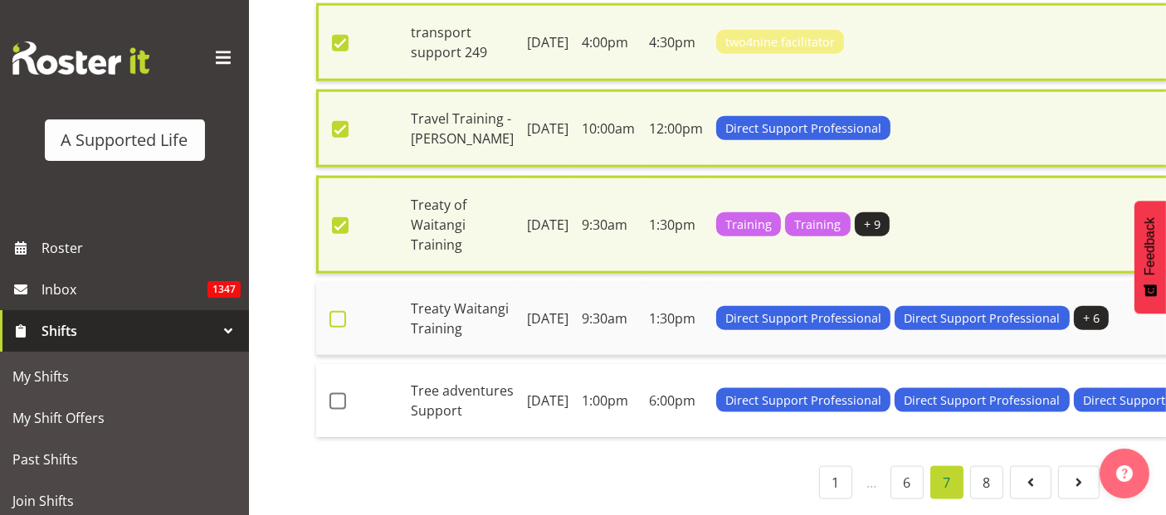
click at [341, 328] on span at bounding box center [338, 319] width 17 height 17
checkbox input "true"
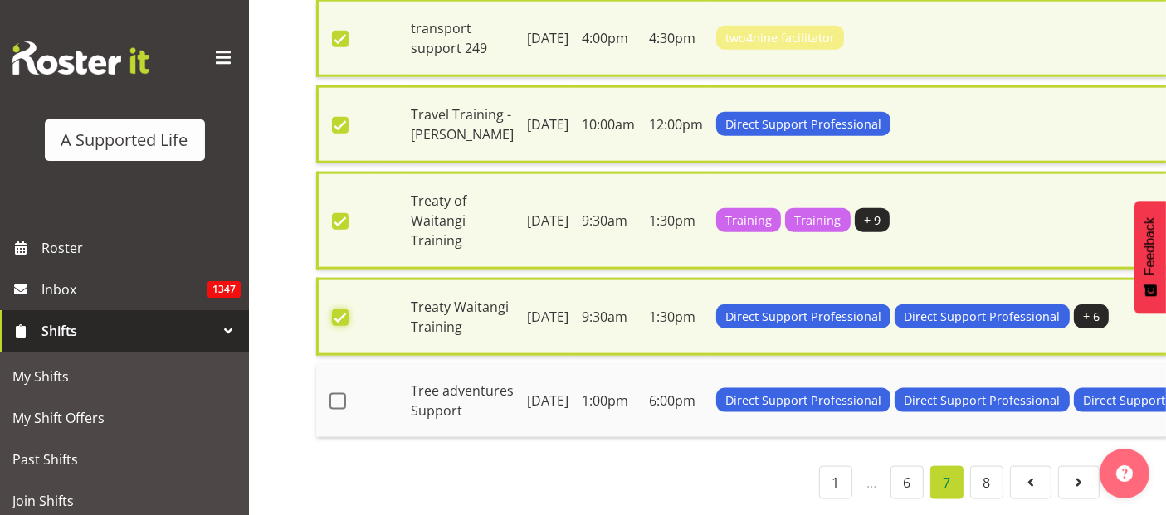
scroll to position [2556, 0]
click at [334, 393] on span at bounding box center [338, 401] width 17 height 17
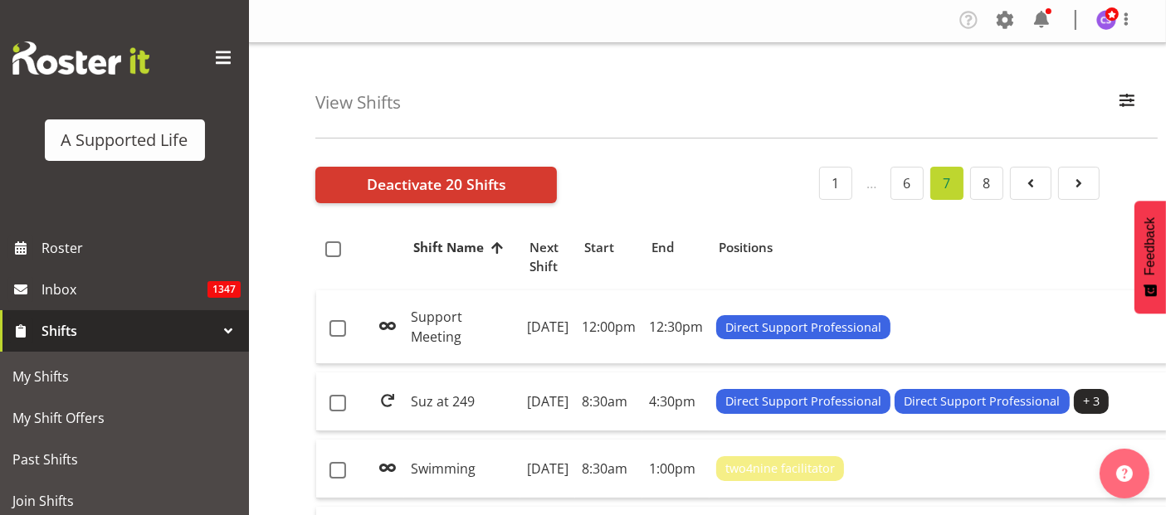
scroll to position [0, 0]
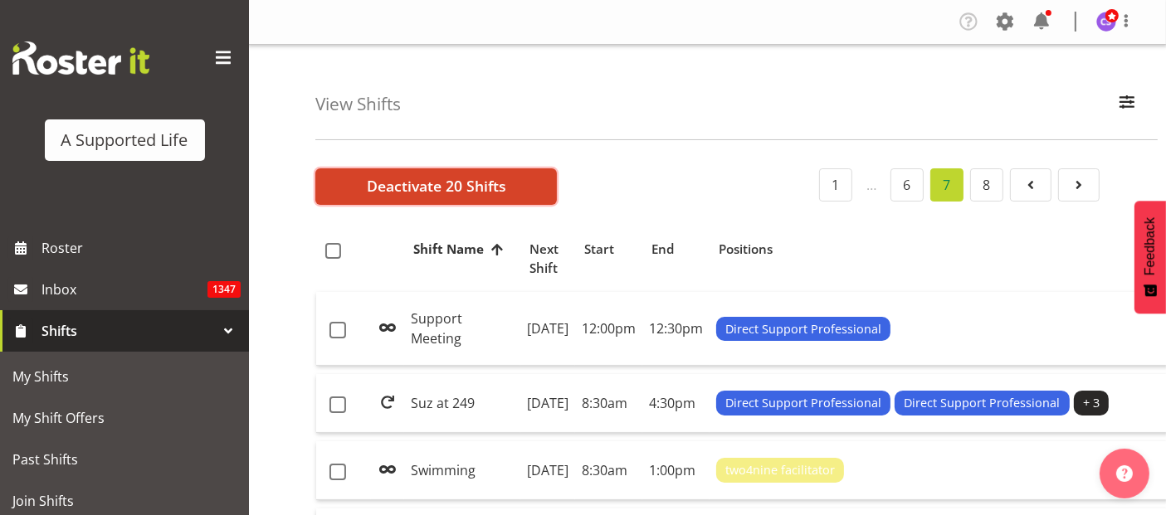
click at [437, 187] on span "Deactivate 20 Shifts" at bounding box center [436, 186] width 139 height 22
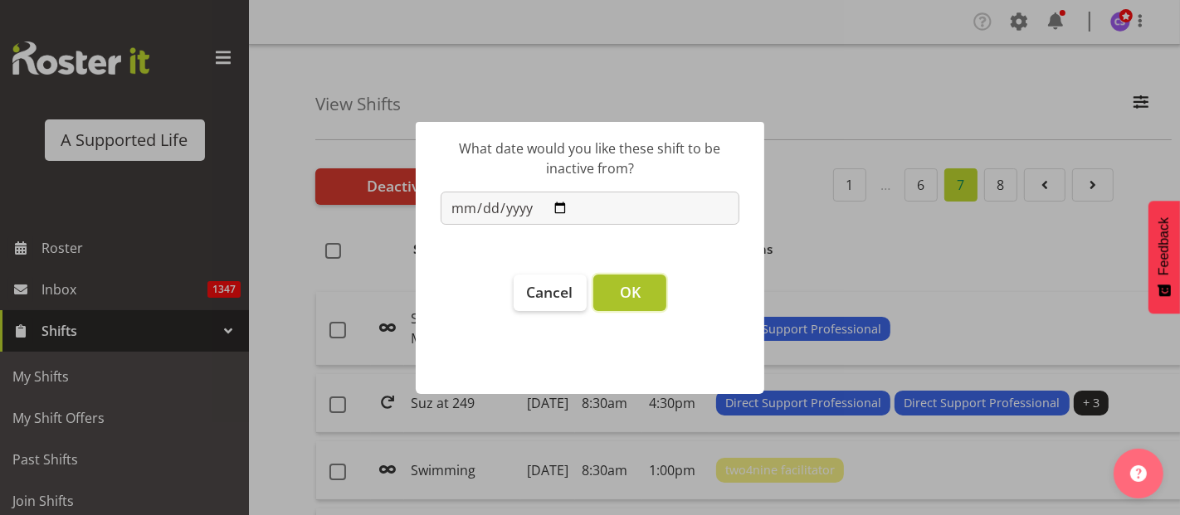
click at [628, 287] on span "OK" at bounding box center [630, 292] width 21 height 20
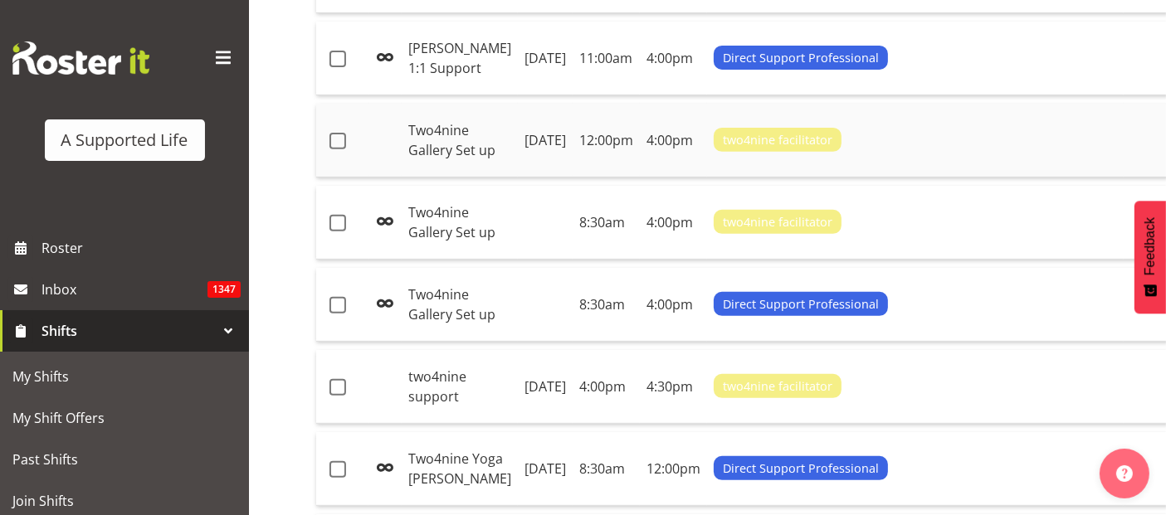
scroll to position [645, 0]
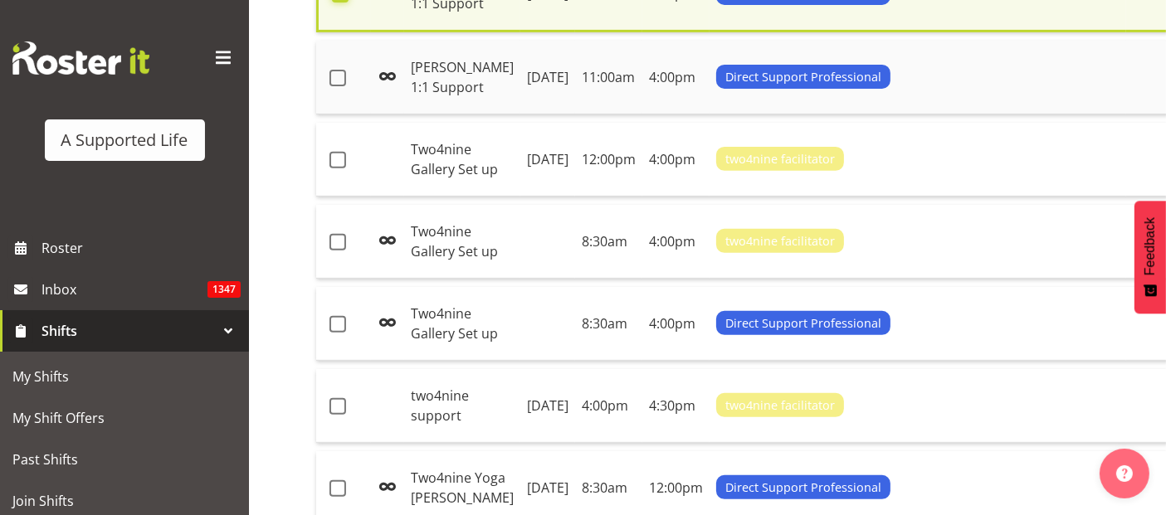
scroll to position [744, 0]
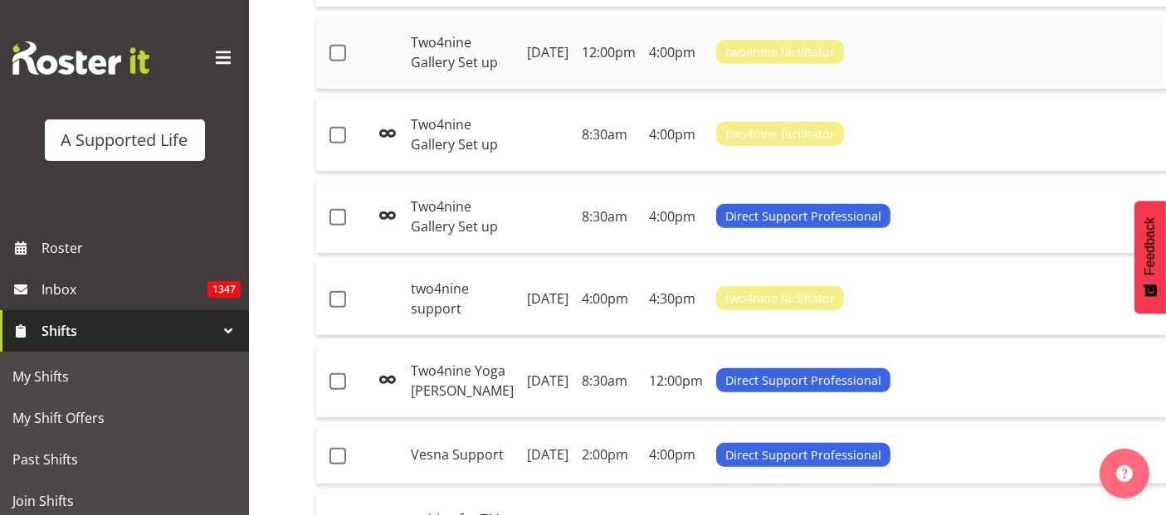
click at [339, 90] on td at bounding box center [343, 53] width 55 height 74
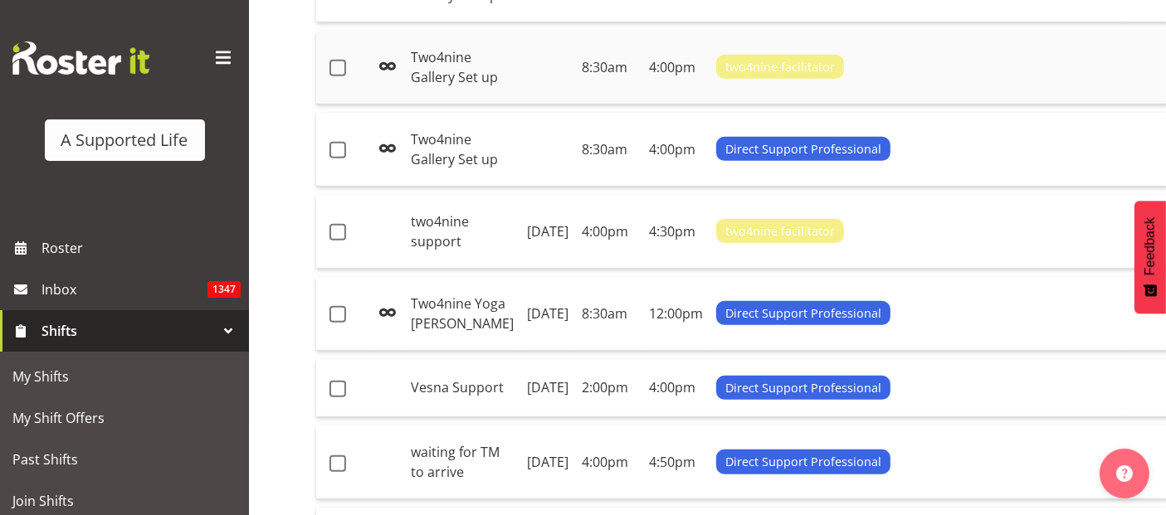
scroll to position [836, 0]
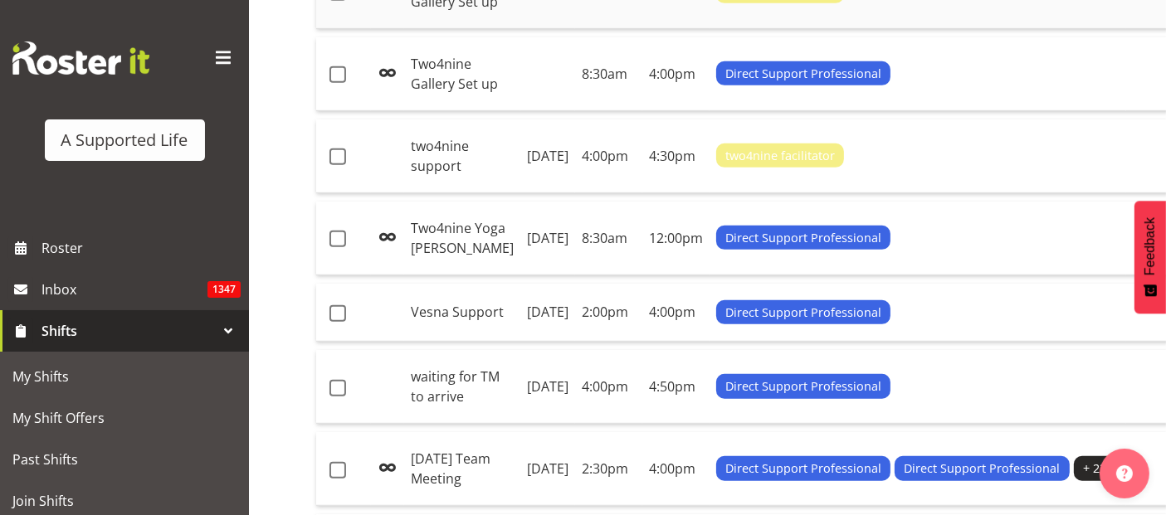
scroll to position [928, 0]
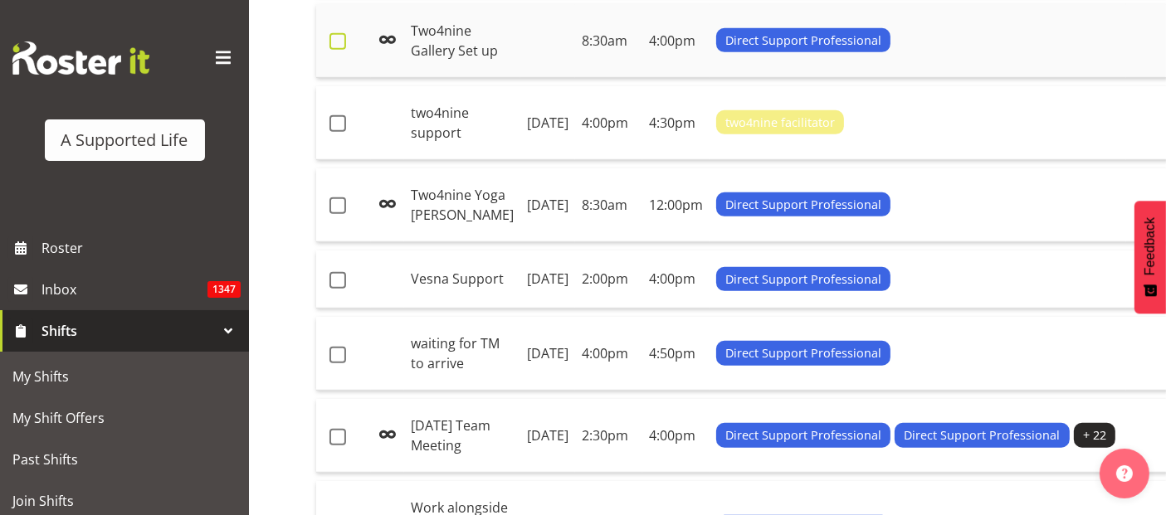
click at [344, 50] on span at bounding box center [338, 41] width 17 height 17
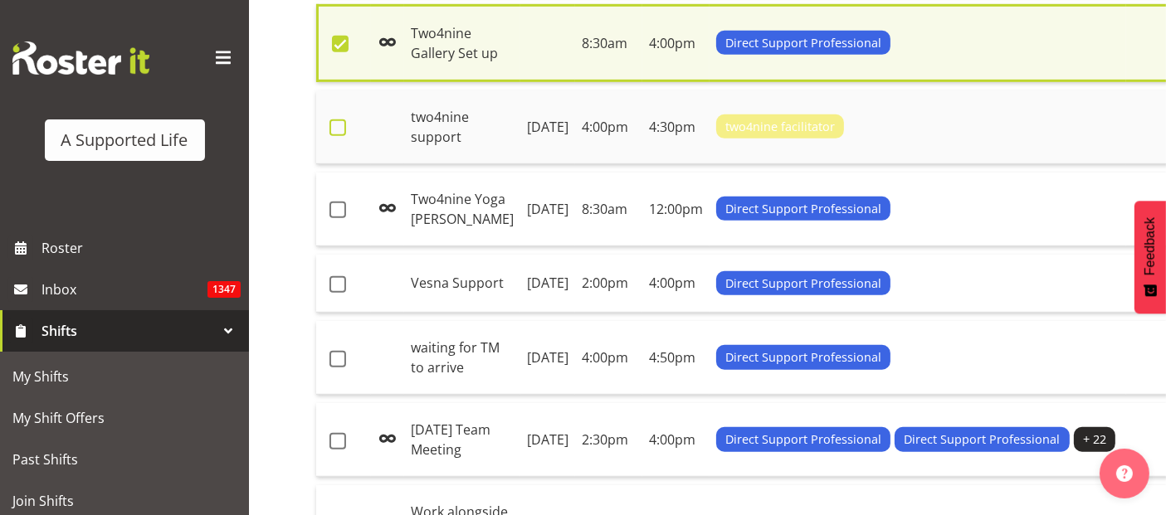
click at [339, 136] on span at bounding box center [338, 128] width 17 height 17
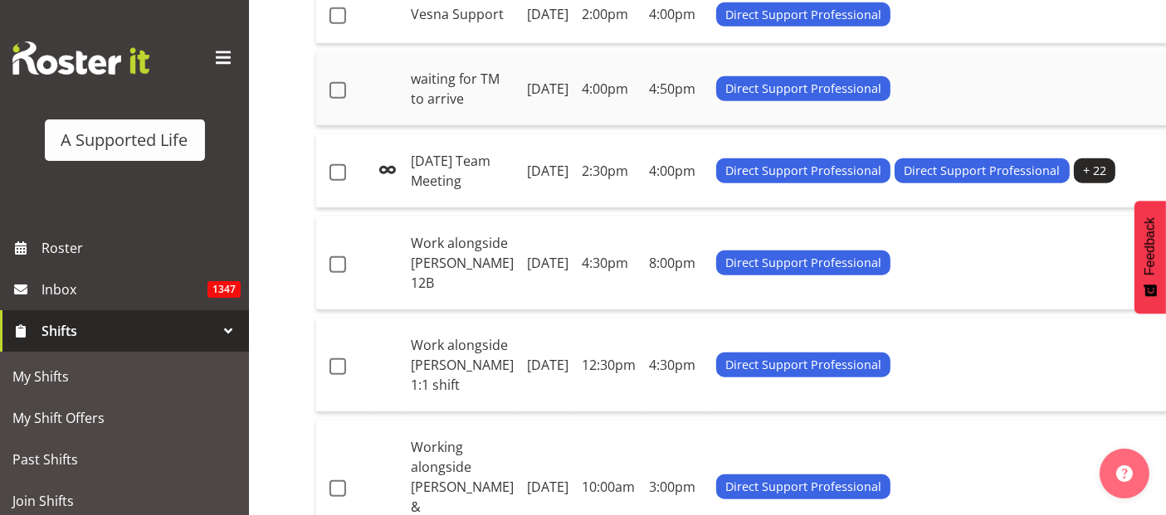
scroll to position [1204, 0]
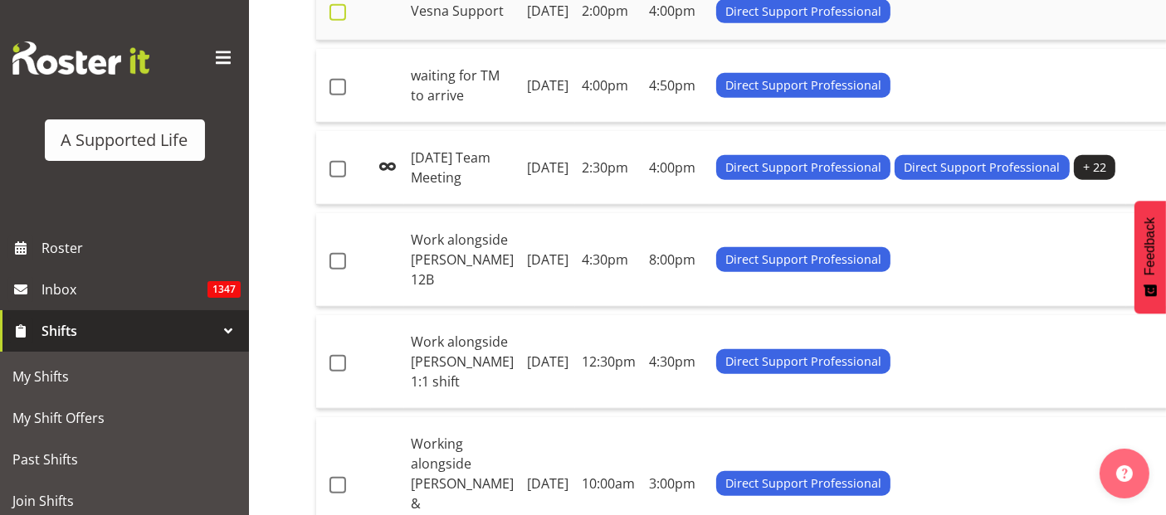
click at [339, 21] on span at bounding box center [338, 12] width 17 height 17
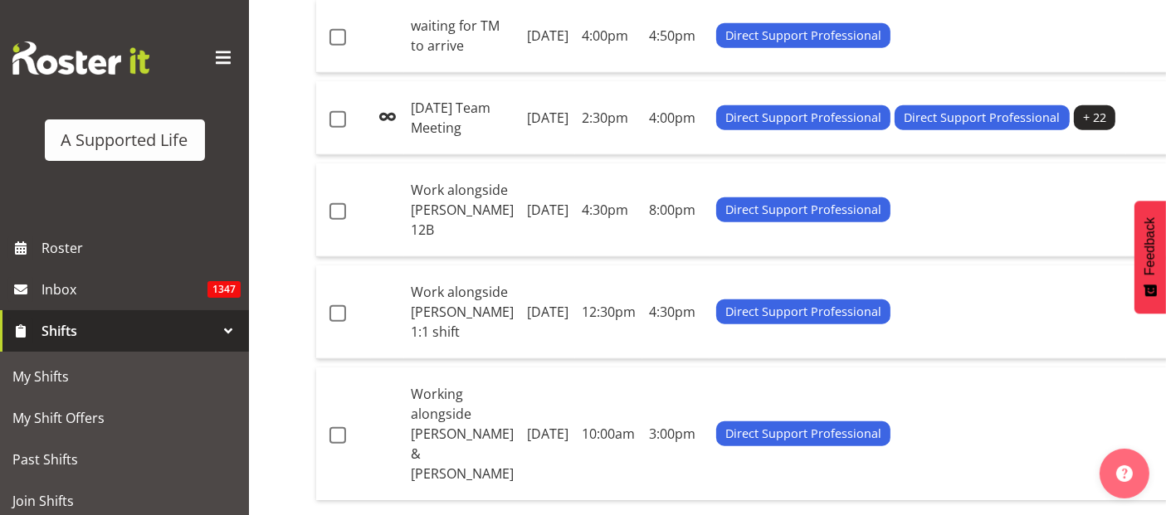
scroll to position [1389, 0]
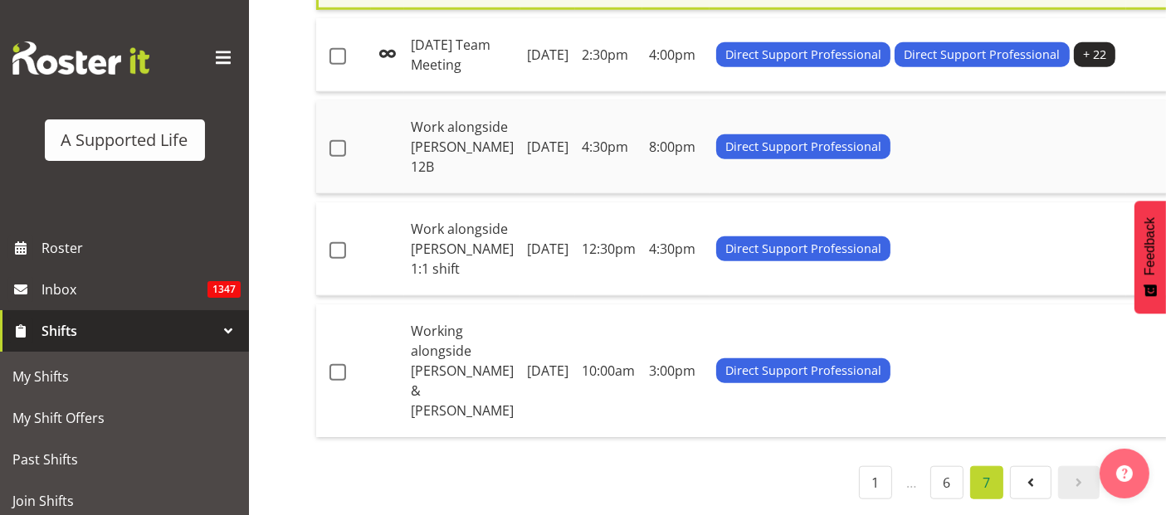
scroll to position [1574, 0]
click at [334, 157] on span at bounding box center [338, 148] width 17 height 17
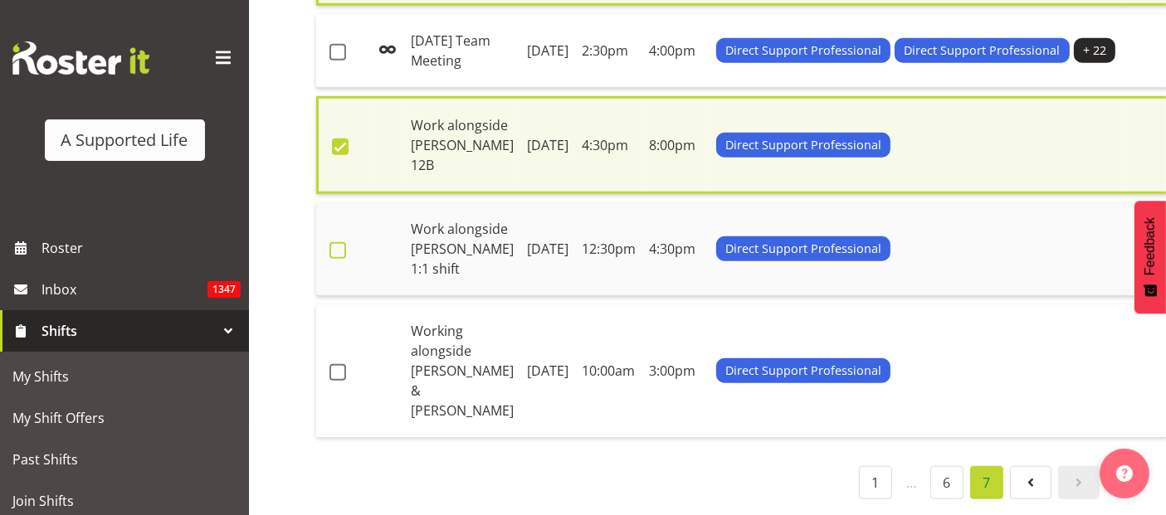
click at [332, 259] on span at bounding box center [338, 250] width 17 height 17
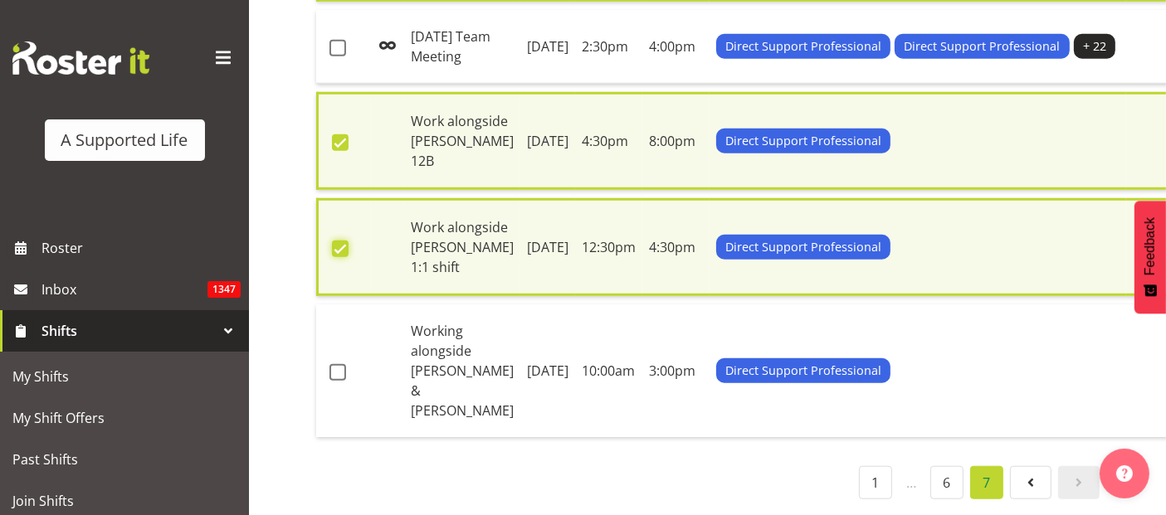
scroll to position [1663, 0]
click at [342, 366] on span at bounding box center [338, 372] width 17 height 17
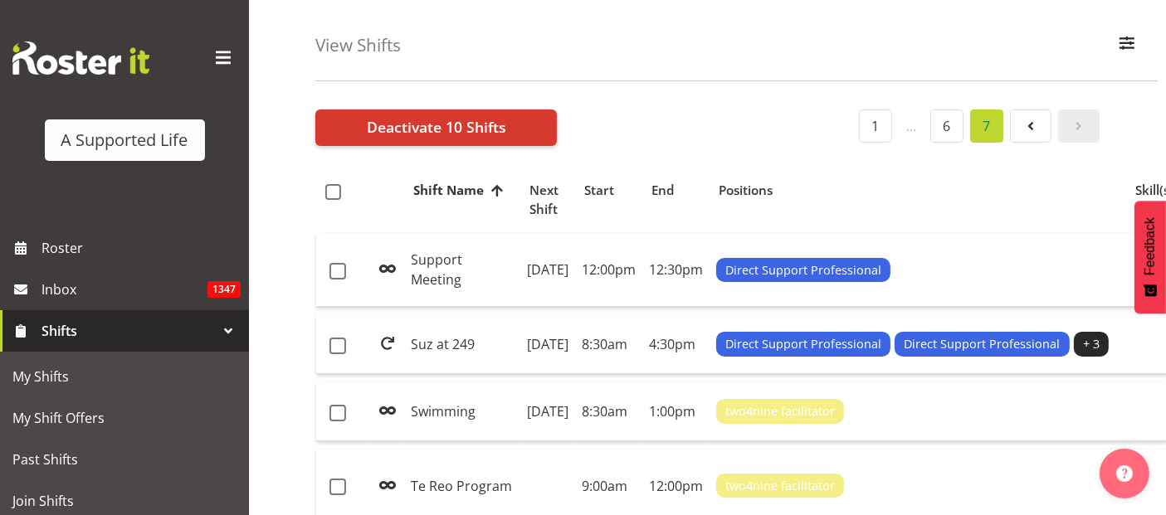
scroll to position [0, 0]
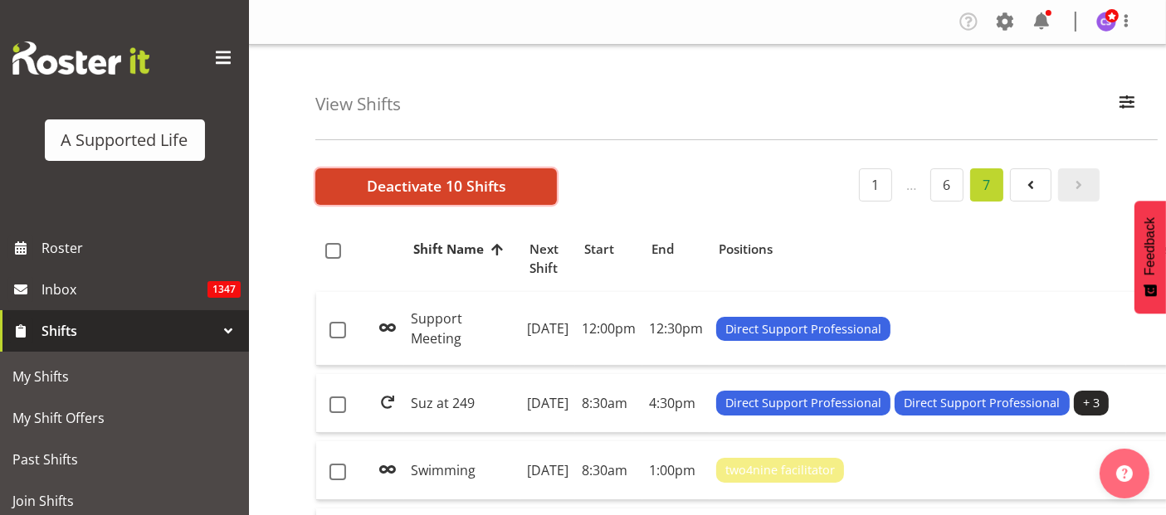
click at [395, 193] on span "Deactivate 10 Shifts" at bounding box center [436, 186] width 139 height 22
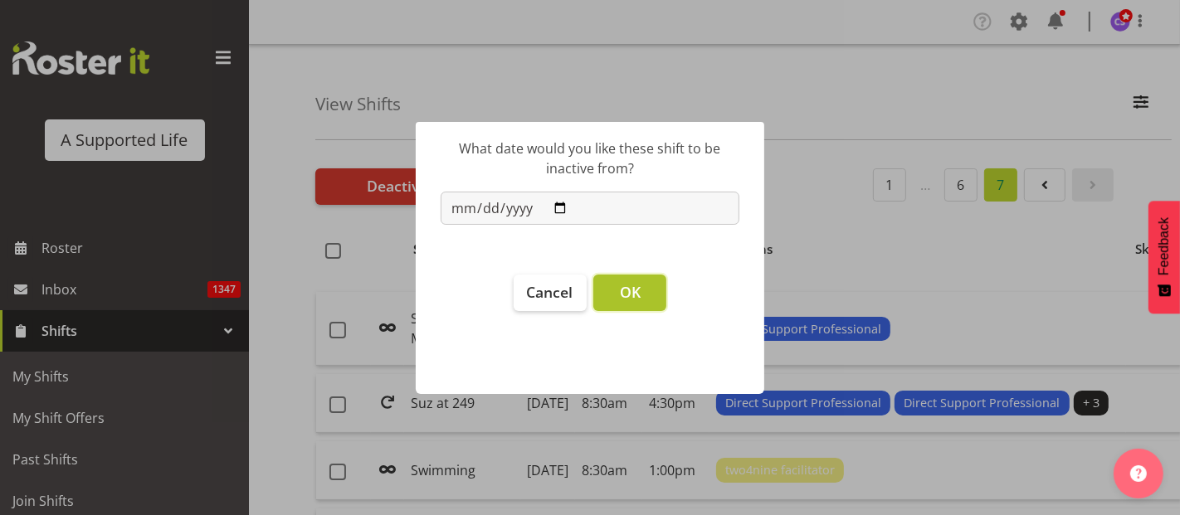
click at [635, 289] on span "OK" at bounding box center [630, 292] width 21 height 20
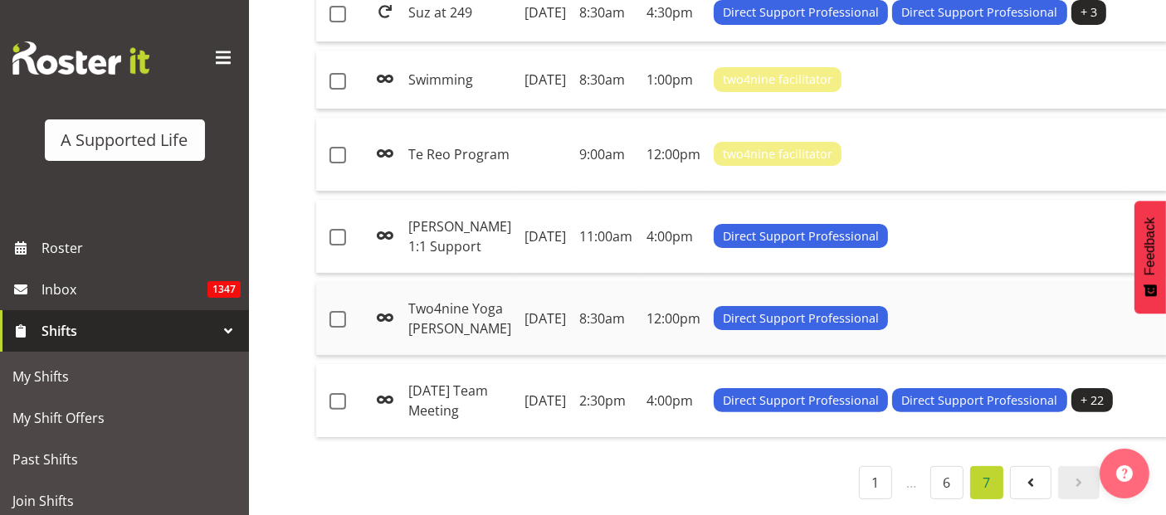
scroll to position [562, 0]
click at [951, 479] on link "6" at bounding box center [946, 482] width 33 height 33
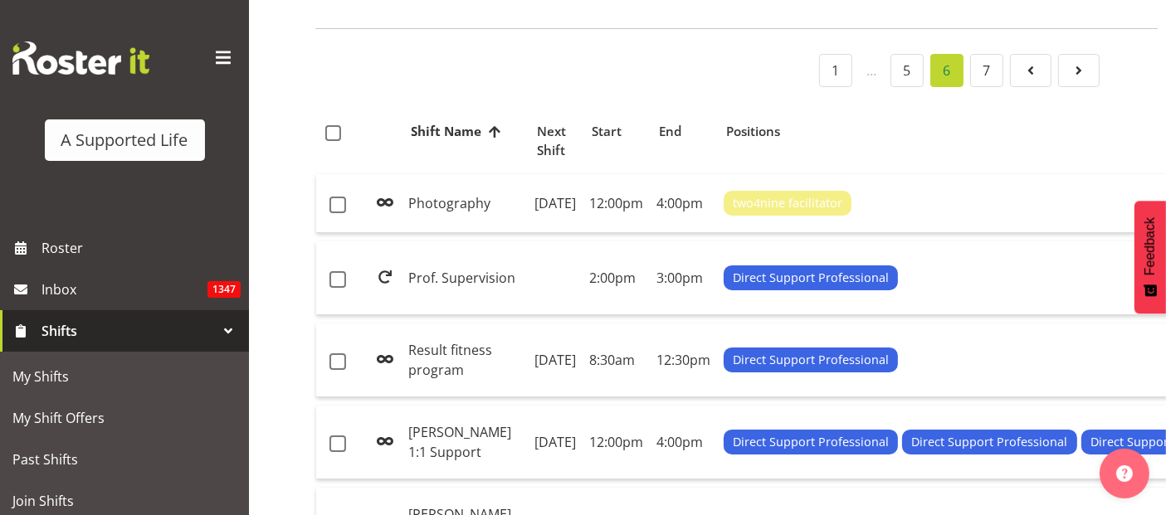
scroll to position [83, 0]
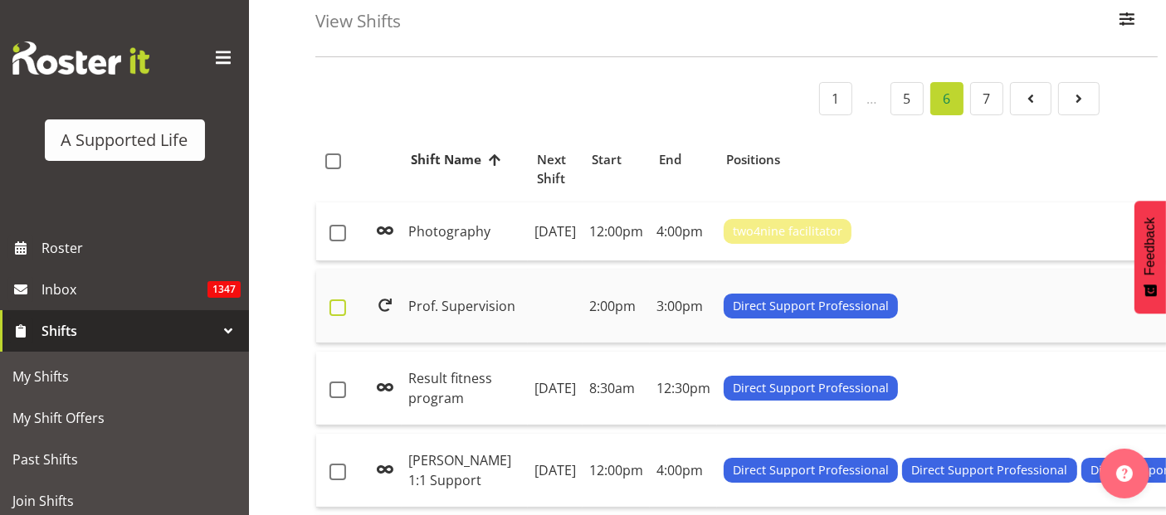
click at [341, 316] on span at bounding box center [338, 308] width 17 height 17
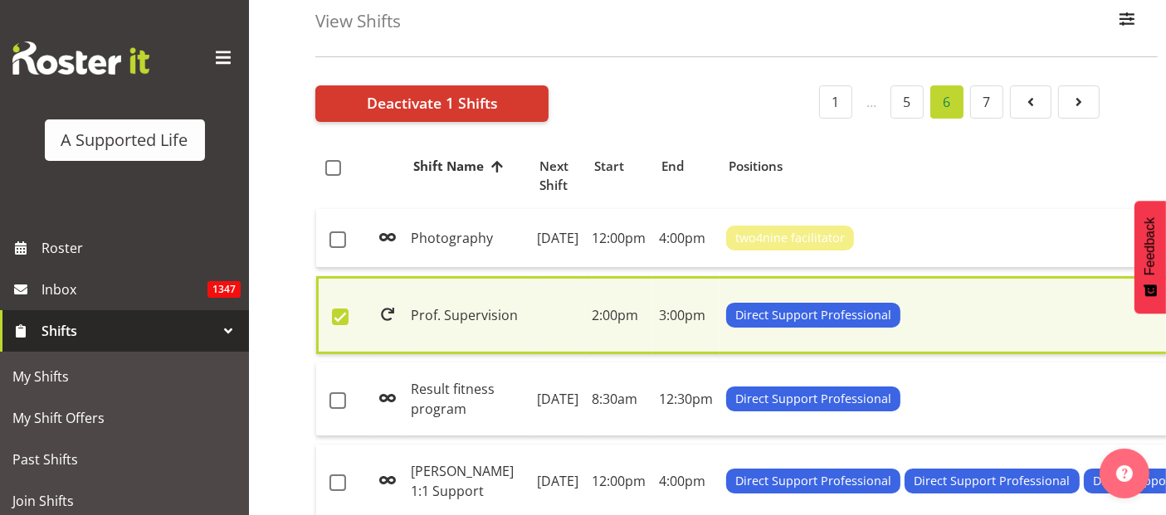
click at [417, 334] on td "Prof. Supervision" at bounding box center [467, 315] width 126 height 78
click at [397, 98] on span "Deactivate 1 Shifts" at bounding box center [432, 103] width 131 height 22
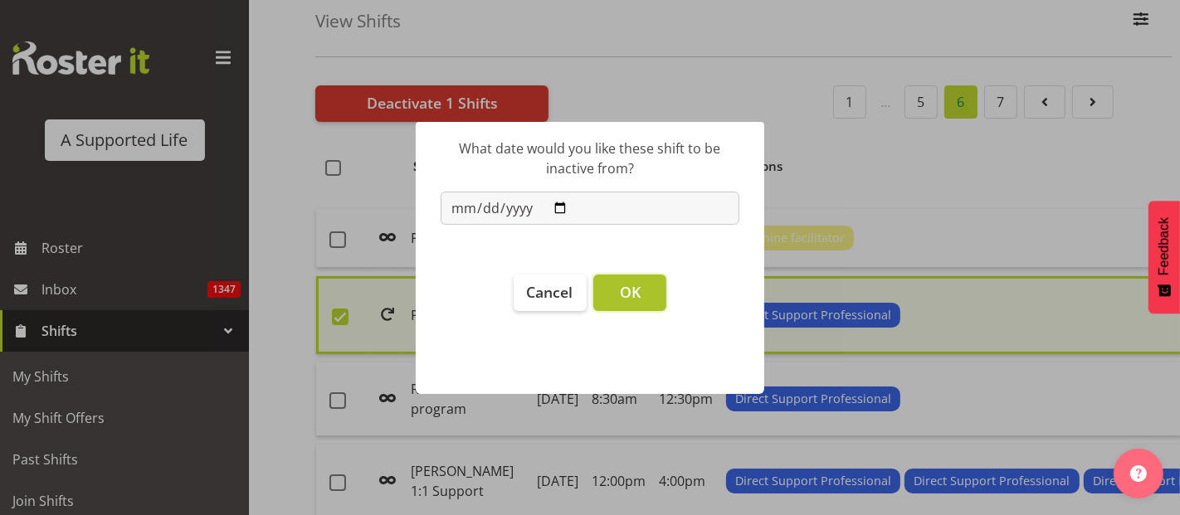
click at [628, 288] on span "OK" at bounding box center [630, 292] width 21 height 20
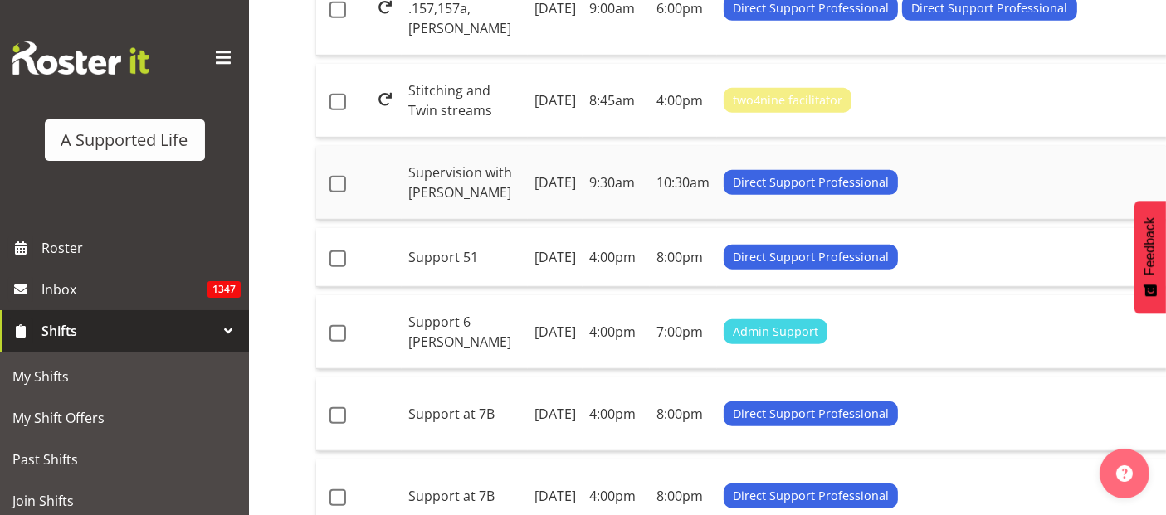
scroll to position [1097, 0]
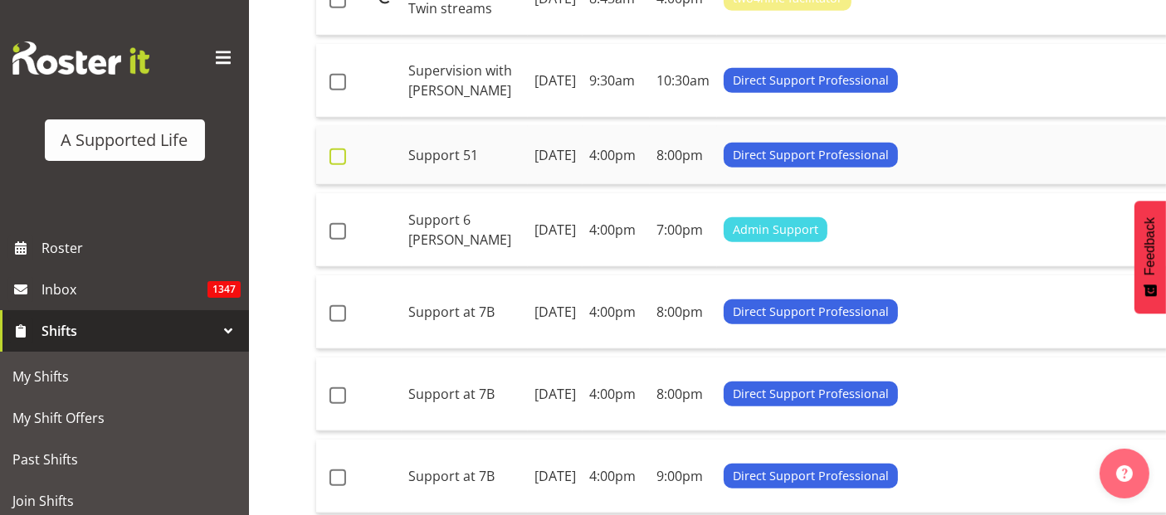
click at [337, 165] on span at bounding box center [338, 157] width 17 height 17
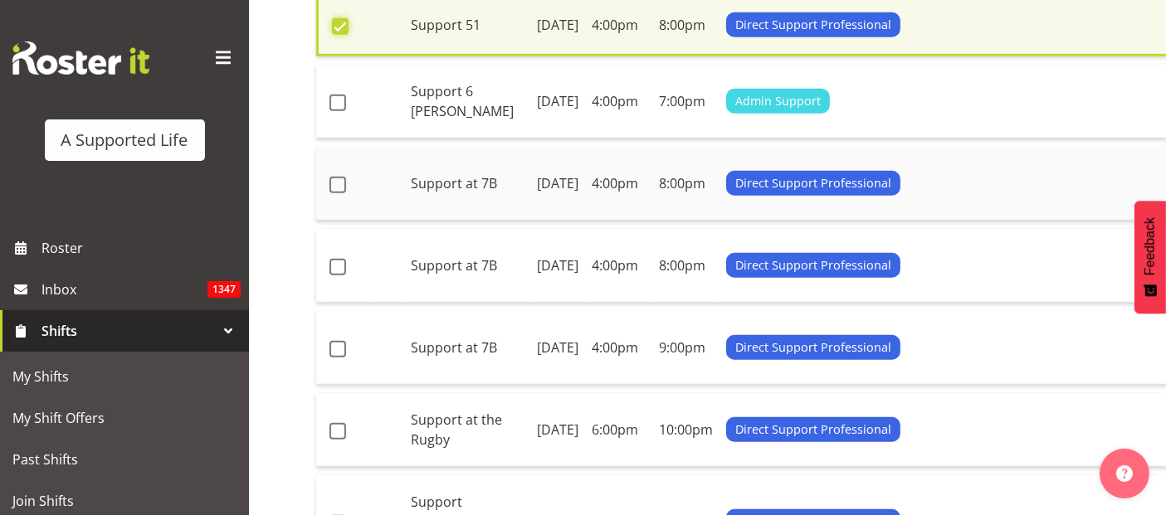
scroll to position [1288, 0]
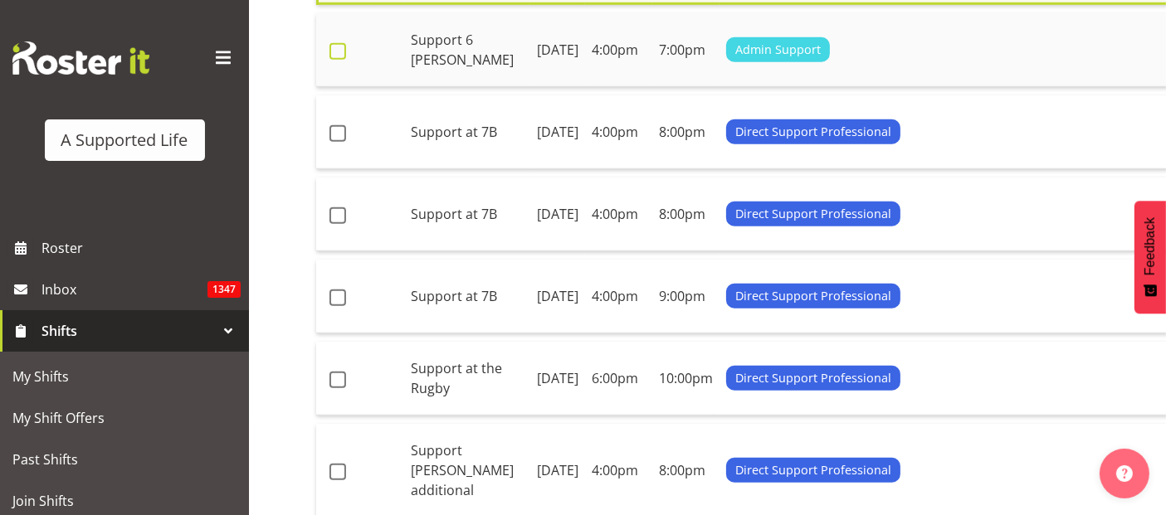
click at [338, 60] on span at bounding box center [338, 51] width 17 height 17
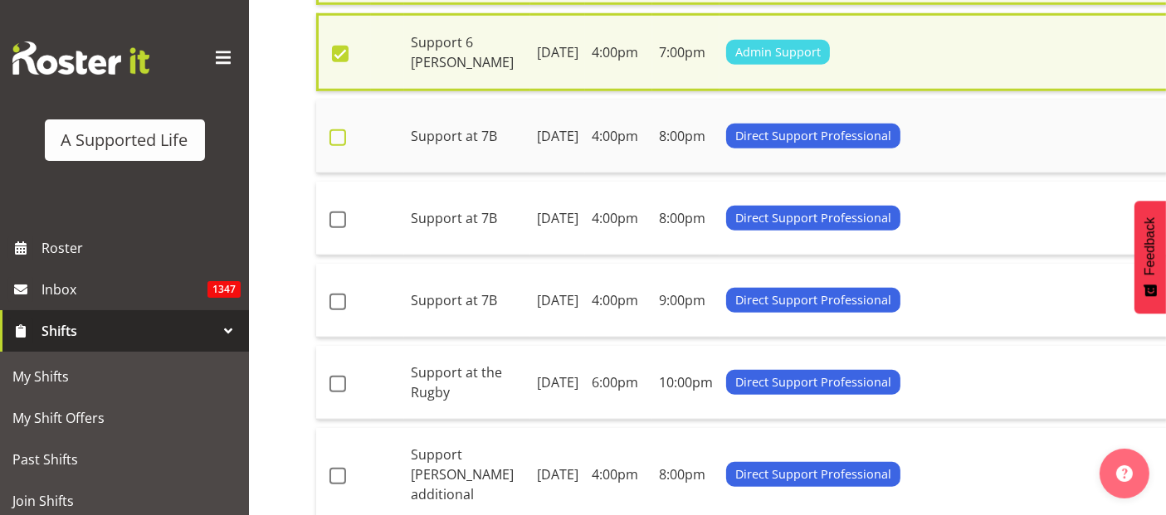
click at [343, 146] on span at bounding box center [338, 137] width 17 height 17
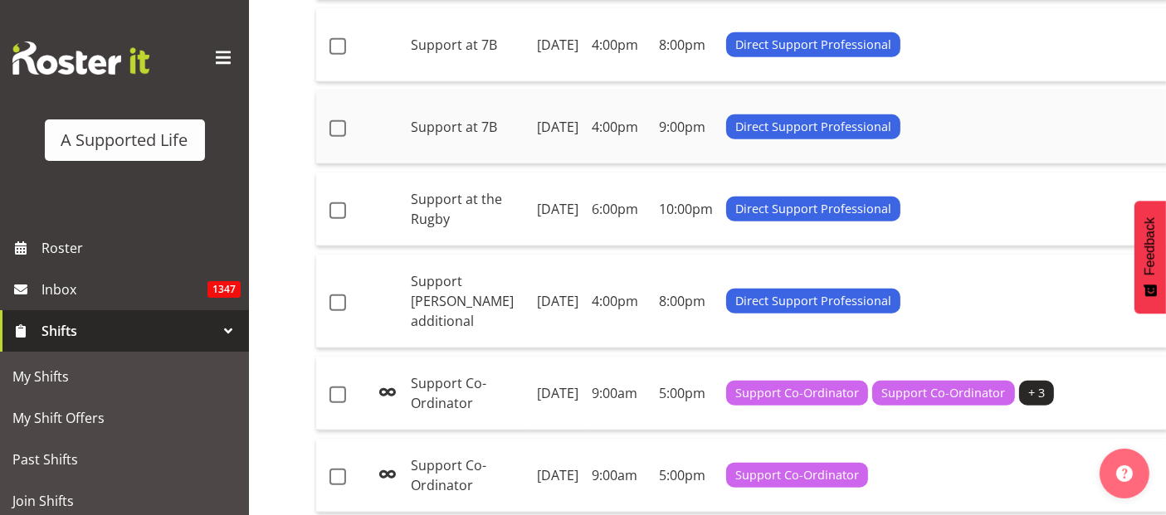
scroll to position [1472, 0]
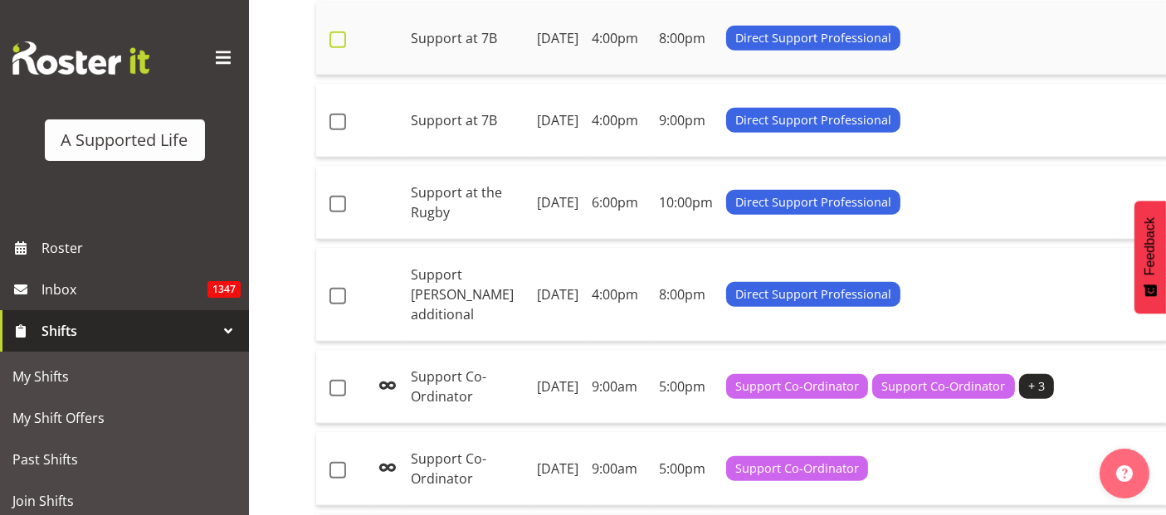
click at [336, 48] on span at bounding box center [338, 40] width 17 height 17
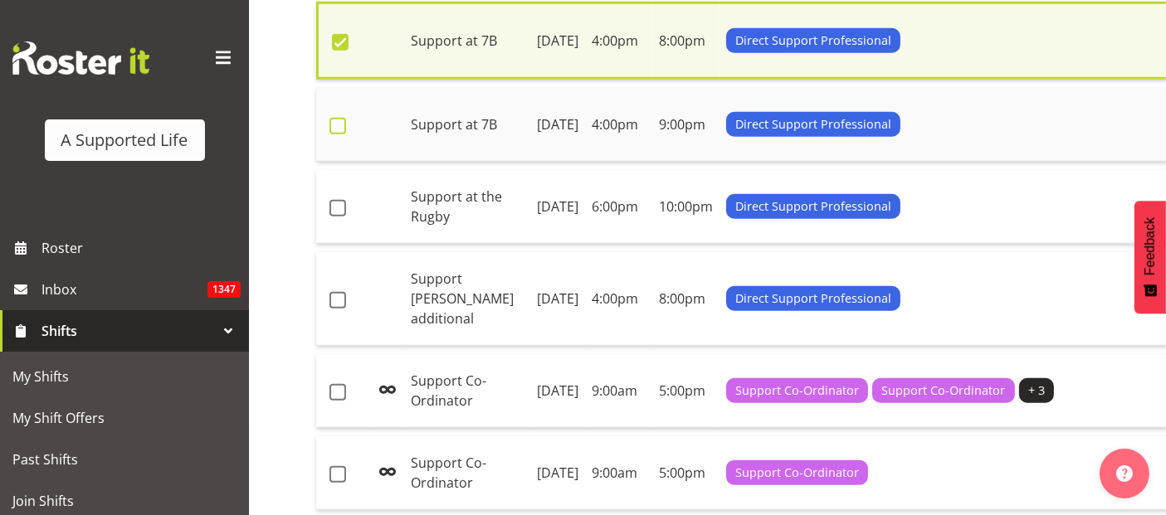
click at [341, 134] on span at bounding box center [338, 126] width 17 height 17
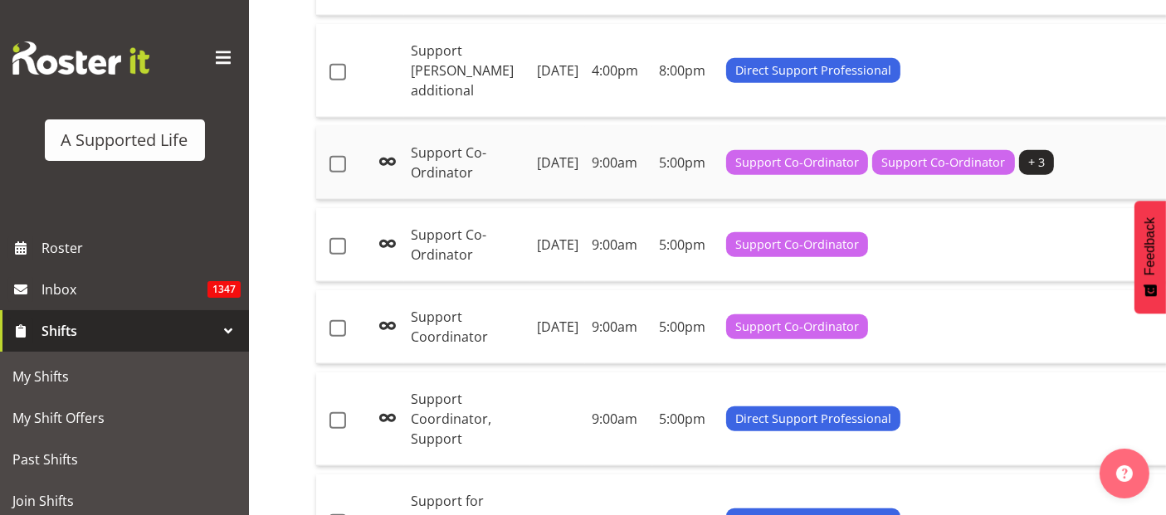
scroll to position [1750, 0]
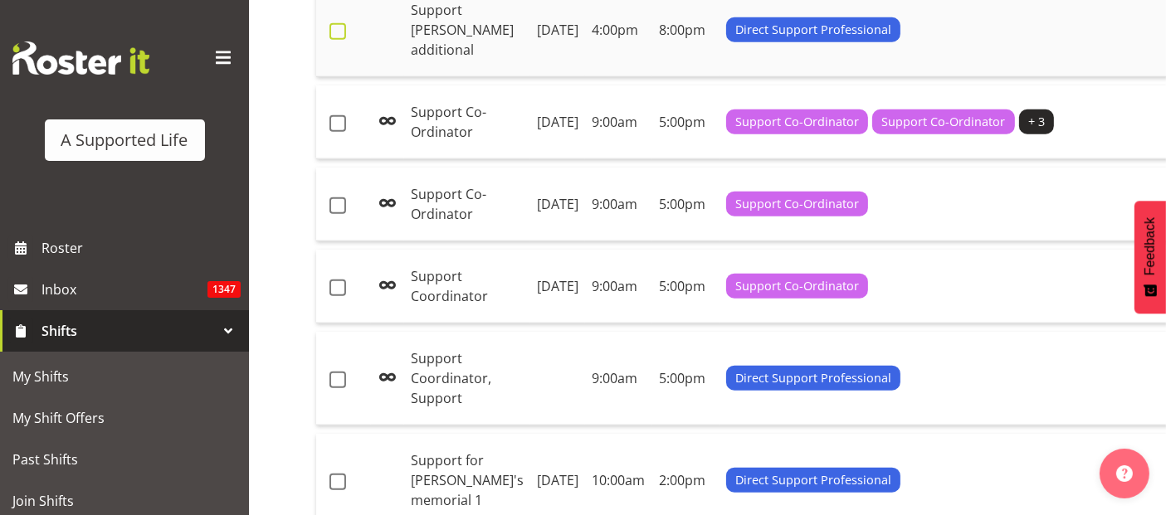
click at [334, 40] on span at bounding box center [338, 31] width 17 height 17
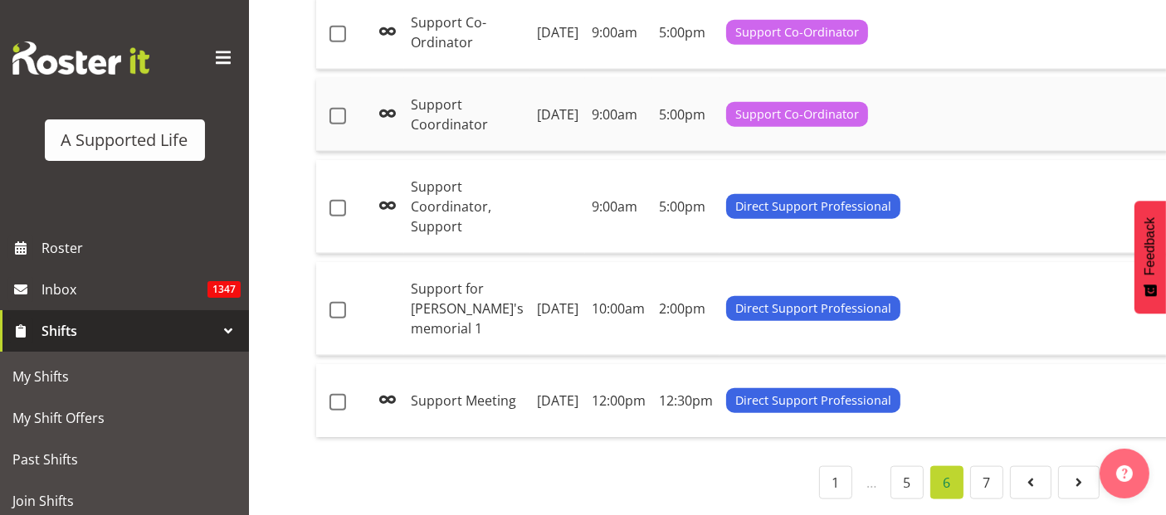
scroll to position [2326, 0]
click at [336, 302] on span at bounding box center [338, 310] width 17 height 17
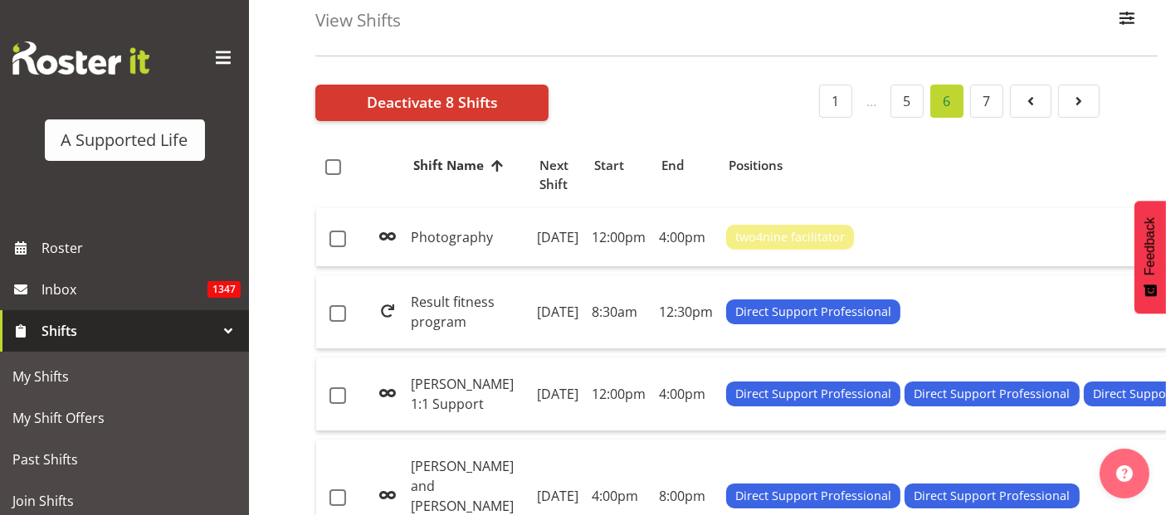
scroll to position [0, 0]
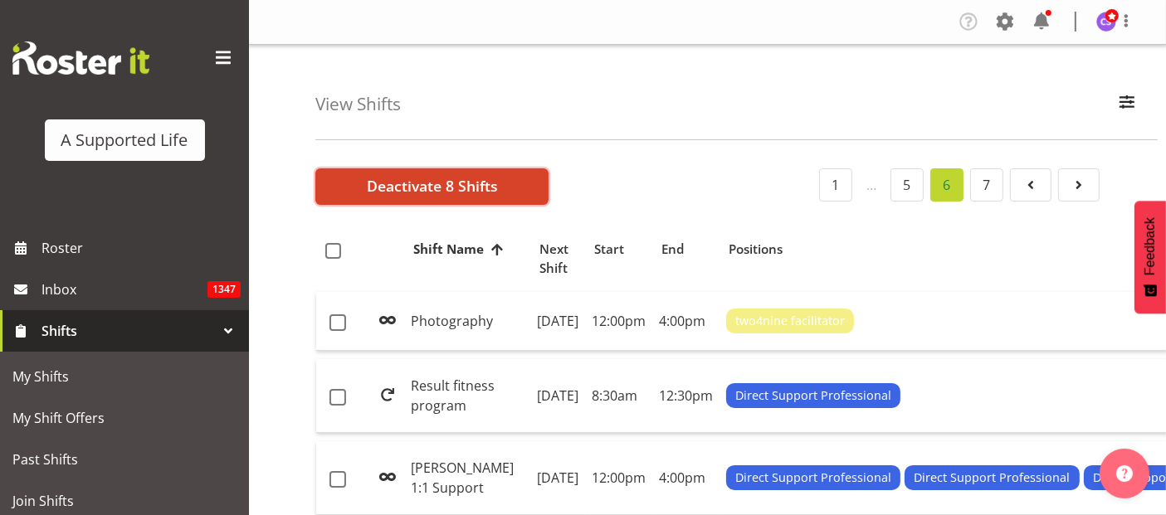
click at [403, 192] on span "Deactivate 8 Shifts" at bounding box center [432, 186] width 131 height 22
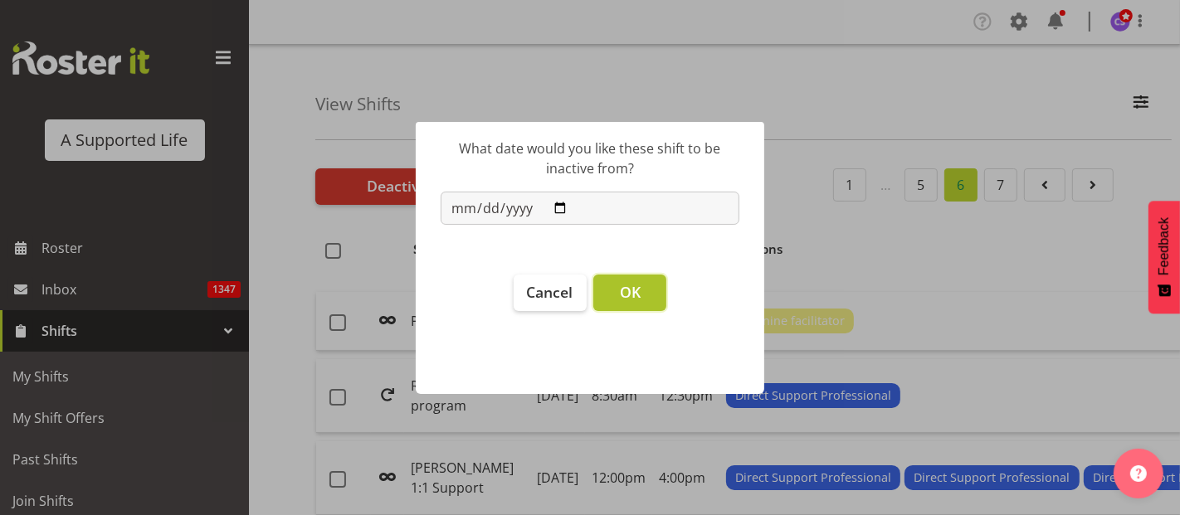
click at [632, 292] on span "OK" at bounding box center [630, 292] width 21 height 20
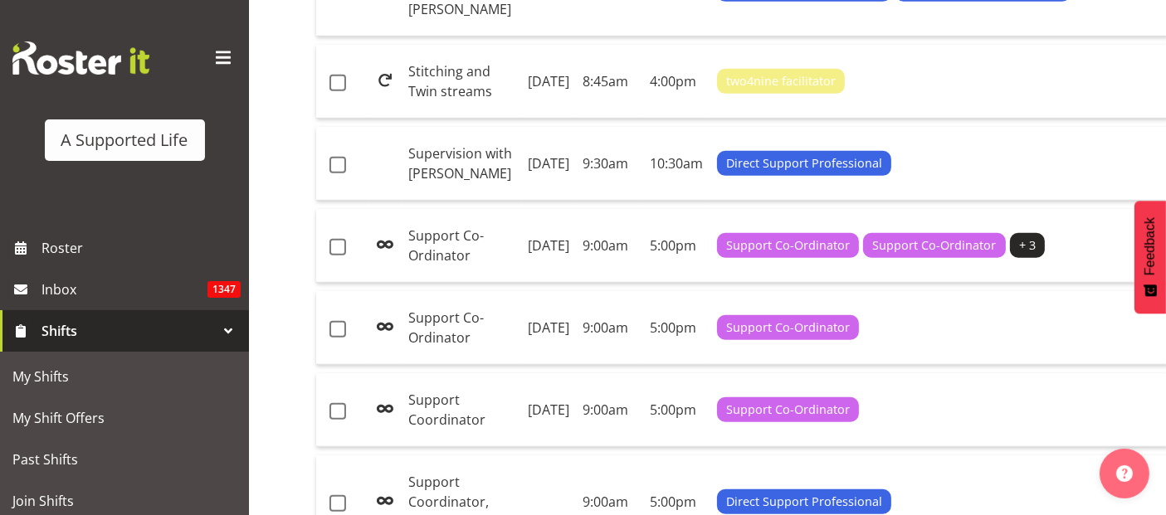
scroll to position [1199, 0]
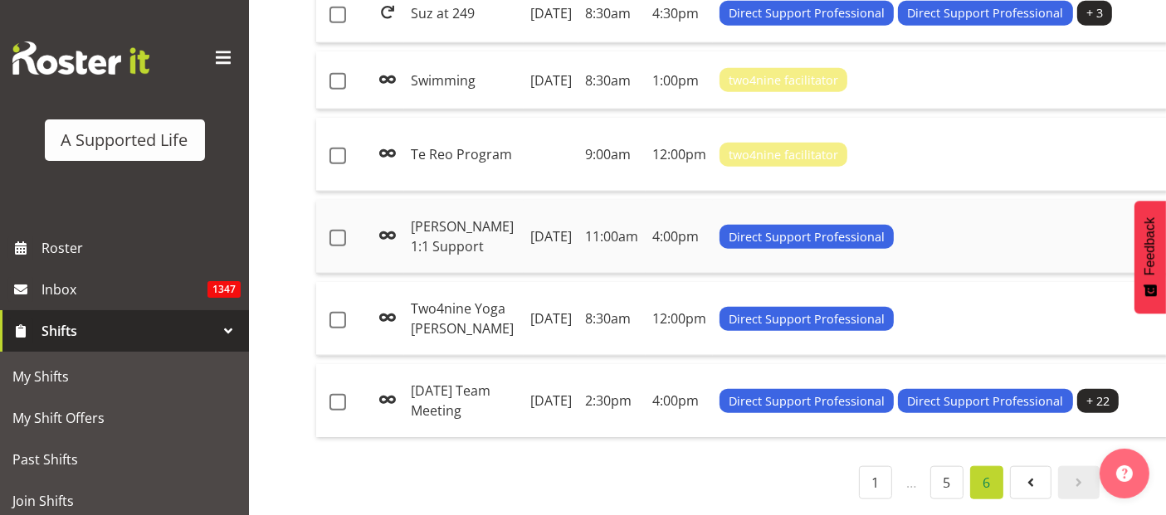
scroll to position [1851, 0]
click at [425, 43] on td "Suz at 249" at bounding box center [464, 13] width 120 height 59
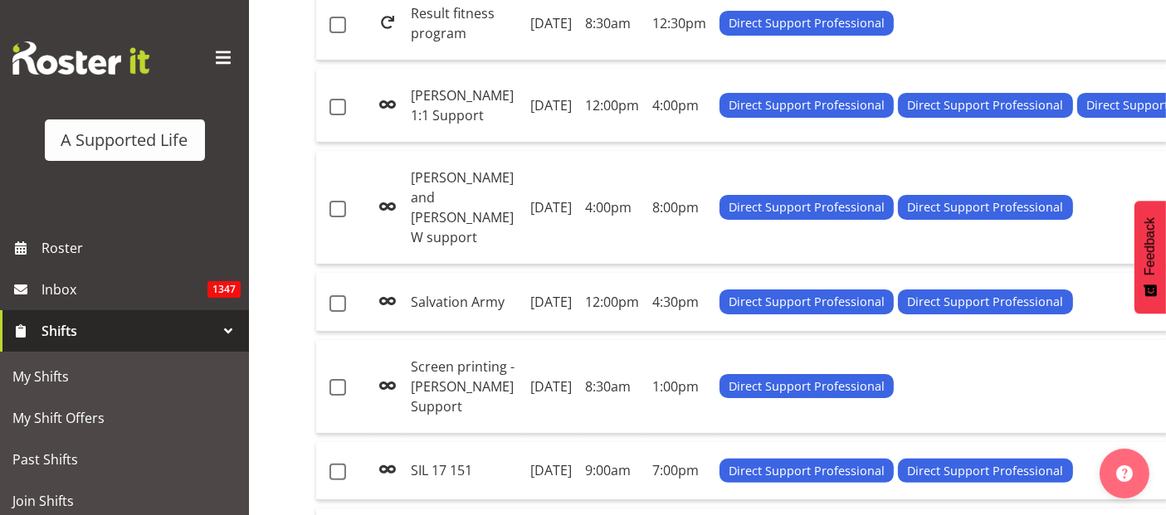
scroll to position [161, 0]
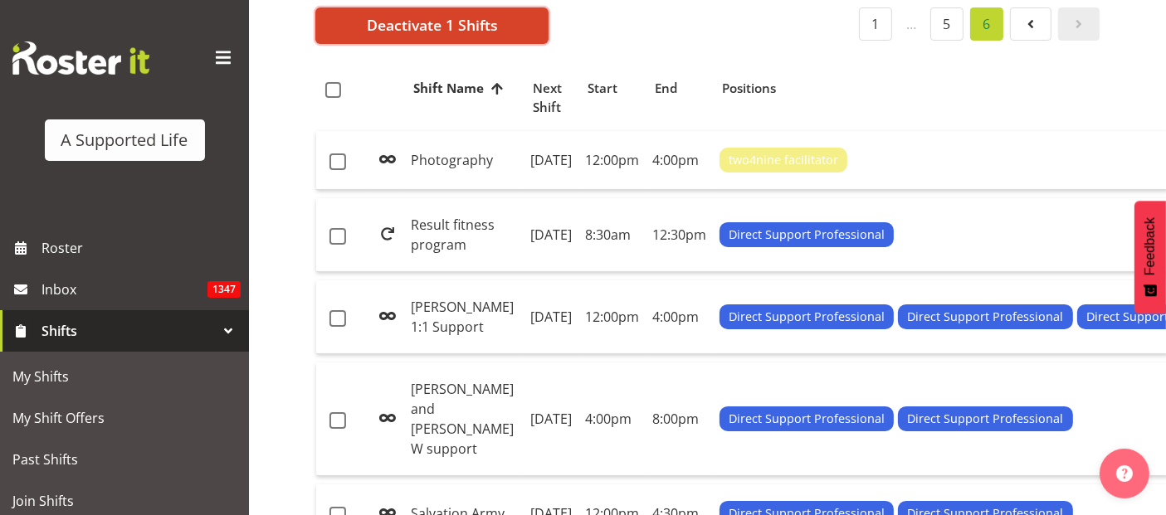
click at [400, 28] on span "Deactivate 1 Shifts" at bounding box center [432, 25] width 131 height 22
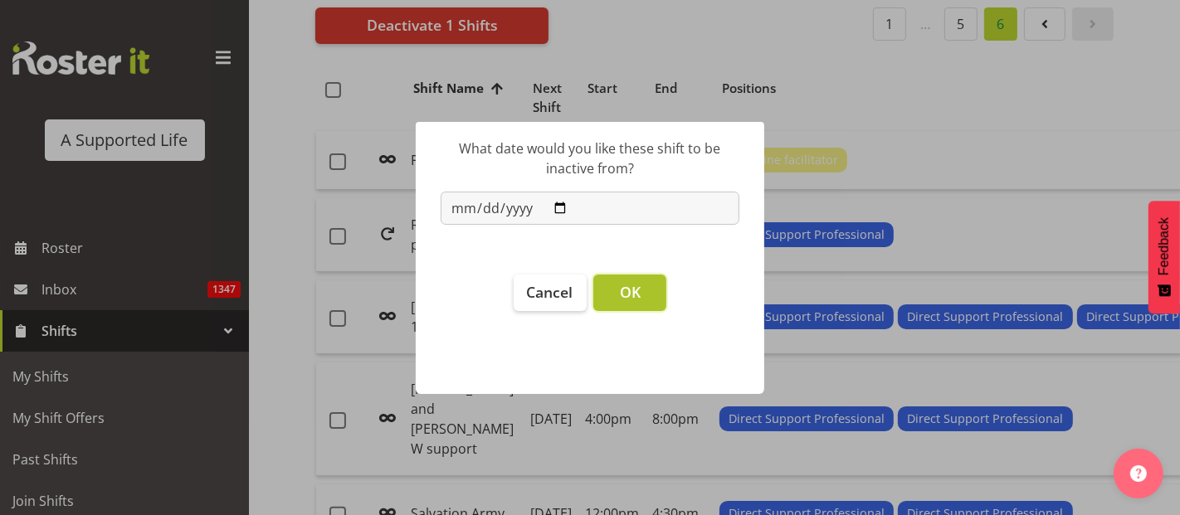
click at [642, 286] on button "OK" at bounding box center [629, 293] width 73 height 37
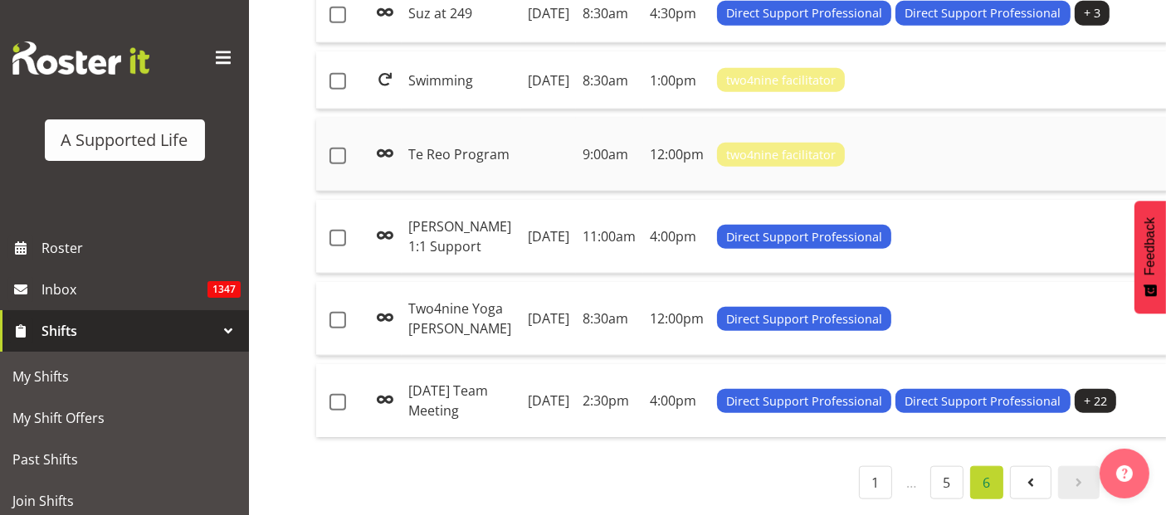
scroll to position [1985, 0]
click at [881, 472] on link "1" at bounding box center [875, 482] width 33 height 33
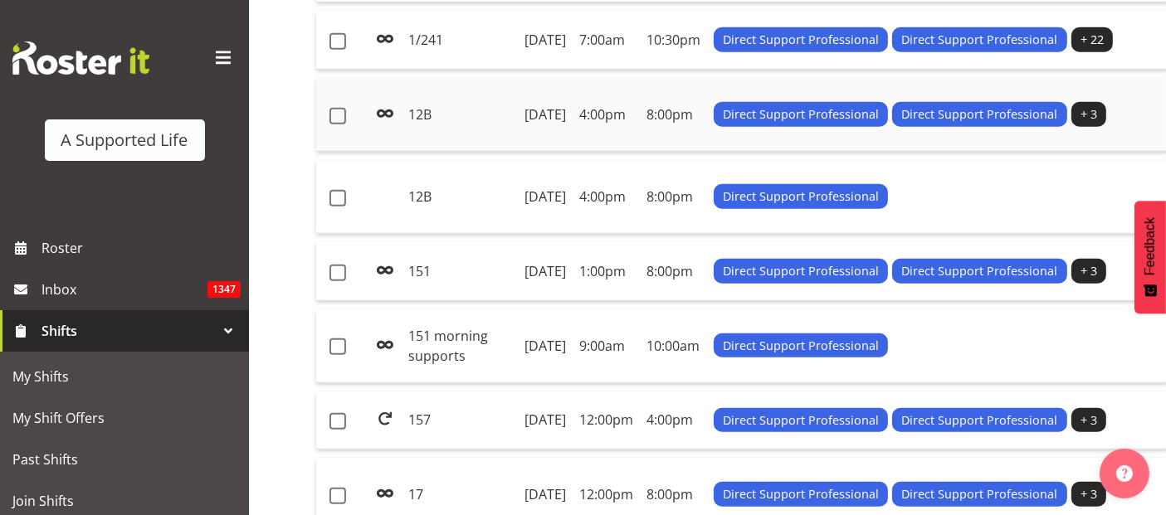
scroll to position [1306, 0]
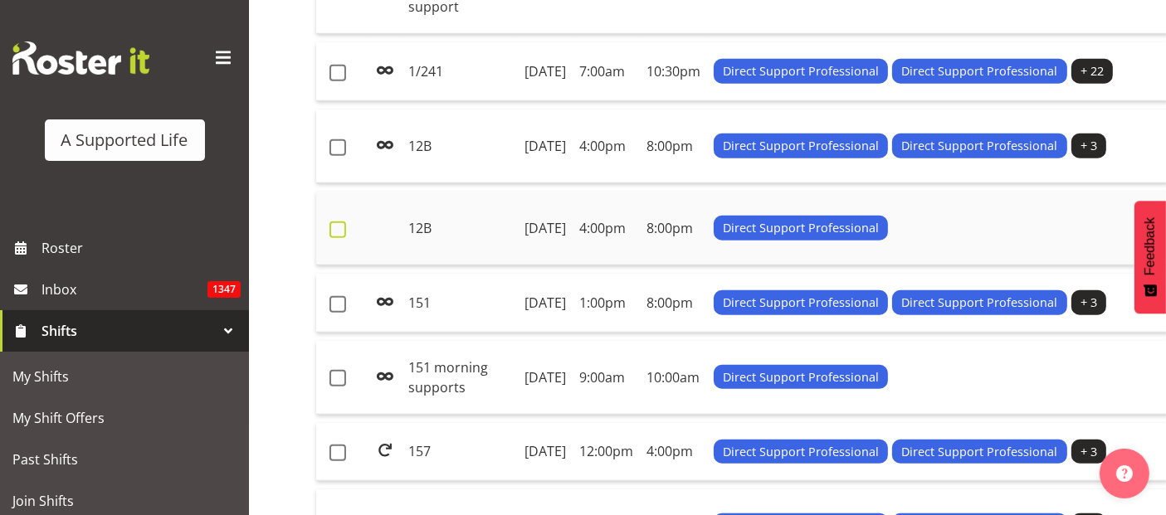
click at [340, 238] on span at bounding box center [338, 230] width 17 height 17
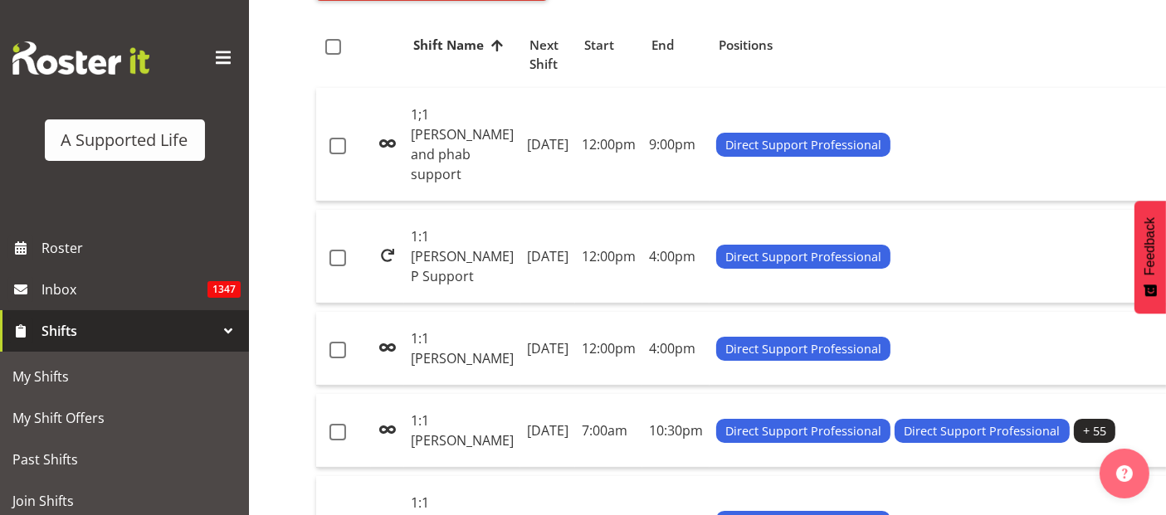
scroll to position [0, 0]
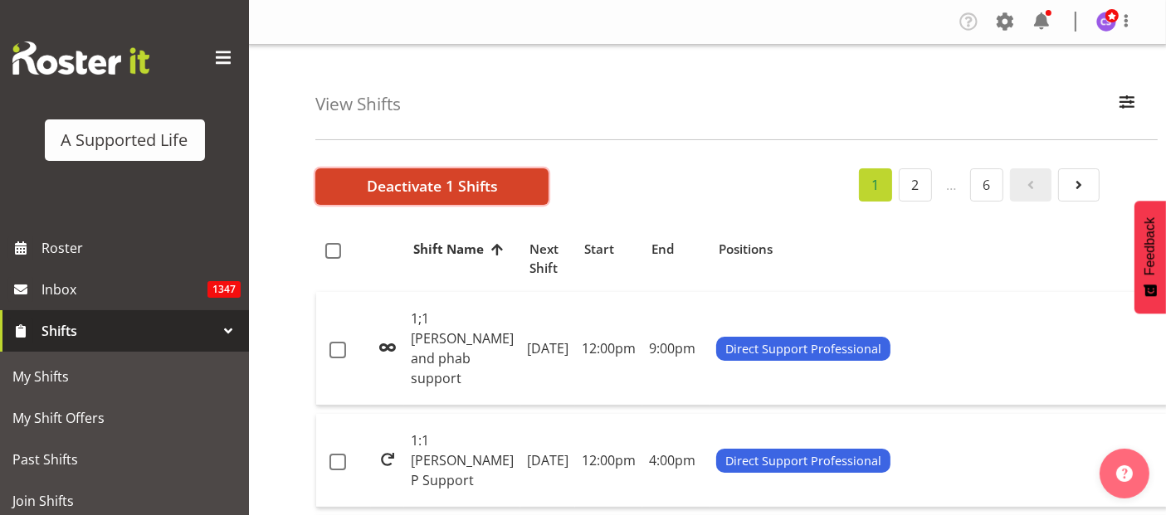
click at [402, 181] on span "Deactivate 1 Shifts" at bounding box center [432, 186] width 131 height 22
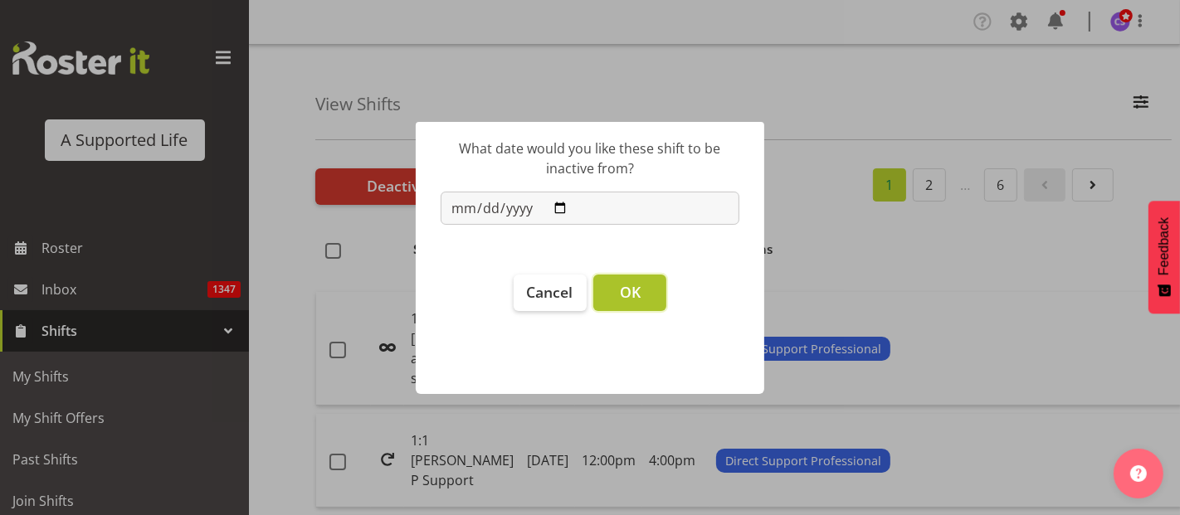
click at [622, 286] on span "OK" at bounding box center [630, 292] width 21 height 20
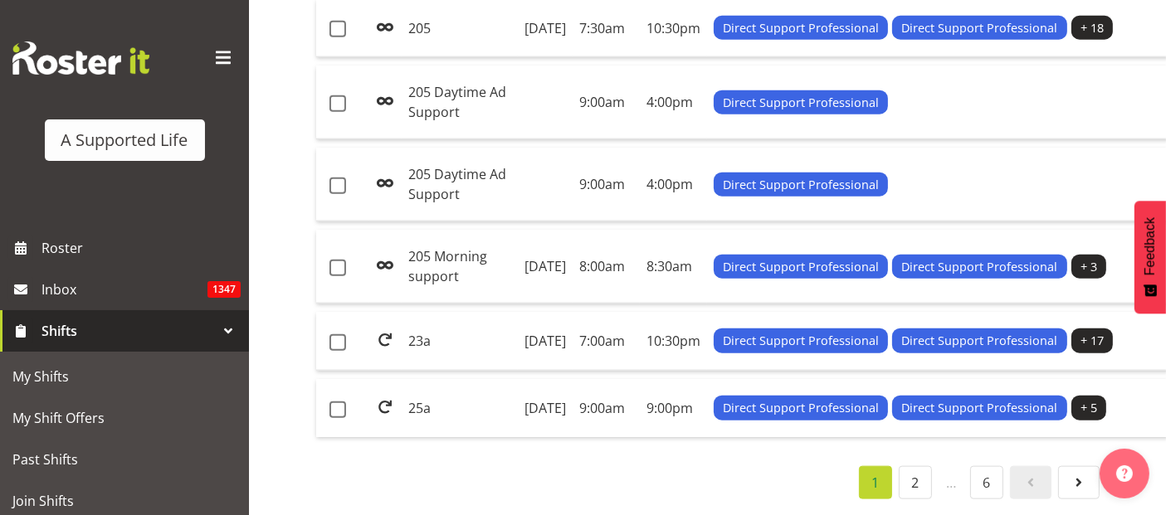
scroll to position [2121, 0]
click at [432, 139] on td "205 Daytime Ad Support" at bounding box center [460, 103] width 116 height 74
click at [336, 112] on span at bounding box center [338, 103] width 17 height 17
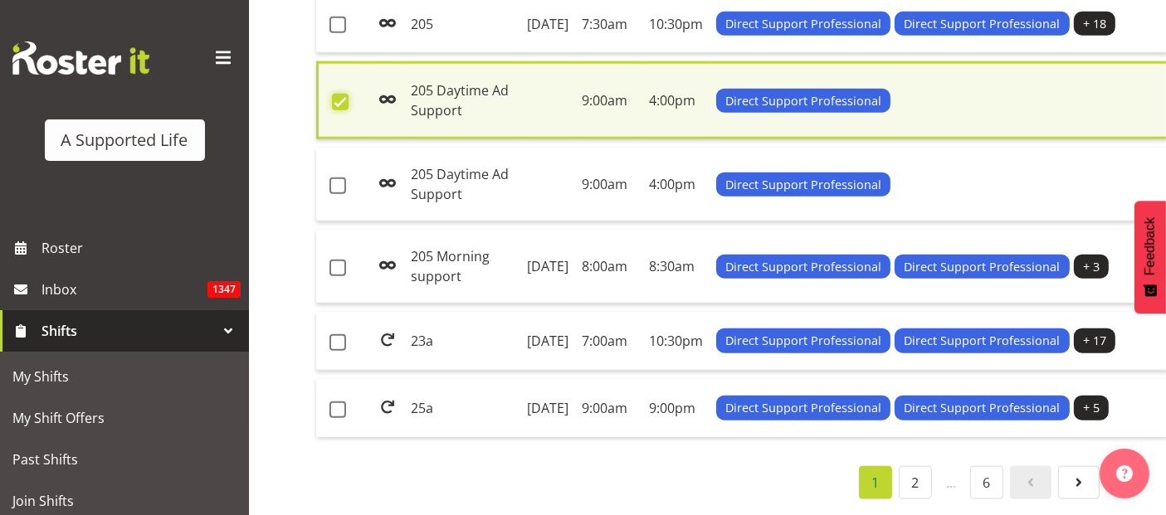
scroll to position [2127, 0]
click at [333, 194] on span at bounding box center [338, 186] width 17 height 17
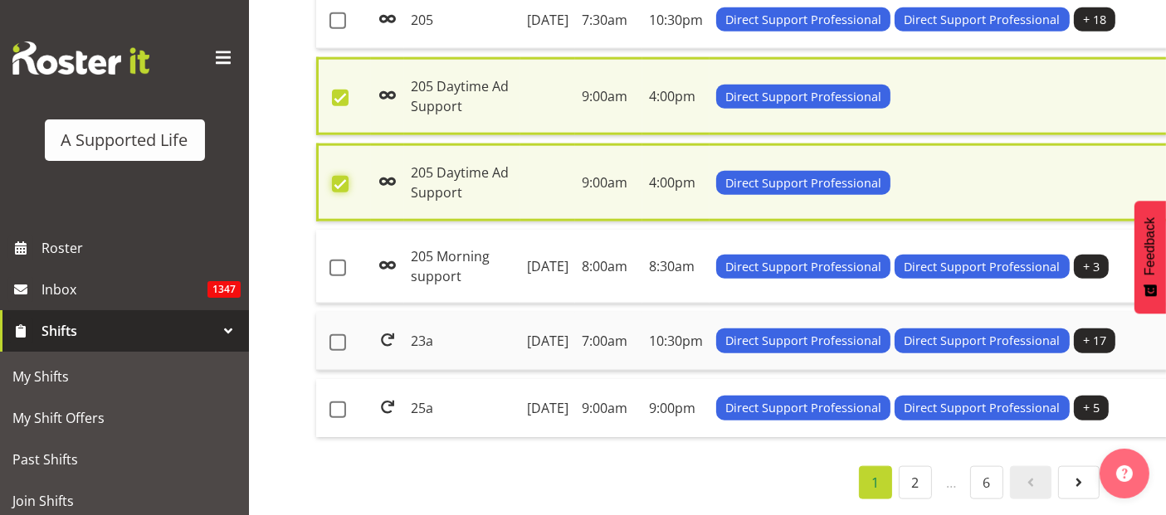
scroll to position [2312, 0]
click at [423, 268] on td "205 Morning support" at bounding box center [462, 267] width 116 height 74
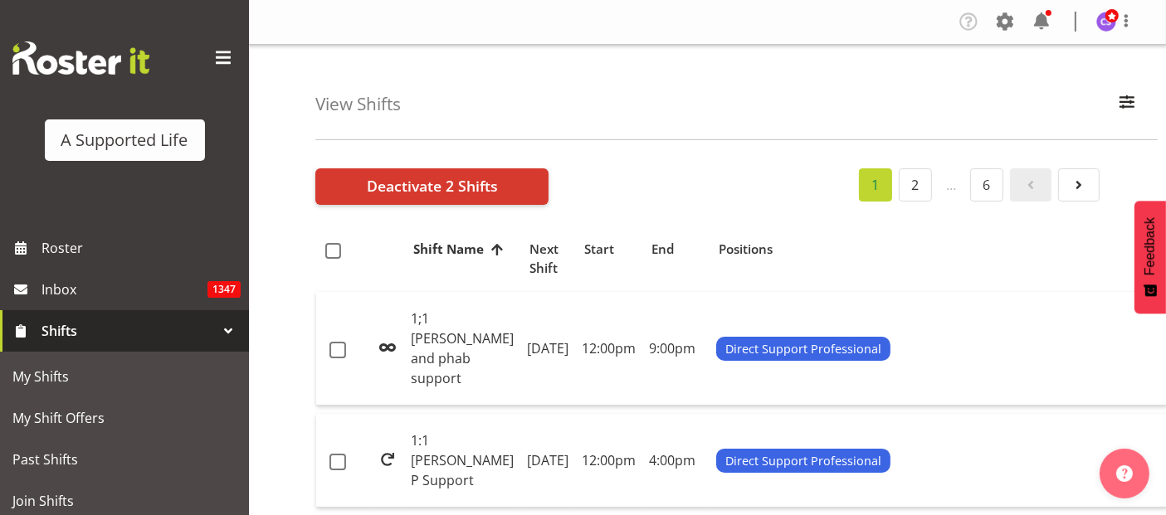
scroll to position [0, 0]
click at [431, 183] on span "Deactivate 2 Shifts" at bounding box center [432, 186] width 131 height 22
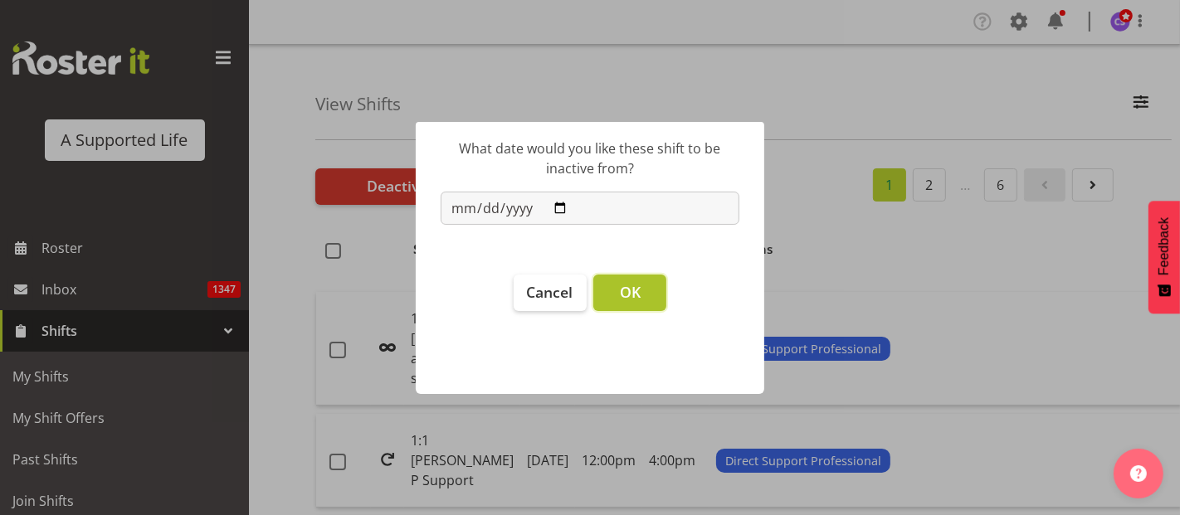
click at [633, 289] on span "OK" at bounding box center [630, 292] width 21 height 20
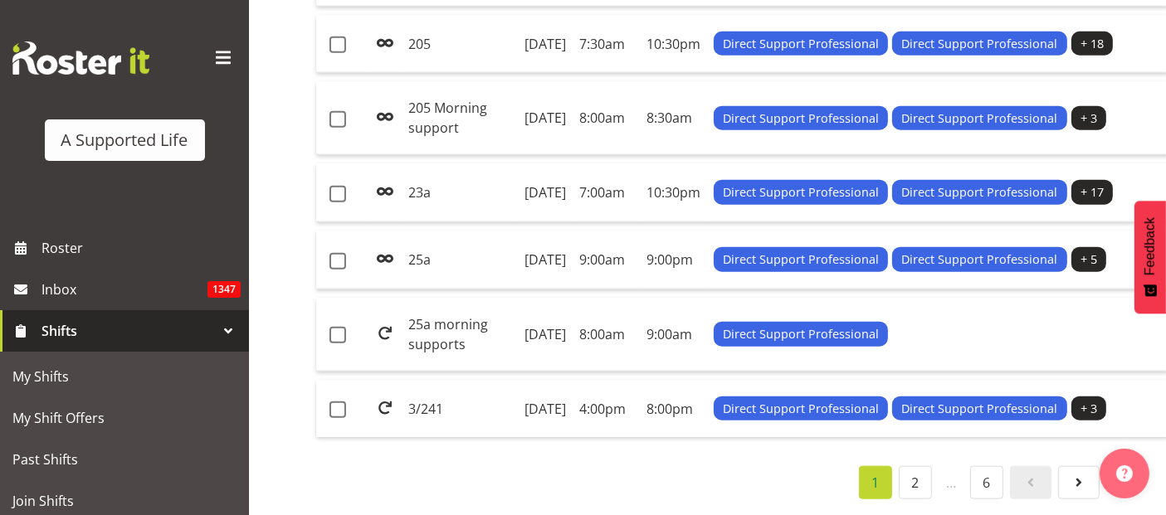
scroll to position [2348, 0]
click at [908, 466] on link "2" at bounding box center [915, 482] width 33 height 33
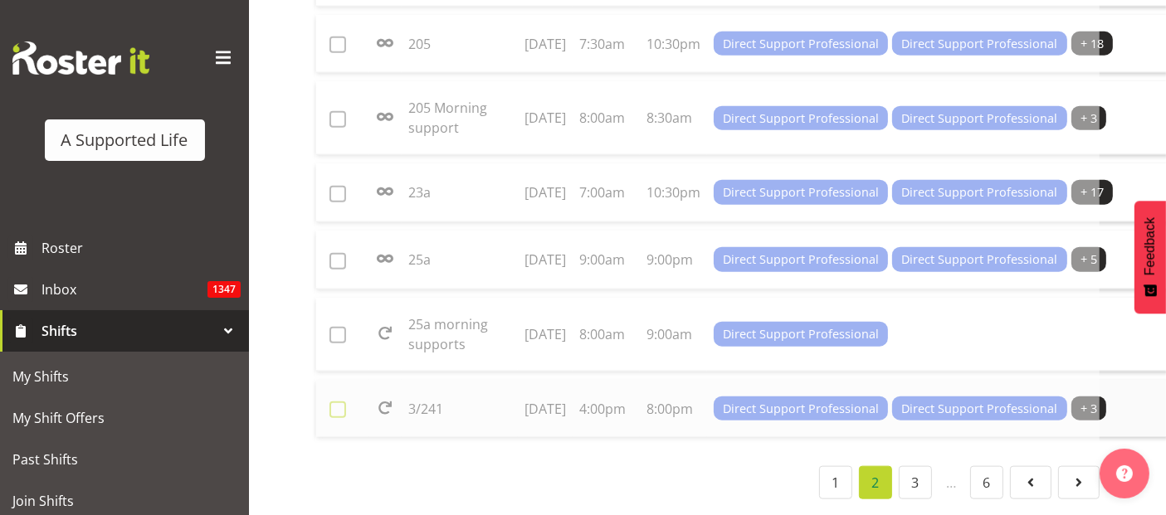
scroll to position [2289, 0]
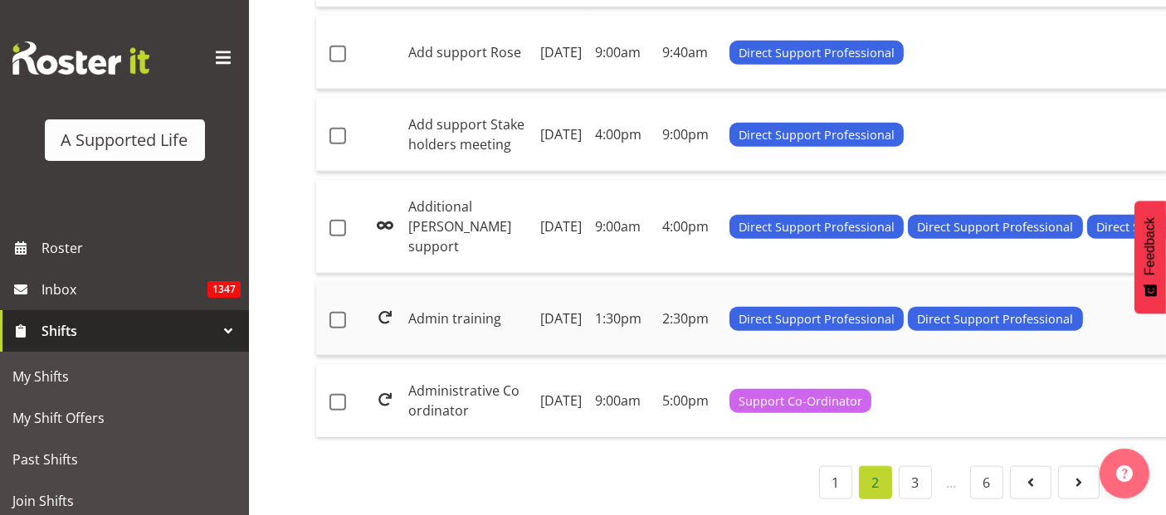
click at [447, 282] on td "Admin training" at bounding box center [468, 319] width 132 height 74
click at [340, 144] on span at bounding box center [338, 136] width 17 height 17
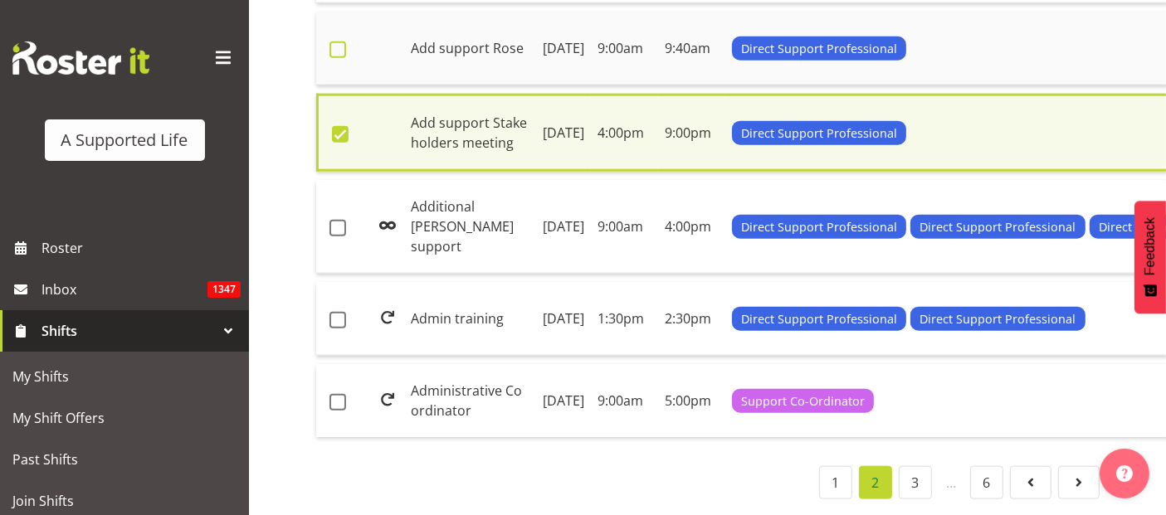
click at [336, 58] on span at bounding box center [338, 50] width 17 height 17
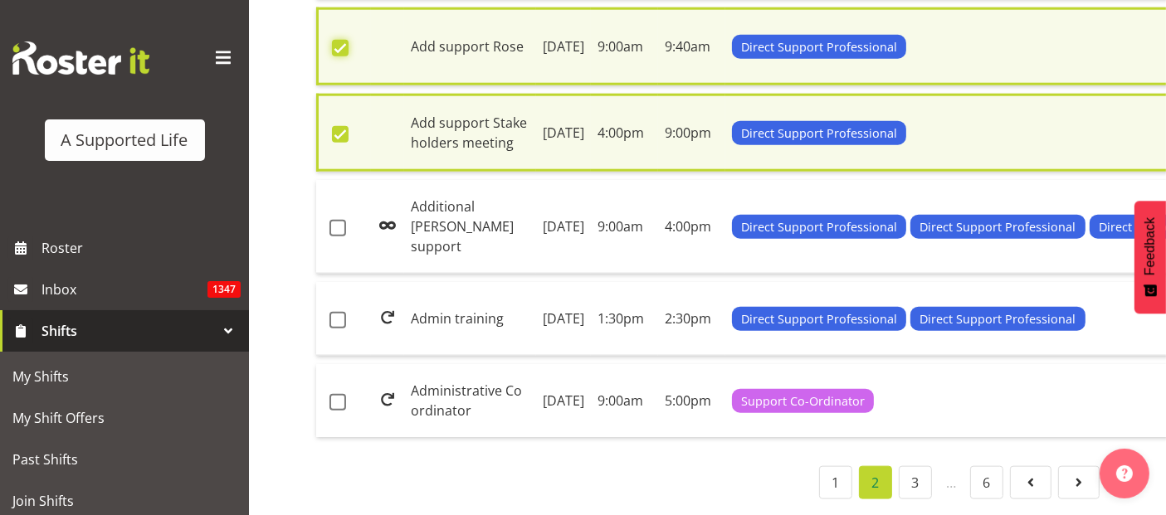
scroll to position [1835, 0]
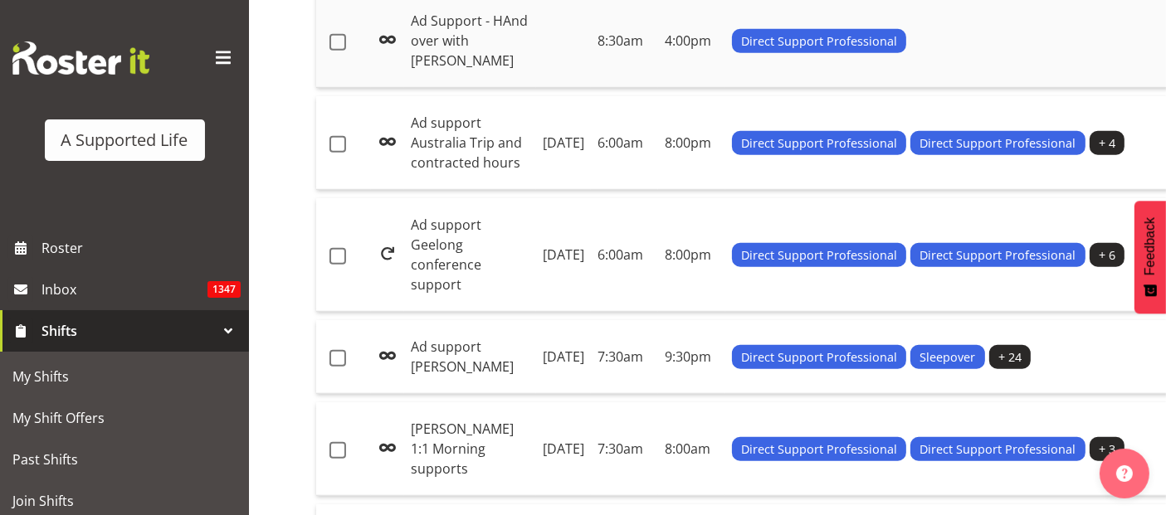
scroll to position [1097, 0]
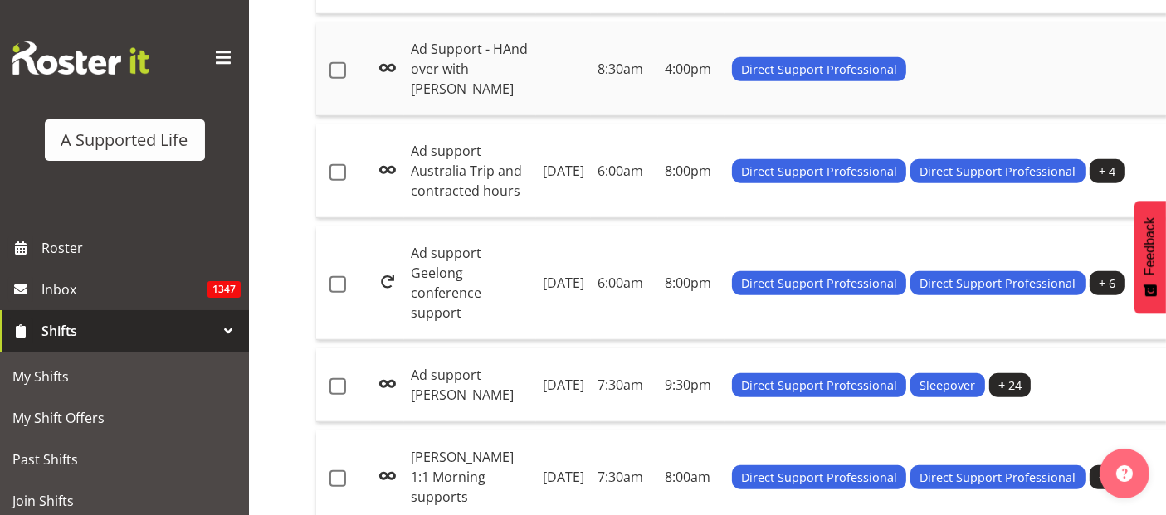
click at [455, 116] on td "Ad Support - HAnd over with Monet" at bounding box center [470, 69] width 132 height 94
click at [341, 79] on span at bounding box center [338, 70] width 17 height 17
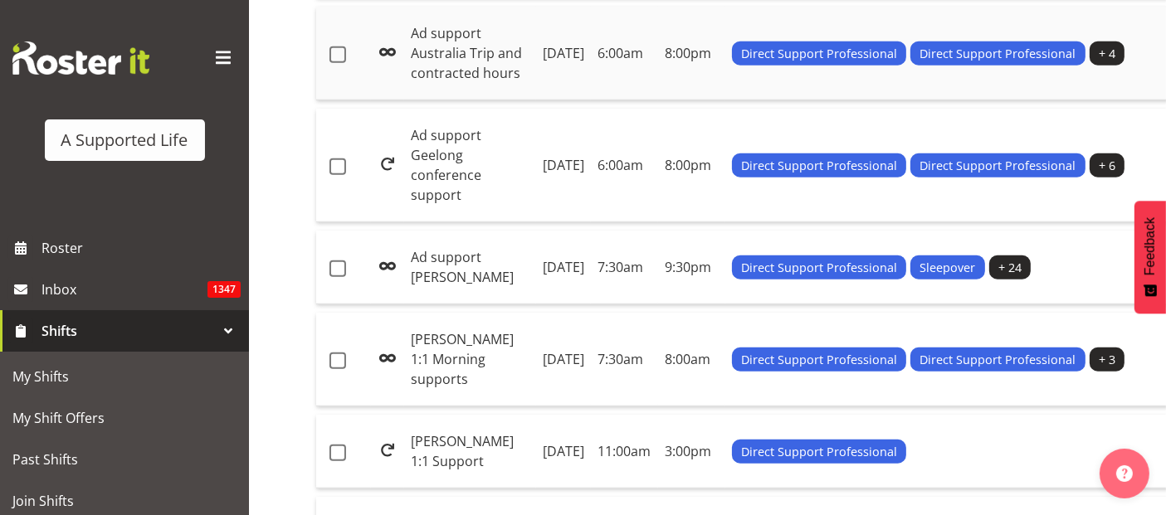
scroll to position [1282, 0]
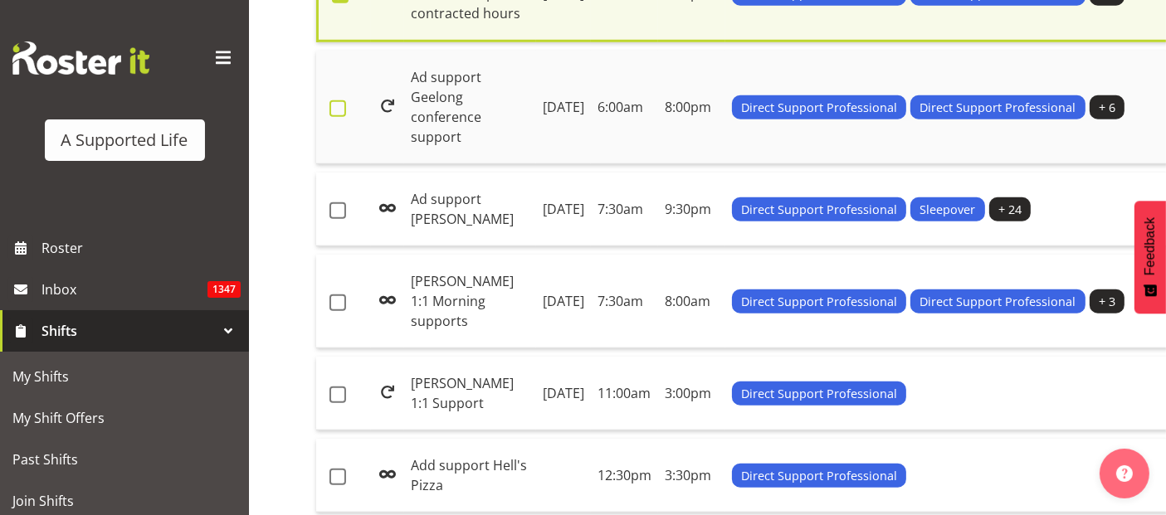
click at [342, 117] on span at bounding box center [338, 108] width 17 height 17
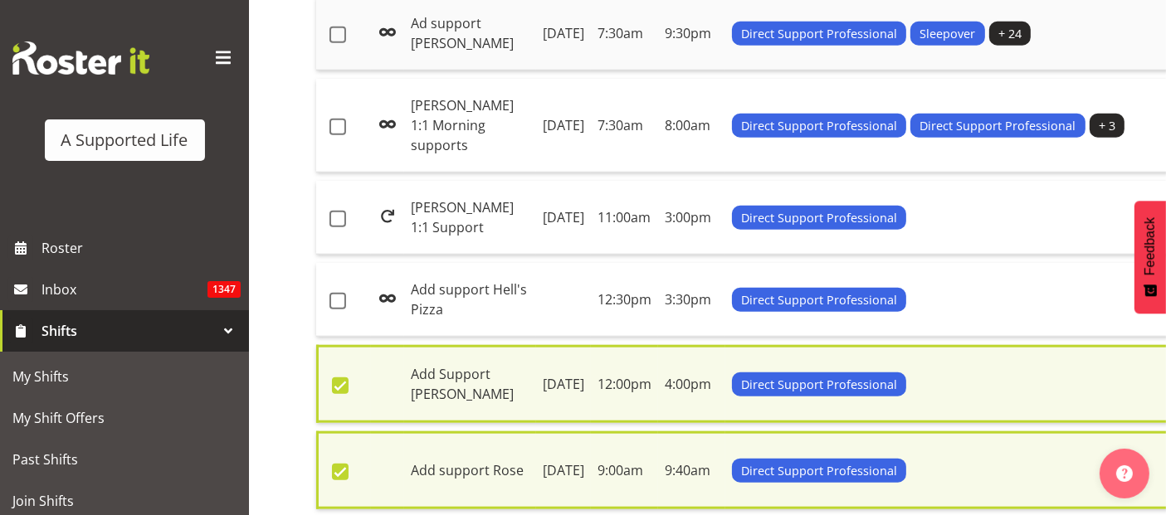
scroll to position [1466, 0]
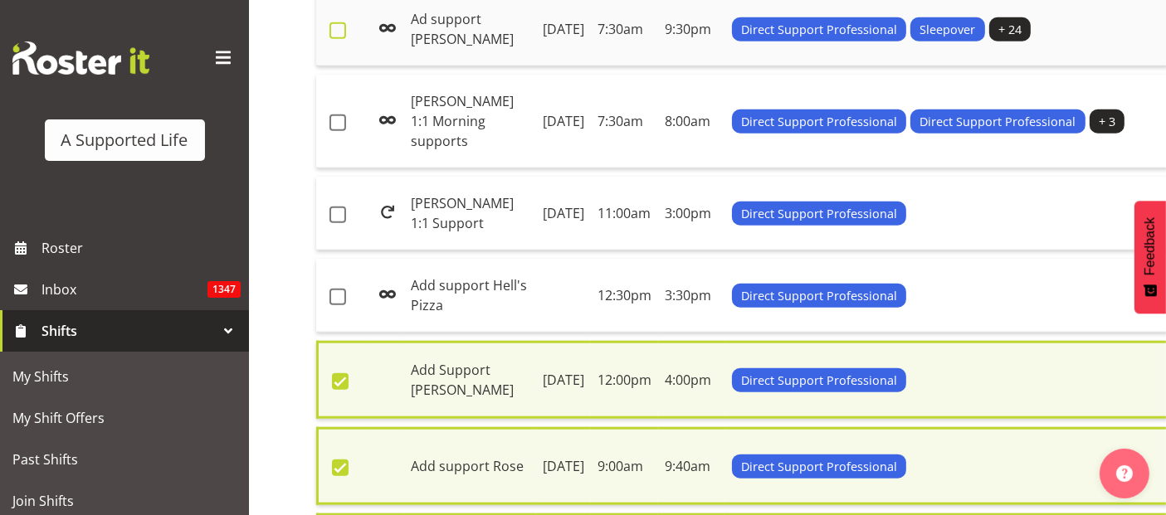
click at [335, 39] on span at bounding box center [338, 30] width 17 height 17
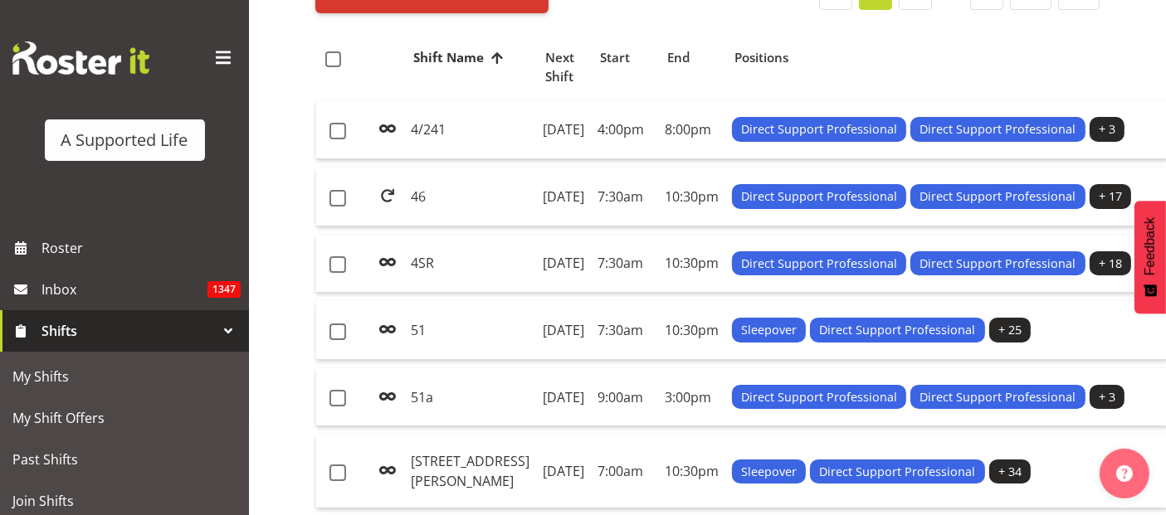
scroll to position [0, 0]
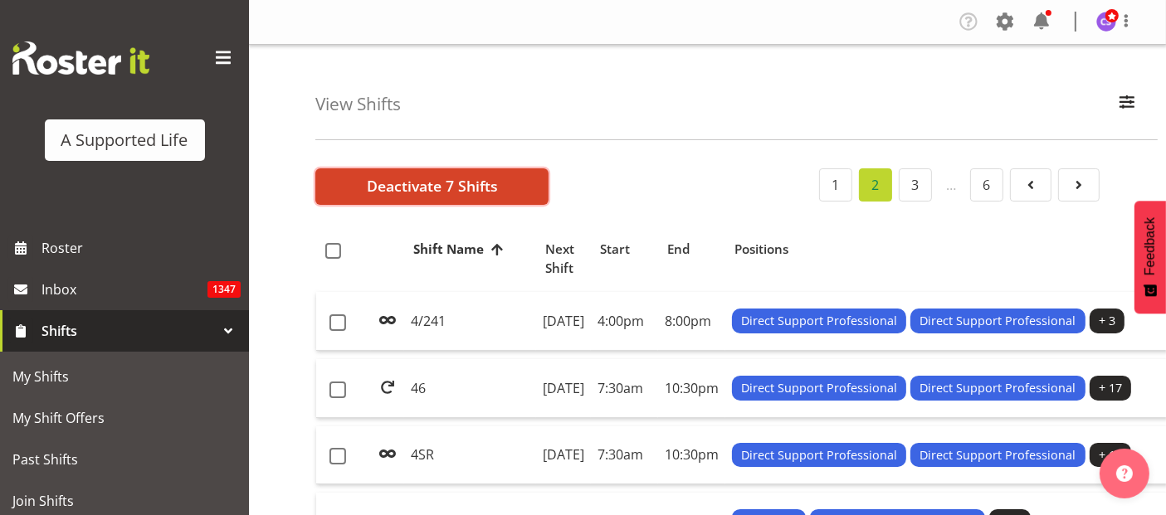
click at [434, 172] on button "Deactivate 7 Shifts" at bounding box center [431, 186] width 233 height 37
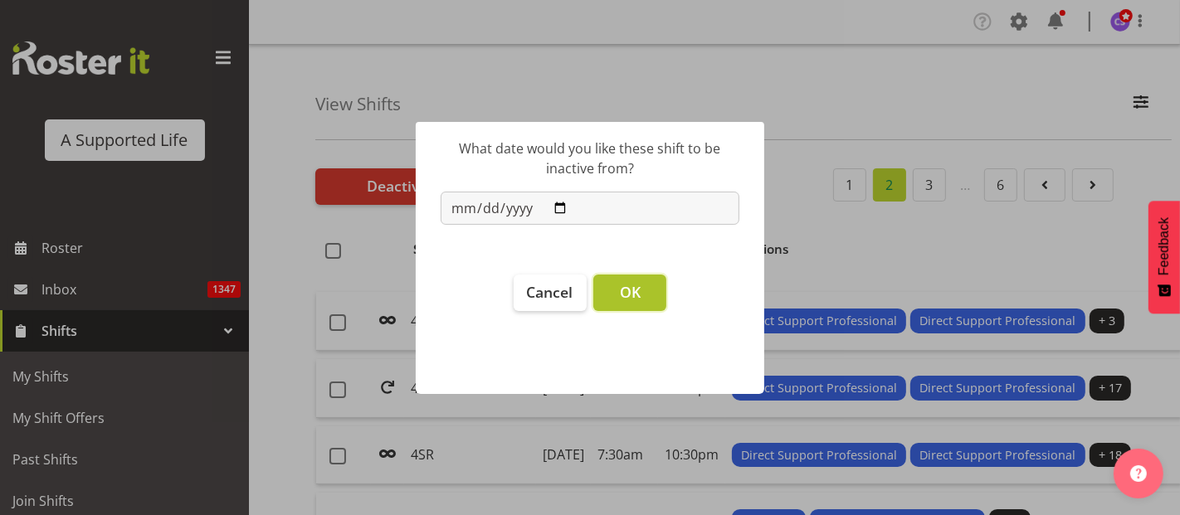
click at [627, 292] on span "OK" at bounding box center [630, 292] width 21 height 20
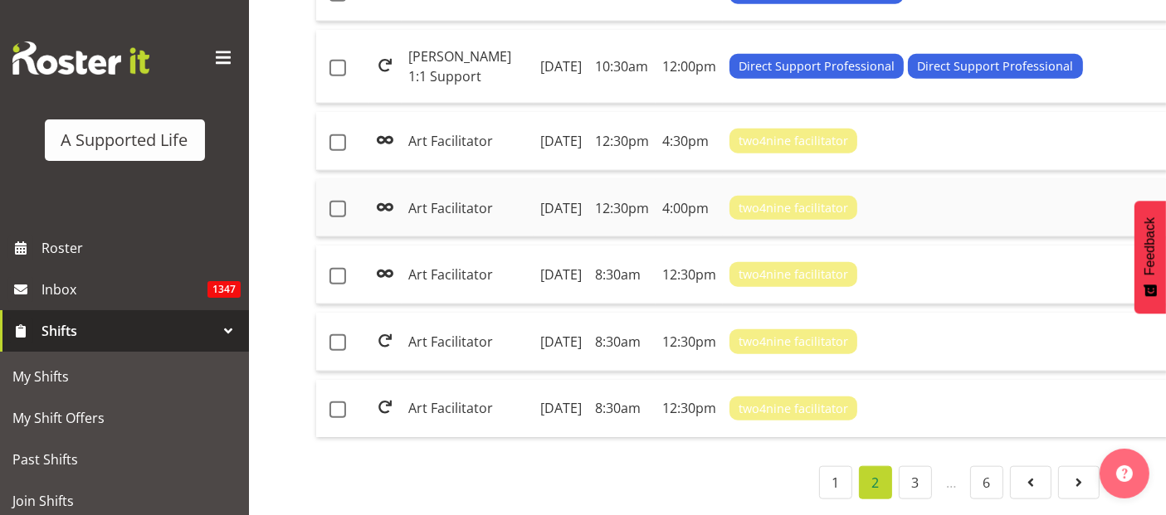
scroll to position [2213, 0]
click at [925, 487] on link "3" at bounding box center [915, 482] width 33 height 33
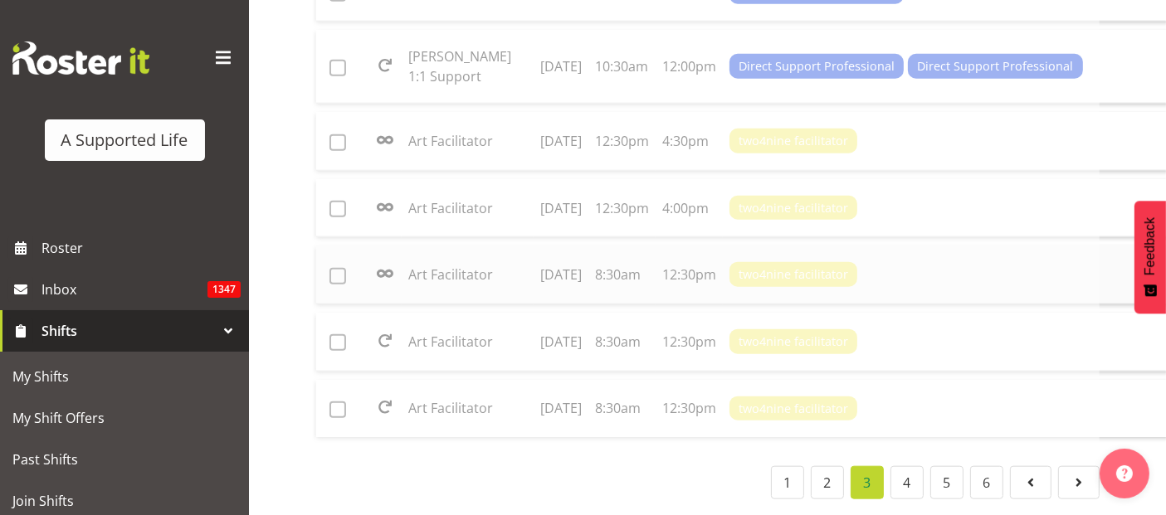
scroll to position [2253, 0]
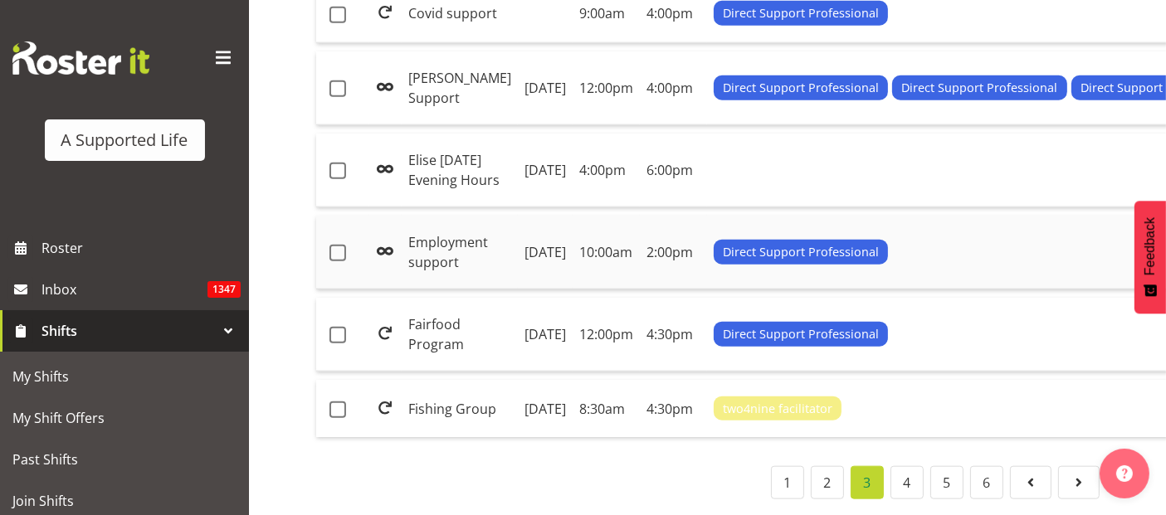
click at [426, 216] on td "Employment support" at bounding box center [460, 253] width 116 height 74
click at [339, 245] on span at bounding box center [338, 253] width 17 height 17
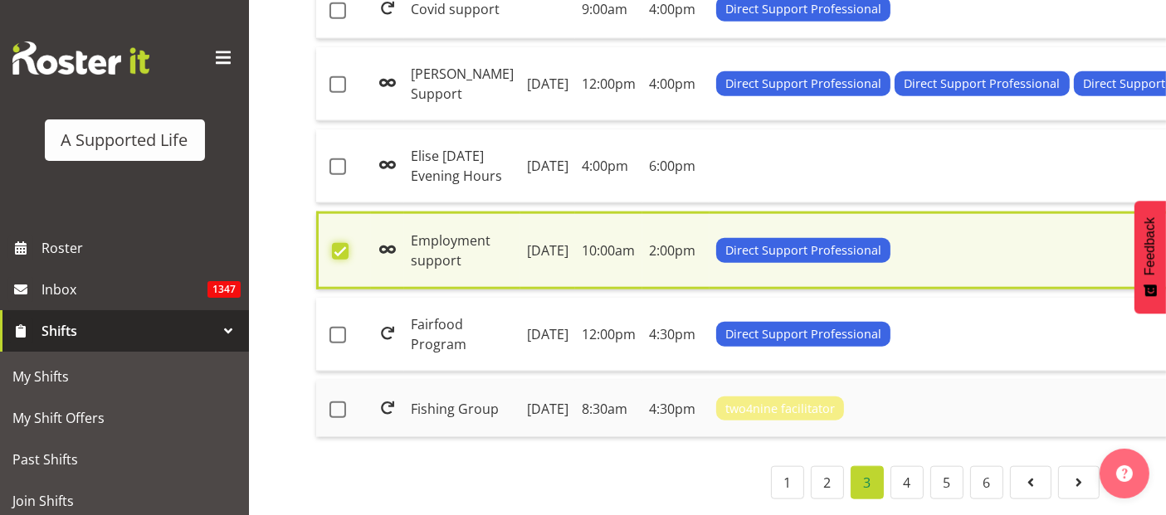
scroll to position [1983, 0]
click at [424, 203] on td "Elise Friday Evening Hours" at bounding box center [462, 166] width 116 height 74
click at [335, 93] on span at bounding box center [338, 84] width 17 height 17
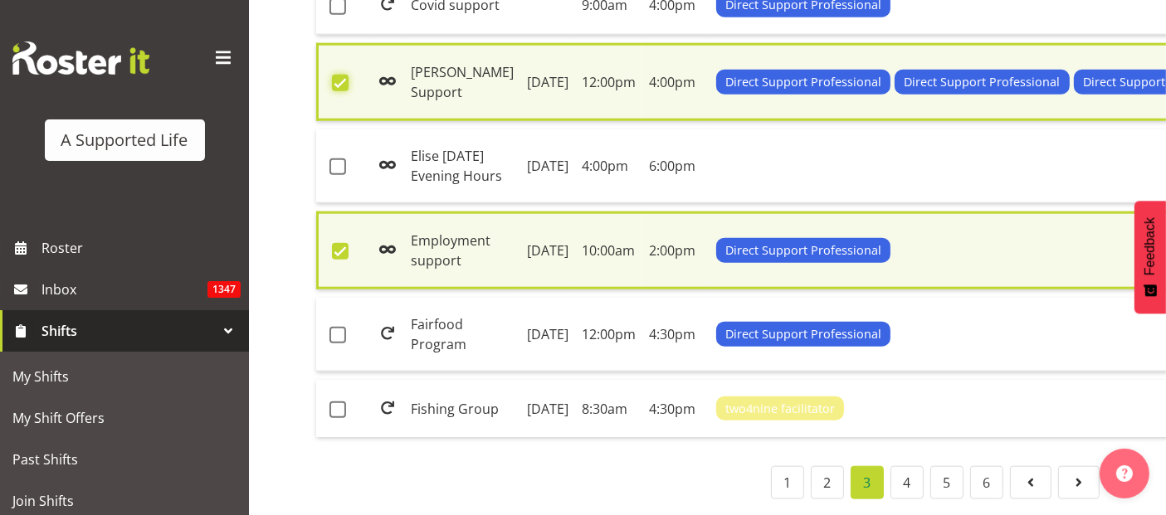
scroll to position [1799, 0]
click at [336, 15] on span at bounding box center [338, 6] width 17 height 17
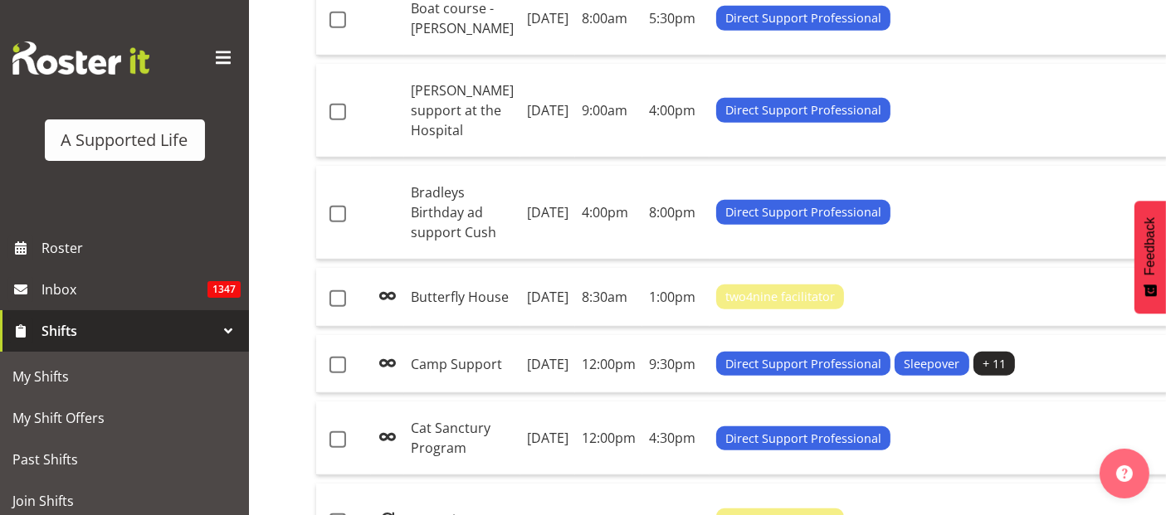
scroll to position [876, 0]
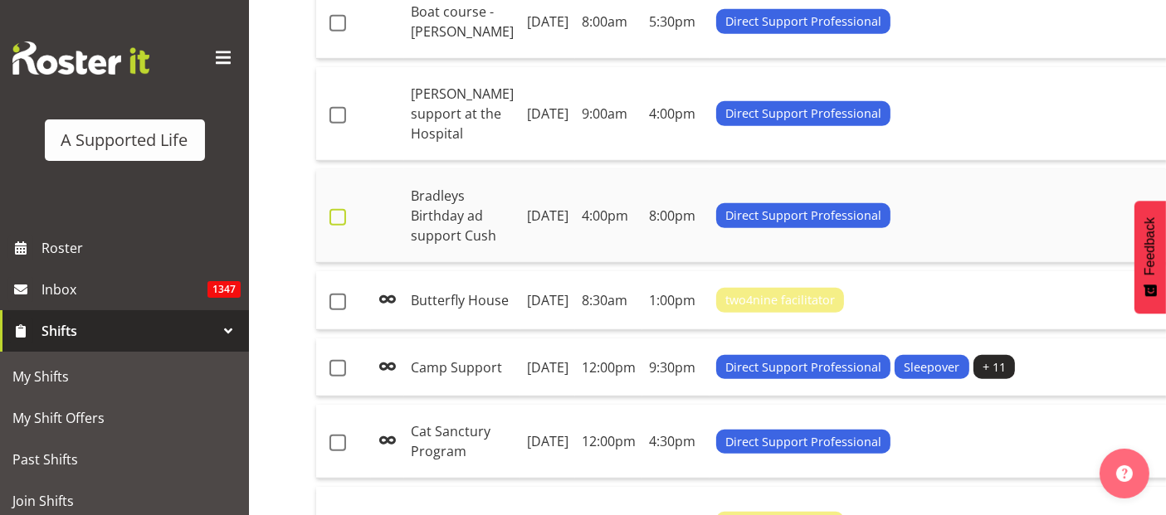
click at [338, 226] on span at bounding box center [338, 217] width 17 height 17
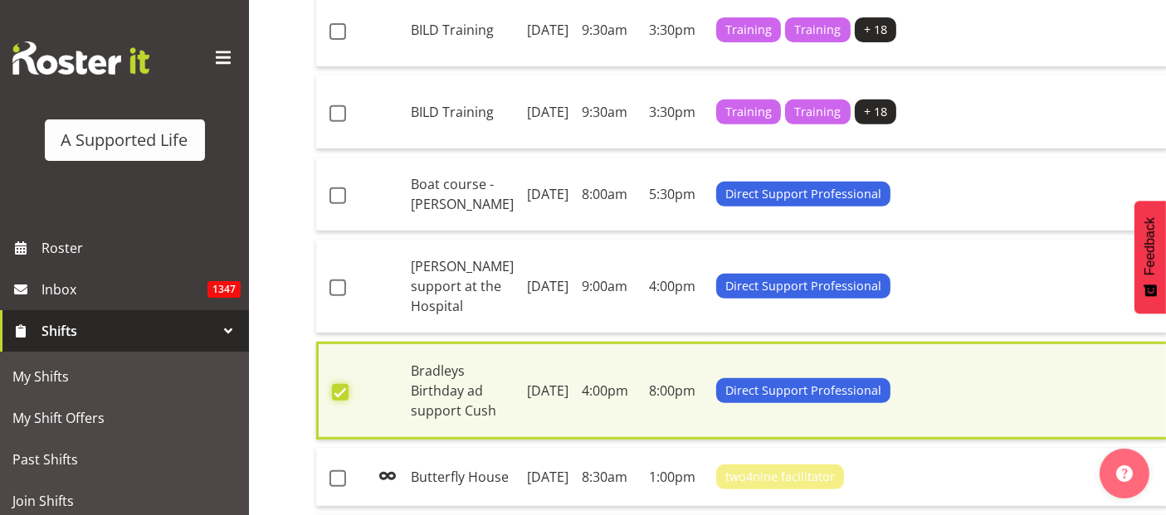
scroll to position [692, 0]
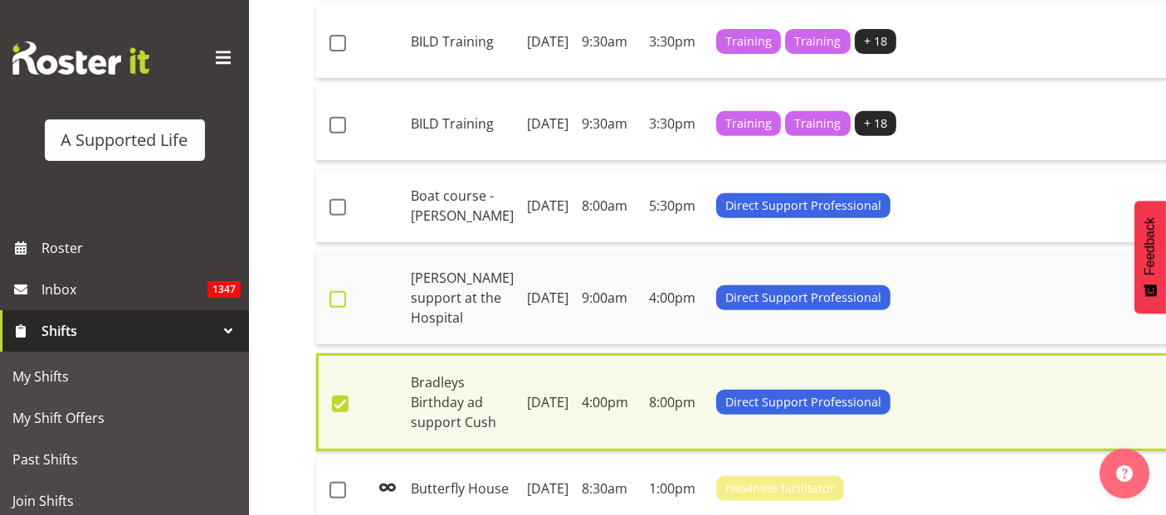
click at [336, 308] on span at bounding box center [338, 299] width 17 height 17
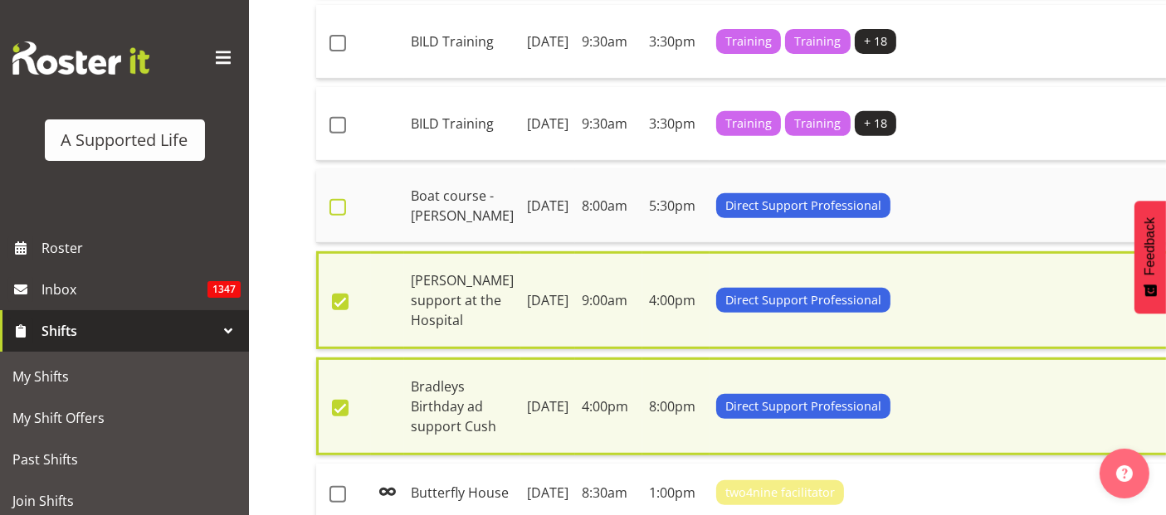
click at [339, 216] on span at bounding box center [338, 207] width 17 height 17
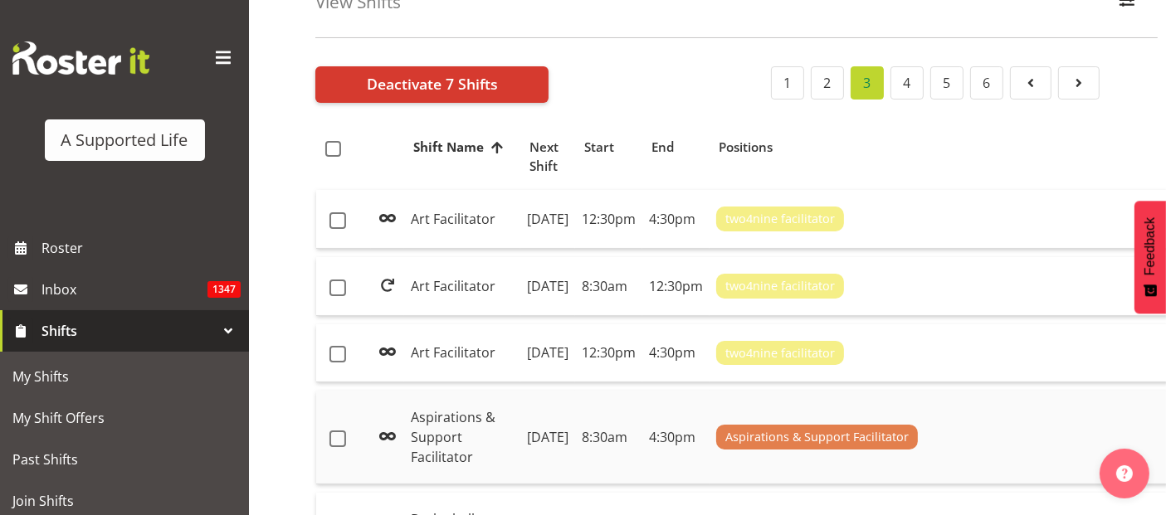
scroll to position [46, 0]
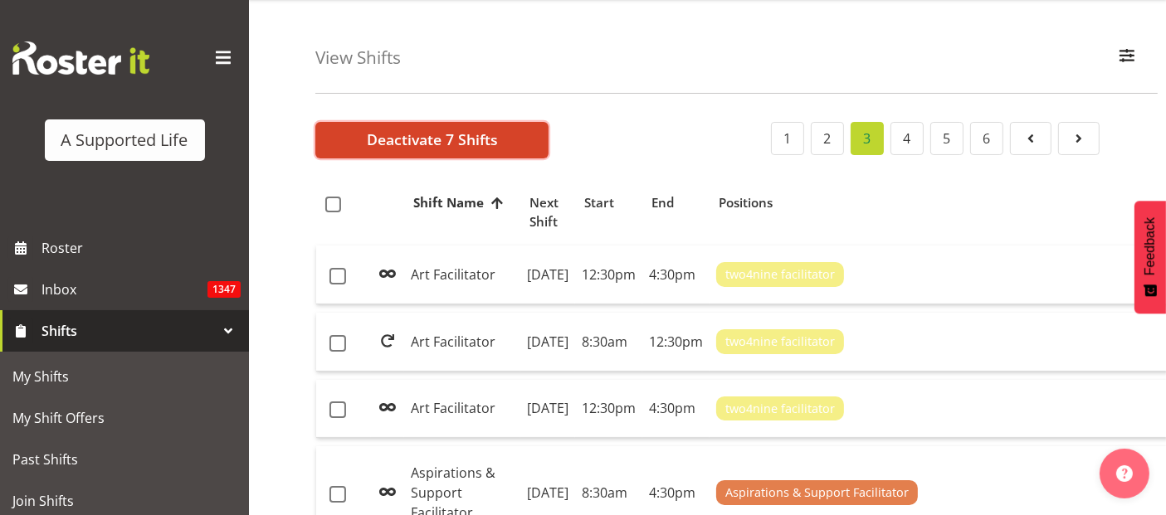
click at [441, 141] on span "Deactivate 7 Shifts" at bounding box center [432, 140] width 131 height 22
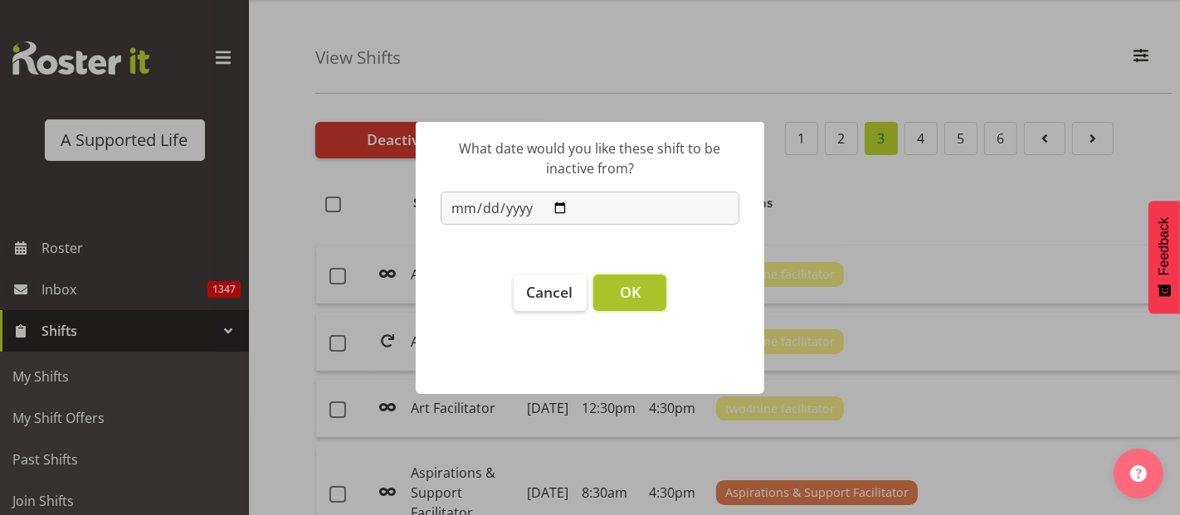
click at [618, 296] on button "OK" at bounding box center [629, 293] width 73 height 37
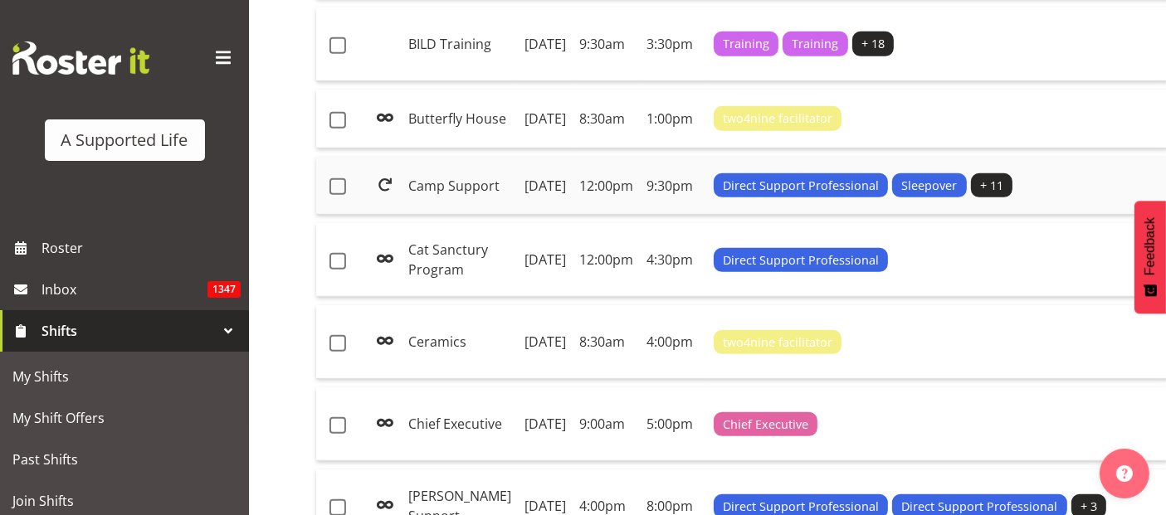
scroll to position [876, 0]
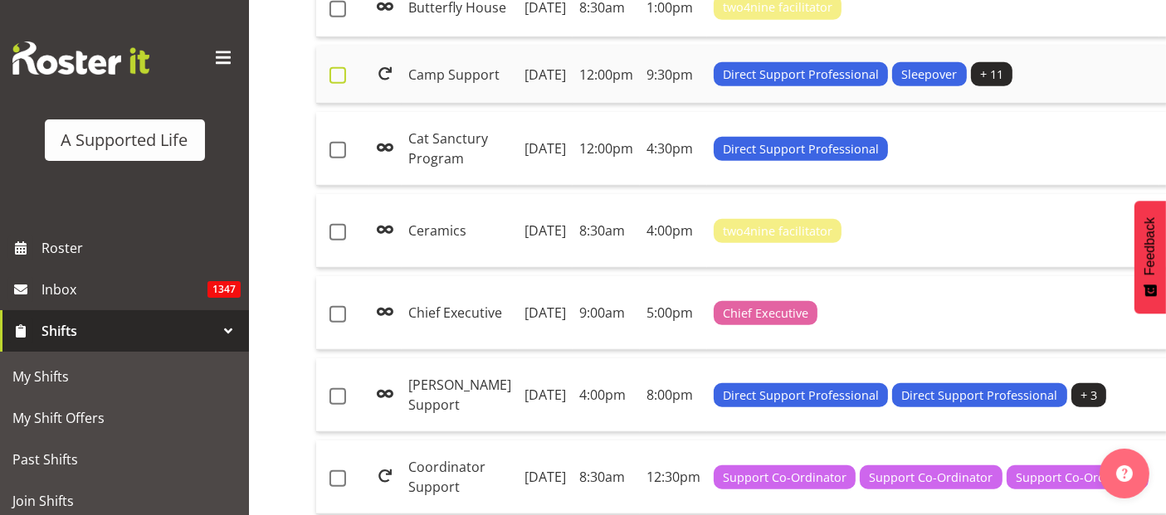
click at [336, 84] on span at bounding box center [338, 75] width 17 height 17
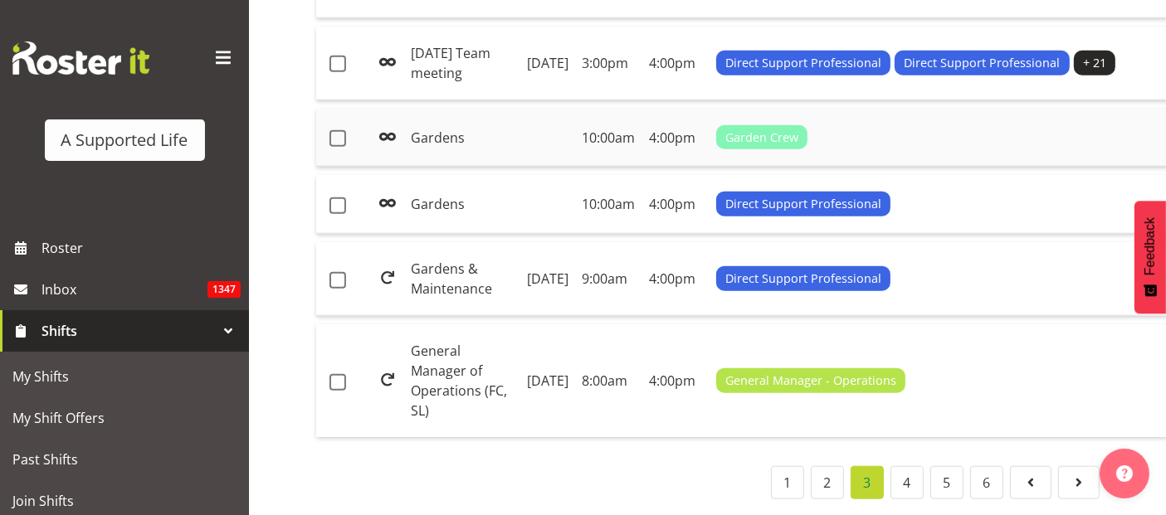
scroll to position [1990, 0]
click at [378, 147] on span at bounding box center [388, 137] width 20 height 20
click at [333, 147] on span at bounding box center [338, 138] width 17 height 17
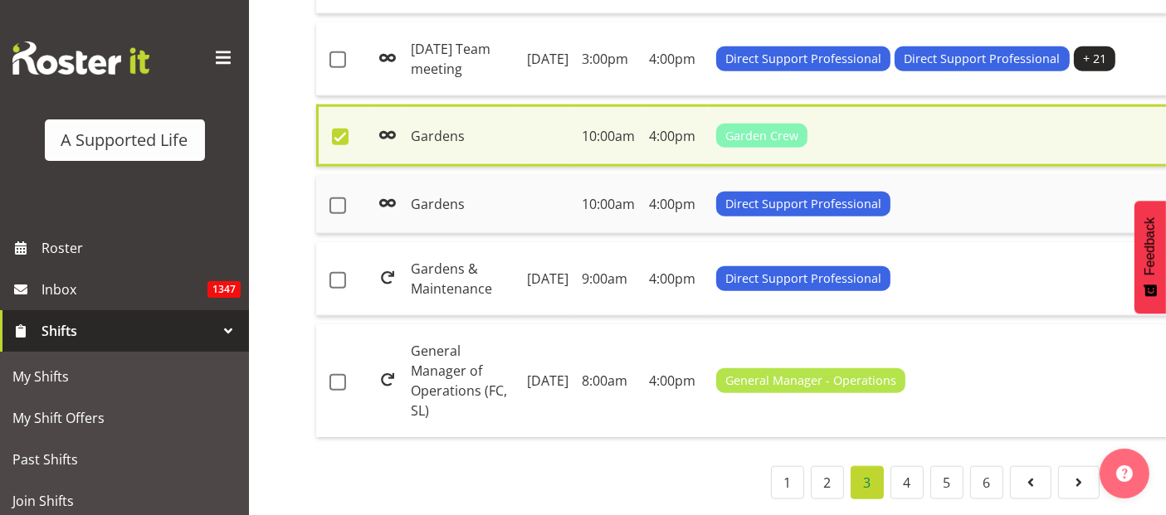
click at [422, 234] on td "Gardens" at bounding box center [462, 204] width 116 height 59
click at [336, 214] on span at bounding box center [338, 206] width 17 height 17
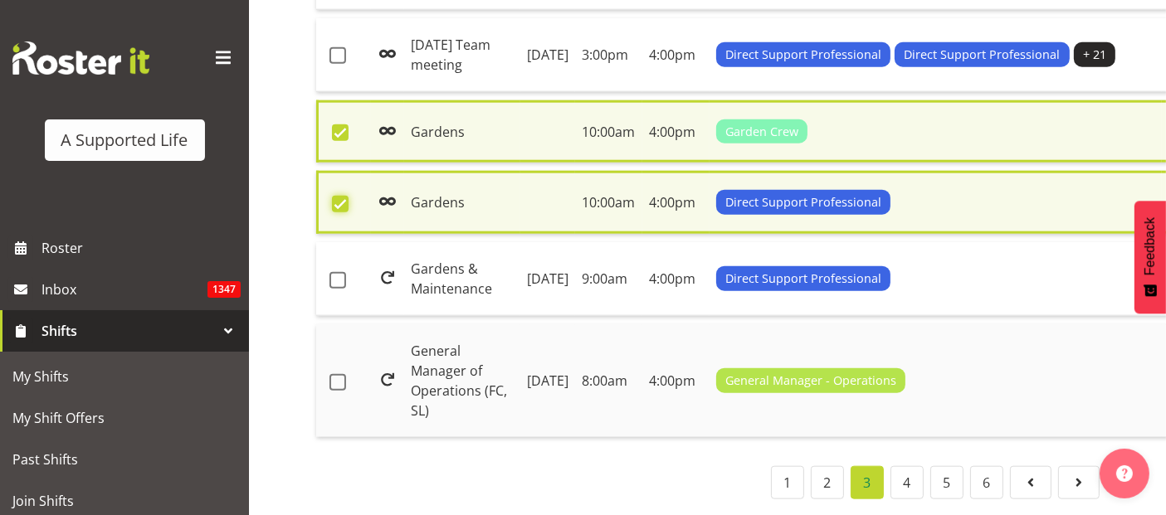
scroll to position [2175, 0]
click at [481, 282] on td "Gardens & Maintenance" at bounding box center [462, 279] width 116 height 74
click at [342, 281] on span at bounding box center [338, 280] width 17 height 17
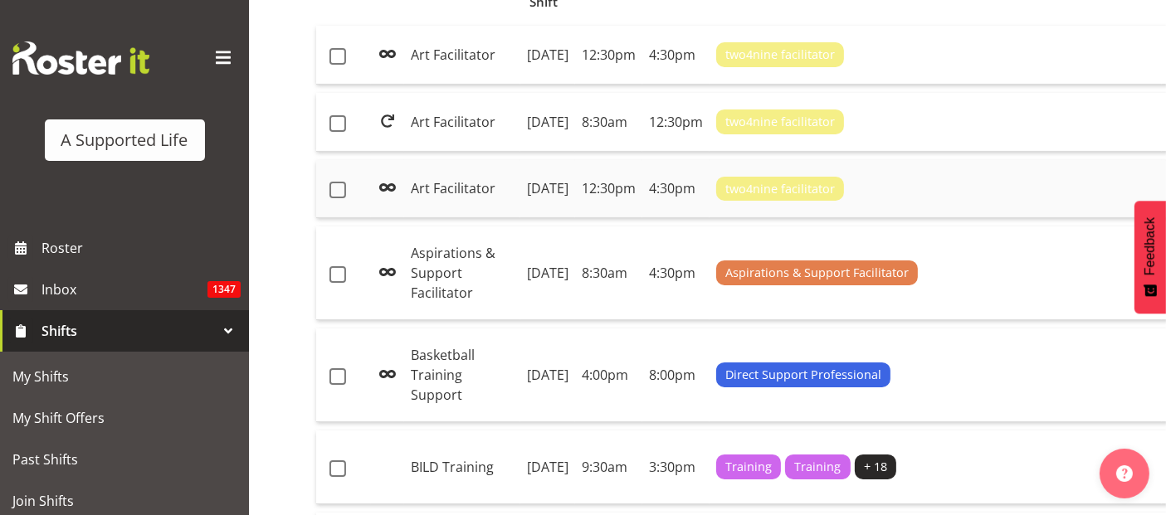
scroll to position [0, 0]
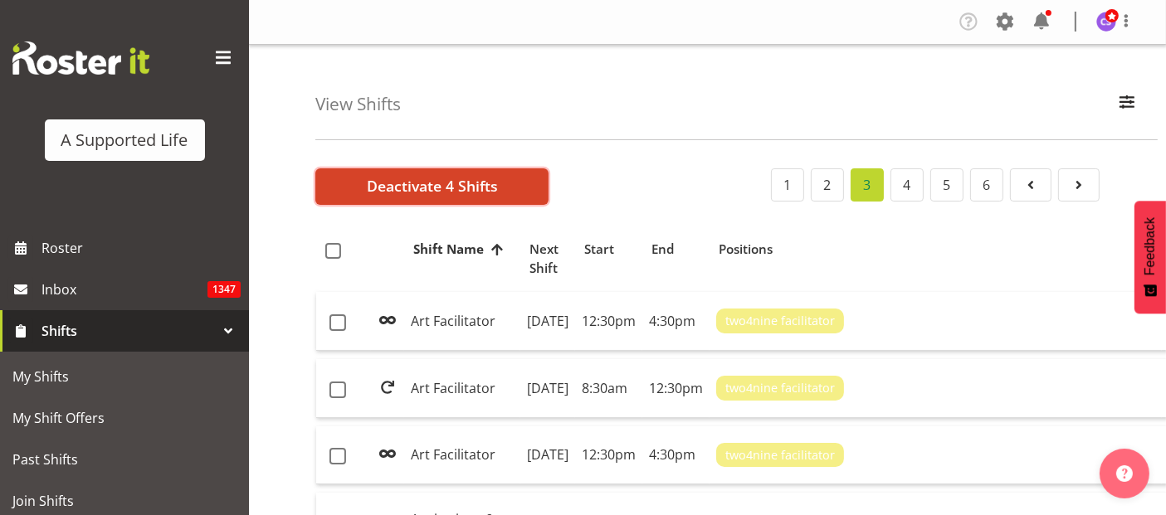
click at [427, 184] on span "Deactivate 4 Shifts" at bounding box center [432, 186] width 131 height 22
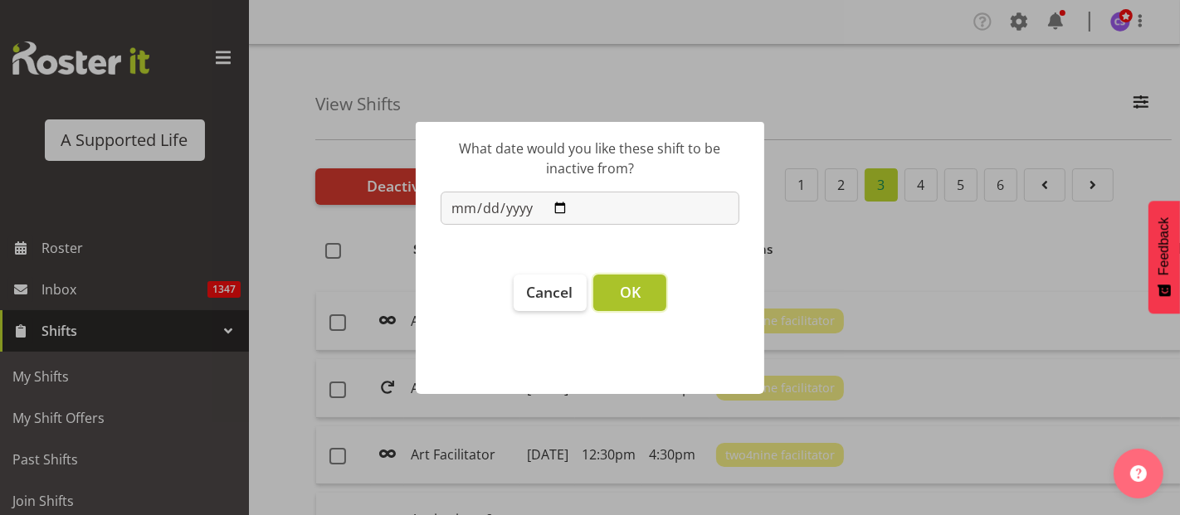
click at [637, 297] on span "OK" at bounding box center [630, 292] width 21 height 20
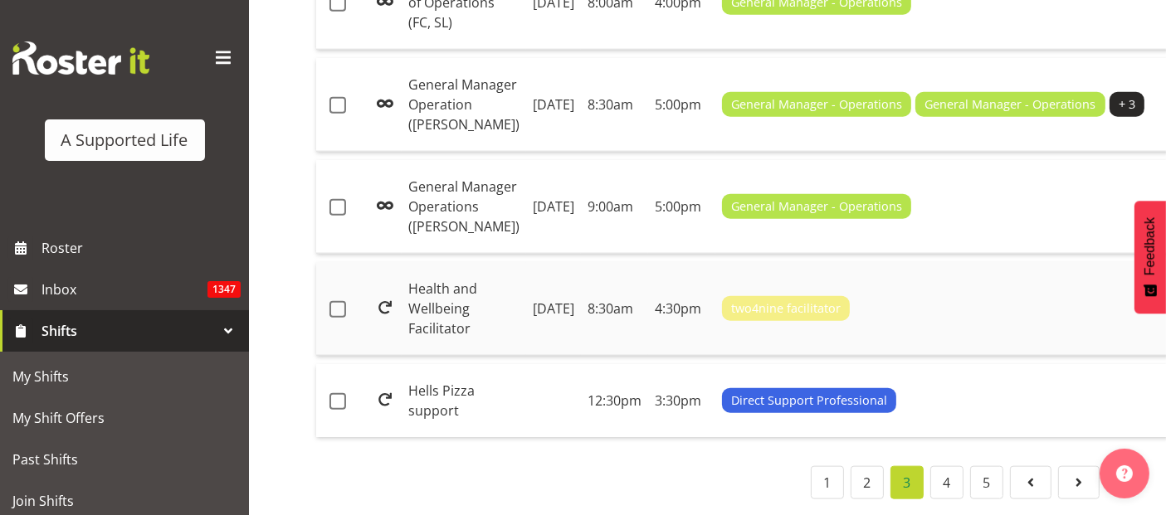
scroll to position [2308, 0]
click at [939, 476] on link "4" at bounding box center [946, 482] width 33 height 33
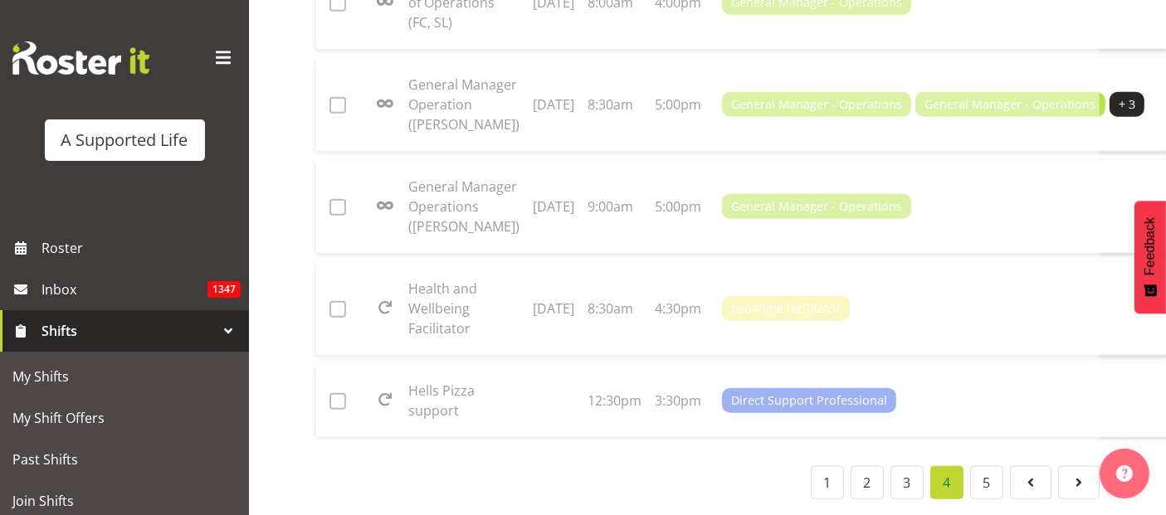
scroll to position [2348, 0]
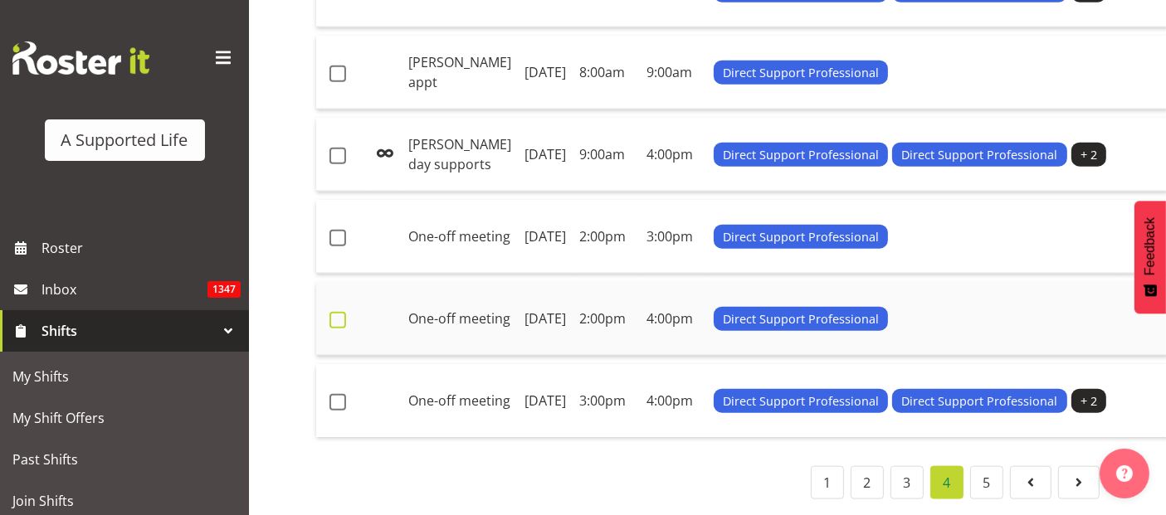
click at [348, 312] on label at bounding box center [343, 320] width 26 height 17
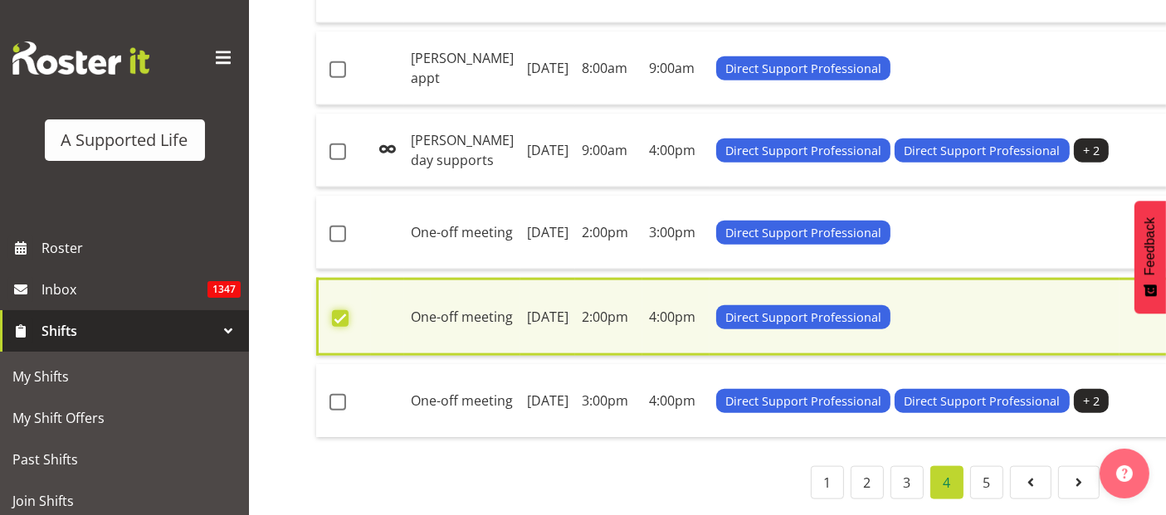
scroll to position [2355, 0]
click at [332, 394] on span at bounding box center [338, 402] width 17 height 17
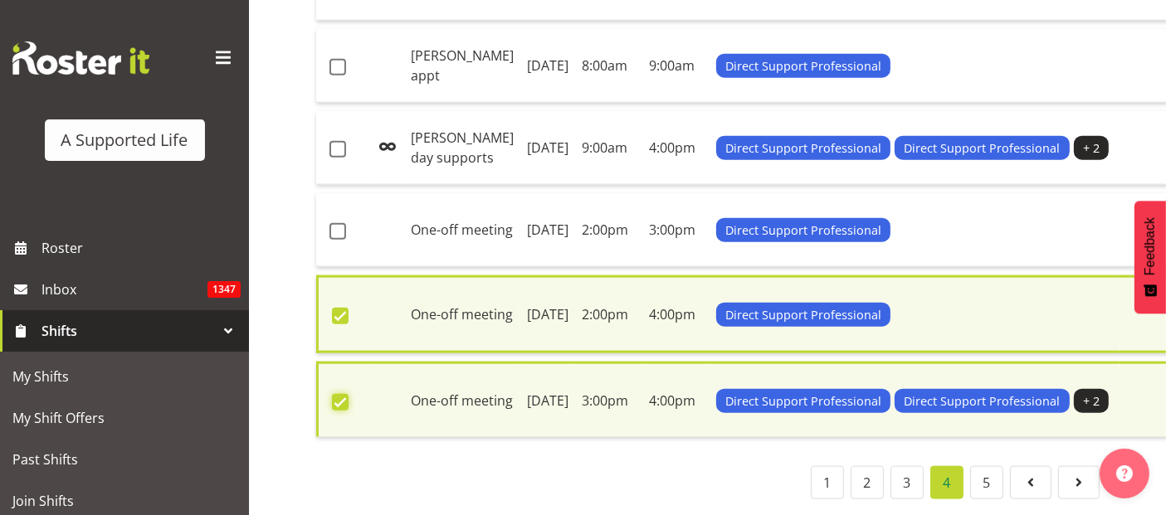
scroll to position [2170, 0]
click at [335, 240] on span at bounding box center [338, 231] width 17 height 17
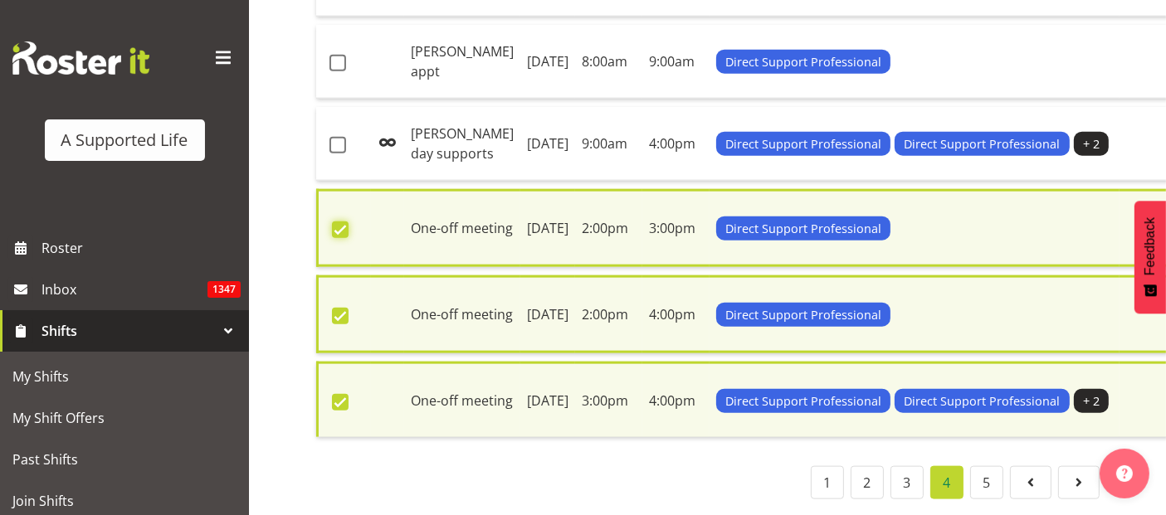
scroll to position [2078, 0]
click at [409, 181] on td "Olivia W day supports" at bounding box center [462, 144] width 116 height 74
click at [339, 71] on span at bounding box center [338, 63] width 17 height 17
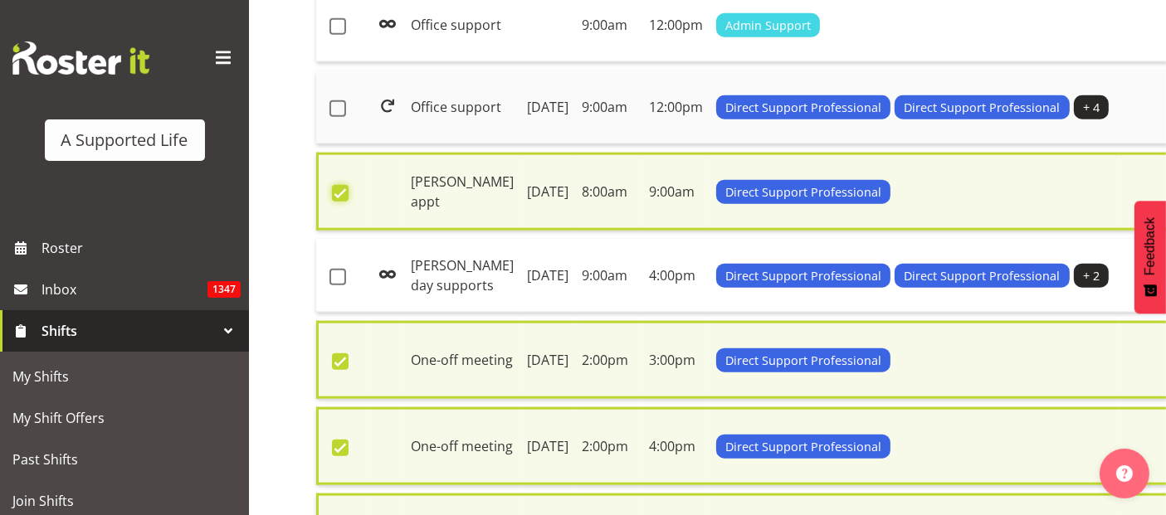
scroll to position [1710, 0]
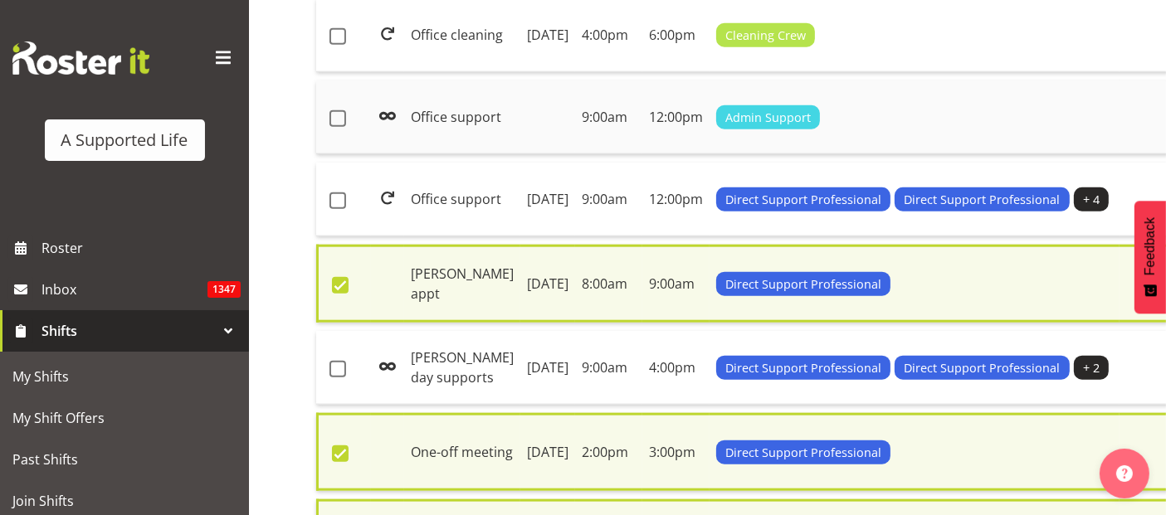
click at [433, 154] on td "Office support" at bounding box center [462, 118] width 116 height 74
click at [330, 127] on span at bounding box center [338, 118] width 17 height 17
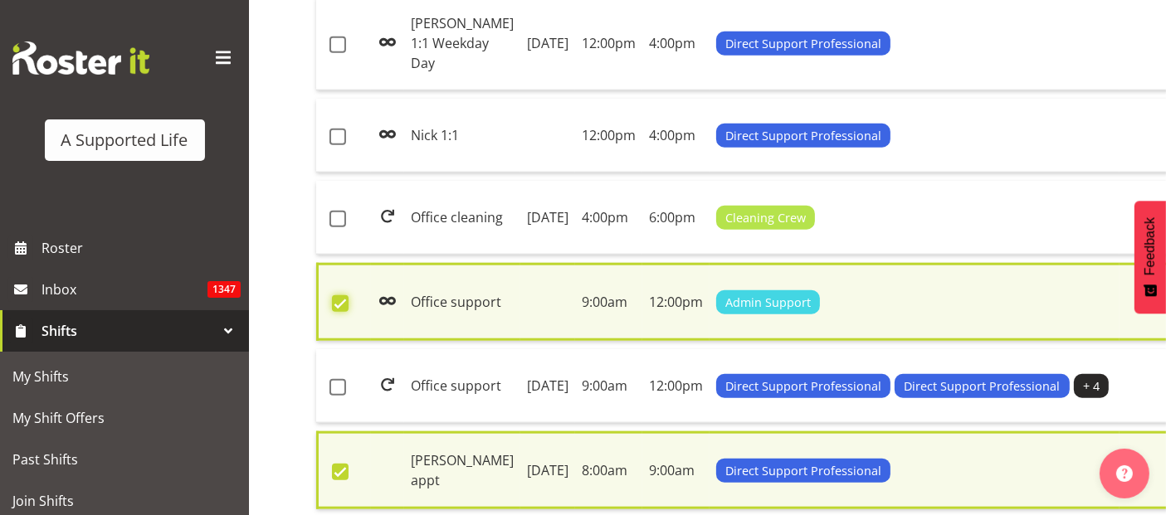
scroll to position [1525, 0]
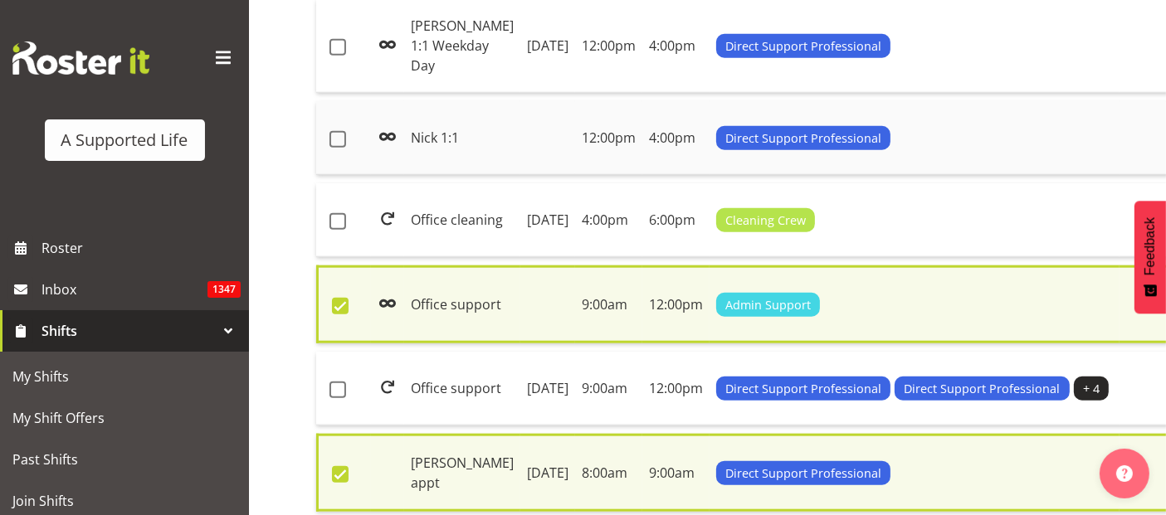
click at [424, 175] on td "Nick 1:1" at bounding box center [462, 138] width 116 height 74
click at [338, 148] on span at bounding box center [338, 139] width 17 height 17
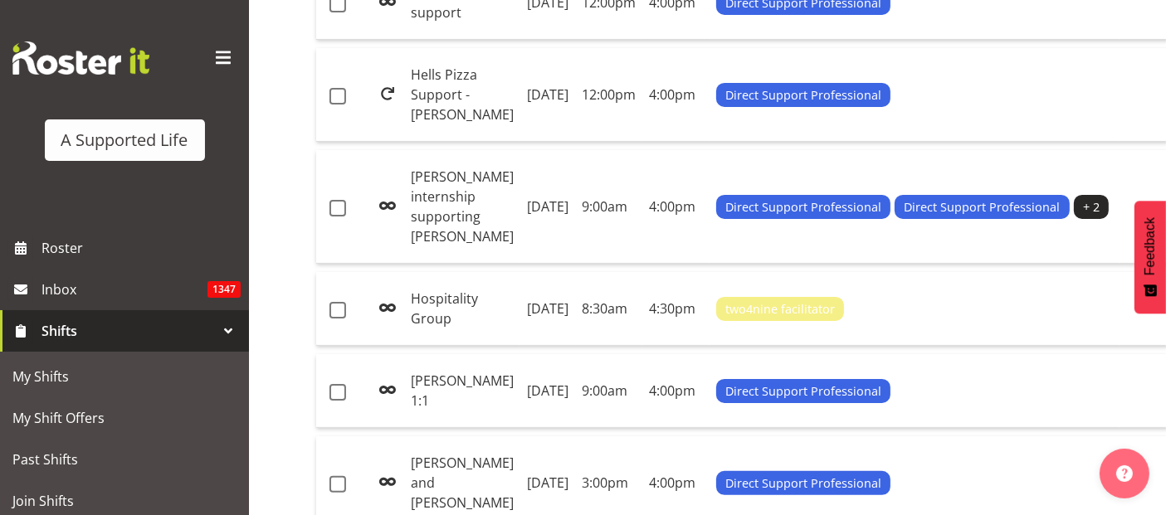
scroll to position [234, 0]
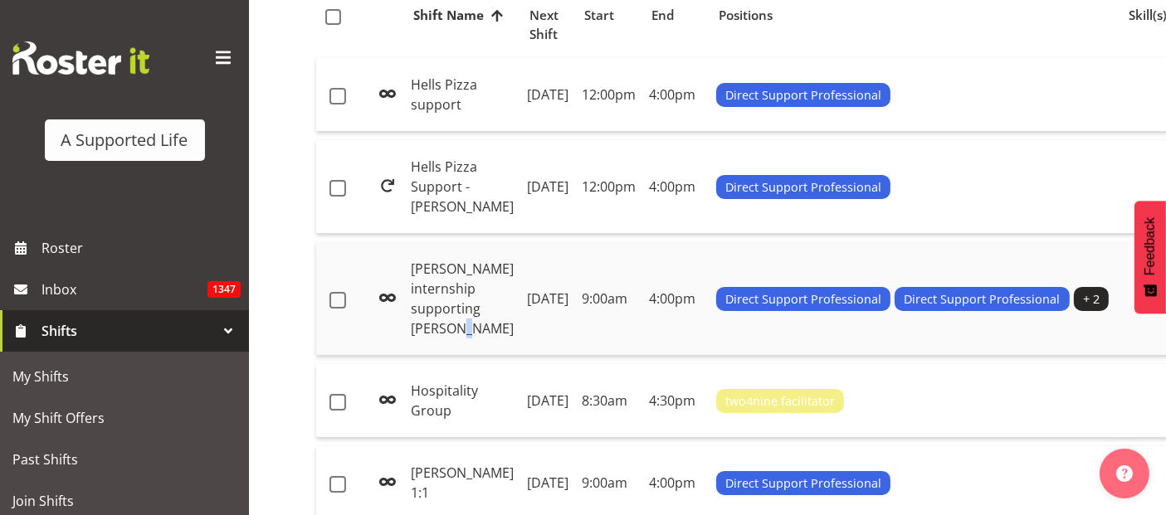
click at [452, 316] on td "Henry internship supporting Nathan" at bounding box center [462, 299] width 116 height 114
click at [335, 295] on span at bounding box center [338, 300] width 17 height 17
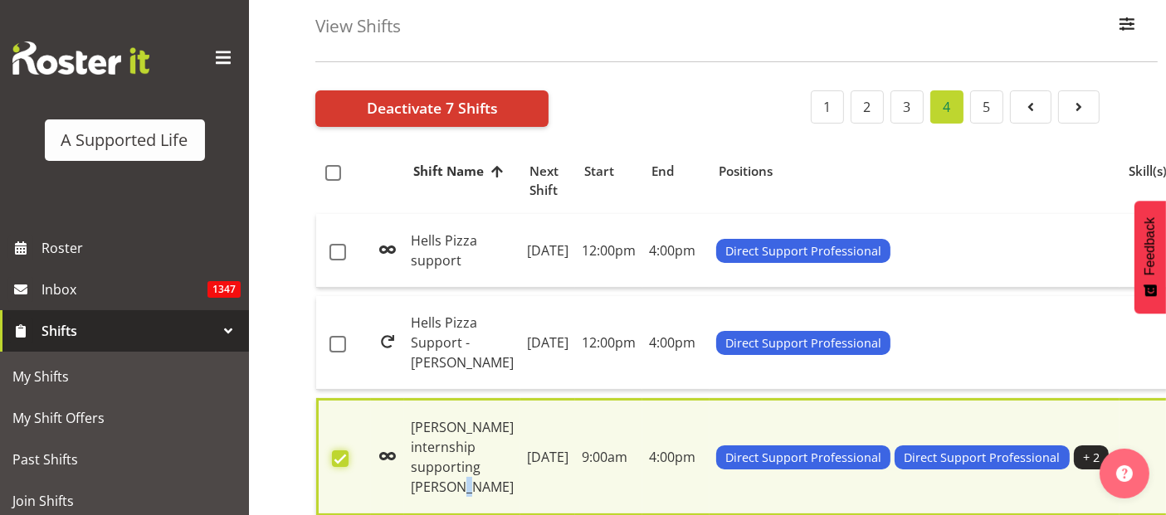
scroll to position [50, 0]
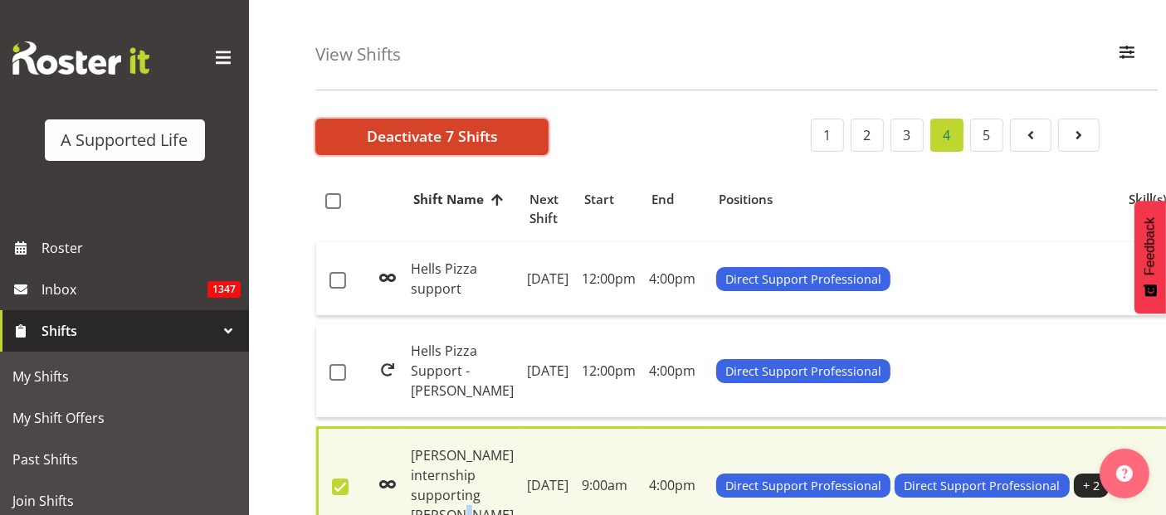
click at [434, 134] on span "Deactivate 7 Shifts" at bounding box center [432, 136] width 131 height 22
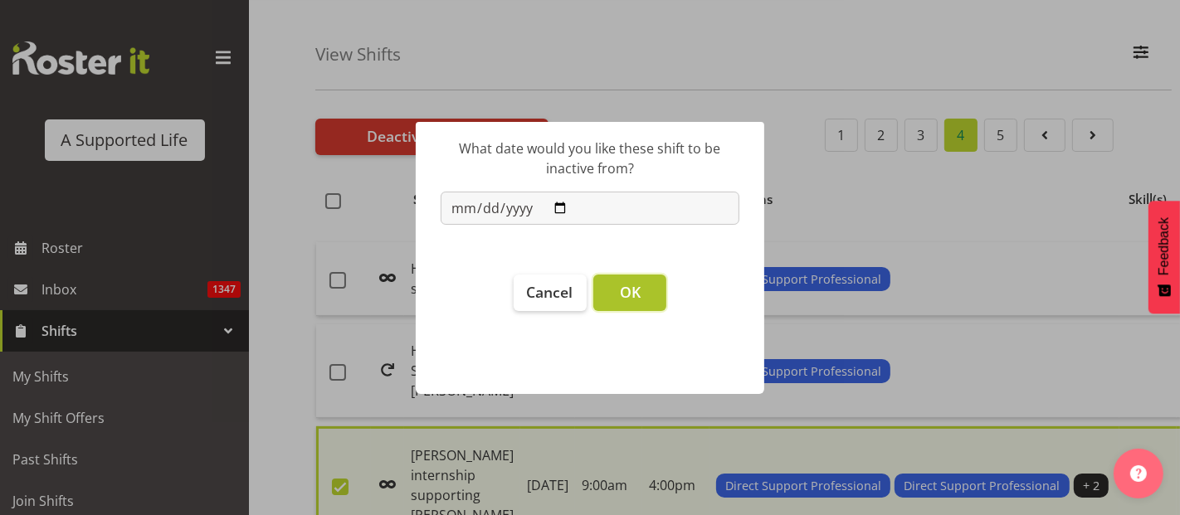
click at [642, 288] on button "OK" at bounding box center [629, 293] width 73 height 37
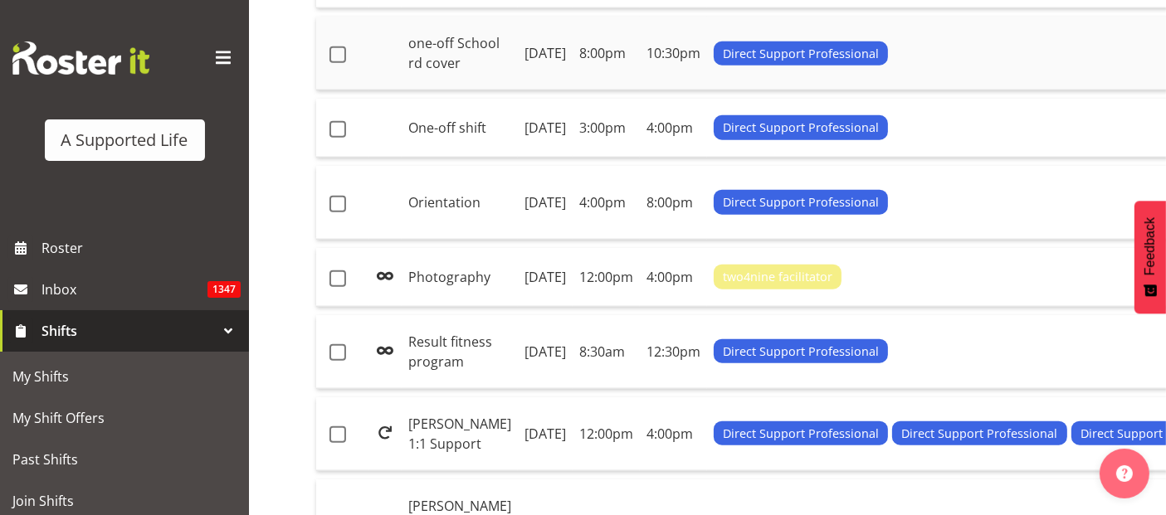
scroll to position [1894, 0]
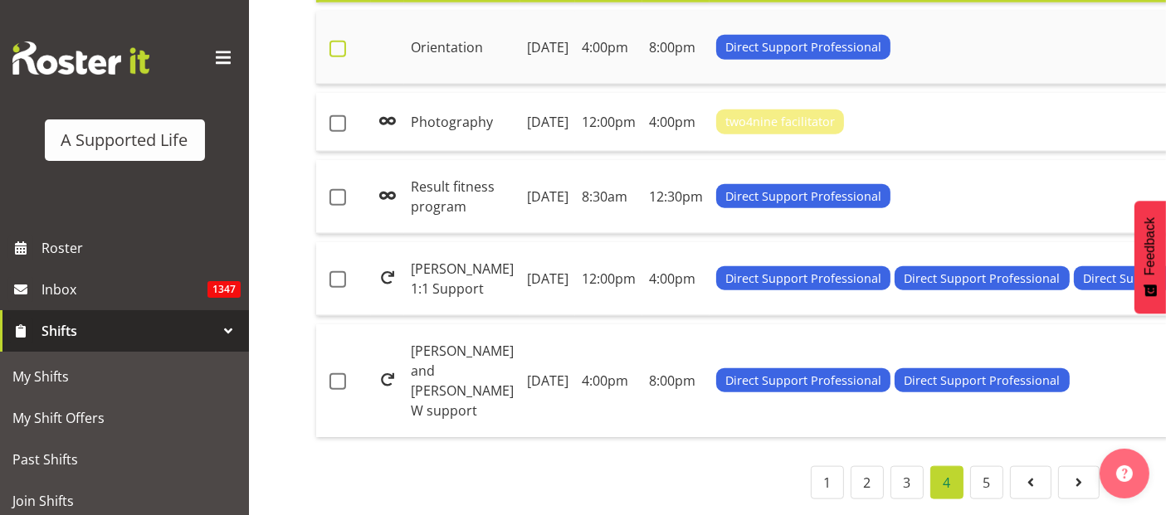
click at [334, 57] on span at bounding box center [338, 49] width 17 height 17
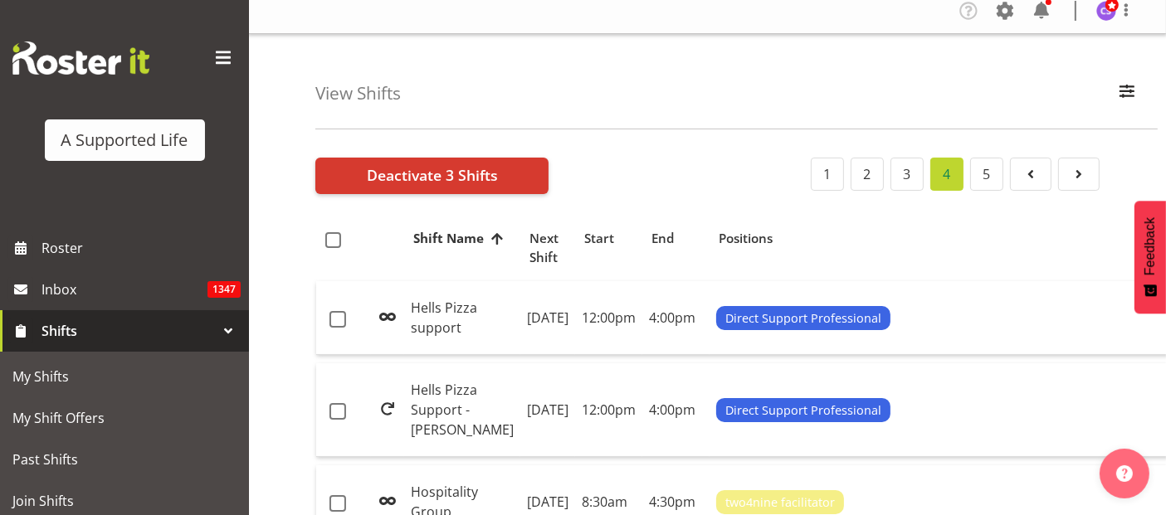
scroll to position [0, 0]
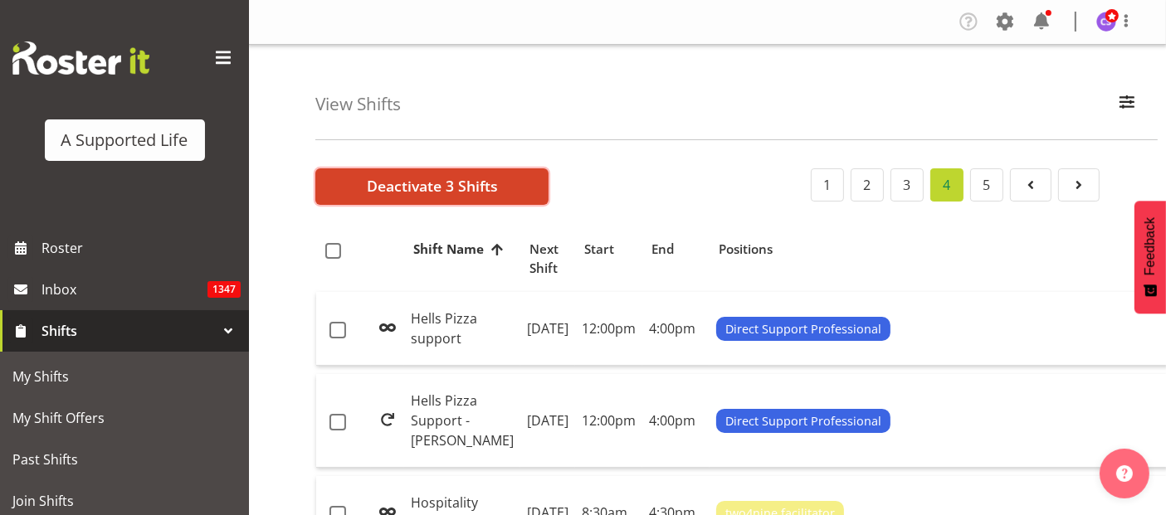
click at [447, 191] on span "Deactivate 3 Shifts" at bounding box center [432, 186] width 131 height 22
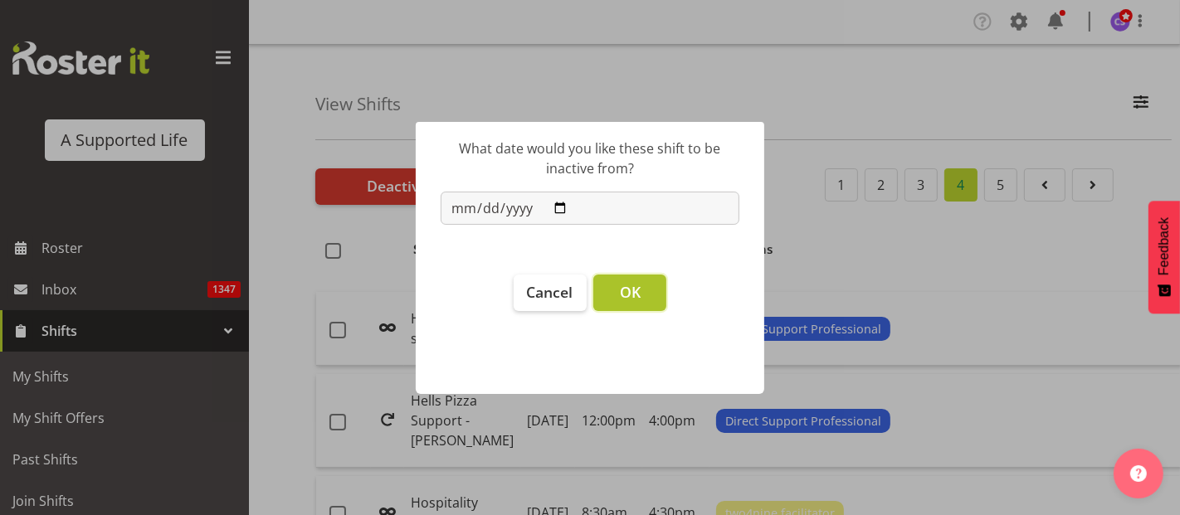
click at [631, 297] on span "OK" at bounding box center [630, 292] width 21 height 20
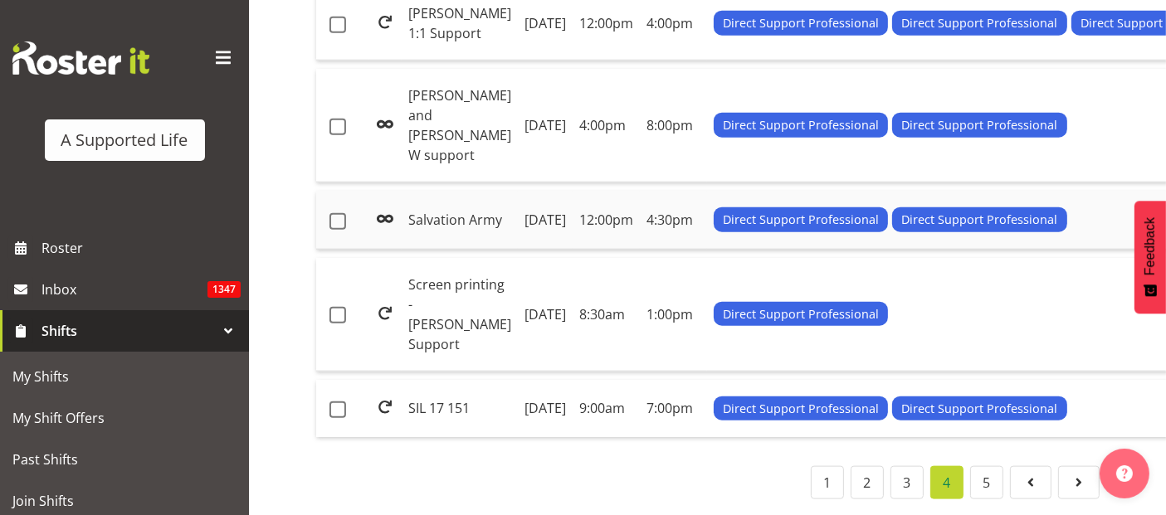
scroll to position [2289, 0]
click at [993, 466] on link "5" at bounding box center [986, 482] width 33 height 33
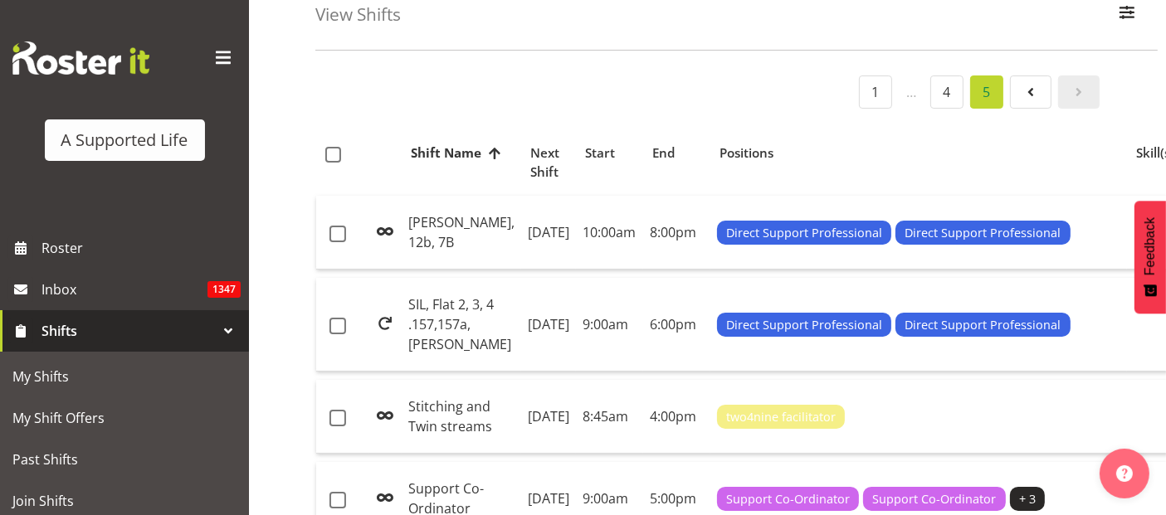
scroll to position [55, 0]
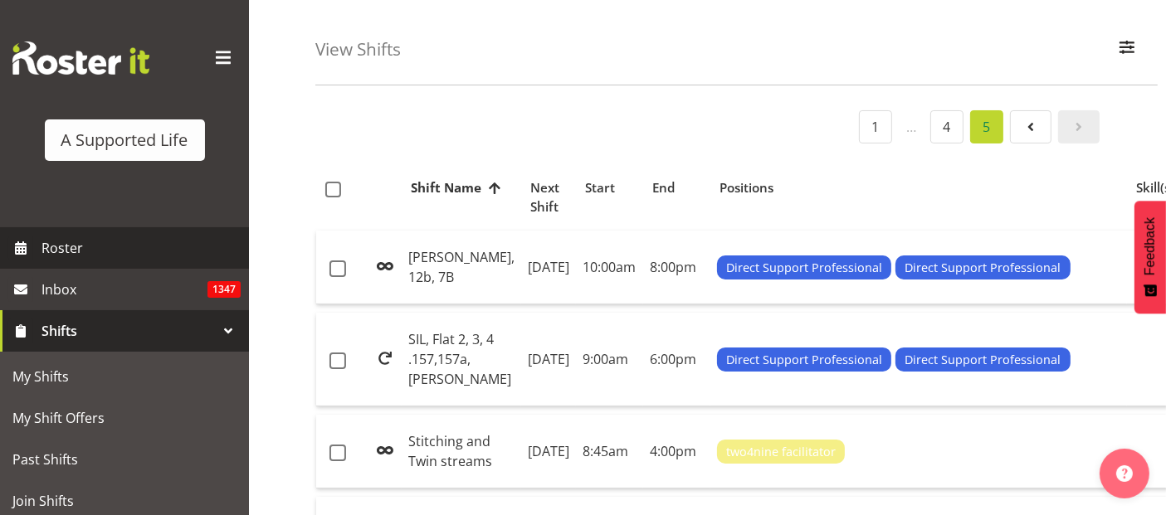
click at [85, 247] on span "Roster" at bounding box center [141, 248] width 199 height 25
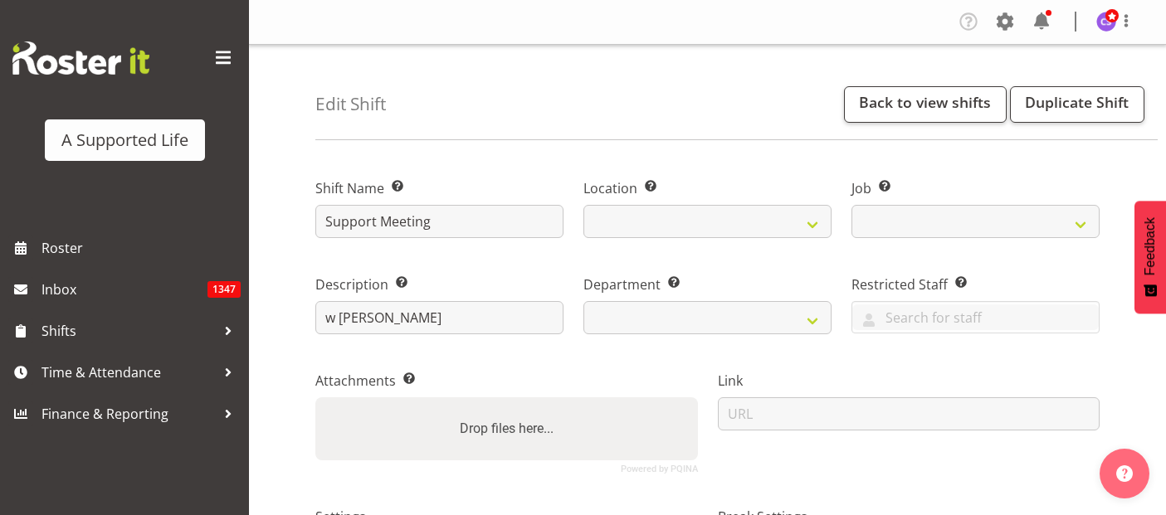
select select
select select "4112"
select select
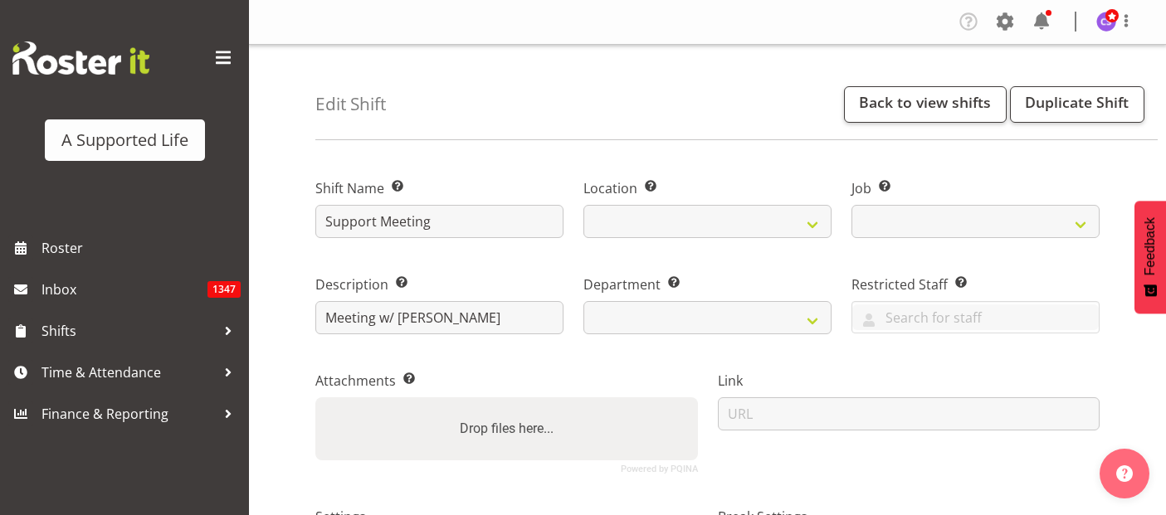
select select "2"
select select
select select "4112"
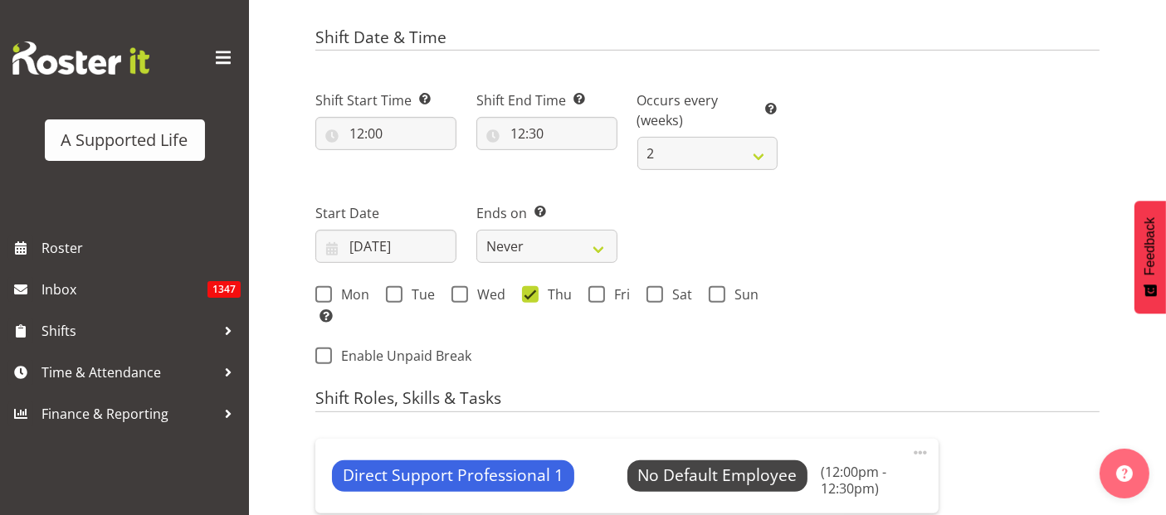
select select
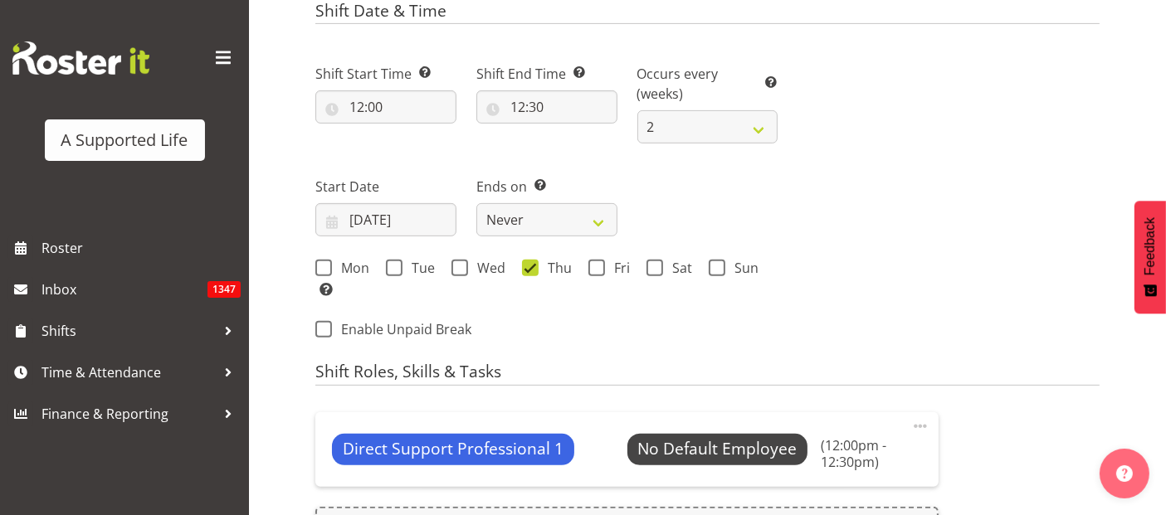
select select
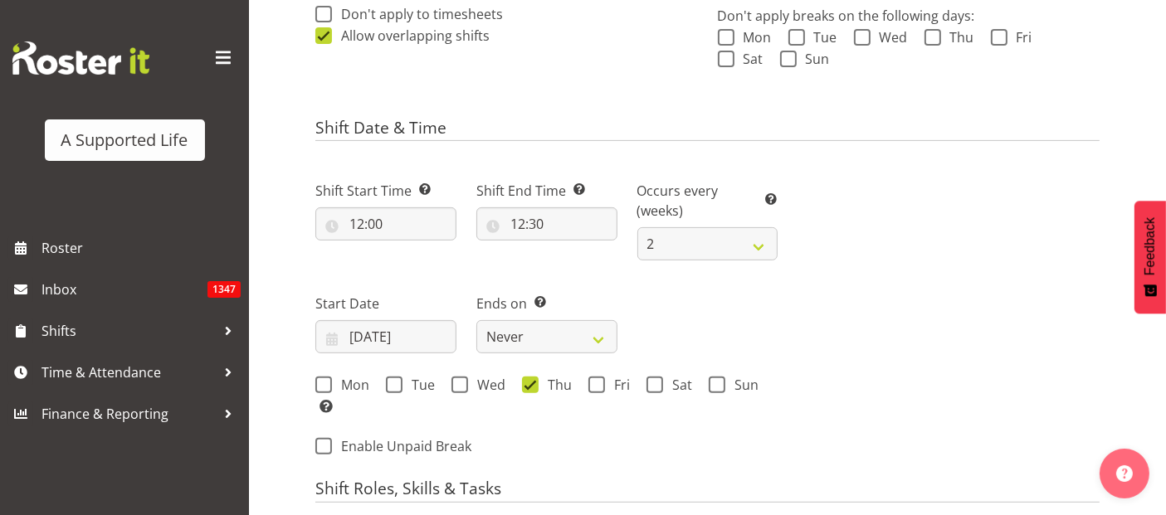
scroll to position [461, 0]
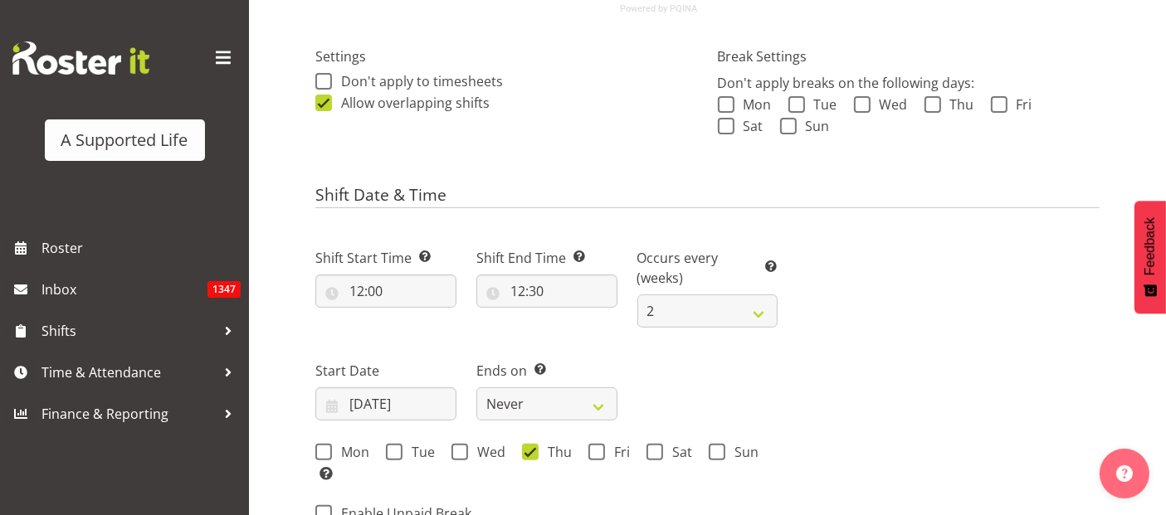
select select "490"
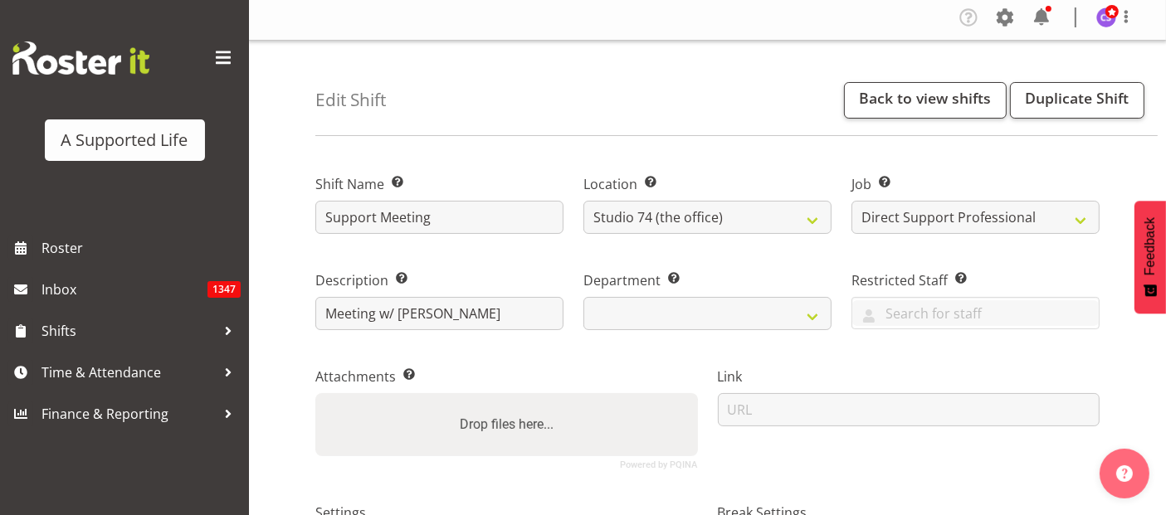
scroll to position [0, 0]
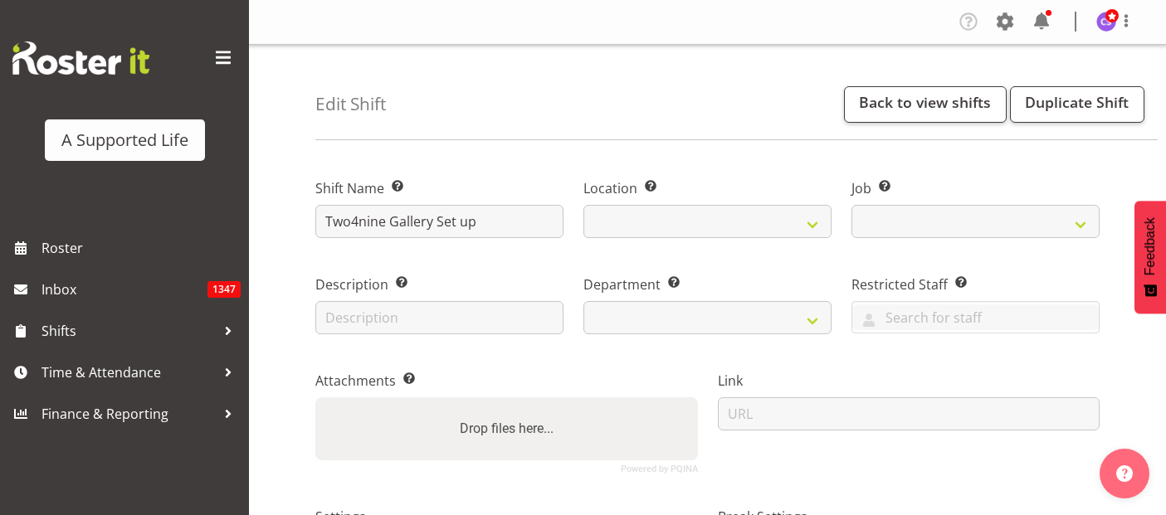
select select
select select "4117"
select select
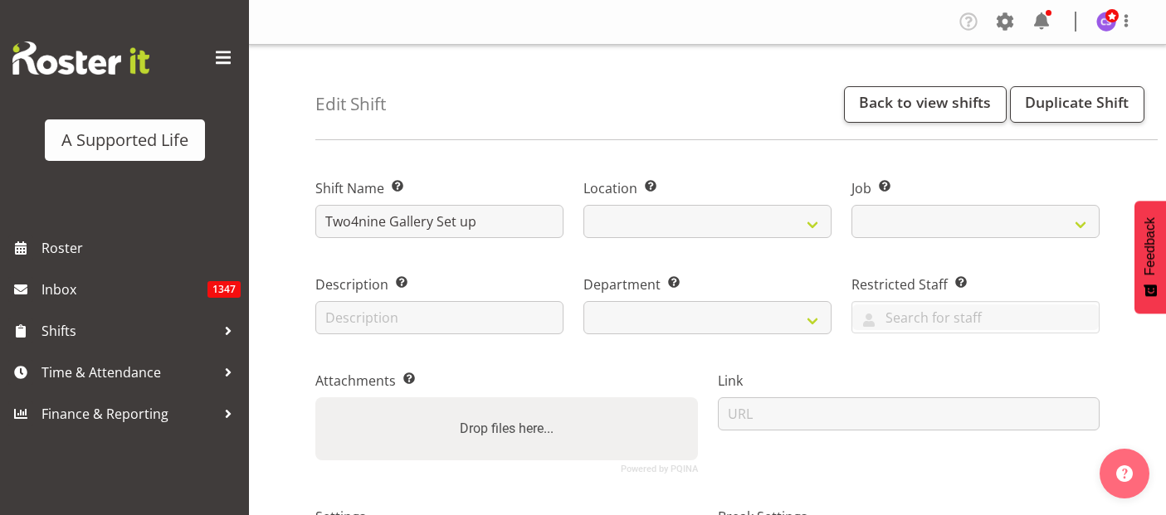
select select "date"
select select
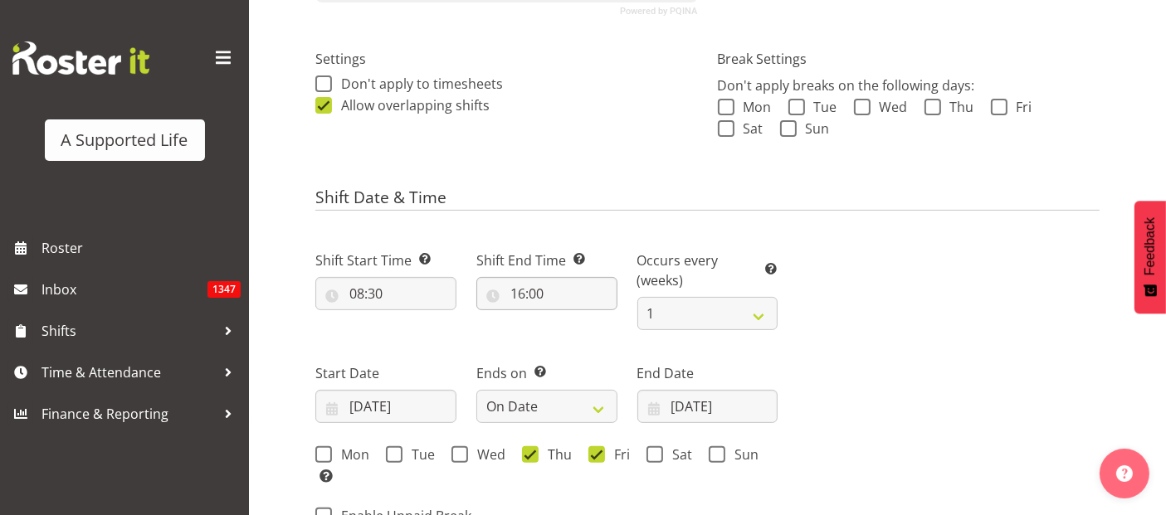
scroll to position [461, 0]
select select
select select "4117"
select select
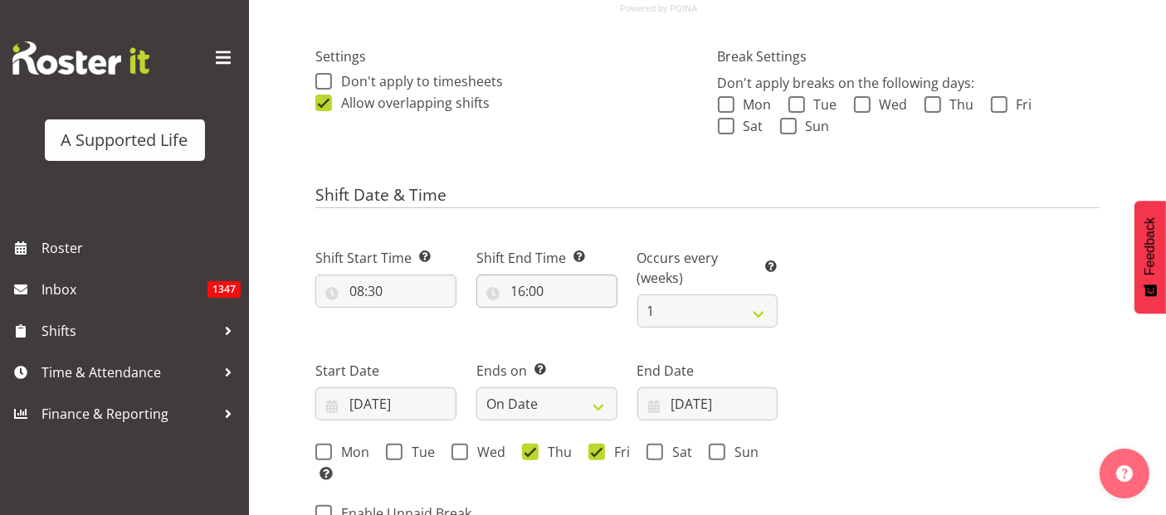
select select
select select "566"
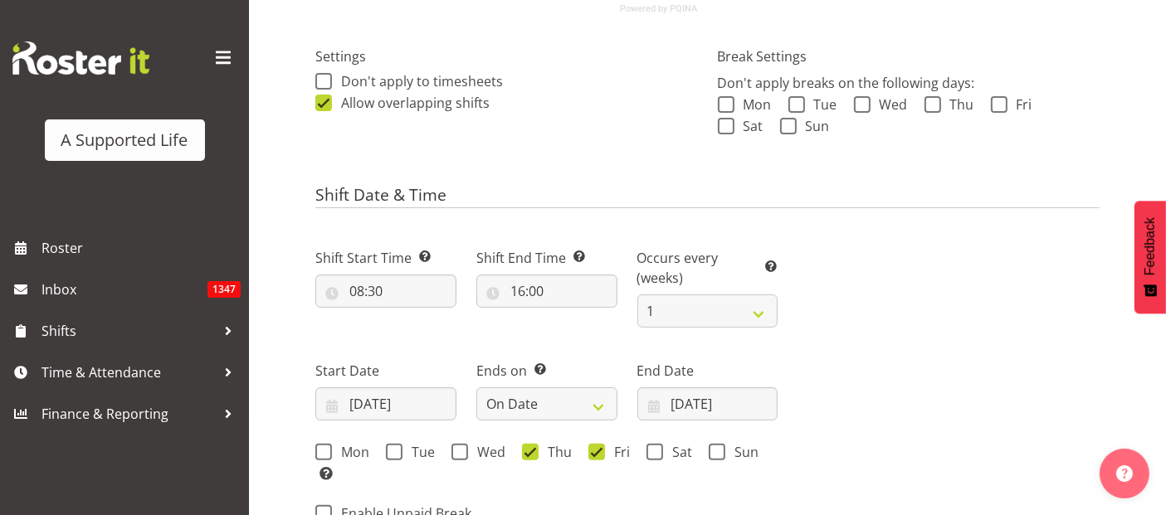
select select
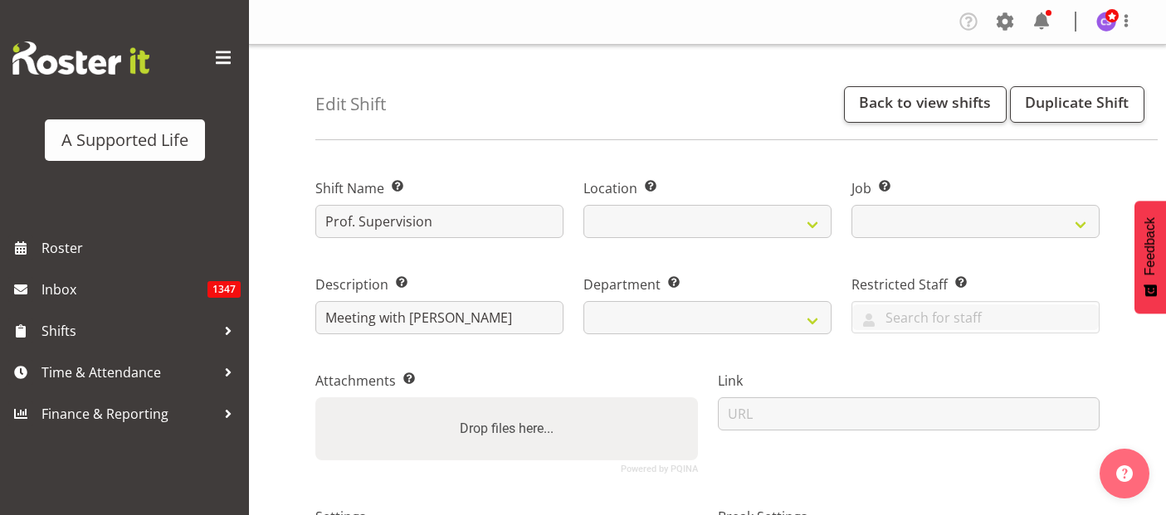
select select
select select "4"
select select
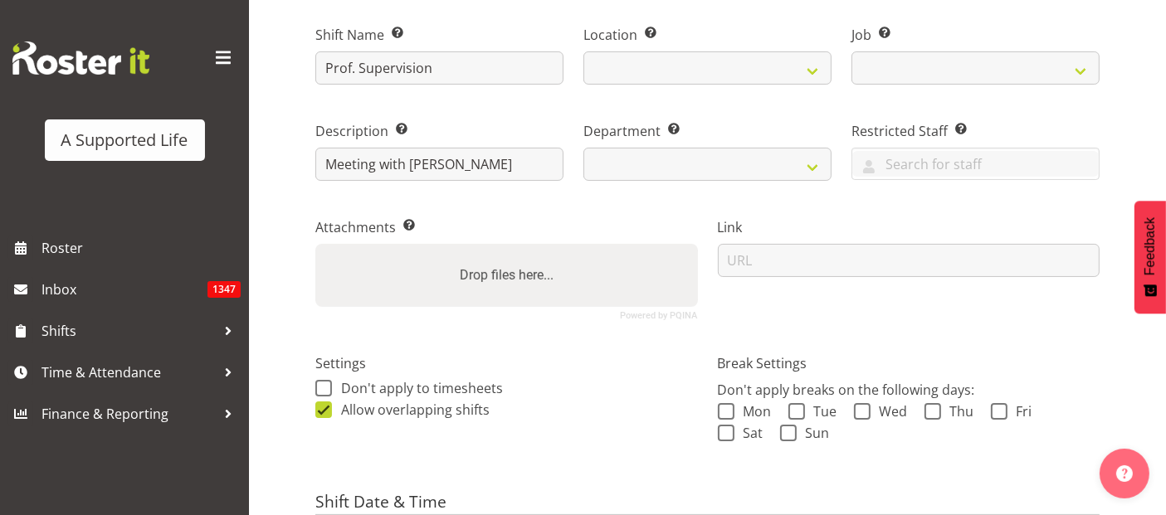
select select "4112"
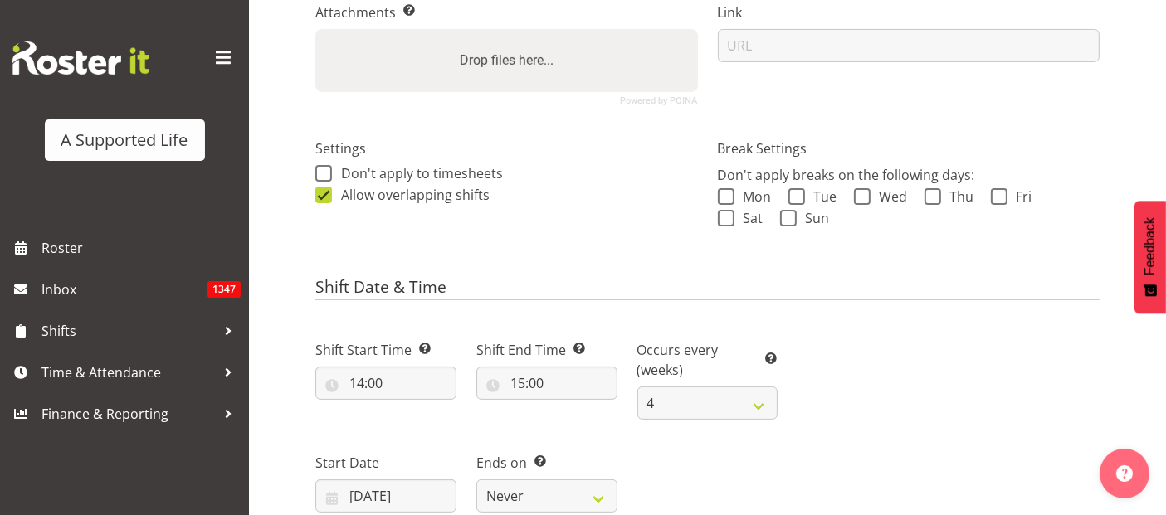
select select
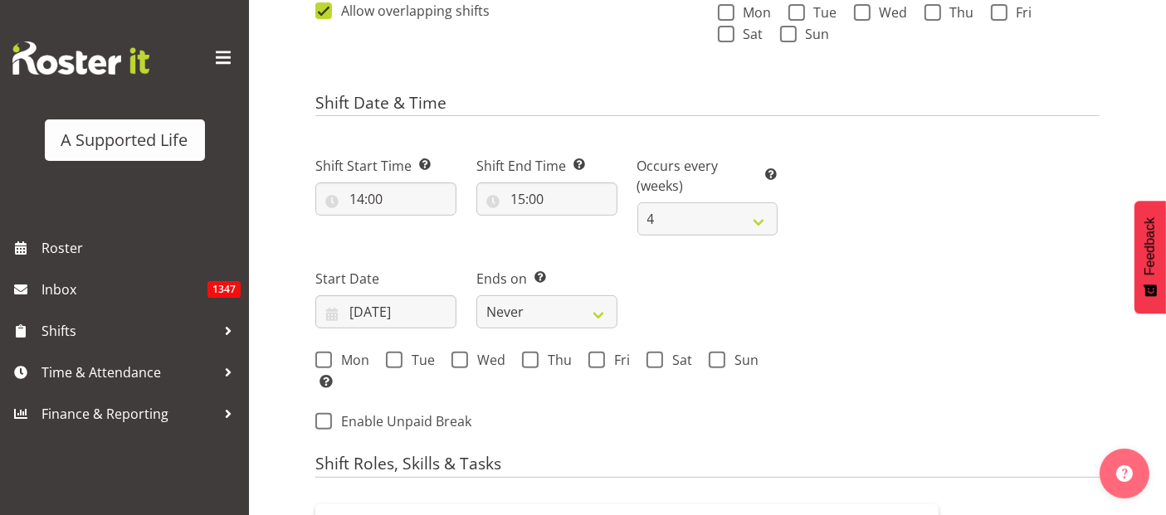
select select
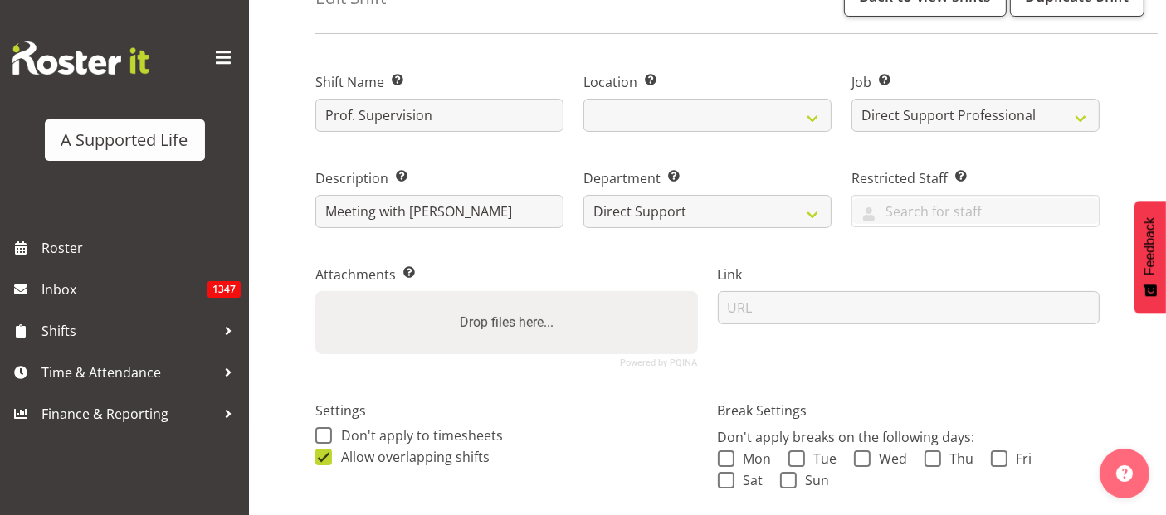
scroll to position [0, 0]
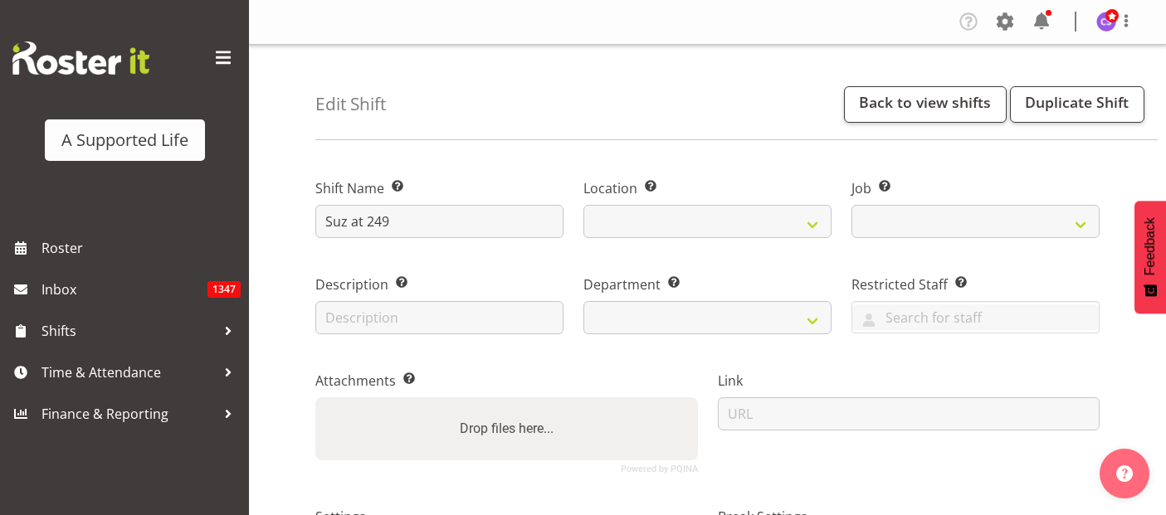
select select
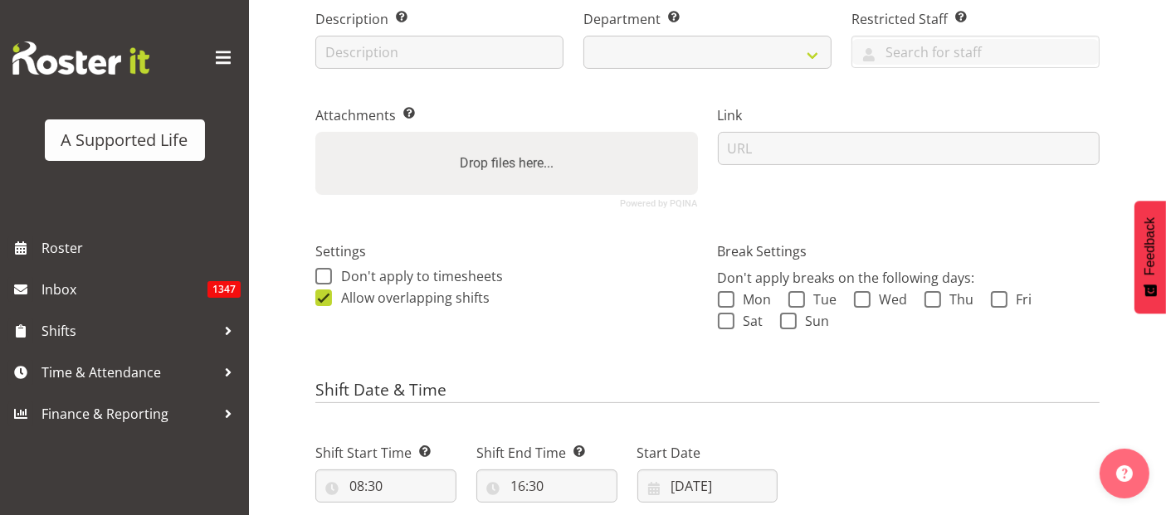
select select
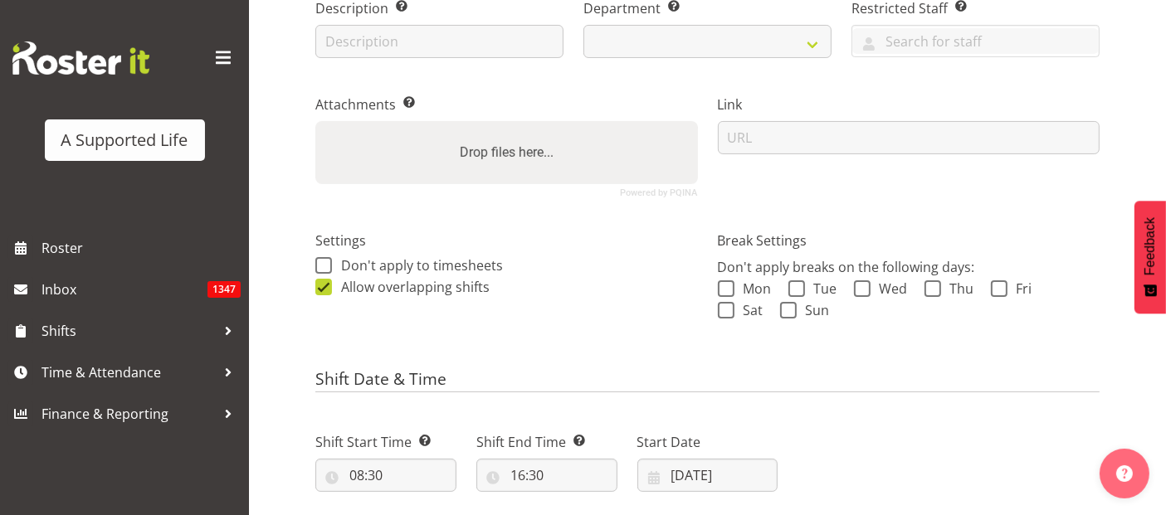
select select
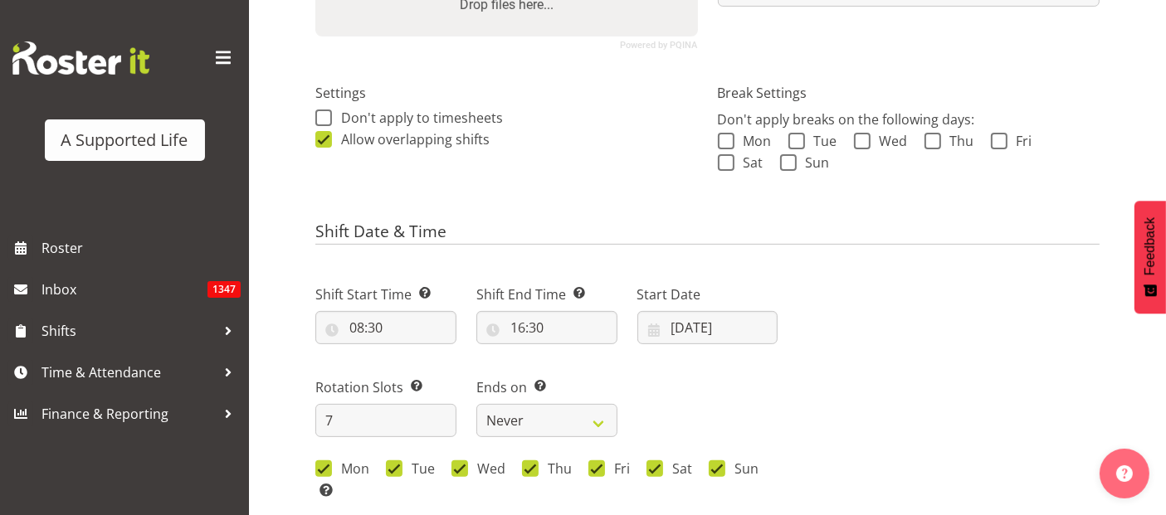
select select
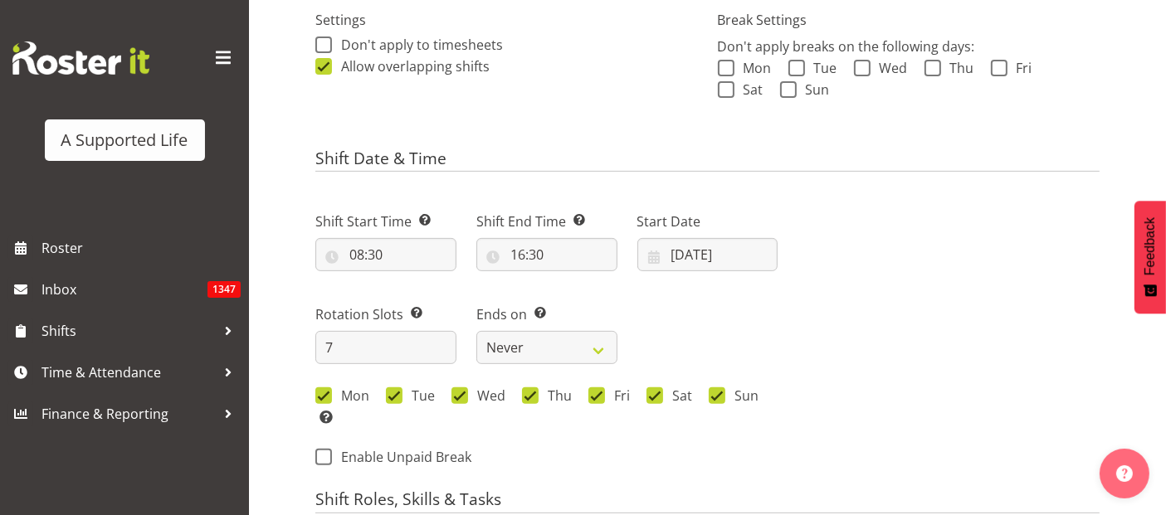
select select "4112"
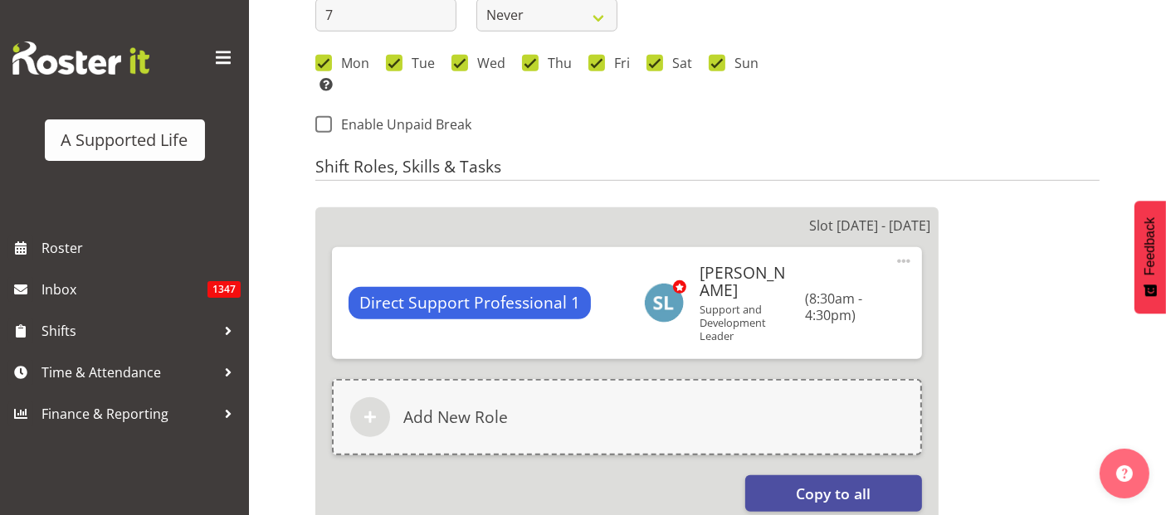
select select
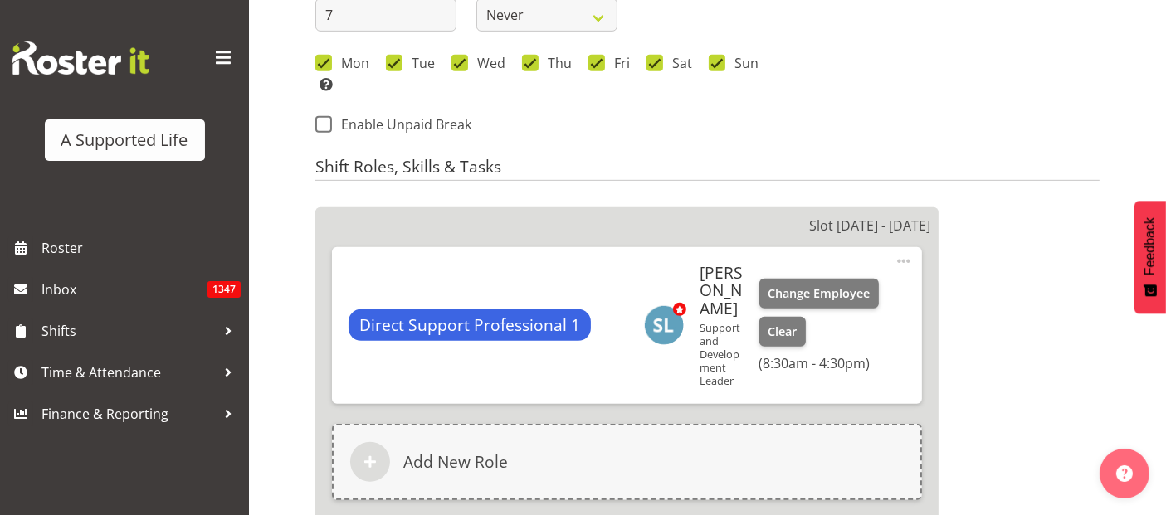
select select "566"
select select
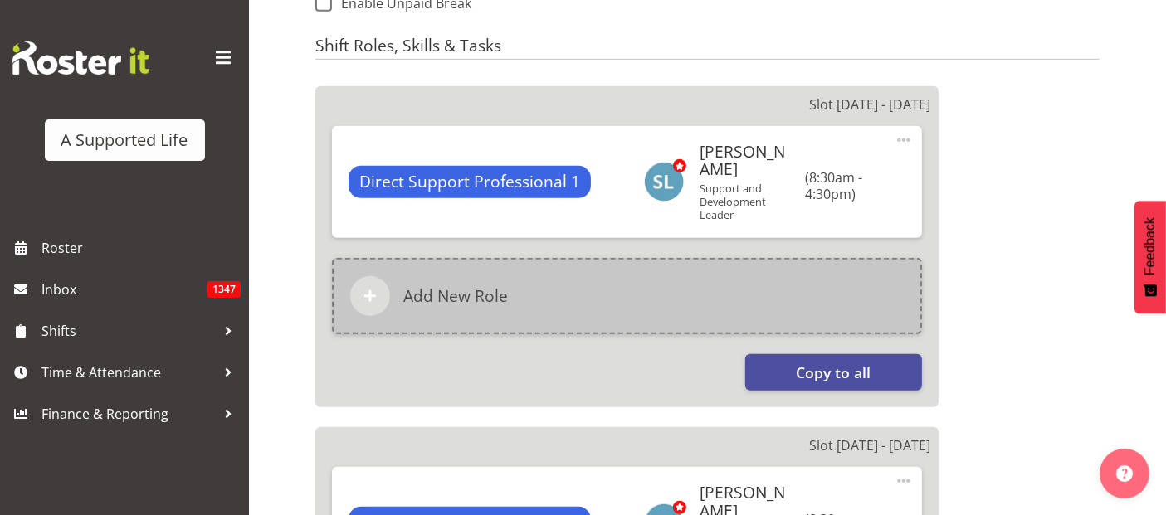
scroll to position [1014, 0]
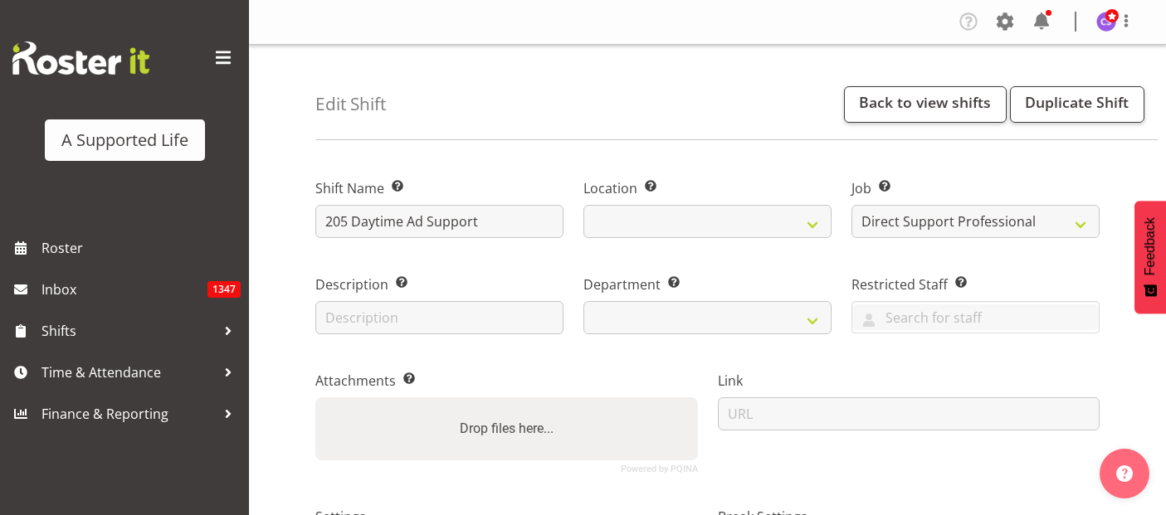
select select "4112"
select select "date"
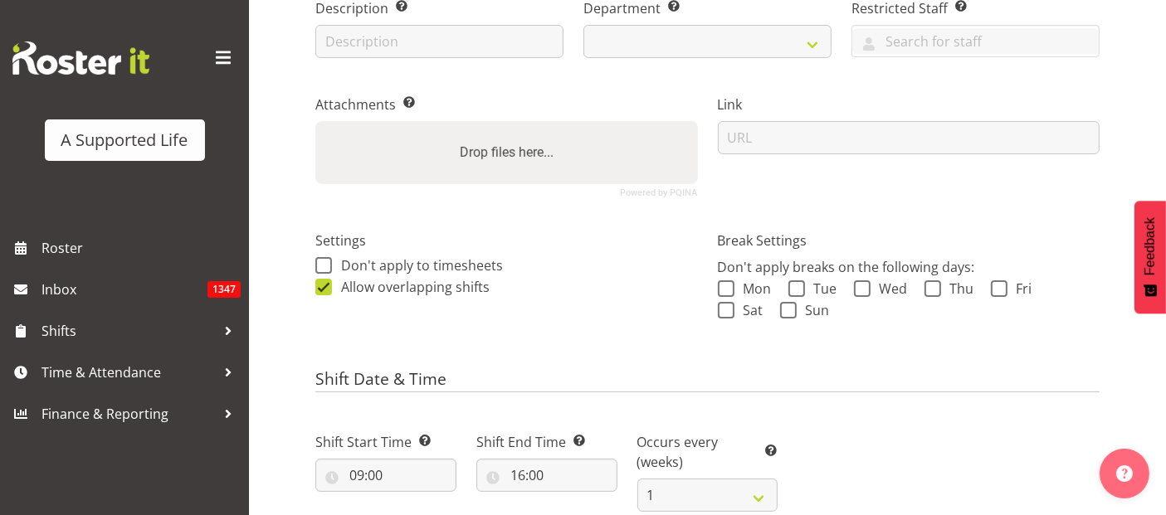
scroll to position [461, 0]
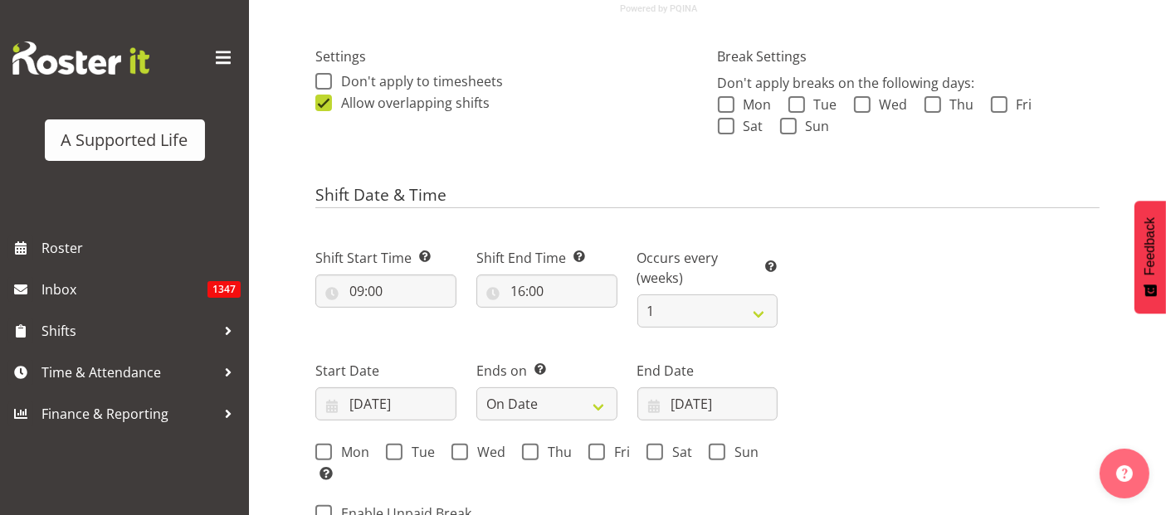
select select
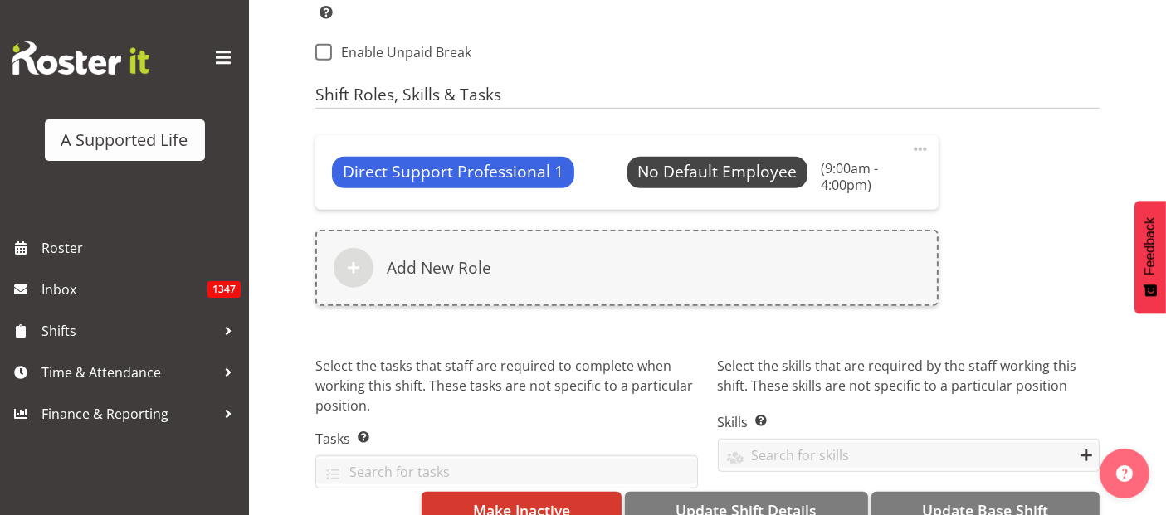
select select
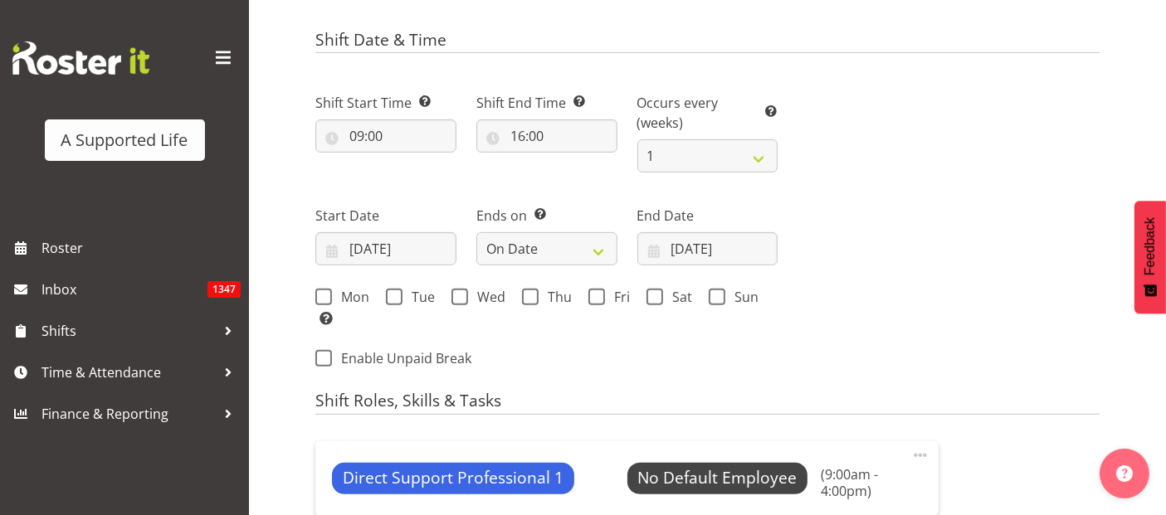
scroll to position [591, 0]
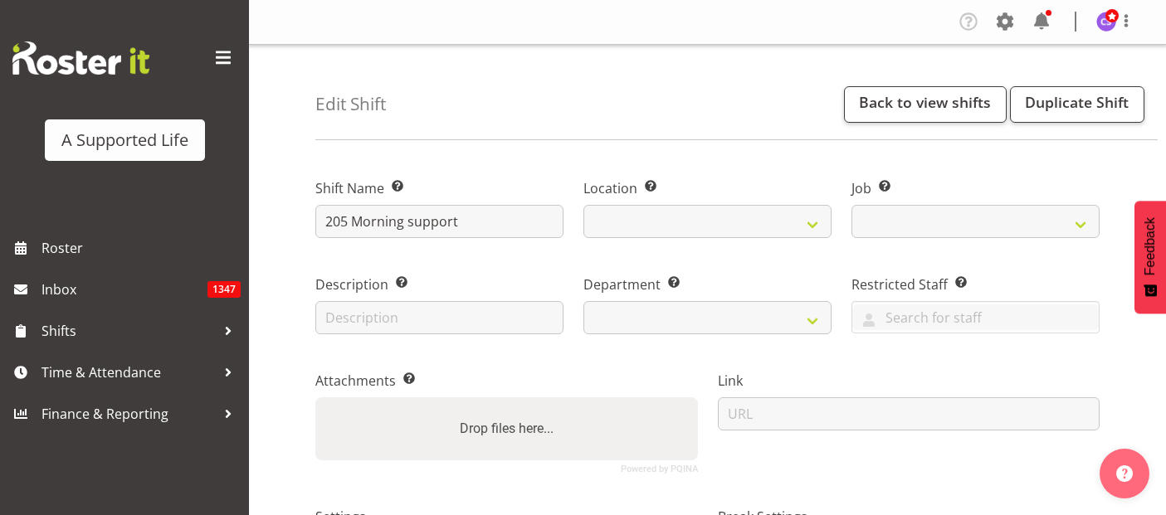
select select
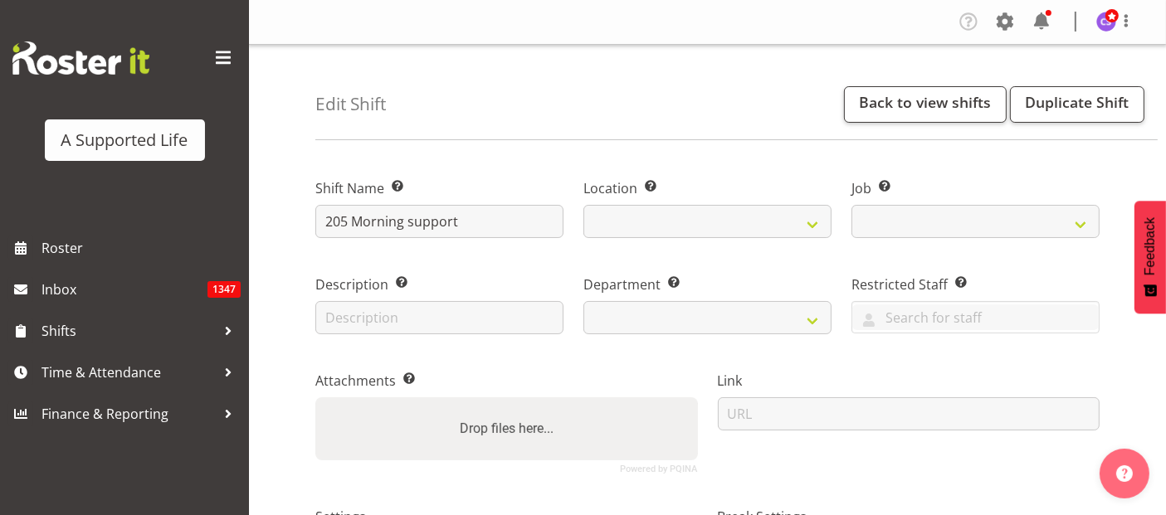
select select "4112"
select select
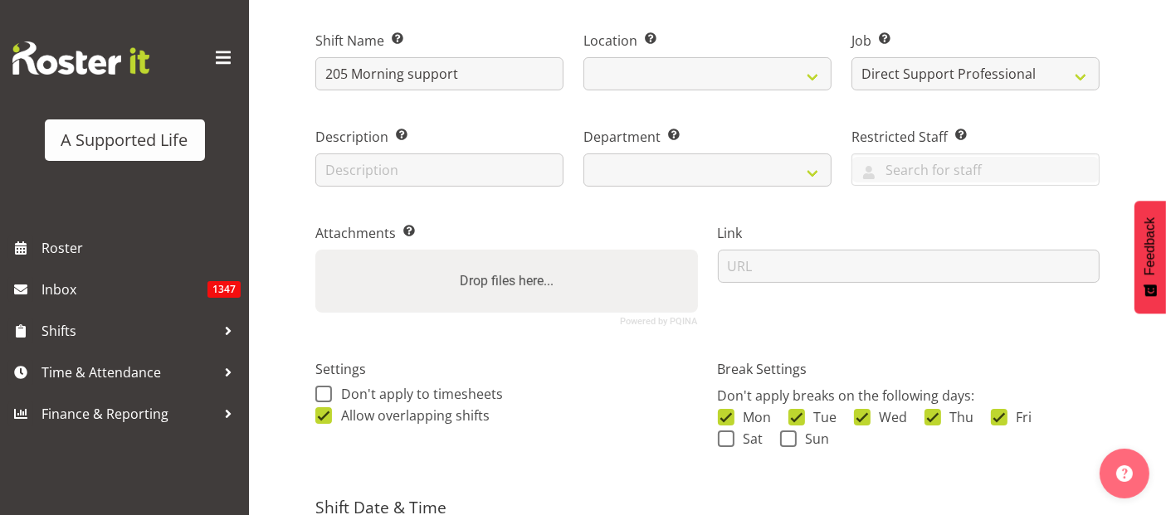
select select
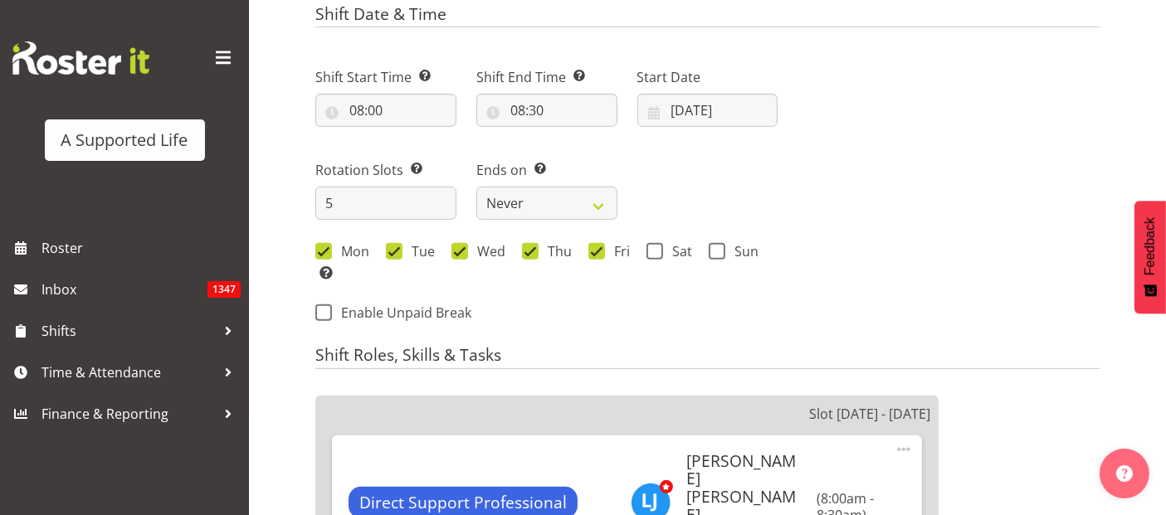
scroll to position [645, 0]
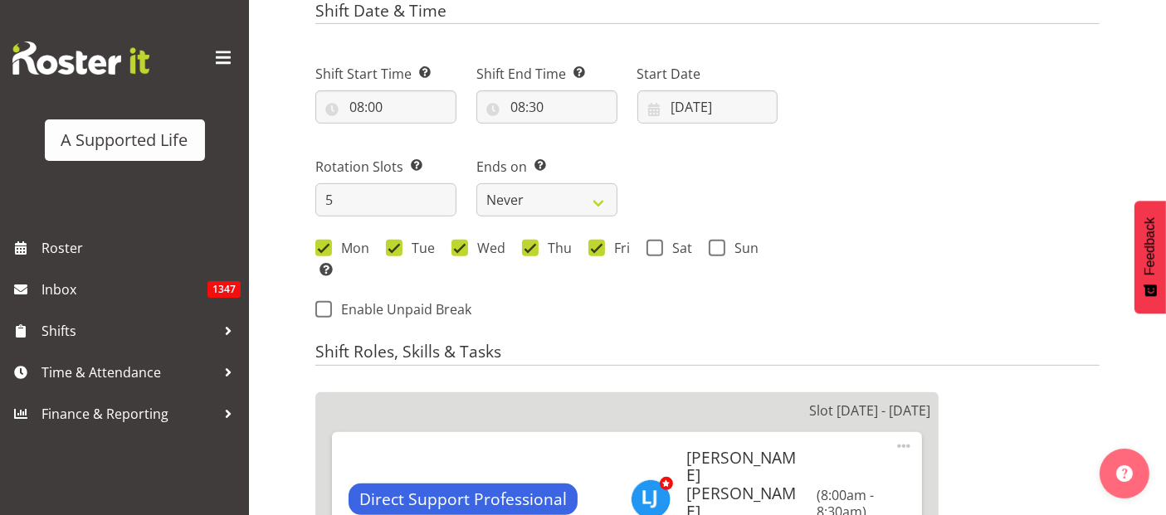
select select
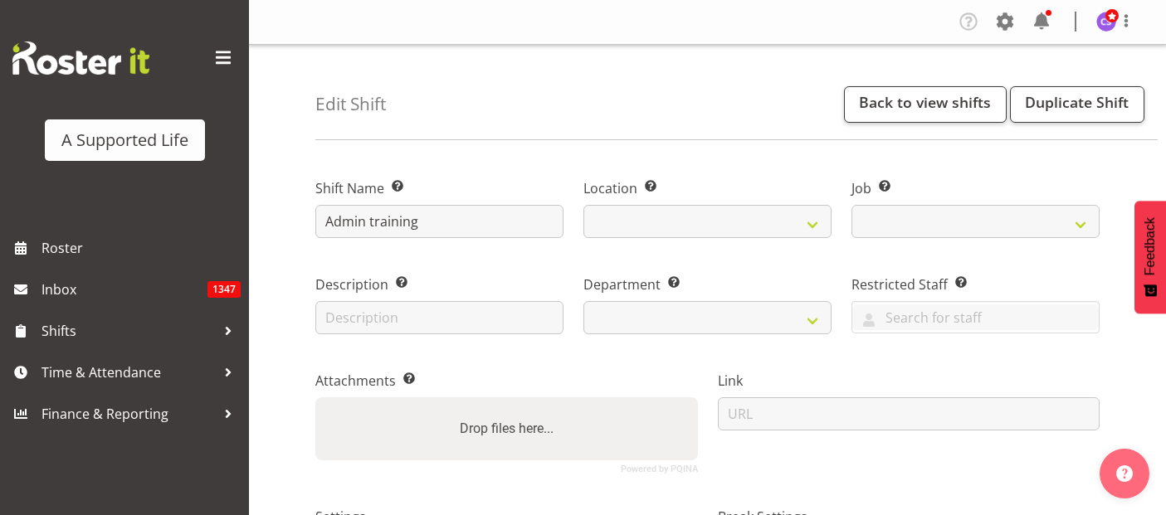
select select
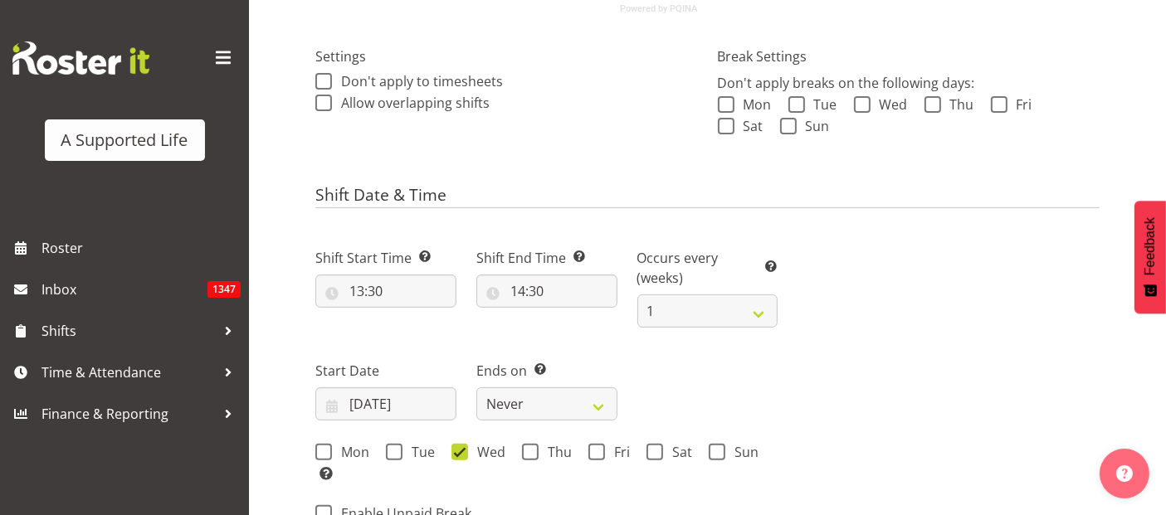
select select
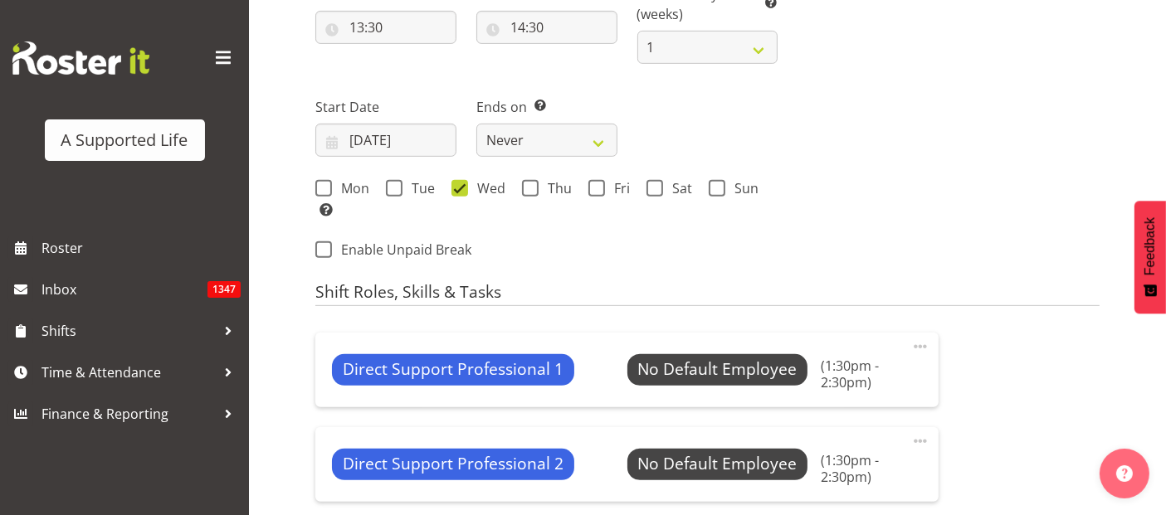
select select "4112"
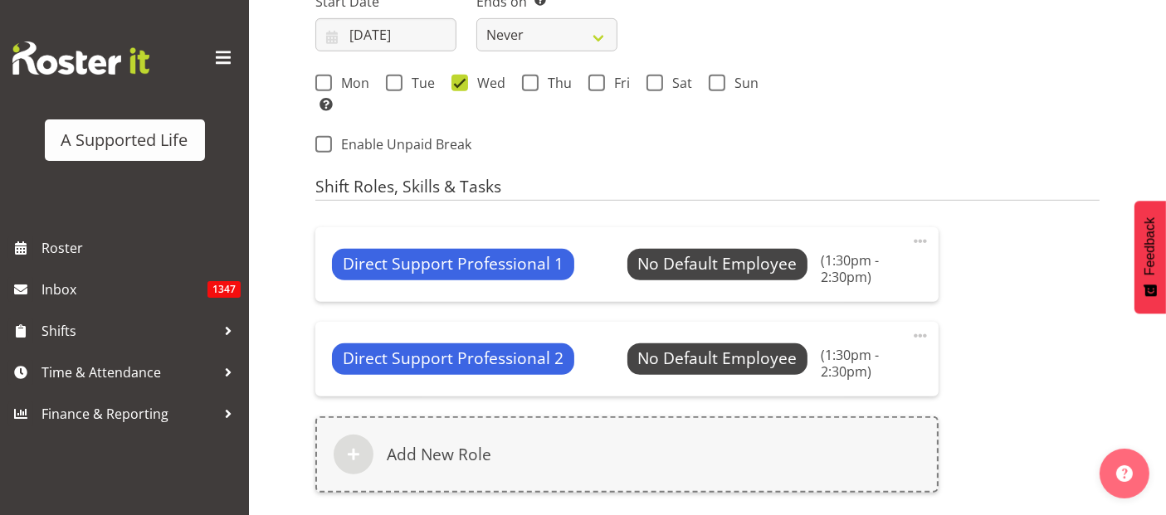
select select
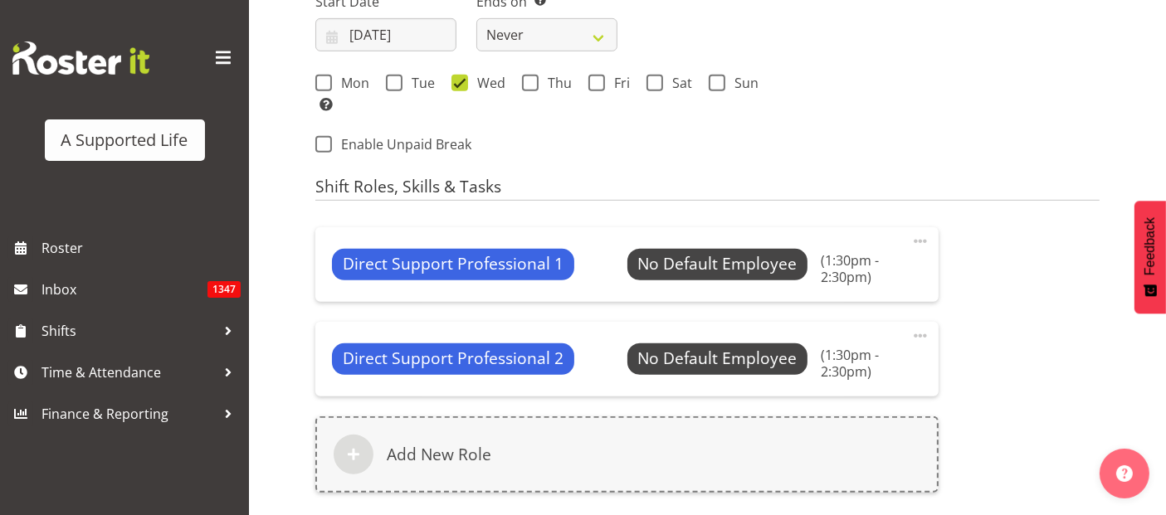
select select
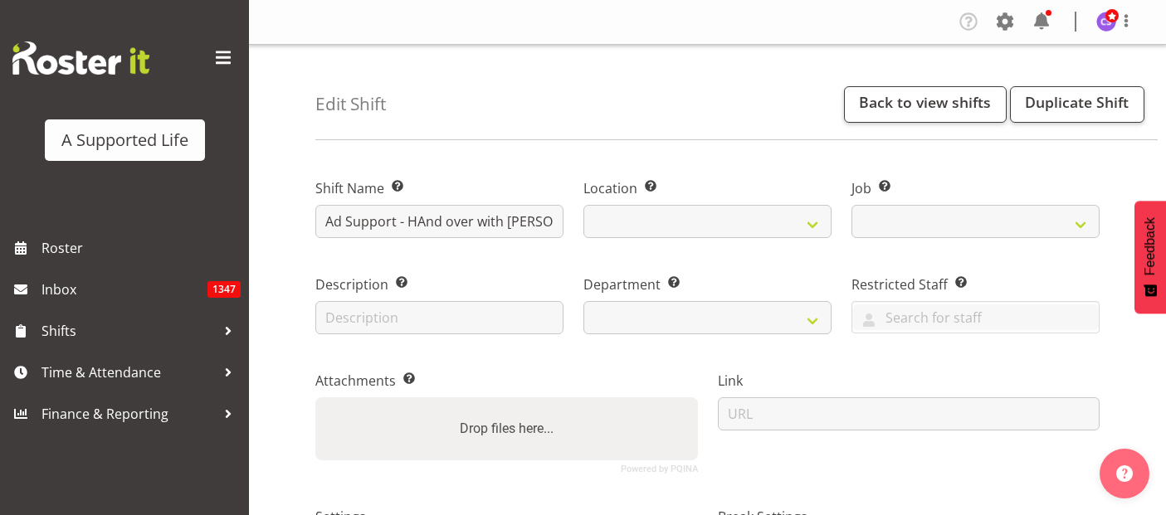
select select
select select "date"
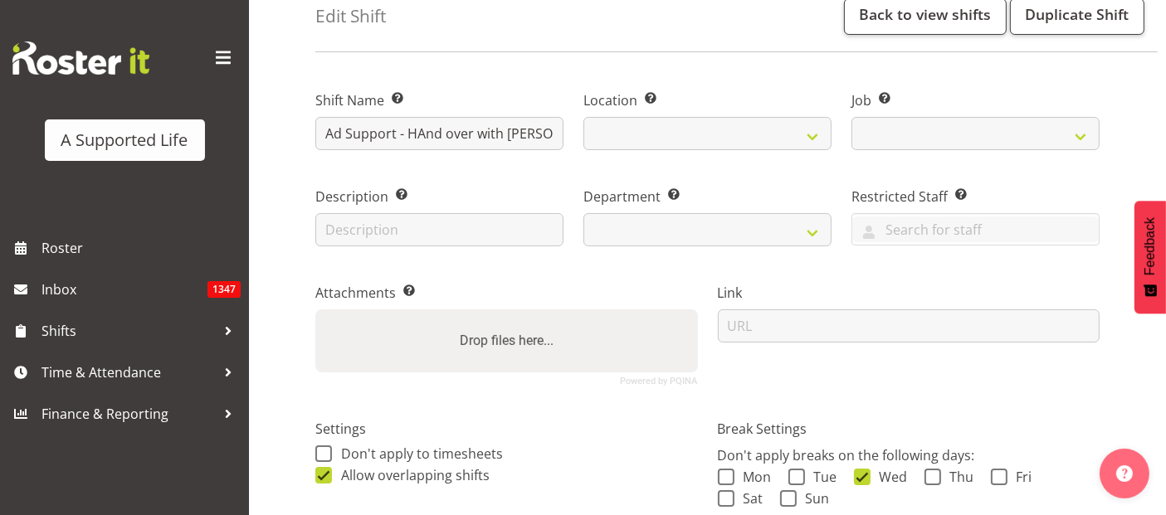
select select
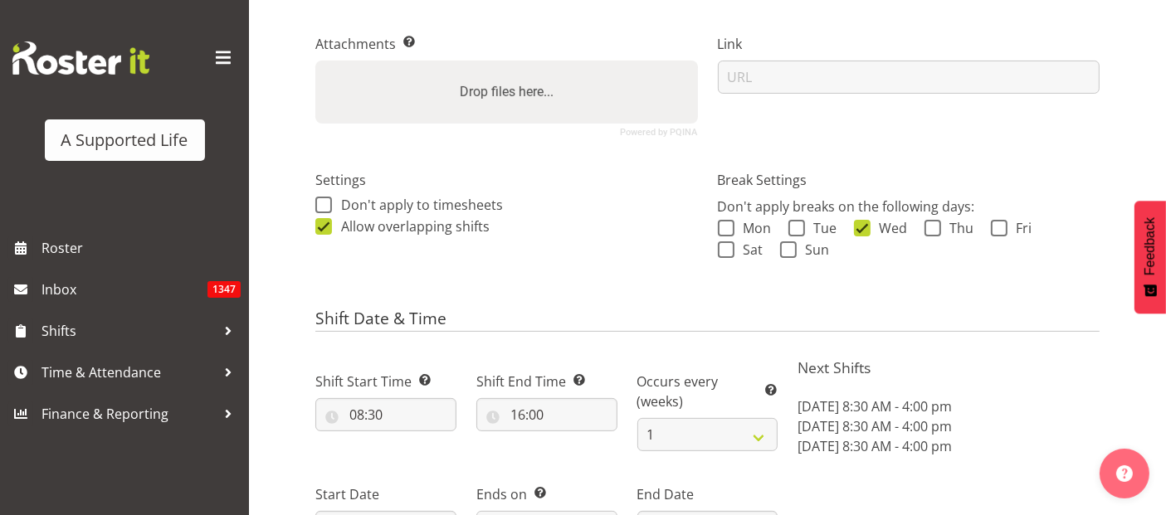
select select "4112"
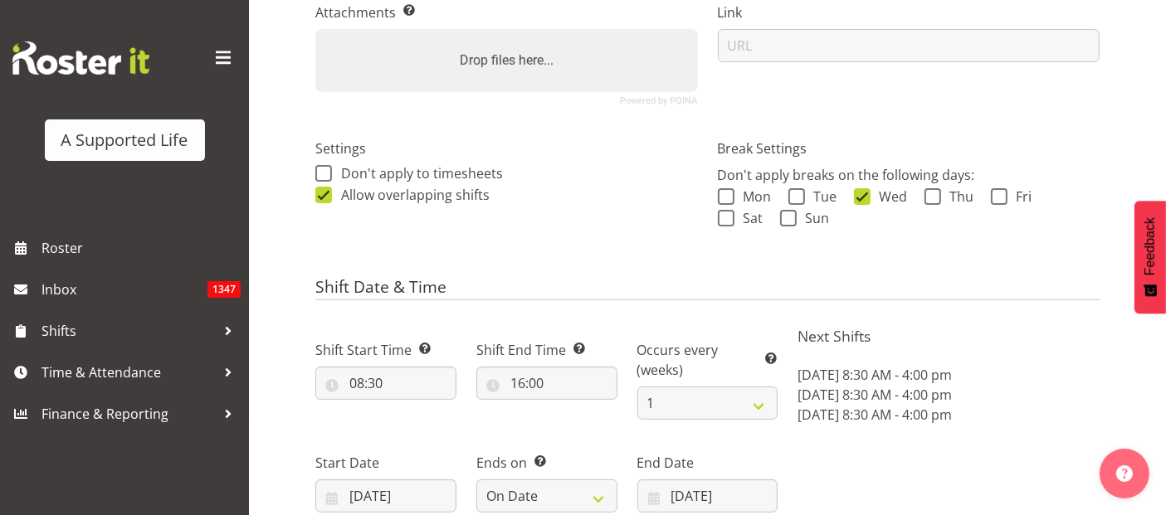
select select
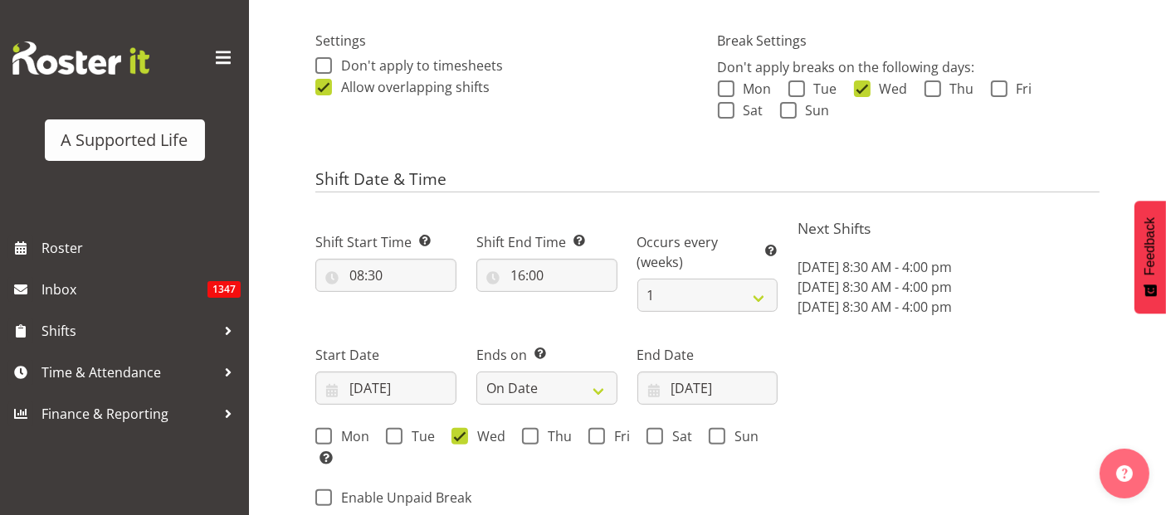
select select
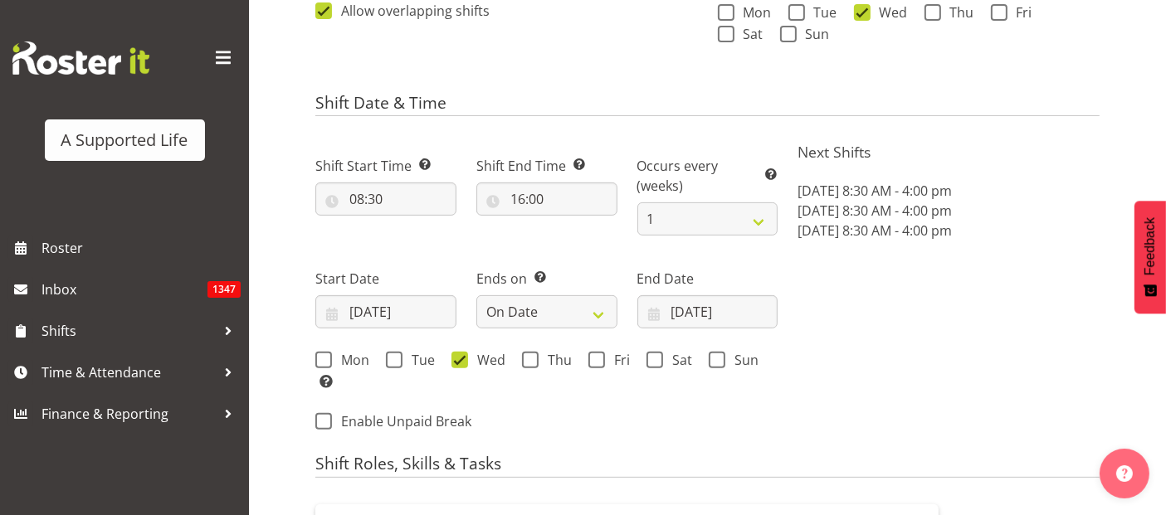
select select
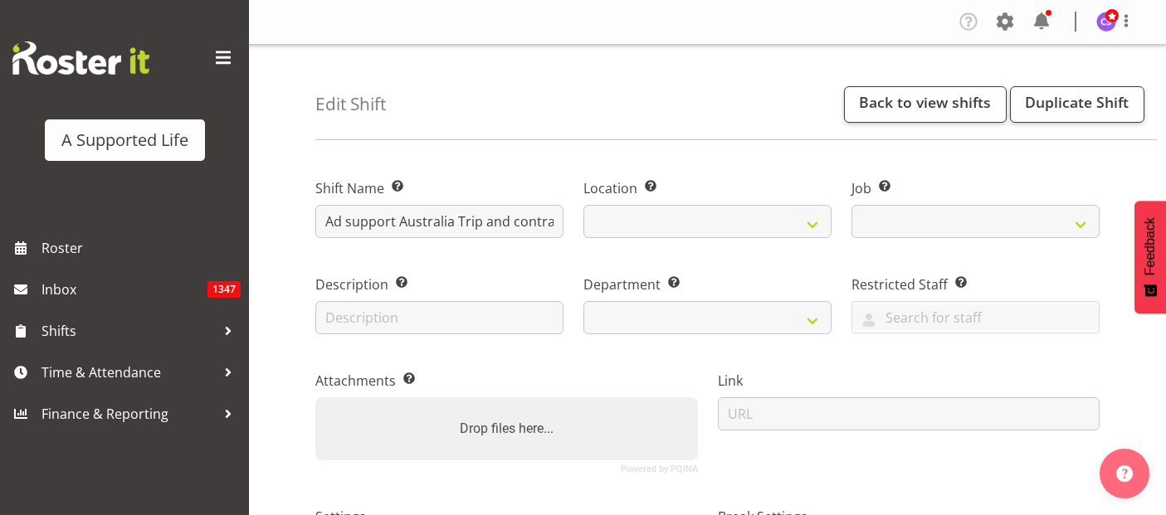
select select
select select "date"
select select
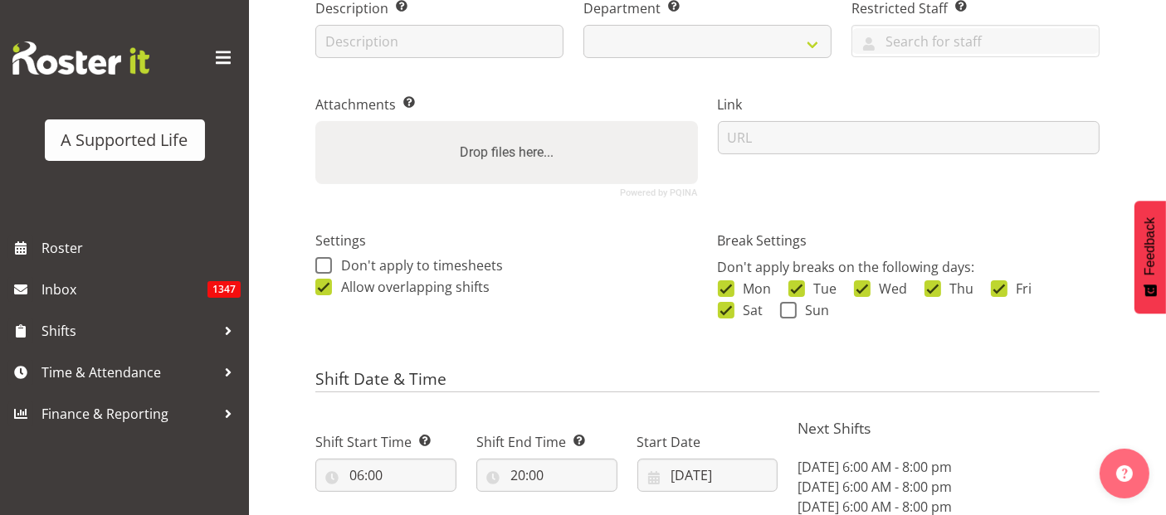
select select
select select "4112"
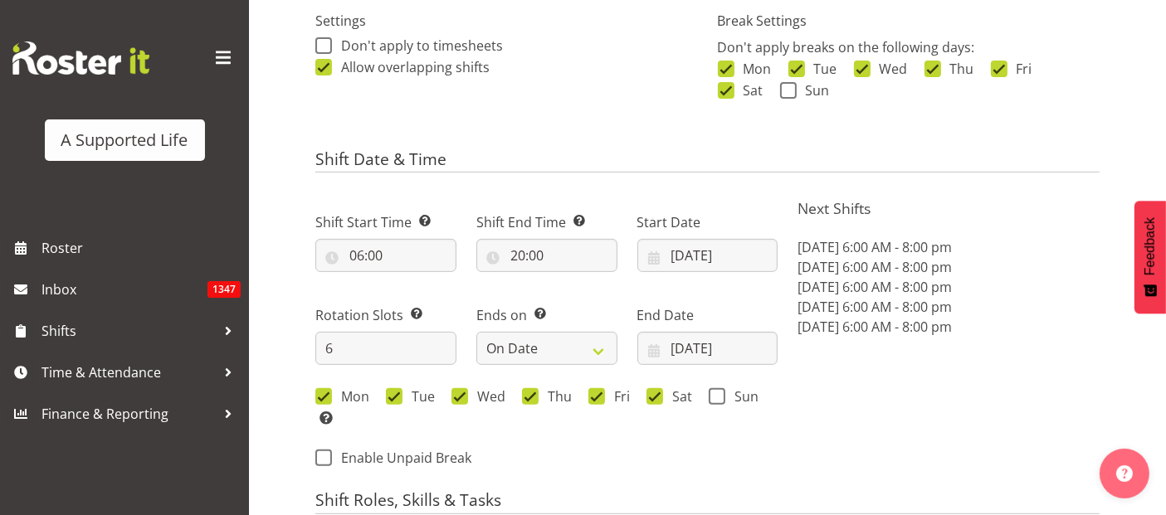
scroll to position [553, 0]
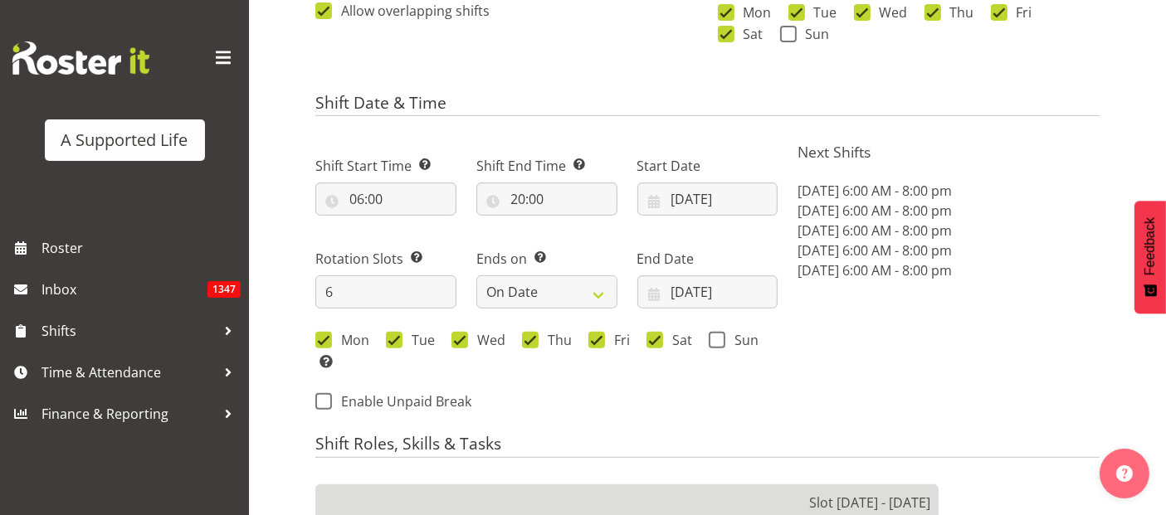
select select
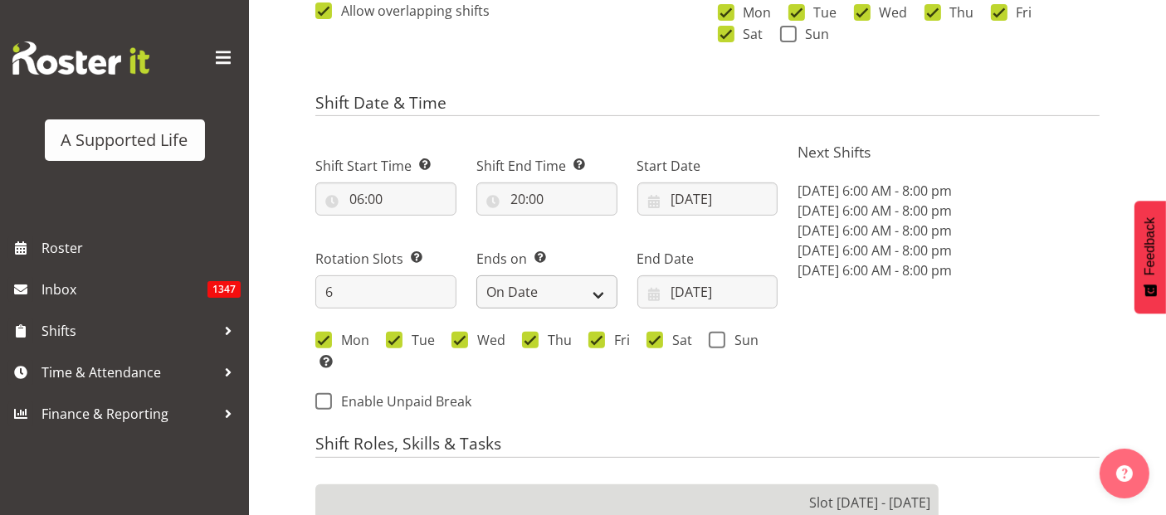
select select
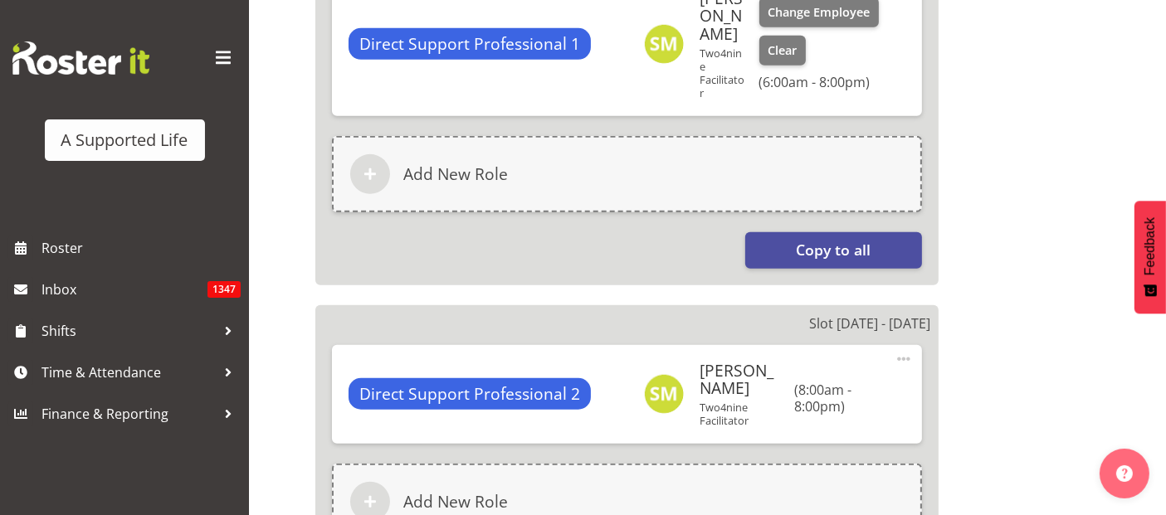
scroll to position [1106, 0]
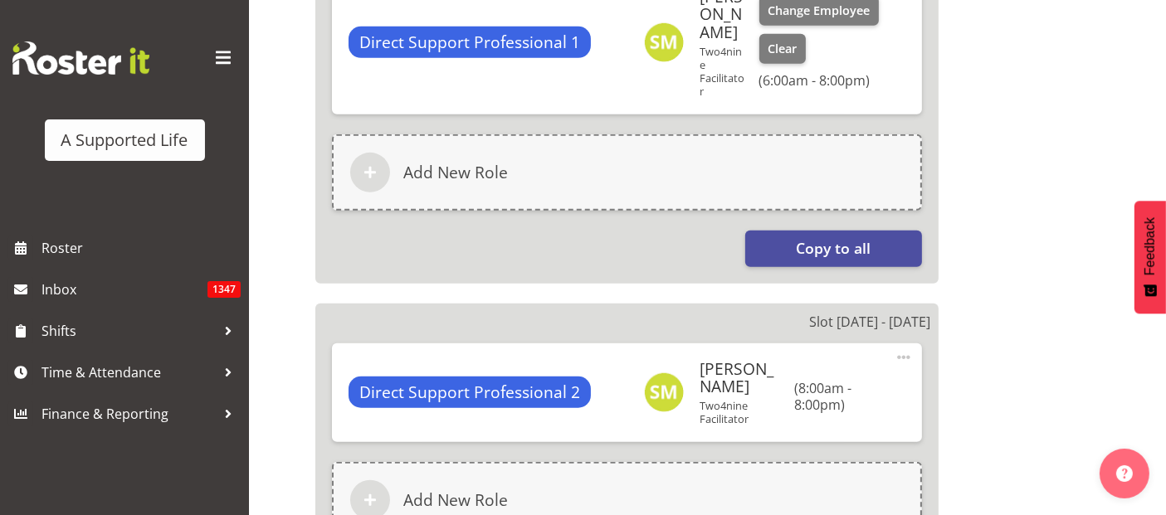
select select "959"
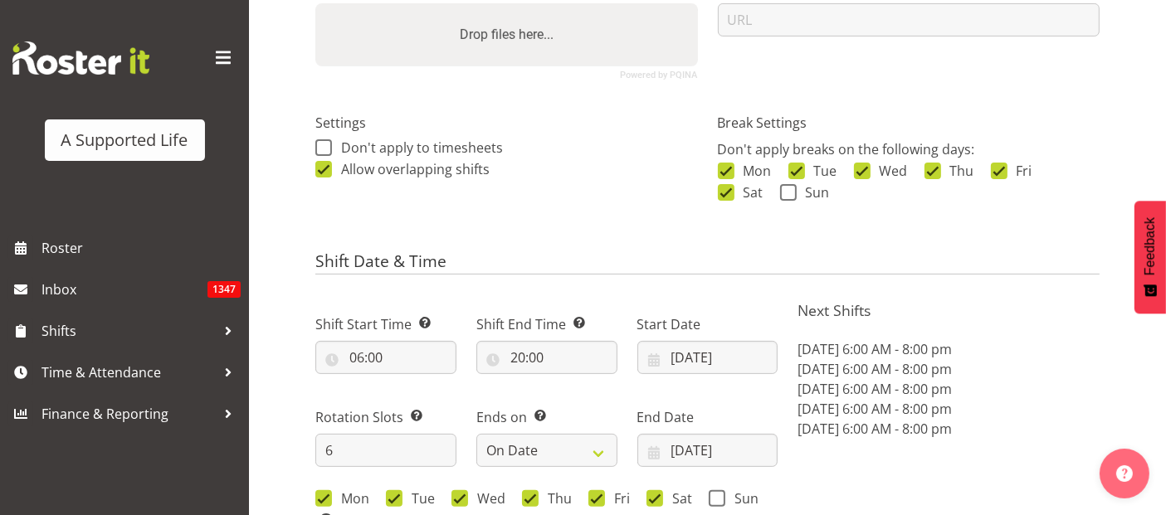
scroll to position [369, 0]
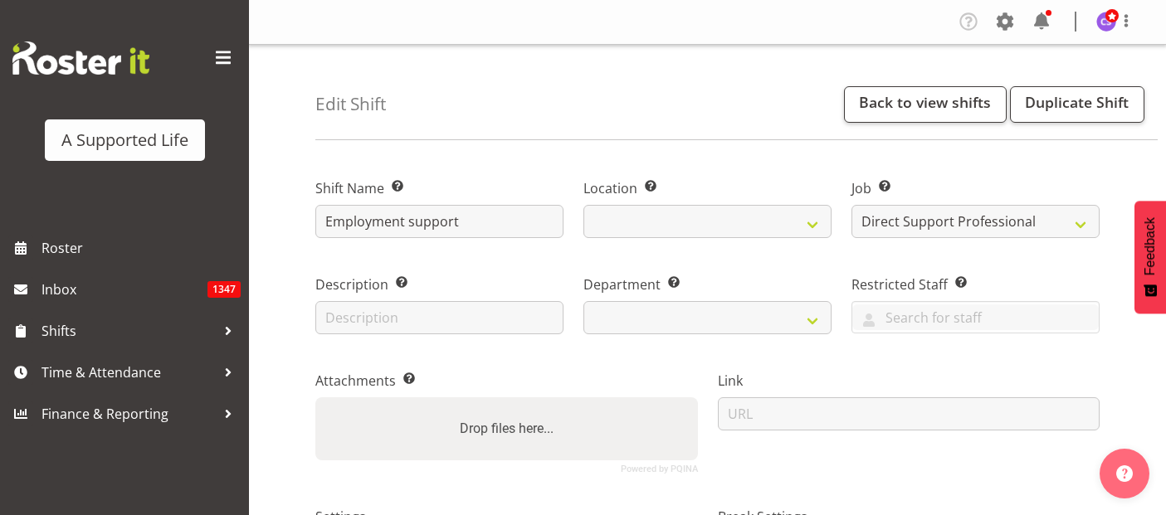
select select "4112"
select select
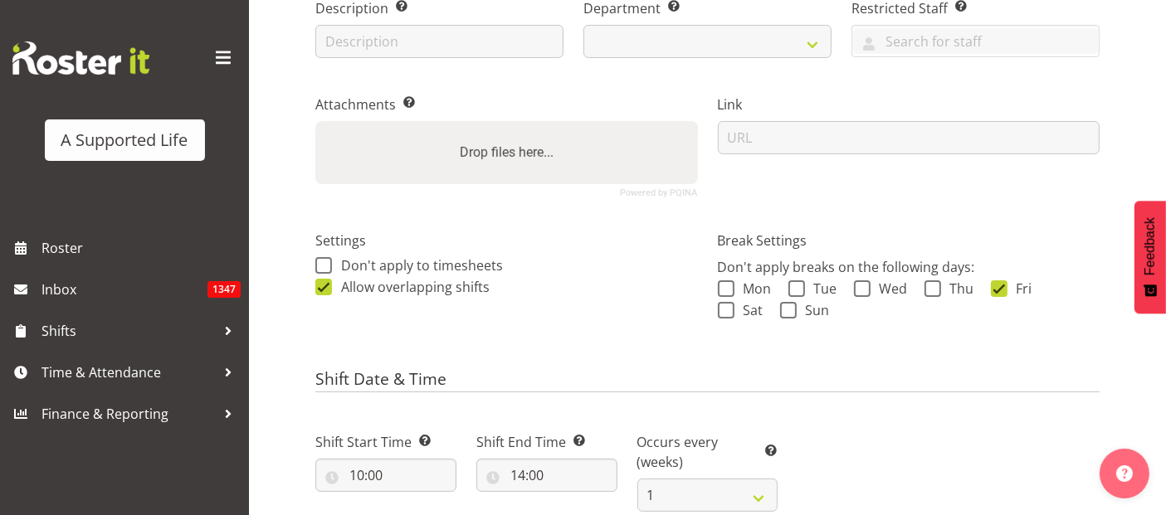
select select
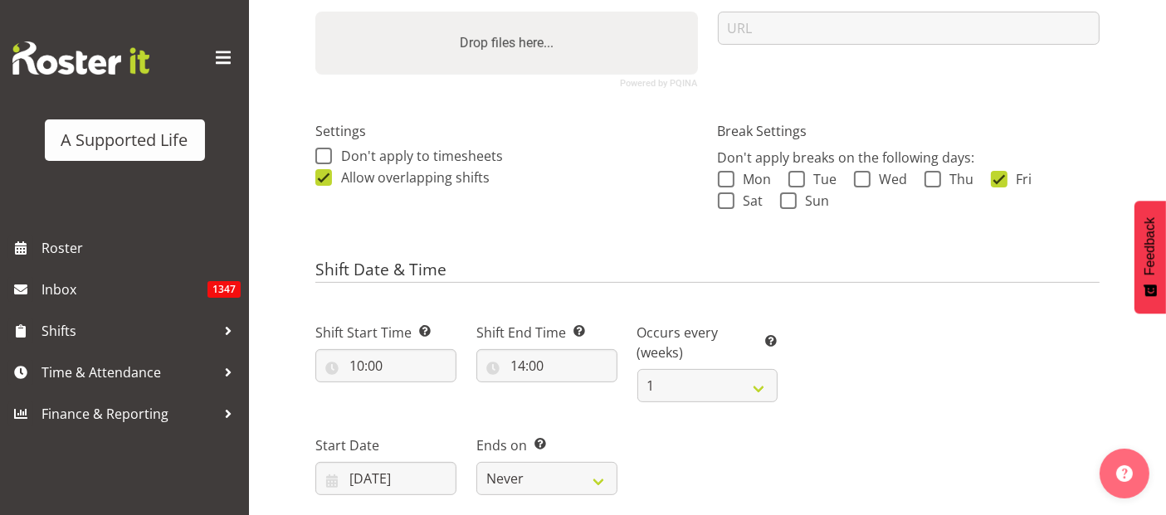
scroll to position [553, 0]
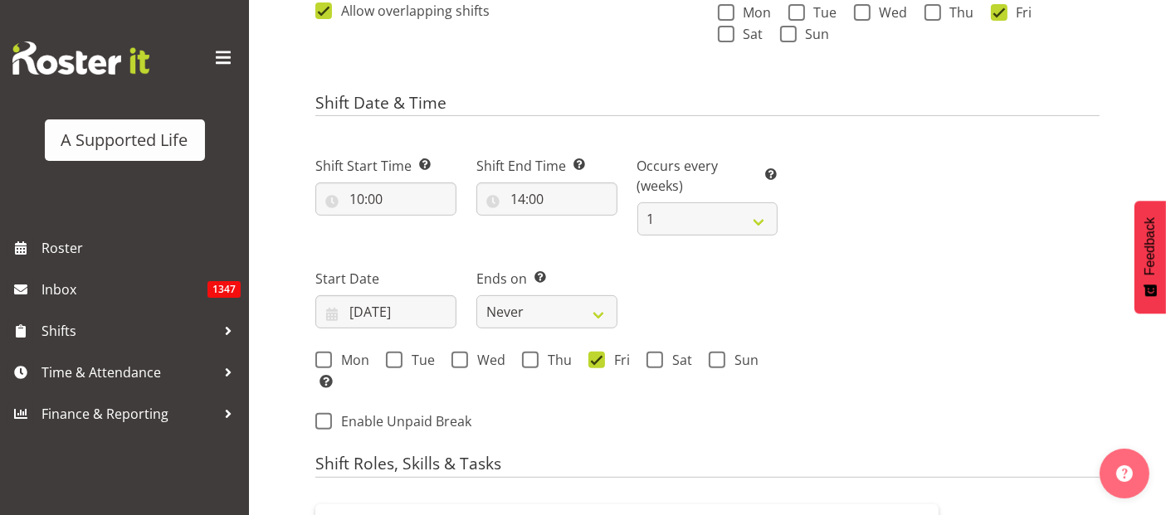
select select
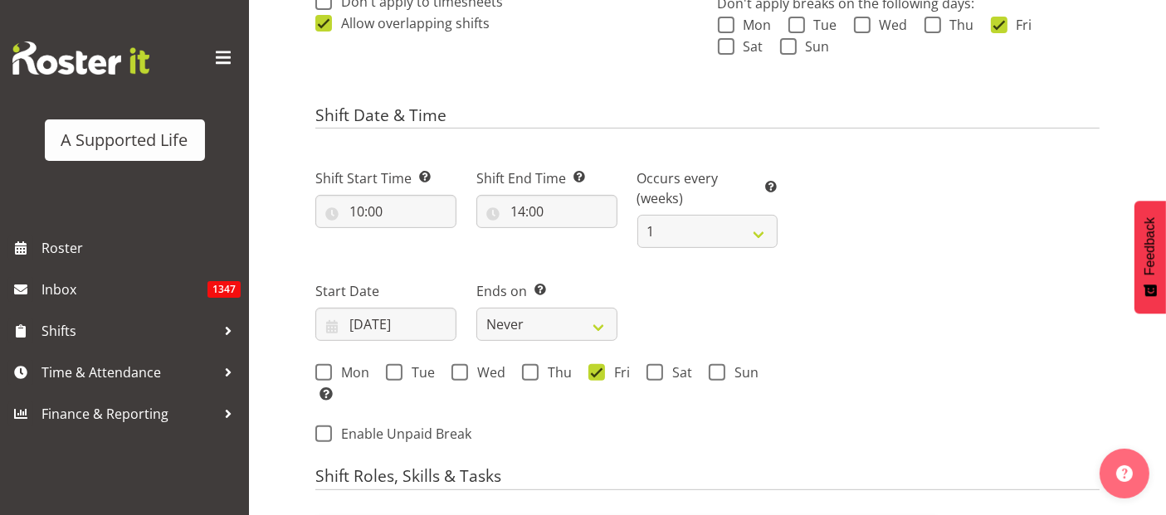
scroll to position [461, 0]
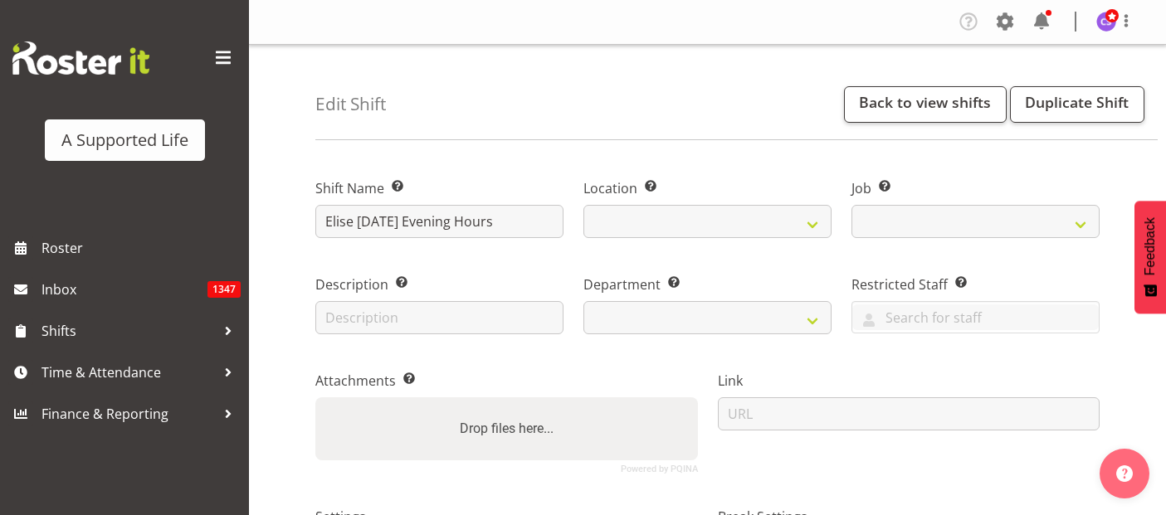
select select
select select "4112"
select select
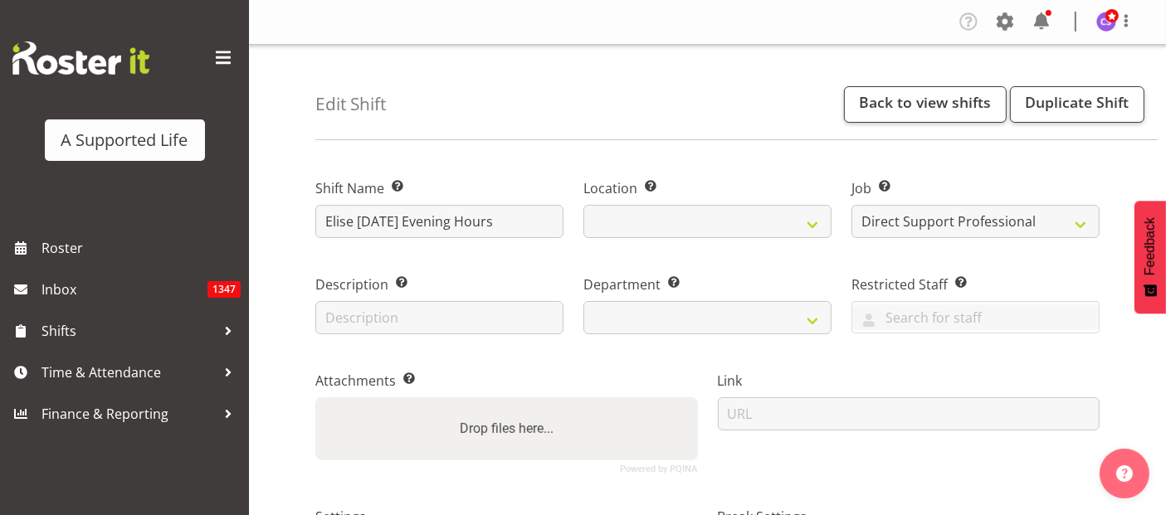
select select
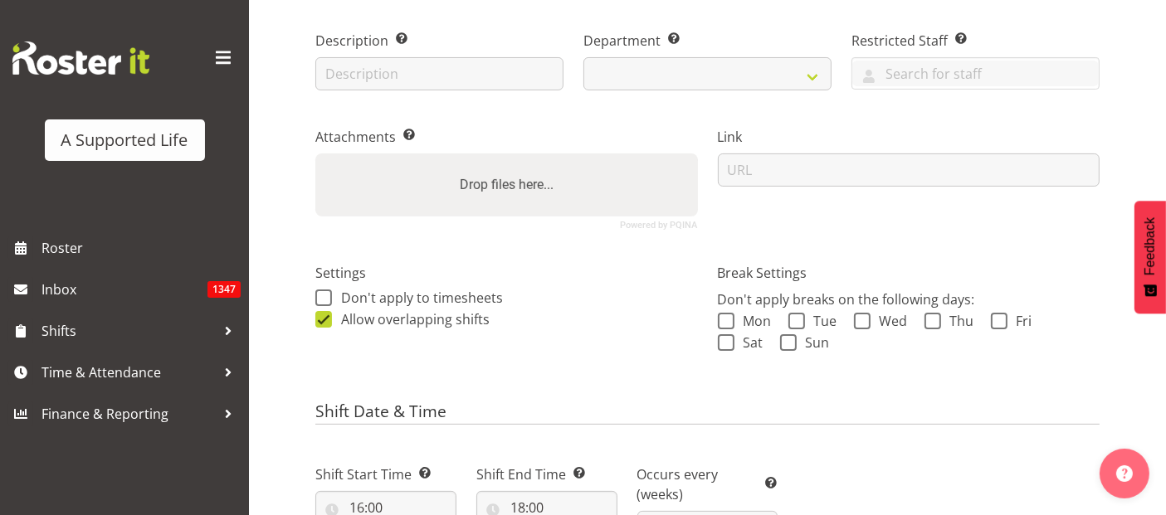
select select
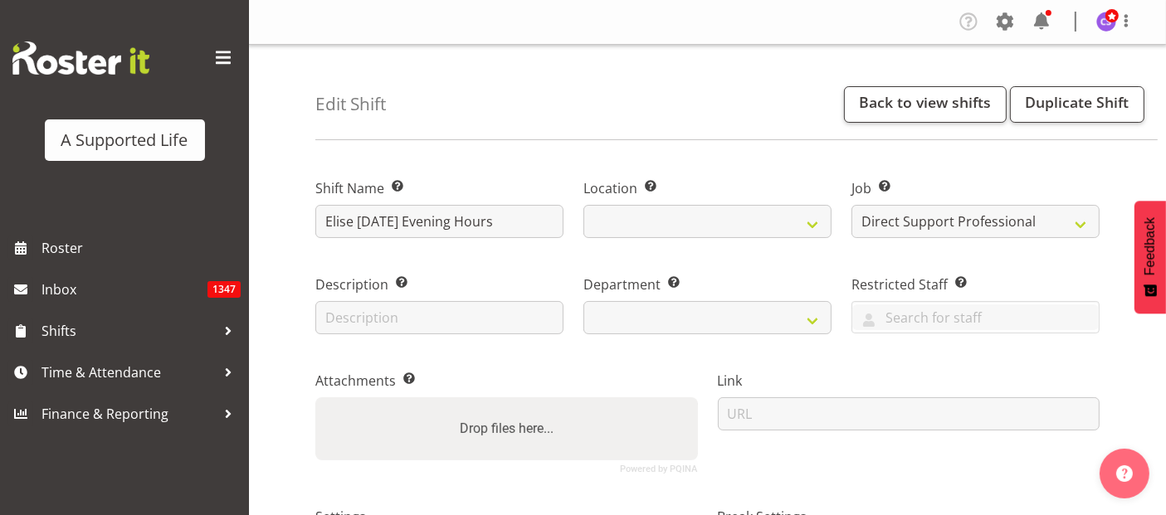
select select "959"
select select
select select "date"
select select
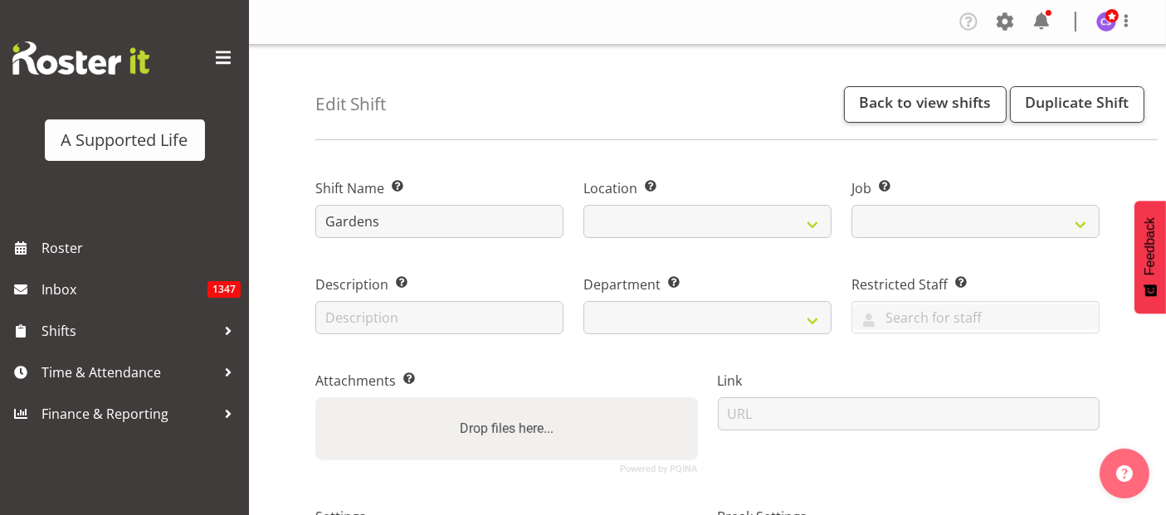
select select "4112"
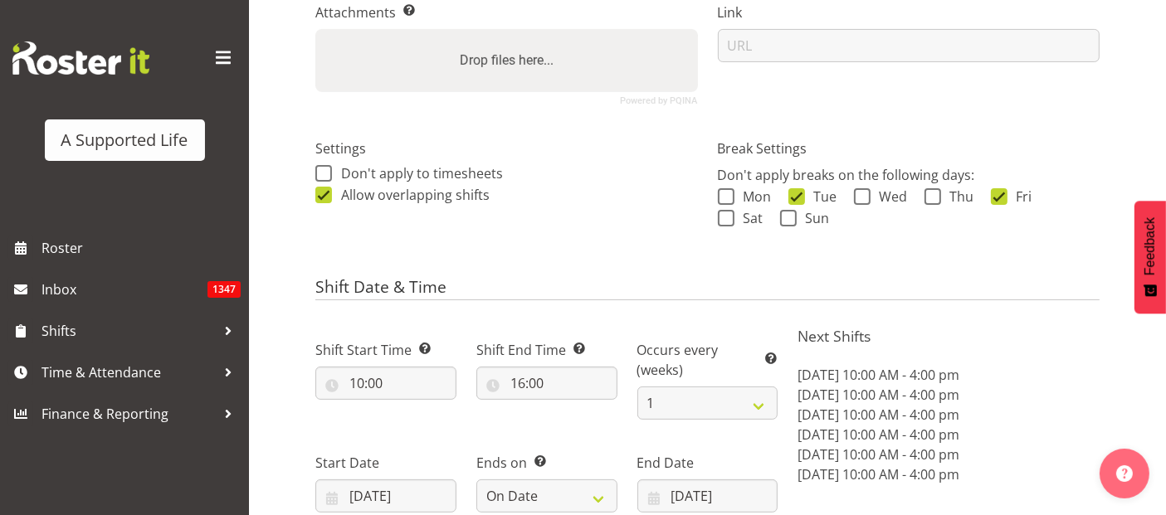
select select
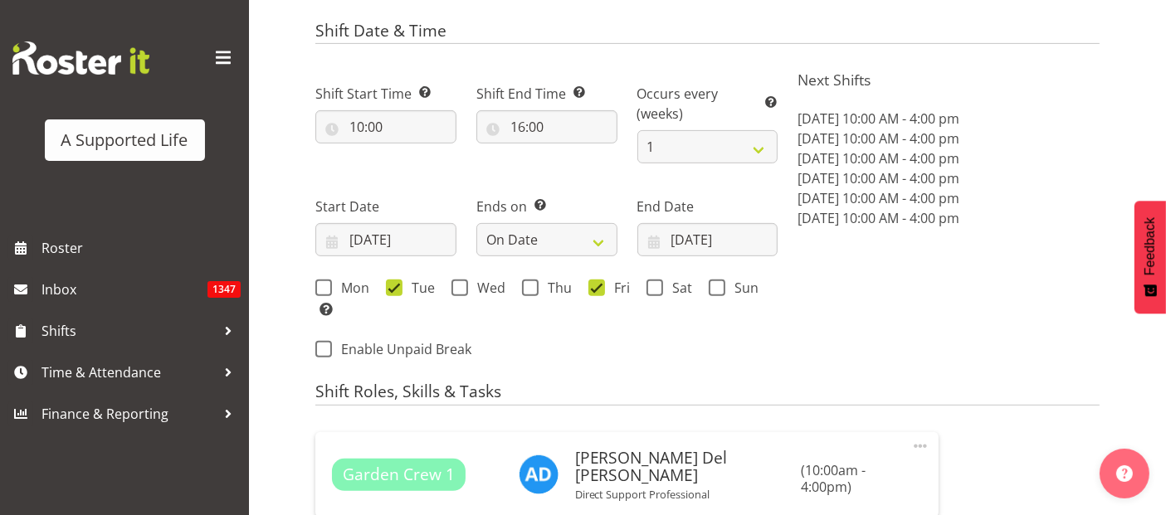
select select
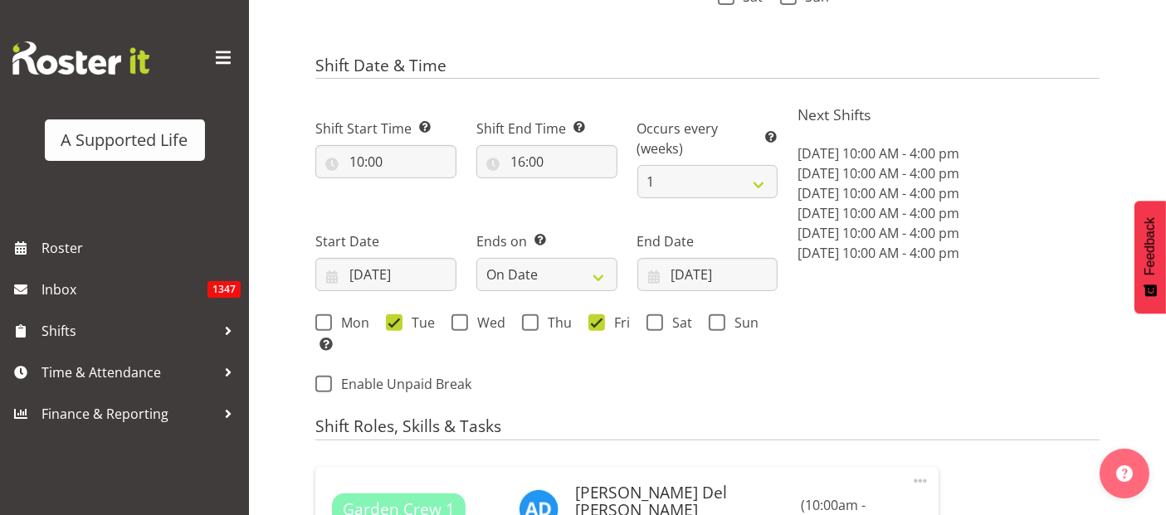
scroll to position [589, 0]
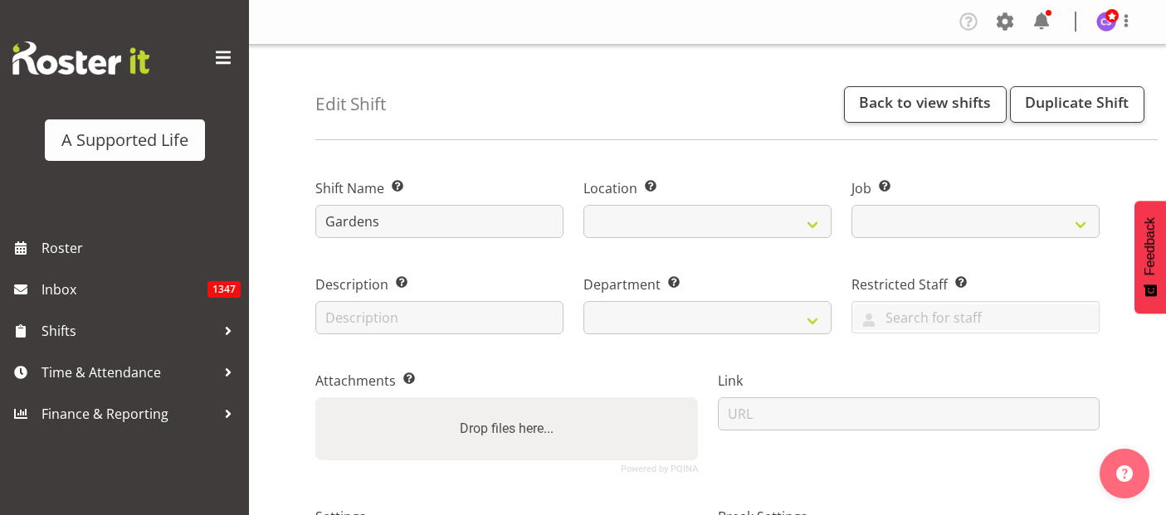
select select
select select "date"
select select
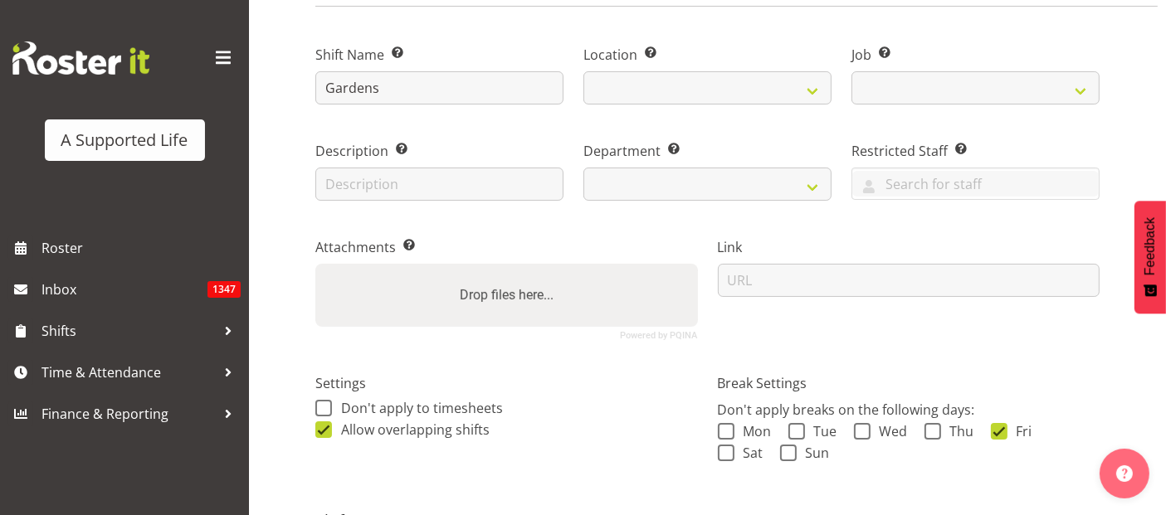
select select "4112"
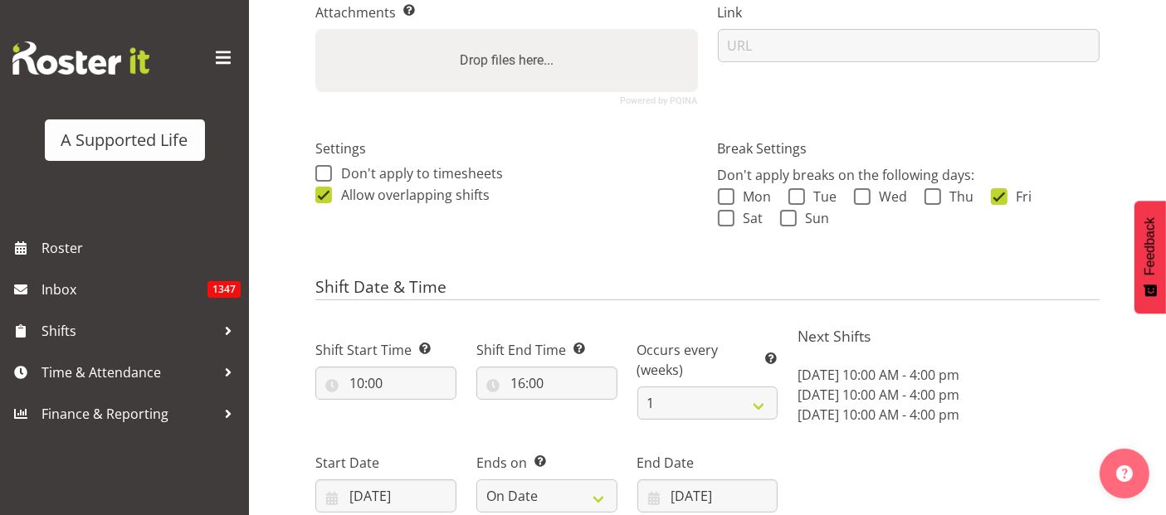
select select
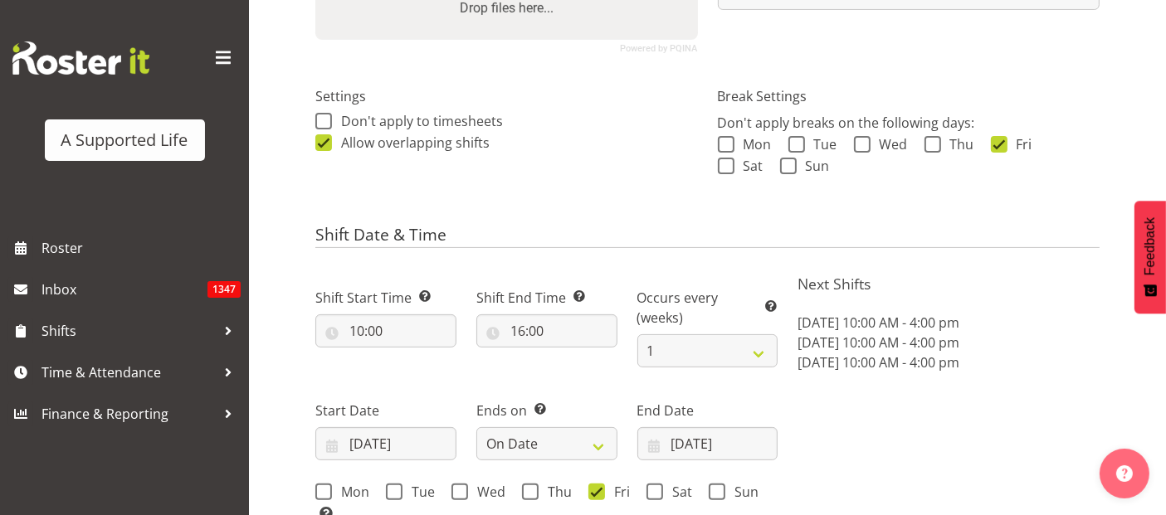
select select
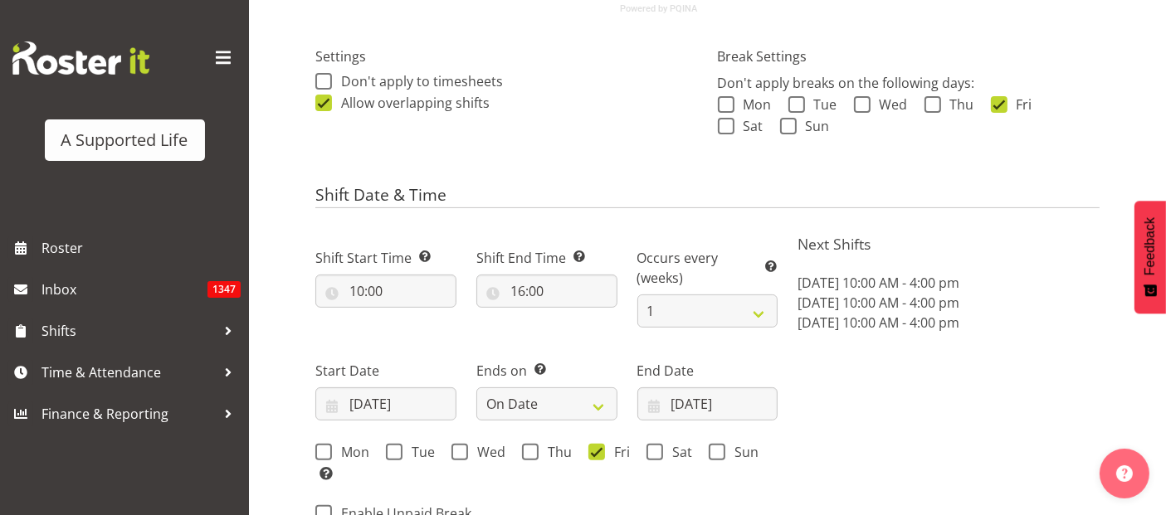
select select
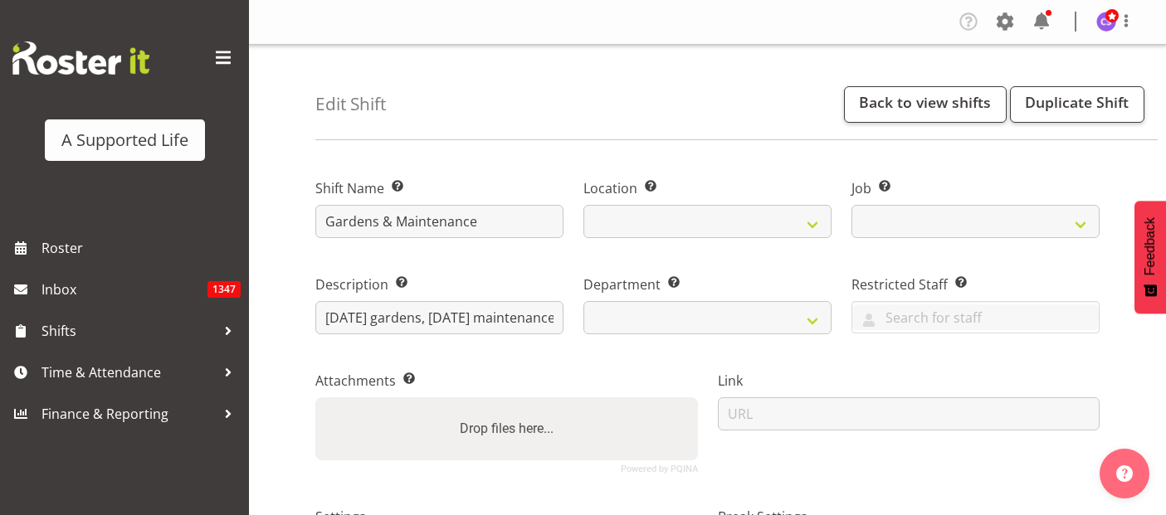
select select
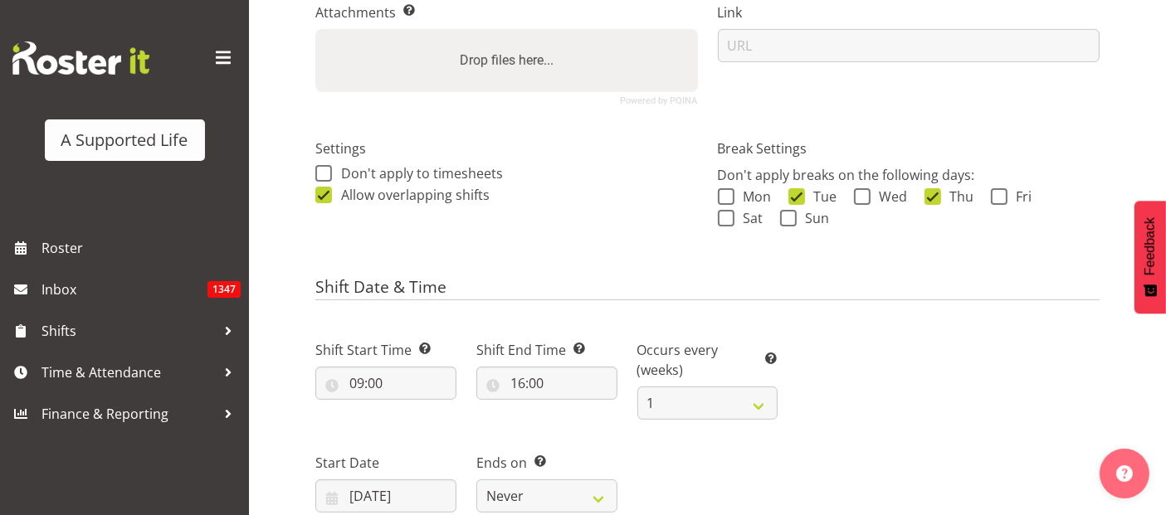
select select
select select "4112"
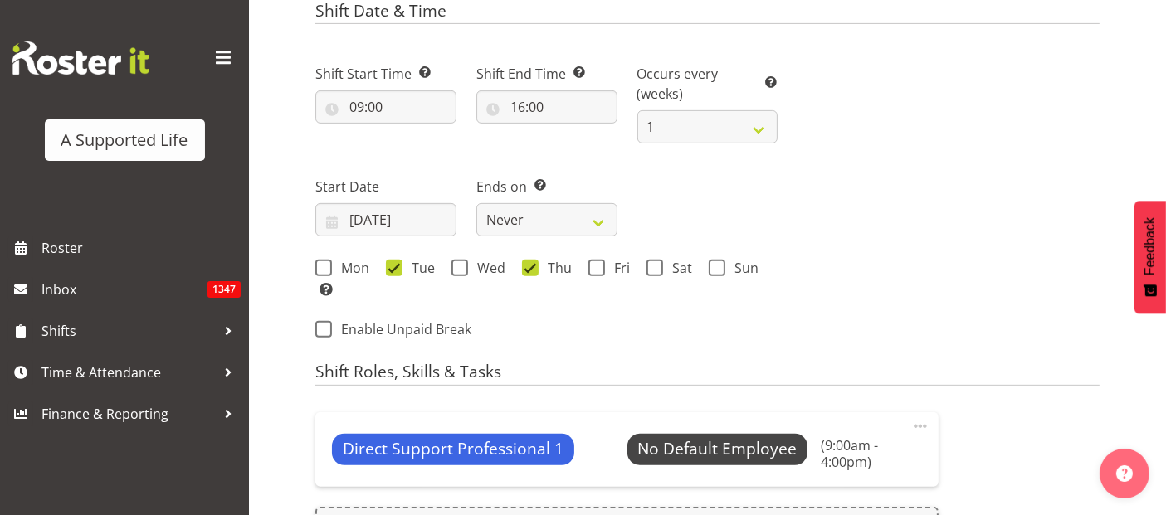
select select
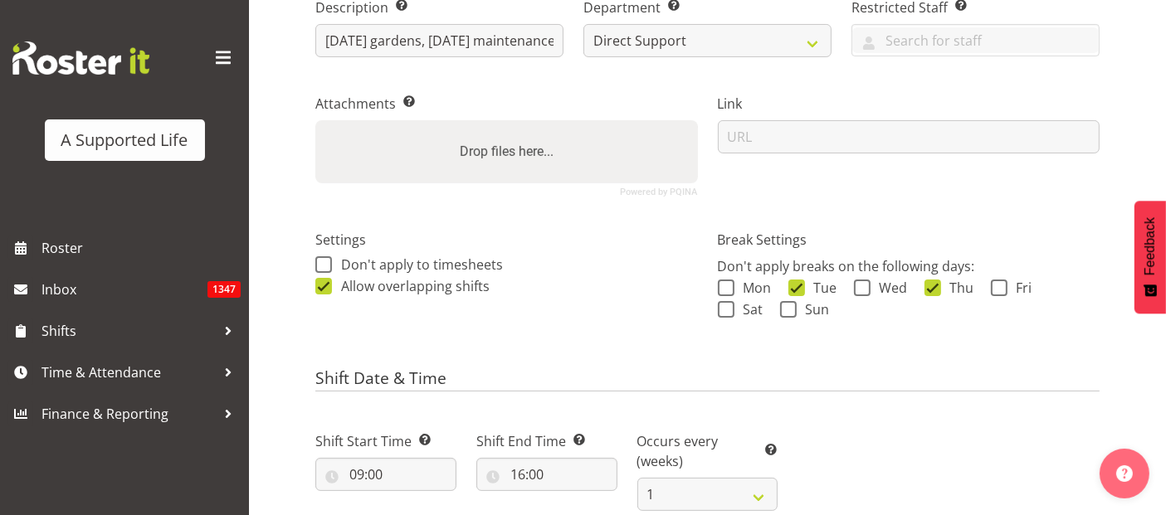
scroll to position [92, 0]
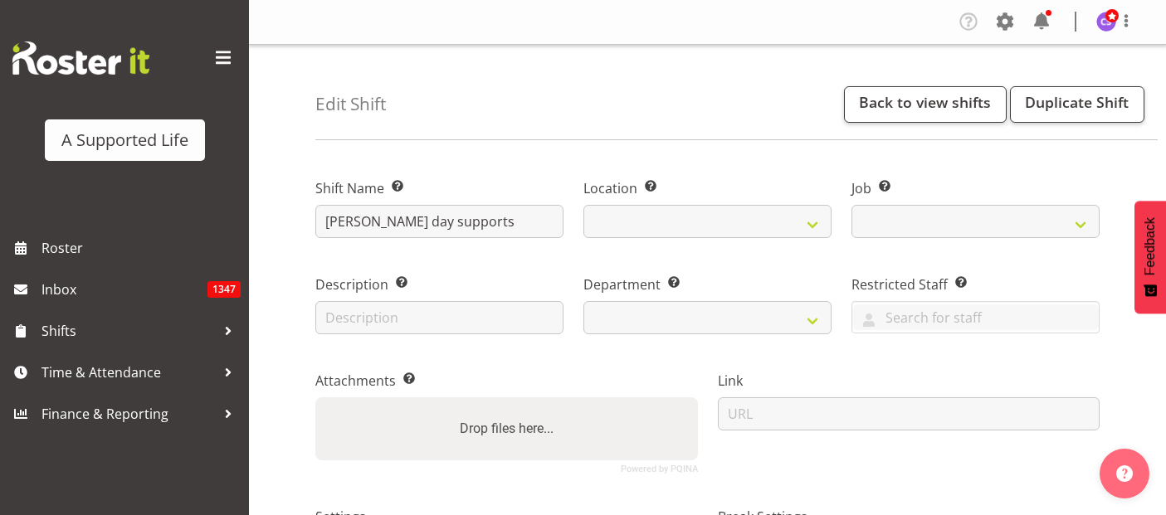
select select
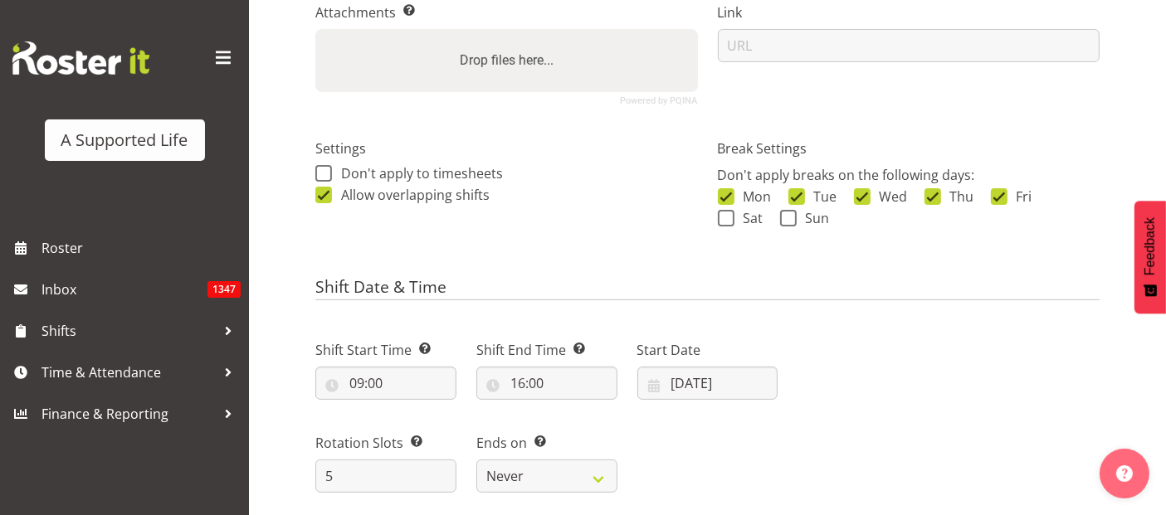
select select
select select "4112"
select select
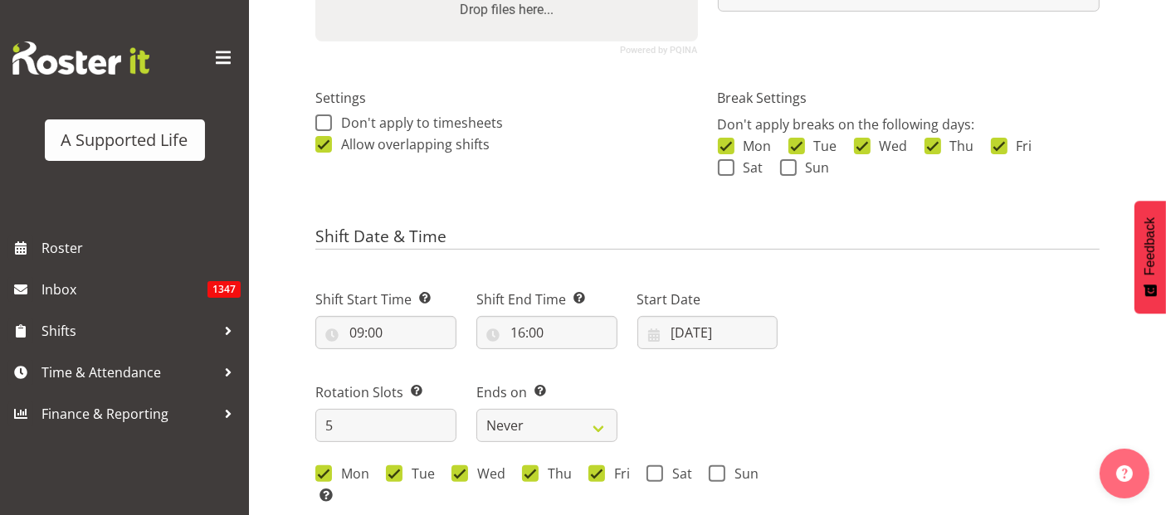
select select
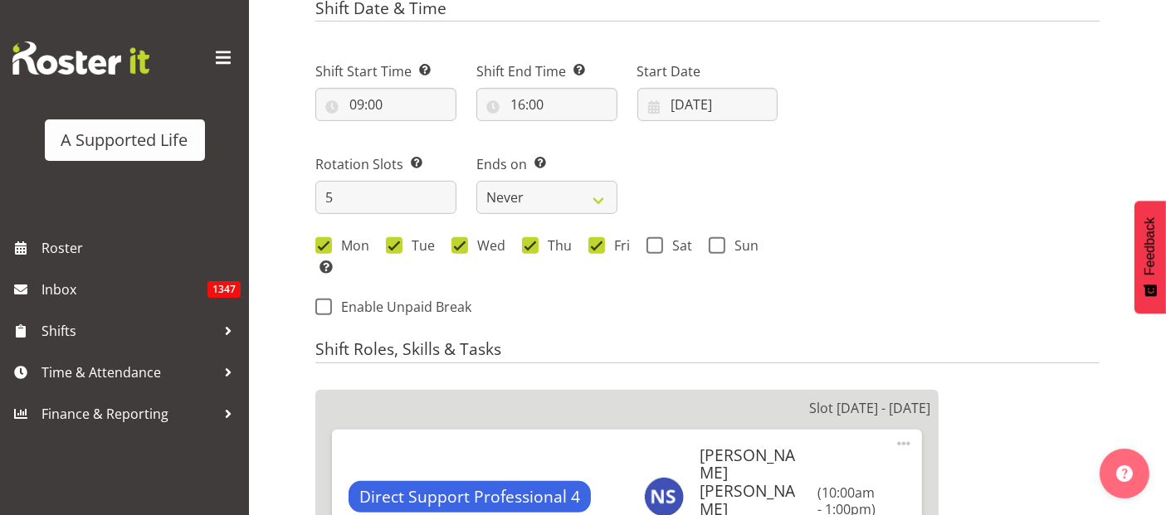
select select
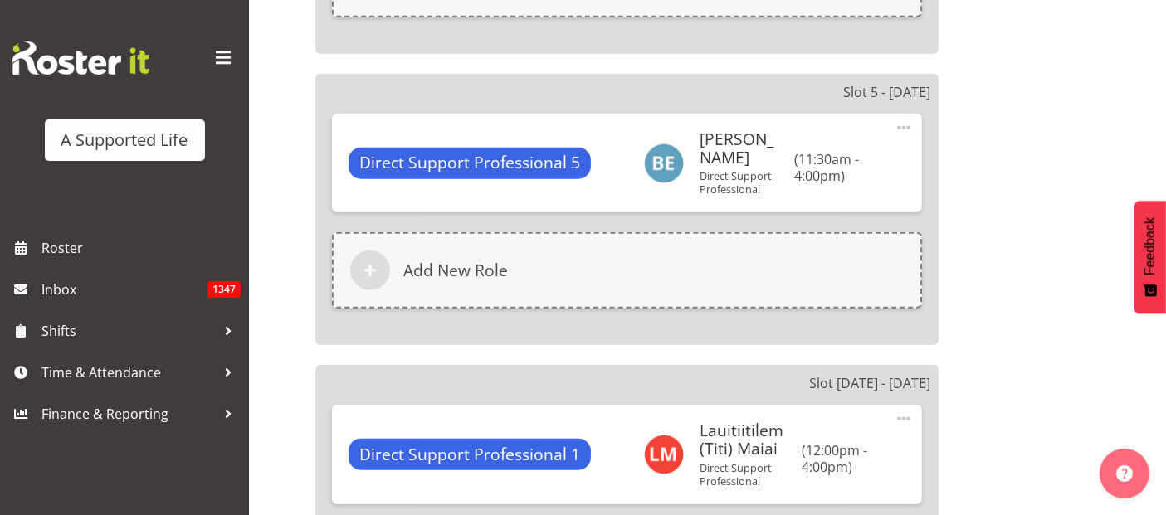
scroll to position [737, 0]
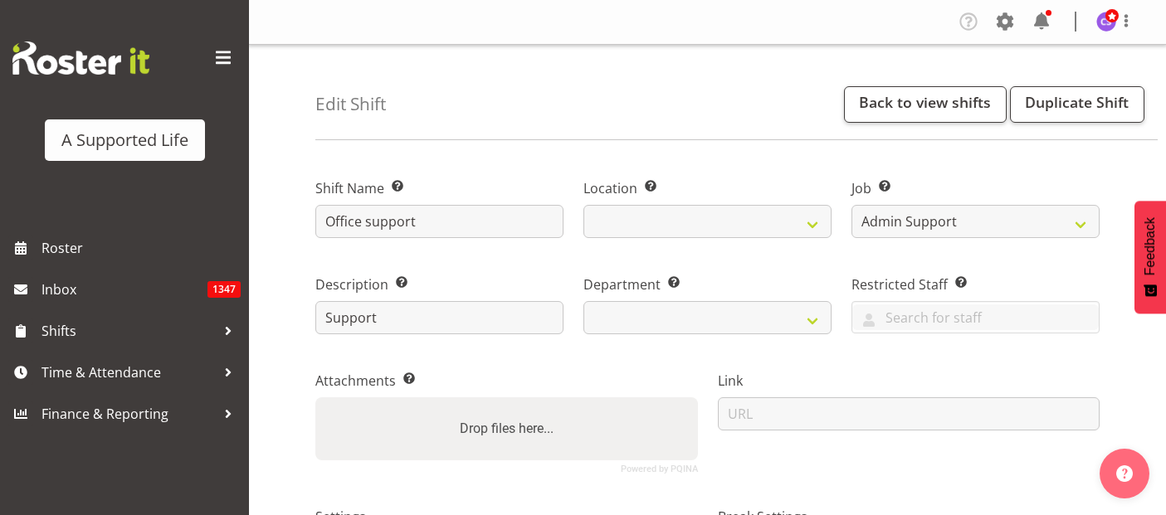
select select "6865"
select select "date"
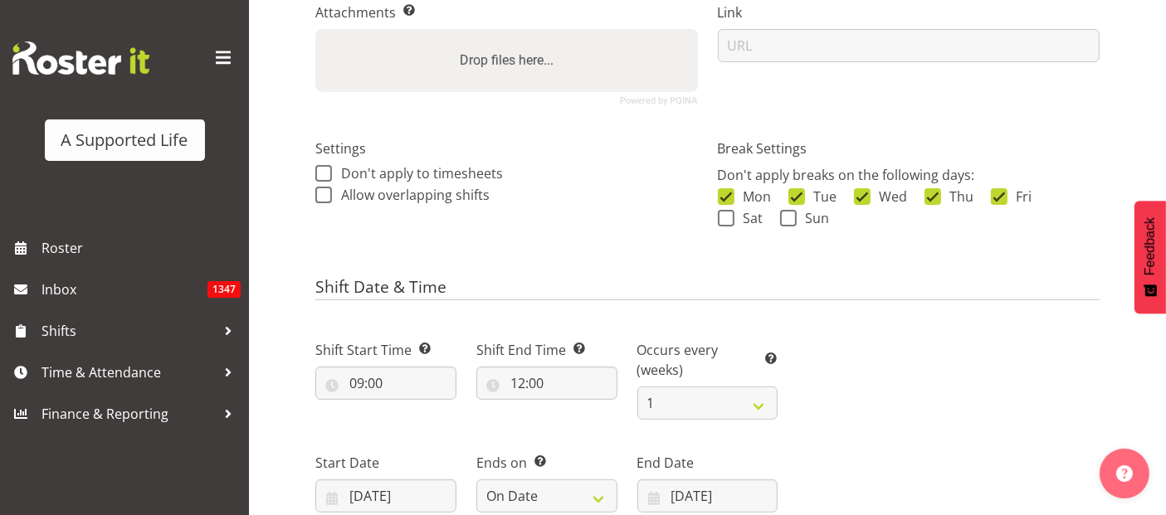
select select
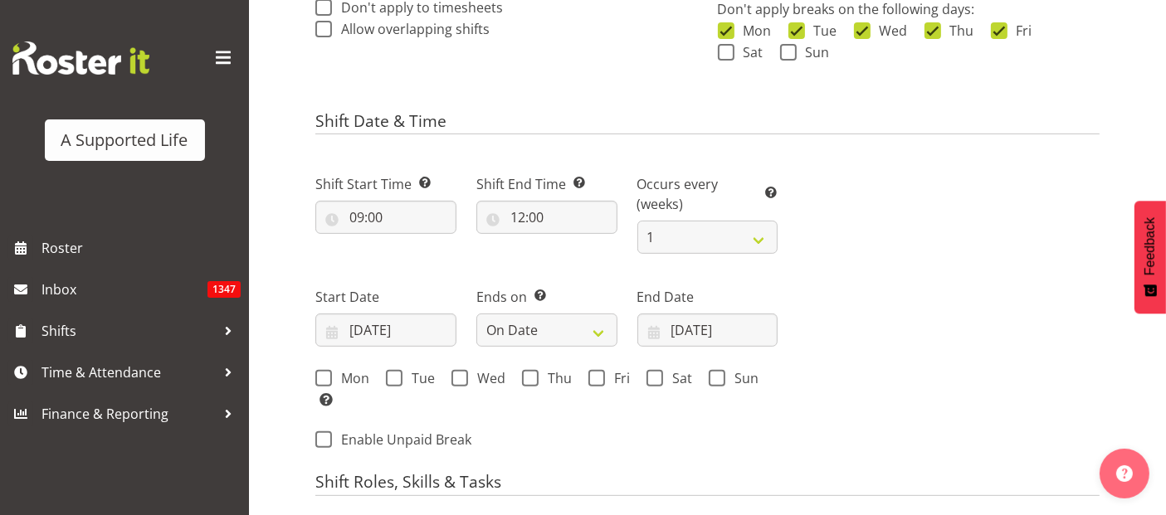
select select
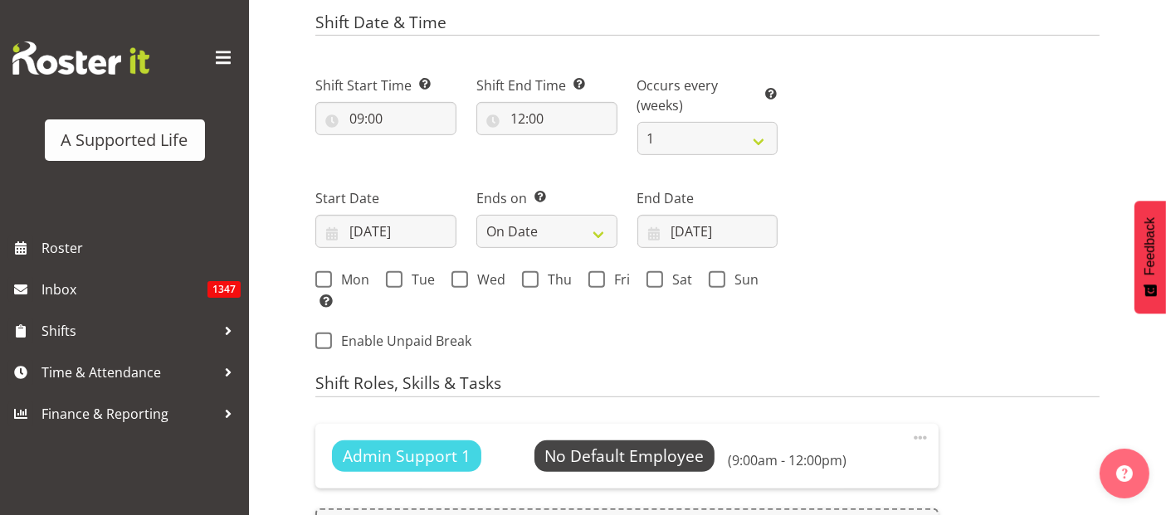
select select "566"
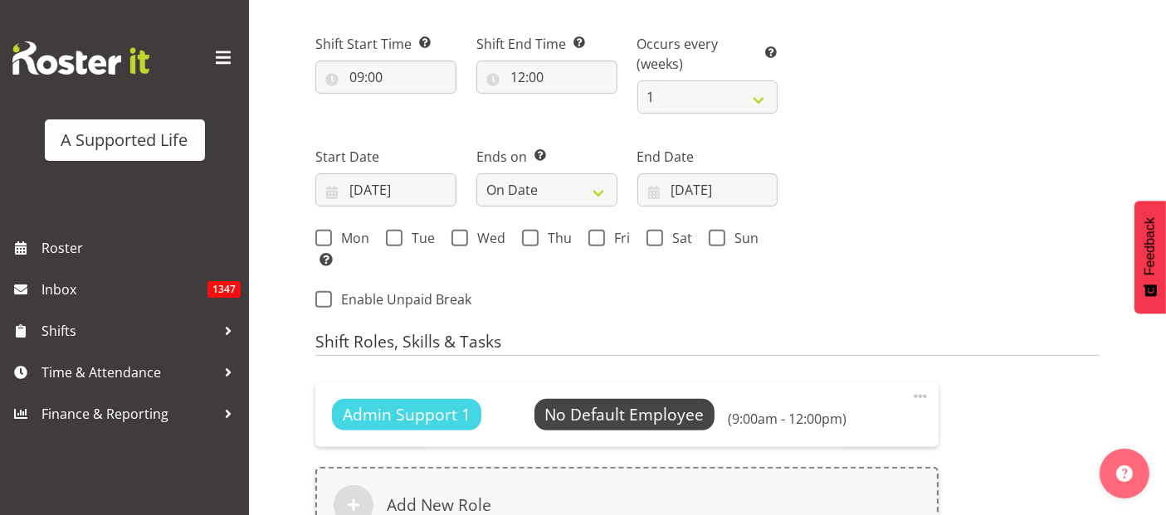
scroll to position [645, 0]
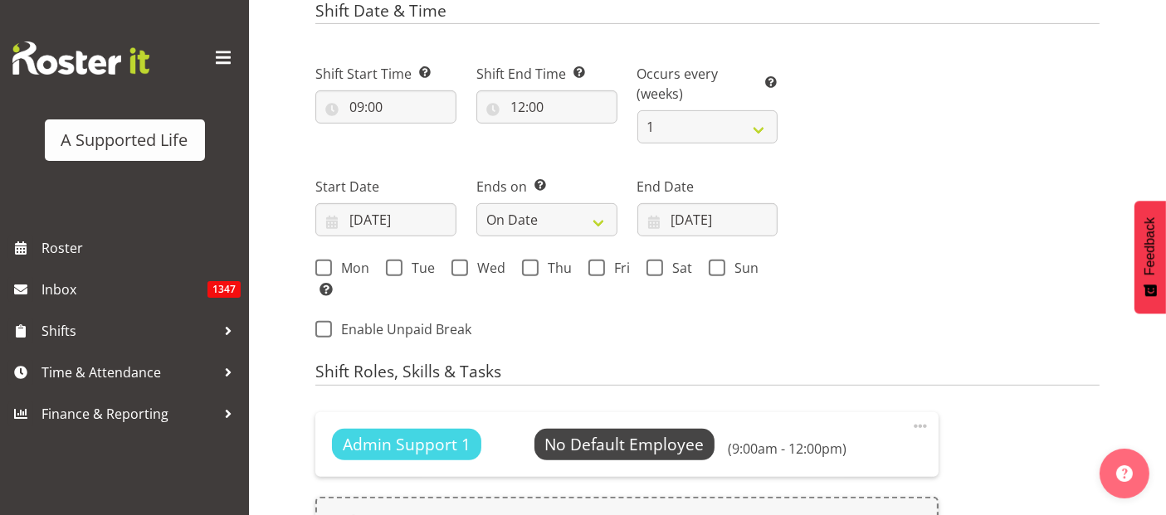
select select "490"
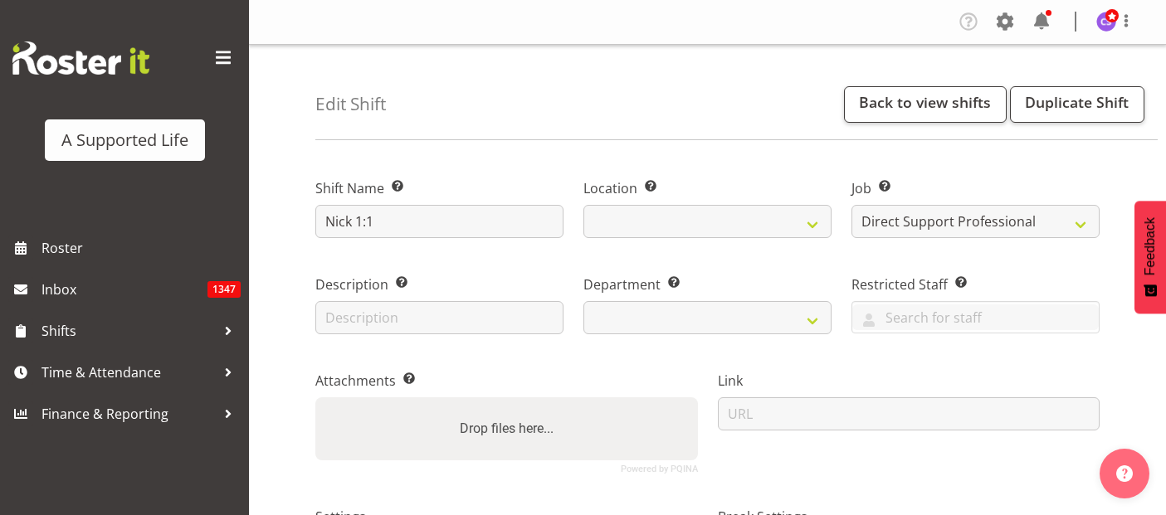
select select "4112"
select select "date"
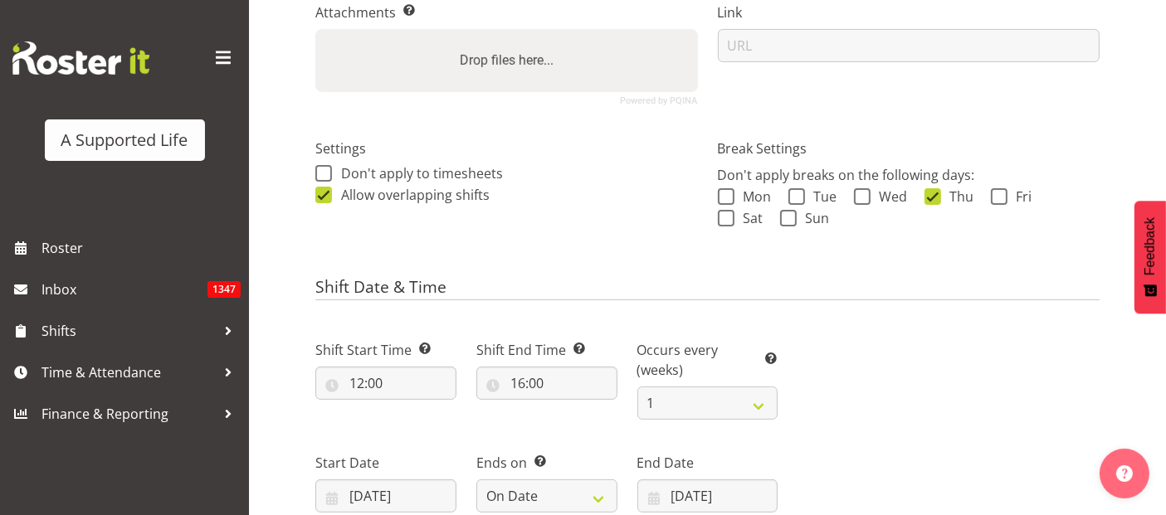
select select
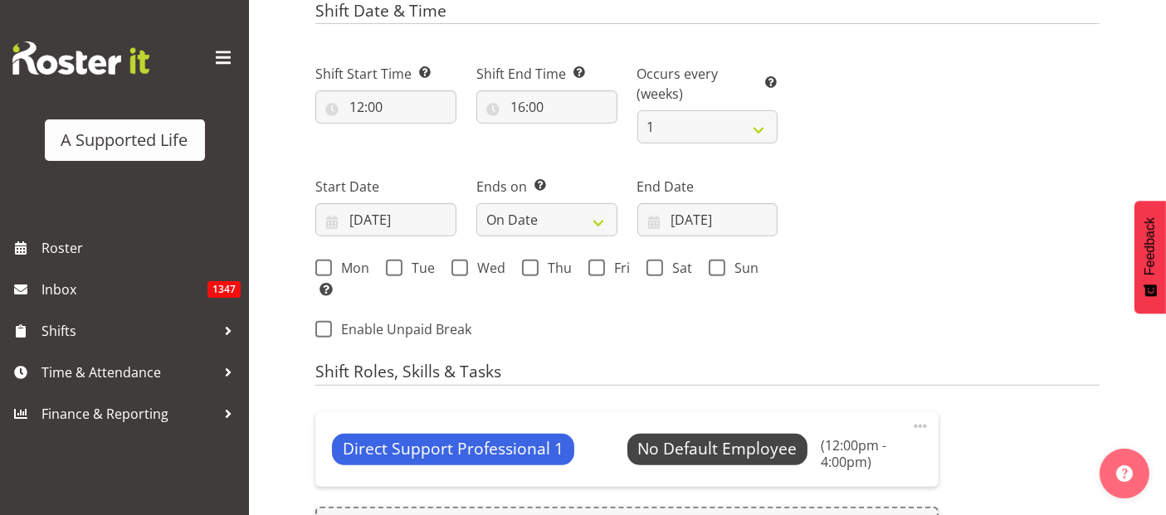
select select
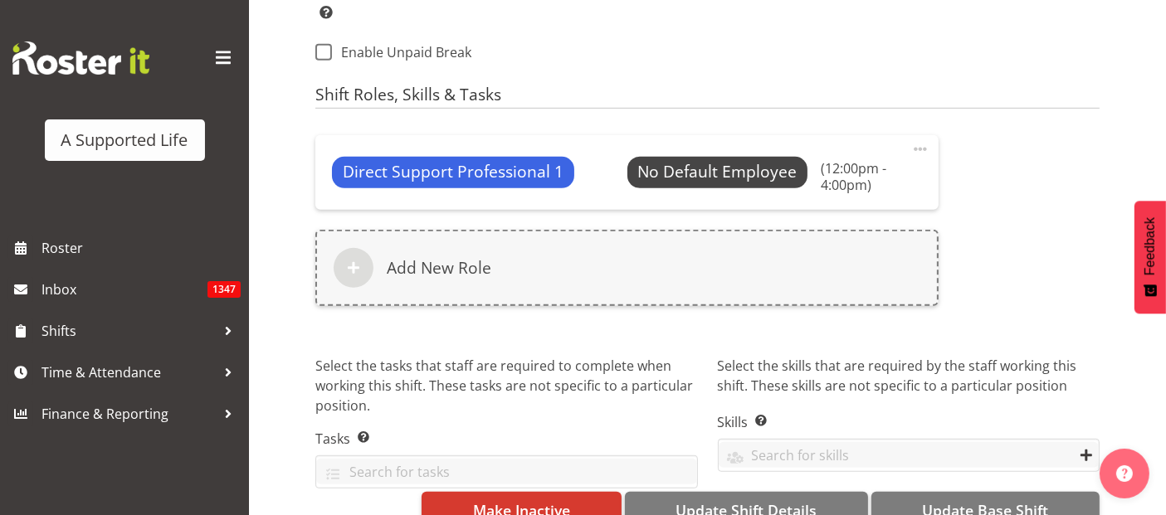
select select
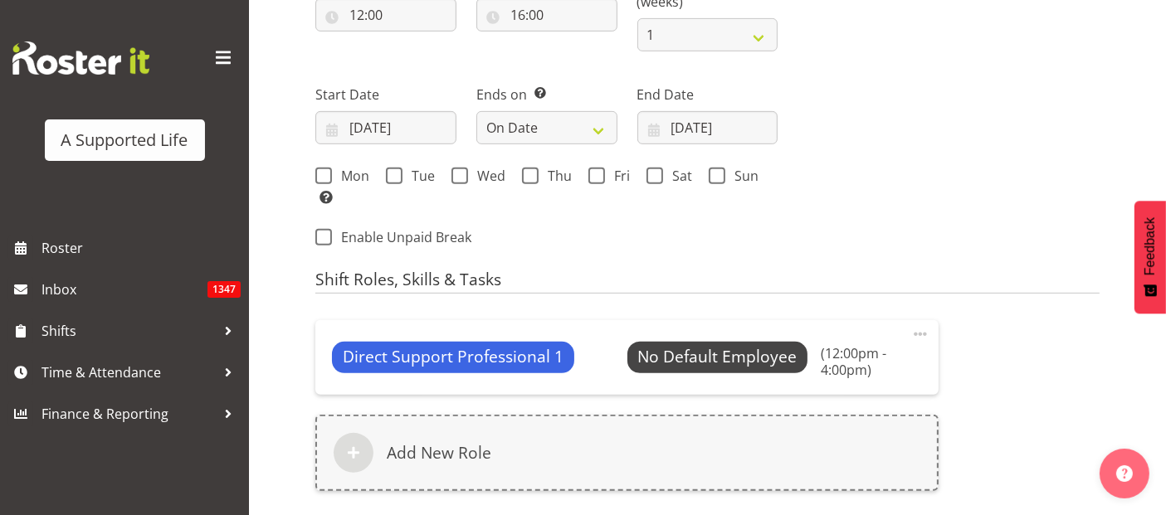
scroll to position [645, 0]
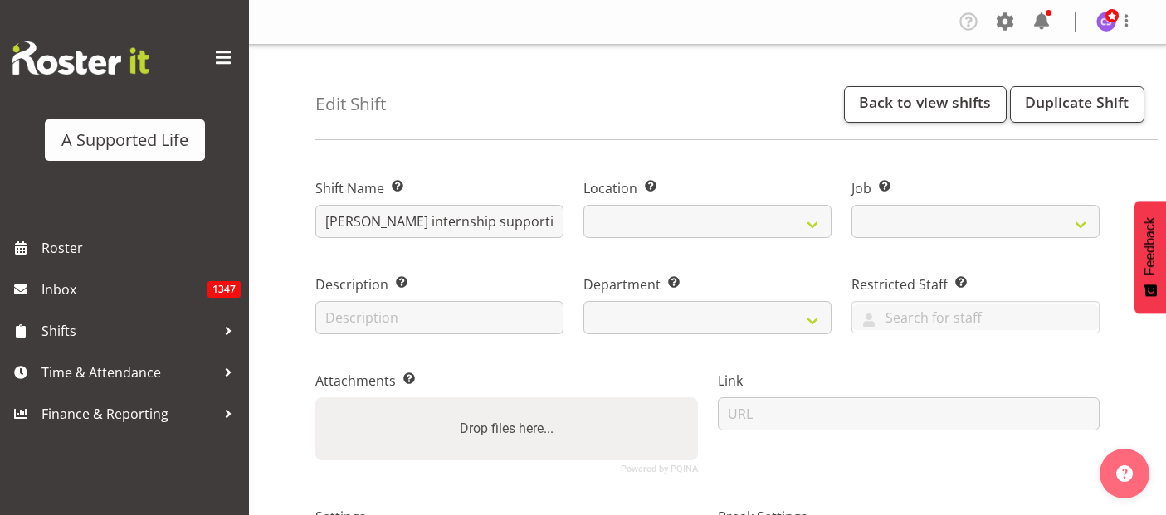
select select
select select "date"
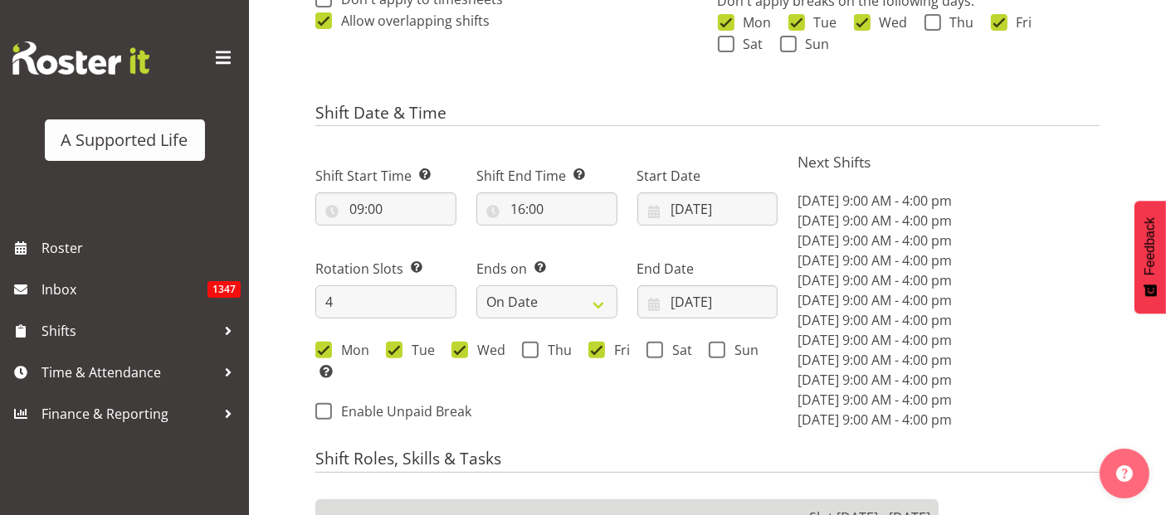
scroll to position [830, 0]
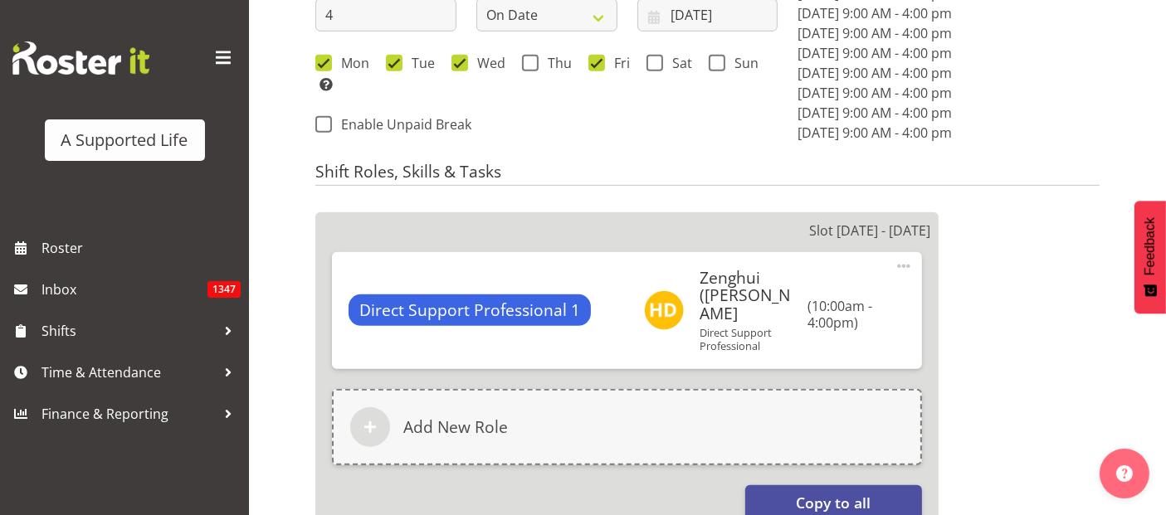
select select
select select "4112"
select select
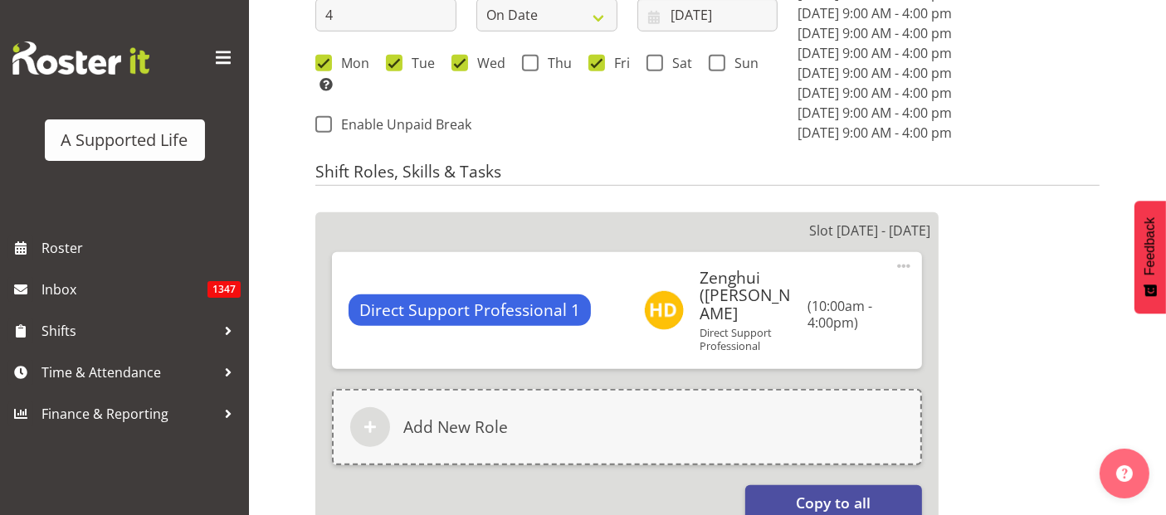
select select
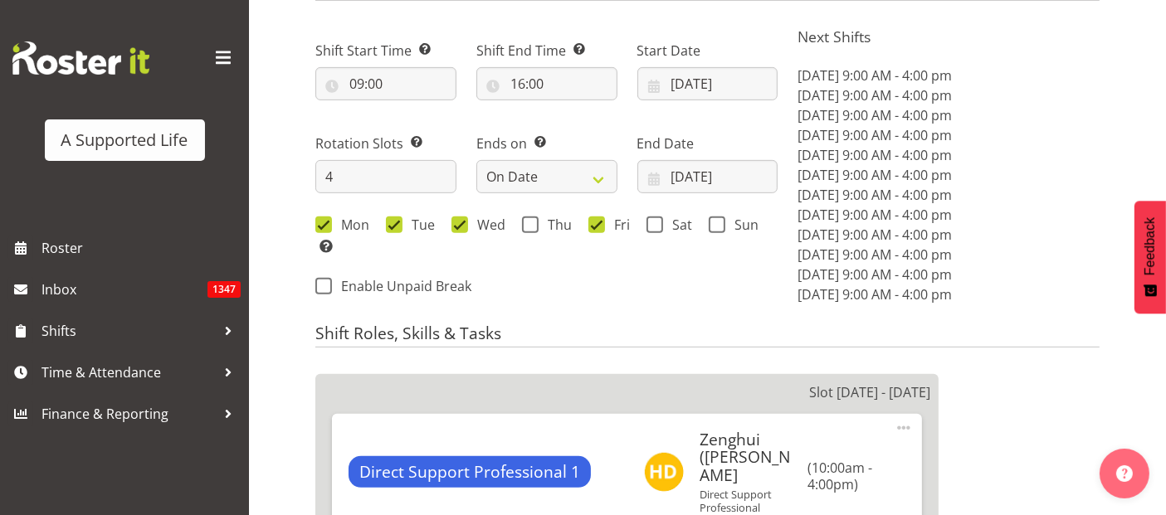
scroll to position [645, 0]
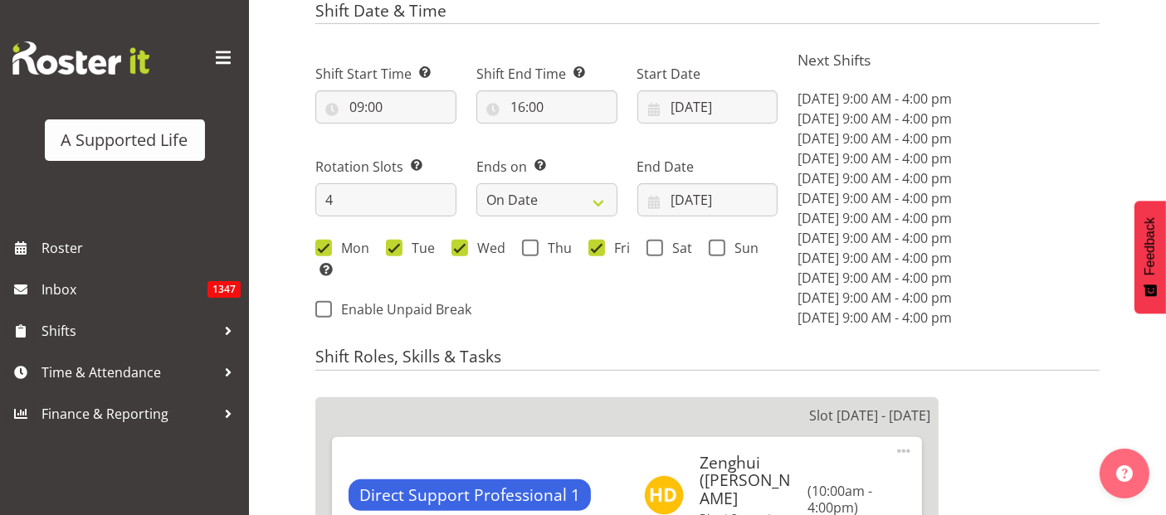
select select "916"
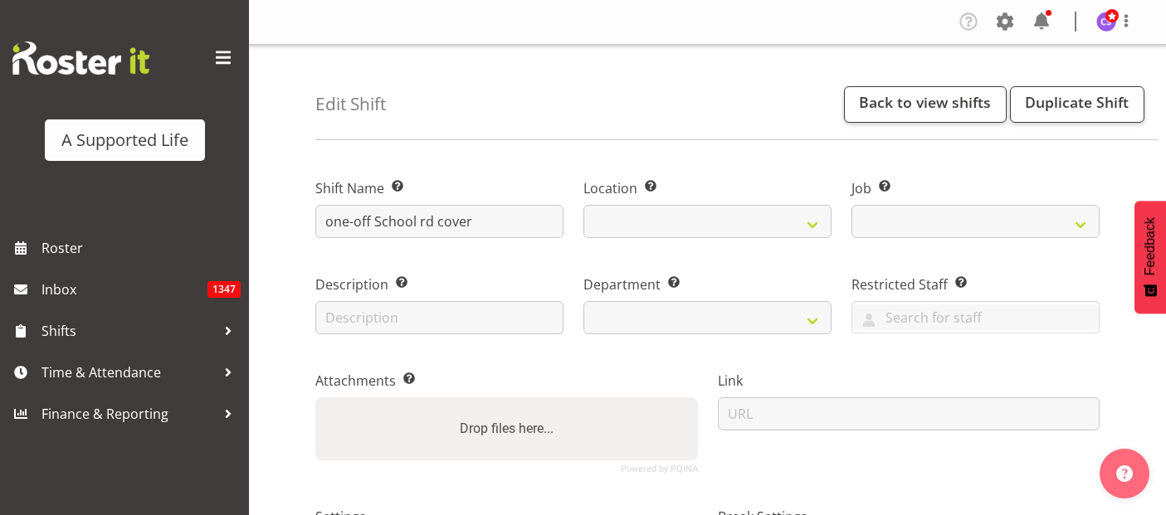
select select
select select "4112"
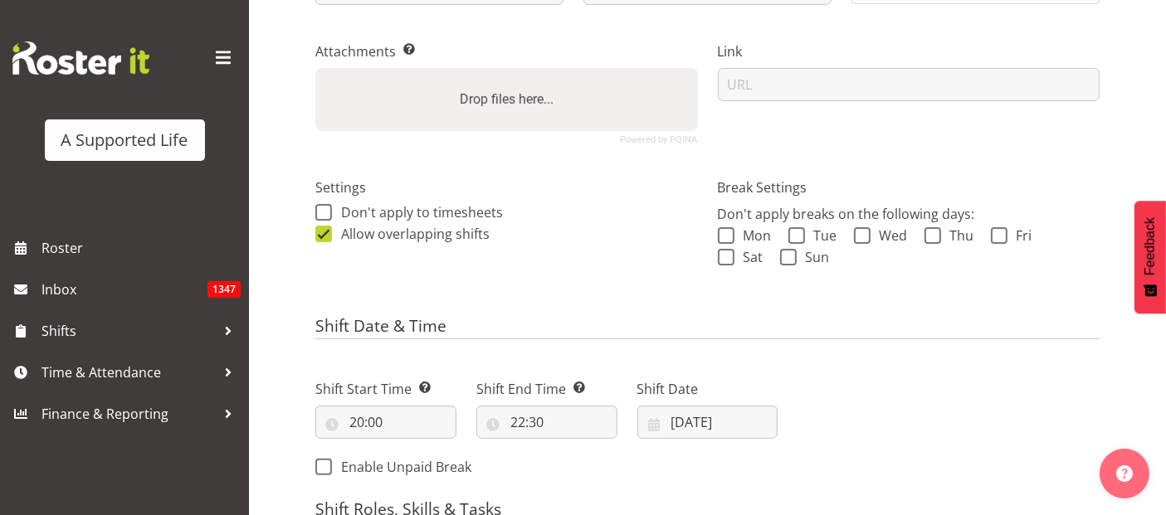
scroll to position [369, 0]
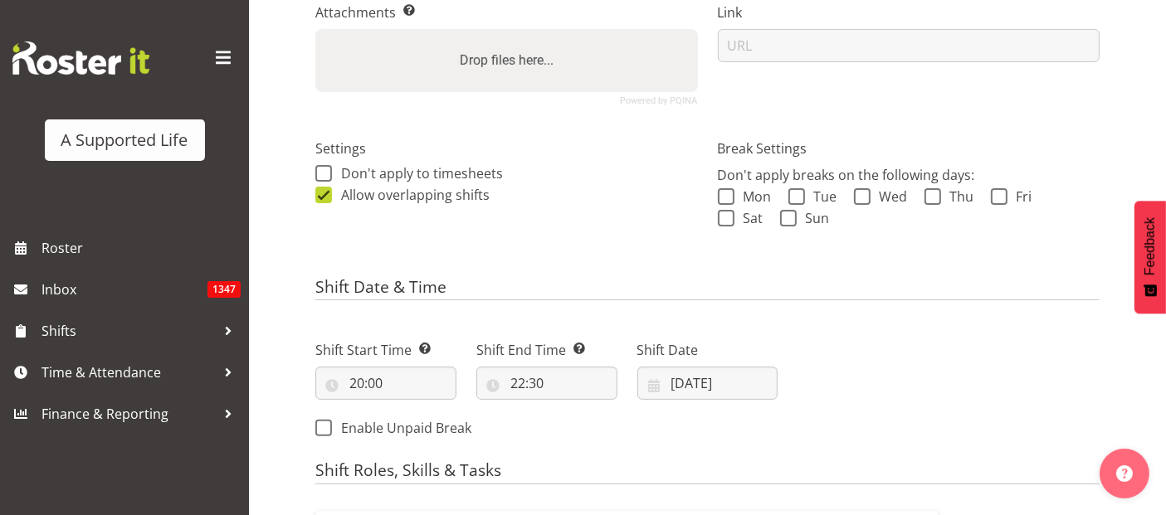
select select
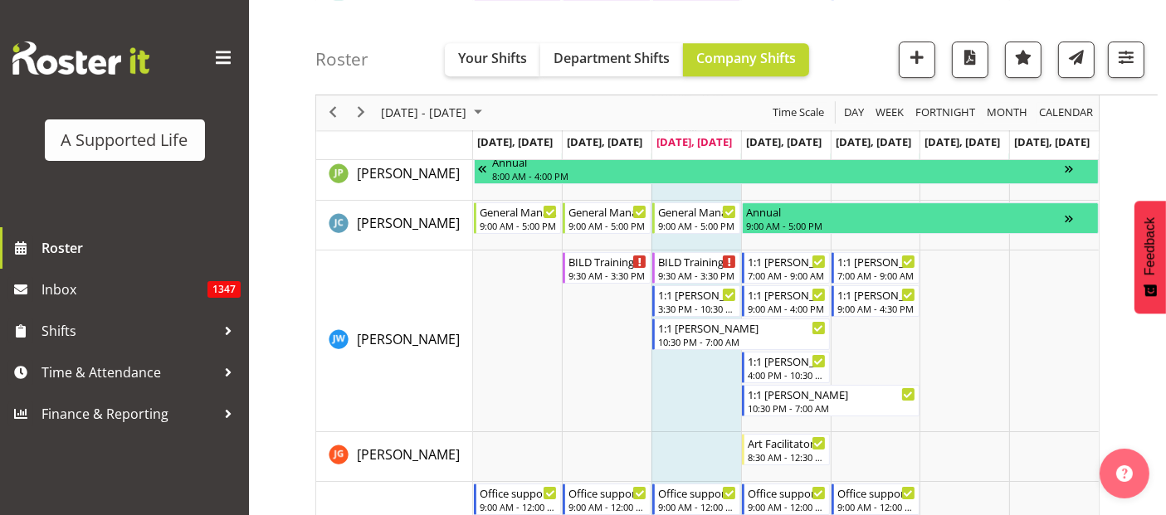
scroll to position [5349, 0]
